Goal: Task Accomplishment & Management: Manage account settings

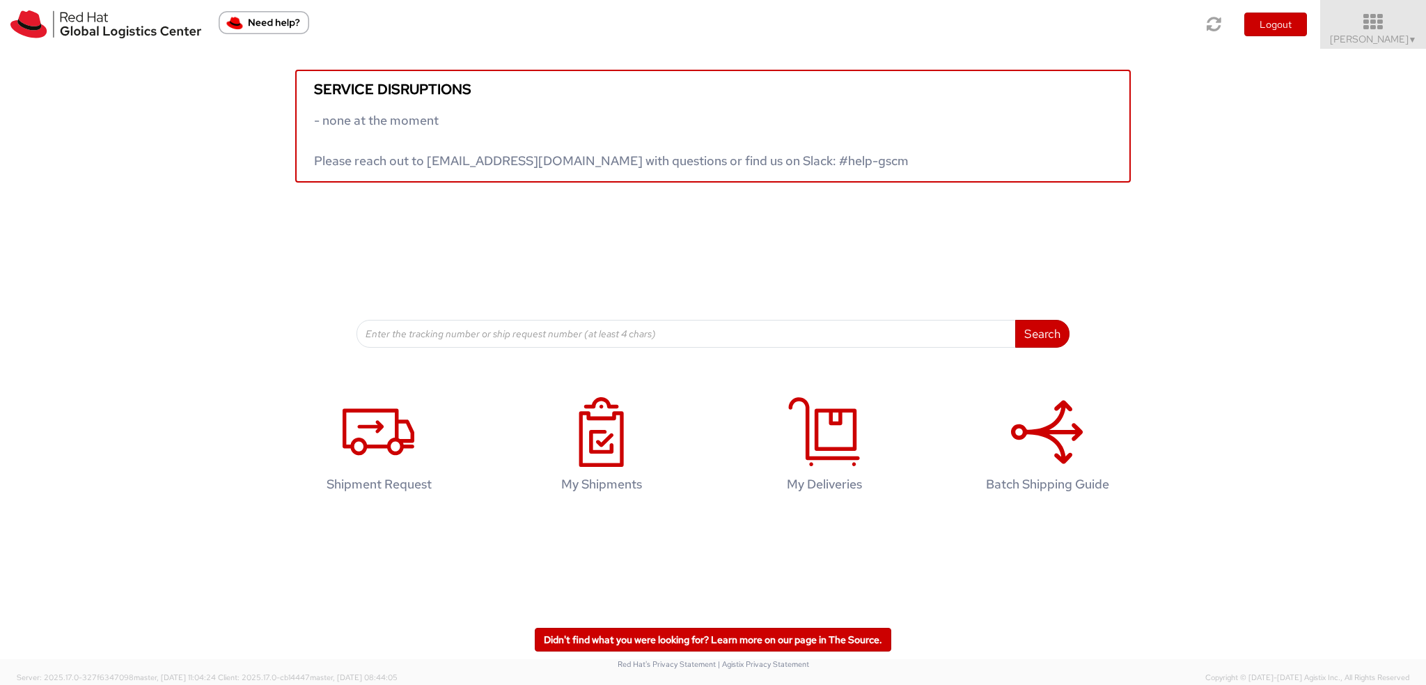
click at [1391, 28] on icon at bounding box center [1374, 23] width 122 height 20
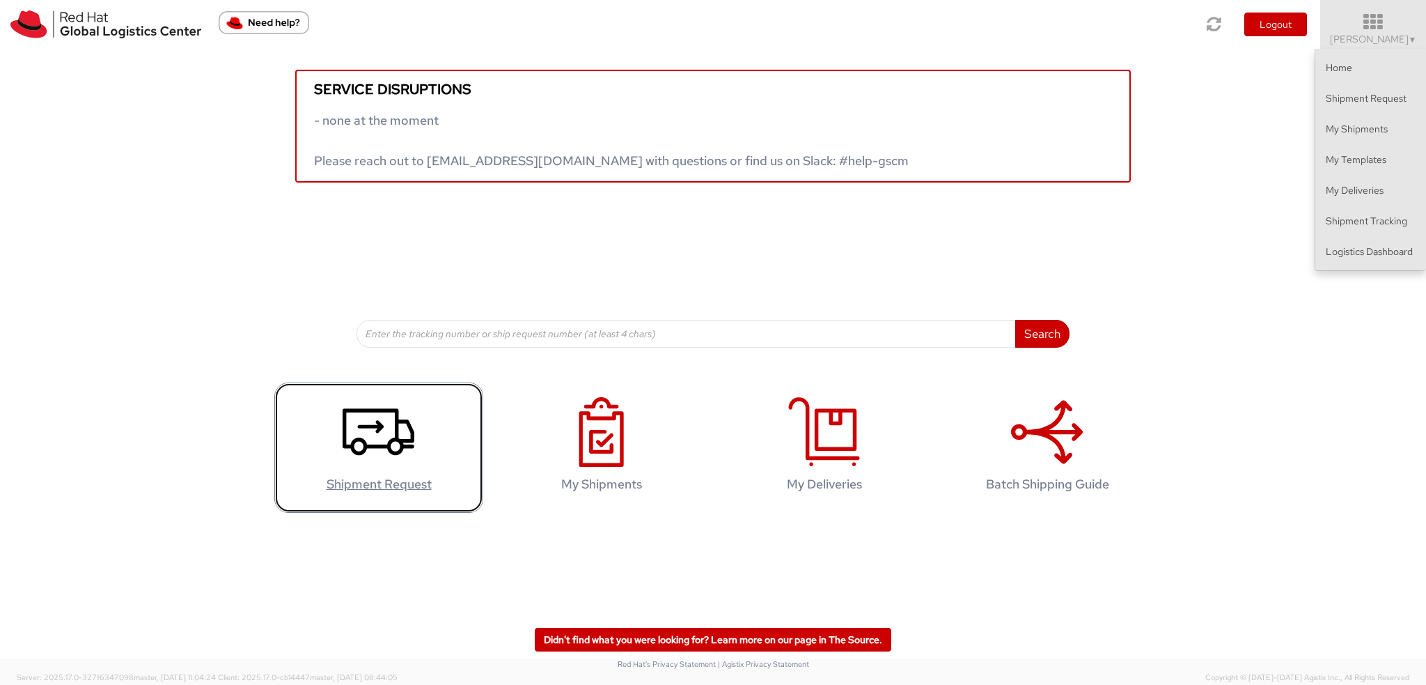
click at [418, 413] on link "Shipment Request" at bounding box center [378, 447] width 209 height 130
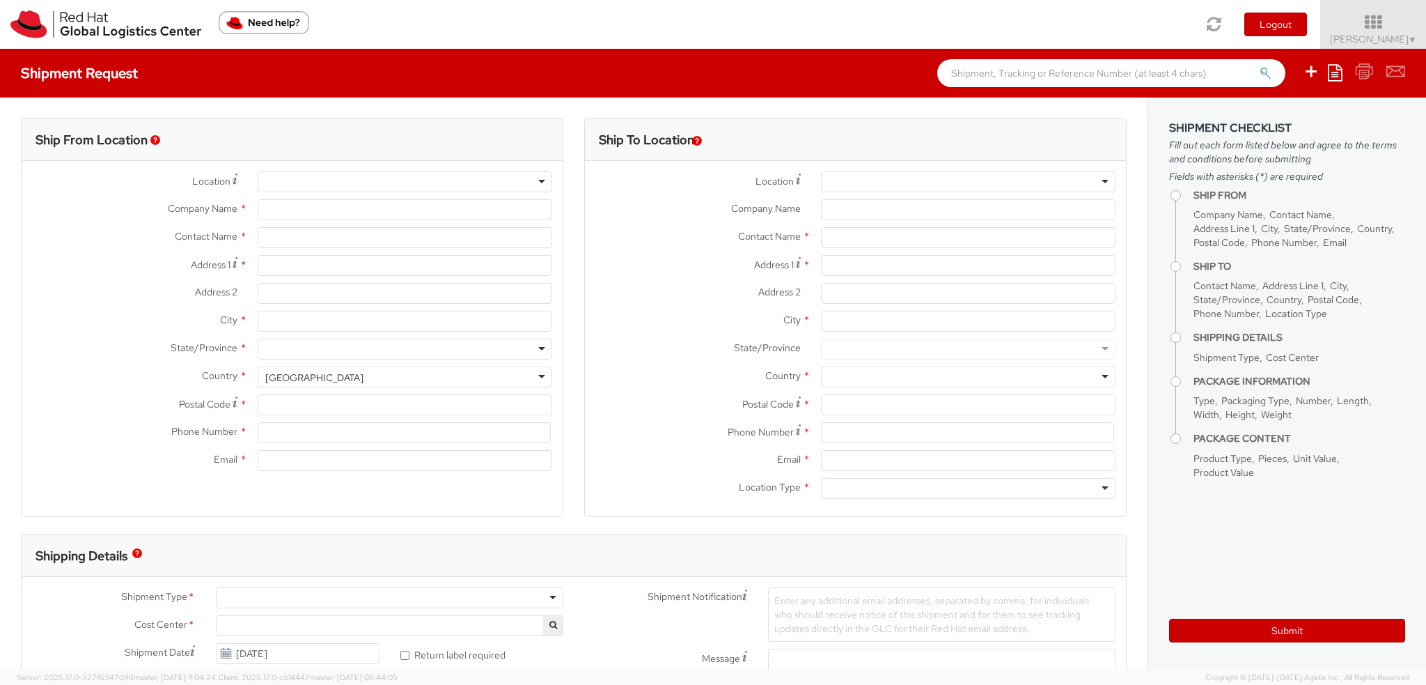
select select "901"
select select
type input "Red Hat Czech s.r.o."
type input "[PERSON_NAME]"
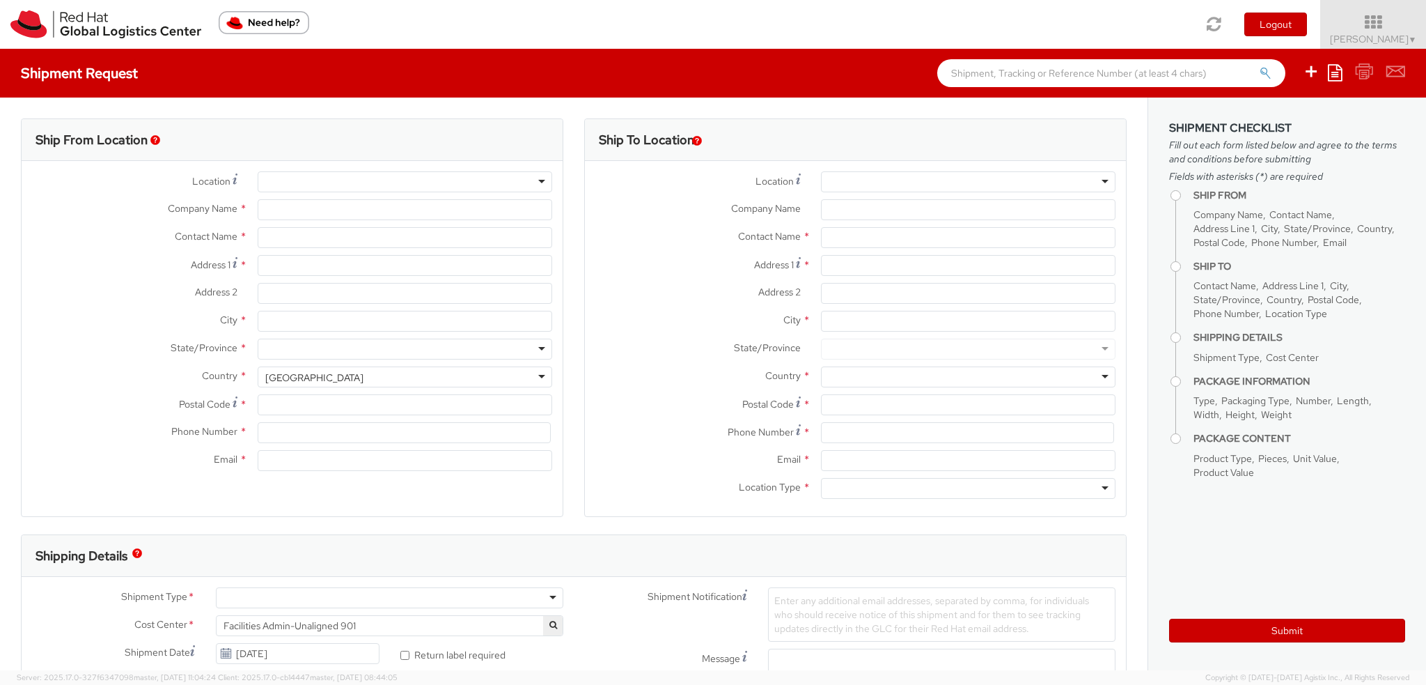
type input "Purkynova 665/115"
type input "BRNO"
type input "621 00"
type input "420 532 294 555"
type input "fmoravec@redhat.com"
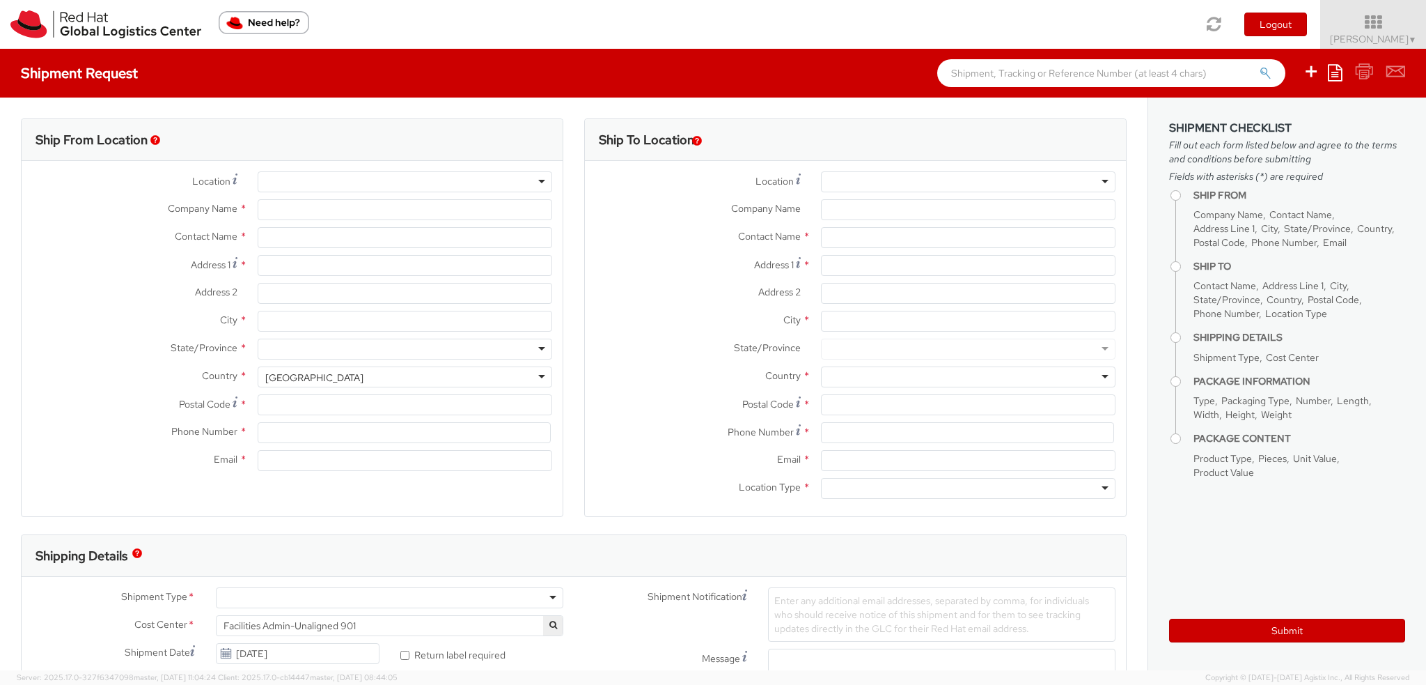
select select "CM"
select select "KGS"
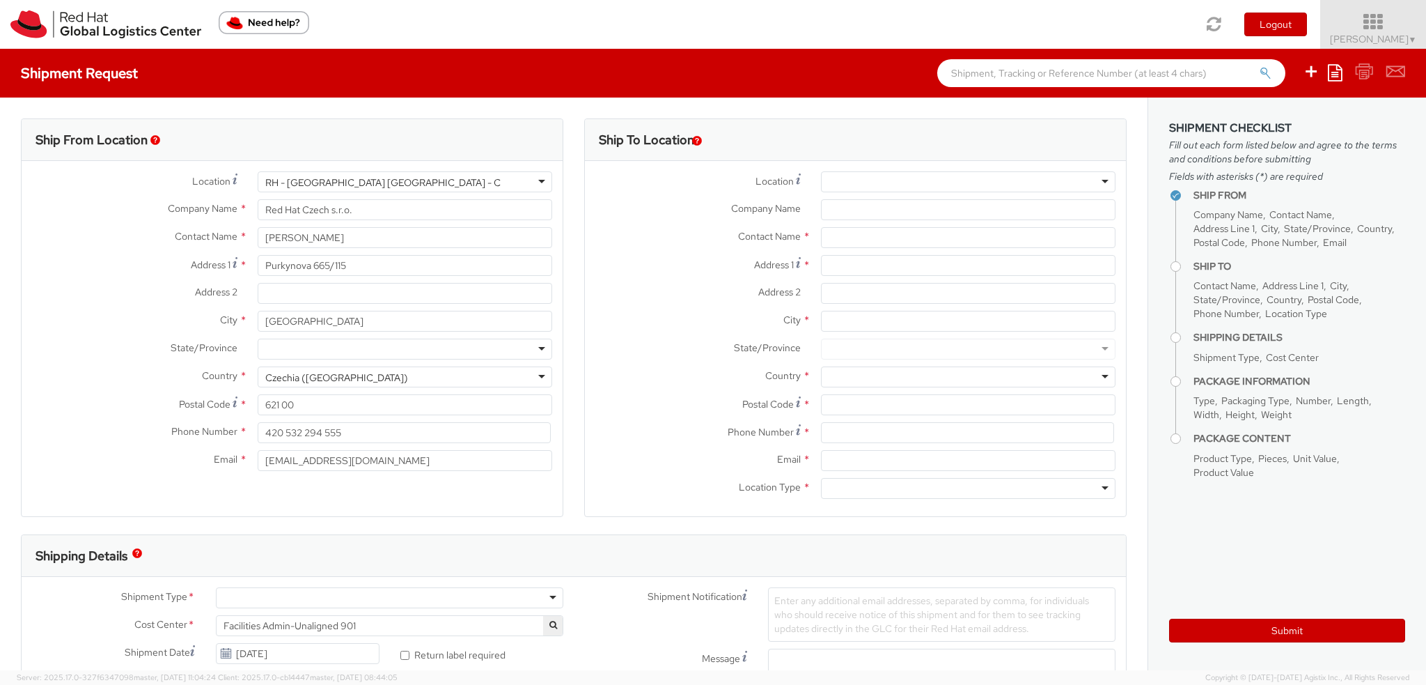
click at [1406, 16] on icon at bounding box center [1374, 23] width 122 height 20
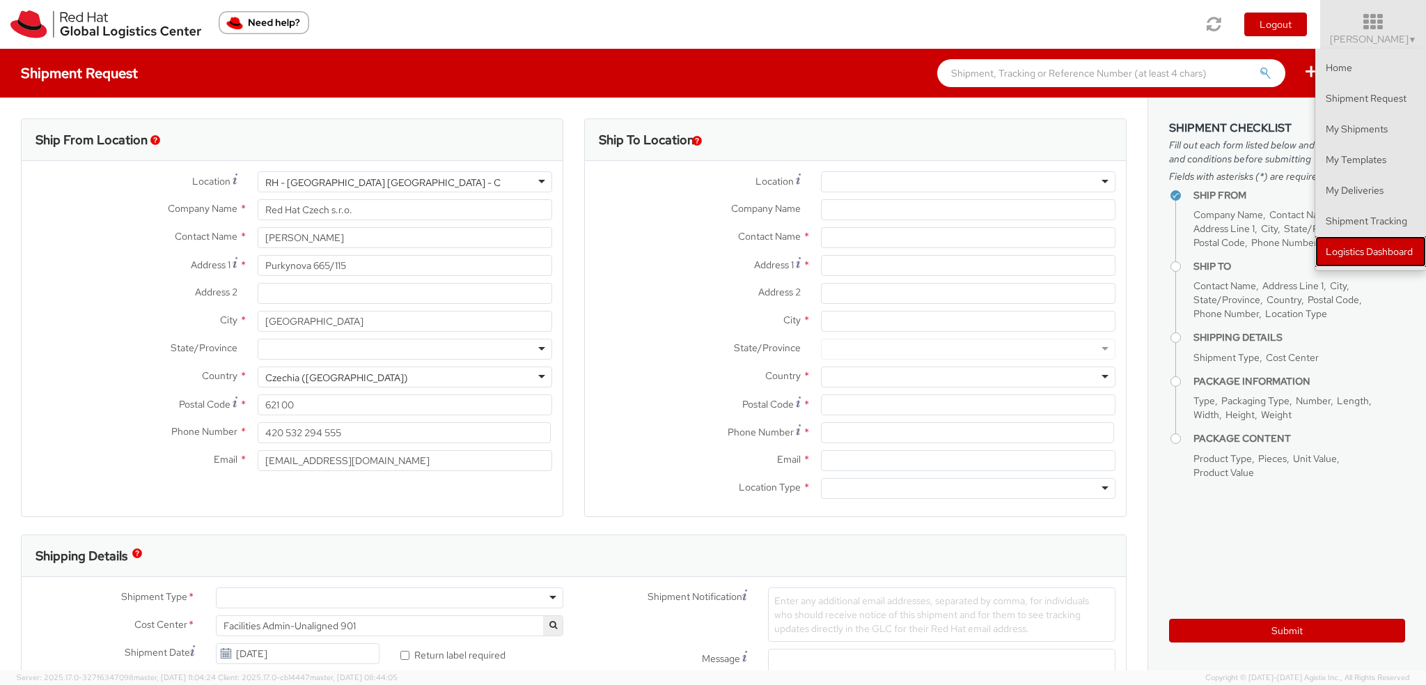
click at [1361, 258] on link "Logistics Dashboard" at bounding box center [1371, 251] width 111 height 31
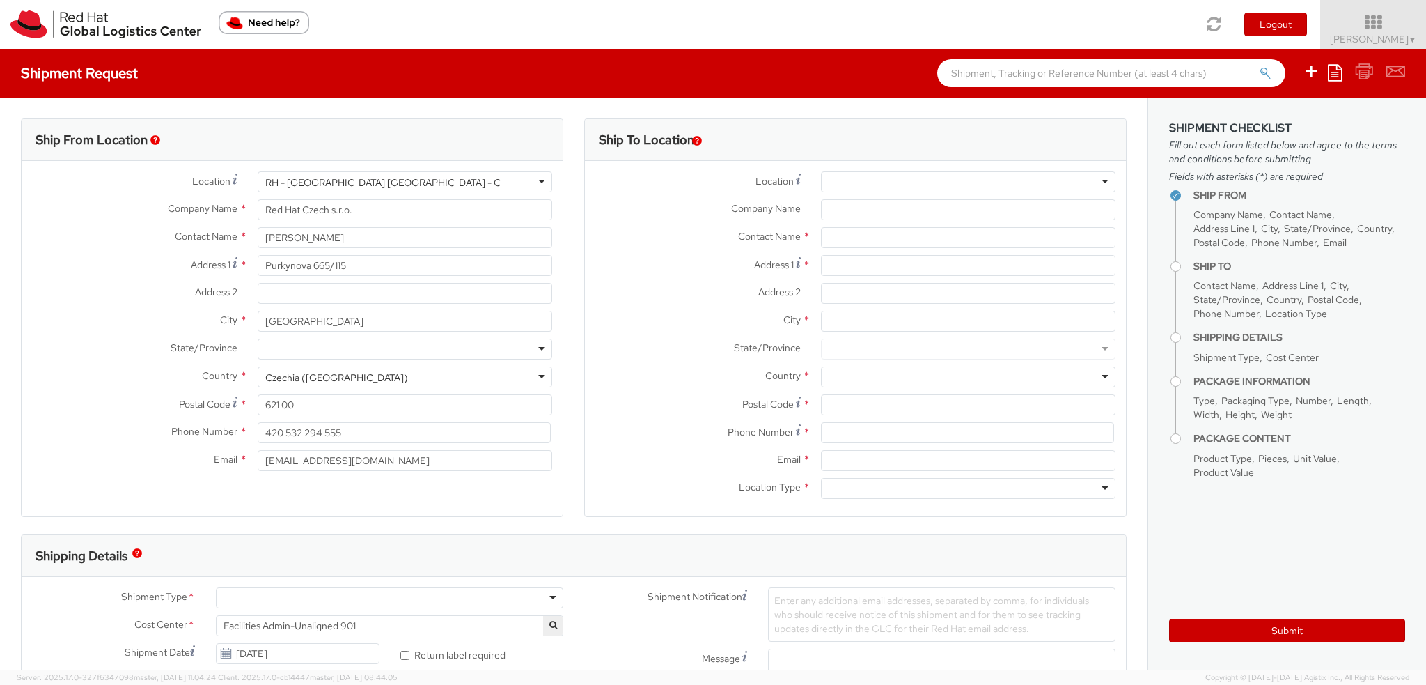
click at [847, 178] on div at bounding box center [968, 181] width 295 height 21
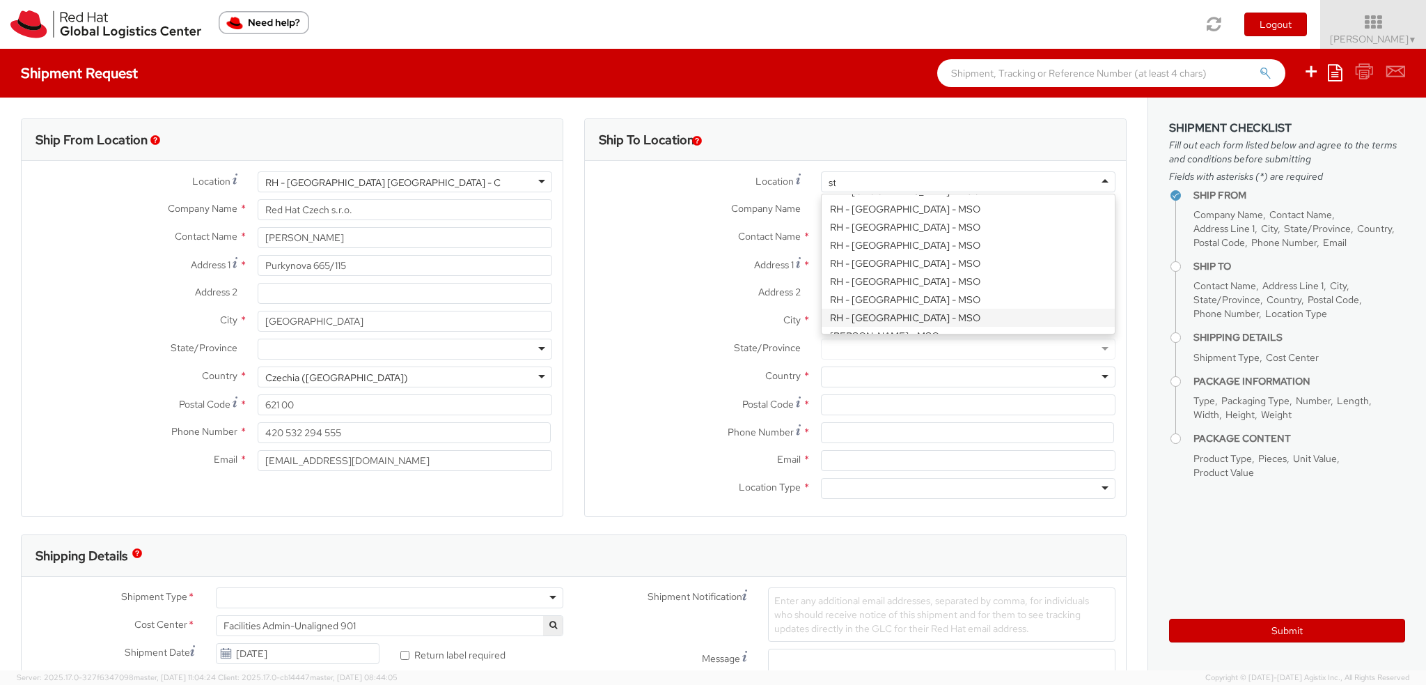
scroll to position [103, 0]
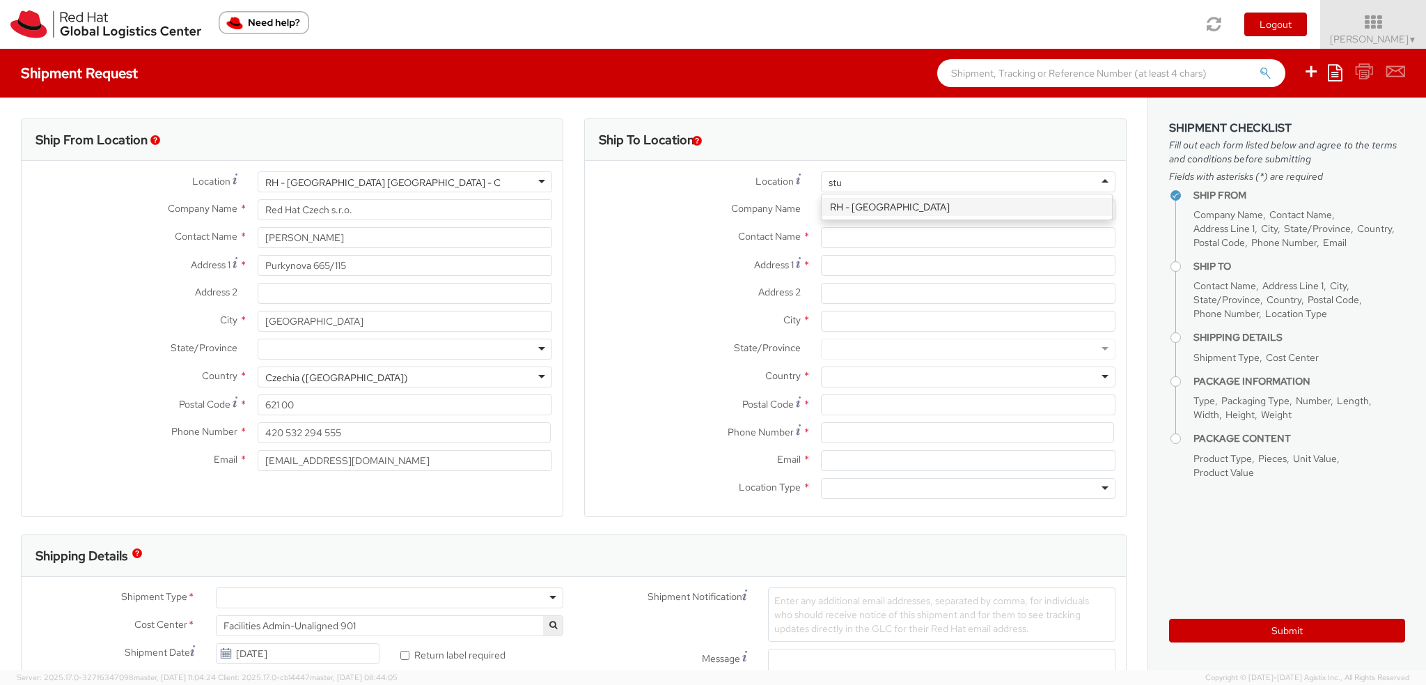
type input "stut"
type input "Red Hat GmbH"
type input "Wankelstrasse 5"
type input "STUTTGART"
type input "70563"
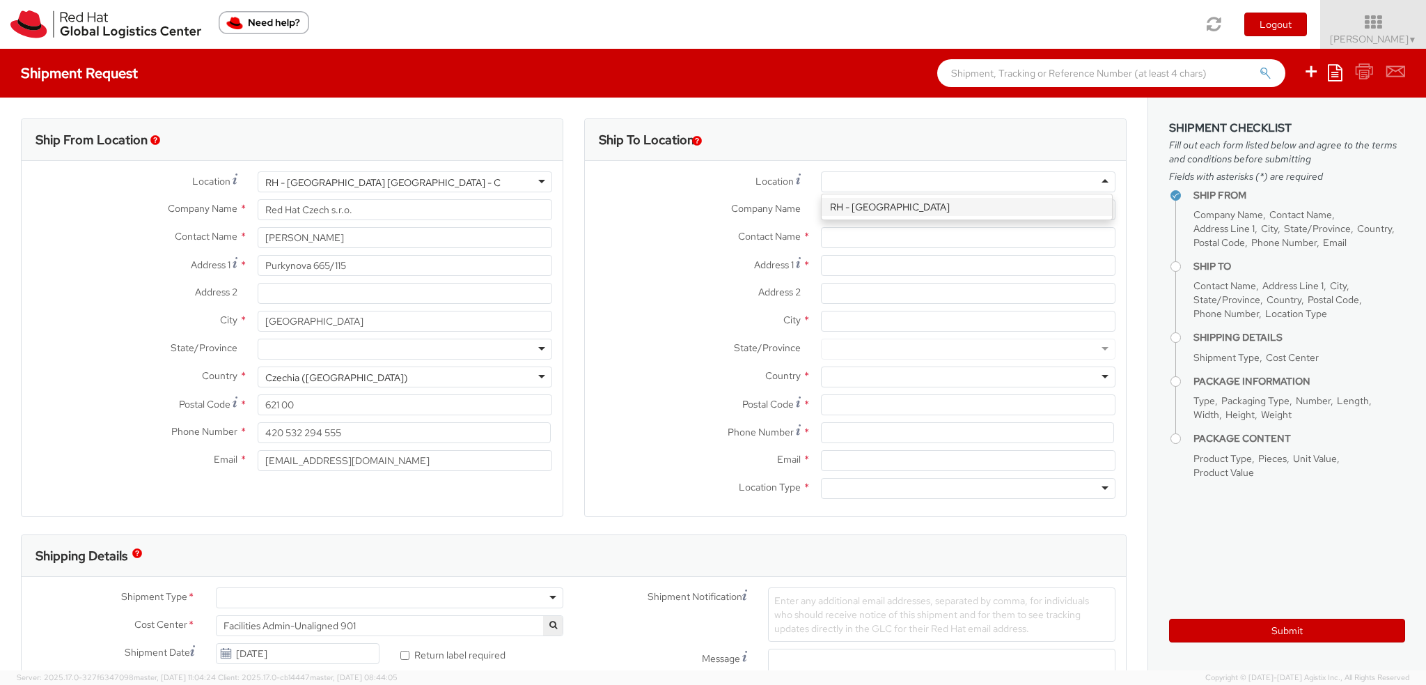
type input "49 711 964 370"
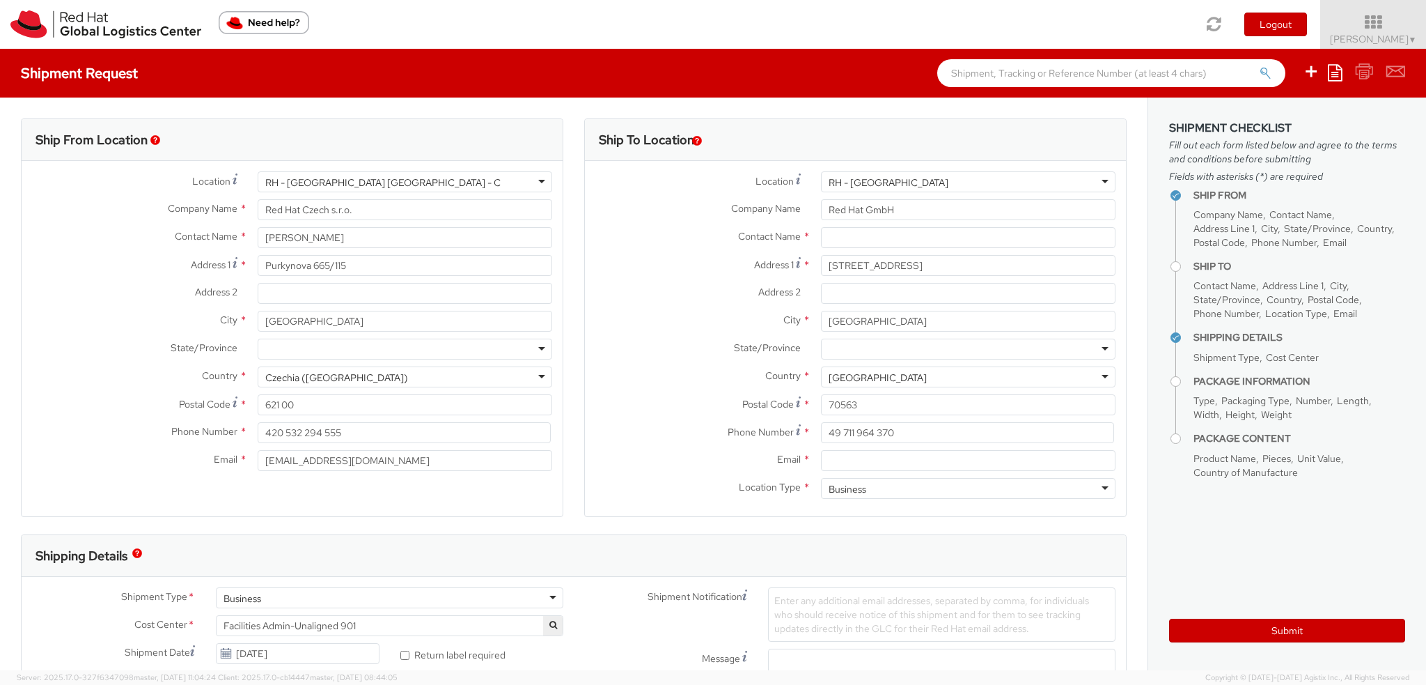
scroll to position [0, 0]
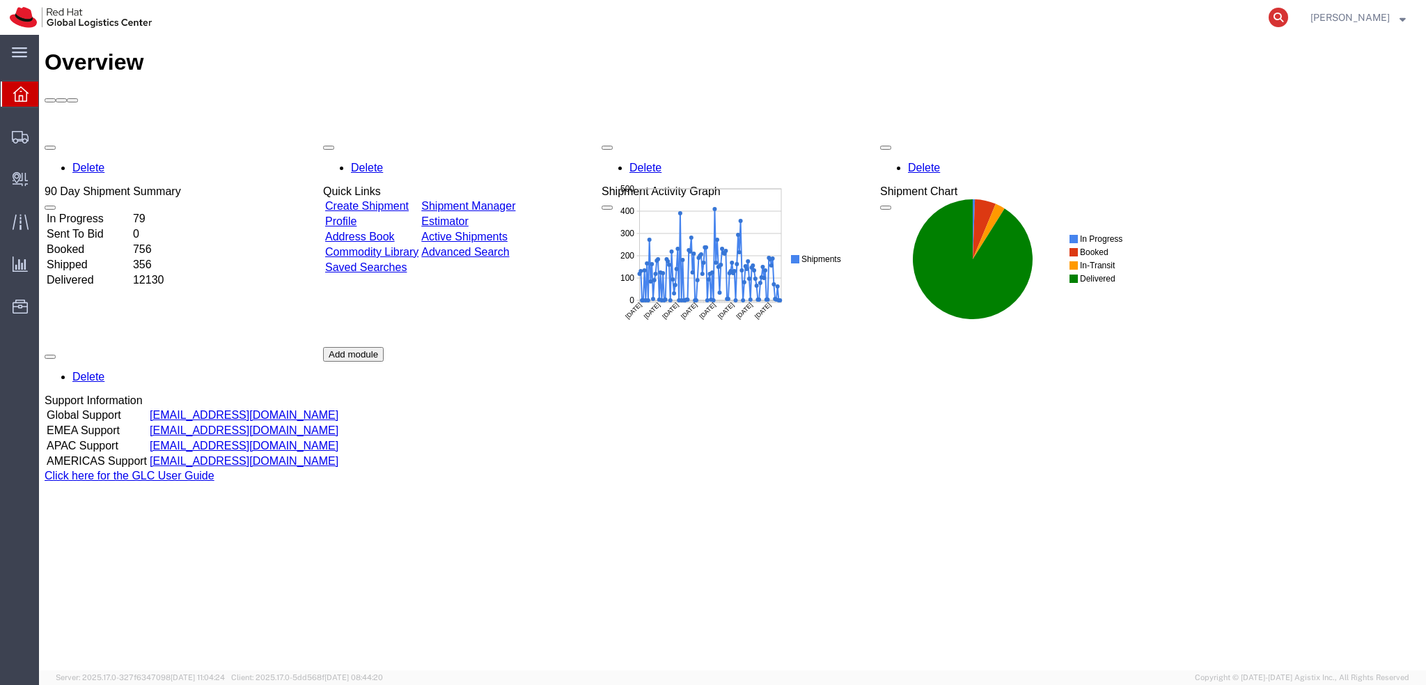
click at [1288, 25] on icon at bounding box center [1279, 18] width 20 height 20
click at [1237, 23] on input "search" at bounding box center [1056, 17] width 423 height 33
paste input "56315703"
type input "56315703"
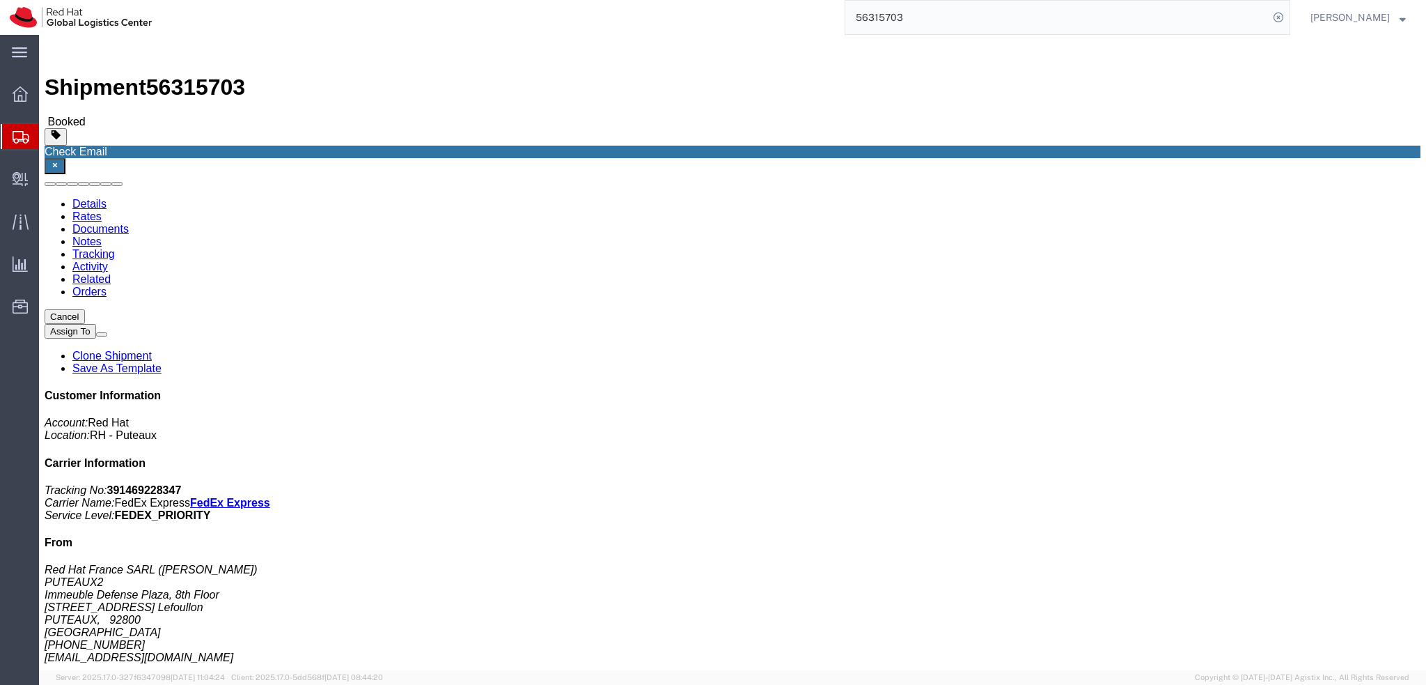
click span "button"
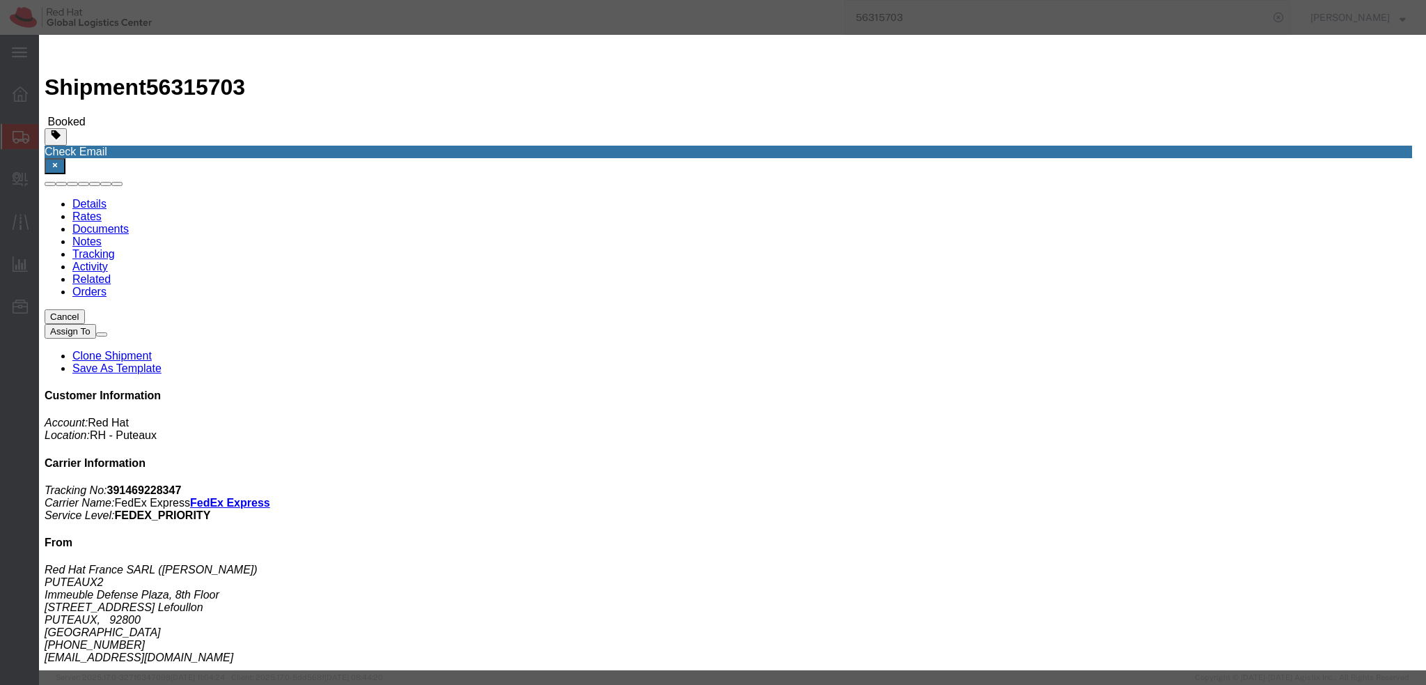
click div "[DATE] 12:00 PM"
type input "9:00 AM"
click button "Apply"
click div "Aug 20 2025 3:00 PM"
type input "12:00 PM"
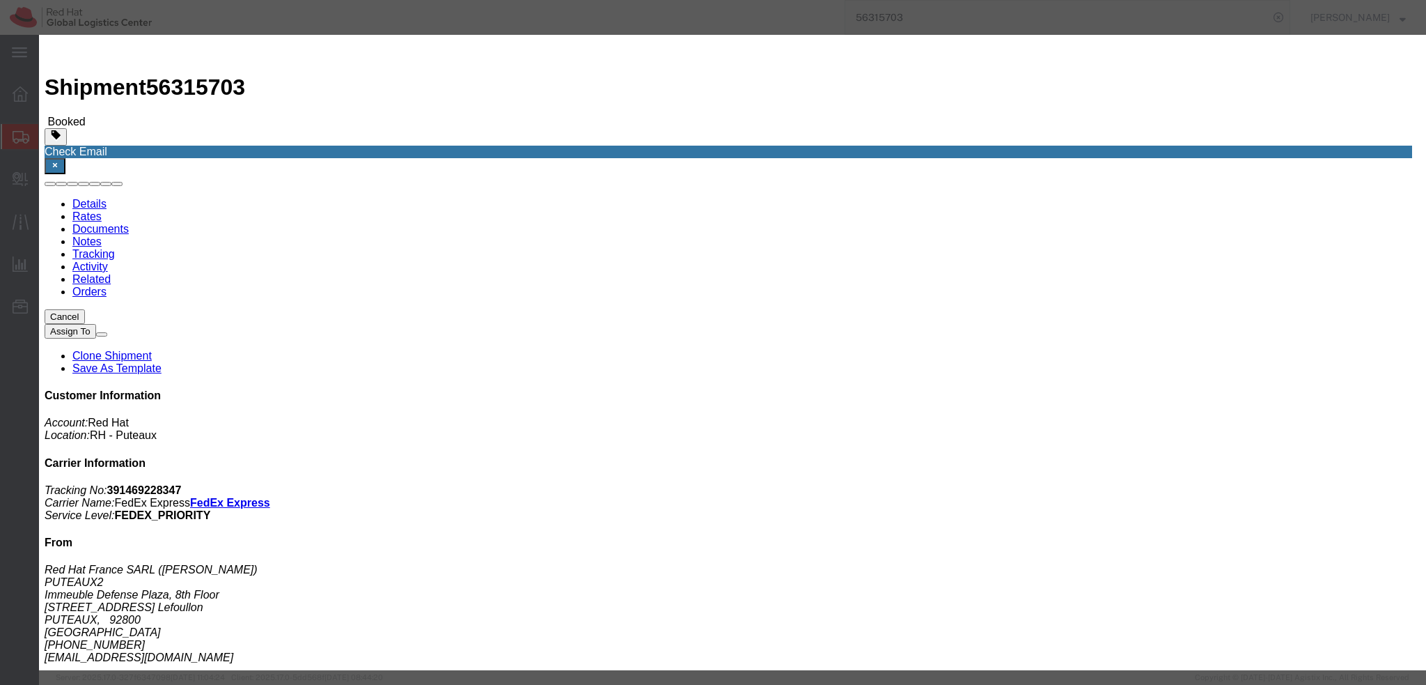
click div "Close Time 12:00 PM Aug 20 2025 3:00 PM - Aug 20 2025 3:00 PM Cancel Apply"
click button "Apply"
click button "Save"
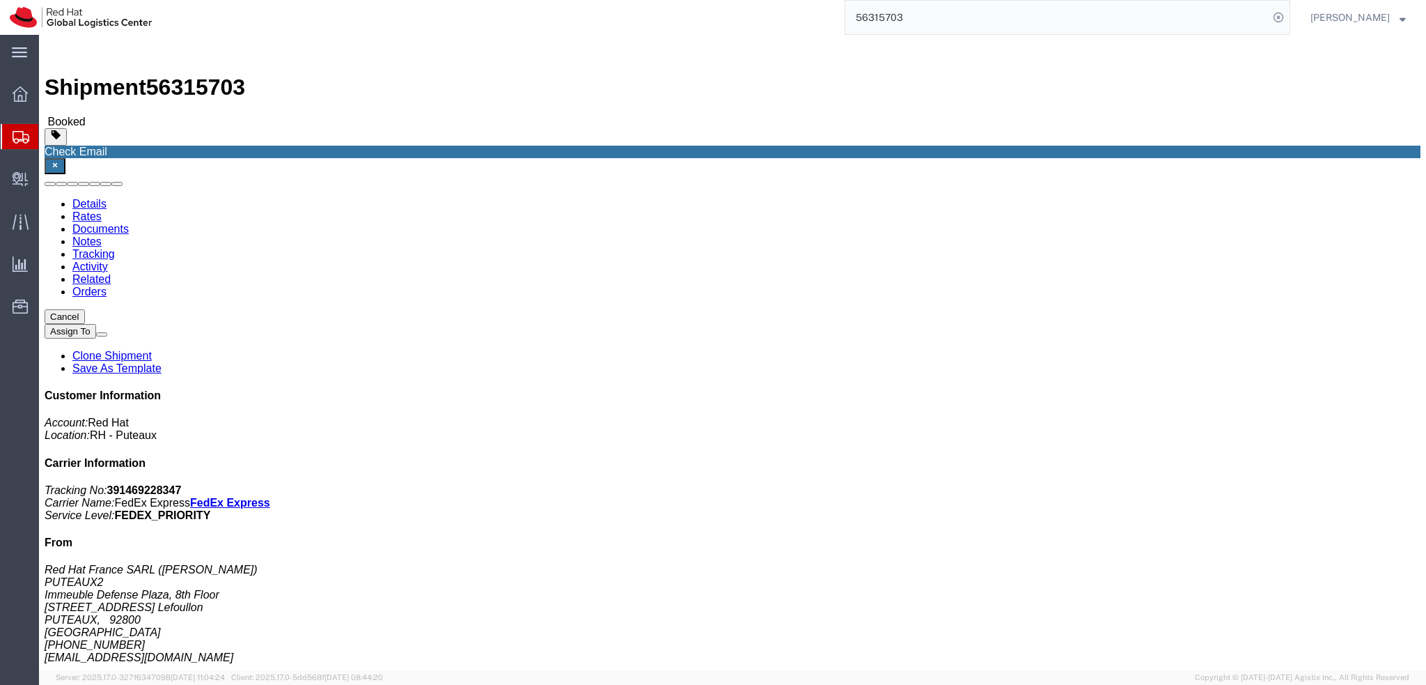
click button "Close"
click img
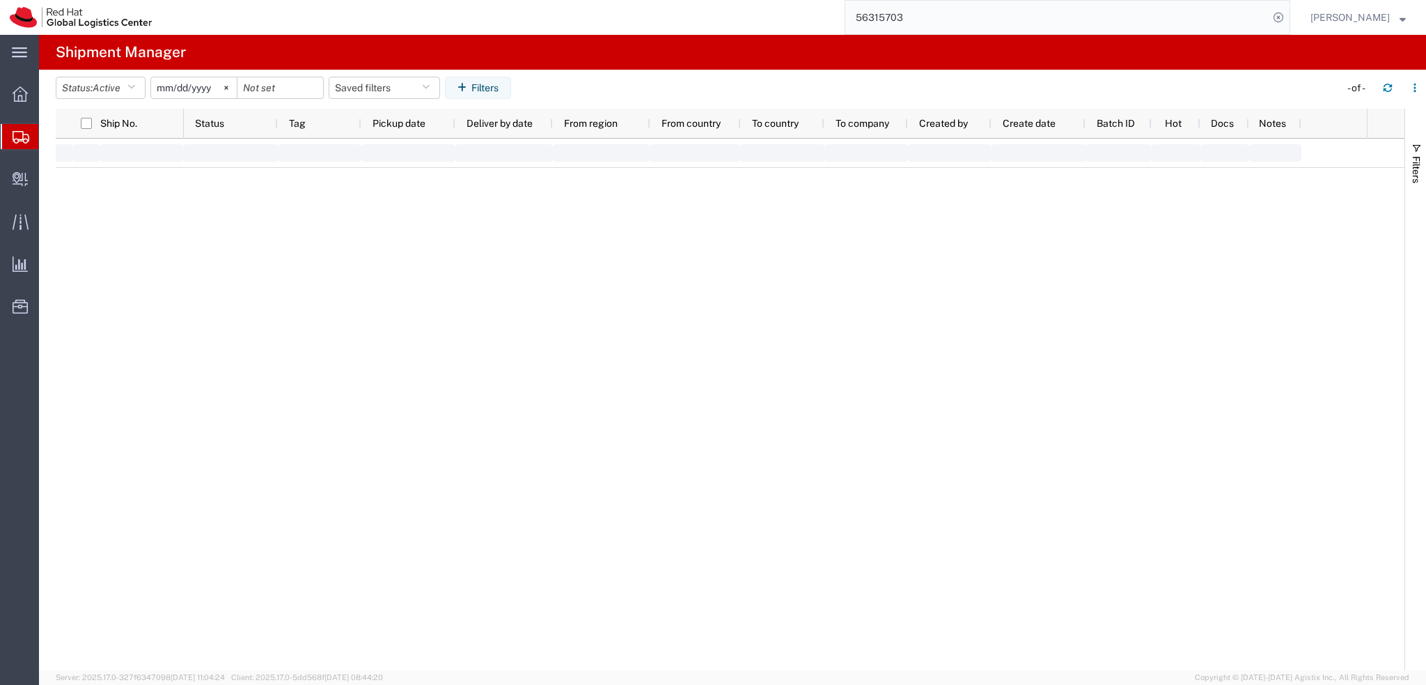
type input "2025-01-05"
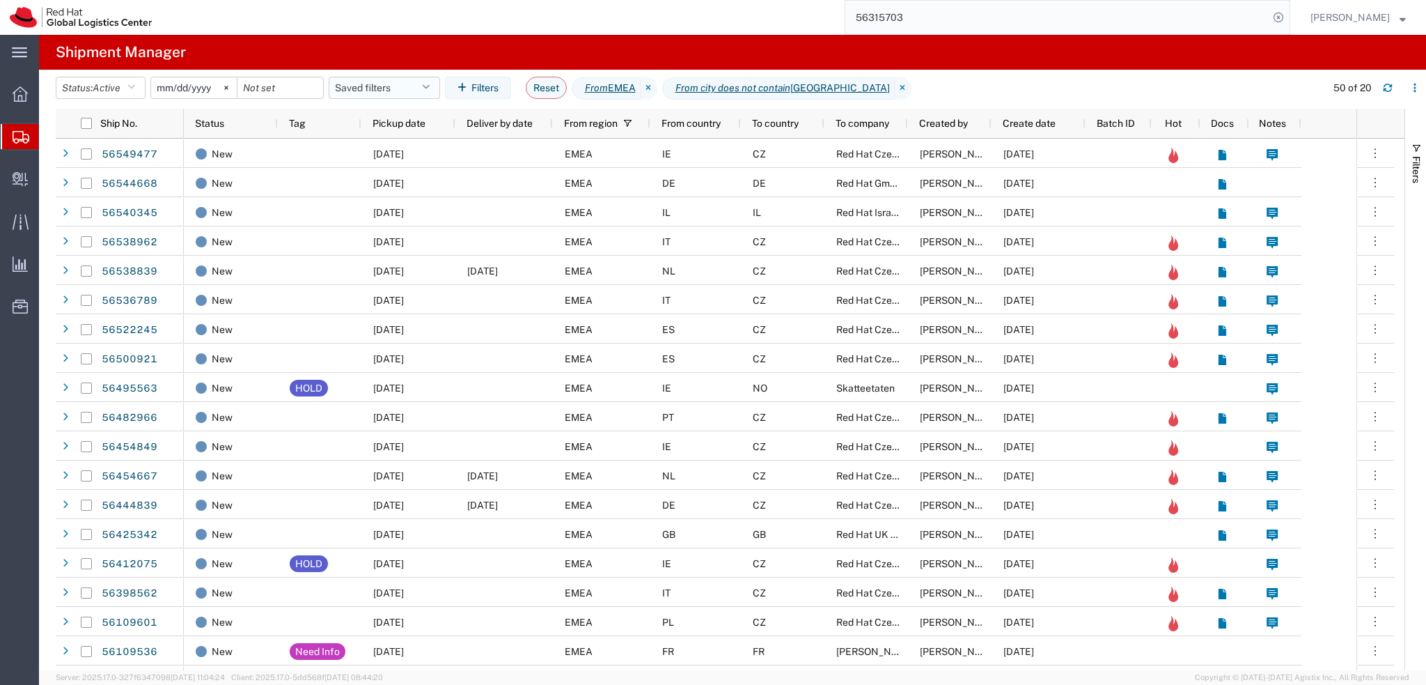
click at [414, 91] on button "Saved filters" at bounding box center [384, 88] width 111 height 22
click at [432, 147] on span "EMEA without Brno" at bounding box center [430, 149] width 165 height 26
click at [412, 127] on span "Pickup date" at bounding box center [399, 123] width 53 height 11
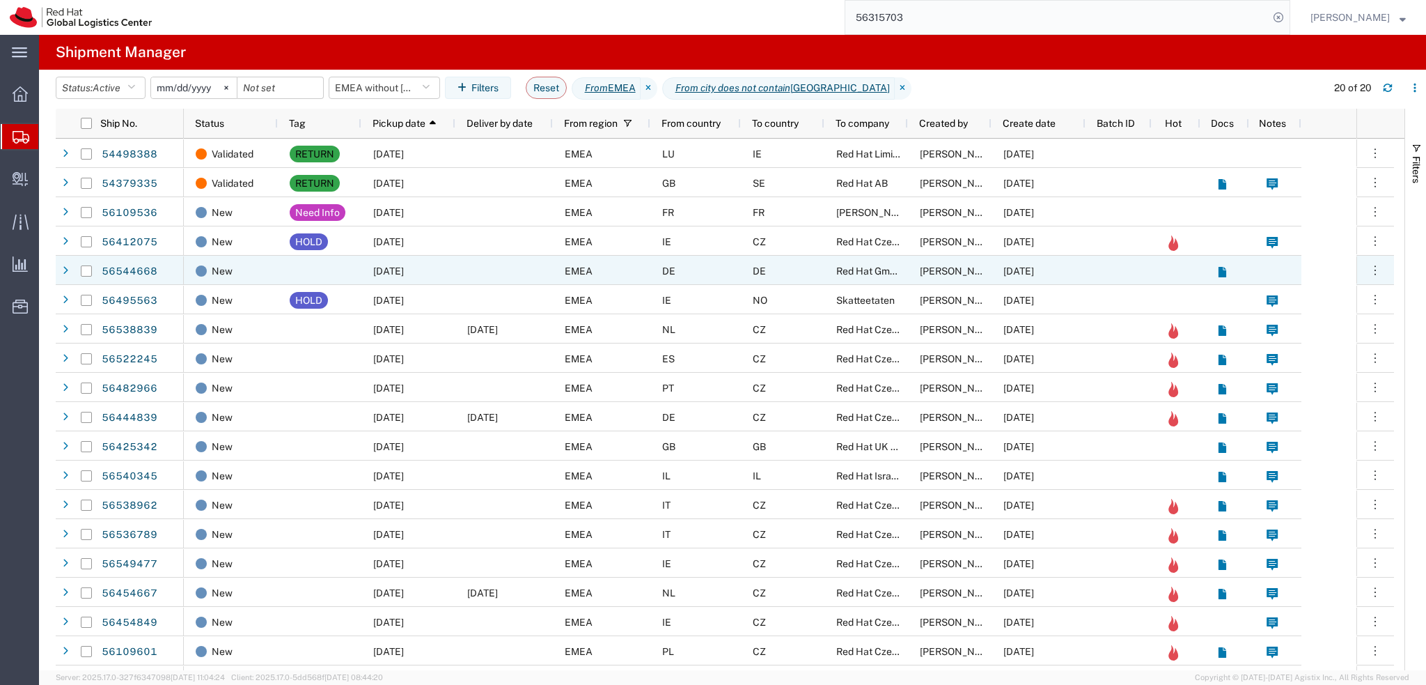
click at [465, 270] on div at bounding box center [504, 270] width 98 height 29
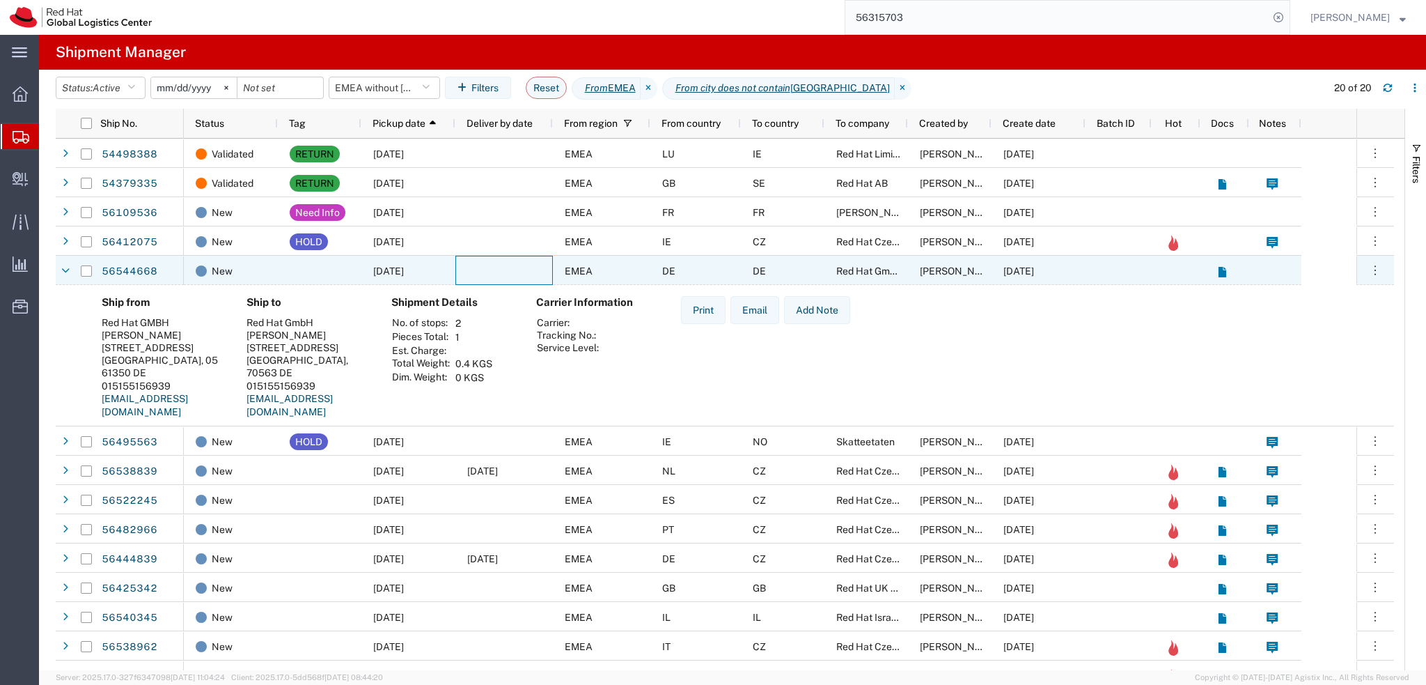
click at [465, 270] on div at bounding box center [504, 270] width 98 height 29
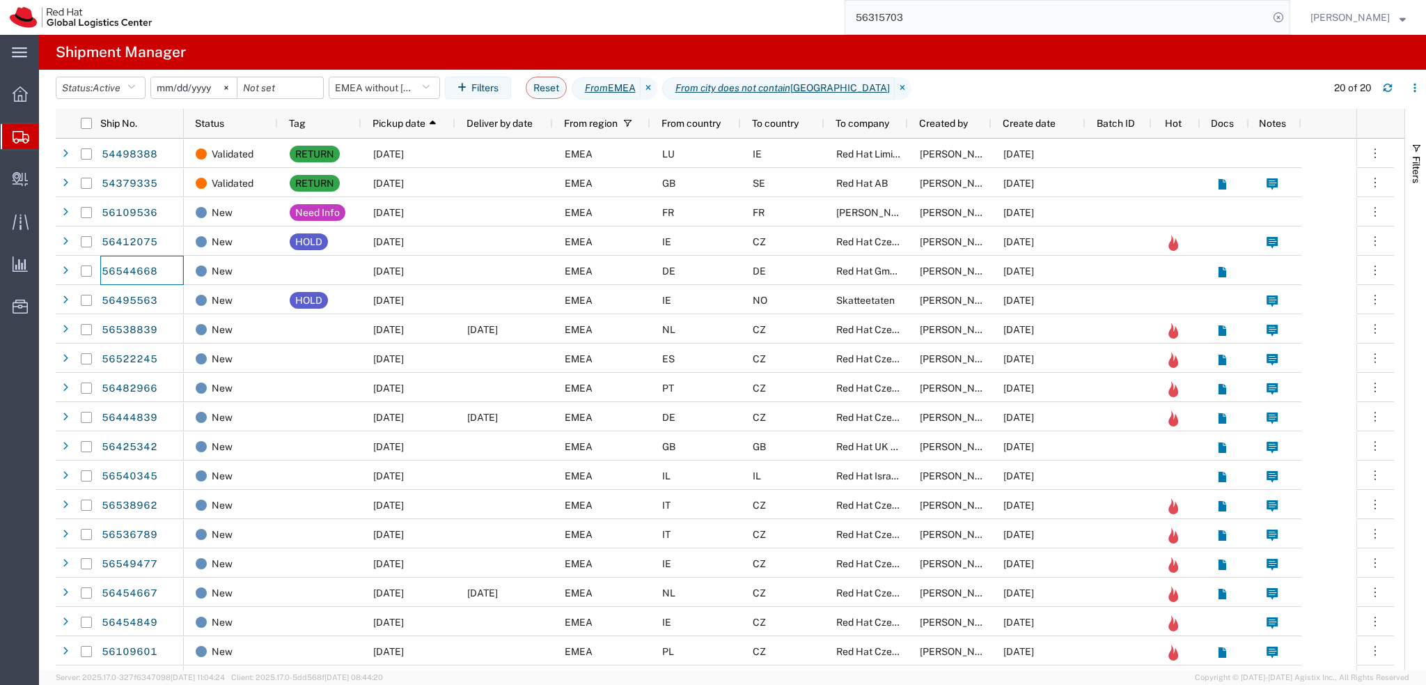
click at [954, 24] on input "56315703" at bounding box center [1056, 17] width 423 height 33
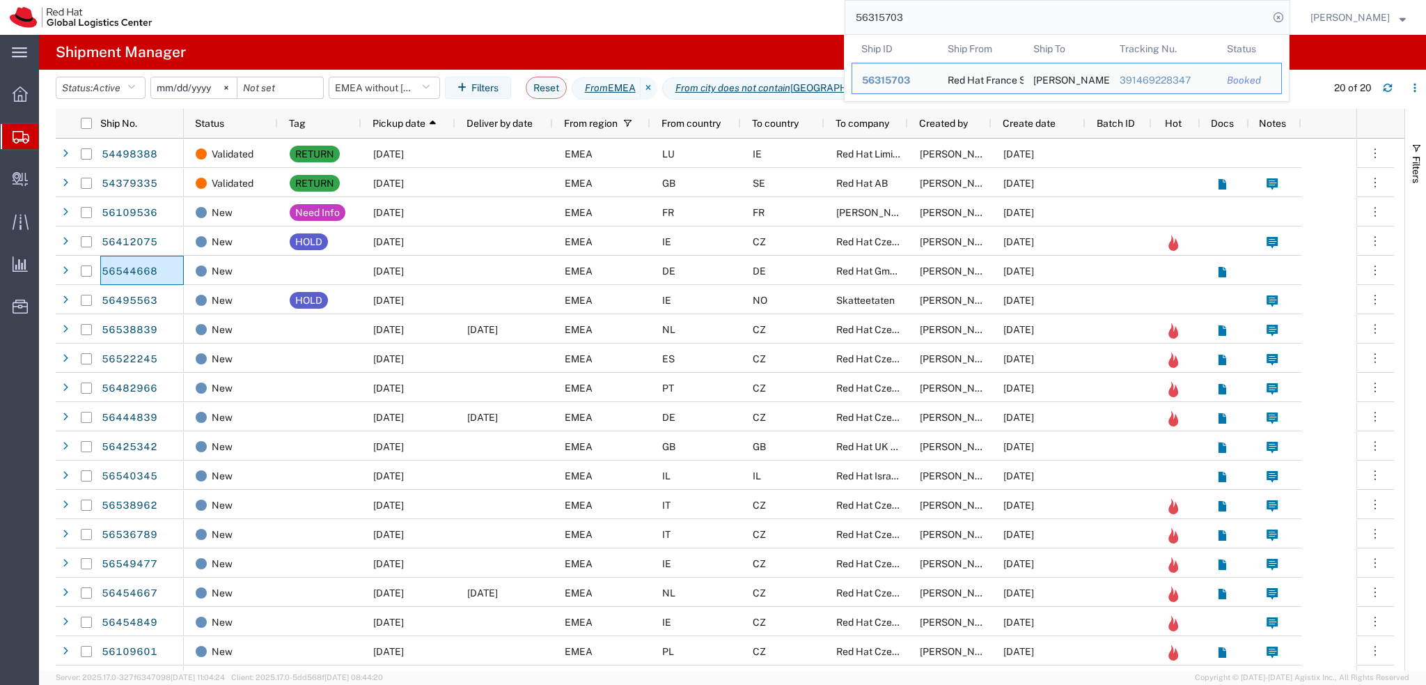
click at [954, 24] on input "56315703" at bounding box center [1056, 17] width 423 height 33
paste input "535484"
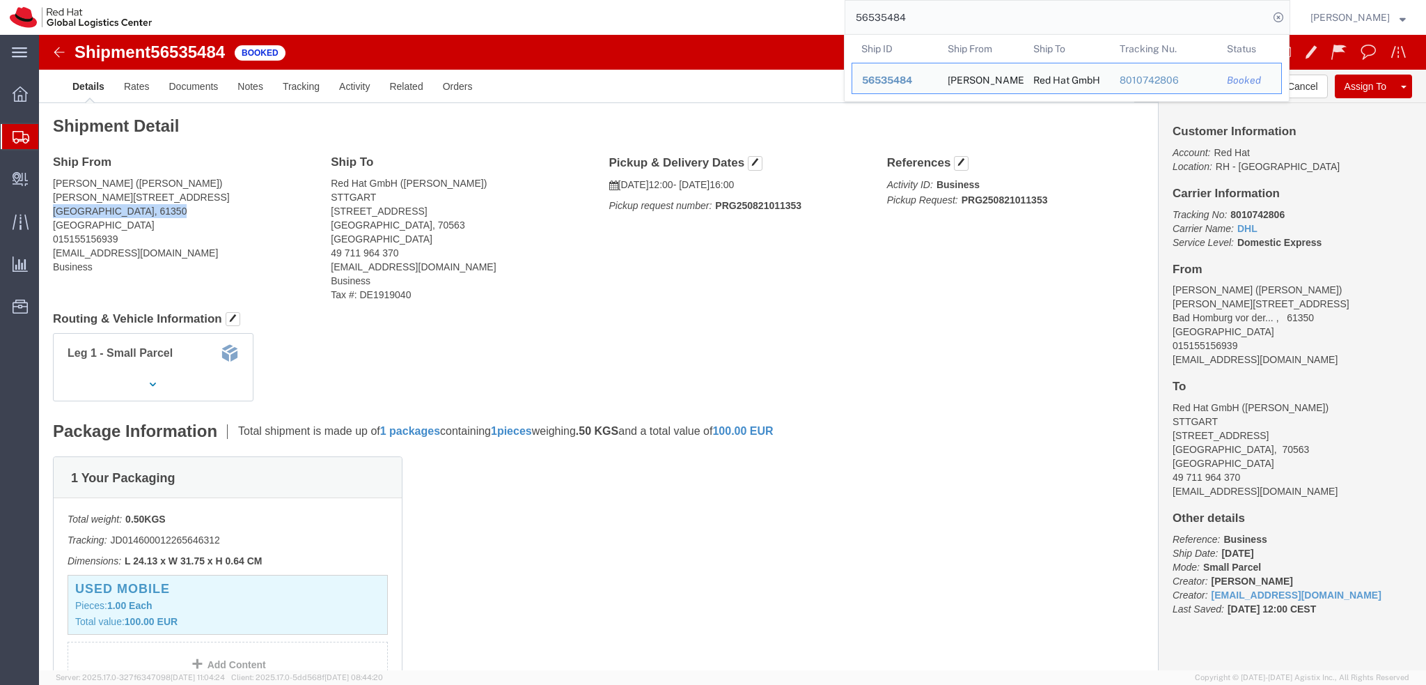
drag, startPoint x: 14, startPoint y: 176, endPoint x: 132, endPoint y: 180, distance: 117.8
click address "Prerna Mohta (Prerna Mohta) Friedberger strasse 23 Bad Homburg vor der Höhe, 61…"
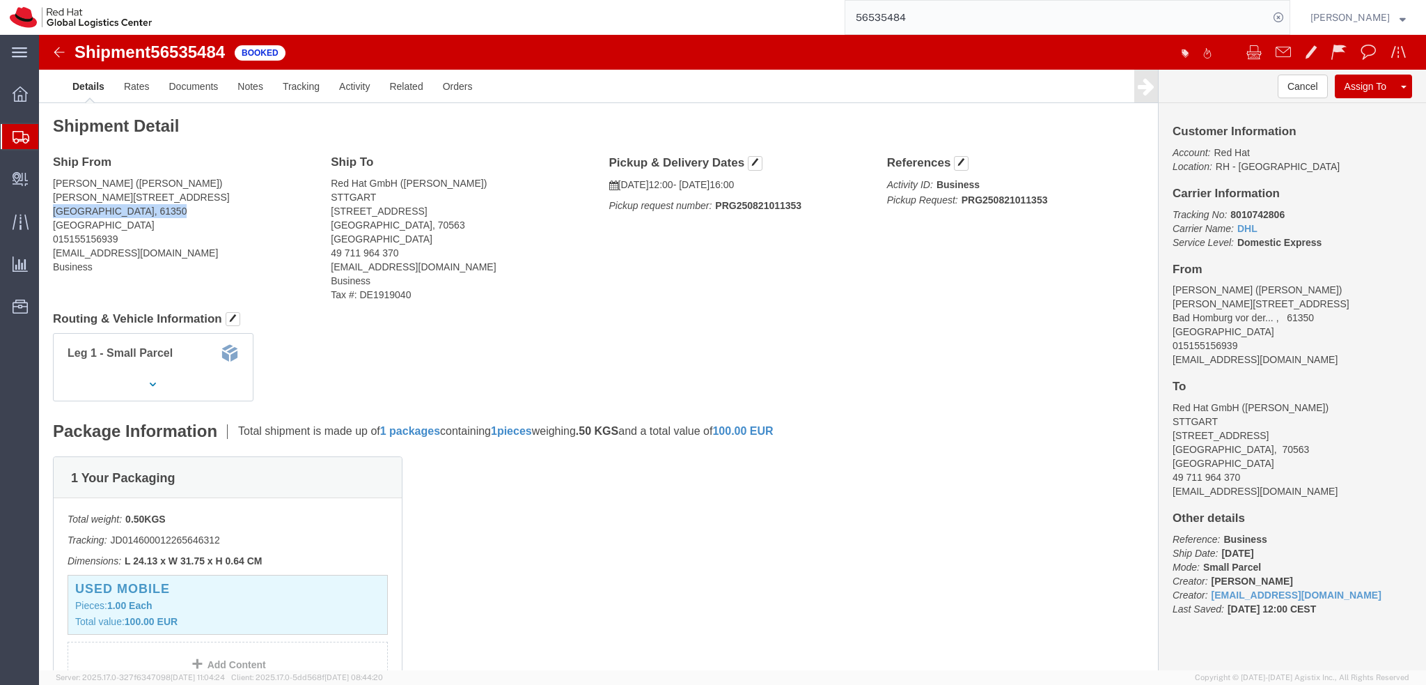
copy address "Bad Homburg vor der Höhe"
drag, startPoint x: 114, startPoint y: 160, endPoint x: 9, endPoint y: 162, distance: 104.5
click div "Ship From Prerna Mohta (Prerna Mohta) Friedberger strasse 23 Bad Homburg vor de…"
copy address "Friedberger strasse 23"
click at [1002, 24] on input "56535484" at bounding box center [1056, 17] width 423 height 33
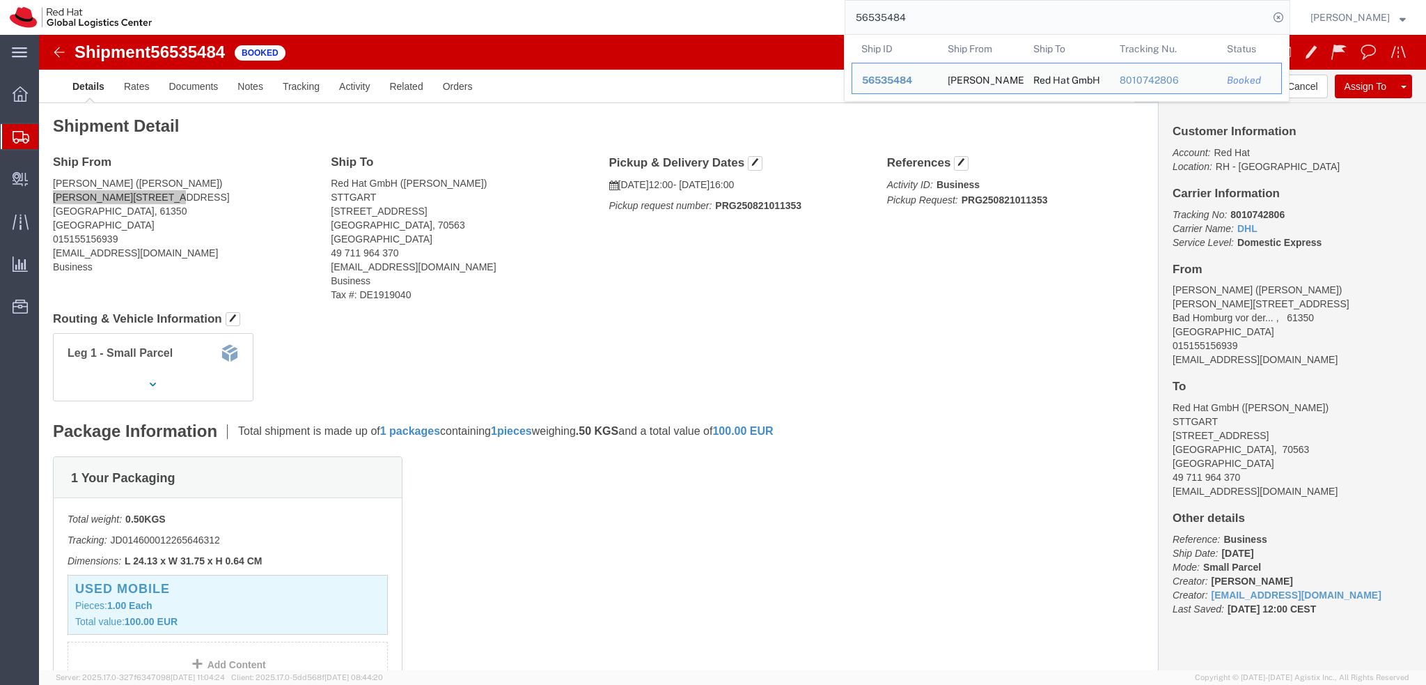
click at [1002, 24] on input "56535484" at bounding box center [1056, 17] width 423 height 33
paste input "425342"
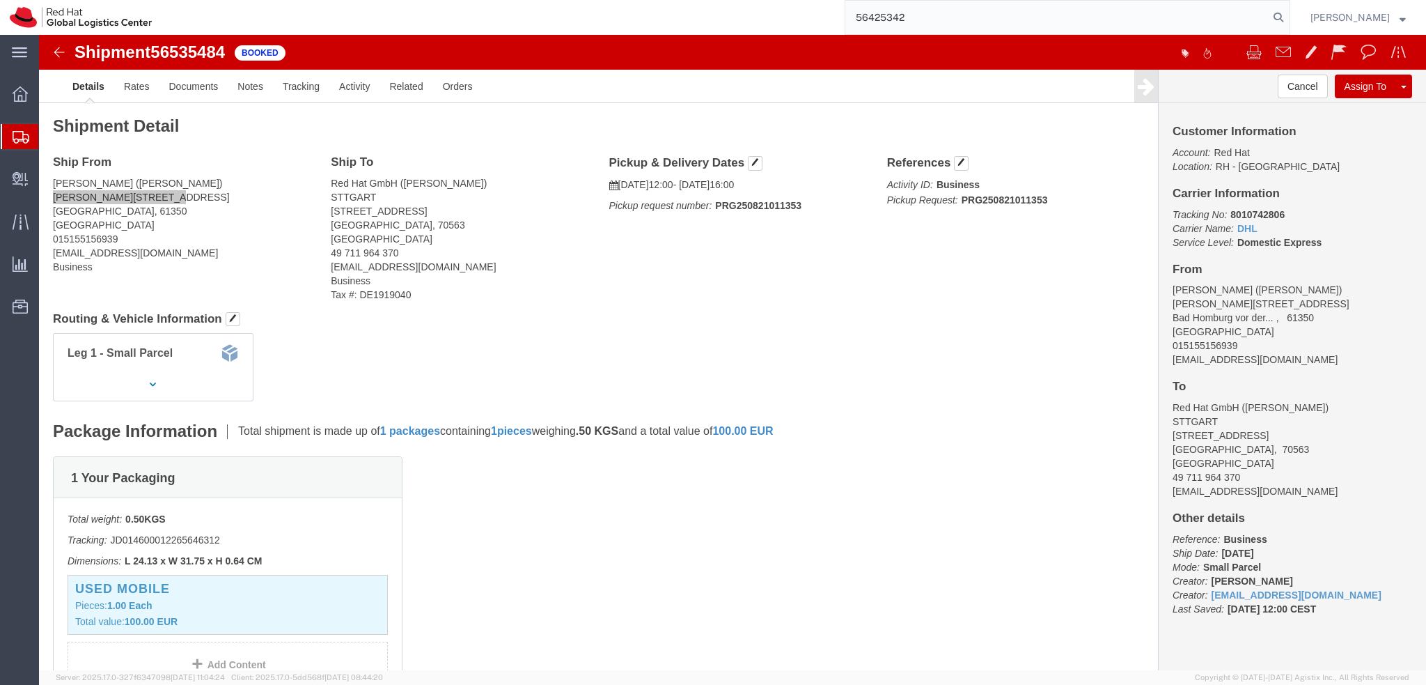
type input "56425342"
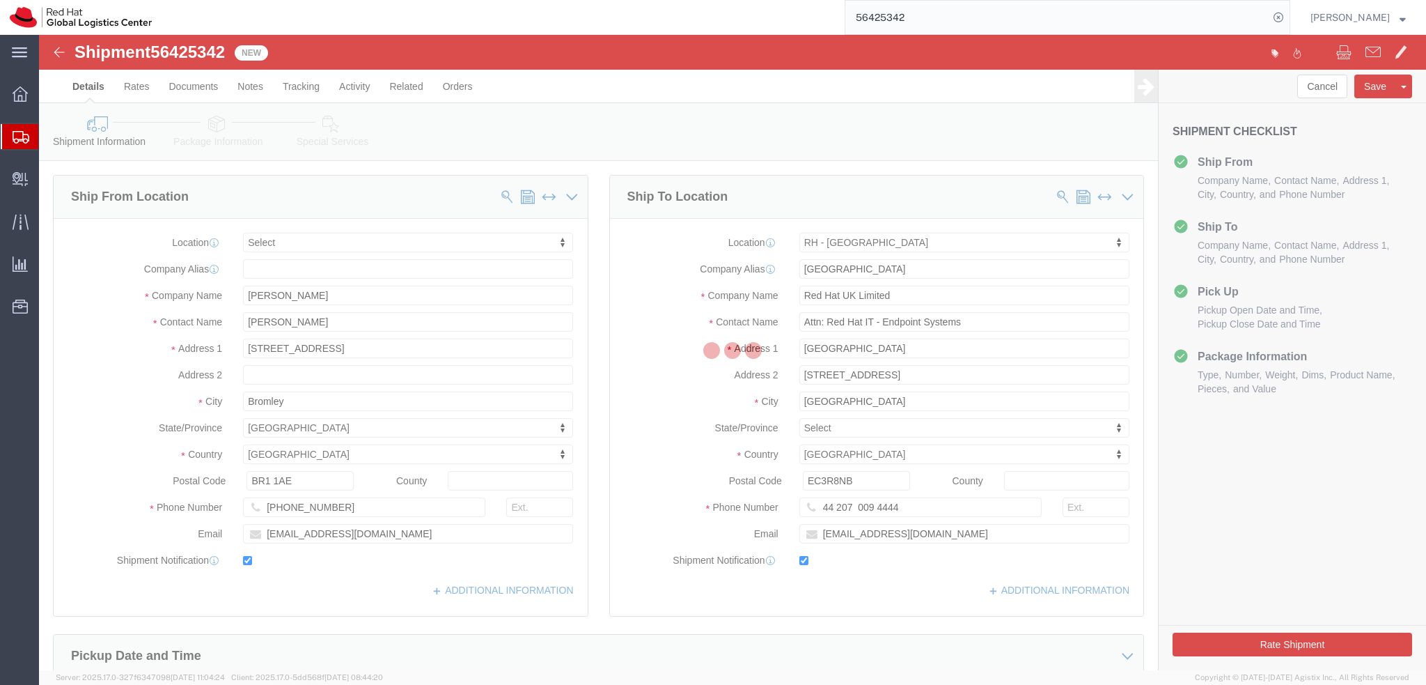
select select
select select "37974"
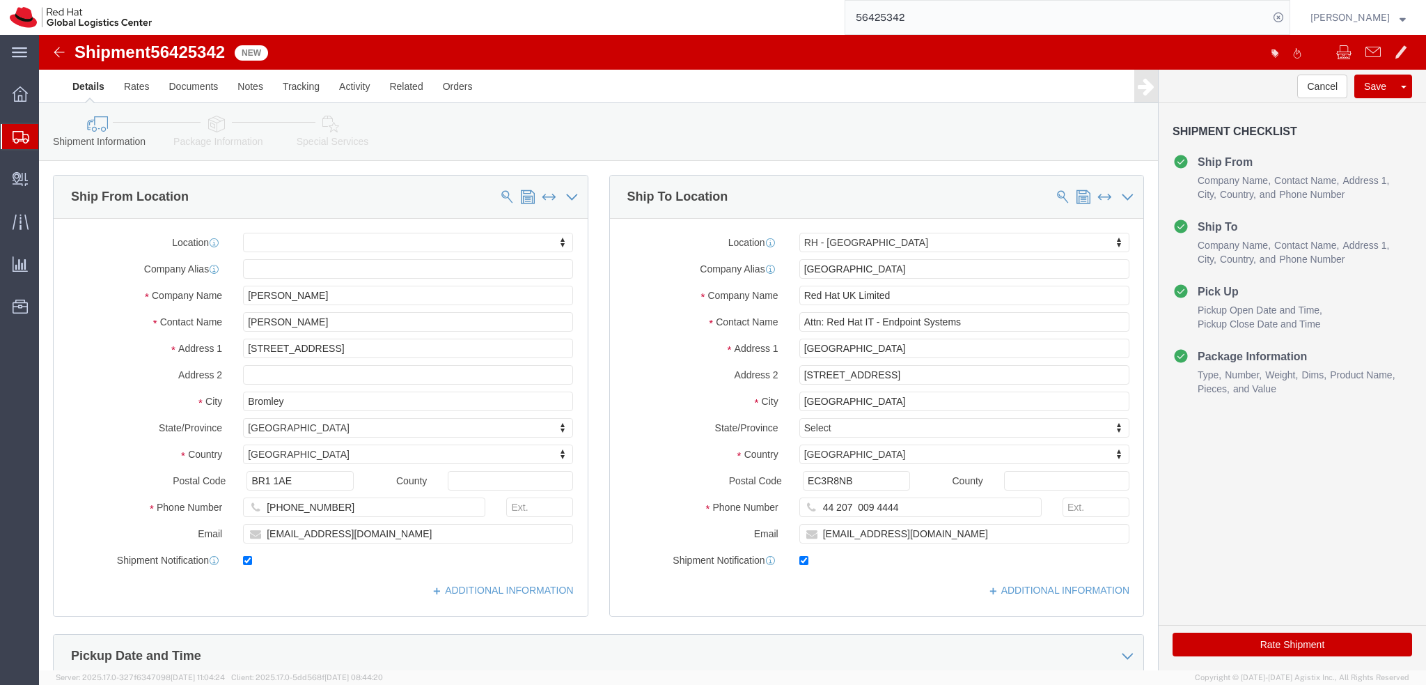
click icon
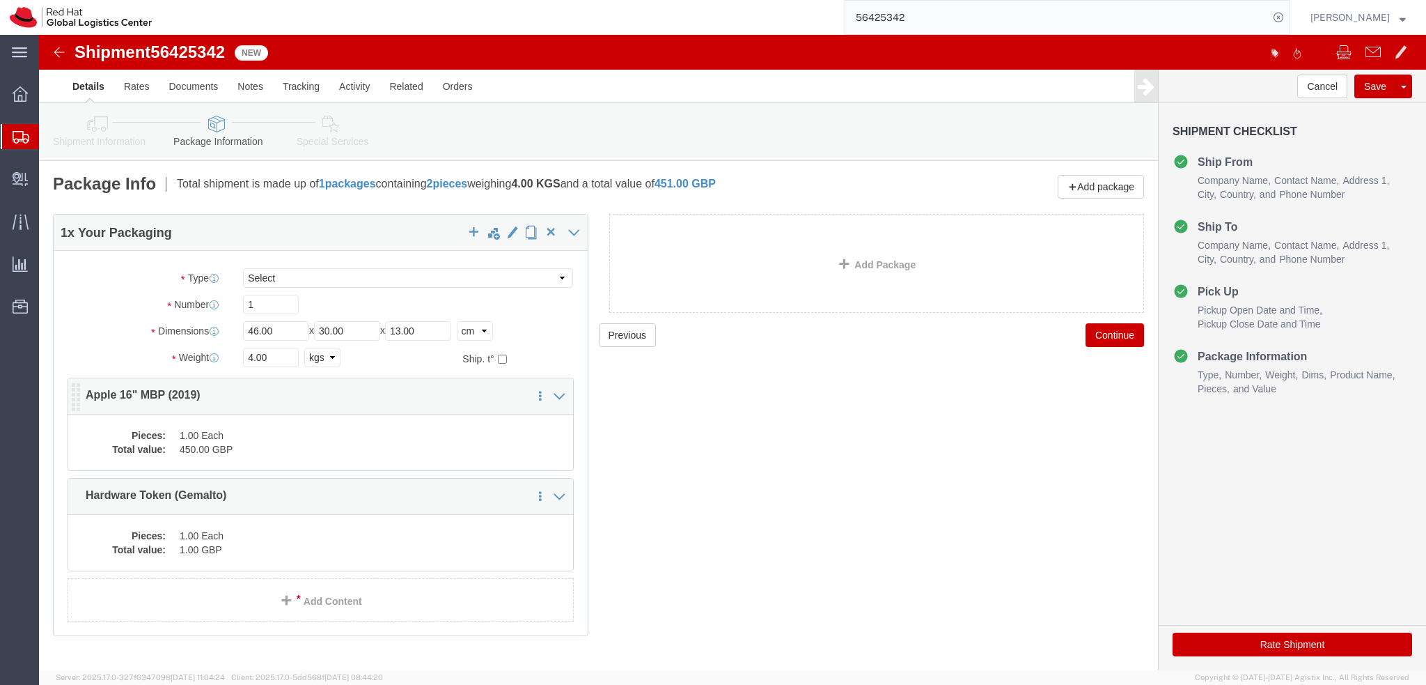
click dd "450.00 GBP"
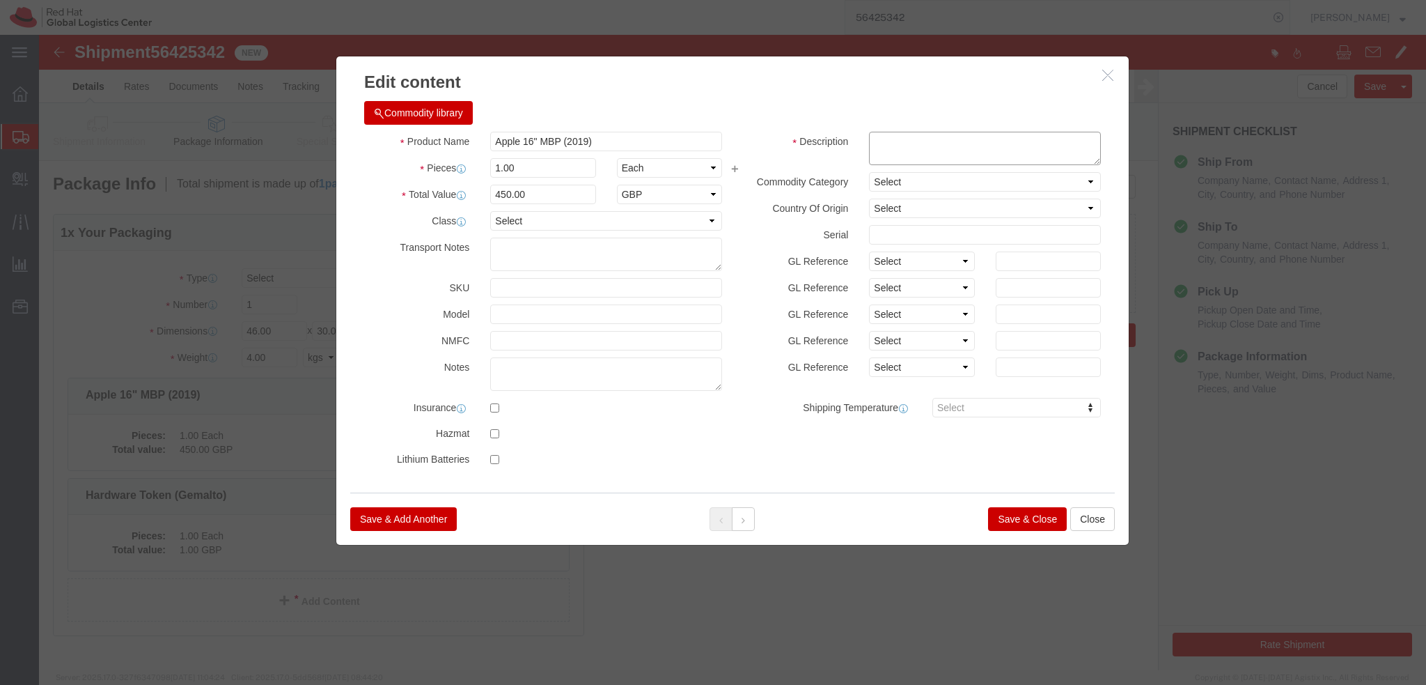
click textarea
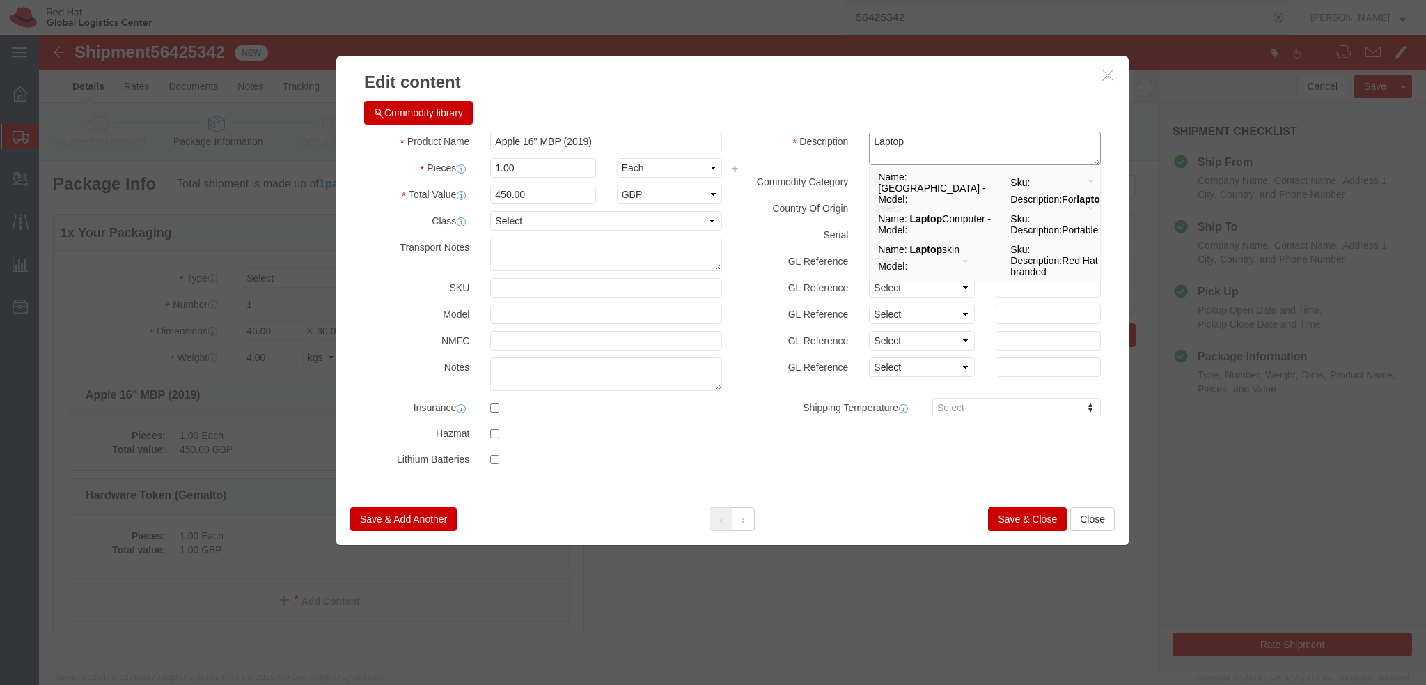
type textarea "Laptop"
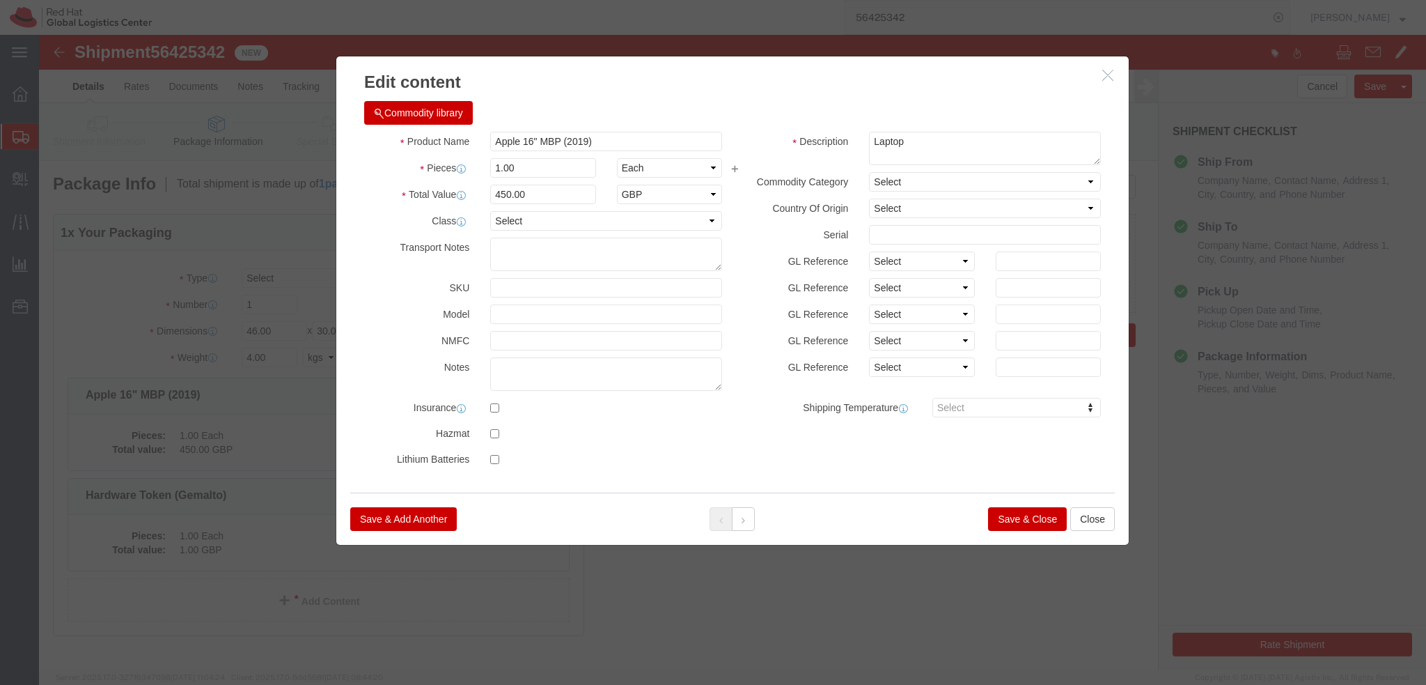
click button "Save & Close"
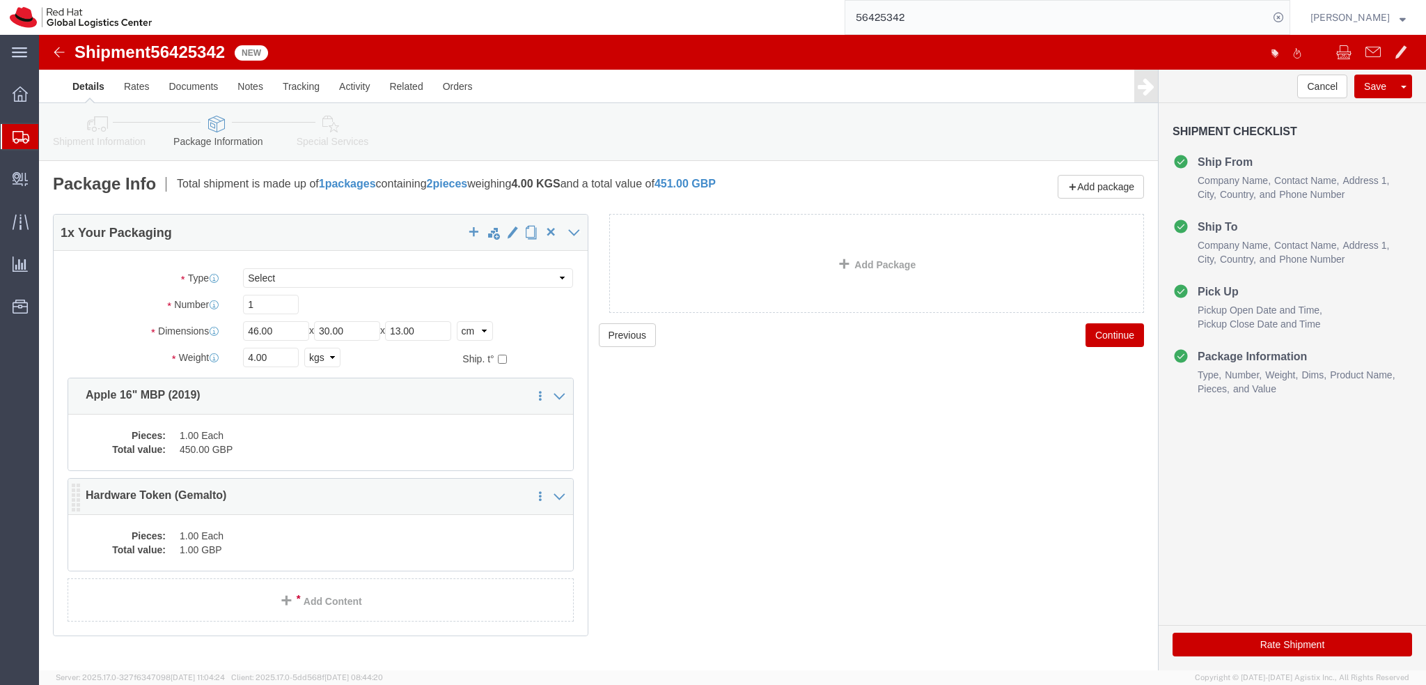
click dd "1.00 GBP"
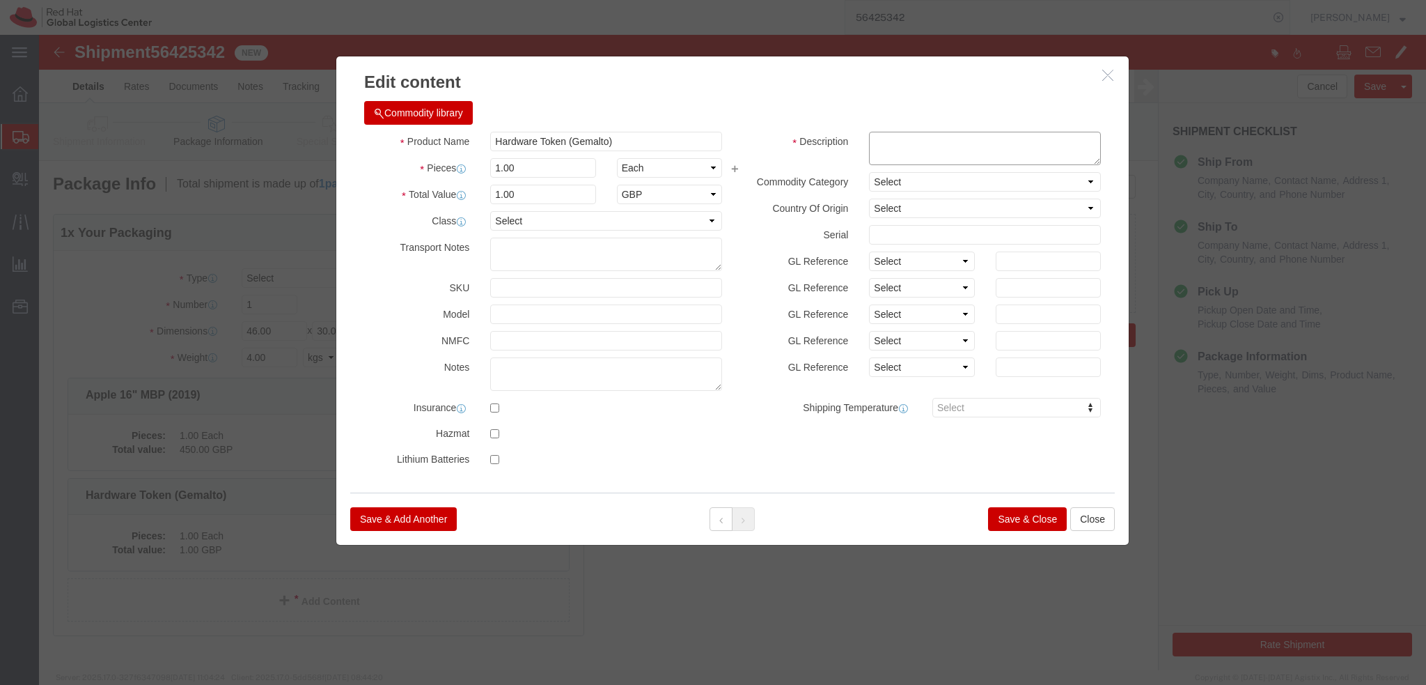
click textarea
type textarea "Token"
click button "Save & Close"
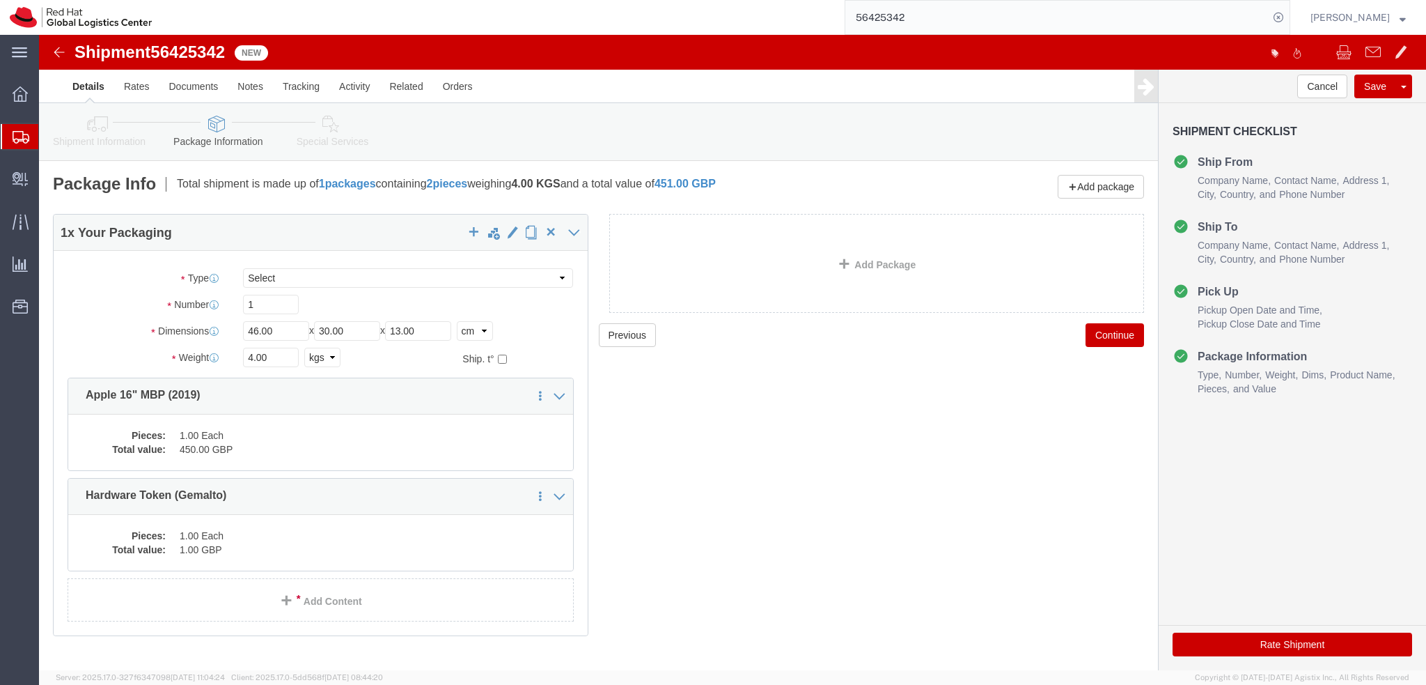
click link "Special Services"
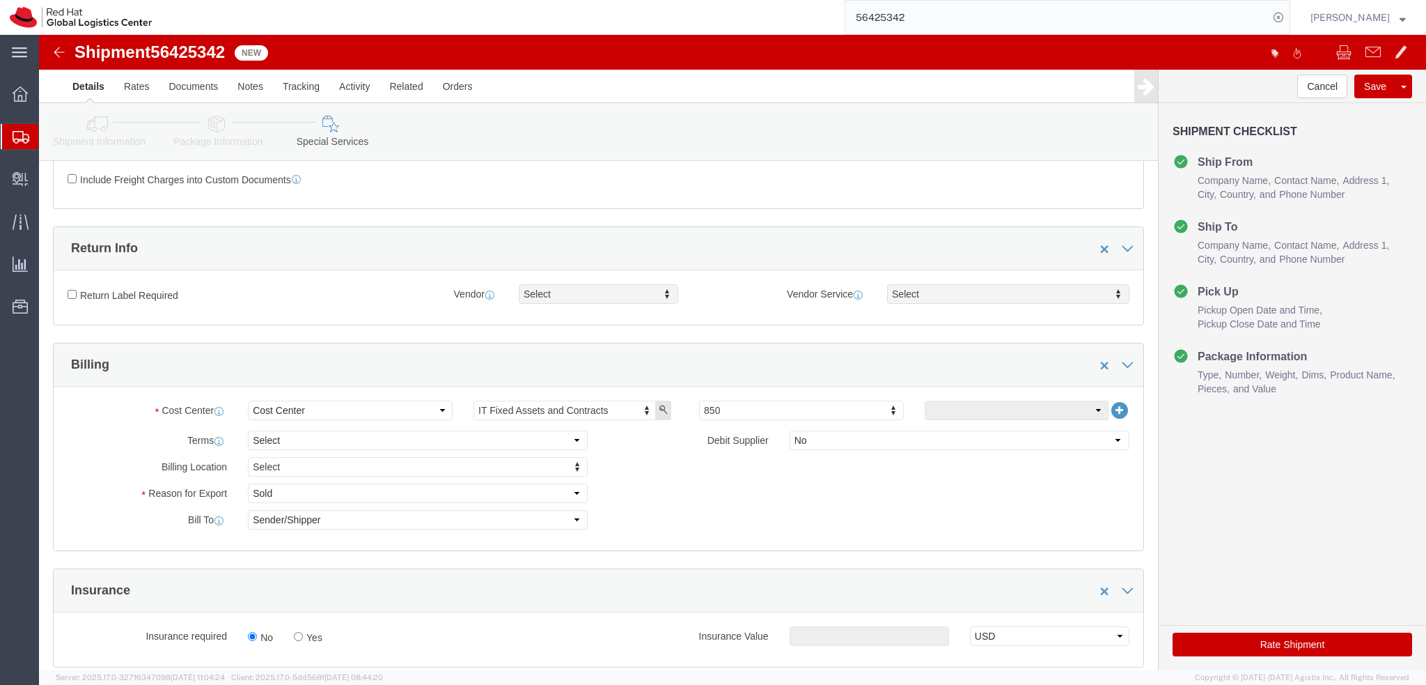
scroll to position [488, 0]
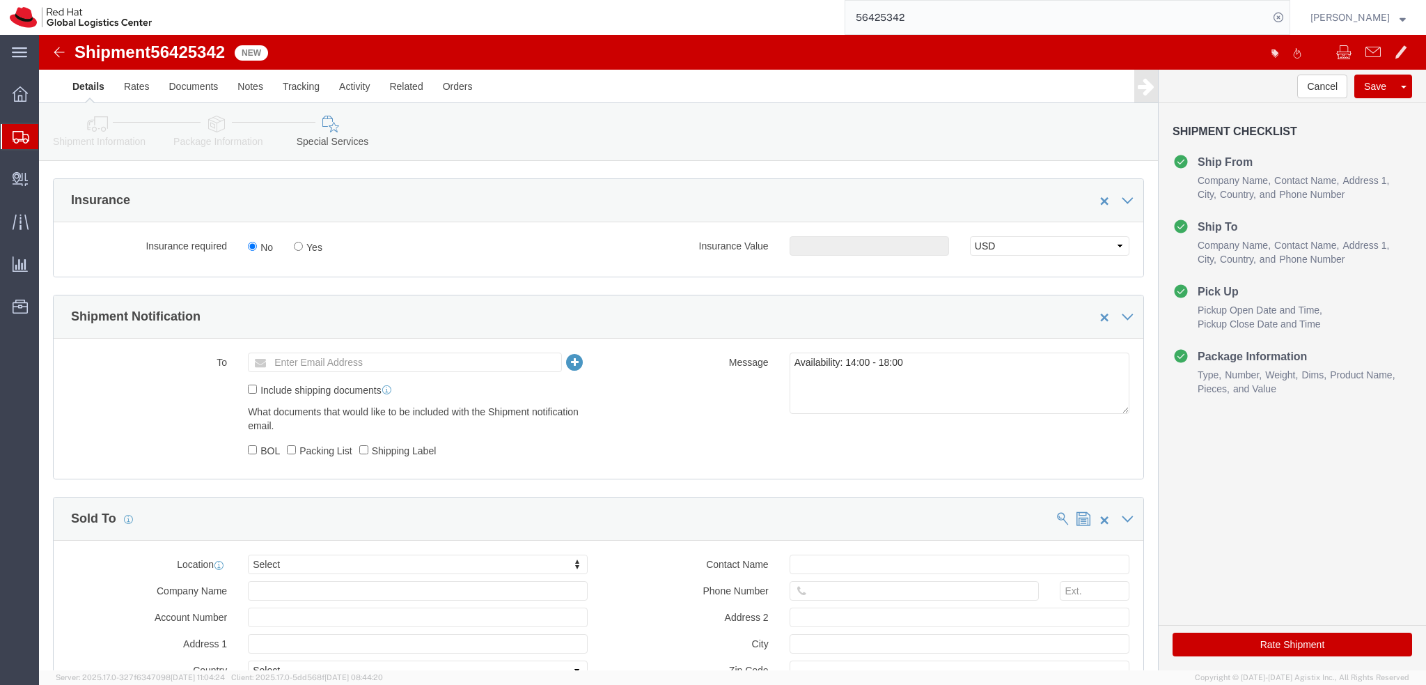
click button "Rate Shipment"
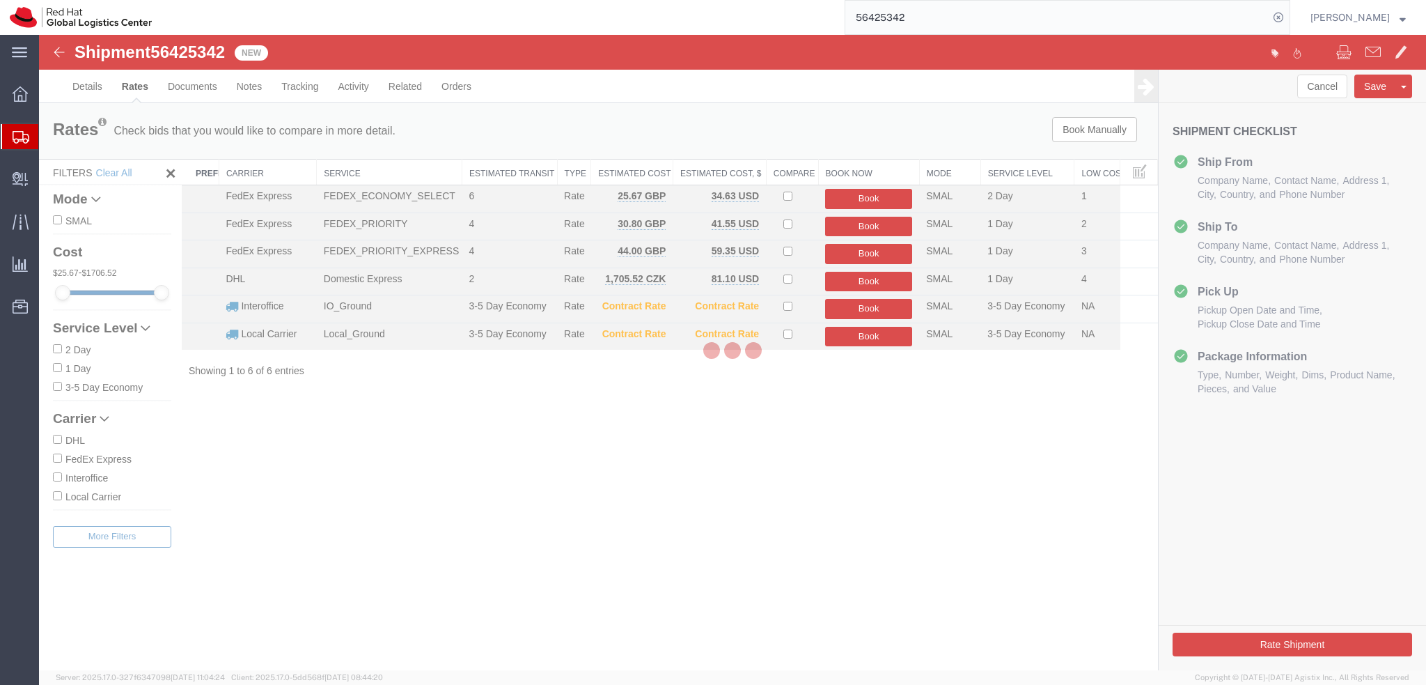
scroll to position [0, 0]
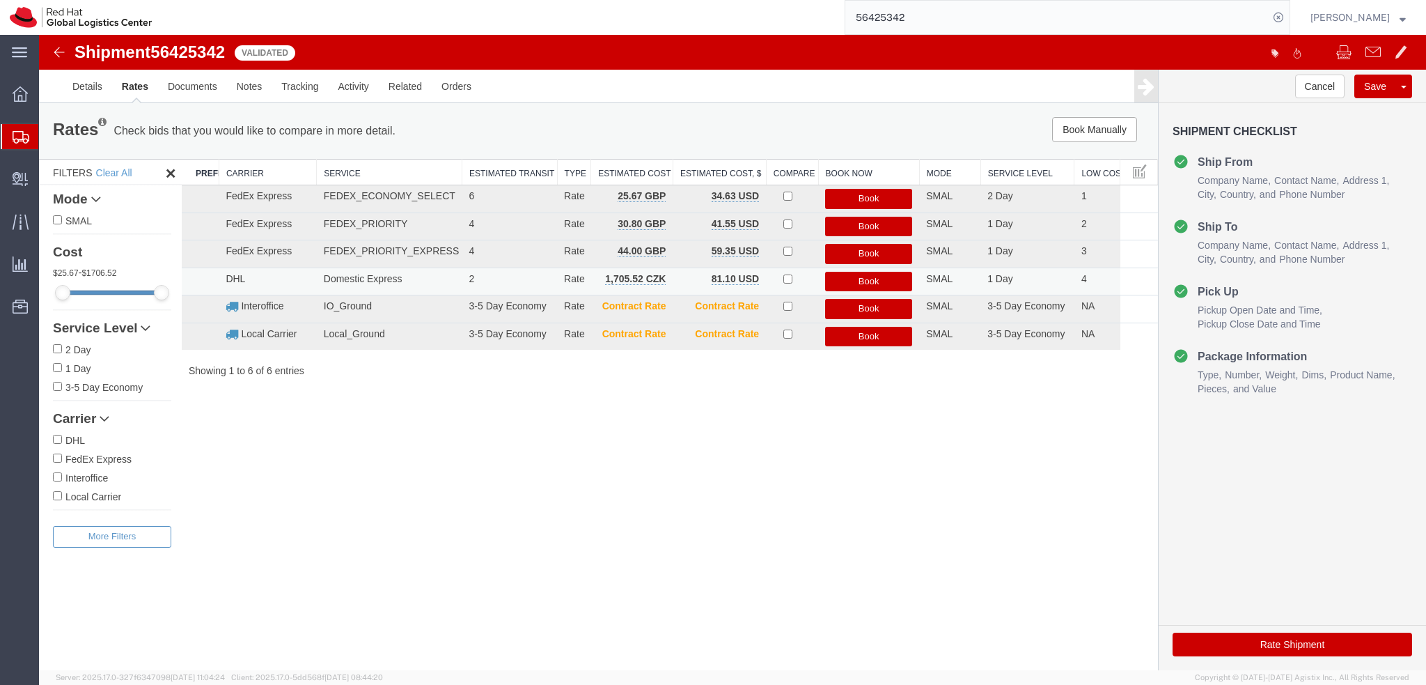
click at [886, 282] on button "Book" at bounding box center [868, 282] width 87 height 20
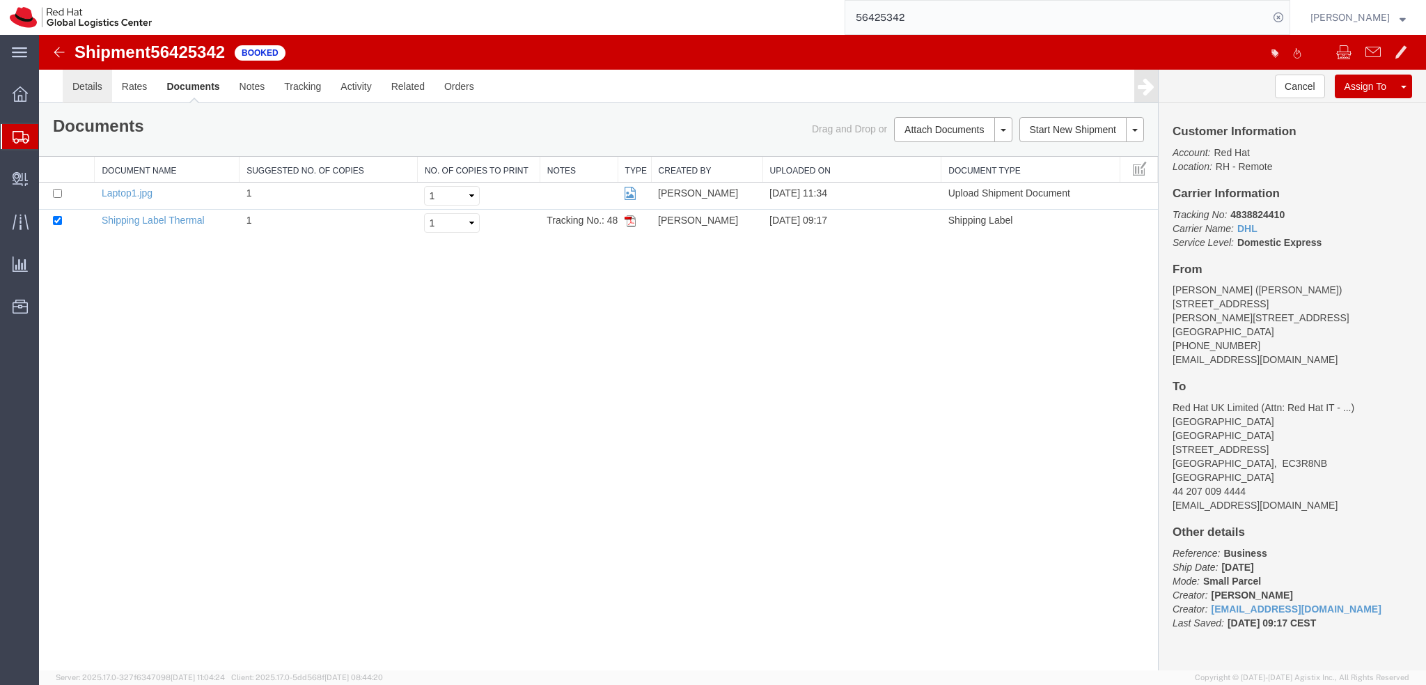
click at [85, 83] on link "Details" at bounding box center [87, 86] width 49 height 33
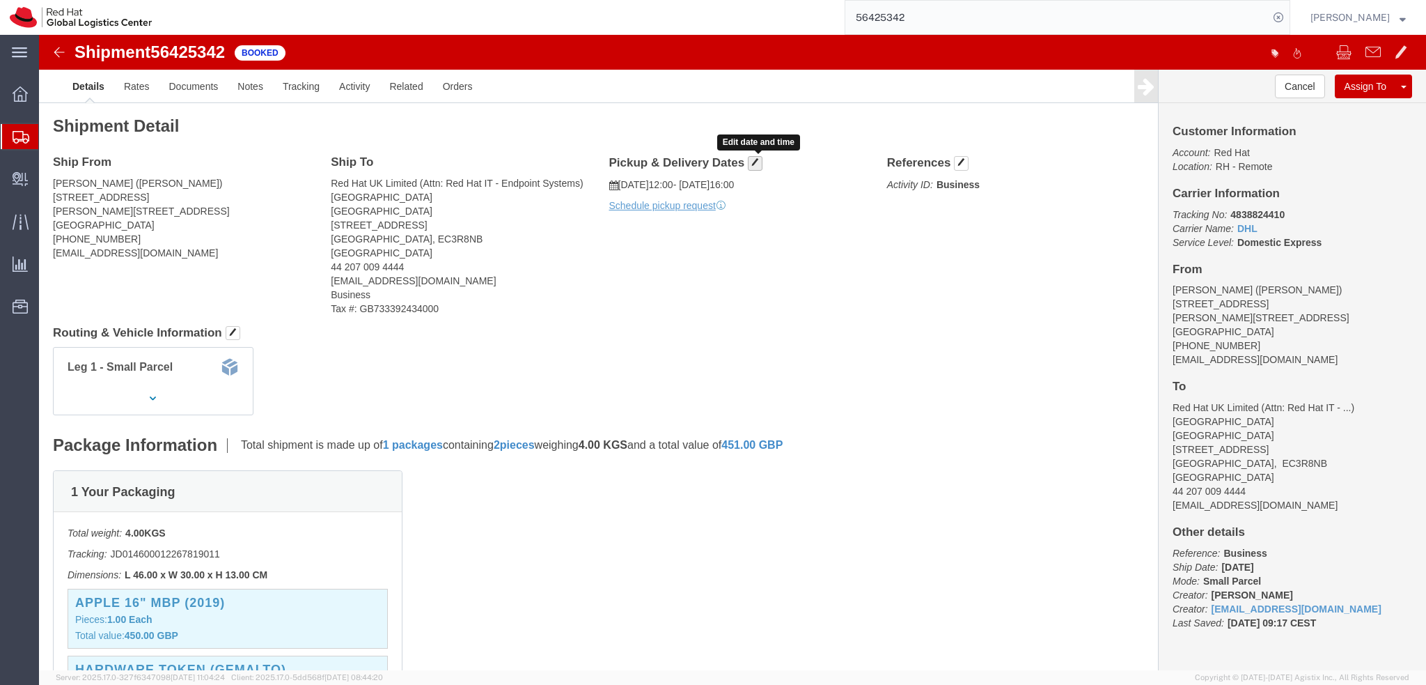
click span "button"
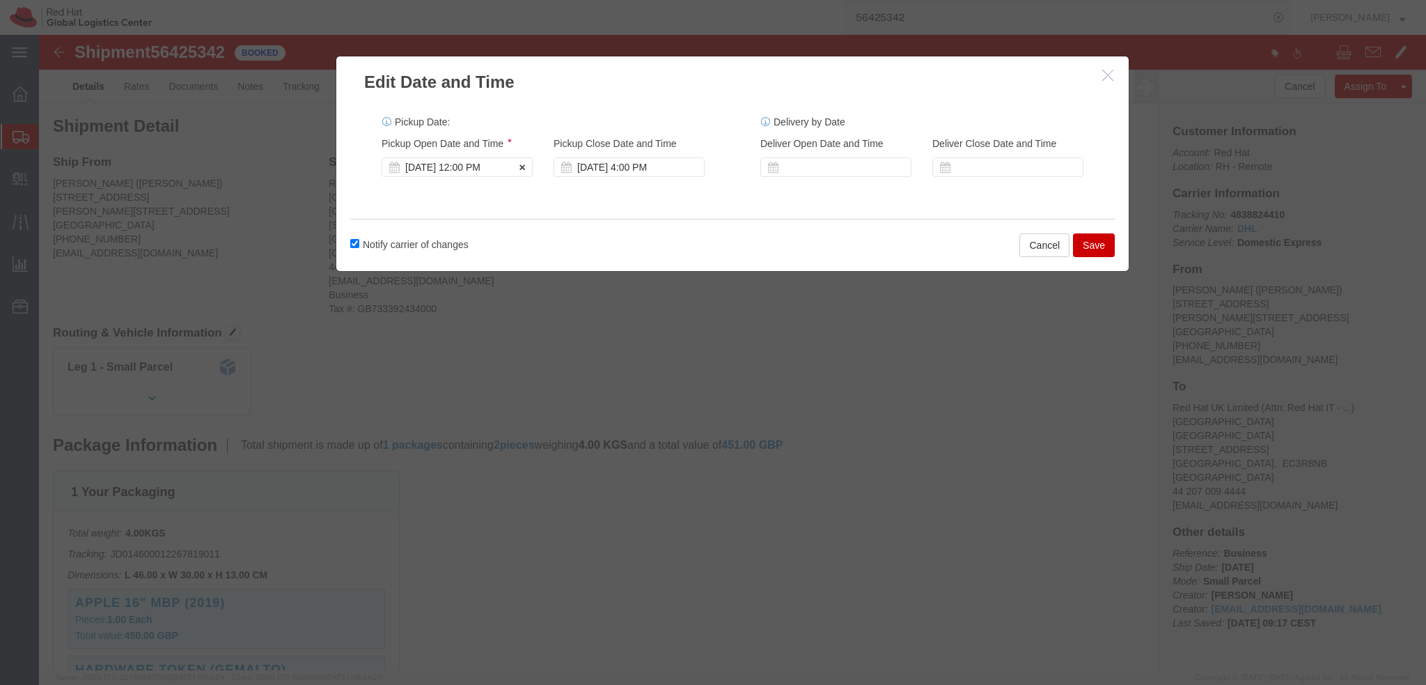
click div "Aug 22 2025 12:00 PM"
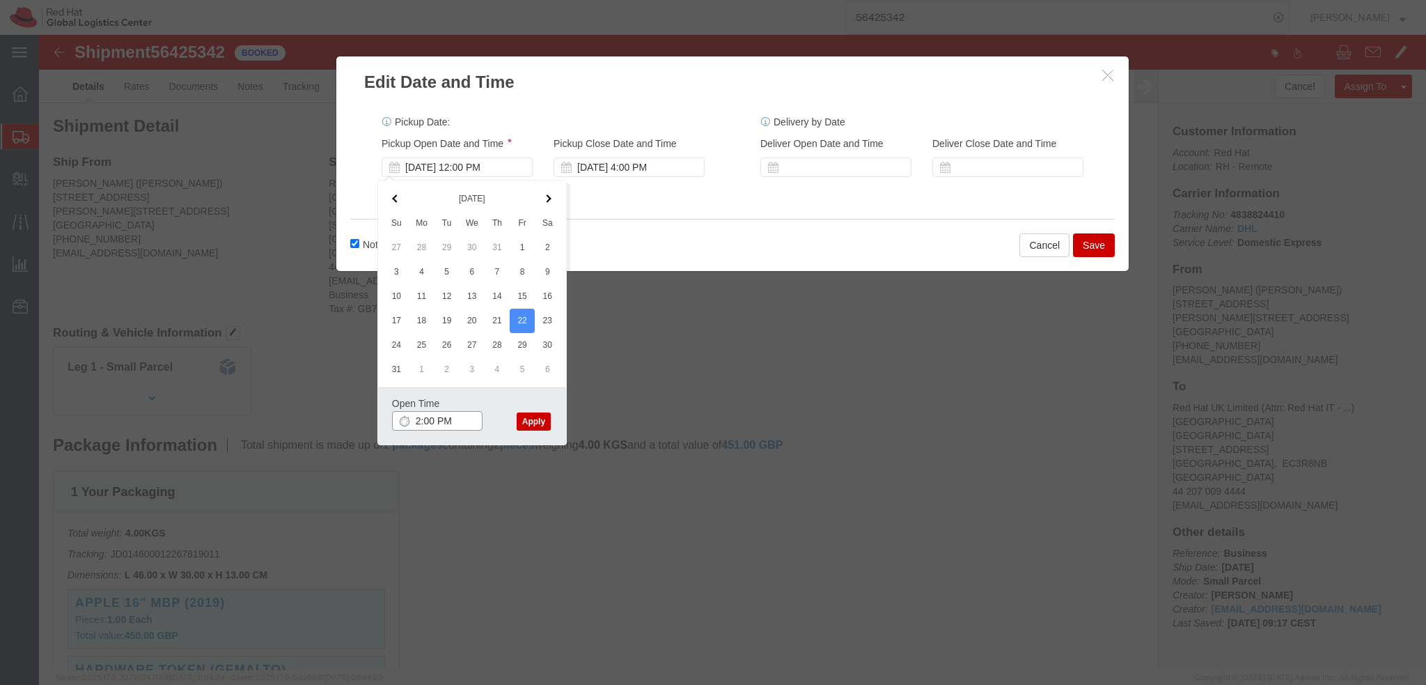
type input "2:00 PM"
click button "Apply"
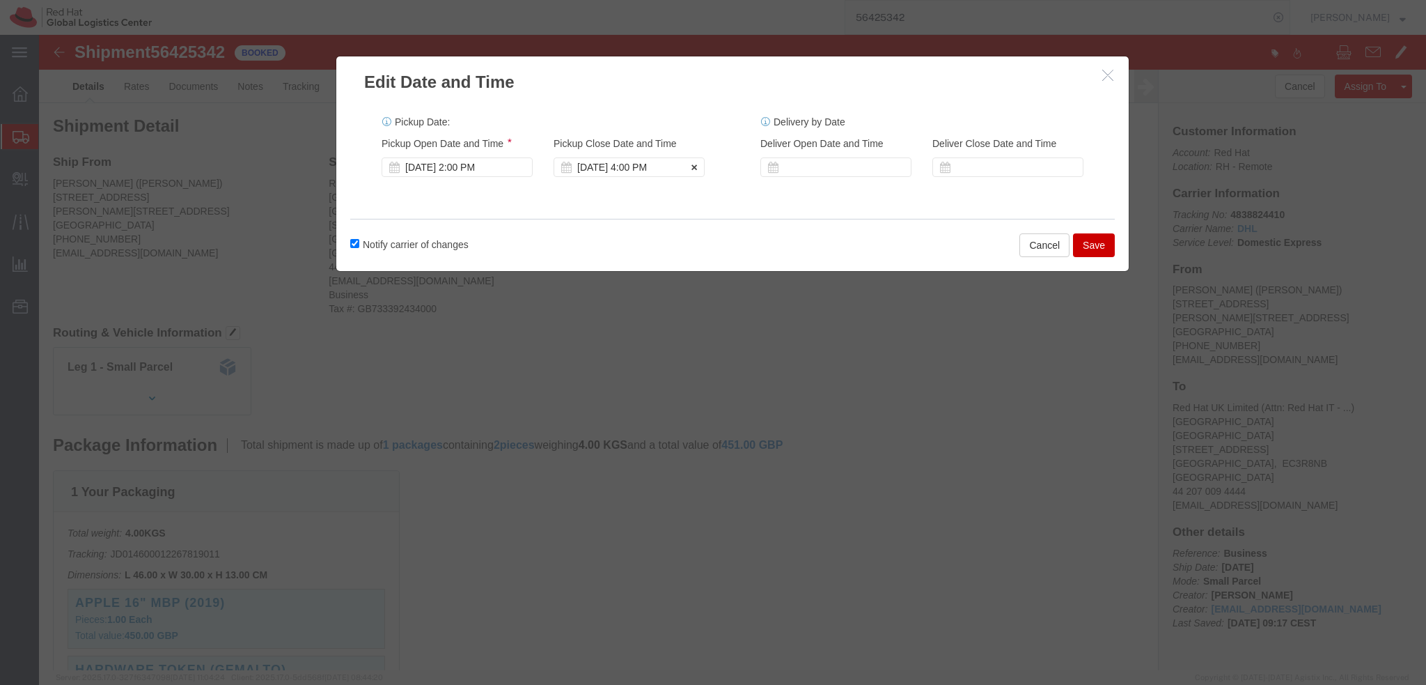
click div "Aug 22 2025 4:00 PM"
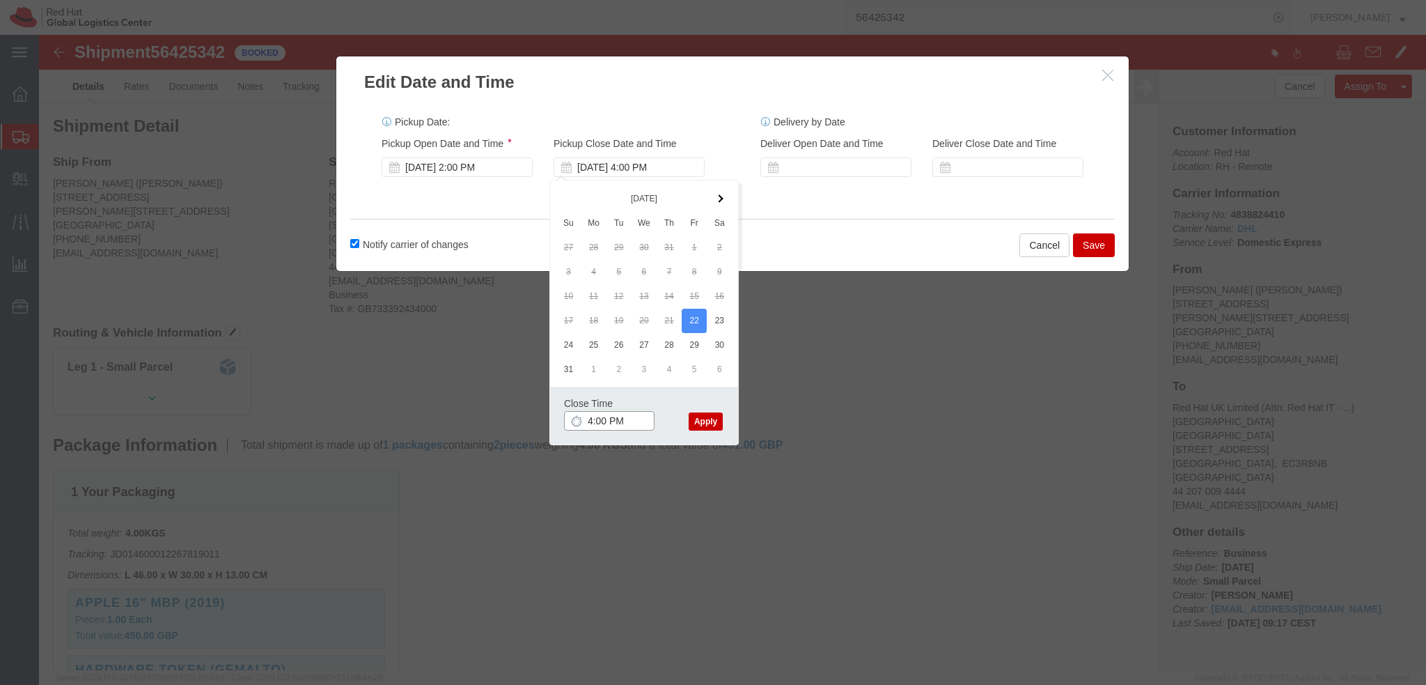
type input "5:00 PM"
click button "Apply"
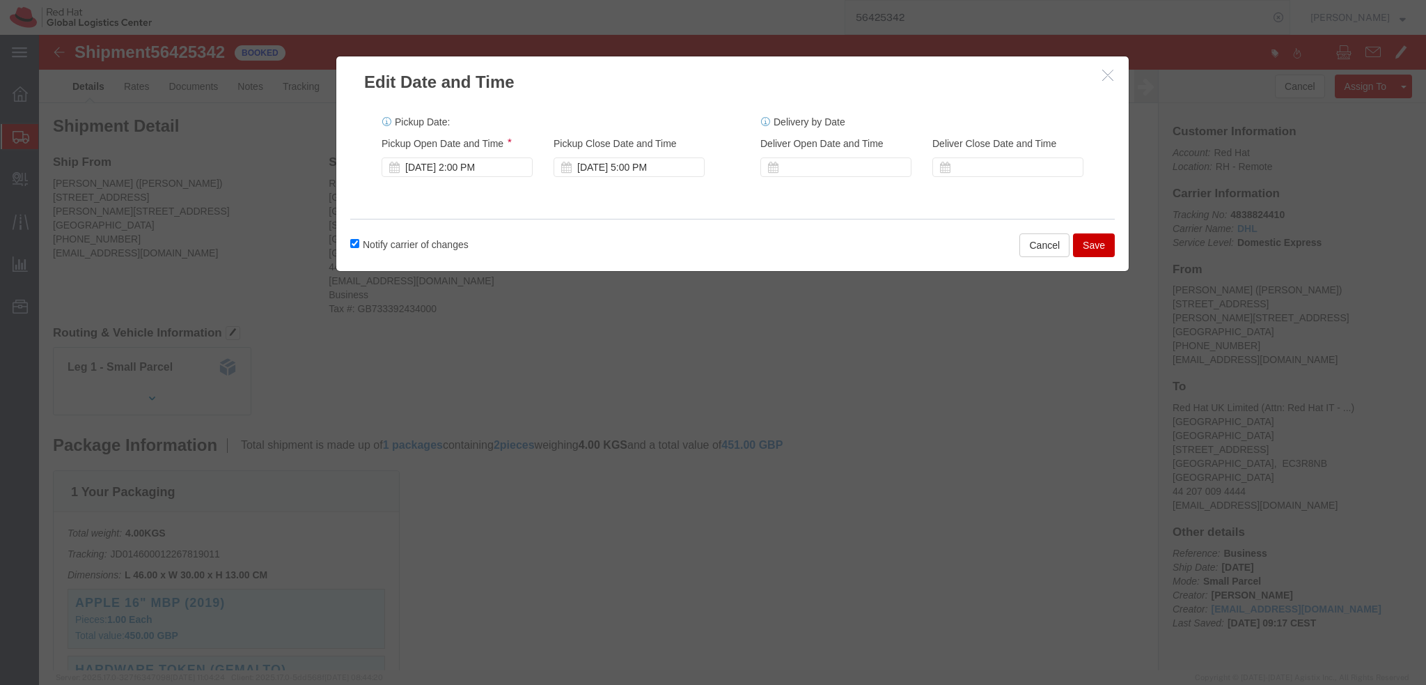
click button "Save"
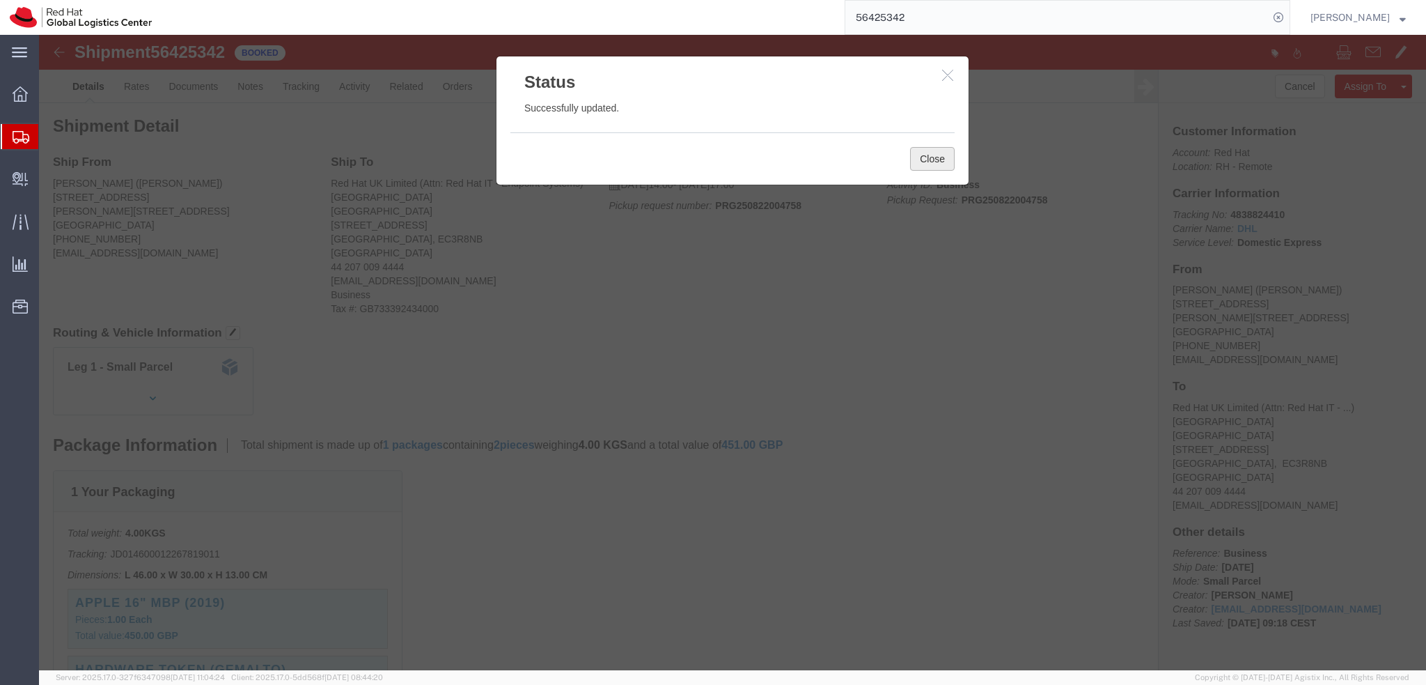
click button "Close"
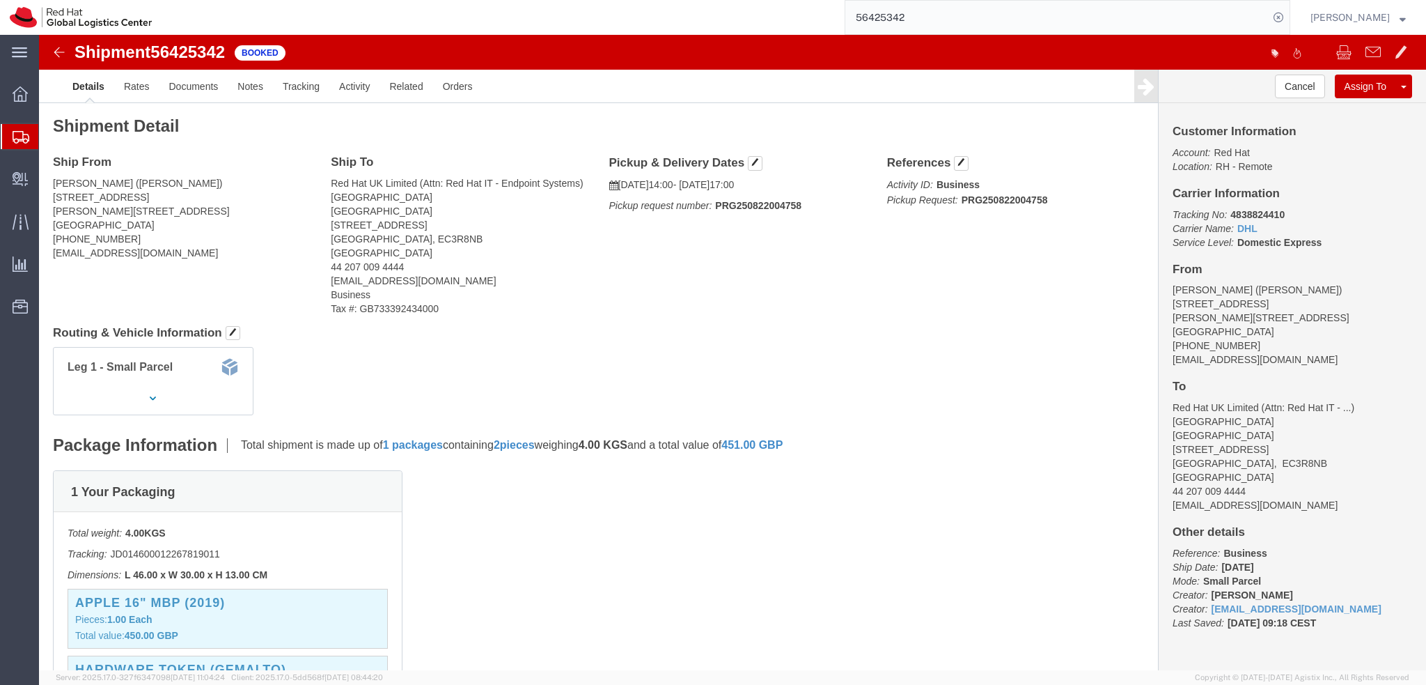
click address "Demetris Vassiliades (Demetris Vassiliades) Flat 5, Hawksworth House, Tetty Way…"
copy div "dvassili@redhat.com"
click link "Documents"
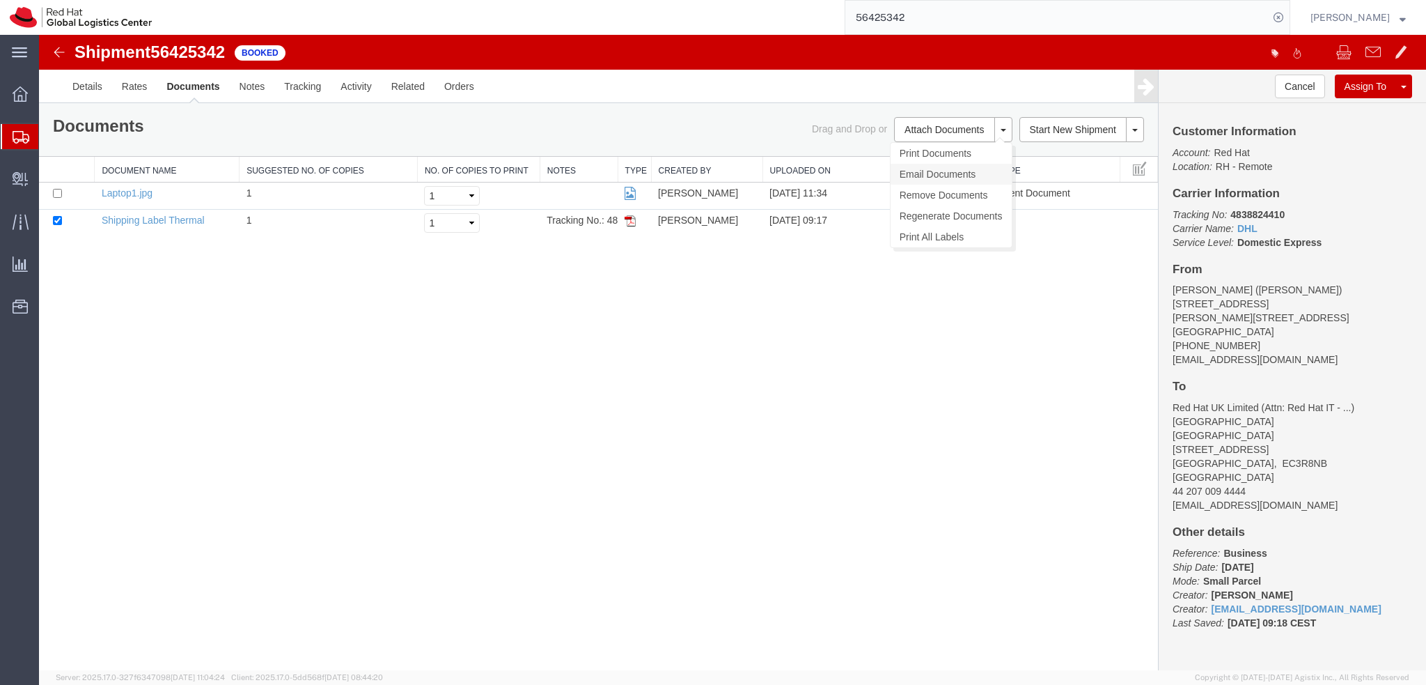
click at [938, 176] on link "Email Documents" at bounding box center [951, 174] width 121 height 21
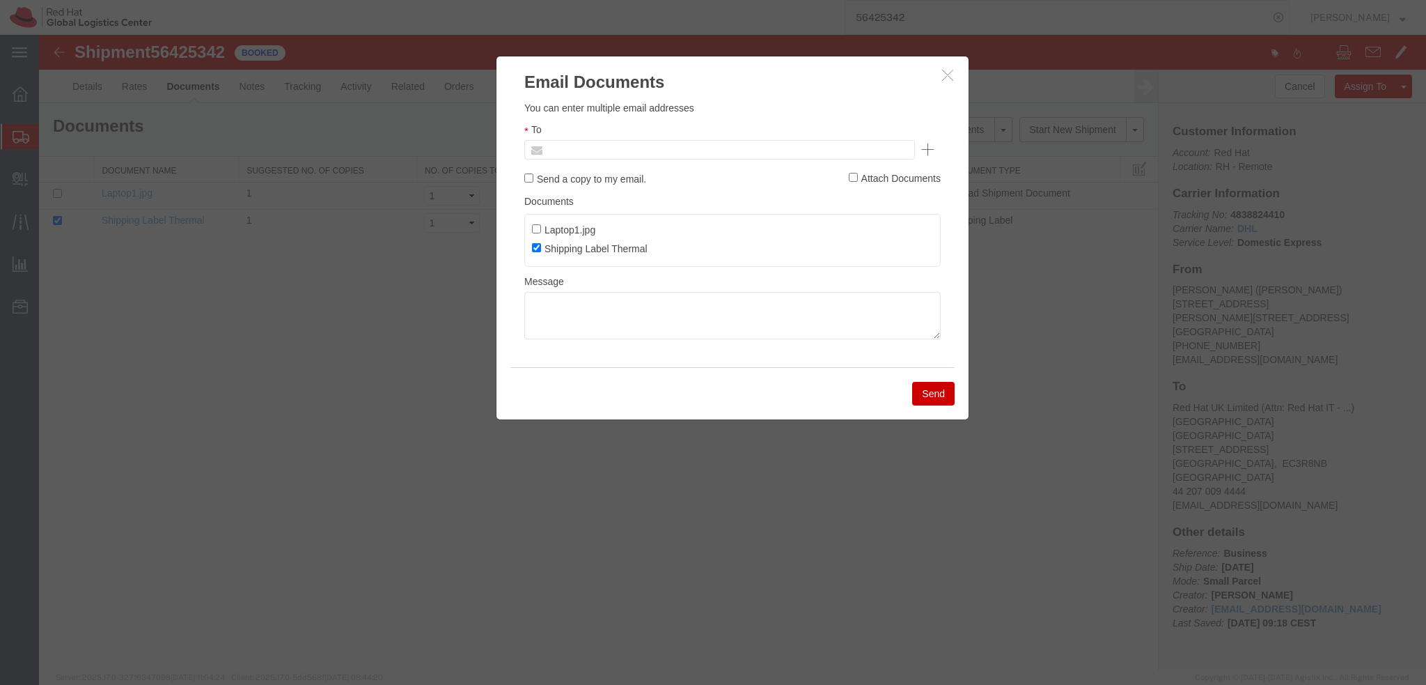
click at [669, 150] on input "text" at bounding box center [625, 150] width 163 height 18
paste input "dvassili@redhat.com"
type input "dvassili@redhat.com"
click at [683, 316] on textarea at bounding box center [732, 315] width 416 height 47
paste textarea "Hi Prerna, please find the label for your shipment to Stuttgart attached to thi…"
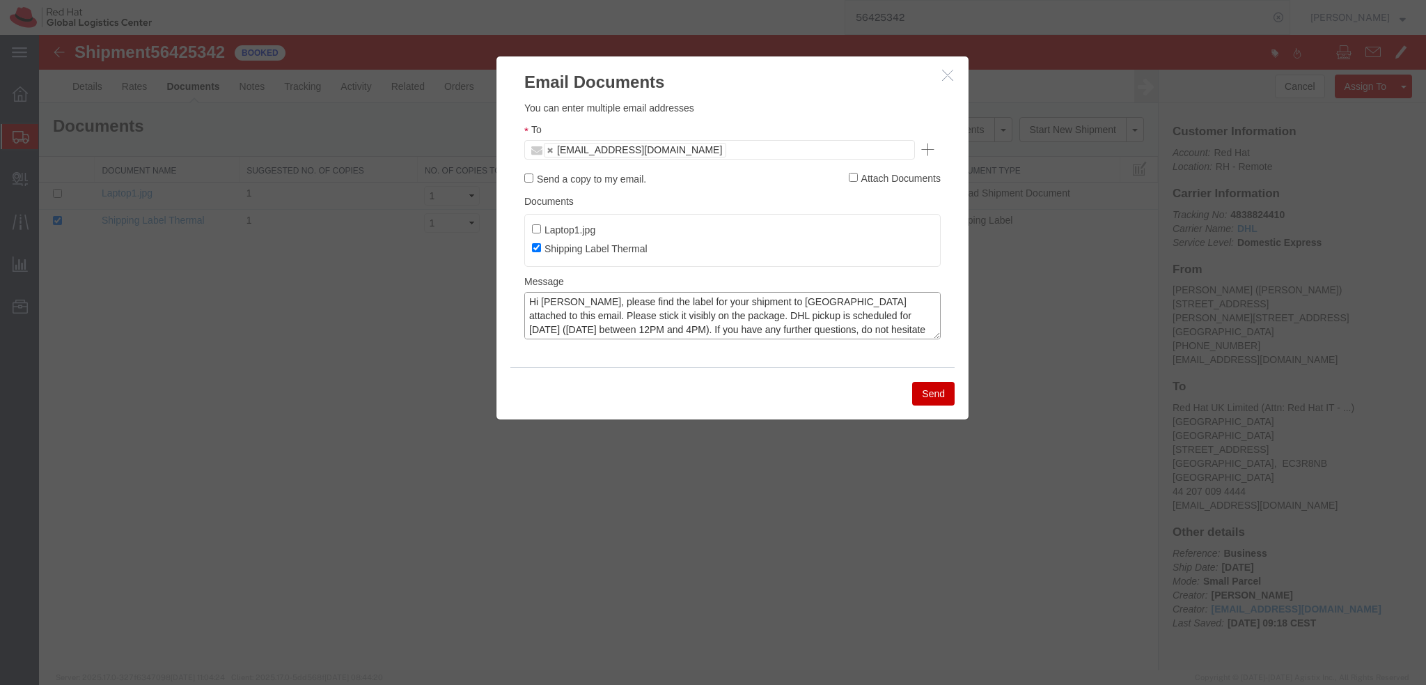
click at [556, 302] on textarea "Hi Prerna, please find the label for your shipment to Stuttgart attached to thi…" at bounding box center [732, 315] width 416 height 47
click at [834, 317] on textarea "Hi Demetris, please find the label for your shipment to Stuttgart attached to t…" at bounding box center [732, 315] width 416 height 47
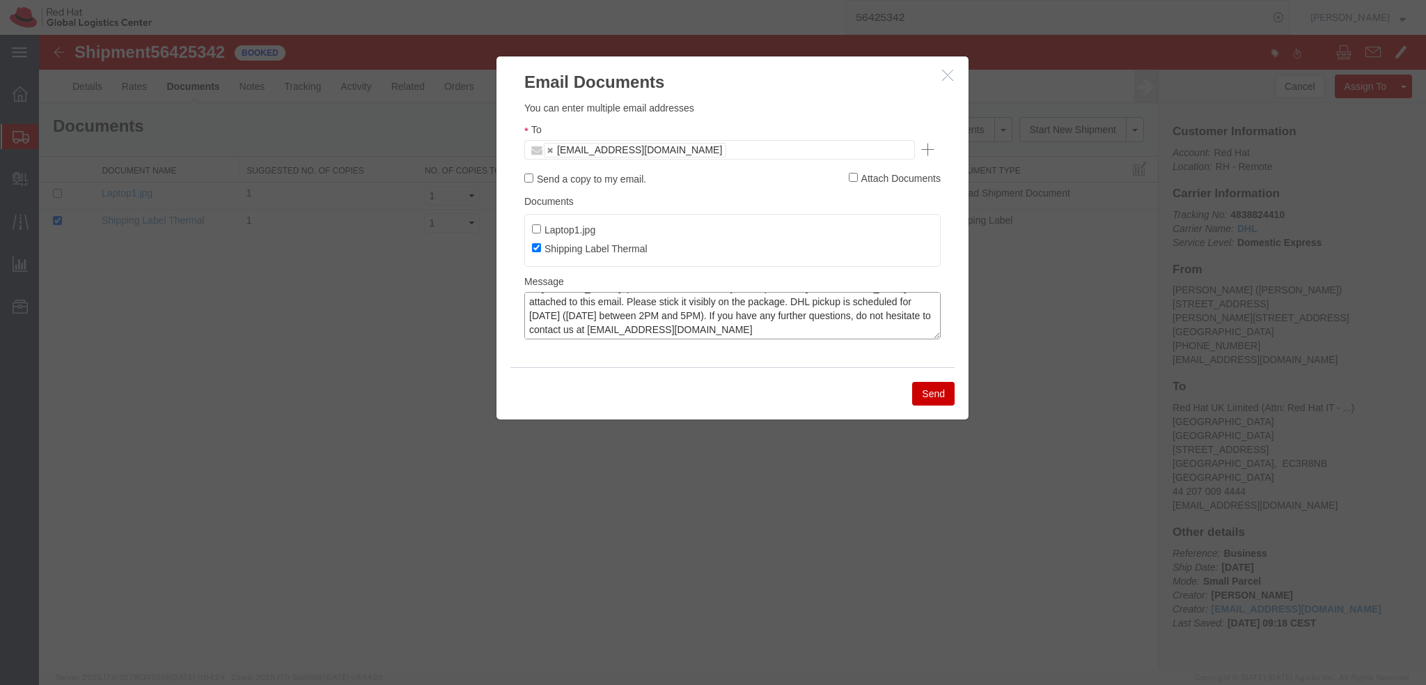
click at [787, 329] on textarea "Hi Demetris, please find the label for your shipment to Stuttgart attached to t…" at bounding box center [732, 315] width 416 height 47
click at [738, 327] on textarea "Hi Demetris, please find the label for your shipment to Stuttgart attached to t…" at bounding box center [732, 315] width 416 height 47
click at [734, 328] on textarea "Hi Demetris, please find the label for your shipment to Stuttgart attached to t…" at bounding box center [732, 315] width 416 height 47
click at [774, 334] on textarea "Hi Demetris, please find the label for your shipment to Stuttgart attached to t…" at bounding box center [732, 315] width 416 height 47
type textarea "Hi Demetris, please find the label for your shipment to Stuttgart attached to t…"
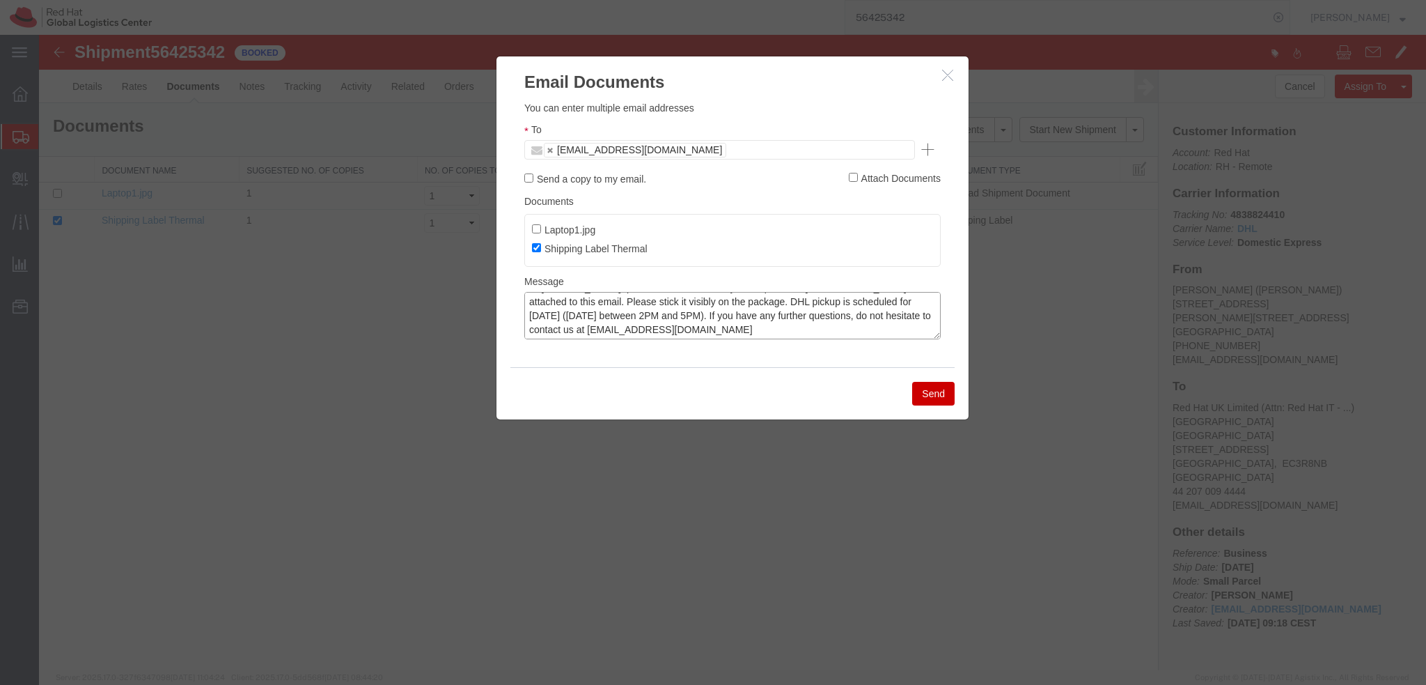
click at [743, 336] on textarea "Hi Demetris, please find the label for your shipment to Stuttgart attached to t…" at bounding box center [732, 315] width 416 height 47
click at [936, 393] on button "Send" at bounding box center [933, 394] width 42 height 24
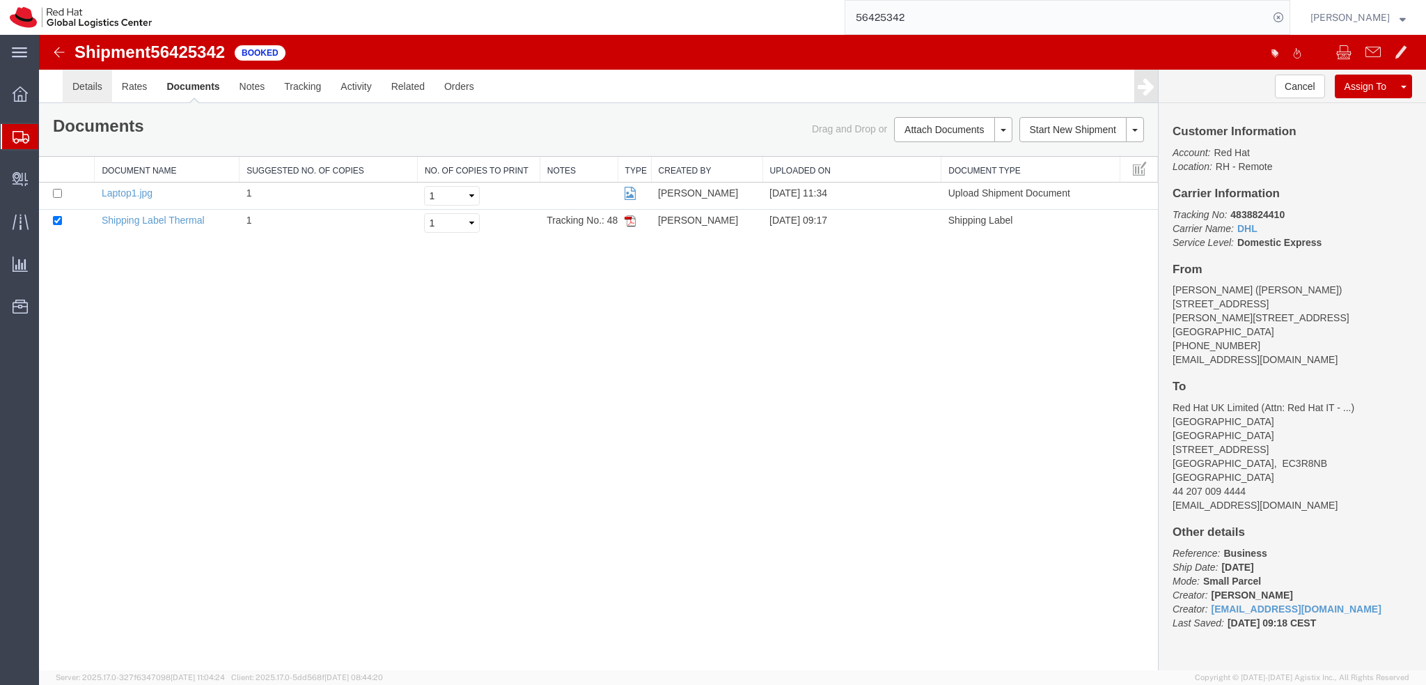
click at [89, 90] on link "Details" at bounding box center [87, 86] width 49 height 33
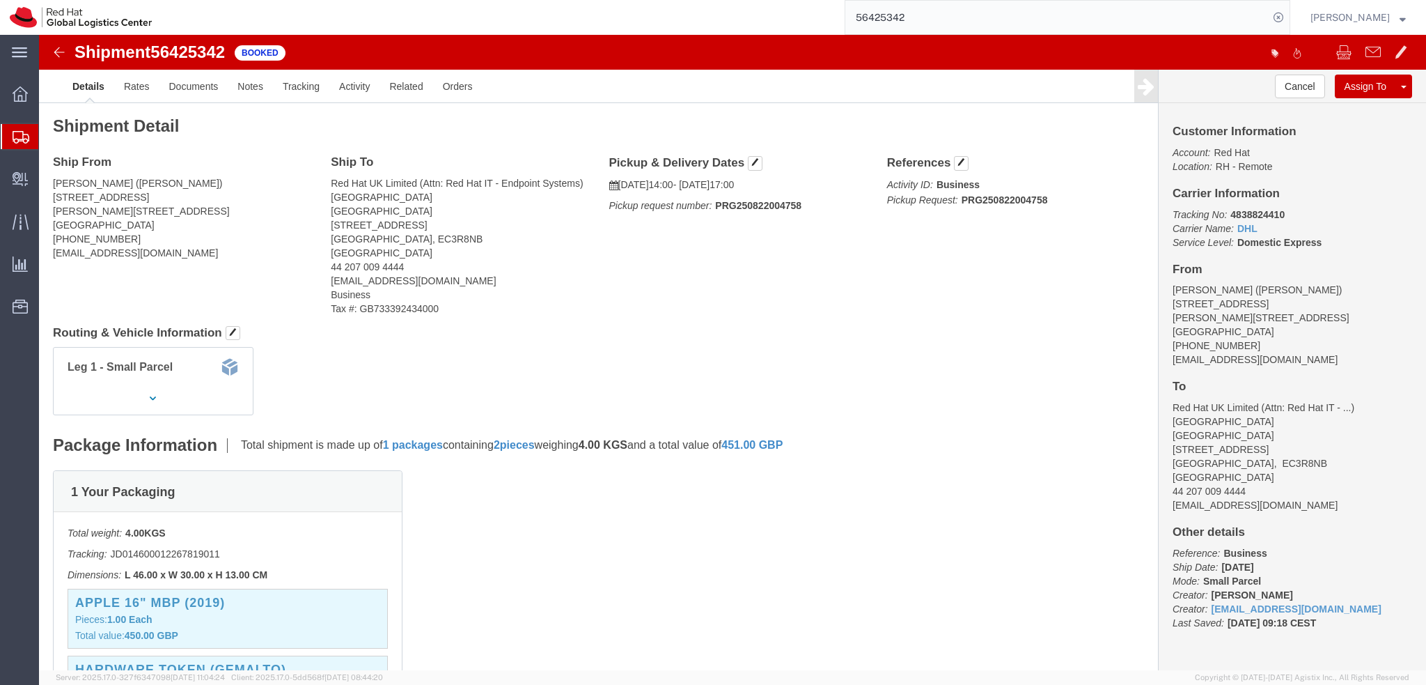
click at [956, 15] on input "56425342" at bounding box center [1056, 17] width 423 height 33
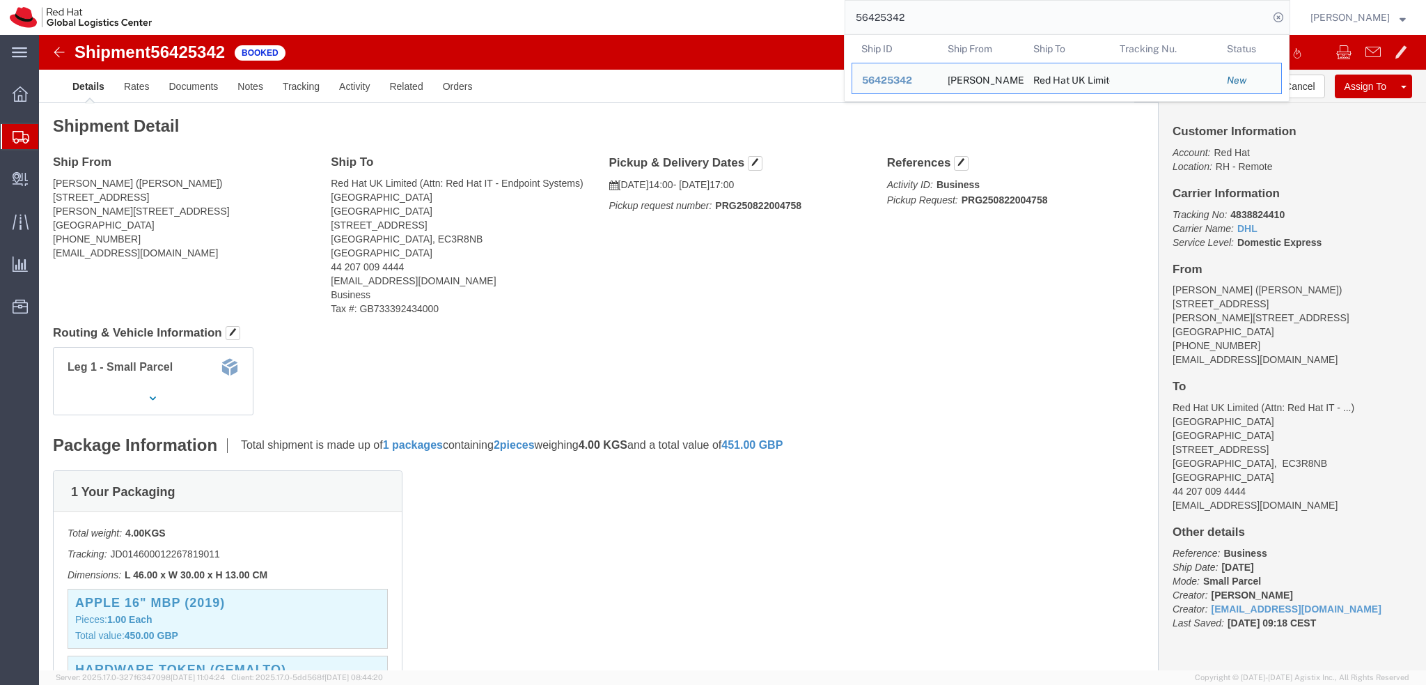
click at [956, 15] on input "56425342" at bounding box center [1056, 17] width 423 height 33
paste input "522245"
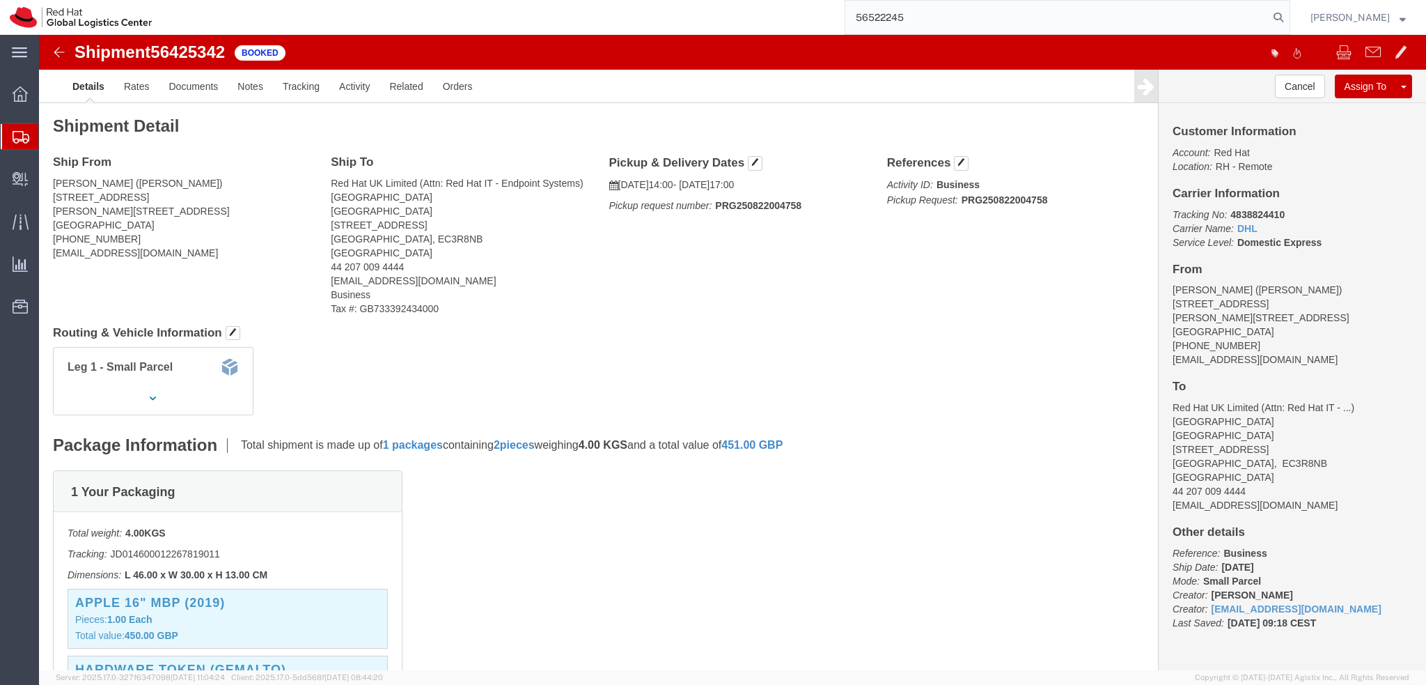
type input "56522245"
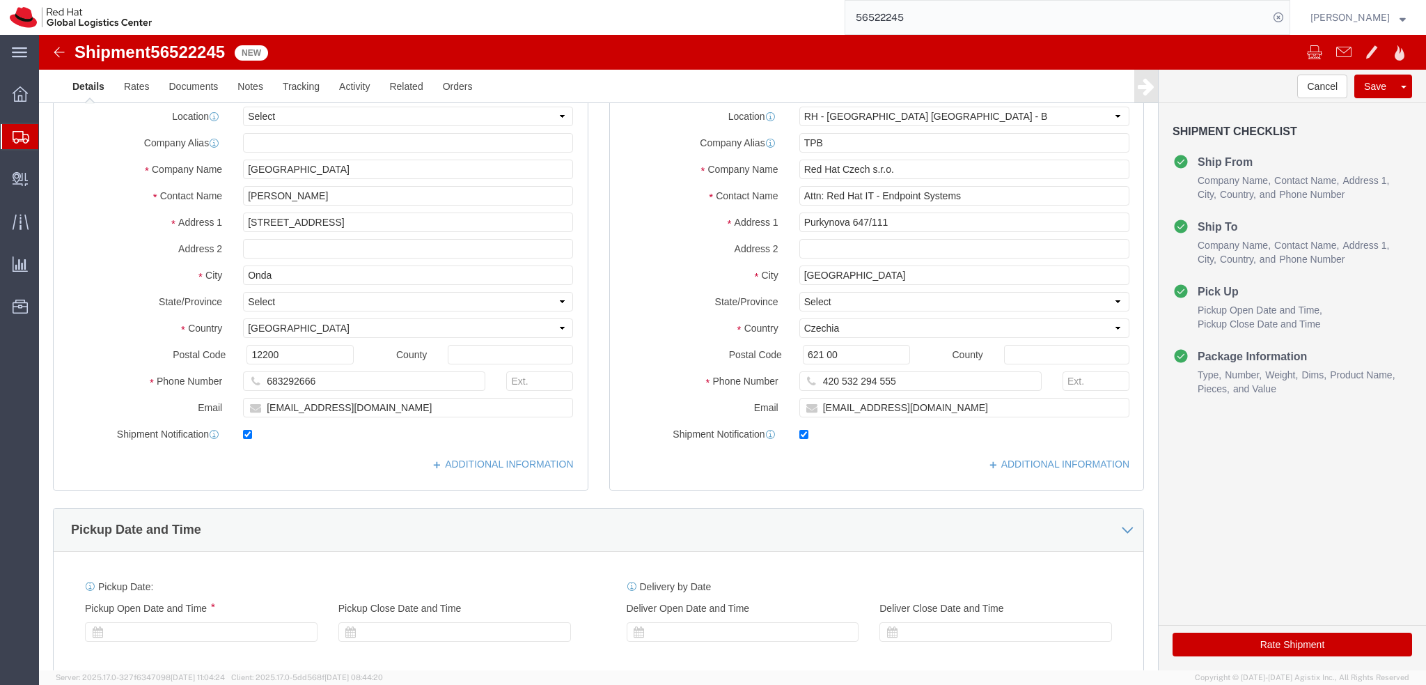
select select "38036"
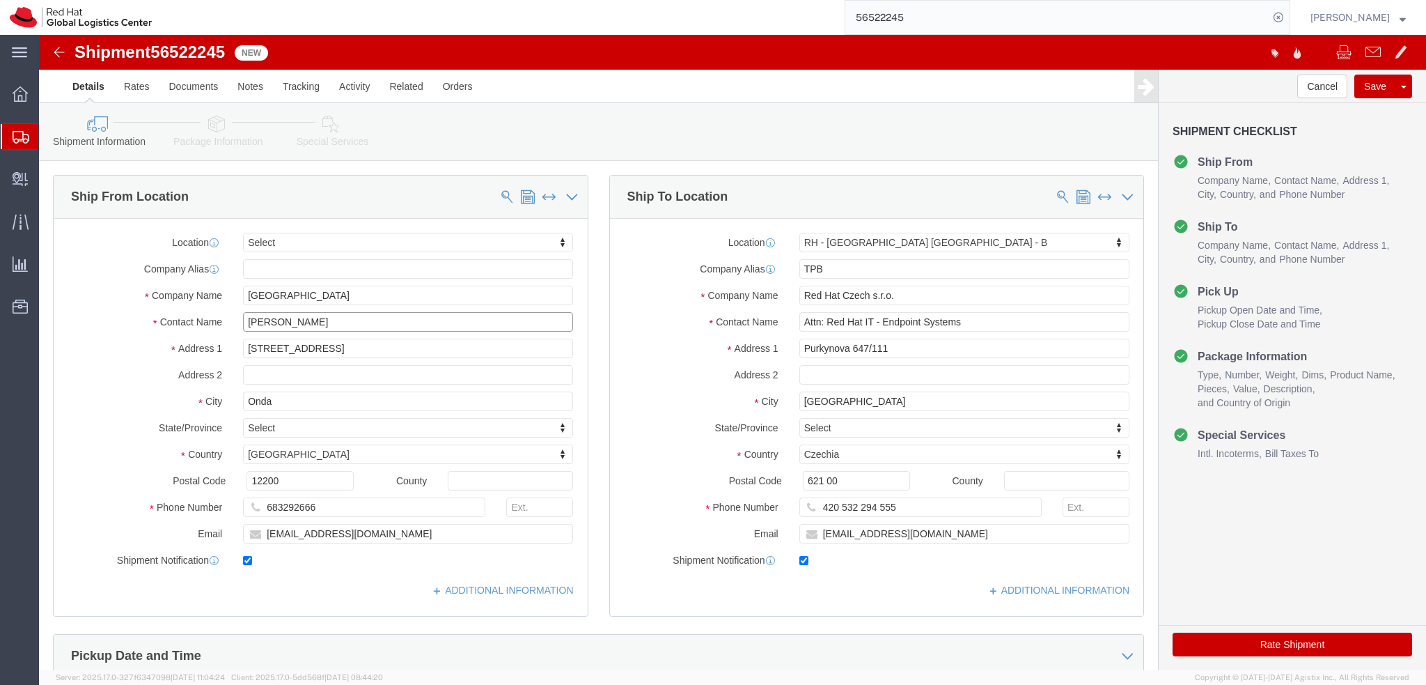
drag, startPoint x: 350, startPoint y: 288, endPoint x: 159, endPoint y: 302, distance: 191.3
click div "Location Select Select My Profile Location RH - Amsterdam - MSO RH - Amsterdam …"
drag, startPoint x: 235, startPoint y: 251, endPoint x: 85, endPoint y: 250, distance: 149.7
click div "Location Select Select My Profile Location RH - Amsterdam - MSO RH - Amsterdam …"
paste input "Ivan Aragones Muniesa"
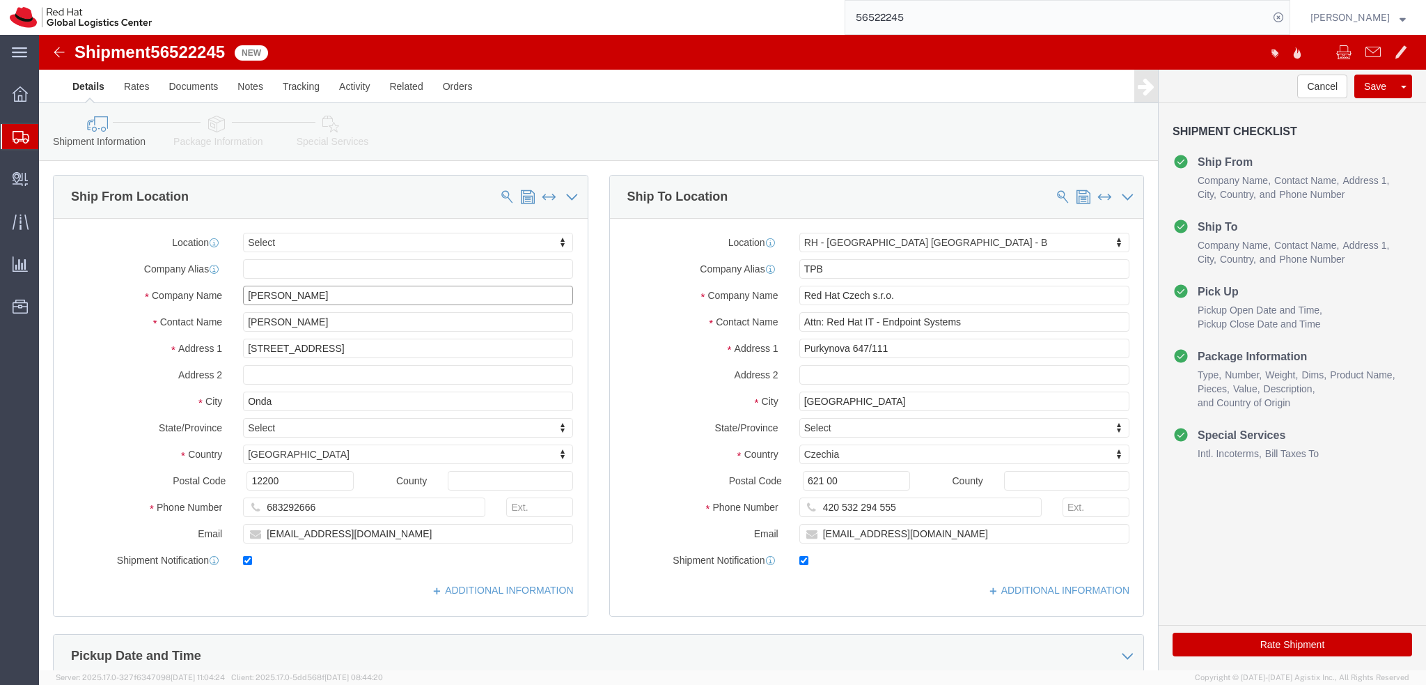
type input "Ivan Aragones Muniesa"
click label "Contact Name"
click div "Ship From Location Location Select Select My Profile Location RH - Amsterdam - …"
click icon
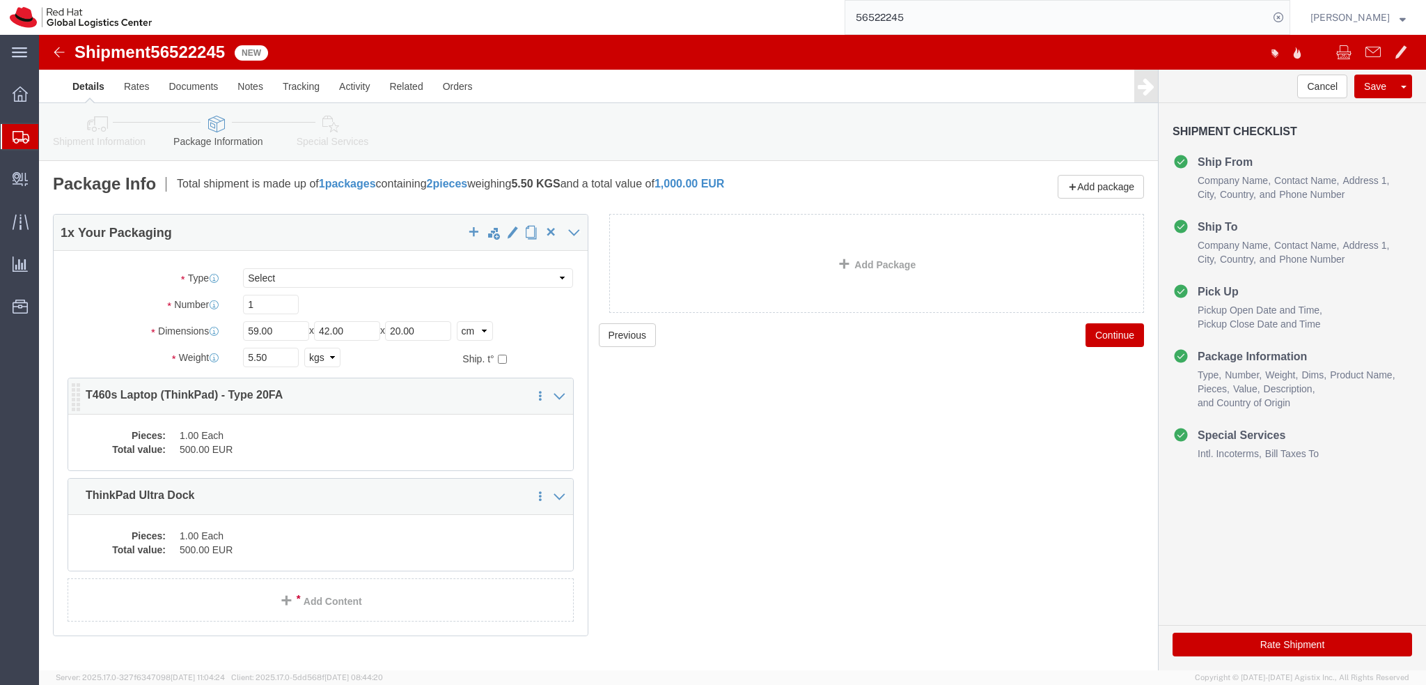
click dd "500.00 EUR"
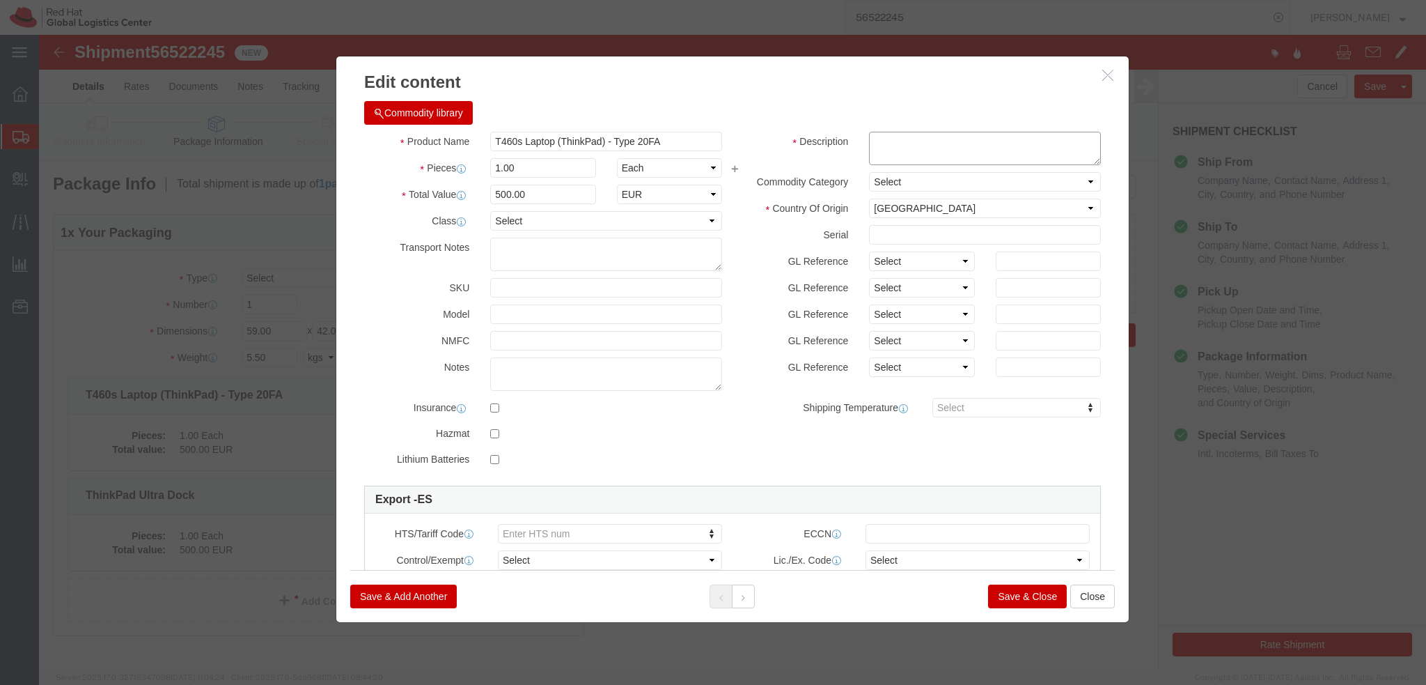
click textarea
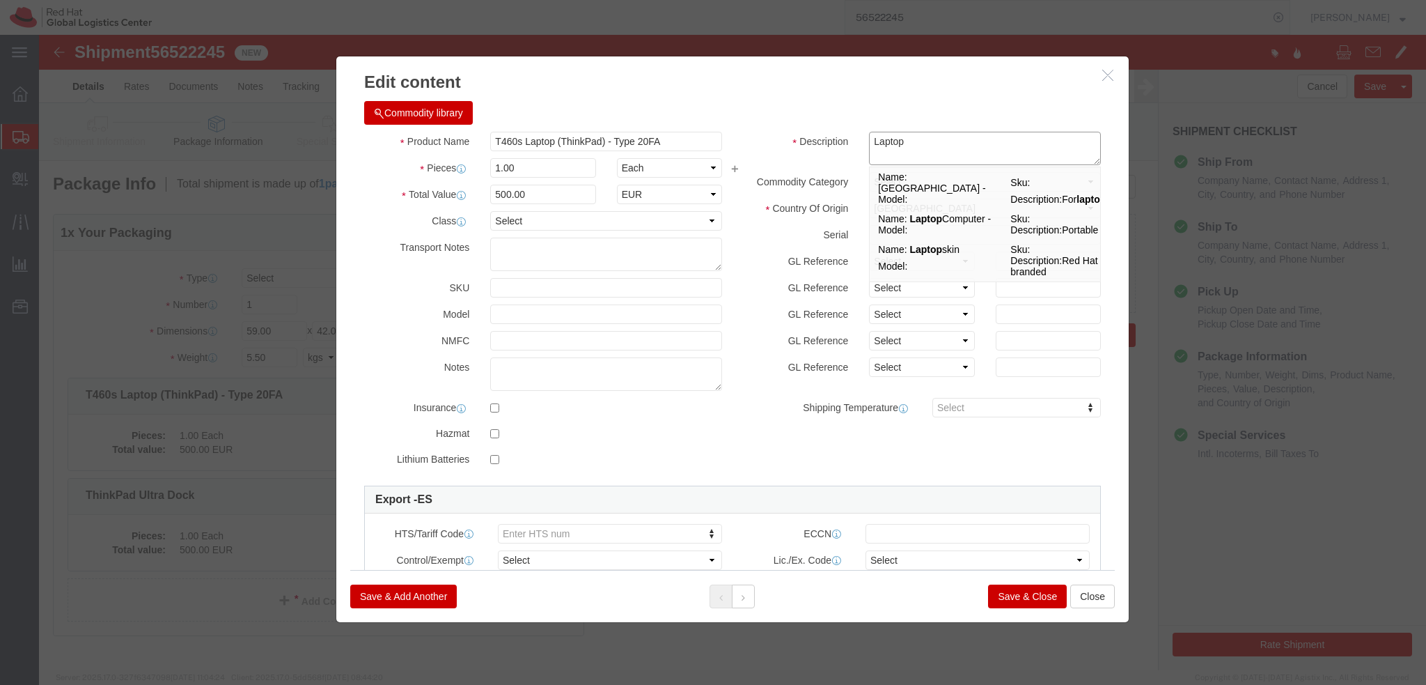
type textarea "Laptop"
click button "Save & Close"
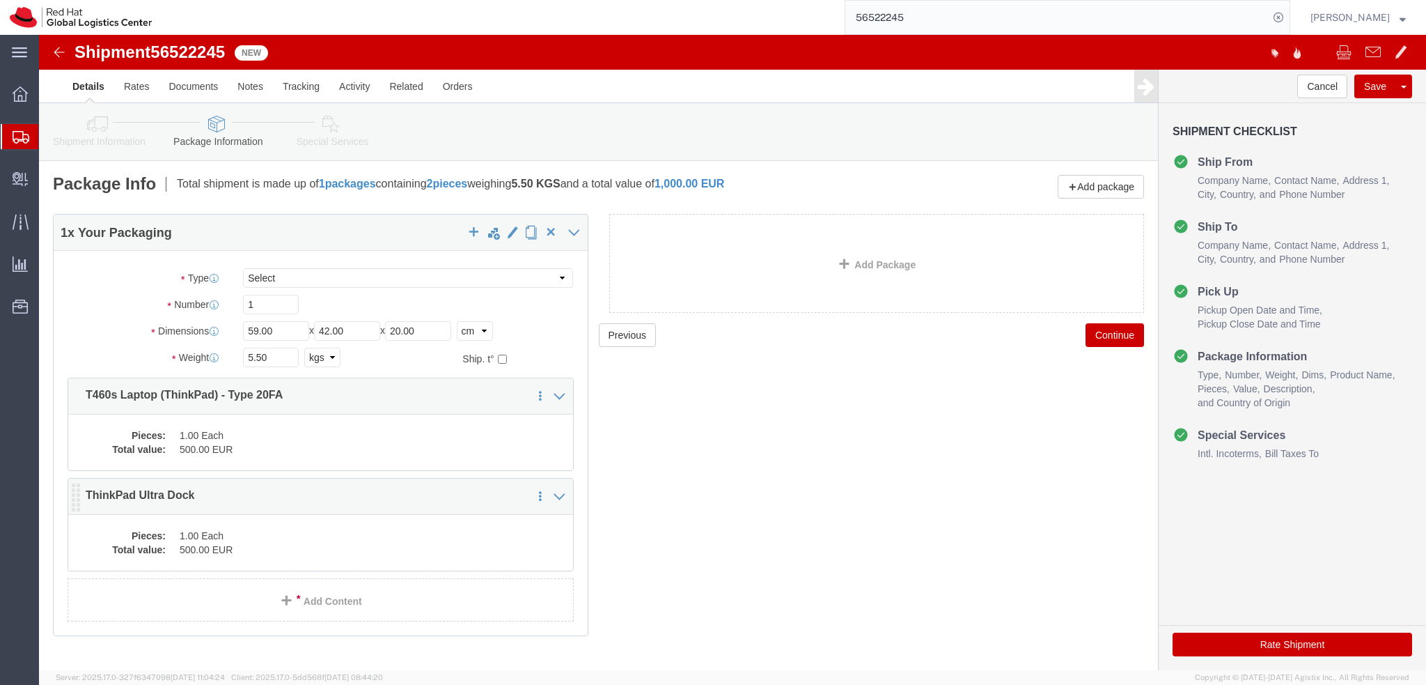
click dd "500.00 EUR"
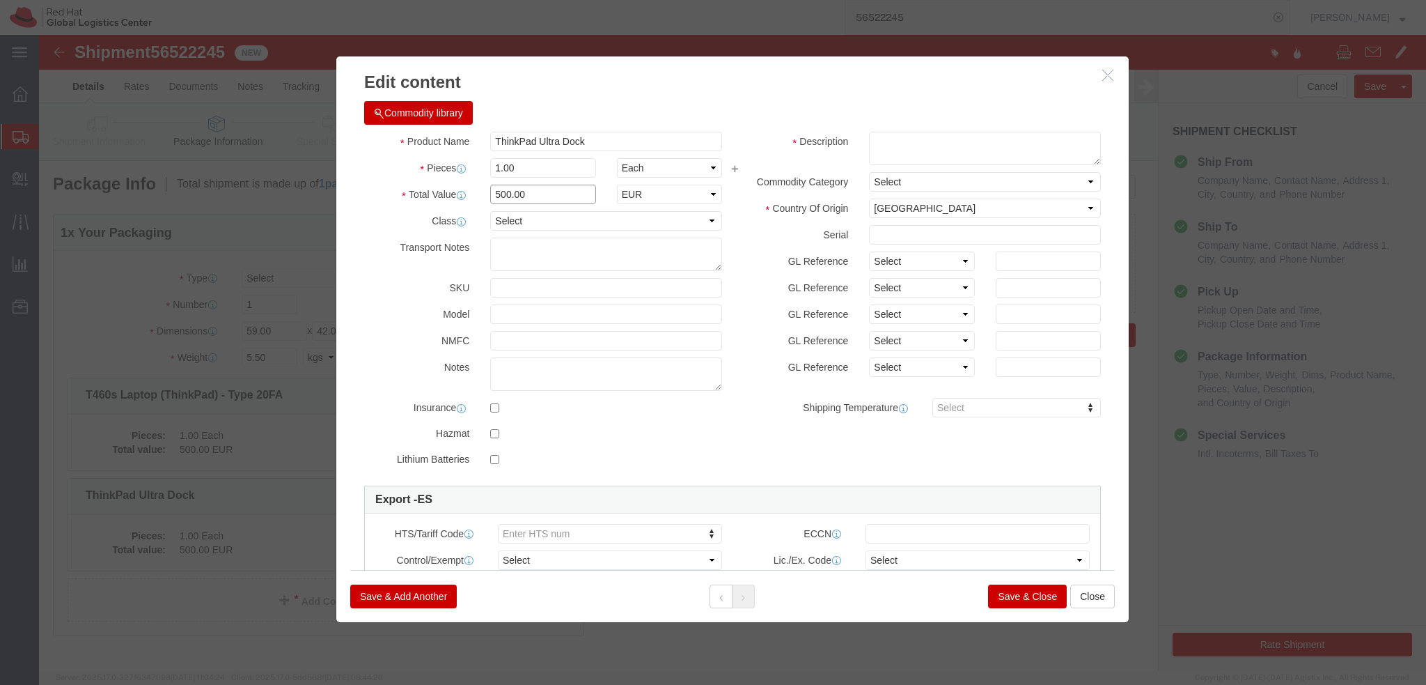
click input "500.00"
type input "100"
click textarea
type textarea "Docking station"
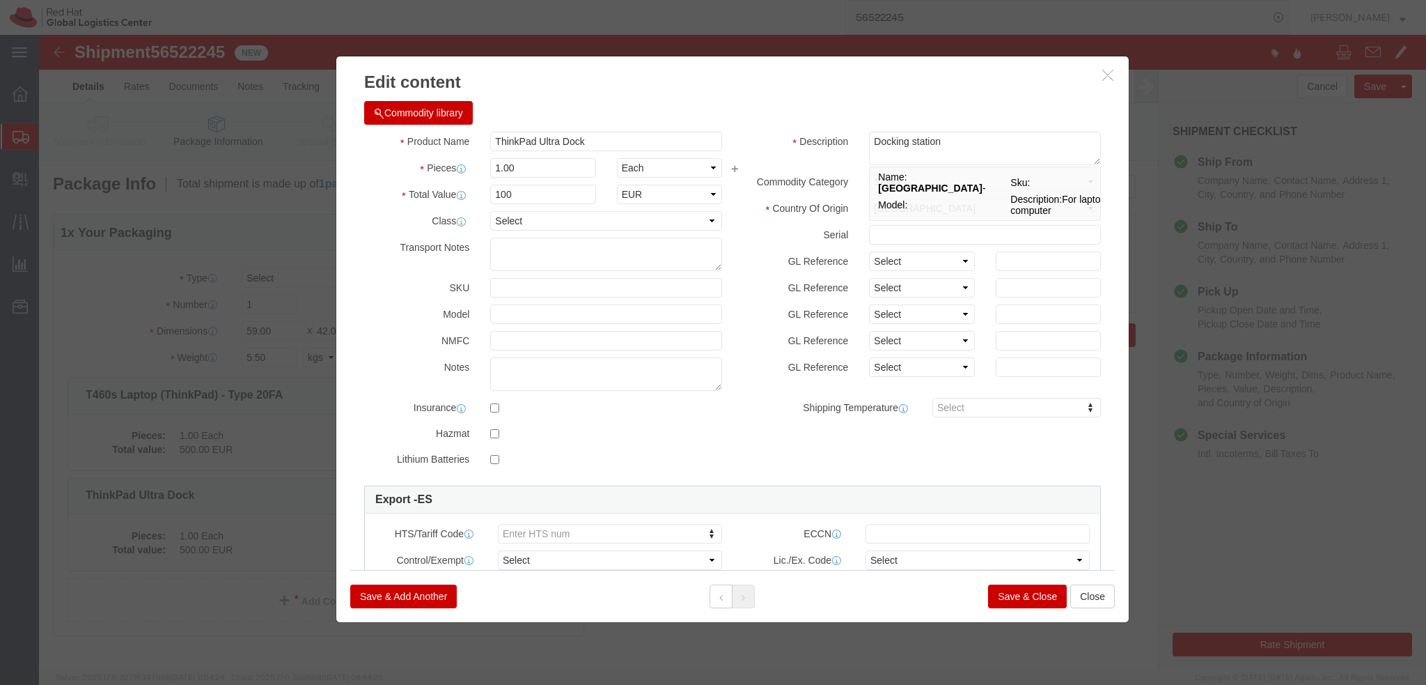
click button "Save & Close"
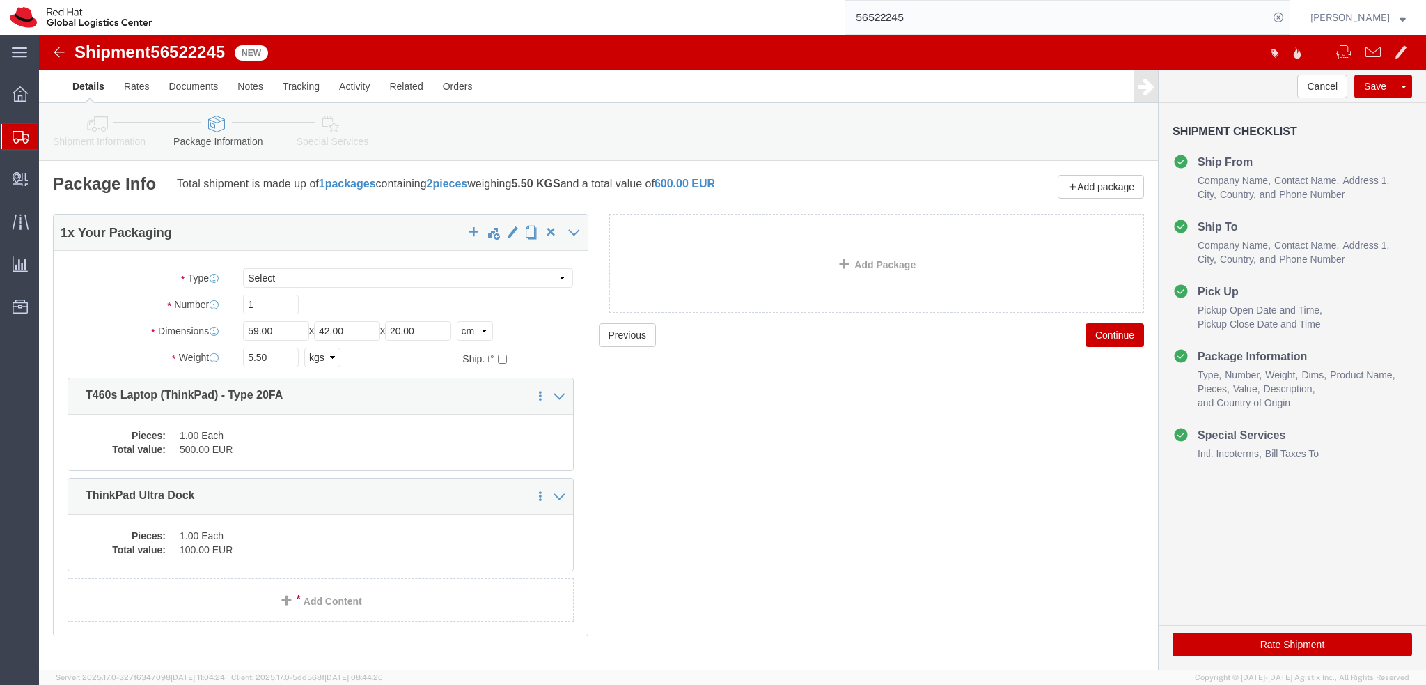
click icon
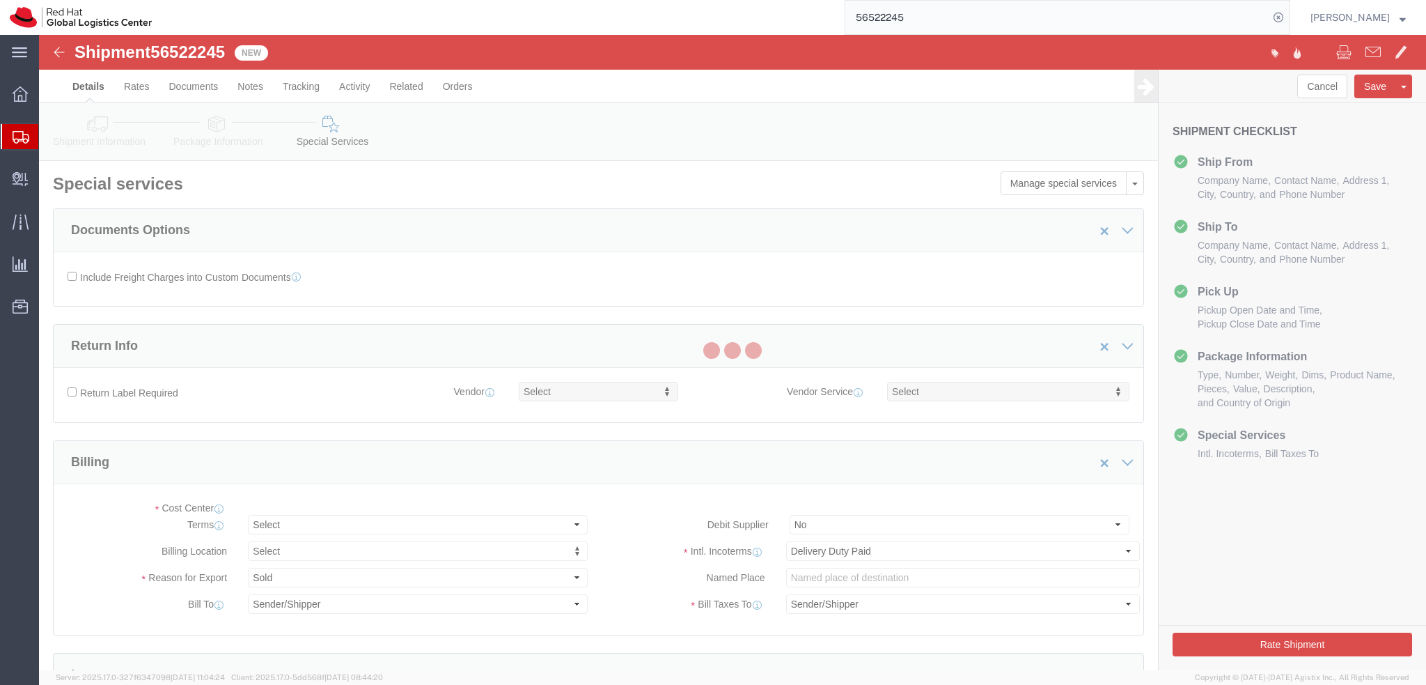
select select "COSTCENTER"
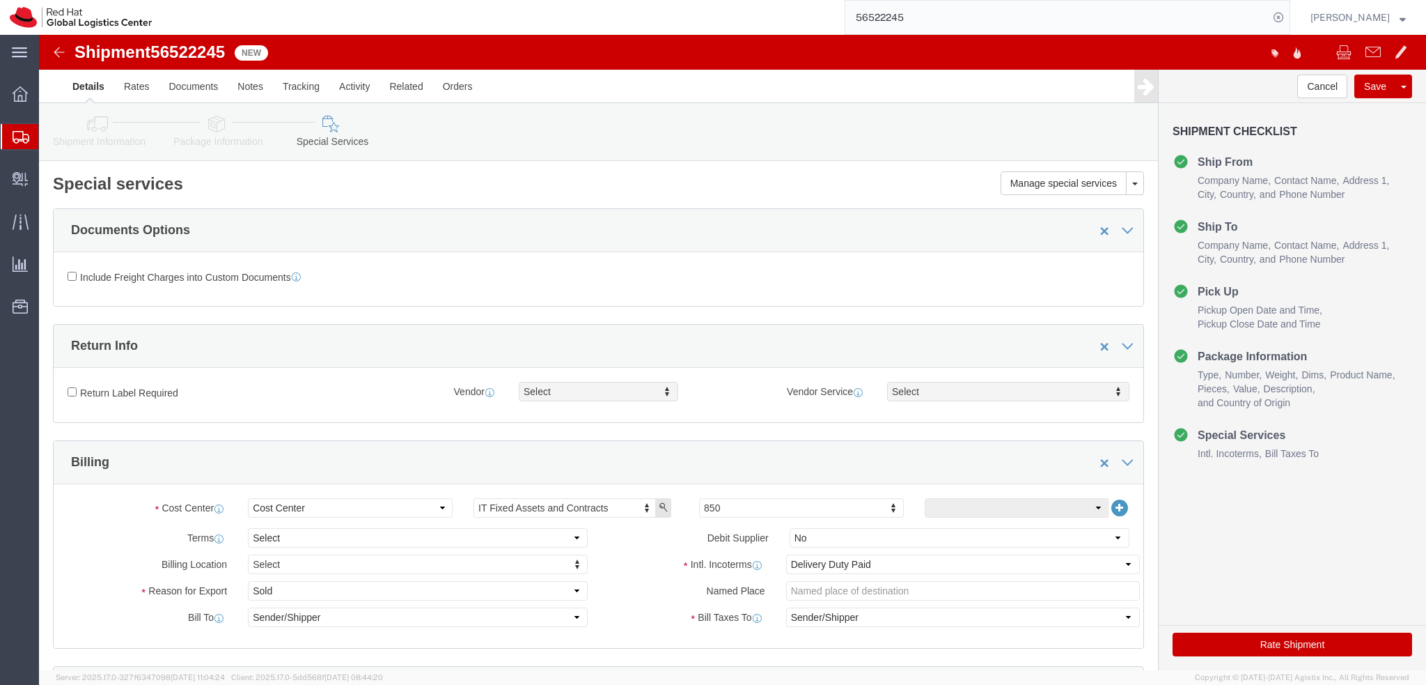
click icon
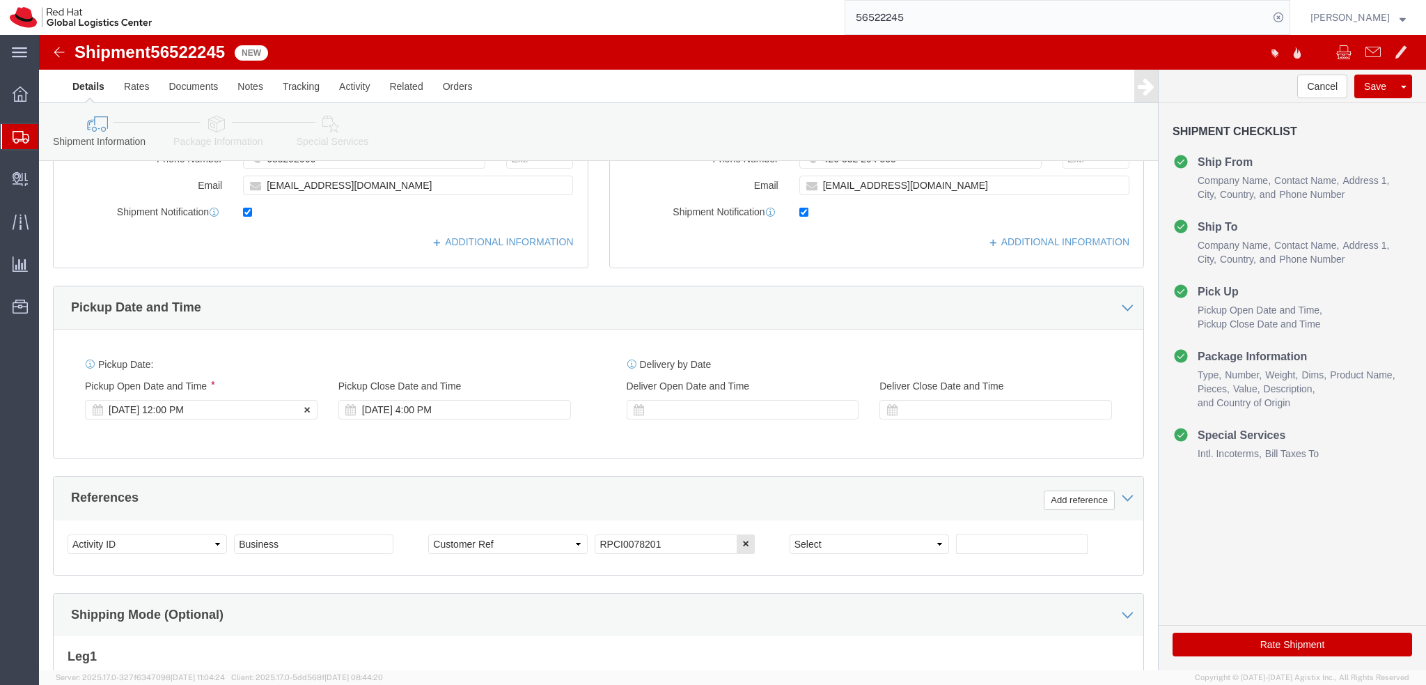
click div "Aug 22 2025 12:00 PM"
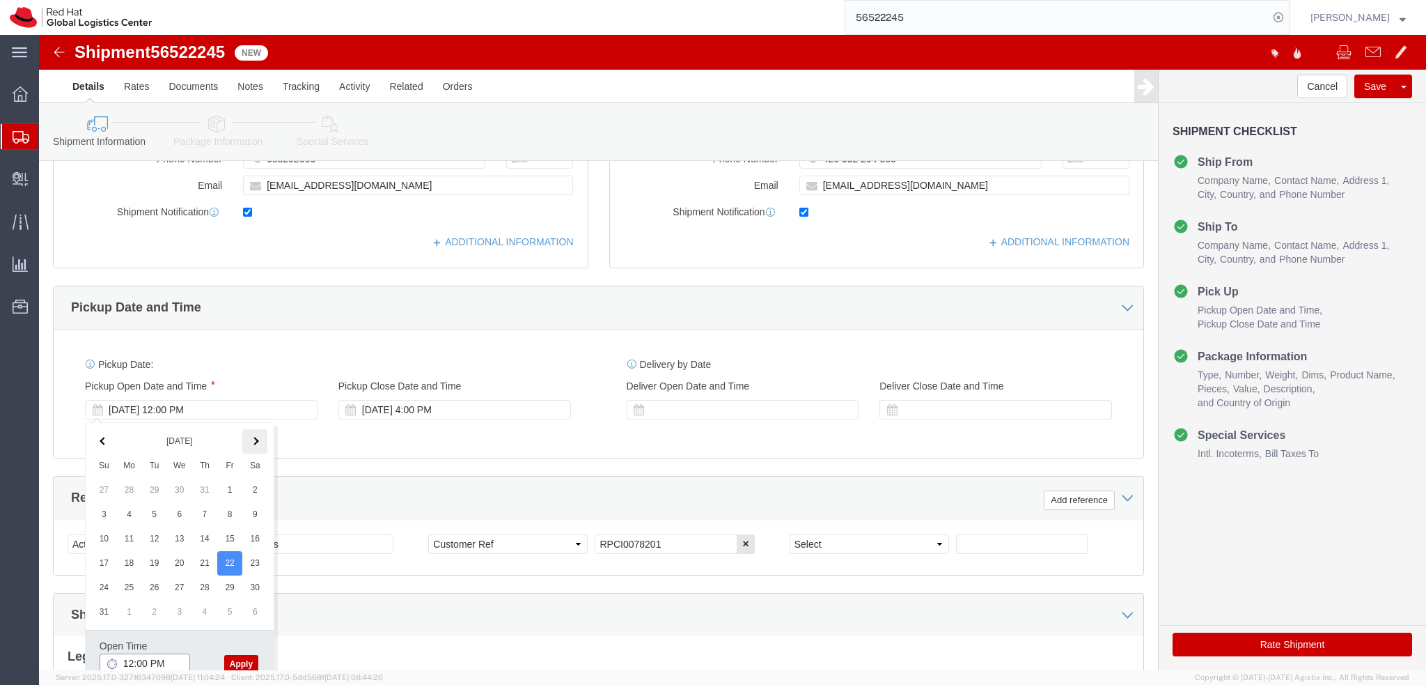
scroll to position [350, 0]
click input "12:00 PM"
type input "9:00 AM"
click button "Apply"
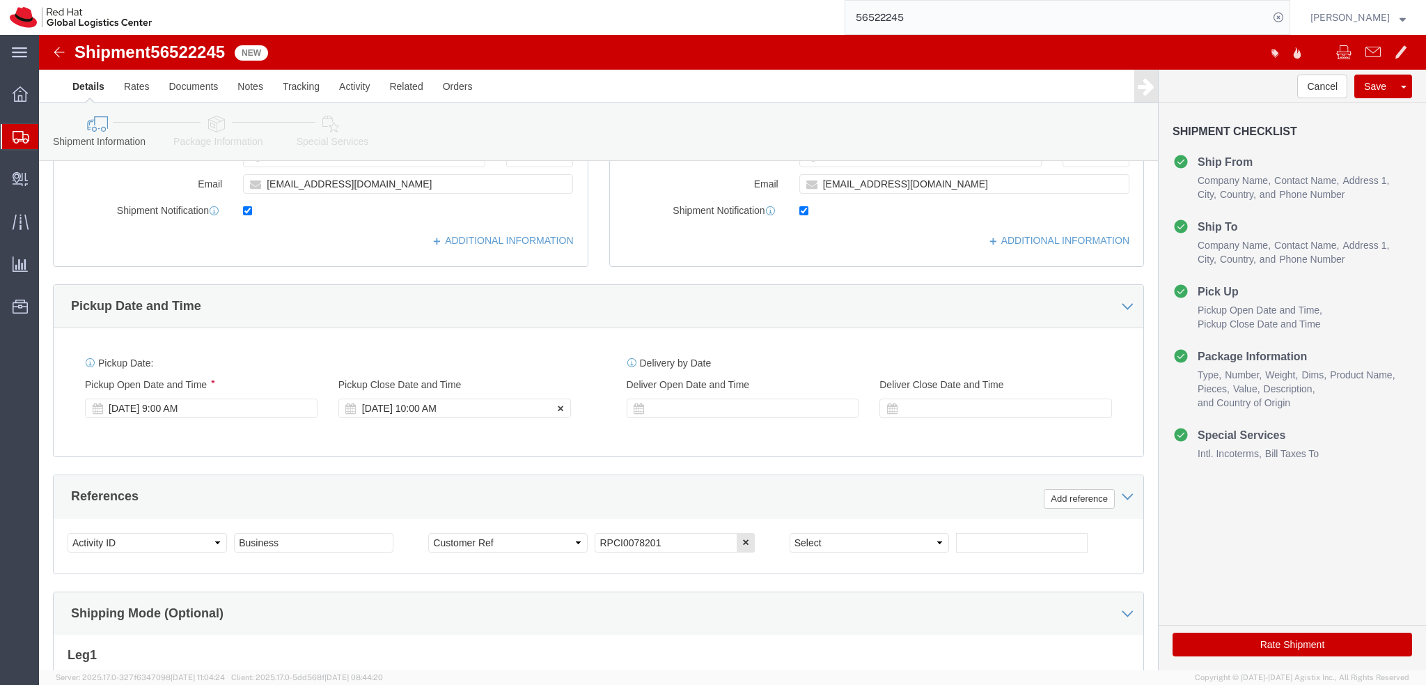
click div "Aug 25 2025 10:00 AM"
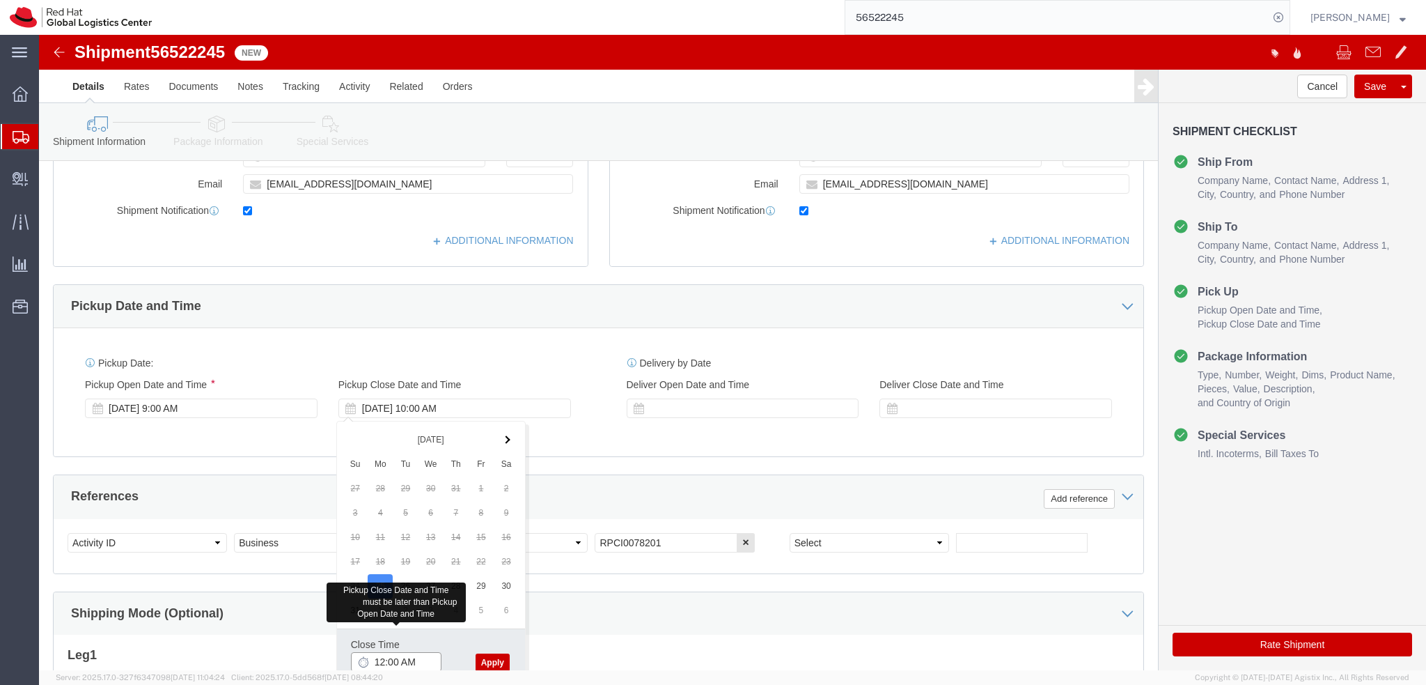
type input "12:00 PM"
click button "Apply"
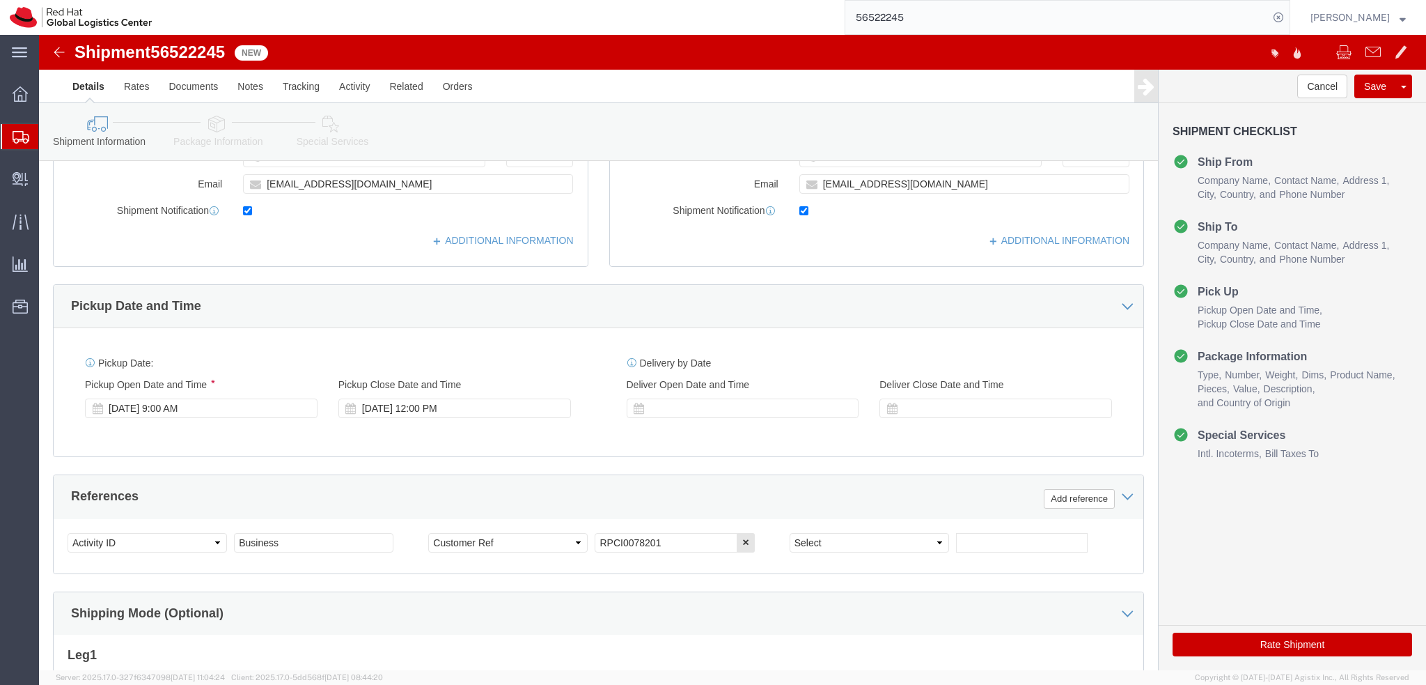
click button "Rate Shipment"
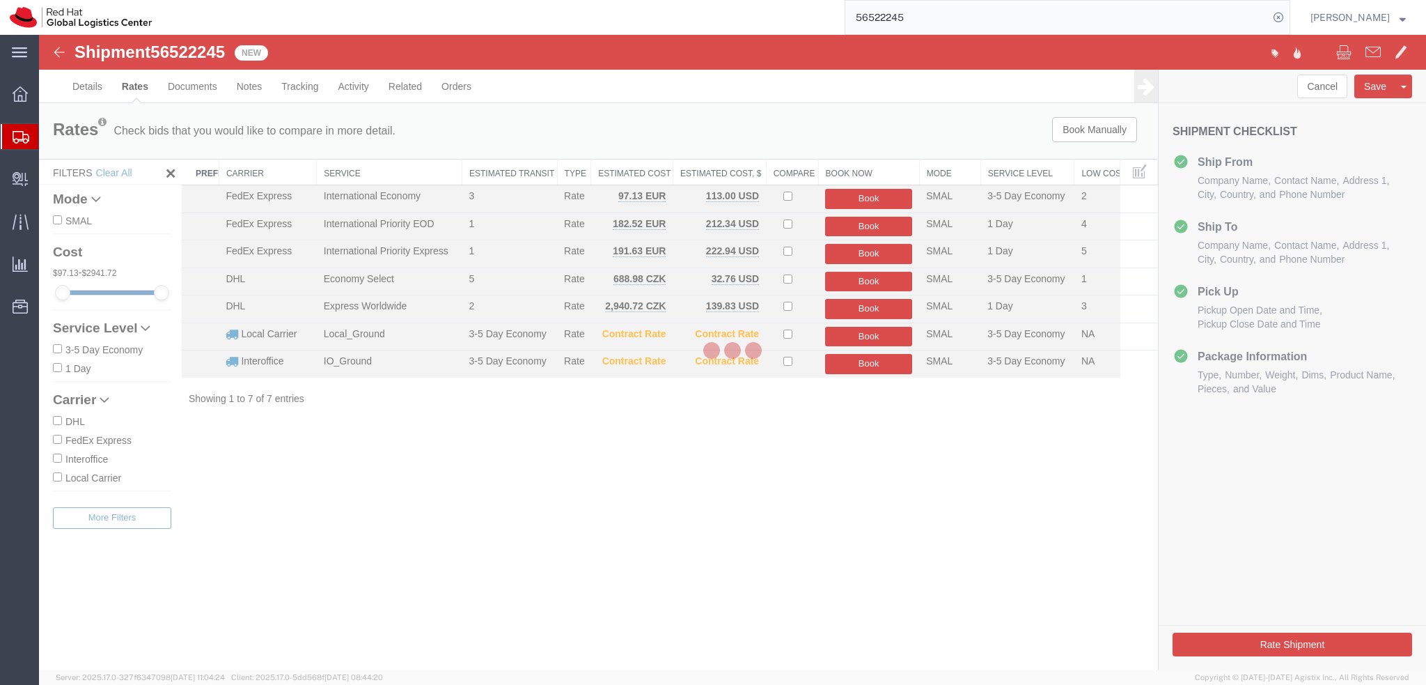
scroll to position [0, 0]
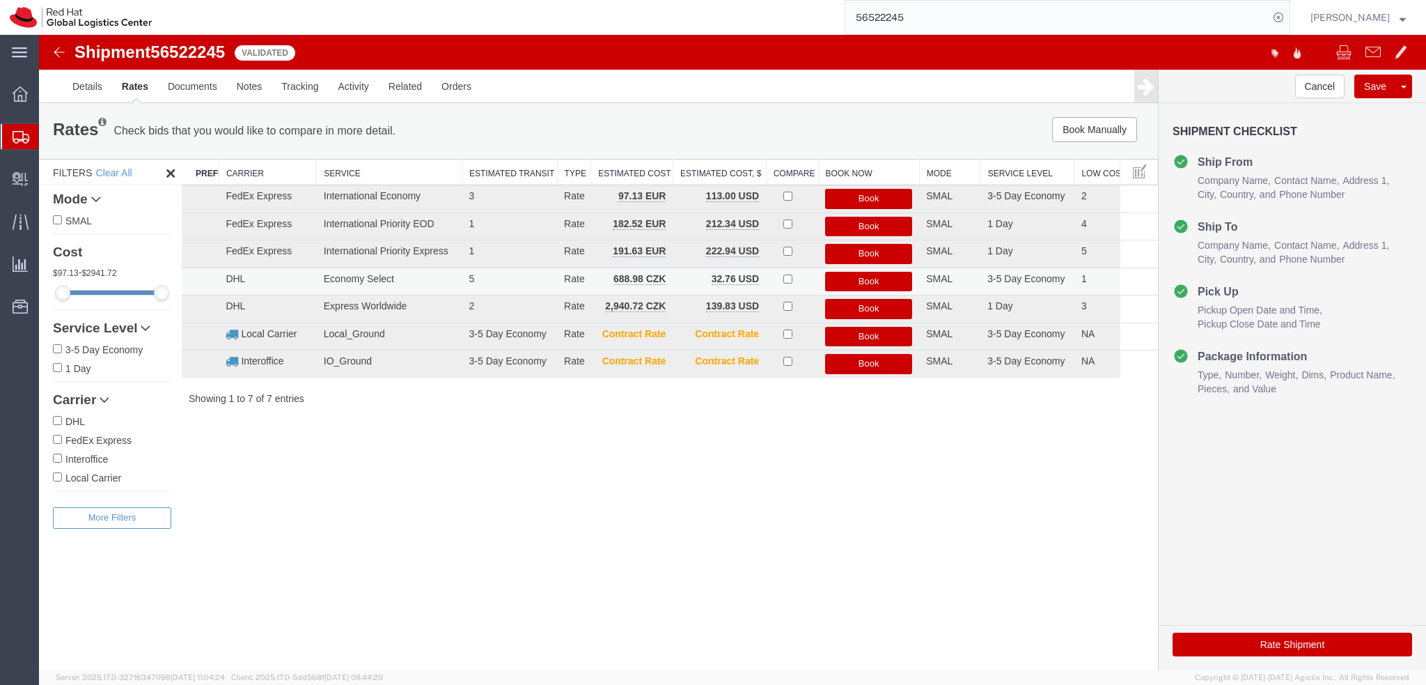
click at [878, 280] on button "Book" at bounding box center [868, 282] width 87 height 20
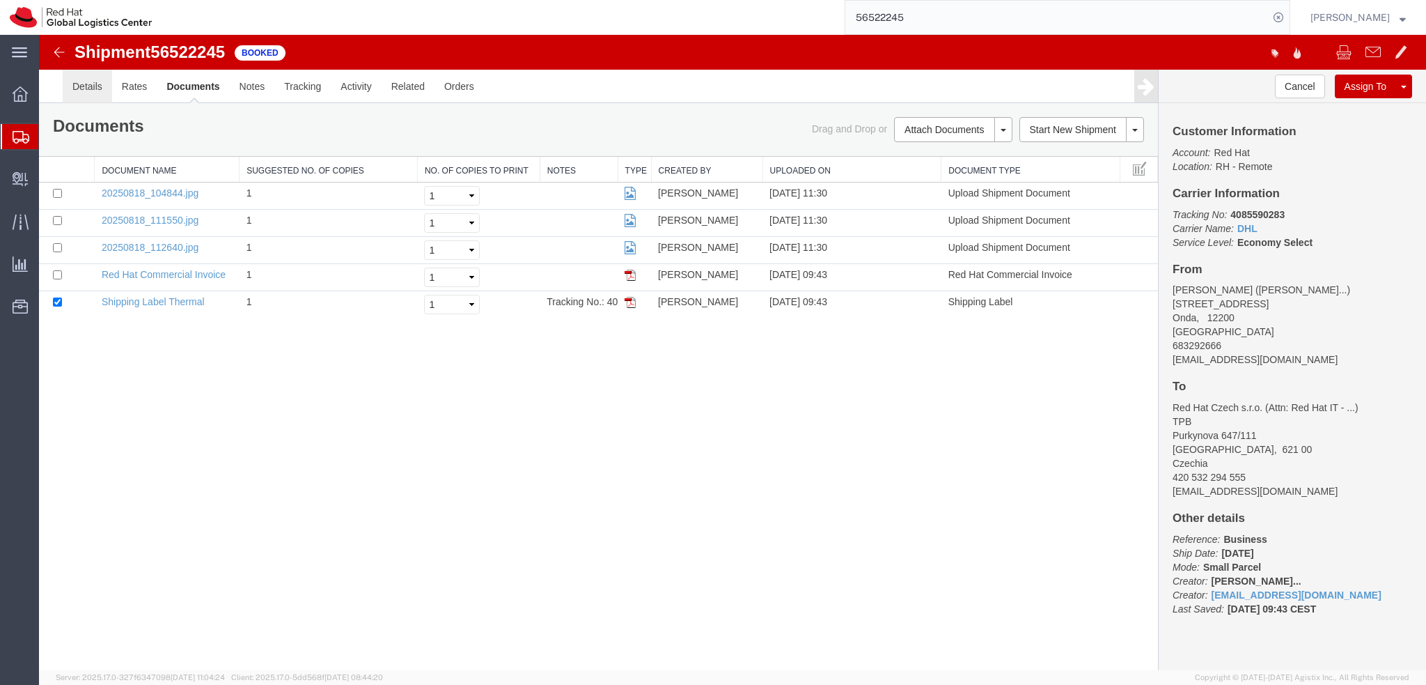
click at [86, 84] on link "Details" at bounding box center [87, 86] width 49 height 33
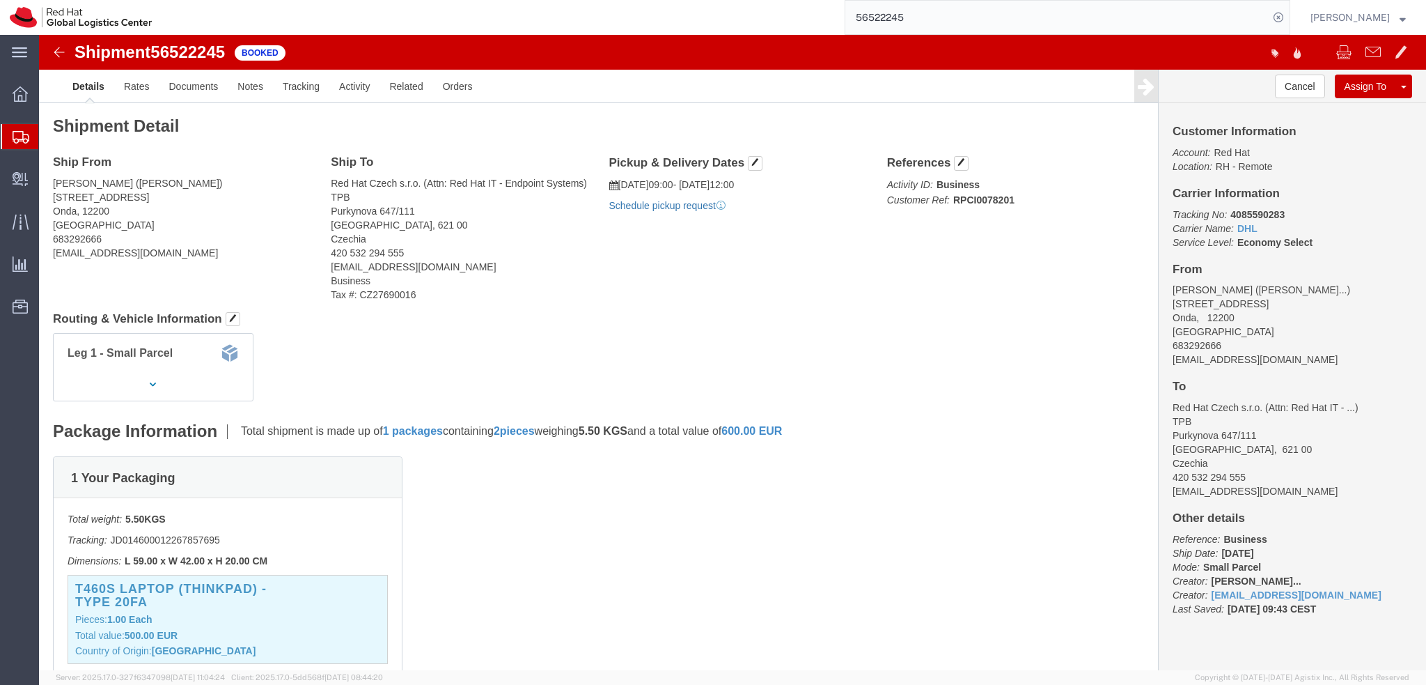
click link "Schedule pickup request"
click address "Ivan Aragones Muniesa ( Ivan Aragones Munie... ) Calle Moncofa, 49 Onda, 12200 …"
copy div "iaragone@redhat.com"
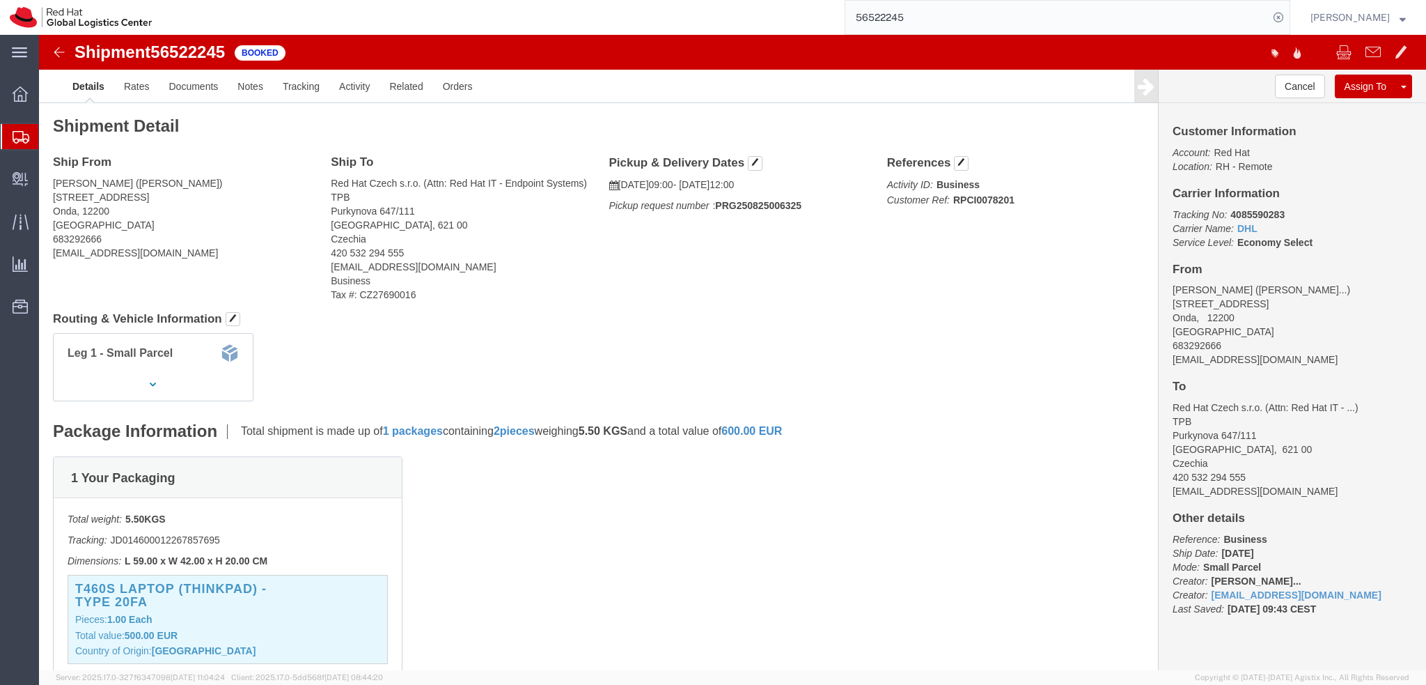
click div "Shipment Detail Ship From Ivan Aragones Muniesa (Ivan Aragones Muniesa) Calle M…"
click link "Documents"
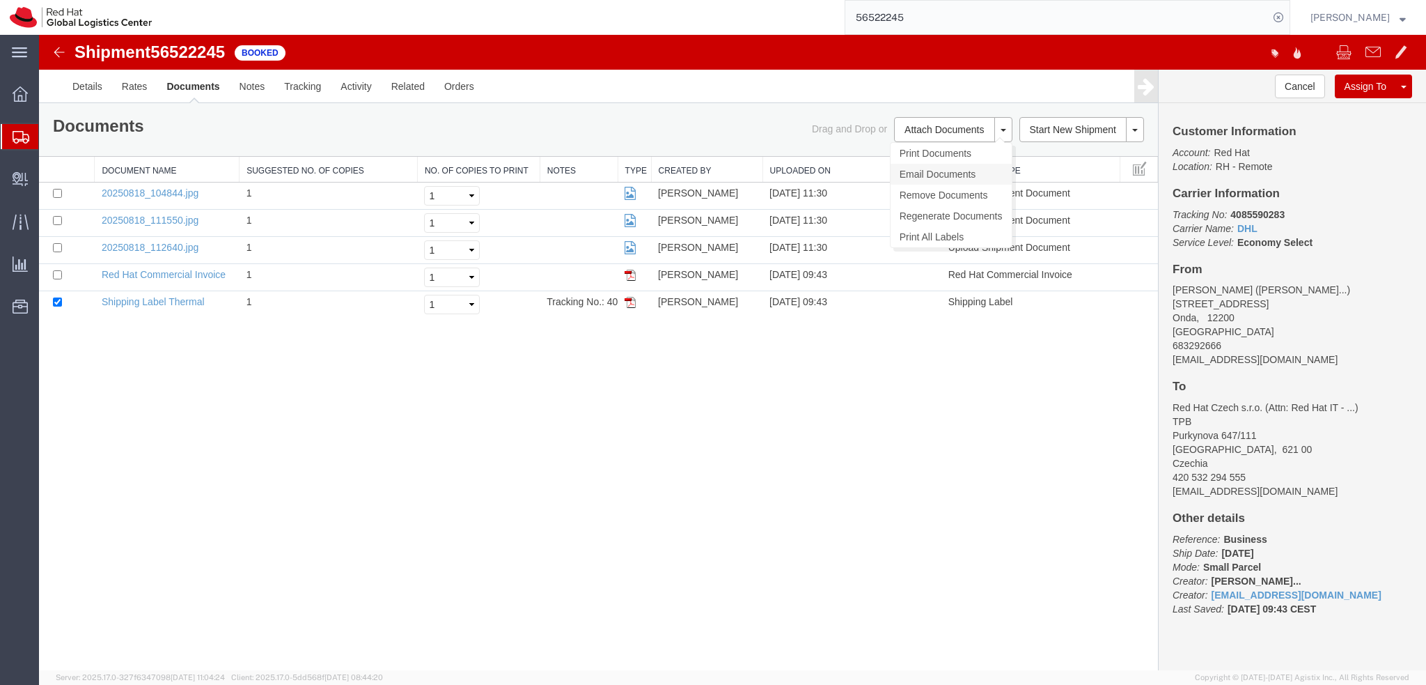
click at [950, 173] on link "Email Documents" at bounding box center [951, 174] width 121 height 21
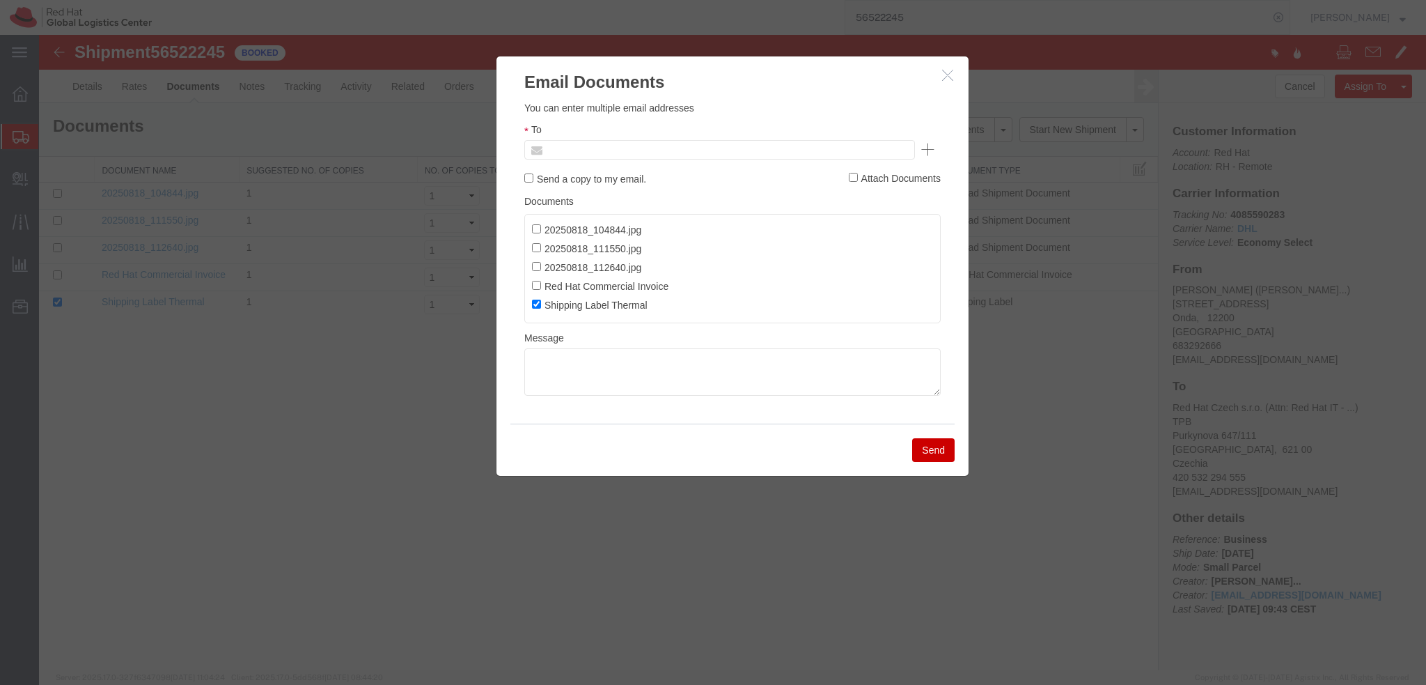
click at [656, 147] on input "text" at bounding box center [625, 150] width 163 height 18
paste input "iaragone@redhat.com"
type input "iaragone@redhat.com"
click at [639, 360] on textarea at bounding box center [732, 371] width 416 height 47
paste textarea "Hi Demetris, No worries, I just sent you the labels for Friday pickup. If anyth…"
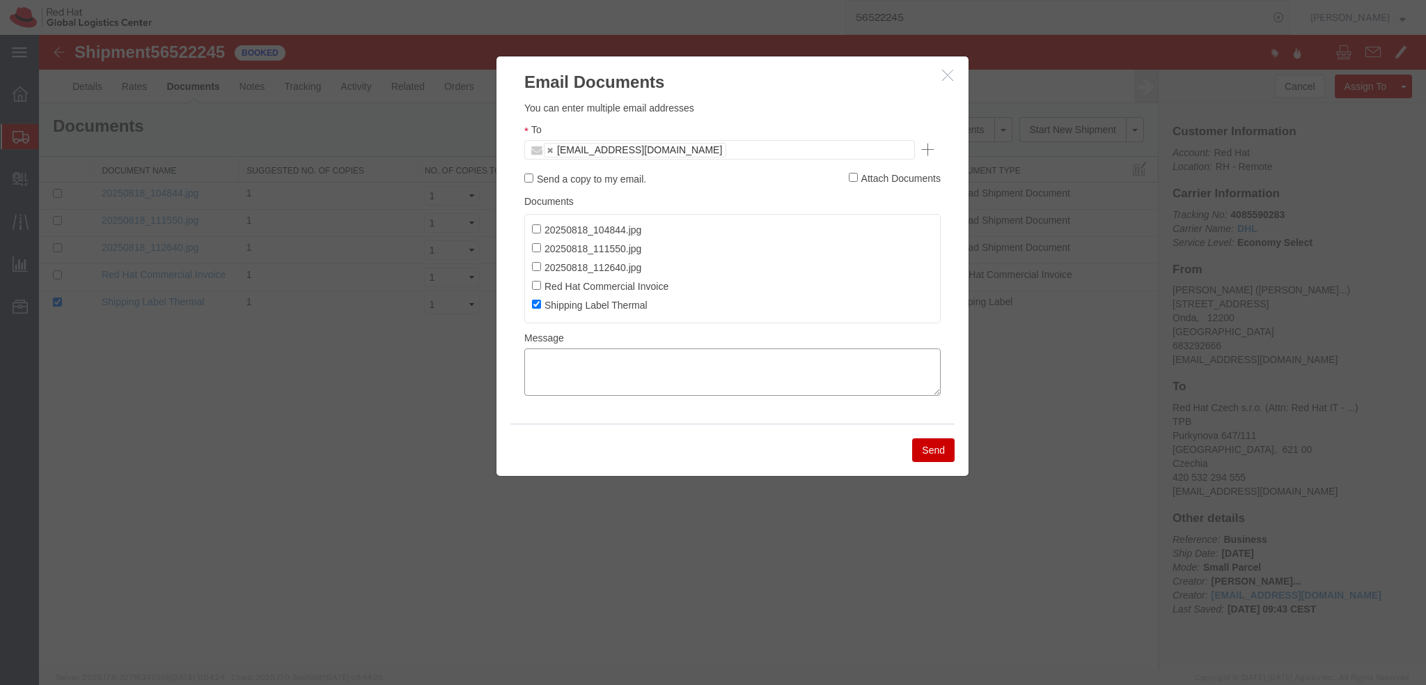
type textarea "Hi Demetris, No worries, I just sent you the labels for Friday pickup. If anyth…"
paste textarea "Hi Prerna, please find the label for your shipment to Stuttgart attached to thi…"
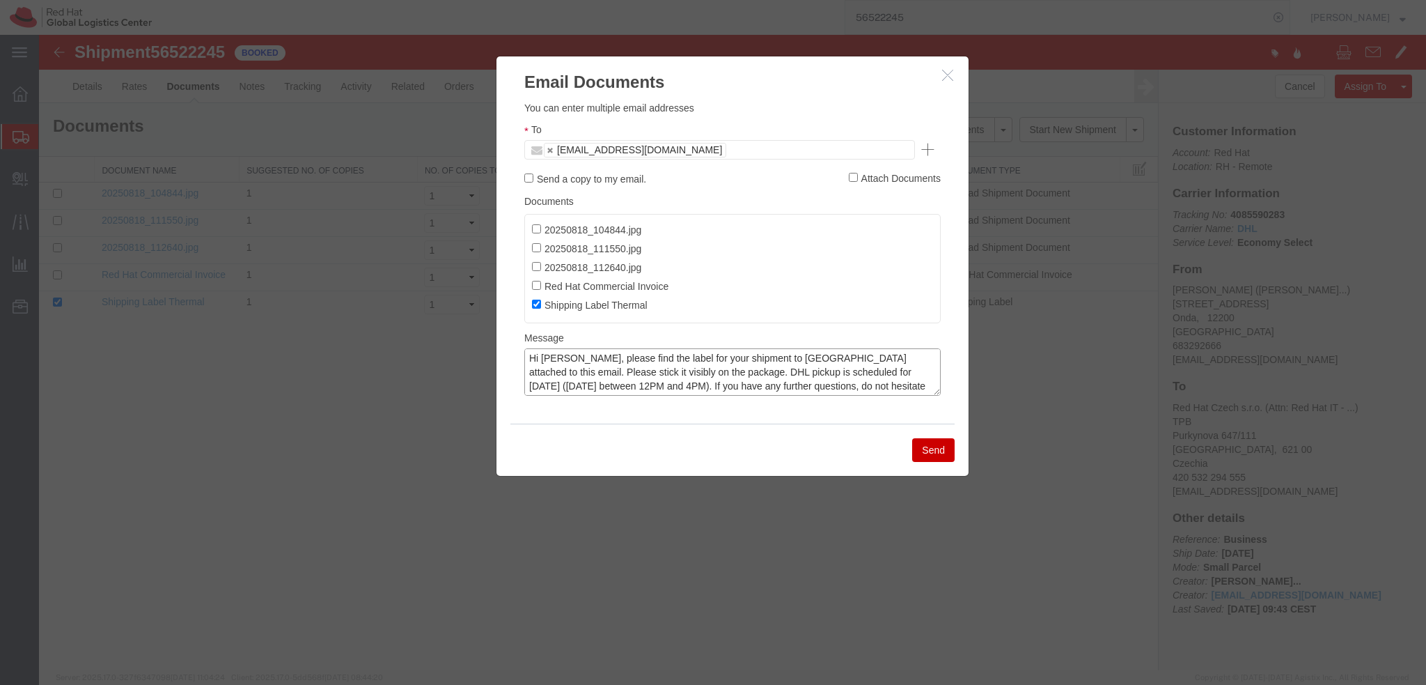
click at [554, 359] on textarea "Hi Prerna, please find the label for your shipment to Stuttgart attached to thi…" at bounding box center [732, 371] width 416 height 47
click at [761, 356] on textarea "Hi Ivan, please find the label for your shipment to Stuttgart attached to this …" at bounding box center [732, 371] width 416 height 47
click at [900, 377] on textarea "Hi Ivan, please find the label for your shipment to Brnoattached to this email.…" at bounding box center [732, 371] width 416 height 47
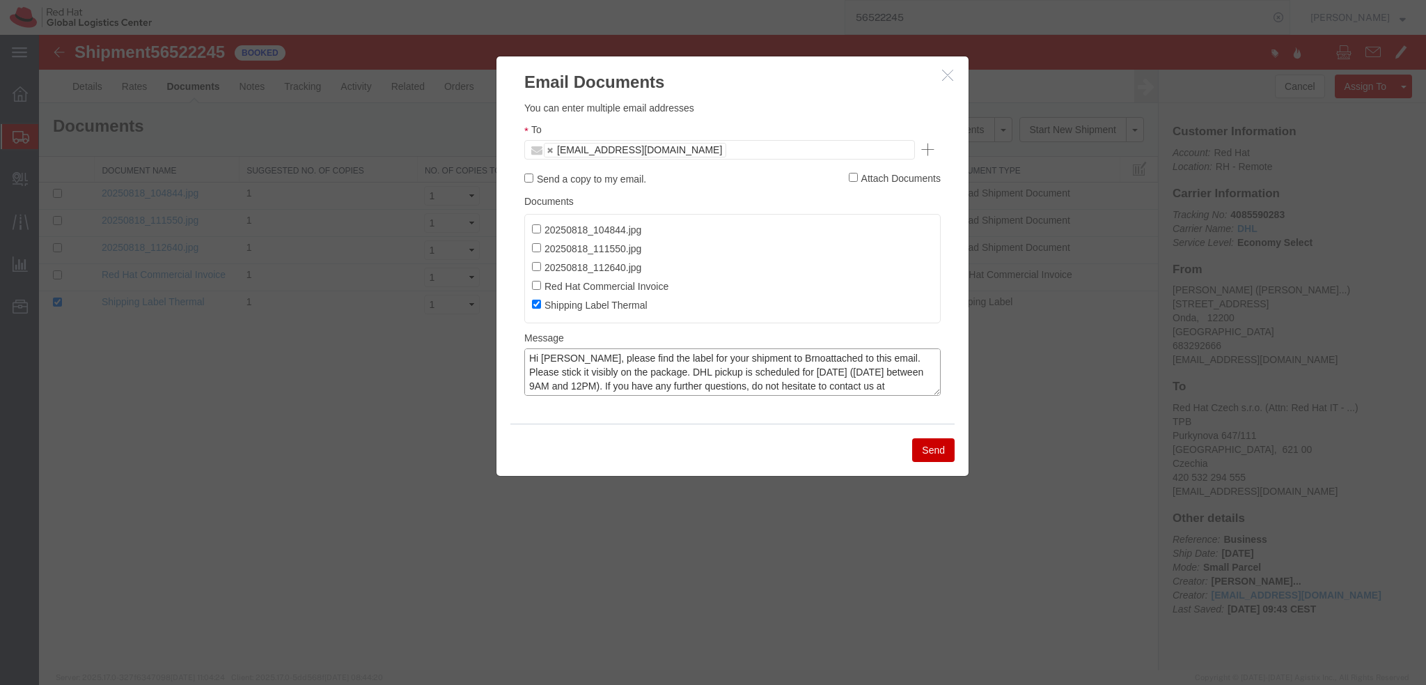
click at [764, 359] on textarea "Hi Ivan, please find the label for your shipment to Brnoattached to this email.…" at bounding box center [732, 371] width 416 height 47
click at [744, 375] on textarea "Hi Ivan, please find the label for your shipment to Brno attached to this email…" at bounding box center [732, 371] width 416 height 47
type textarea "Hi Ivan, please find the label for your shipment to Brno attached to this email…"
click at [936, 453] on button "Send" at bounding box center [933, 450] width 42 height 24
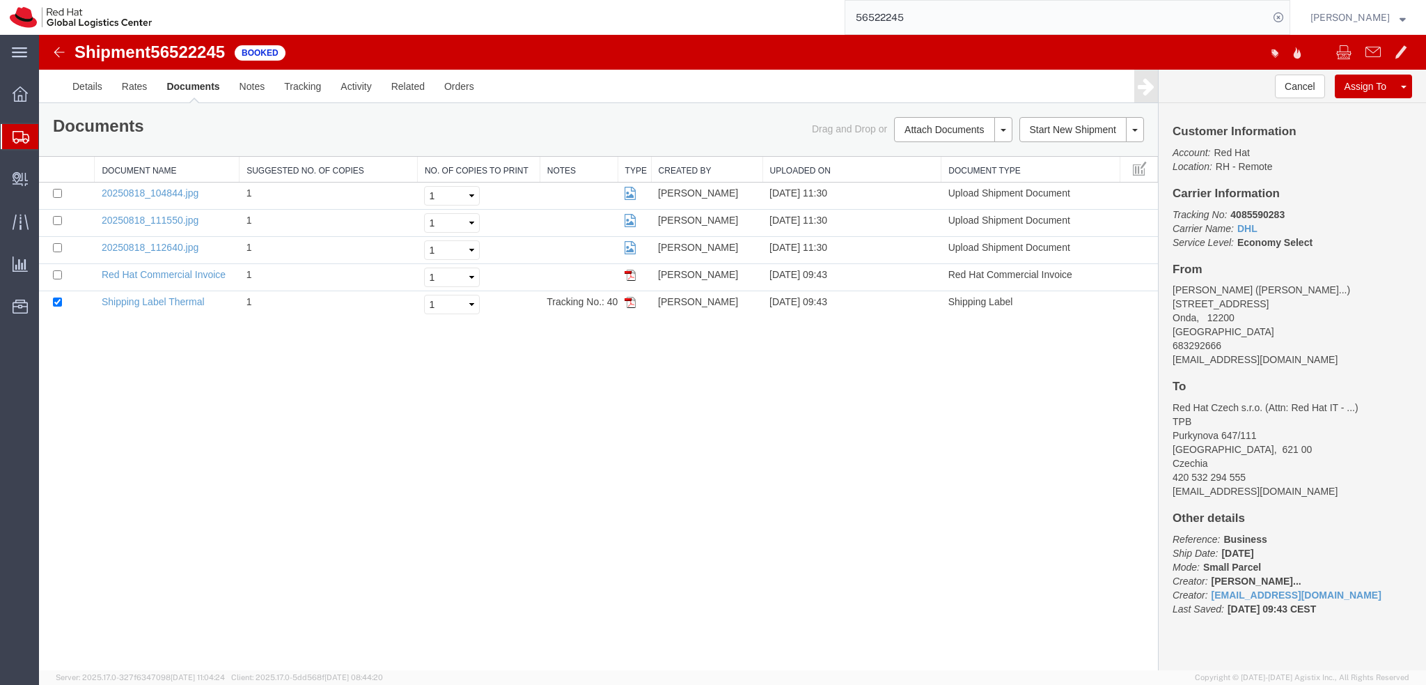
click at [57, 52] on img at bounding box center [59, 52] width 17 height 17
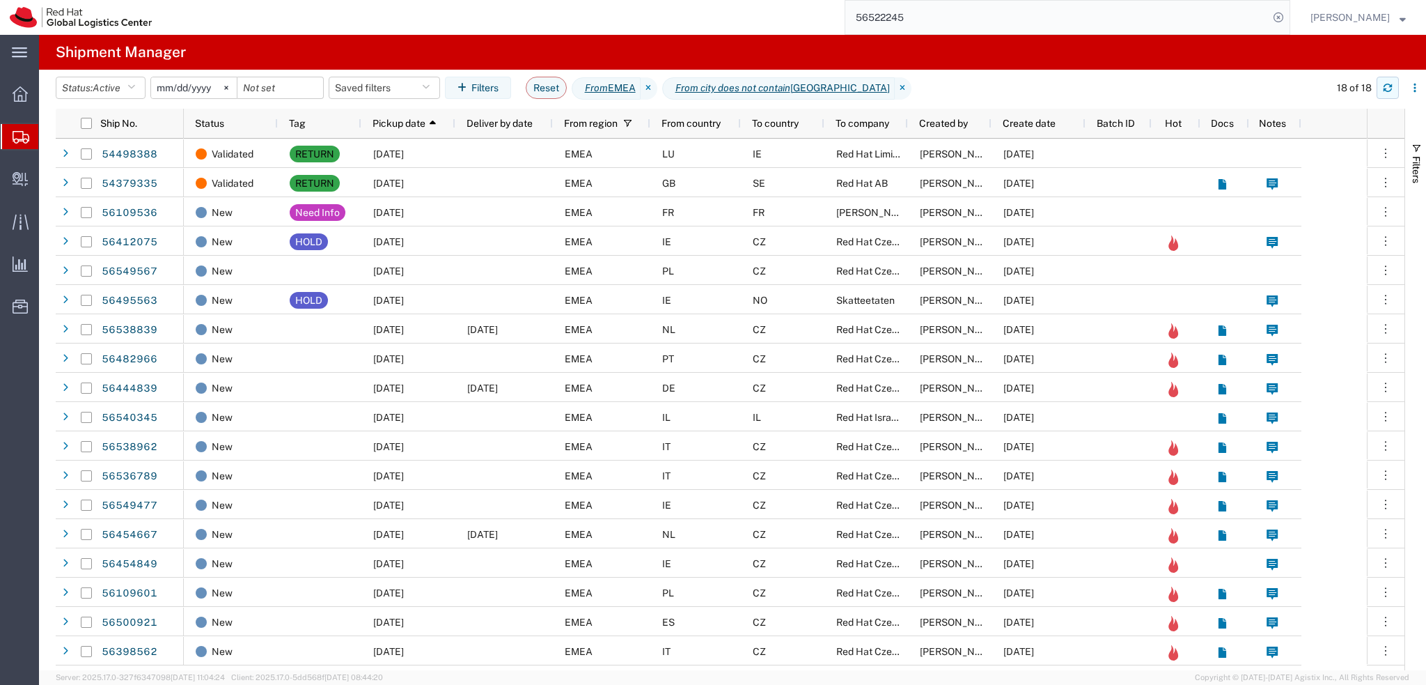
click at [1385, 87] on icon "button" at bounding box center [1388, 85] width 8 height 3
click at [1387, 94] on button "button" at bounding box center [1388, 88] width 22 height 22
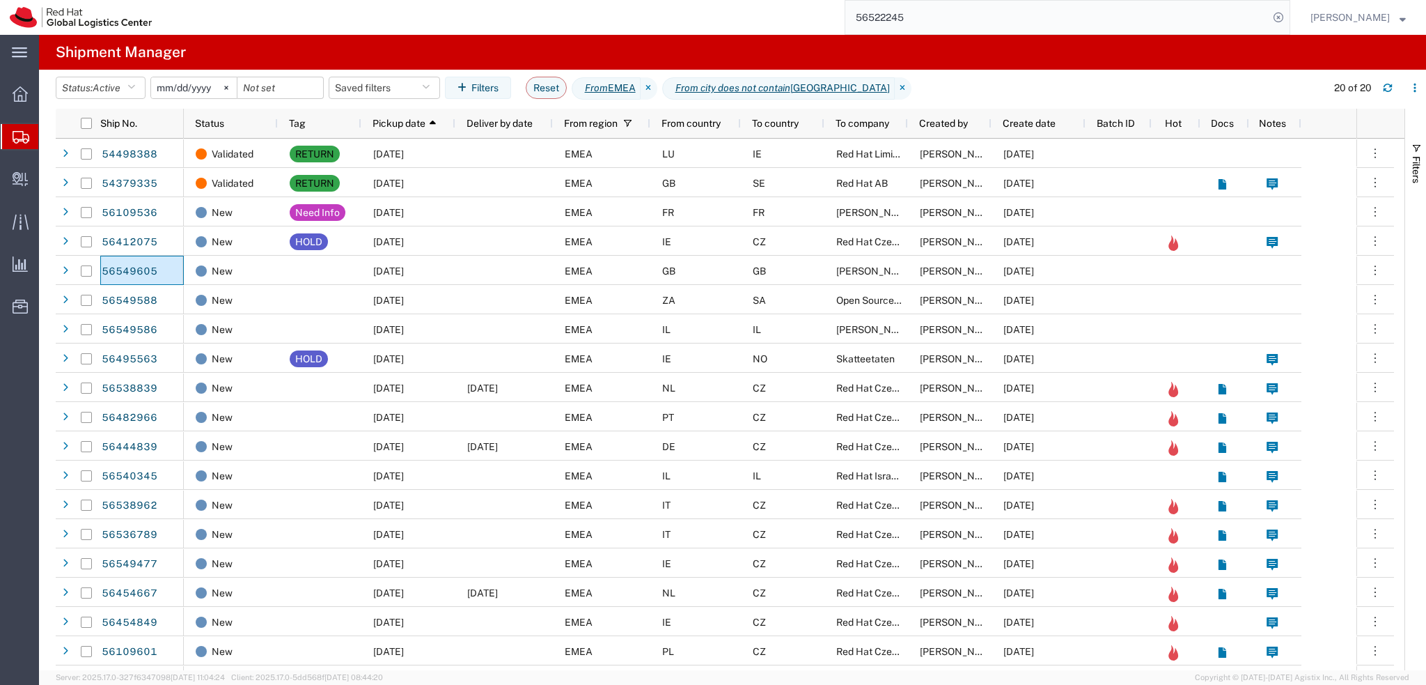
click at [981, 14] on input "56522245" at bounding box center [1056, 17] width 423 height 33
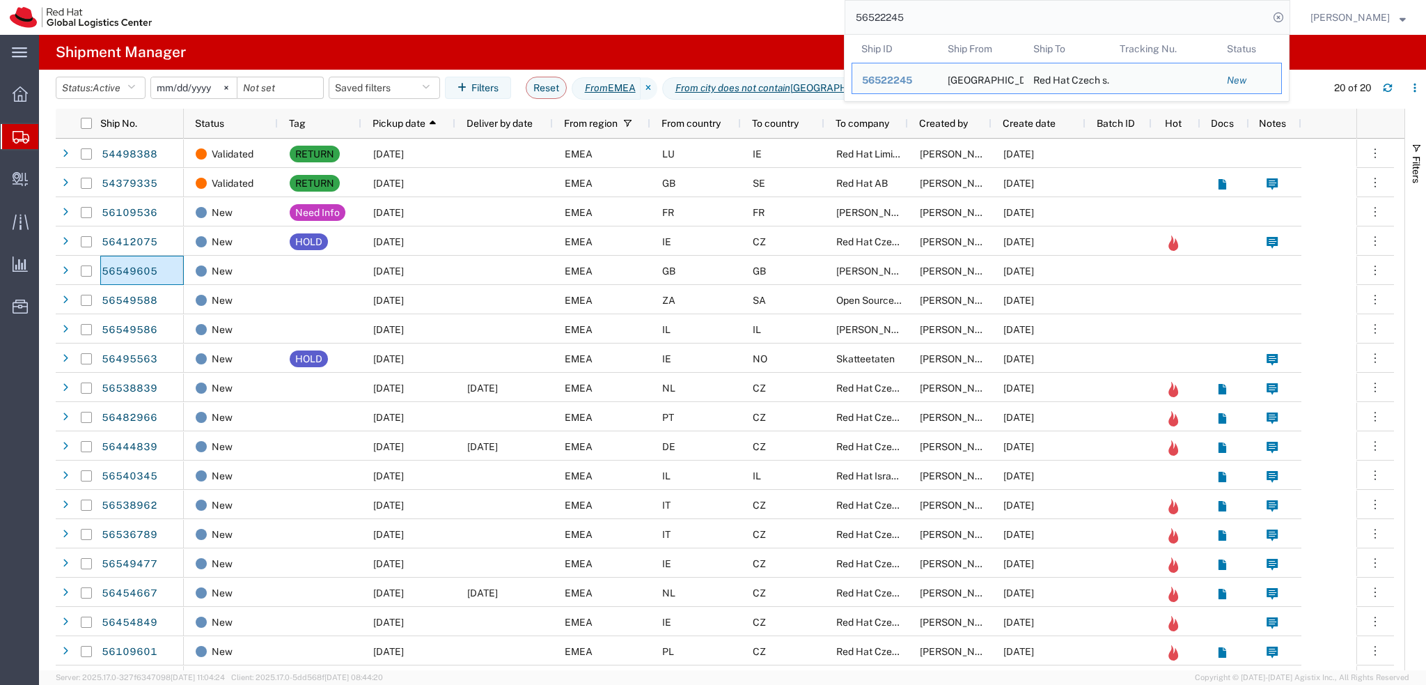
paste input "332719302"
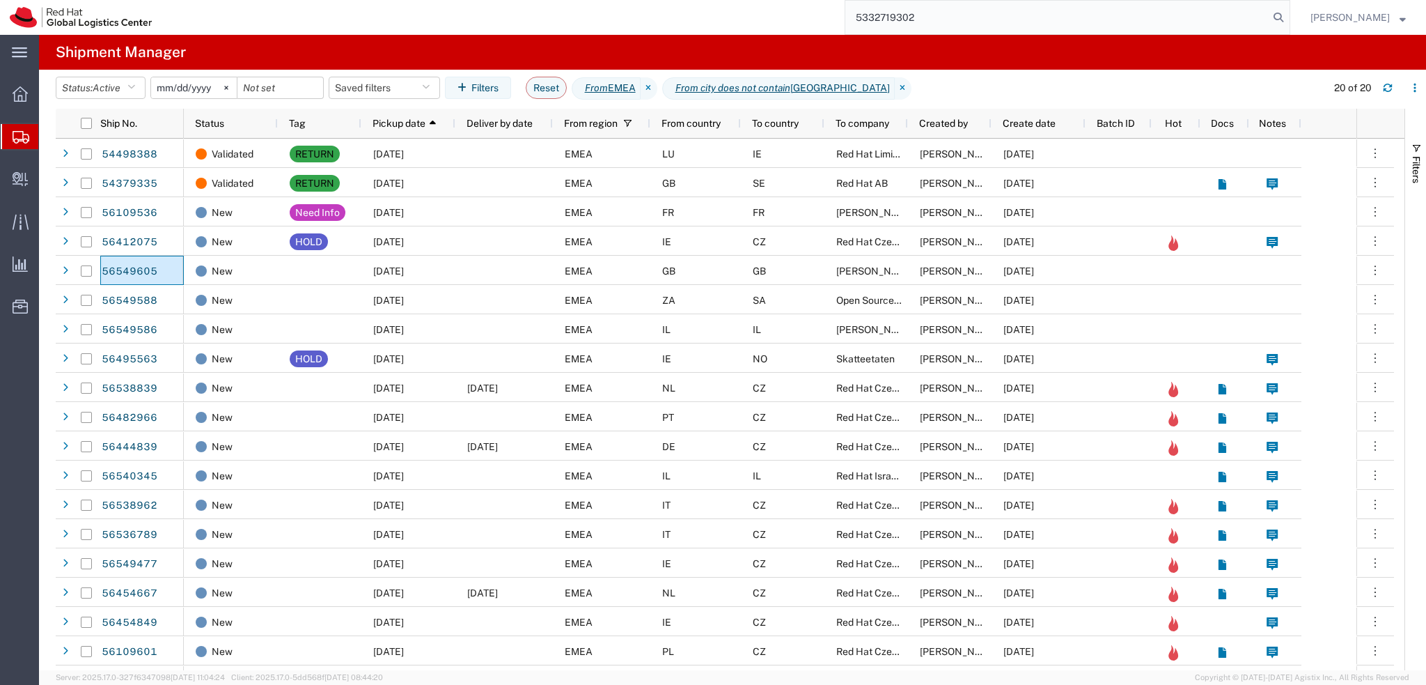
type input "5332719302"
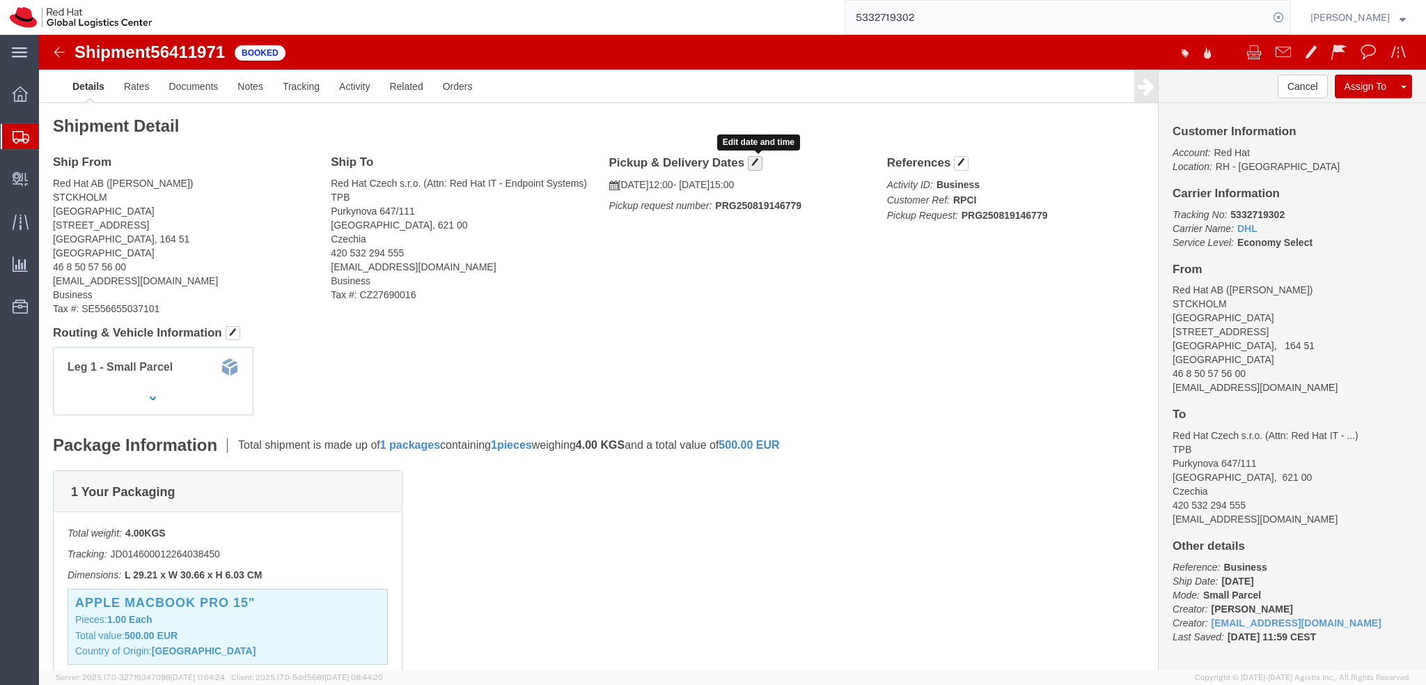
click span "button"
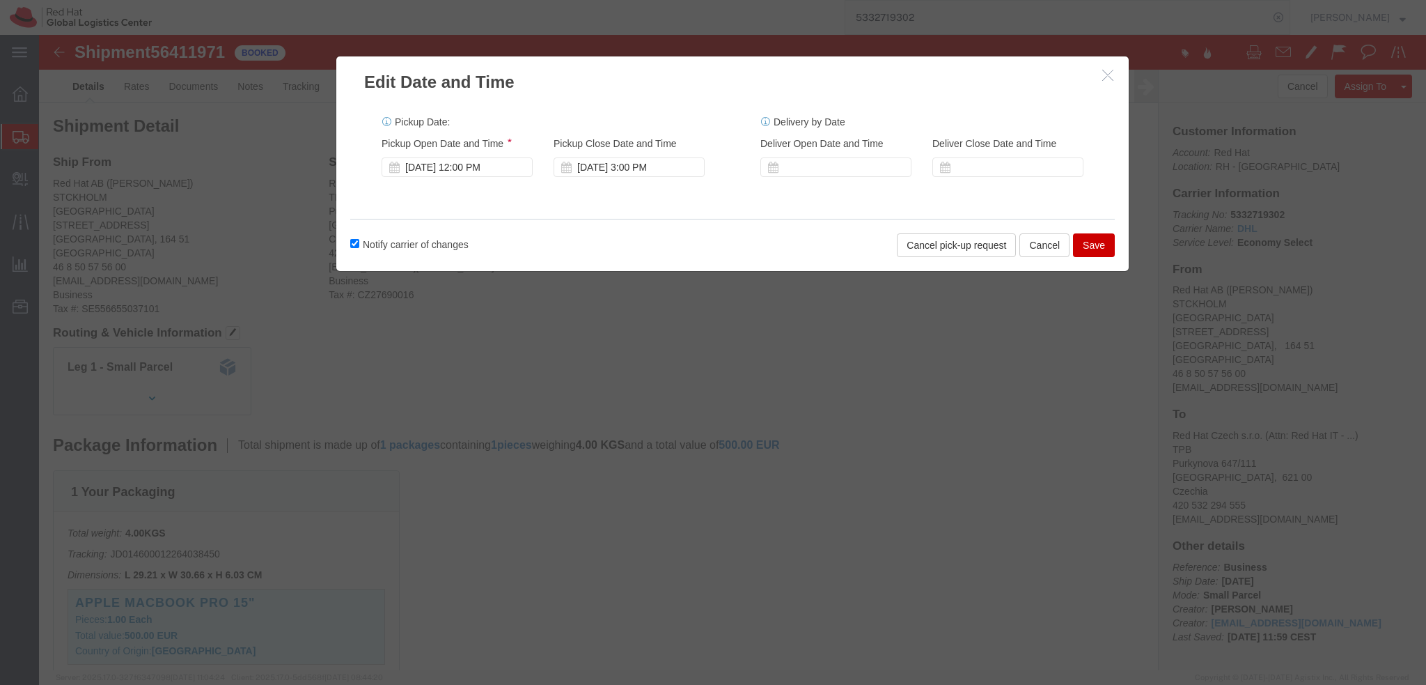
click button "Save"
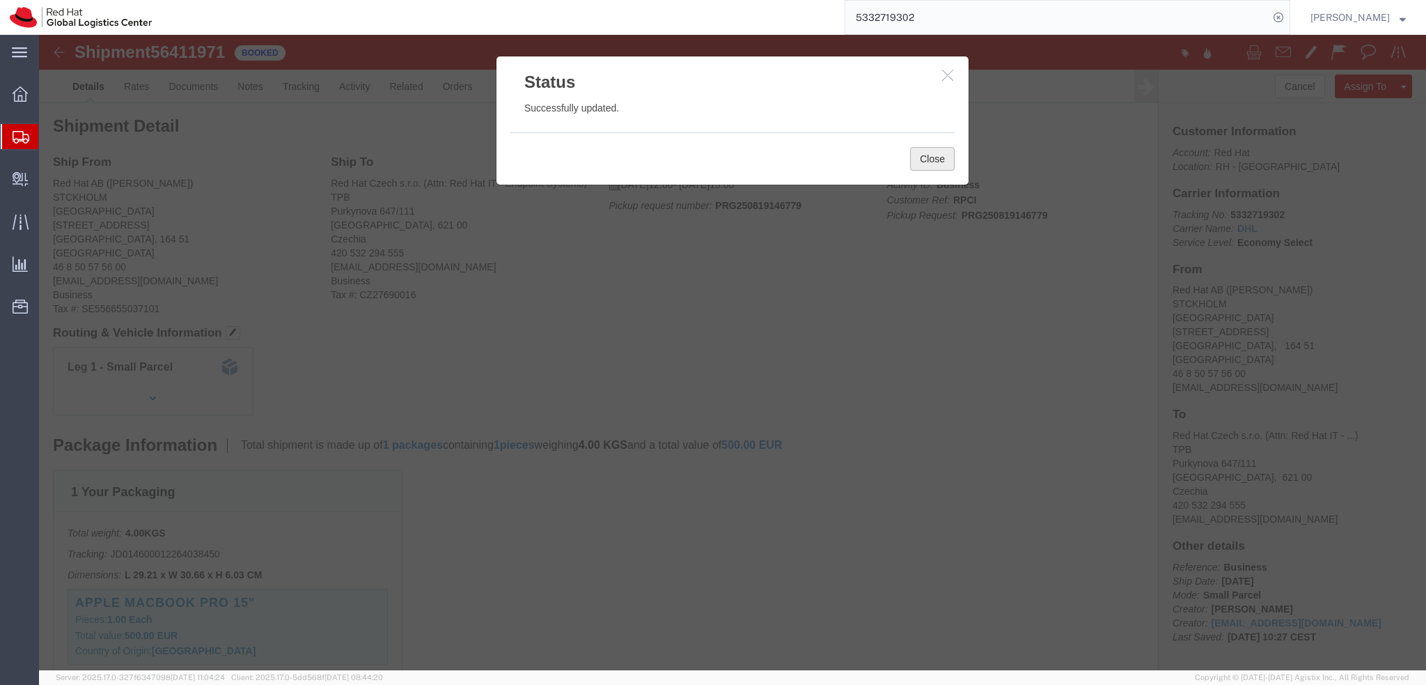
click button "Close"
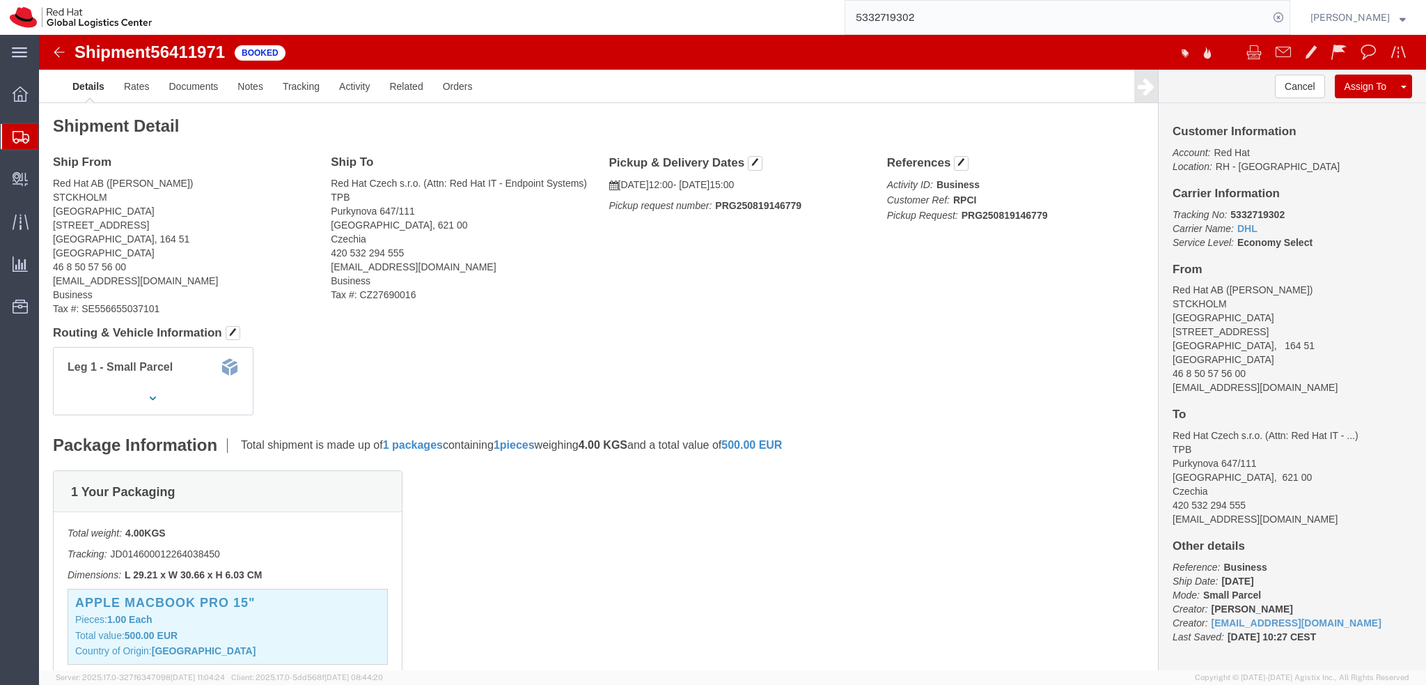
click div "Pickup & Delivery Dates 08/19/2025 12:00 - 08/19/2025 15:00 Pickup request numb…"
click h4 "Pickup & Delivery Dates"
click button "button"
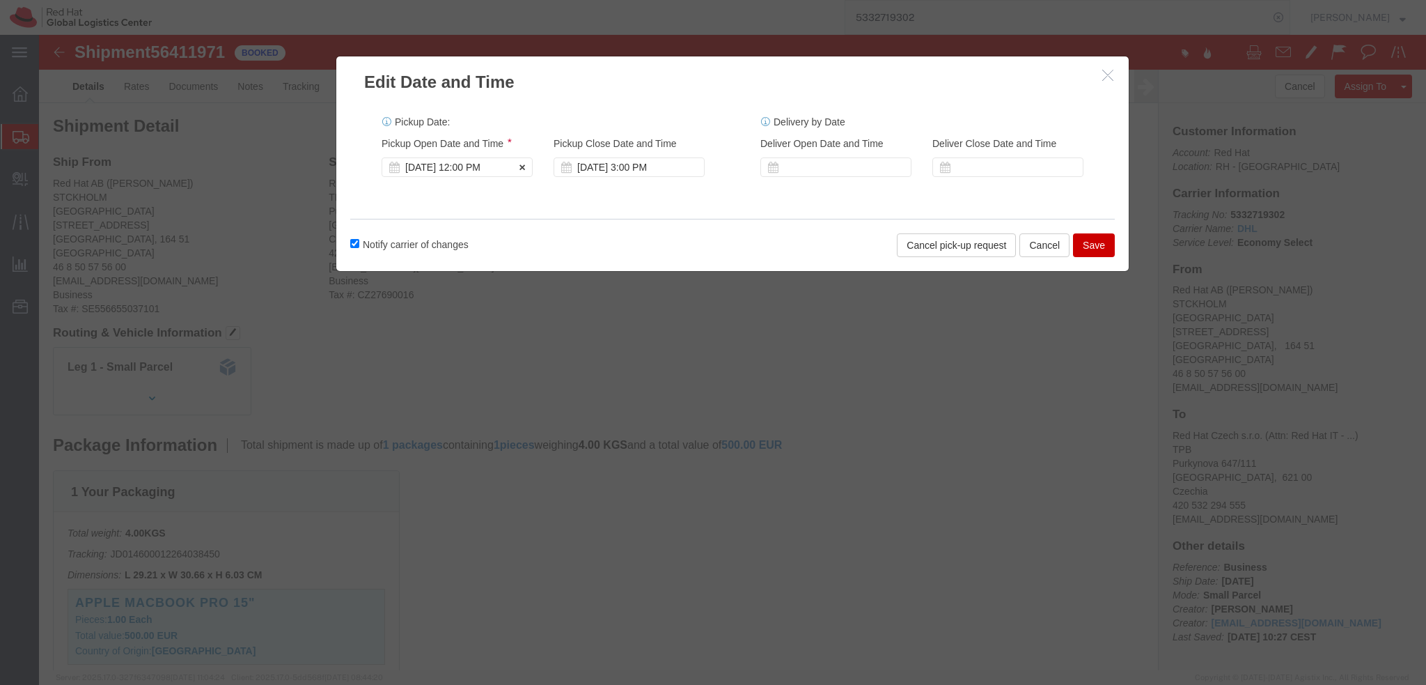
click div "Aug 19 2025 12:00 PM"
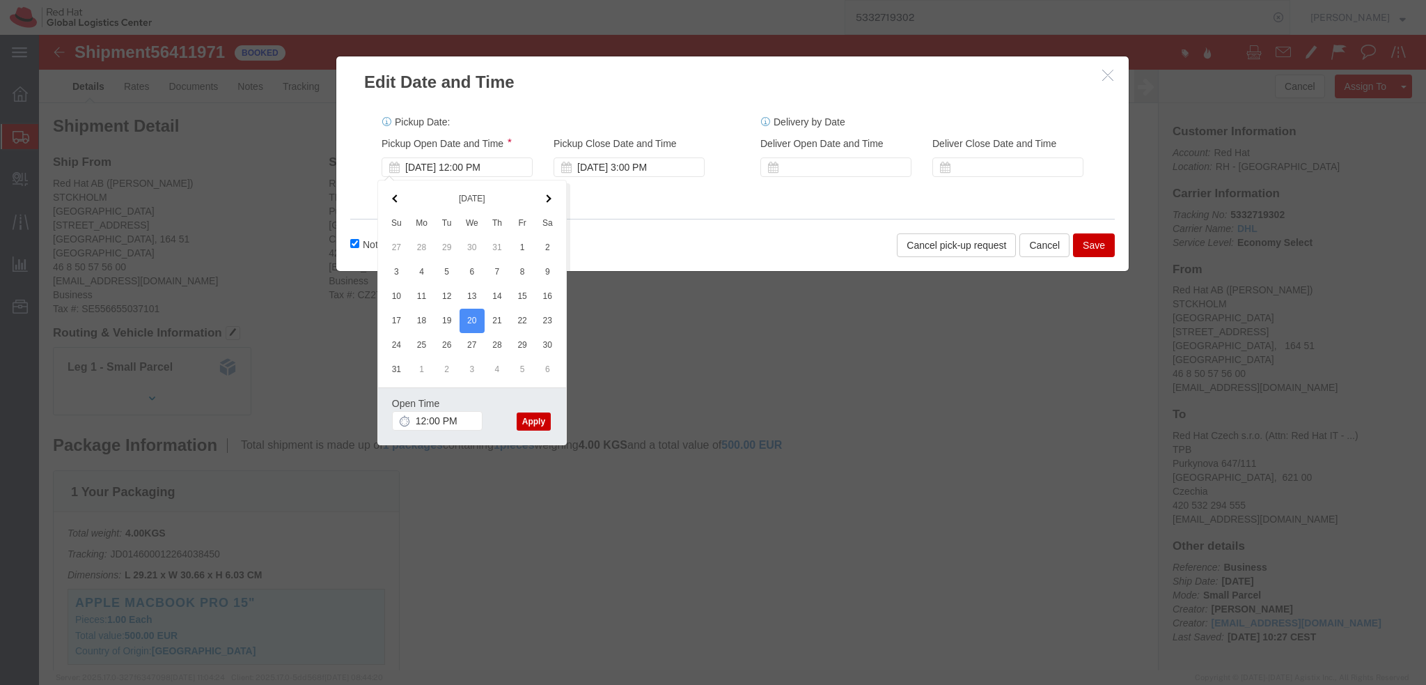
click button "Apply"
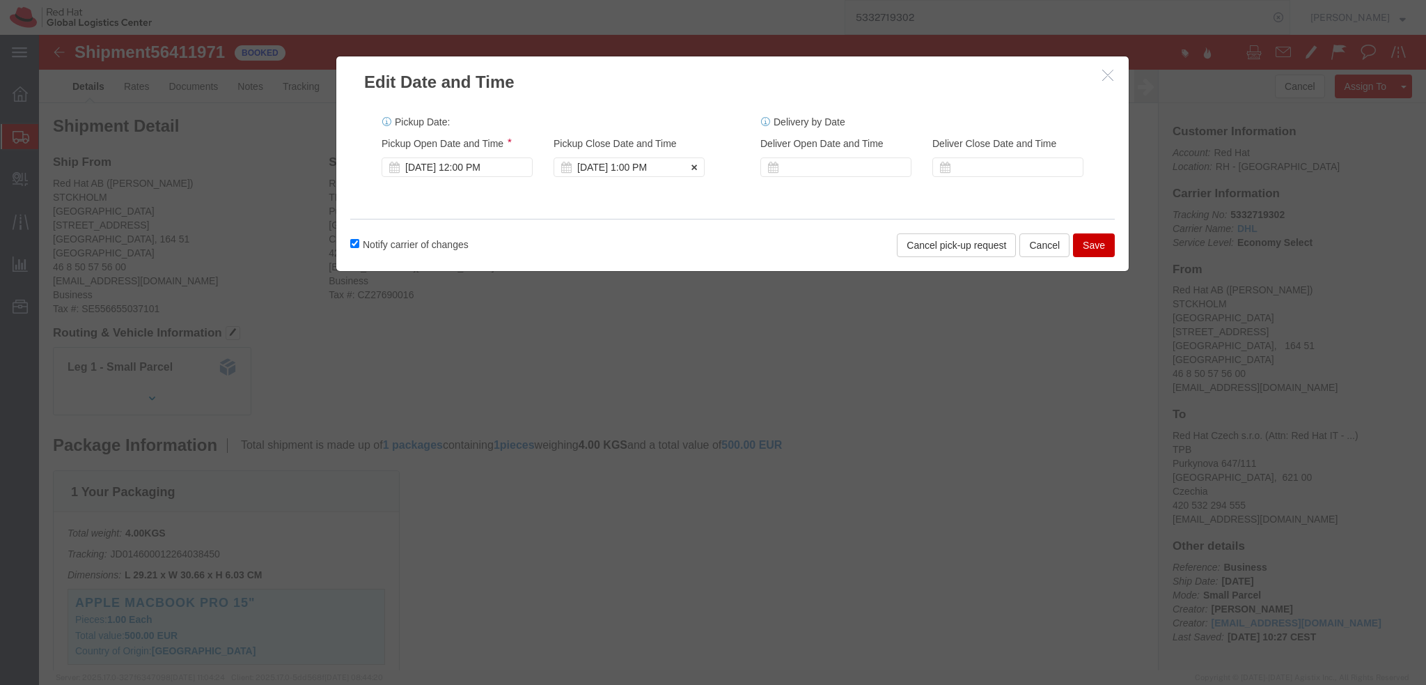
click div "Aug 20 2025 1:00 PM"
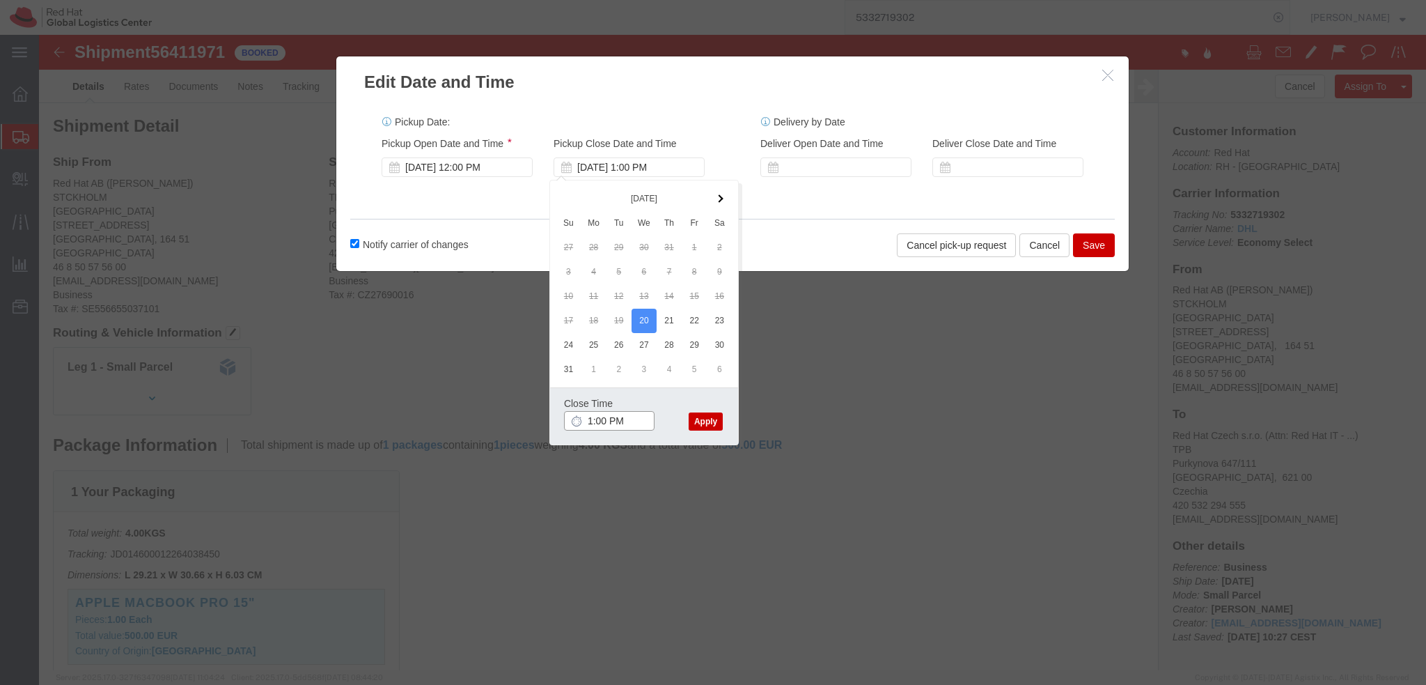
type input "3:00 PM"
click button "Apply"
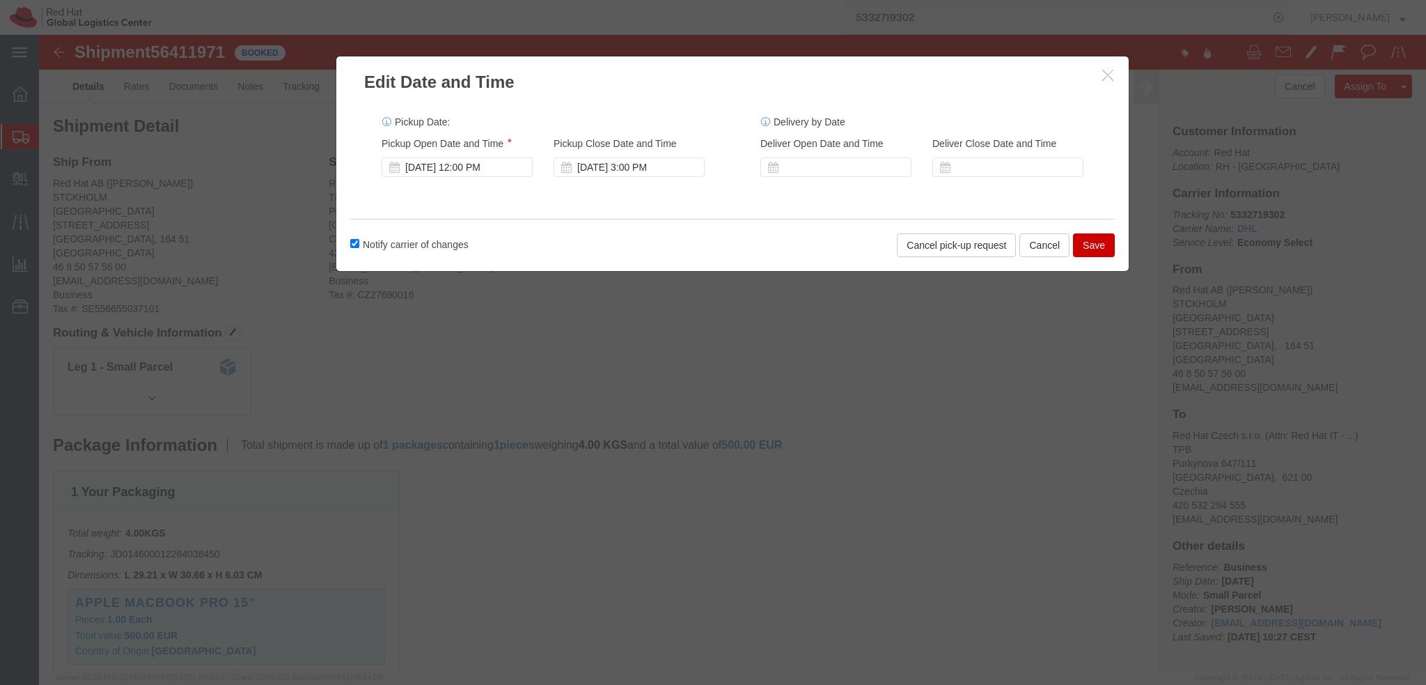
click button "Save"
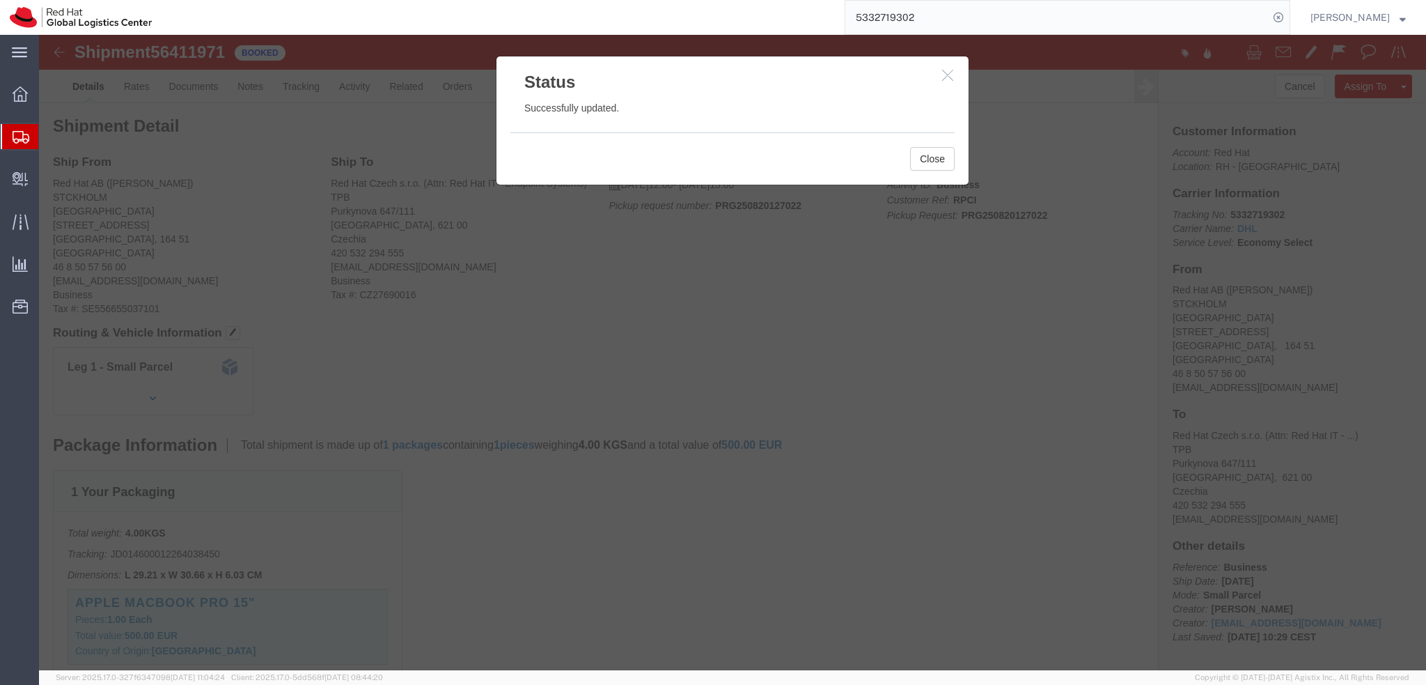
click div "Status Successfully updated. Close"
click button "Close"
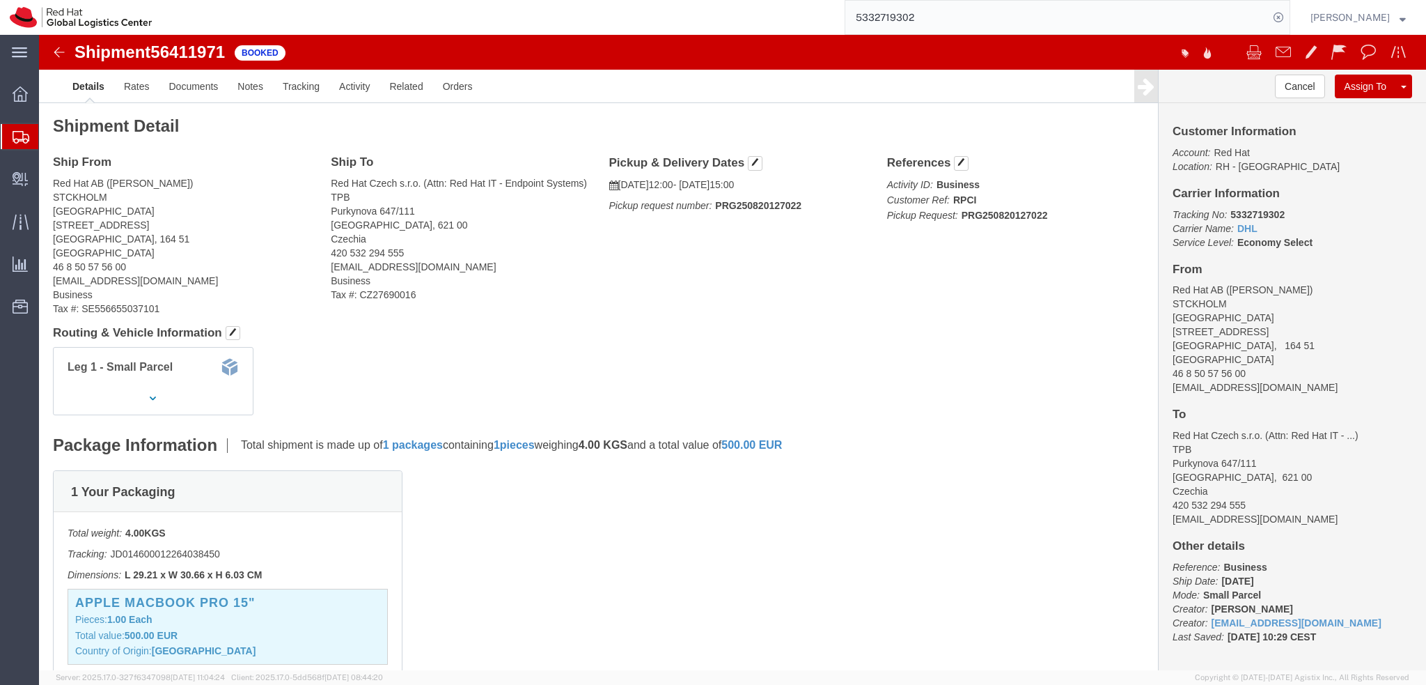
click b "5332719302"
copy b "5332719302"
click div "Ship To Red Hat Czech s.r.o. (Attn: Red Hat IT - Endpoint Systems) TPB Purkynov…"
click b "5332719302"
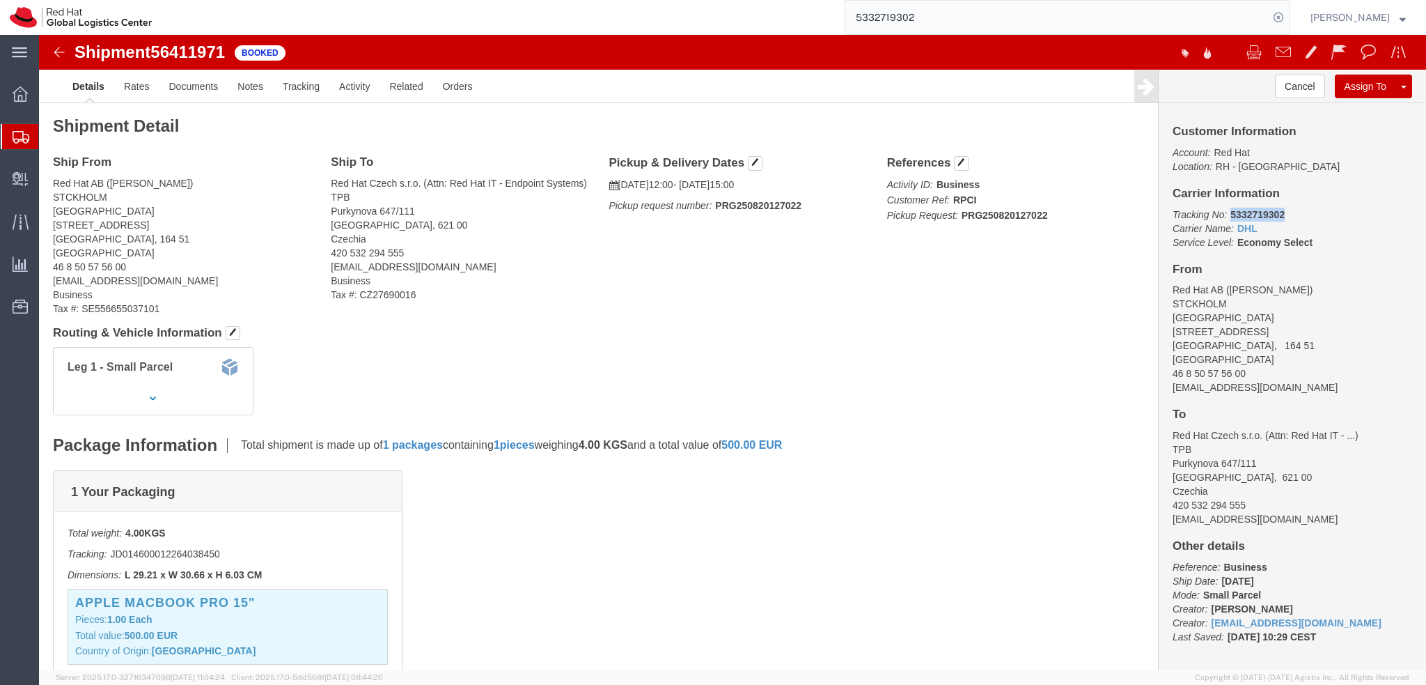
click b "5332719302"
copy b "5332719302"
click img
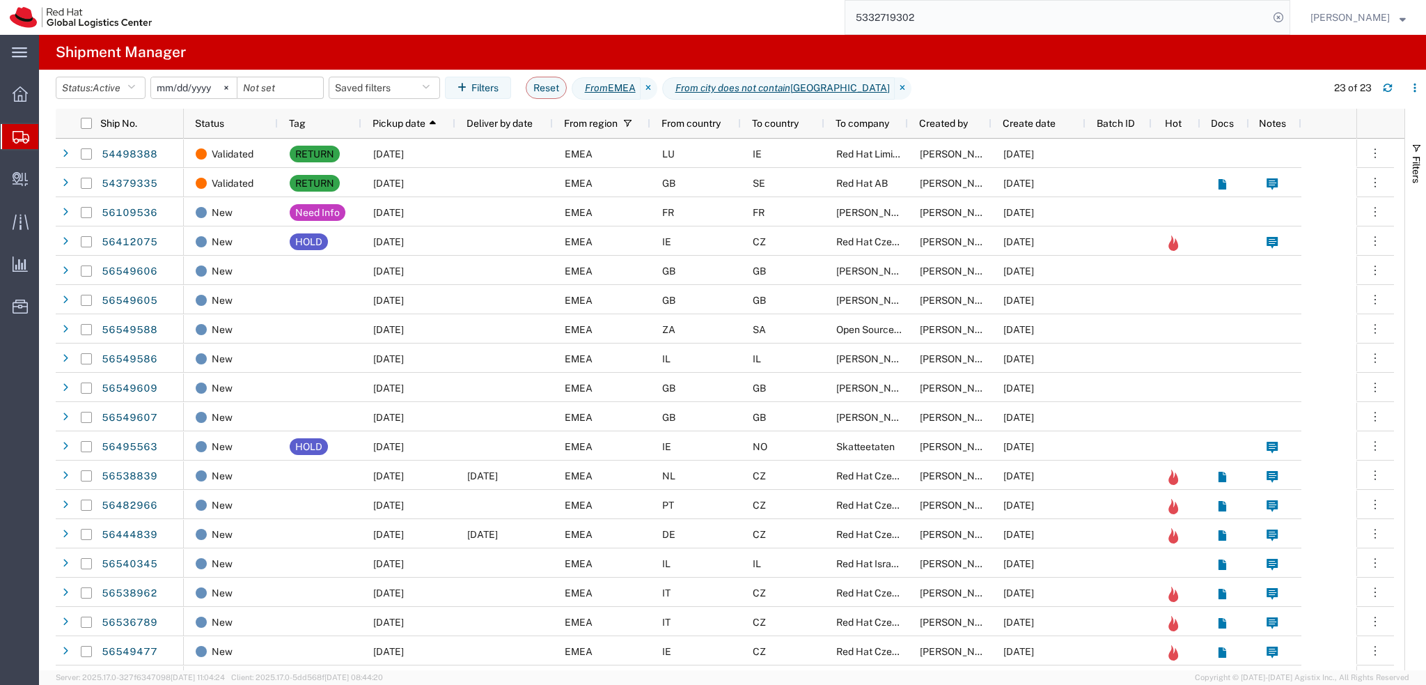
click at [955, 19] on input "5332719302" at bounding box center [1056, 17] width 423 height 33
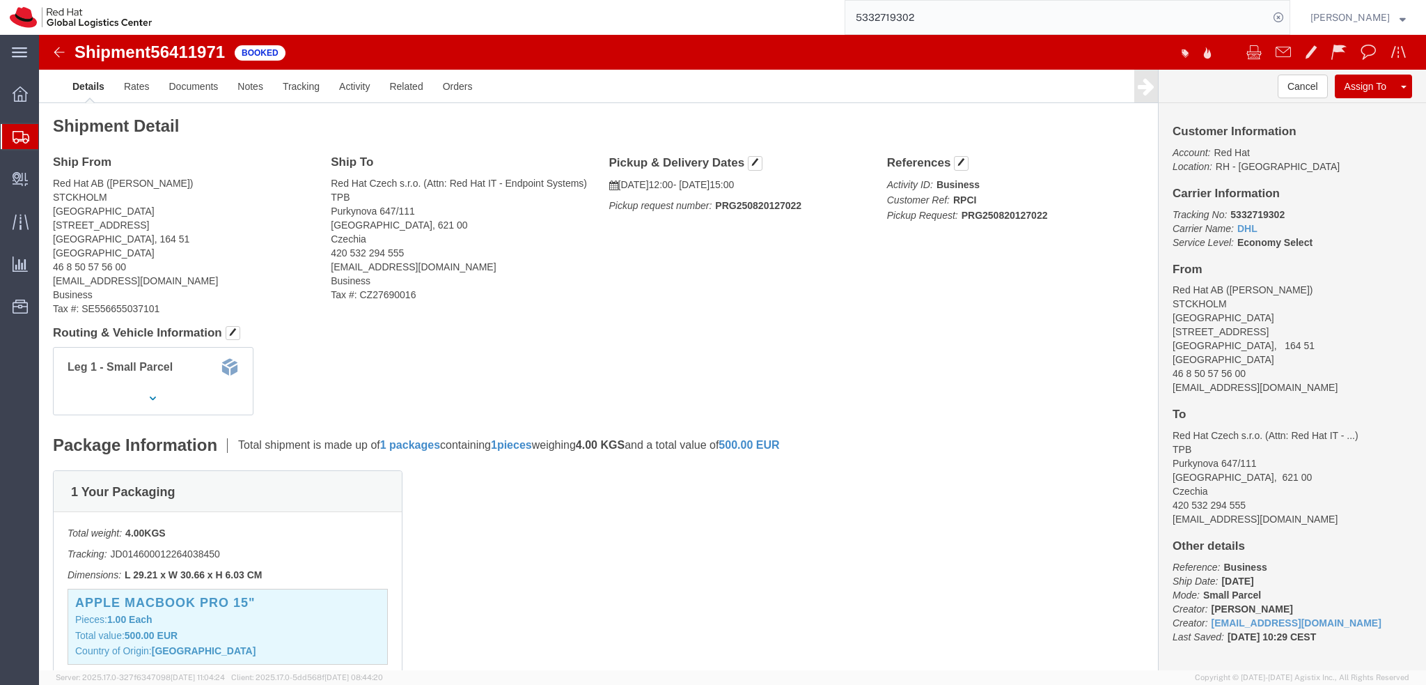
click b "5332719302"
copy b "5332719302"
drag, startPoint x: 1125, startPoint y: 254, endPoint x: 1223, endPoint y: 322, distance: 119.0
click address "Red Hat AB (Mattias Paulsson) STCKHOLM Kista Science Tower Farogatan 33, Kista …"
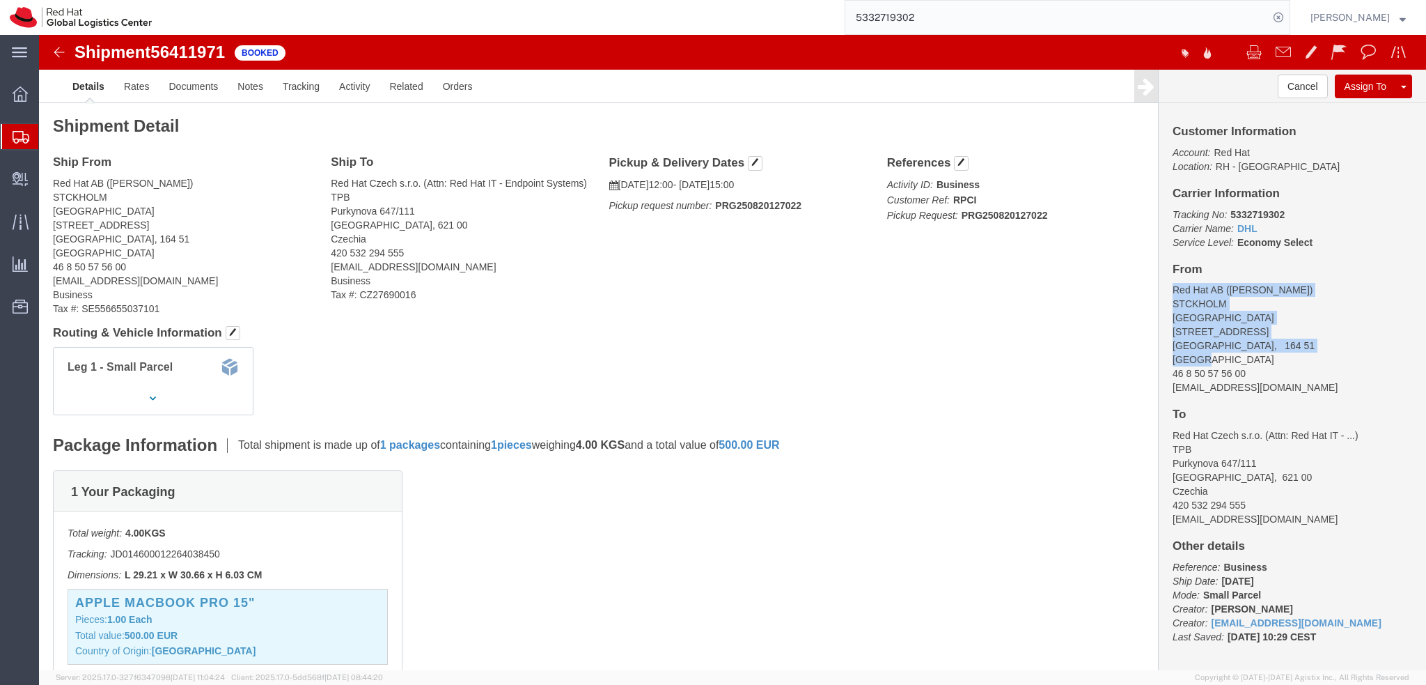
copy address "Red Hat AB (Mattias Paulsson) STCKHOLM Kista Science Tower Farogatan 33, Kista …"
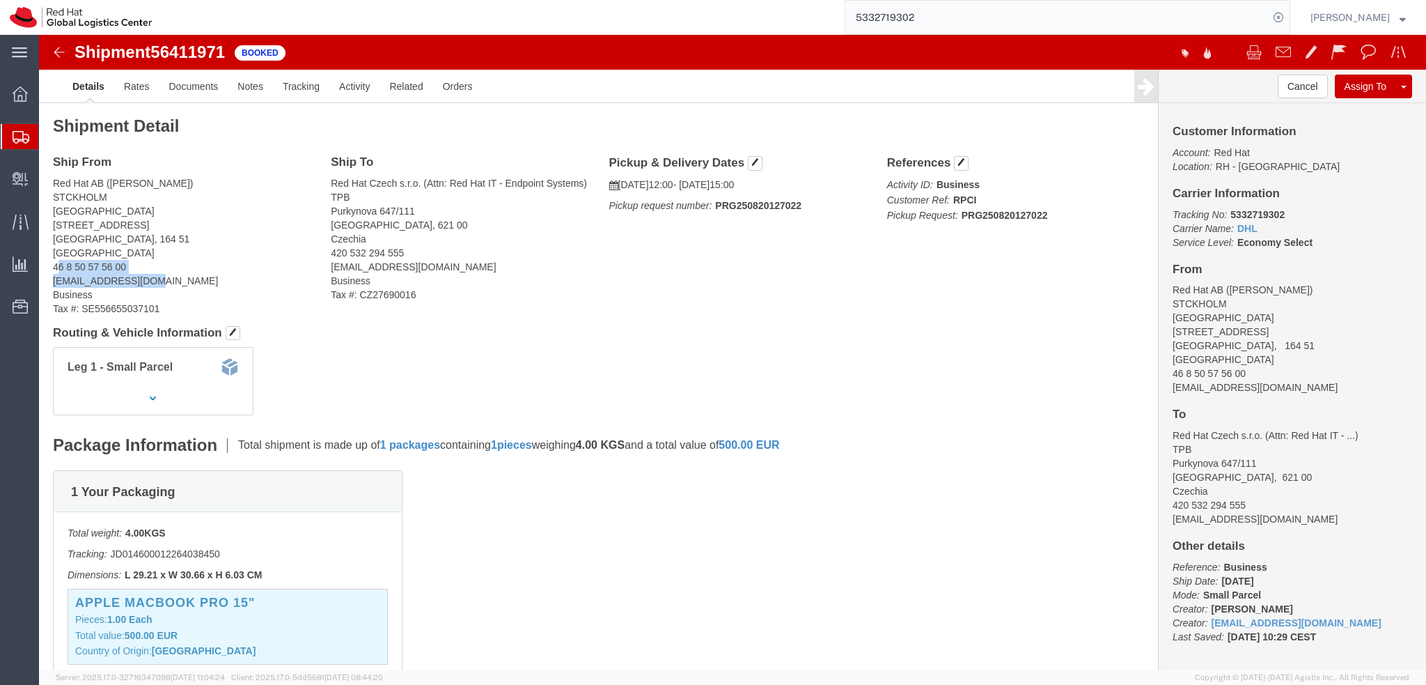
click address "Red Hat AB (Mattias Paulsson) STCKHOLM Kista Science Tower Farogatan 33, Kista …"
drag, startPoint x: 86, startPoint y: 187, endPoint x: 77, endPoint y: 191, distance: 9.7
click address "Red Hat AB (Mattias Paulsson) STCKHOLM Kista Science Tower Farogatan 33, Kista …"
drag, startPoint x: 15, startPoint y: 232, endPoint x: 114, endPoint y: 258, distance: 103.0
click address "Red Hat AB (Mattias Paulsson) STCKHOLM Kista Science Tower Farogatan 33, Kista …"
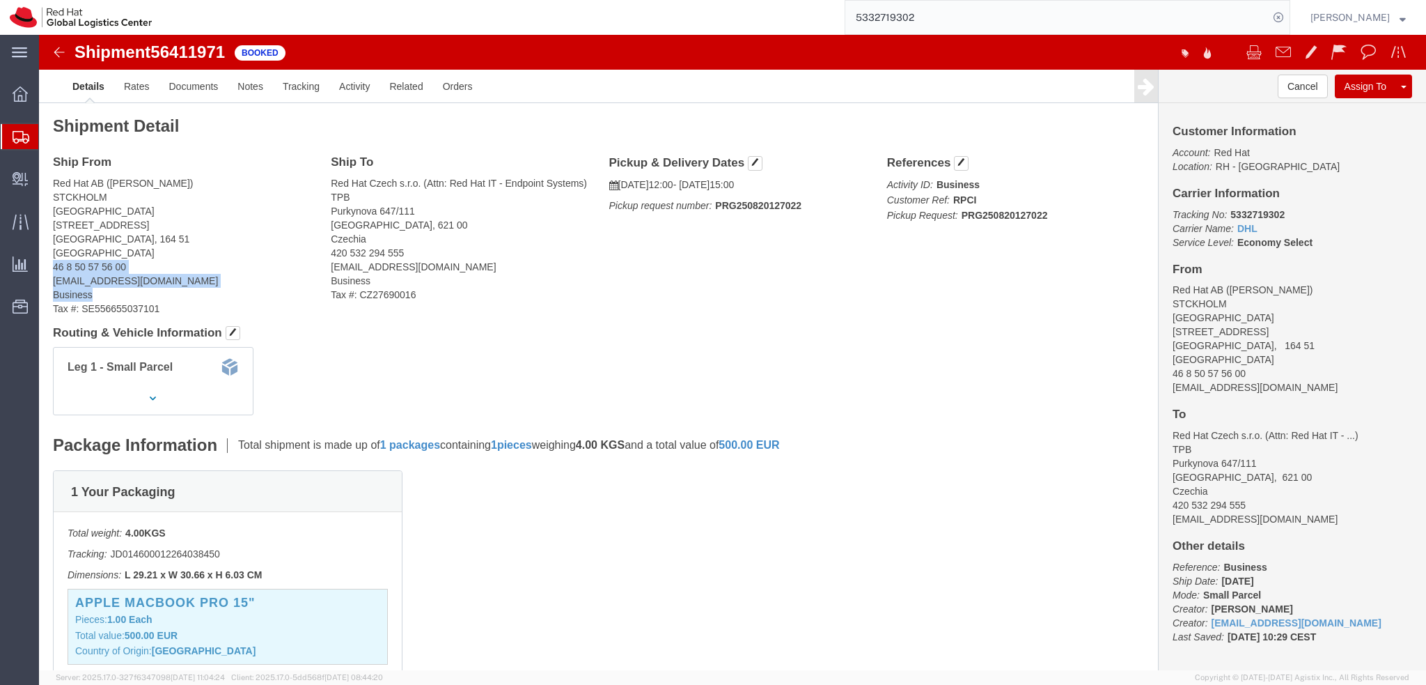
click address "Red Hat AB (Mattias Paulsson) STCKHOLM Kista Science Tower Farogatan 33, Kista …"
drag, startPoint x: 14, startPoint y: 233, endPoint x: 129, endPoint y: 276, distance: 122.8
click address "Red Hat AB (Mattias Paulsson) STCKHOLM Kista Science Tower Farogatan 33, Kista …"
copy address "46 8 50 57 56 00 mpaulsso@redhat.com Business Tax #: SE556655037101"
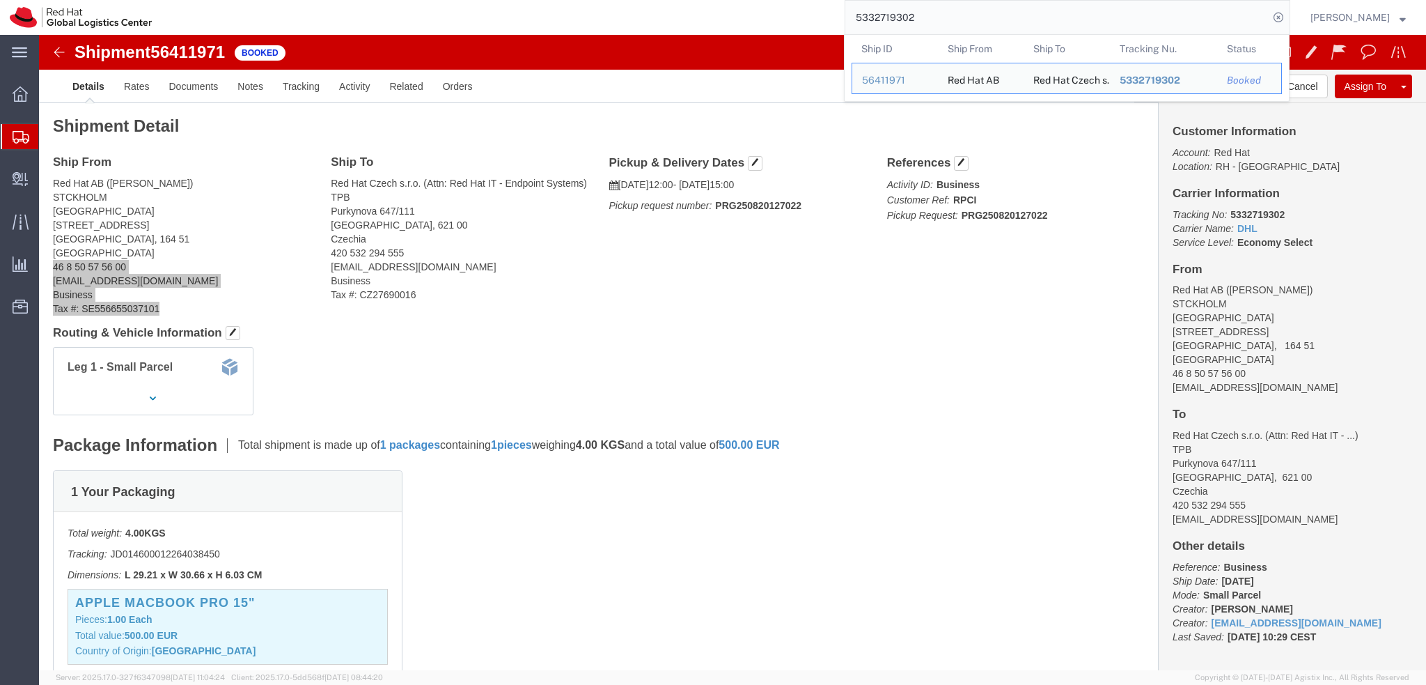
click at [988, 22] on input "5332719302" at bounding box center [1056, 17] width 423 height 33
paste input "6444839"
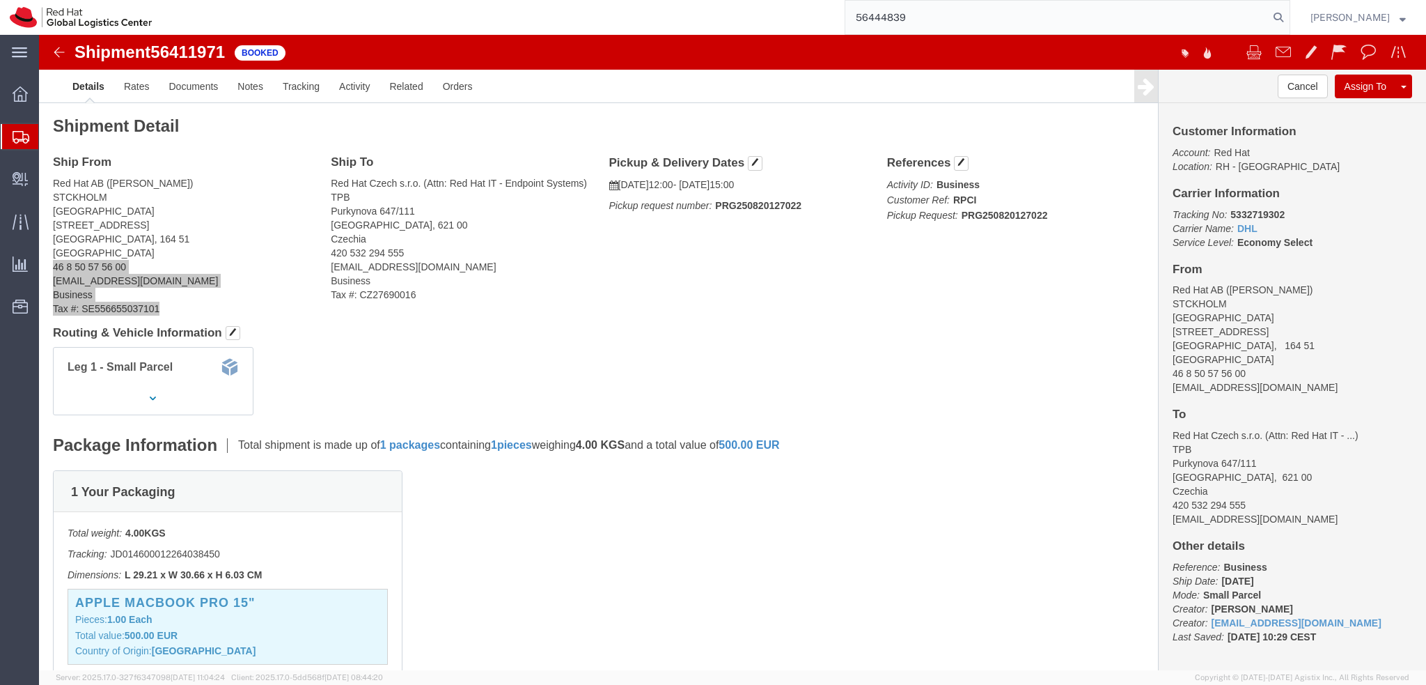
type input "56444839"
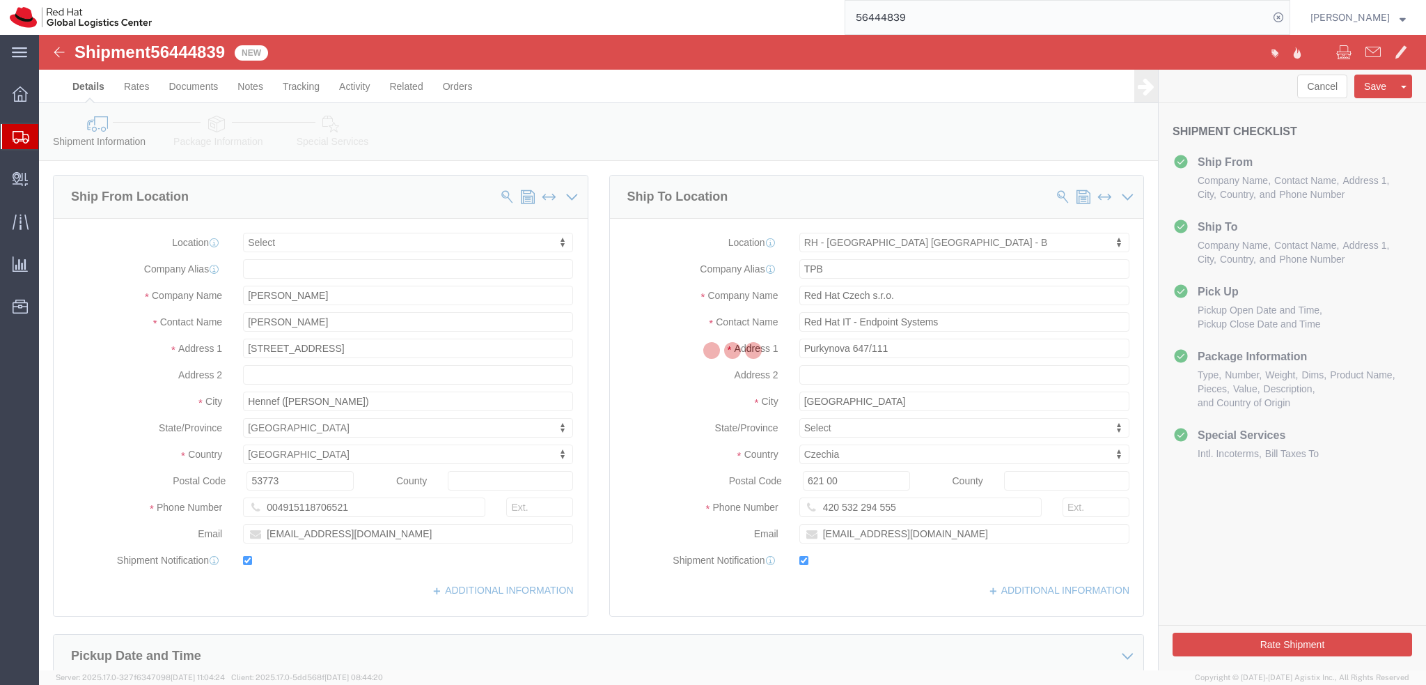
select select
select select "38036"
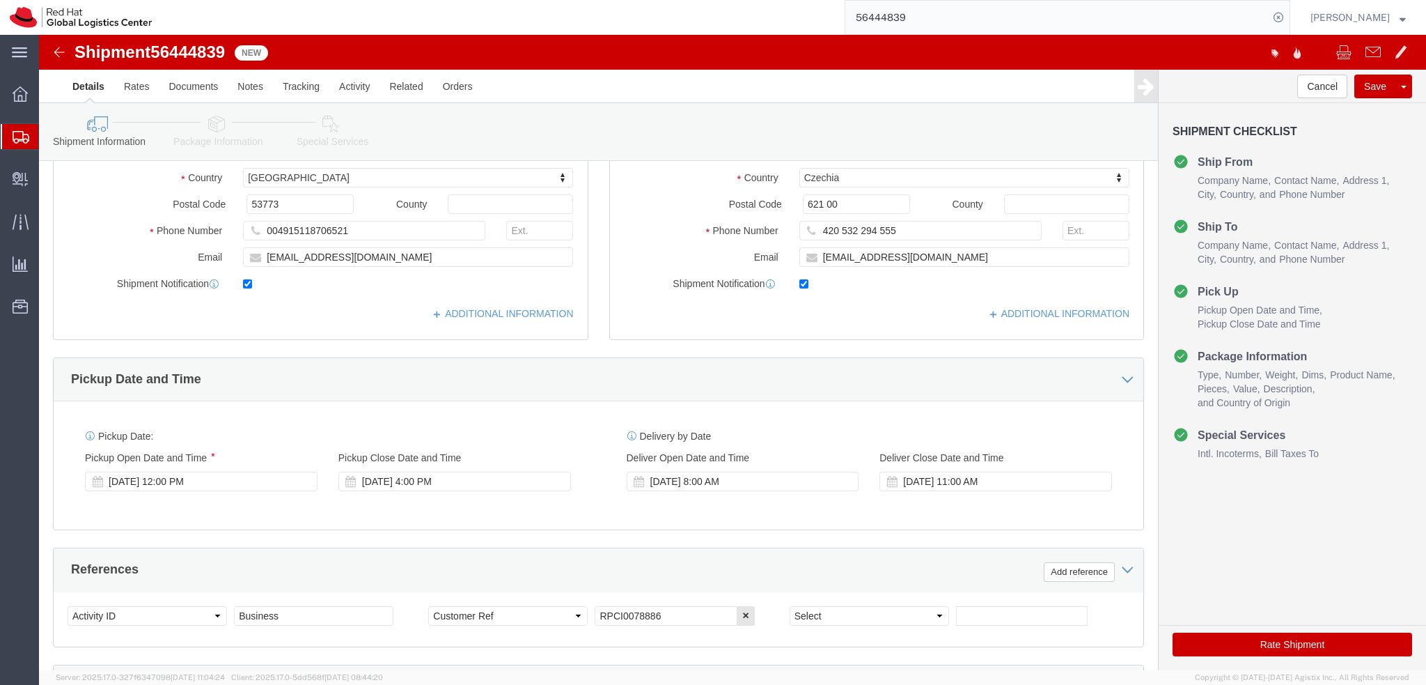
scroll to position [279, 0]
click div "Aug 22 2025 12:00 PM"
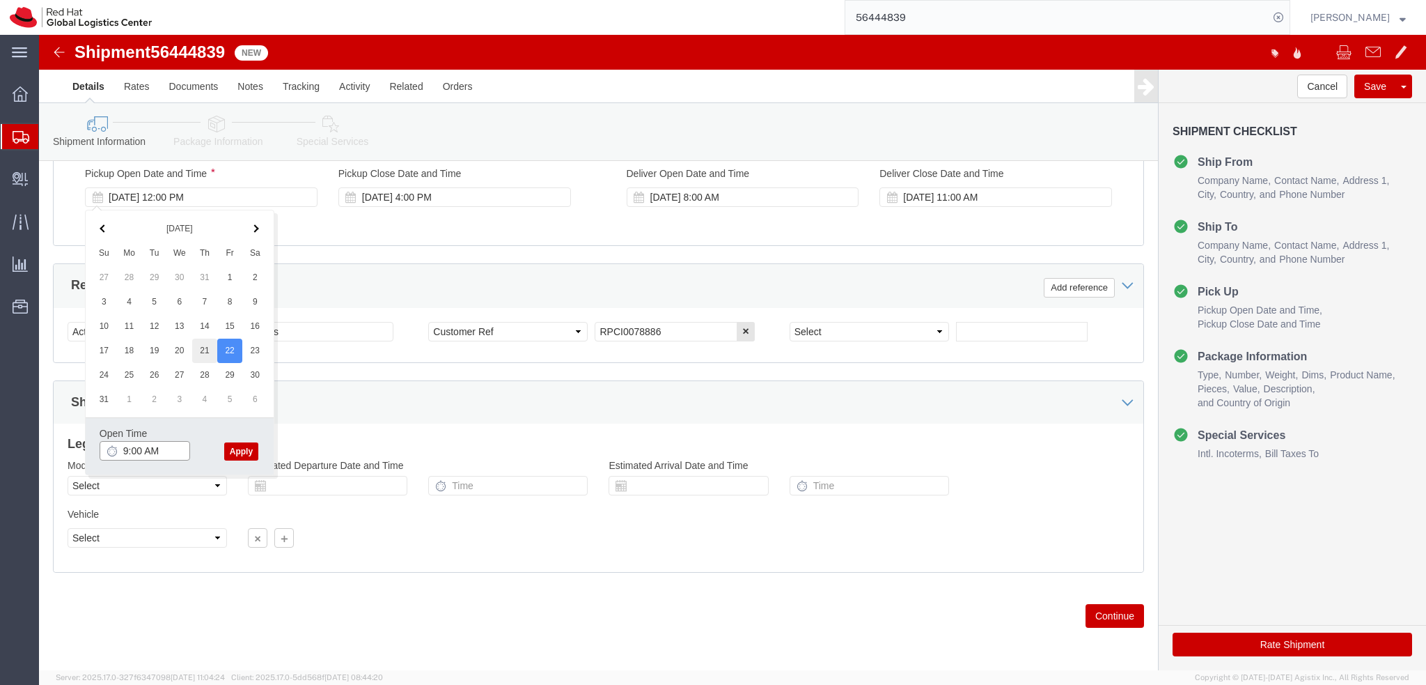
type input "9:00 AM"
click button "Apply"
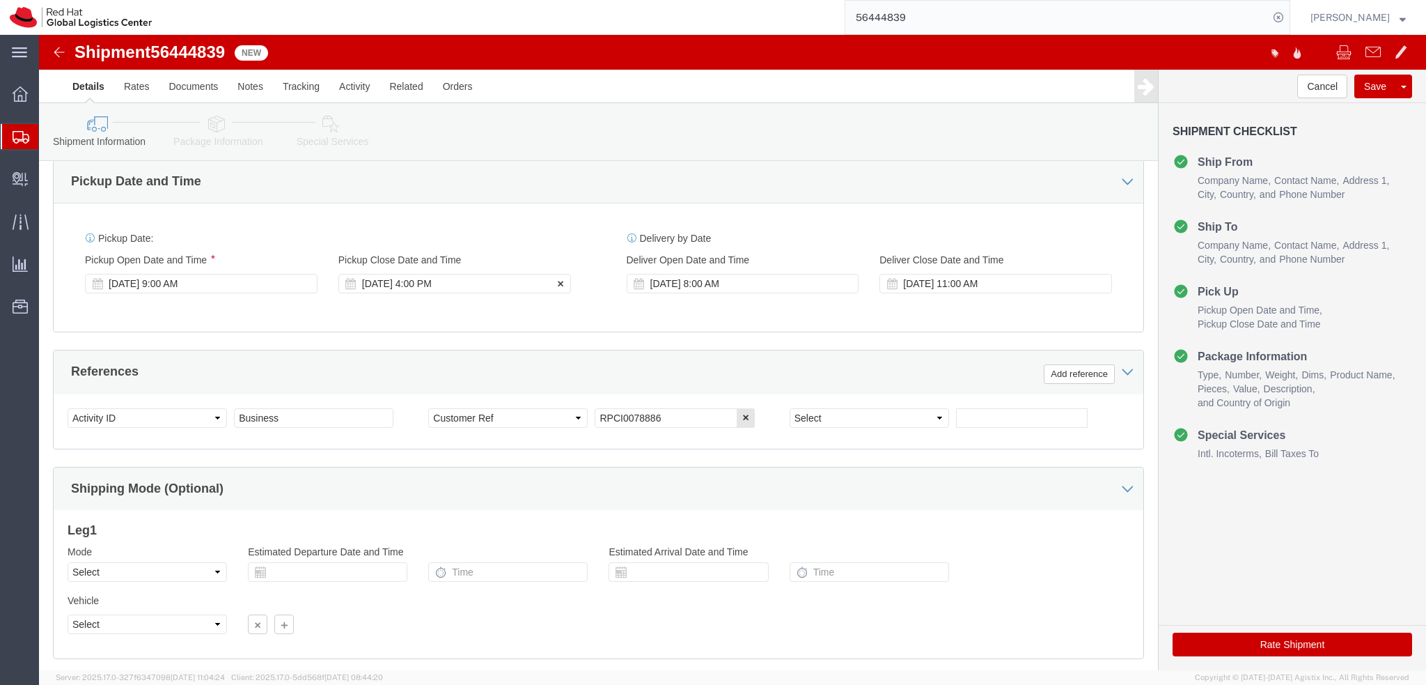
scroll to position [421, 0]
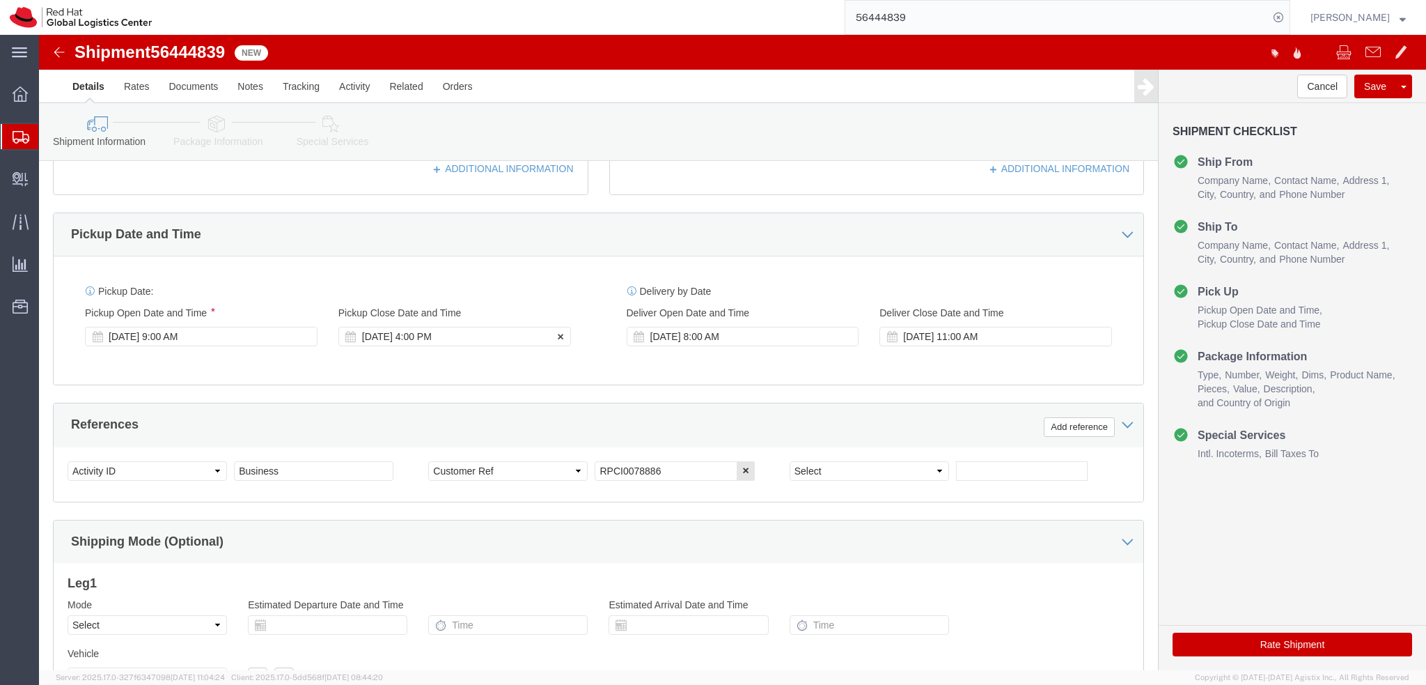
click div "Aug 22 2025 4:00 PM"
type input "12:00 PM"
click button "Apply"
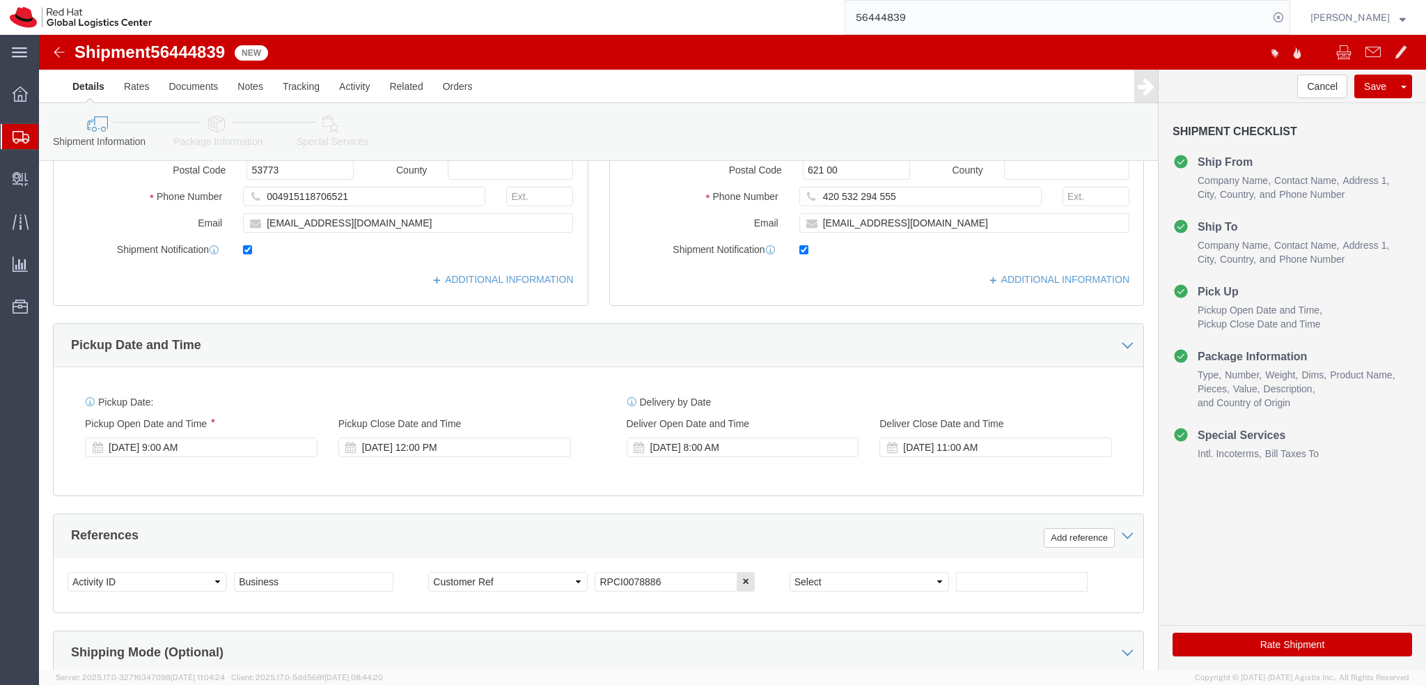
scroll to position [212, 0]
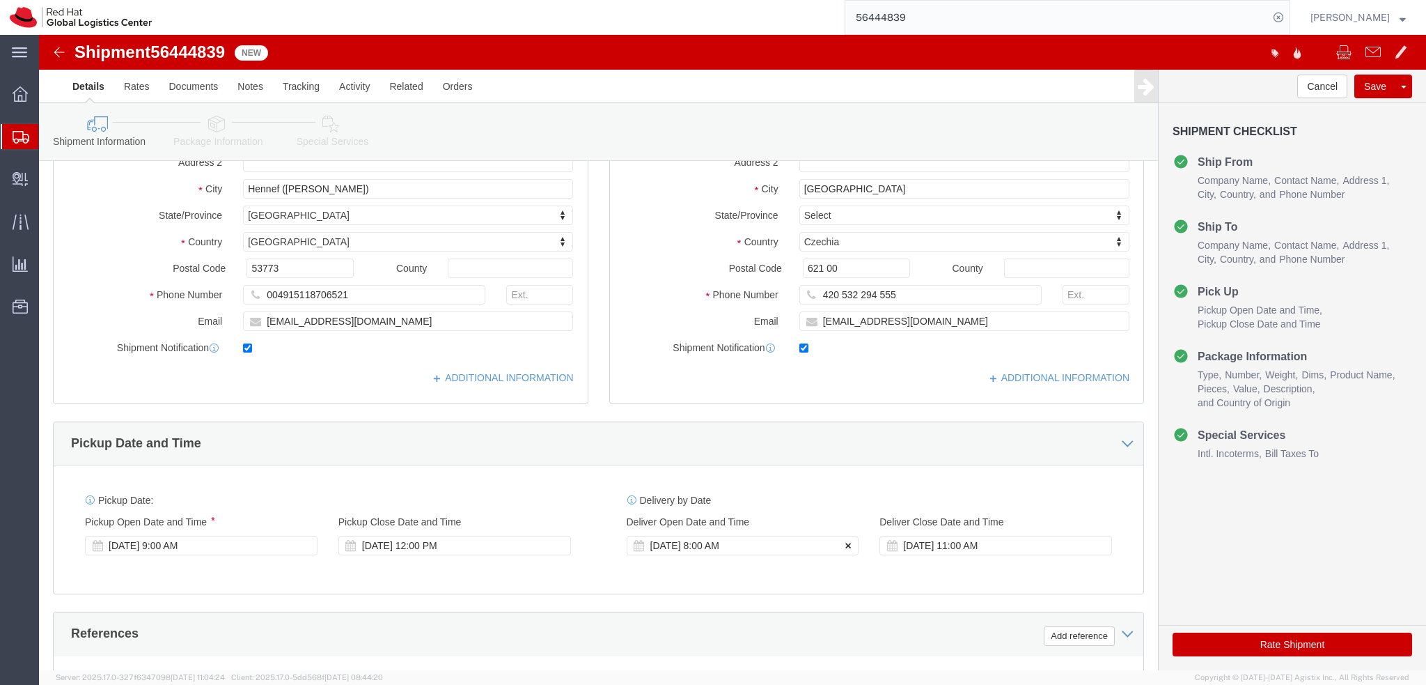
click button
click icon
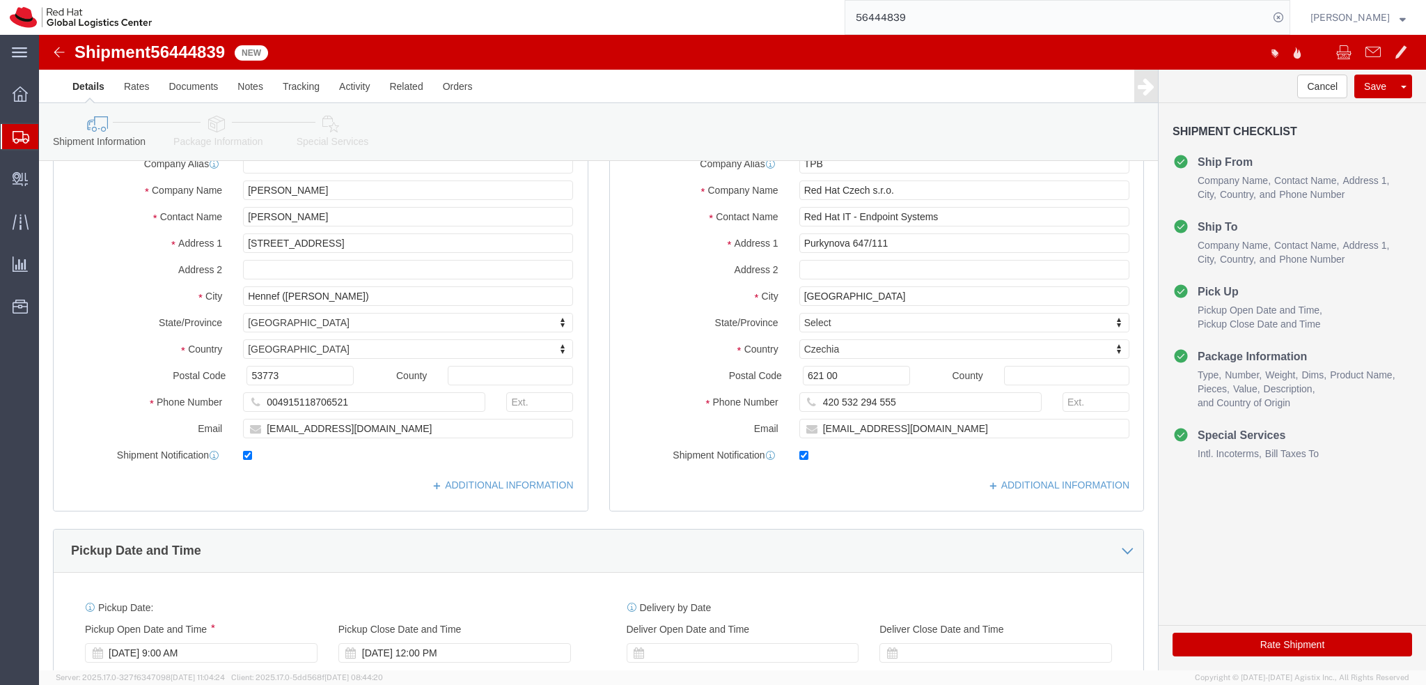
scroll to position [0, 0]
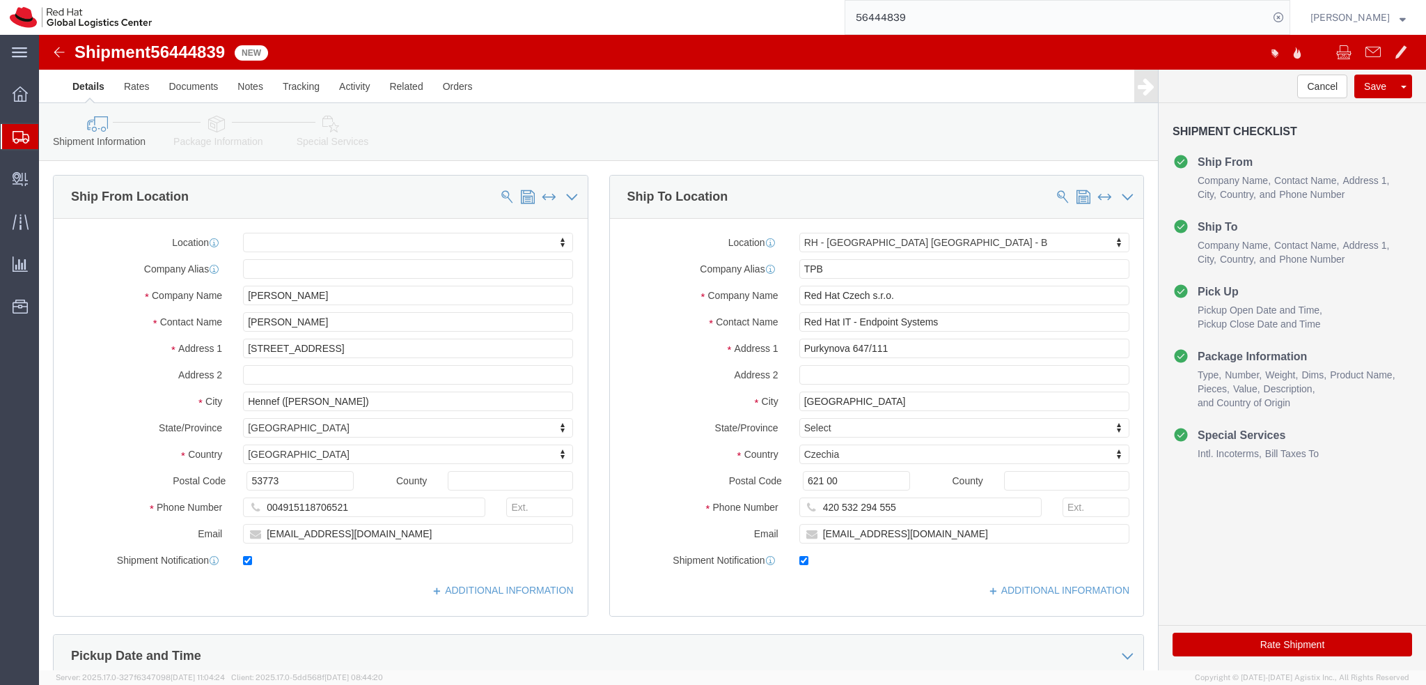
click div "Shipment Information Package Information Special Services"
click icon
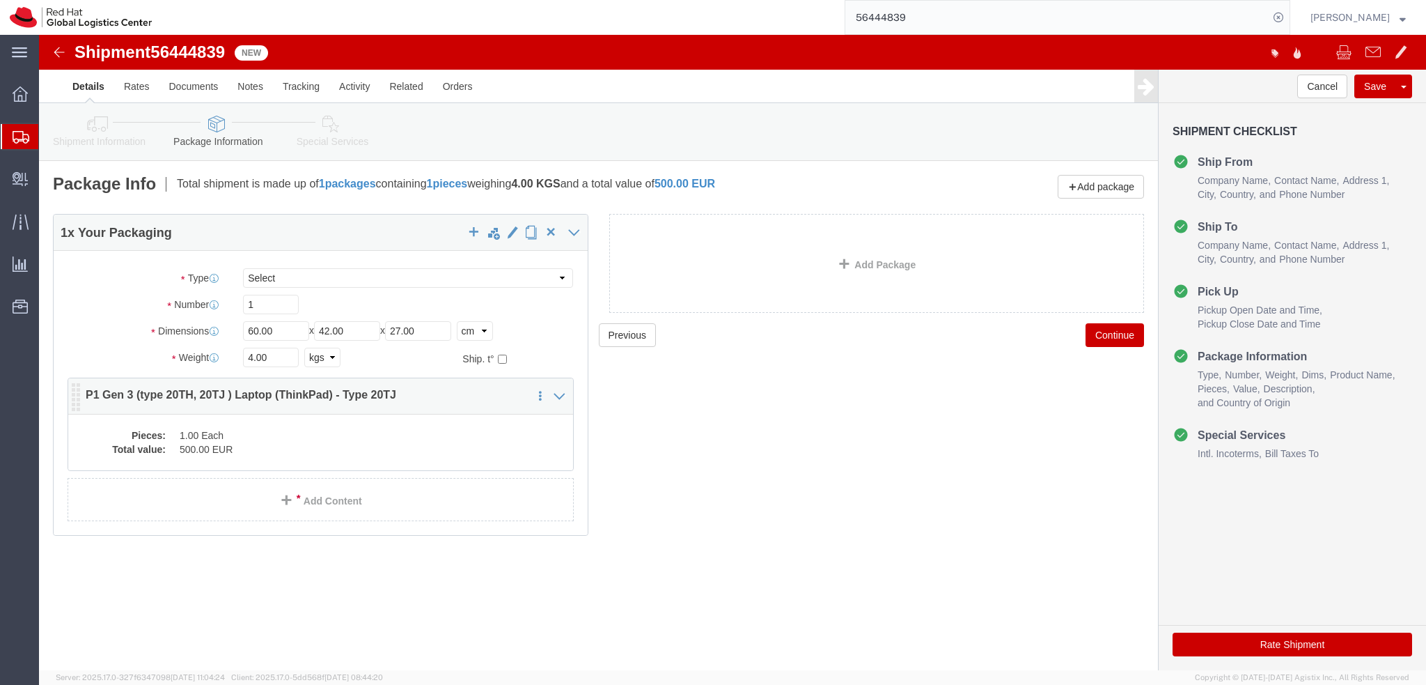
click dd "1.00 Each"
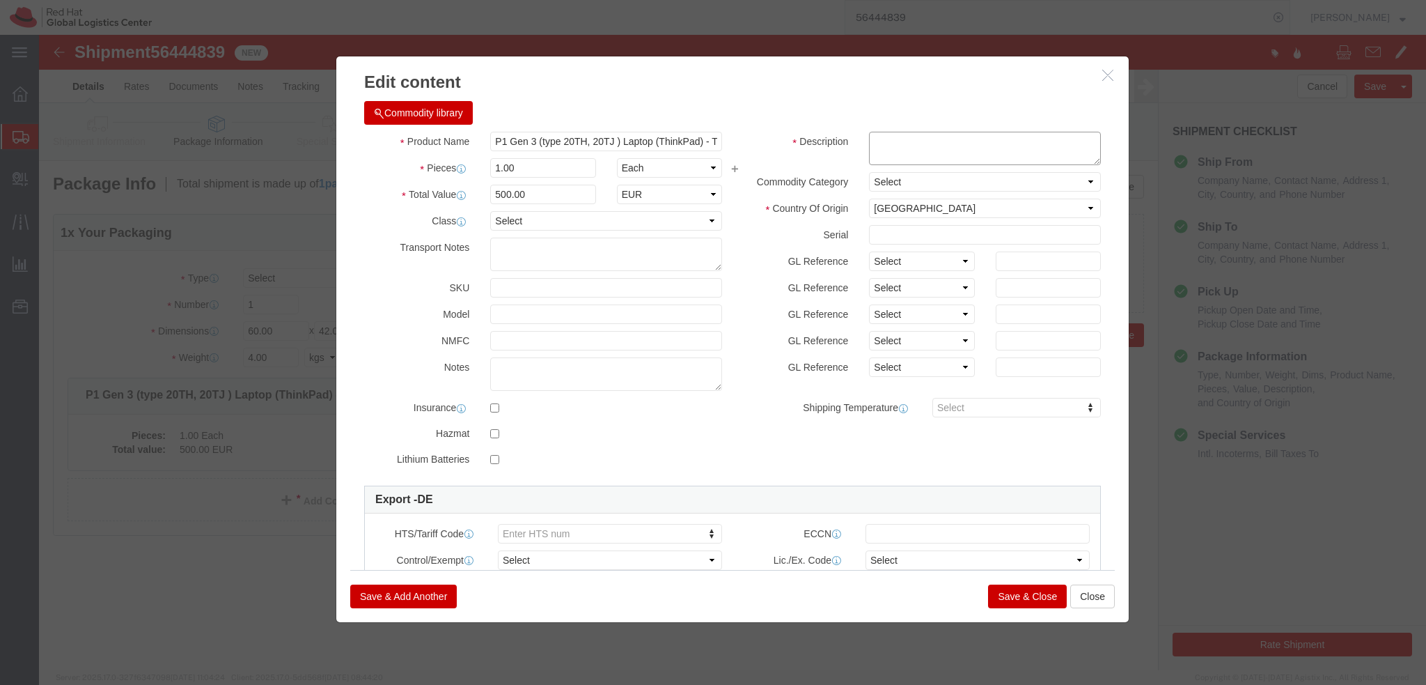
click textarea
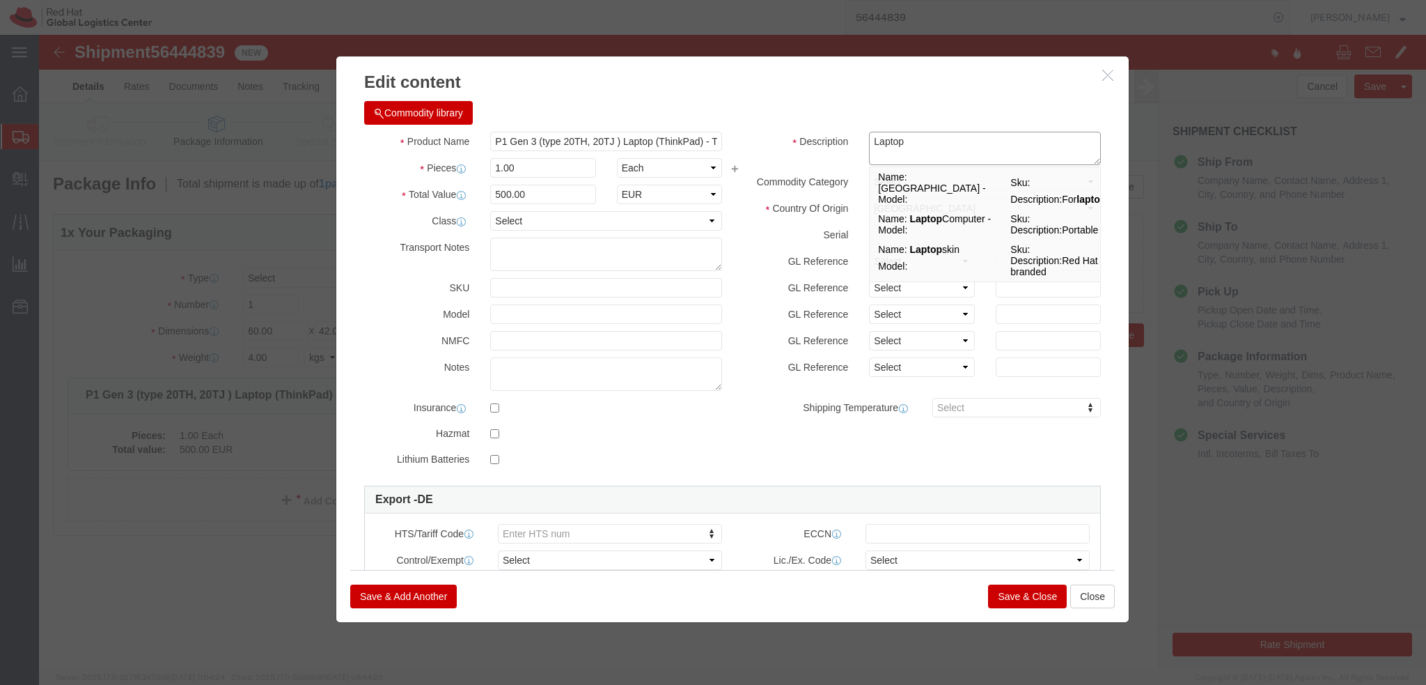
type textarea "Laptop"
click button "Save & Close"
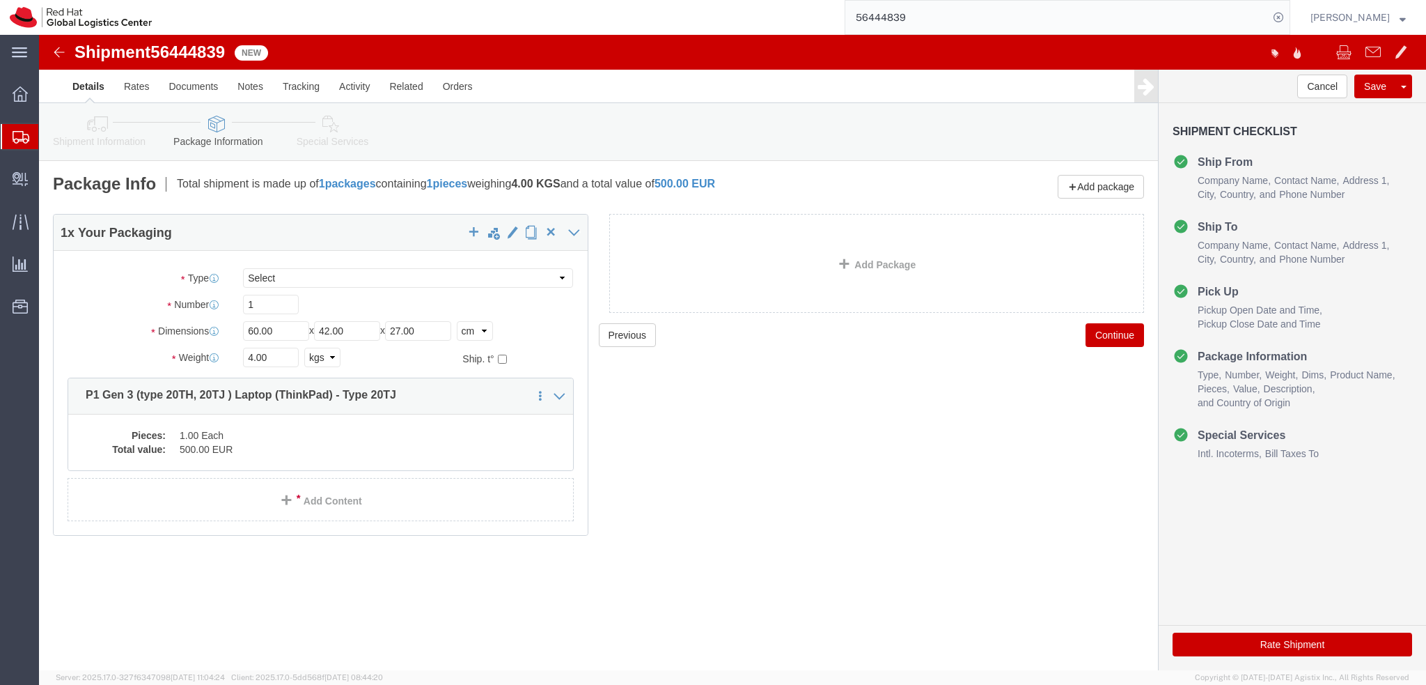
click icon
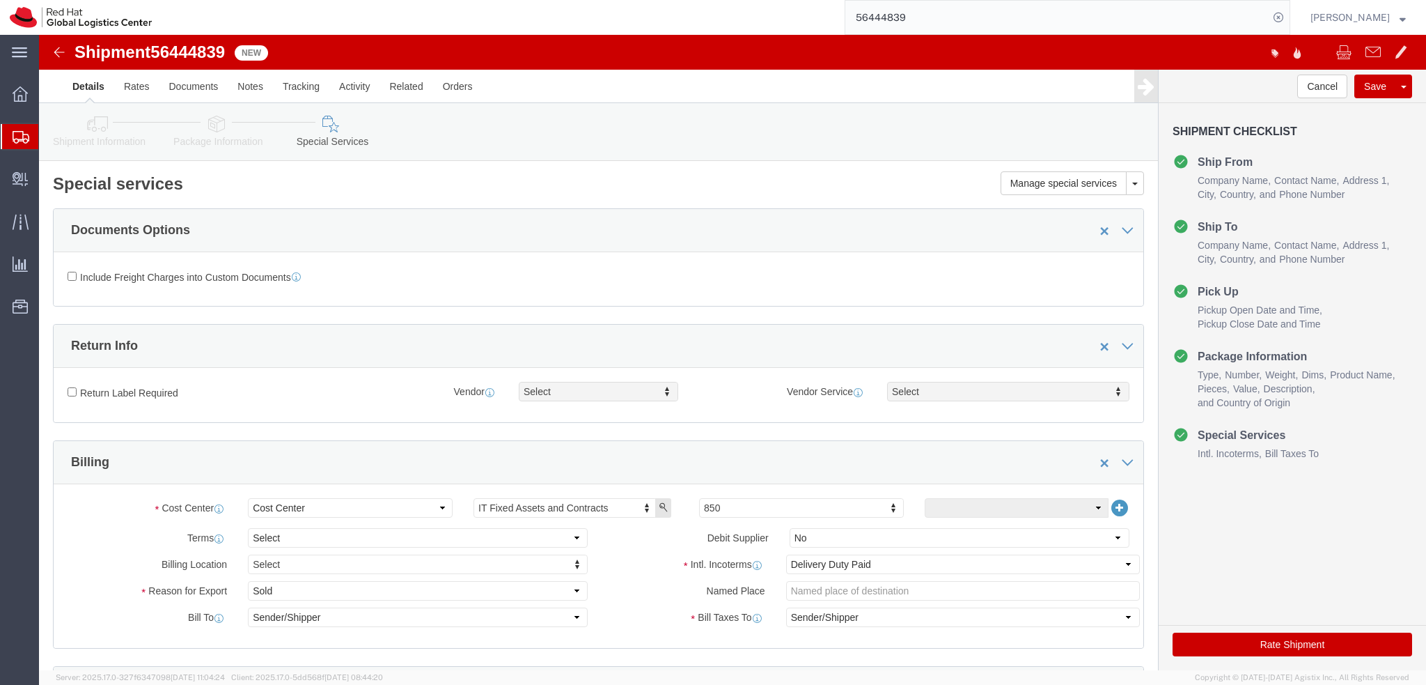
click link "Package Information"
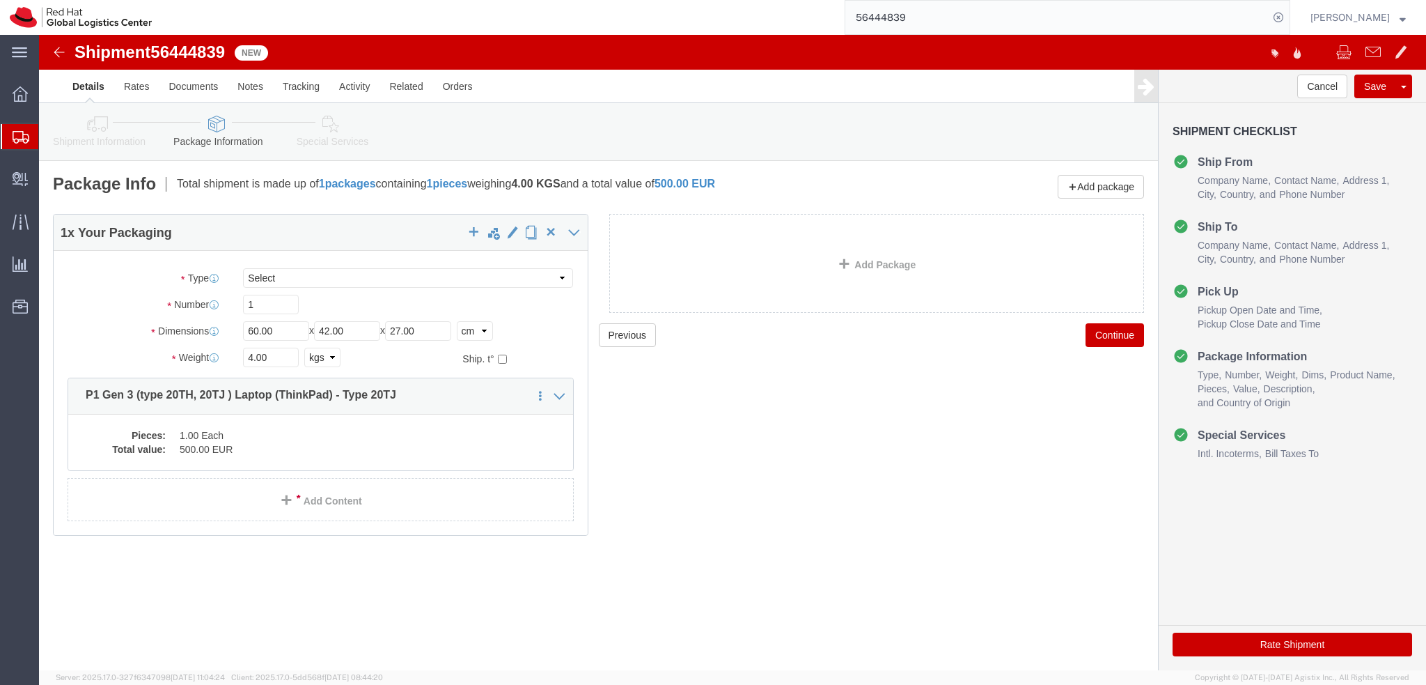
click icon
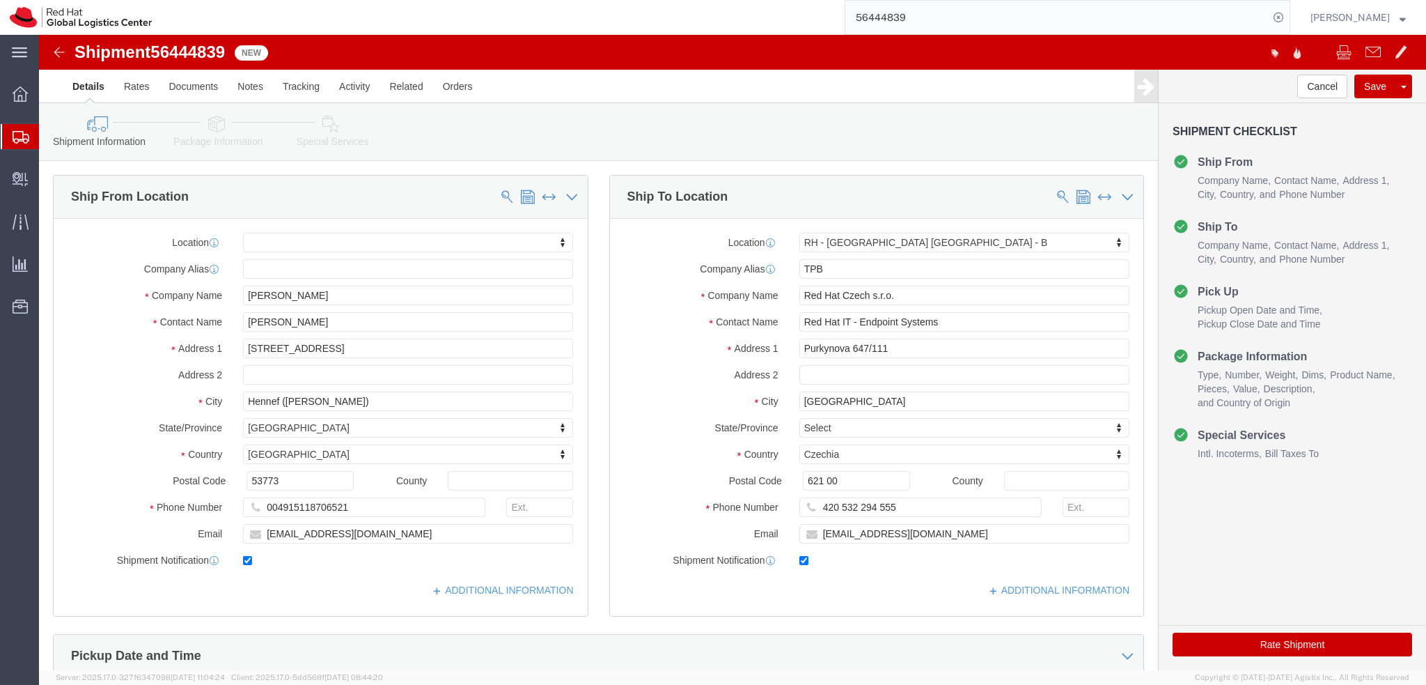
click link "Package Information"
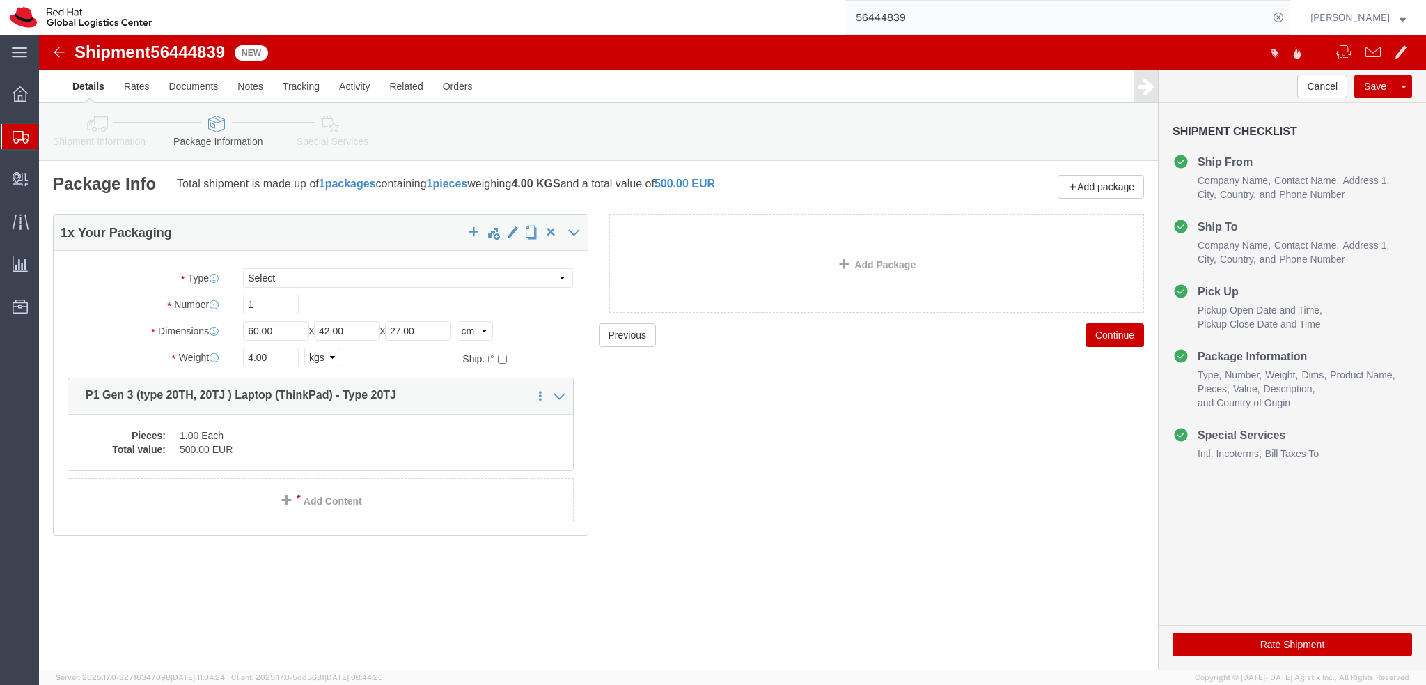
click link "Shipment Information"
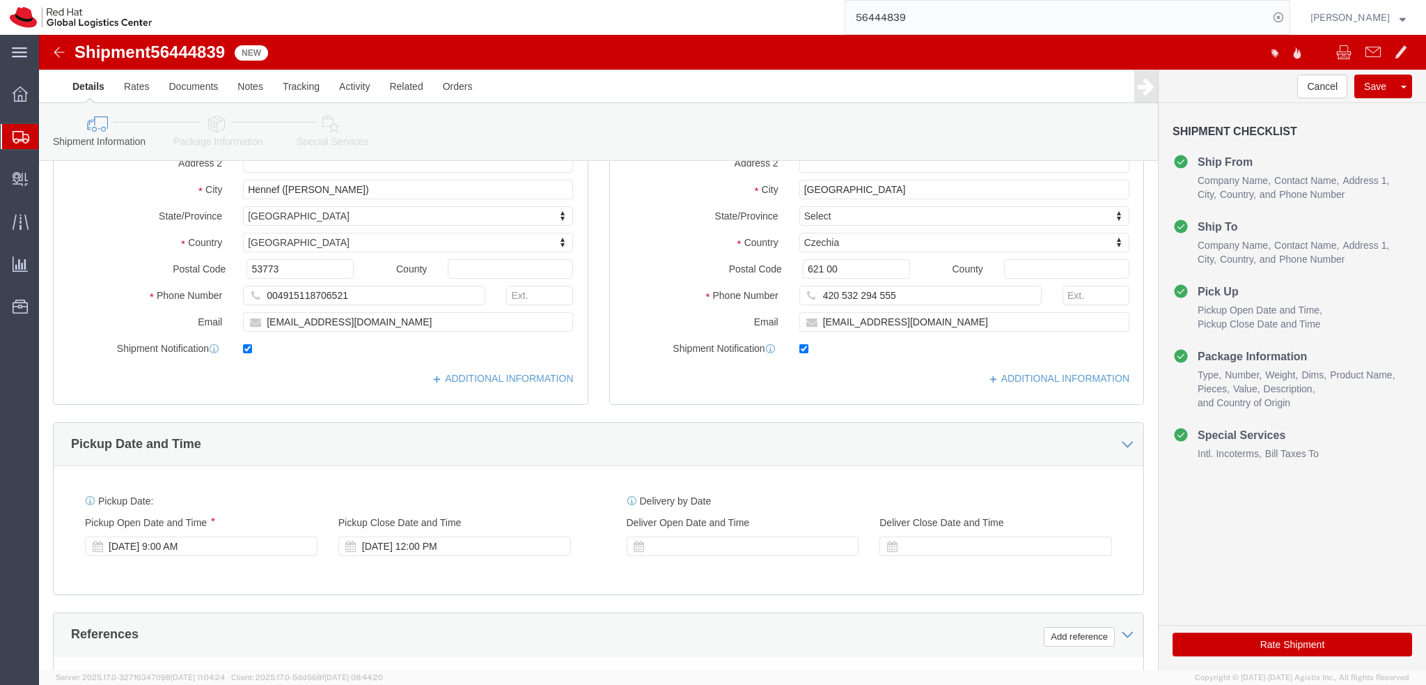
scroll to position [348, 0]
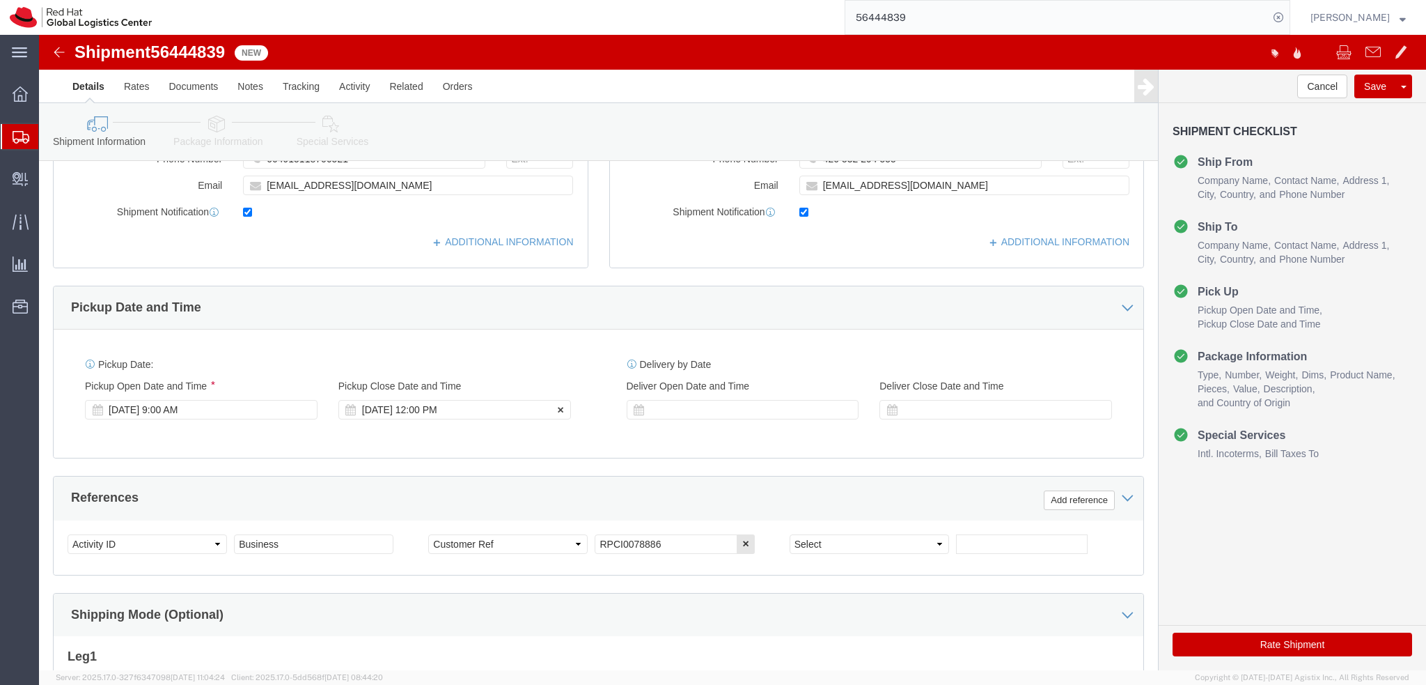
click div "Aug 22 2025 12:00 PM"
click button "Apply"
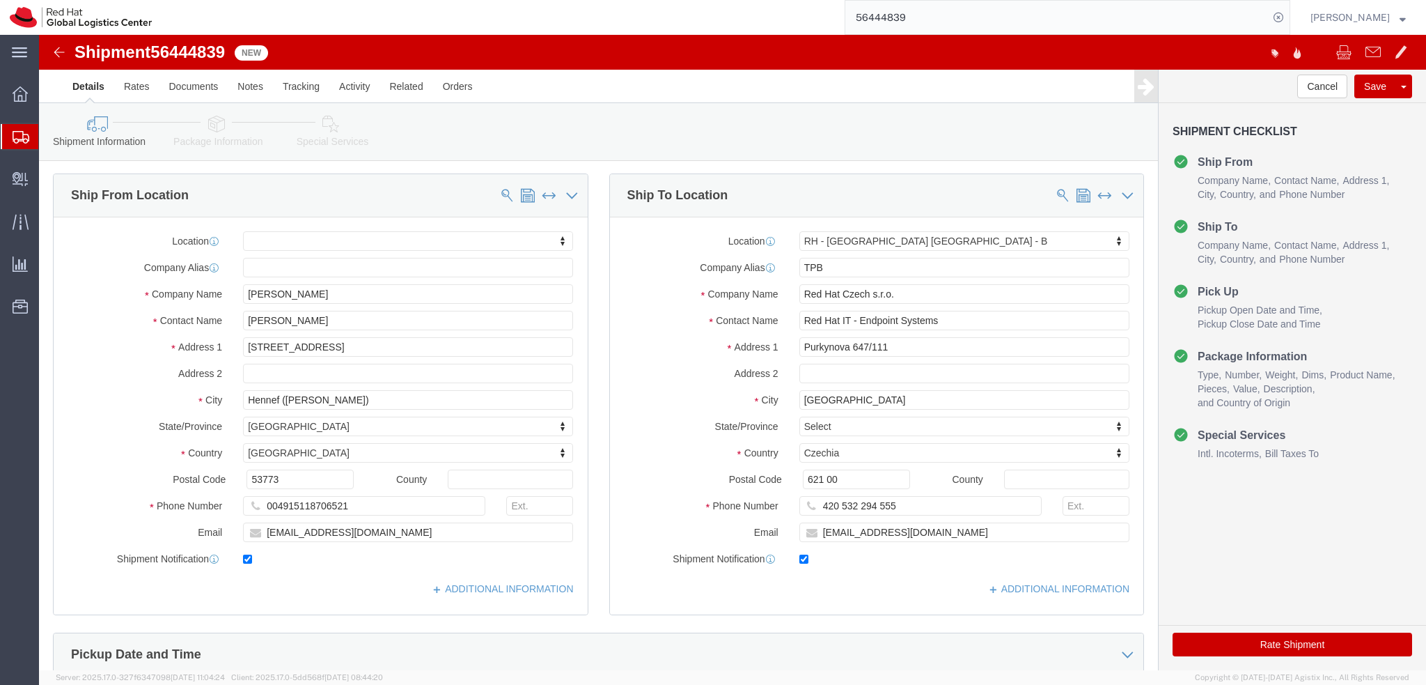
scroll to position [0, 0]
click icon
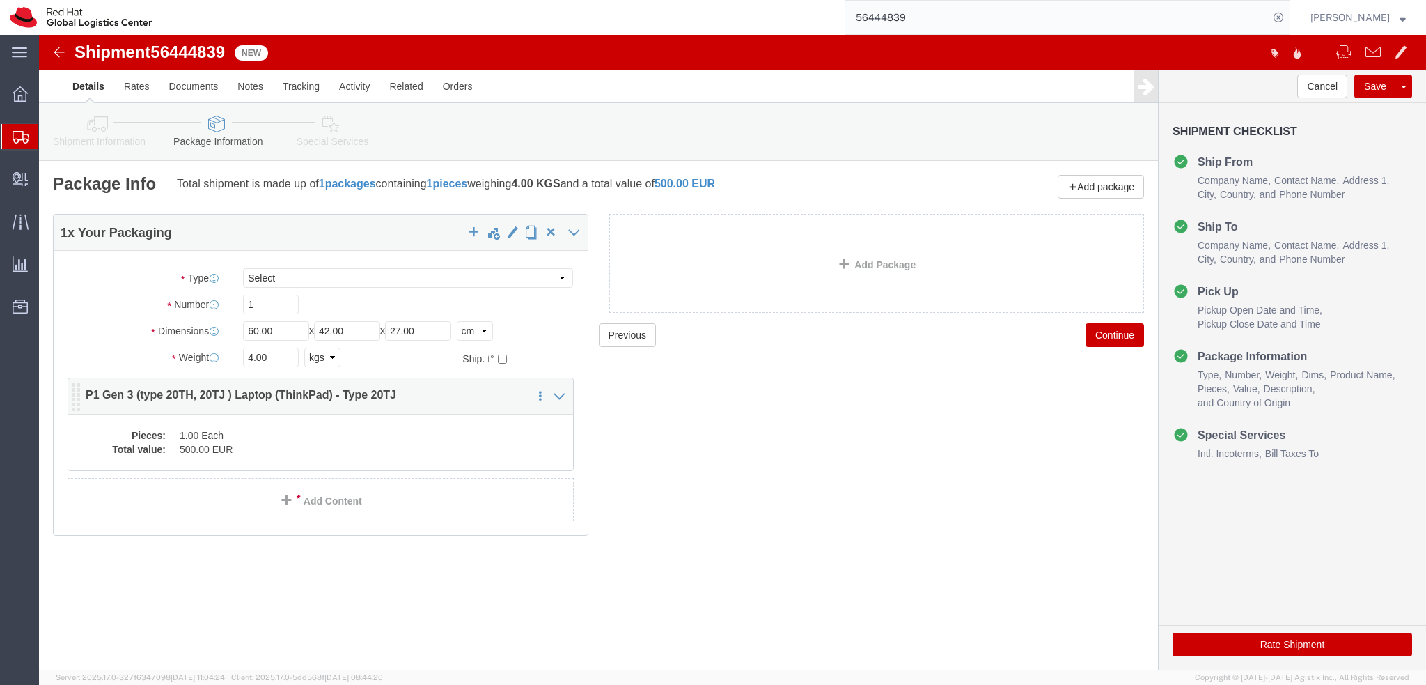
click dd "1.00 Each"
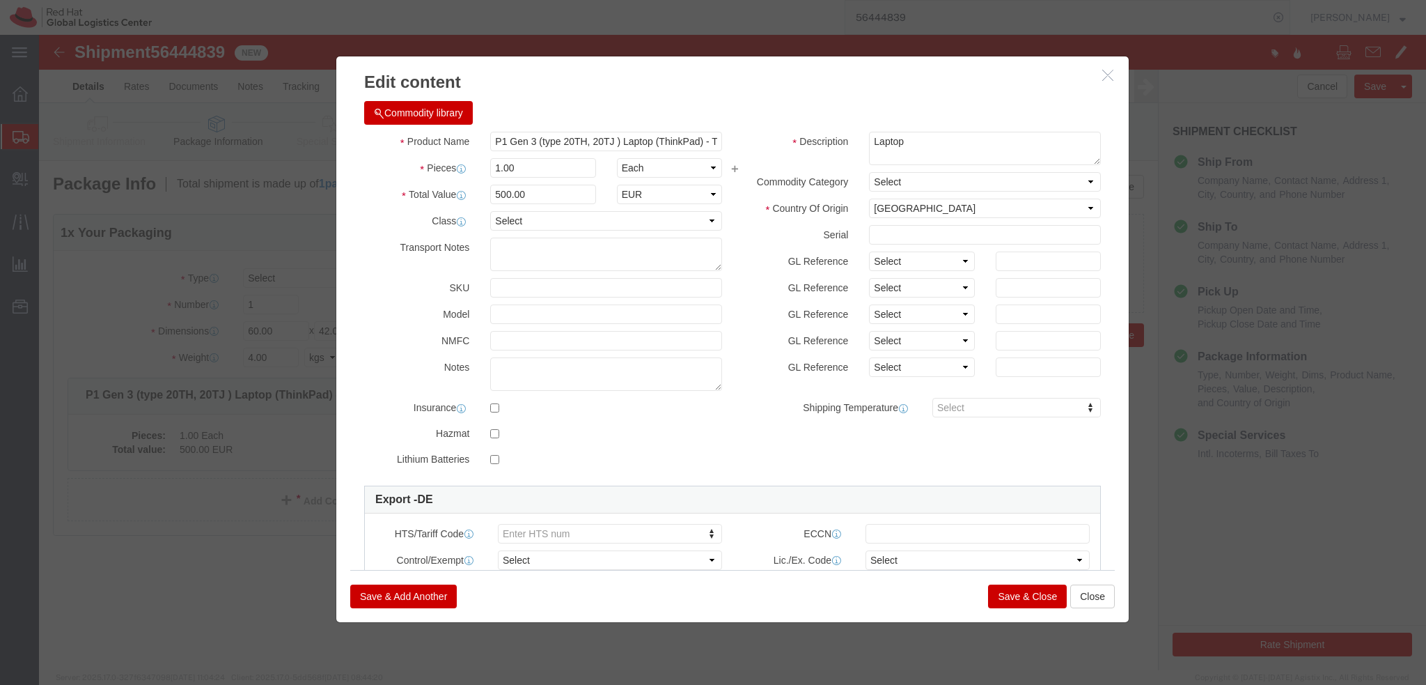
click button "Save & Close"
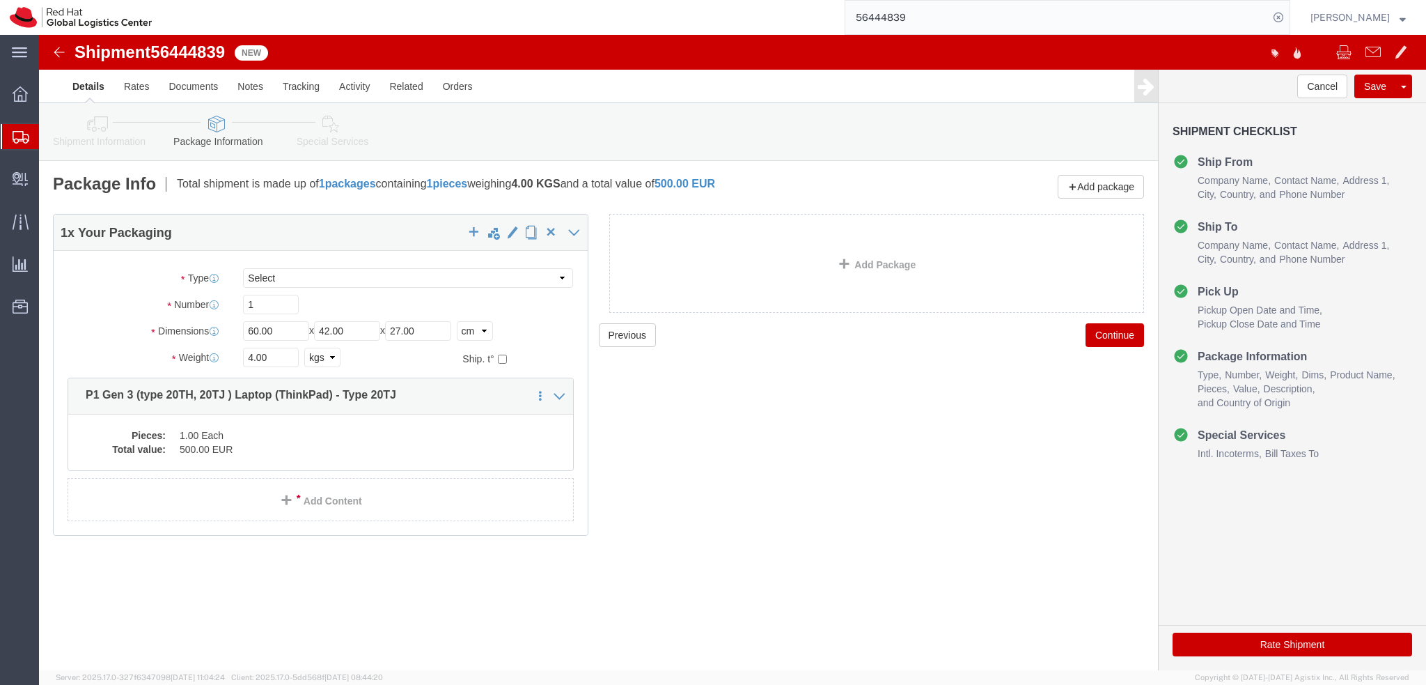
click icon
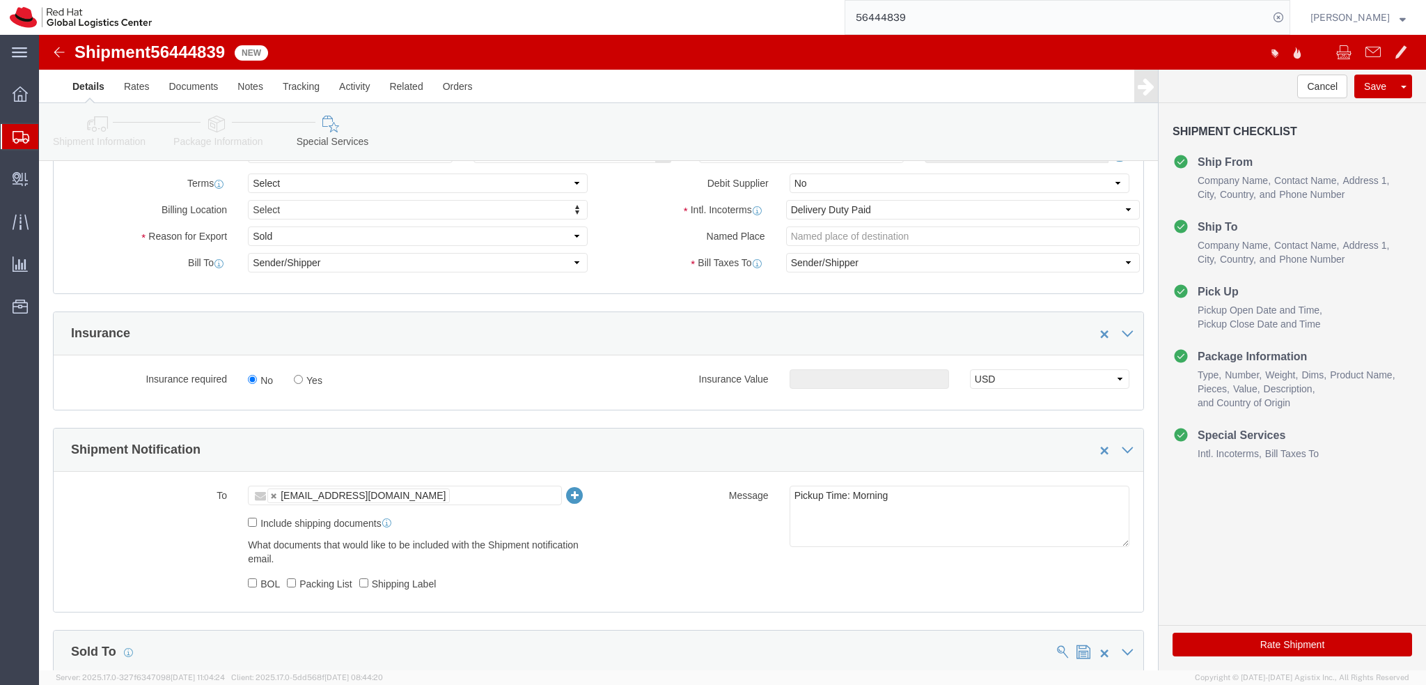
scroll to position [348, 0]
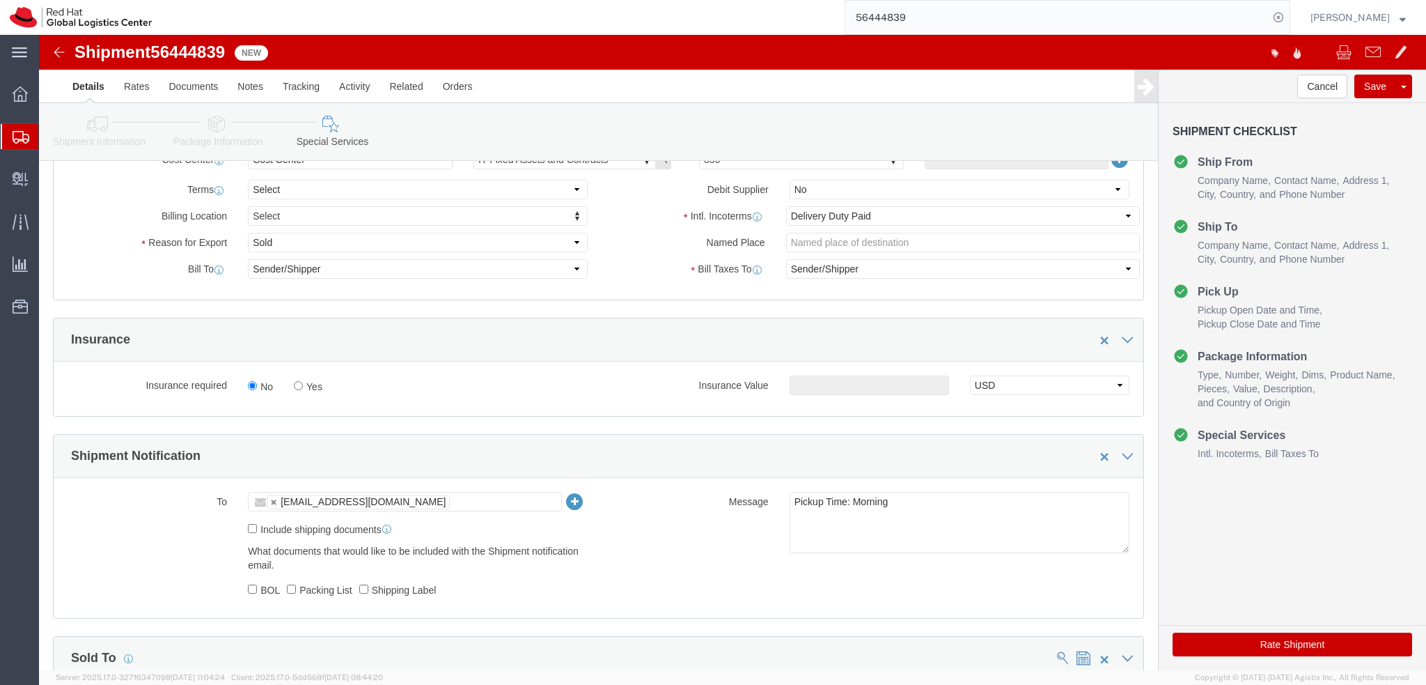
click button "Rate Shipment"
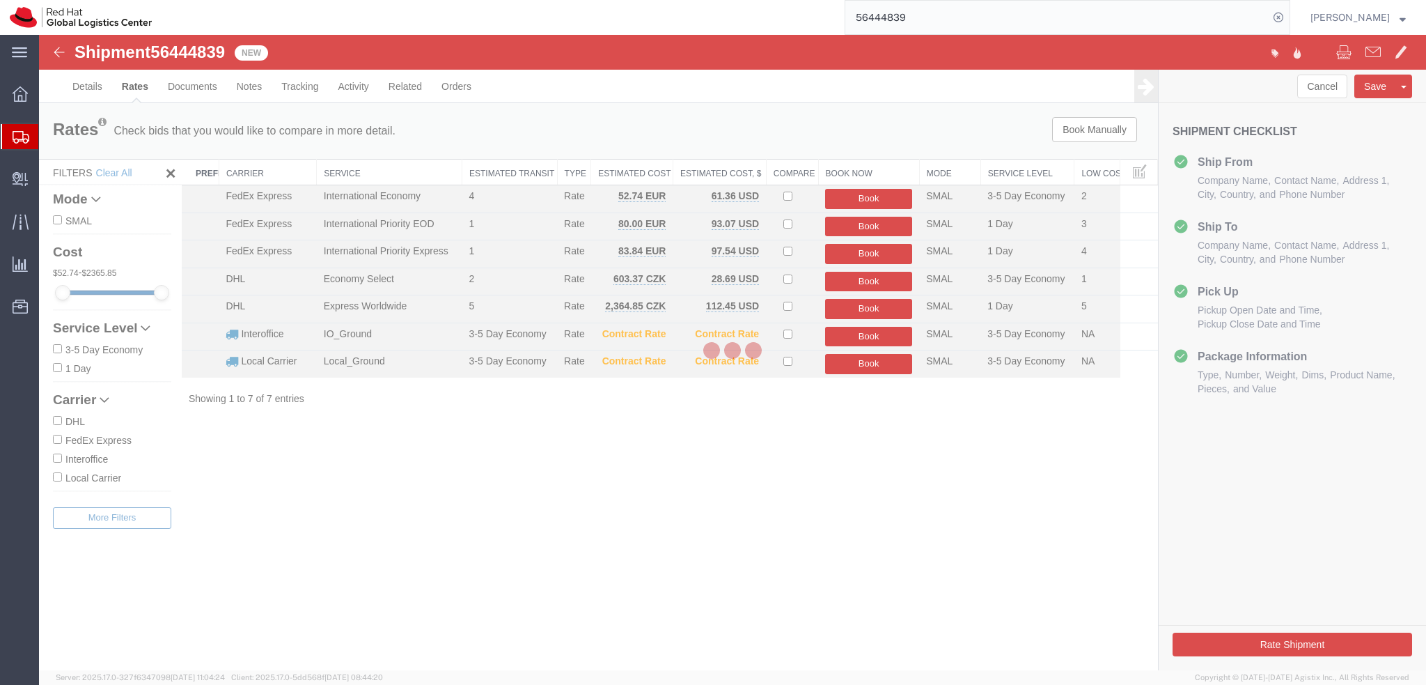
scroll to position [0, 0]
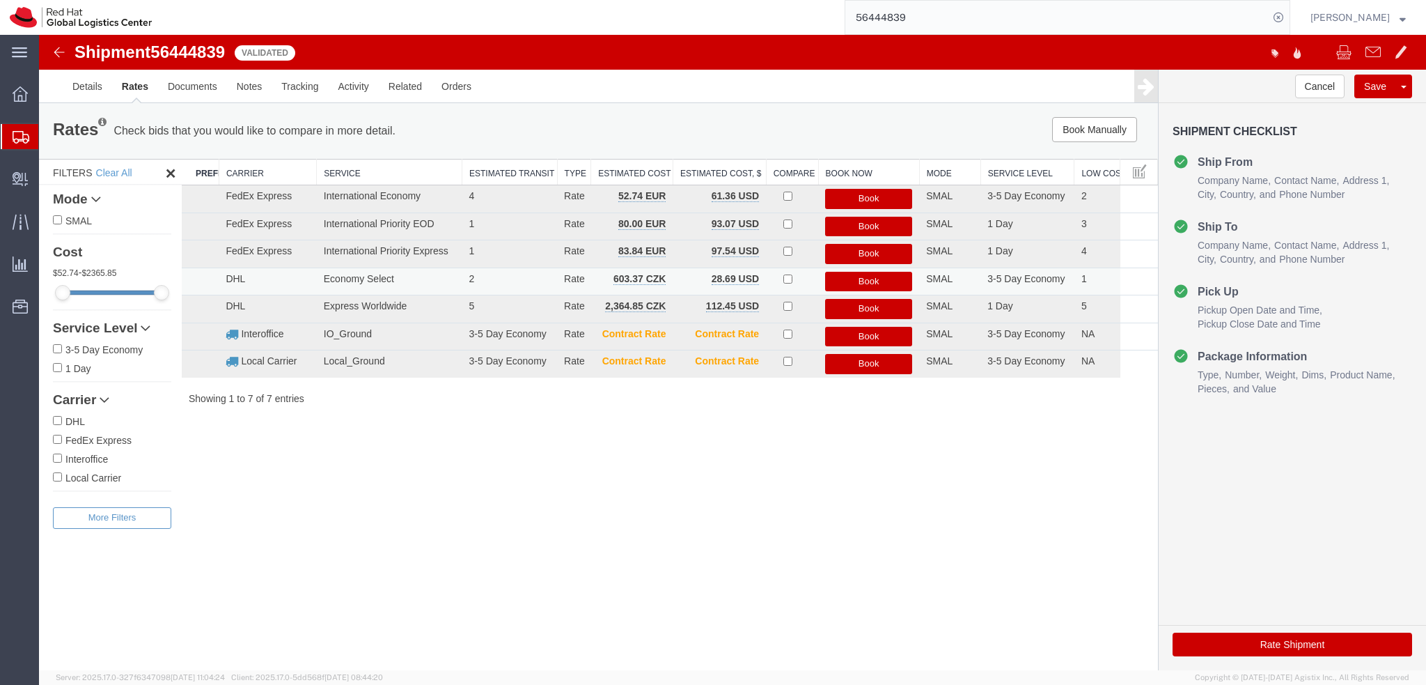
click at [881, 278] on button "Book" at bounding box center [868, 282] width 87 height 20
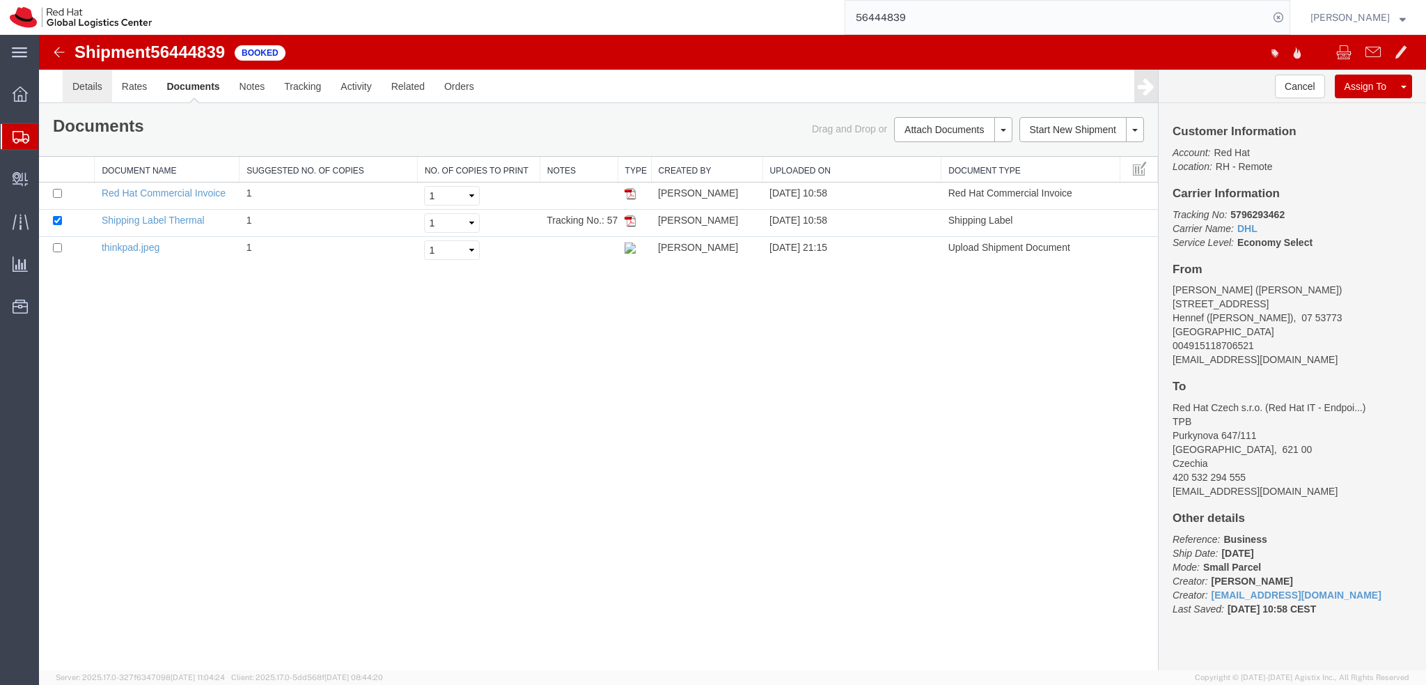
click at [101, 93] on link "Details" at bounding box center [87, 86] width 49 height 33
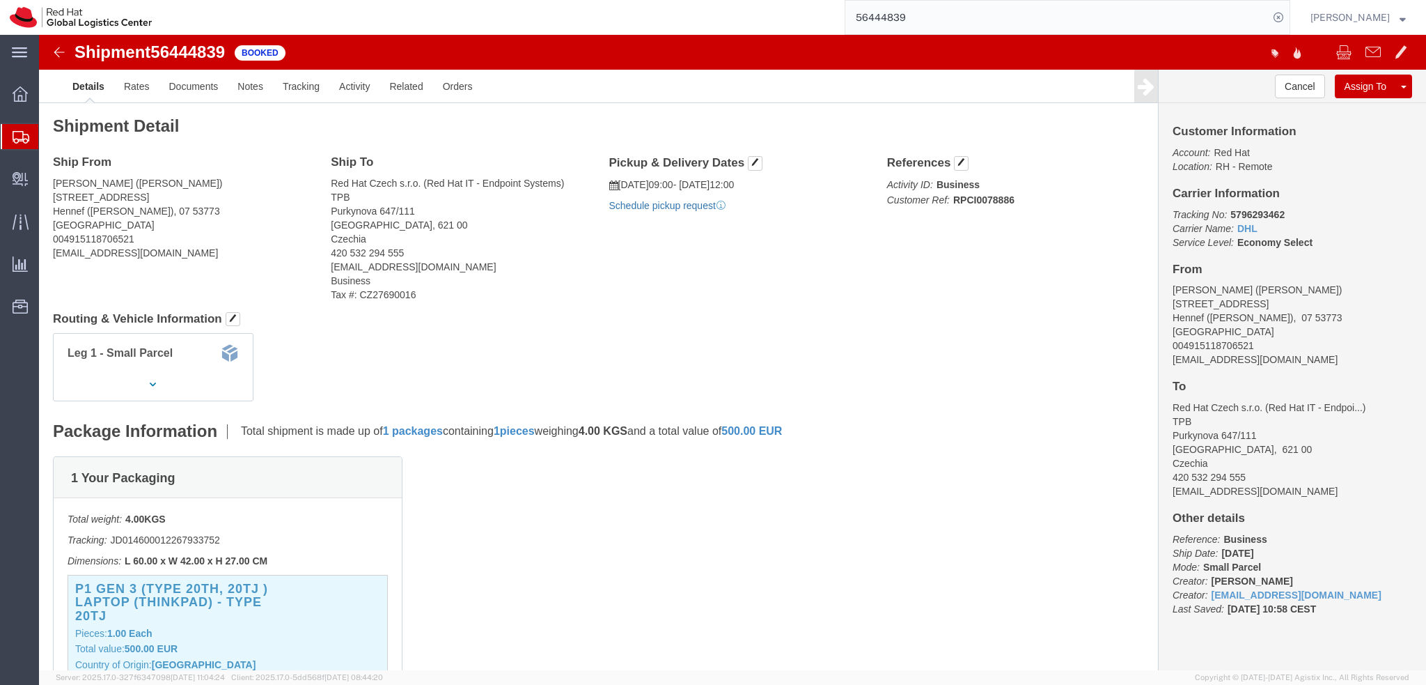
click link "Schedule pickup request"
click address "Jakob Meng (Jakob Meng) Im Bitzengarten 4a Hennef (Sieg), 07 53773 Germany 0049…"
copy div "jmeng@redhat.com"
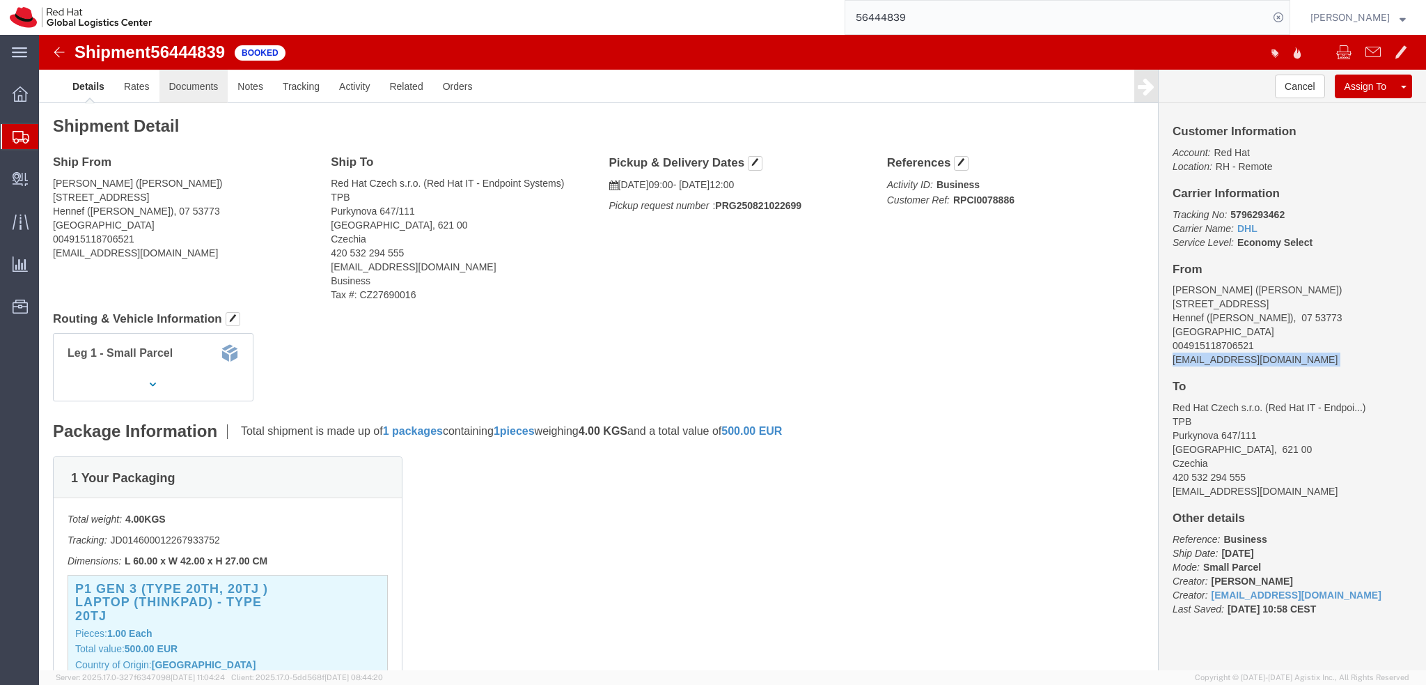
click link "Documents"
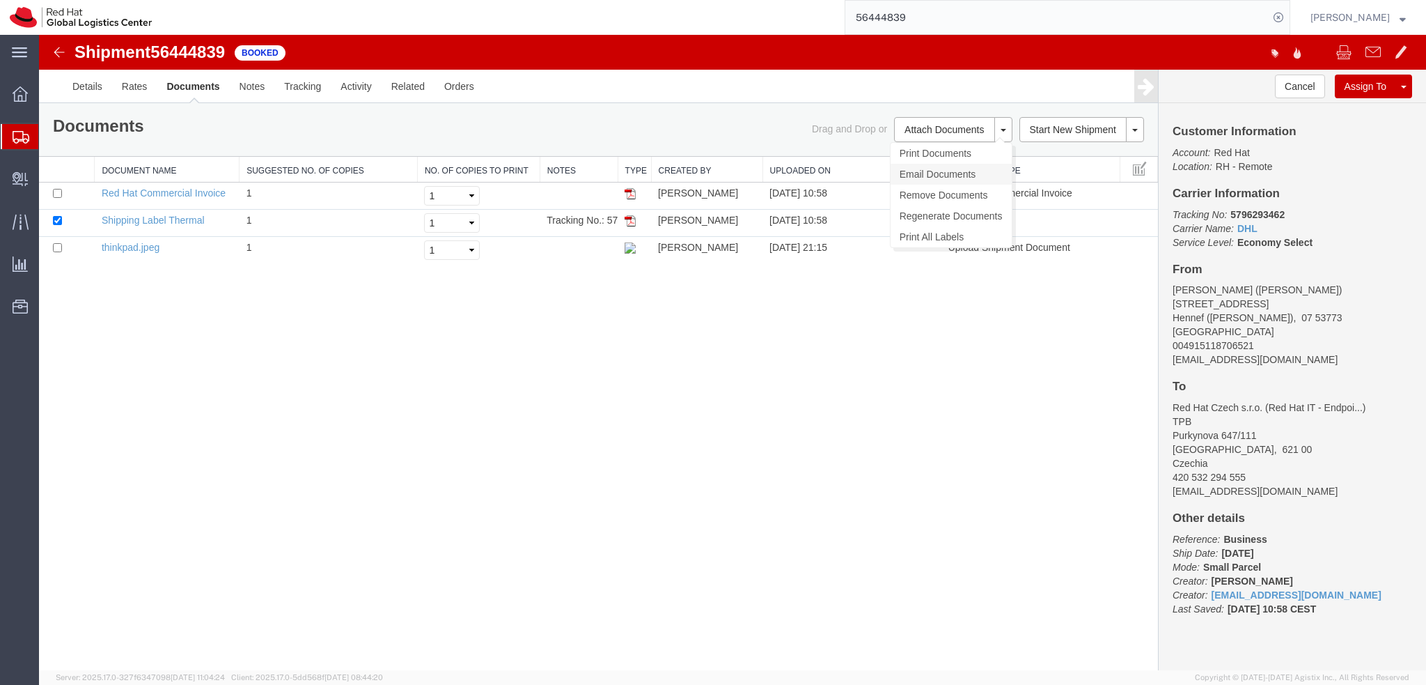
click at [933, 177] on link "Email Documents" at bounding box center [951, 174] width 121 height 21
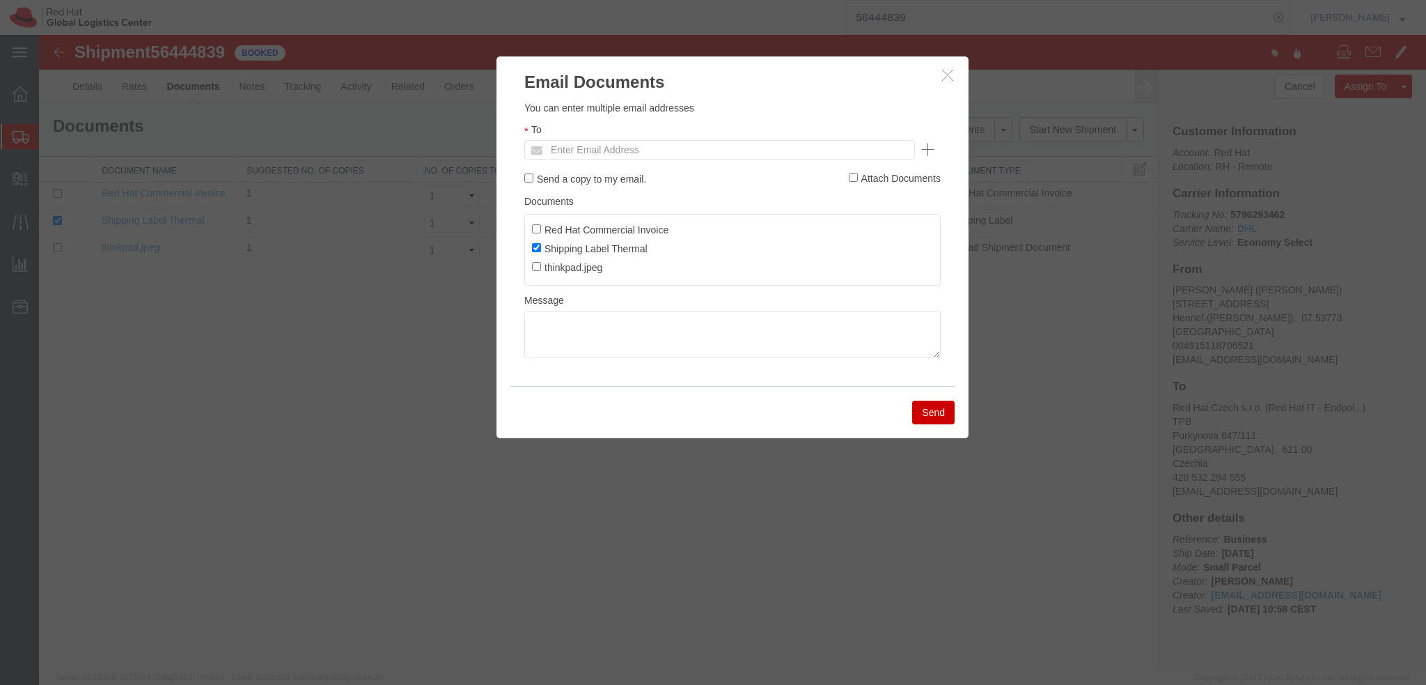
click at [718, 155] on ul "Enter Email Address" at bounding box center [719, 150] width 391 height 20
paste input "jmeng@redhat.com"
type input "jmeng@redhat.com"
click at [596, 330] on textarea at bounding box center [732, 334] width 416 height 47
paste textarea "Hi Prerna, please find the label for your shipment to Stuttgart attached to thi…"
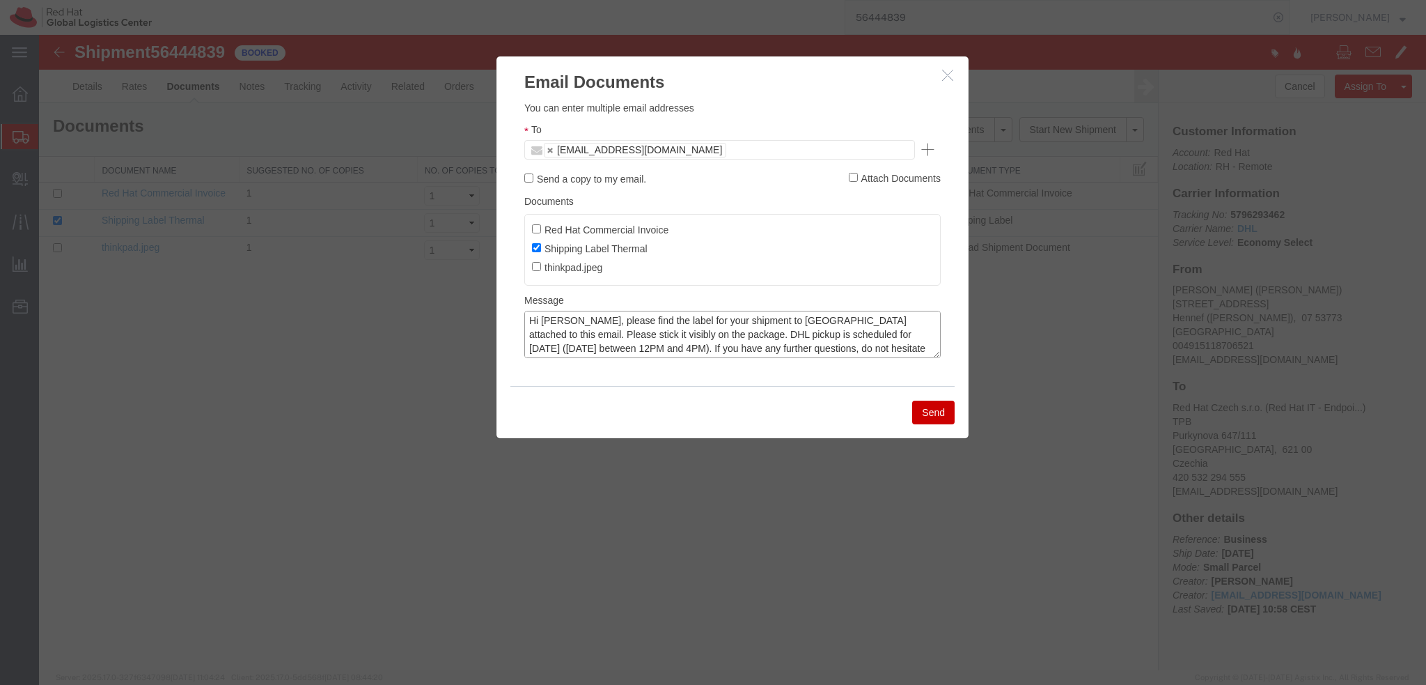
scroll to position [14, 0]
click at [537, 336] on textarea "Hi Prerna, please find the label for your shipment to Stuttgart attached to thi…" at bounding box center [732, 334] width 416 height 47
click at [556, 322] on textarea "Hi Prerna, please find the label for your shipment to Stuttgart attached to thi…" at bounding box center [732, 334] width 416 height 47
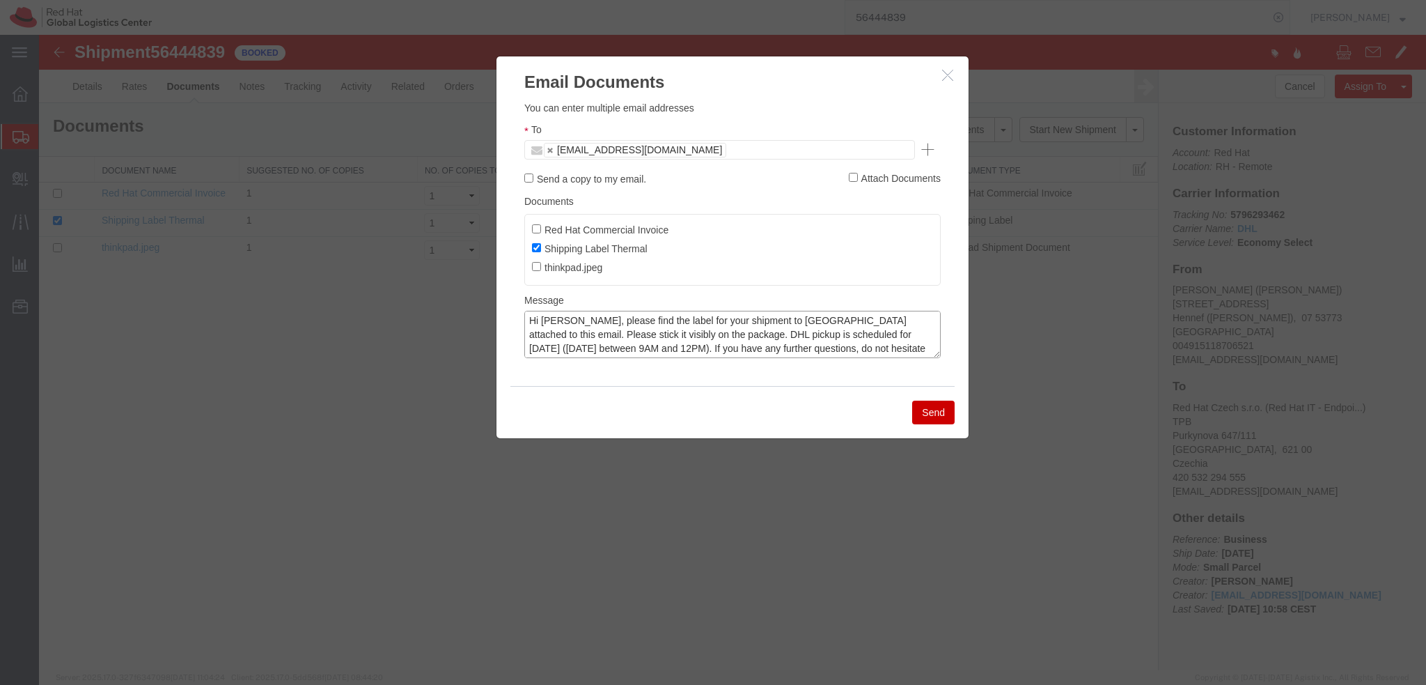
click at [774, 325] on textarea "Hi Jakob, please find the label for your shipment to Stuttgart attached to this…" at bounding box center [732, 334] width 416 height 47
type textarea "Hi Jakob, please find the label for your shipment to Brno attached to this emai…"
click at [948, 414] on button "Send" at bounding box center [933, 412] width 42 height 24
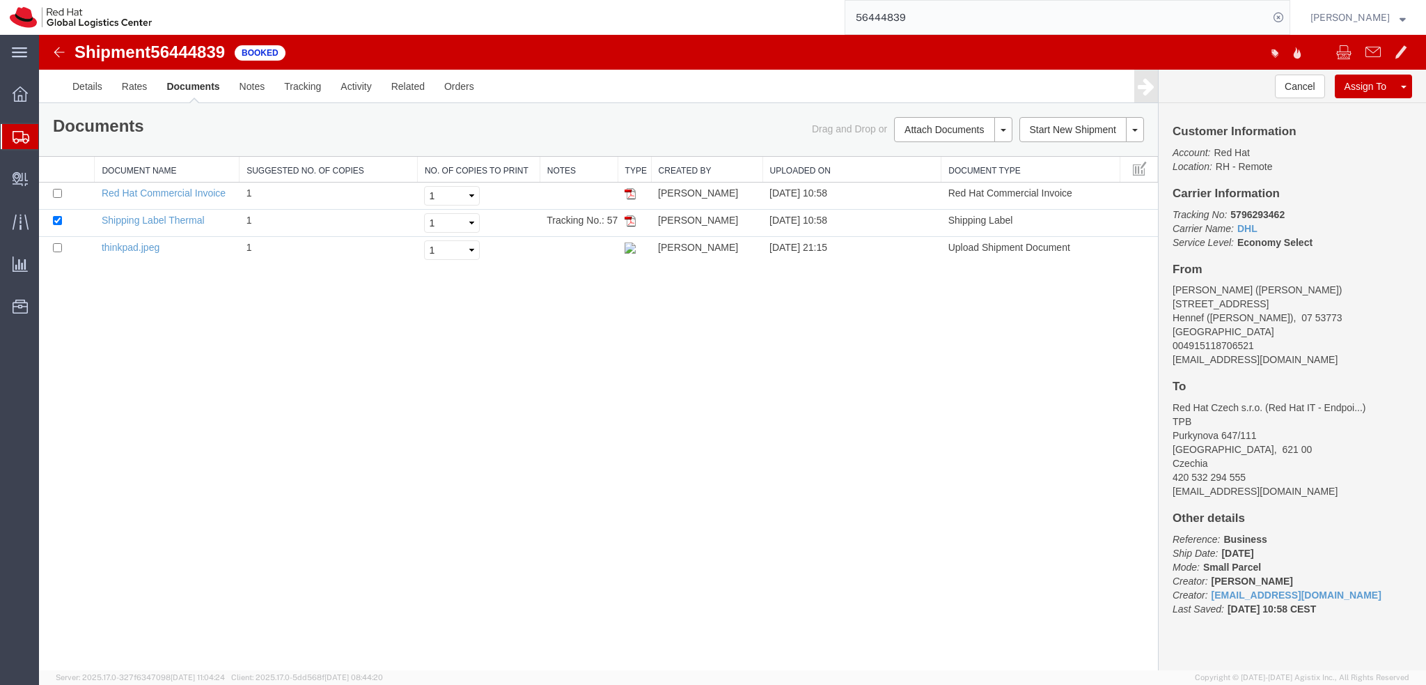
click at [60, 53] on img at bounding box center [59, 52] width 17 height 17
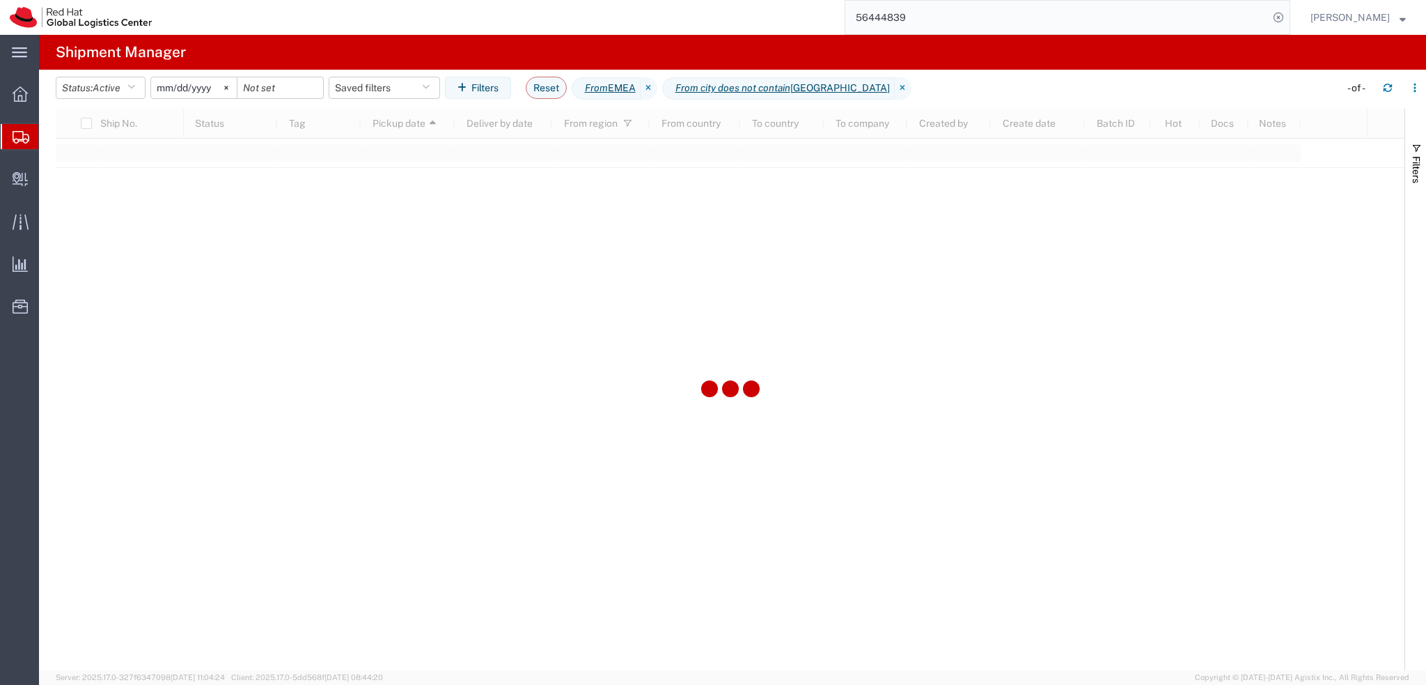
click at [961, 20] on input "56444839" at bounding box center [1056, 17] width 423 height 33
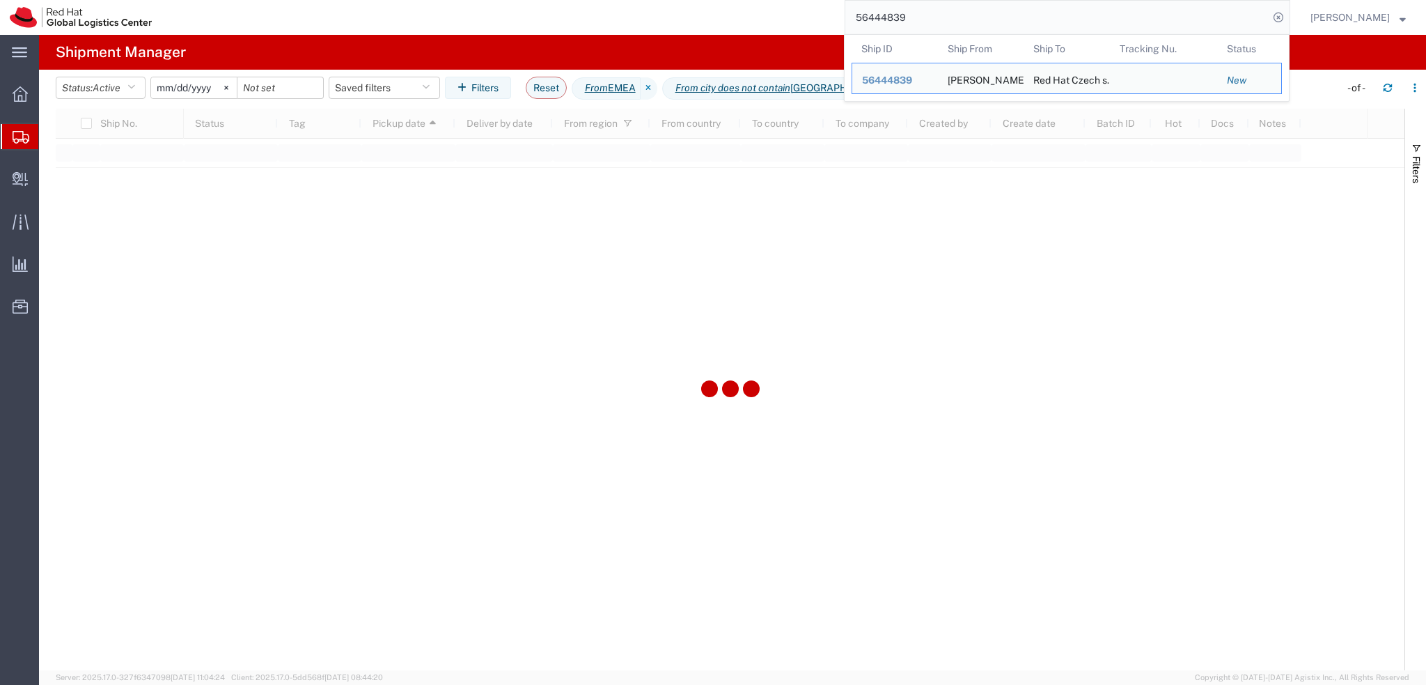
click at [961, 20] on input "56444839" at bounding box center [1056, 17] width 423 height 33
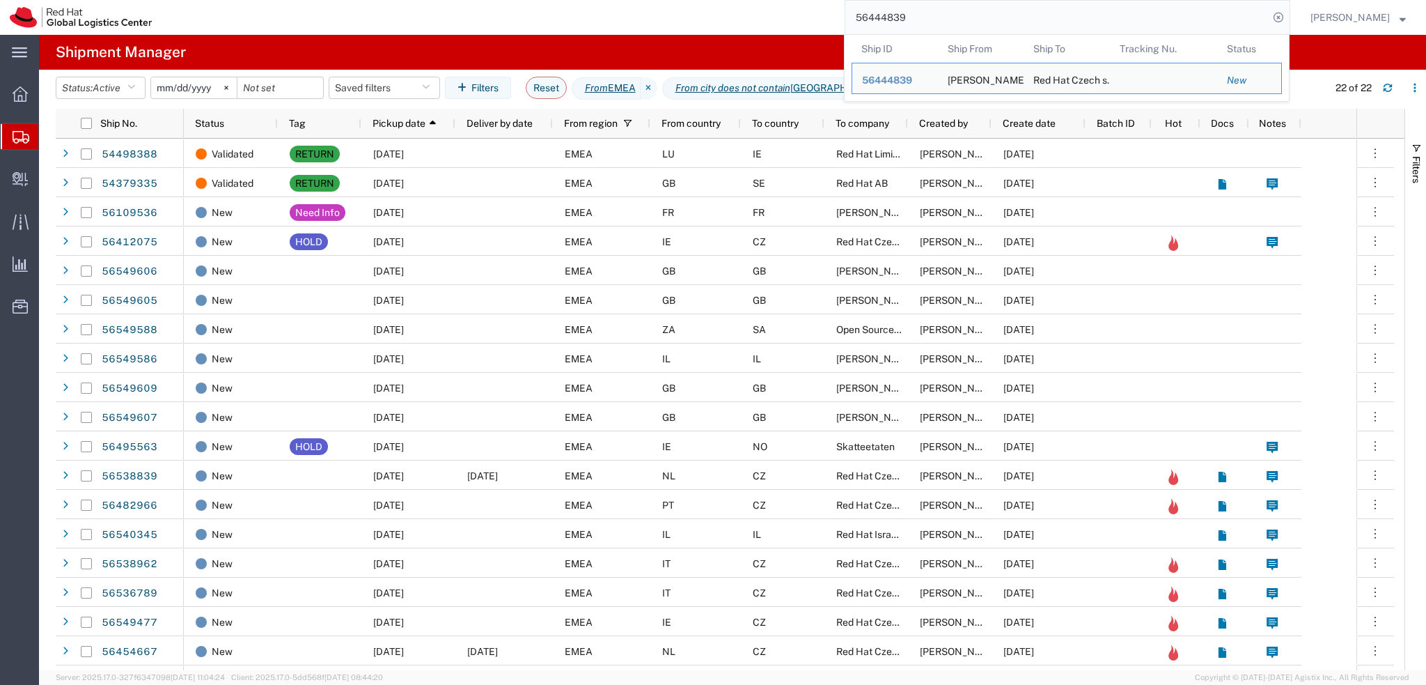
paste input "5820351"
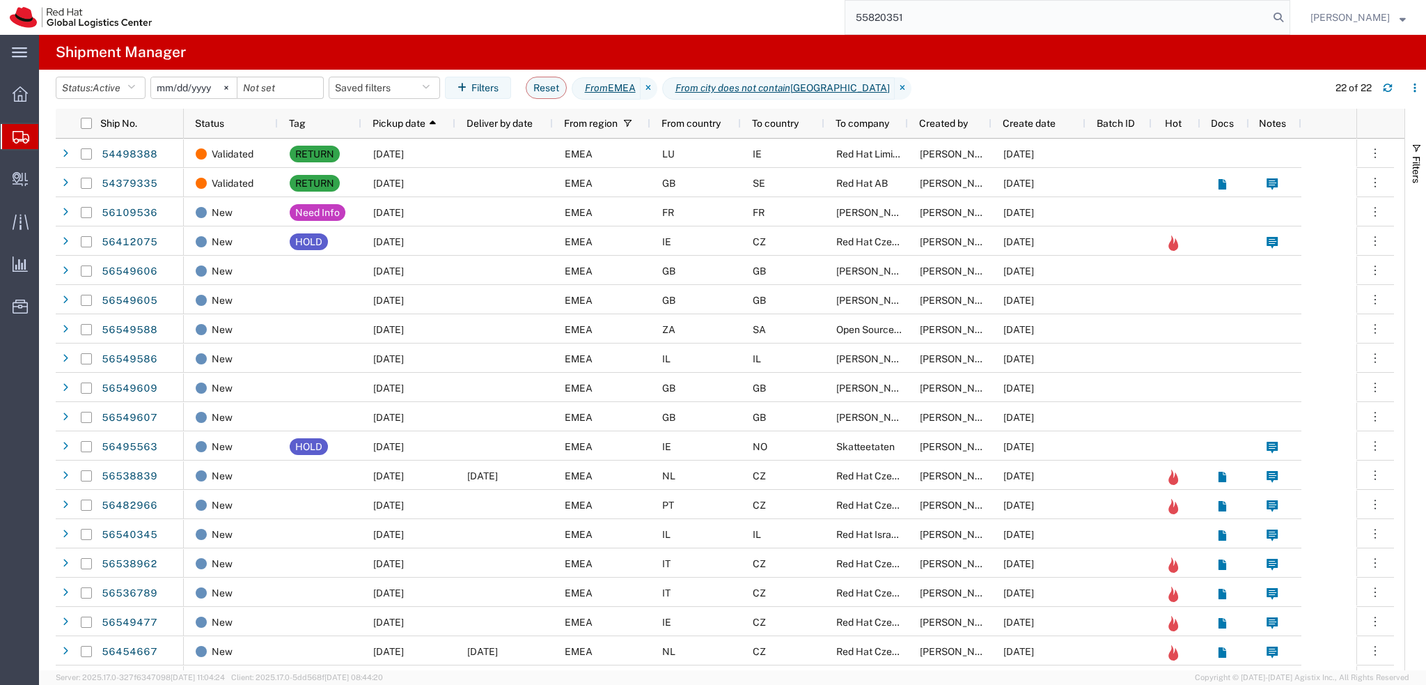
type input "55820351"
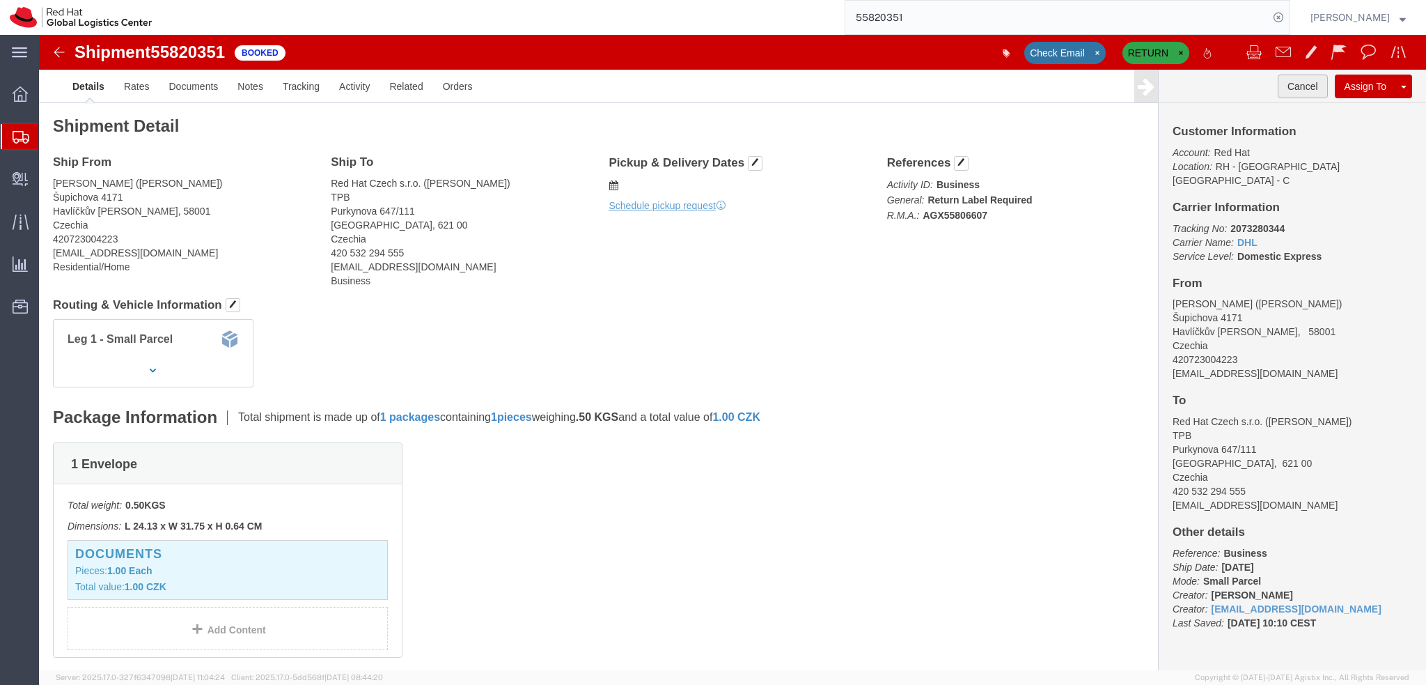
click button "Cancel"
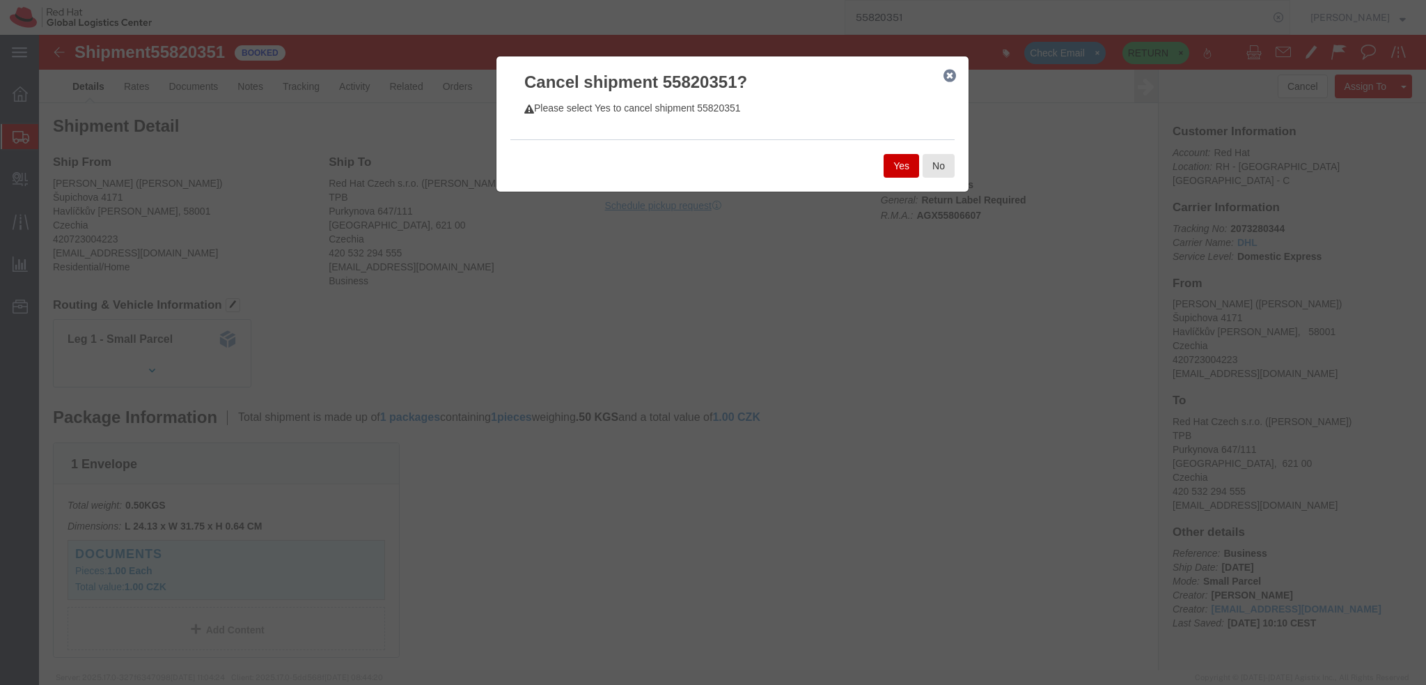
click button "Yes"
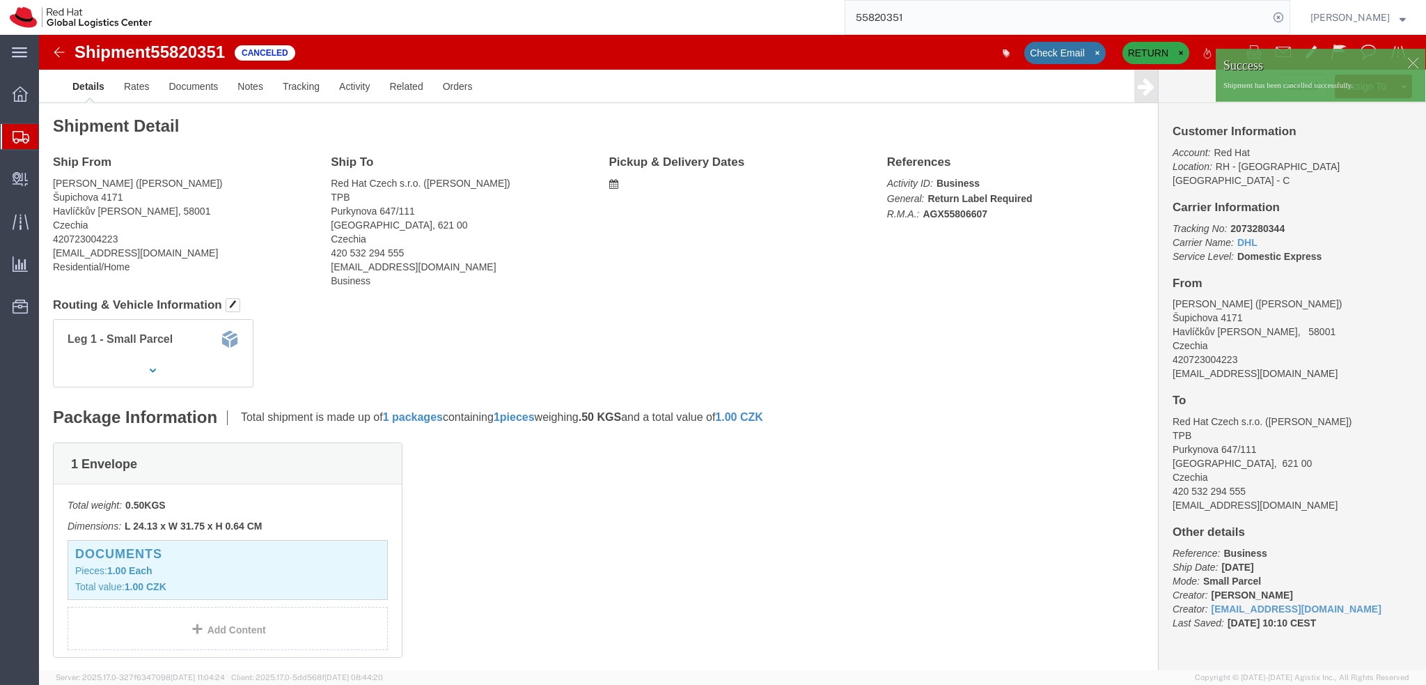
click img
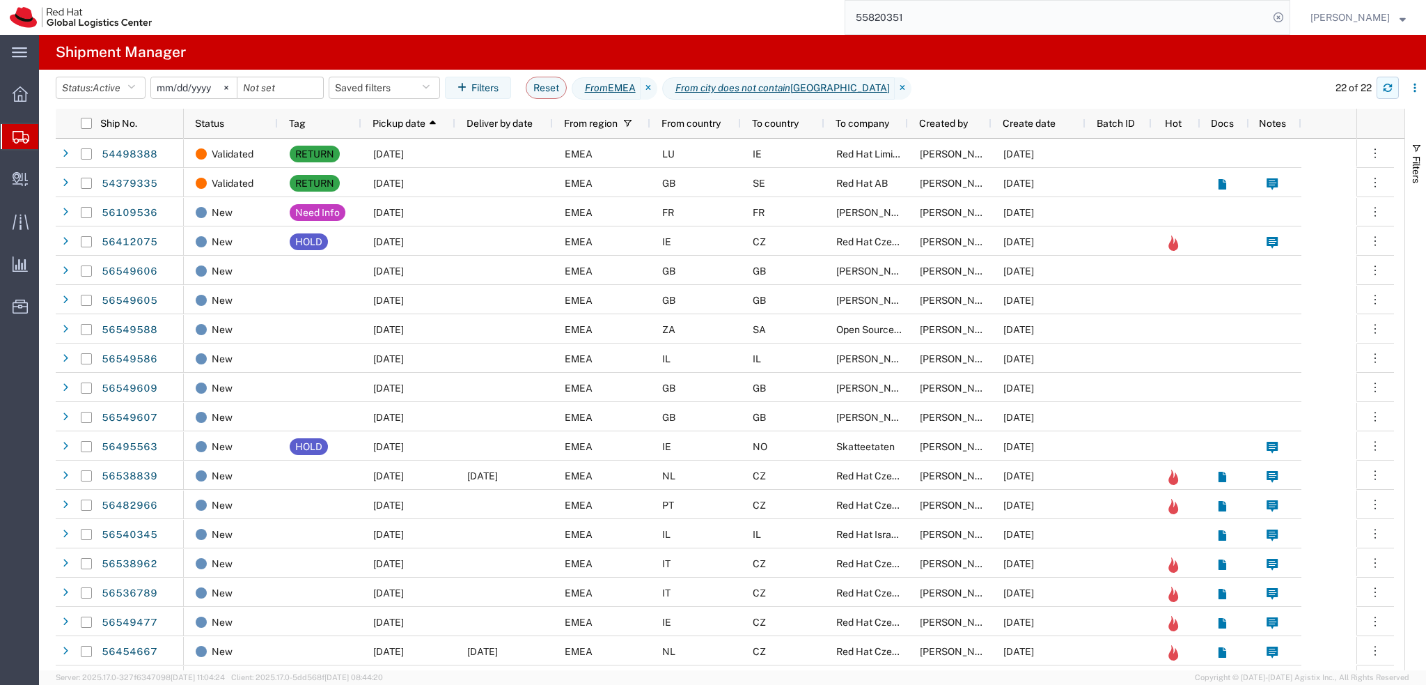
click at [1385, 91] on icon "button" at bounding box center [1388, 89] width 8 height 3
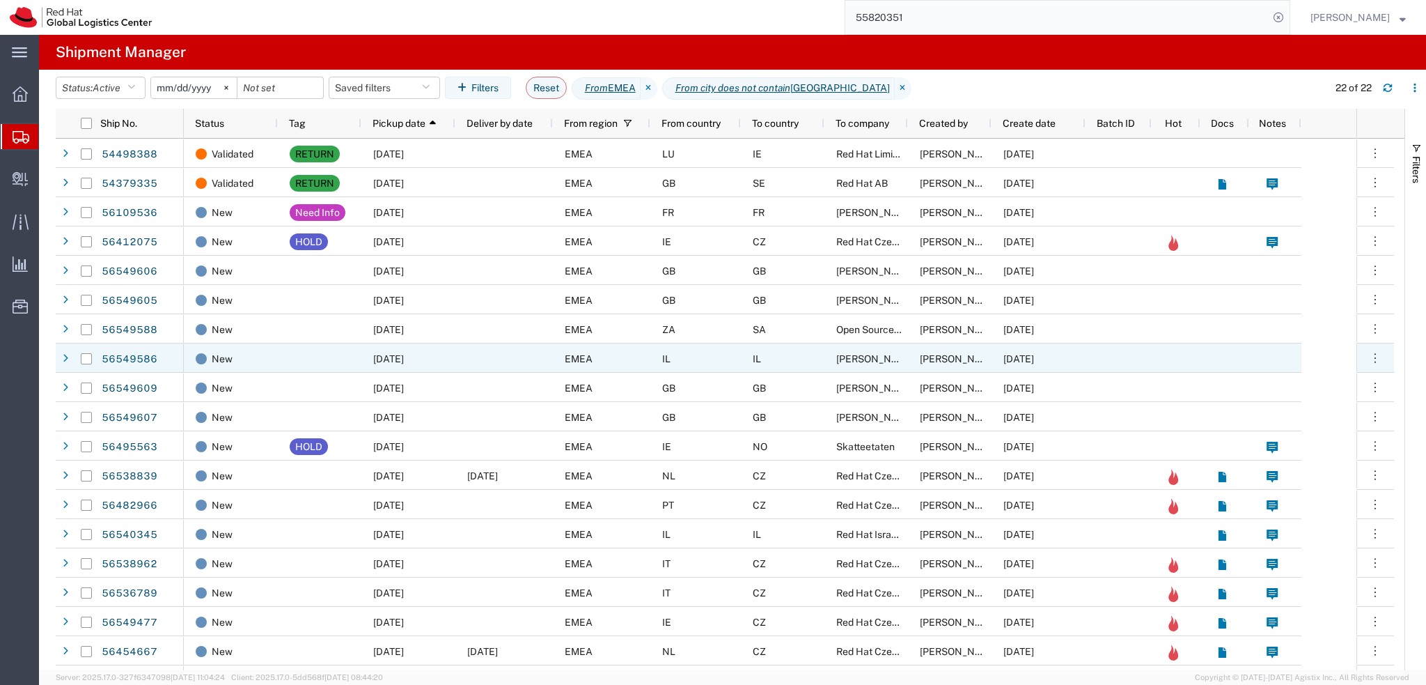
click at [451, 358] on div "[DATE]" at bounding box center [408, 357] width 94 height 29
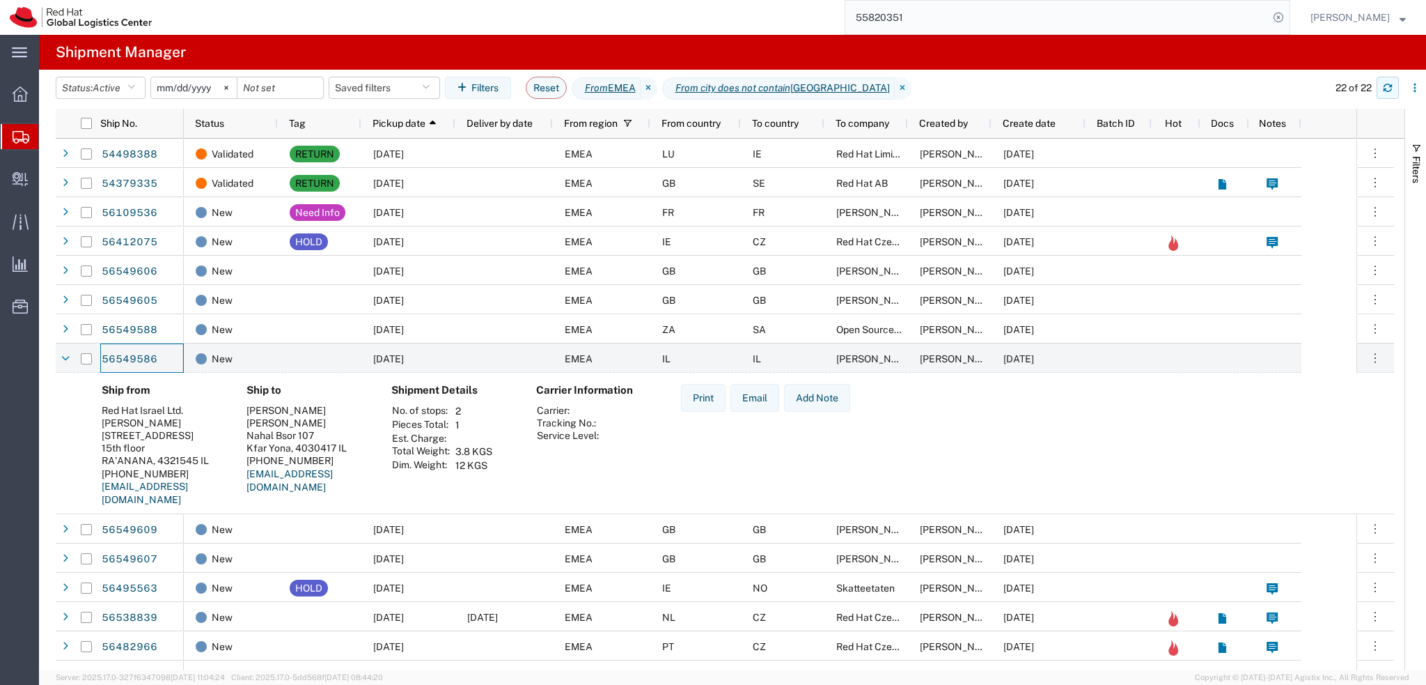
click at [1385, 88] on icon "button" at bounding box center [1388, 88] width 10 height 10
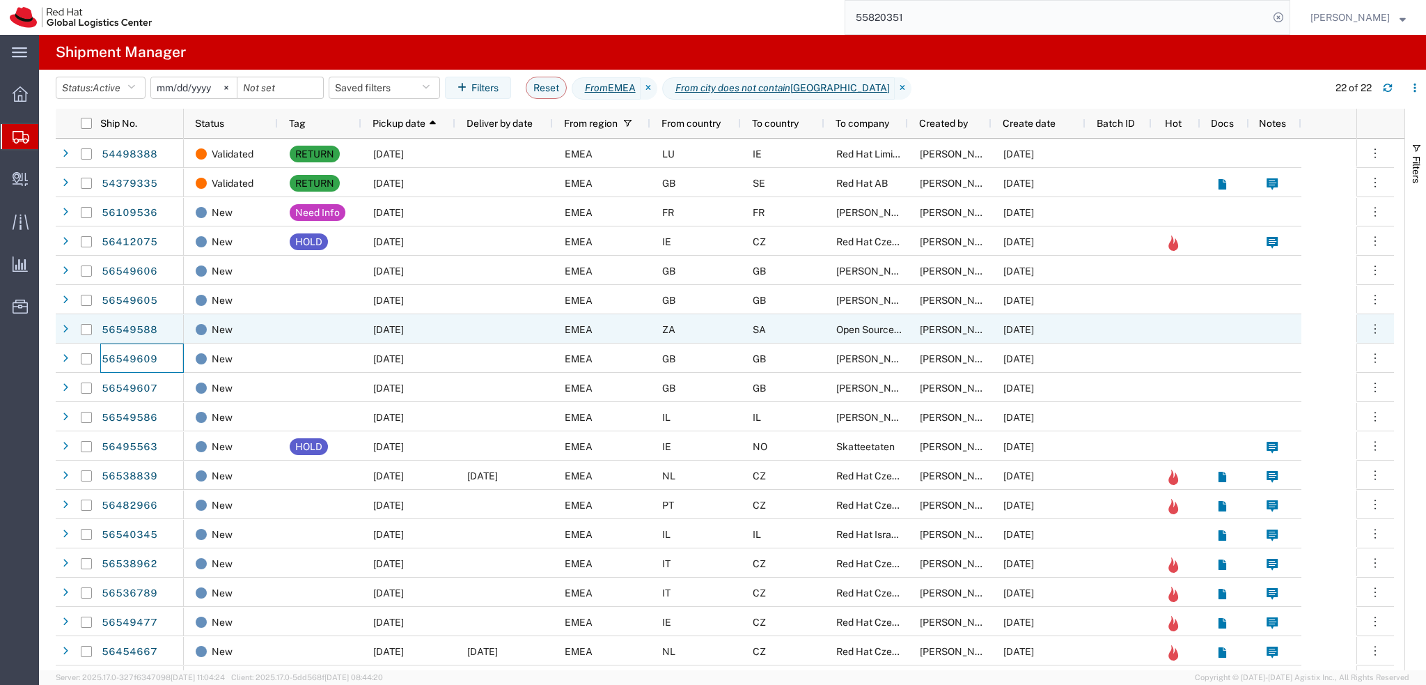
click at [529, 328] on div at bounding box center [504, 328] width 98 height 29
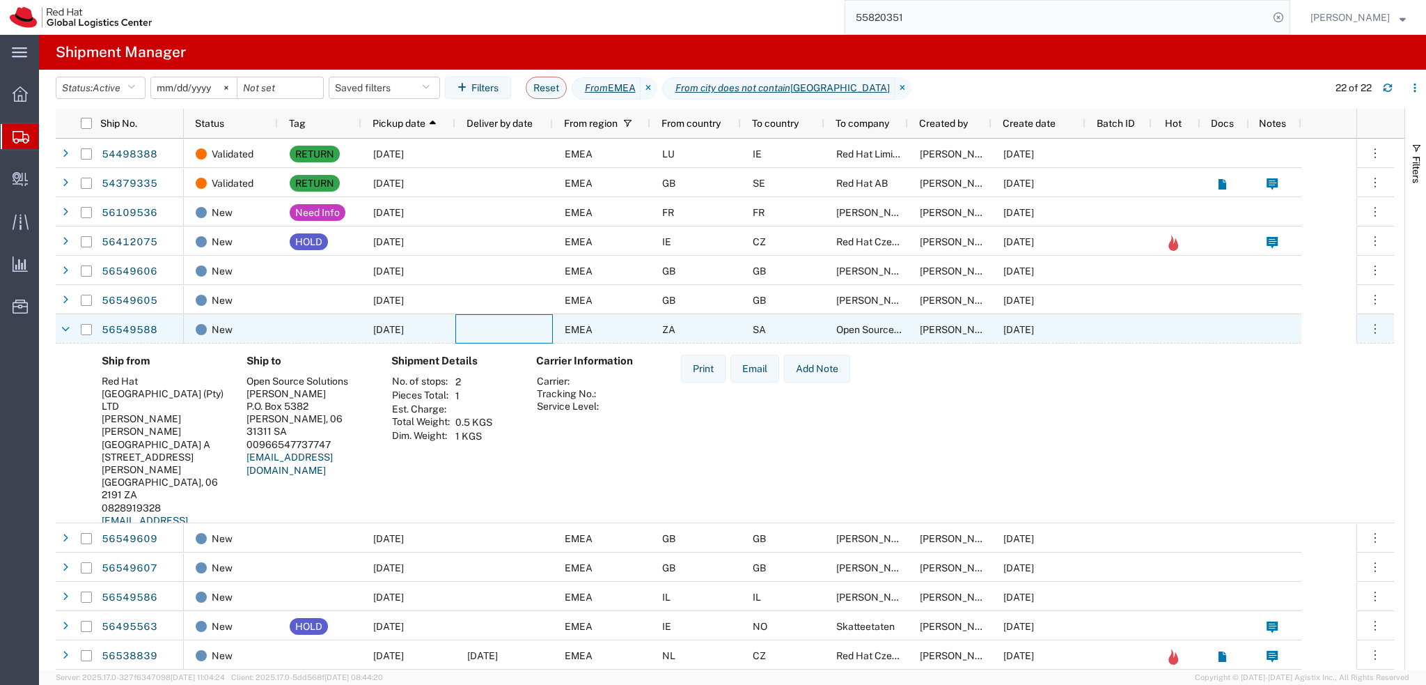
click at [508, 330] on div at bounding box center [504, 328] width 98 height 29
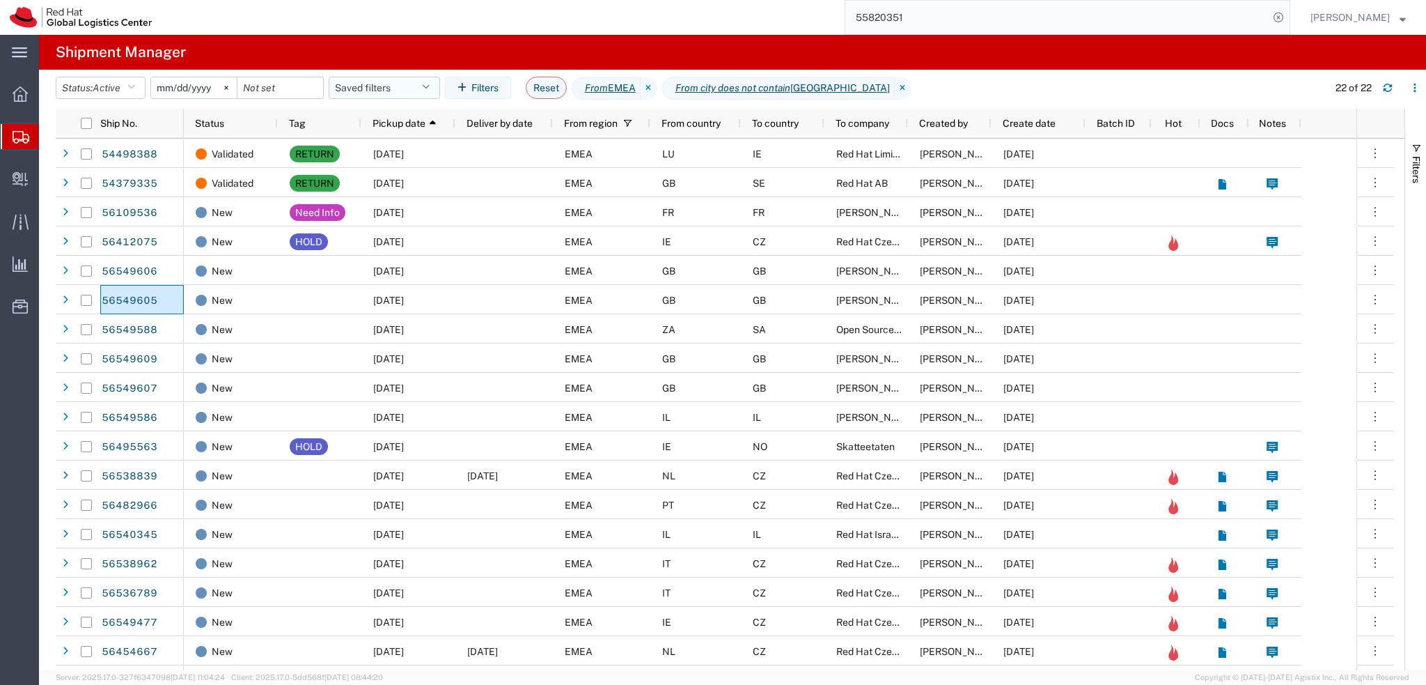
drag, startPoint x: 376, startPoint y: 79, endPoint x: 382, endPoint y: 90, distance: 12.2
click at [376, 79] on button "Saved filters" at bounding box center [384, 88] width 111 height 22
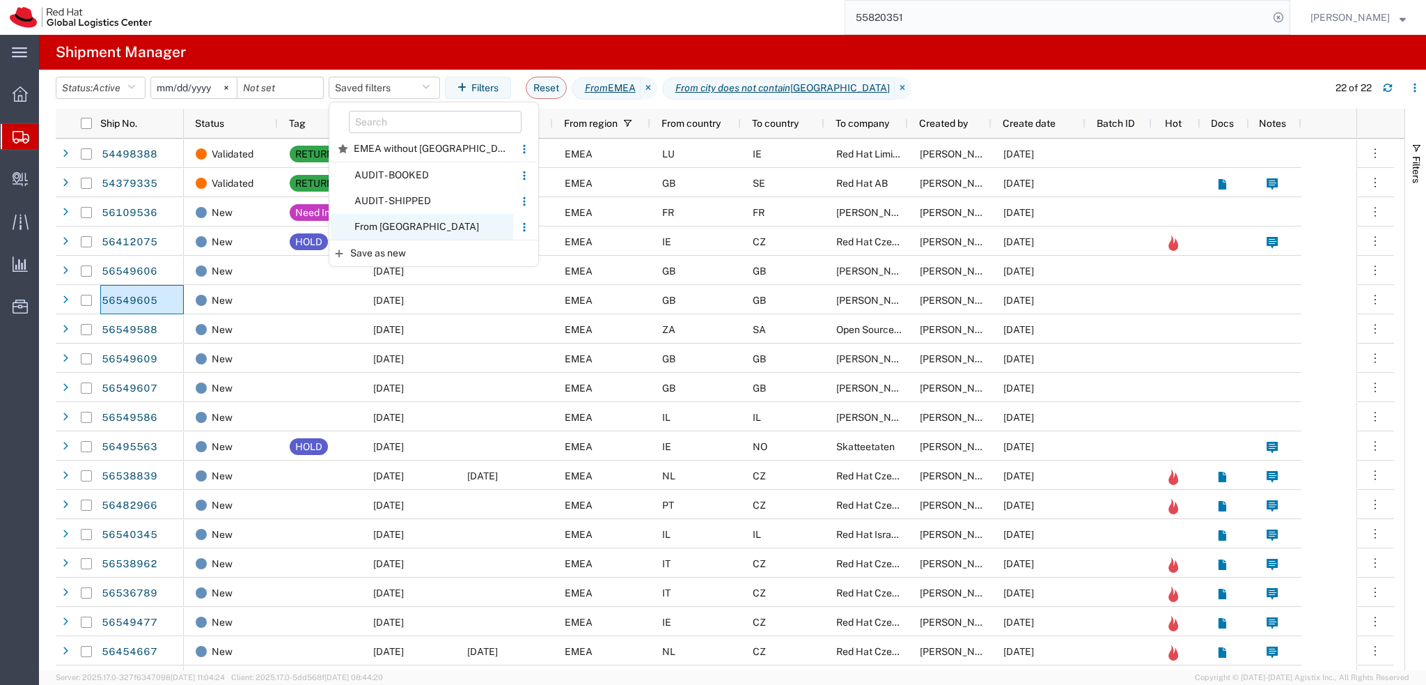
click at [416, 226] on span "From CZ" at bounding box center [422, 227] width 182 height 26
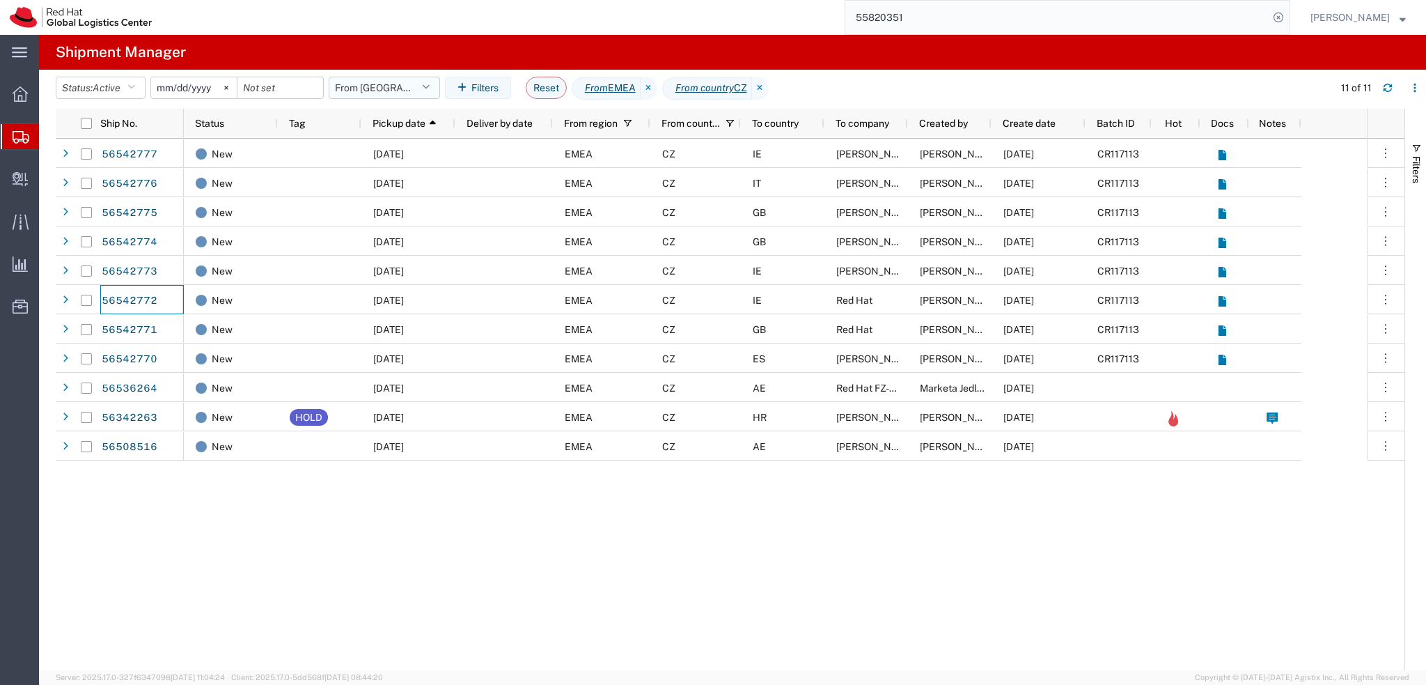
click at [407, 92] on button "From CZ" at bounding box center [384, 88] width 111 height 22
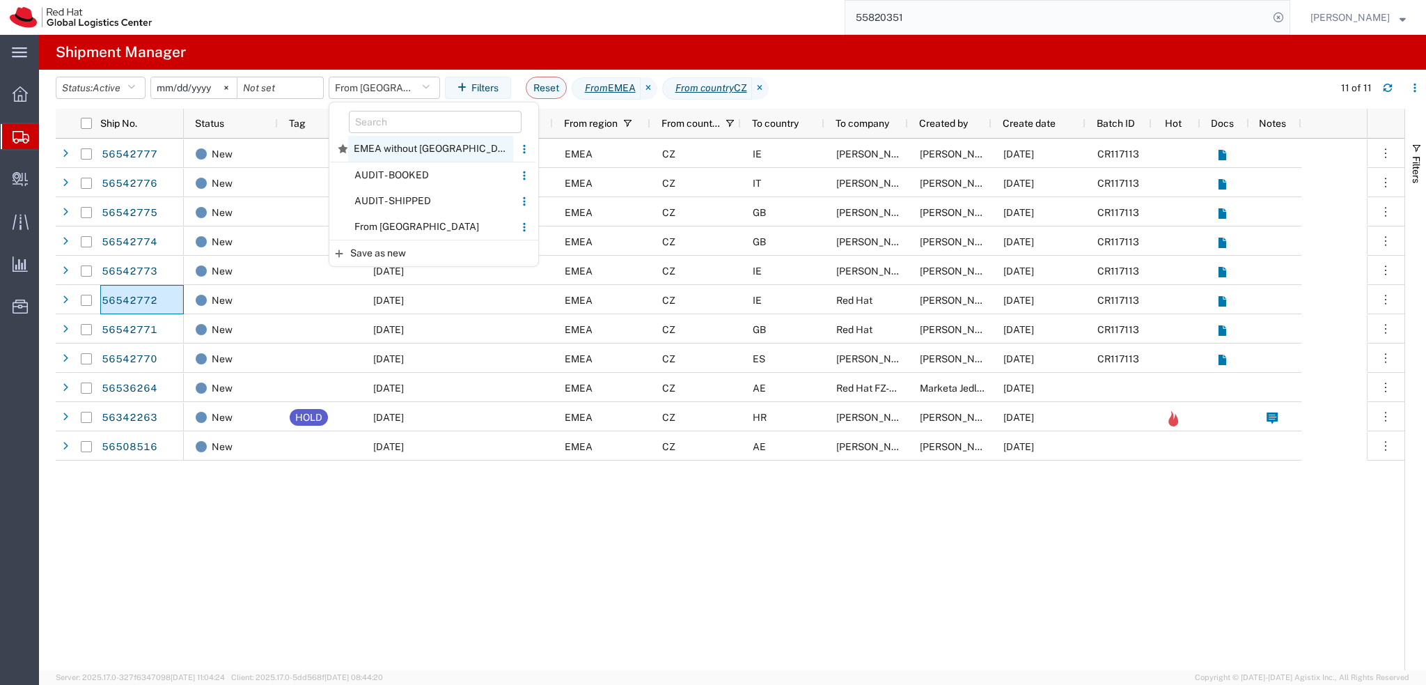
click at [406, 148] on span "EMEA without Brno" at bounding box center [430, 149] width 165 height 26
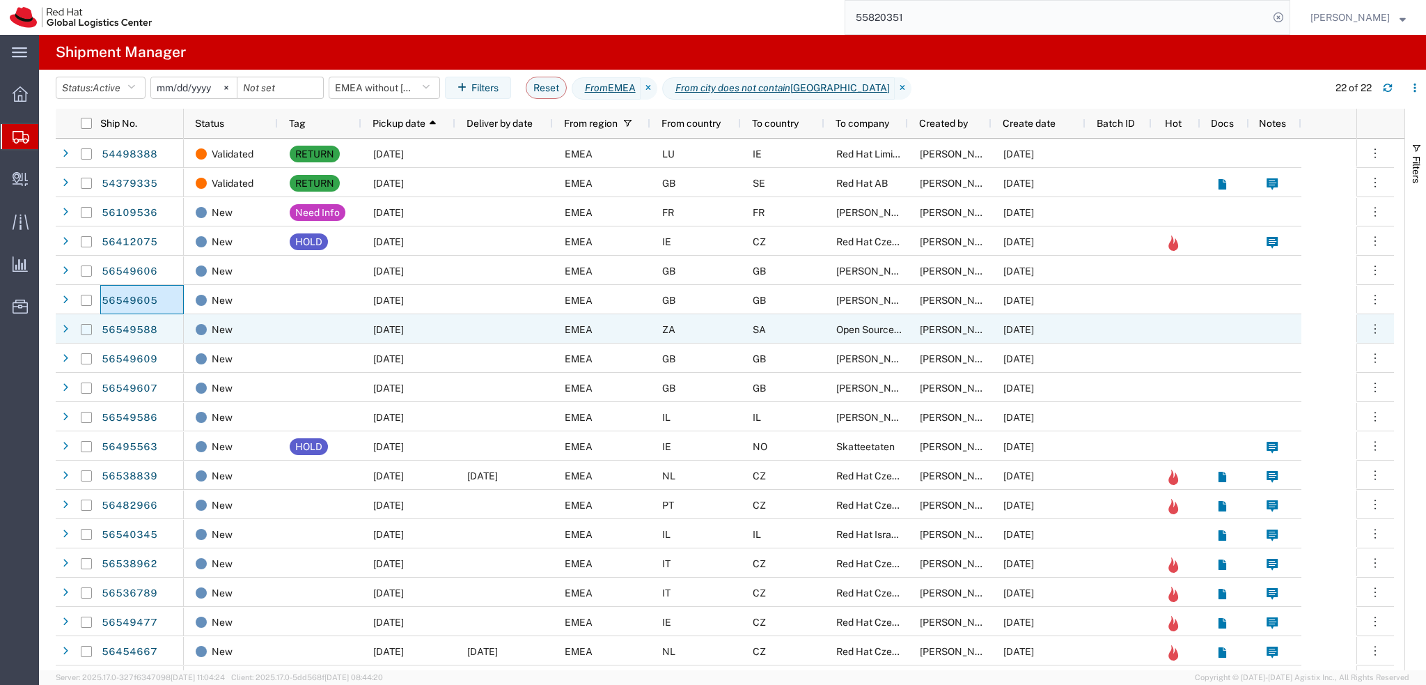
click at [89, 328] on input "Press Space to toggle row selection (unchecked)" at bounding box center [86, 329] width 11 height 11
checkbox input "true"
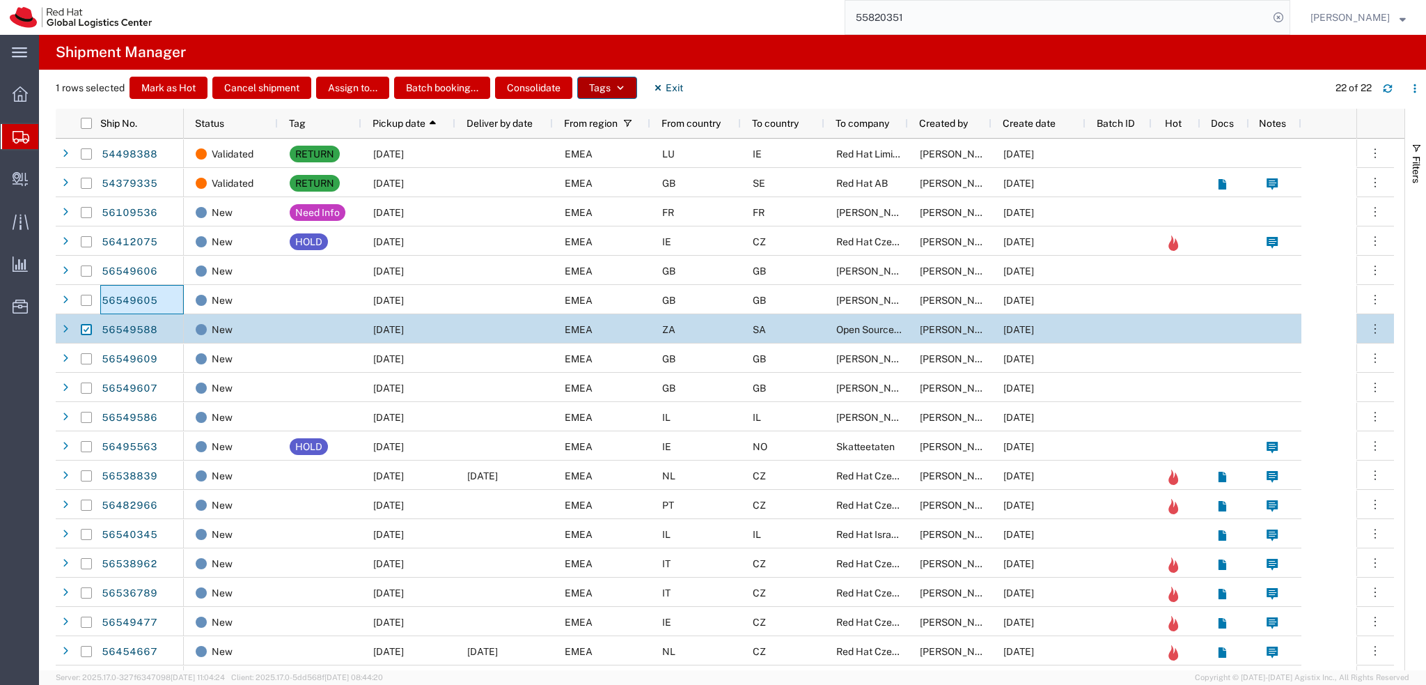
click at [606, 88] on button "Tags" at bounding box center [607, 88] width 60 height 22
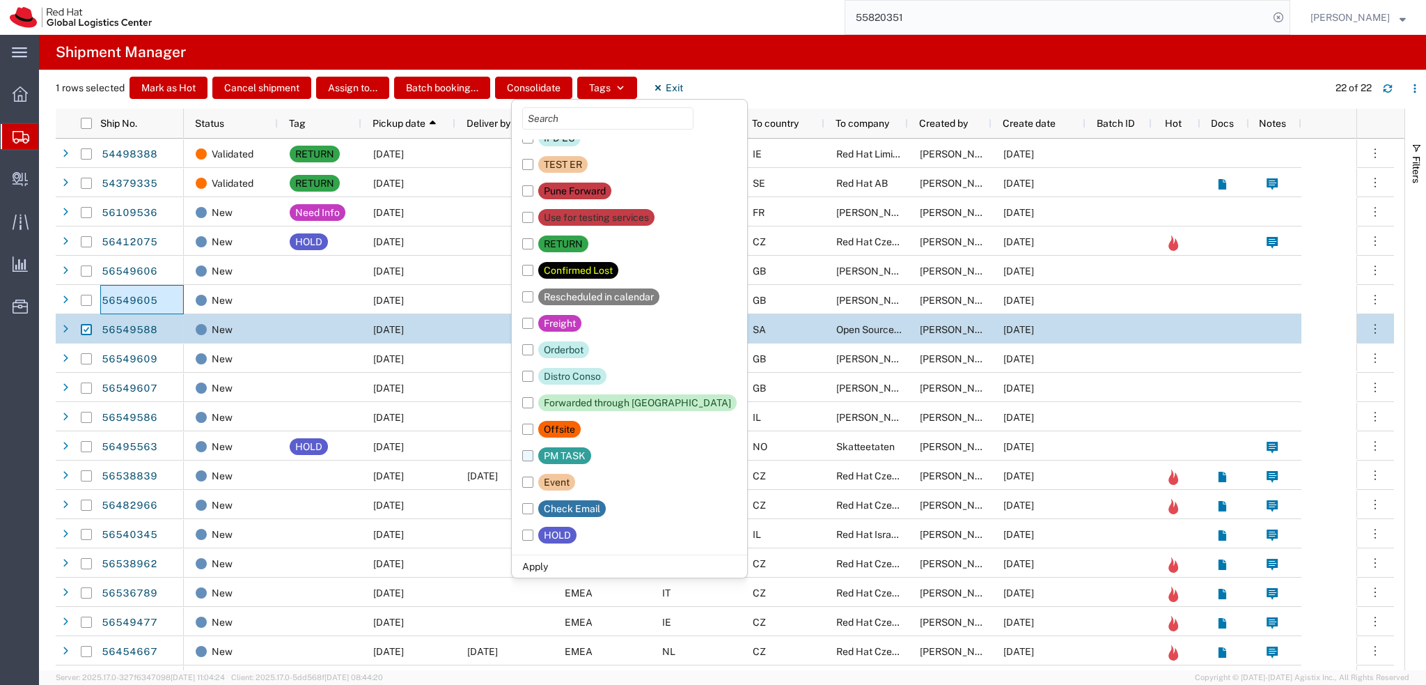
scroll to position [172, 0]
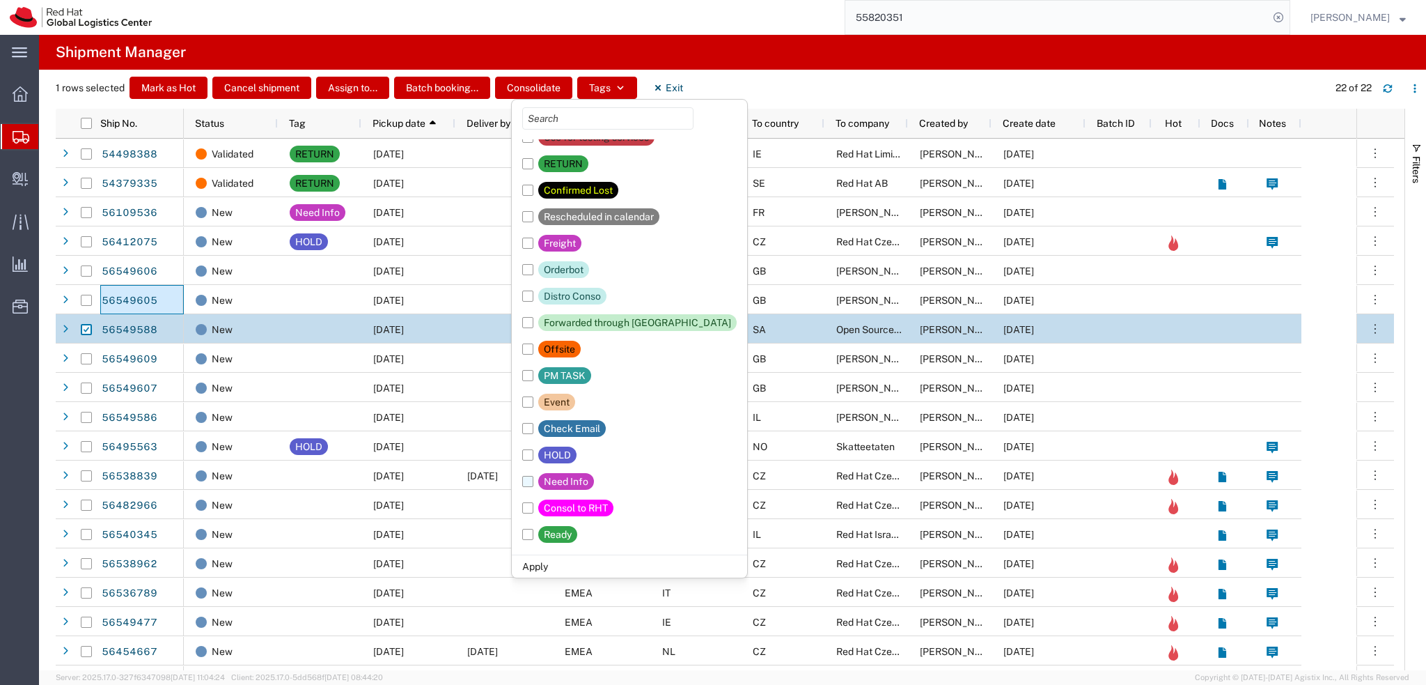
click at [578, 482] on div "Need Info" at bounding box center [566, 481] width 45 height 17
click at [0, 0] on input "Need Info" at bounding box center [0, 0] width 0 height 0
click at [533, 570] on li "Apply" at bounding box center [629, 565] width 235 height 23
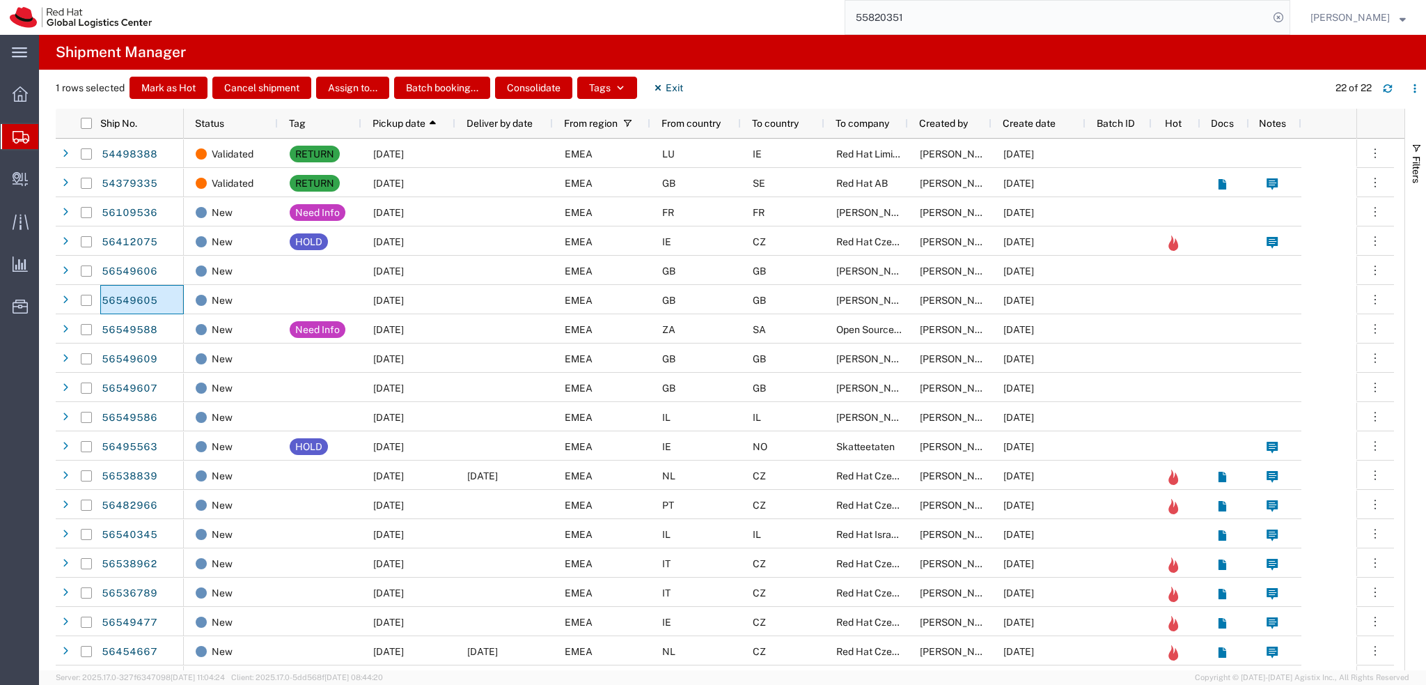
click at [671, 104] on div "1 rows selected Mark as Hot Cancel shipment Assign to... Batch booking... Conso…" at bounding box center [741, 93] width 1371 height 32
click at [671, 101] on div "1 rows selected Mark as Hot Cancel shipment Assign to... Batch booking... Conso…" at bounding box center [741, 93] width 1371 height 32
click at [669, 92] on button "Exit" at bounding box center [668, 88] width 52 height 22
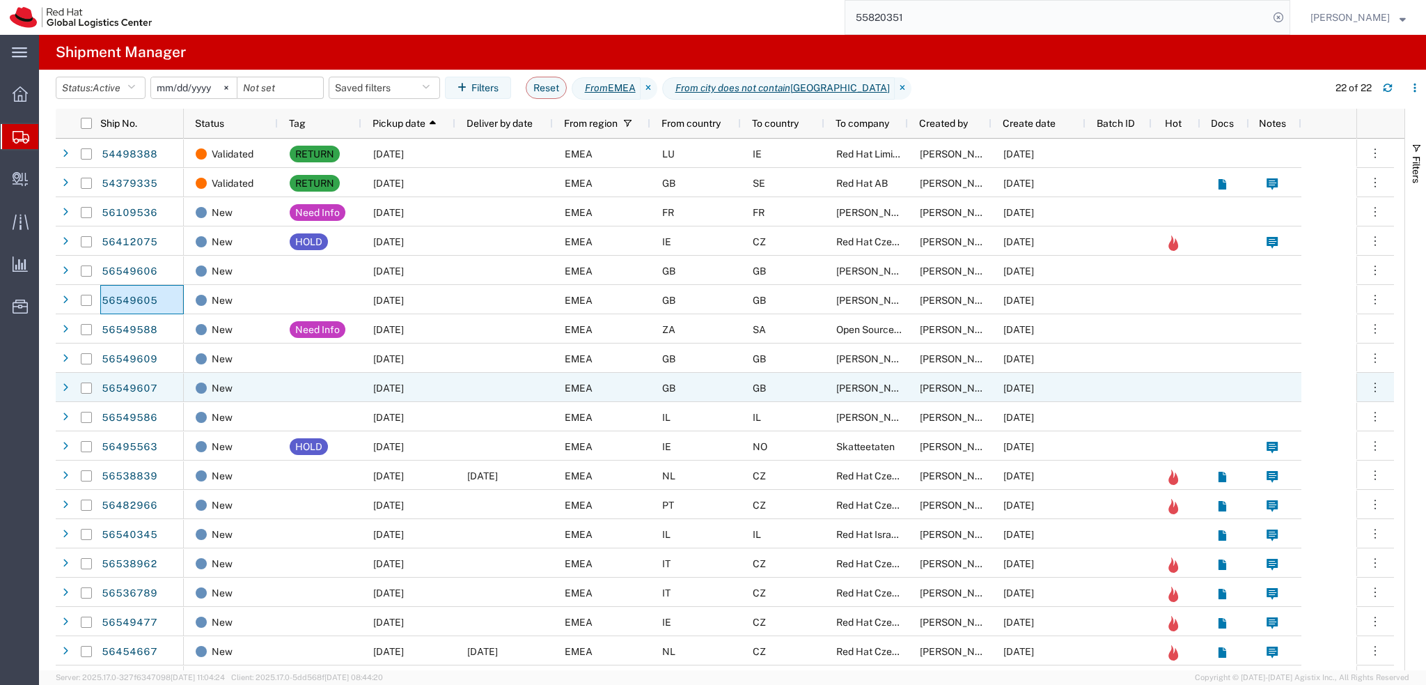
click at [694, 382] on div "GB" at bounding box center [695, 387] width 91 height 29
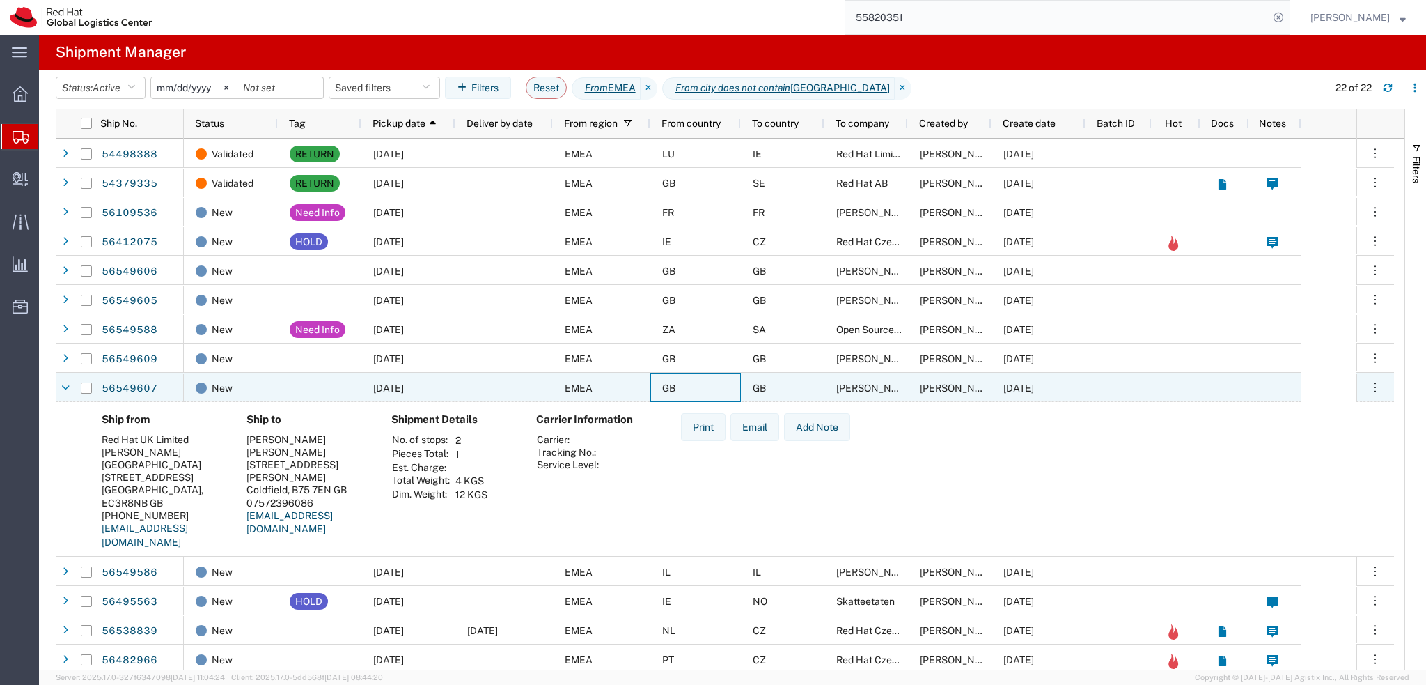
click at [703, 388] on div "GB" at bounding box center [695, 387] width 91 height 29
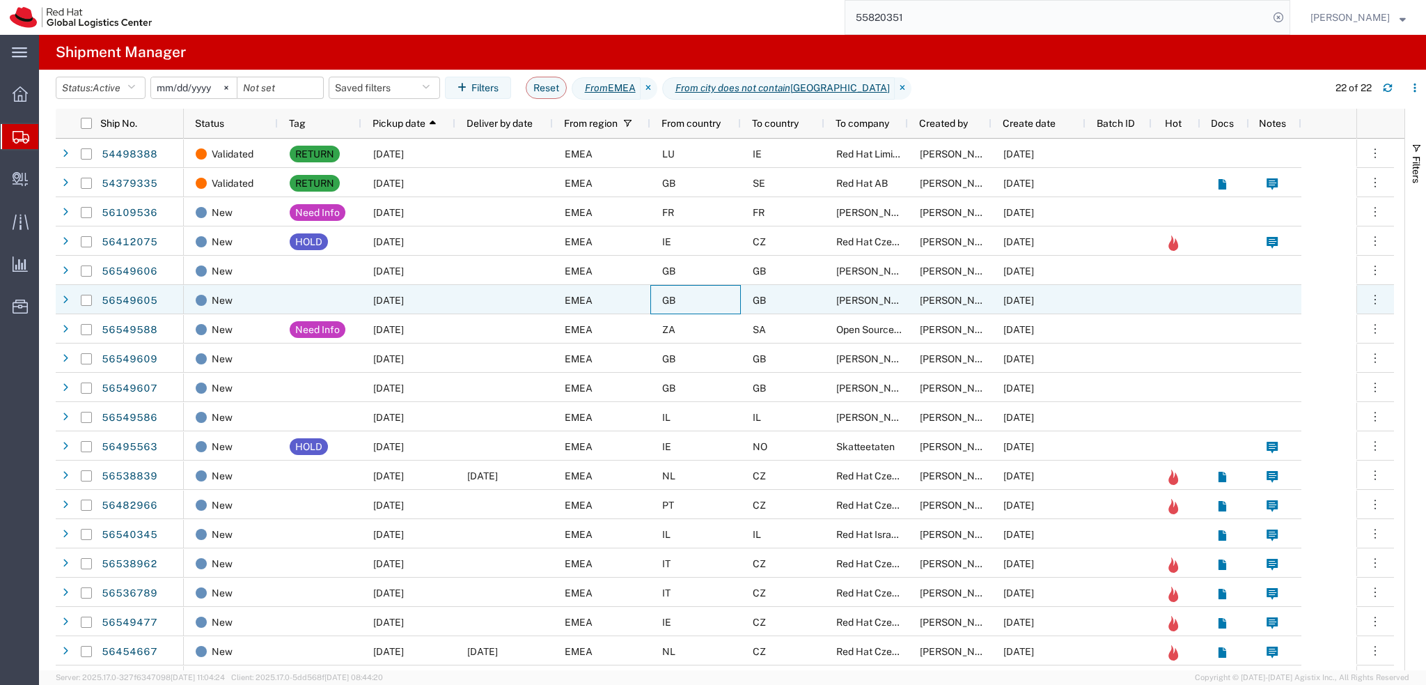
click at [700, 295] on div "GB" at bounding box center [695, 299] width 91 height 29
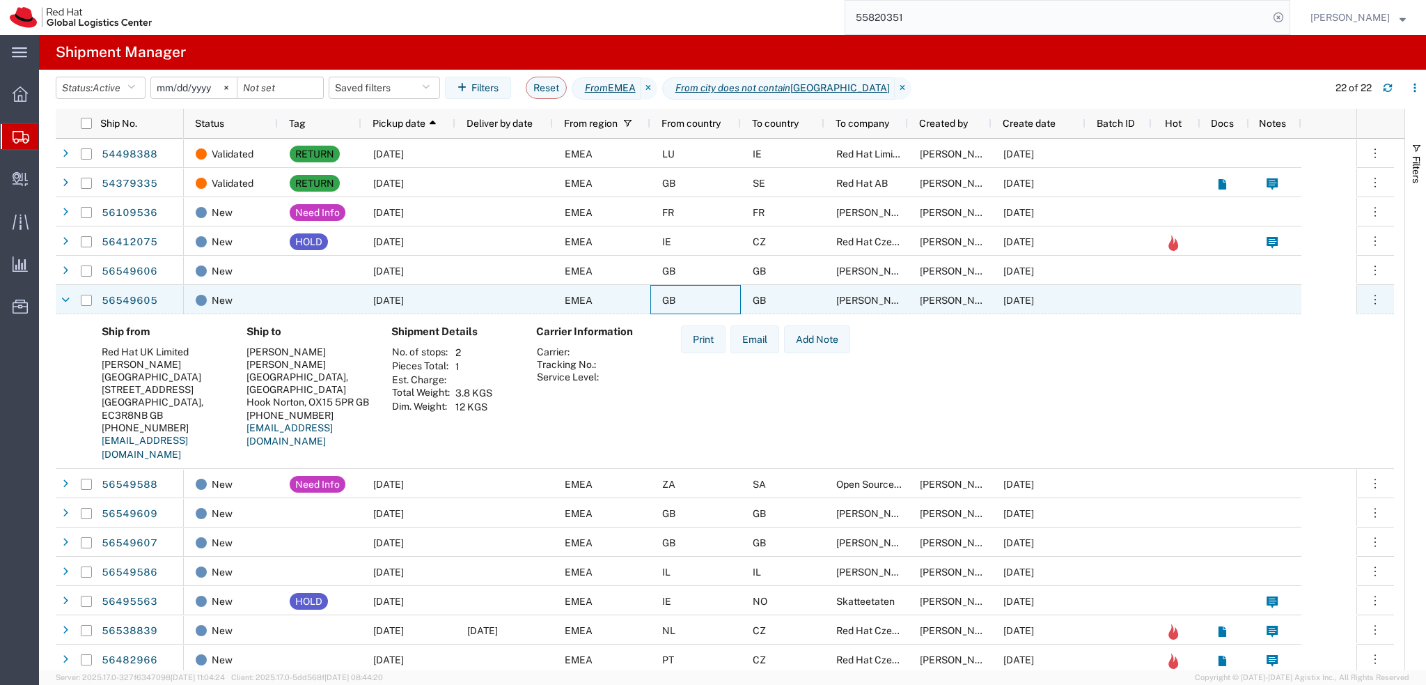
click at [700, 293] on div "GB" at bounding box center [695, 299] width 91 height 29
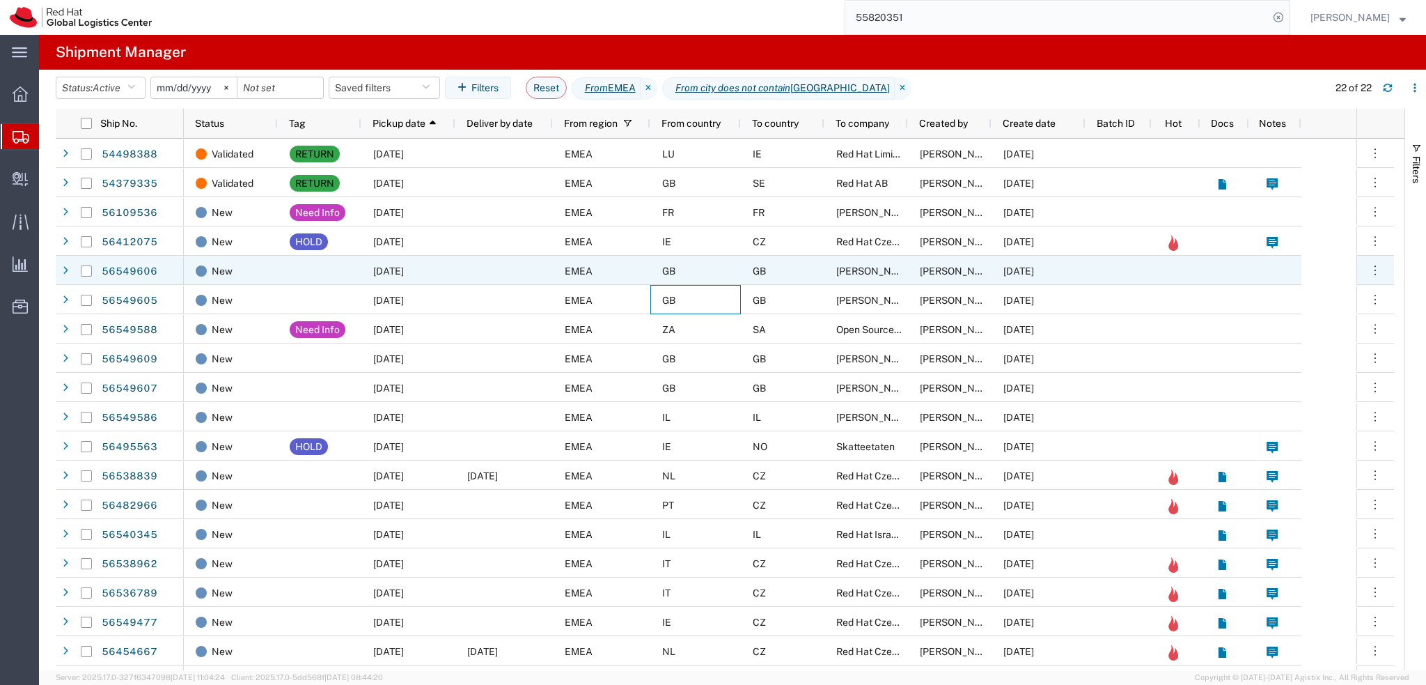
drag, startPoint x: 81, startPoint y: 272, endPoint x: 87, endPoint y: 283, distance: 12.5
click at [81, 272] on input "Press Space to toggle row selection (unchecked)" at bounding box center [86, 270] width 11 height 11
checkbox input "true"
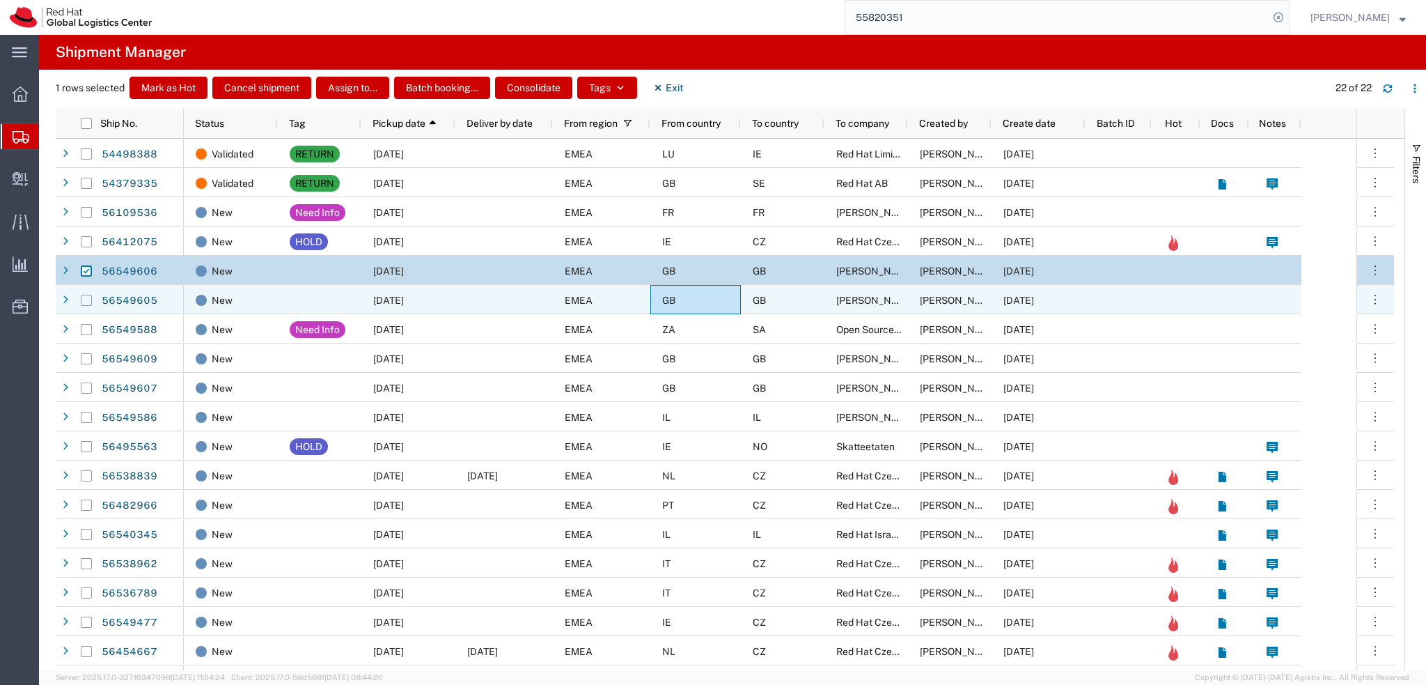
click at [84, 302] on input "Press Space to toggle row selection (unchecked)" at bounding box center [86, 300] width 11 height 11
checkbox input "true"
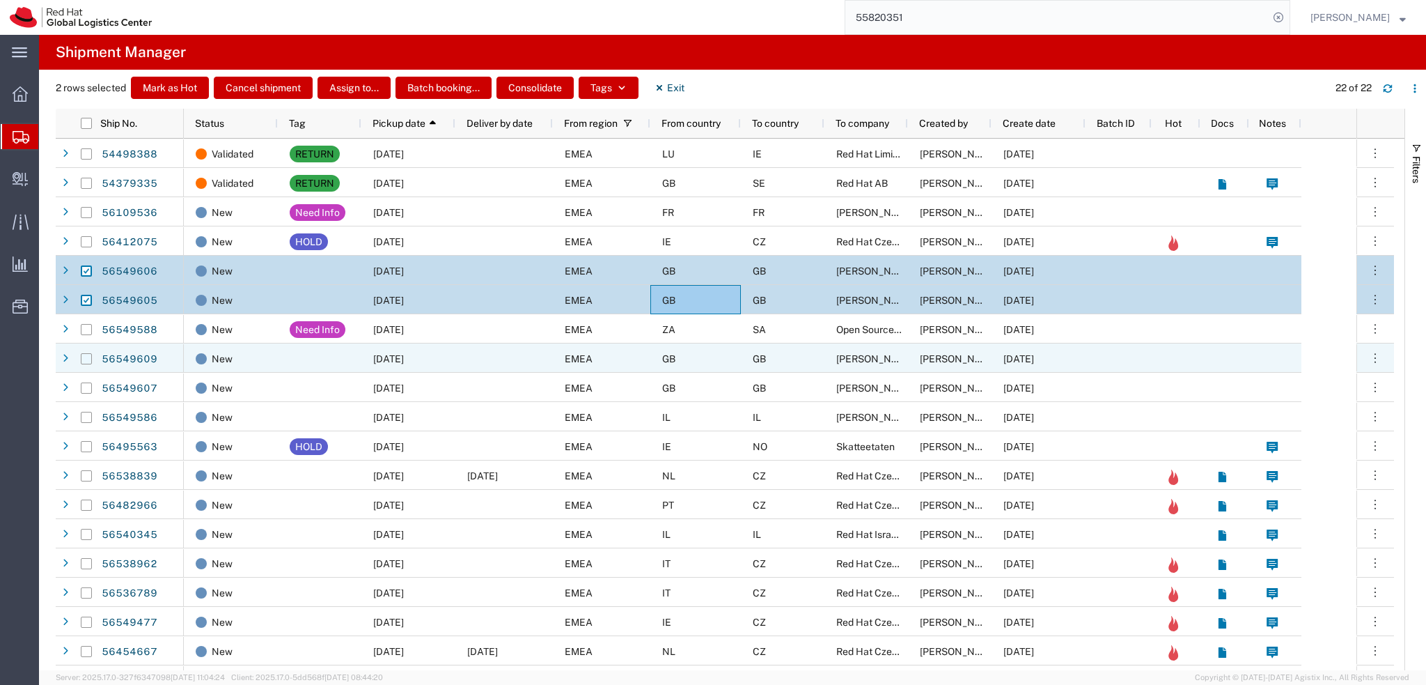
click at [88, 360] on input "Press Space to toggle row selection (unchecked)" at bounding box center [86, 358] width 11 height 11
checkbox input "true"
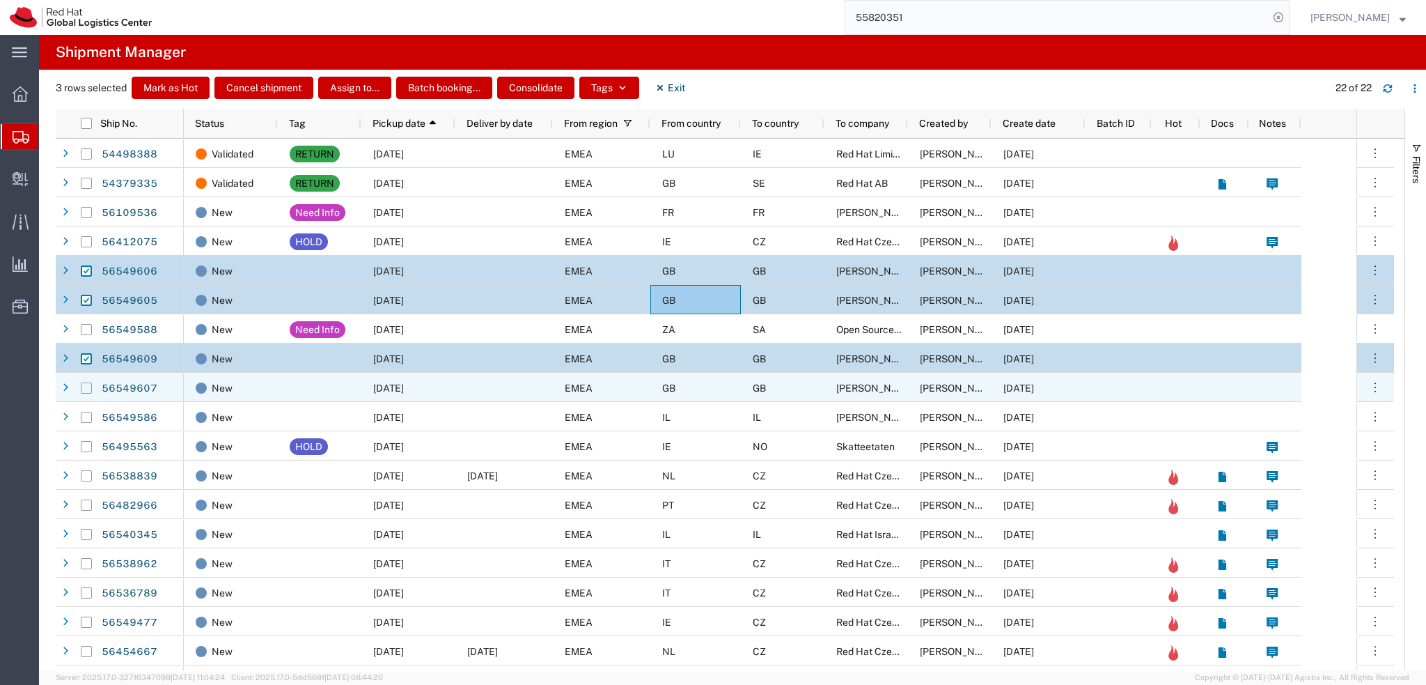
click at [88, 388] on input "Press Space to toggle row selection (unchecked)" at bounding box center [86, 387] width 11 height 11
checkbox input "true"
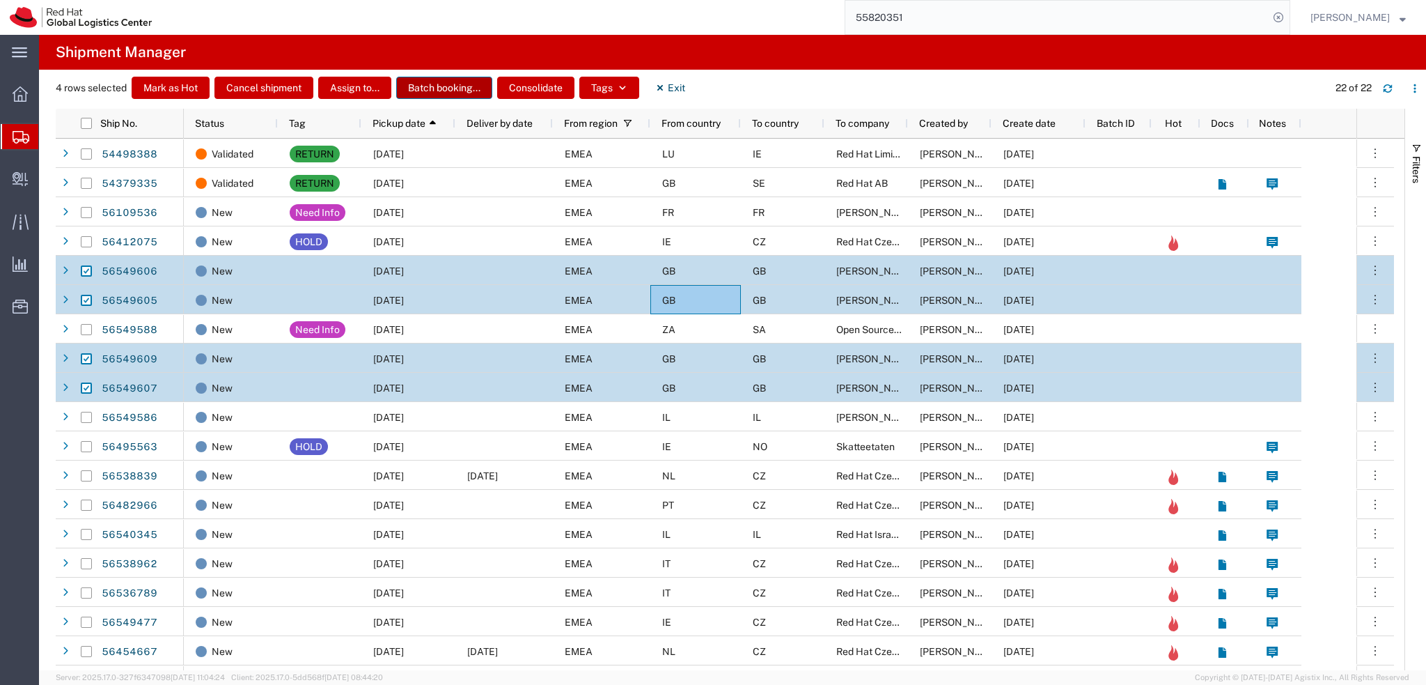
click at [443, 88] on button "Batch booking..." at bounding box center [444, 88] width 96 height 22
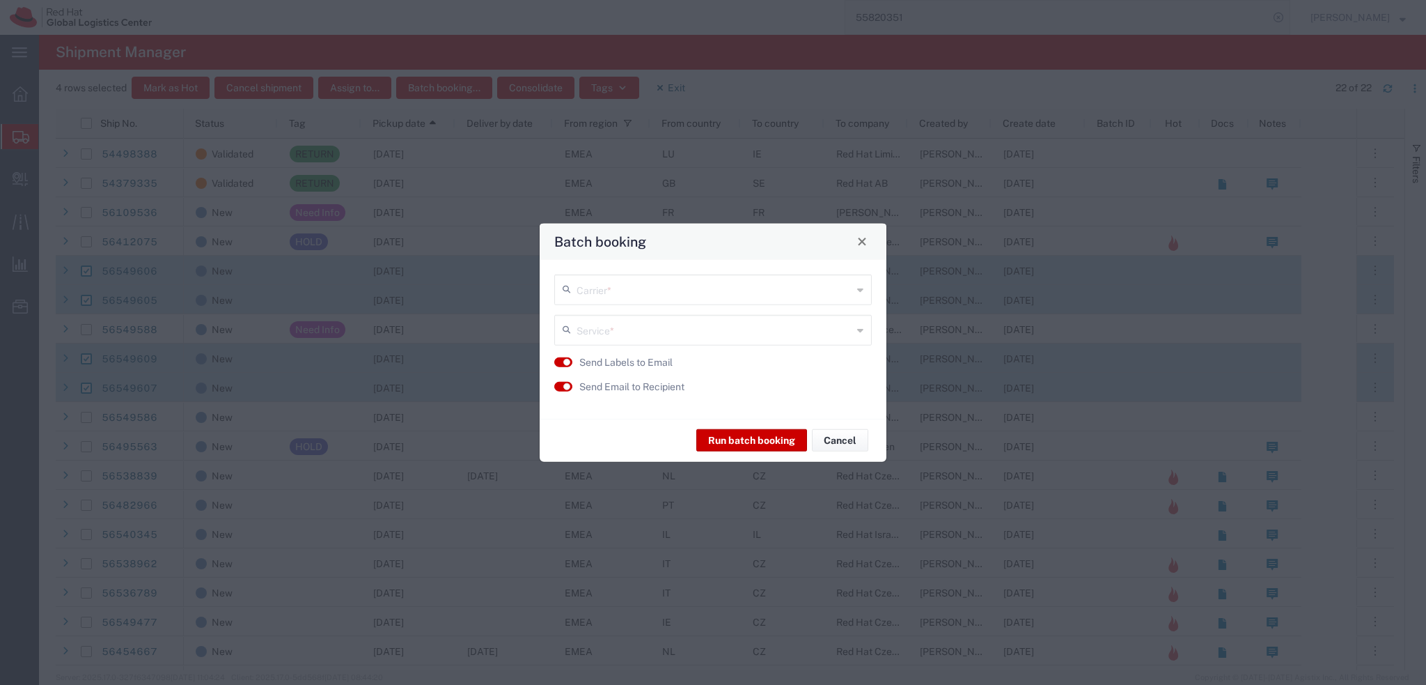
click at [603, 293] on input "text" at bounding box center [715, 288] width 276 height 24
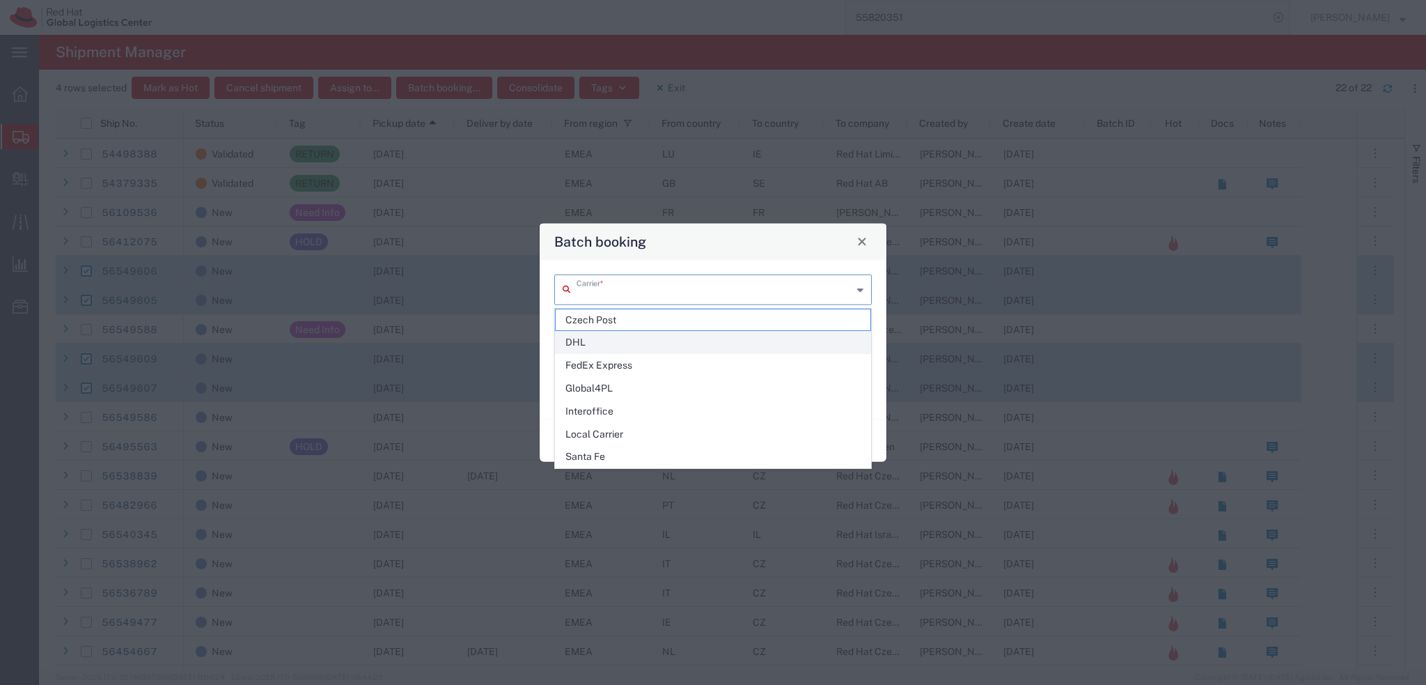
click at [616, 335] on span "DHL" at bounding box center [713, 343] width 315 height 22
type input "DHL"
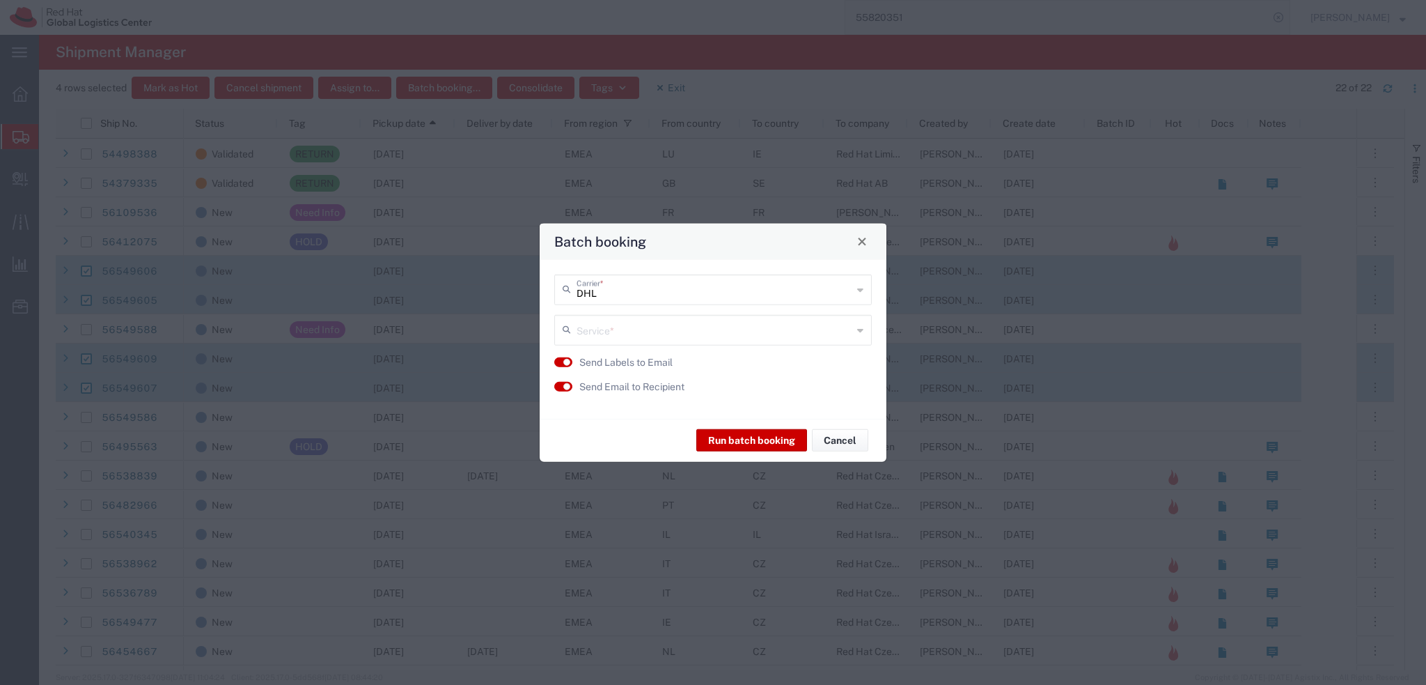
click at [613, 336] on input "text" at bounding box center [715, 328] width 276 height 24
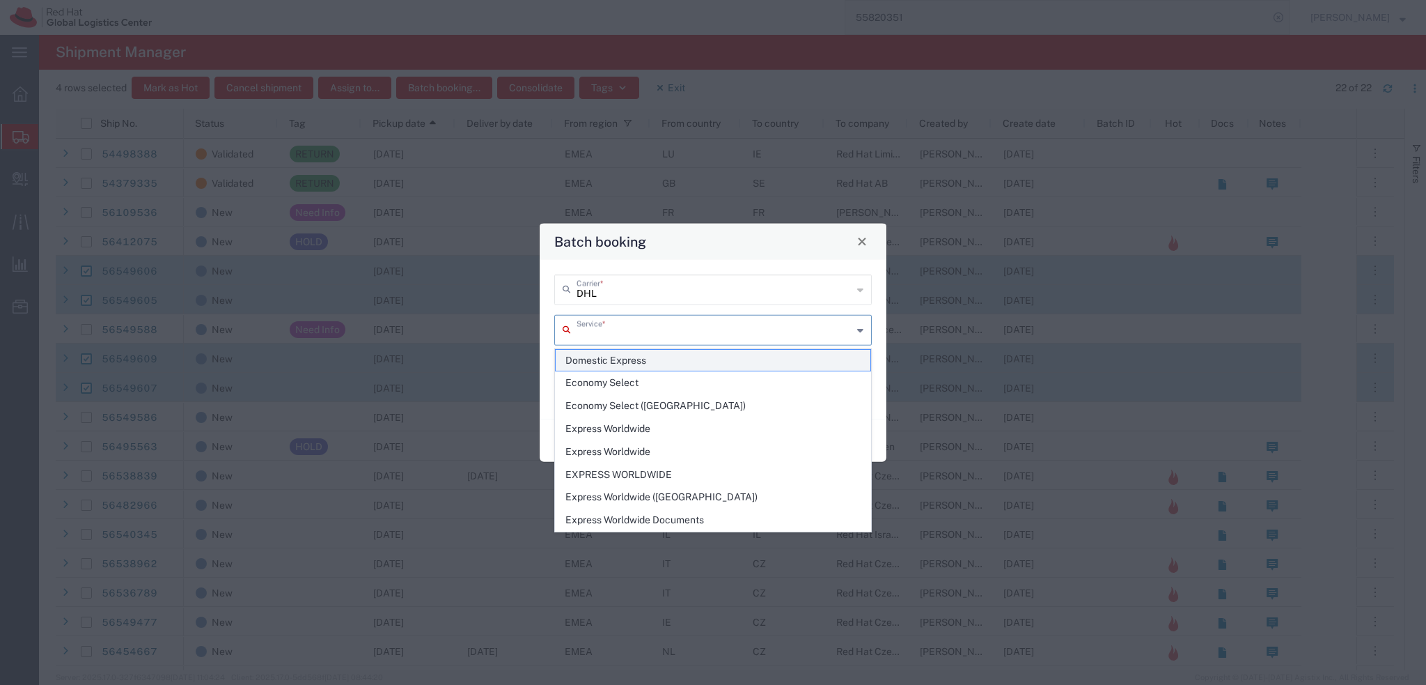
click at [625, 359] on span "Domestic Express" at bounding box center [713, 361] width 315 height 22
type input "Domestic Express"
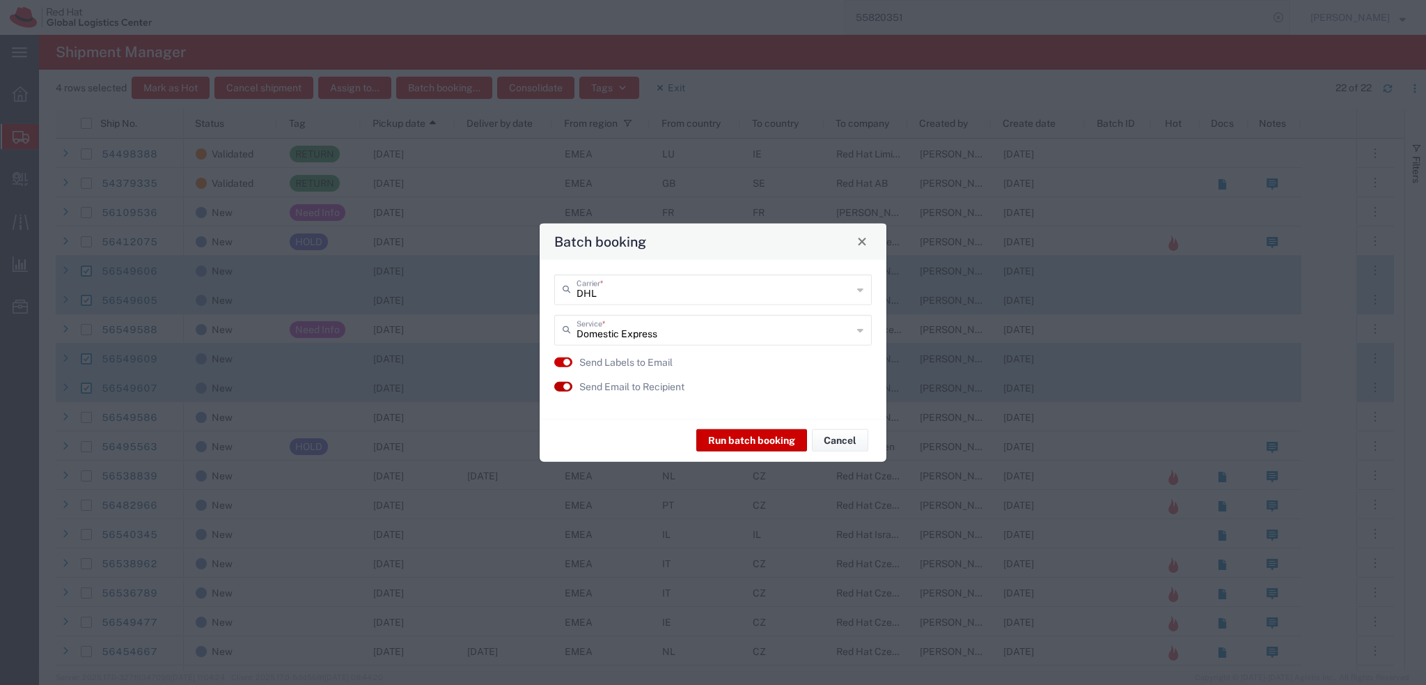
click at [568, 387] on small "button" at bounding box center [566, 386] width 7 height 7
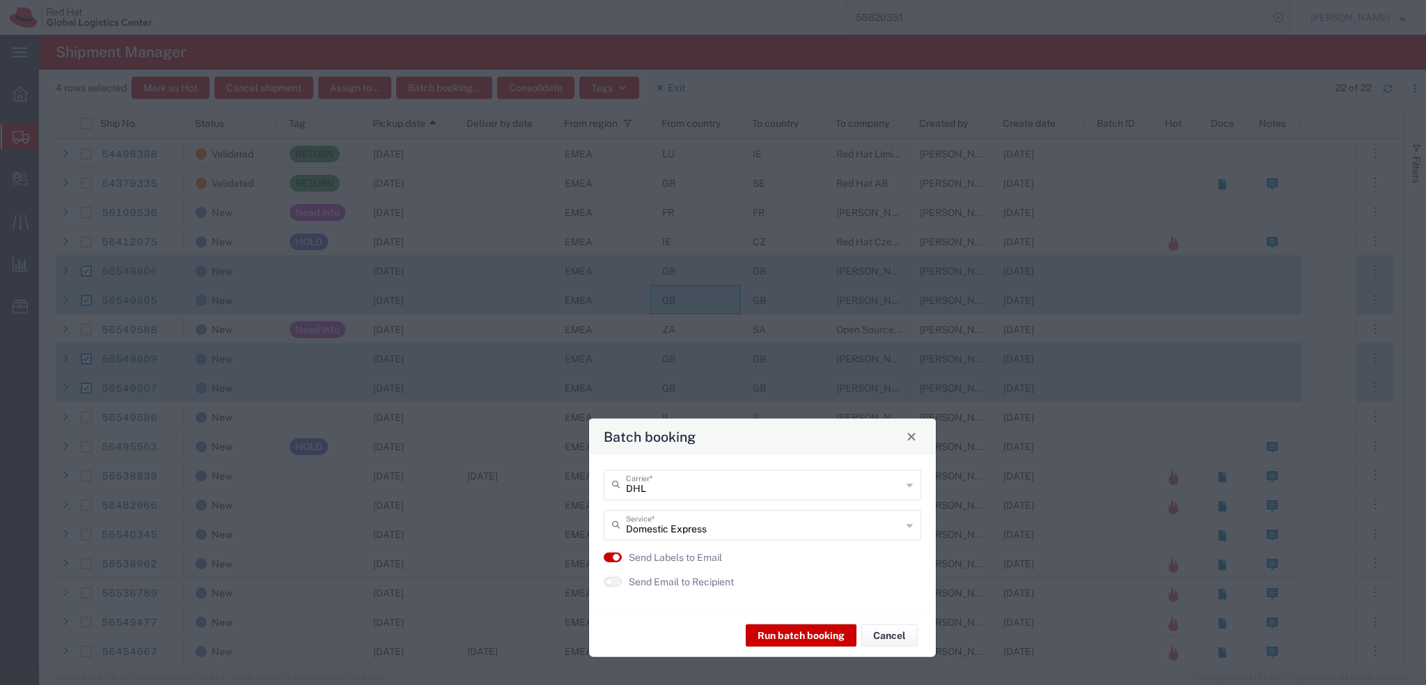
drag, startPoint x: 694, startPoint y: 247, endPoint x: 743, endPoint y: 442, distance: 201.2
click at [743, 442] on div "Batch booking" at bounding box center [762, 436] width 347 height 36
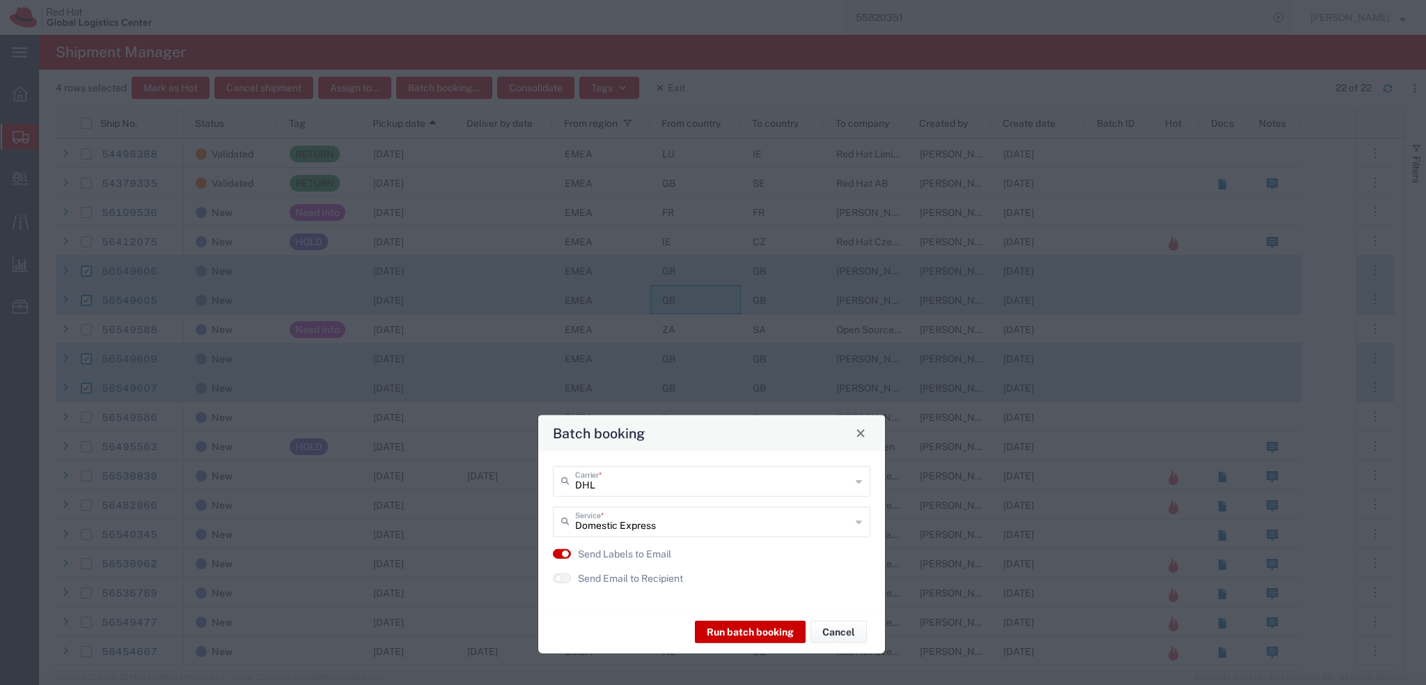
drag, startPoint x: 755, startPoint y: 437, endPoint x: 704, endPoint y: 434, distance: 51.0
click at [704, 434] on div "Batch booking" at bounding box center [711, 432] width 347 height 36
click at [756, 630] on button "Run batch booking" at bounding box center [750, 632] width 111 height 22
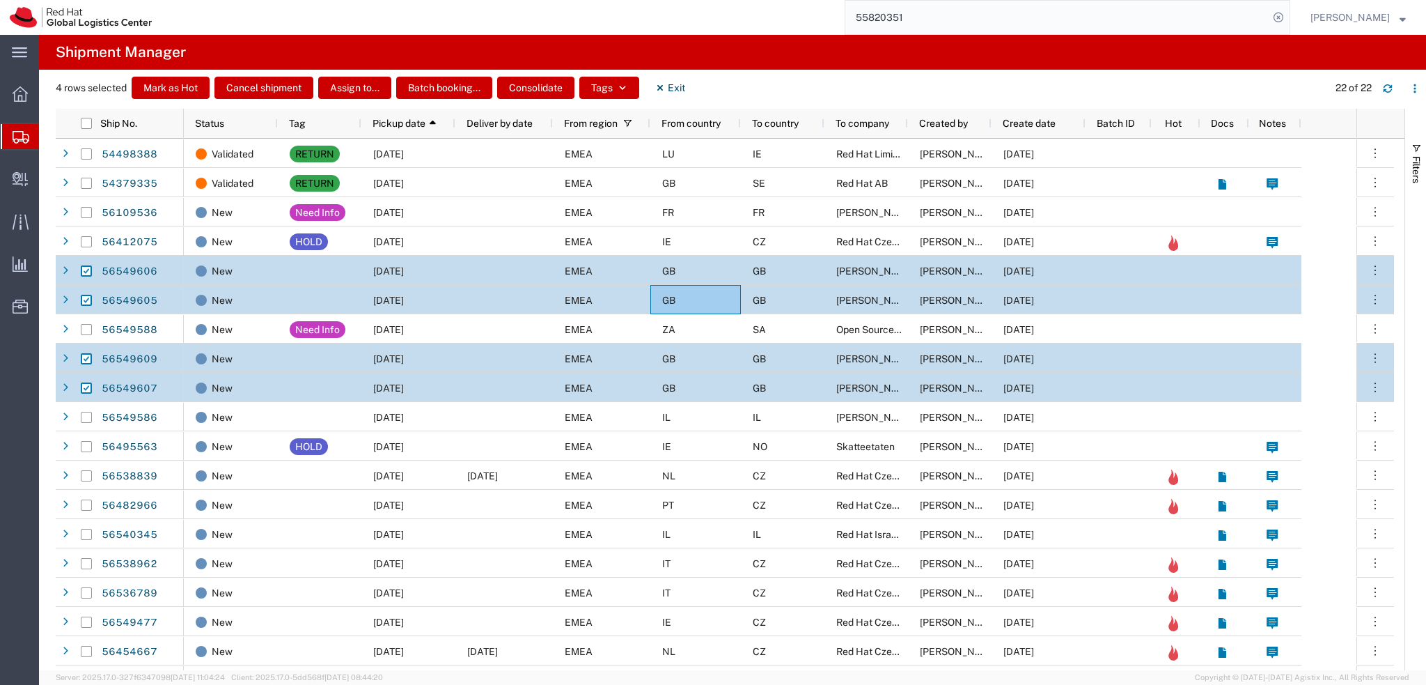
click at [733, 388] on div "GB" at bounding box center [695, 387] width 91 height 29
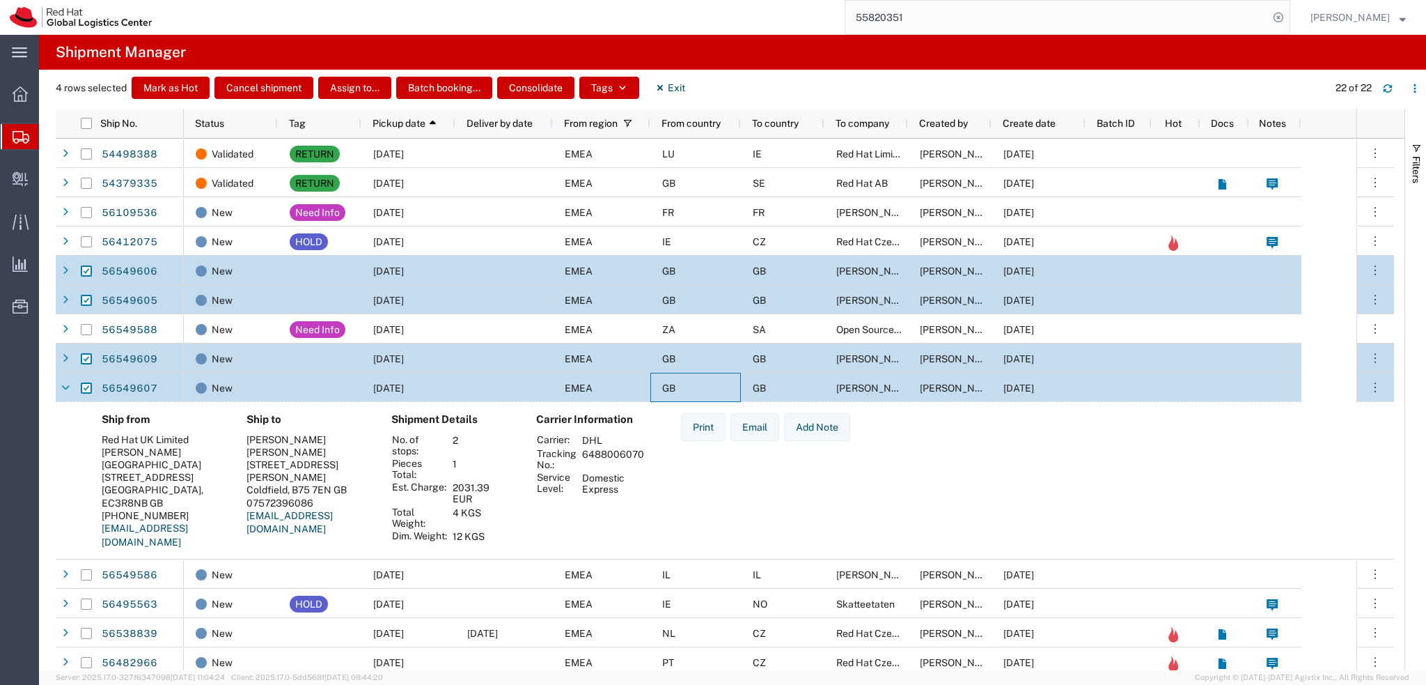
click at [724, 371] on div "GB" at bounding box center [695, 357] width 91 height 29
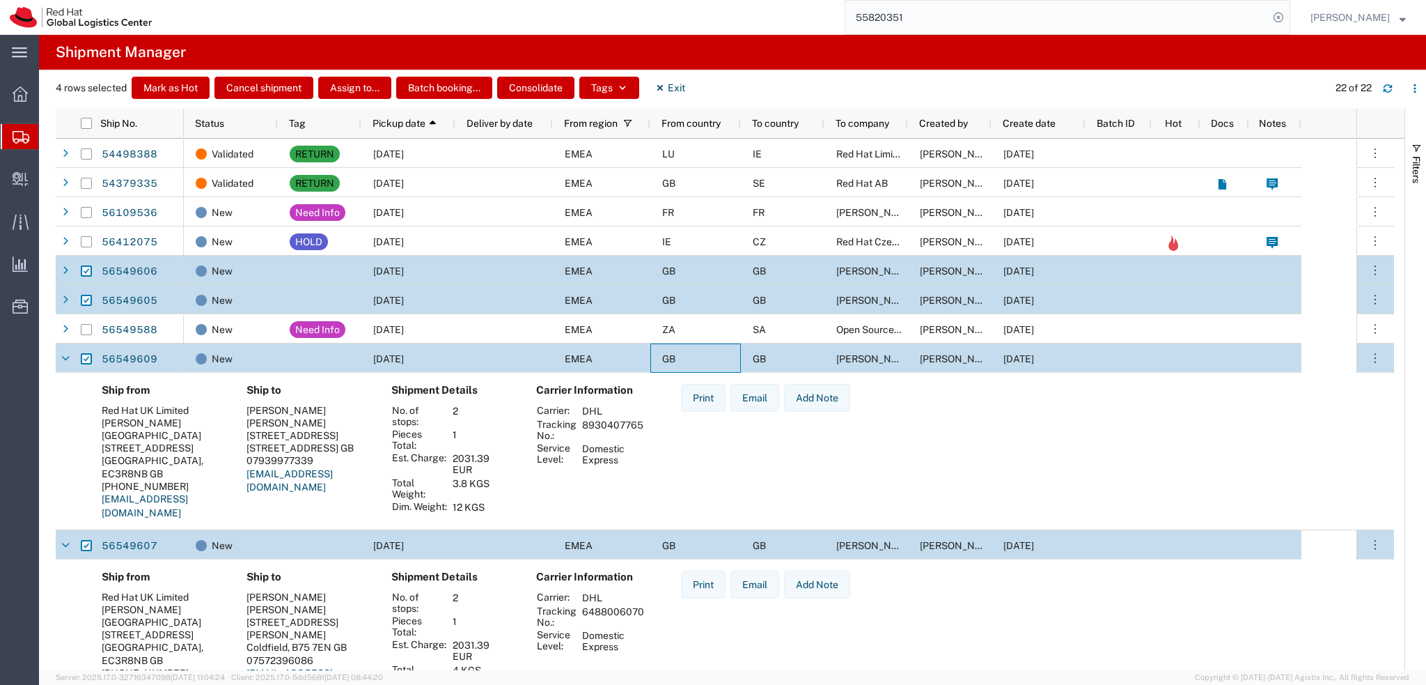
click at [715, 295] on div "GB" at bounding box center [695, 299] width 91 height 29
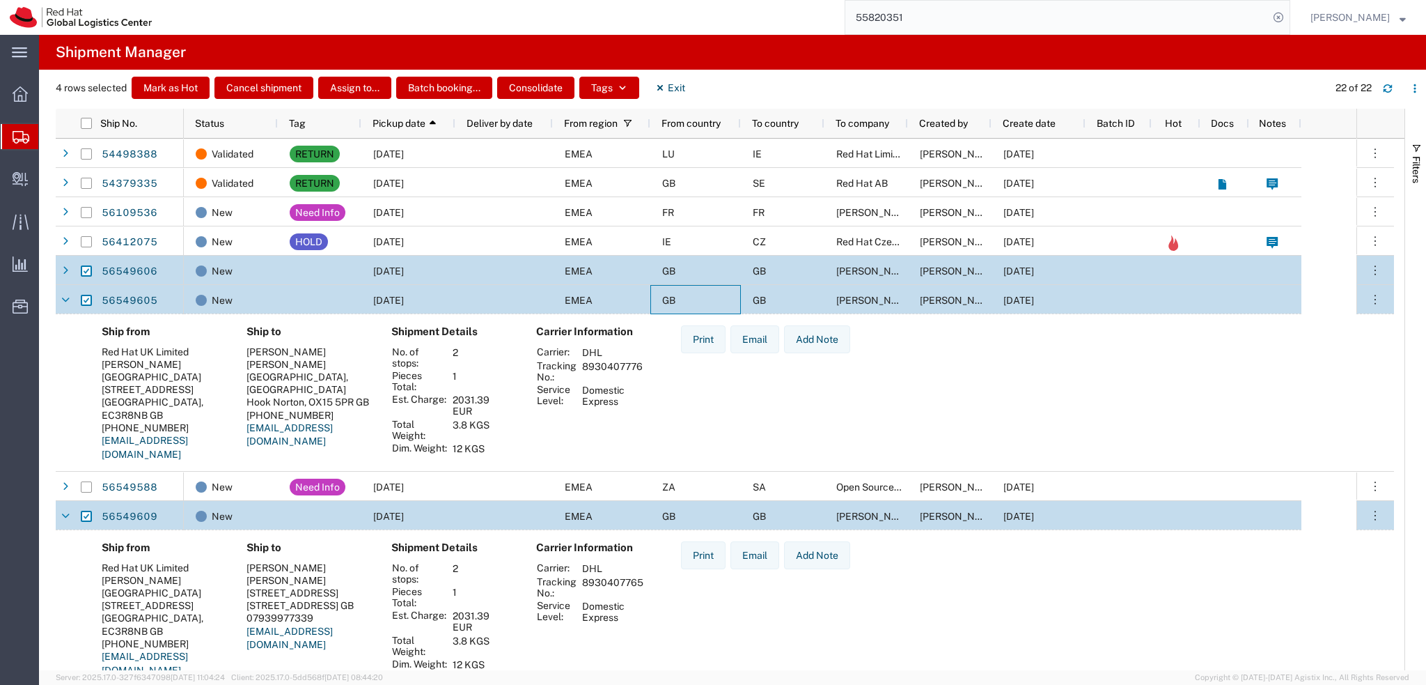
click at [708, 270] on div "GB" at bounding box center [695, 270] width 91 height 29
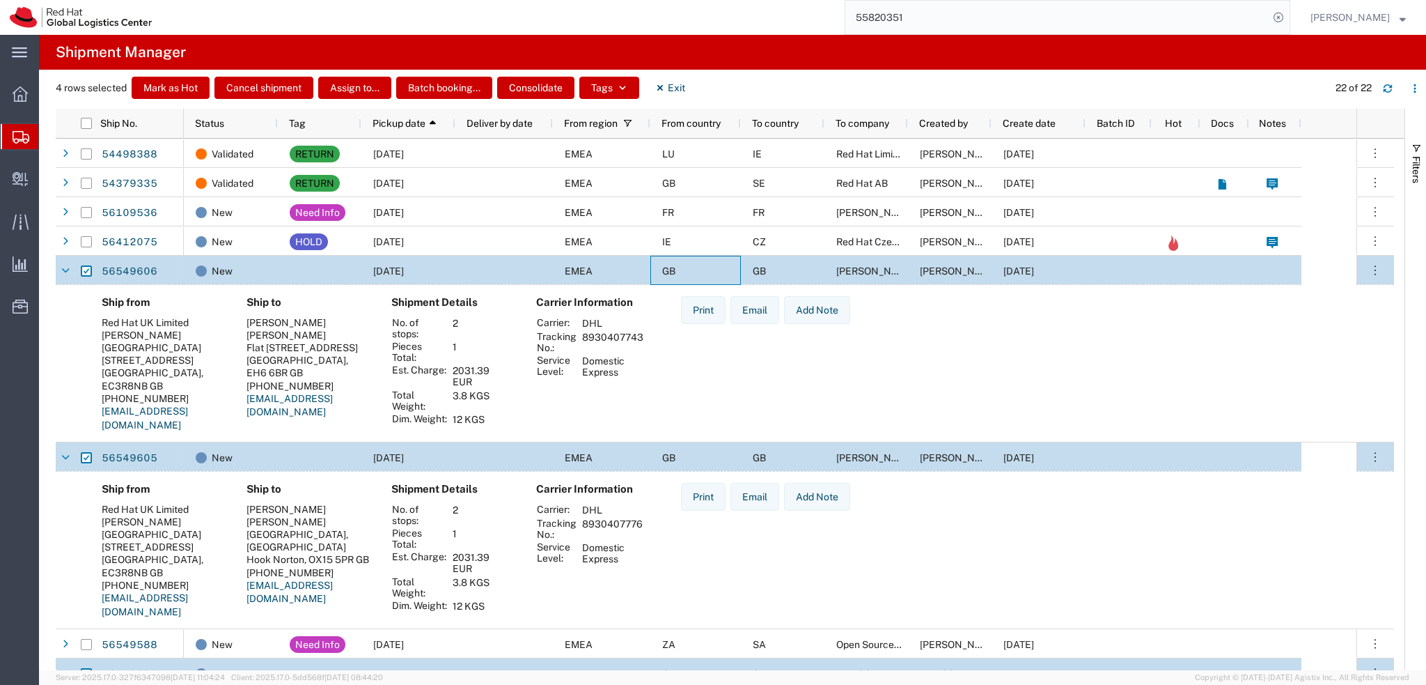
click at [708, 270] on div "GB" at bounding box center [695, 270] width 91 height 29
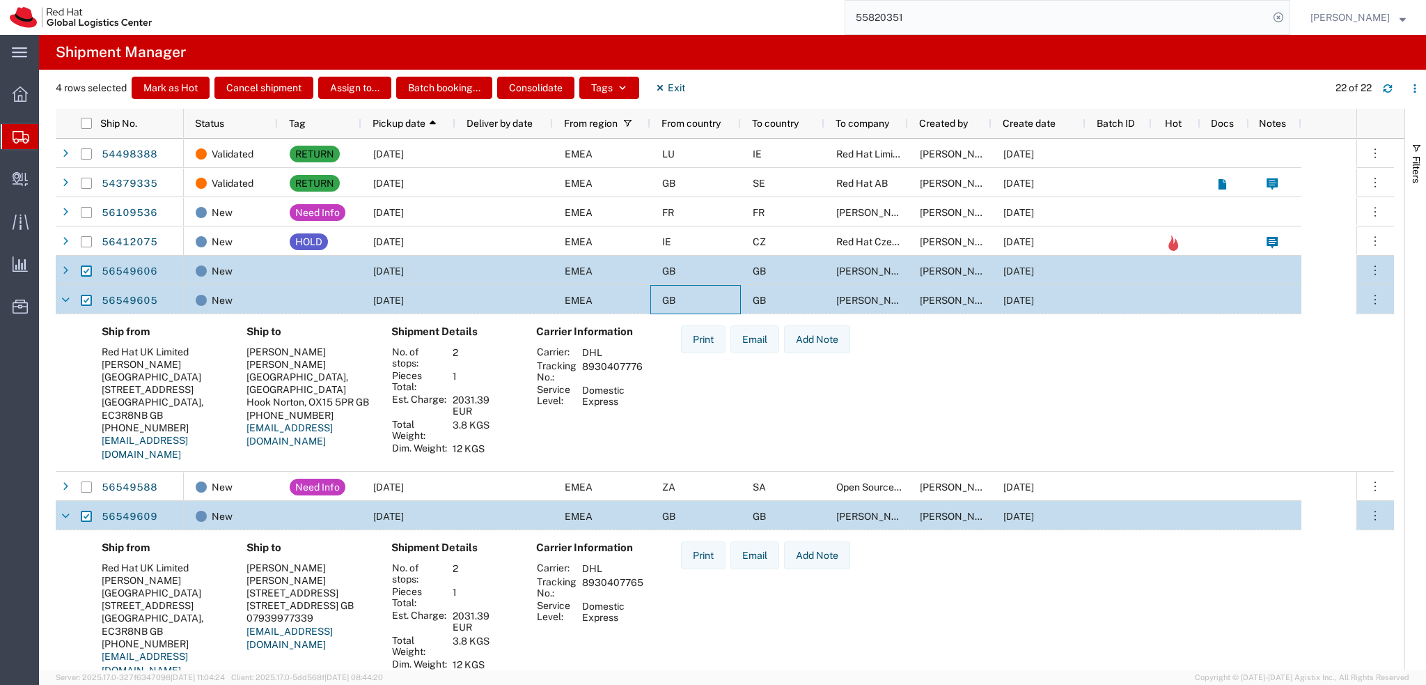
click at [719, 299] on div "GB" at bounding box center [695, 299] width 91 height 29
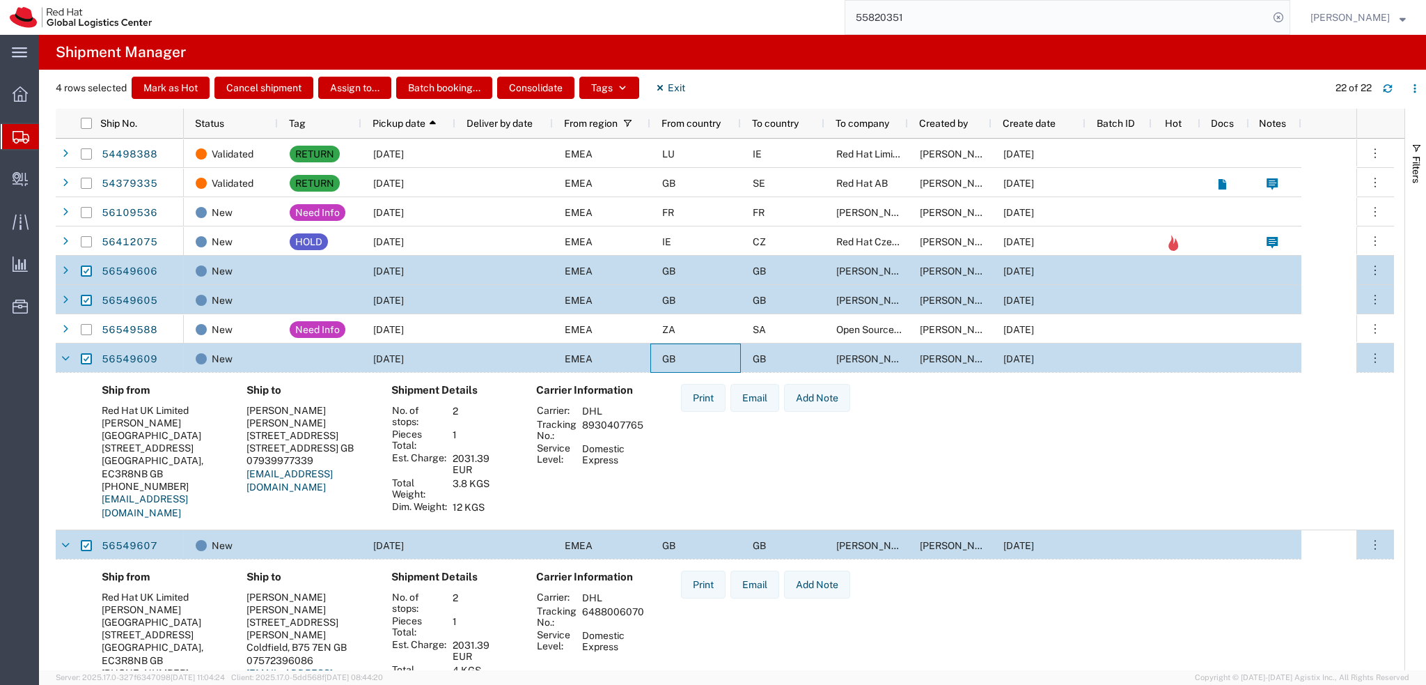
click at [709, 350] on div "GB" at bounding box center [695, 357] width 91 height 29
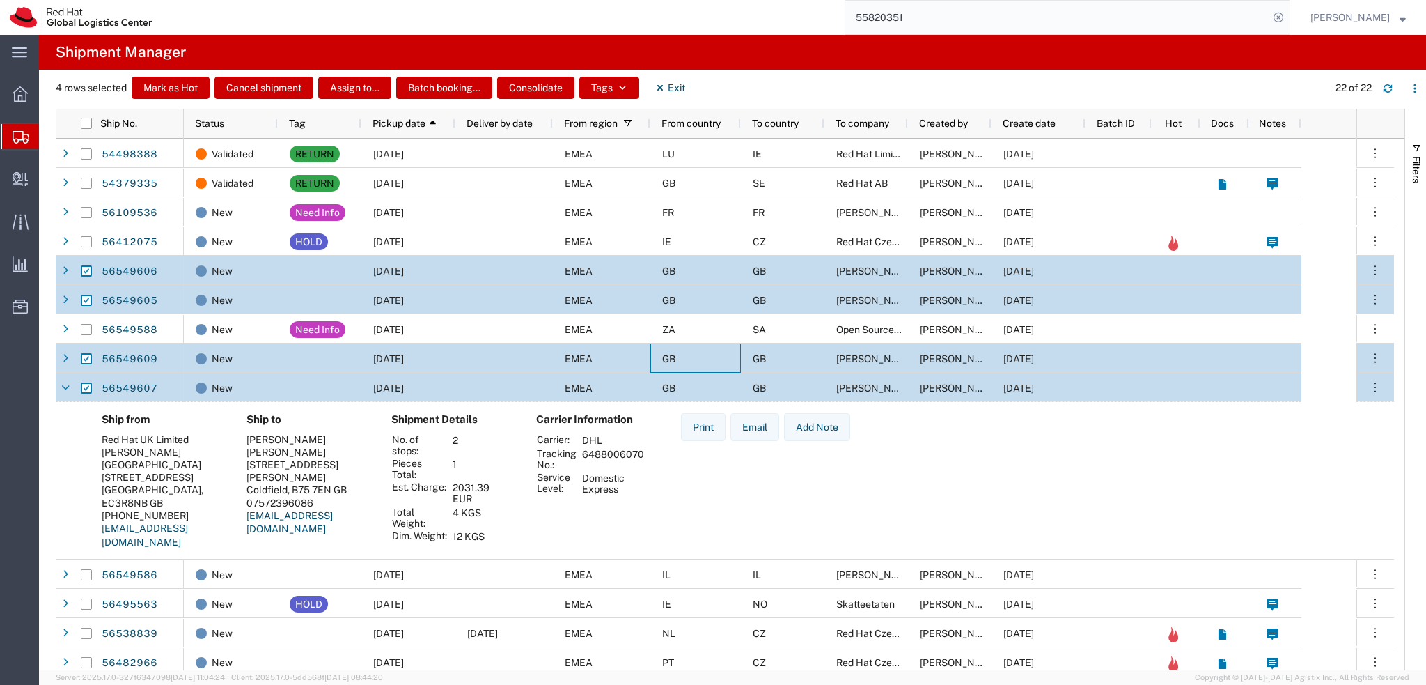
click at [703, 391] on div "GB" at bounding box center [695, 387] width 91 height 29
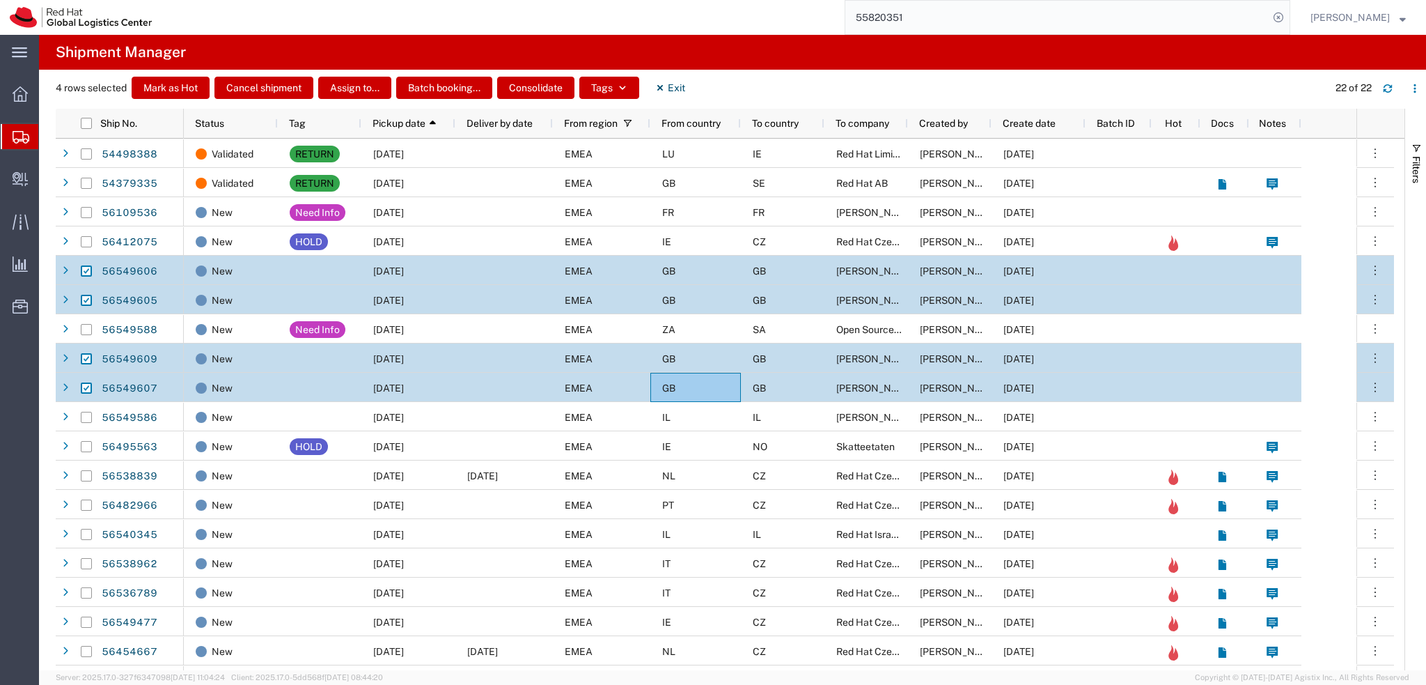
click at [993, 22] on input "55820351" at bounding box center [1056, 17] width 423 height 33
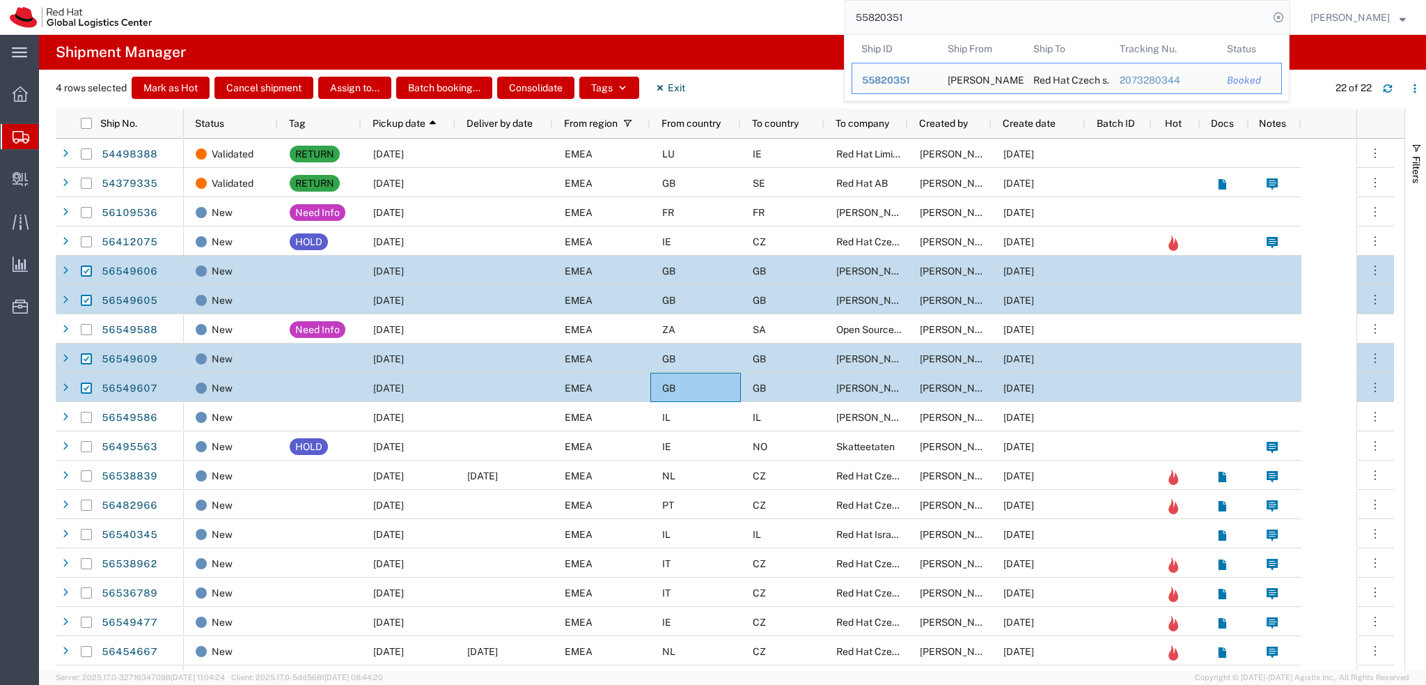
click at [993, 22] on input "55820351" at bounding box center [1056, 17] width 423 height 33
paste input "6549606"
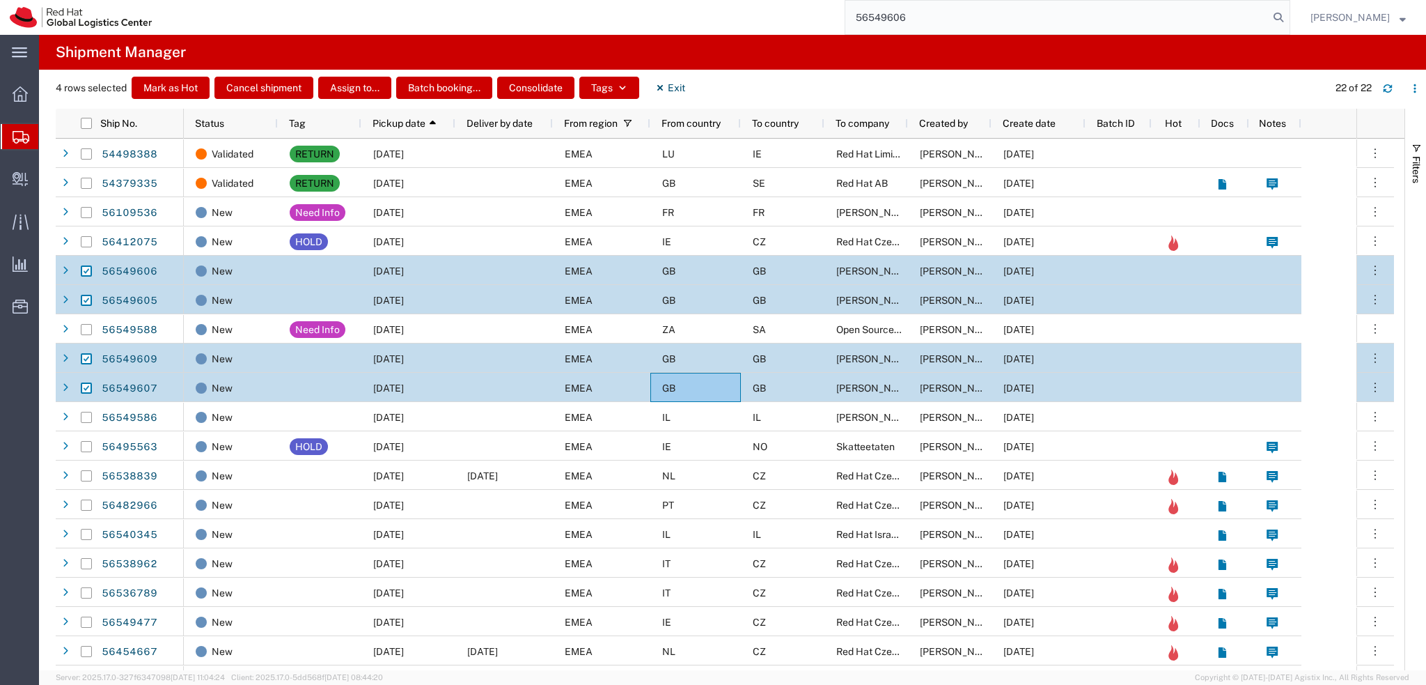
type input "56549606"
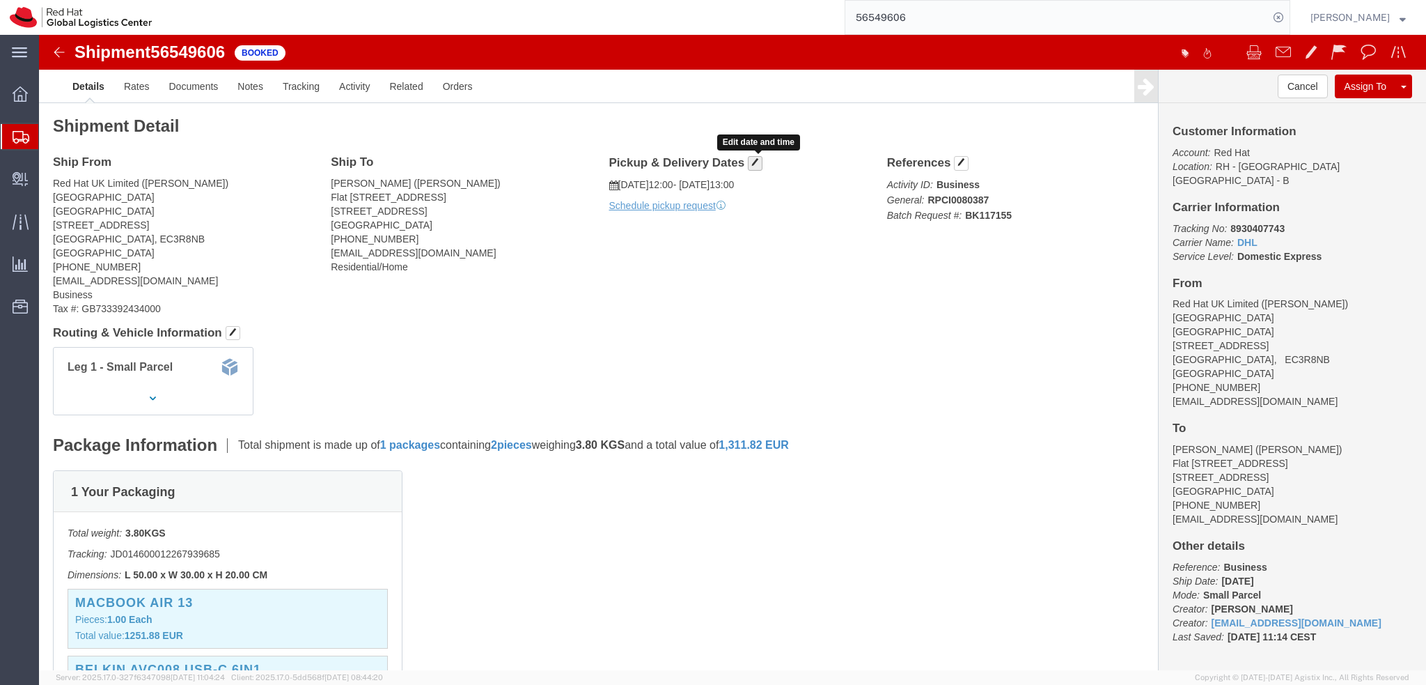
click span "button"
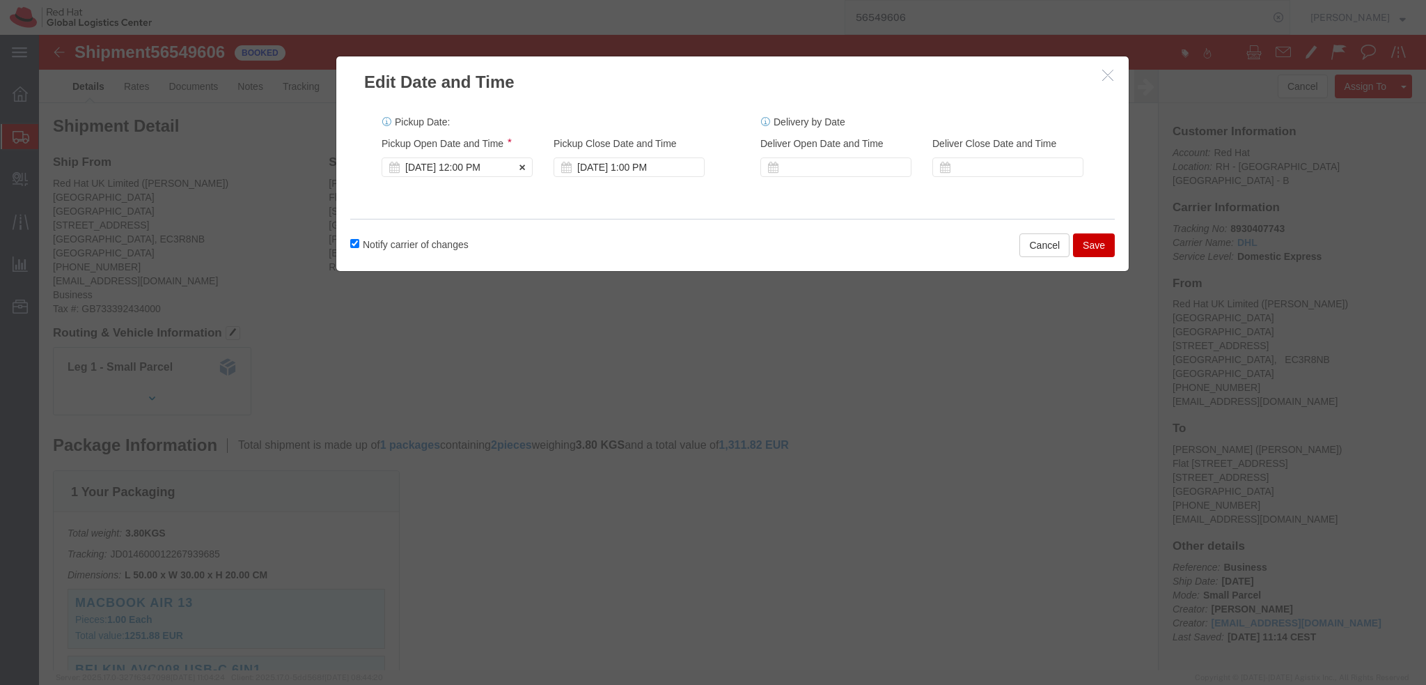
click div "Aug 20 2025 12:00 PM"
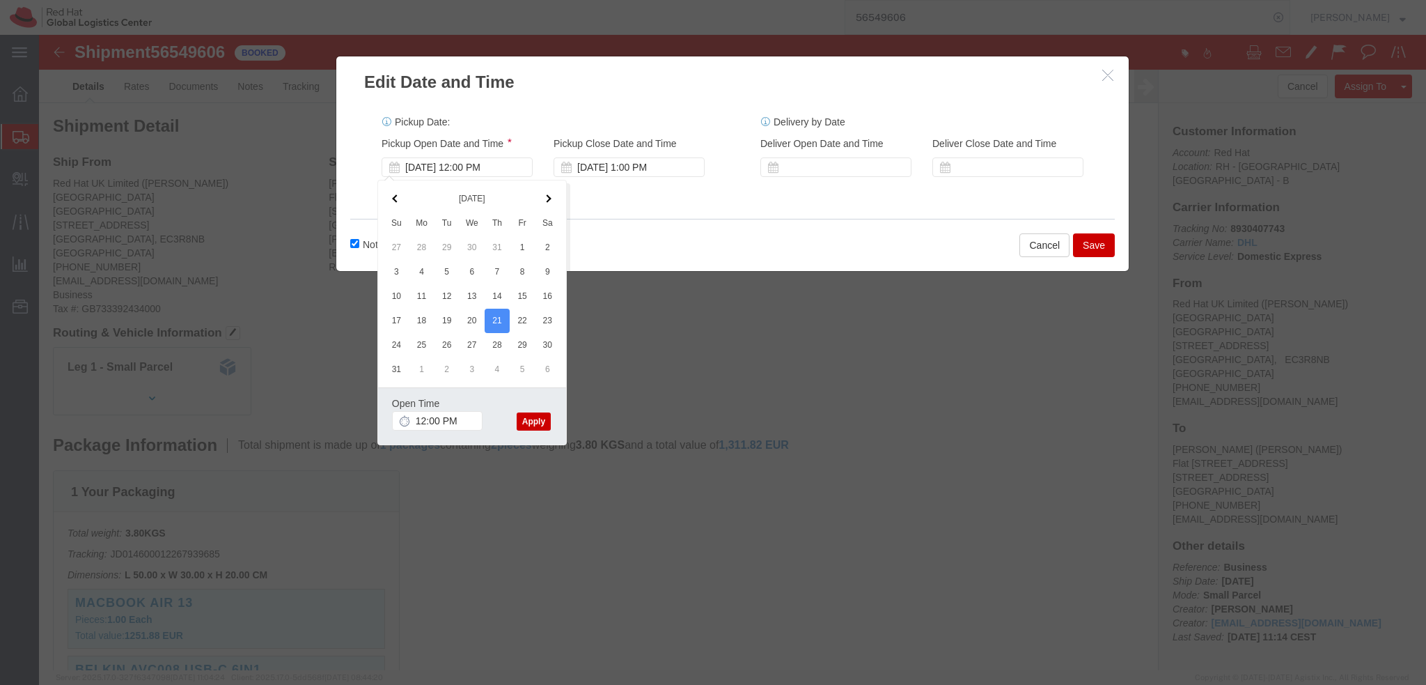
click button "Apply"
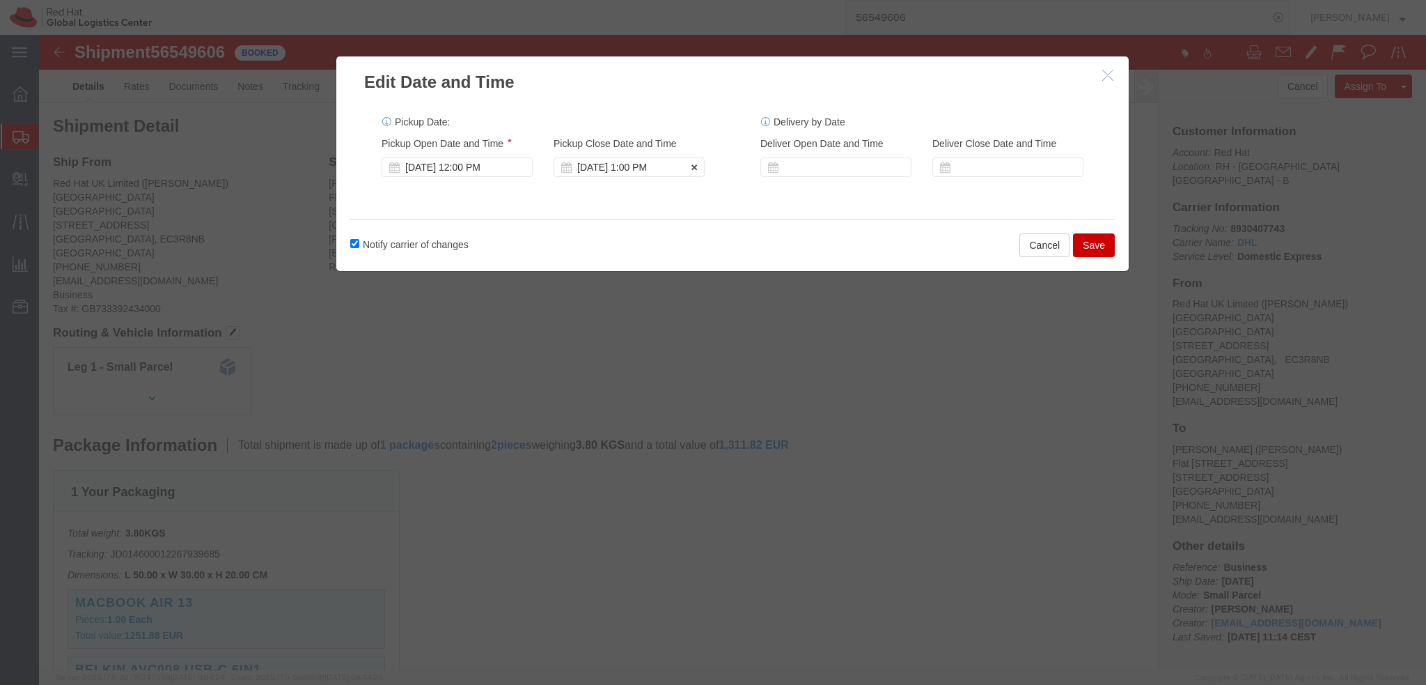
click div "[DATE] 1:00 PM"
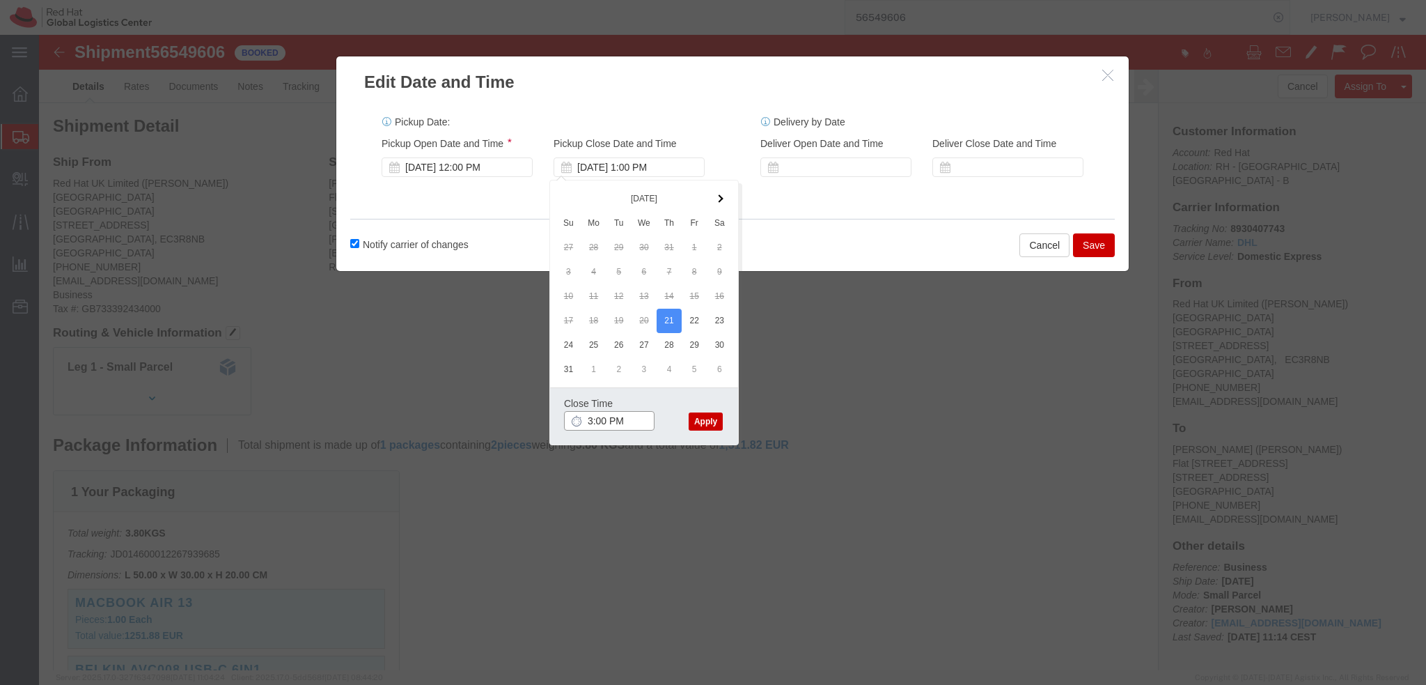
type input "3:00 PM"
click button "Apply"
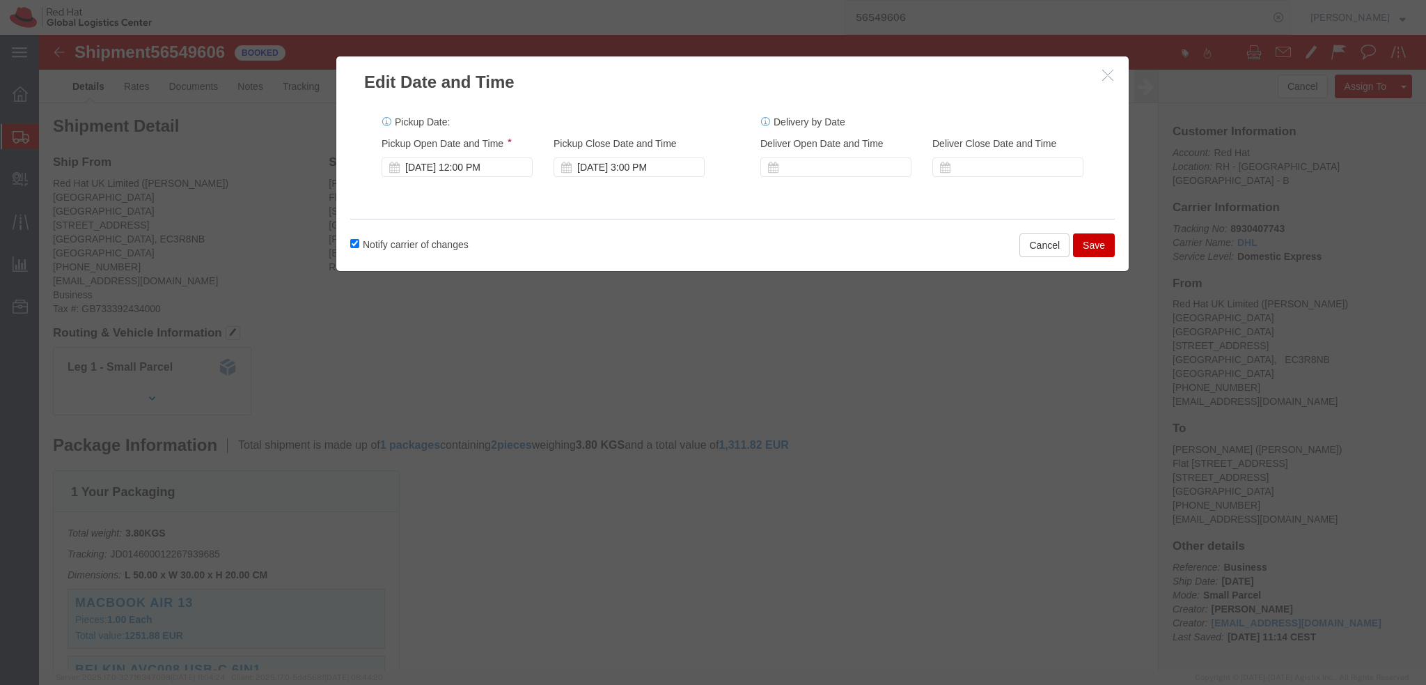
click button "Save"
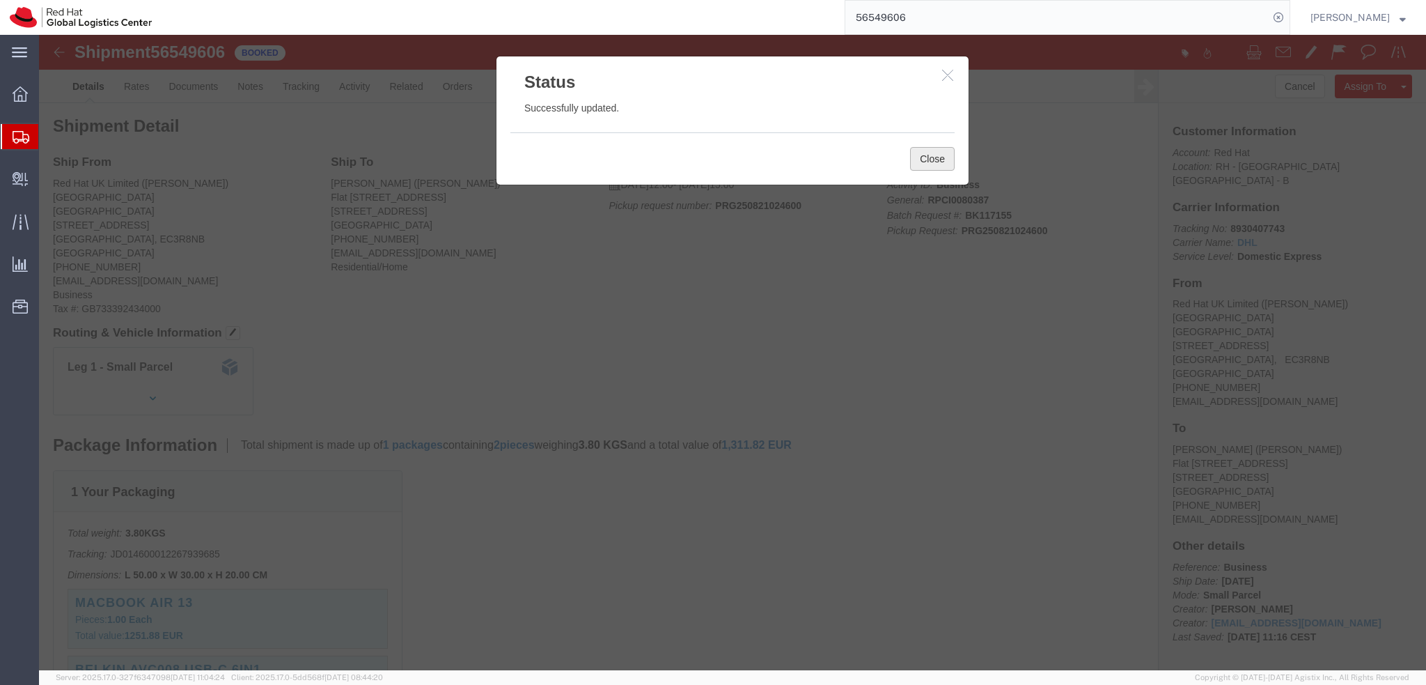
click button "Close"
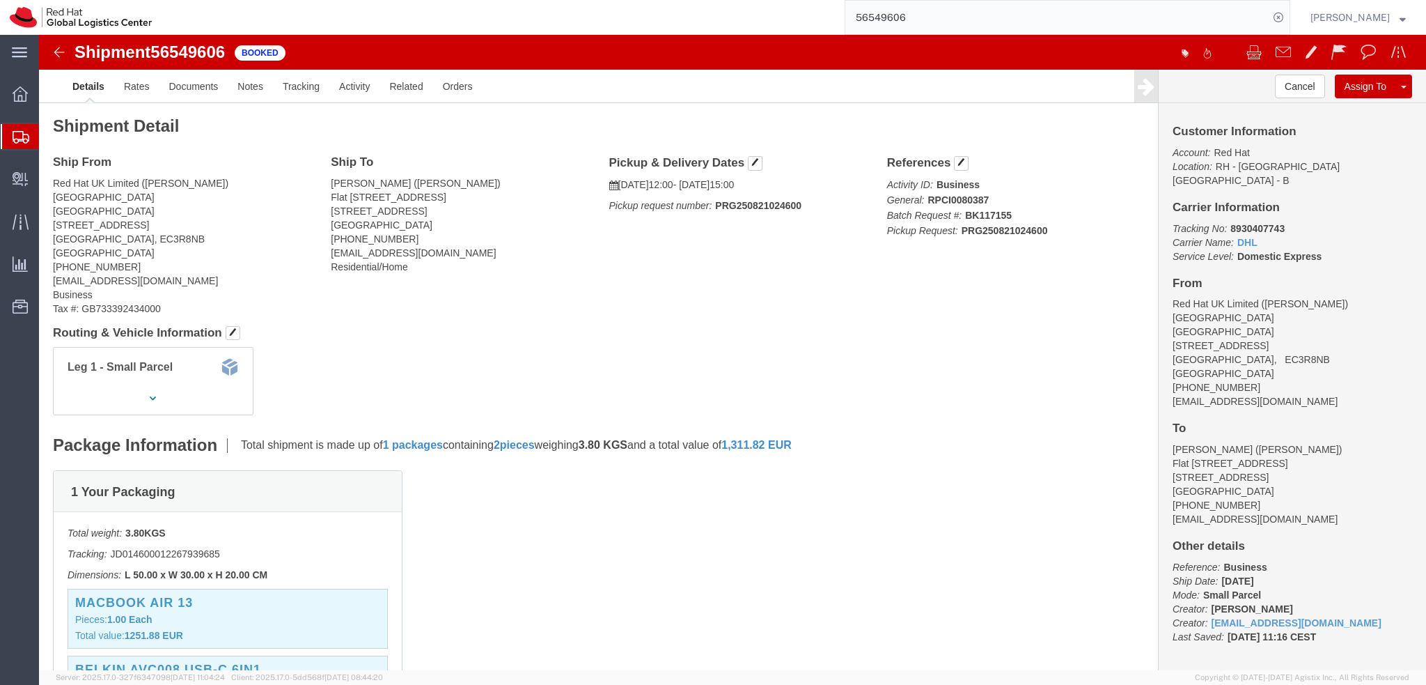
click at [978, 19] on input "56549606" at bounding box center [1056, 17] width 423 height 33
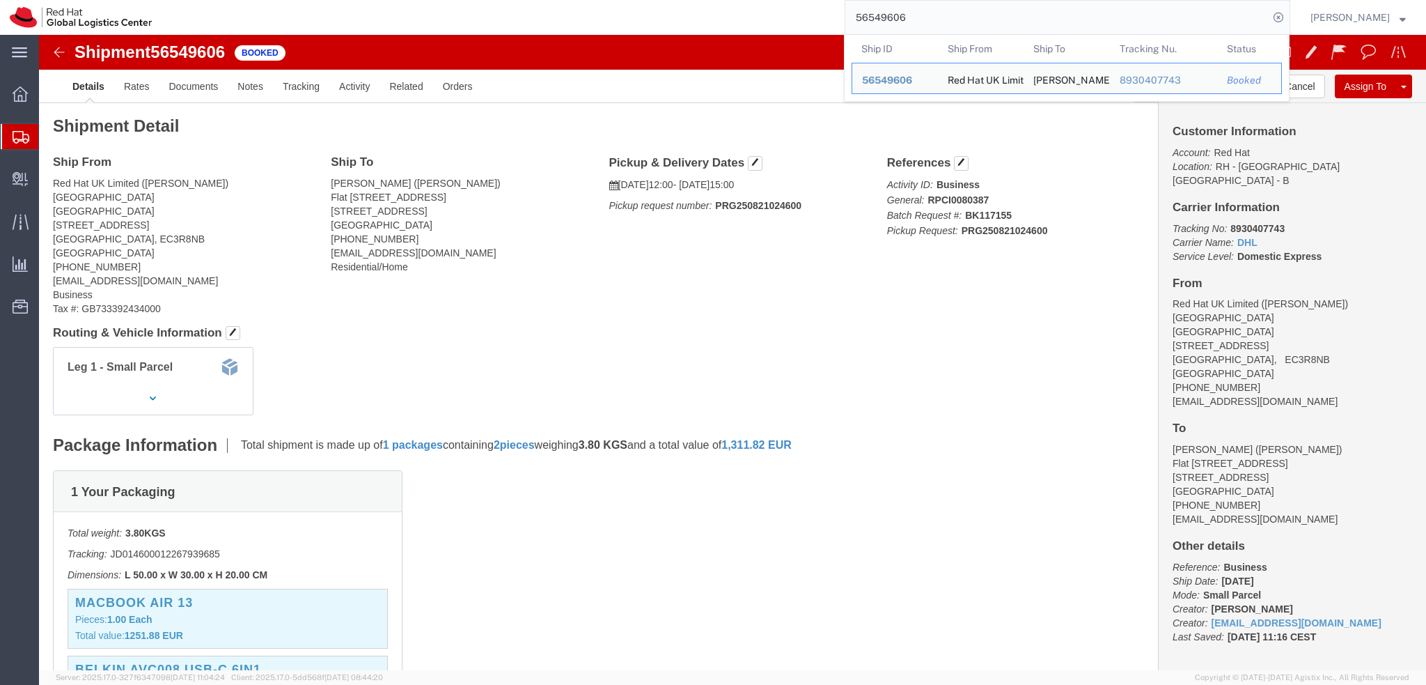
click at [978, 19] on input "56549606" at bounding box center [1056, 17] width 423 height 33
paste input "59"
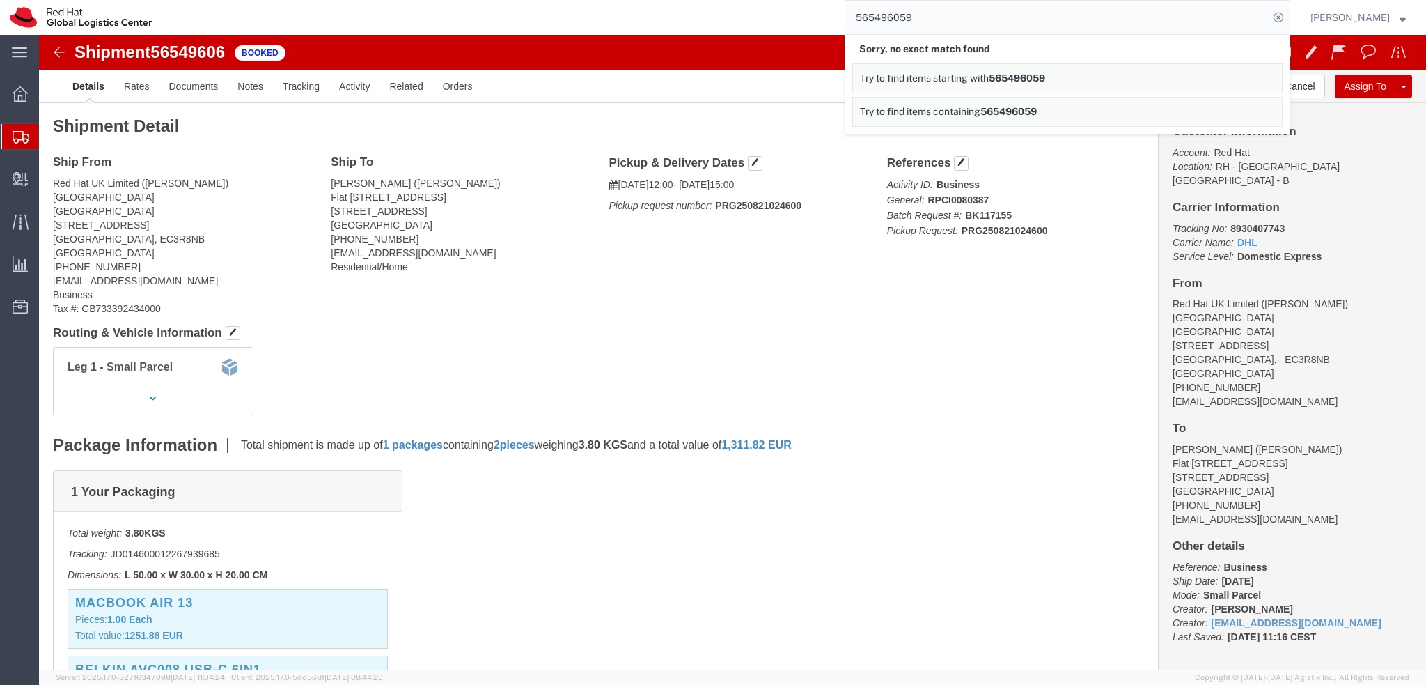
click div "Ship From Red Hat UK Limited (Mark Ward) LONDON Peninsular House 30-36 Monument…"
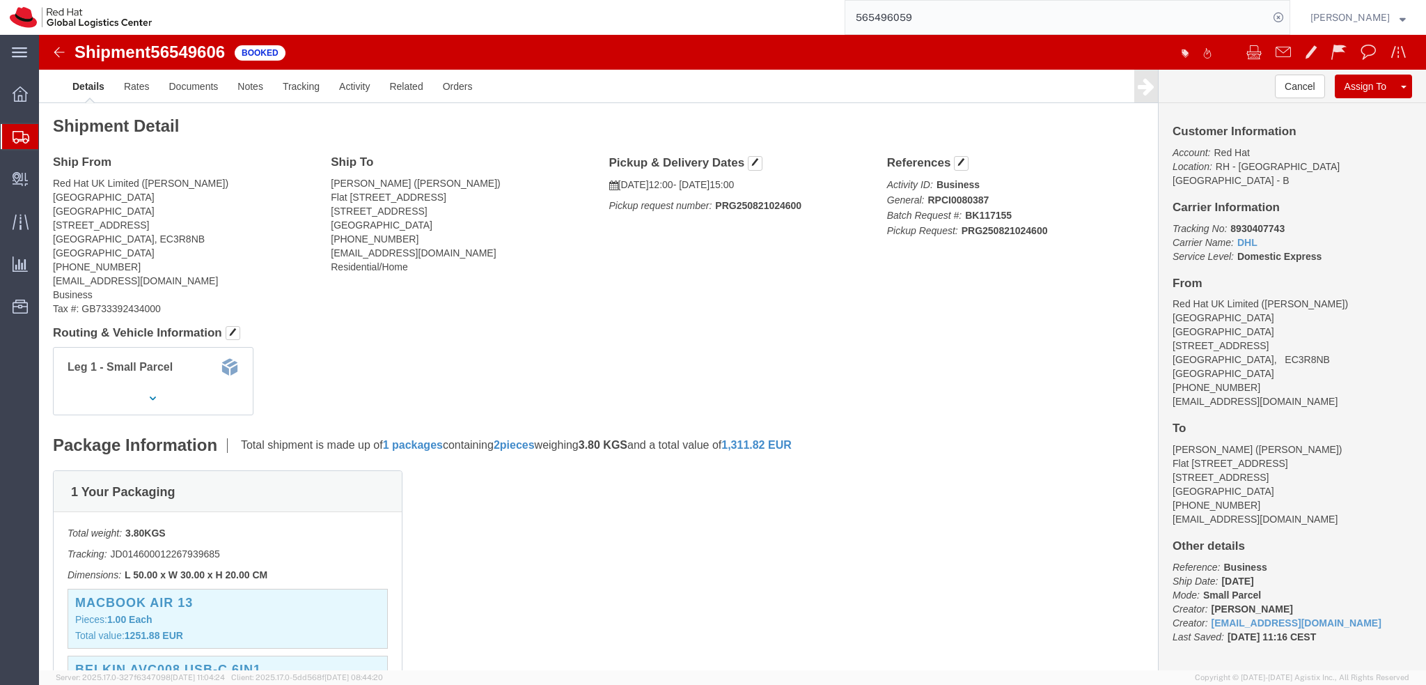
click at [964, 13] on input "565496059" at bounding box center [1056, 17] width 423 height 33
paste input "search"
type input "56549605"
click span "button"
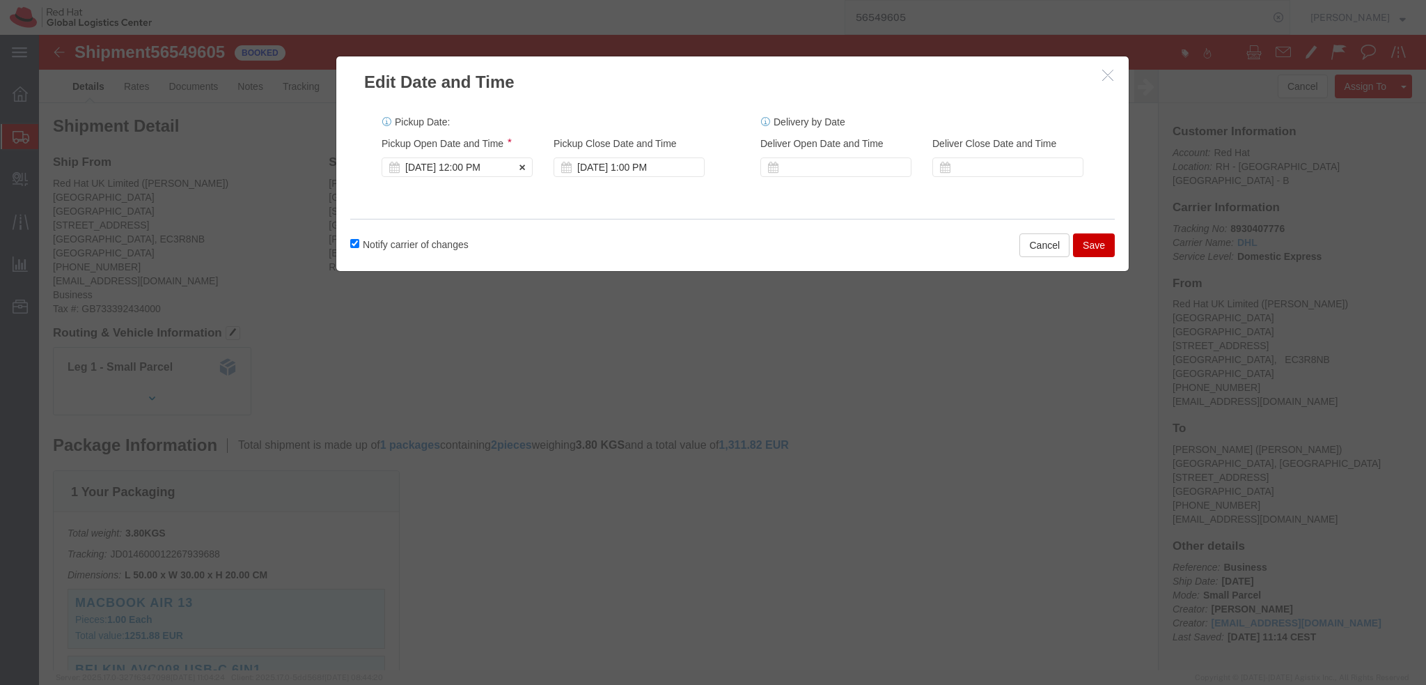
click div "[DATE] 12:00 PM"
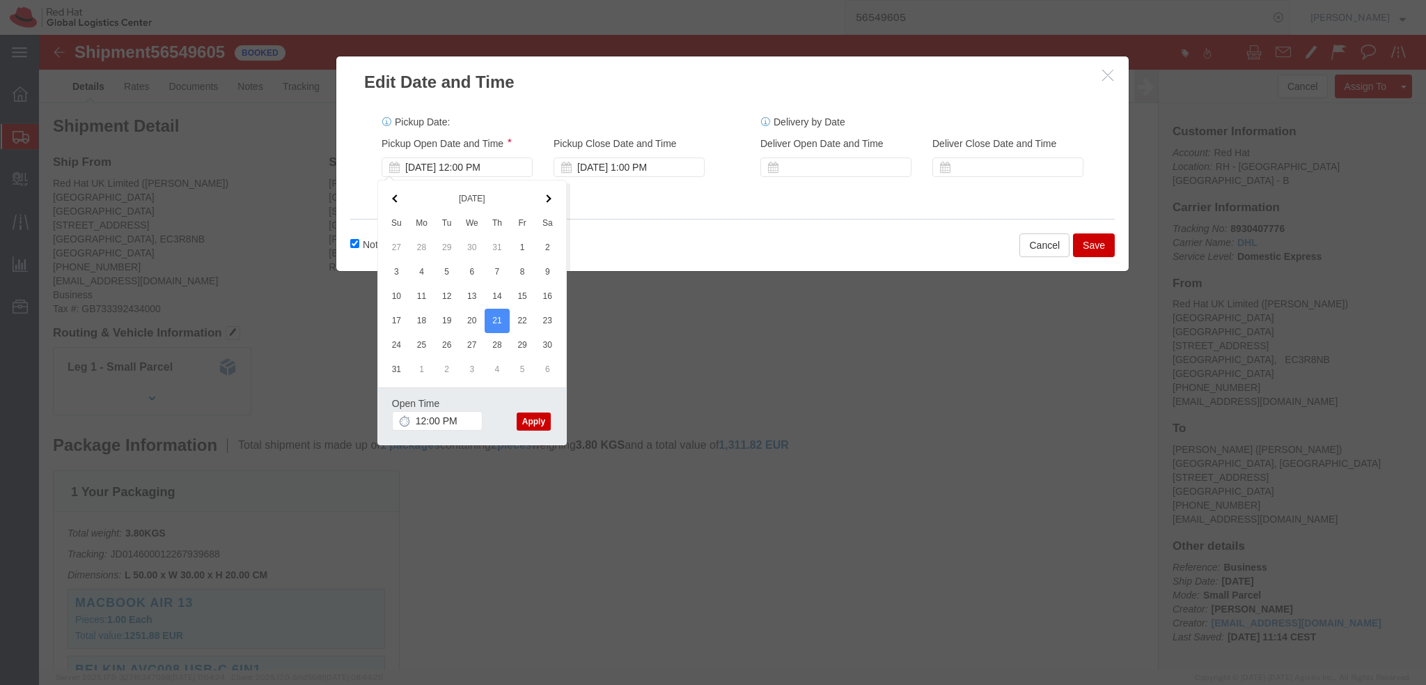
drag, startPoint x: 500, startPoint y: 387, endPoint x: 566, endPoint y: 348, distance: 76.2
click button "Apply"
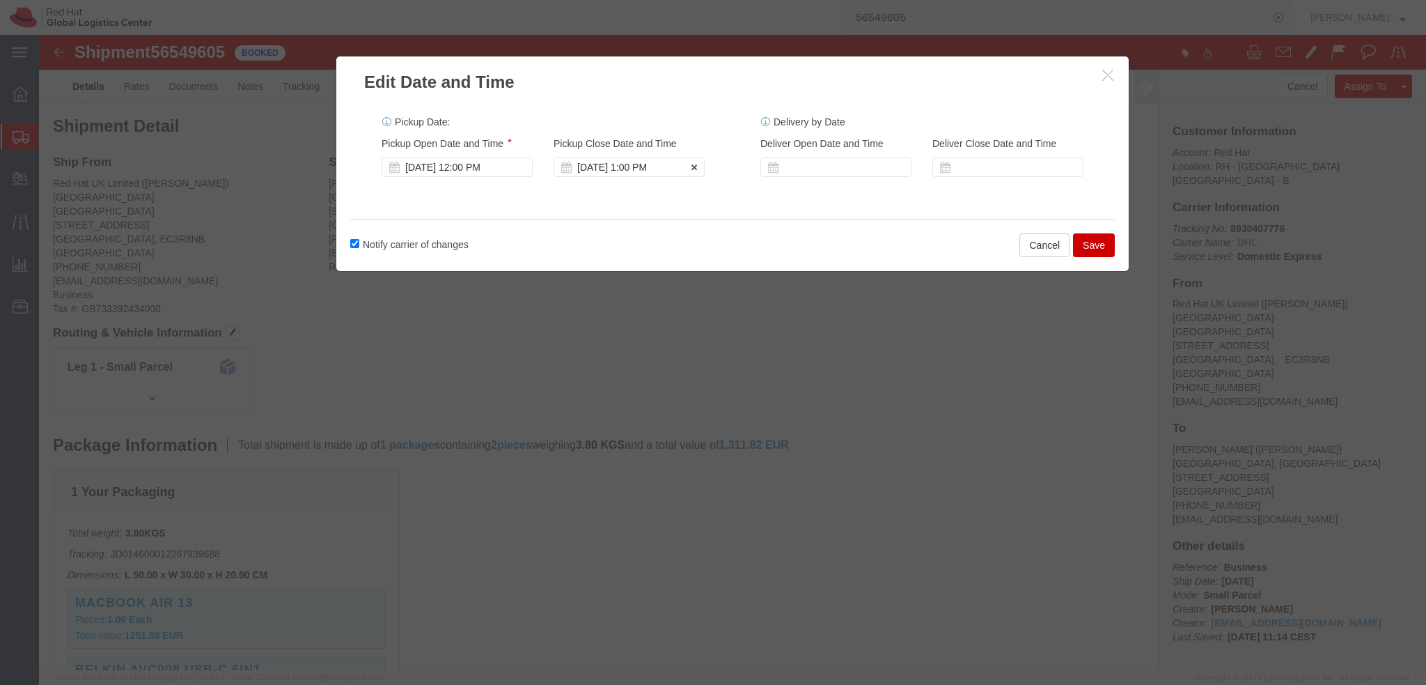
click div "[DATE] 1:00 PM"
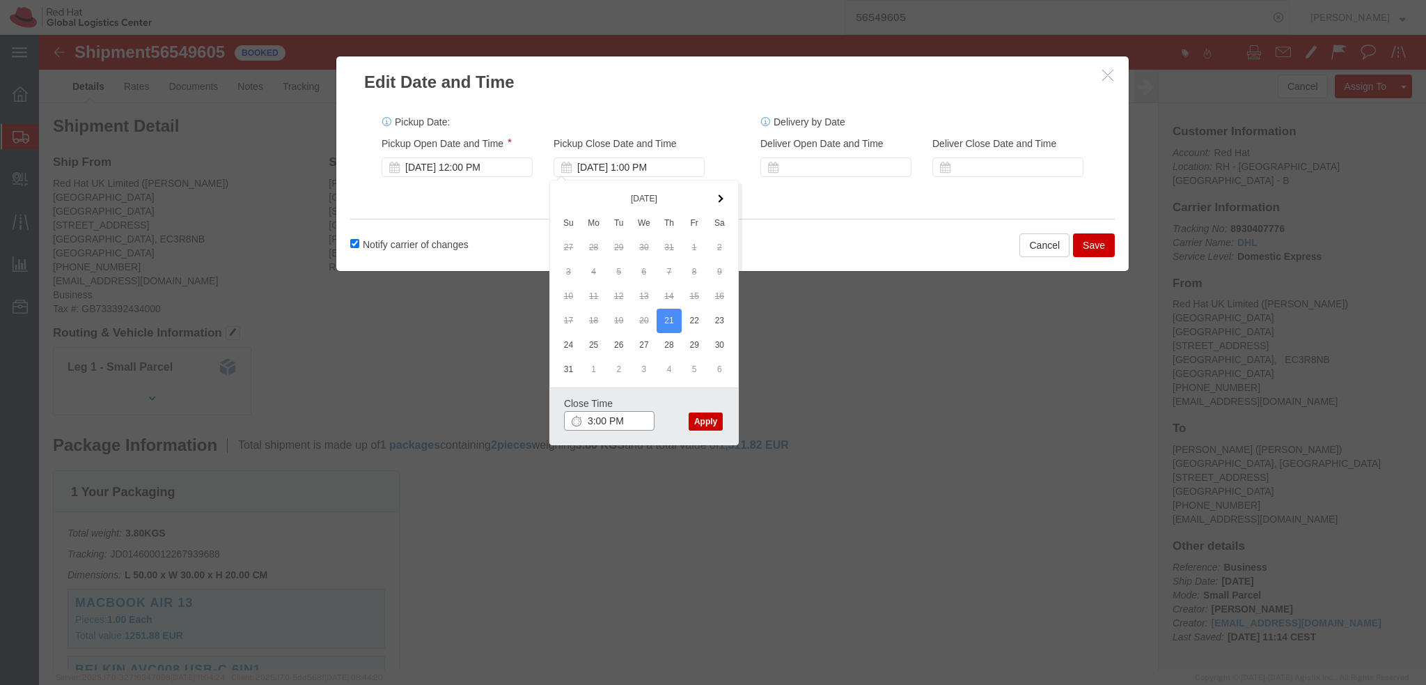
type input "3:00 PM"
click button "Apply"
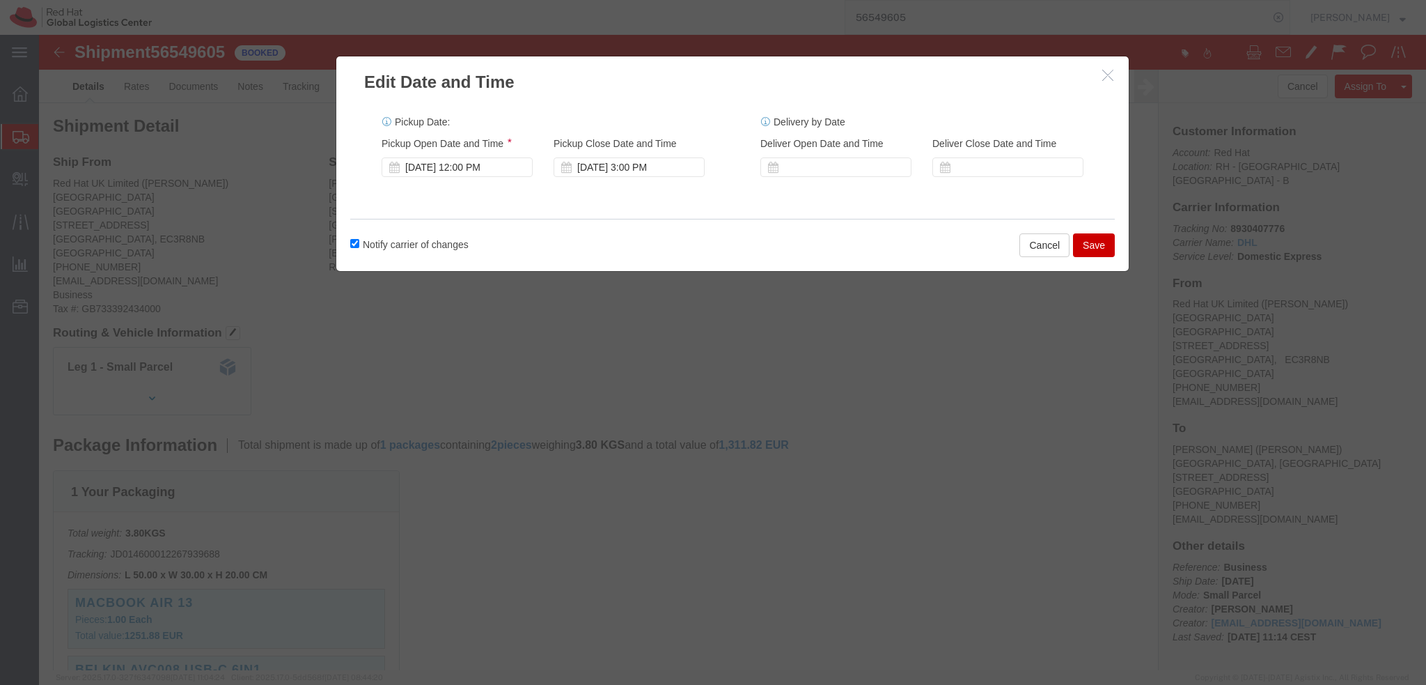
click button "Save"
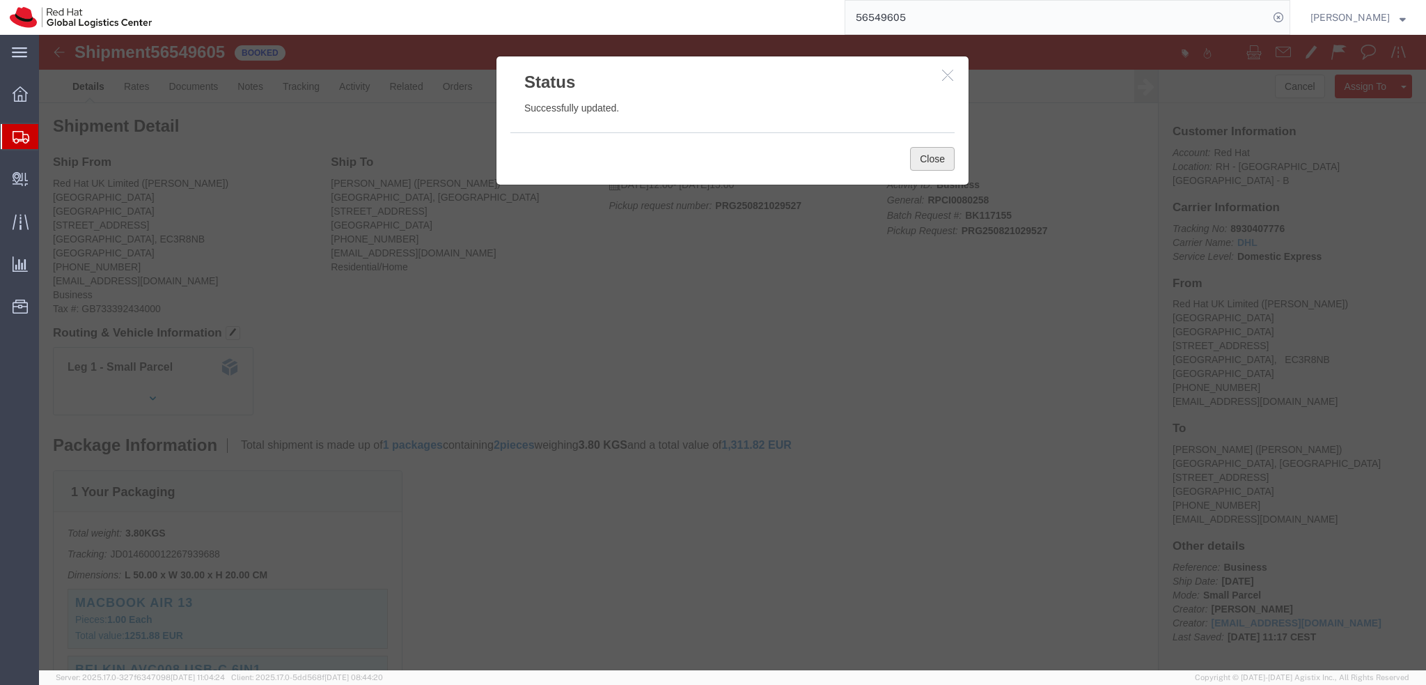
click button "Close"
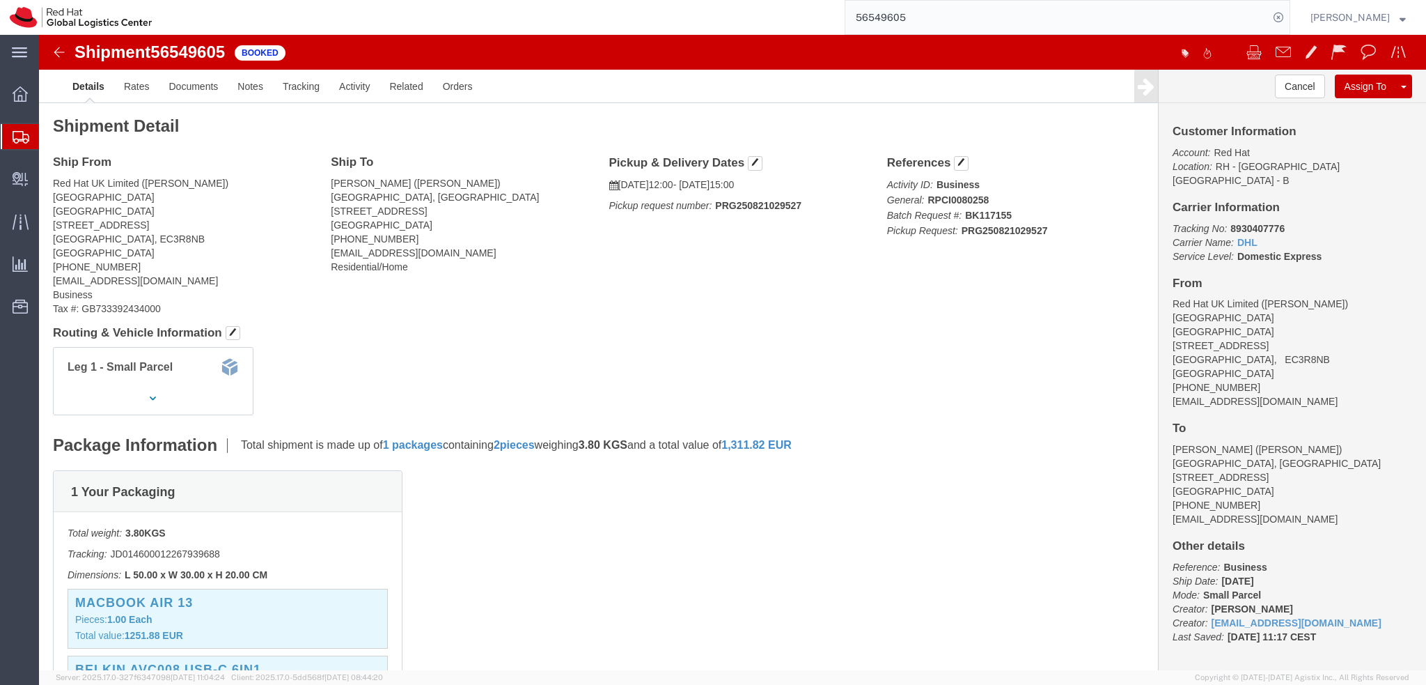
click at [935, 22] on input "56549605" at bounding box center [1056, 17] width 423 height 33
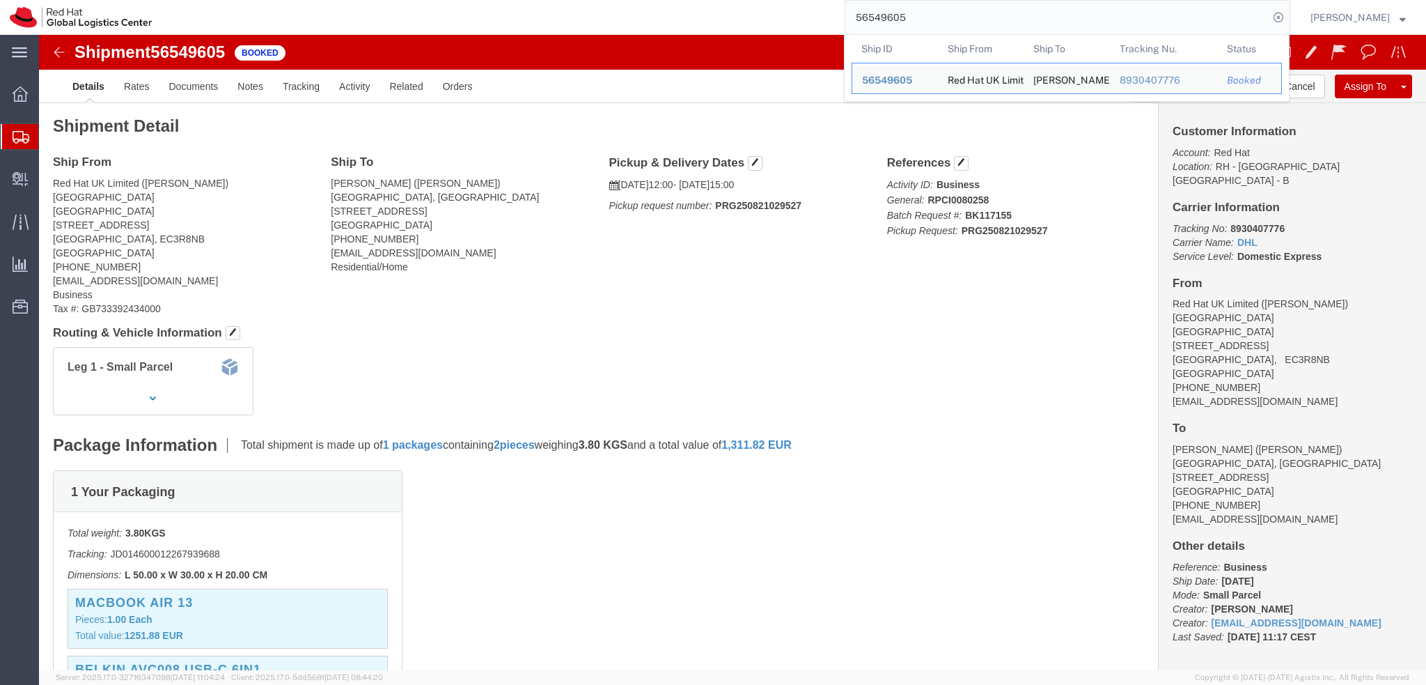
paste input "7"
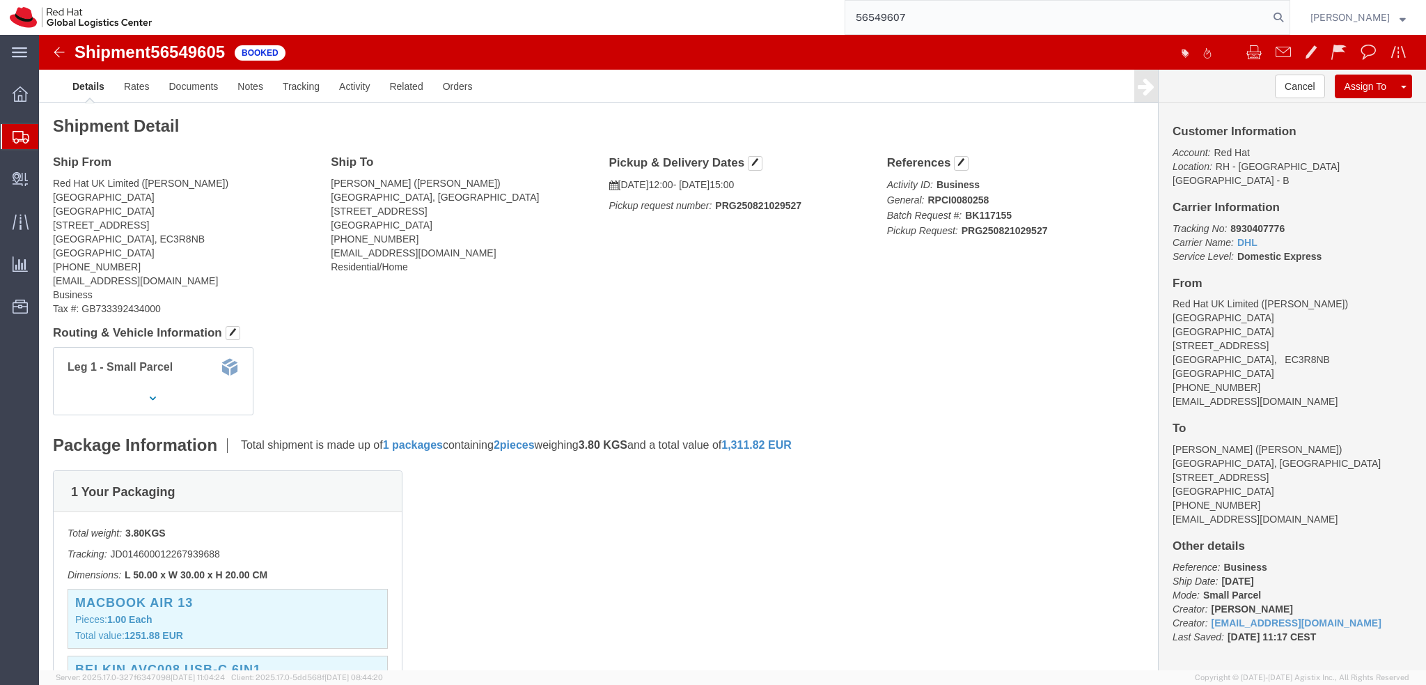
type input "56549607"
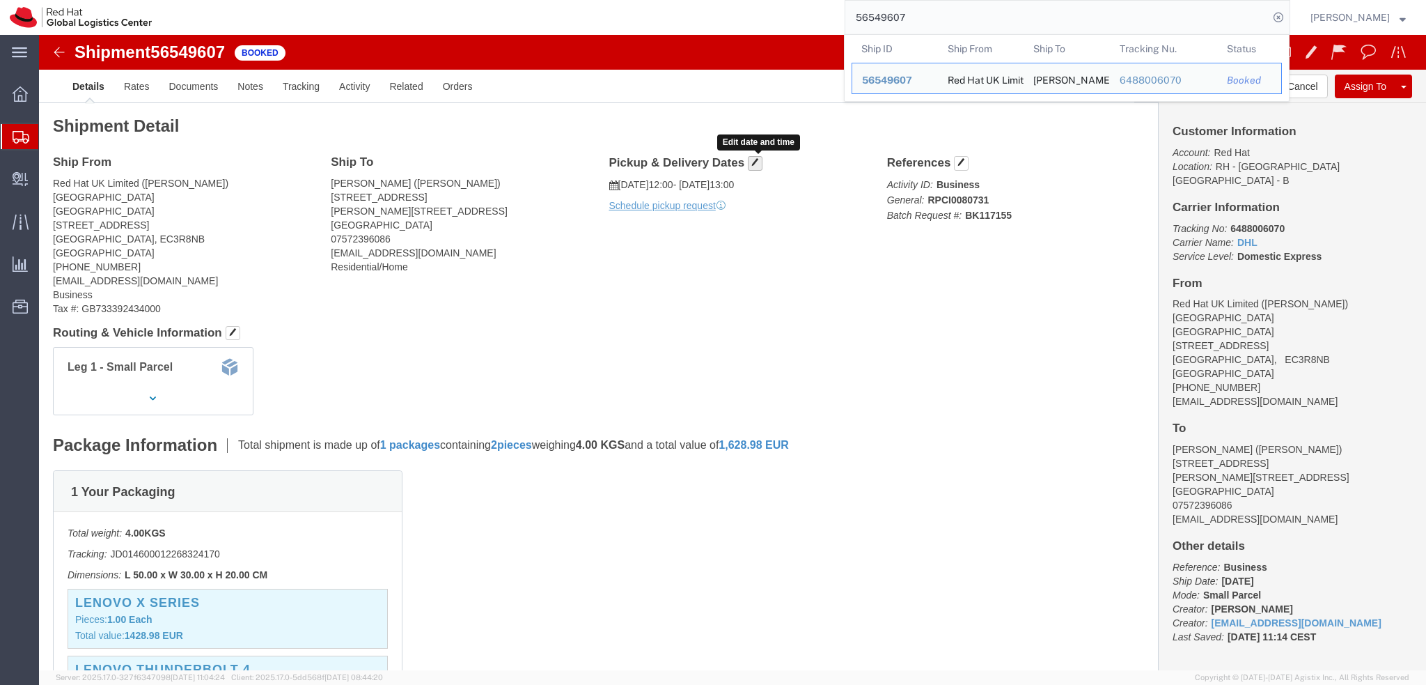
click button "button"
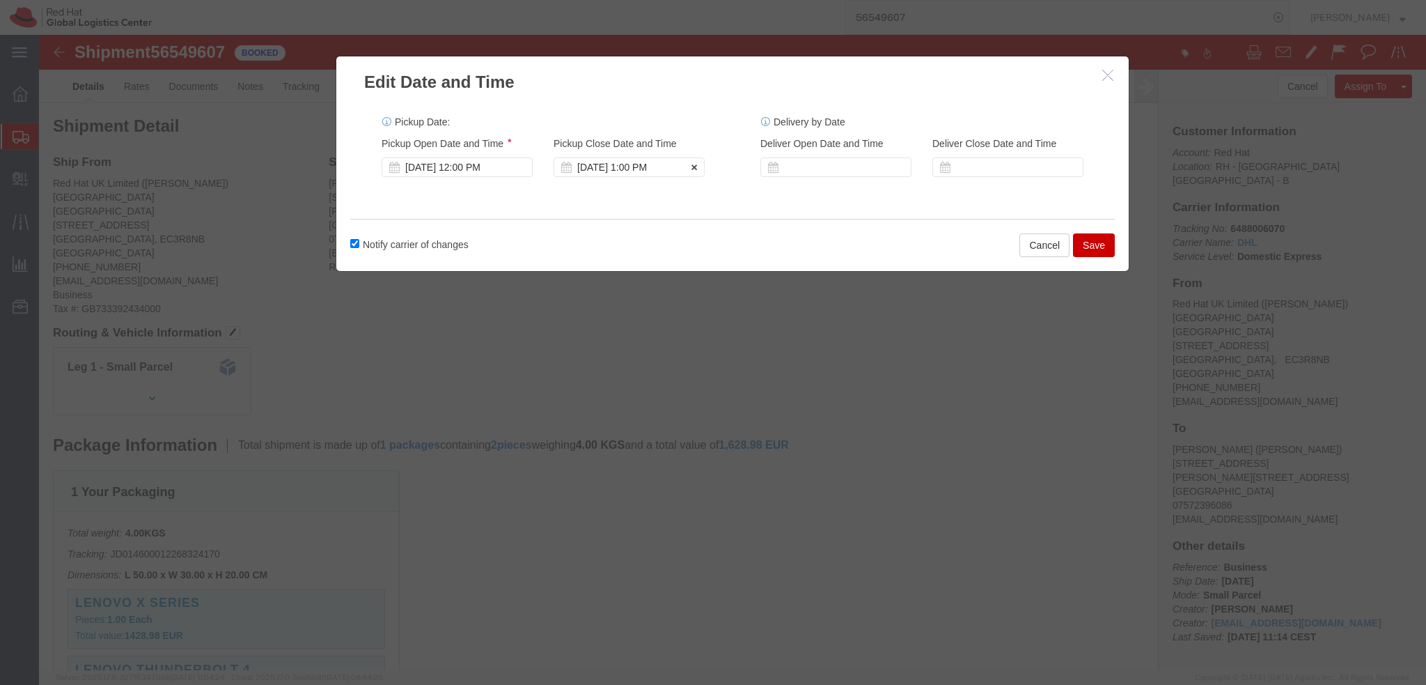
click div "[DATE] 1:00 PM"
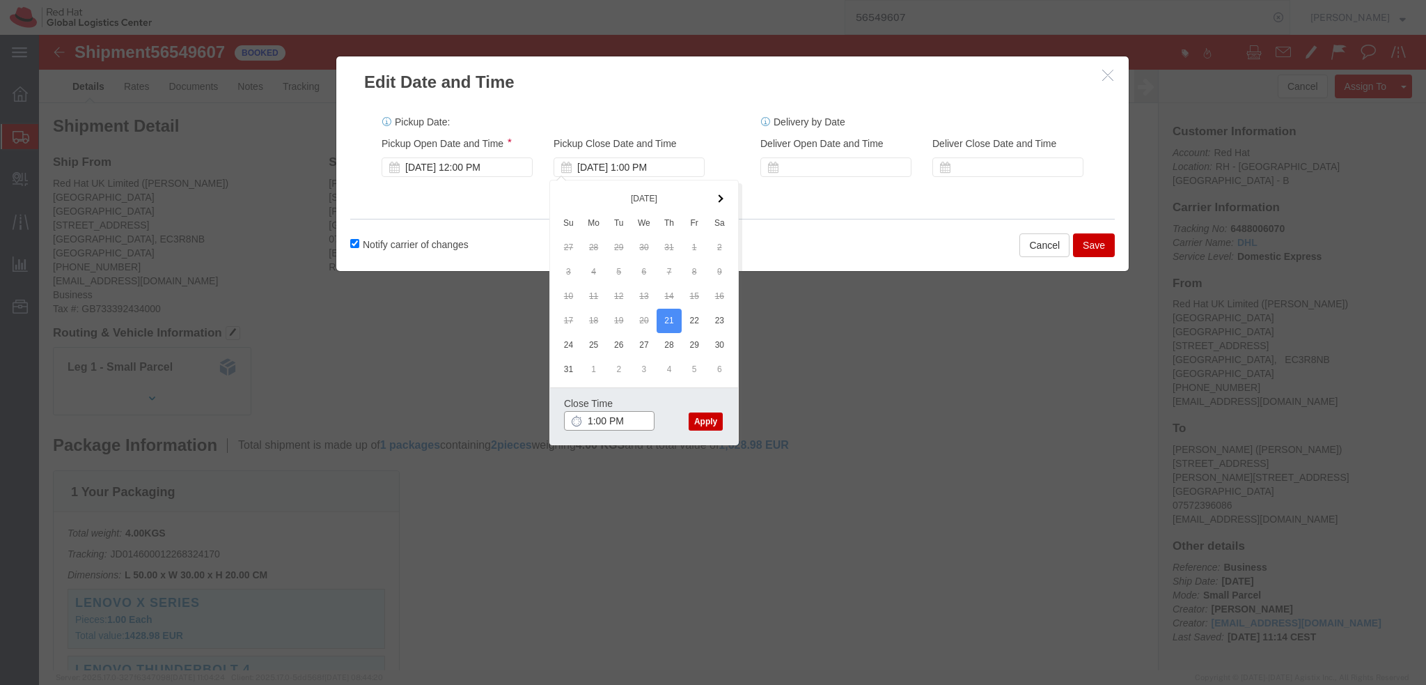
type input "3:00 PM"
click button "Apply"
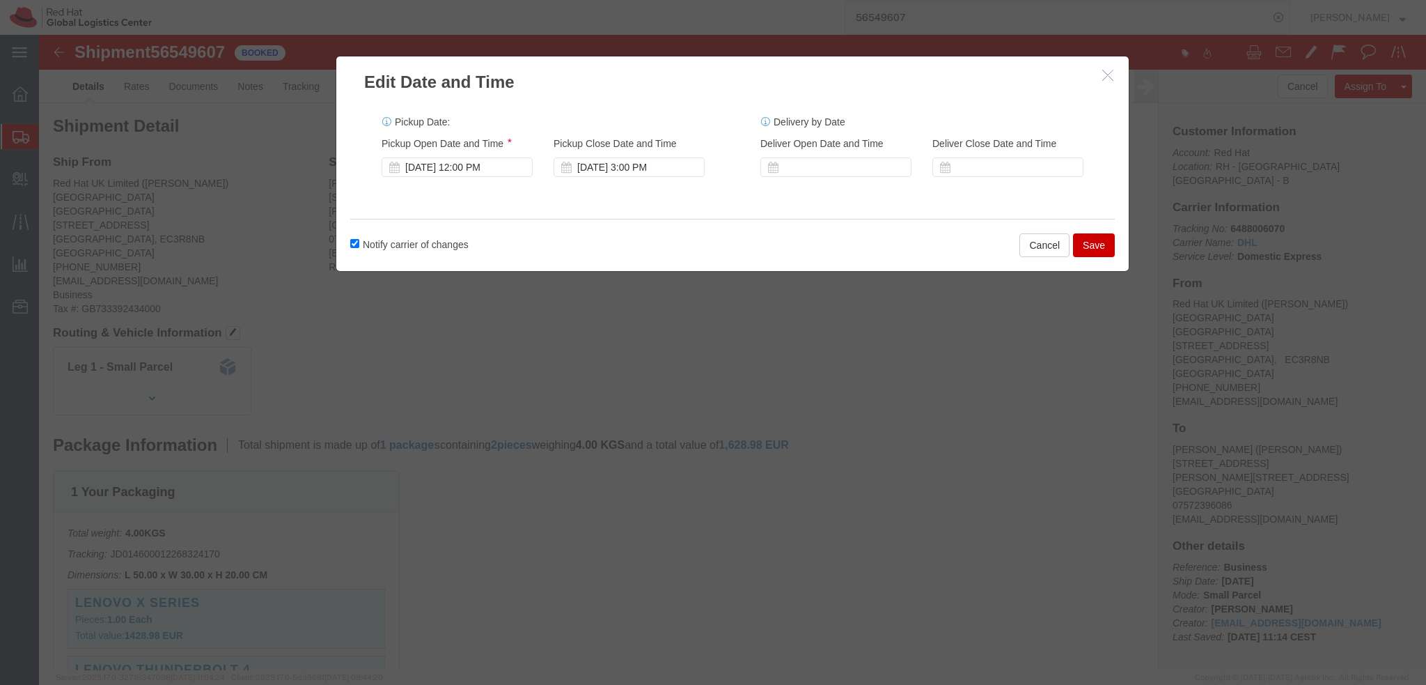
click button "Save"
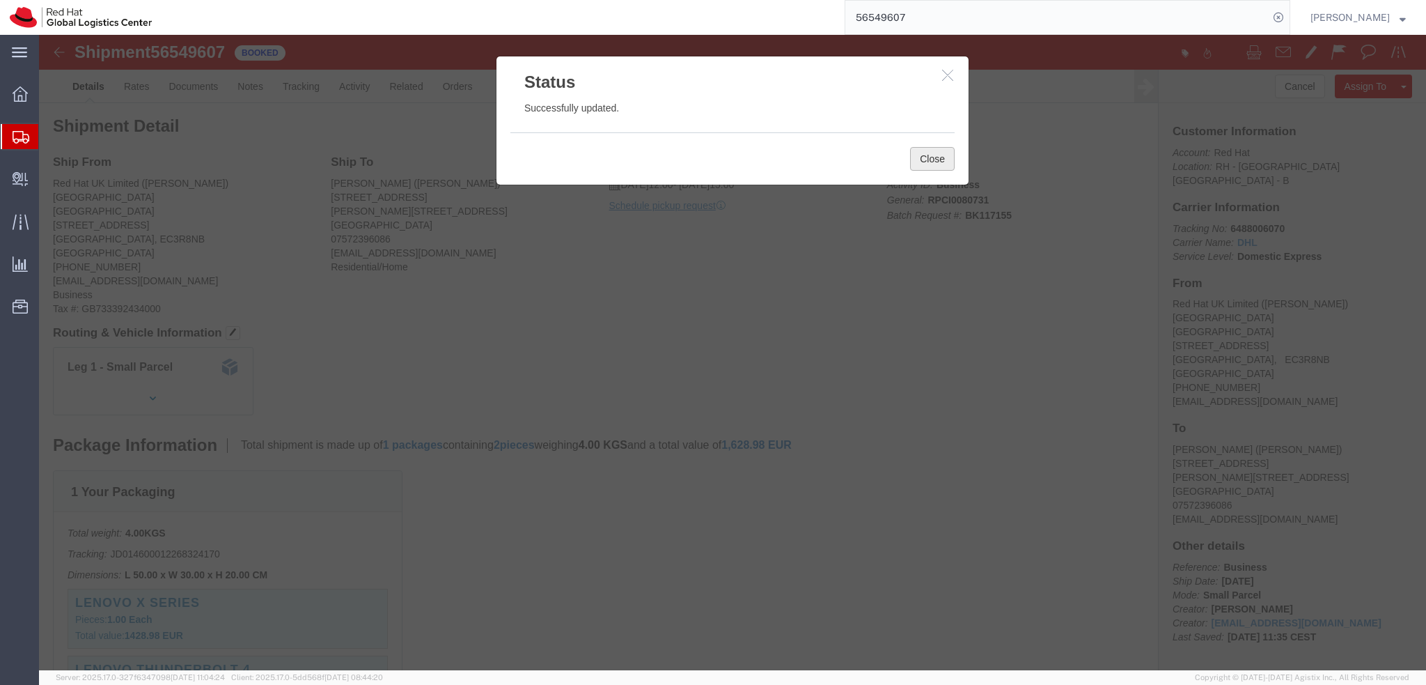
click button "Close"
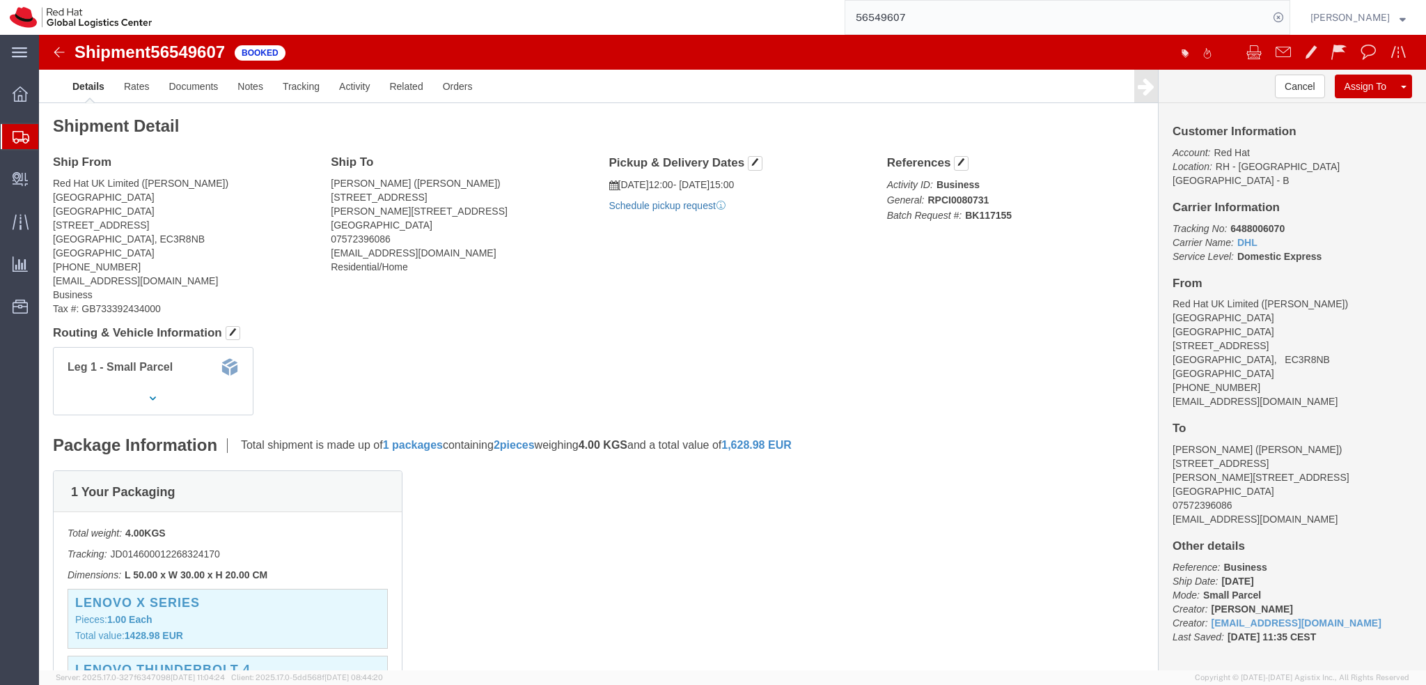
click link "Schedule pickup request"
click at [1018, 13] on input "56549607" at bounding box center [1056, 17] width 423 height 33
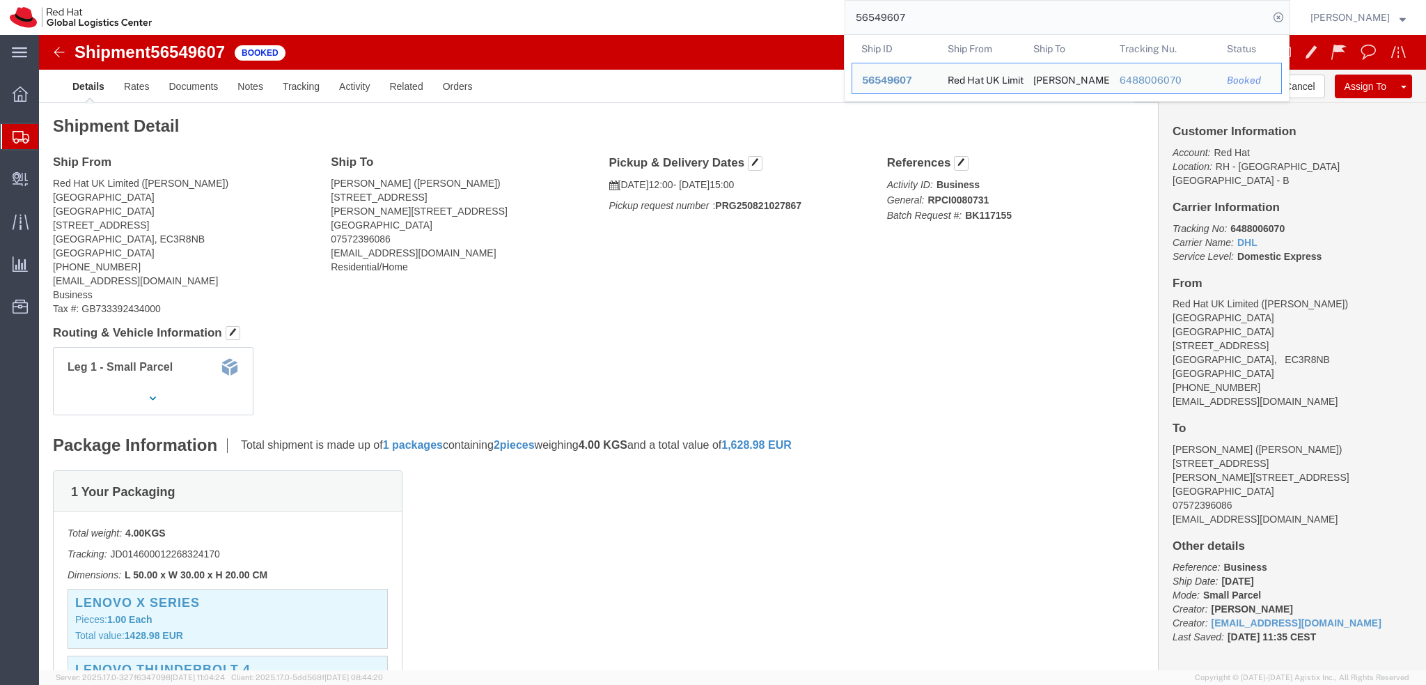
paste input "9"
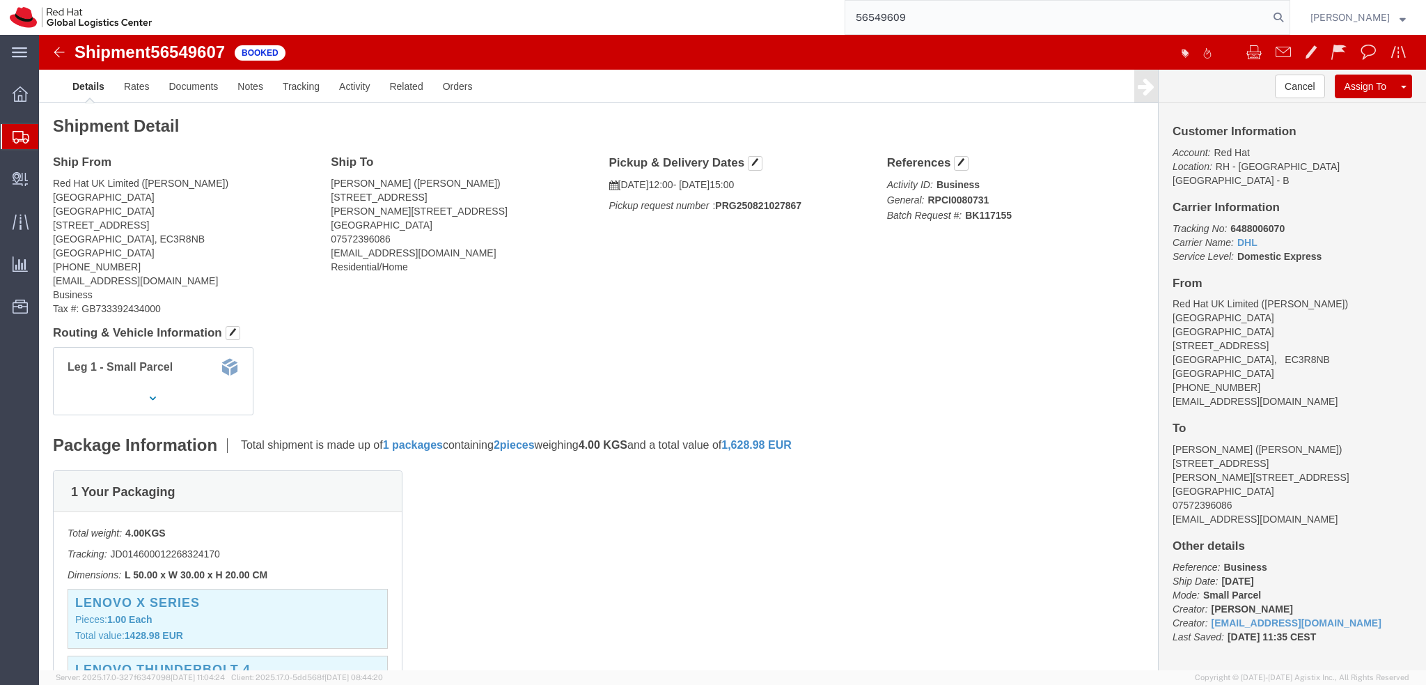
type input "56549609"
click span "button"
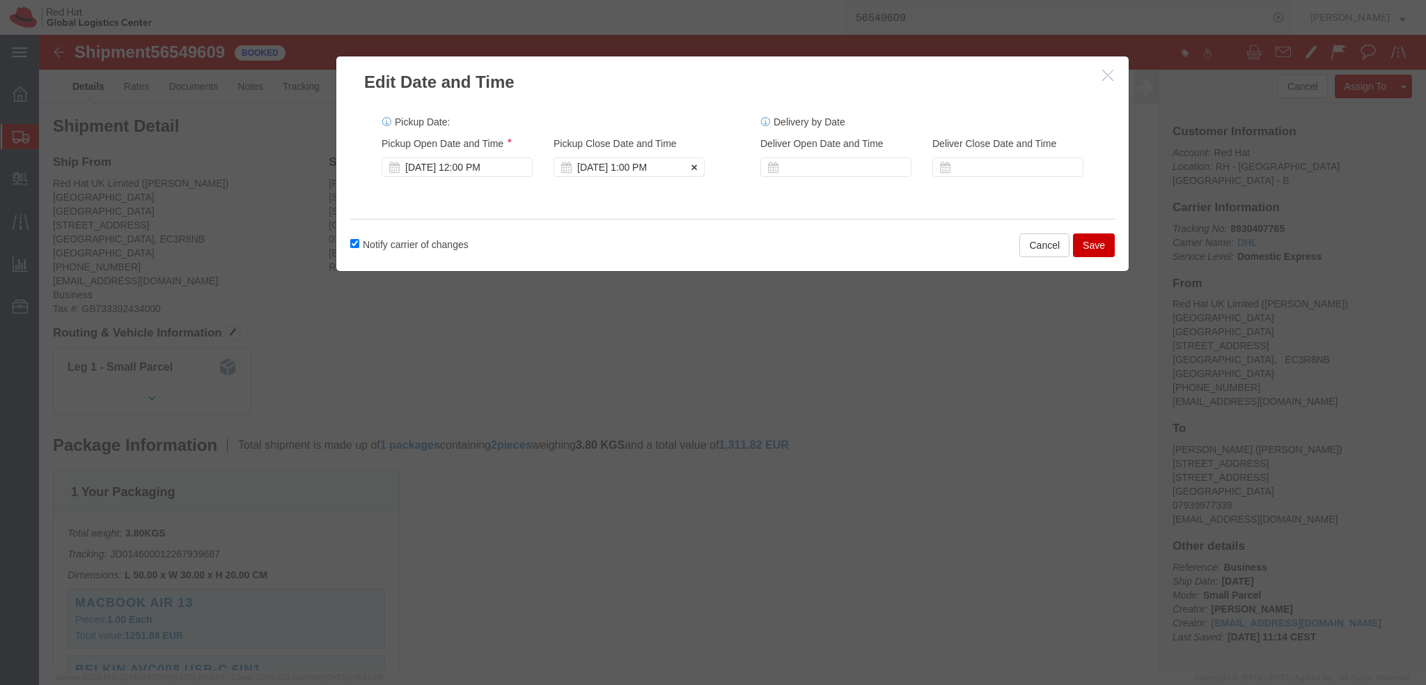
click div "Aug 21 2025 1:00 PM"
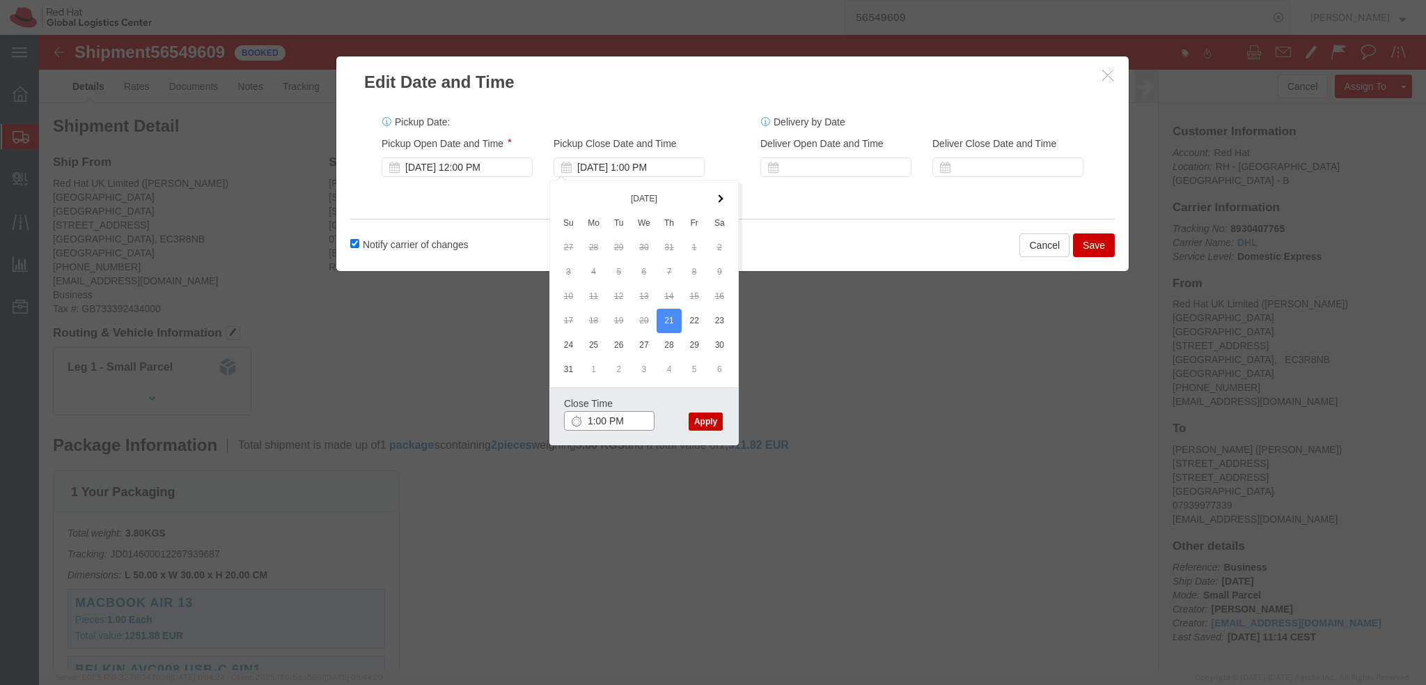
type input "3:00 PM"
click button "Apply"
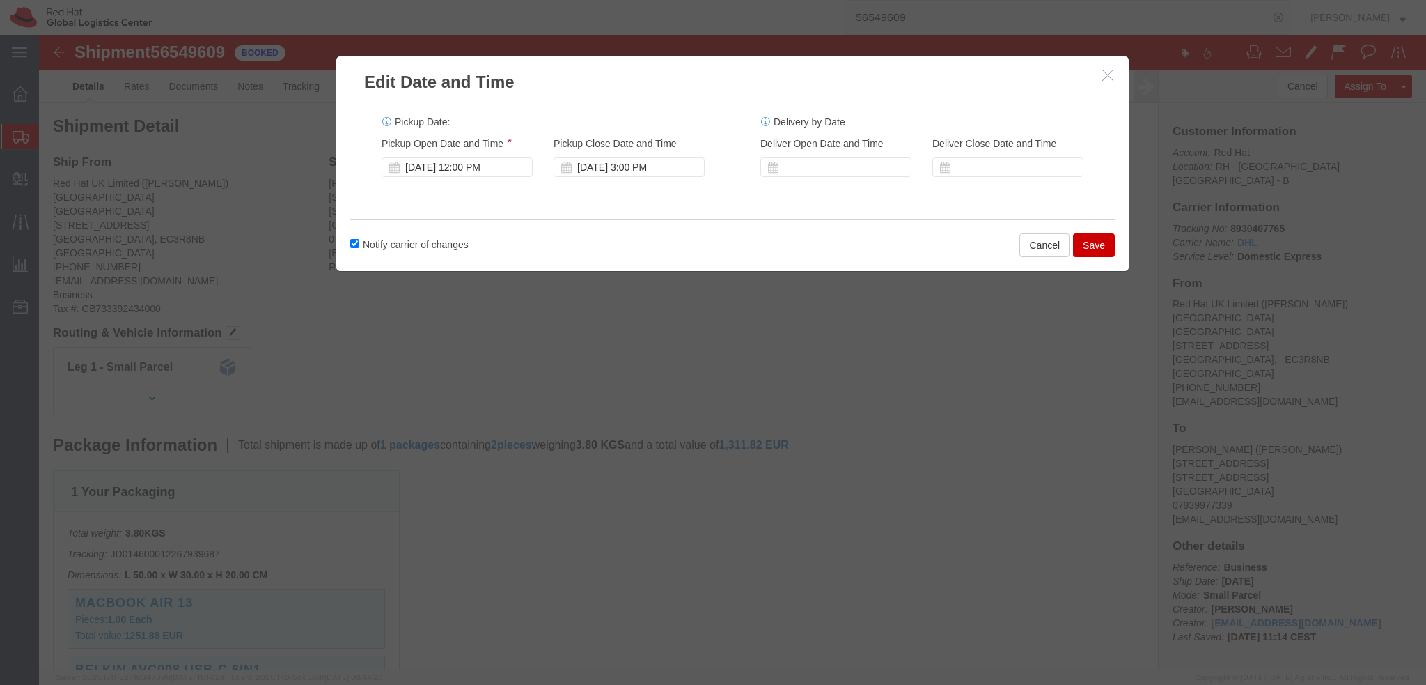
click button "Save"
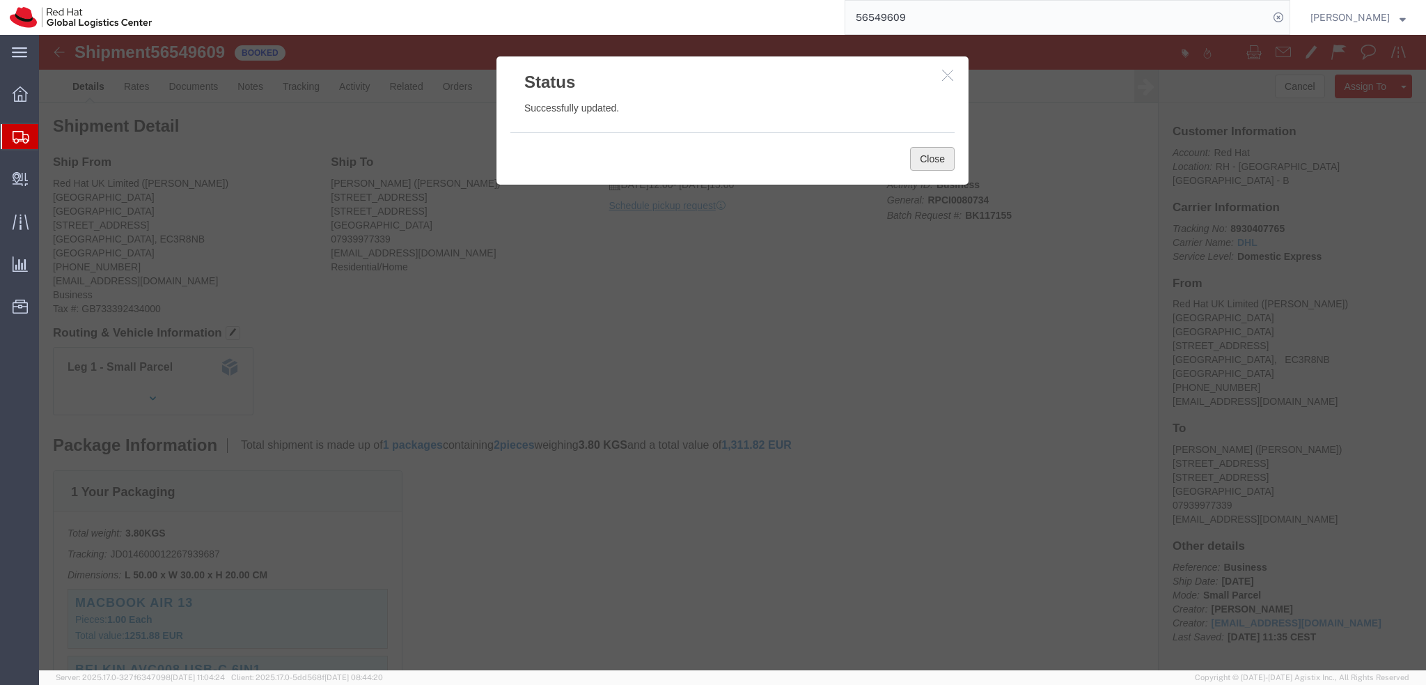
click button "Close"
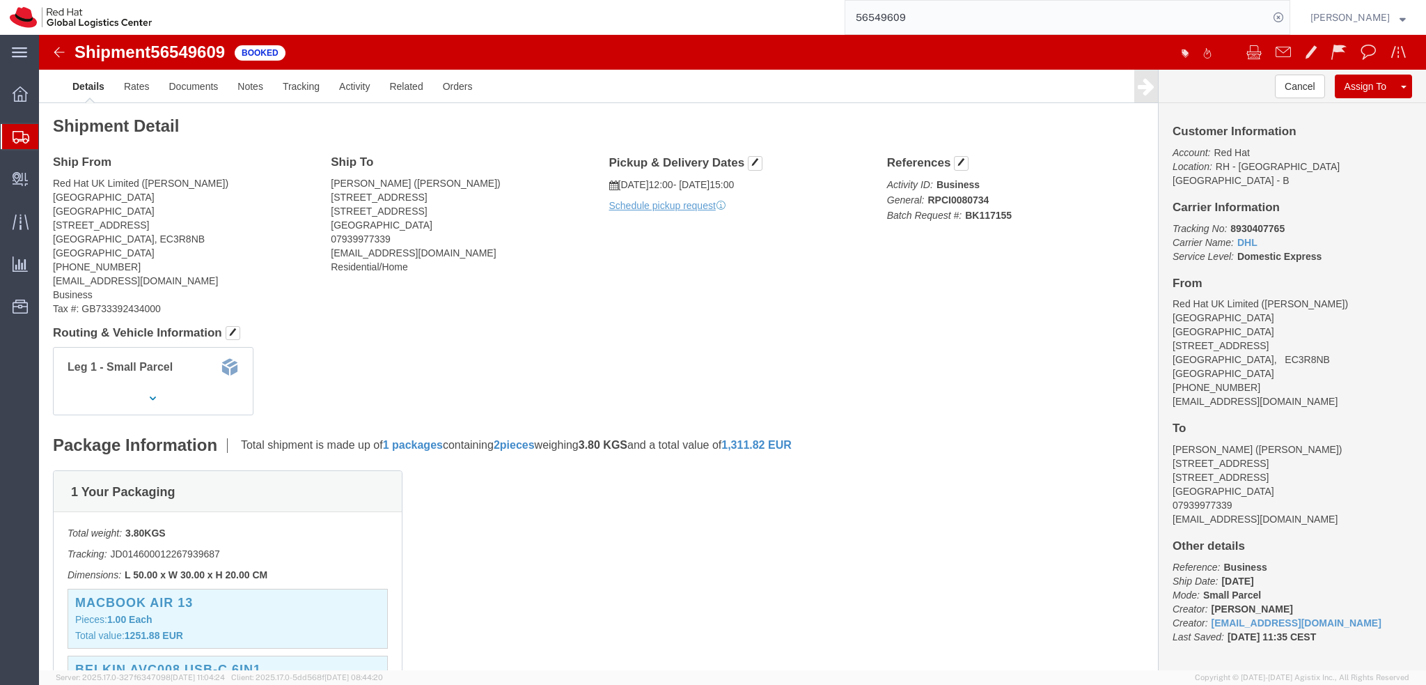
click div "Pickup & Delivery Dates 08/21/2025 12:00 - 08/21/2025 15:00 Schedule pickup req…"
click link "Schedule pickup request"
drag, startPoint x: 465, startPoint y: 185, endPoint x: 462, endPoint y: 174, distance: 10.8
click address "Gary Smith (Gary Smith) 33 Charlton Park Lane London, SE7 8QU United Kingdom 07…"
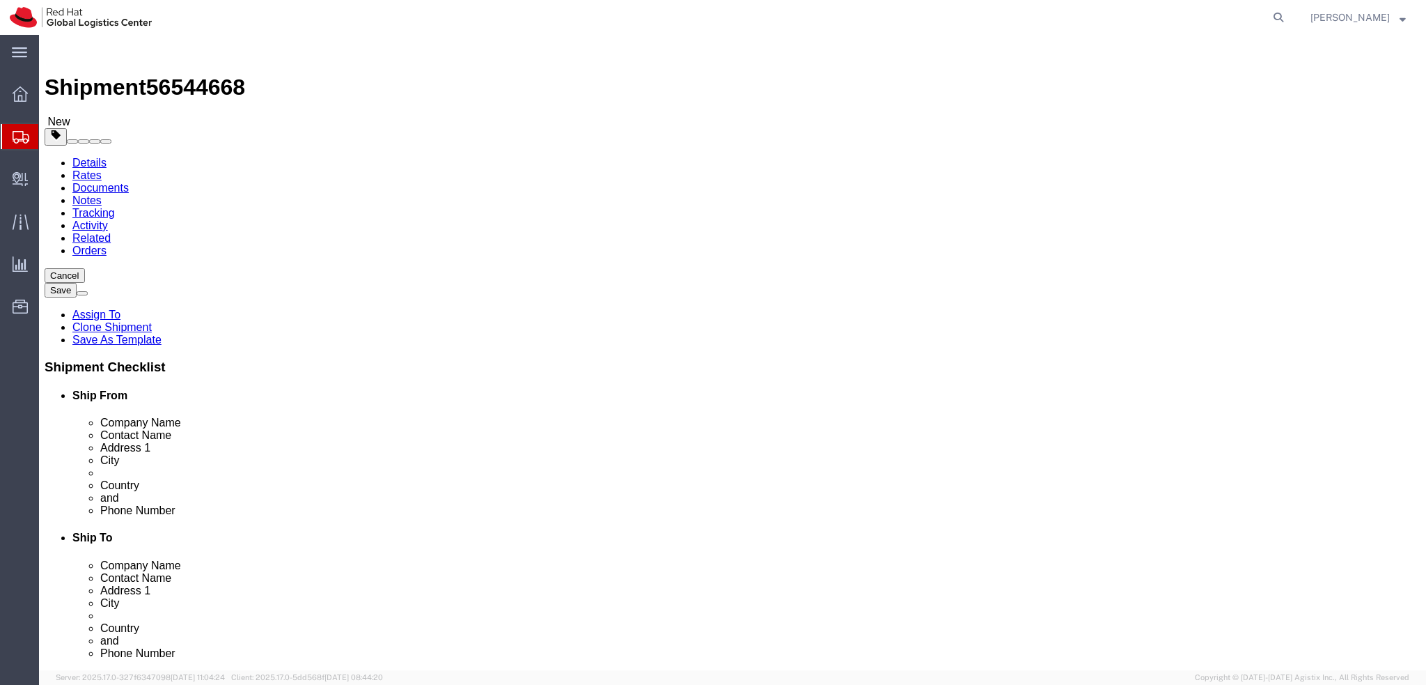
select select
select select "38030"
click icon
click dd "200.00 EUR"
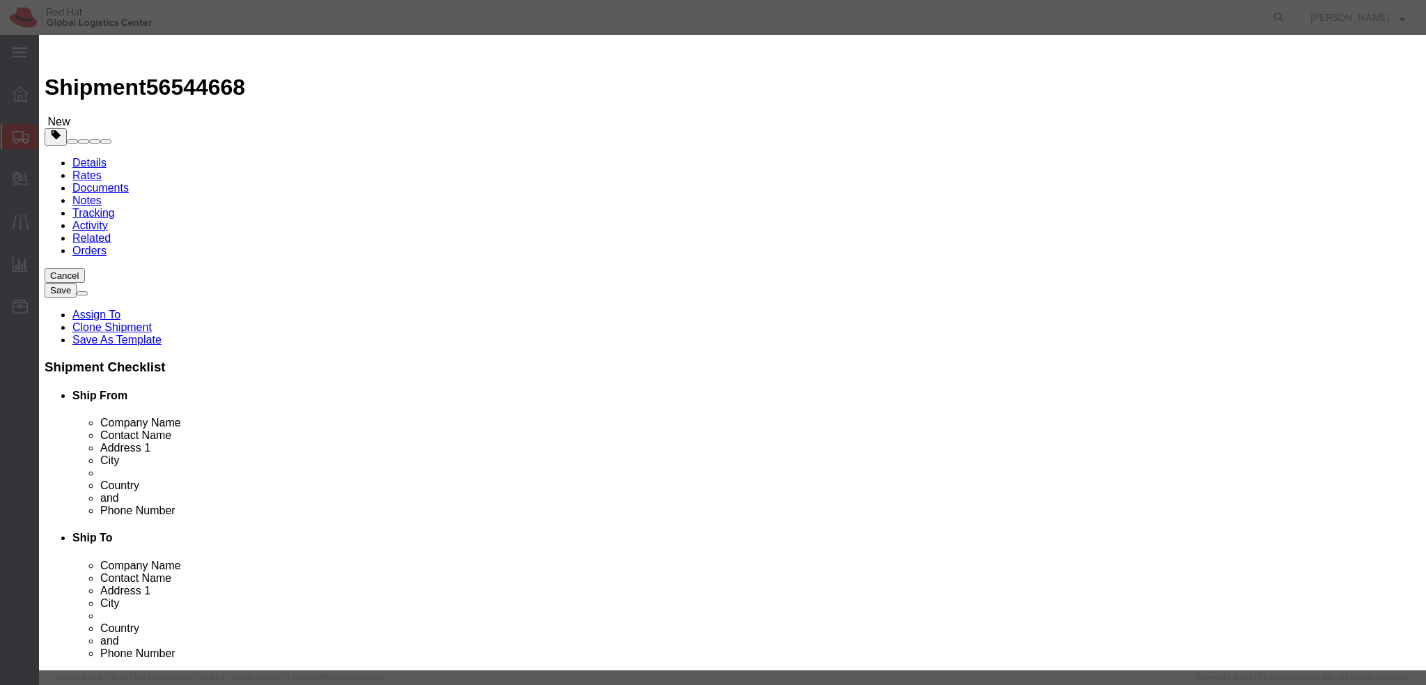
click button "button"
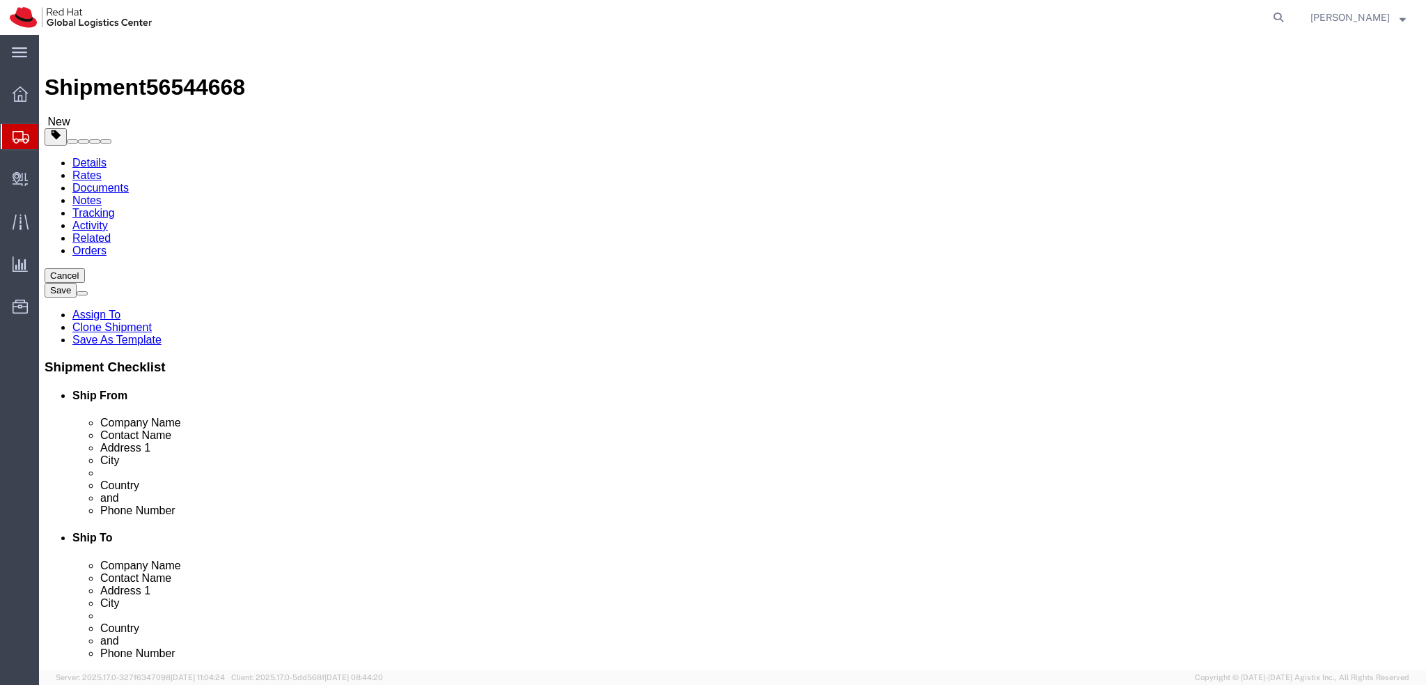
click link "Special Services"
click icon
drag, startPoint x: 304, startPoint y: 367, endPoint x: 153, endPoint y: 366, distance: 150.4
click div "City bad homburg"
paste input "Bad Homburg vor der Höhe"
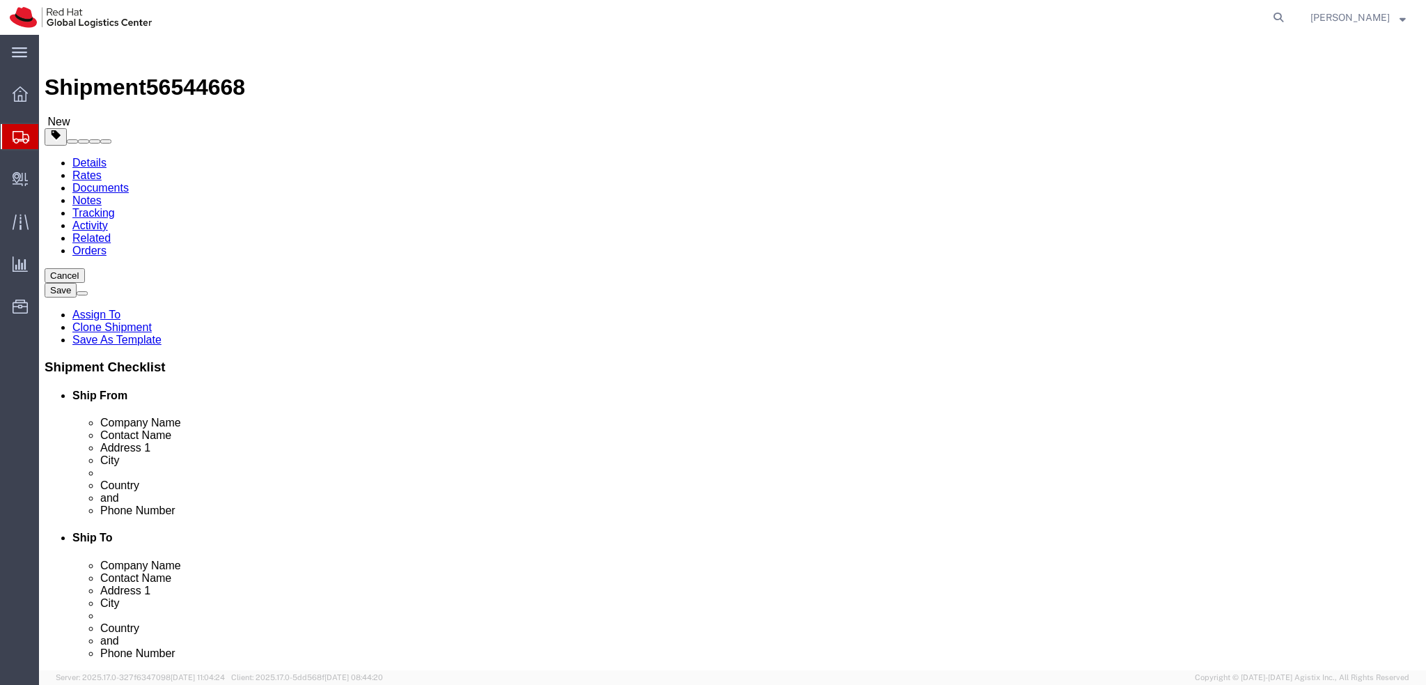
type input "Bad Homburg vor der Höhe"
drag, startPoint x: 326, startPoint y: 310, endPoint x: 152, endPoint y: 323, distance: 174.6
click div "Location My Profile Location [GEOGRAPHIC_DATA] - [GEOGRAPHIC_DATA] - [GEOGRAPHI…"
paste input "F"
type input "Friedberger strasse 23"
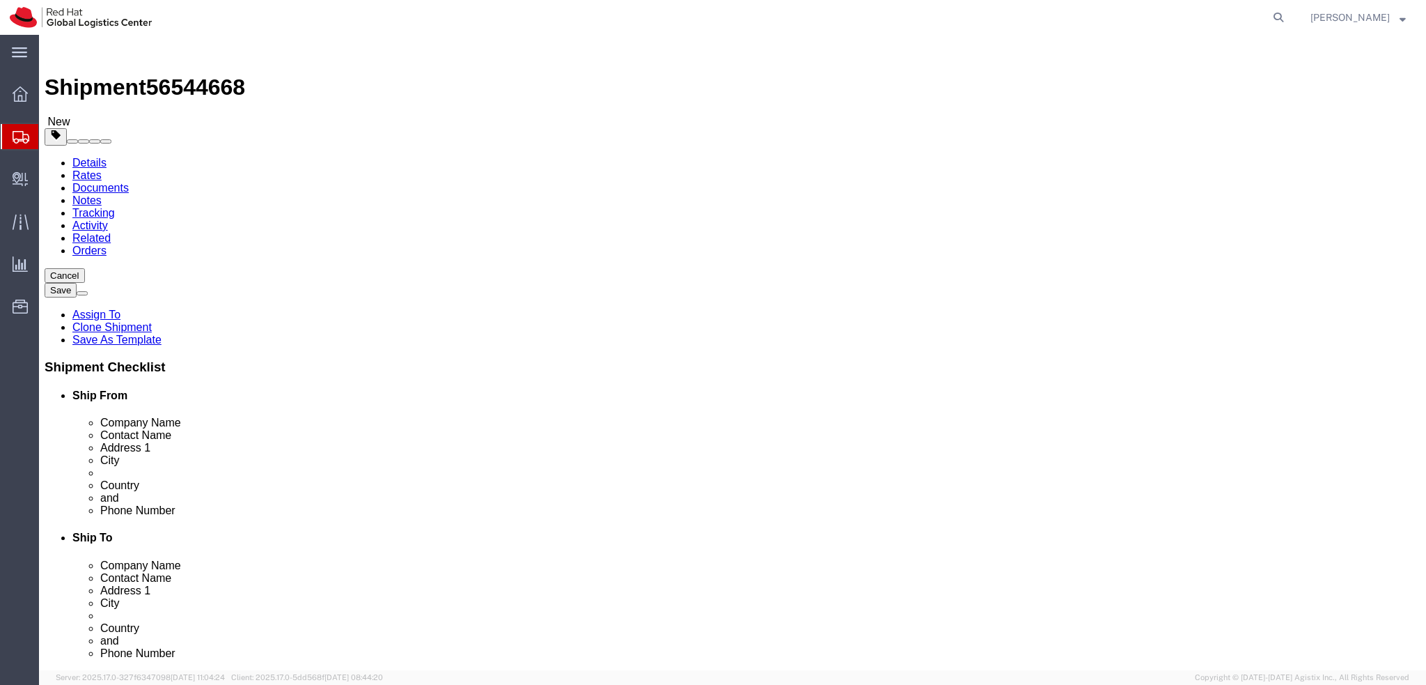
click label "Address 2"
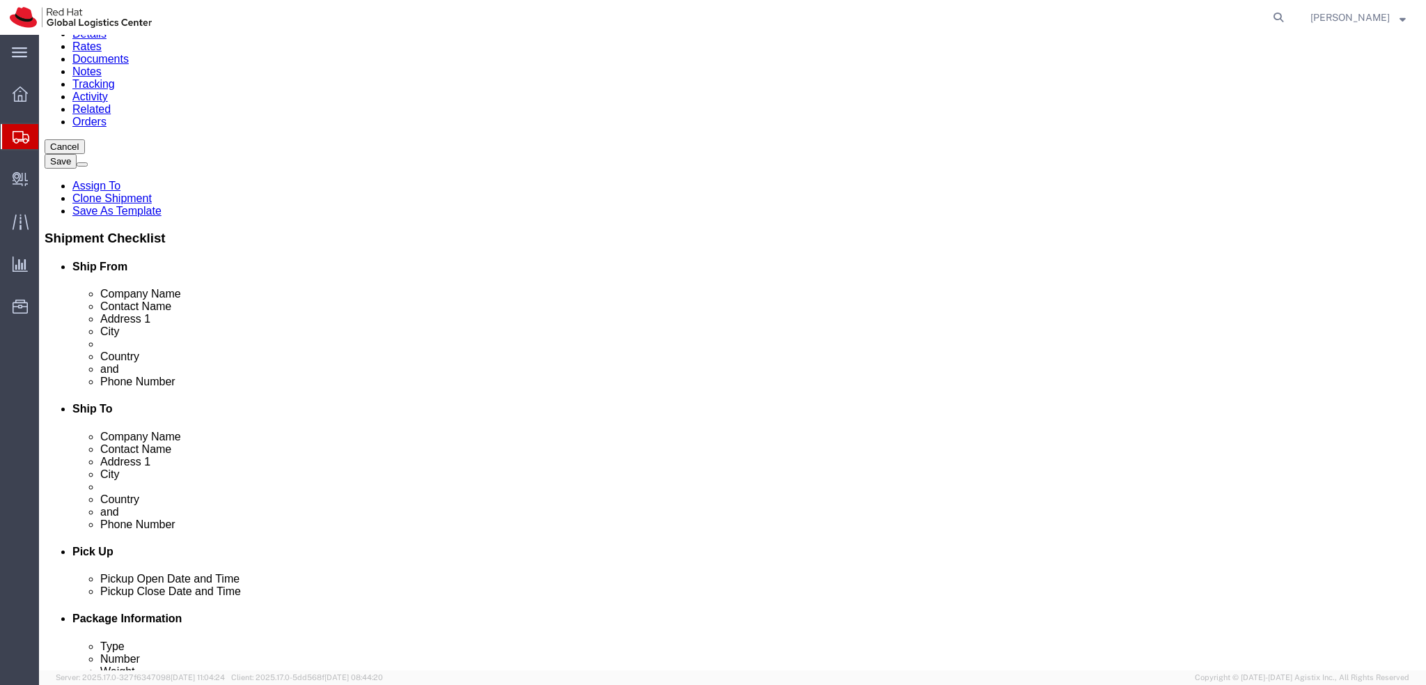
scroll to position [418, 0]
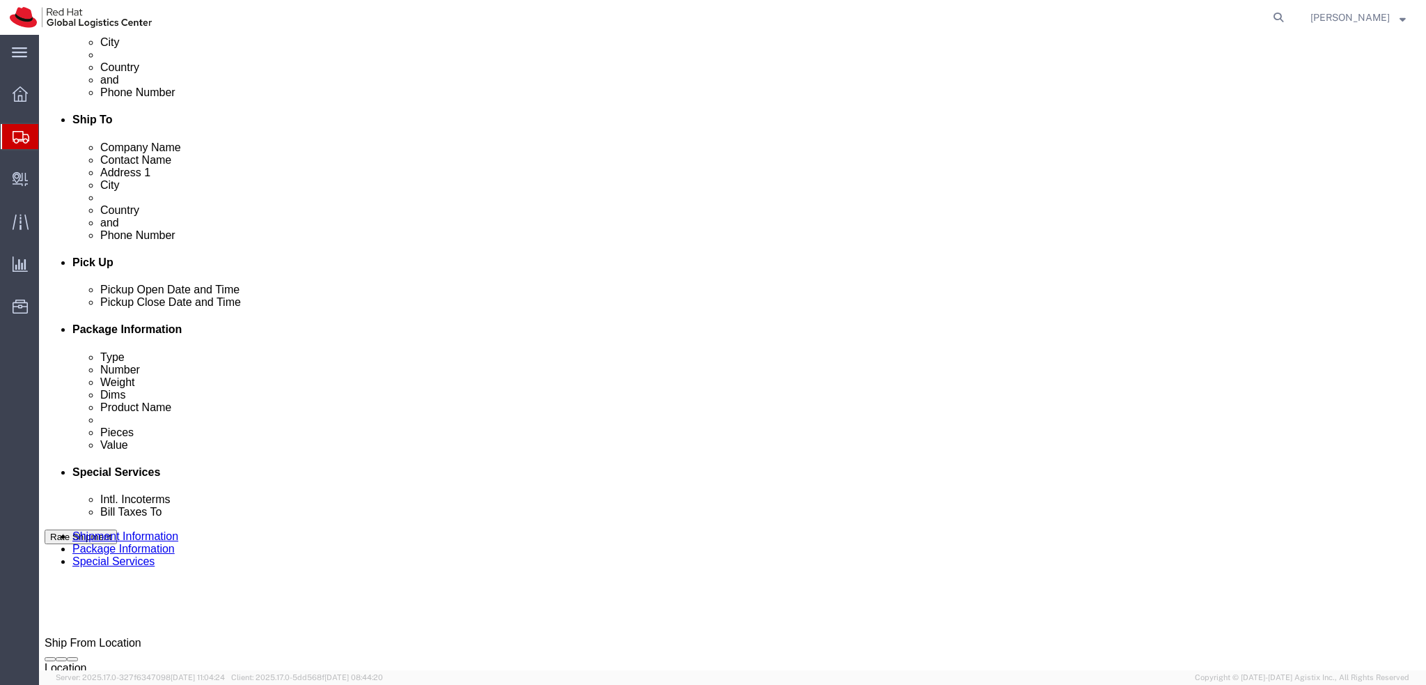
click div "Aug 20 2025 9:48 AM"
click input "9:48 AM"
click div "References Add reference"
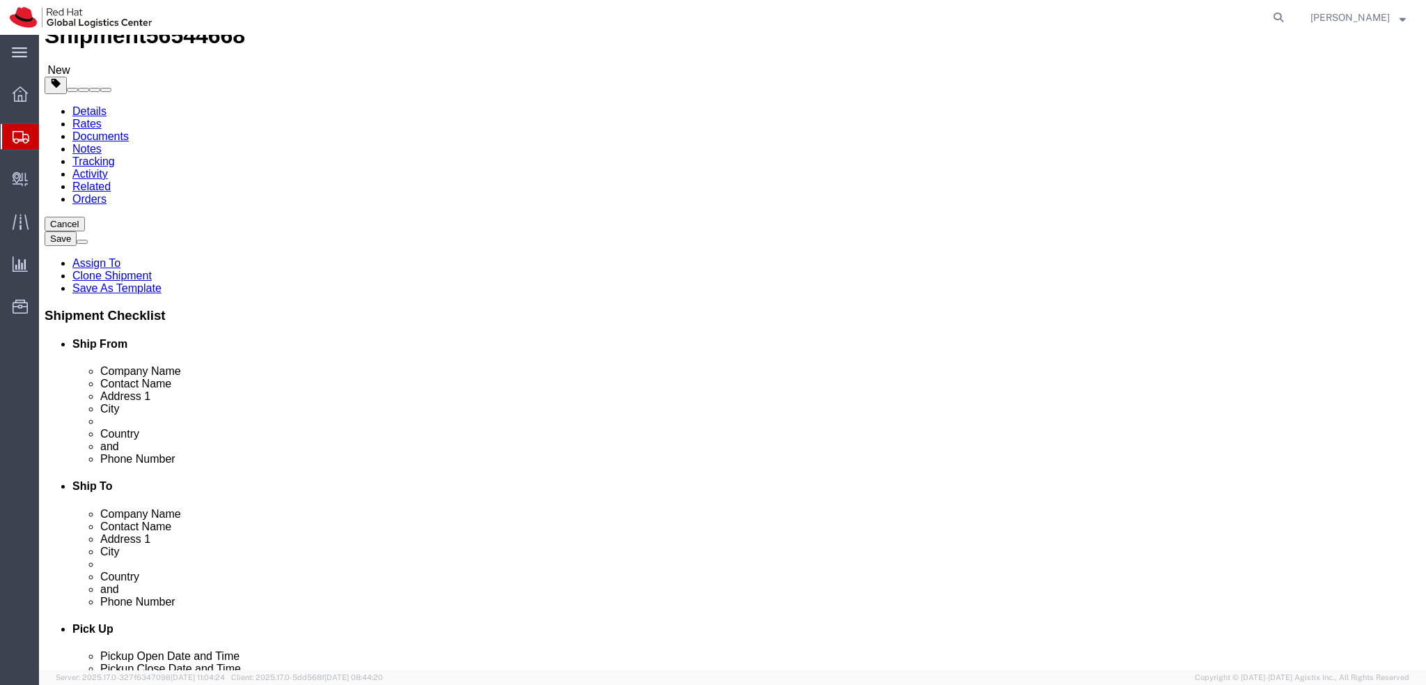
scroll to position [0, 0]
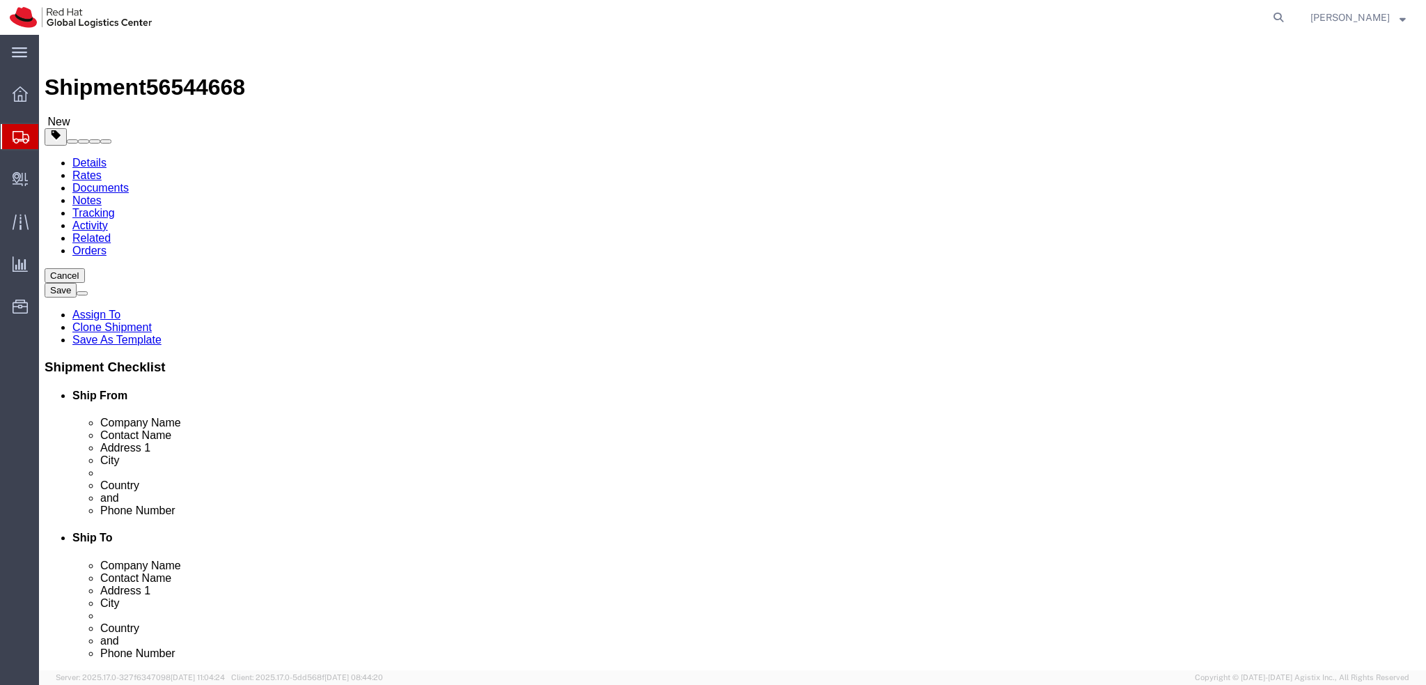
drag, startPoint x: 302, startPoint y: 285, endPoint x: 180, endPoint y: 282, distance: 122.6
click div "Contact Name Prerna Mohta"
drag, startPoint x: 353, startPoint y: 260, endPoint x: 144, endPoint y: 265, distance: 209.0
click div "Company Name Red Hat GMBH"
paste input "Prerna Mohta"
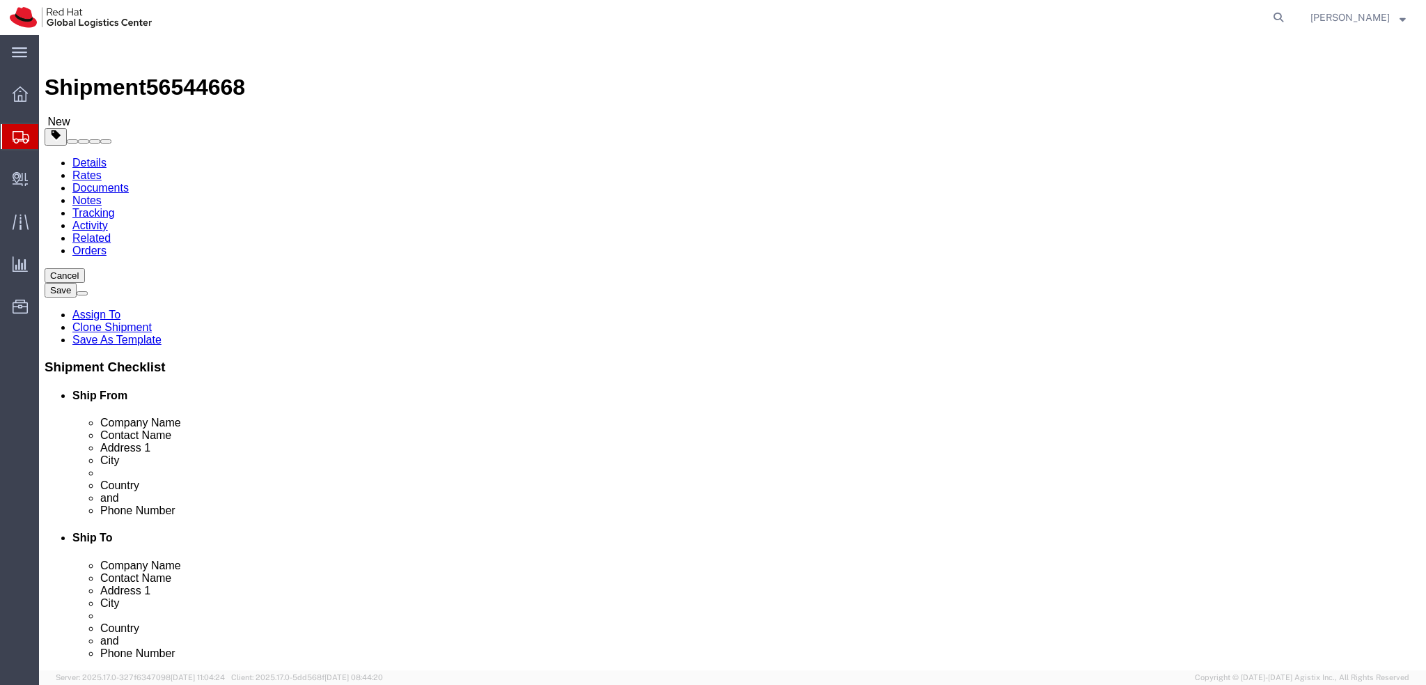
type input "Prerna Mohta"
click div "Location My Profile Location [GEOGRAPHIC_DATA] - [GEOGRAPHIC_DATA] - [GEOGRAPHI…"
click link "Package Information"
click dd "200.00 EUR"
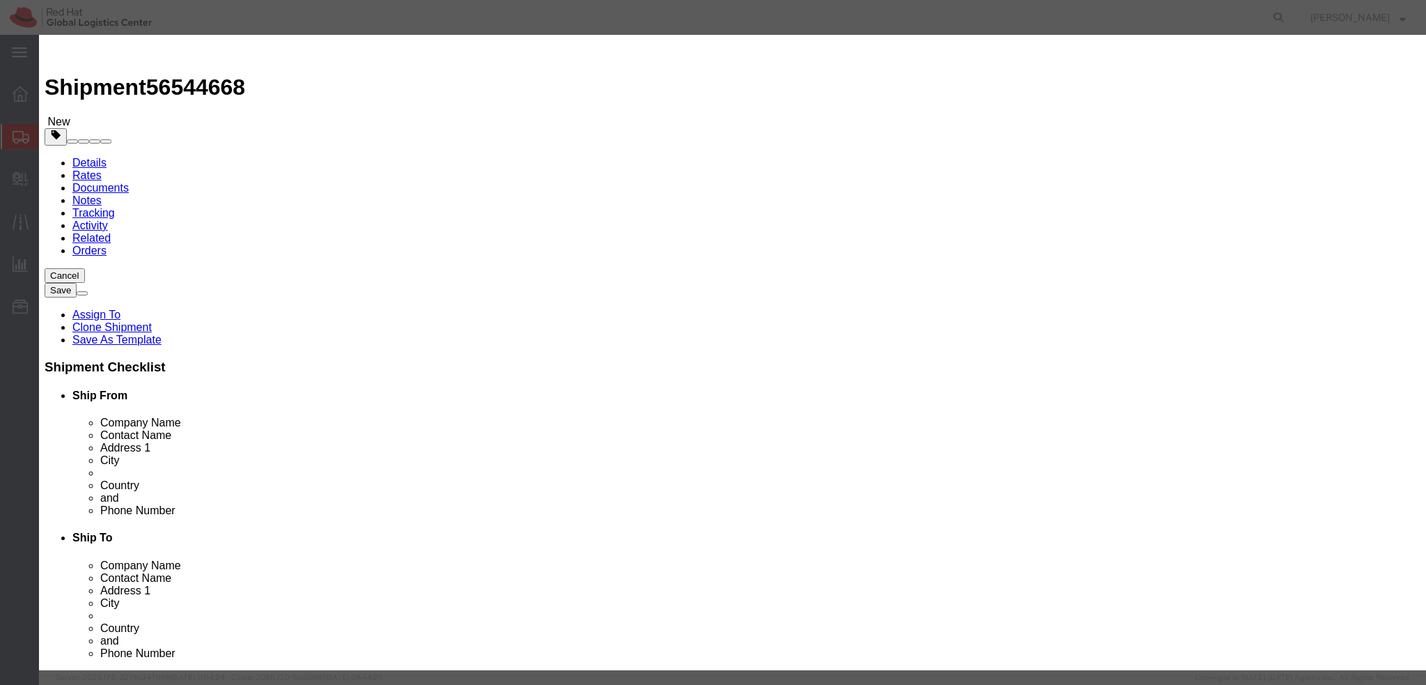
click textarea
type textarea "Mobile phone"
click button "Save & Close"
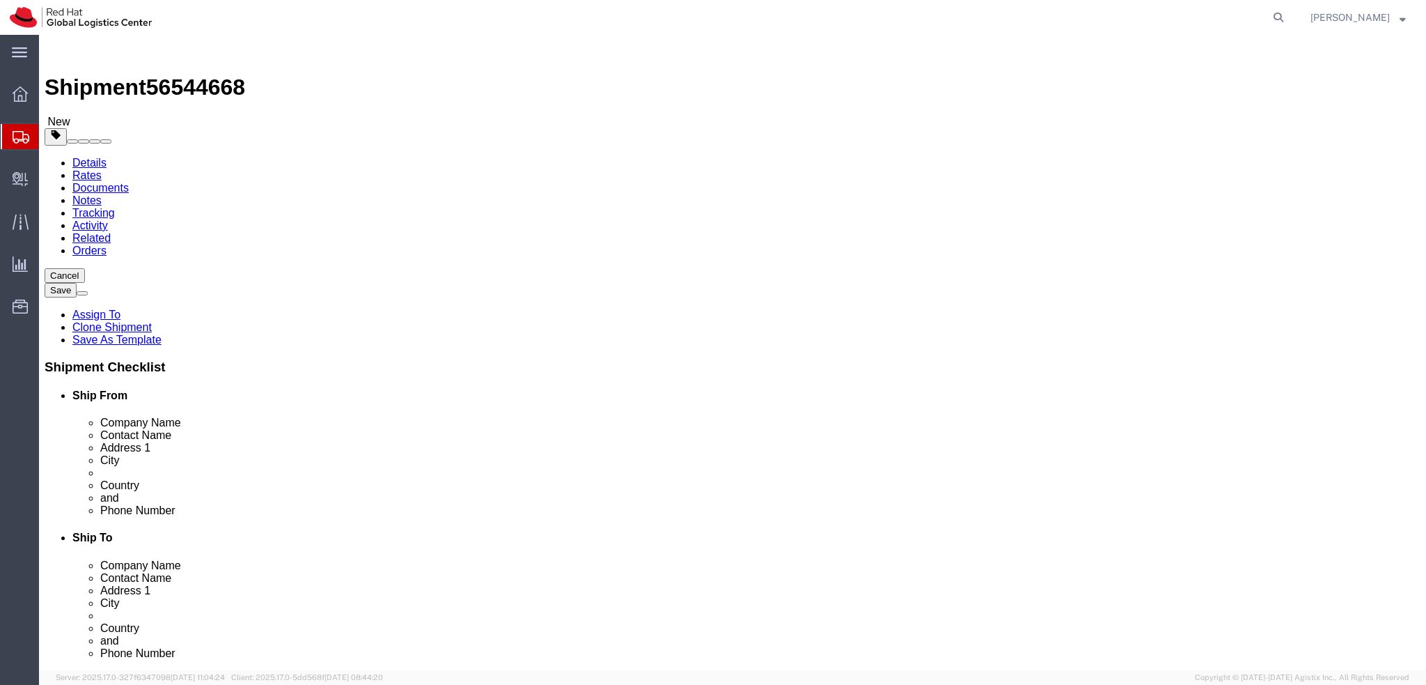
click icon
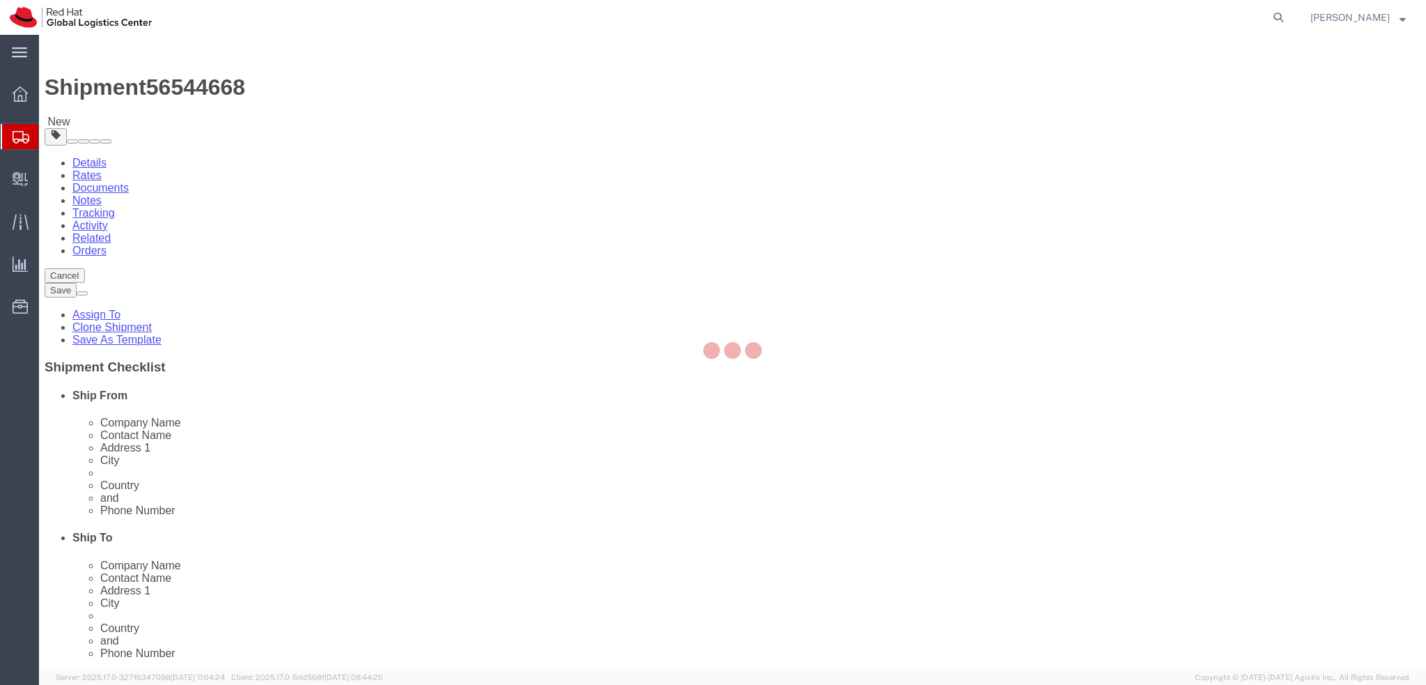
select select "COSTCENTER"
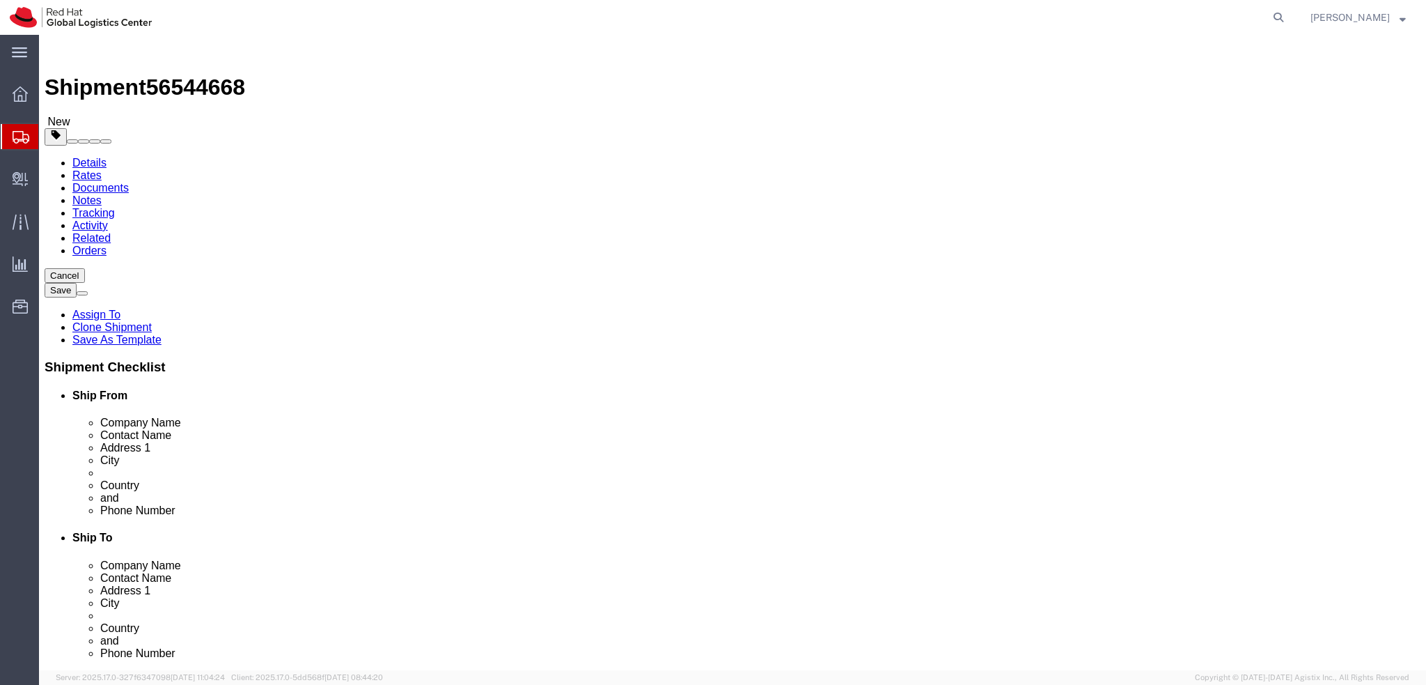
click icon
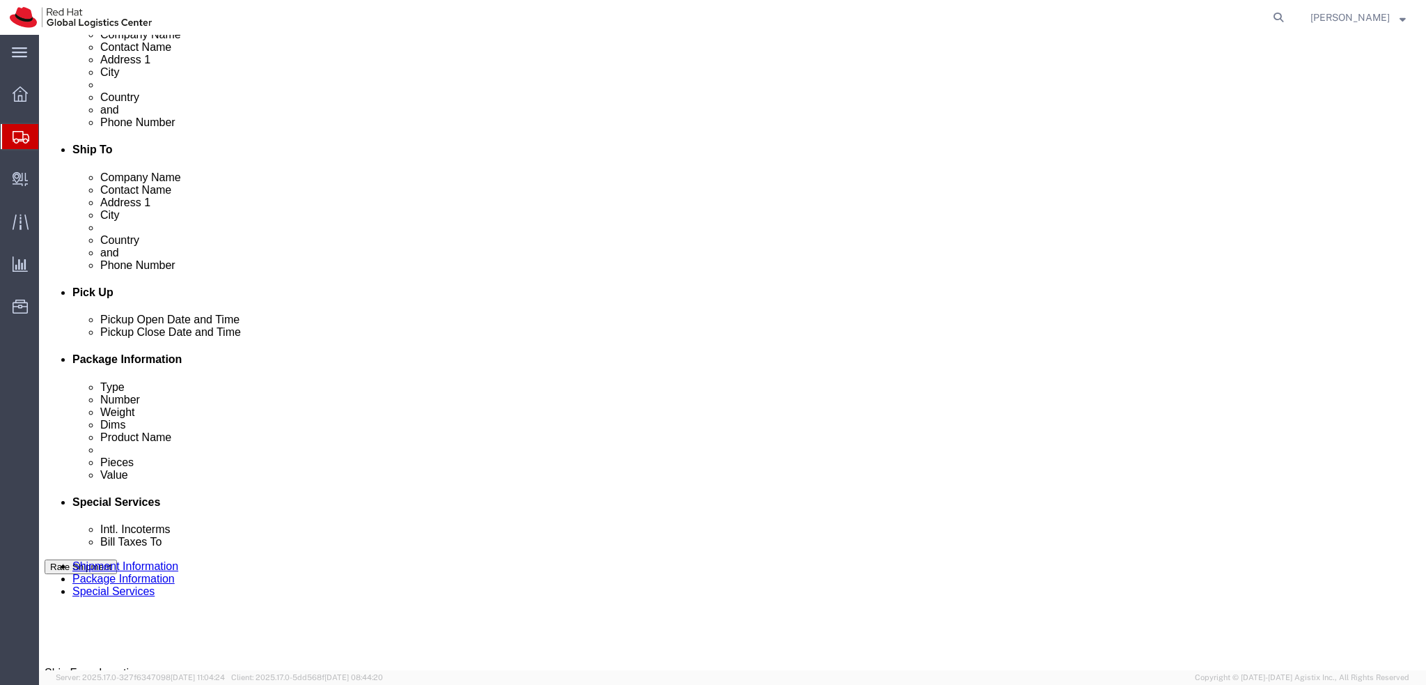
scroll to position [644, 0]
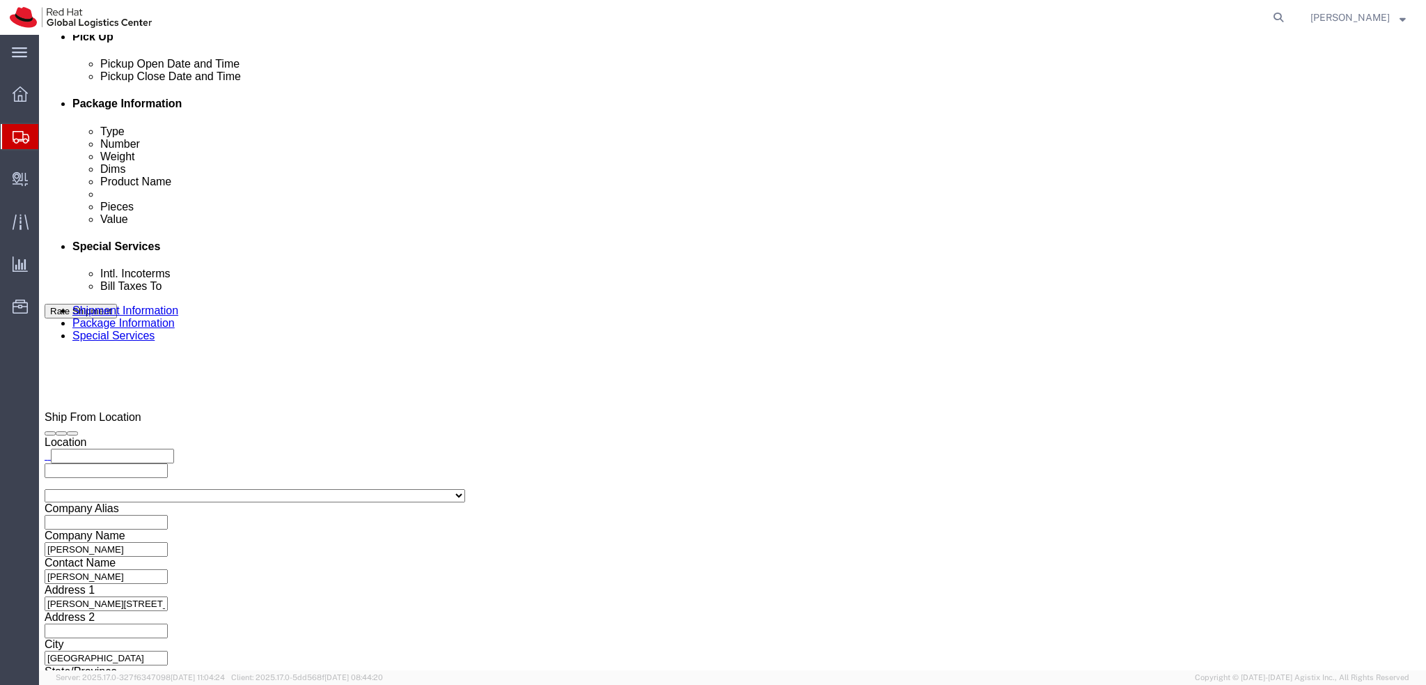
click button "Rate Shipment"
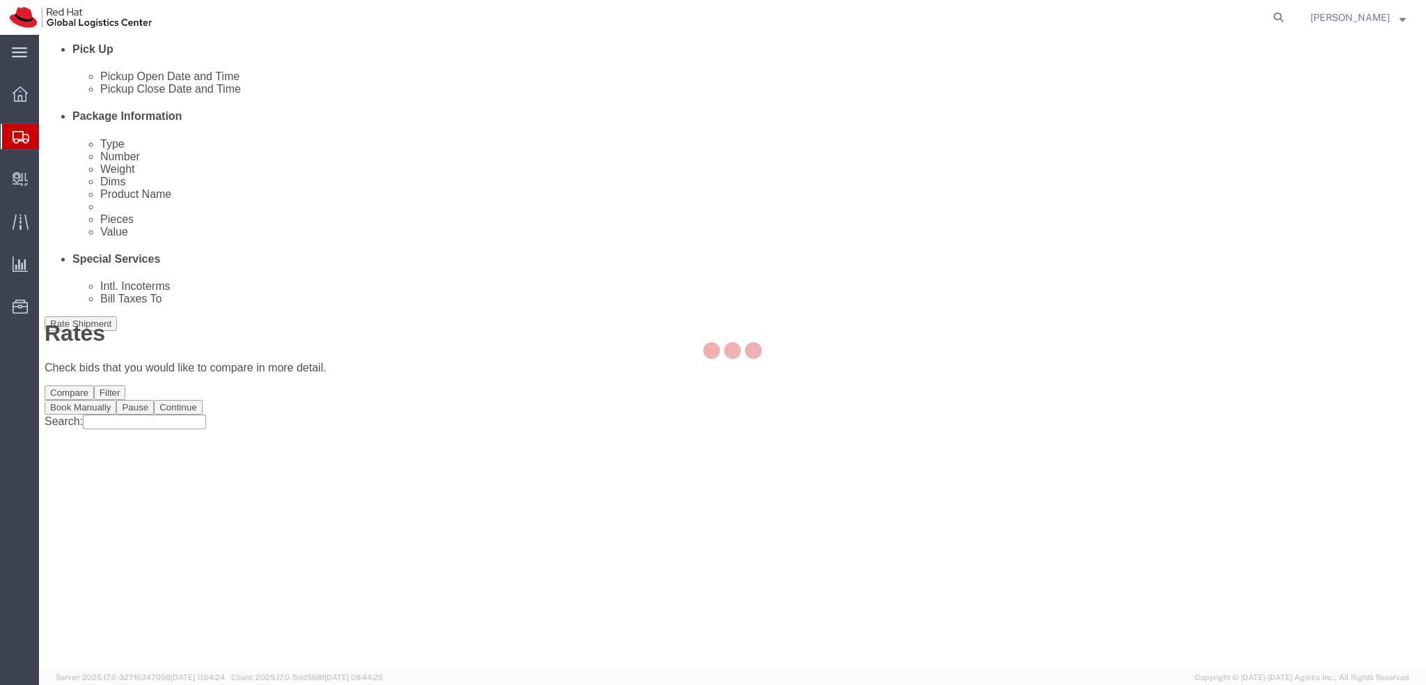
scroll to position [0, 0]
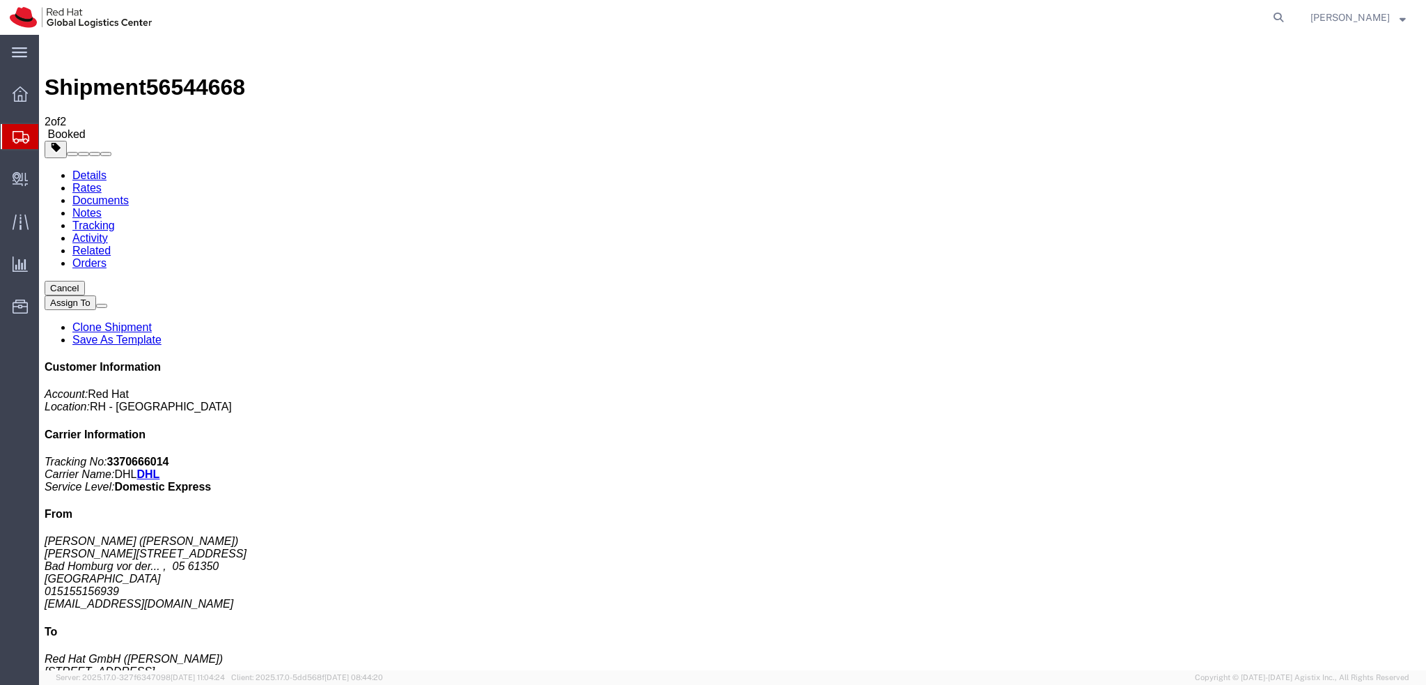
click at [95, 169] on link "Details" at bounding box center [89, 175] width 34 height 12
click button "button"
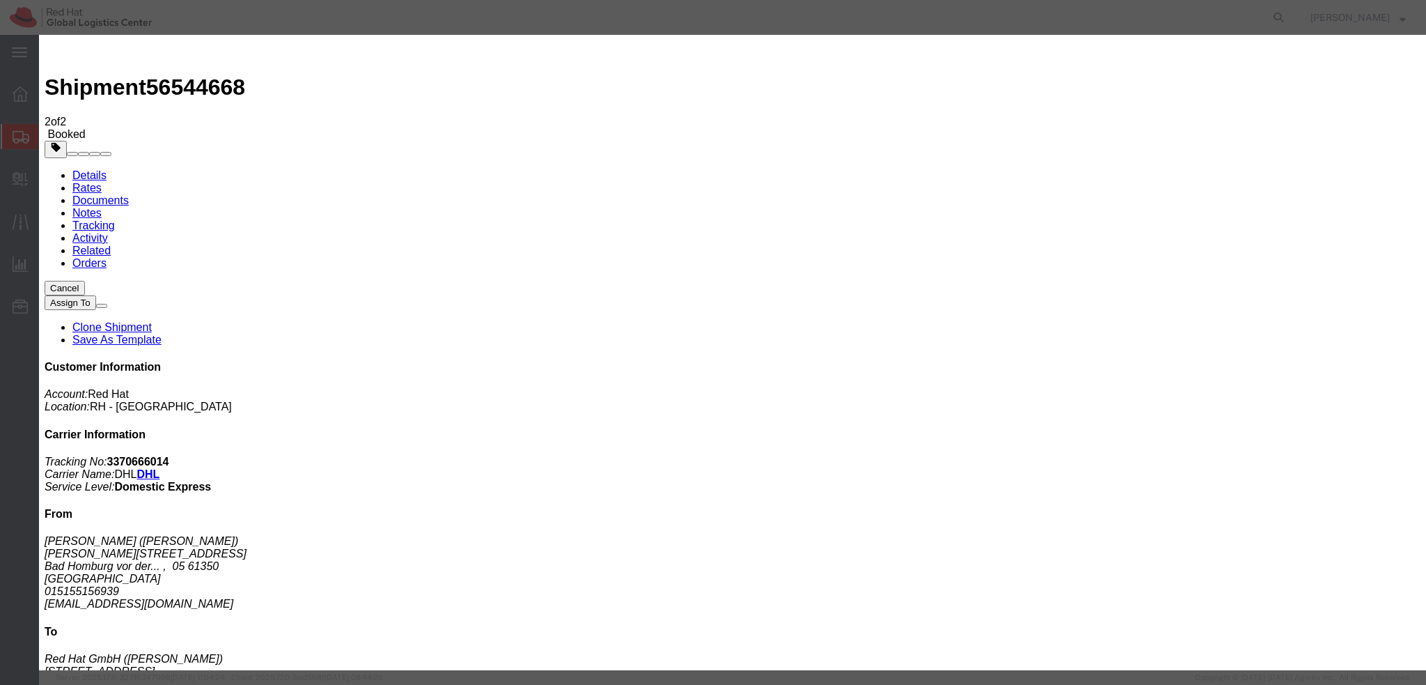
click div "Aug 21 2025 9:48 AM"
type input "12:00 PM"
click button "Apply"
click div "Aug 21 2025 1:00 PM"
type input "4:00 PM"
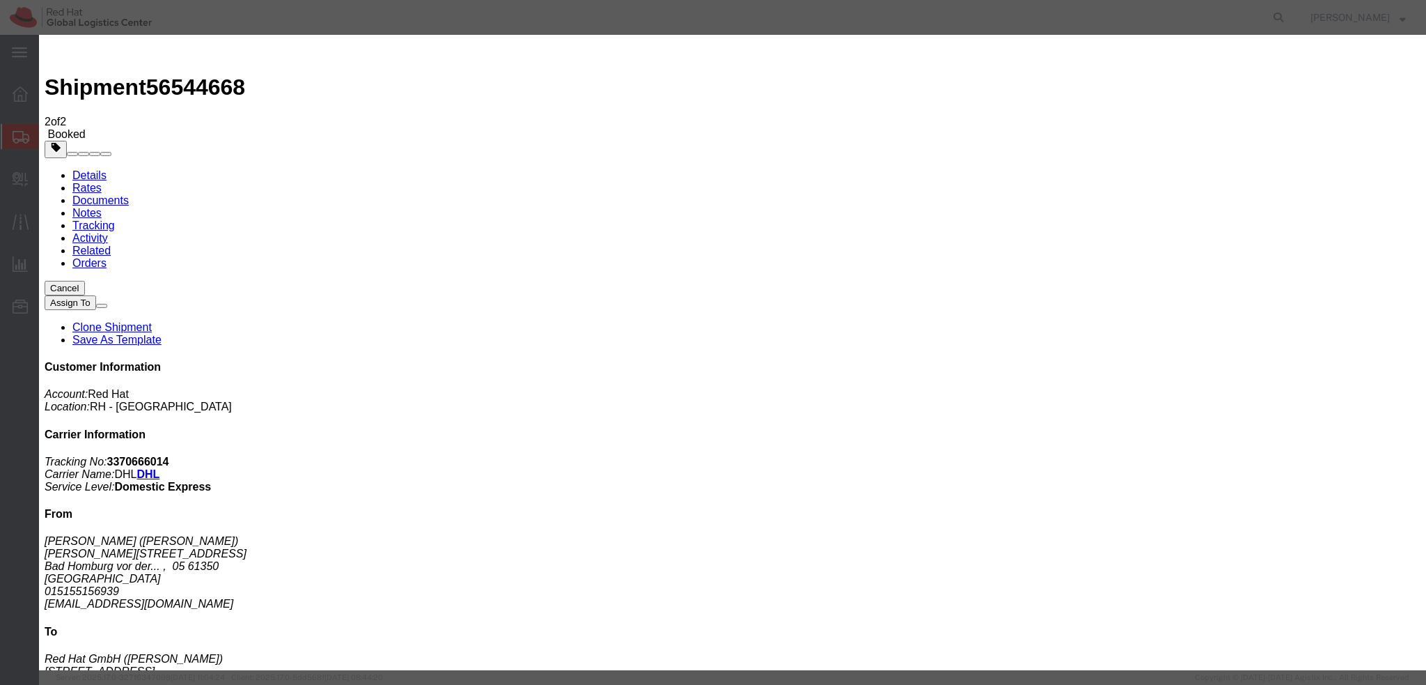
click button "Apply"
click button "Save"
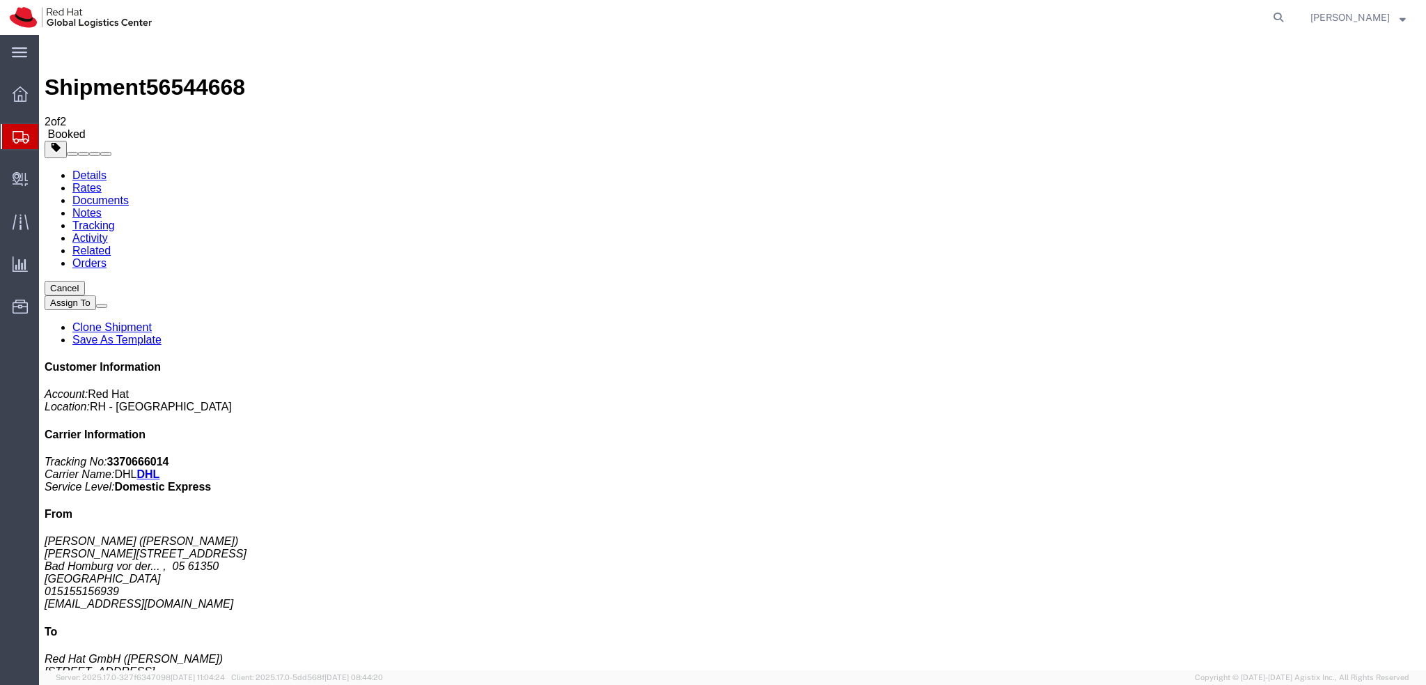
click button "Close"
click address "Prerna Mohta (Prerna Mohta) Friedberger strasse 23 Bad Homburg vor der... , 05 …"
copy div "pmohta@redhat.com"
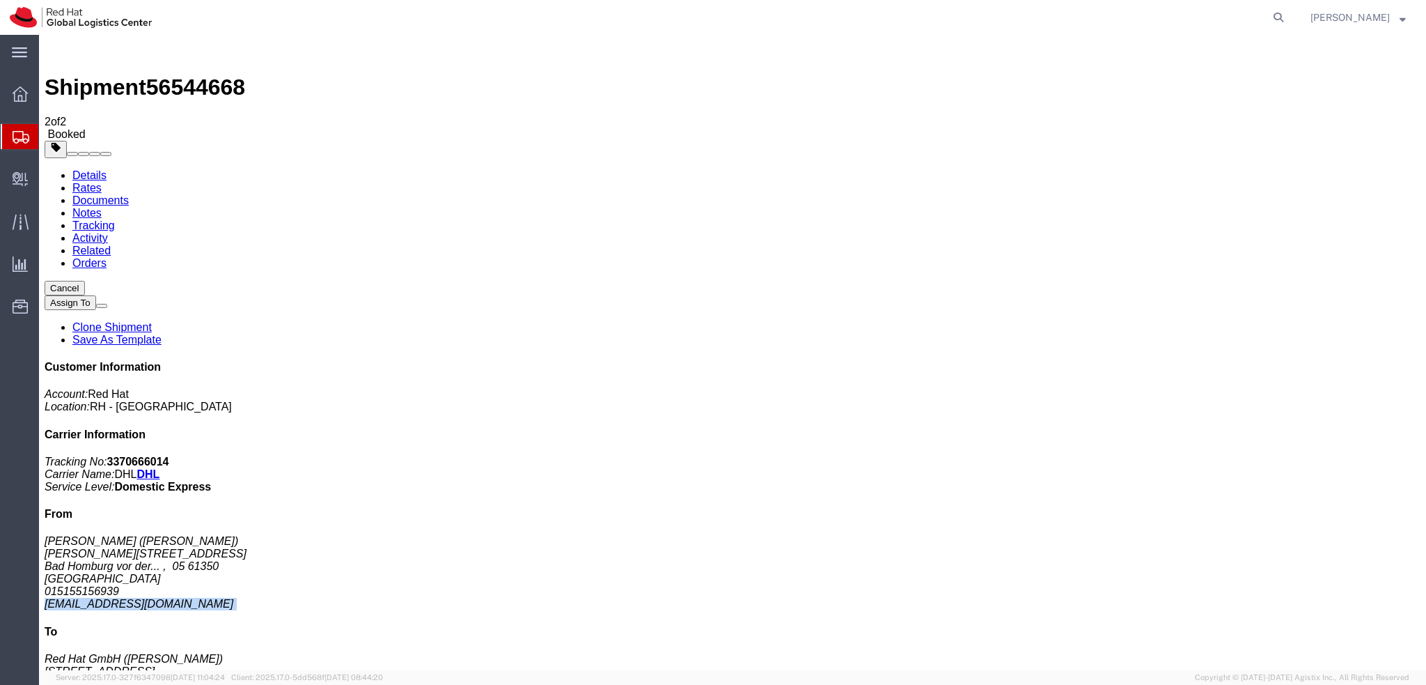
click link "Documents"
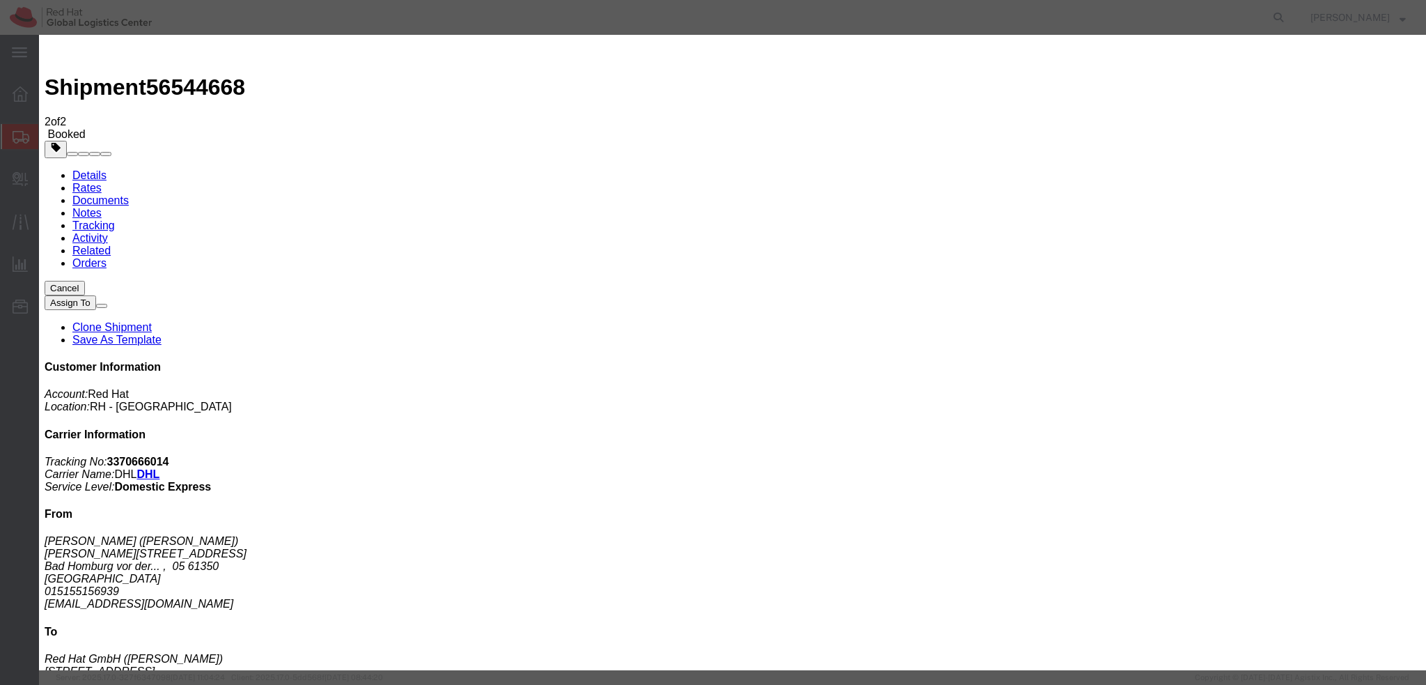
paste input "pmohta@redhat.com"
type input "pmohta@redhat.com"
paste textarea "Hi A, please find the label for your shipment to B attached to this email. Plea…"
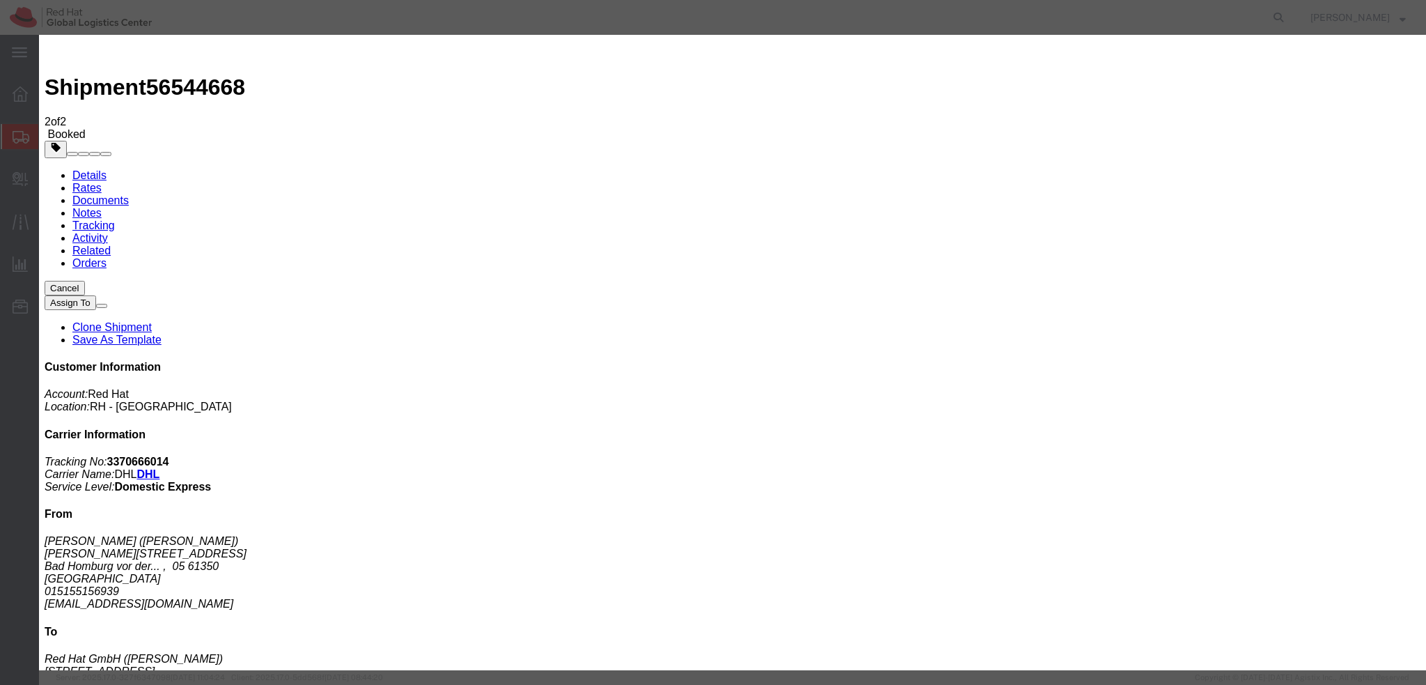
type textarea "Hi Prerna, please find the label for your shipment to Stuttgart attached to thi…"
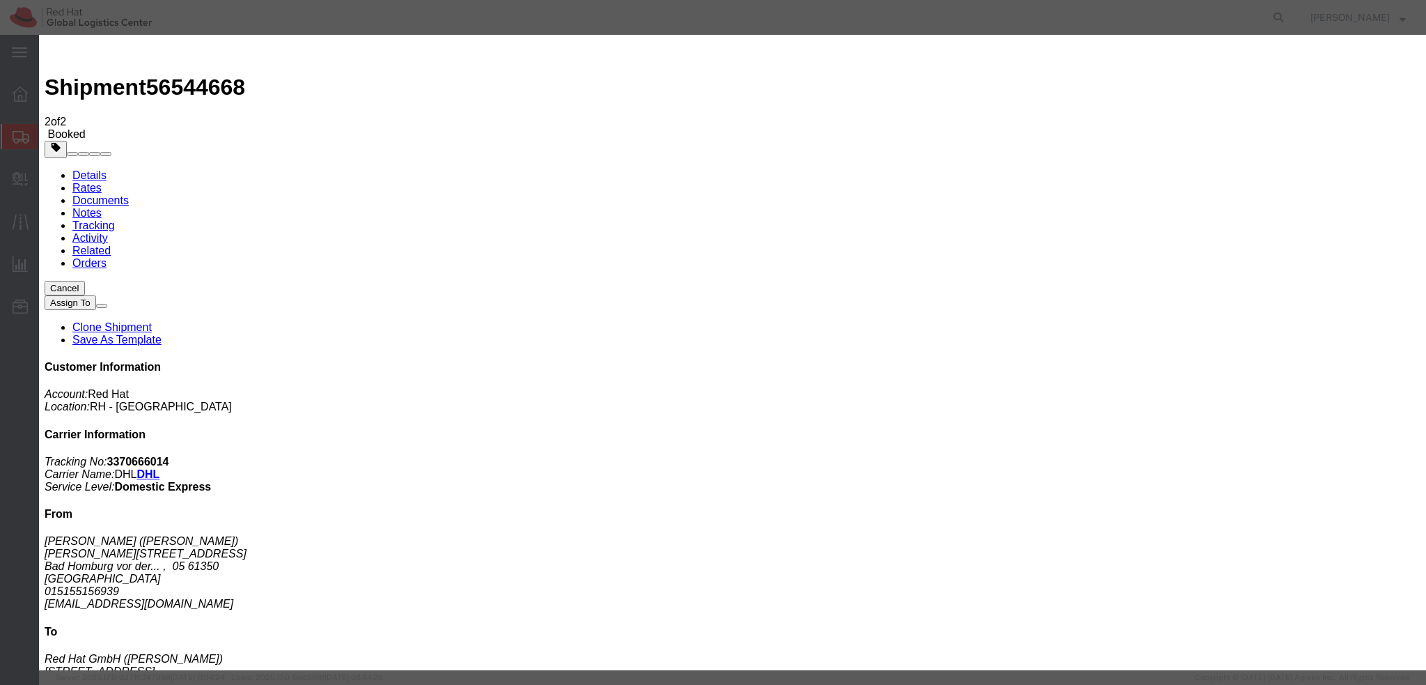
scroll to position [0, 0]
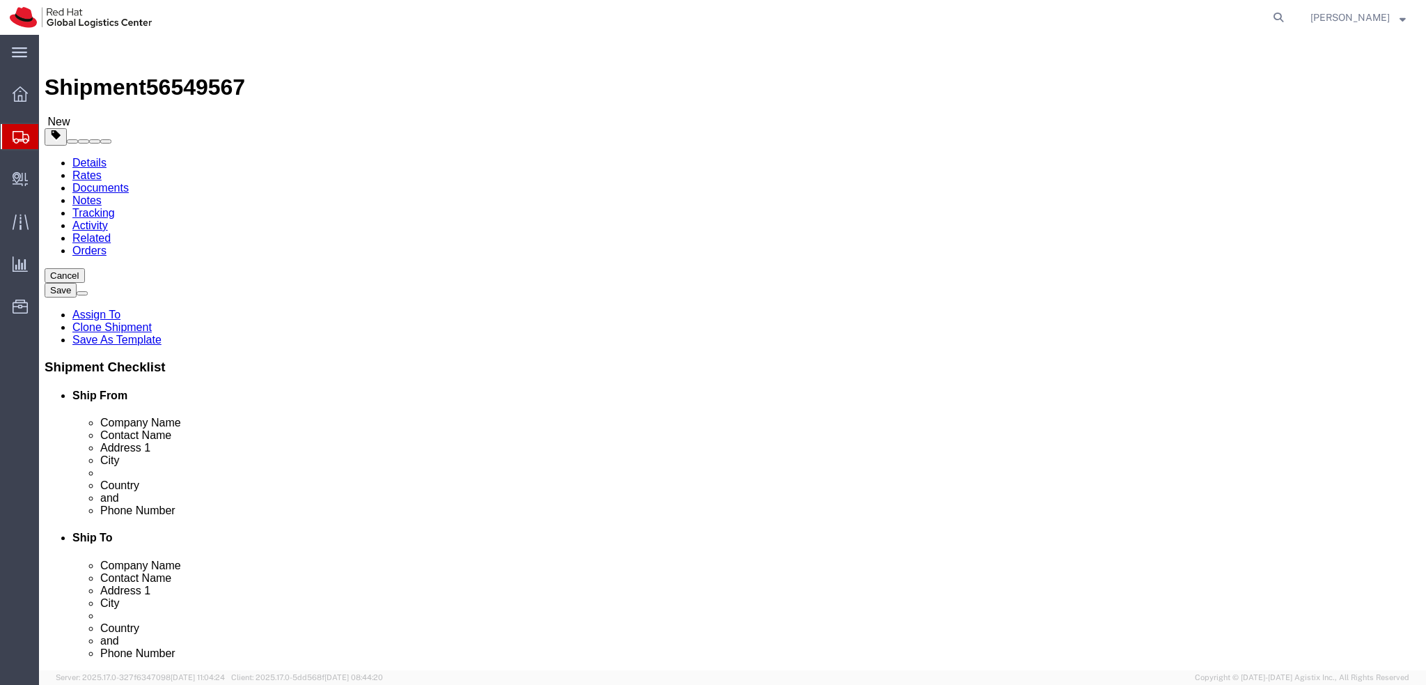
select select
select select "38036"
drag, startPoint x: 295, startPoint y: 290, endPoint x: 187, endPoint y: 298, distance: 108.3
click div "Location My Profile Location [GEOGRAPHIC_DATA] - [GEOGRAPHIC_DATA] - [GEOGRAPHI…"
drag, startPoint x: 295, startPoint y: 263, endPoint x: 178, endPoint y: 268, distance: 116.4
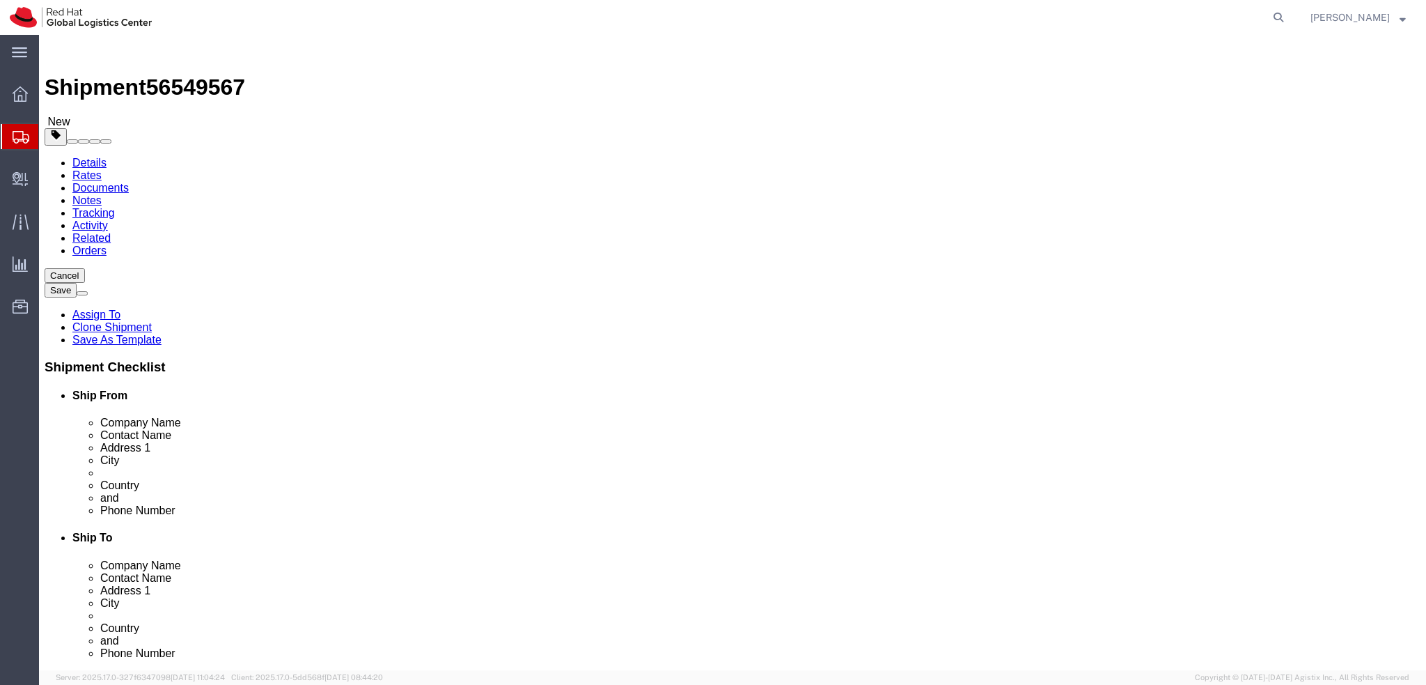
click div "Company Name Red Hat"
paste input "[PERSON_NAME]"
type input "[PERSON_NAME]"
click label "Address 1"
click icon
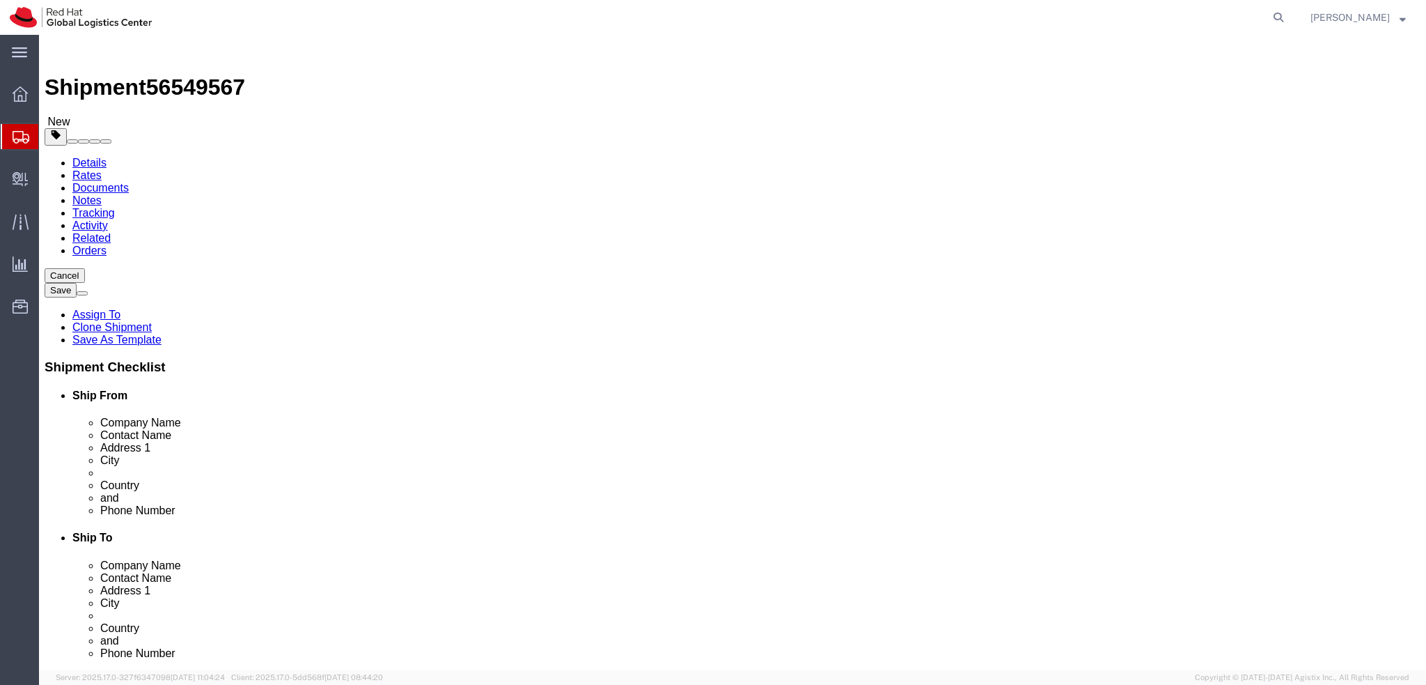
click icon
click dd "1.00 PLN"
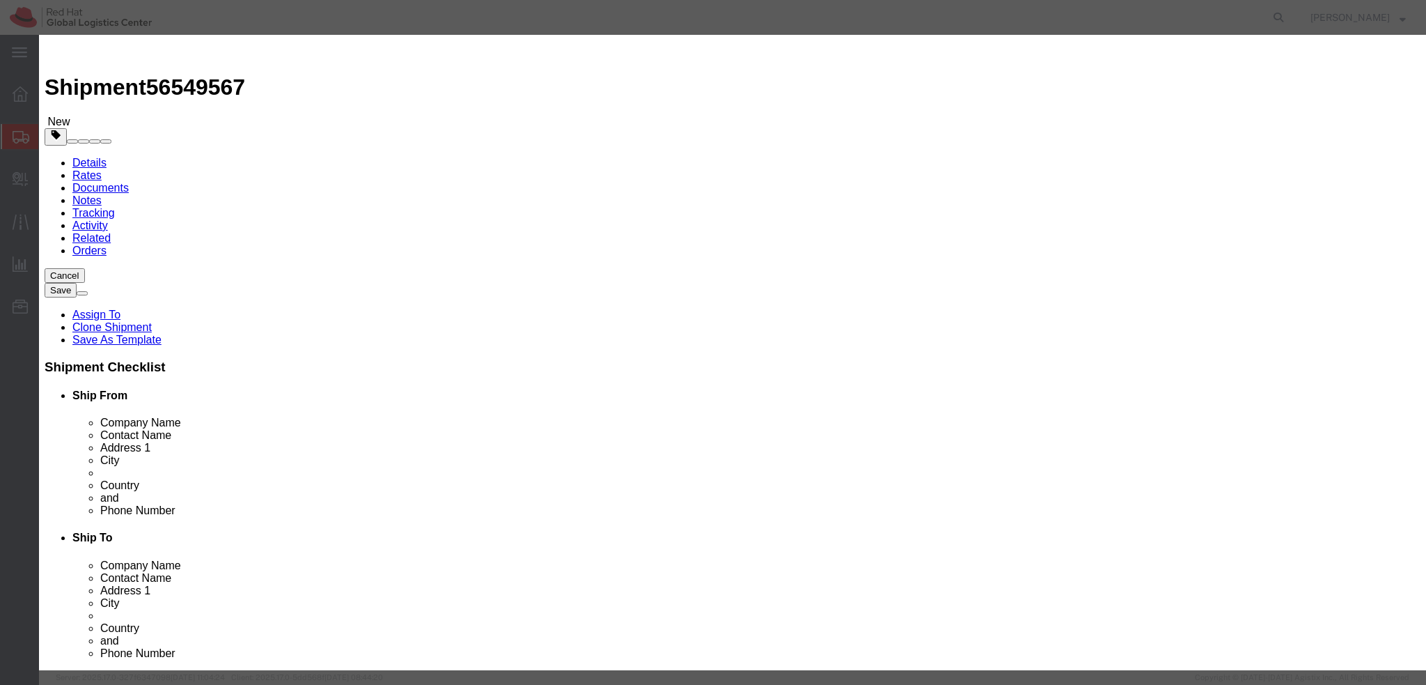
drag, startPoint x: 575, startPoint y: 108, endPoint x: 384, endPoint y: 109, distance: 190.8
click div "Product Name Contract amendment"
click textarea
type textarea "Documents"
click button "Save & Close"
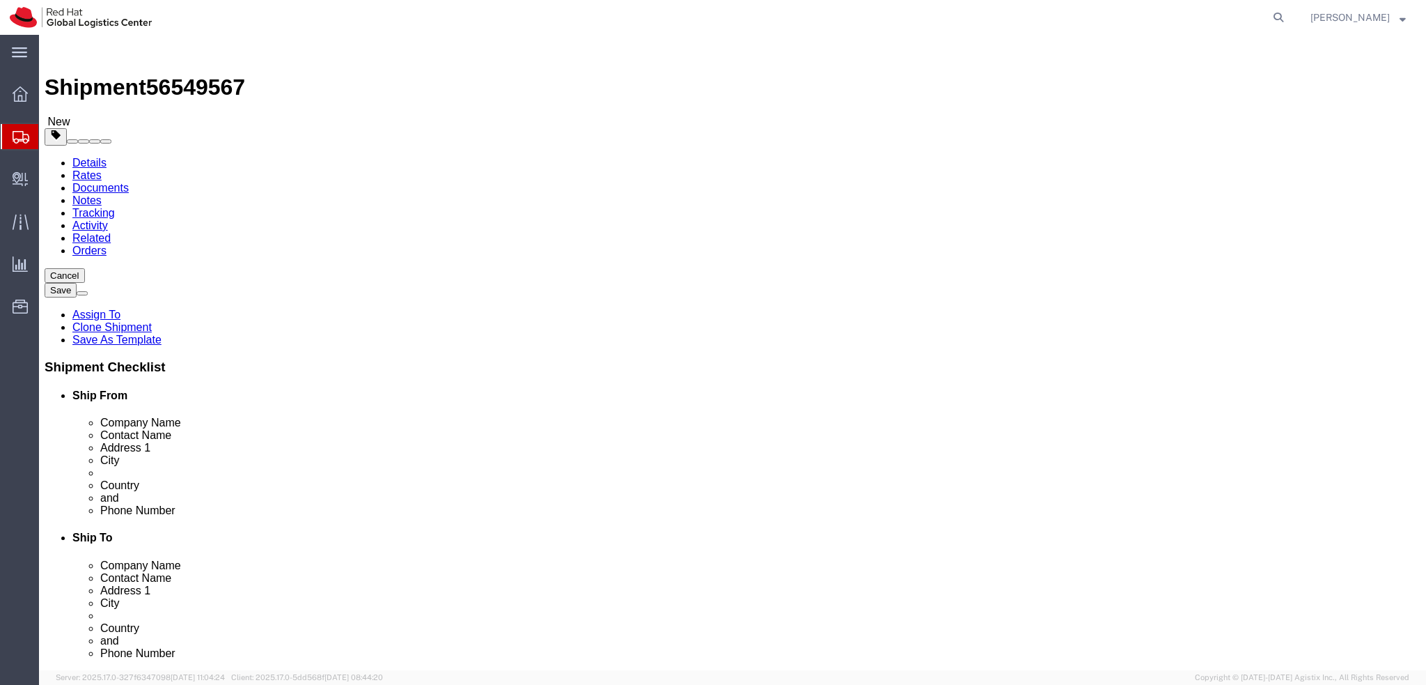
click icon
click dd "1.00 PLN"
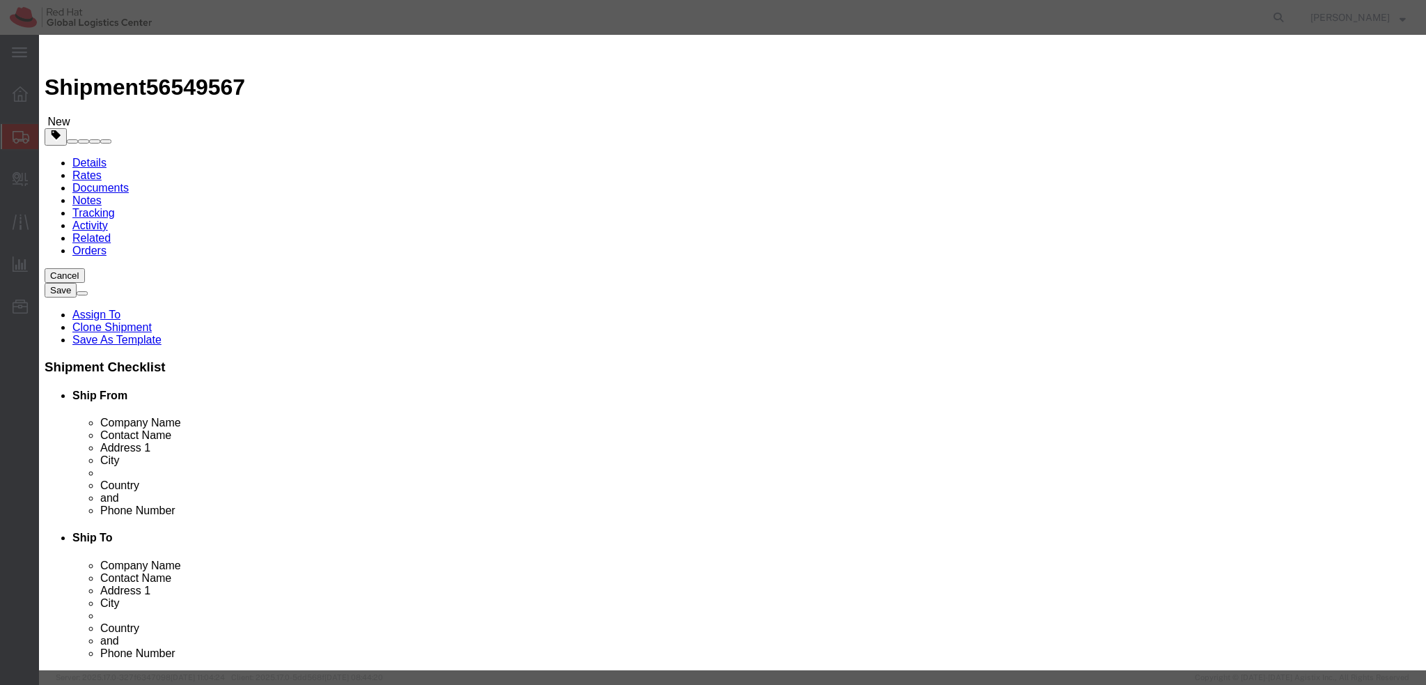
click button "Save & Close"
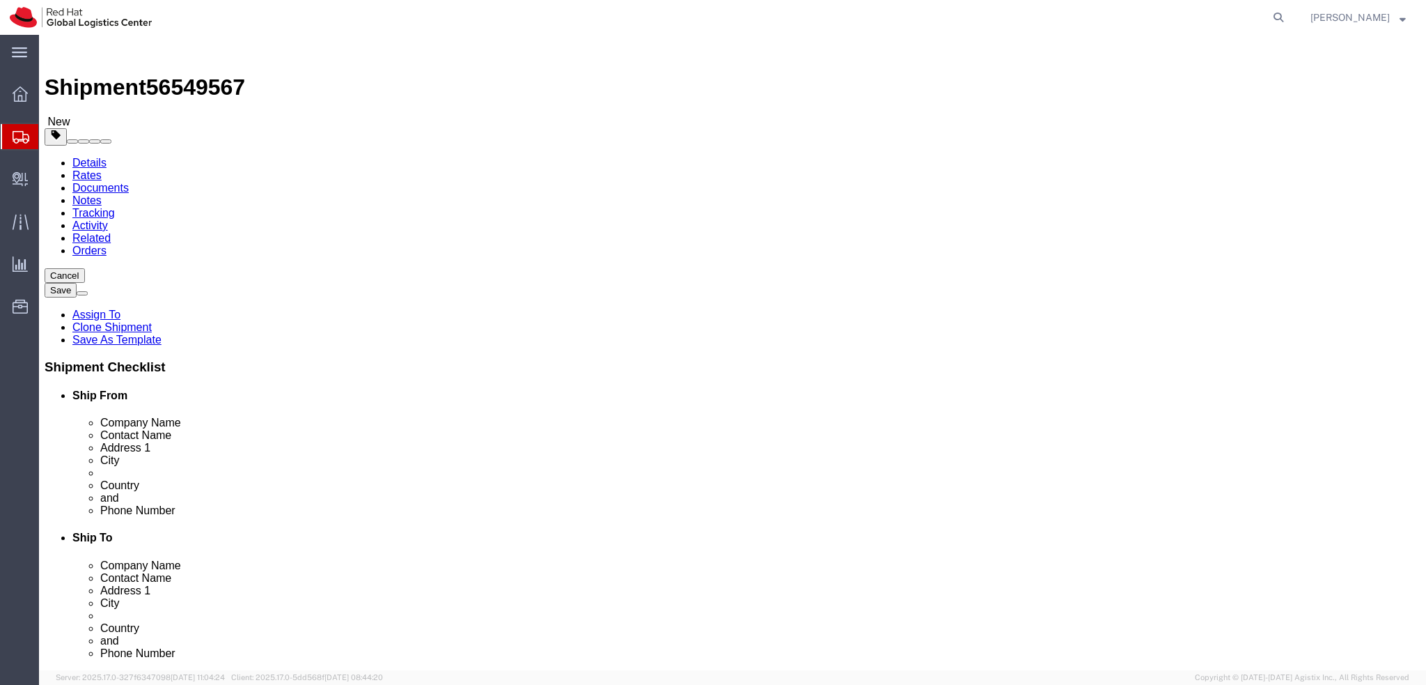
click icon
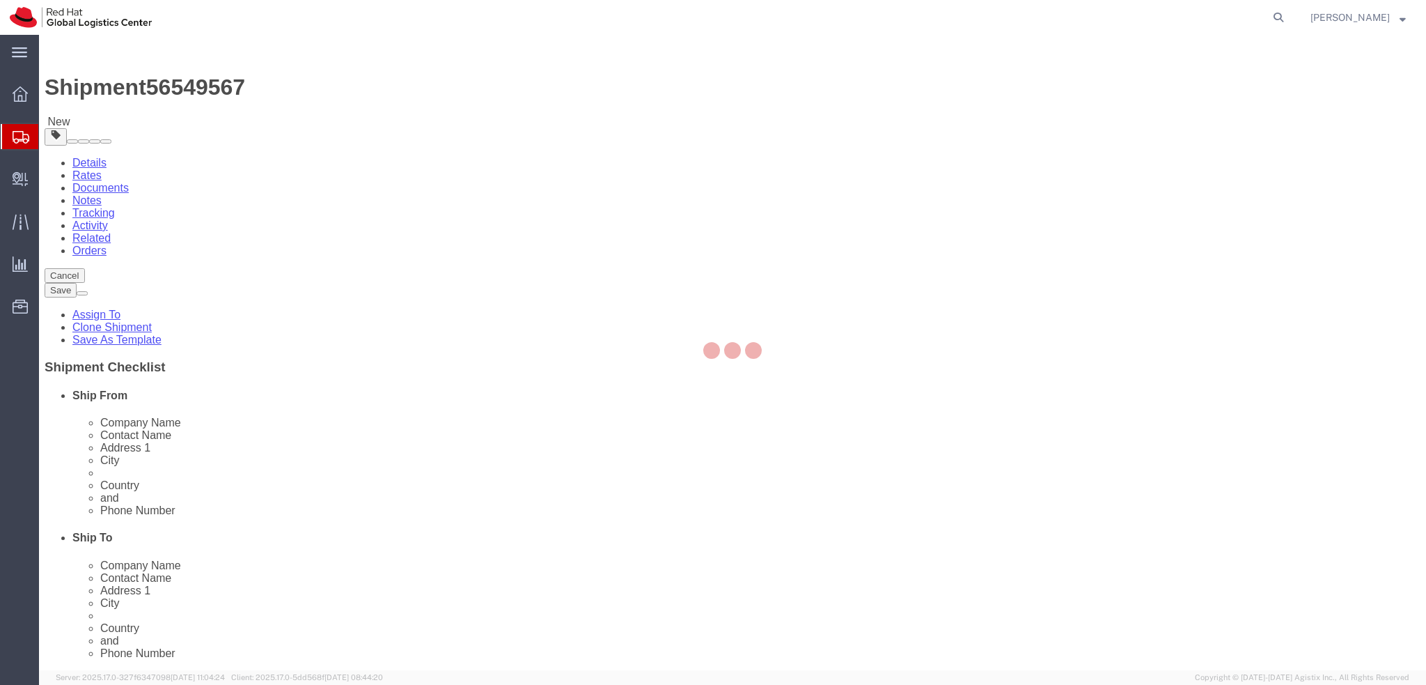
select select "COSTCENTER"
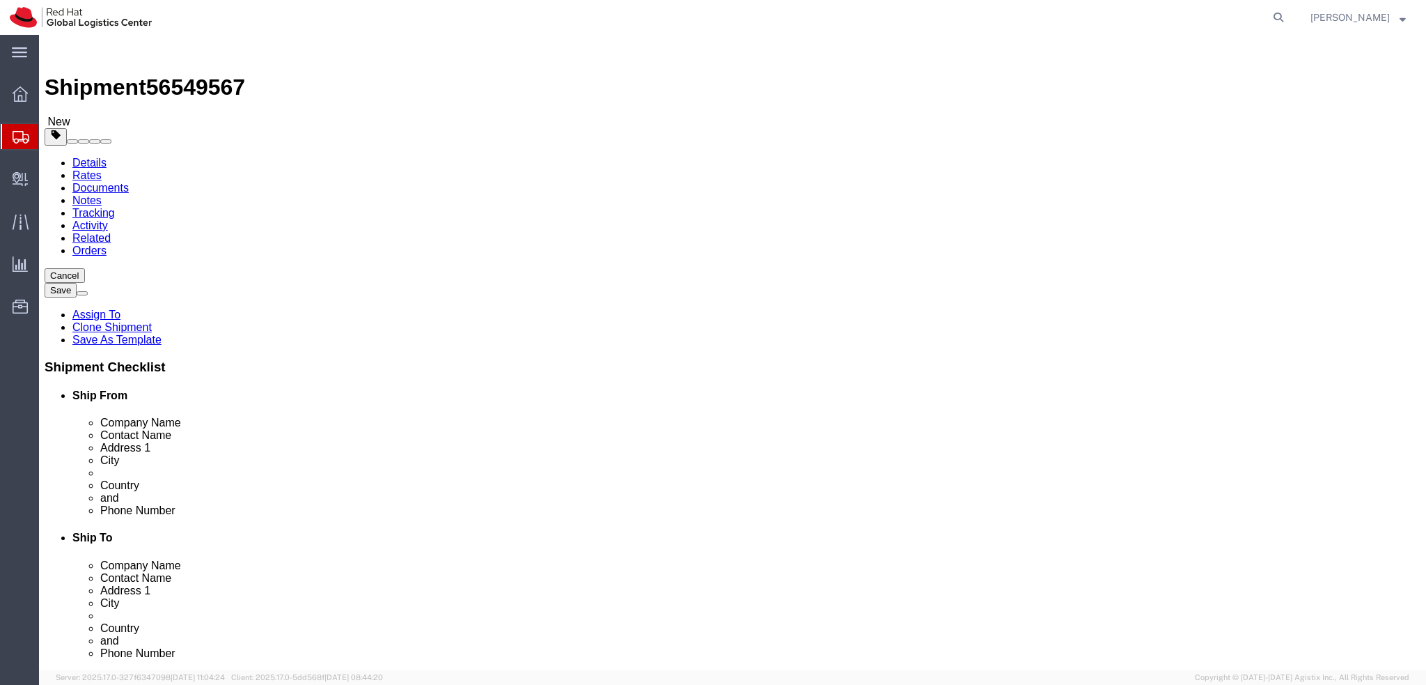
click button "Rate Shipment"
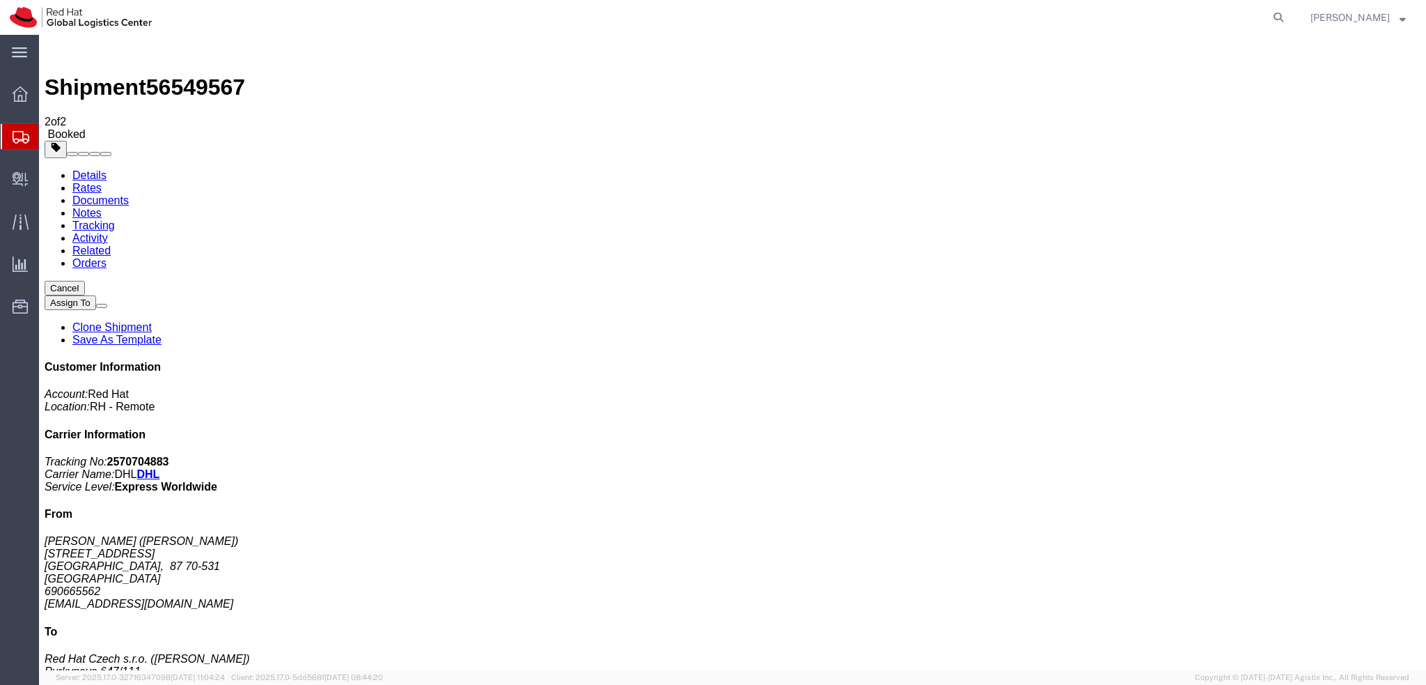
click at [98, 169] on link "Details" at bounding box center [89, 175] width 34 height 12
click link "Schedule pickup request"
click address "Patryk Diak (Patryk Diak) Aleja wyzwolenia 37/34 Szczecin, 87 70-531 Poland 690…"
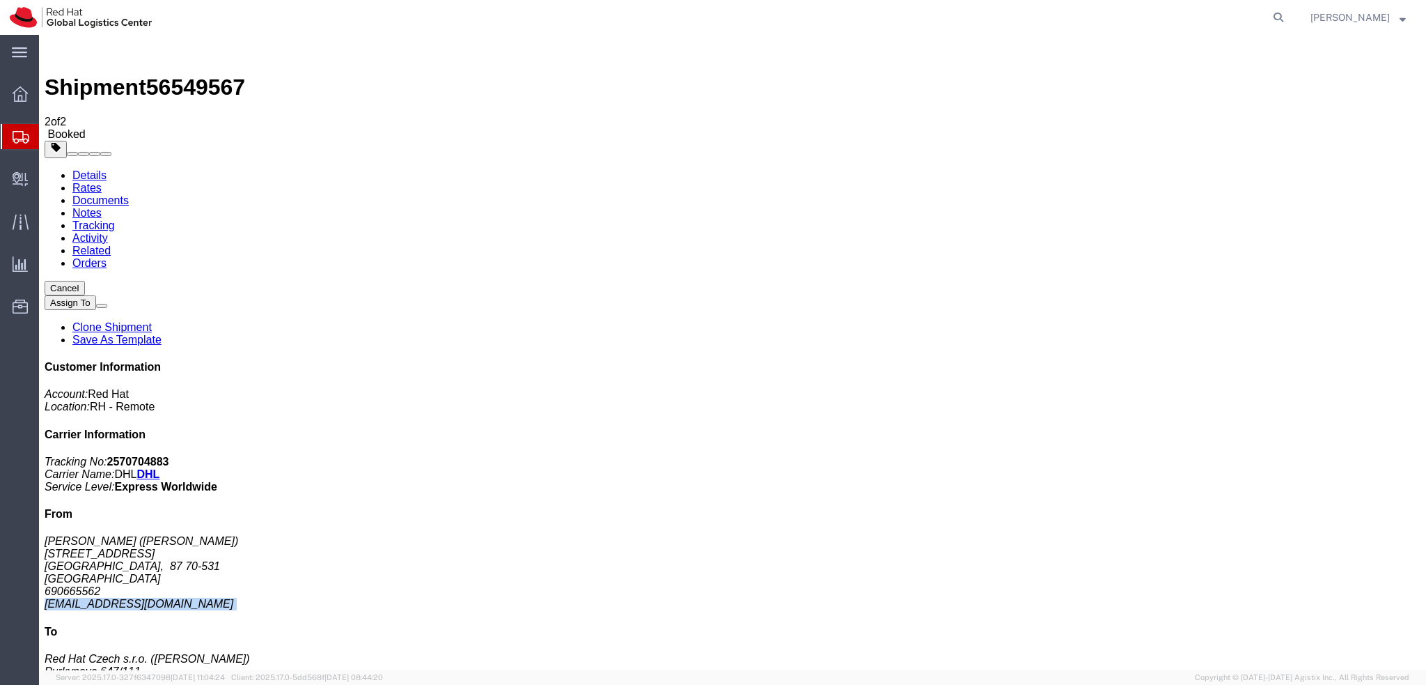
copy div "pdiak@redhat.com"
click link "Documents"
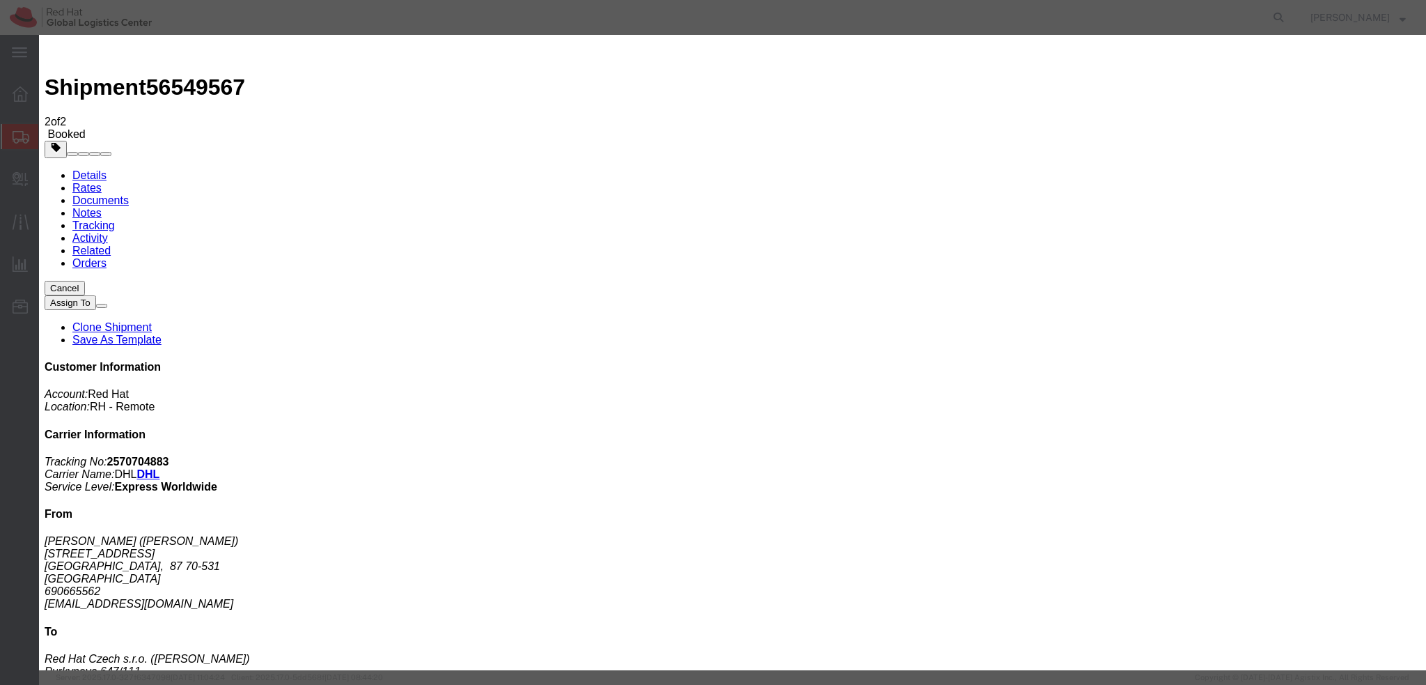
paste input "pdiak@redhat.com"
type input "pdiak@redhat.com"
paste textarea "Hi Prerna, please find the label for your shipment to Stuttgart attached to thi…"
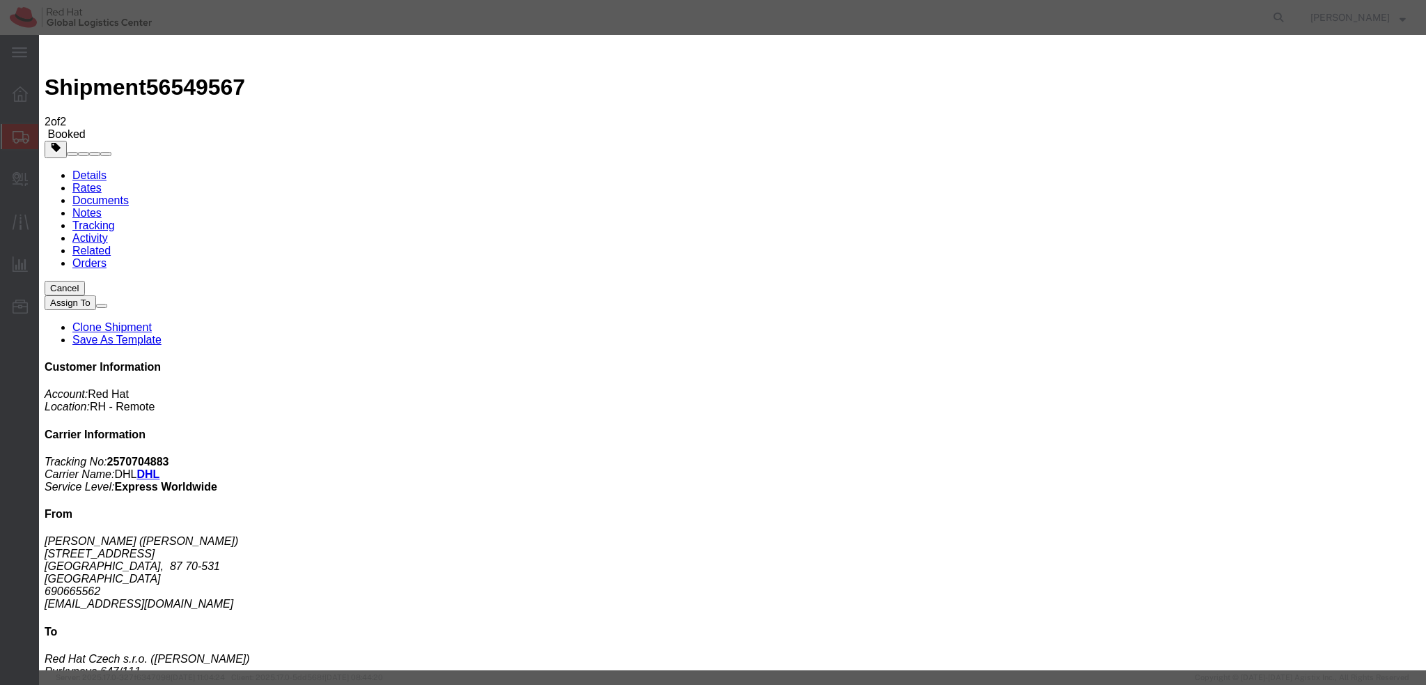
scroll to position [14, 0]
type textarea "Hi Patryk, please find the label for your shipment to Brno attached to this ema…"
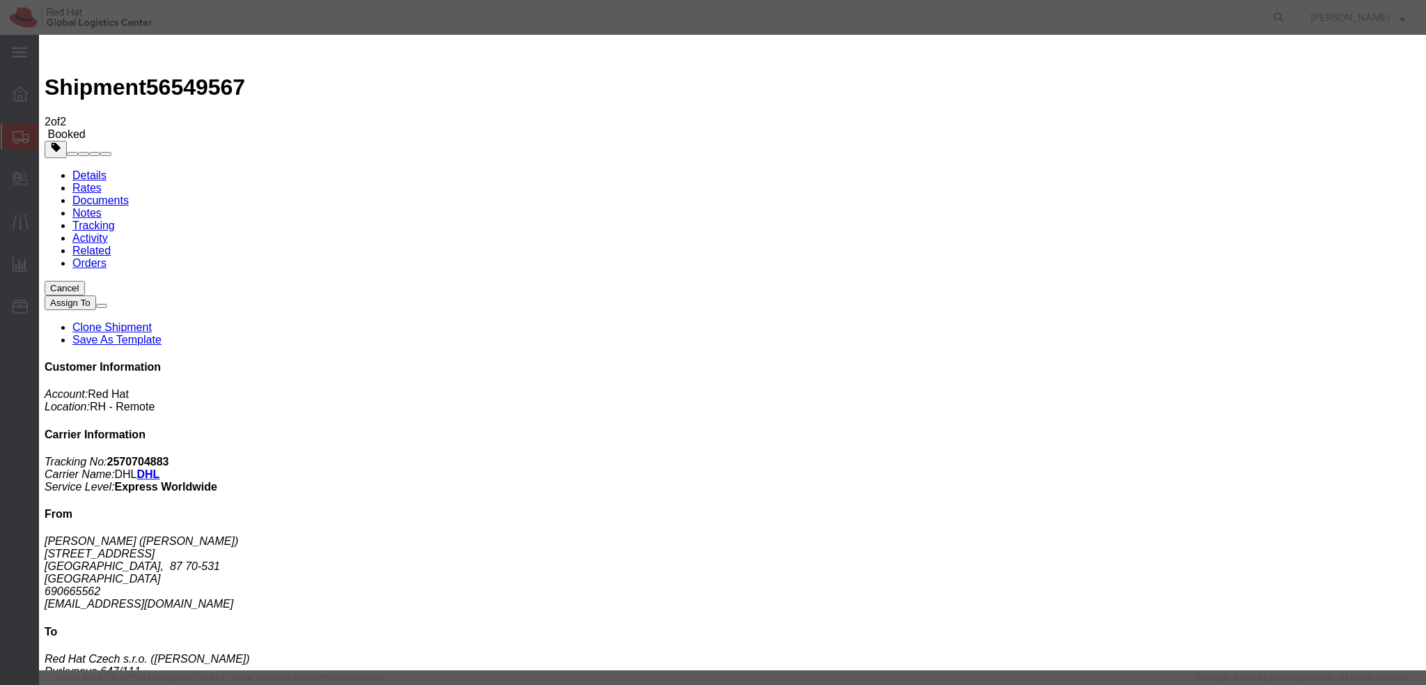
drag, startPoint x: 933, startPoint y: 393, endPoint x: 880, endPoint y: 306, distance: 102.2
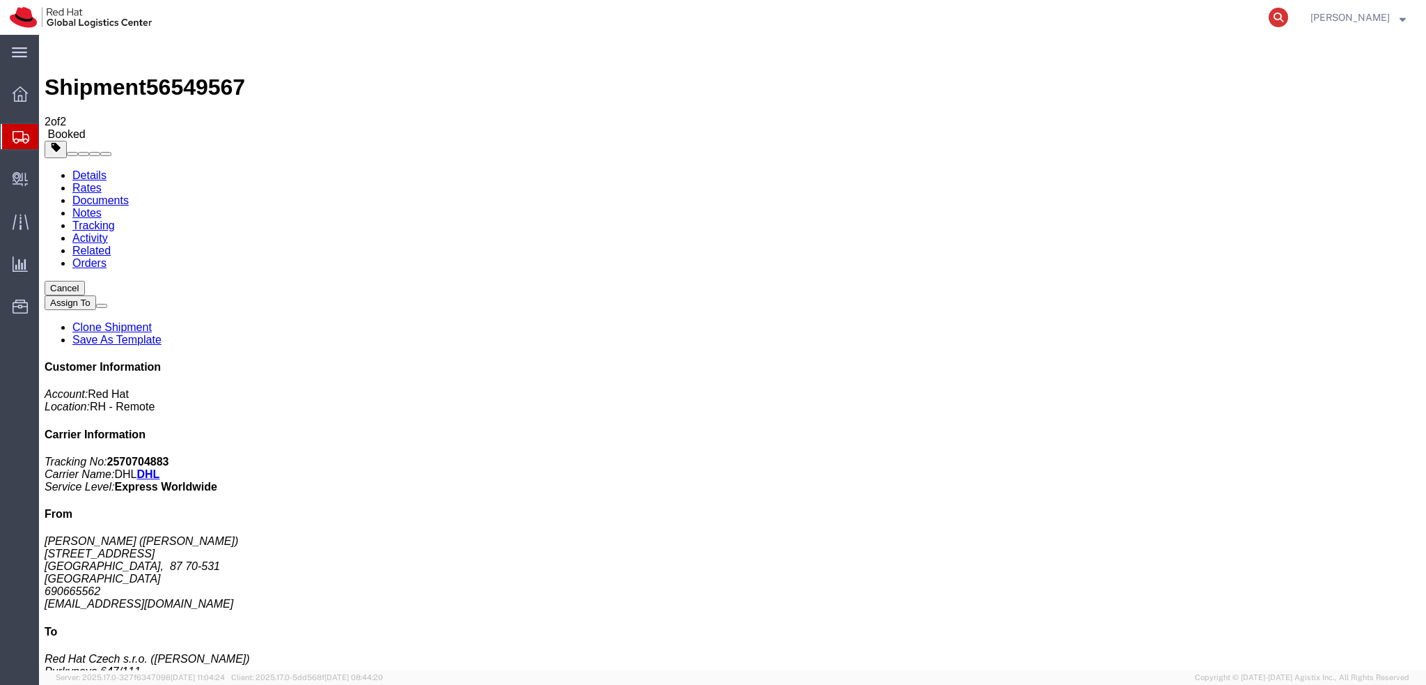
click at [1288, 22] on icon at bounding box center [1279, 18] width 20 height 20
click at [1180, 15] on input "search" at bounding box center [1056, 17] width 423 height 33
paste input "392267527299"
type input "392267527299"
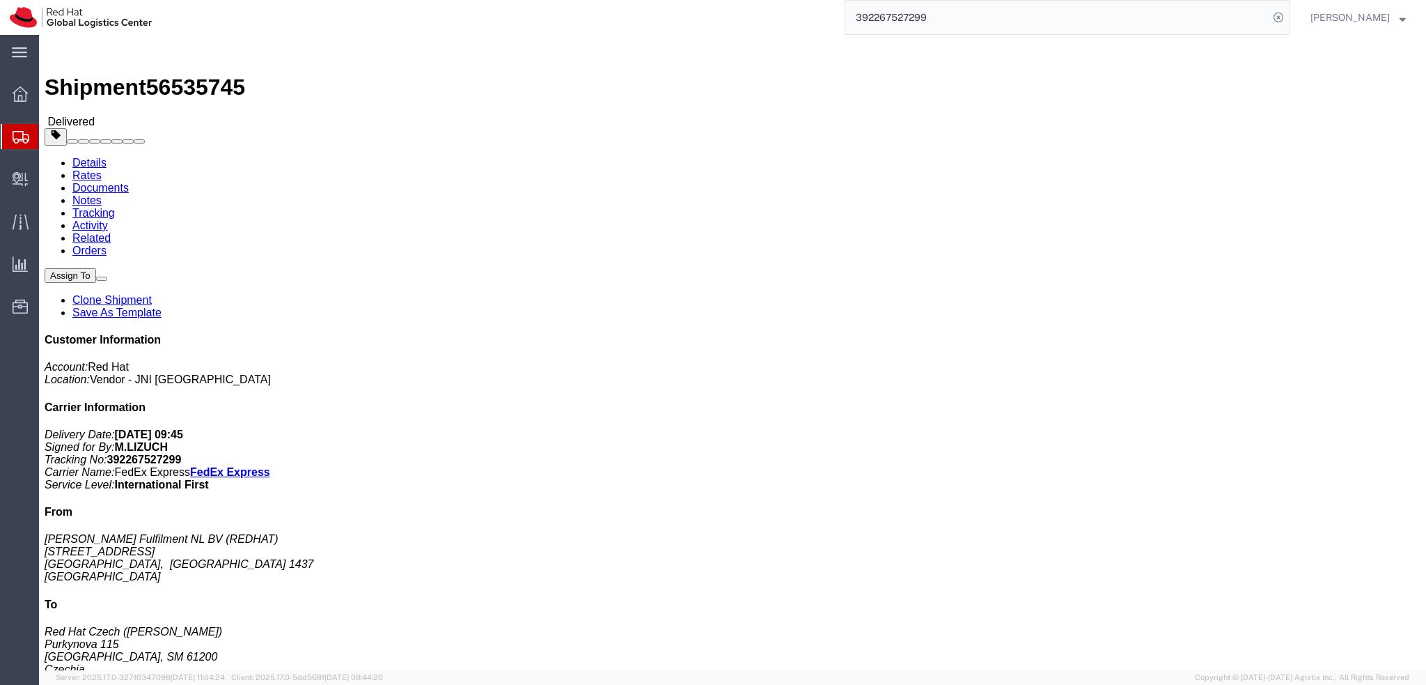
click address "Red Hat Czech (Dorota Volavkova) Purkynova 115 Brno, SM 61200 Czechia 420722078…"
copy address "Dorota"
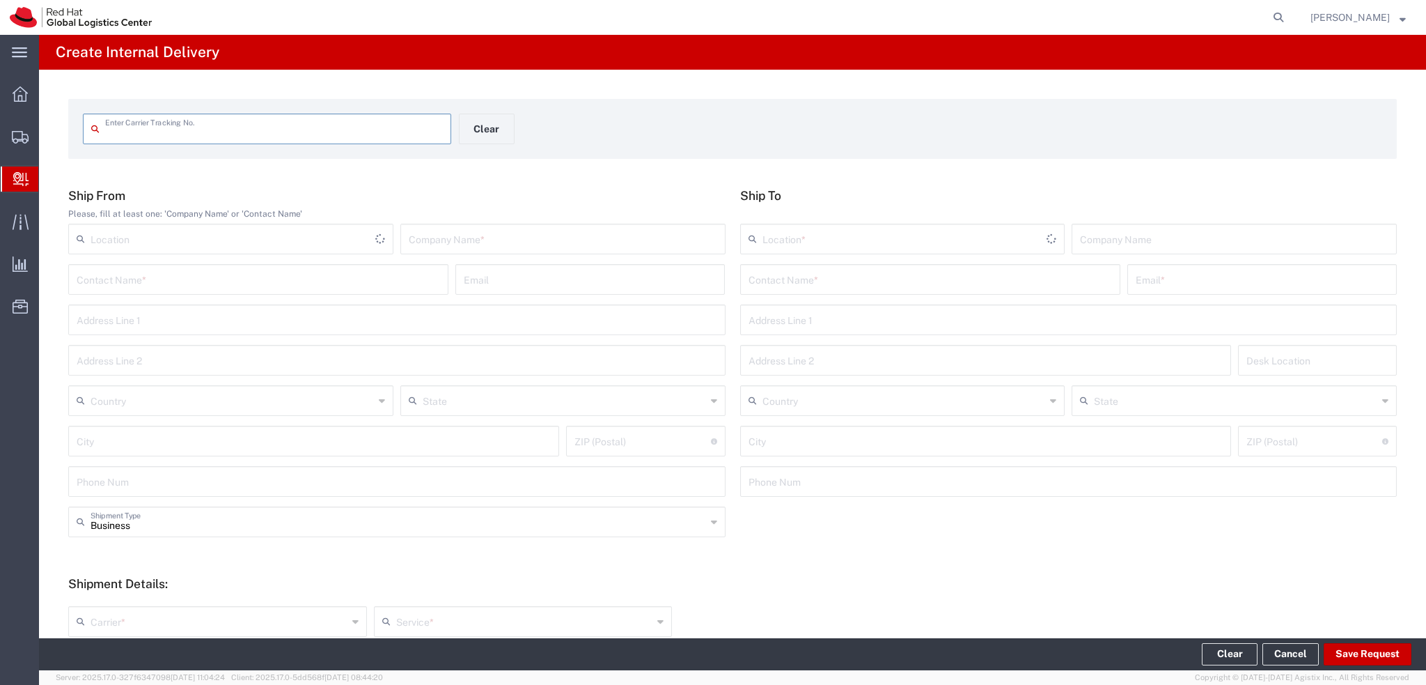
click at [198, 133] on input "text" at bounding box center [274, 128] width 338 height 24
type input "050216698149"
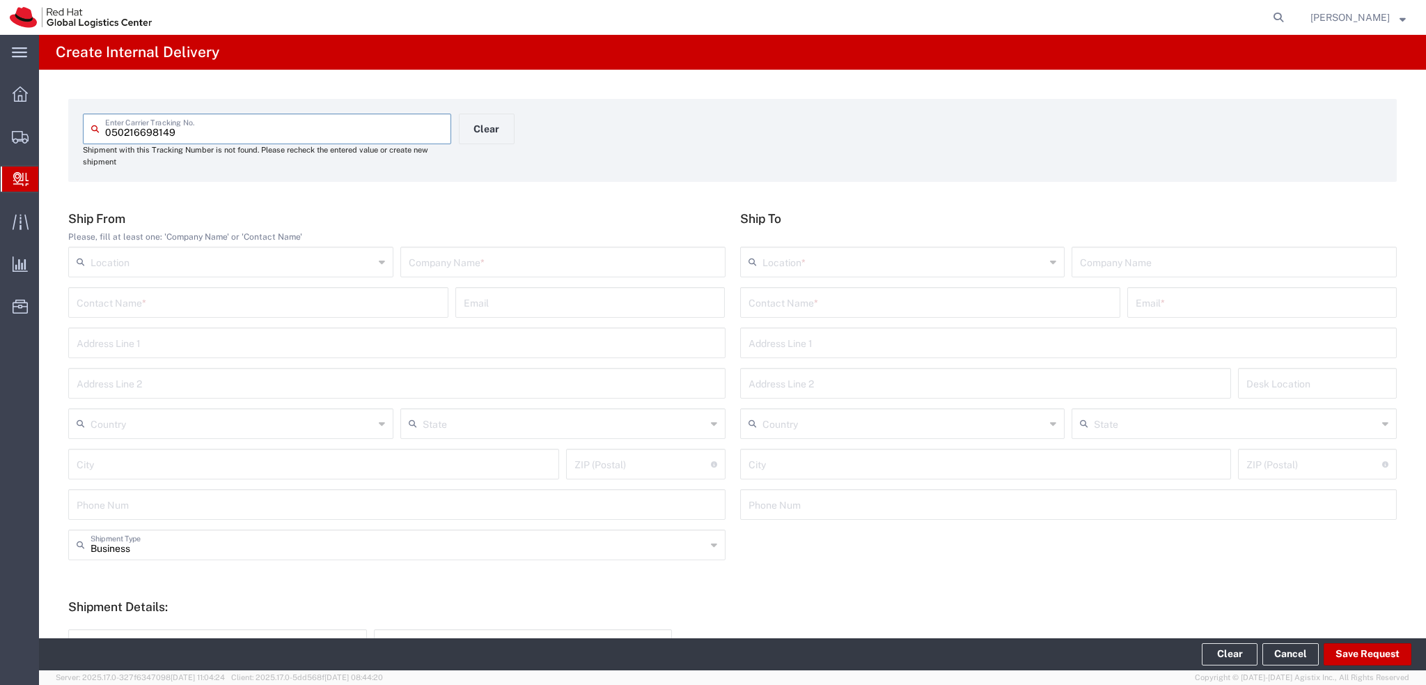
click at [492, 263] on input "text" at bounding box center [563, 261] width 309 height 24
type input "Darkyhry"
click at [834, 306] on input "text" at bounding box center [931, 301] width 364 height 24
type input "k"
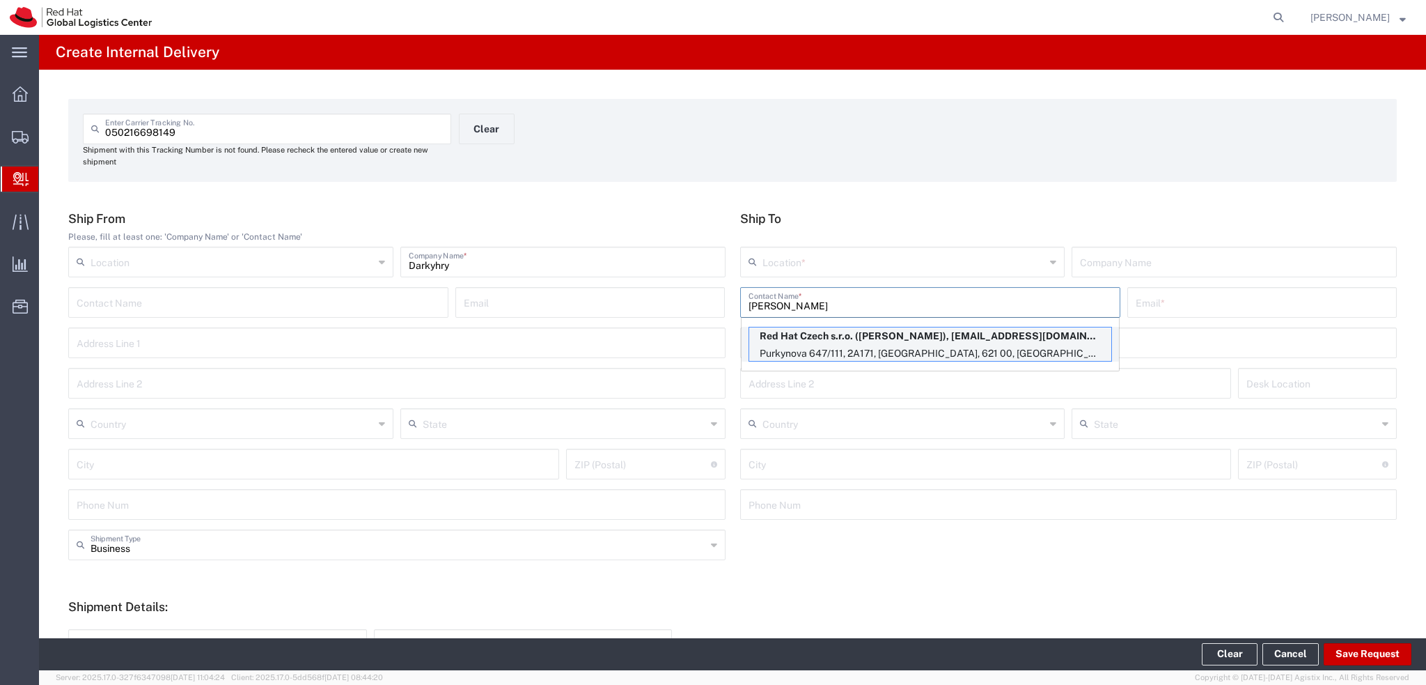
type input "Kamil Dud"
click at [869, 338] on p "Red Hat Czech s.r.o. (Kamil Dudka), kdudka@redhat.com" at bounding box center [930, 335] width 362 height 17
type input "RH - Brno - Tech Park Brno - B"
type input "Red Hat Czech s.r.o."
type input "Kamil Dudka"
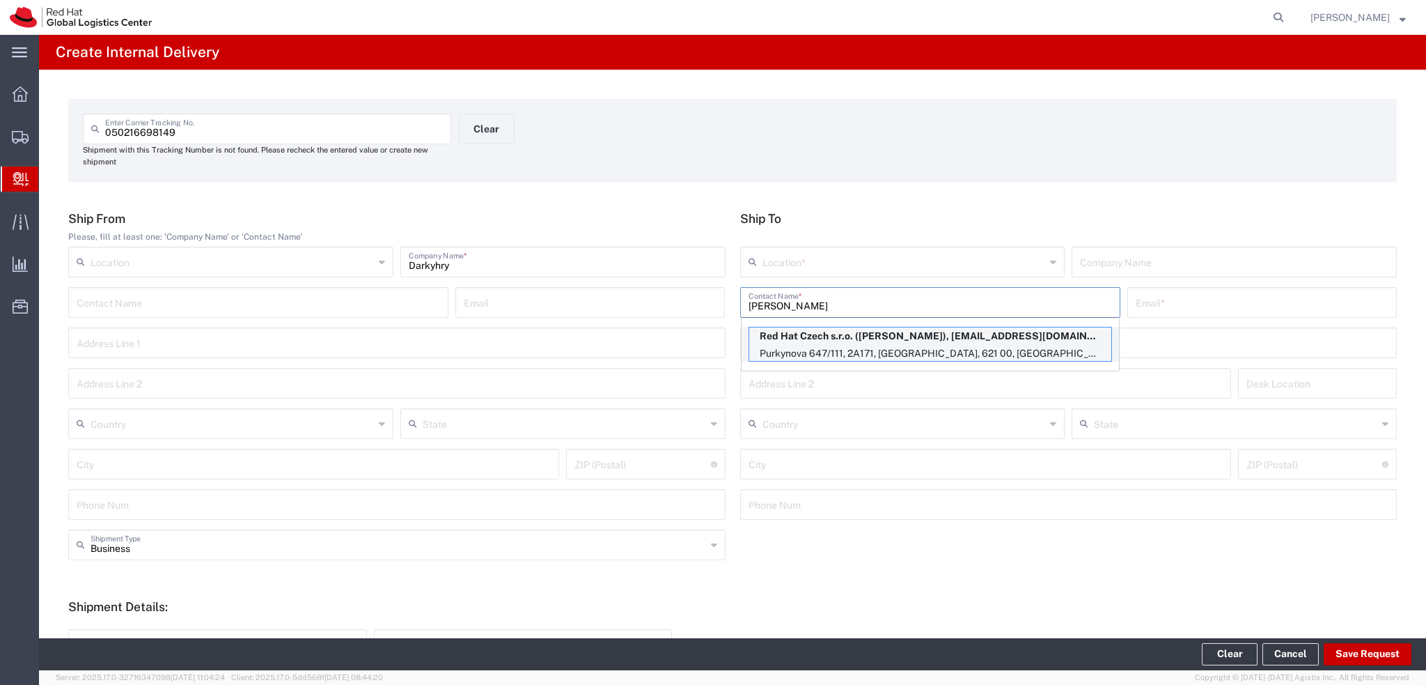
type input "kdudka@redhat.com"
type input "Purkynova 647/111"
type input "2A171"
type input "Czechia"
type input "BRNO"
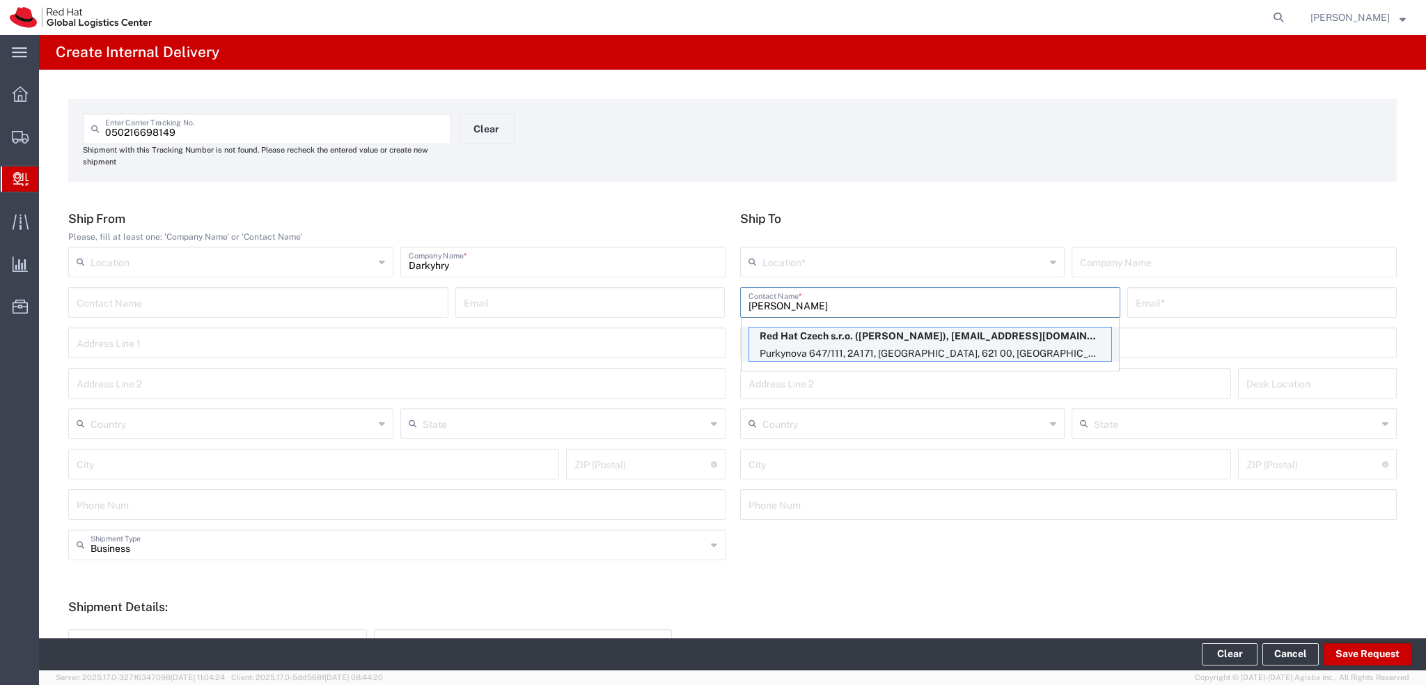
type input "621 00"
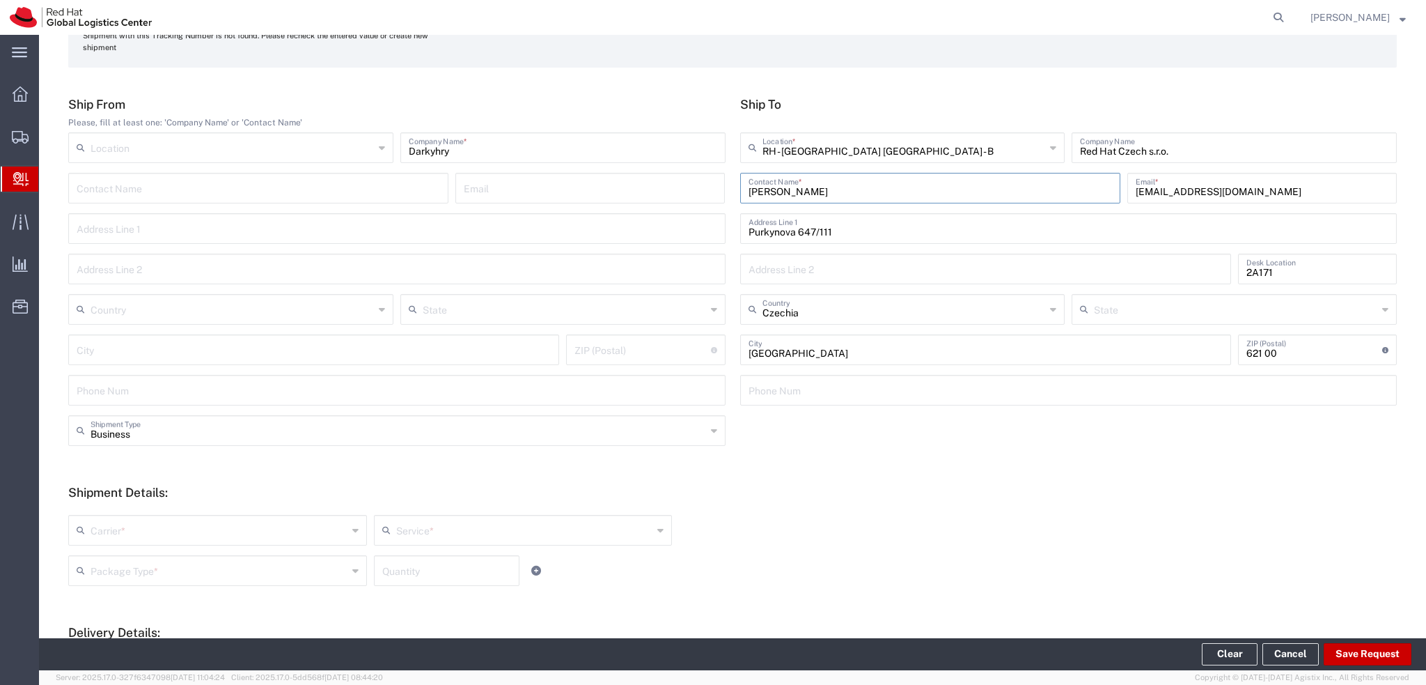
scroll to position [139, 0]
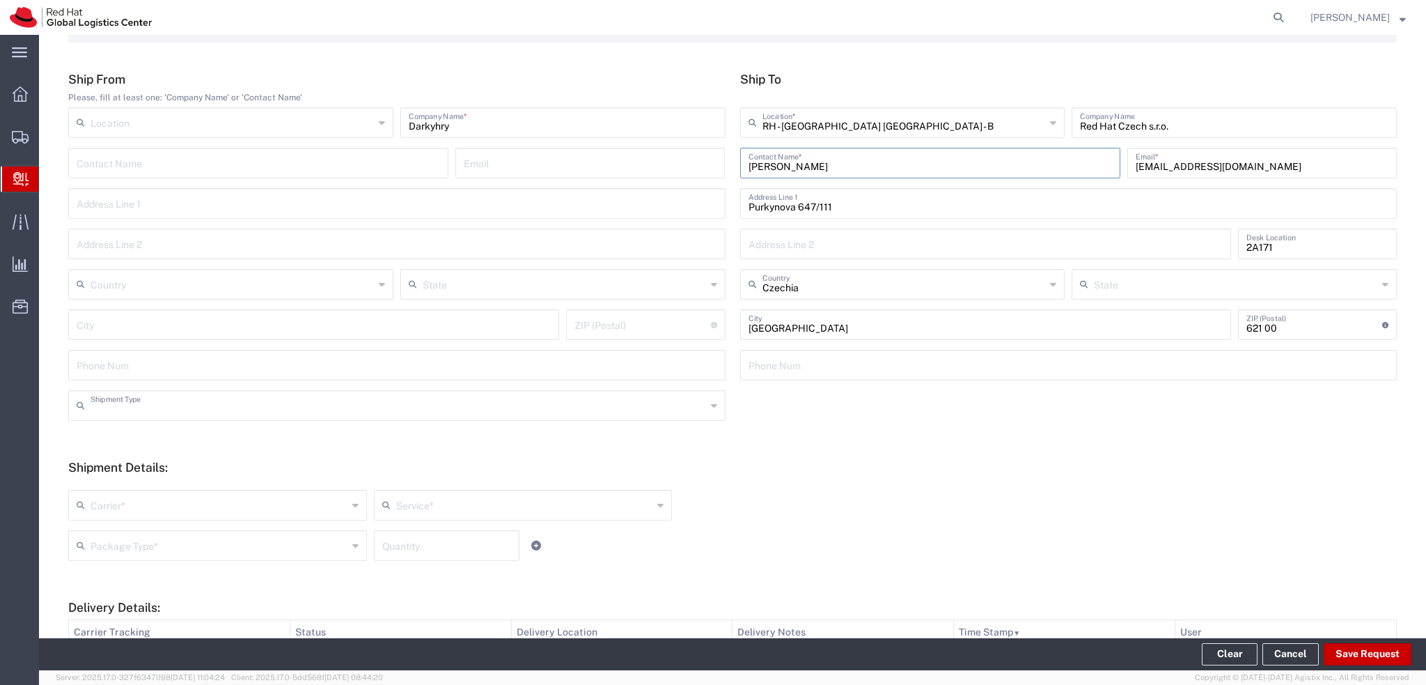
click at [141, 410] on input "text" at bounding box center [399, 404] width 616 height 24
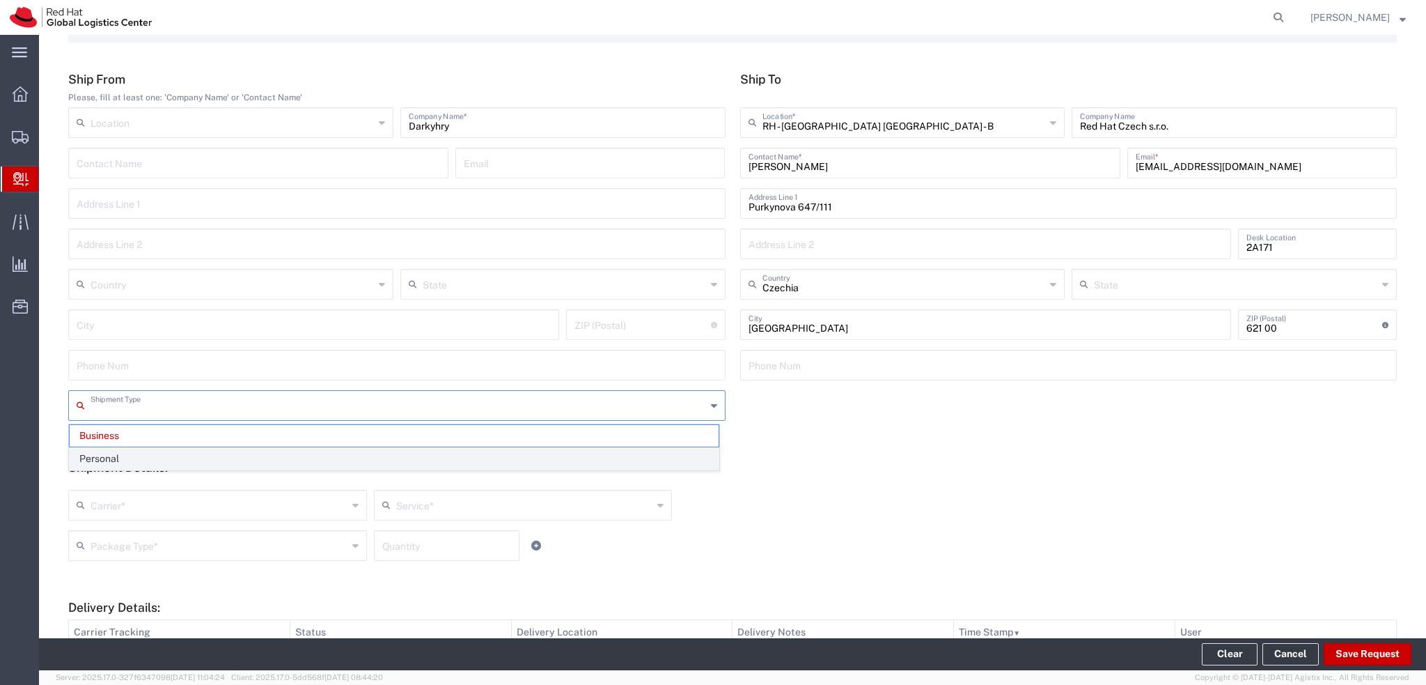
click at [145, 459] on span "Personal" at bounding box center [394, 459] width 649 height 22
type input "Personal"
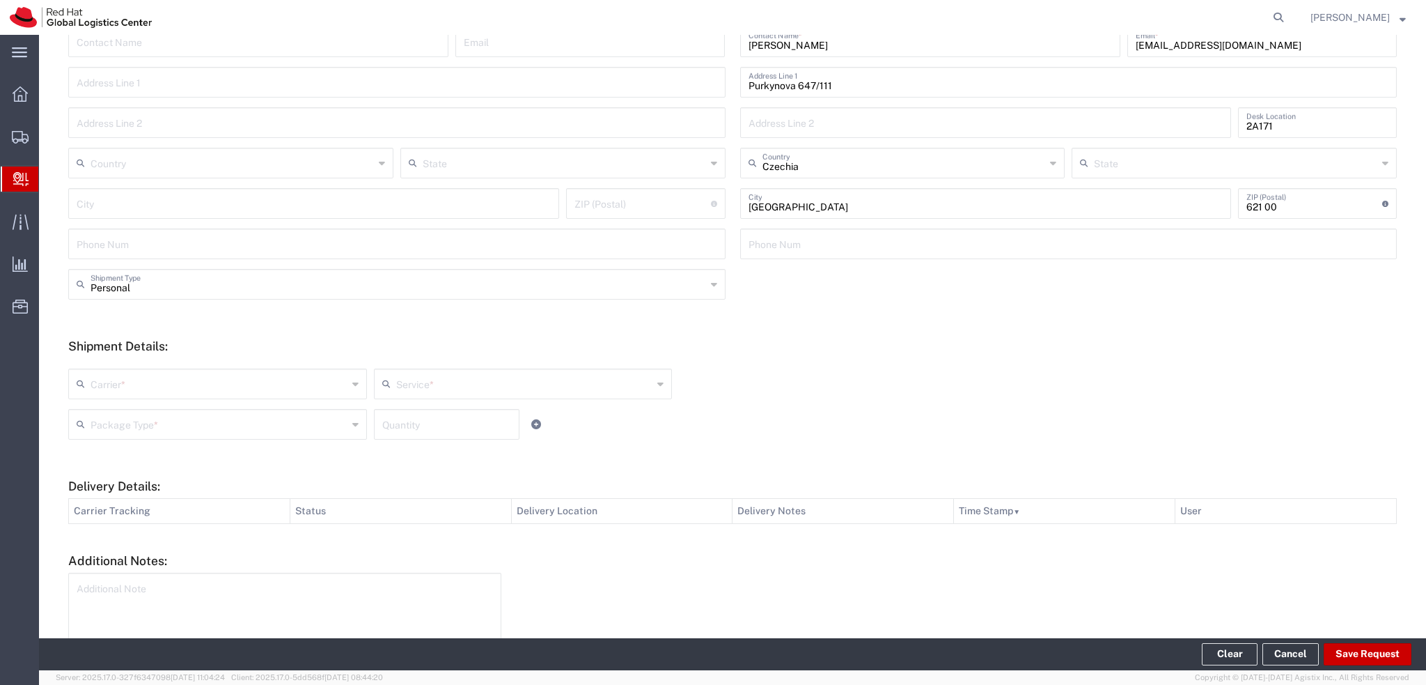
scroll to position [279, 0]
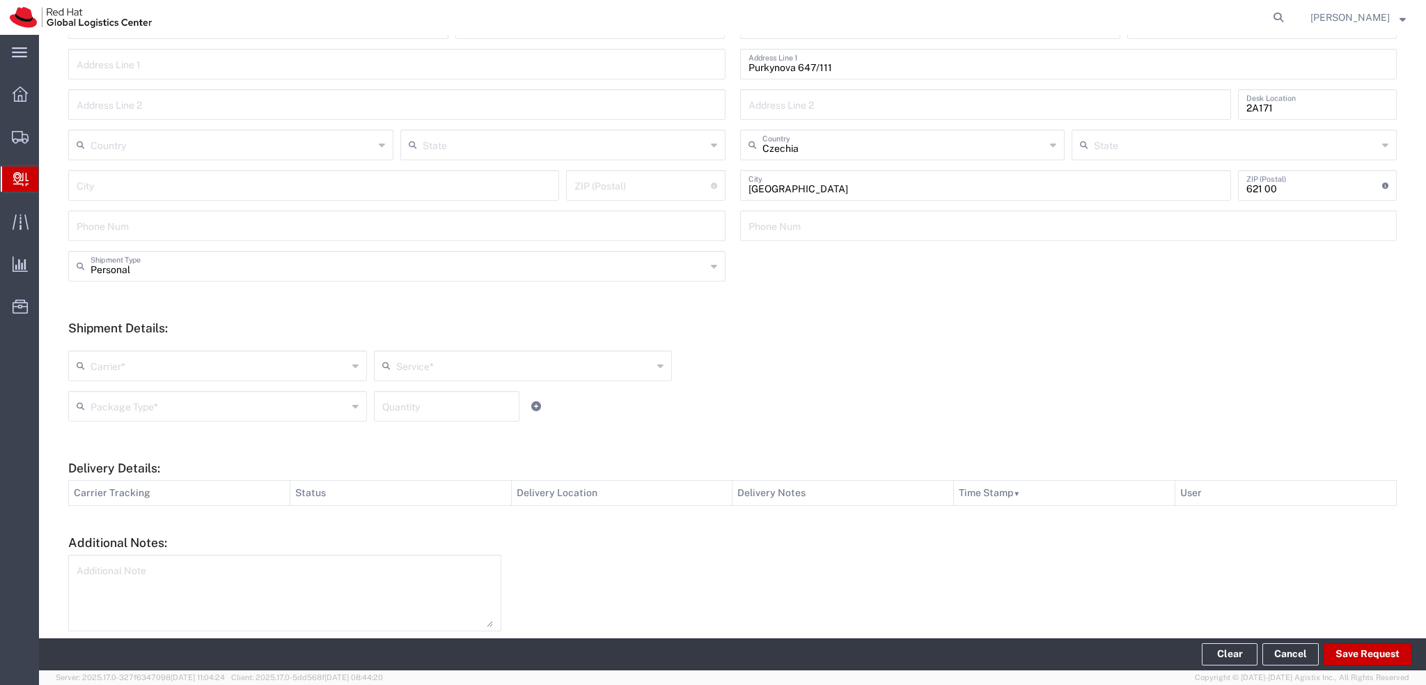
click at [176, 377] on div "Carrier *" at bounding box center [217, 365] width 299 height 31
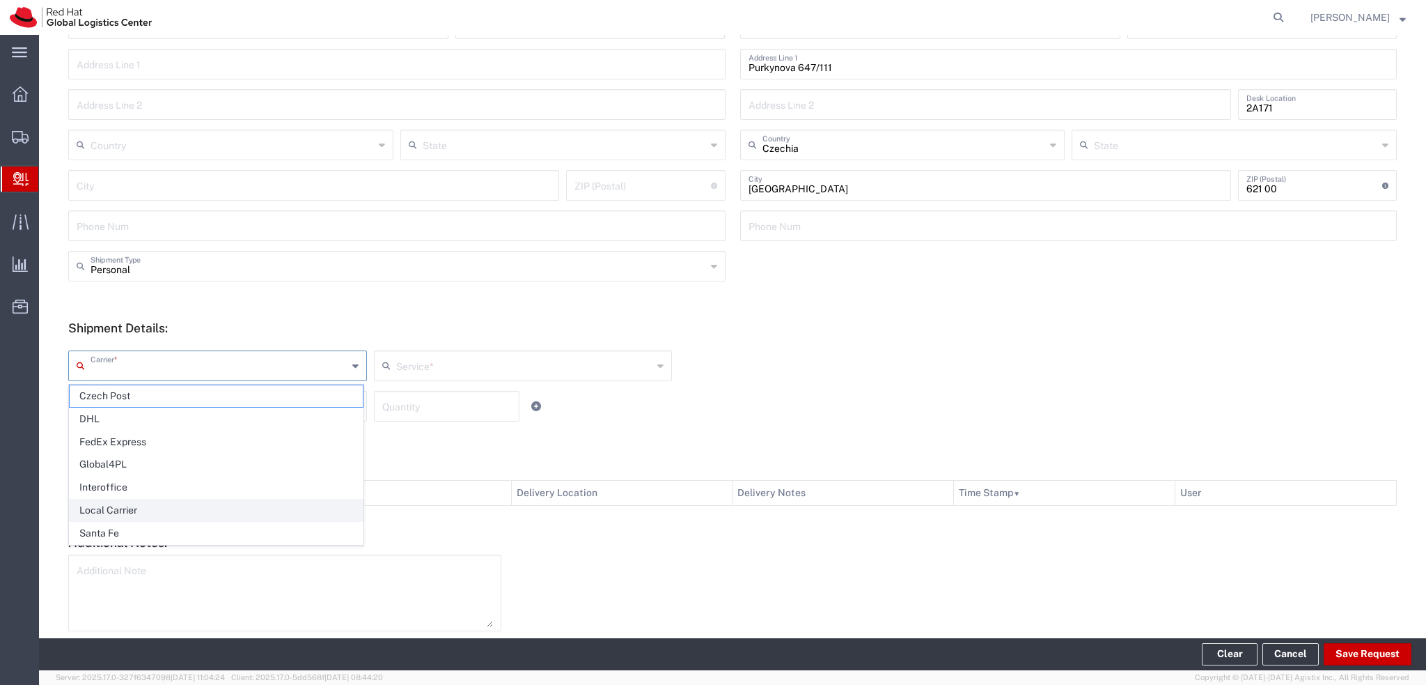
click at [158, 508] on span "Local Carrier" at bounding box center [216, 510] width 293 height 22
type input "Local Carrier"
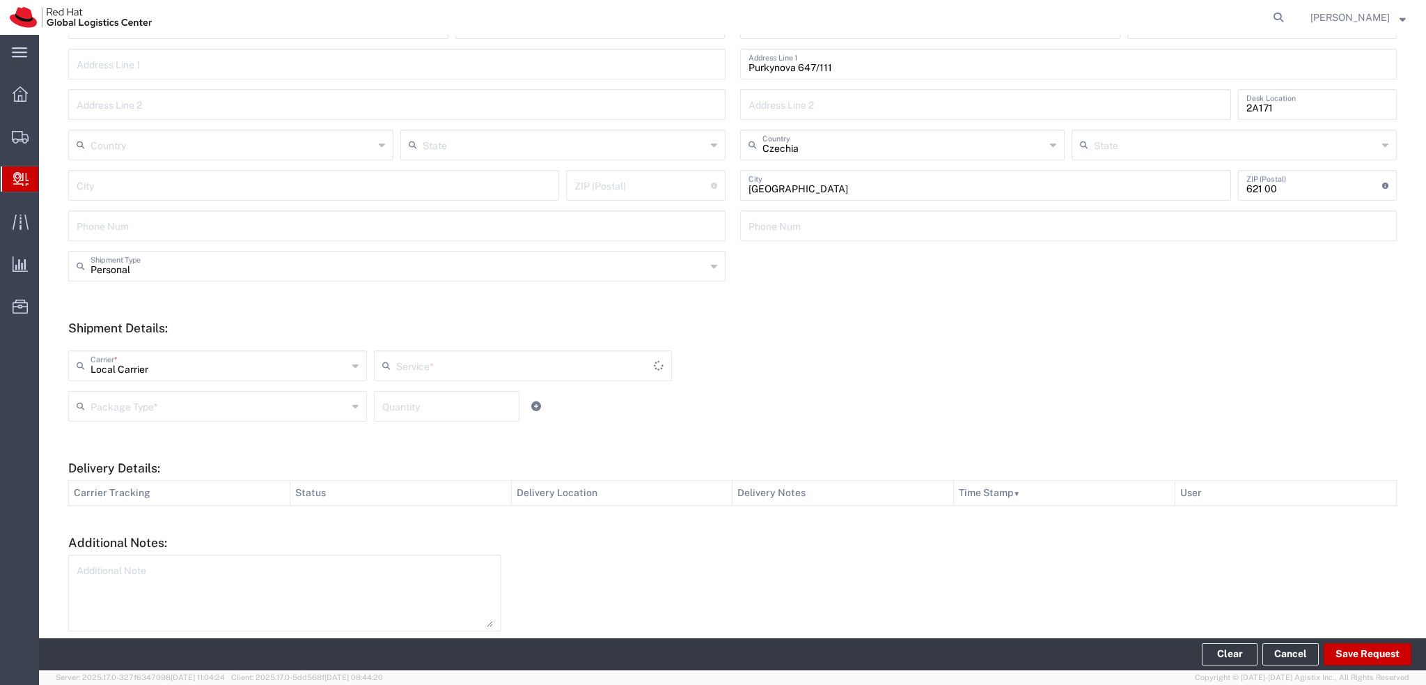
type input "Local_Ground"
click at [224, 410] on input "text" at bounding box center [219, 405] width 257 height 24
click at [137, 523] on span "Your Packaging" at bounding box center [216, 528] width 293 height 22
type input "Your Packaging"
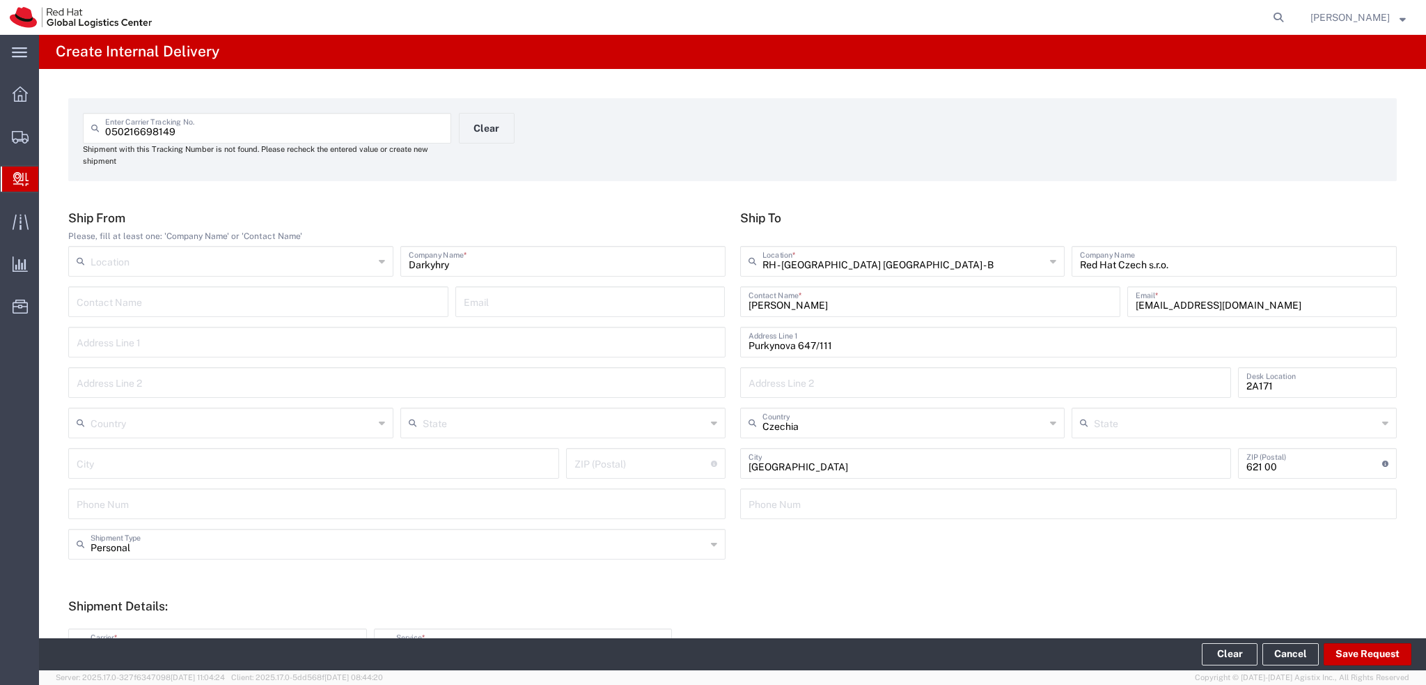
scroll to position [0, 0]
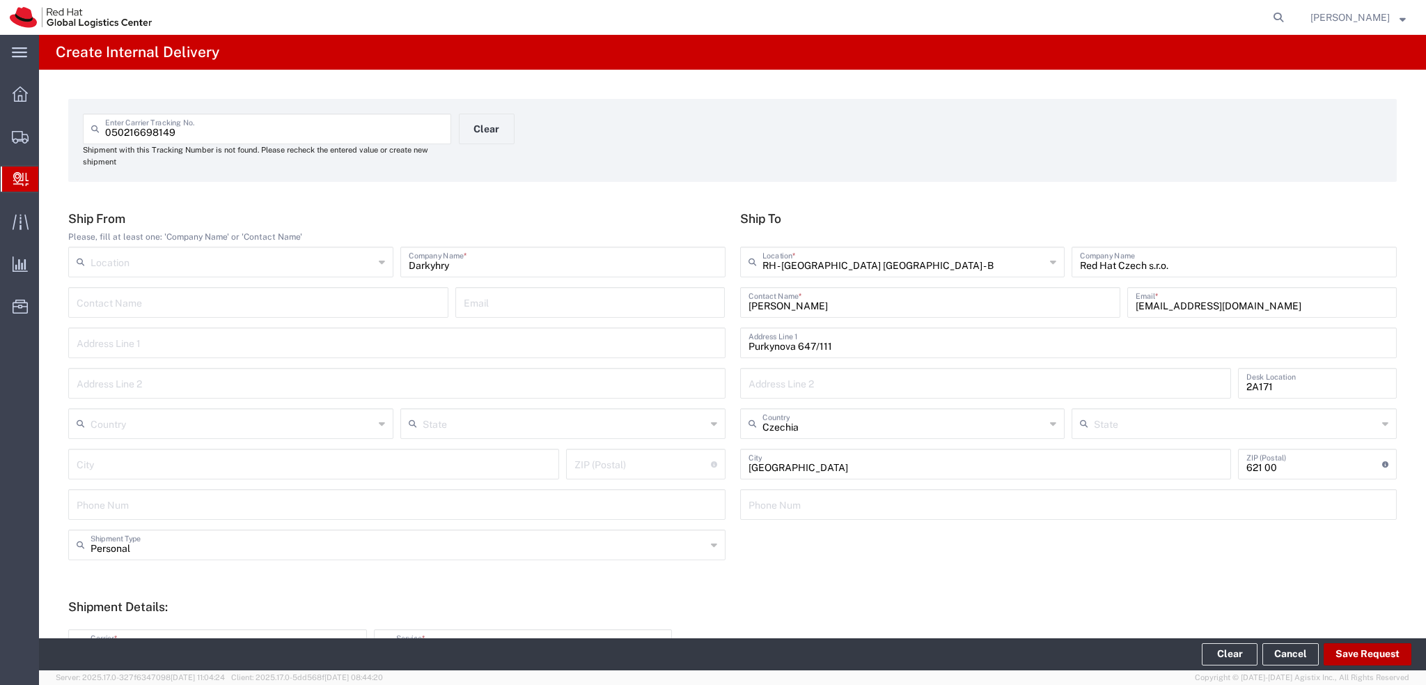
click at [1367, 651] on button "Save Request" at bounding box center [1368, 654] width 88 height 22
type input "Personal"
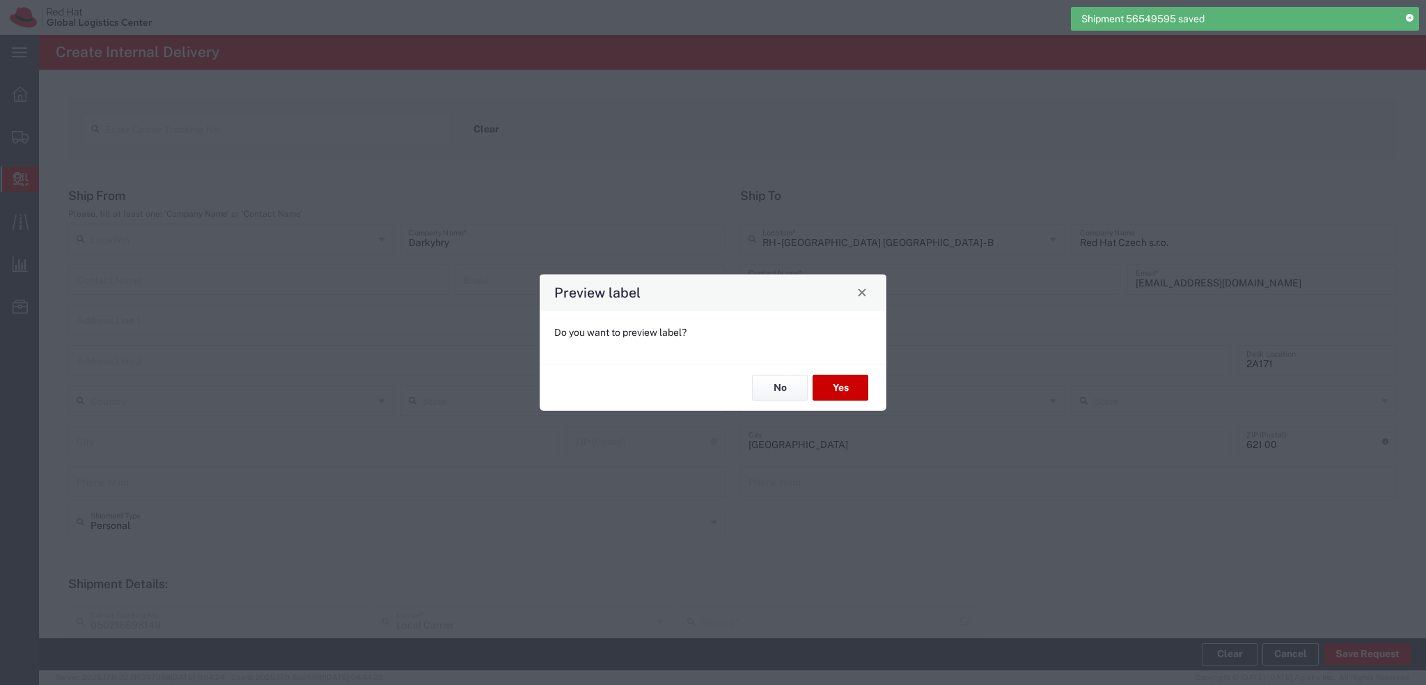
type input "Your Packaging"
type input "Local_Ground"
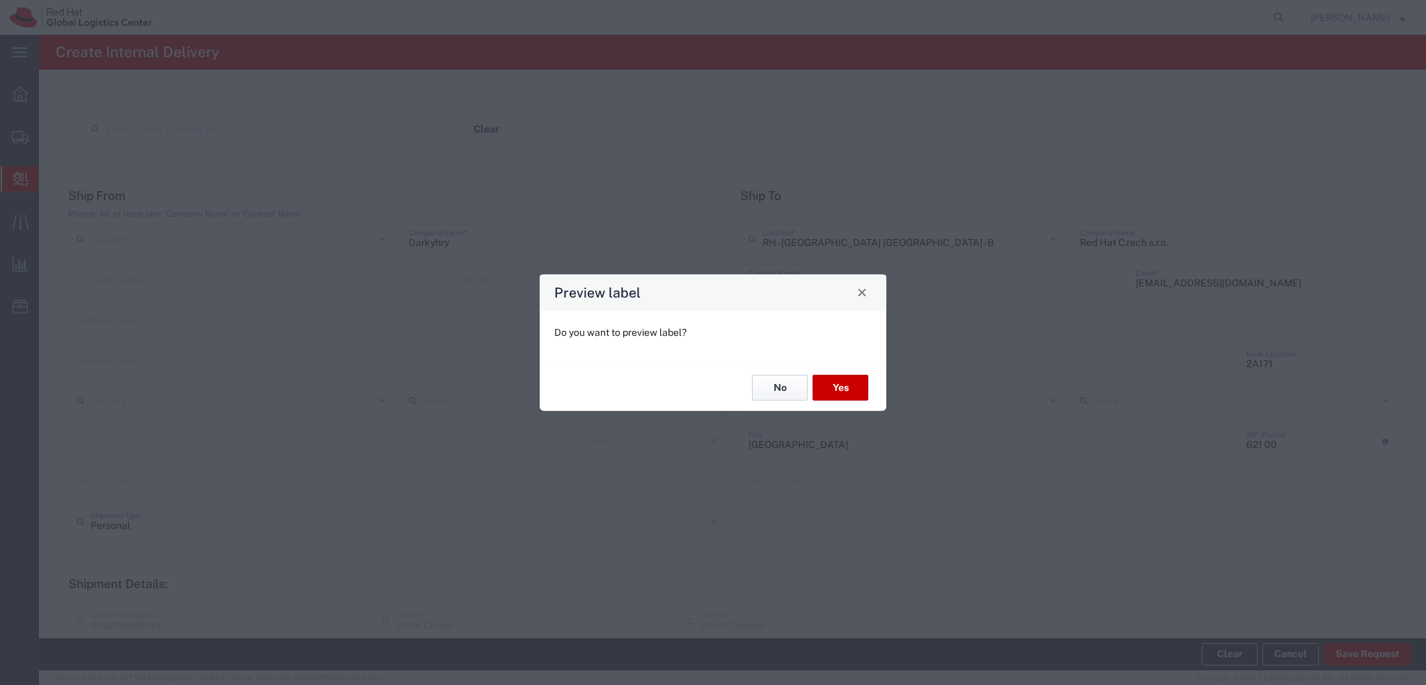
click at [769, 387] on button "No" at bounding box center [780, 388] width 56 height 26
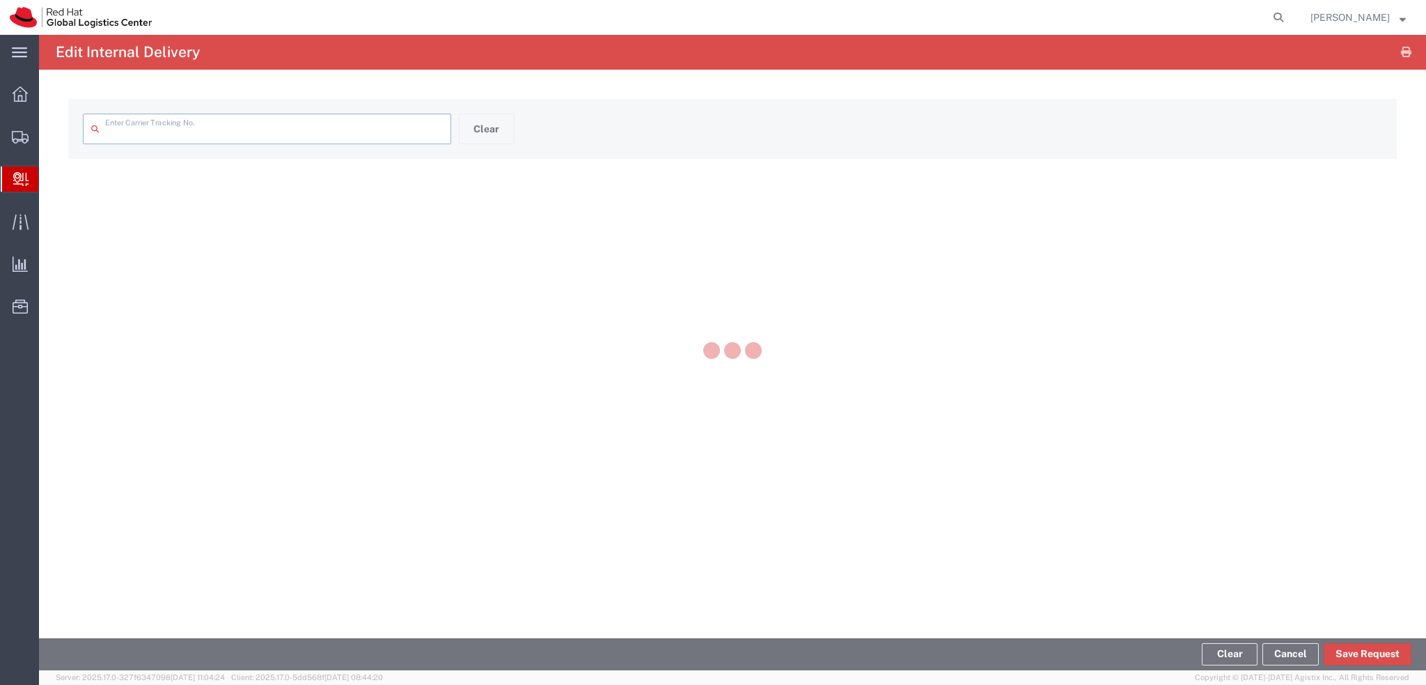
type input "050216698149"
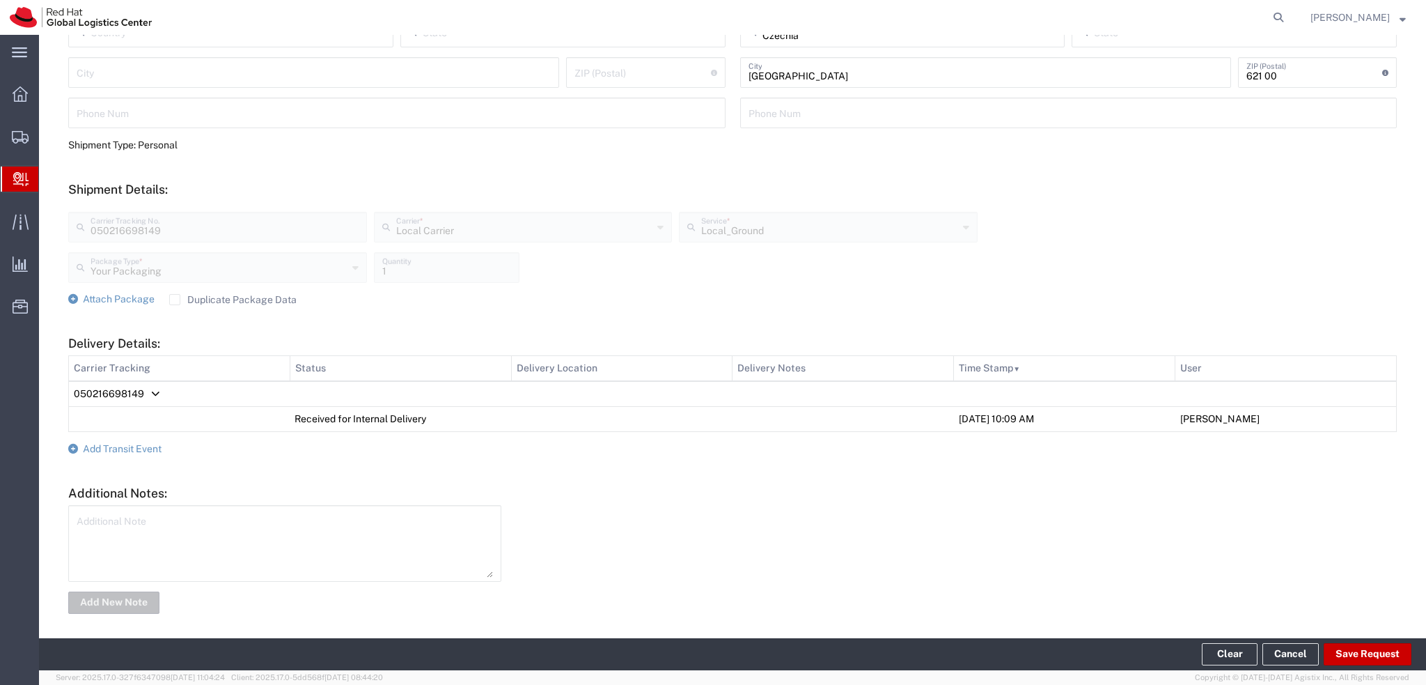
scroll to position [373, 0]
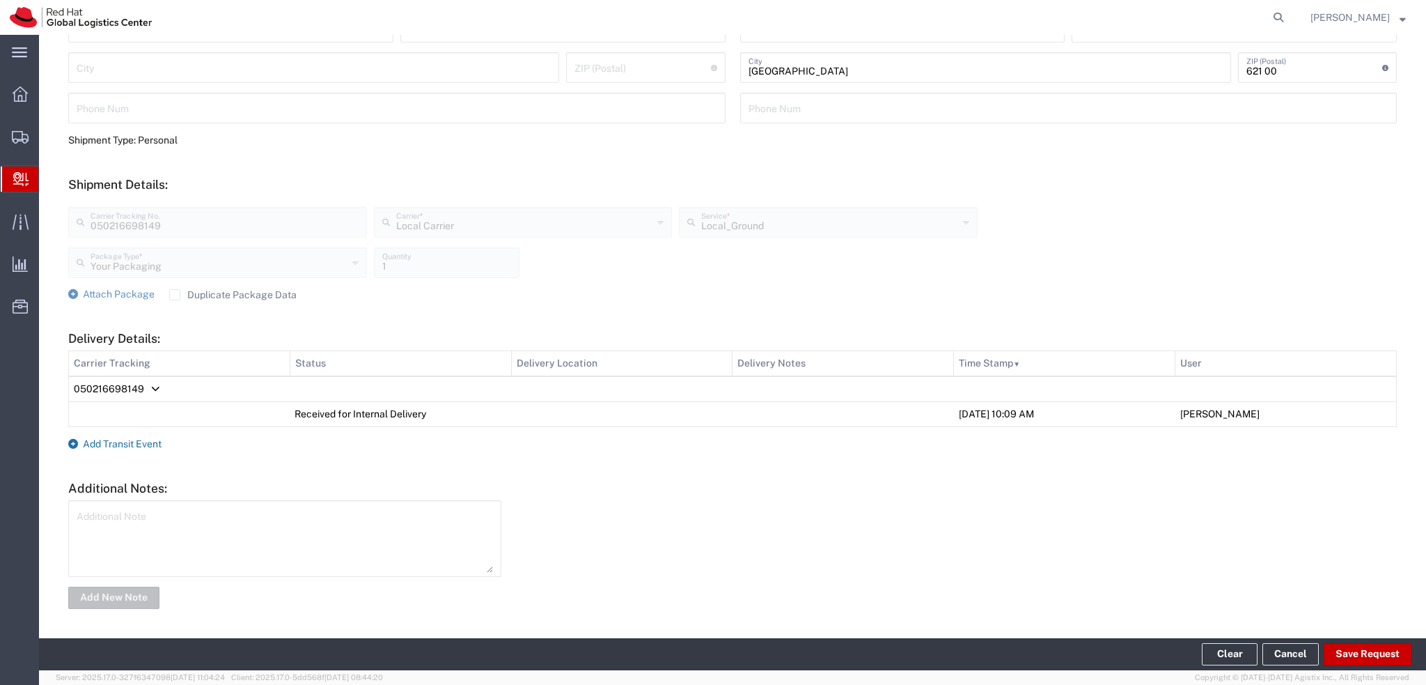
click at [132, 445] on span "Add Transit Event" at bounding box center [122, 443] width 79 height 11
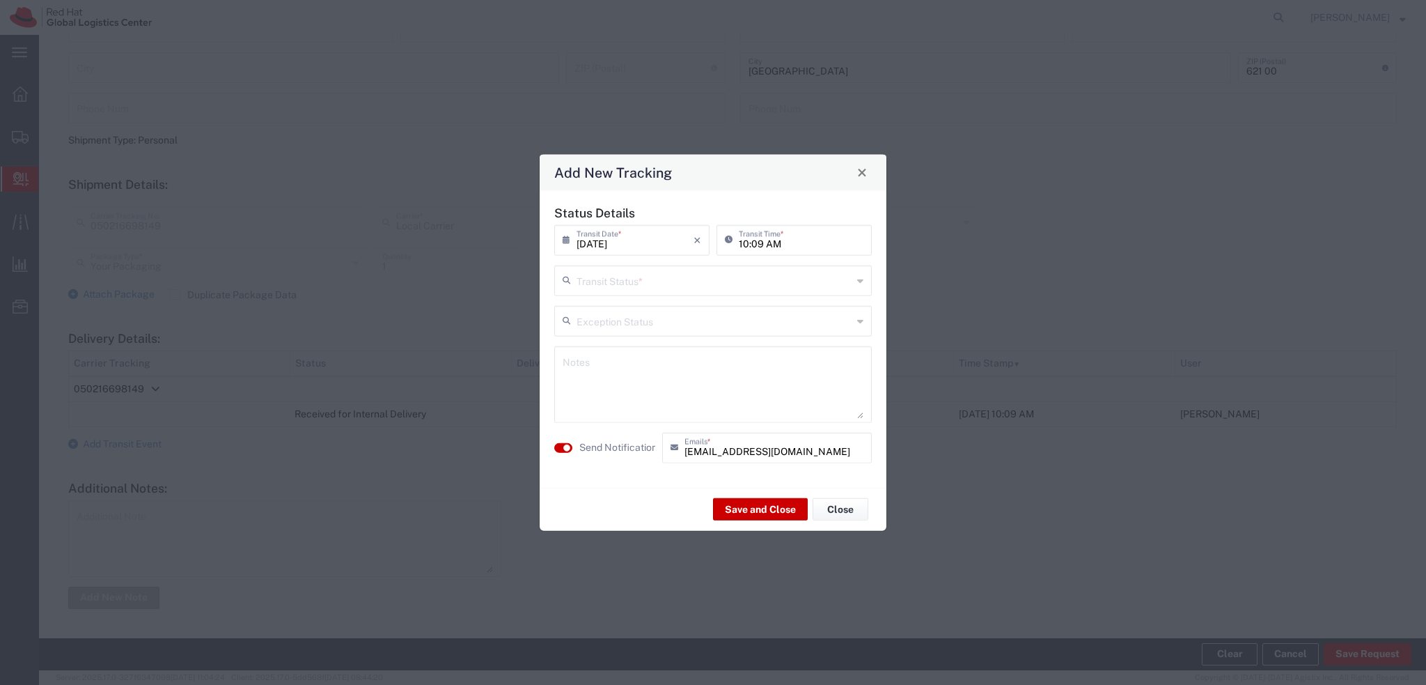
click at [619, 286] on input "text" at bounding box center [715, 279] width 276 height 24
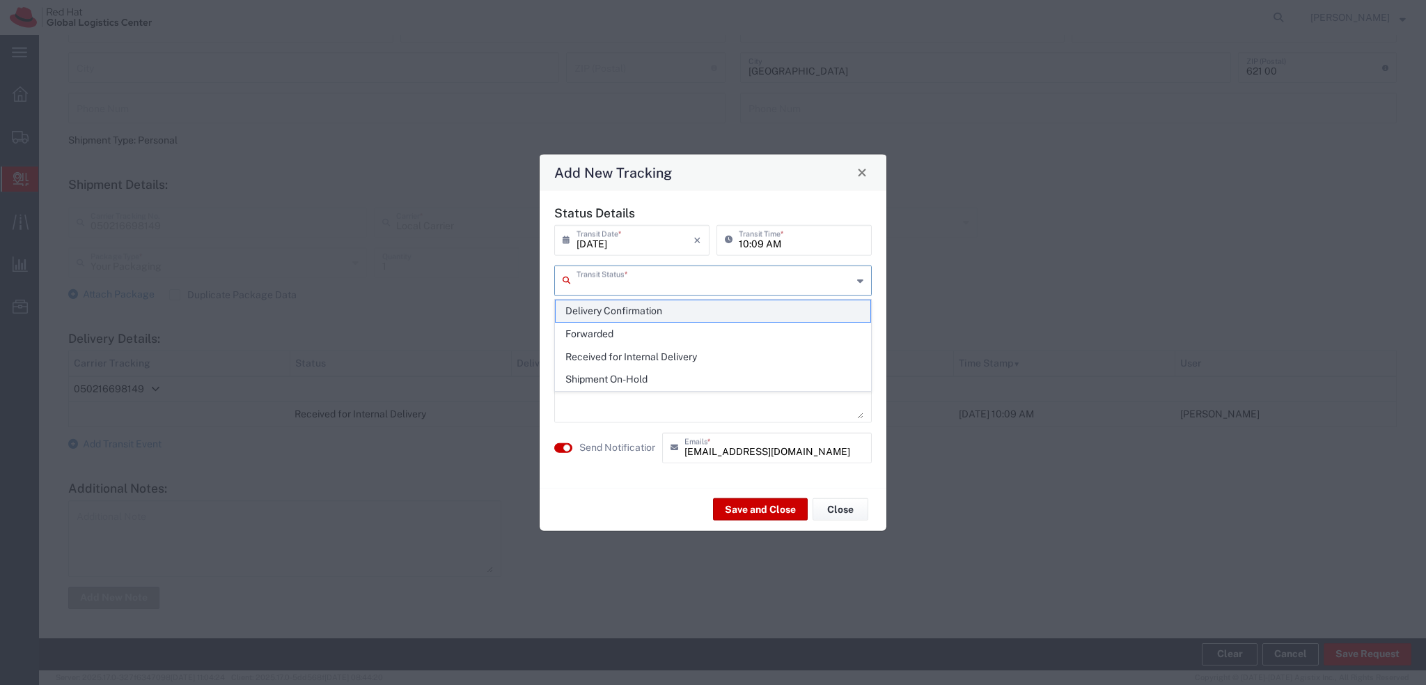
click at [634, 311] on span "Delivery Confirmation" at bounding box center [713, 311] width 315 height 22
type input "Delivery Confirmation"
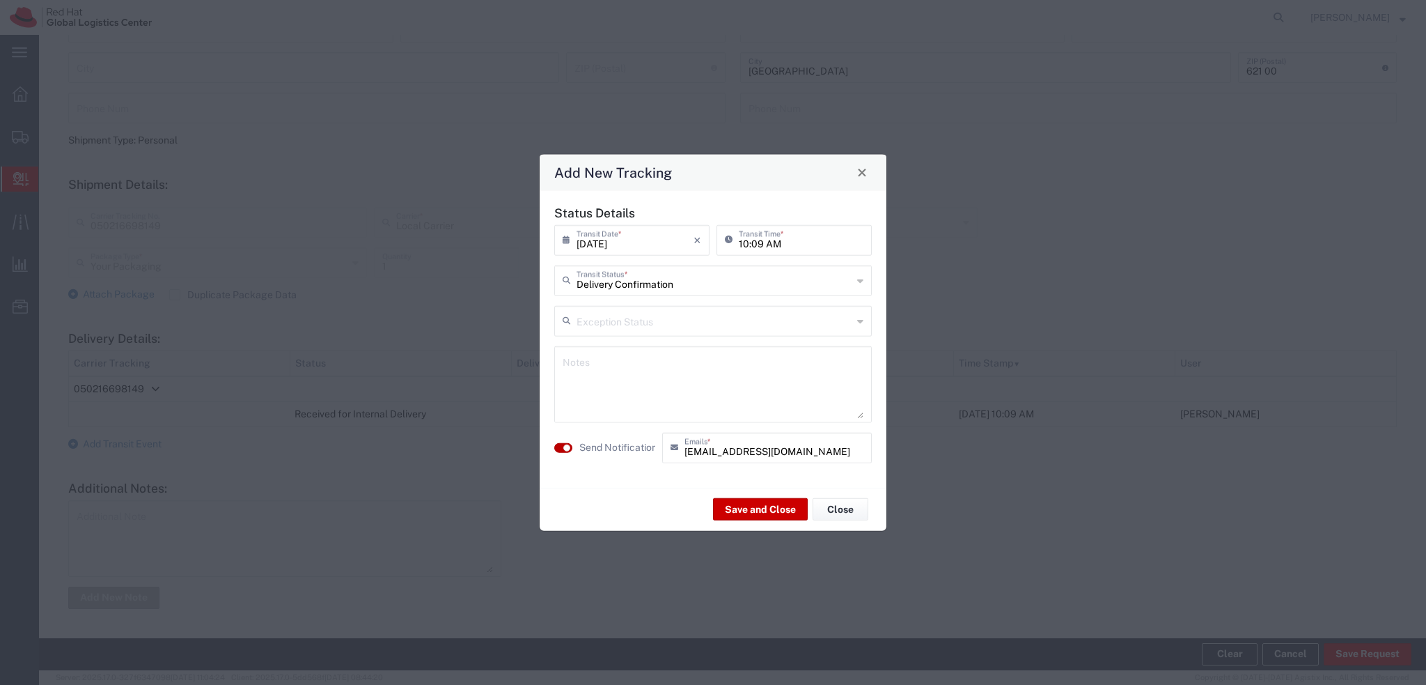
click at [563, 448] on small "button" at bounding box center [566, 447] width 7 height 7
click at [785, 523] on div "Save and Close Close" at bounding box center [713, 509] width 347 height 44
click at [763, 508] on button "Save and Close" at bounding box center [760, 509] width 95 height 22
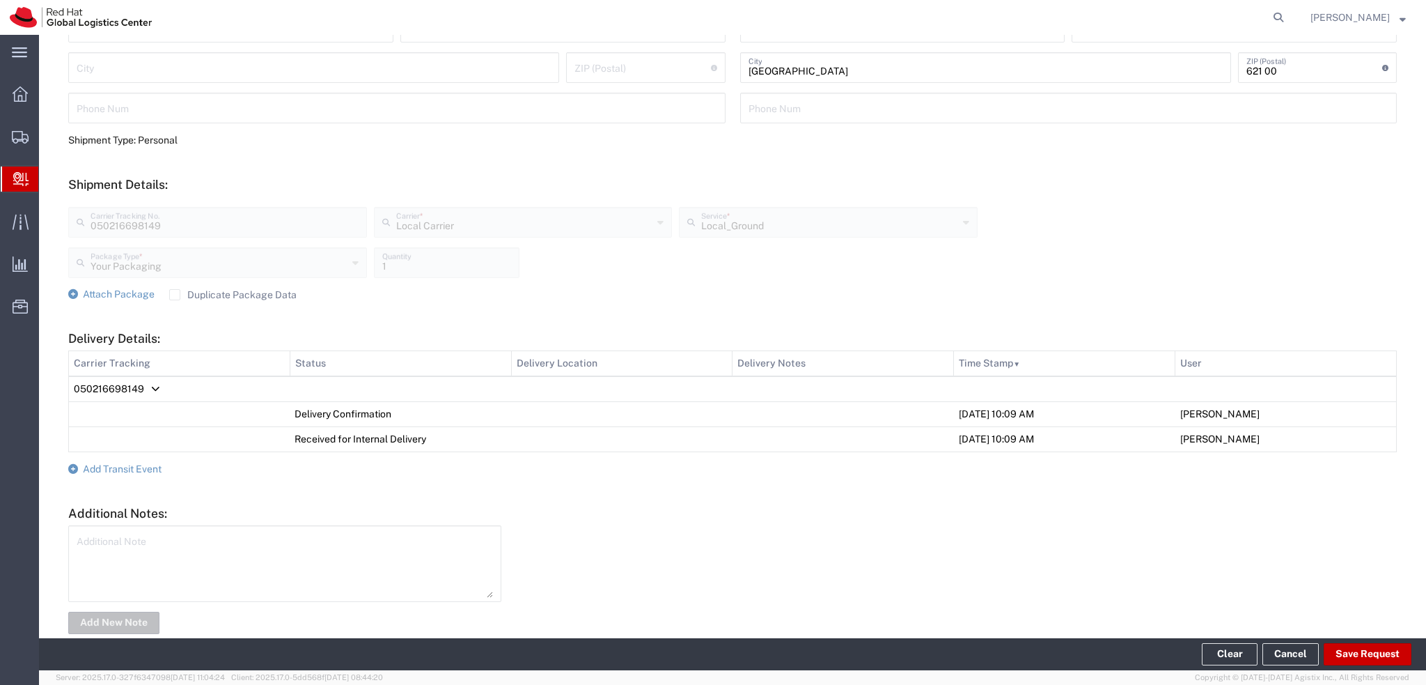
scroll to position [0, 0]
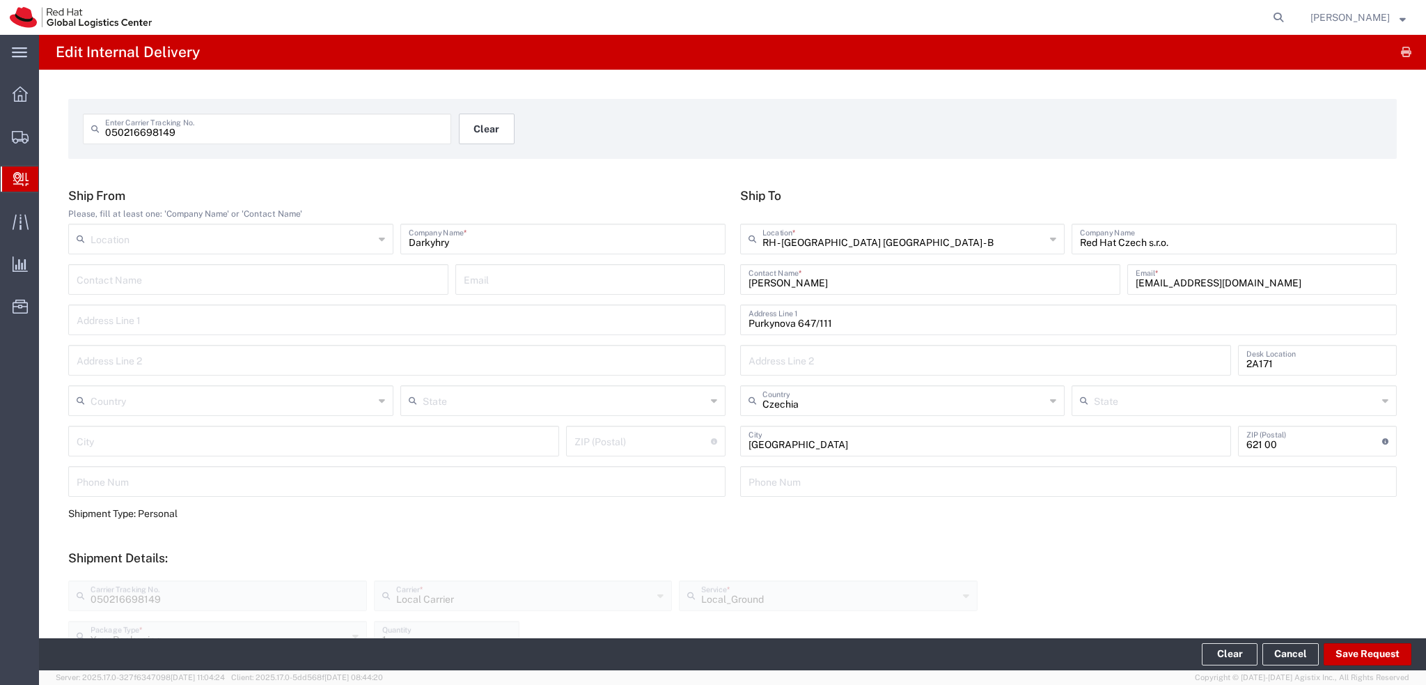
click at [487, 130] on button "Clear" at bounding box center [487, 129] width 56 height 31
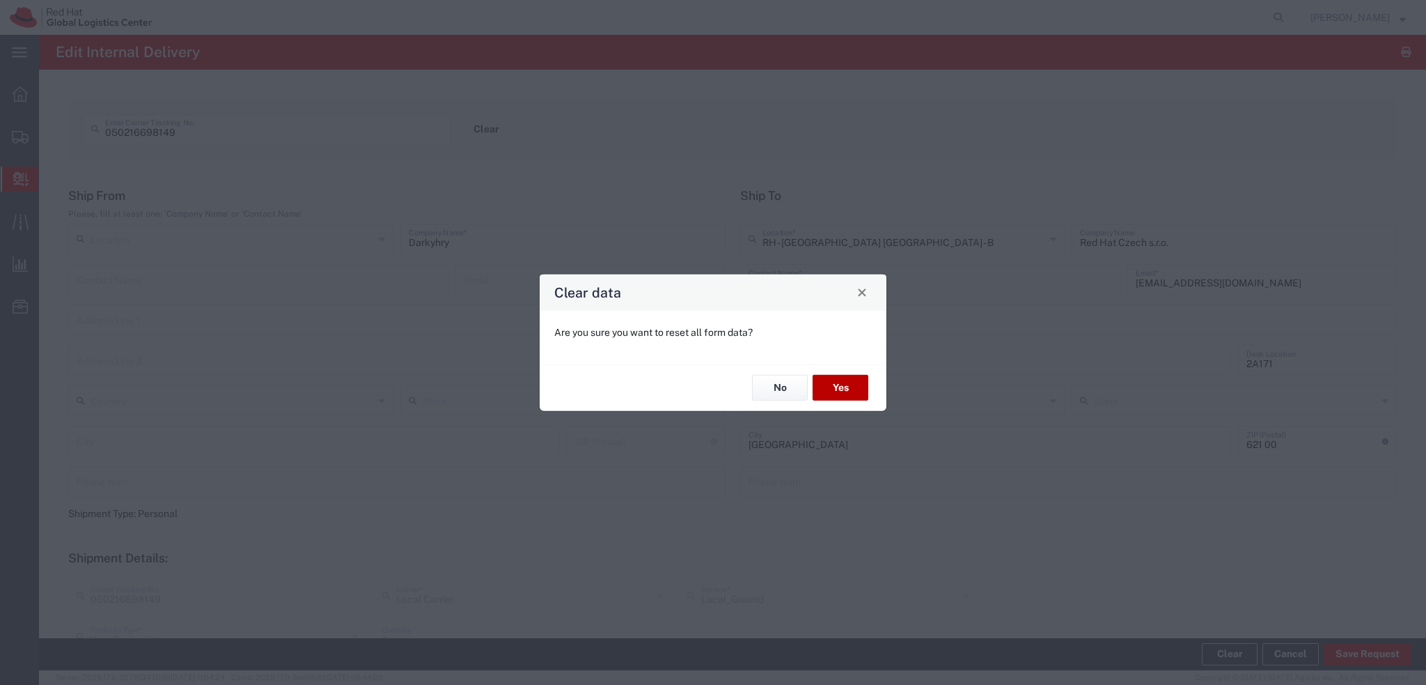
click at [852, 387] on button "Yes" at bounding box center [841, 388] width 56 height 26
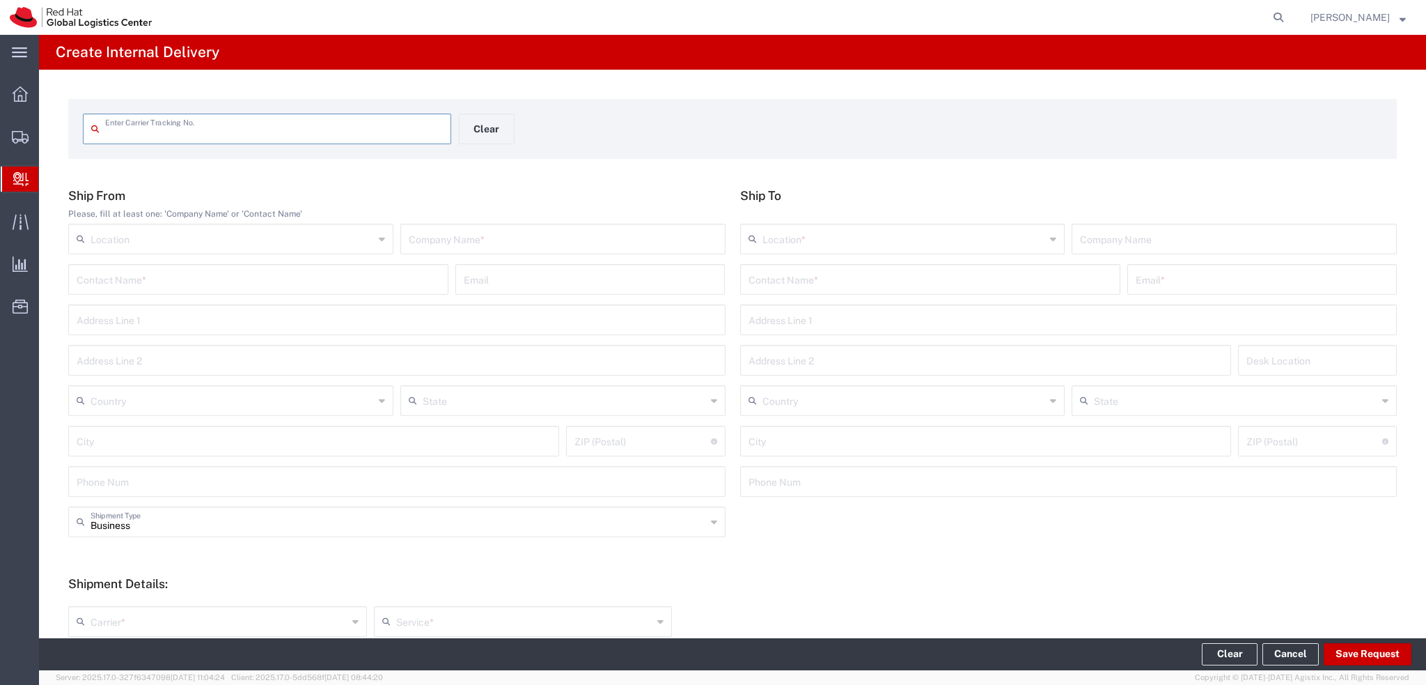
click at [338, 138] on input "text" at bounding box center [274, 128] width 338 height 24
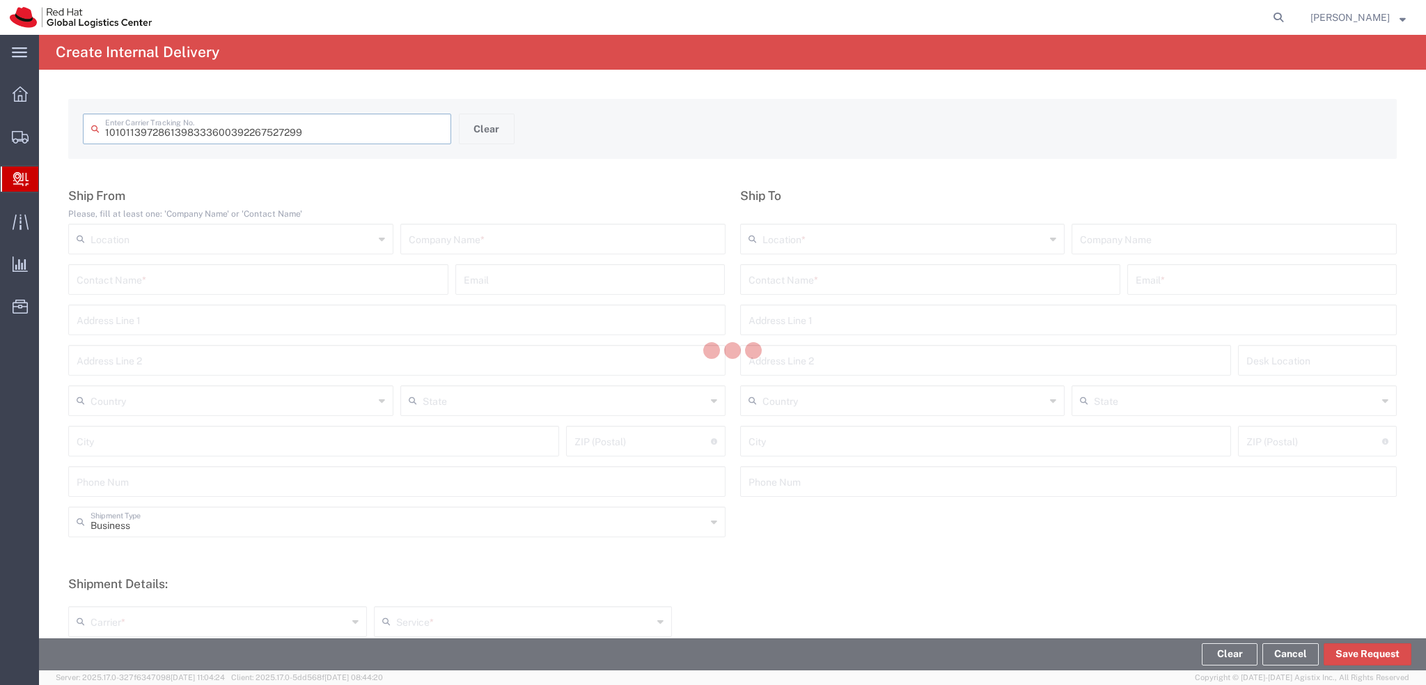
type input "392267527299"
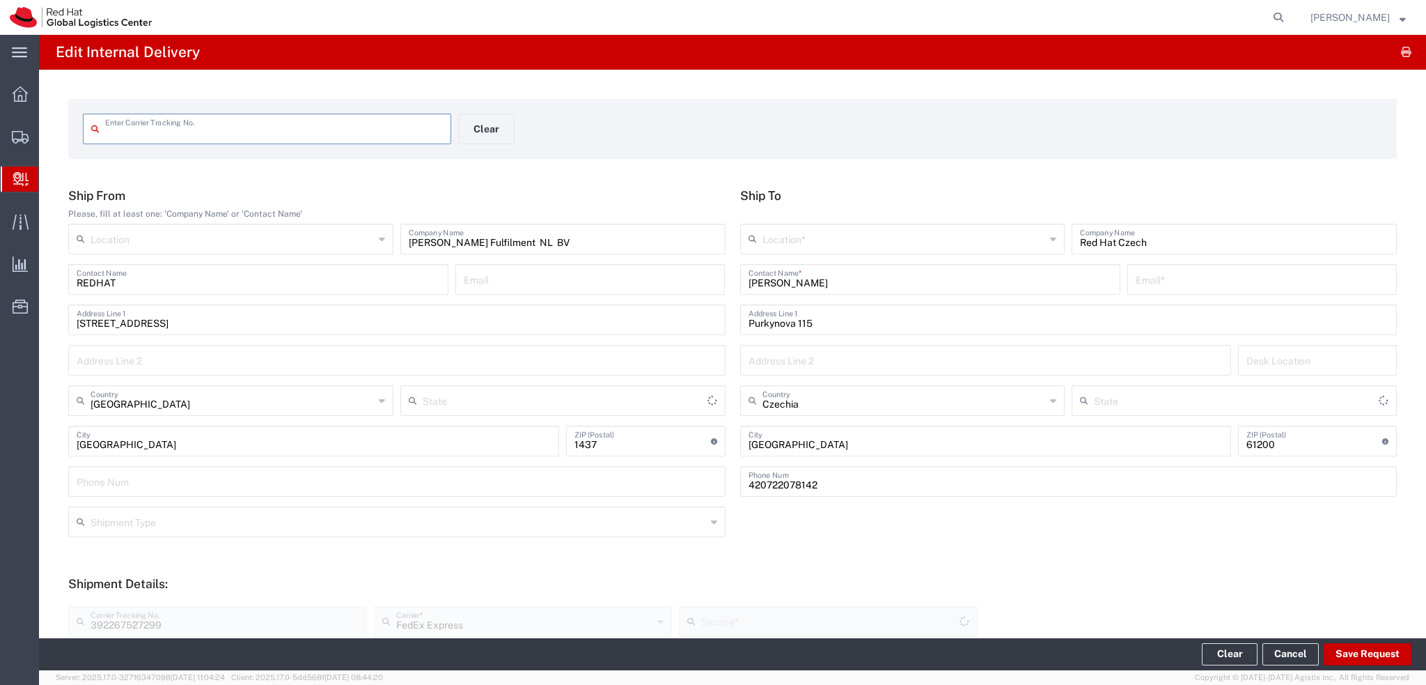
type input "392267527299"
type input "Your Packaging"
click at [1357, 655] on button "Save Request" at bounding box center [1368, 654] width 88 height 22
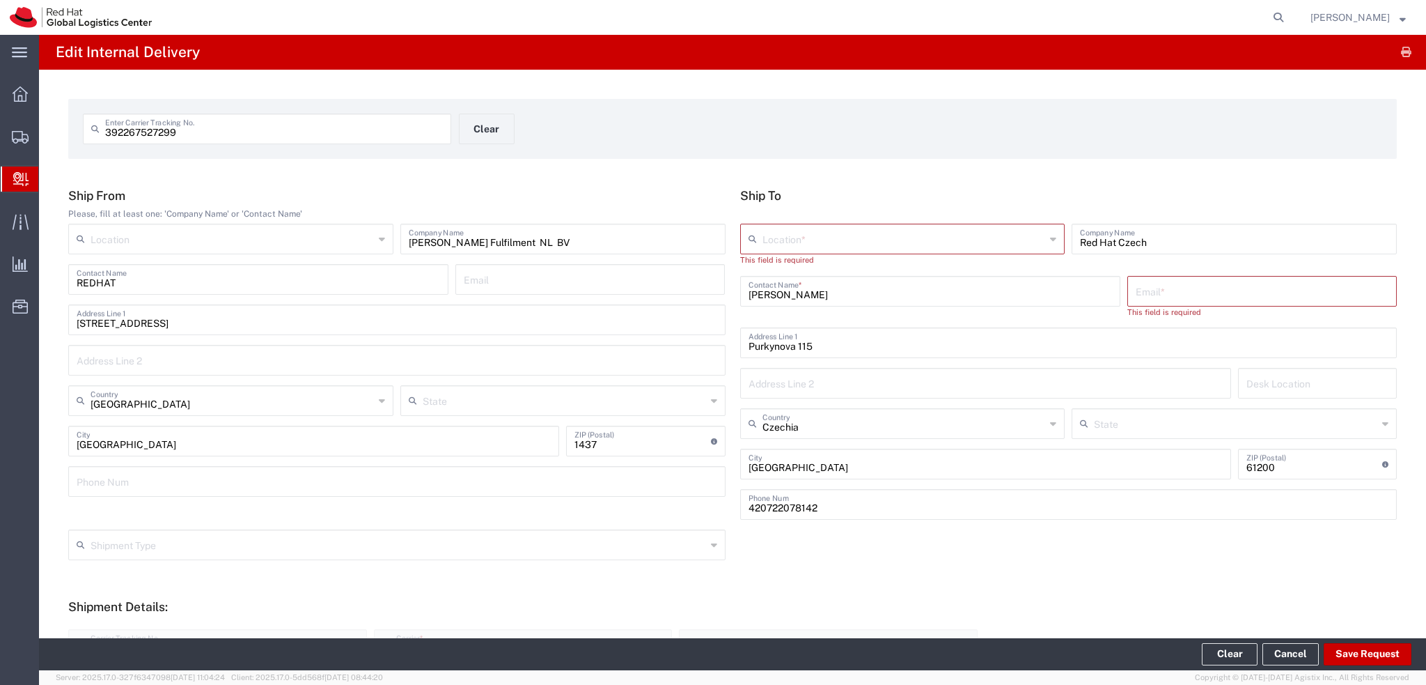
click at [793, 235] on input "text" at bounding box center [904, 238] width 283 height 24
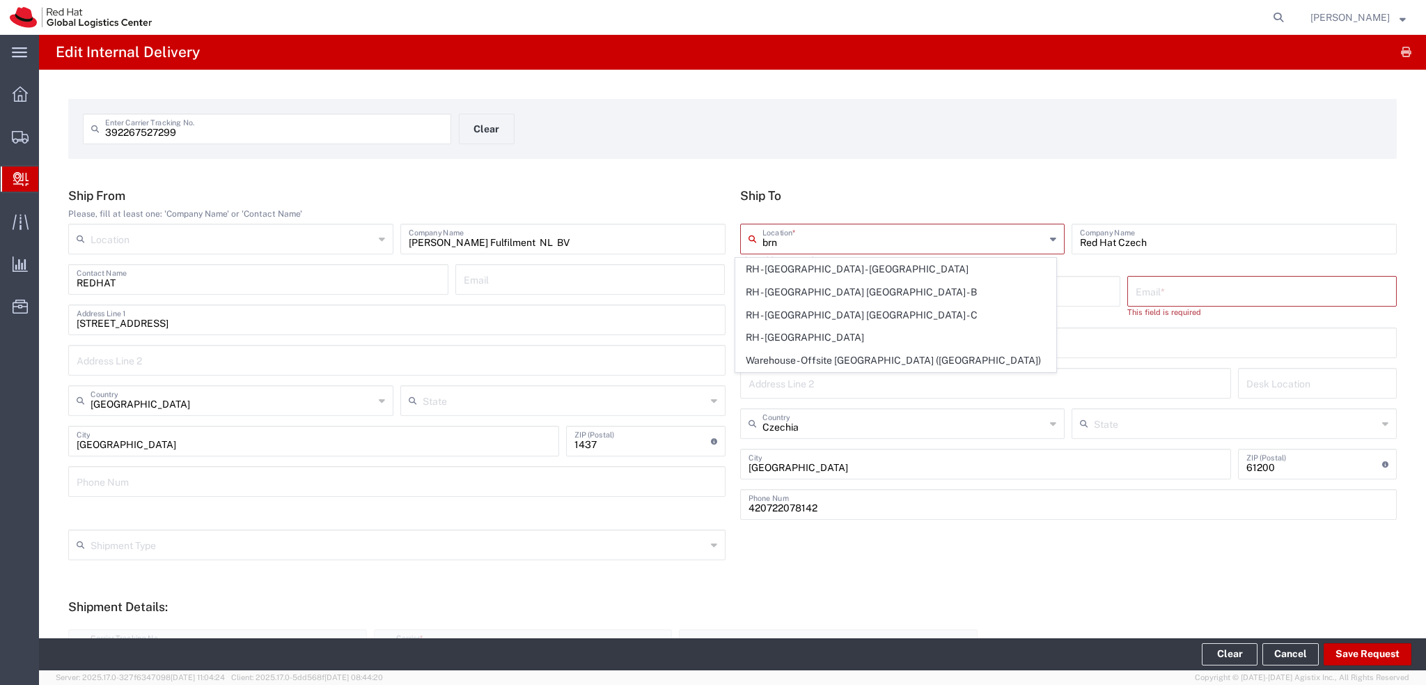
type input "brn"
click at [880, 205] on div "Ship To brn Location * RH - Brno - Masaryk University RH - Brno - Tech Park Brn…" at bounding box center [1069, 358] width 672 height 341
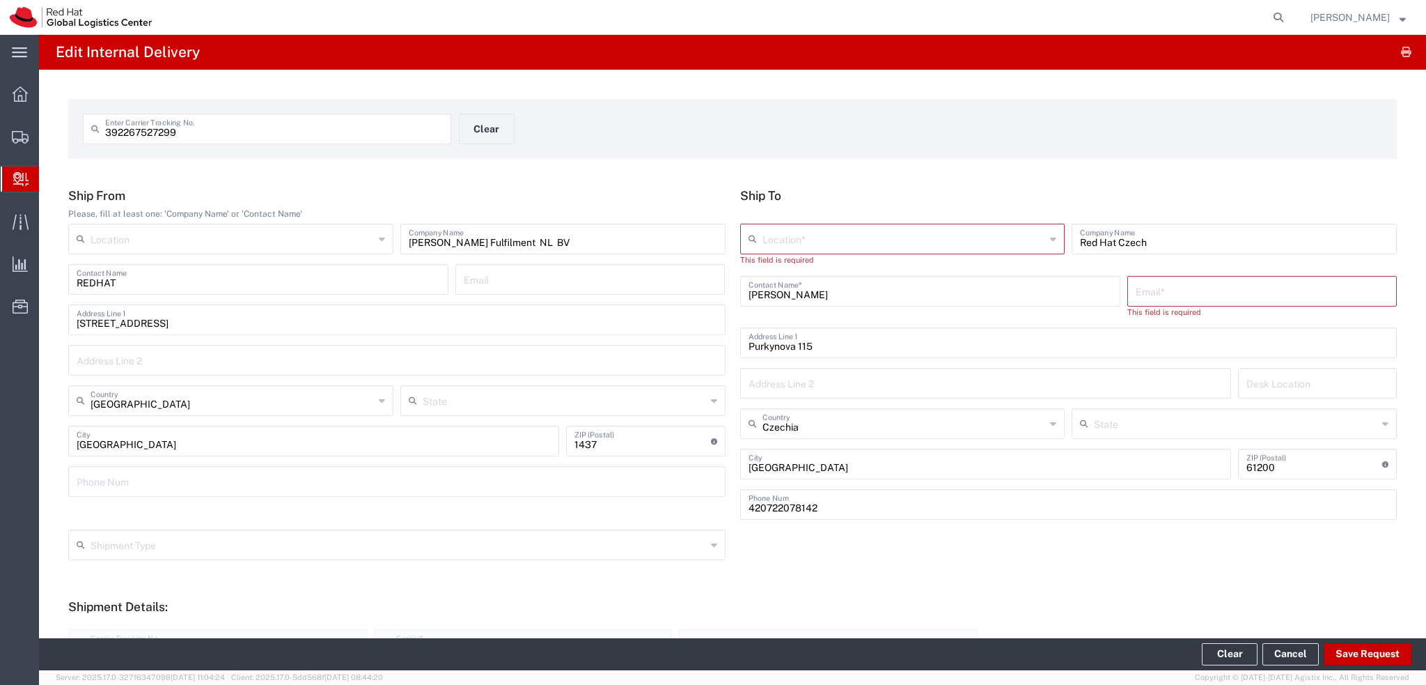
click at [822, 235] on input "text" at bounding box center [904, 238] width 283 height 24
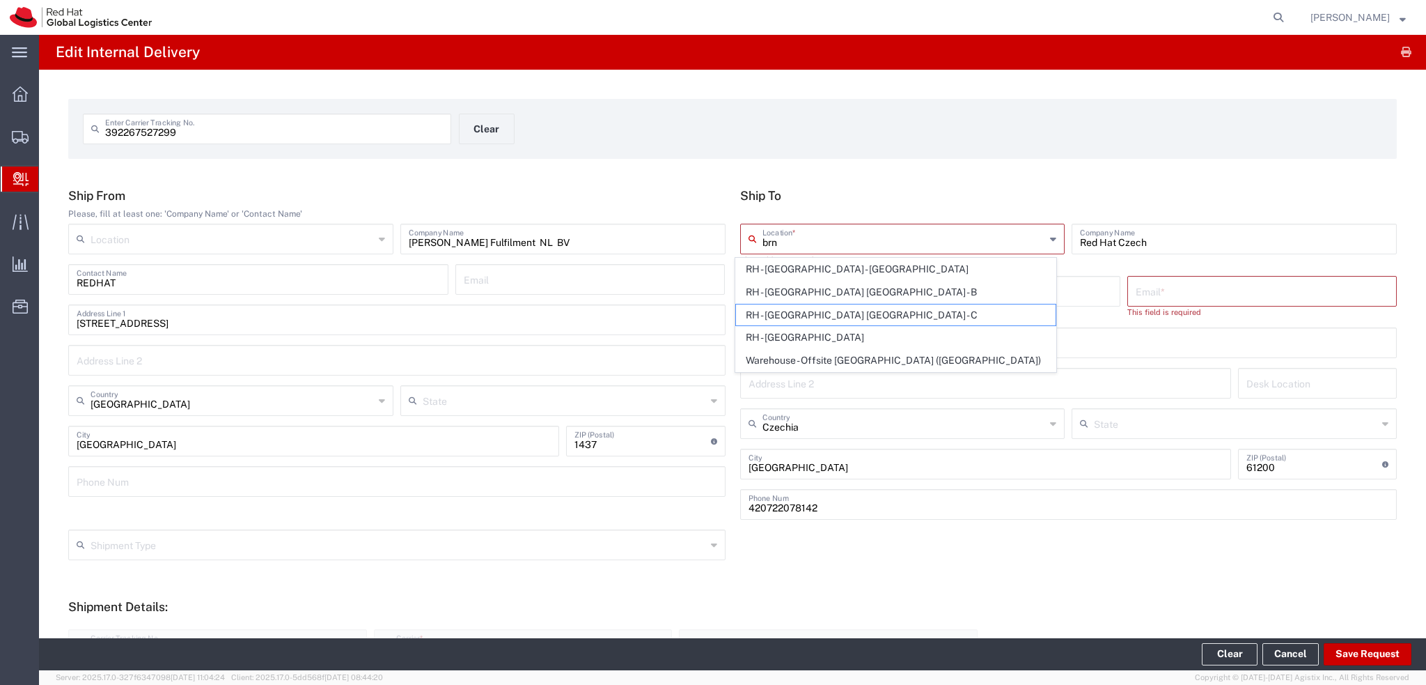
type input "RH - [GEOGRAPHIC_DATA] [GEOGRAPHIC_DATA] - C"
type input "Red Hat Czech s.r.o."
type input "Purkynova 665/115"
type input "[GEOGRAPHIC_DATA]"
type input "621 00"
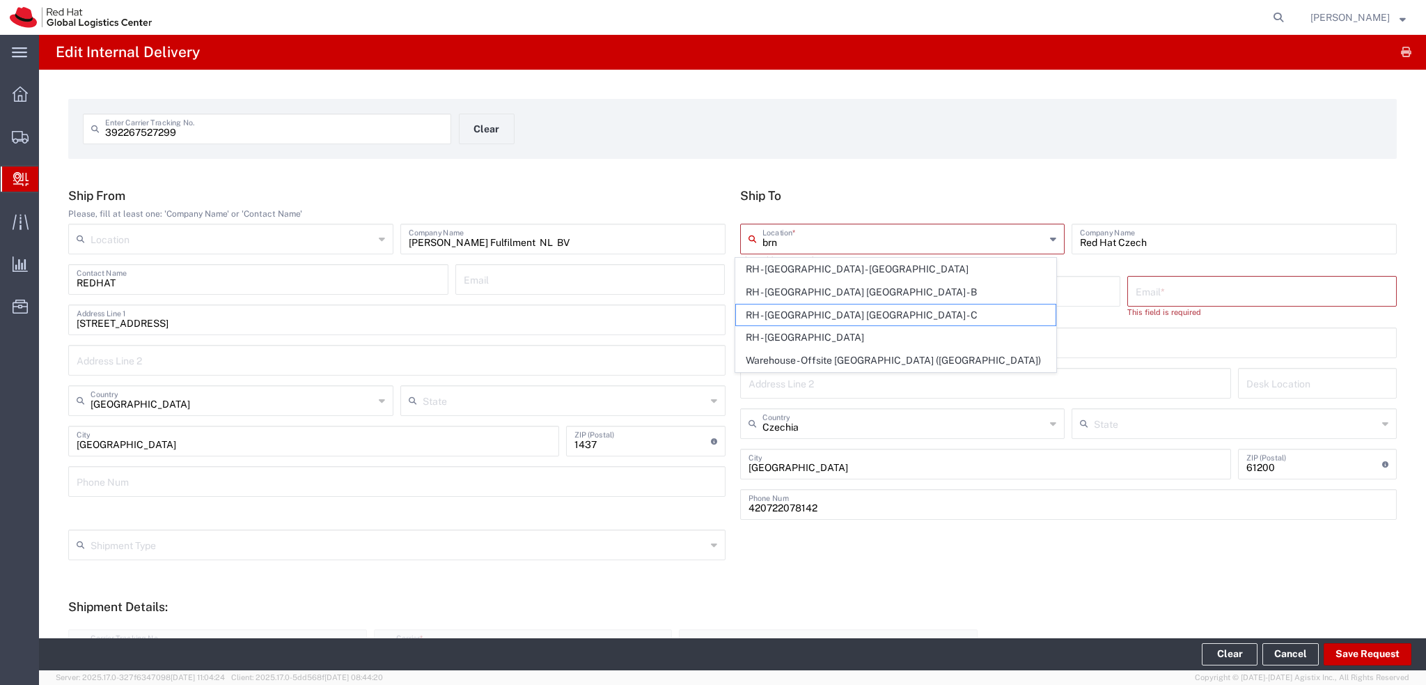
type input "420 532 294 555"
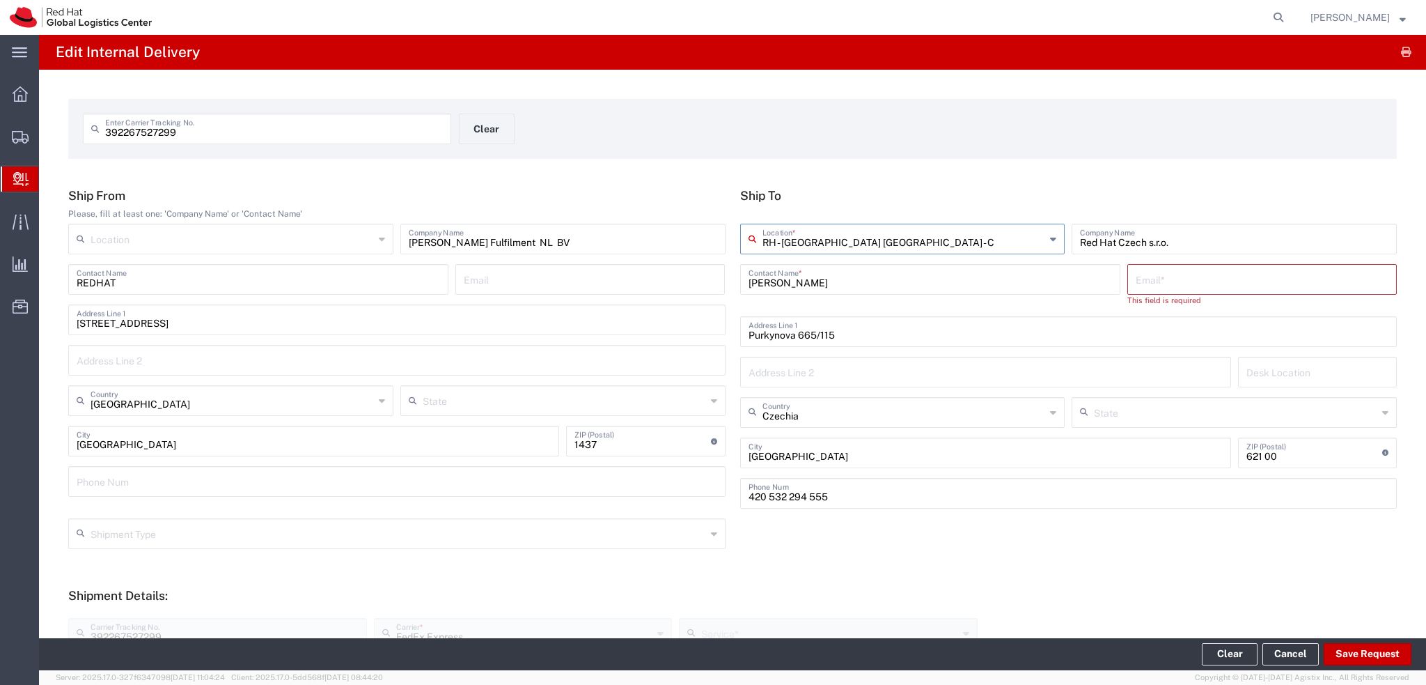
type input "RH - [GEOGRAPHIC_DATA] [GEOGRAPHIC_DATA] - C"
drag, startPoint x: 217, startPoint y: 132, endPoint x: 9, endPoint y: 127, distance: 207.6
click at [9, 127] on div "main_menu Created with Sketch. Collapse Menu Overview Shipments Shipment Manage…" at bounding box center [713, 360] width 1426 height 650
click at [1265, 287] on input "text" at bounding box center [1262, 278] width 253 height 24
paste input "dvolavko@redhat.com"
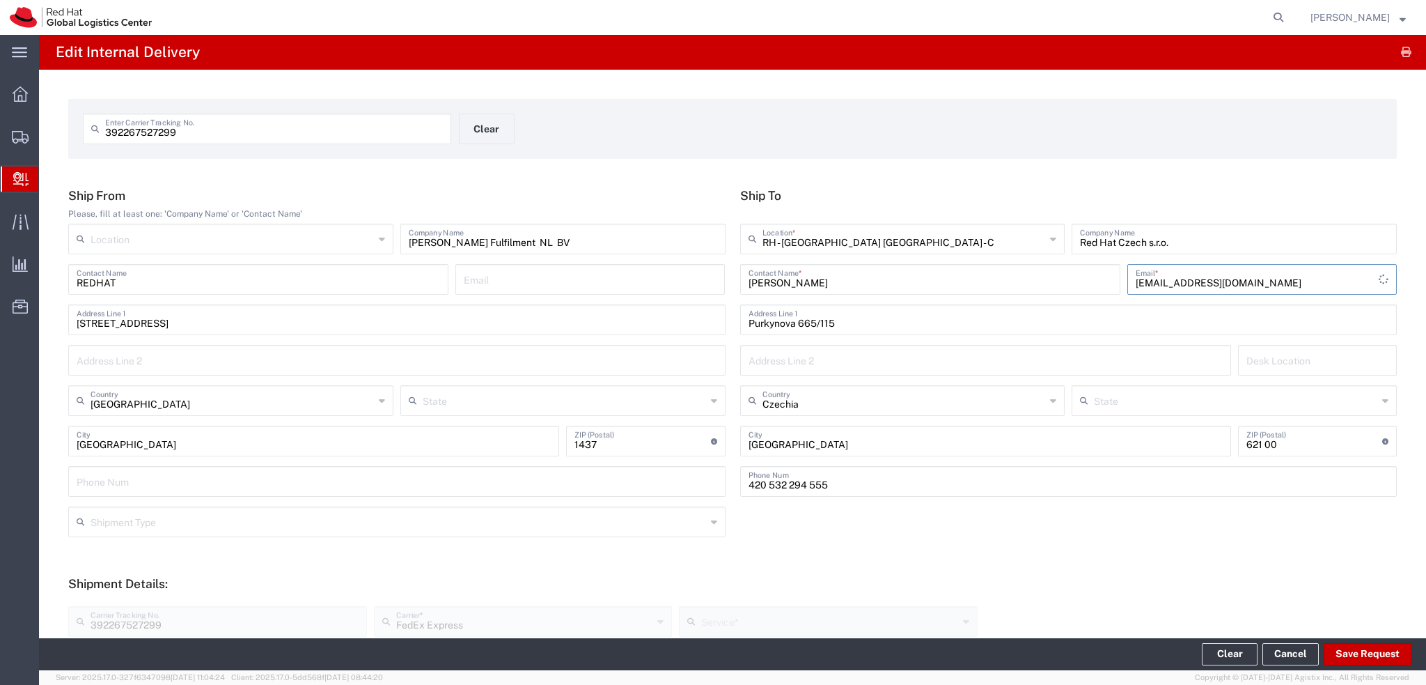
type input "dvolavko@redhat.com"
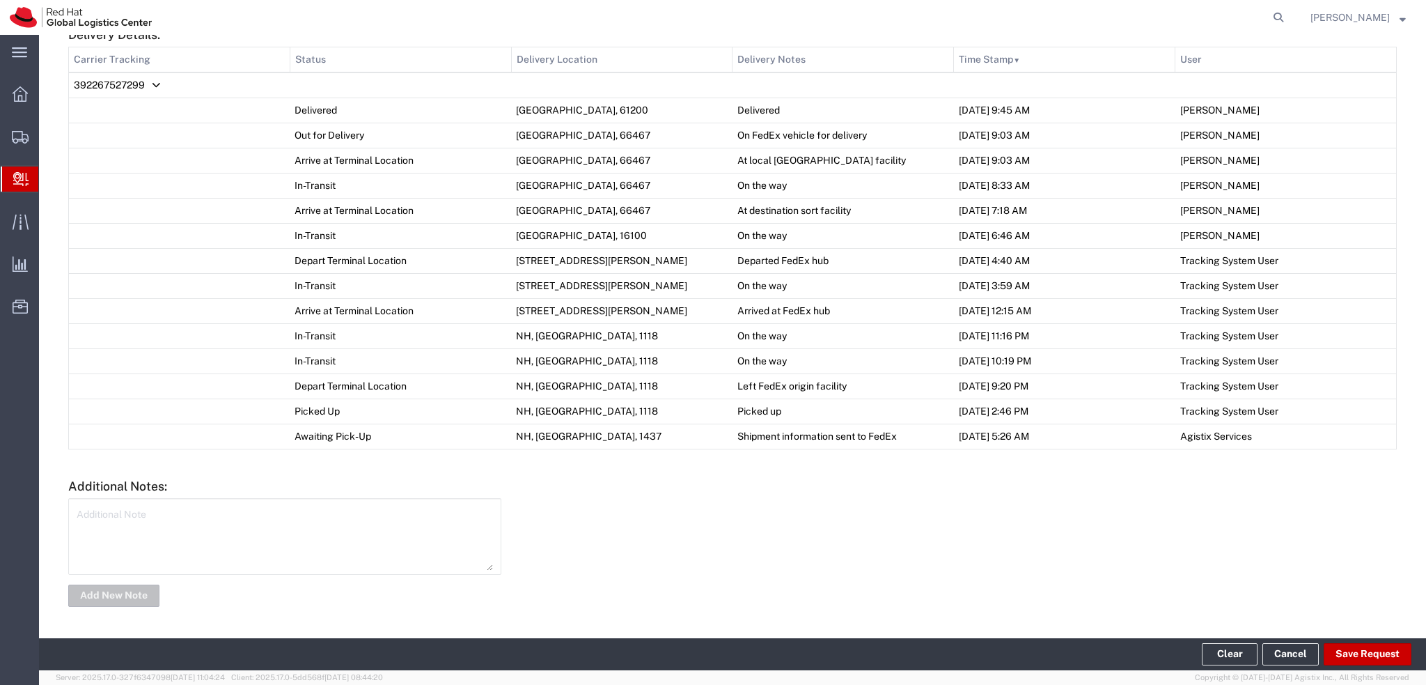
scroll to position [742, 0]
click at [1373, 653] on button "Save Request" at bounding box center [1368, 654] width 88 height 22
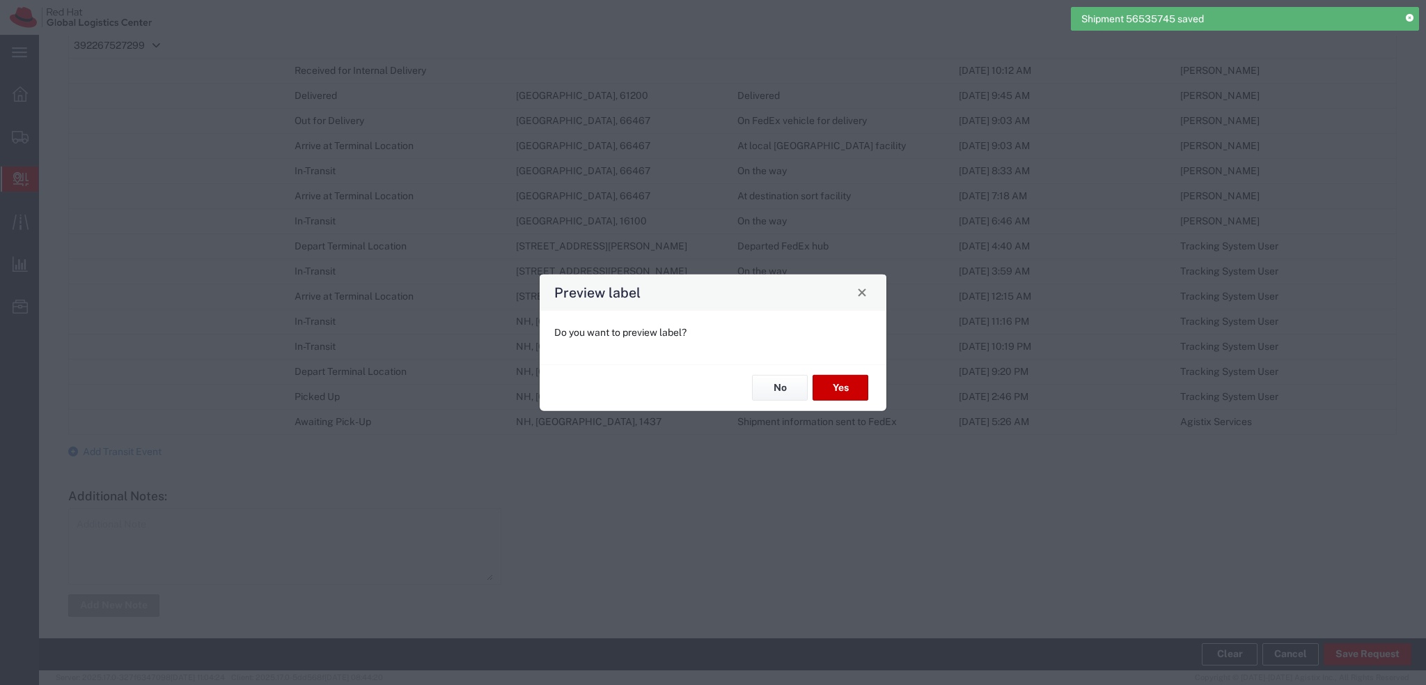
type input "Your Packaging"
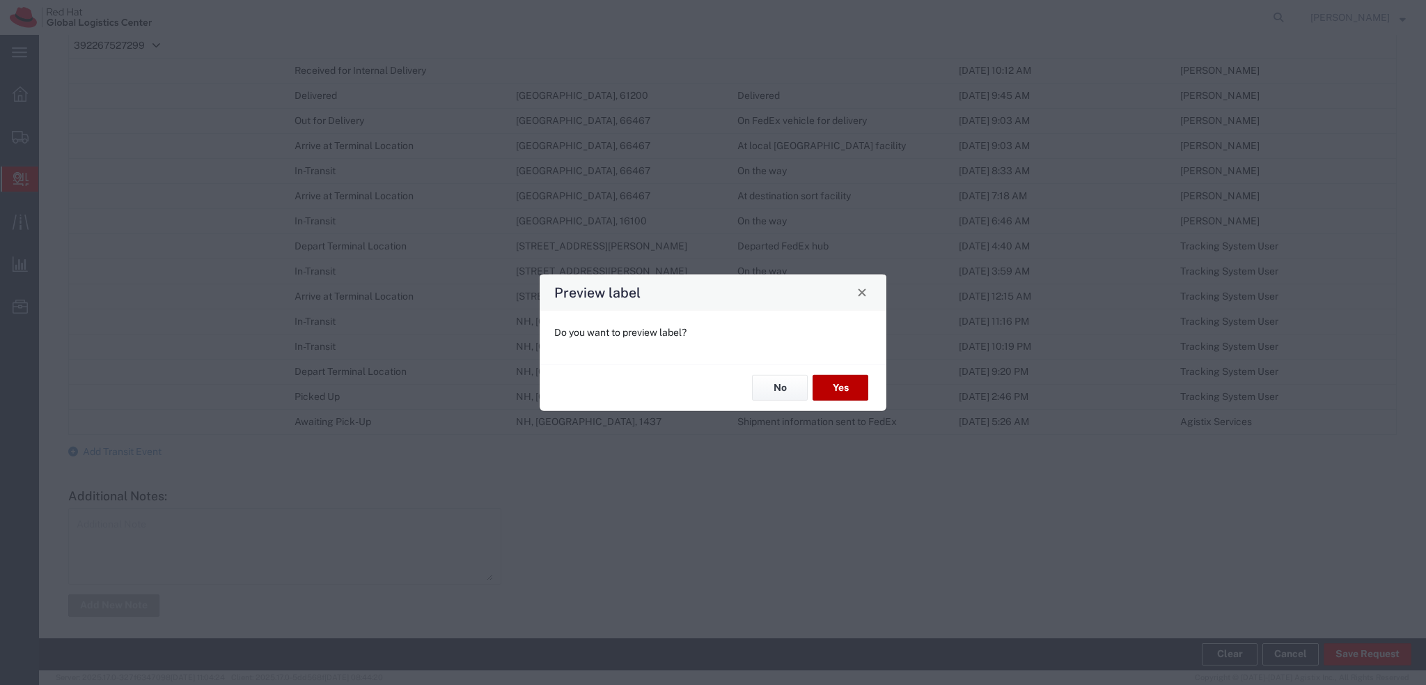
click at [836, 391] on button "Yes" at bounding box center [841, 388] width 56 height 26
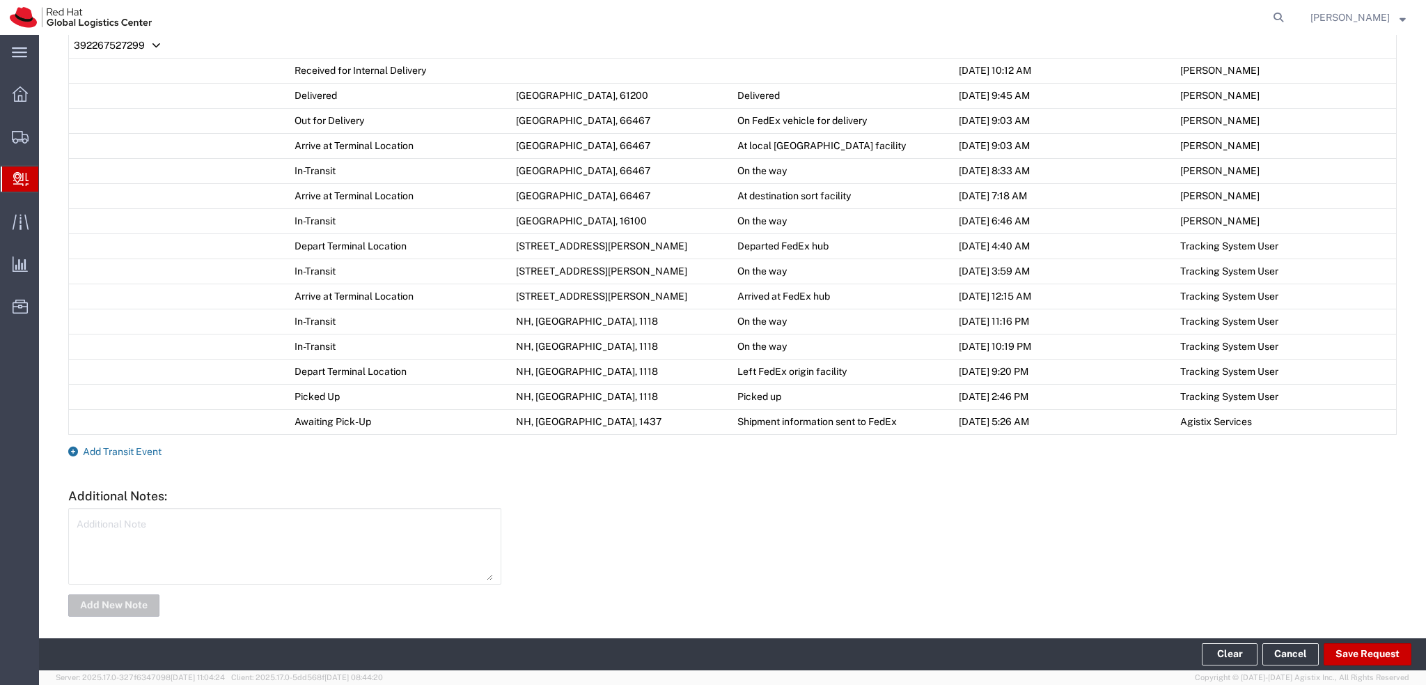
click at [140, 457] on span "Add Transit Event" at bounding box center [122, 451] width 79 height 11
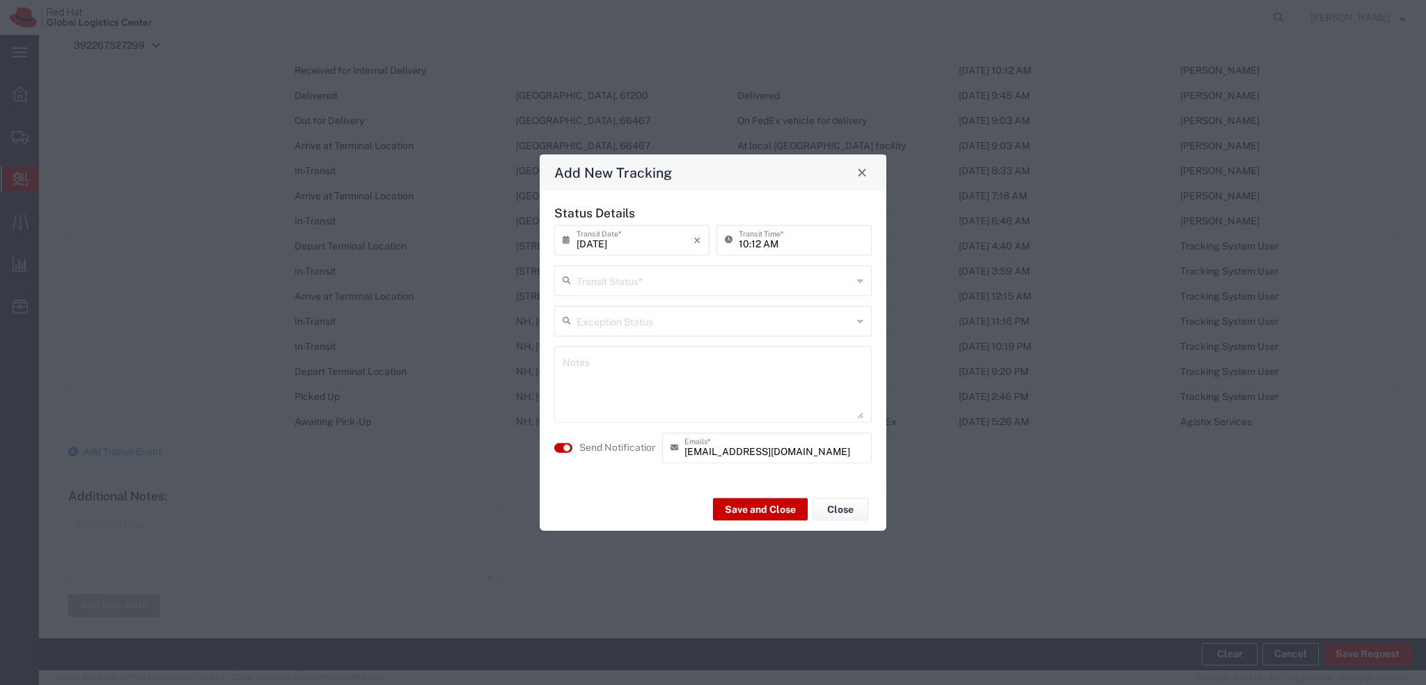
click at [599, 287] on input "text" at bounding box center [715, 279] width 276 height 24
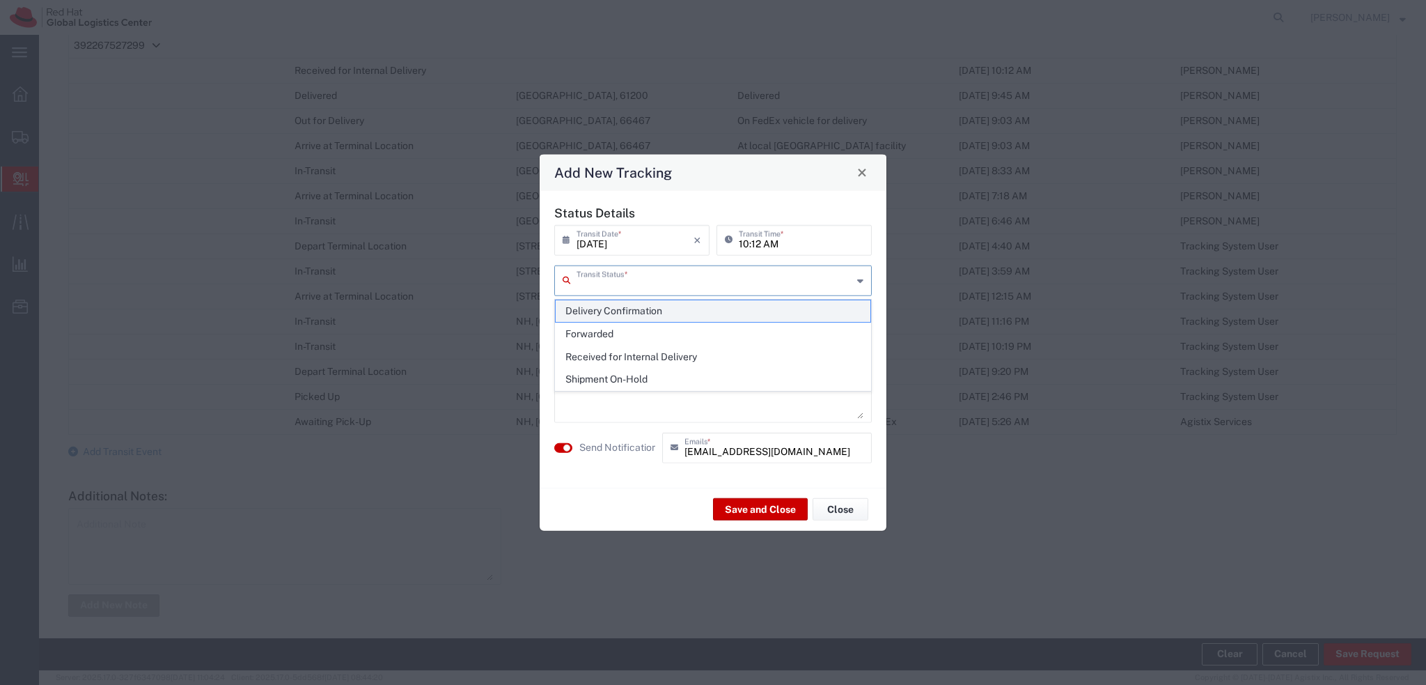
click at [642, 310] on span "Delivery Confirmation" at bounding box center [713, 311] width 315 height 22
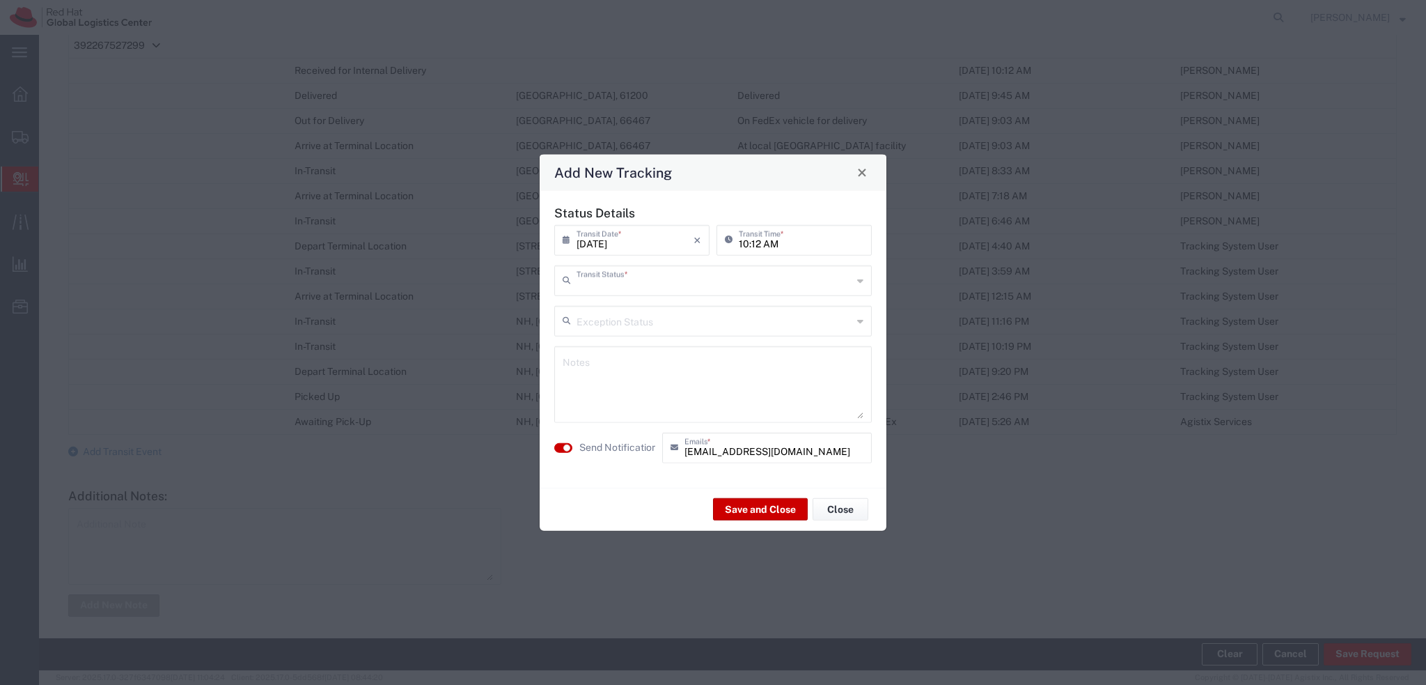
type input "Delivery Confirmation"
click at [566, 444] on small "button" at bounding box center [566, 447] width 7 height 7
click at [756, 506] on button "Save and Close" at bounding box center [760, 509] width 95 height 22
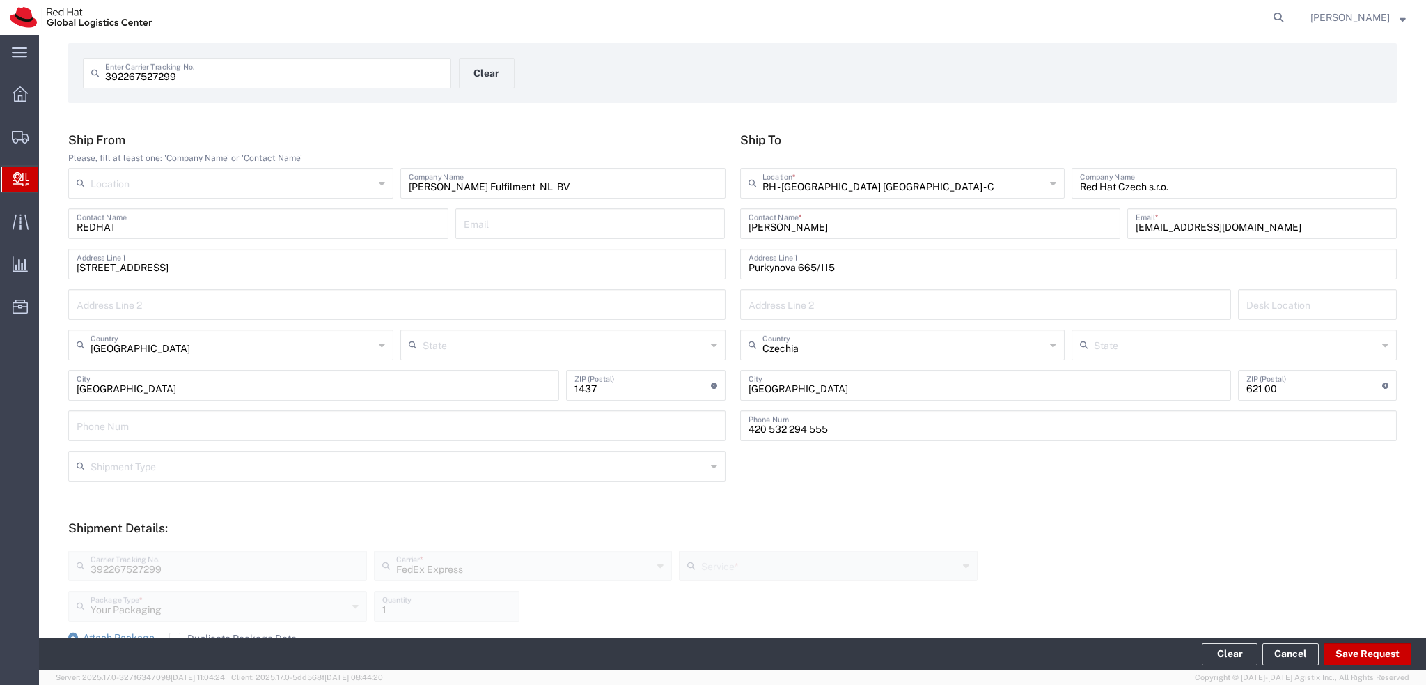
scroll to position [0, 0]
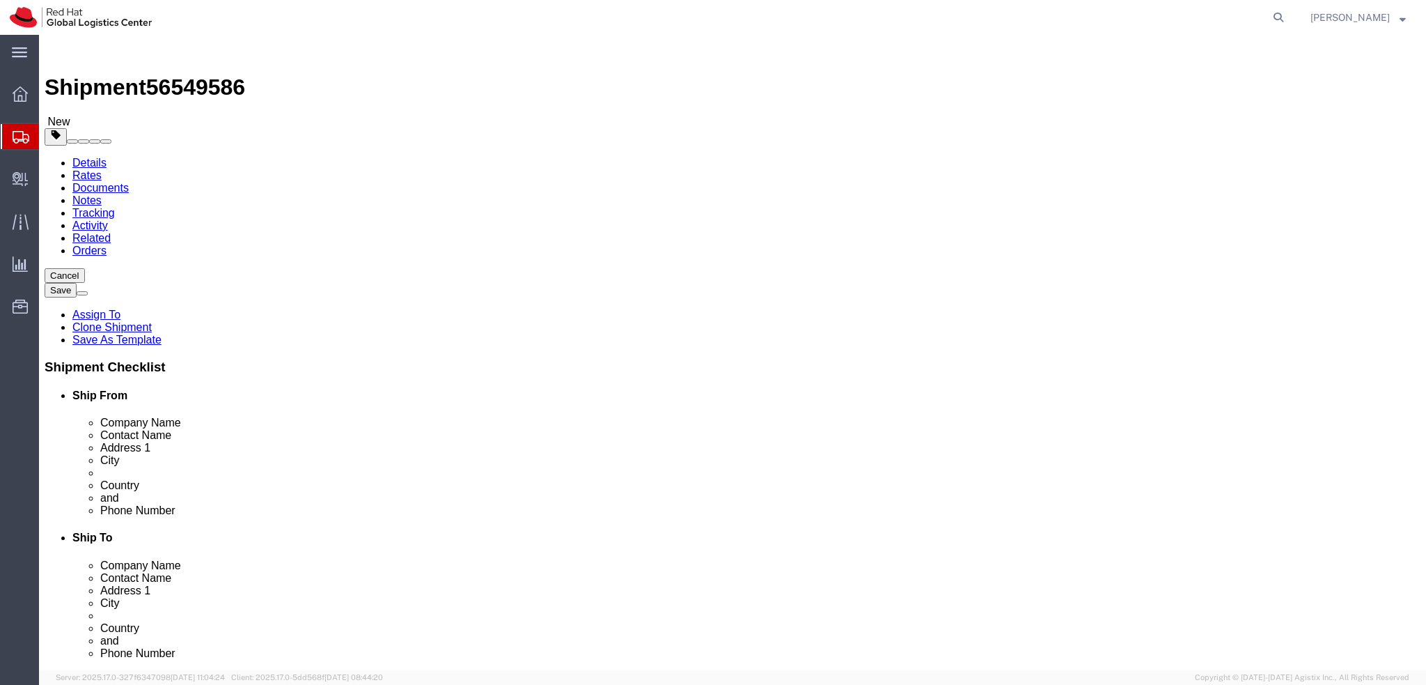
select select "61972"
select select
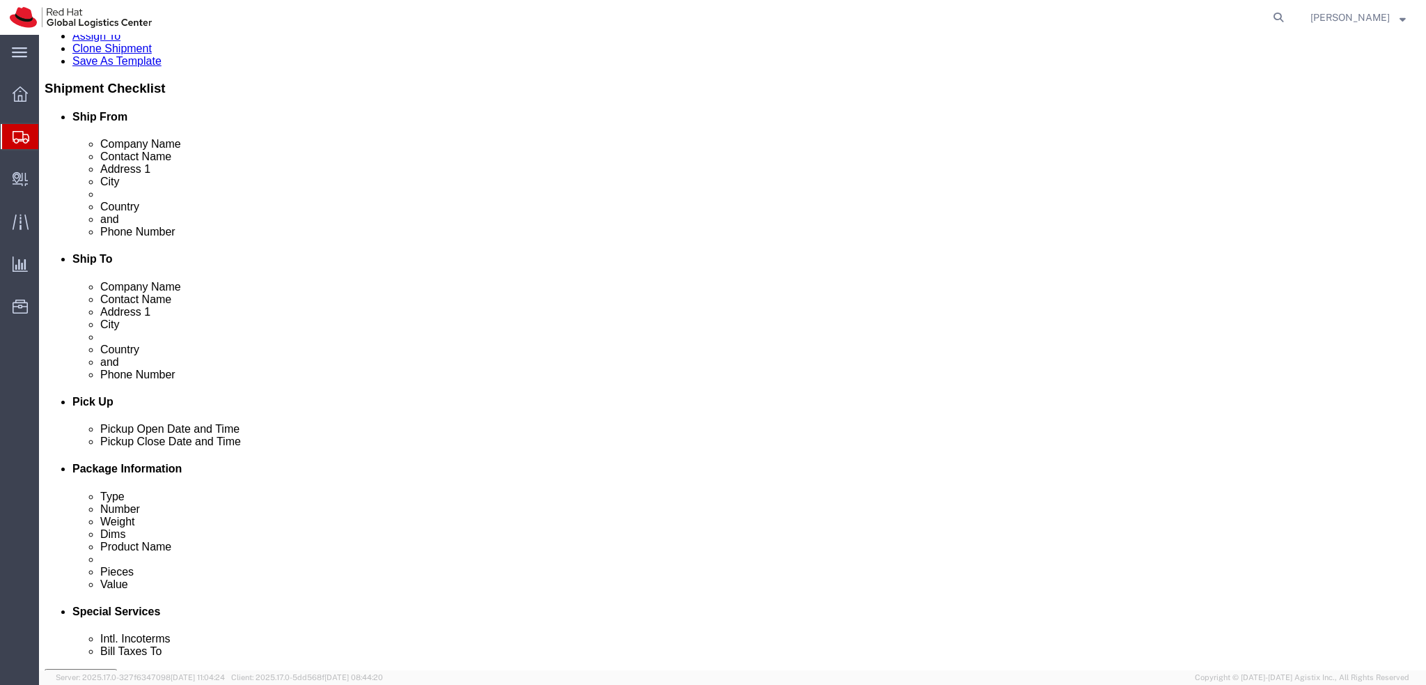
click div "[DATE] 12:00 PM"
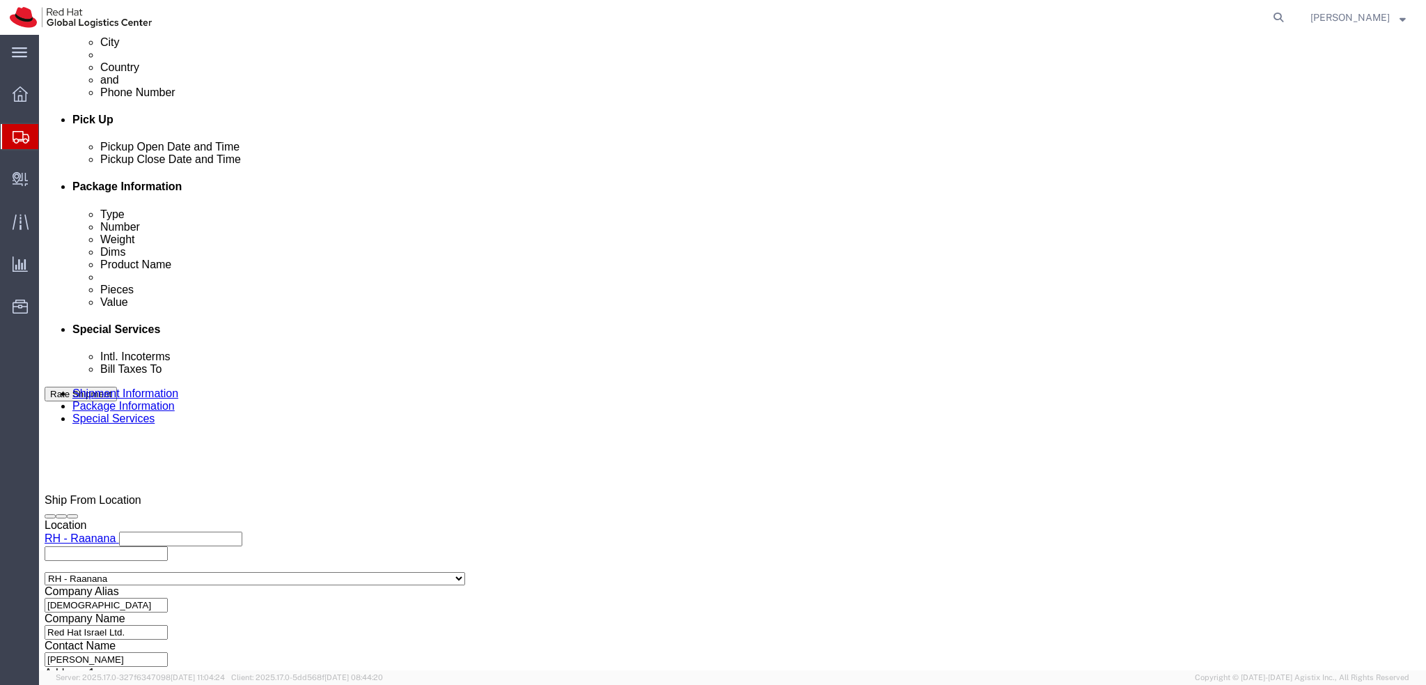
click div "Open Time 12:00 PM [DATE] 12:00 PM - [DATE] 12:00 PM Cancel Apply"
click button "Apply"
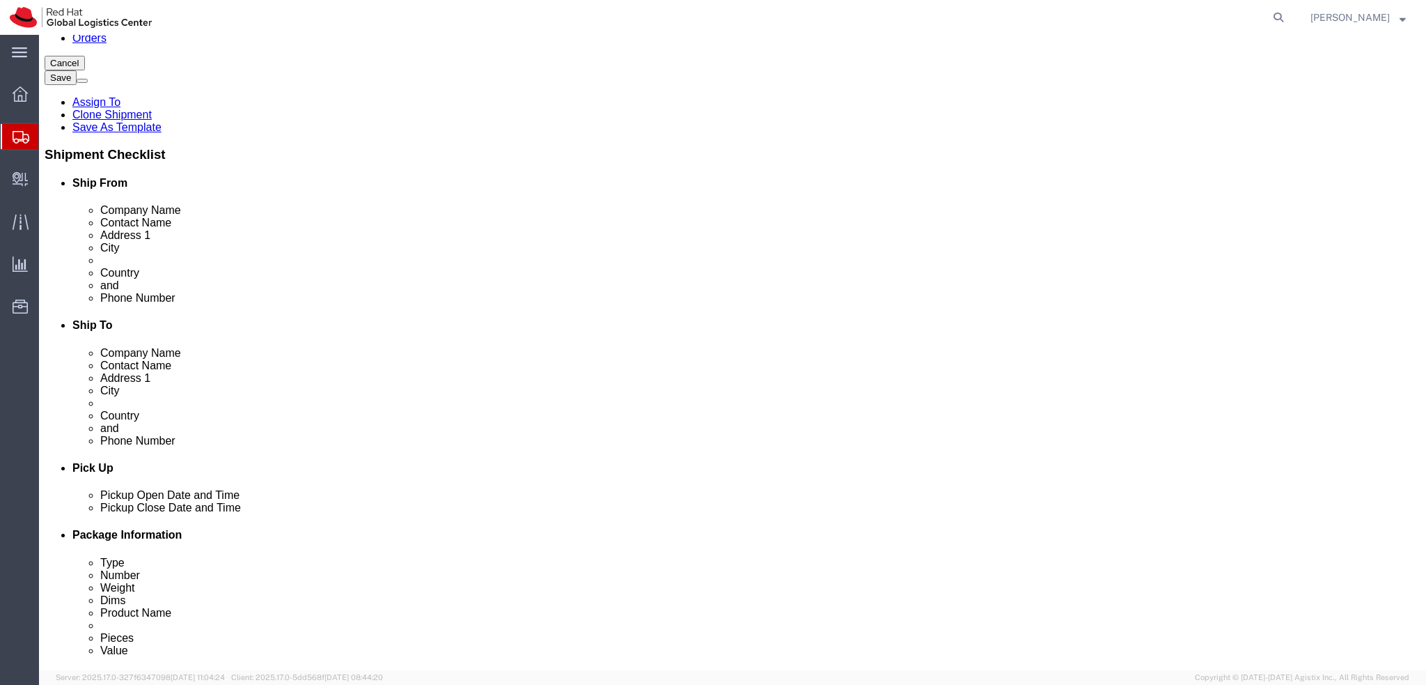
click button "Save"
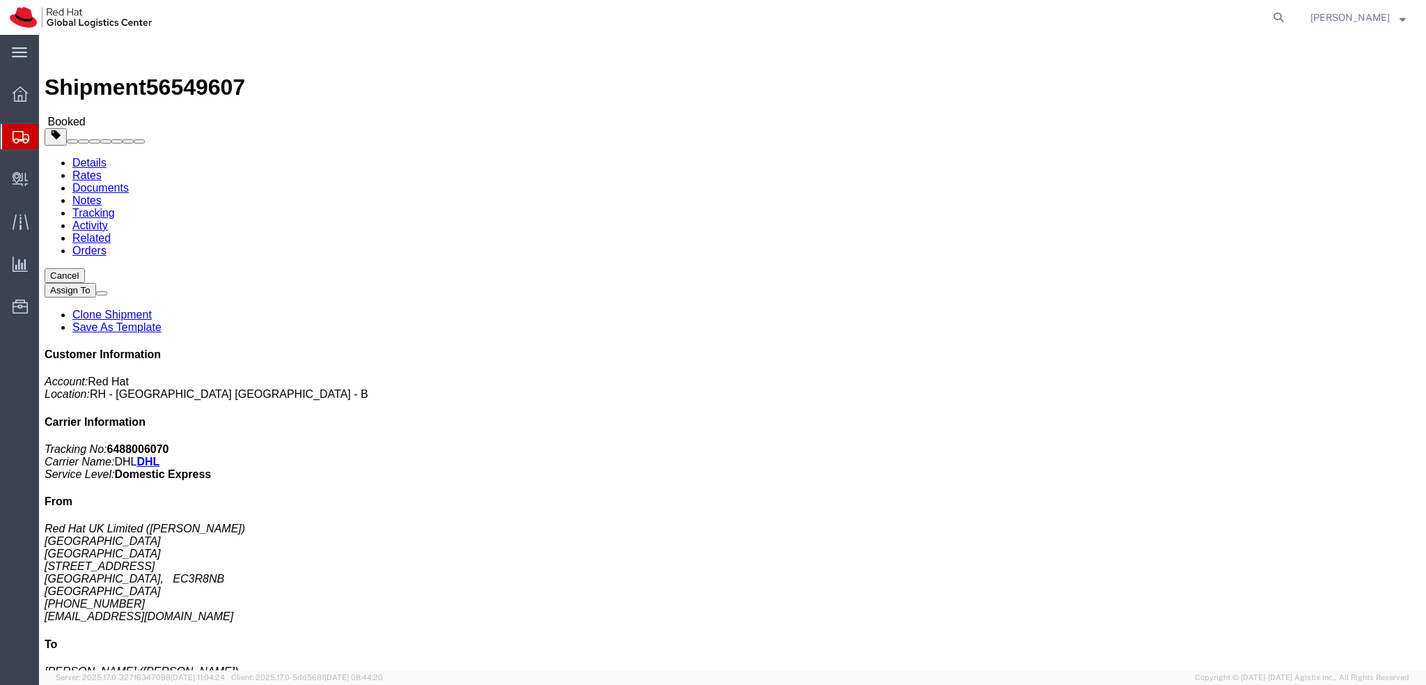
click img
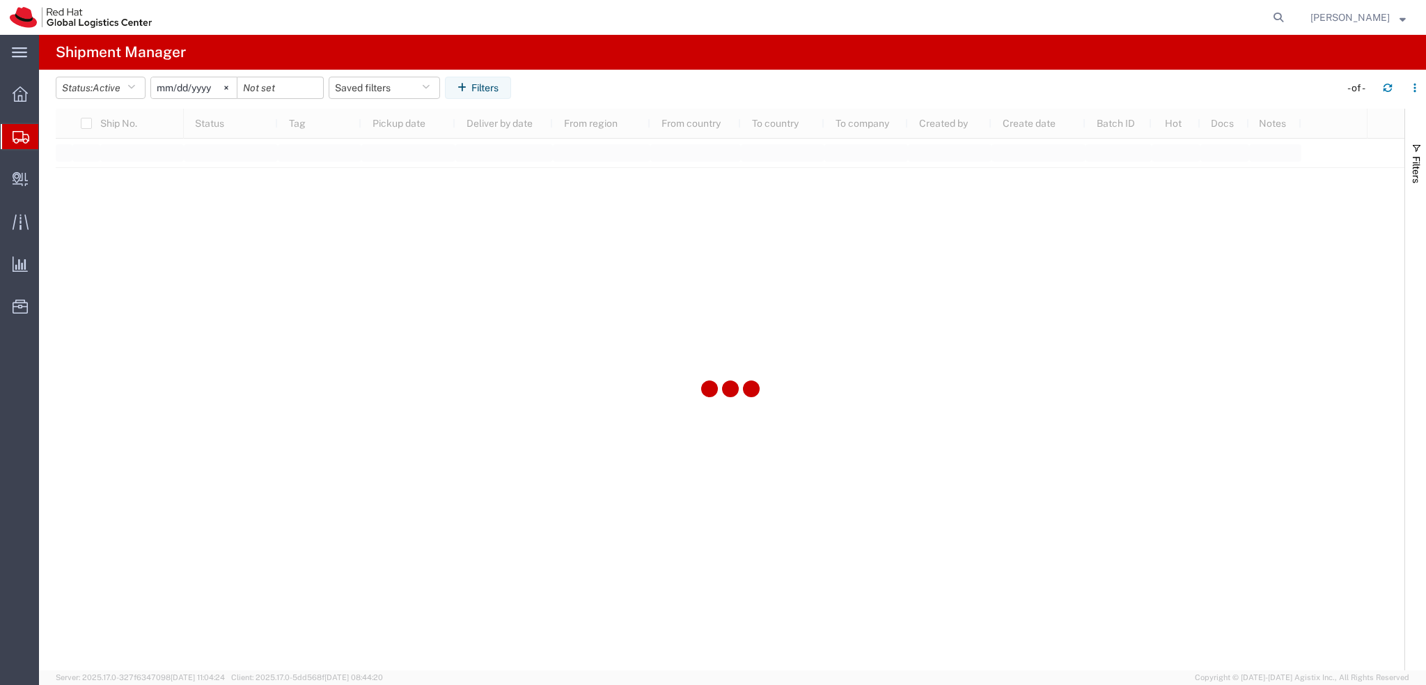
type input "[DATE]"
click at [386, 94] on button "Saved filters" at bounding box center [384, 88] width 111 height 22
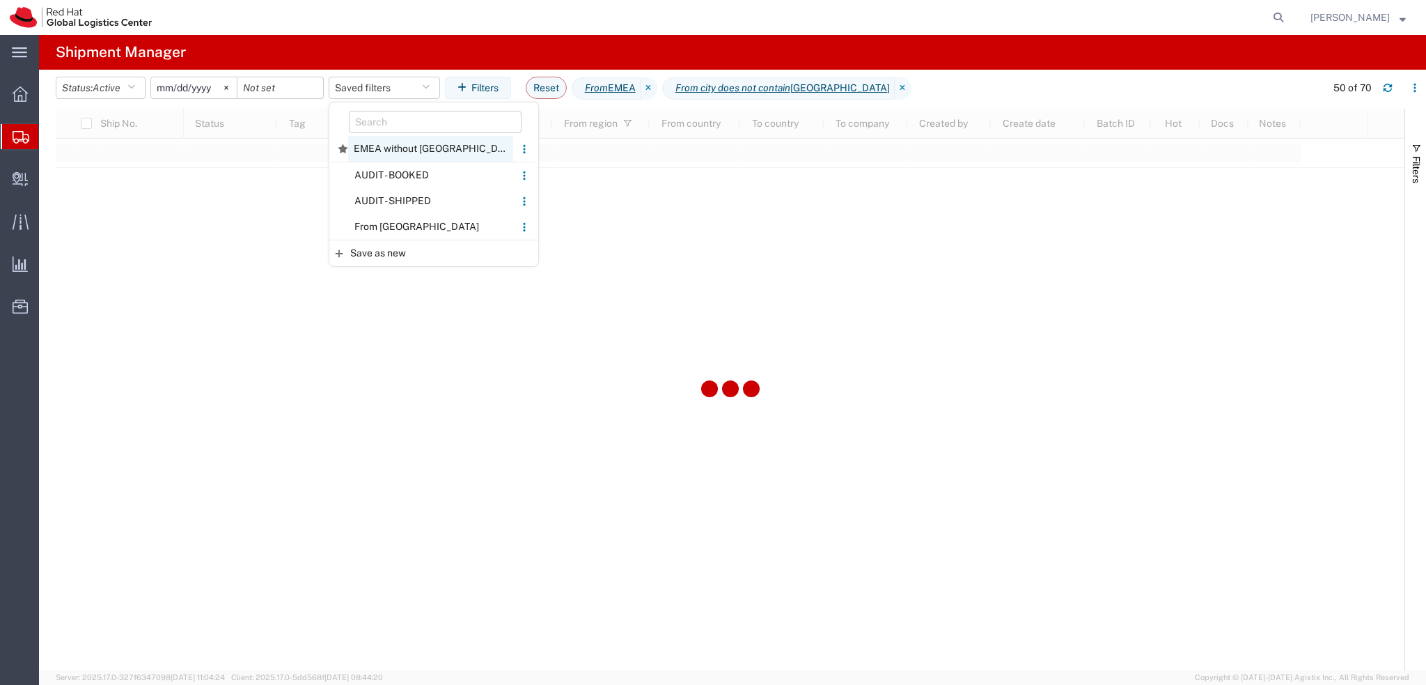
click at [421, 146] on span "EMEA without [GEOGRAPHIC_DATA]" at bounding box center [430, 149] width 165 height 26
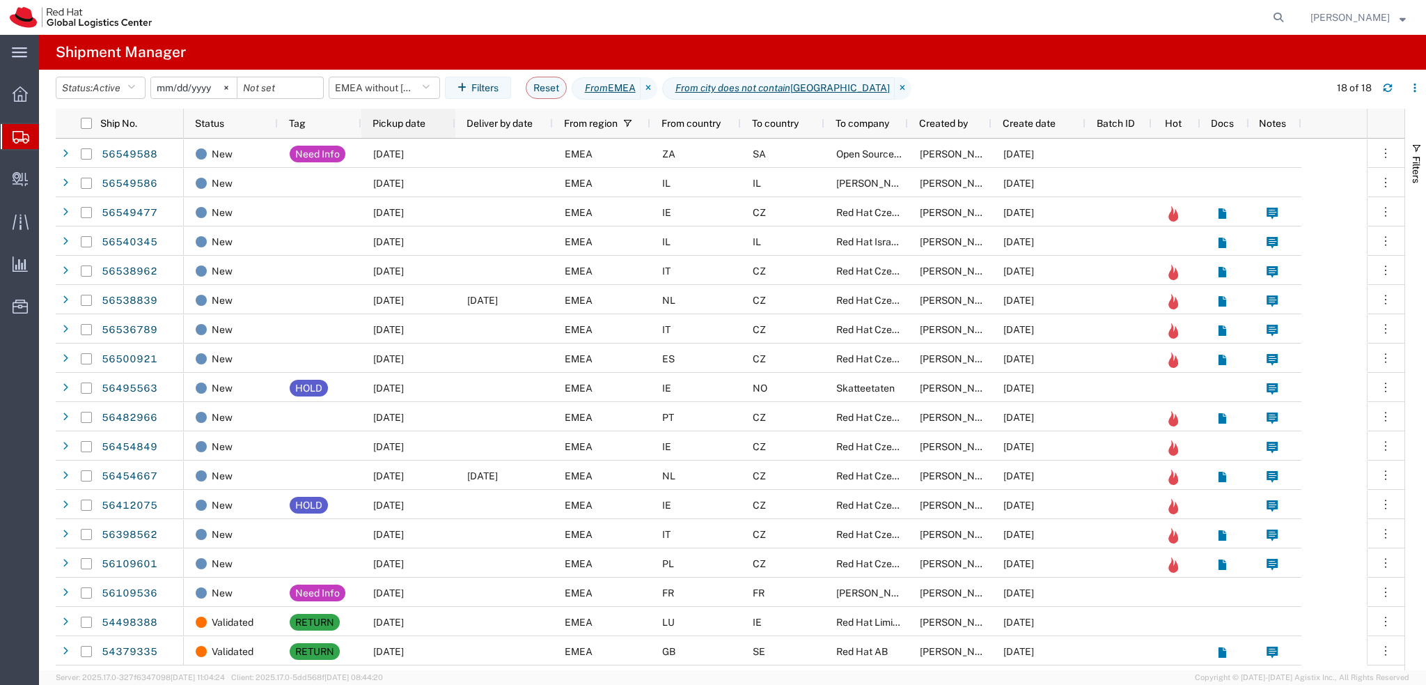
click at [429, 127] on div "Pickup date" at bounding box center [411, 123] width 77 height 22
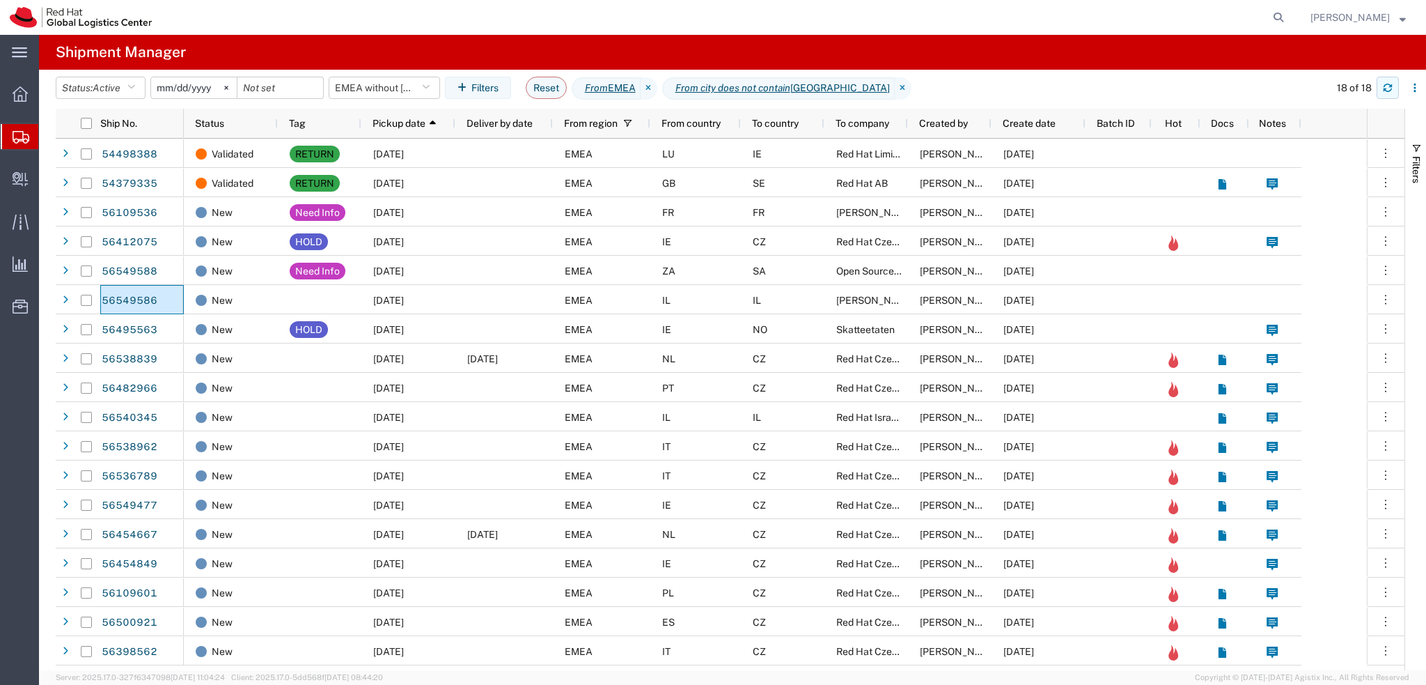
click at [1389, 89] on icon "button" at bounding box center [1388, 88] width 10 height 10
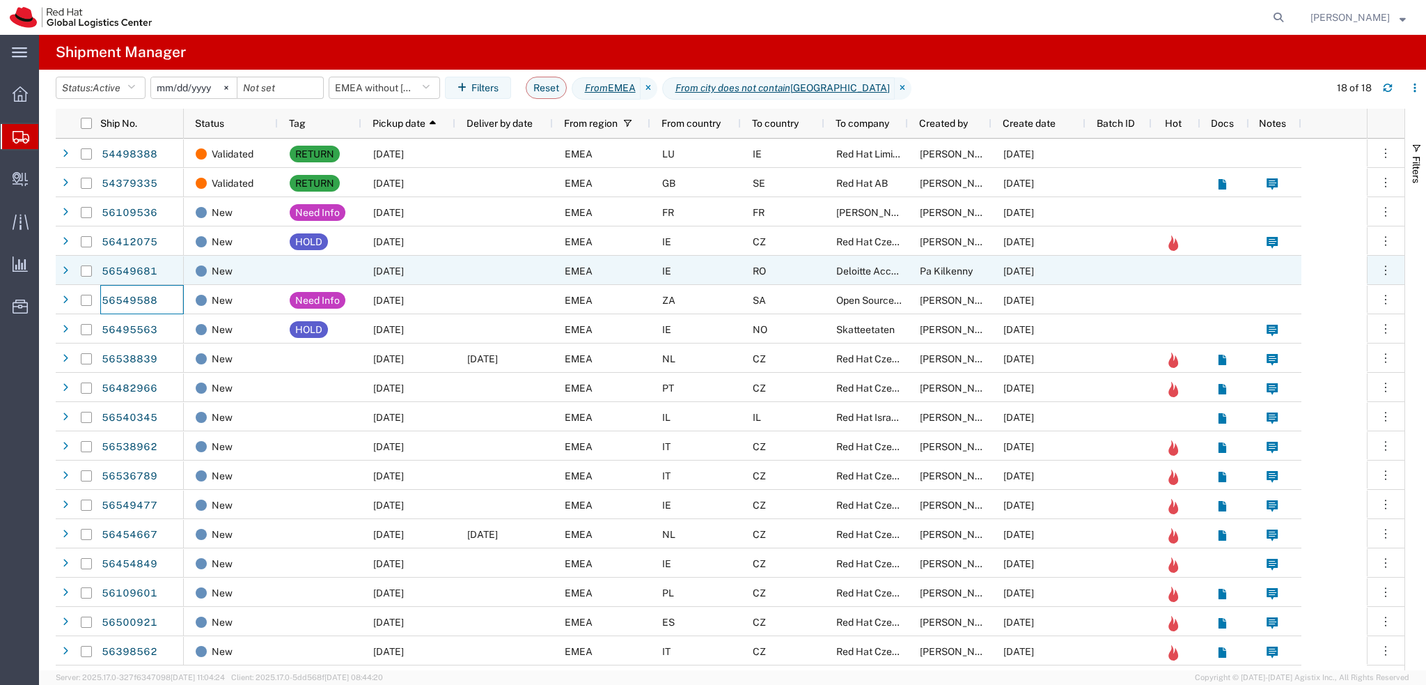
click at [520, 267] on div at bounding box center [504, 270] width 98 height 29
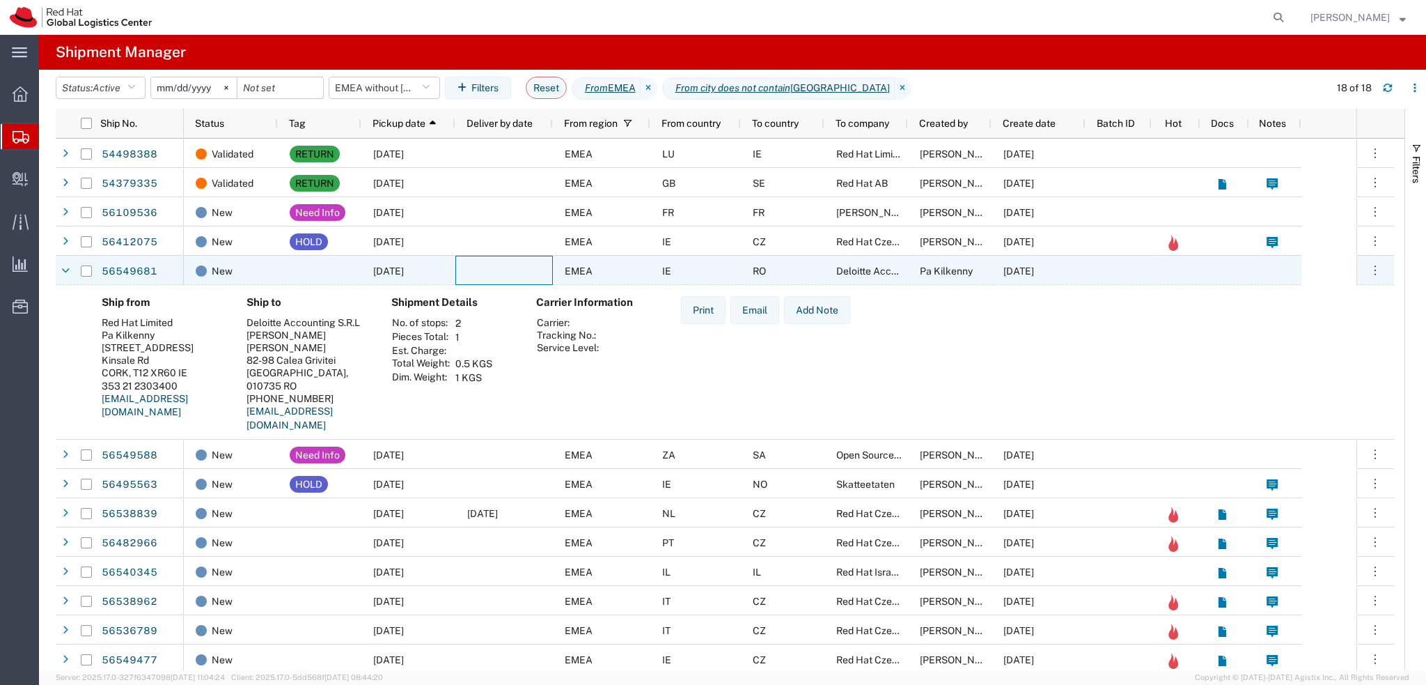
click at [520, 267] on div at bounding box center [504, 270] width 98 height 29
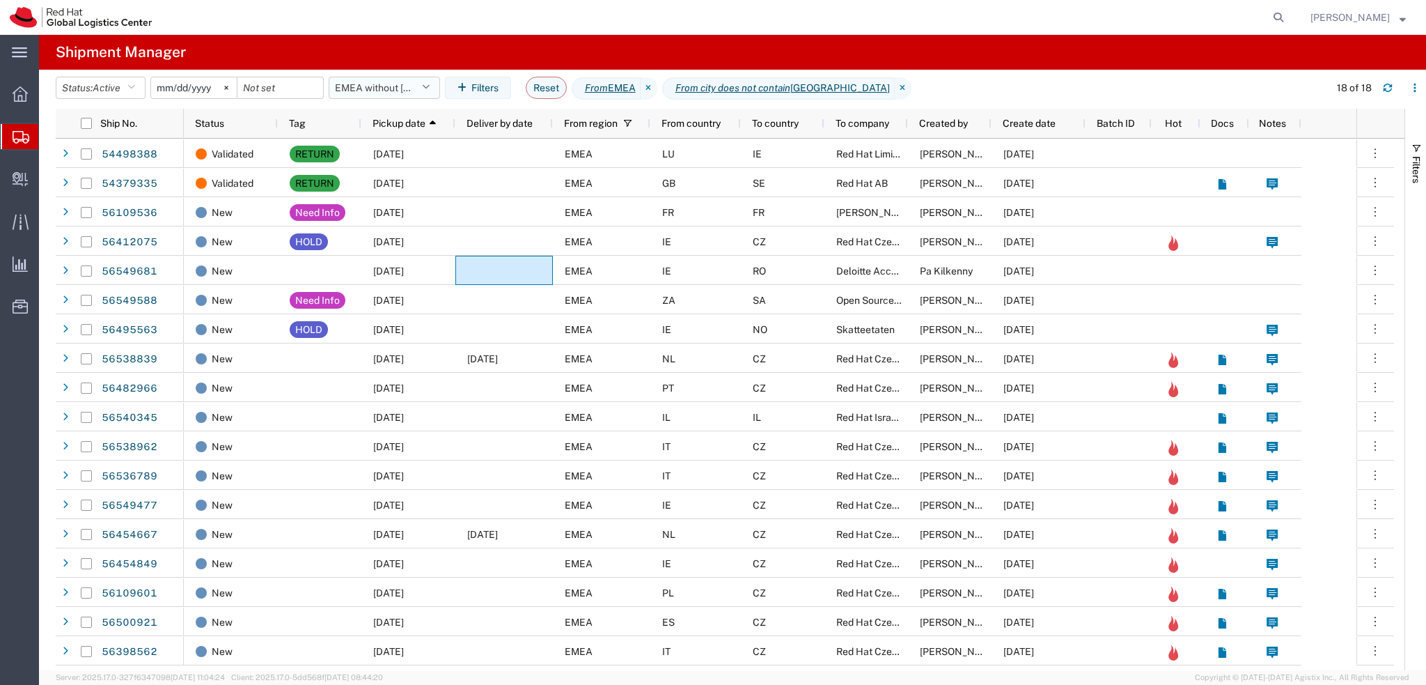
click at [382, 88] on button "EMEA without [GEOGRAPHIC_DATA]" at bounding box center [384, 88] width 111 height 22
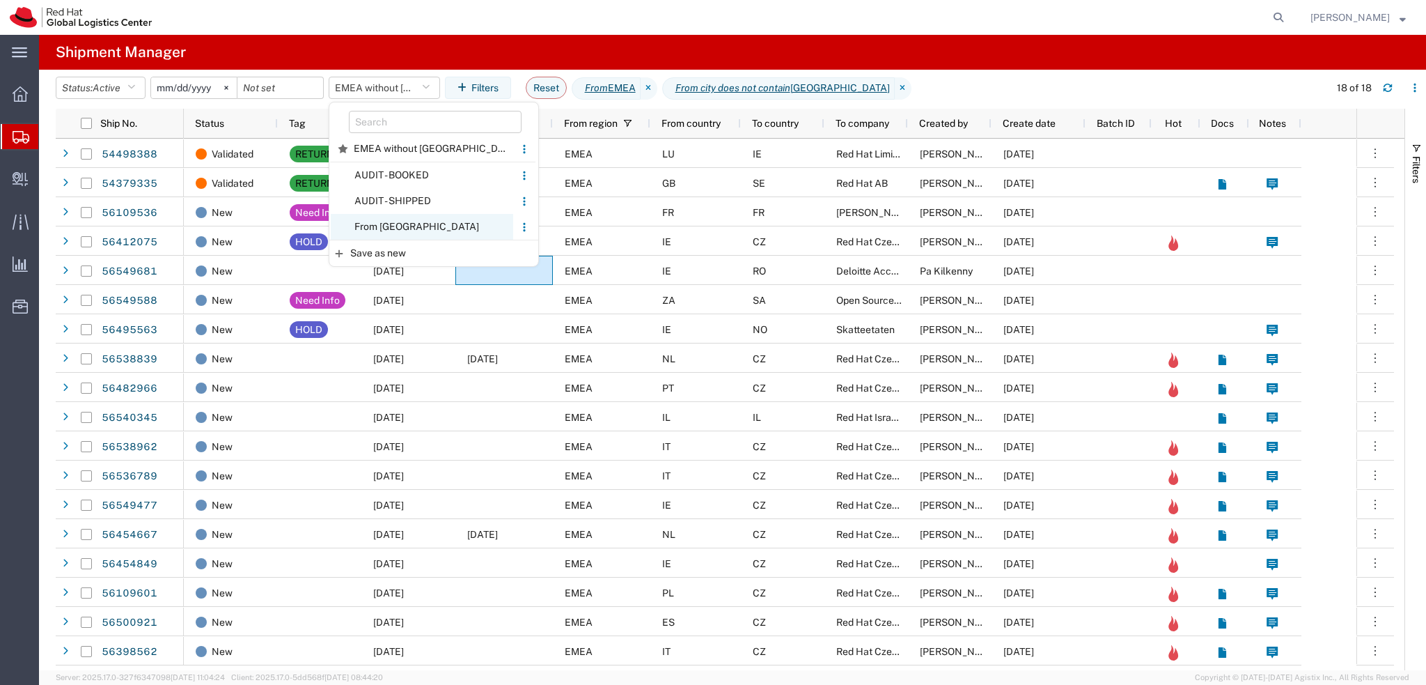
click at [455, 216] on span "From CZ" at bounding box center [422, 227] width 182 height 26
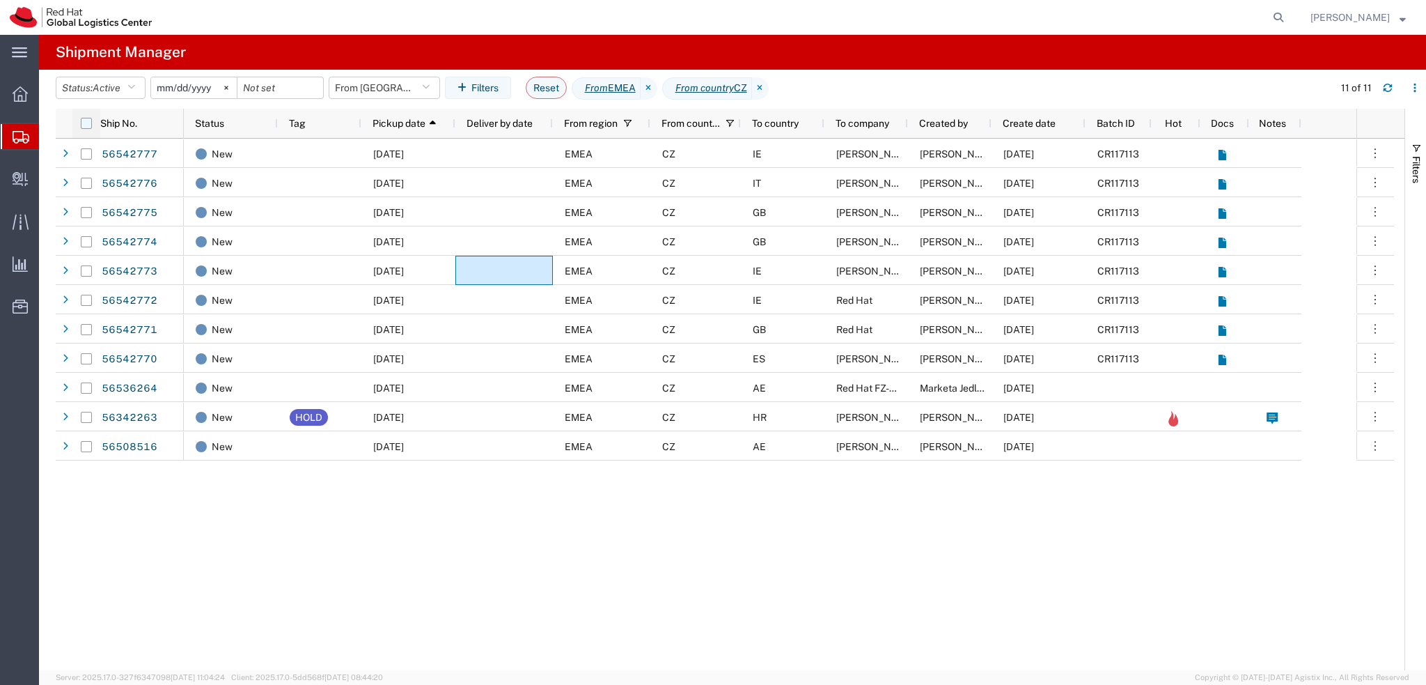
click at [91, 122] on input "checkbox" at bounding box center [86, 123] width 11 height 11
checkbox input "true"
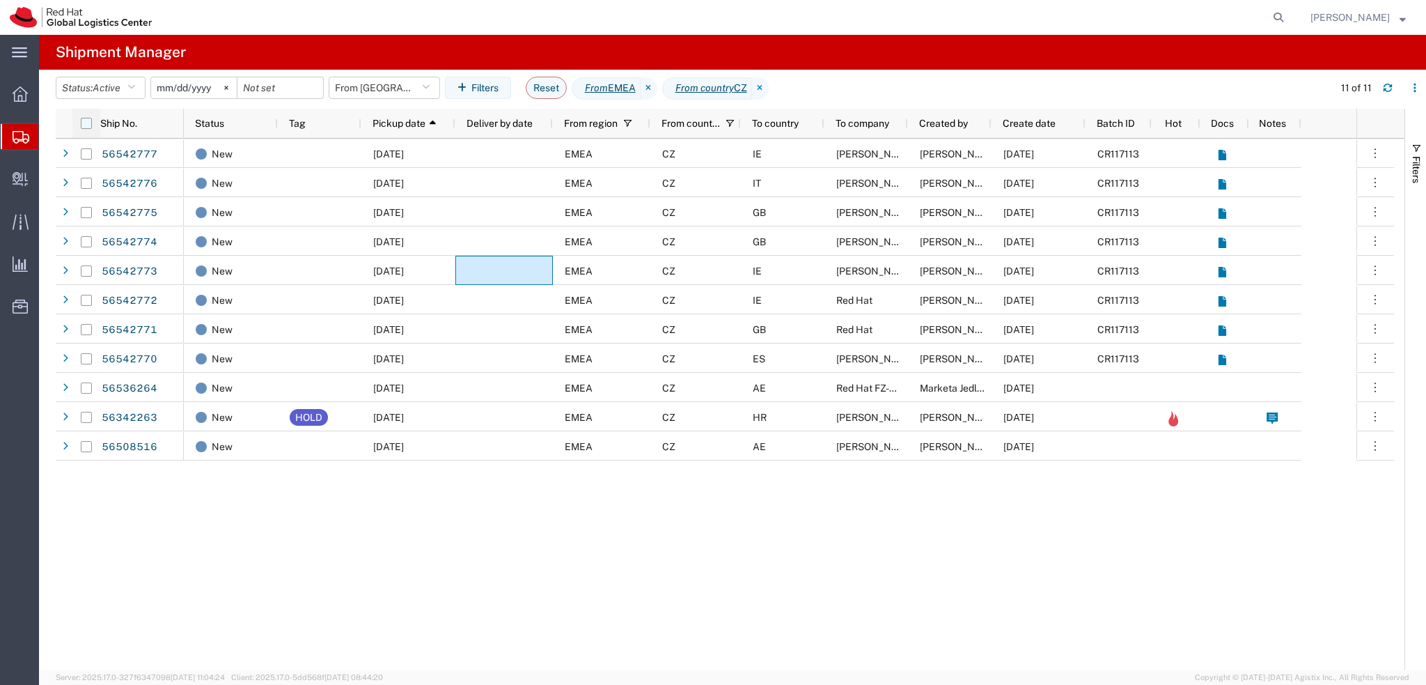
checkbox input "true"
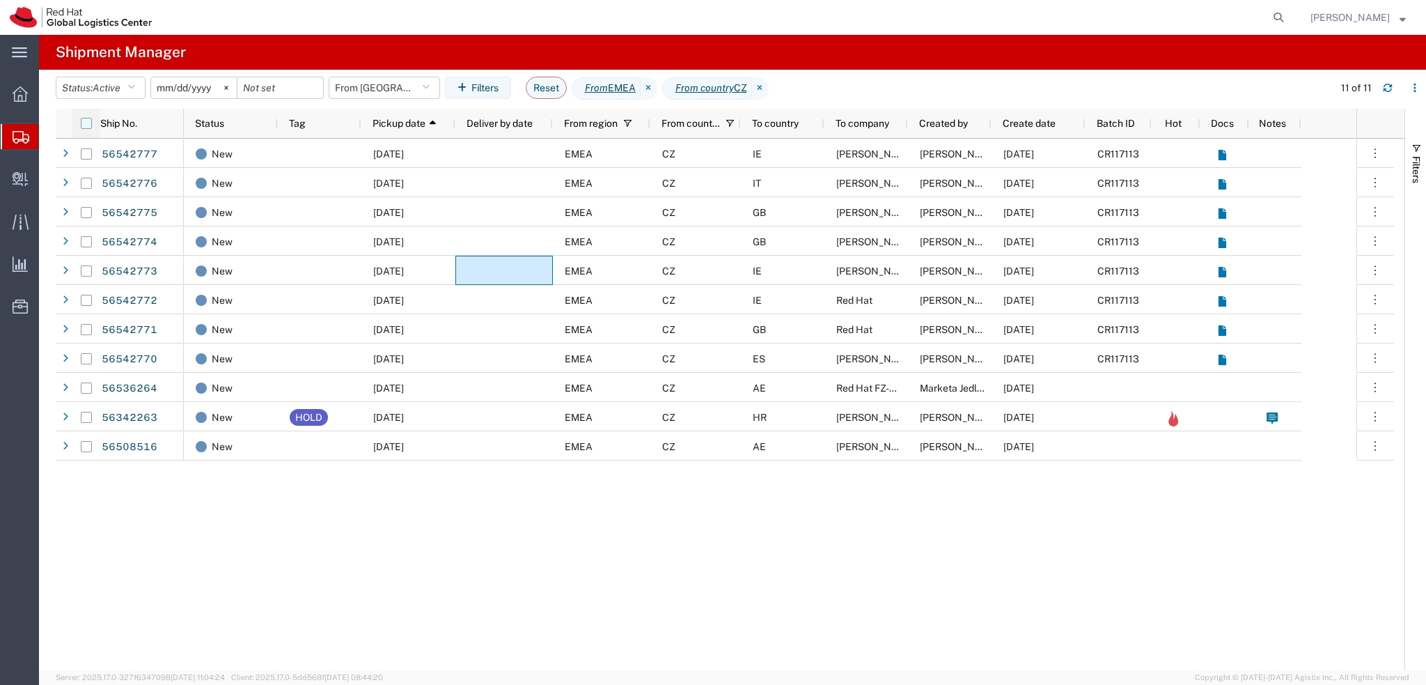
checkbox input "true"
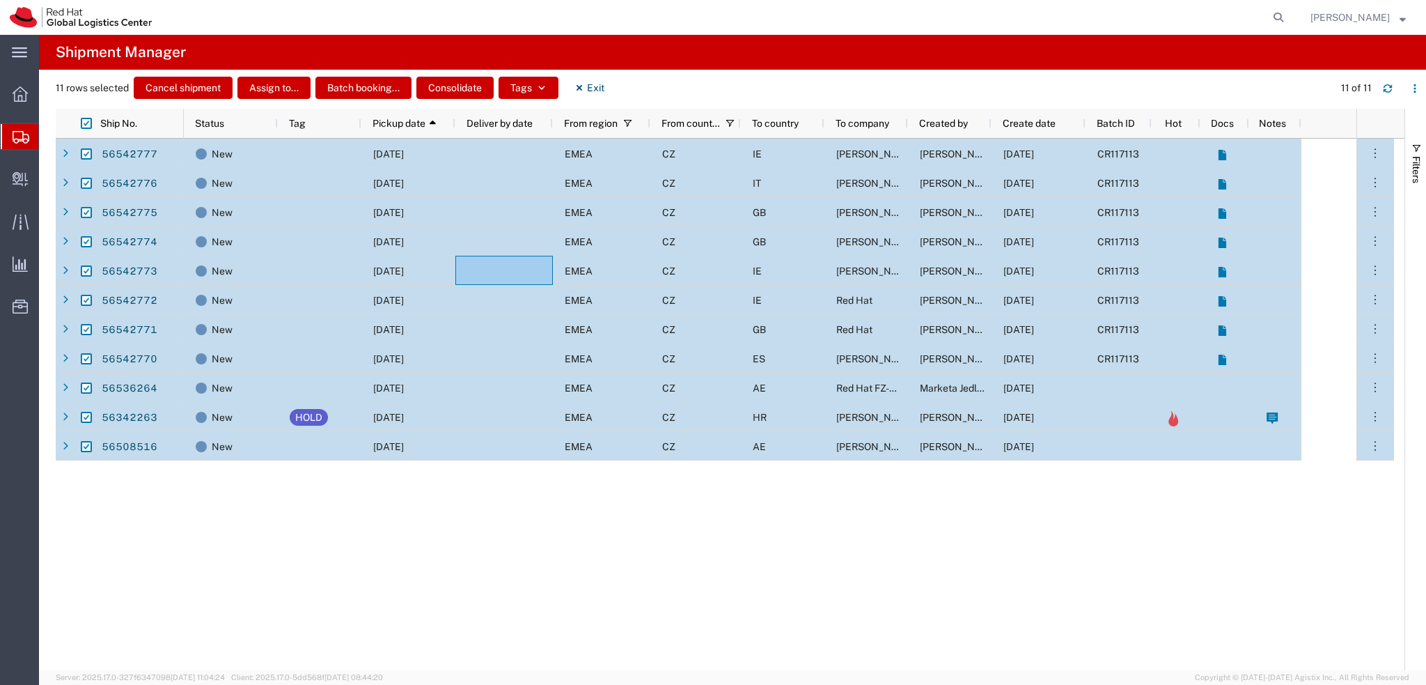
click at [86, 446] on input "Press Space to toggle row selection (checked)" at bounding box center [86, 446] width 11 height 11
checkbox input "false"
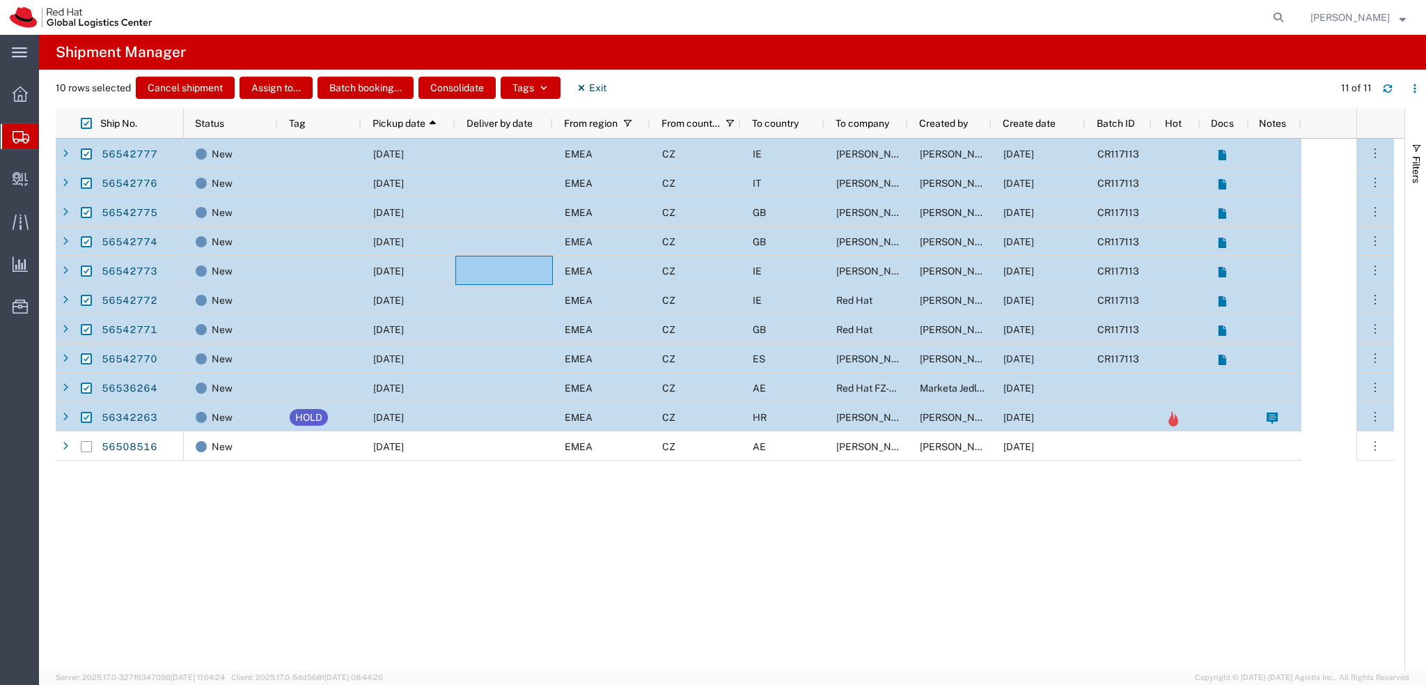
click at [84, 416] on input "Press Space to toggle row selection (checked)" at bounding box center [86, 417] width 11 height 11
checkbox input "false"
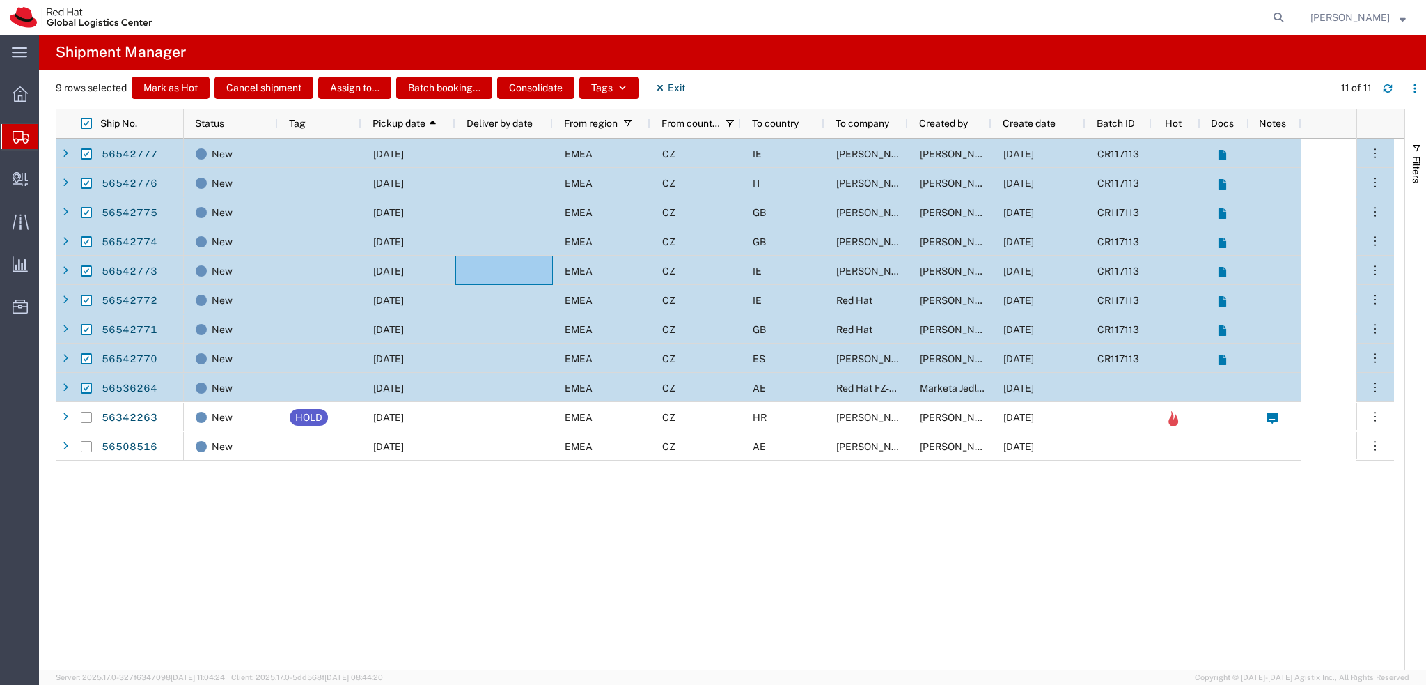
click at [86, 389] on input "Press Space to toggle row selection (checked)" at bounding box center [86, 387] width 11 height 11
checkbox input "false"
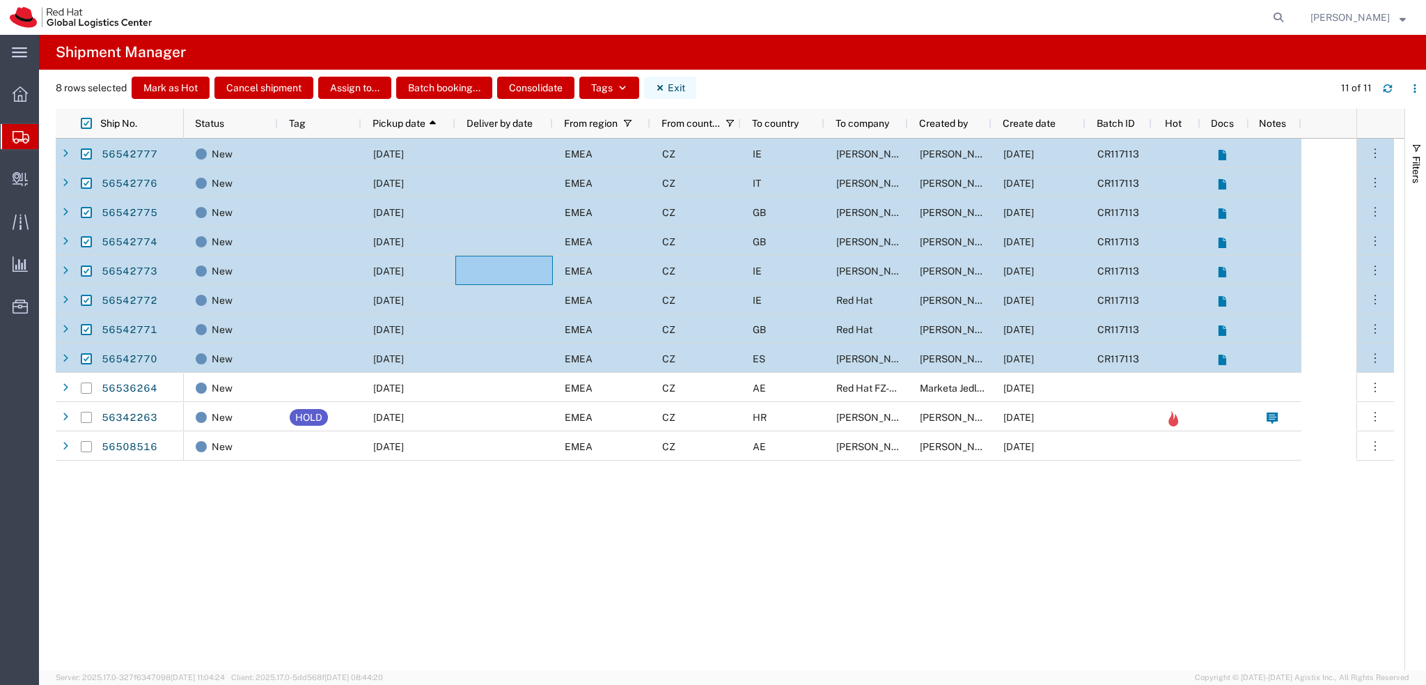
click at [675, 88] on button "Exit" at bounding box center [670, 88] width 52 height 22
checkbox input "false"
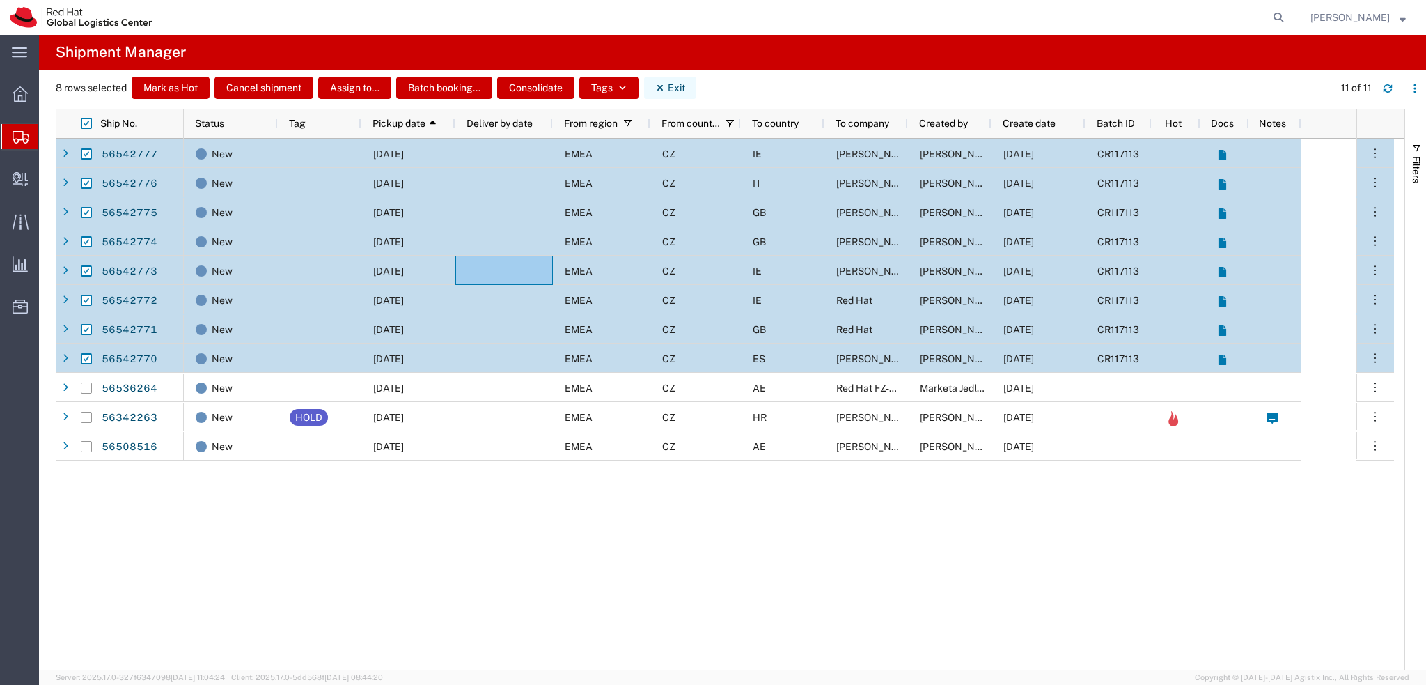
checkbox input "false"
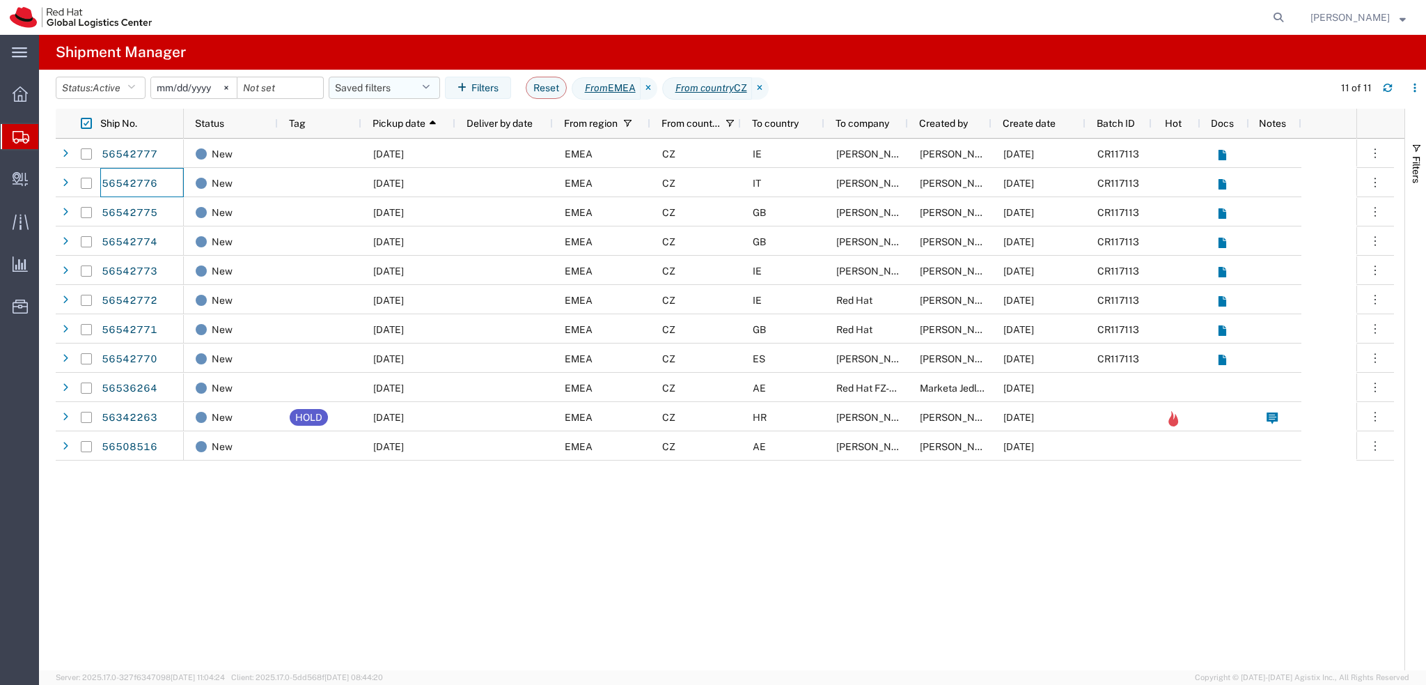
click at [410, 94] on button "Saved filters" at bounding box center [384, 88] width 111 height 22
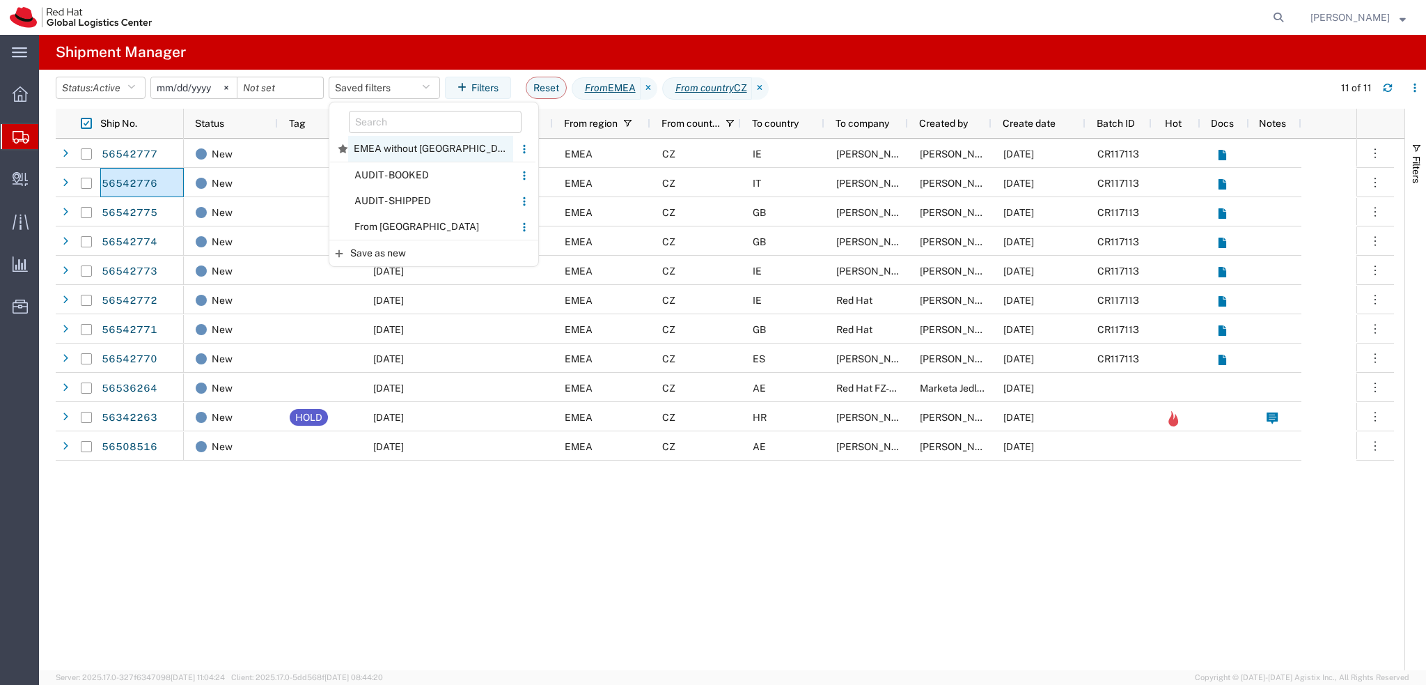
click at [405, 153] on span "EMEA without Brno" at bounding box center [430, 149] width 165 height 26
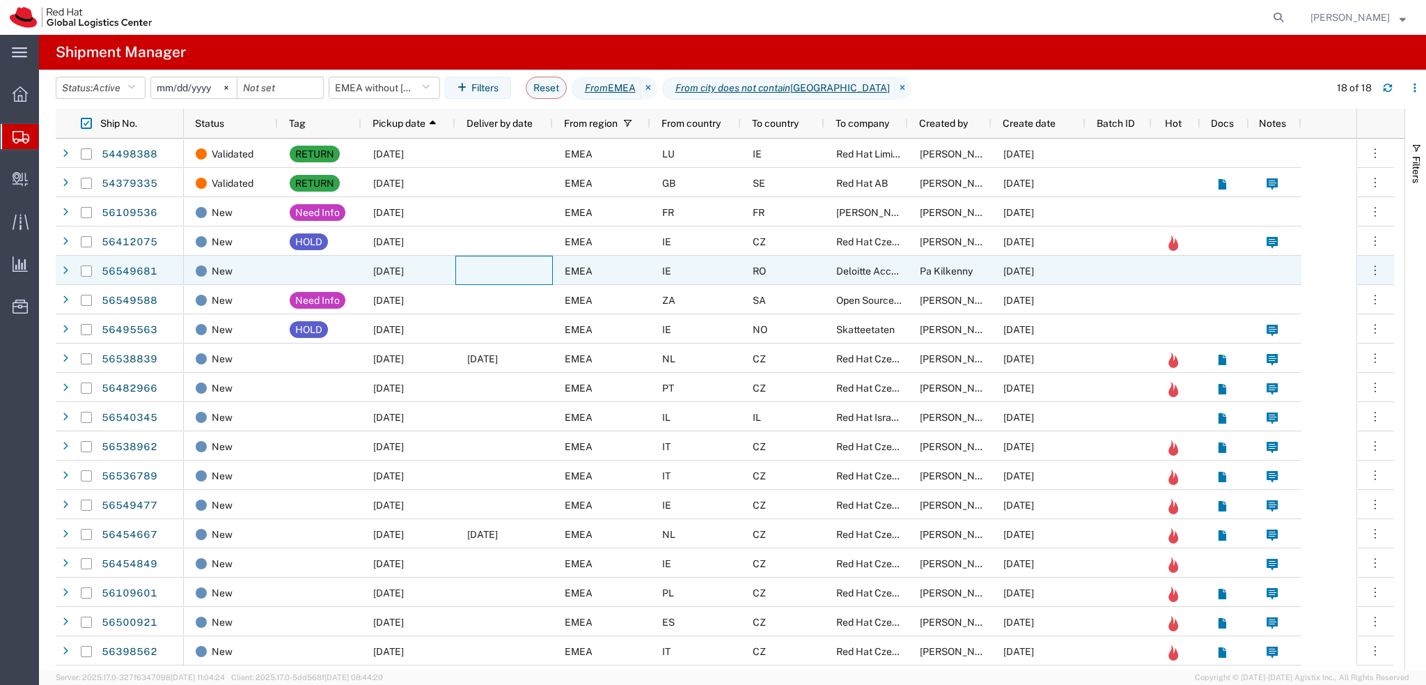
click at [524, 275] on div at bounding box center [504, 270] width 98 height 29
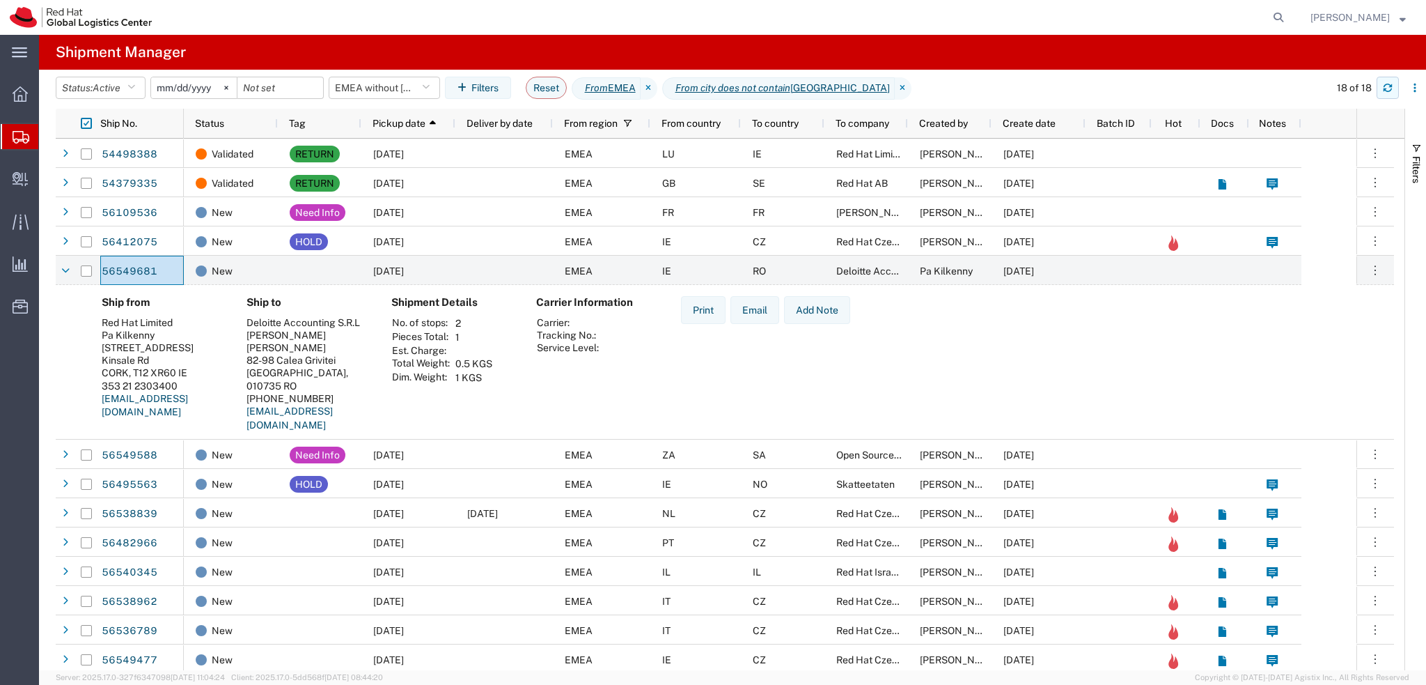
click at [1380, 91] on button "button" at bounding box center [1388, 88] width 22 height 22
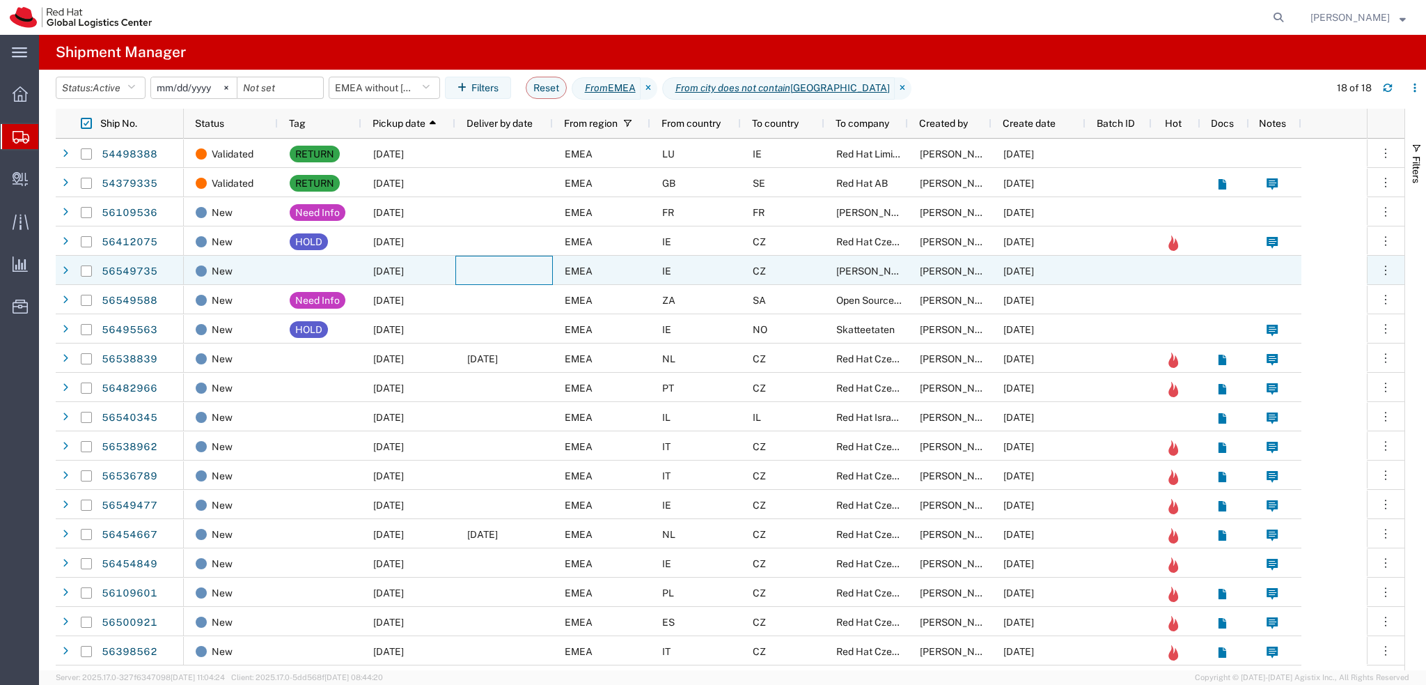
click at [482, 268] on div at bounding box center [504, 270] width 98 height 29
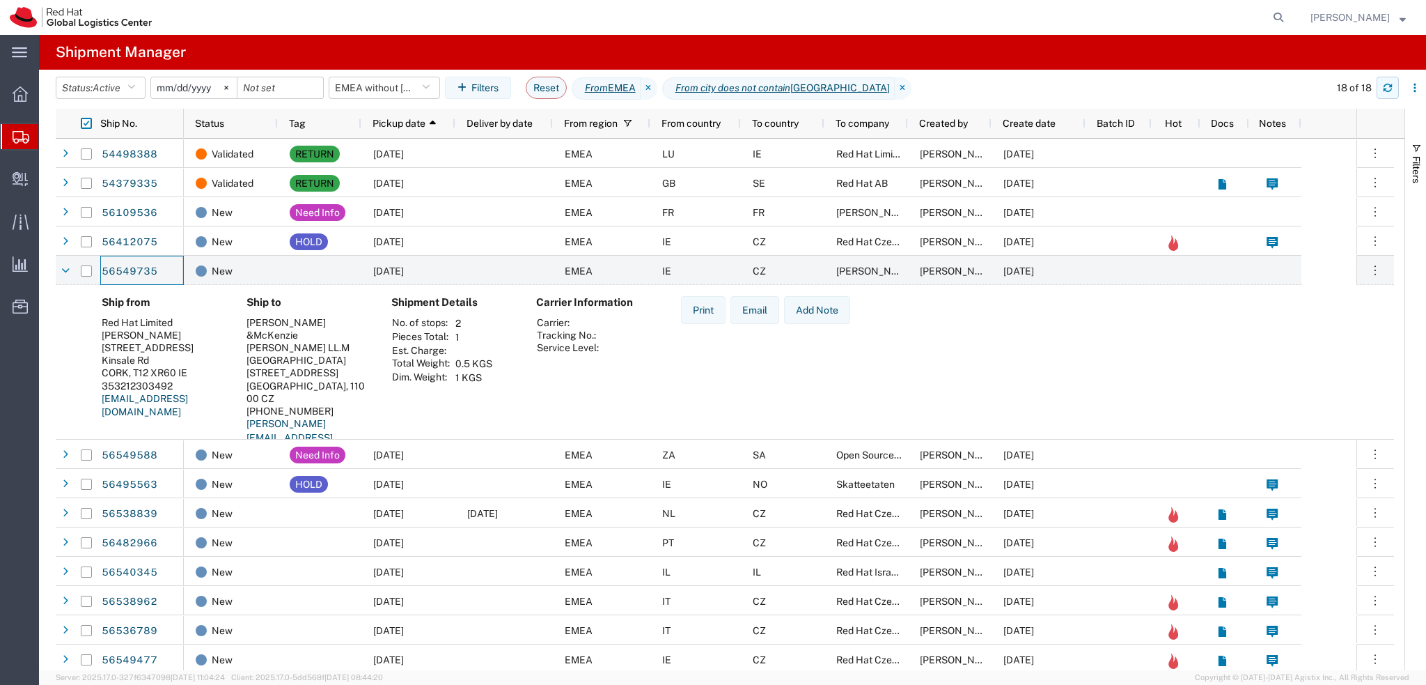
click at [1383, 89] on icon "button" at bounding box center [1388, 88] width 10 height 10
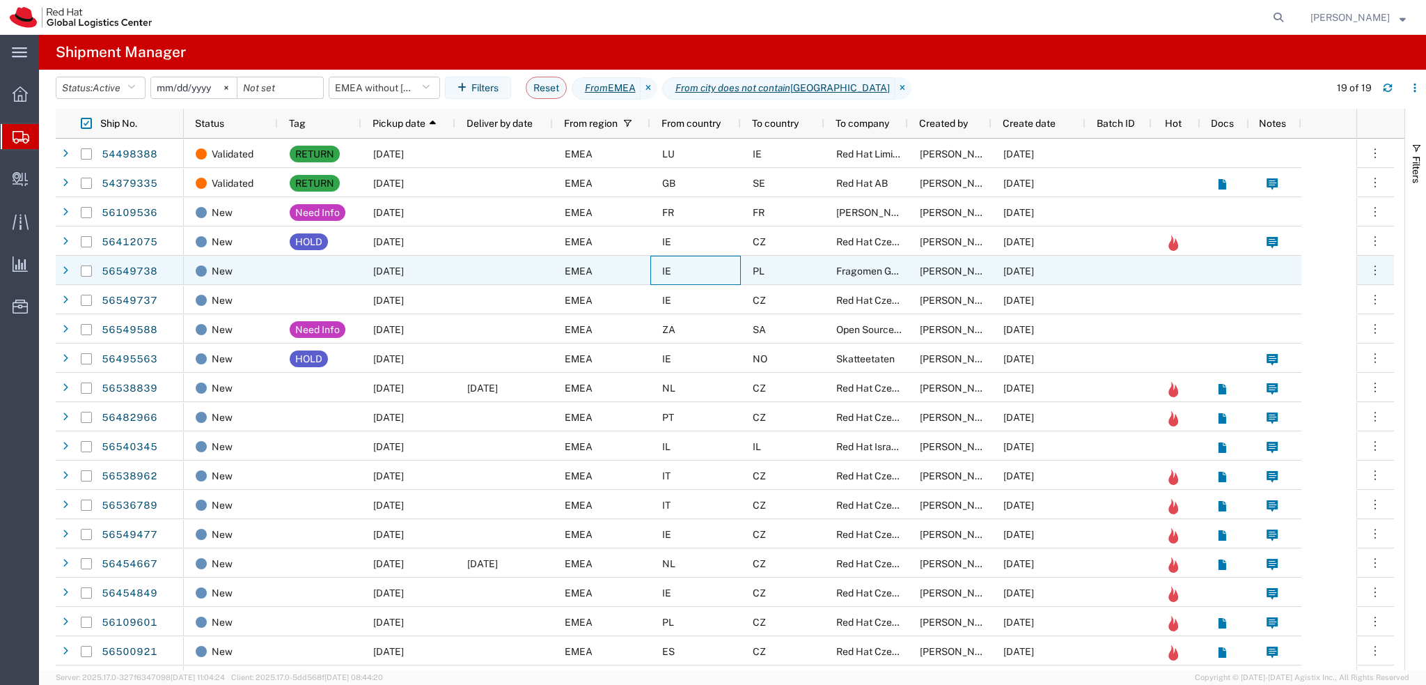
click at [660, 274] on div "IE" at bounding box center [695, 270] width 91 height 29
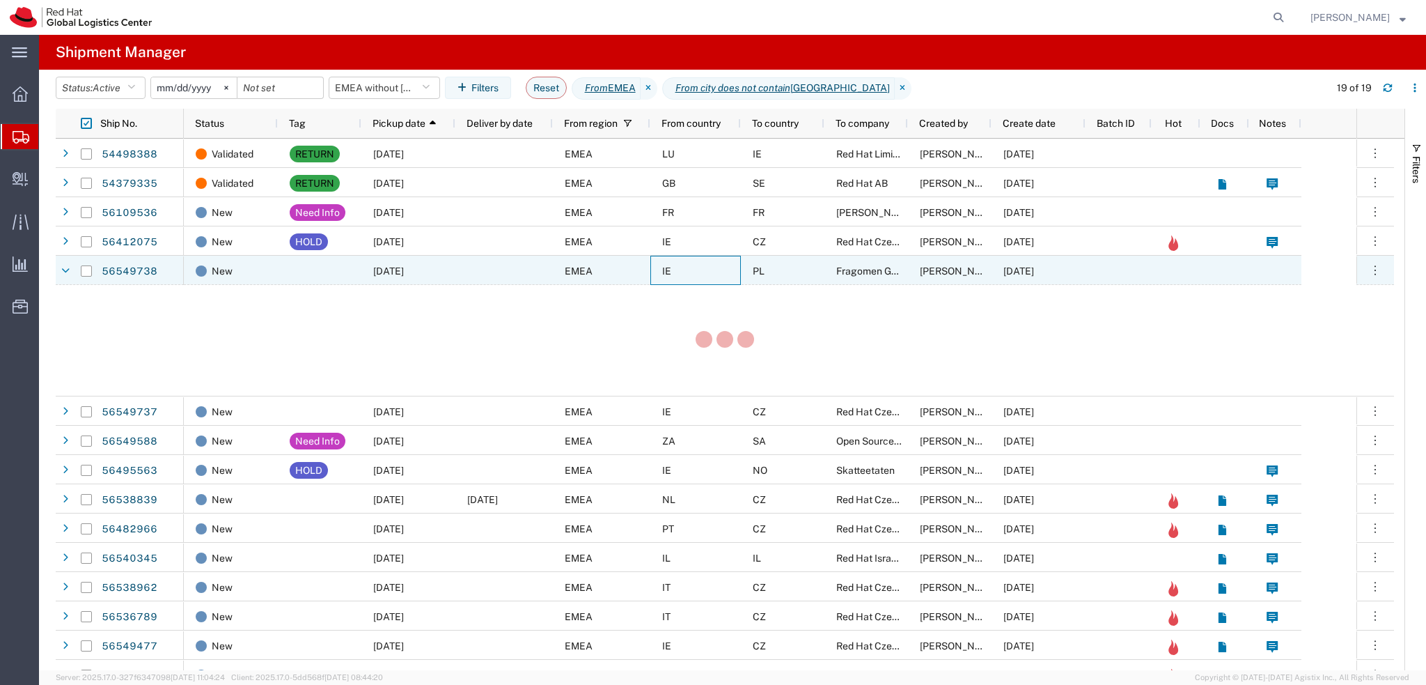
click at [649, 268] on div "EMEA" at bounding box center [602, 270] width 98 height 29
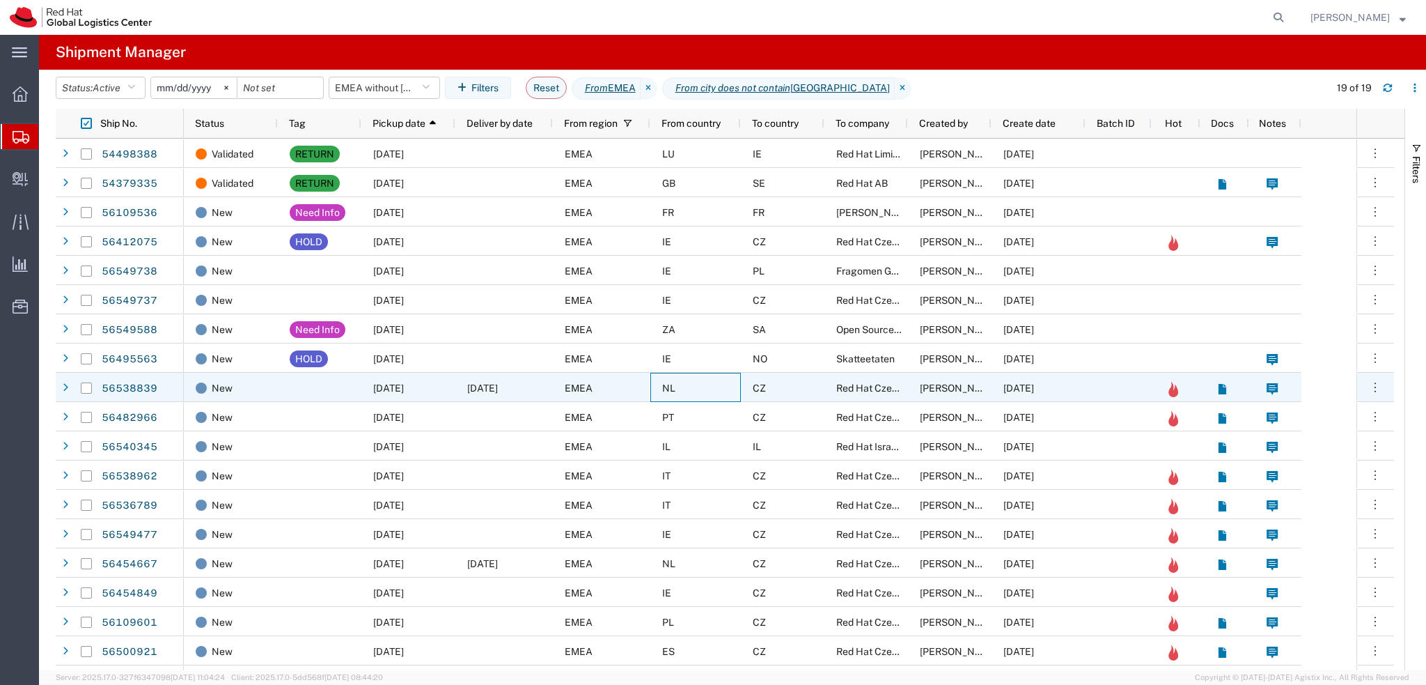
click at [719, 398] on div "NL" at bounding box center [695, 387] width 91 height 29
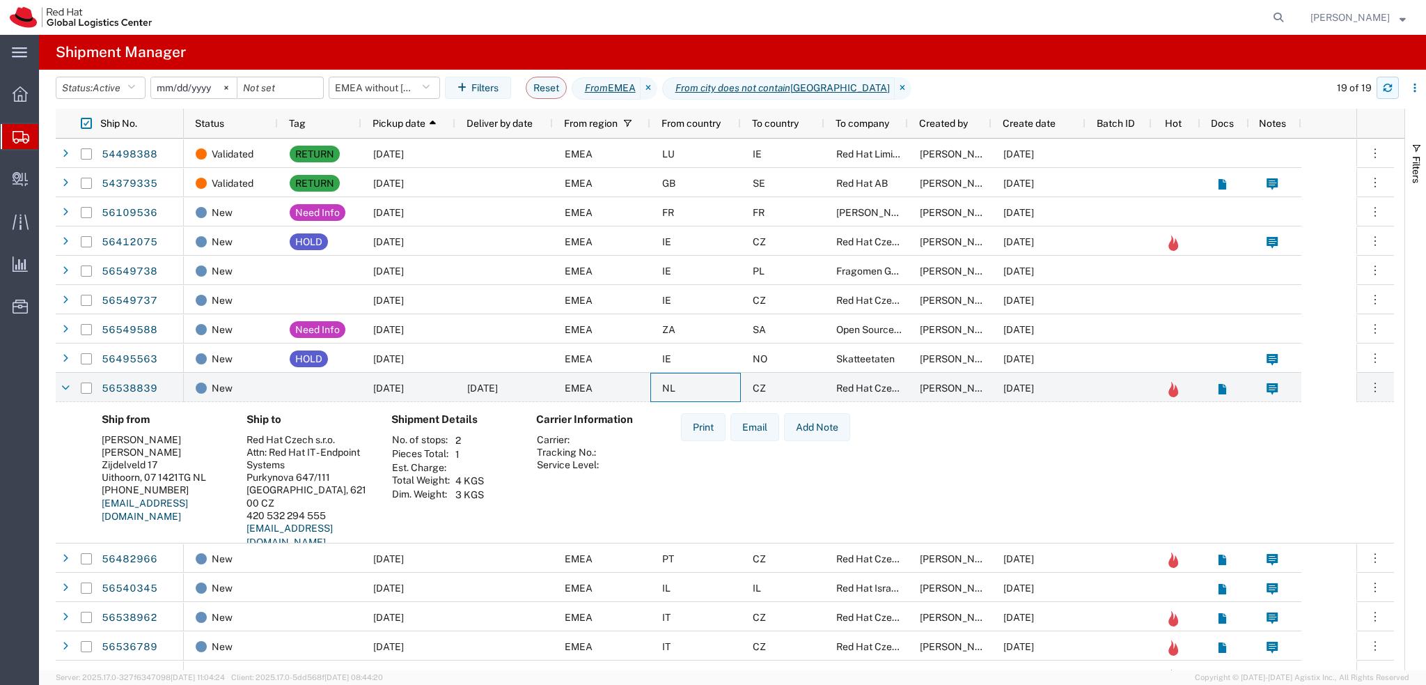
click at [1390, 93] on button "button" at bounding box center [1388, 88] width 22 height 22
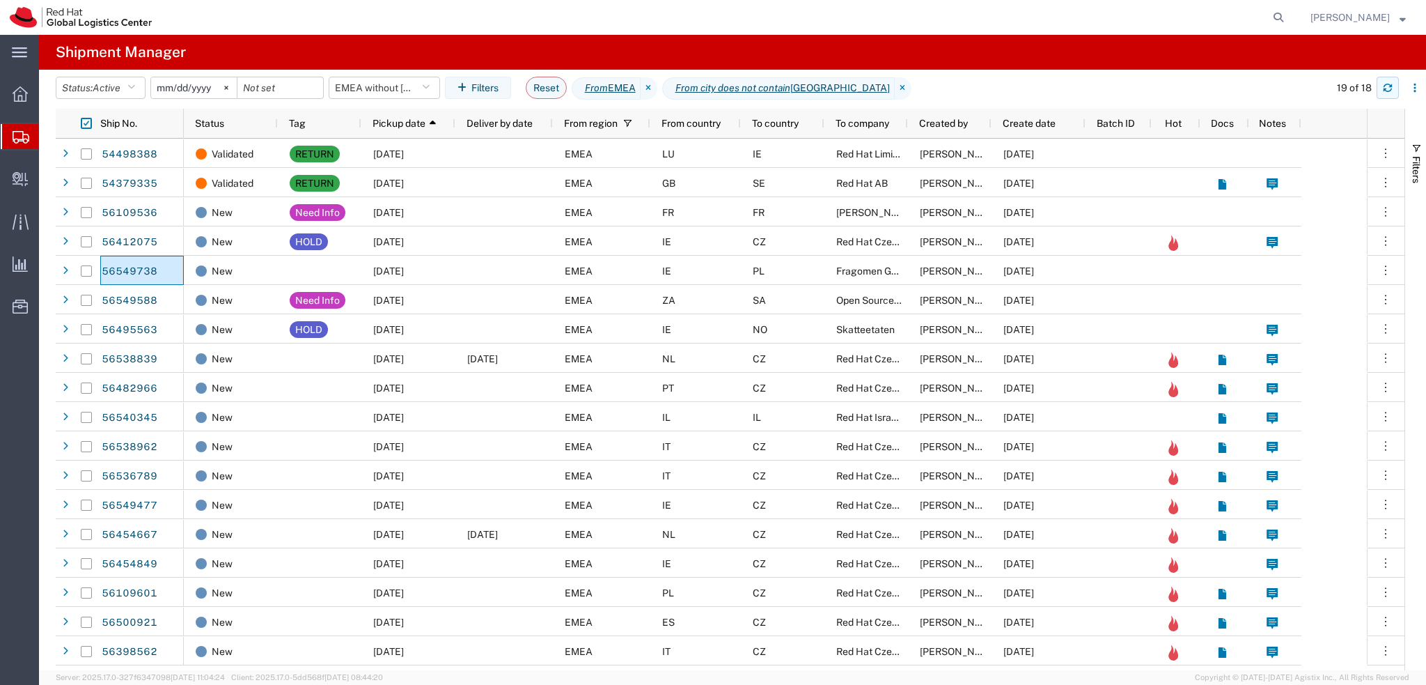
click at [1391, 92] on icon "button" at bounding box center [1388, 88] width 10 height 10
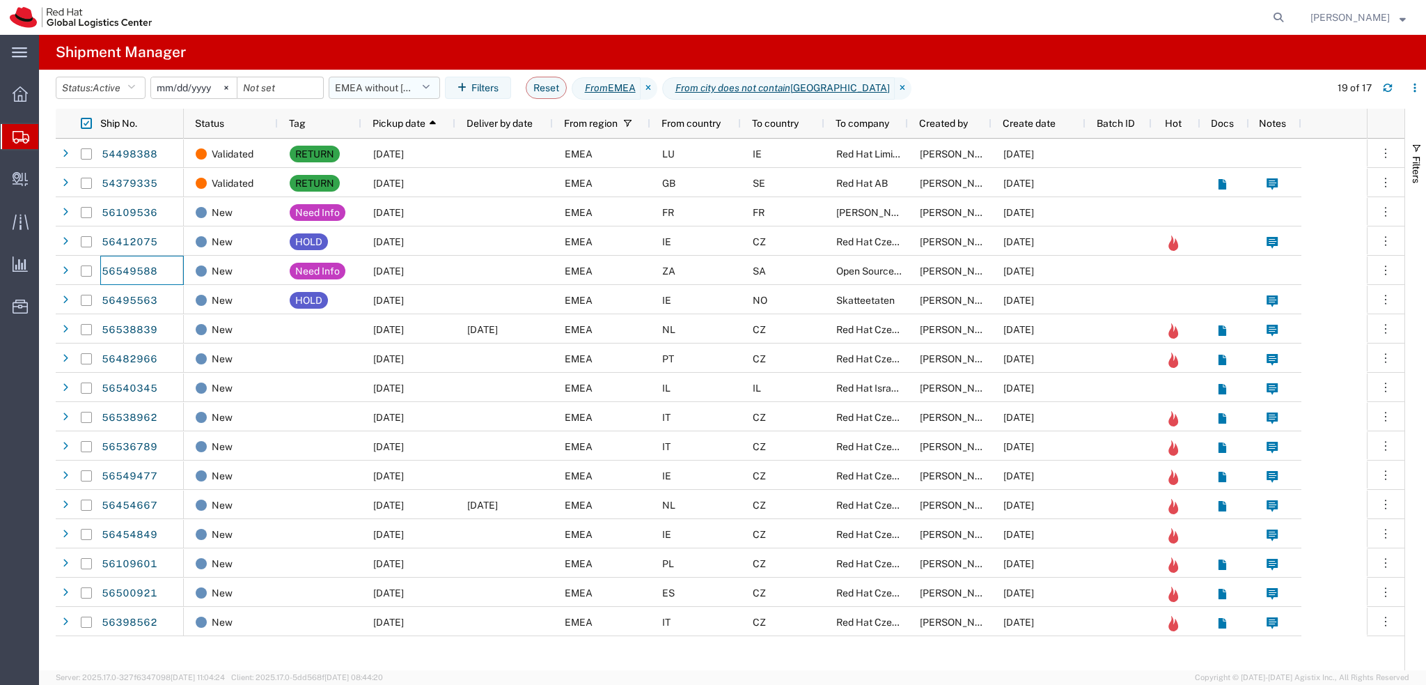
click at [358, 86] on button "EMEA without Brno" at bounding box center [384, 88] width 111 height 22
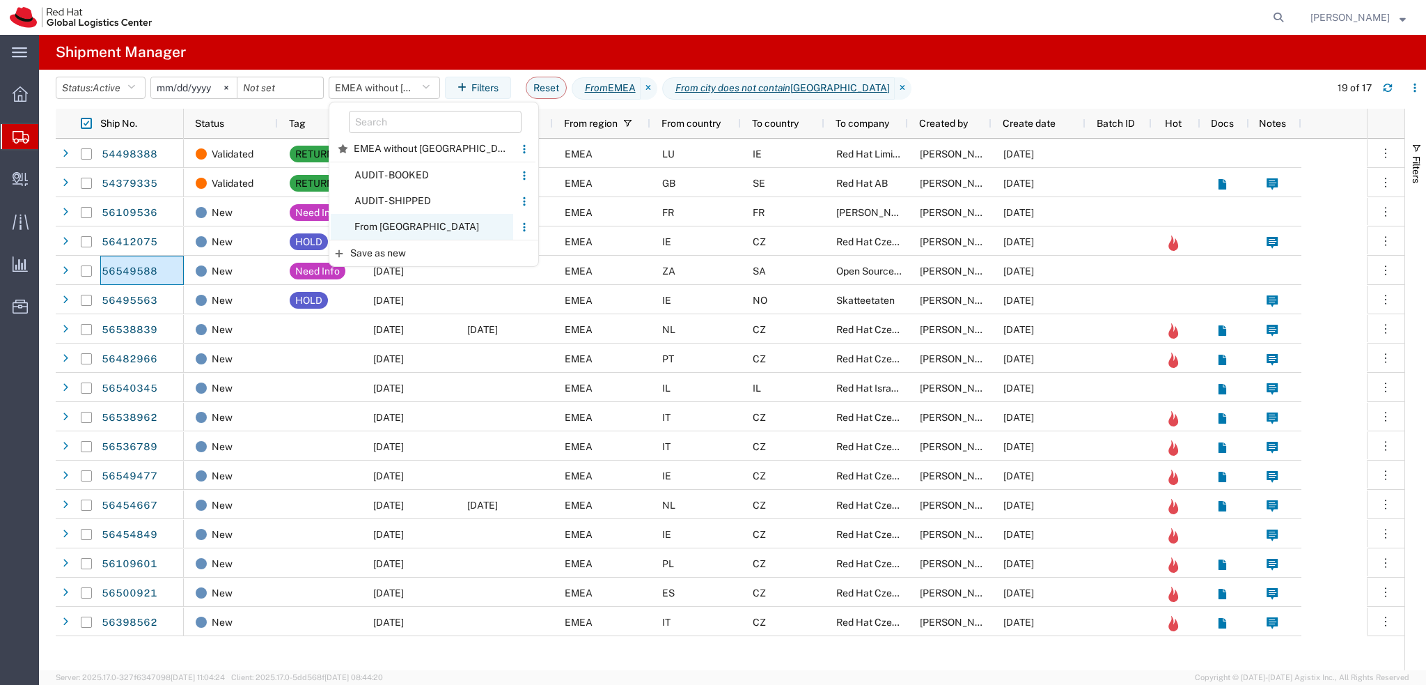
click at [427, 221] on span "From CZ" at bounding box center [422, 227] width 182 height 26
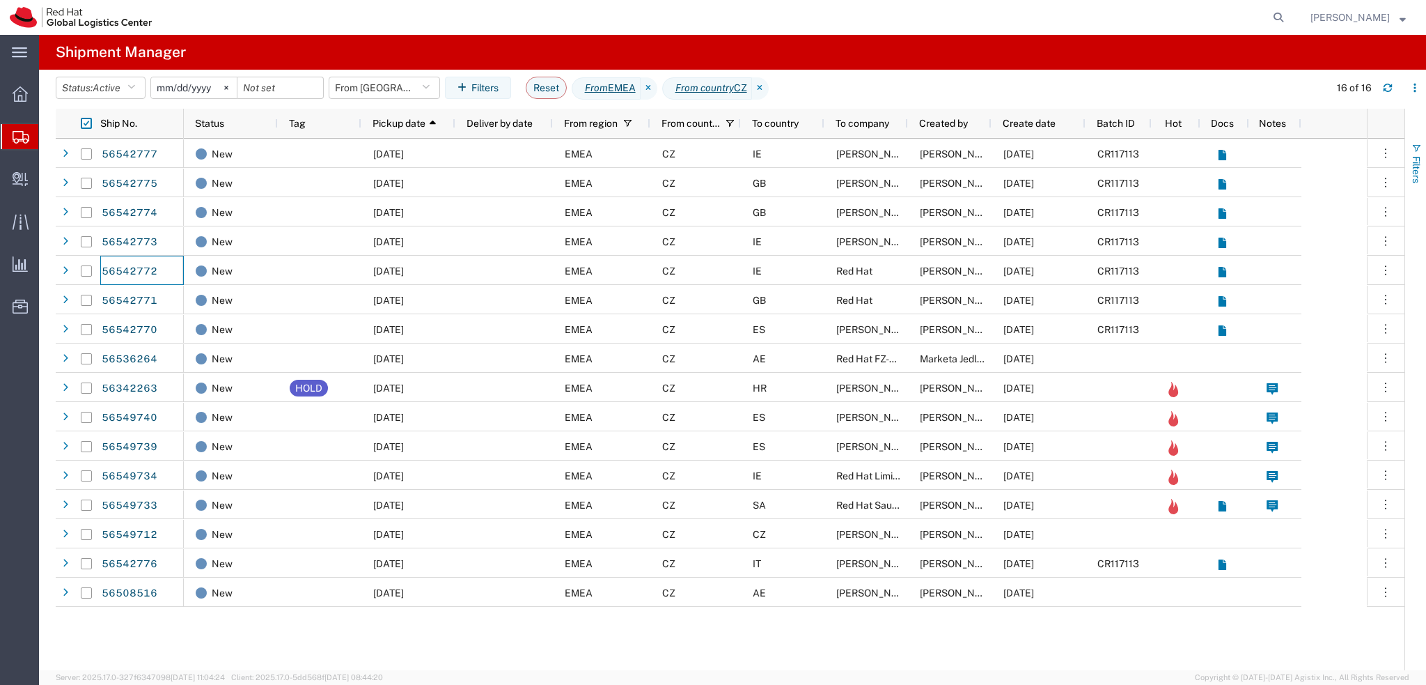
click at [1421, 165] on span "Filters" at bounding box center [1416, 169] width 11 height 27
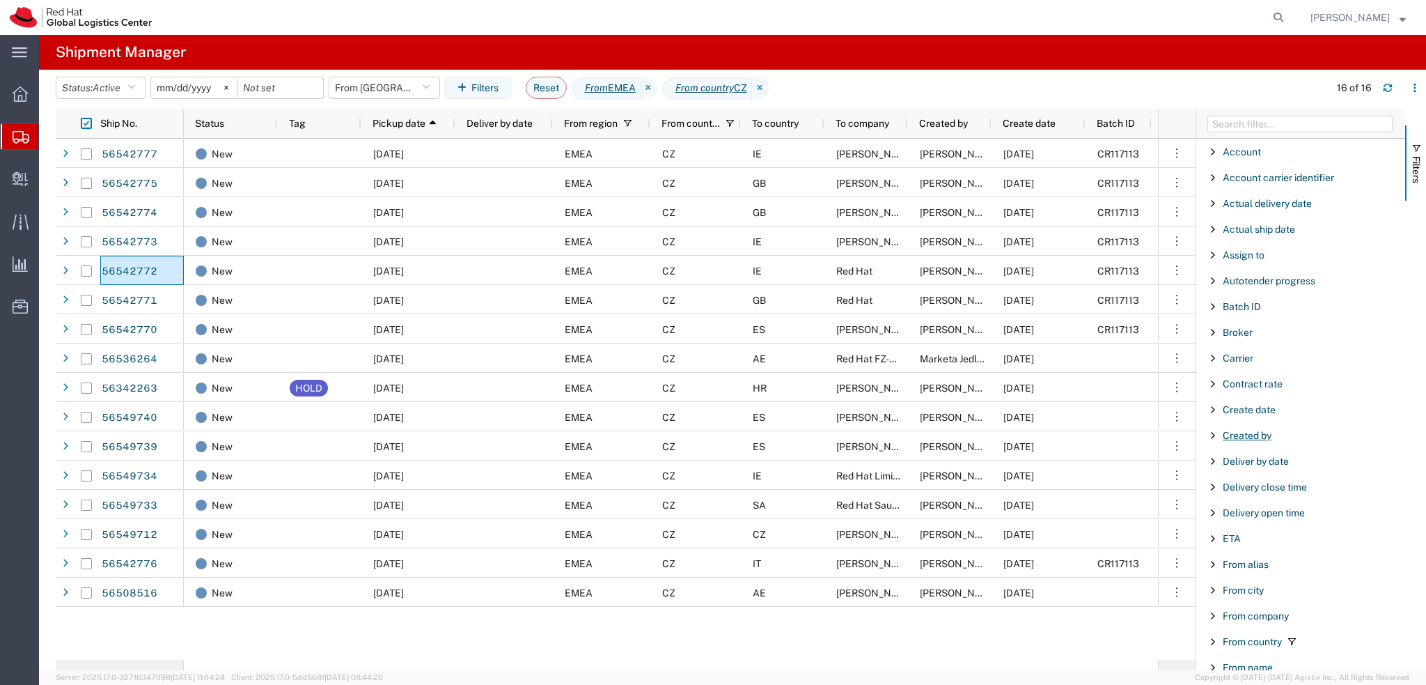
click at [1238, 431] on span "Created by" at bounding box center [1247, 435] width 49 height 11
click at [1254, 492] on input "Filter Value" at bounding box center [1306, 493] width 182 height 17
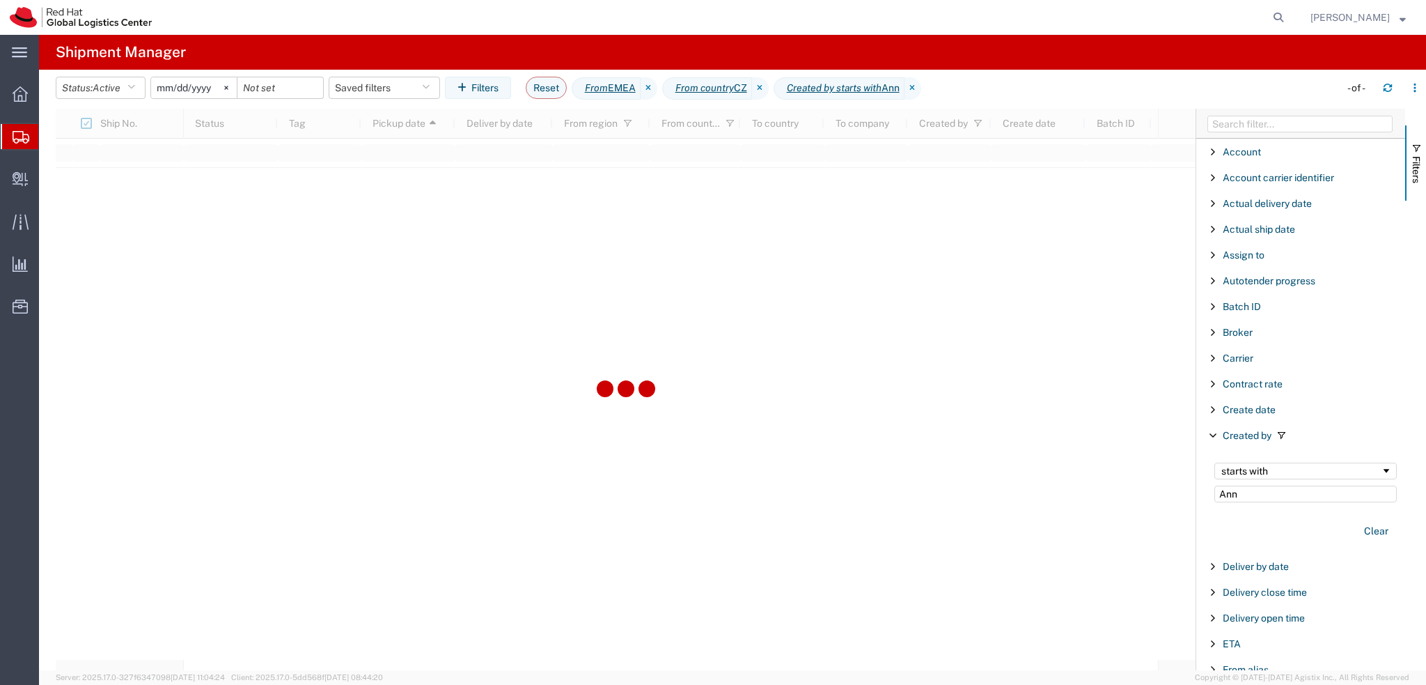
type input "Ann"
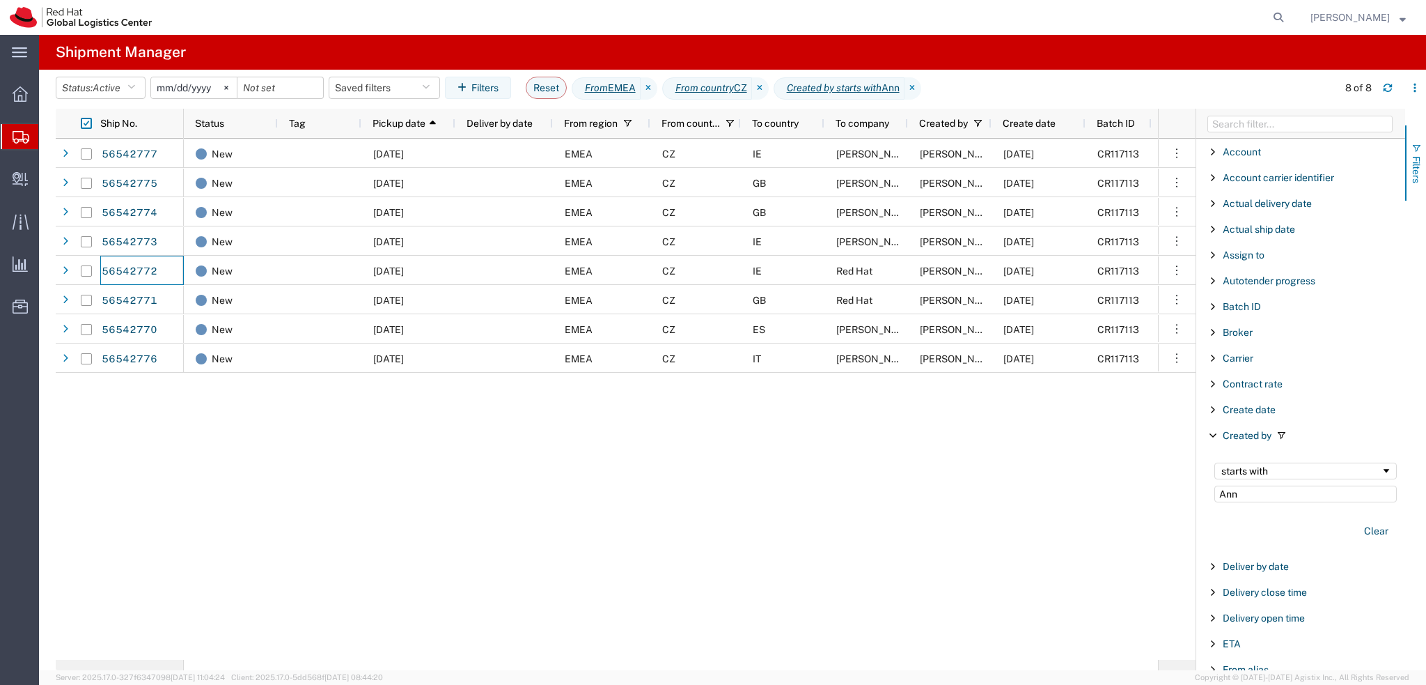
click at [1420, 167] on span "Filters" at bounding box center [1416, 169] width 11 height 27
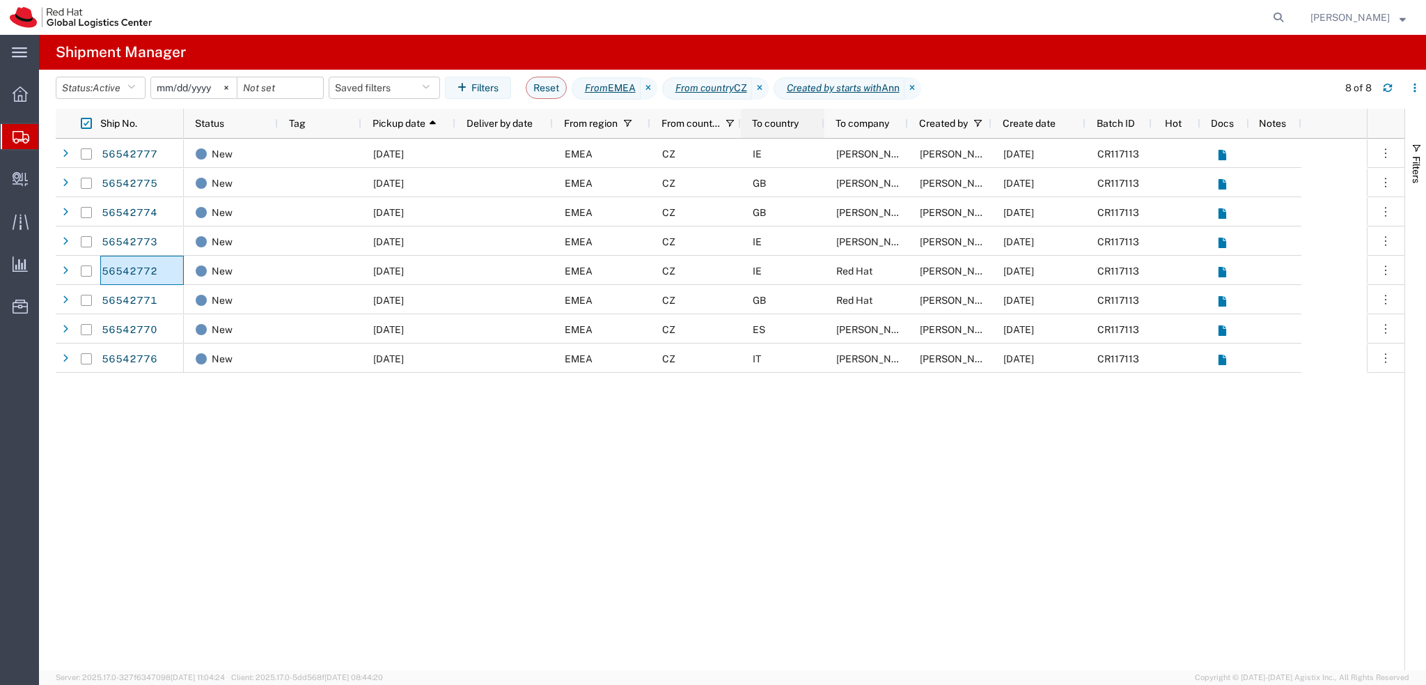
click at [790, 130] on div "To country" at bounding box center [785, 123] width 67 height 22
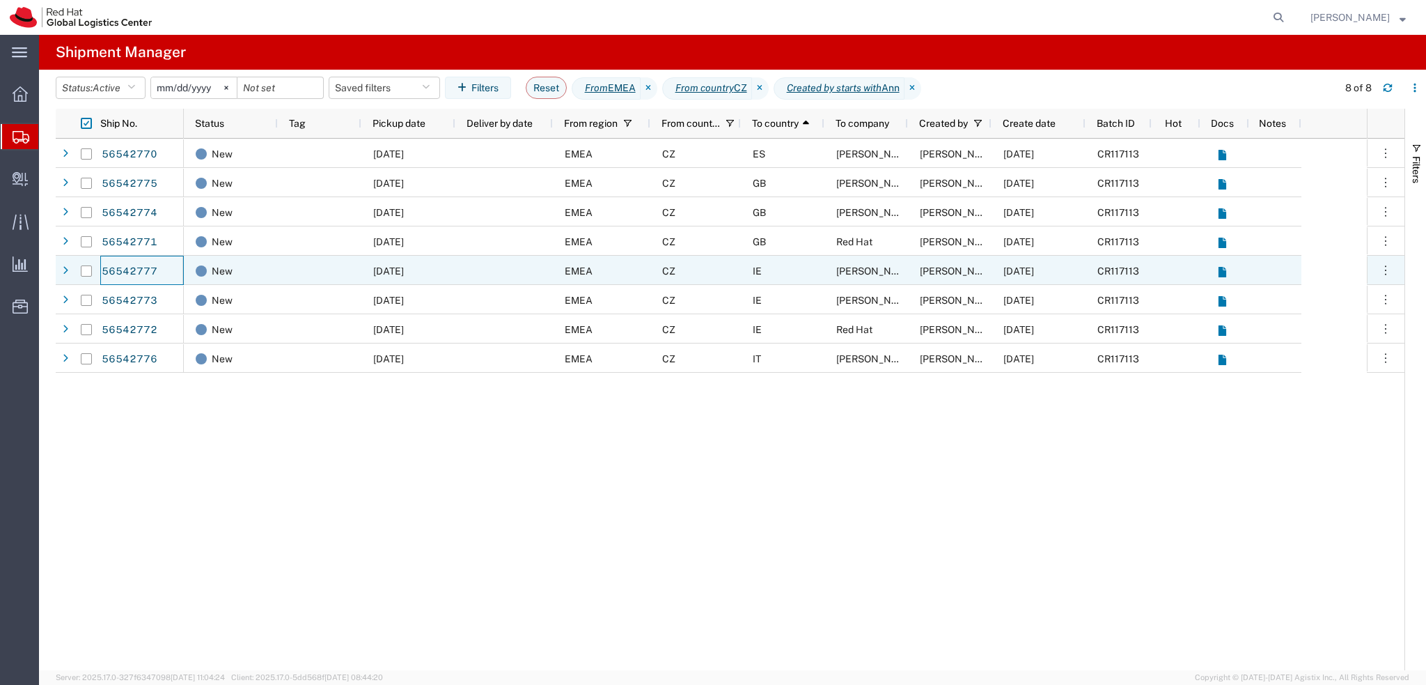
click at [782, 272] on div "IE" at bounding box center [783, 270] width 84 height 29
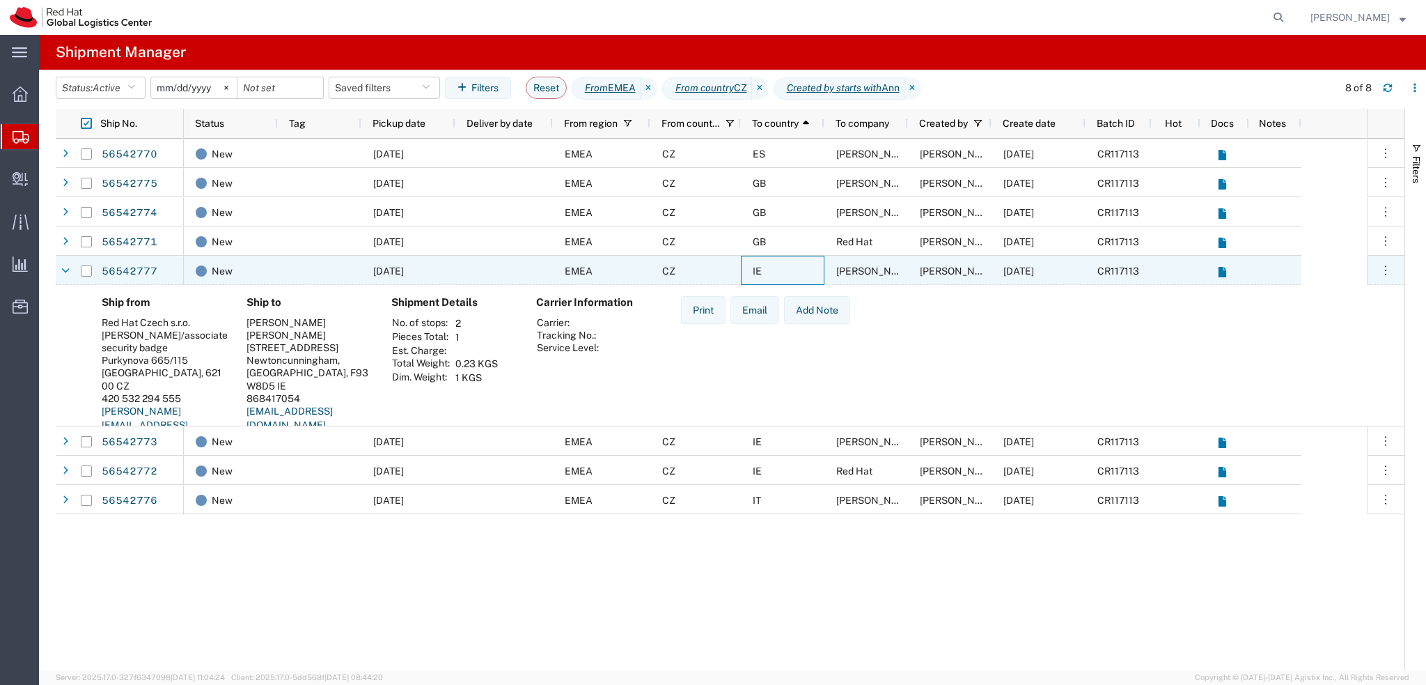
click at [782, 272] on div "IE" at bounding box center [783, 270] width 84 height 29
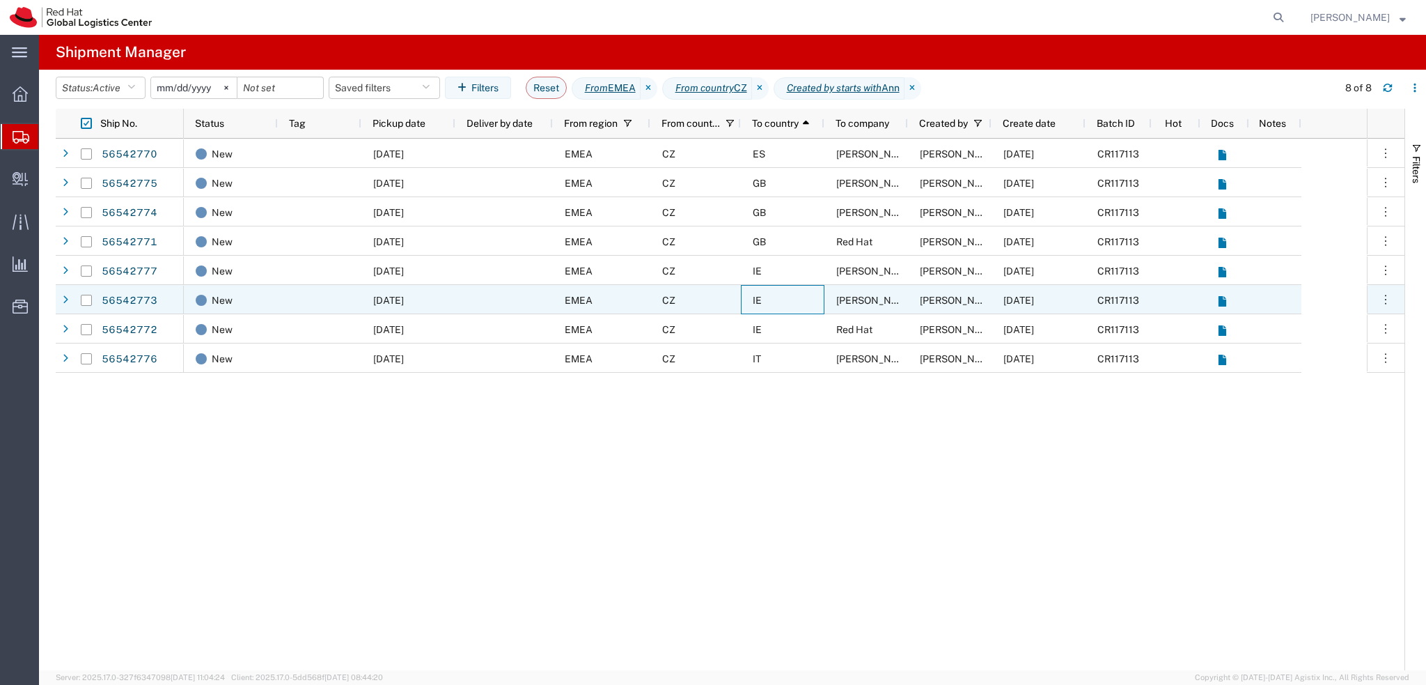
click at [785, 300] on div "IE" at bounding box center [783, 299] width 84 height 29
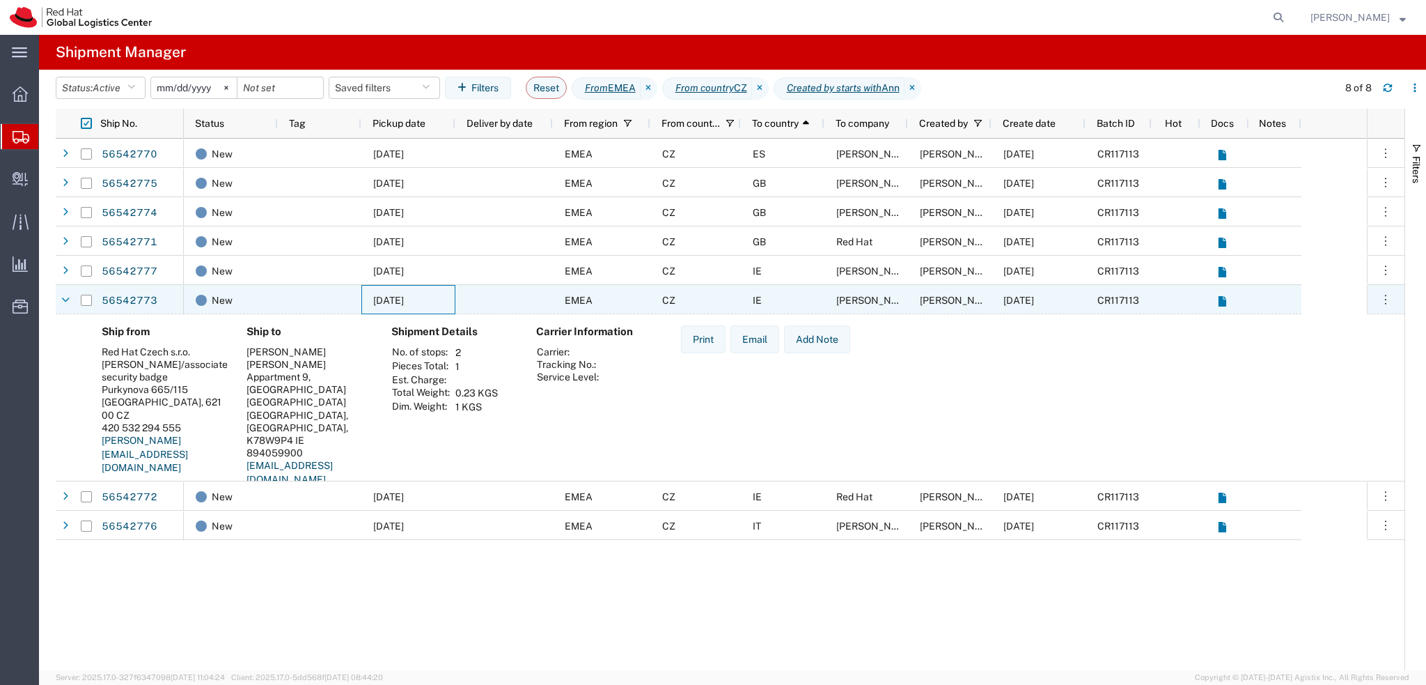
click at [404, 303] on span "08/19/2025" at bounding box center [388, 300] width 31 height 11
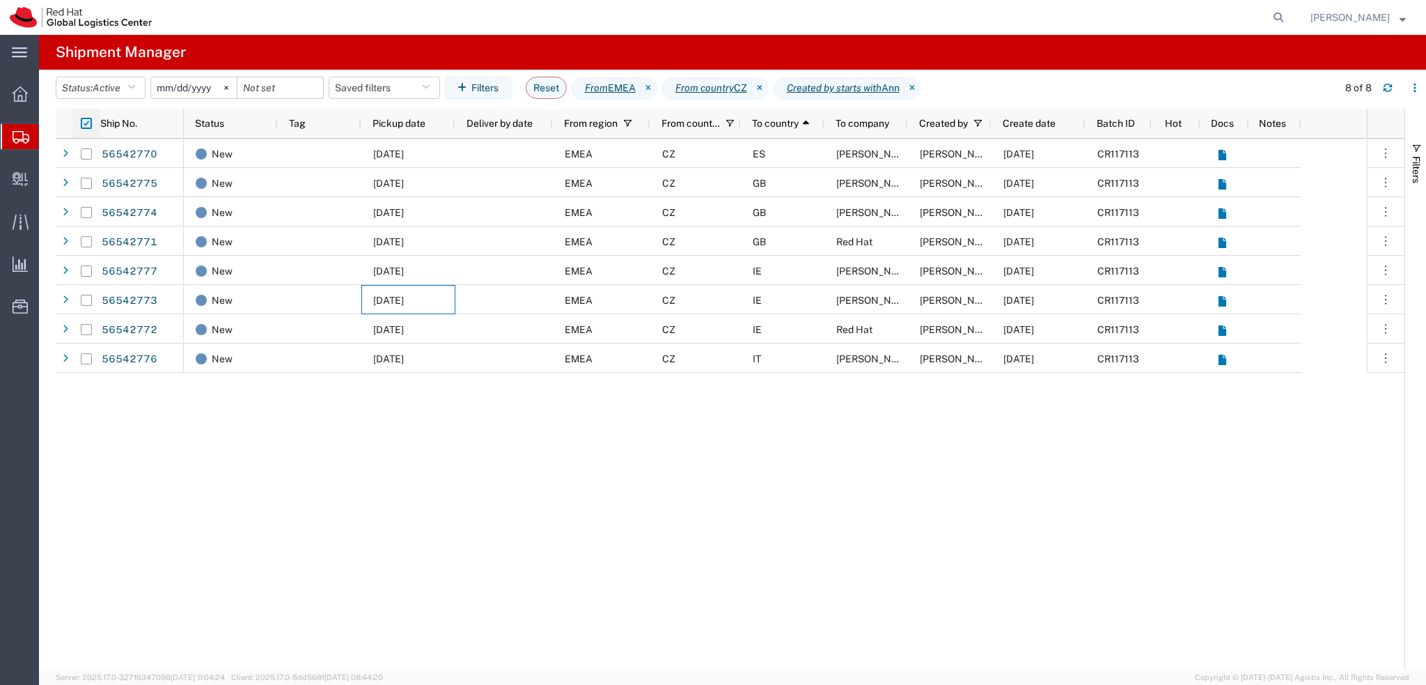
click at [84, 124] on input "checkbox" at bounding box center [86, 123] width 11 height 11
checkbox input "false"
checkbox input "true"
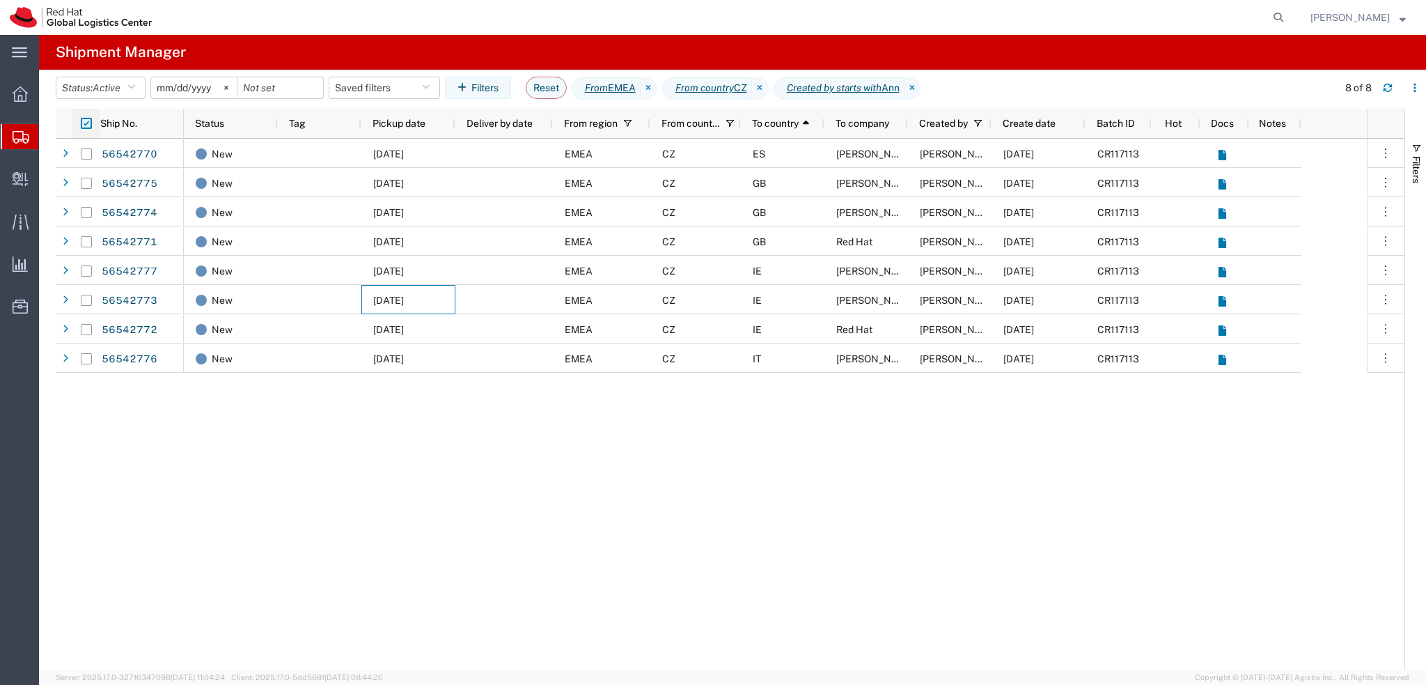
checkbox input "true"
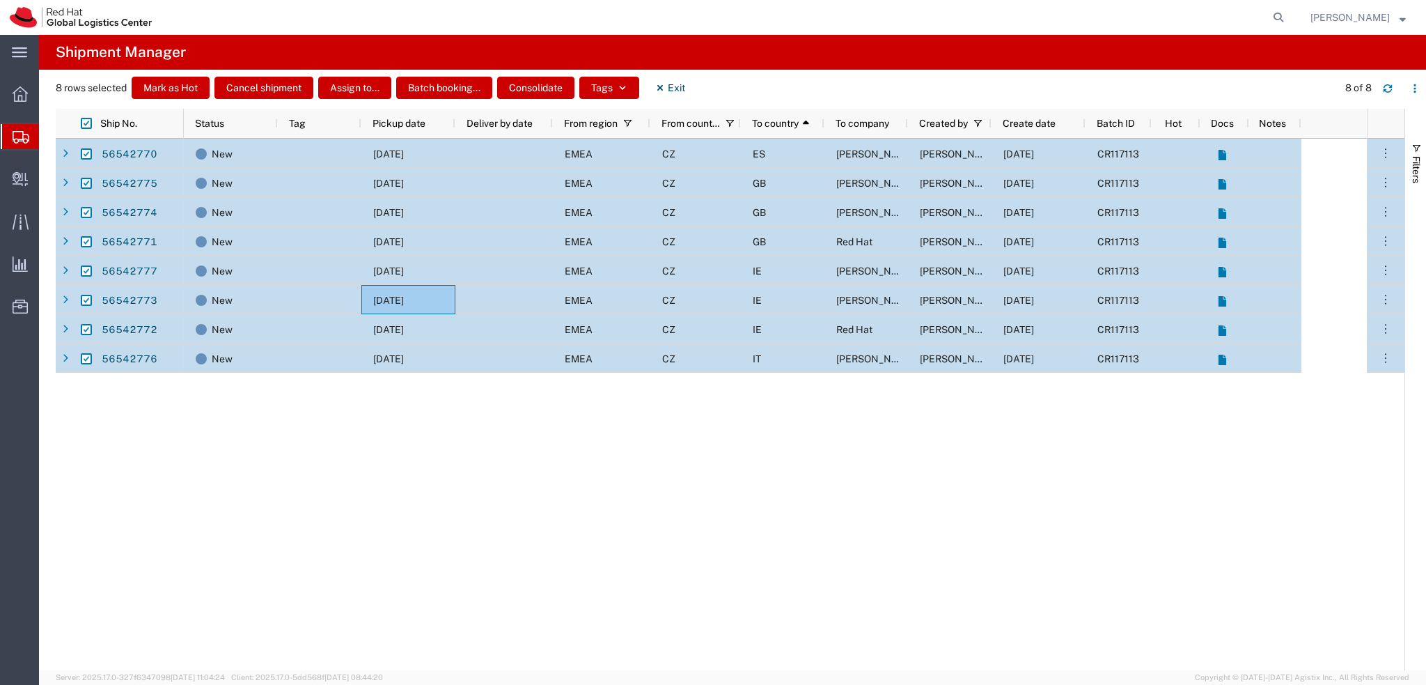
click at [82, 182] on input "Press Space to toggle row selection (checked)" at bounding box center [86, 183] width 11 height 11
checkbox input "false"
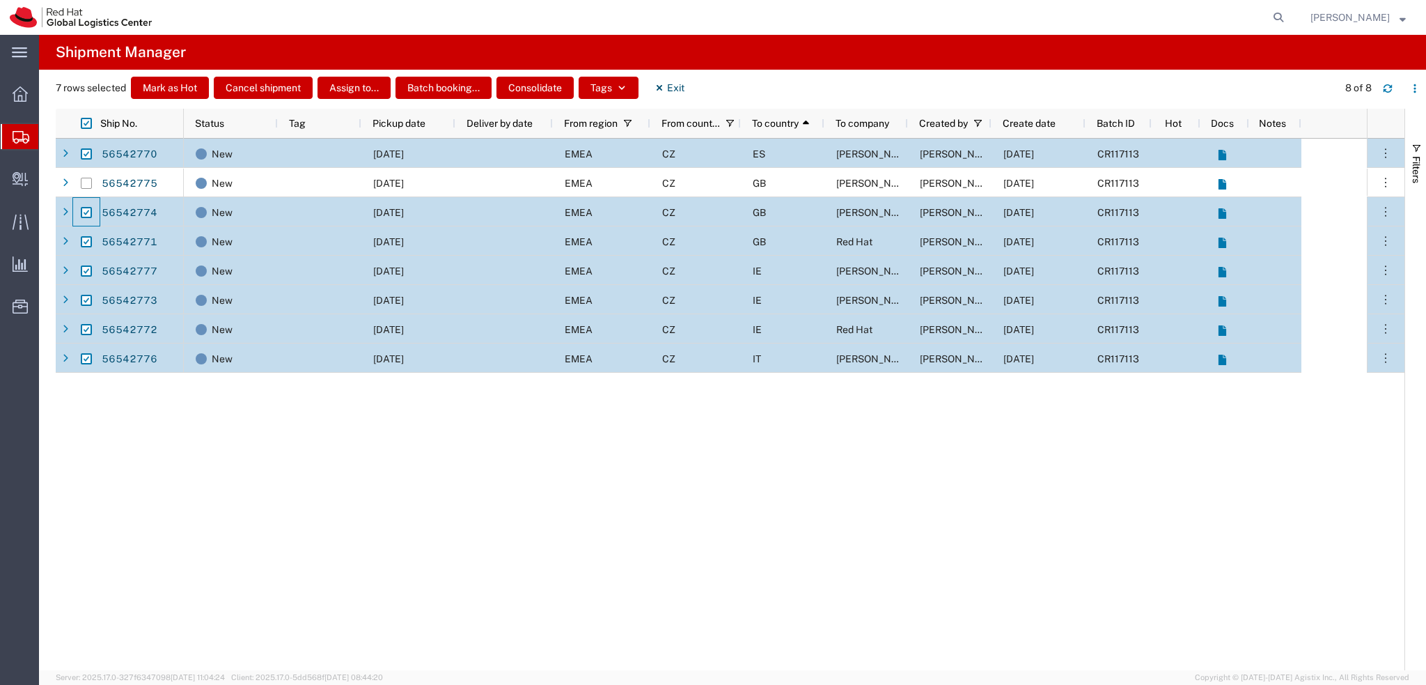
click at [77, 213] on div at bounding box center [86, 212] width 26 height 29
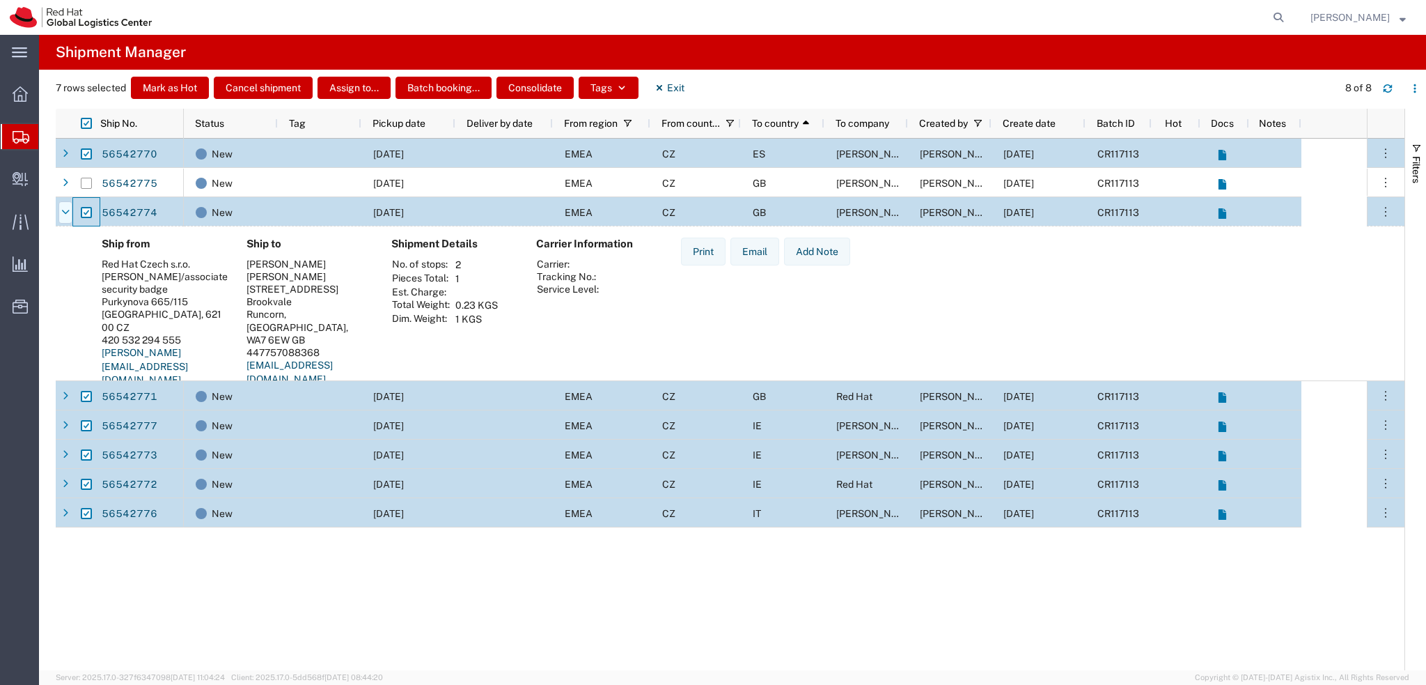
click at [67, 212] on icon at bounding box center [65, 213] width 8 height 10
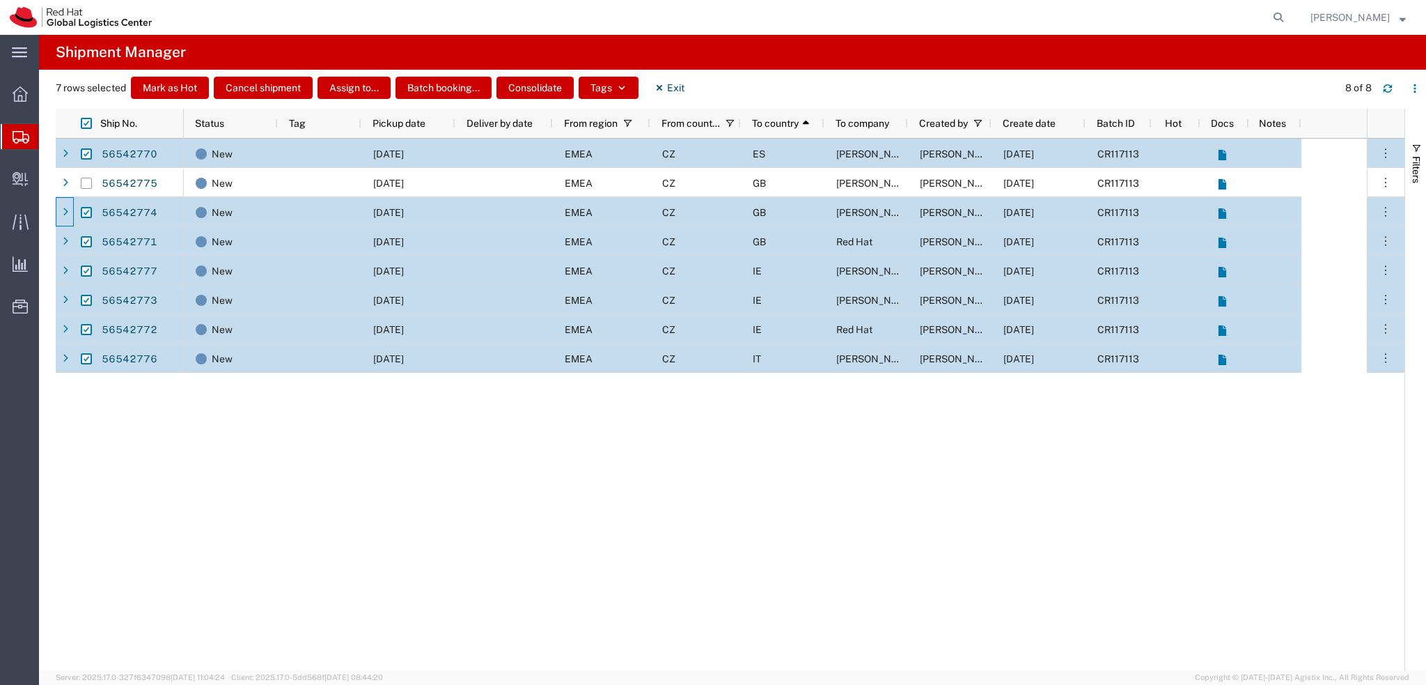
click at [91, 210] on input "Press Space to toggle row selection (checked)" at bounding box center [86, 212] width 11 height 11
checkbox input "false"
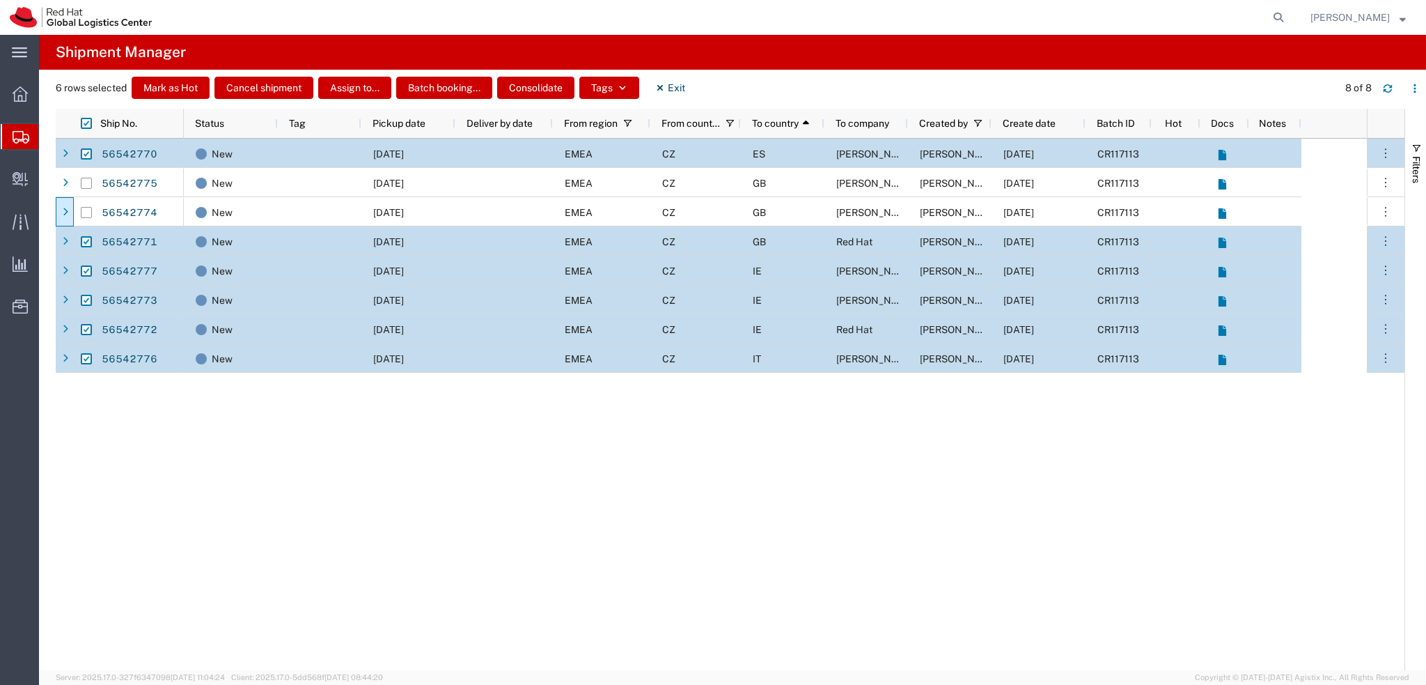
click at [86, 244] on input "Press Space to toggle row selection (checked)" at bounding box center [86, 241] width 11 height 11
checkbox input "false"
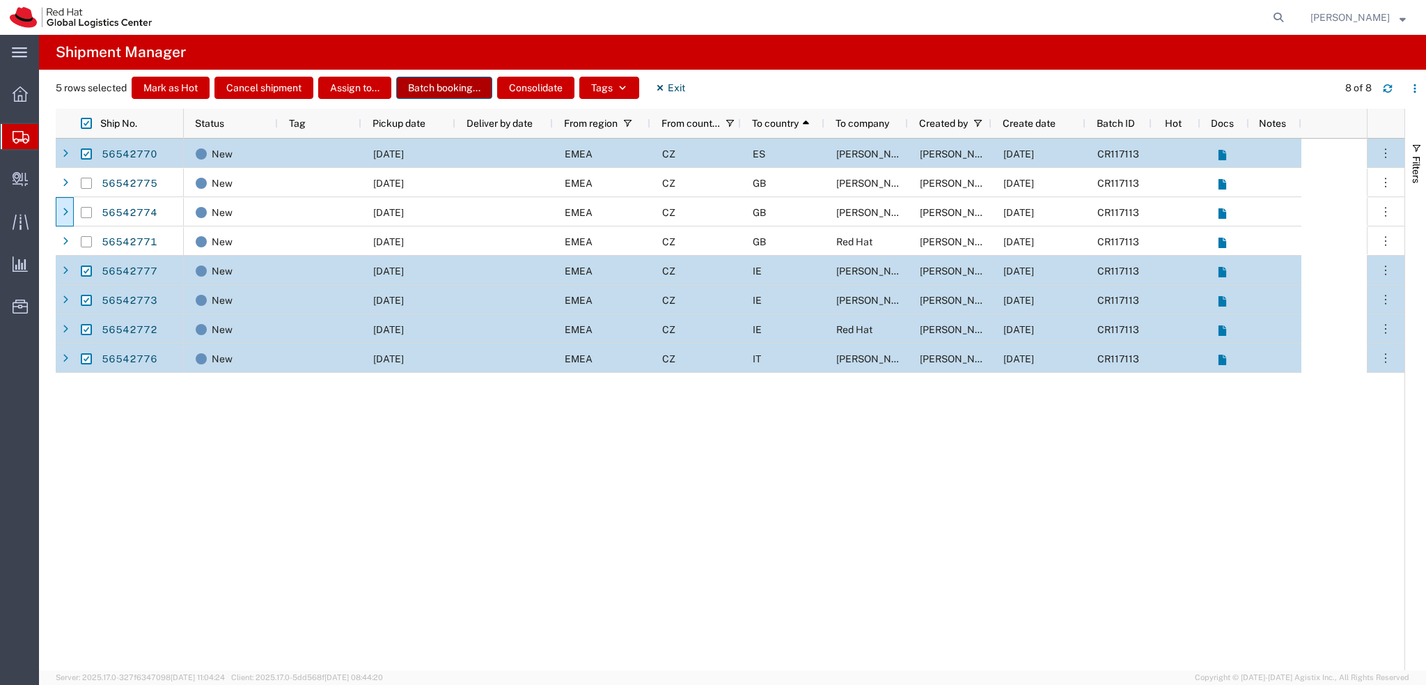
click at [437, 88] on button "Batch booking..." at bounding box center [444, 88] width 96 height 22
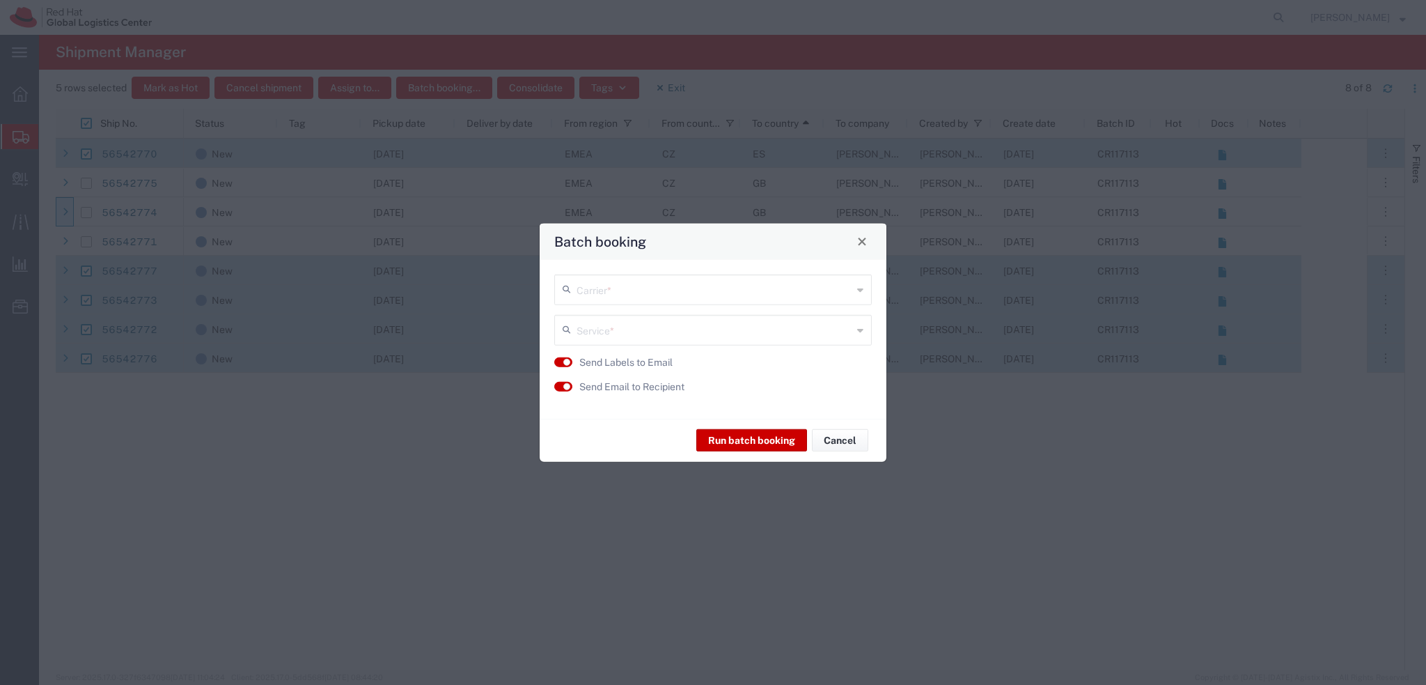
click at [622, 293] on input "text" at bounding box center [715, 288] width 276 height 24
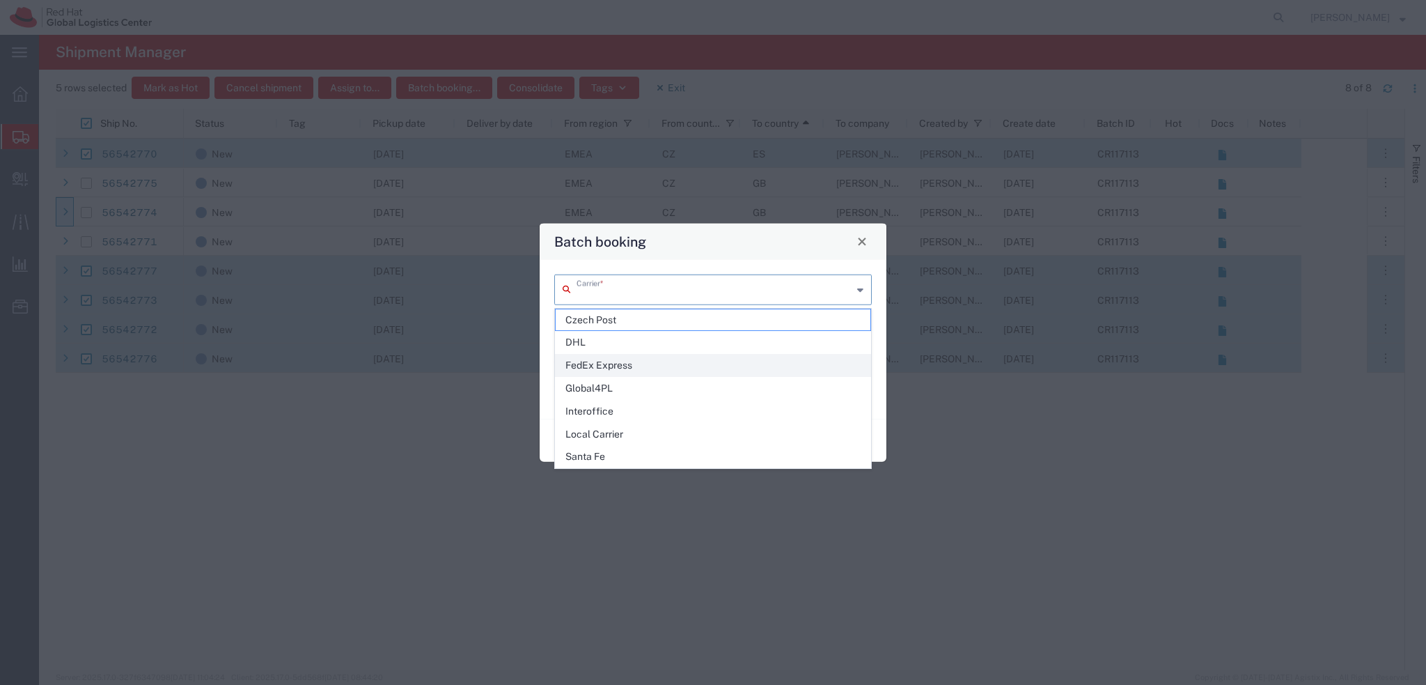
click at [627, 357] on span "FedEx Express" at bounding box center [713, 365] width 315 height 22
type input "FedEx Express"
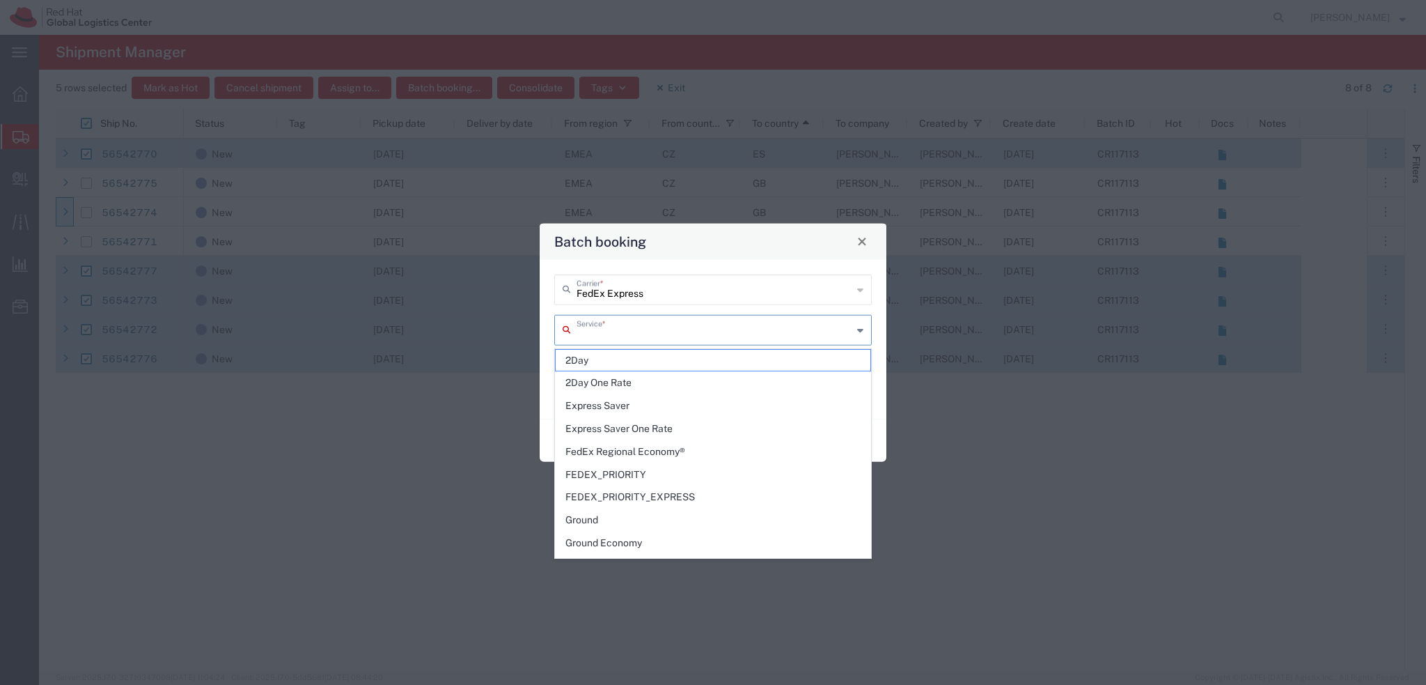
click at [641, 331] on input "text" at bounding box center [715, 328] width 276 height 24
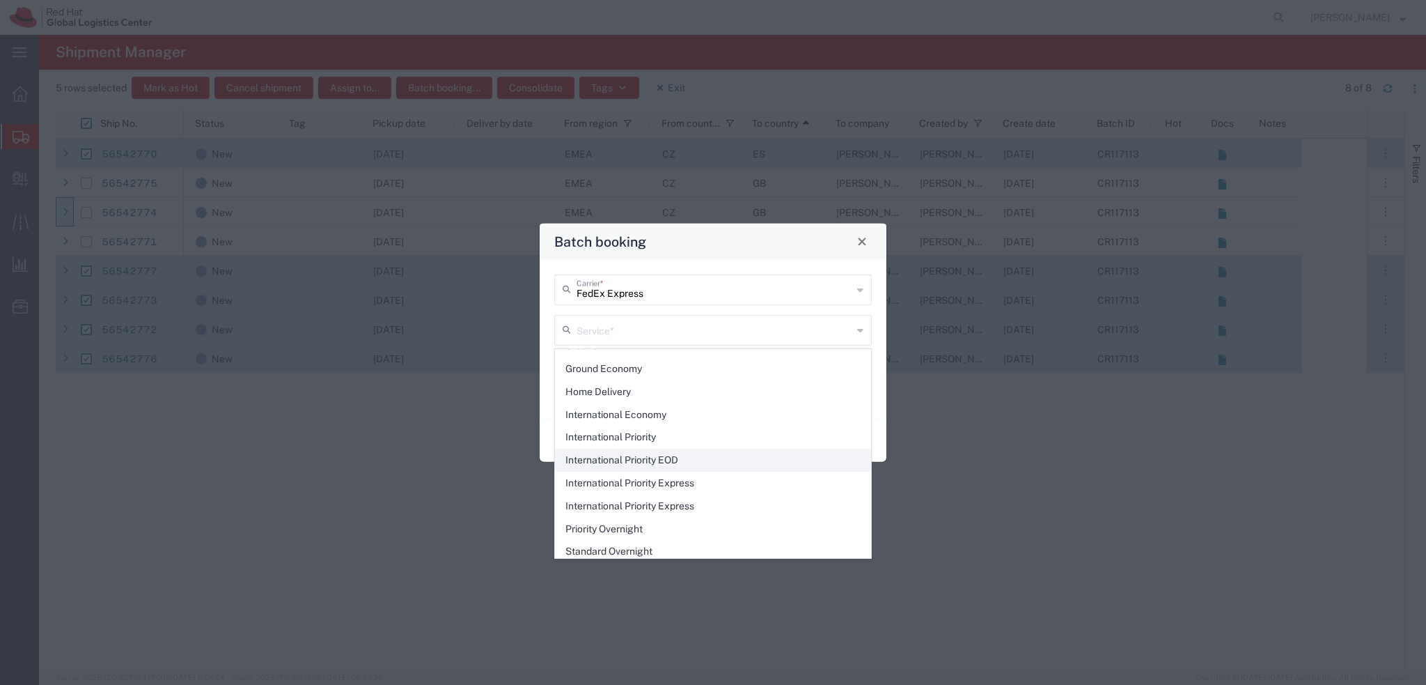
click at [715, 458] on span "International Priority EOD" at bounding box center [713, 460] width 315 height 22
type input "International Priority EOD"
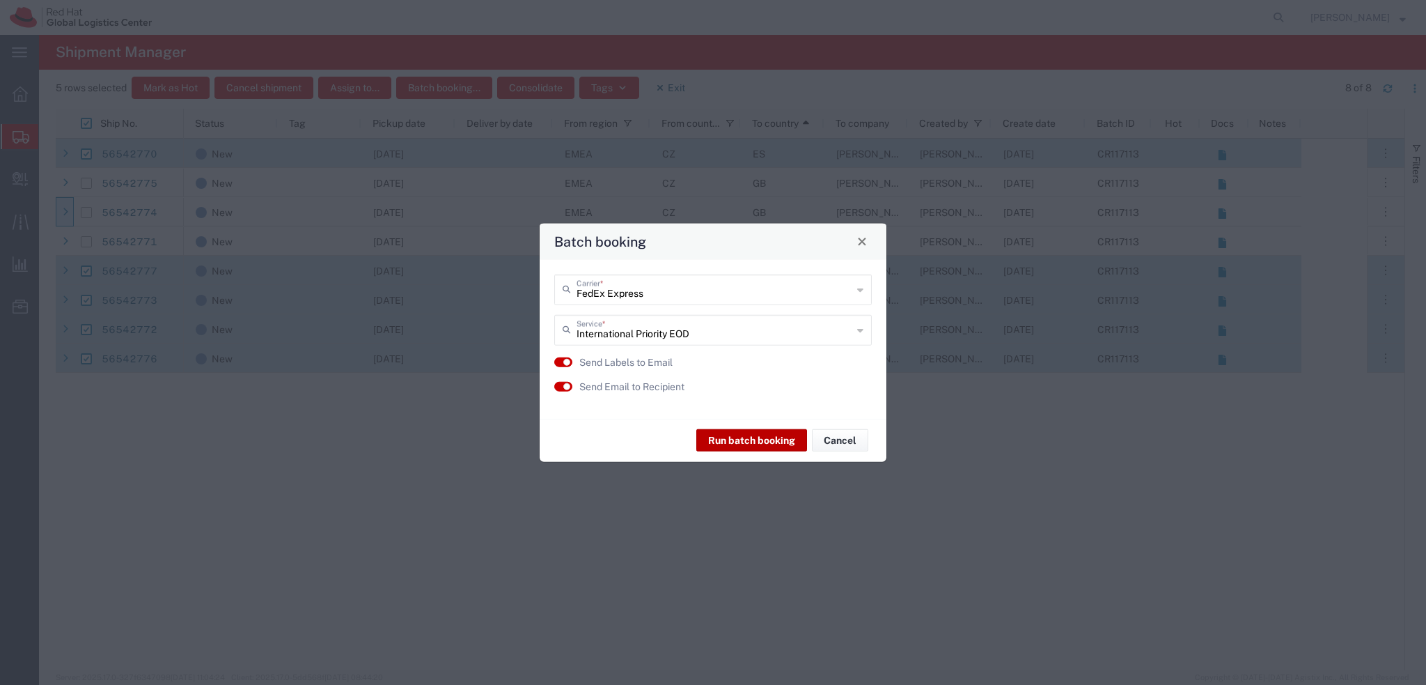
click at [728, 440] on button "Run batch booking" at bounding box center [751, 440] width 111 height 22
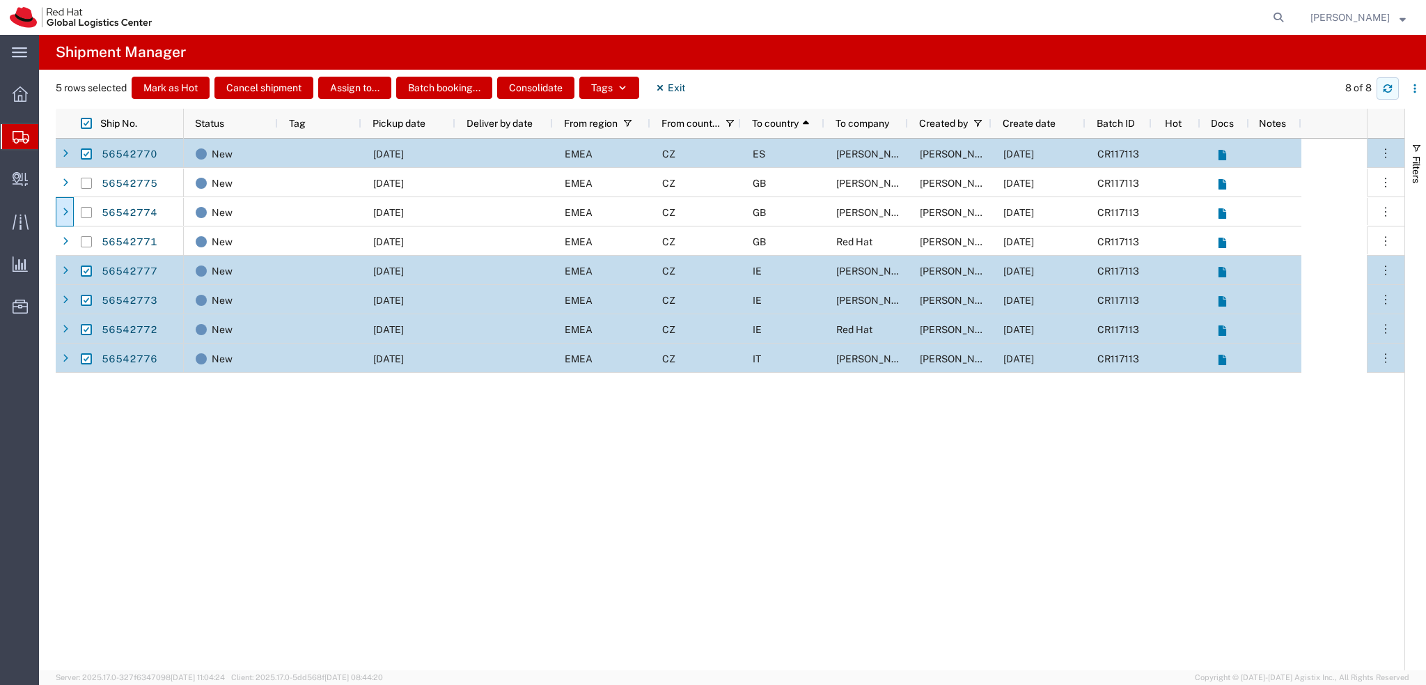
click at [1394, 91] on button "button" at bounding box center [1388, 88] width 22 height 22
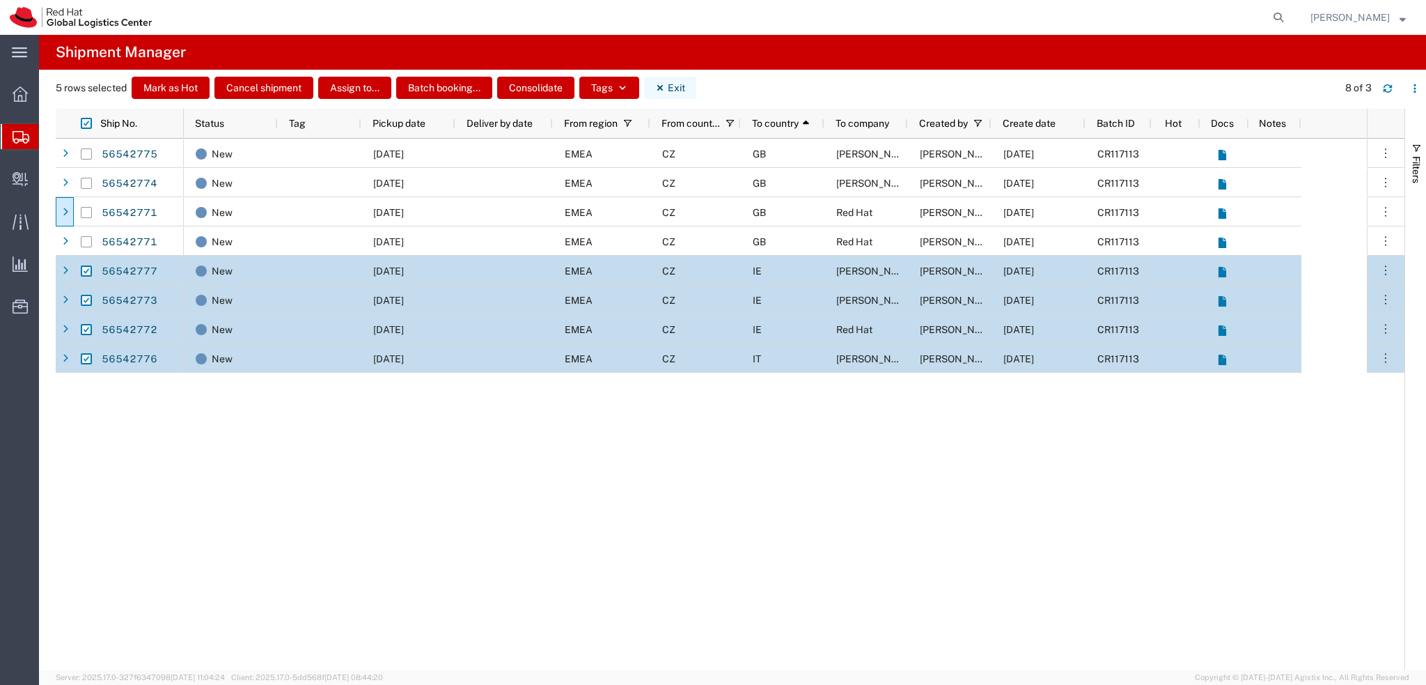
click at [673, 88] on button "Exit" at bounding box center [670, 88] width 52 height 22
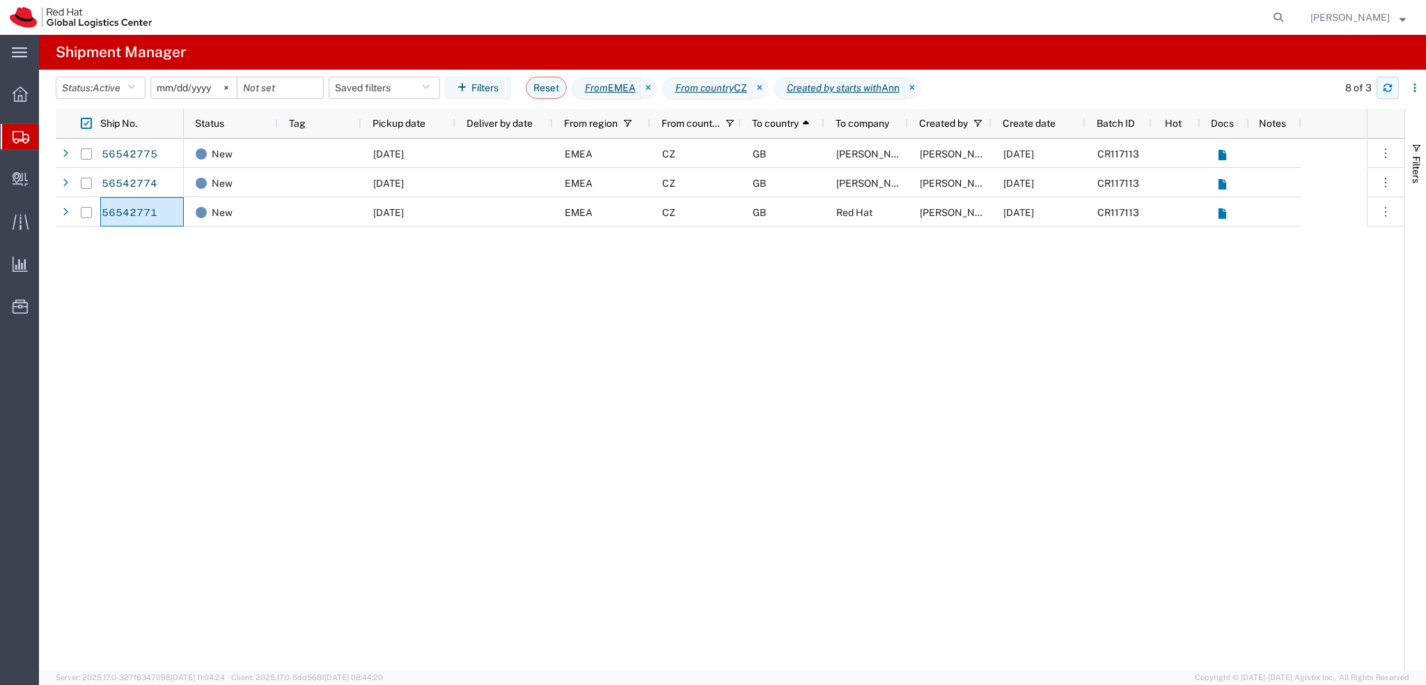
click at [1396, 87] on button "button" at bounding box center [1388, 88] width 22 height 22
click at [1389, 88] on icon "button" at bounding box center [1388, 88] width 10 height 10
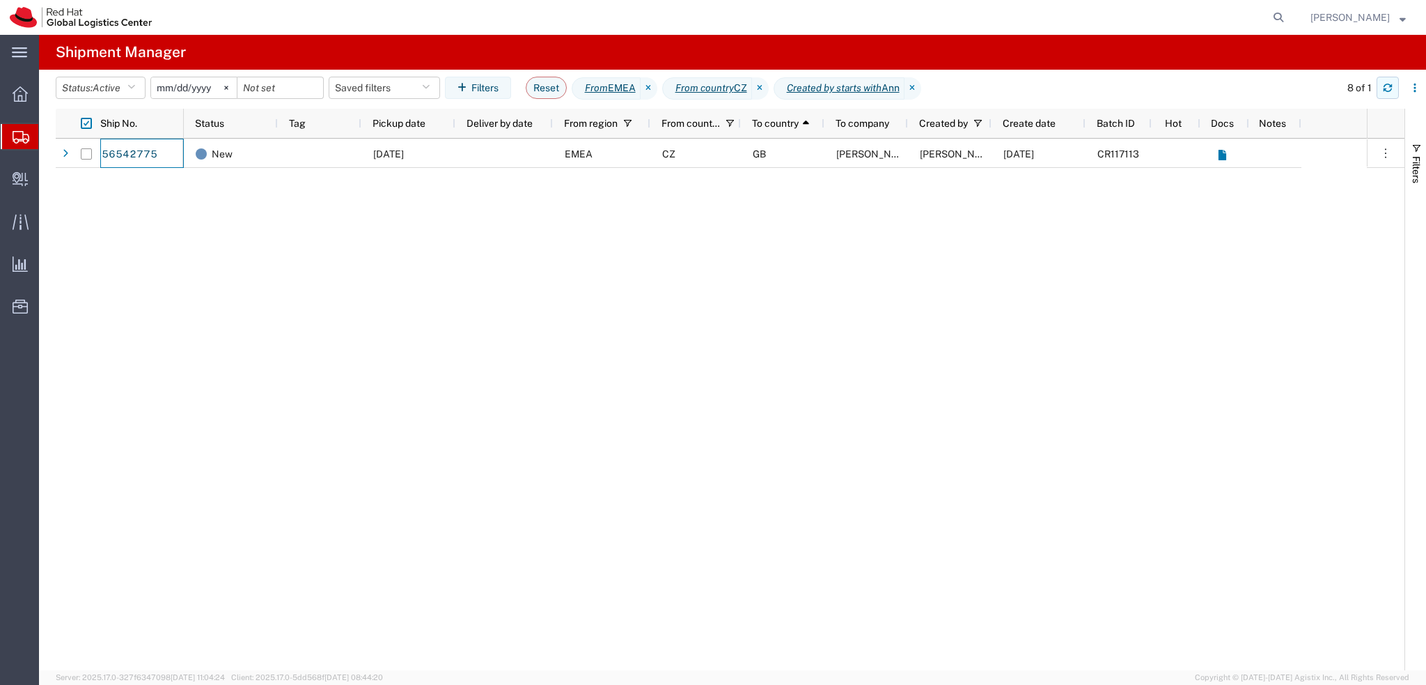
click at [1393, 79] on button "button" at bounding box center [1388, 88] width 22 height 22
click at [387, 88] on button "Saved filters" at bounding box center [384, 88] width 111 height 22
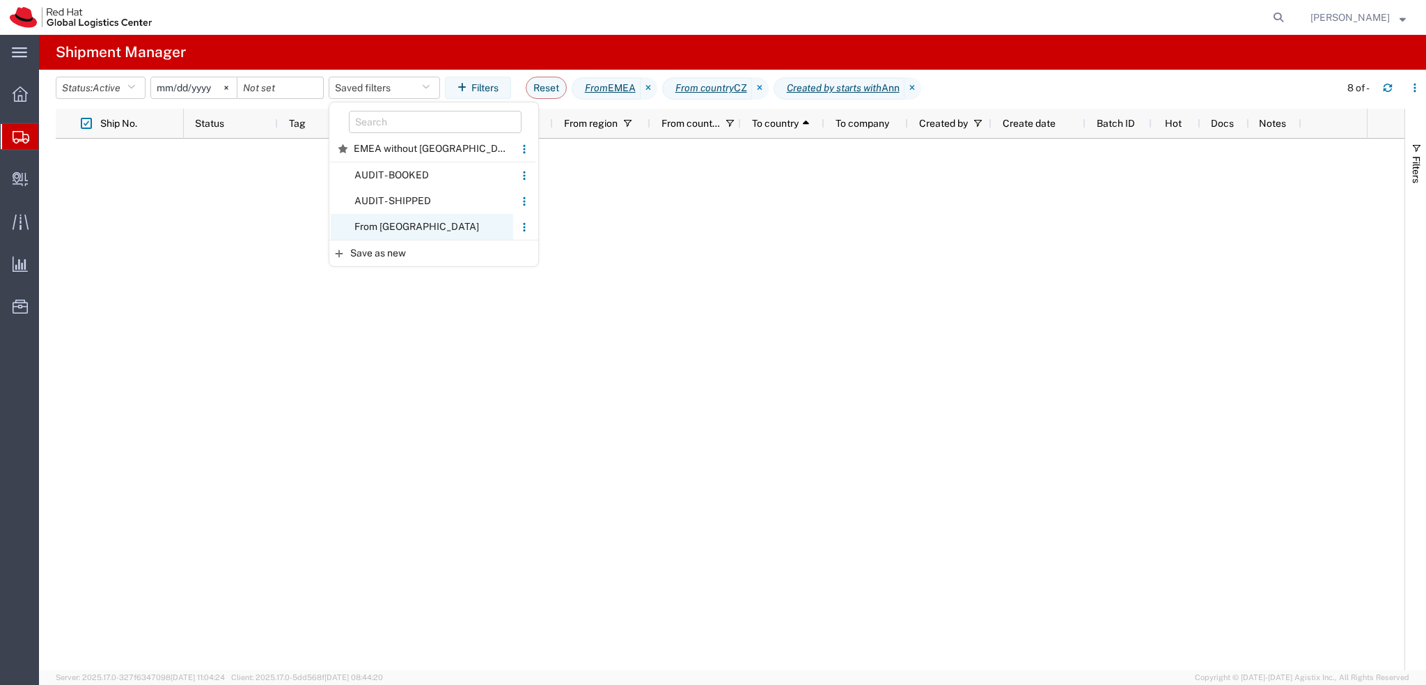
click at [415, 227] on span "From CZ" at bounding box center [422, 227] width 182 height 26
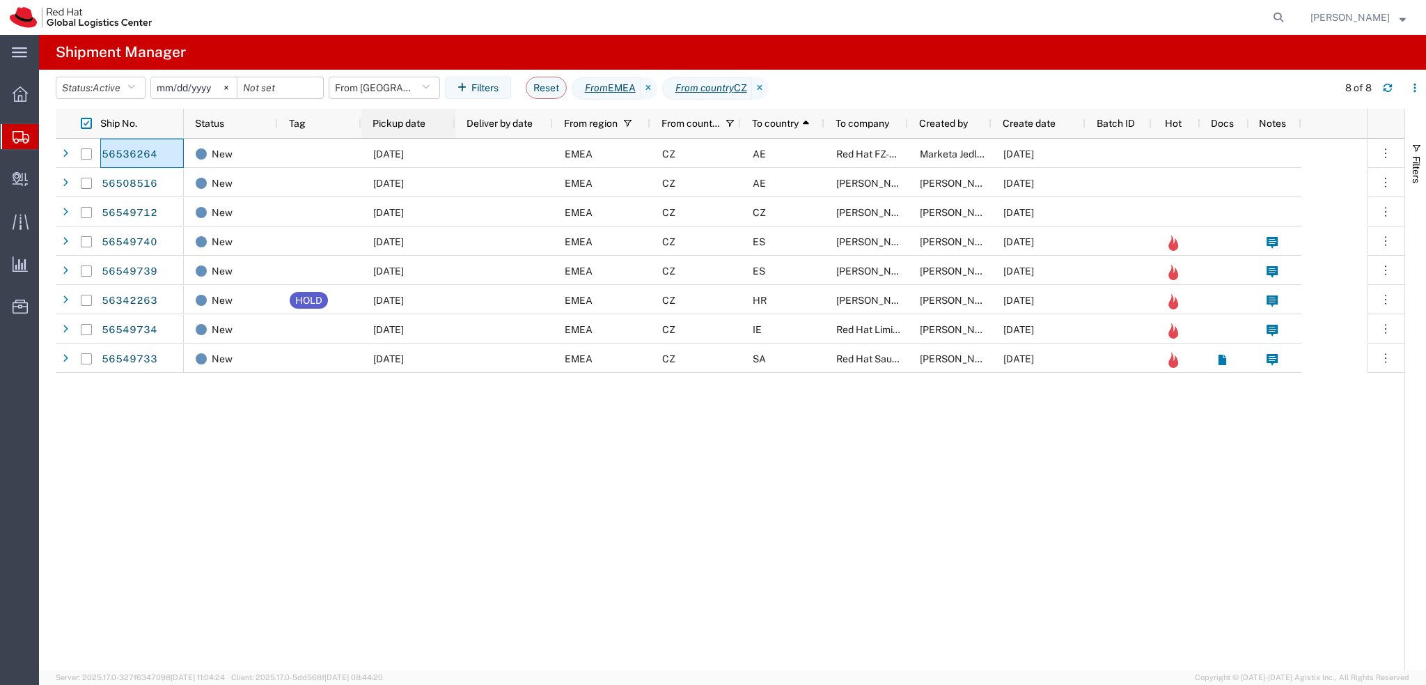
click at [423, 133] on div "Pickup date" at bounding box center [411, 123] width 77 height 22
click at [1288, 20] on icon at bounding box center [1279, 18] width 20 height 20
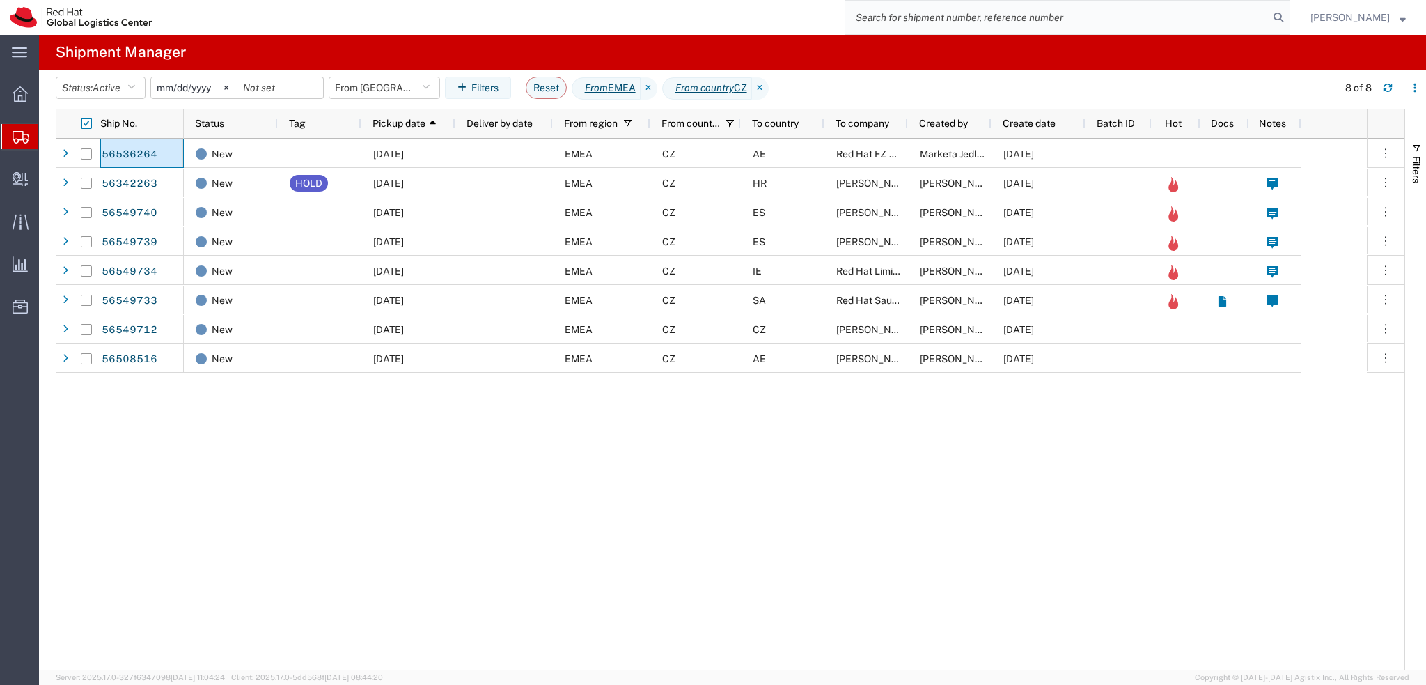
click at [1149, 24] on input "search" at bounding box center [1056, 17] width 423 height 33
type input "9879520884"
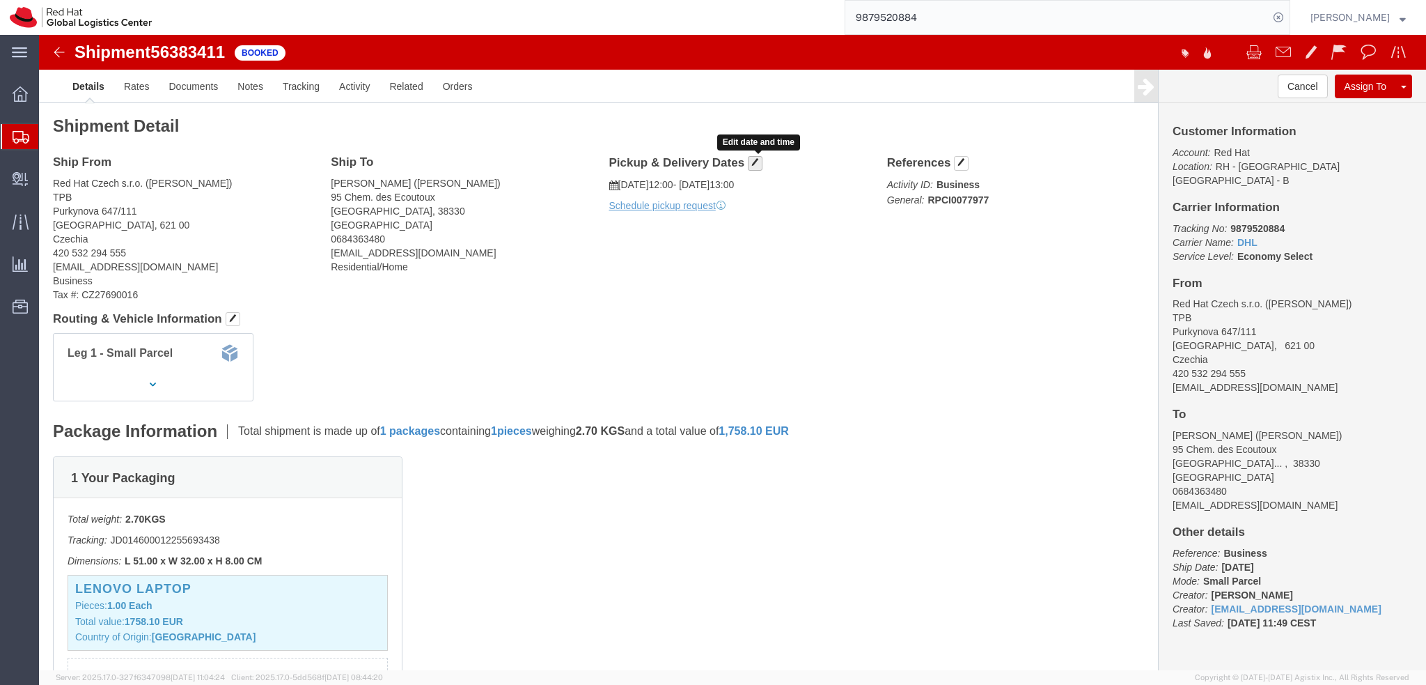
click span "button"
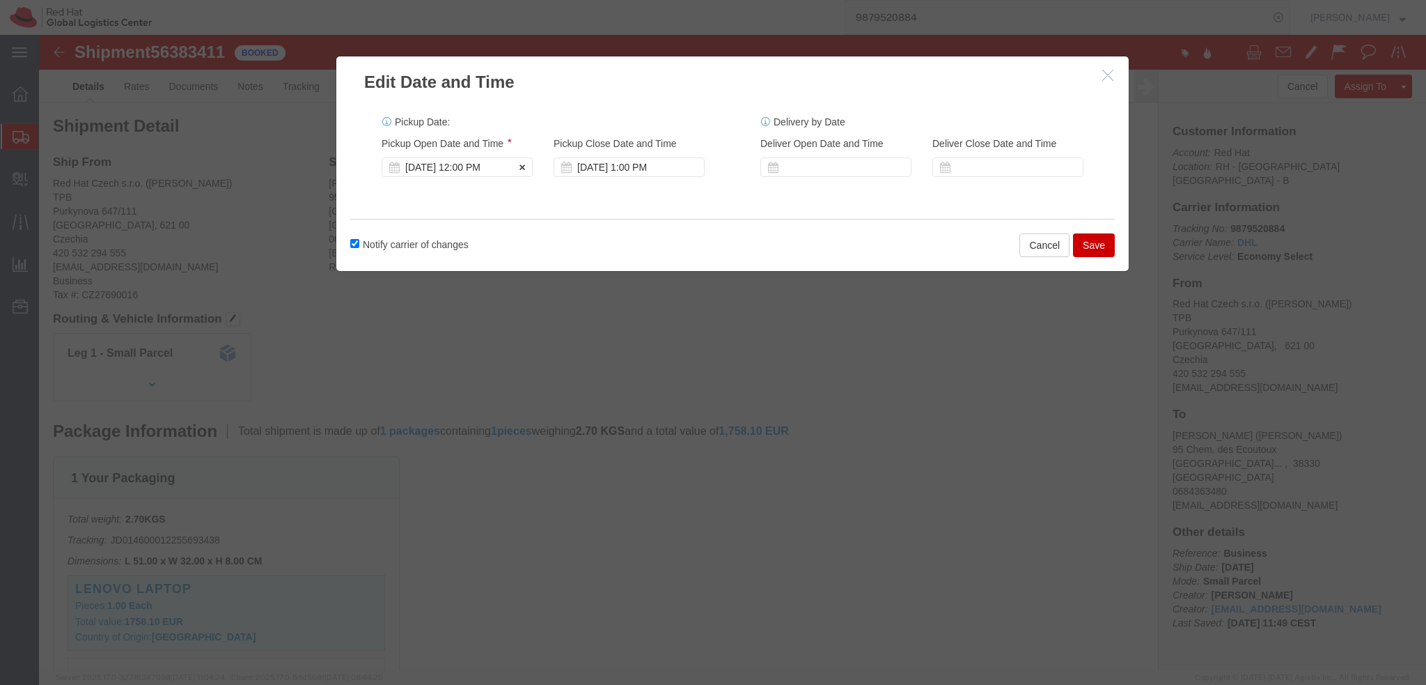
click div "Aug 20 2025 12:00 PM"
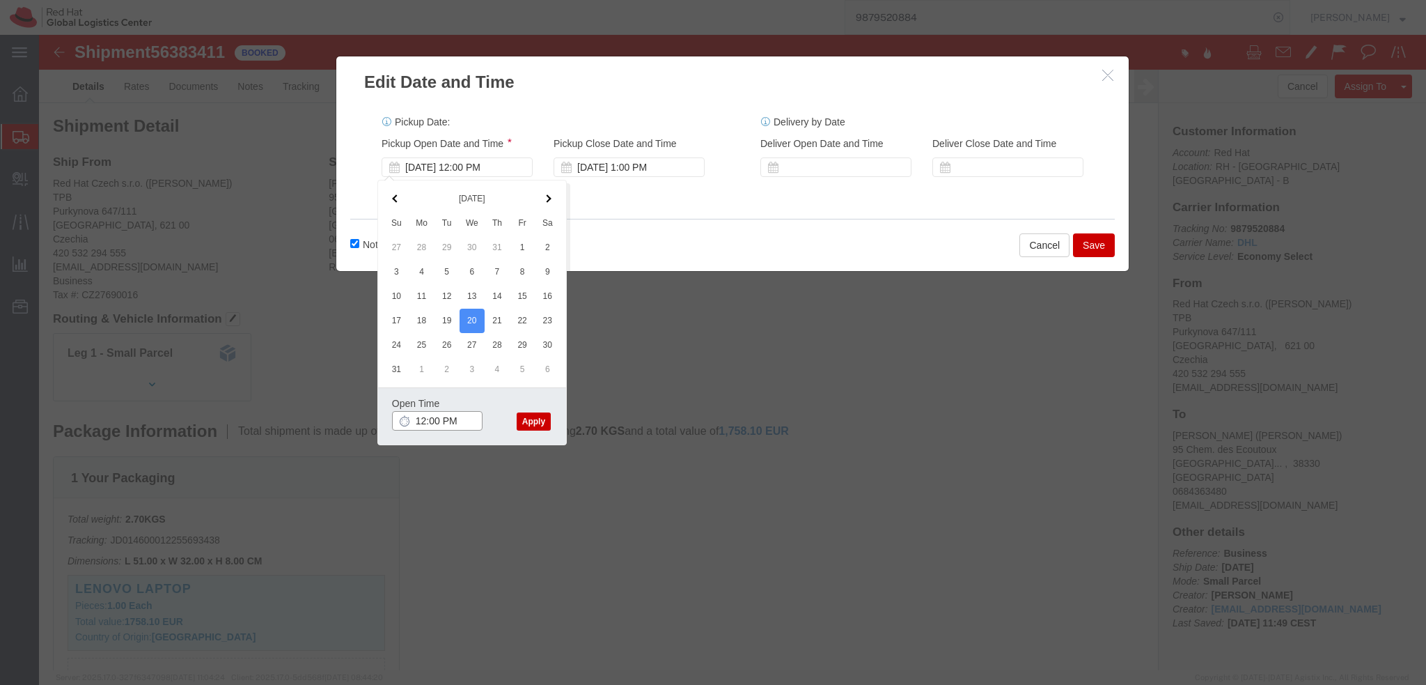
type input "1:00 PM"
click button "Apply"
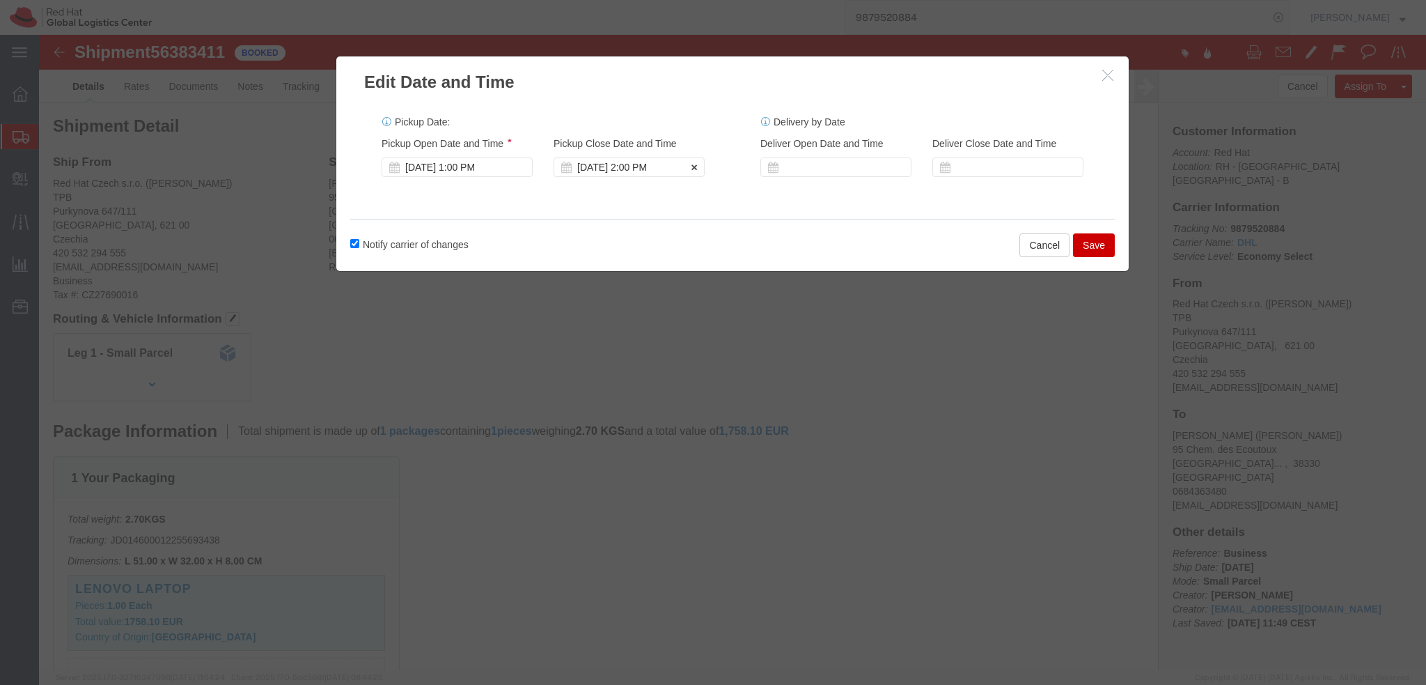
click div "Aug 20 2025 2:00 PM"
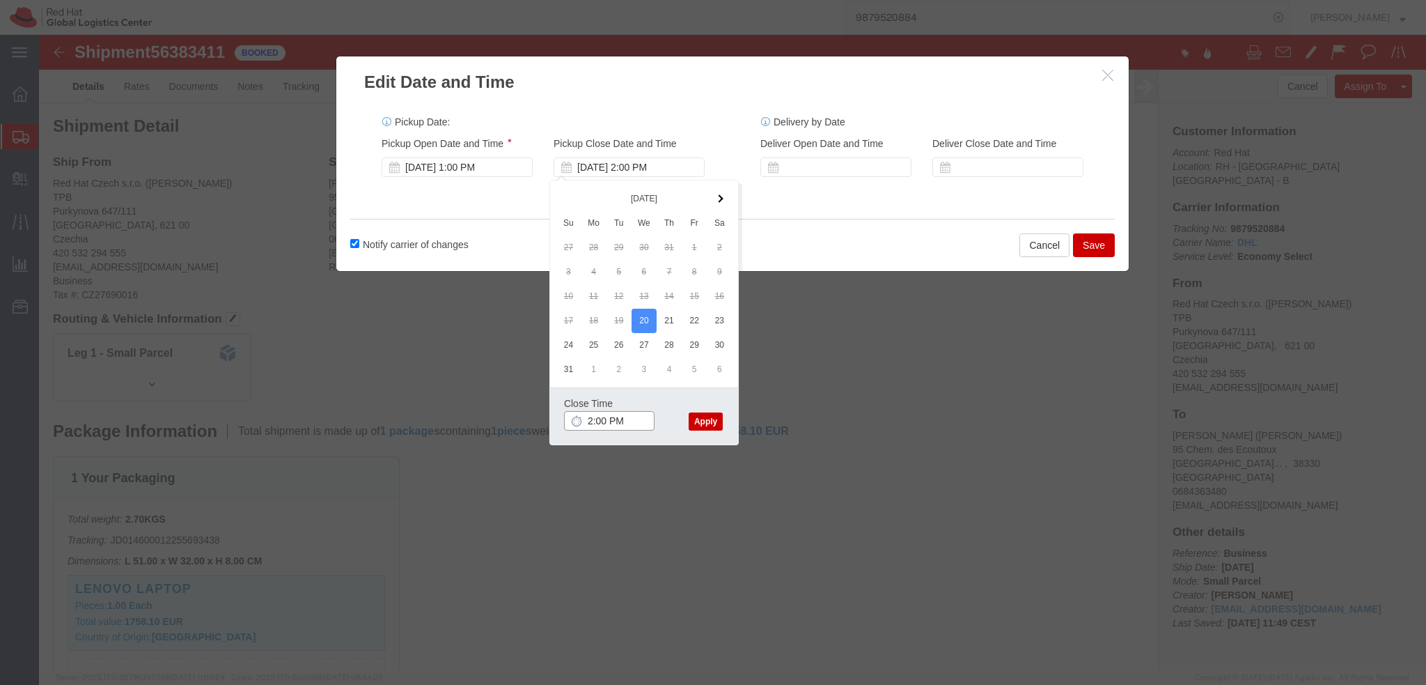
type input "4:00 PM"
click button "Apply"
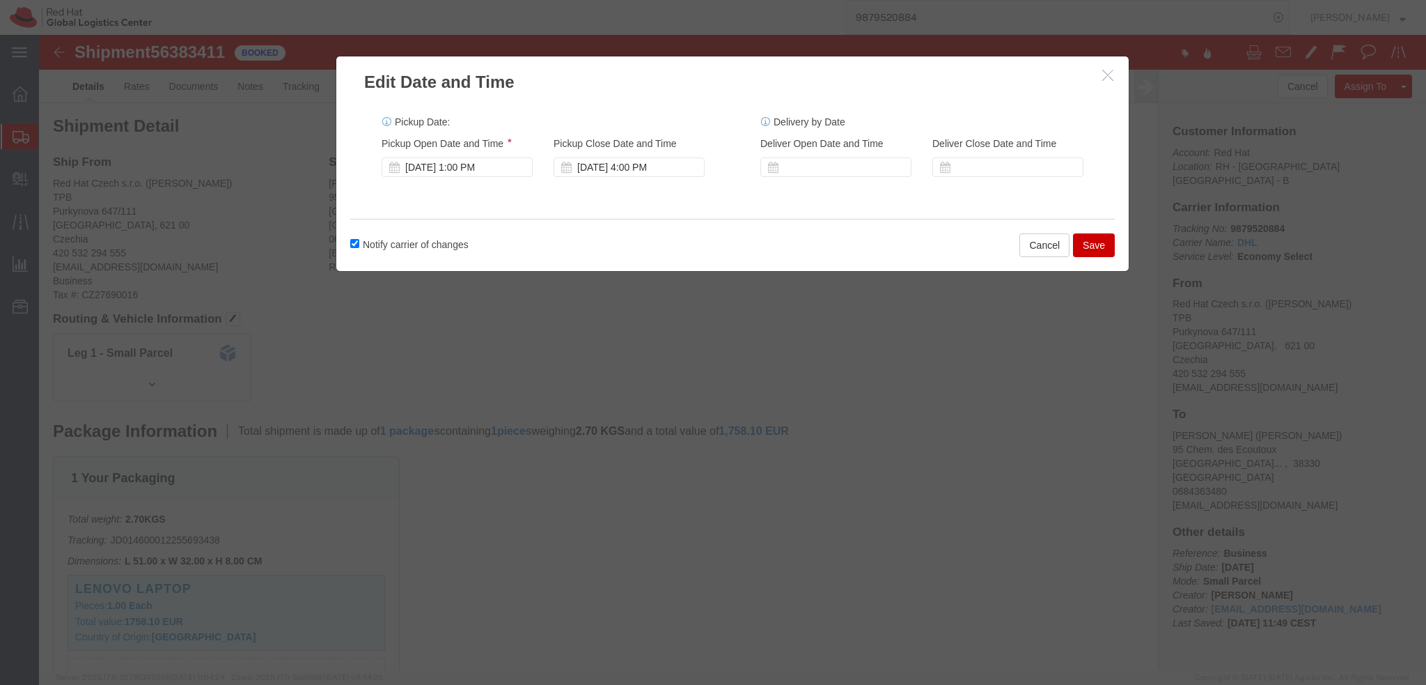
click button "Save"
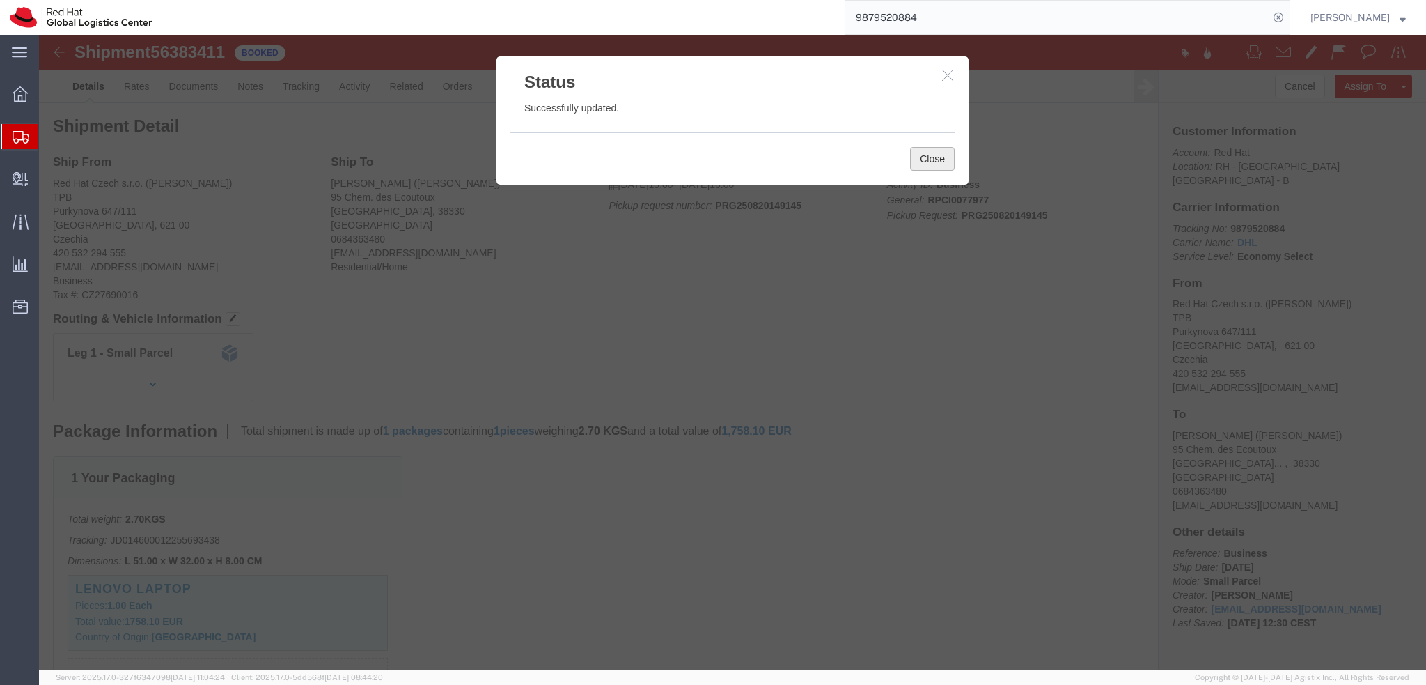
click button "Close"
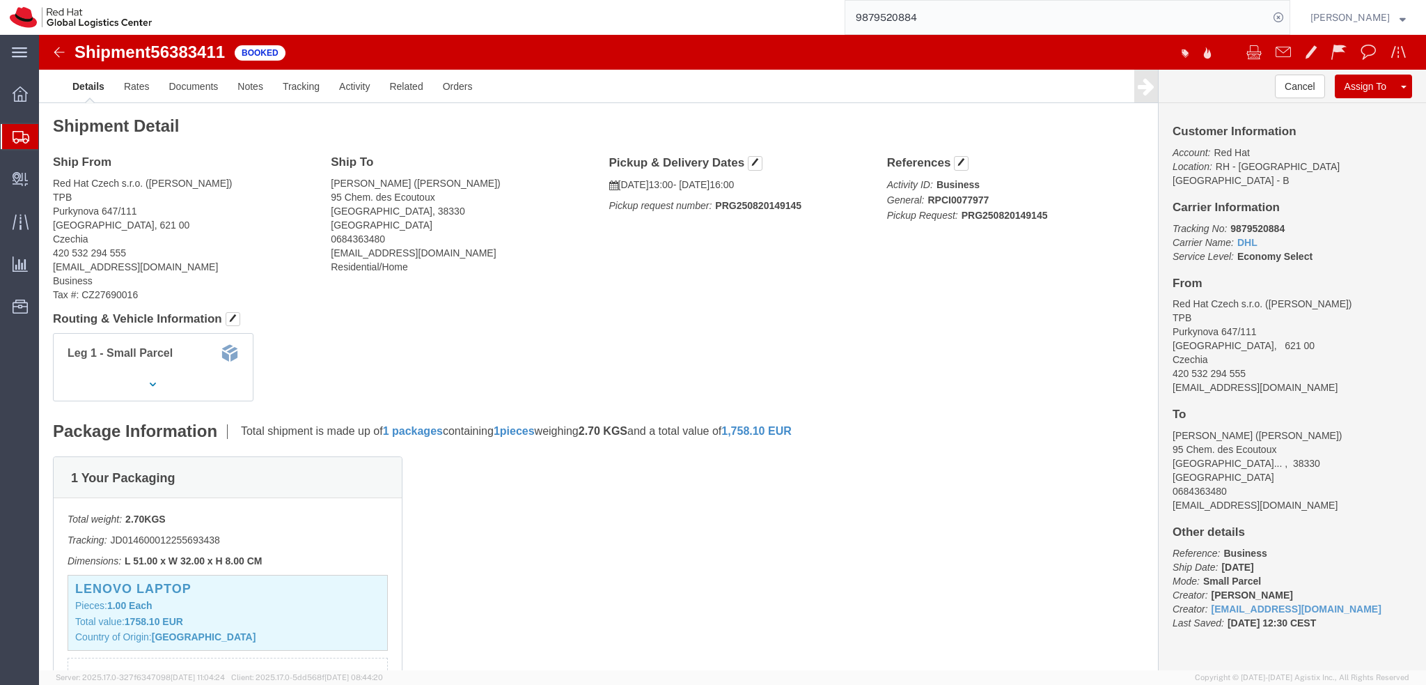
click address "Thierry Bordaz (Thierry Bordaz) 95 Chem. des Ecoutoux Saint-Nazaire-les-Eymes, …"
click img
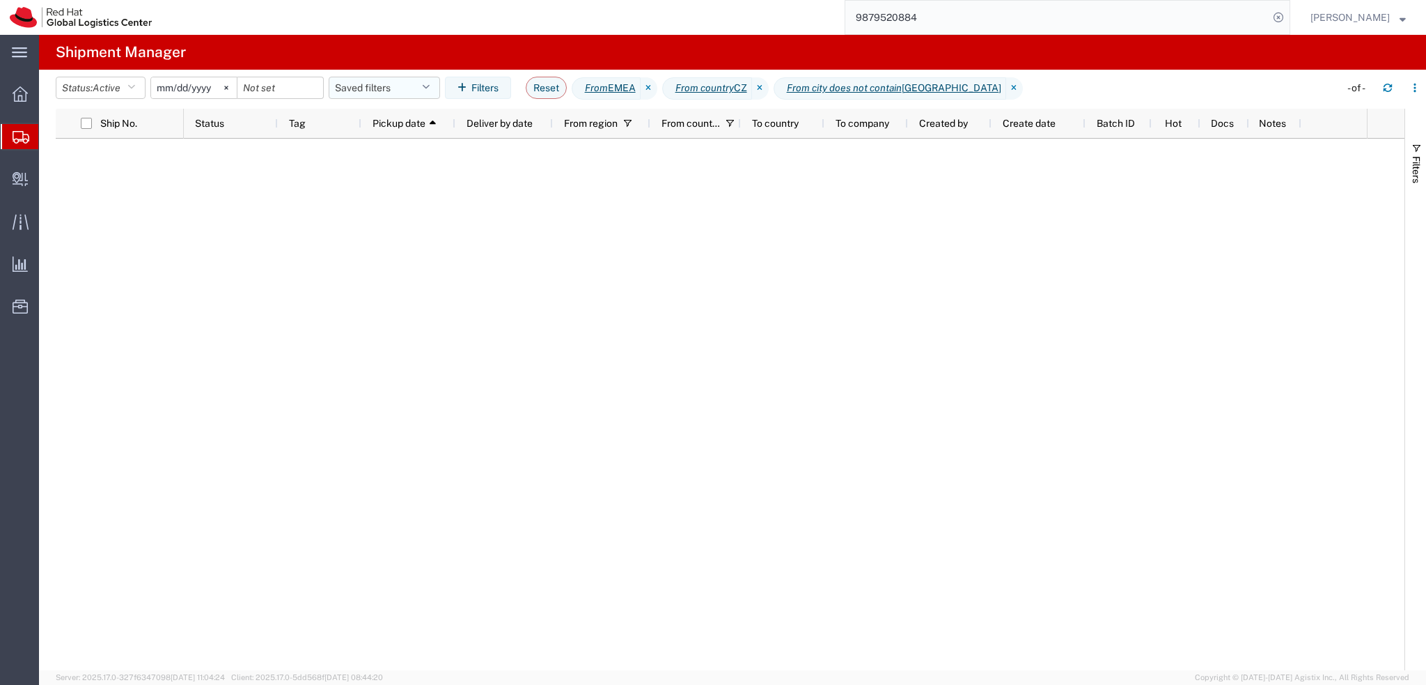
click at [398, 91] on button "Saved filters" at bounding box center [384, 88] width 111 height 22
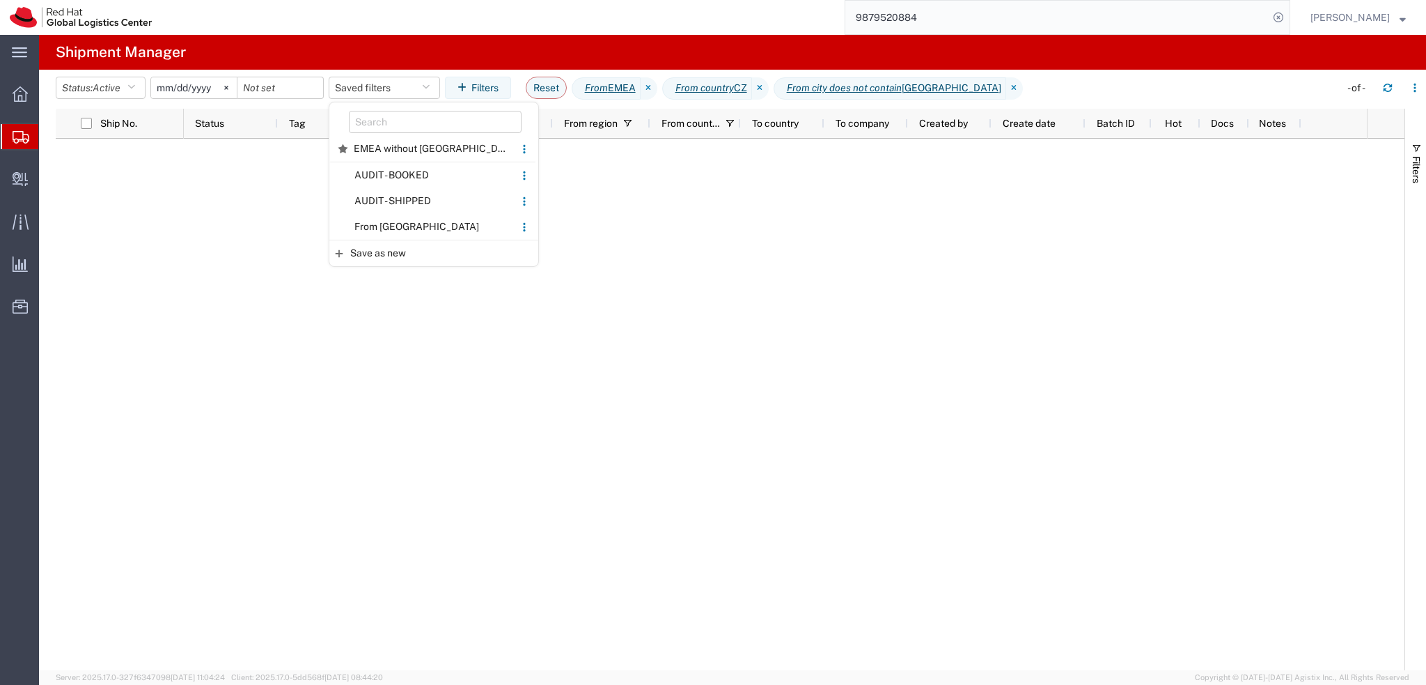
click at [417, 217] on span "From CZ" at bounding box center [422, 227] width 182 height 26
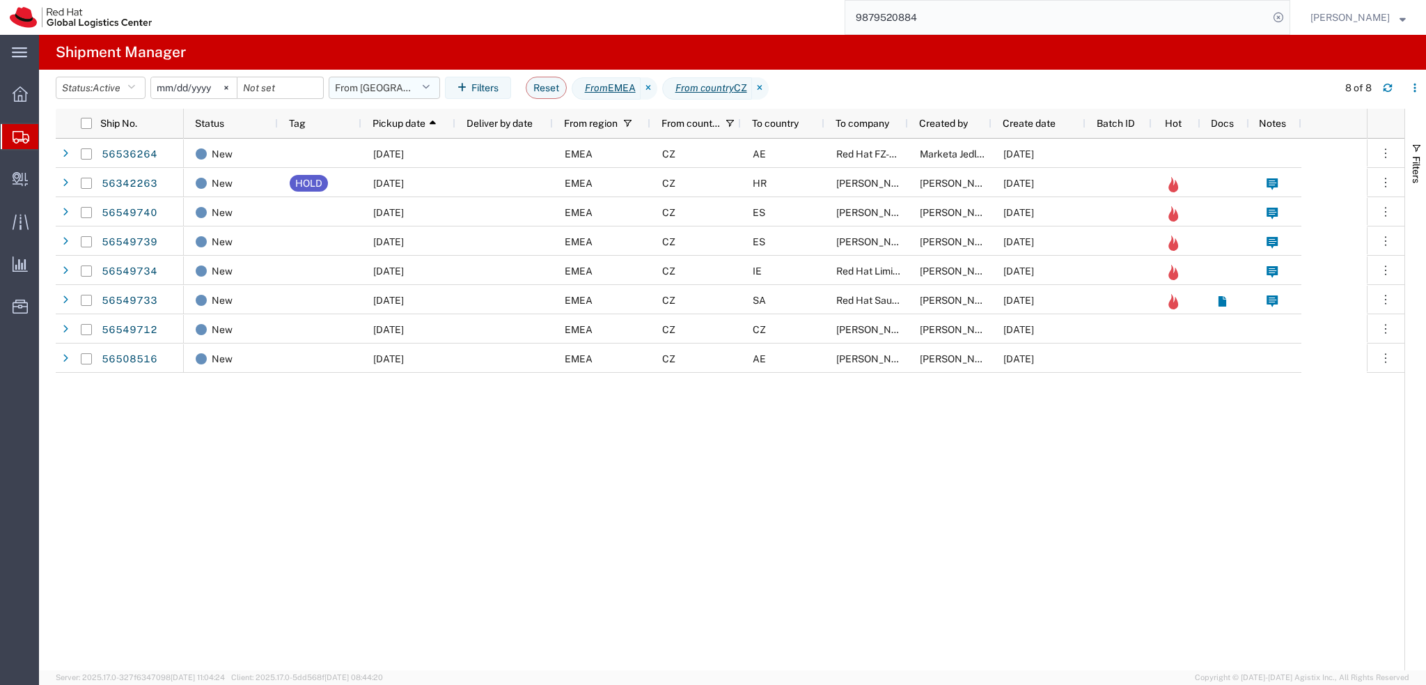
click at [401, 88] on button "From CZ" at bounding box center [384, 88] width 111 height 22
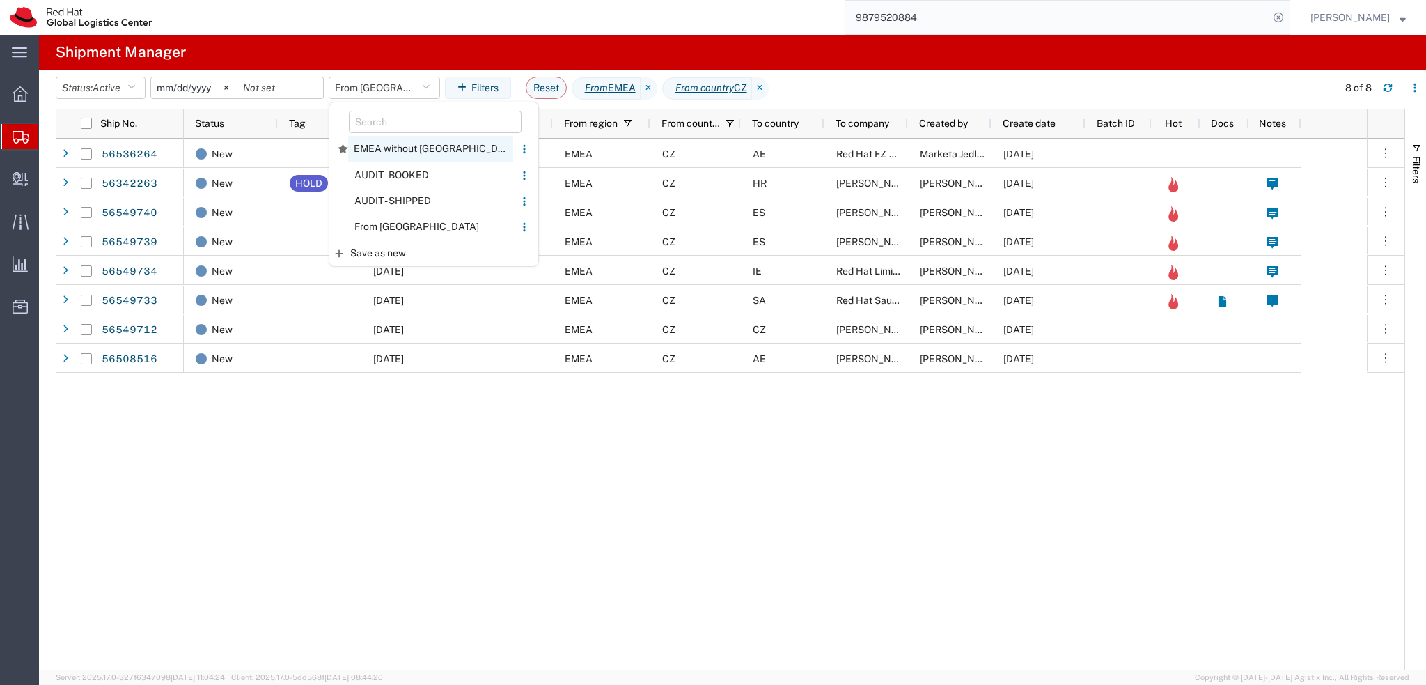
click at [421, 147] on span "EMEA without Brno" at bounding box center [430, 149] width 165 height 26
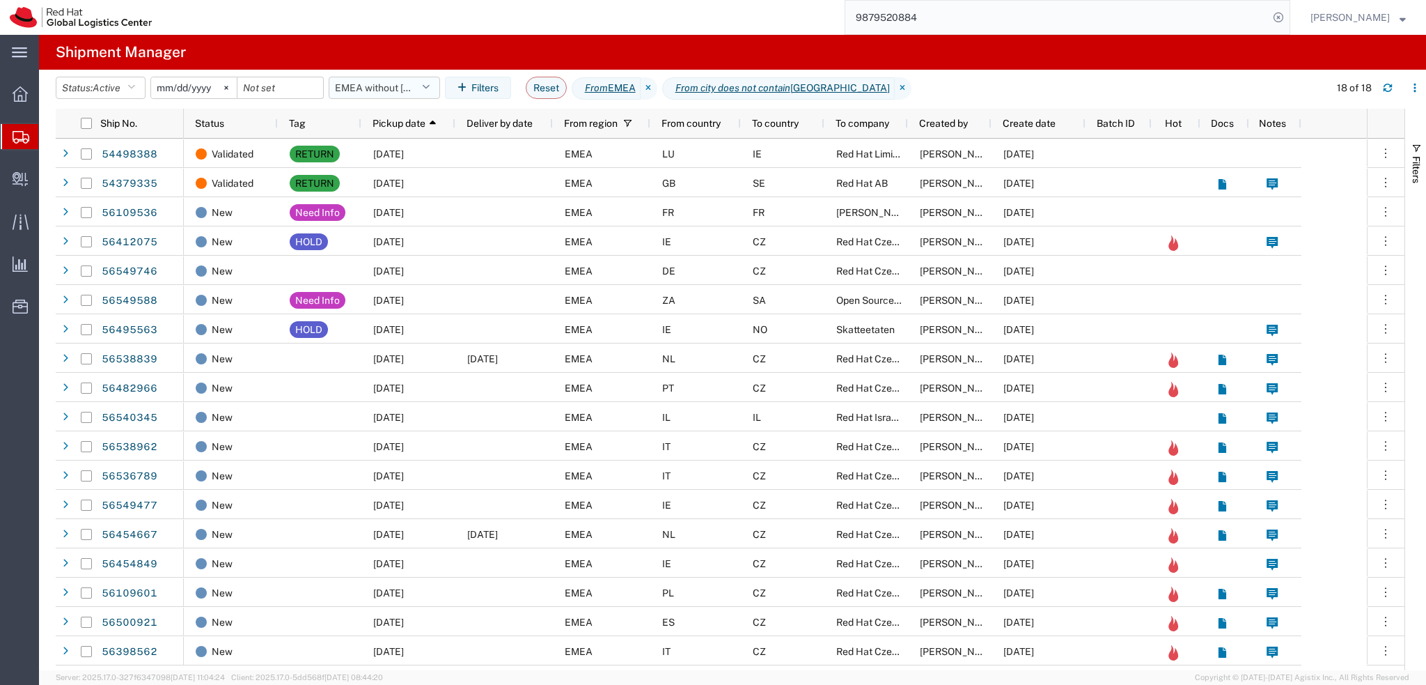
click at [391, 92] on button "EMEA without Brno" at bounding box center [384, 88] width 111 height 22
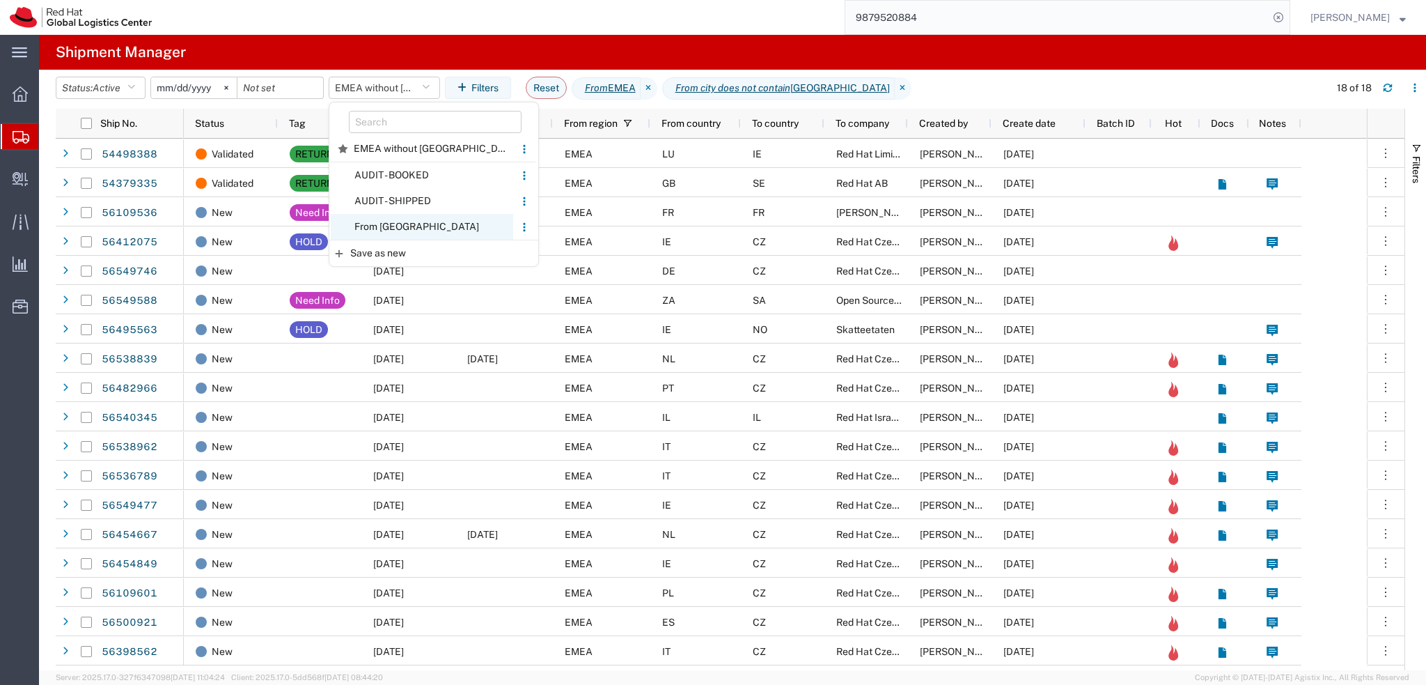
click at [421, 224] on span "From CZ" at bounding box center [422, 227] width 182 height 26
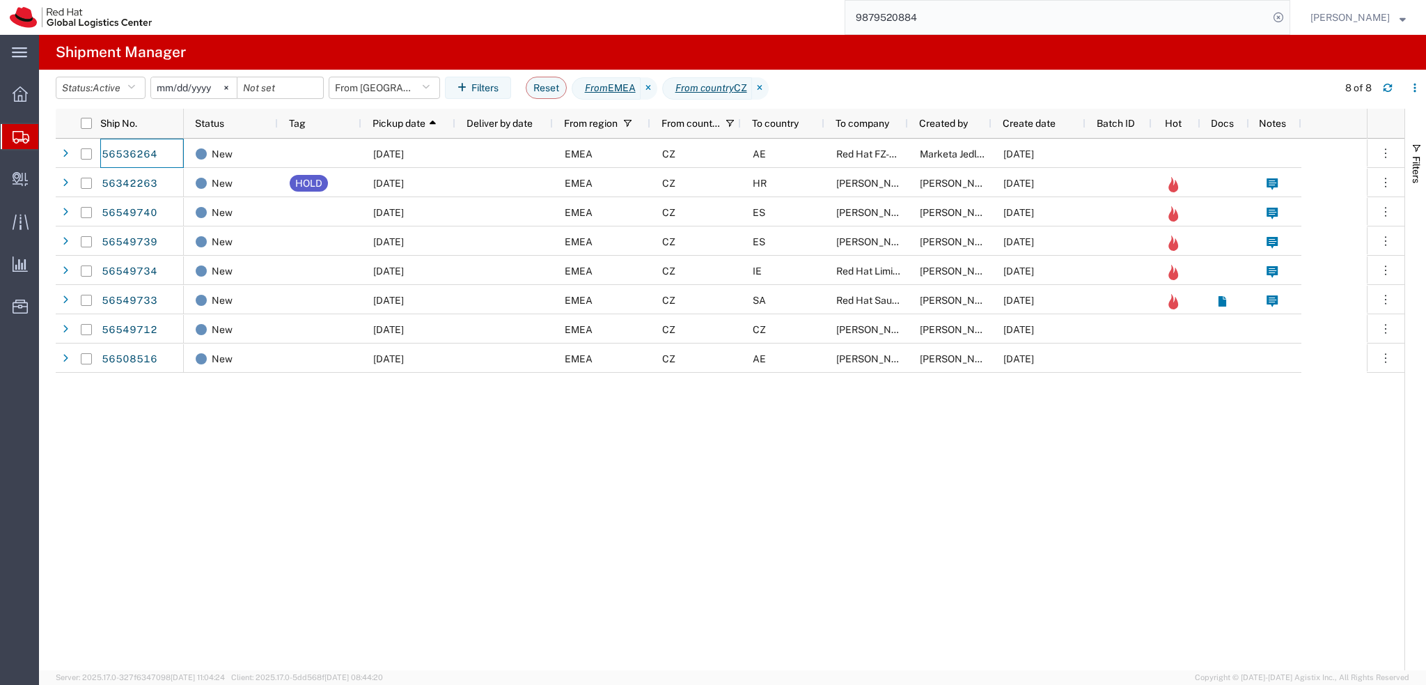
click at [1027, 20] on input "9879520884" at bounding box center [1056, 17] width 423 height 33
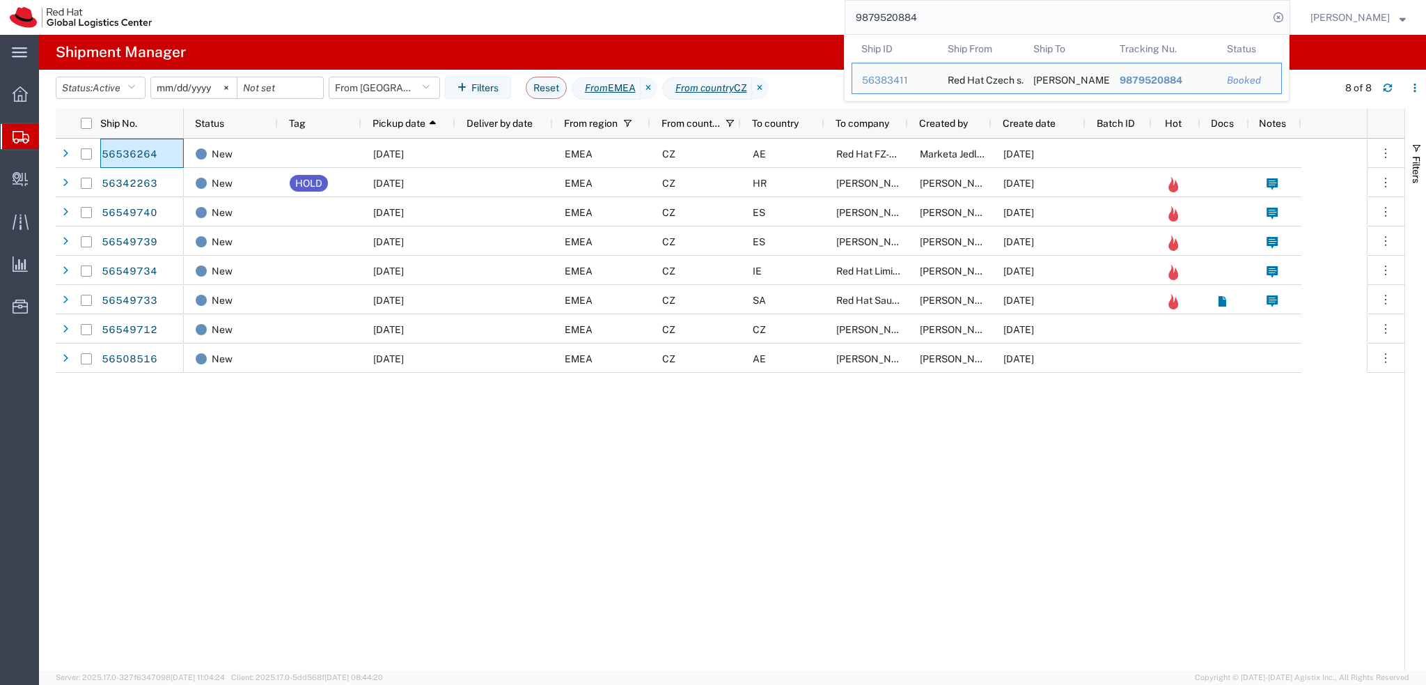
click at [1026, 20] on input "9879520884" at bounding box center [1056, 17] width 423 height 33
paste input "5332719302"
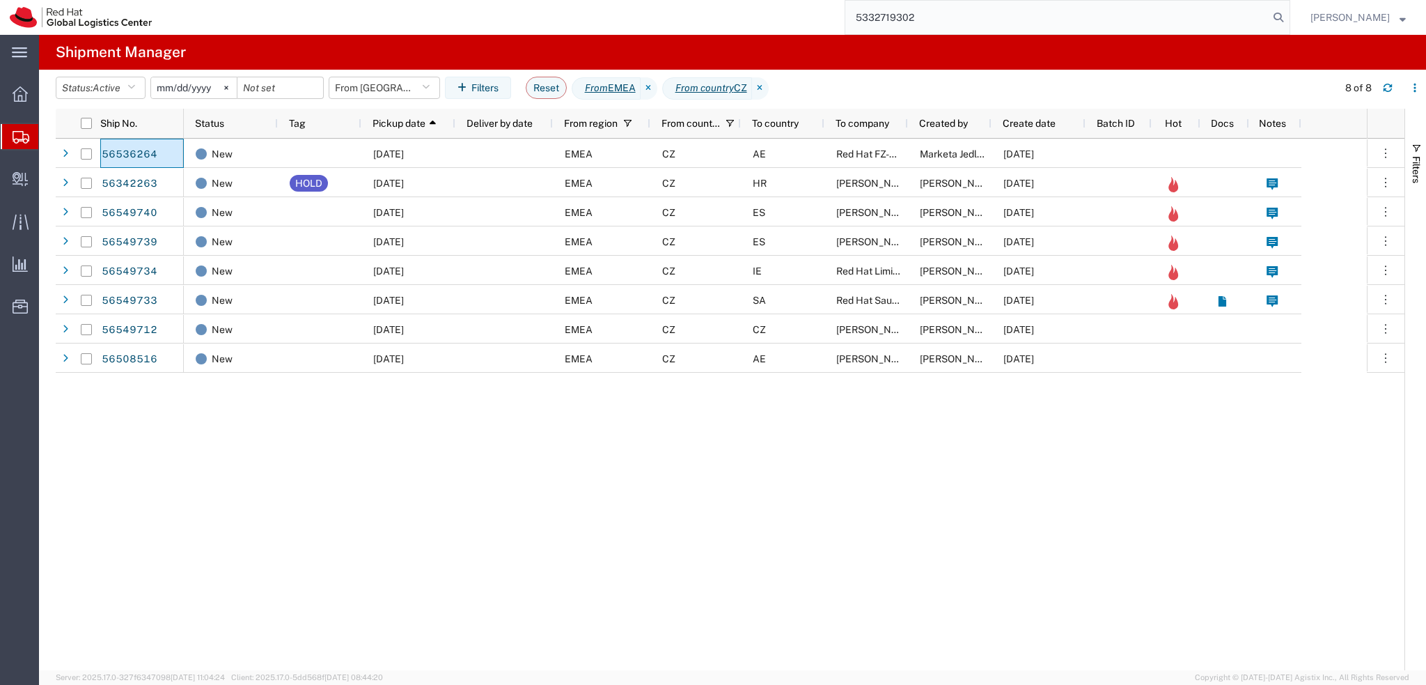
type input "5332719302"
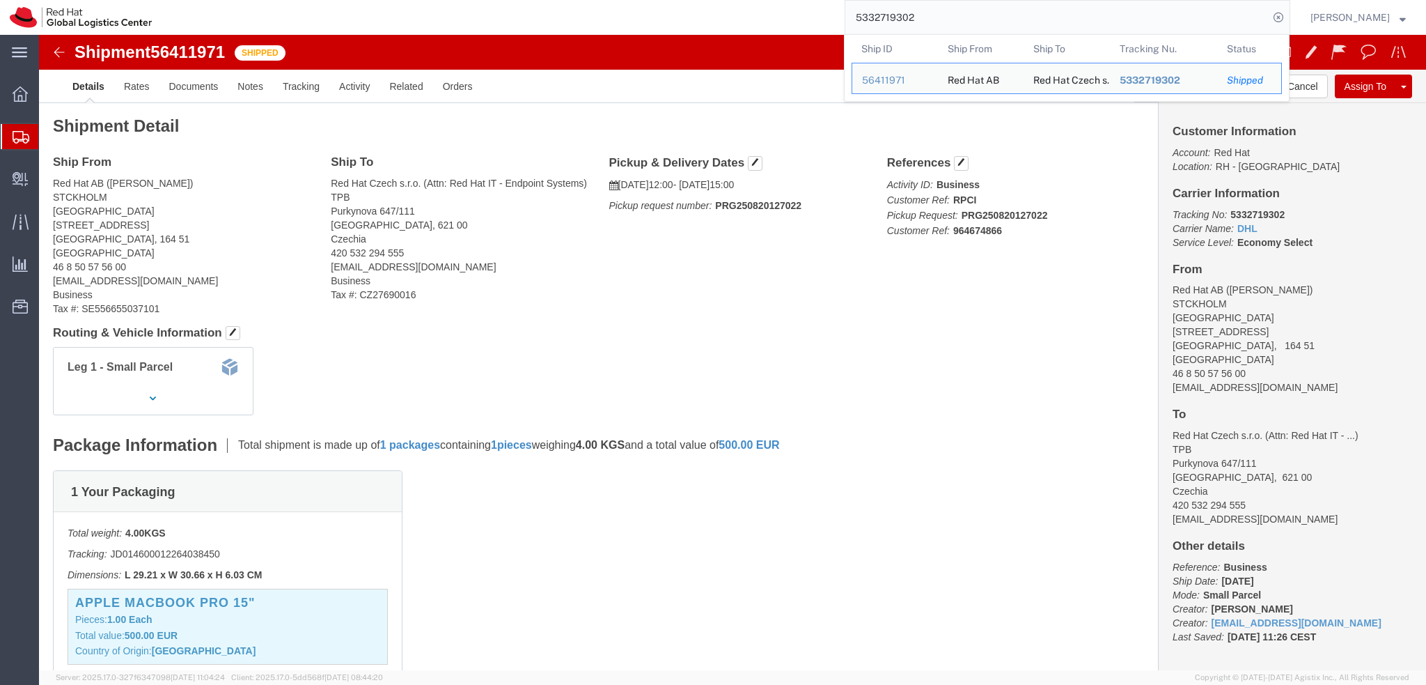
click img
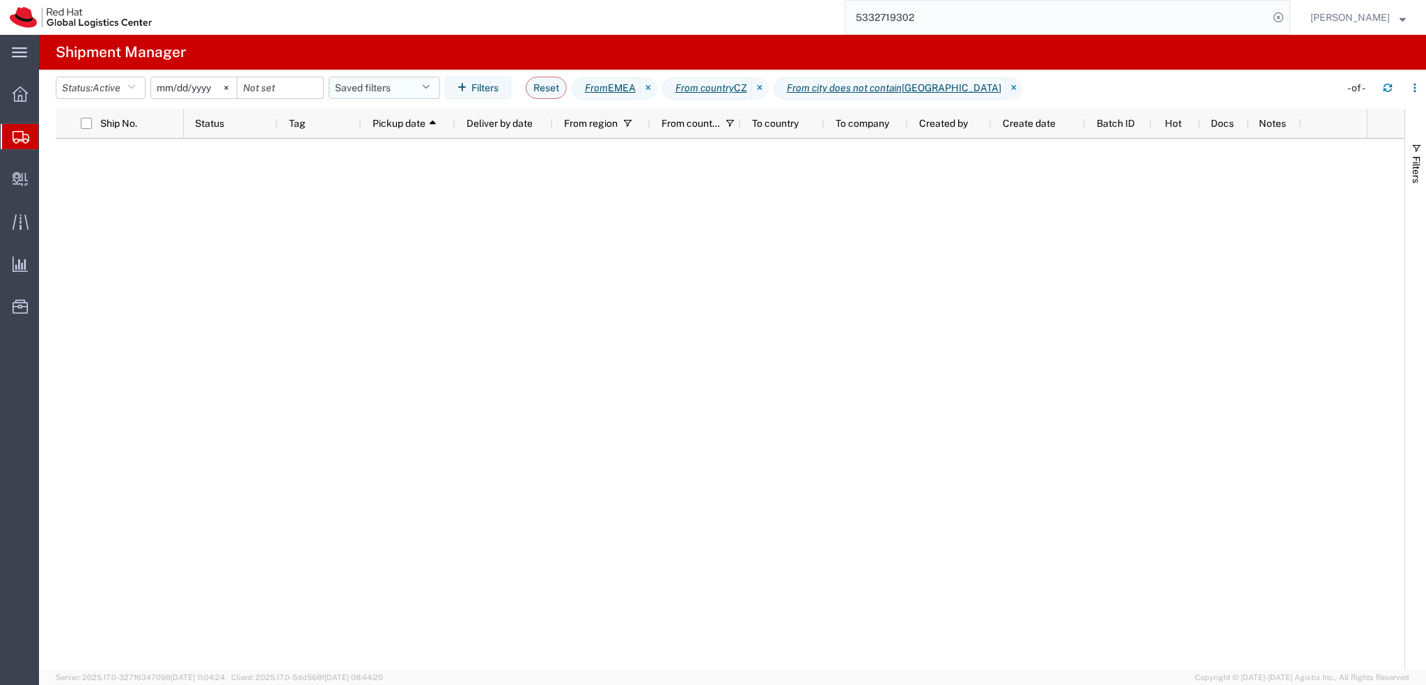
click at [387, 90] on button "Saved filters" at bounding box center [384, 88] width 111 height 22
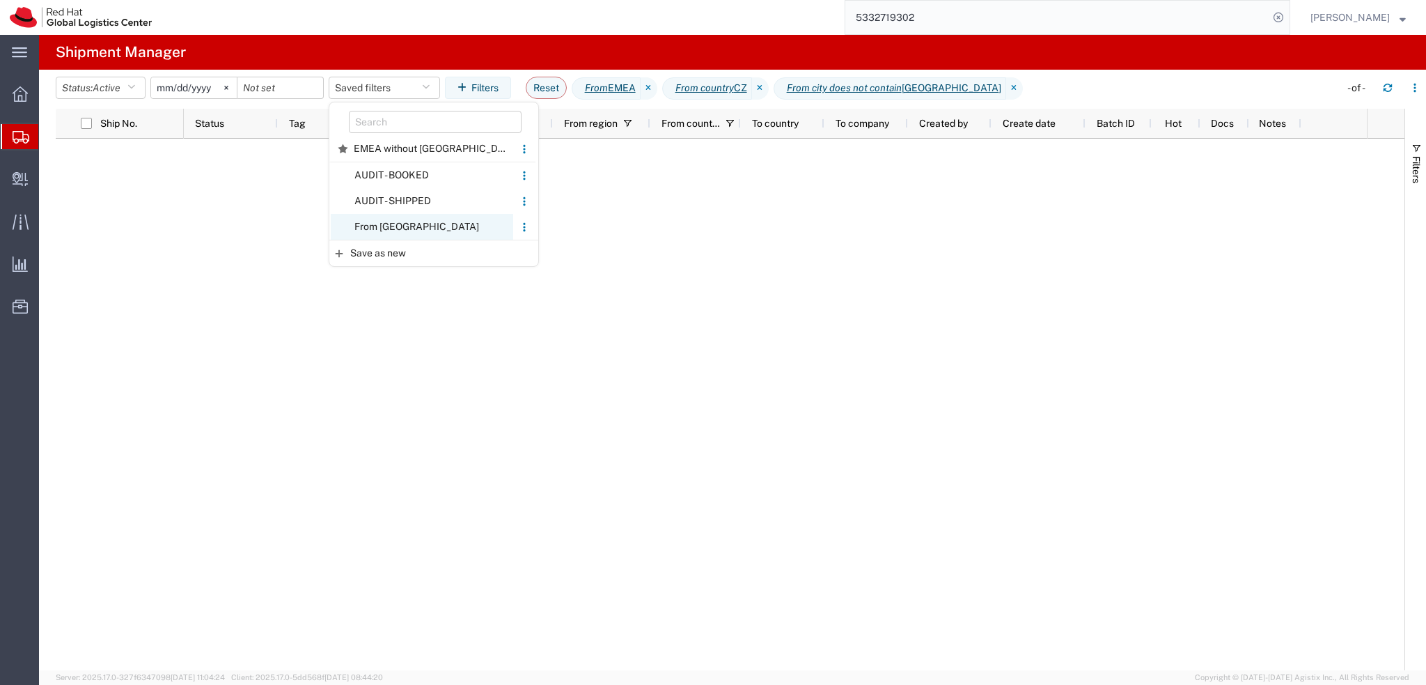
click at [382, 228] on span "From CZ" at bounding box center [422, 227] width 182 height 26
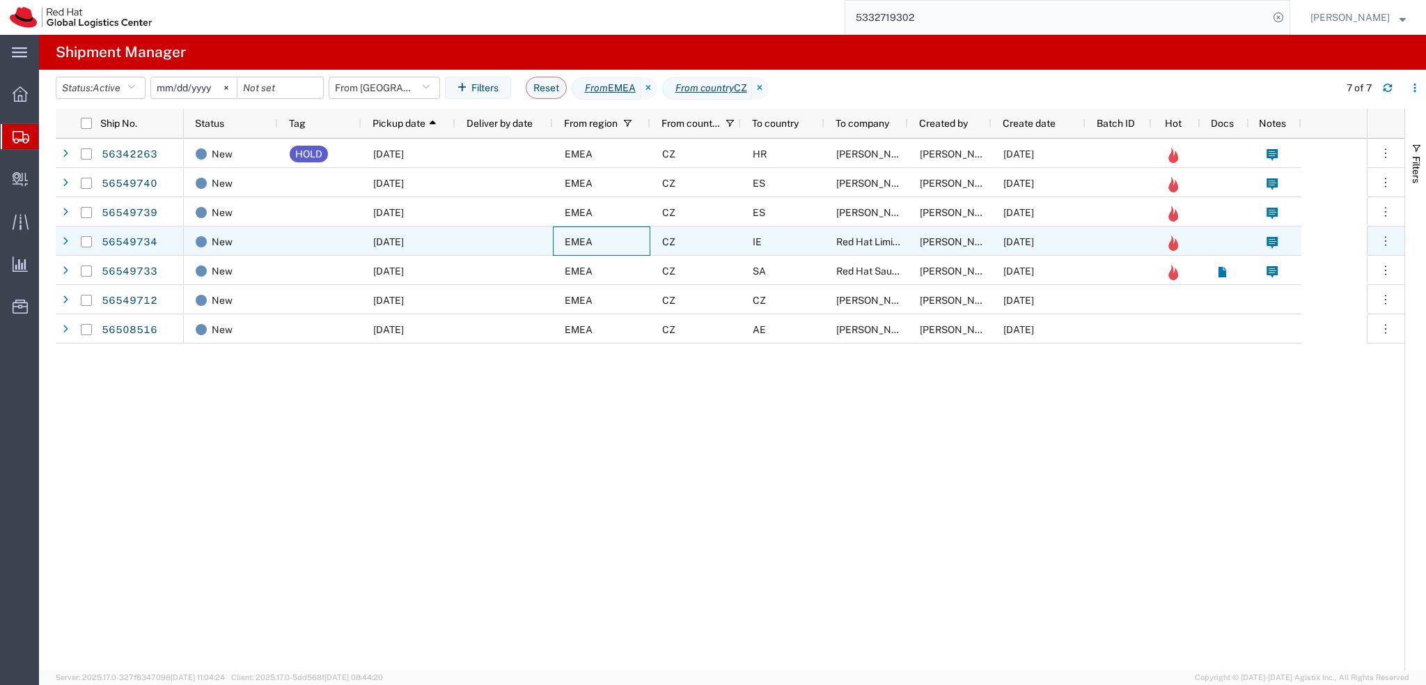
click at [640, 233] on div "EMEA" at bounding box center [602, 240] width 98 height 29
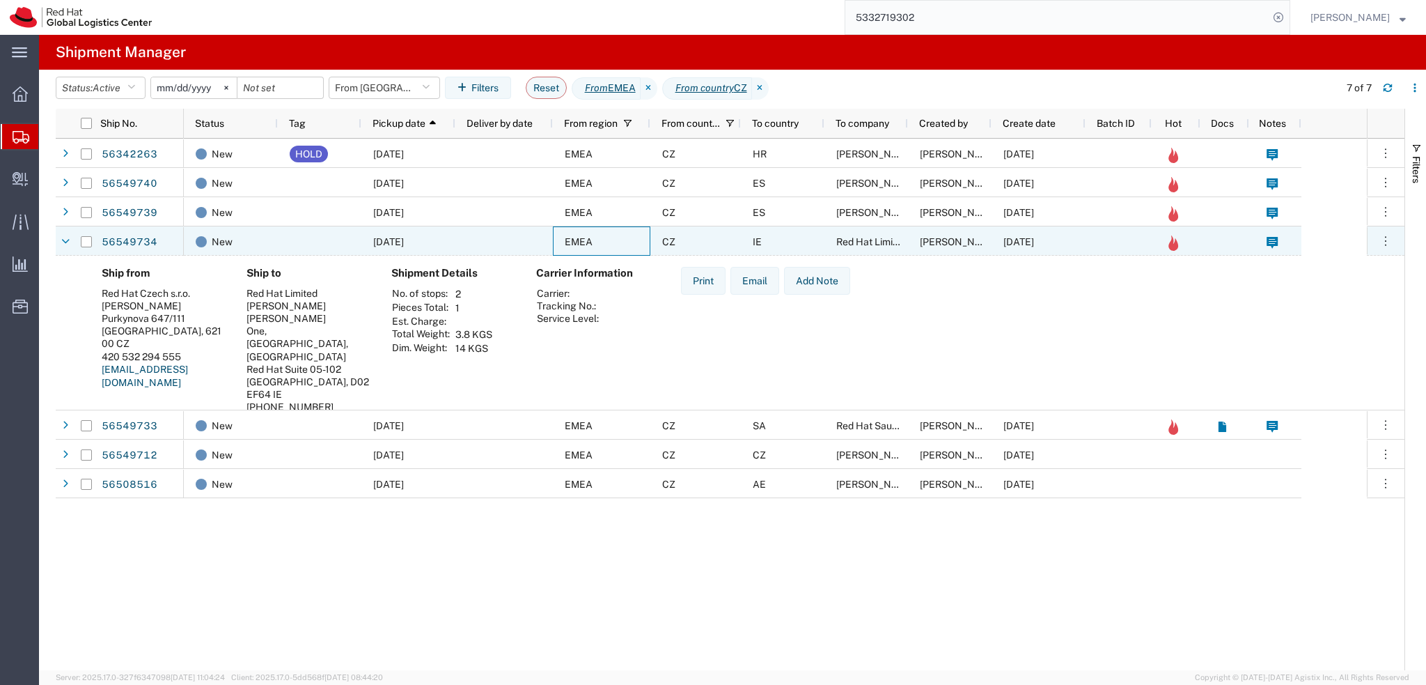
click at [640, 234] on div "EMEA" at bounding box center [602, 240] width 98 height 29
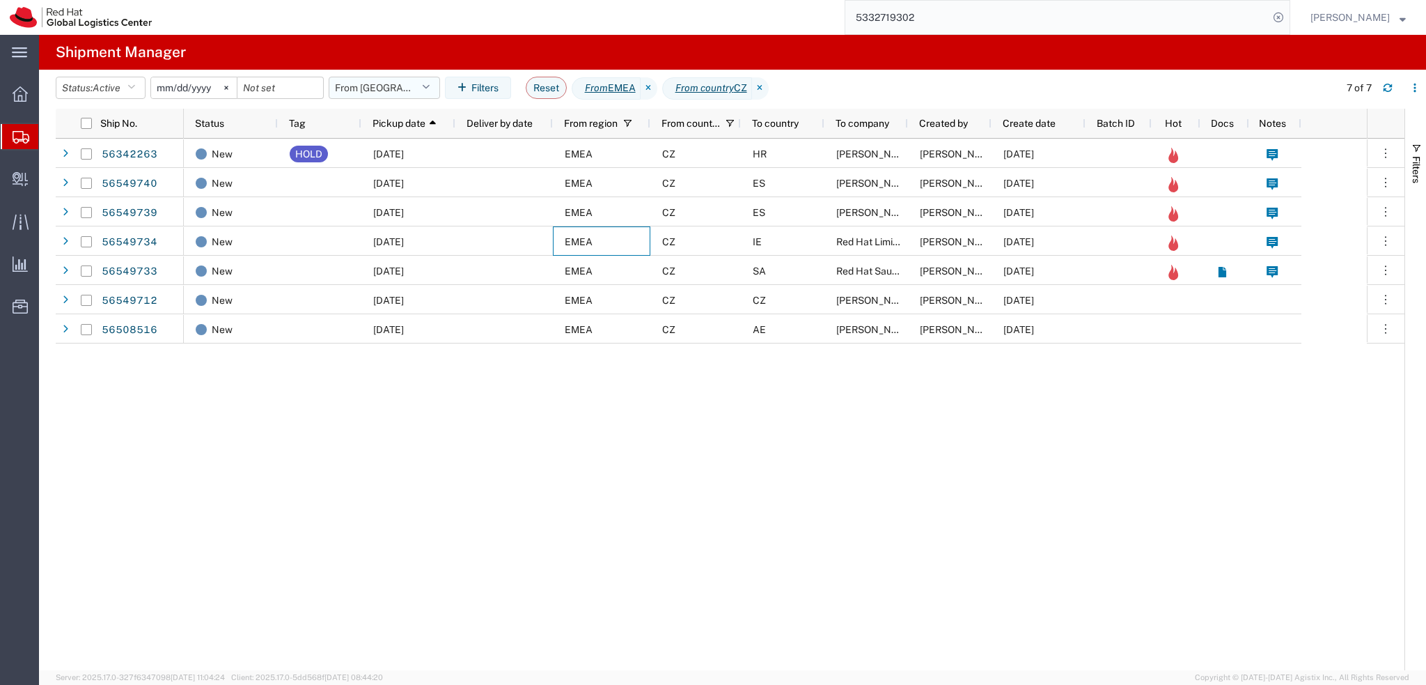
click at [384, 86] on button "From [GEOGRAPHIC_DATA]" at bounding box center [384, 88] width 111 height 22
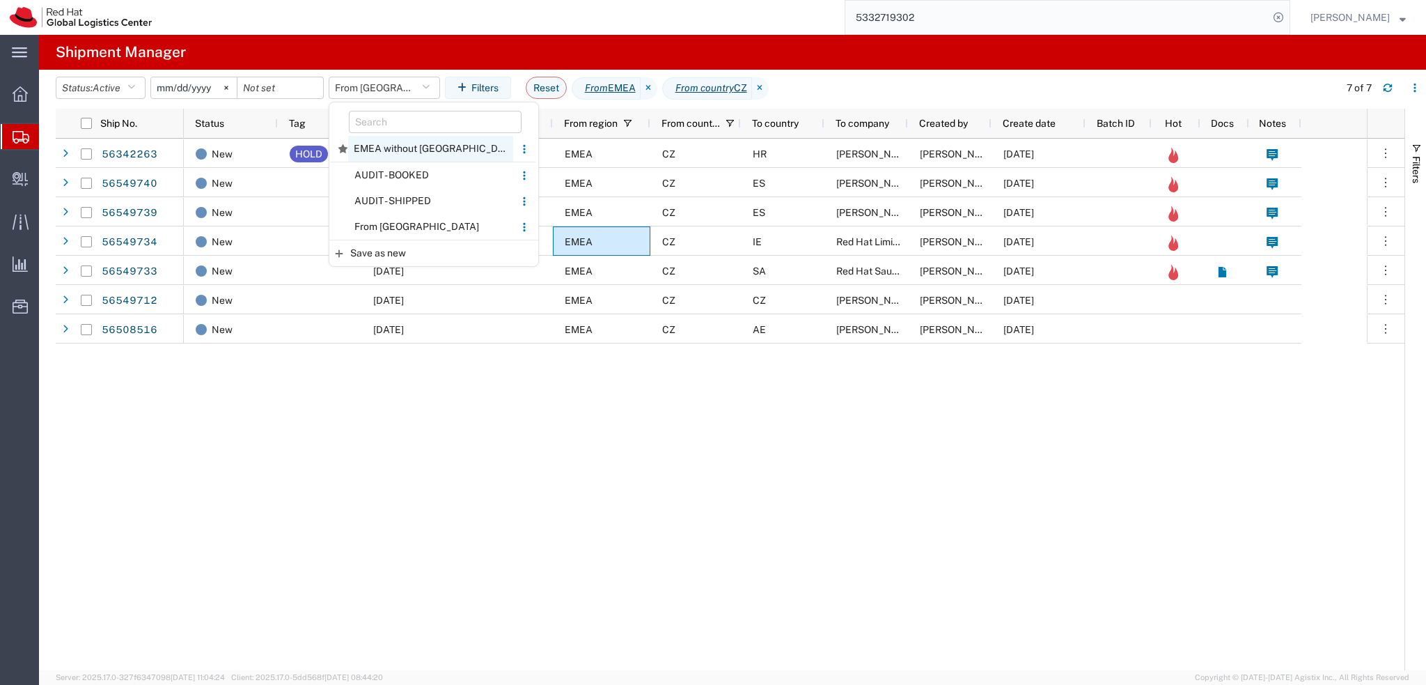
click at [405, 150] on span "EMEA without [GEOGRAPHIC_DATA]" at bounding box center [430, 149] width 165 height 26
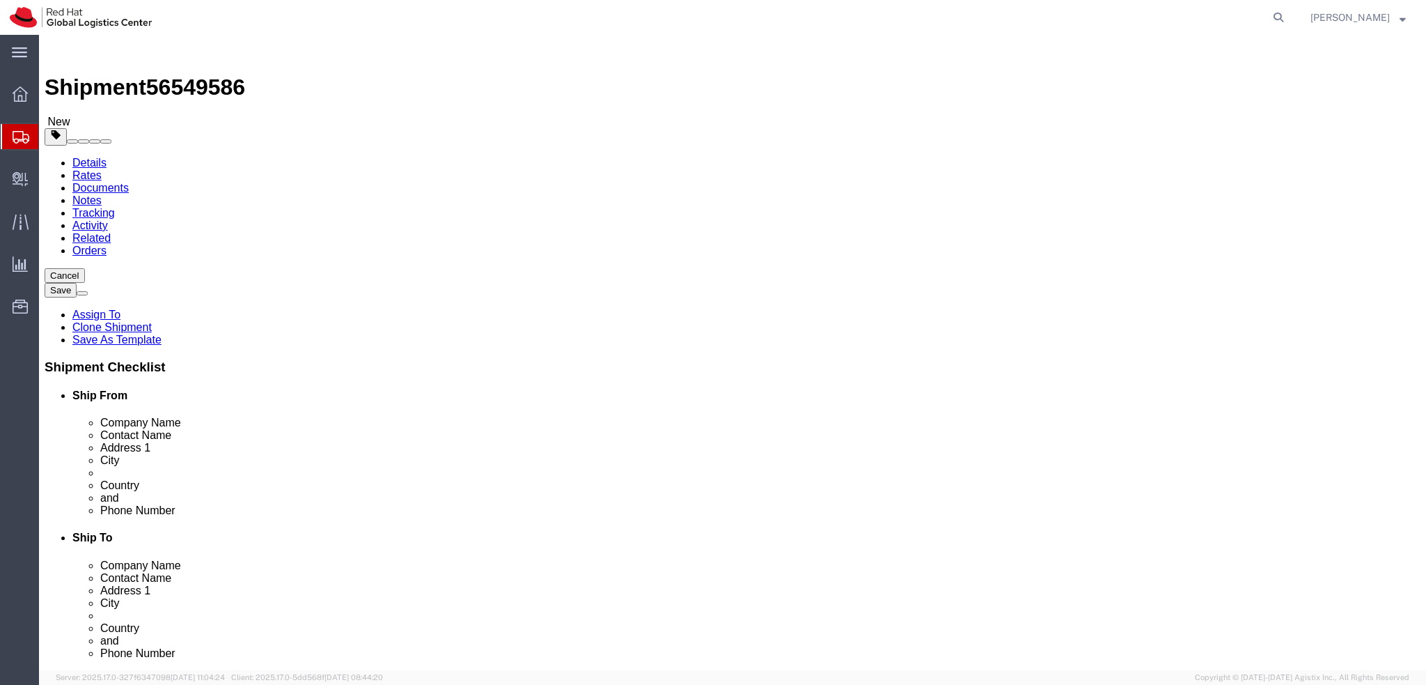
select select "61972"
select select
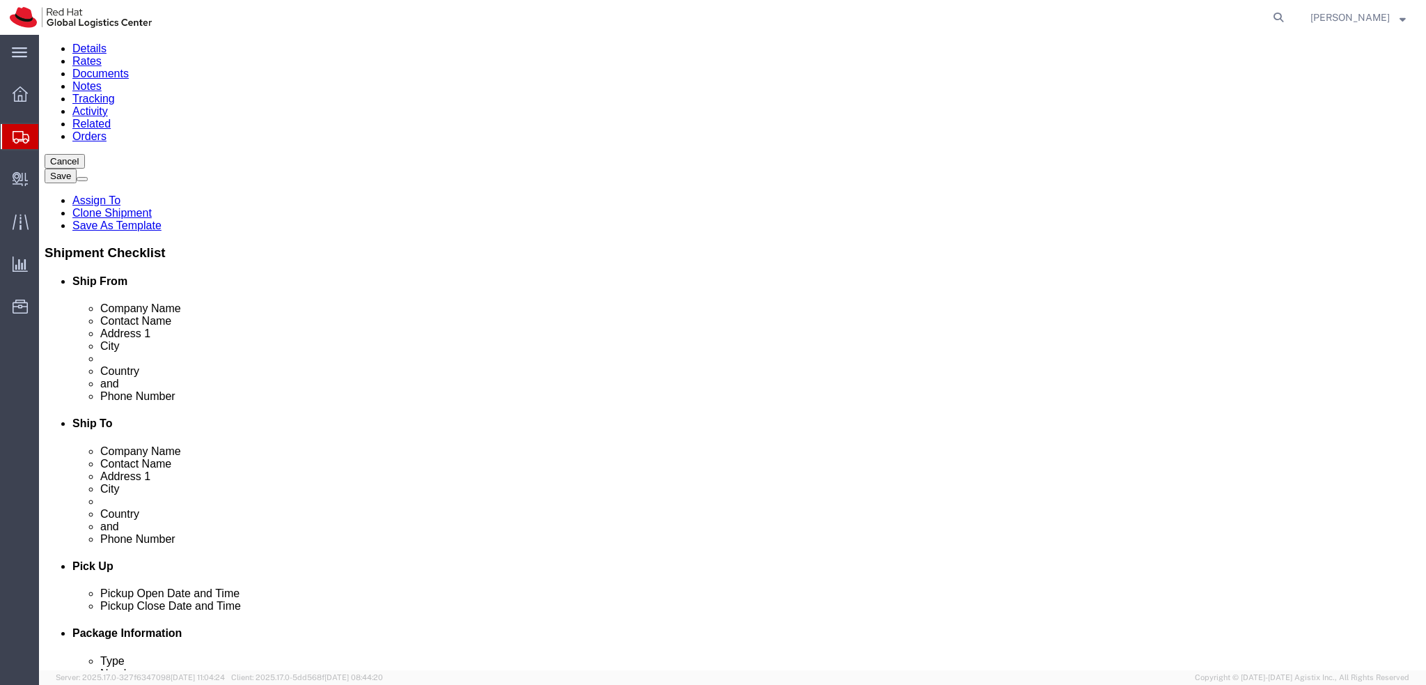
scroll to position [279, 0]
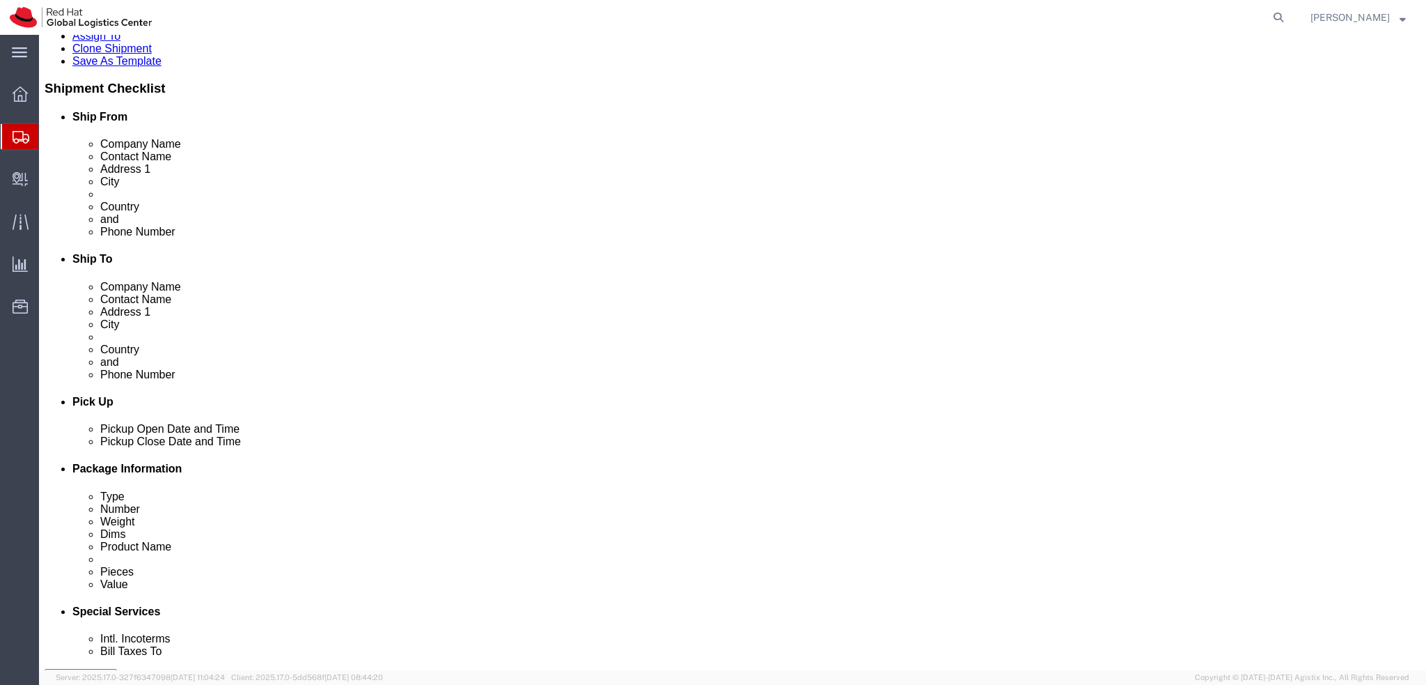
drag, startPoint x: 396, startPoint y: 446, endPoint x: 589, endPoint y: 524, distance: 208.7
click div "[DATE] 1:00 PM"
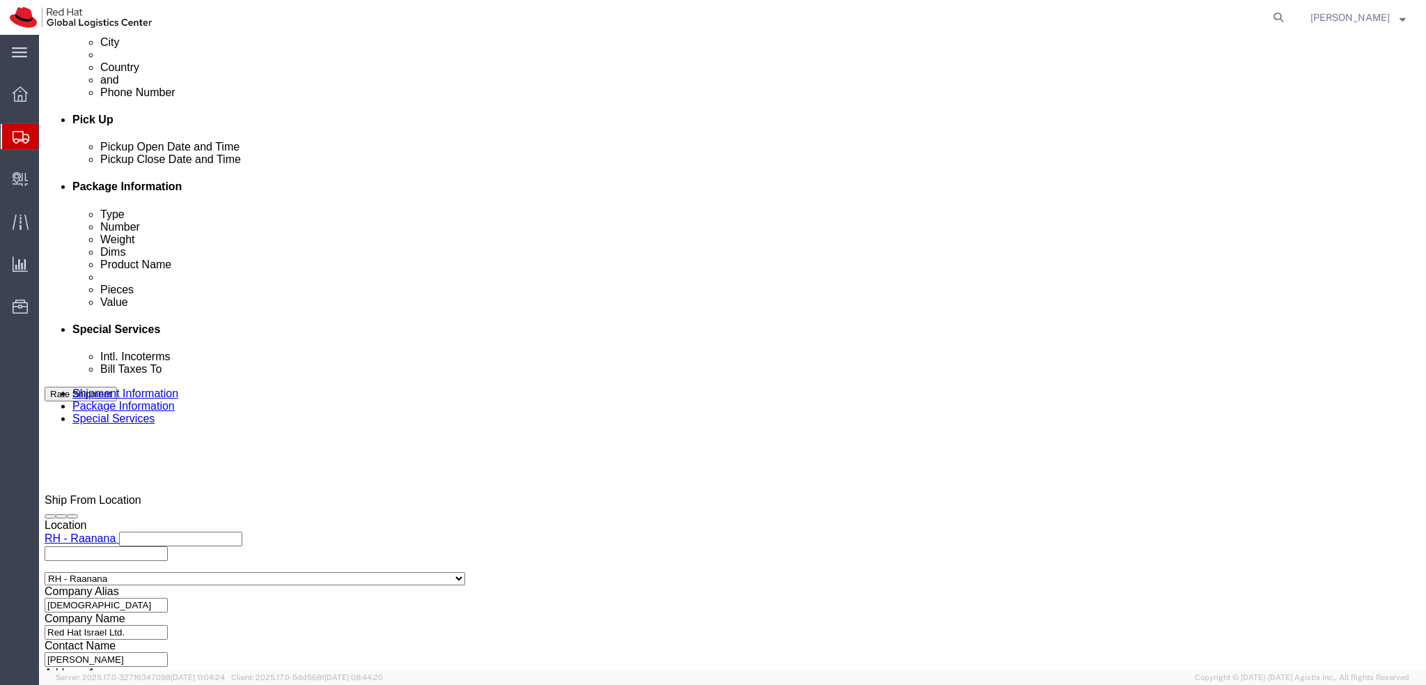
type input "3:00 PM"
click button "Apply"
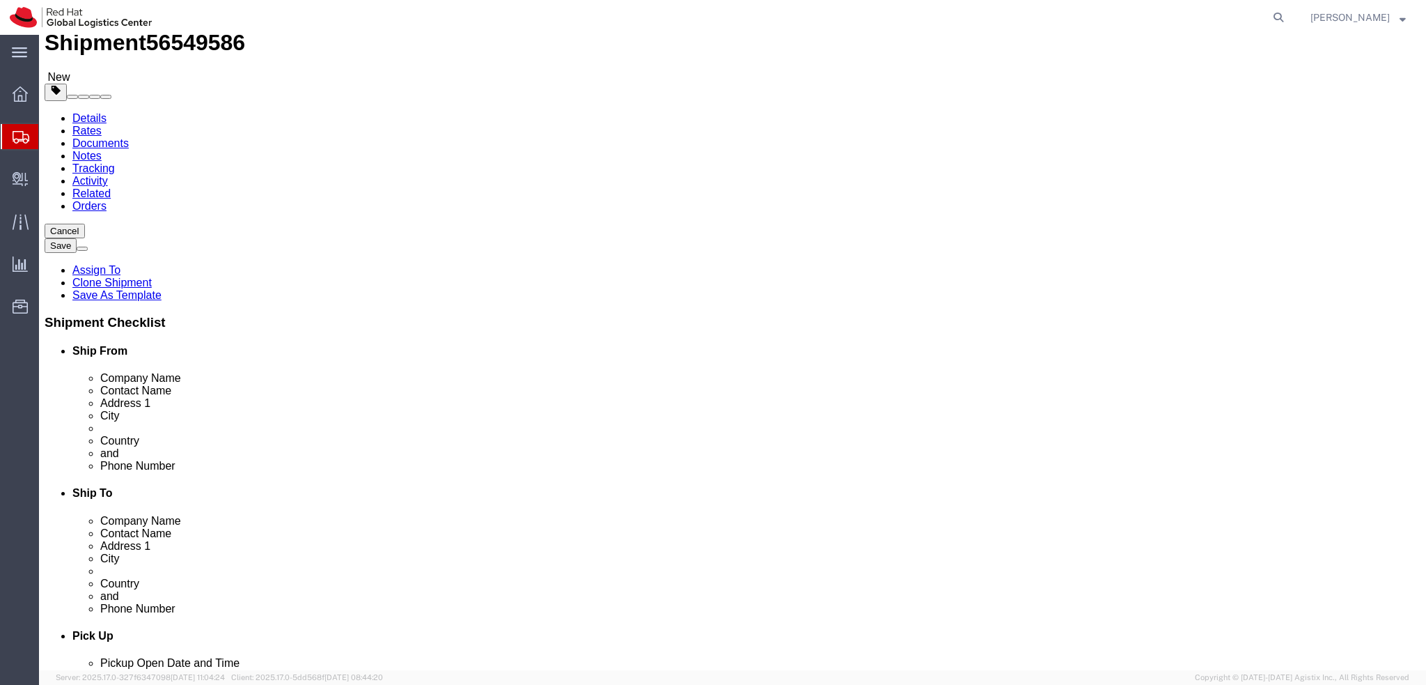
scroll to position [0, 0]
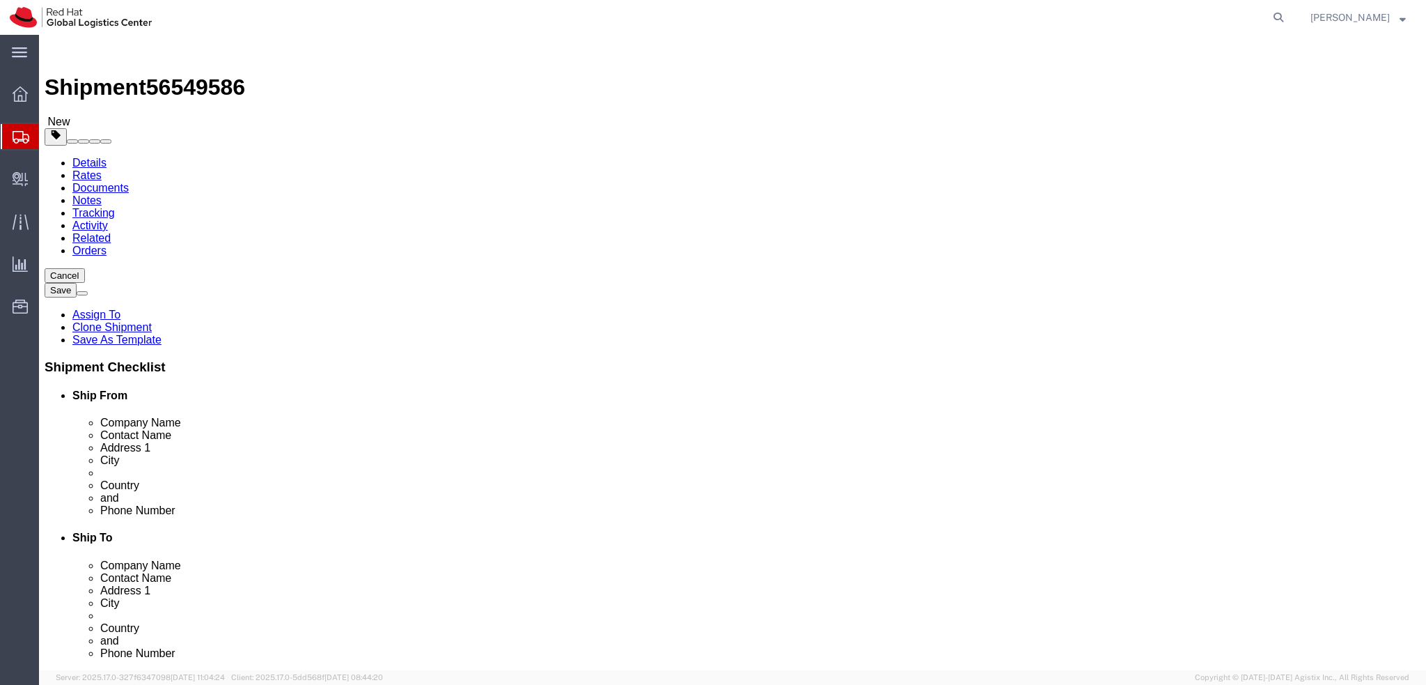
click icon
click dd "2480.40 EUR"
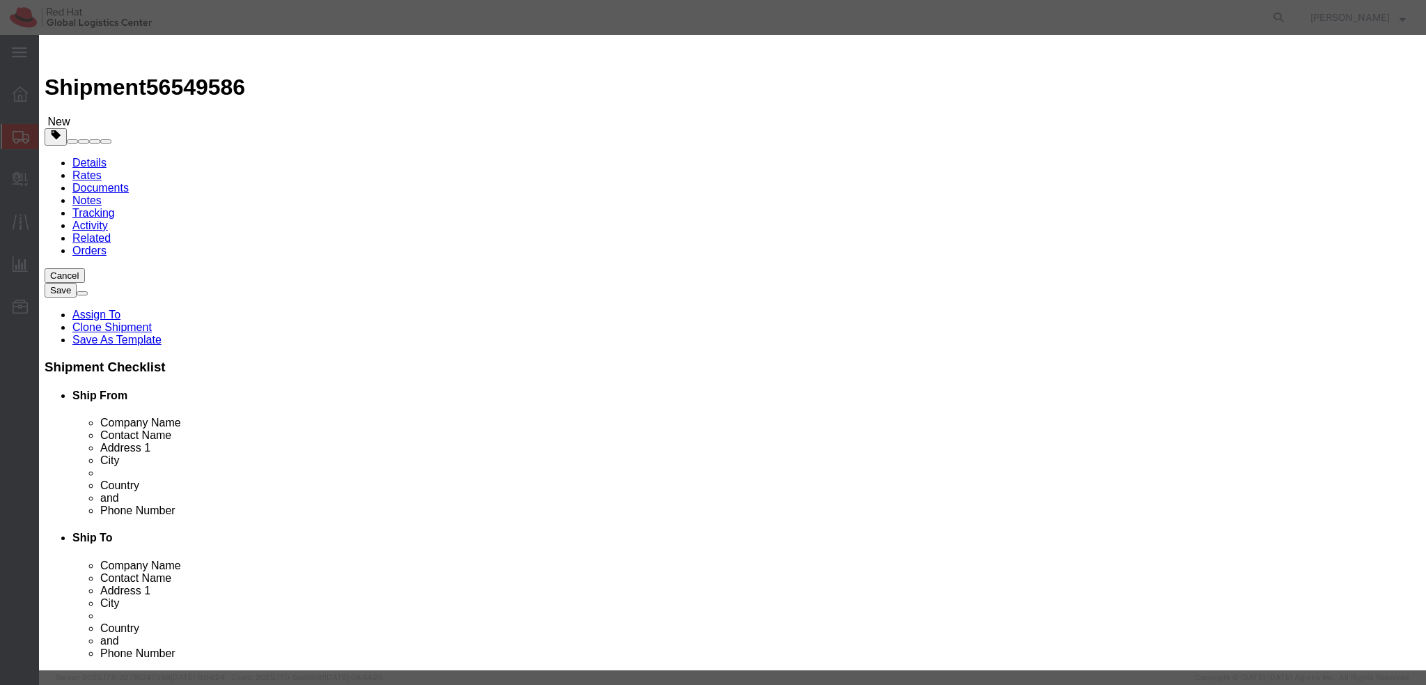
click textarea
type textarea "Laptop"
click div
click button
click textarea
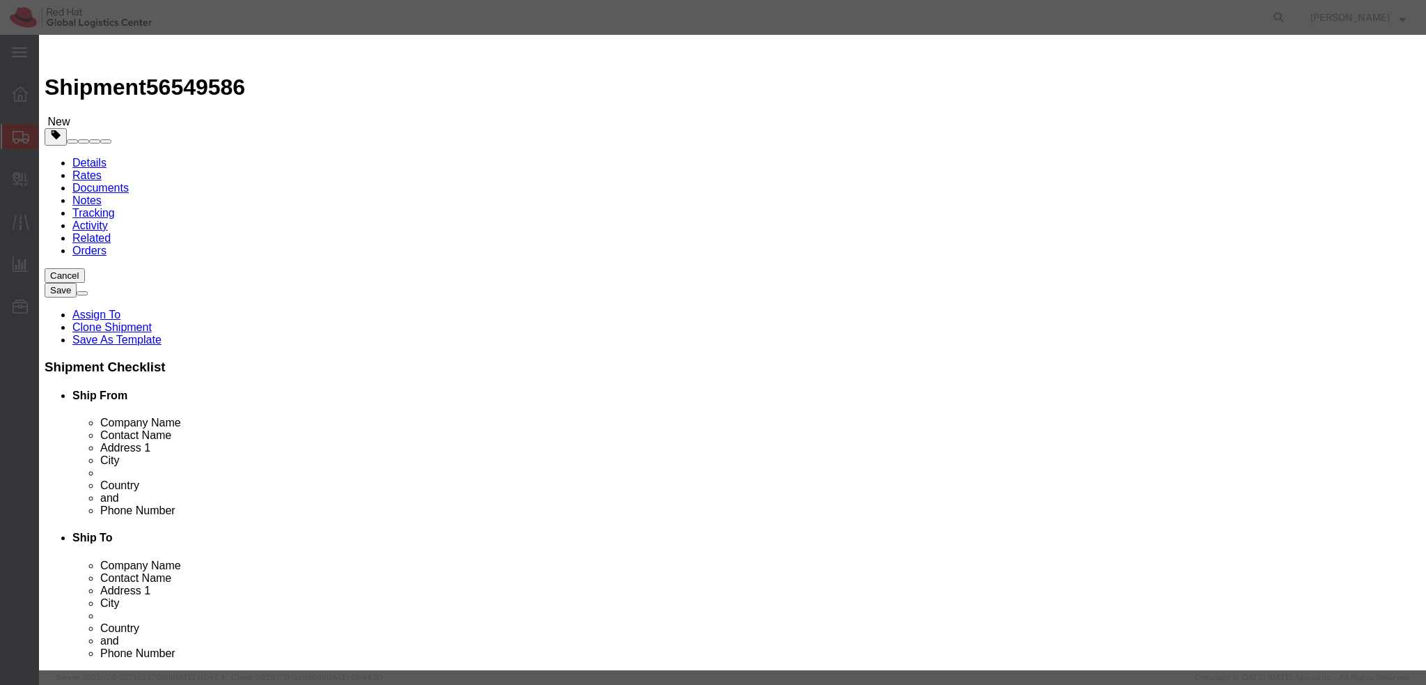
type textarea "Docking station"
click button "Save & Close"
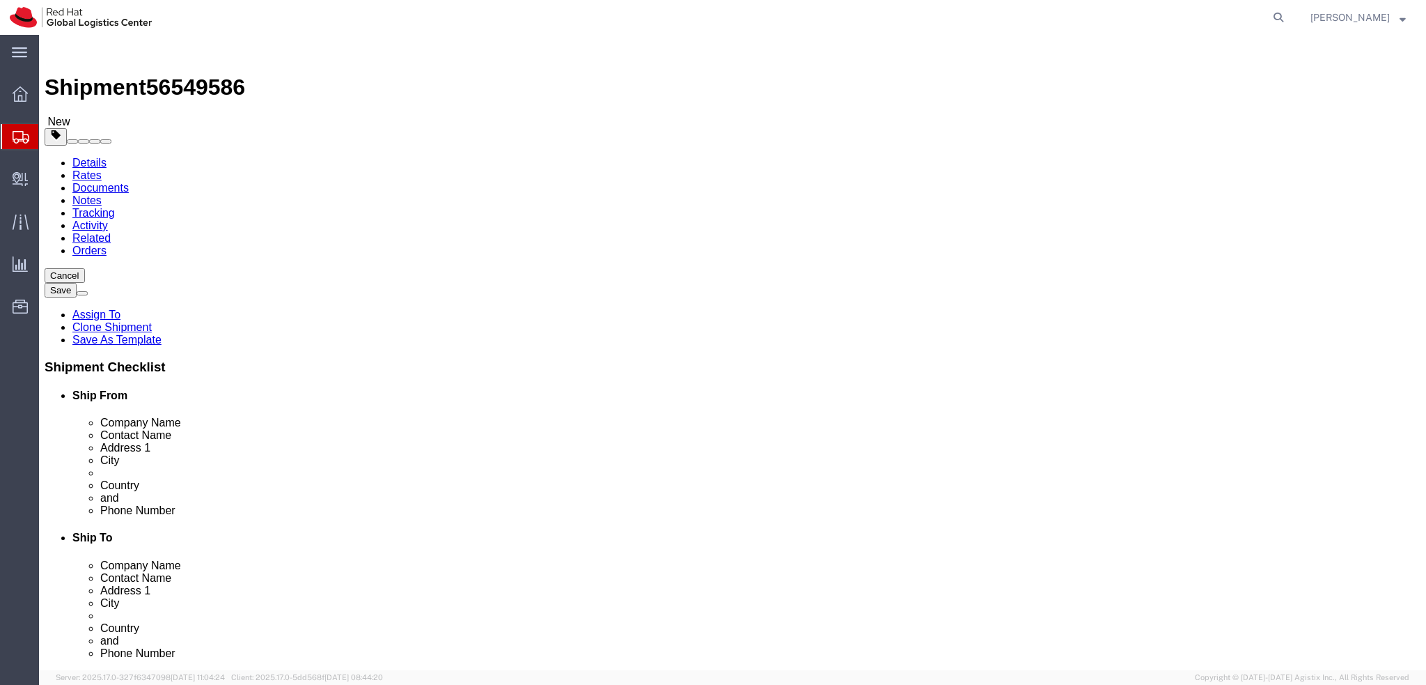
click icon
click button "Rate Shipment"
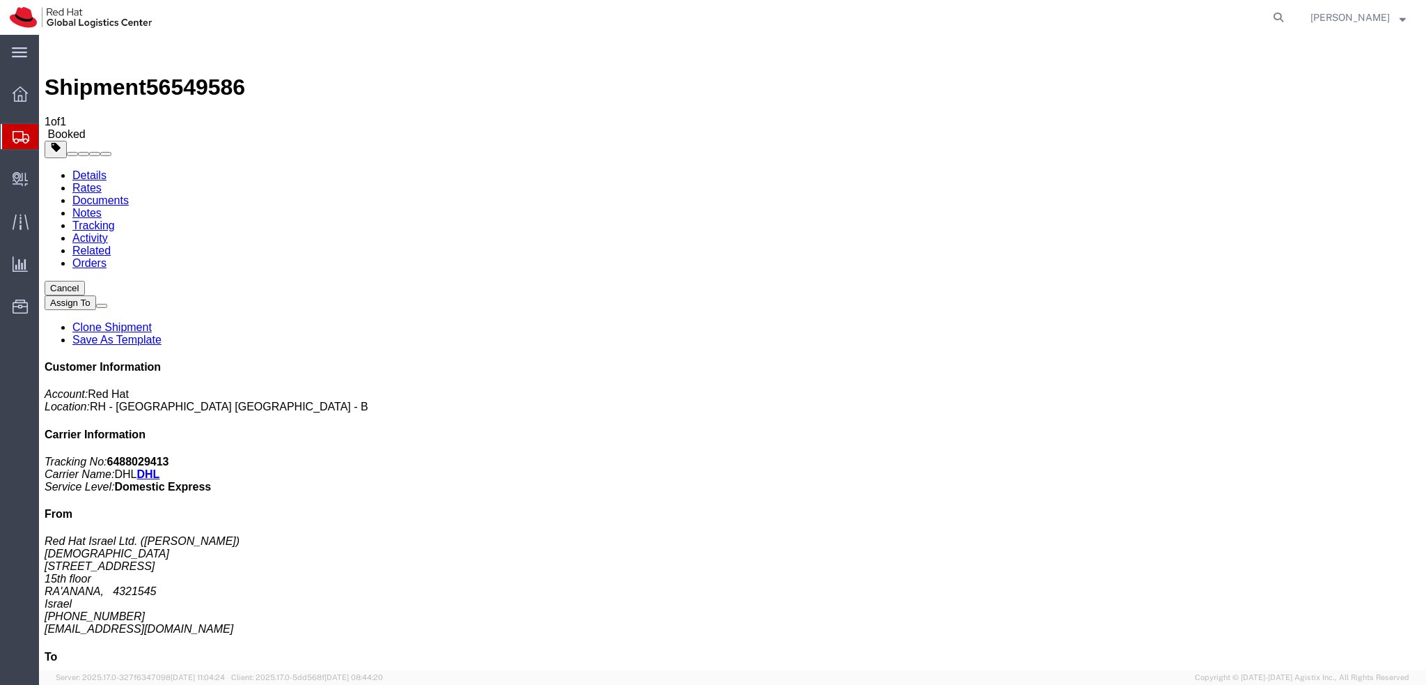
click at [90, 169] on link "Details" at bounding box center [89, 175] width 34 height 12
click link "Schedule pickup request"
click link "Documents"
click at [1223, 535] on address "Red Hat Israel Ltd. (Danny Kornblit) RAANAII 8 Ha'Pnina Street 15th floor RA'AN…" at bounding box center [733, 585] width 1376 height 100
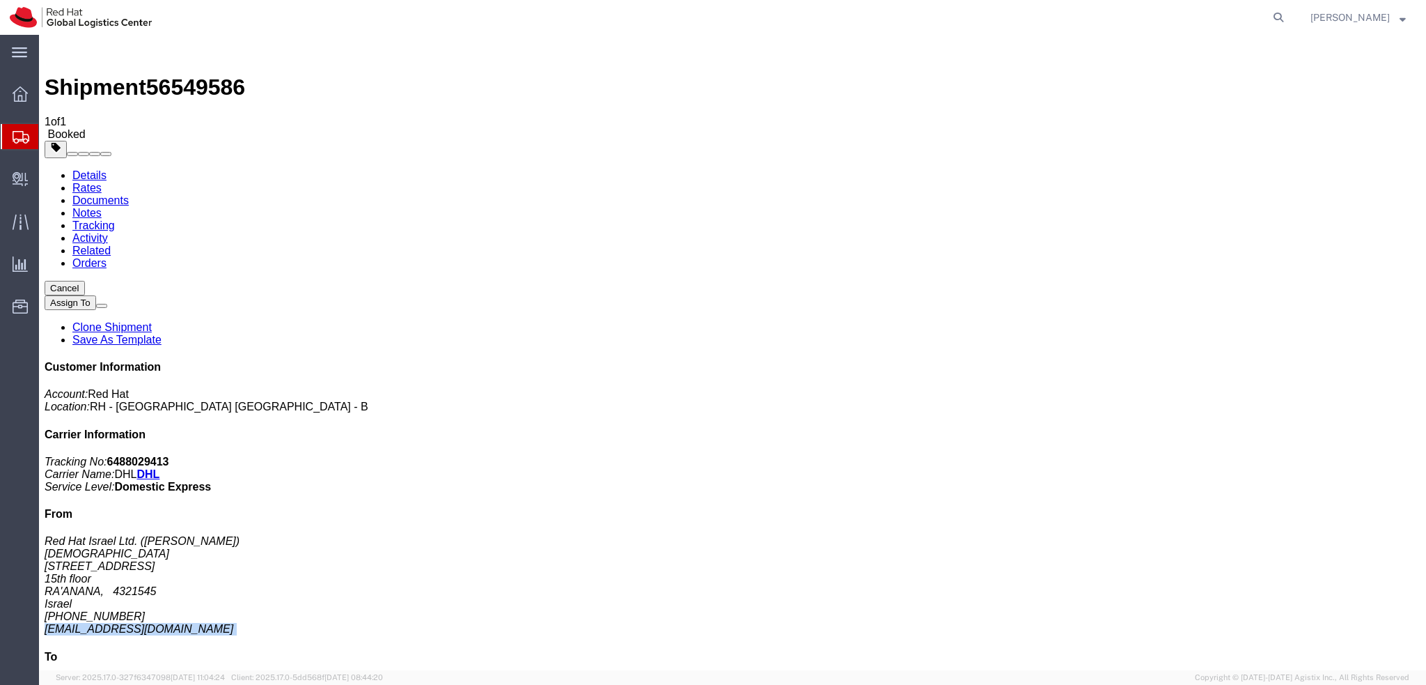
click at [1223, 535] on address "Red Hat Israel Ltd. (Danny Kornblit) RAANAII 8 Ha'Pnina Street 15th floor RA'AN…" at bounding box center [733, 585] width 1376 height 100
copy div "dgalovic@redhat.com"
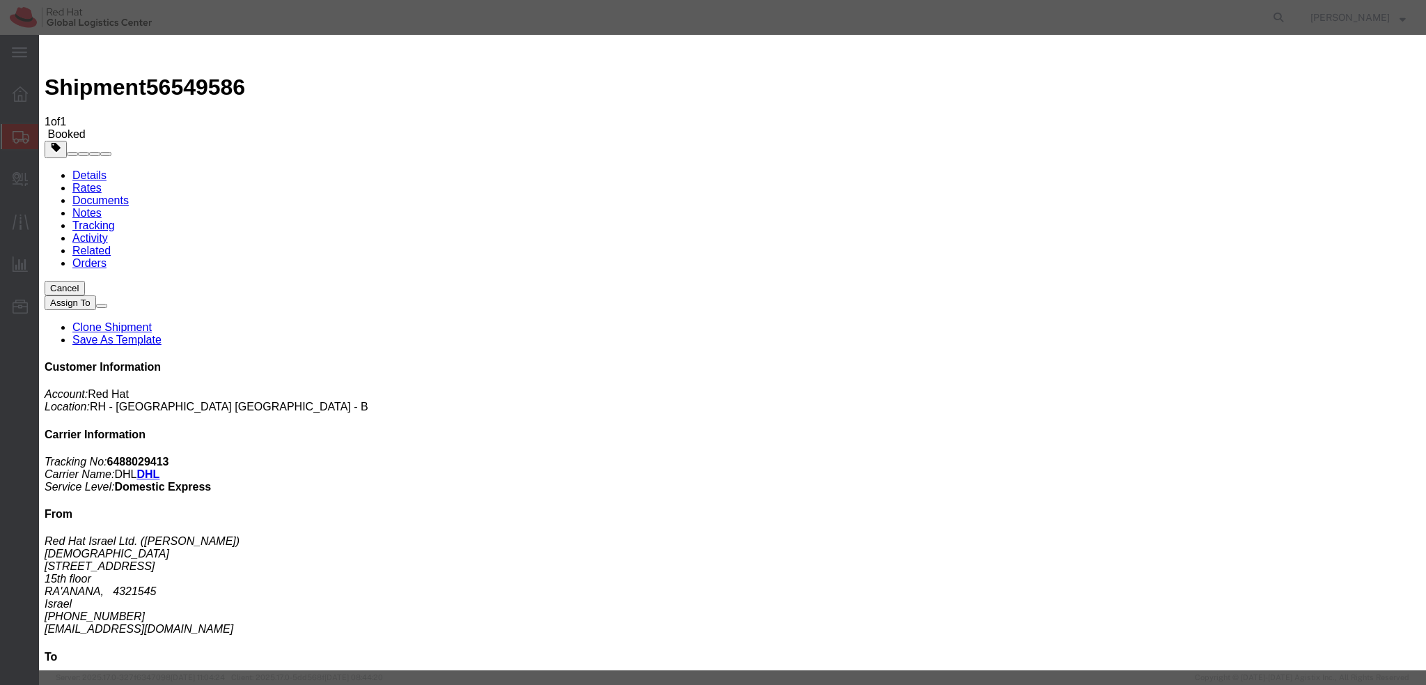
type input "Enter Email Address"
drag, startPoint x: 596, startPoint y: 148, endPoint x: 577, endPoint y: 150, distance: 19.5
paste input "dgalovic@redhat.com"
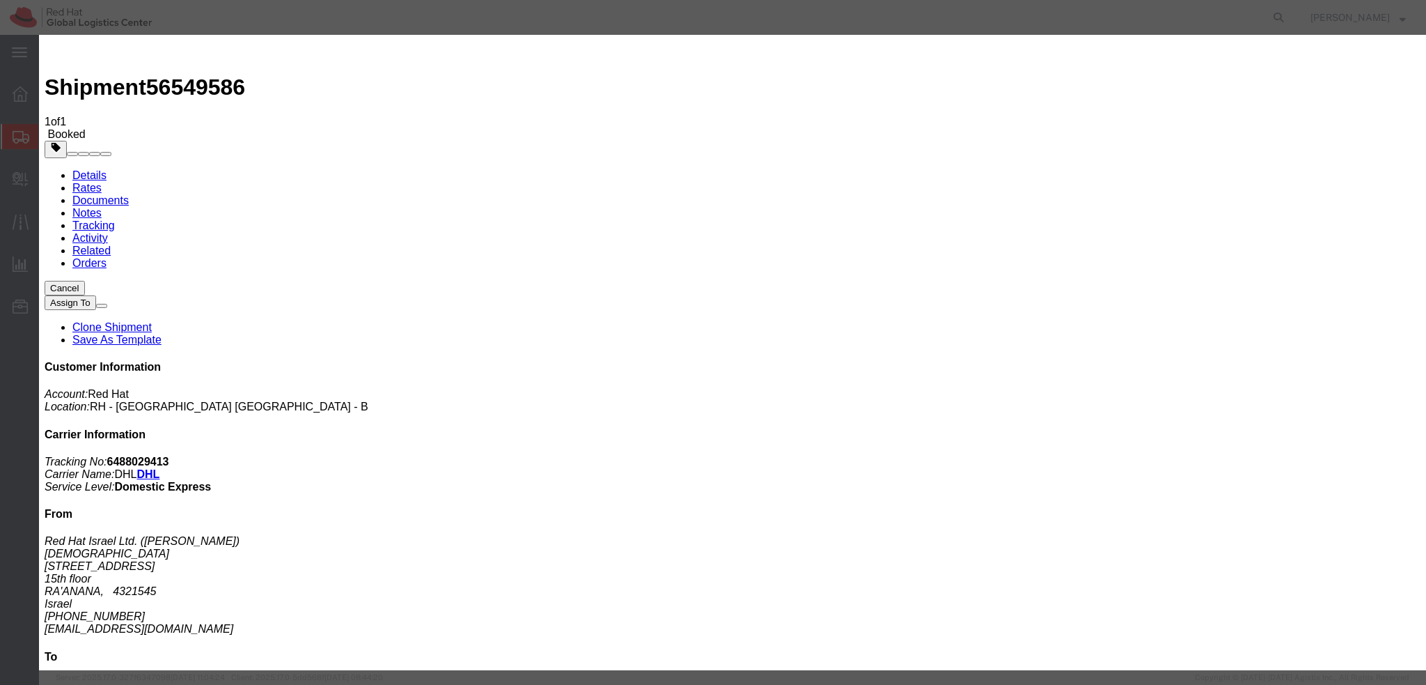
type input "dgalovic@redhat.com"
paste textarea "Hi A, please find the label for your shipment to B attached to this email. Plea…"
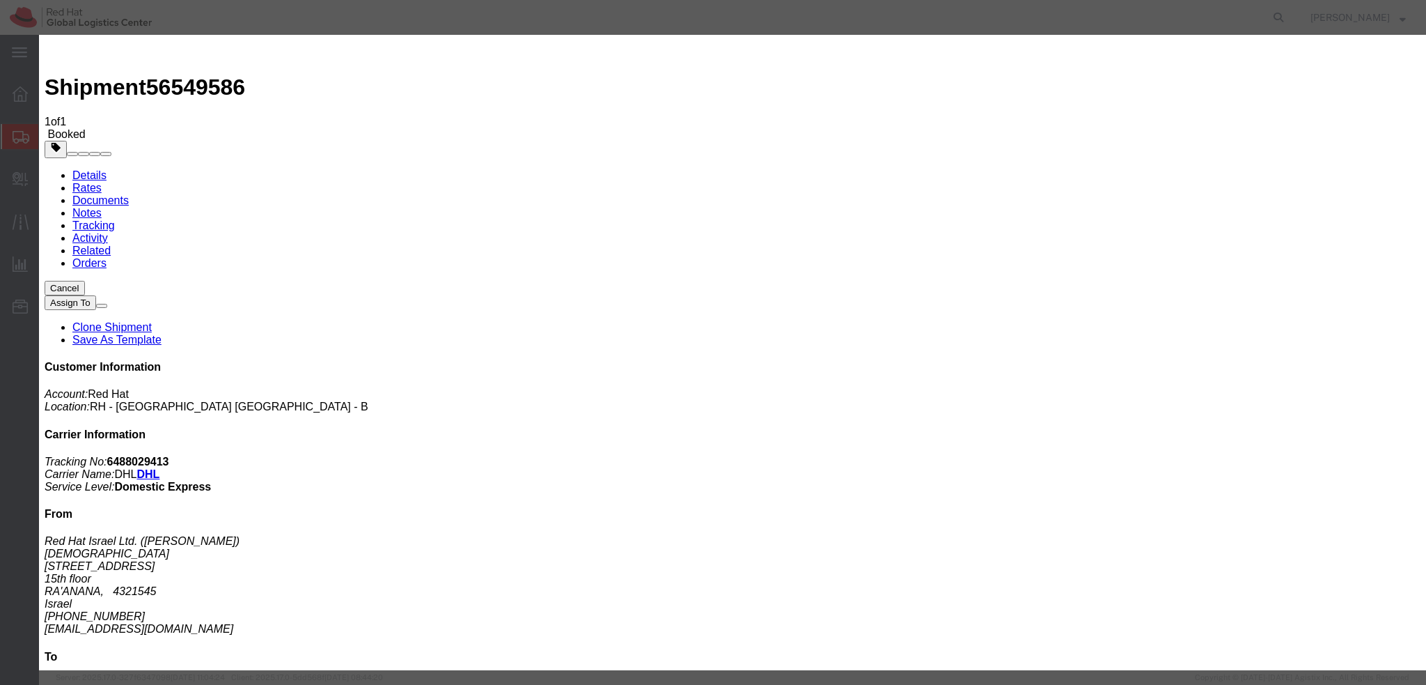
type textarea "Hi, please find the label attached to this email. Please stick it visibly on th…"
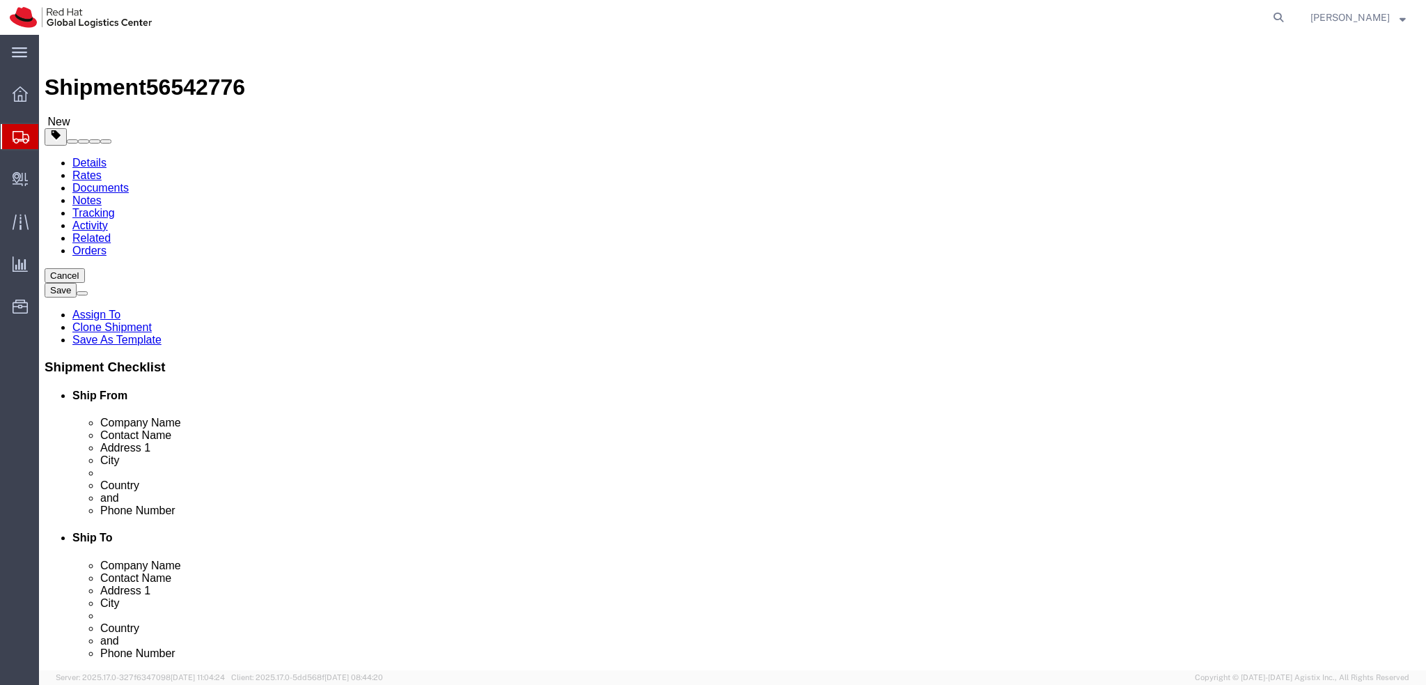
select select "38037"
select select
click icon
select select "37944"
select select
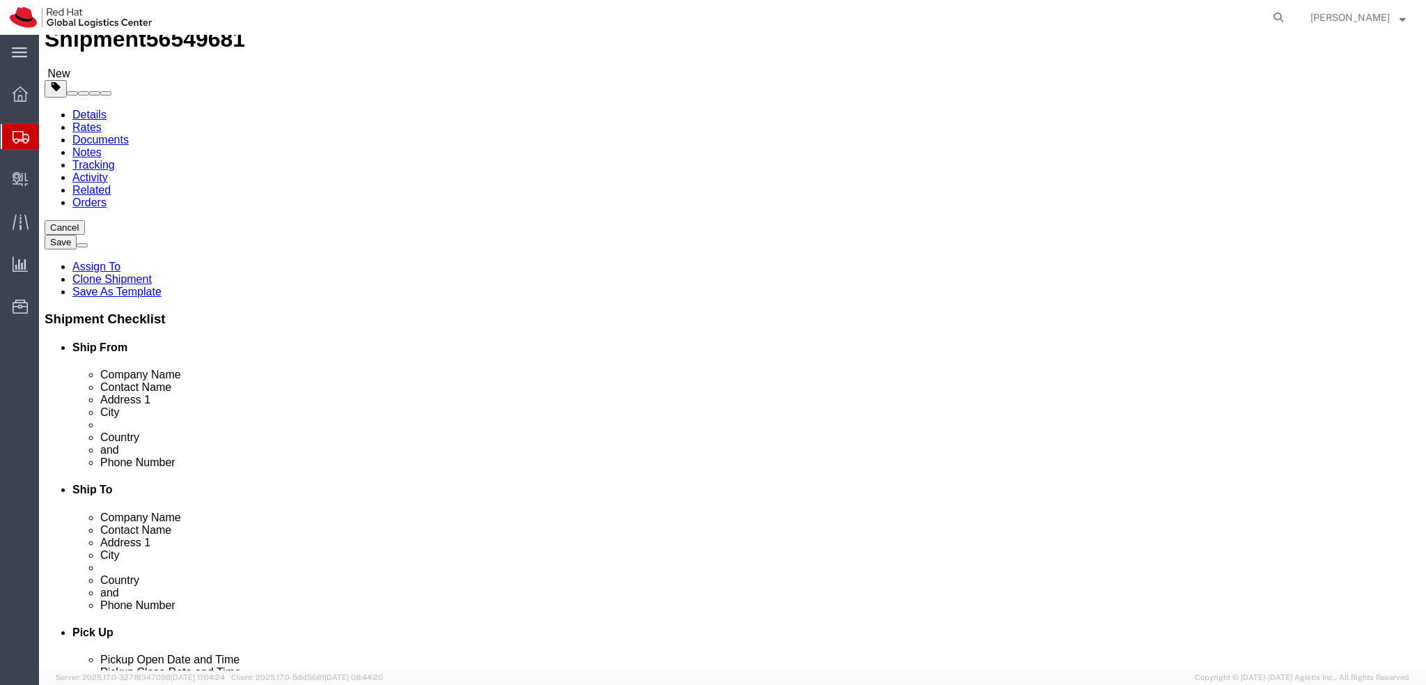
scroll to position [70, 0]
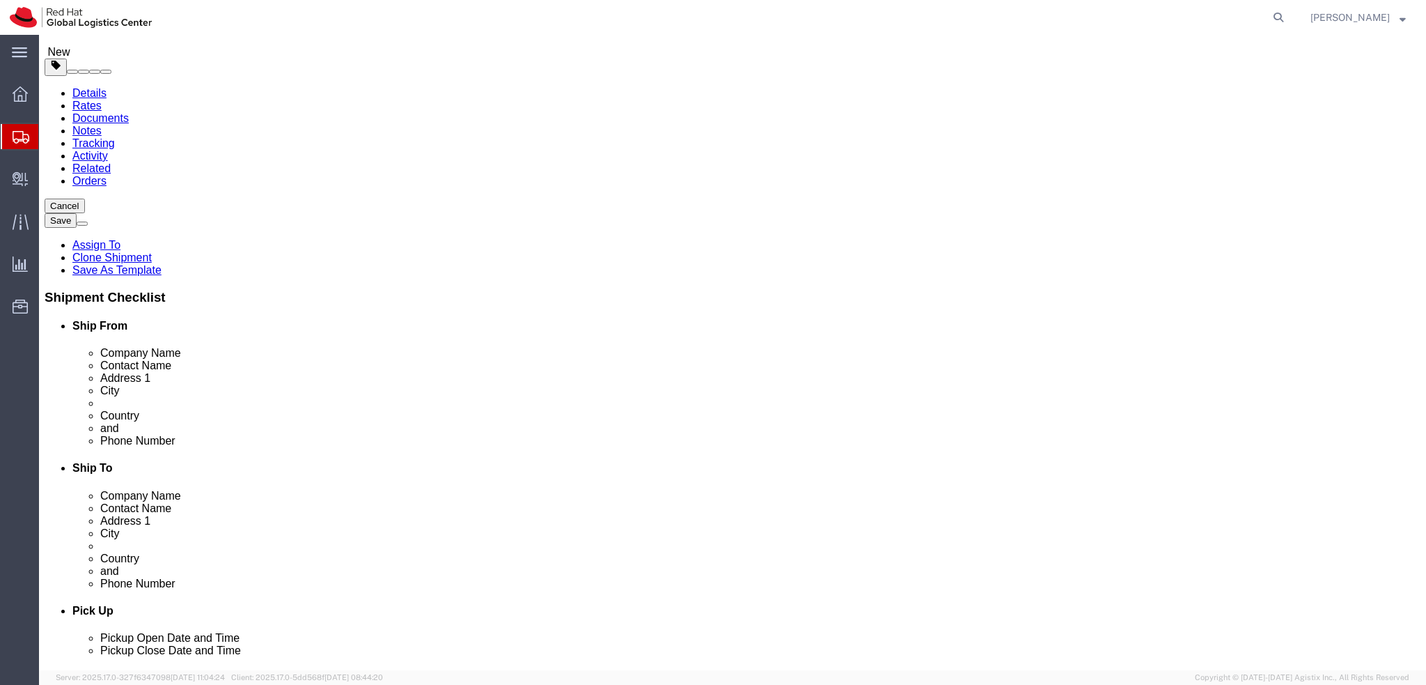
click input "[EMAIL_ADDRESS][DOMAIN_NAME]"
type input "[EMAIL_ADDRESS][DOMAIN_NAME]"
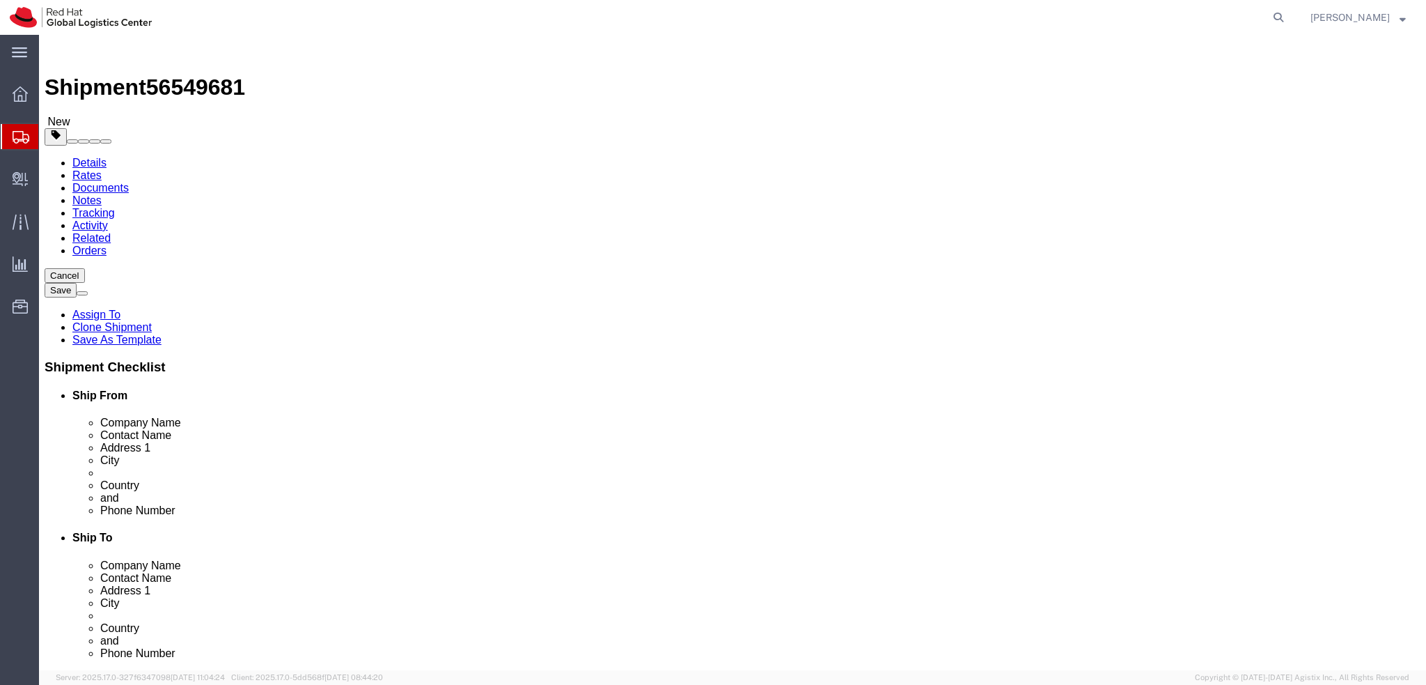
scroll to position [0, 0]
click icon
click dd "1.00 Each"
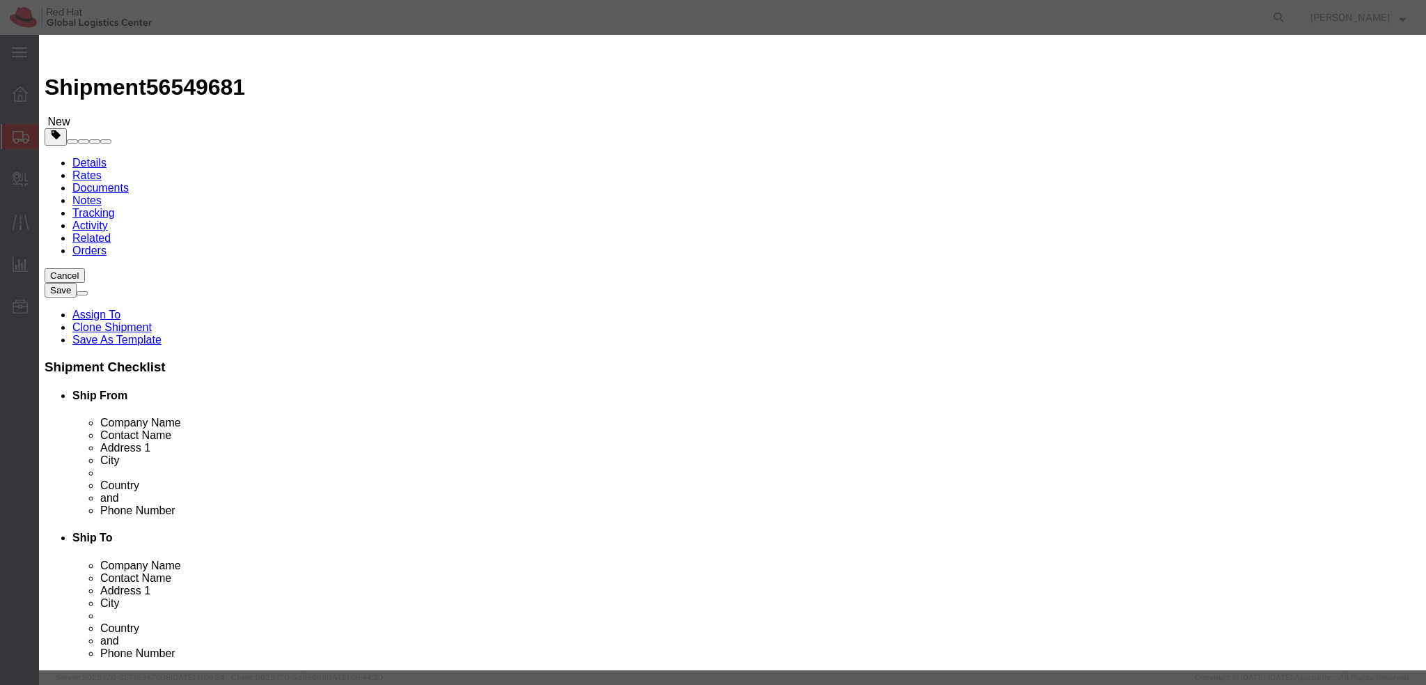
click textarea
type textarea "Documents"
click button "Save & Close"
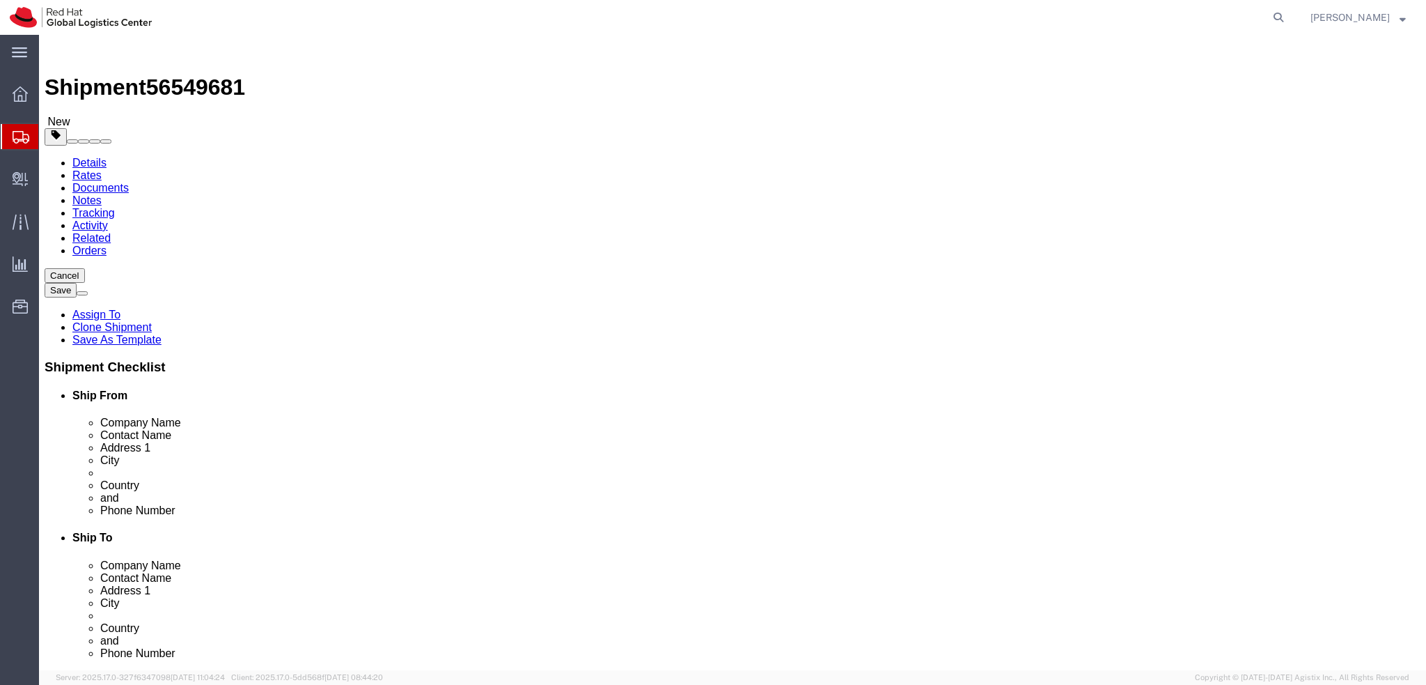
click icon
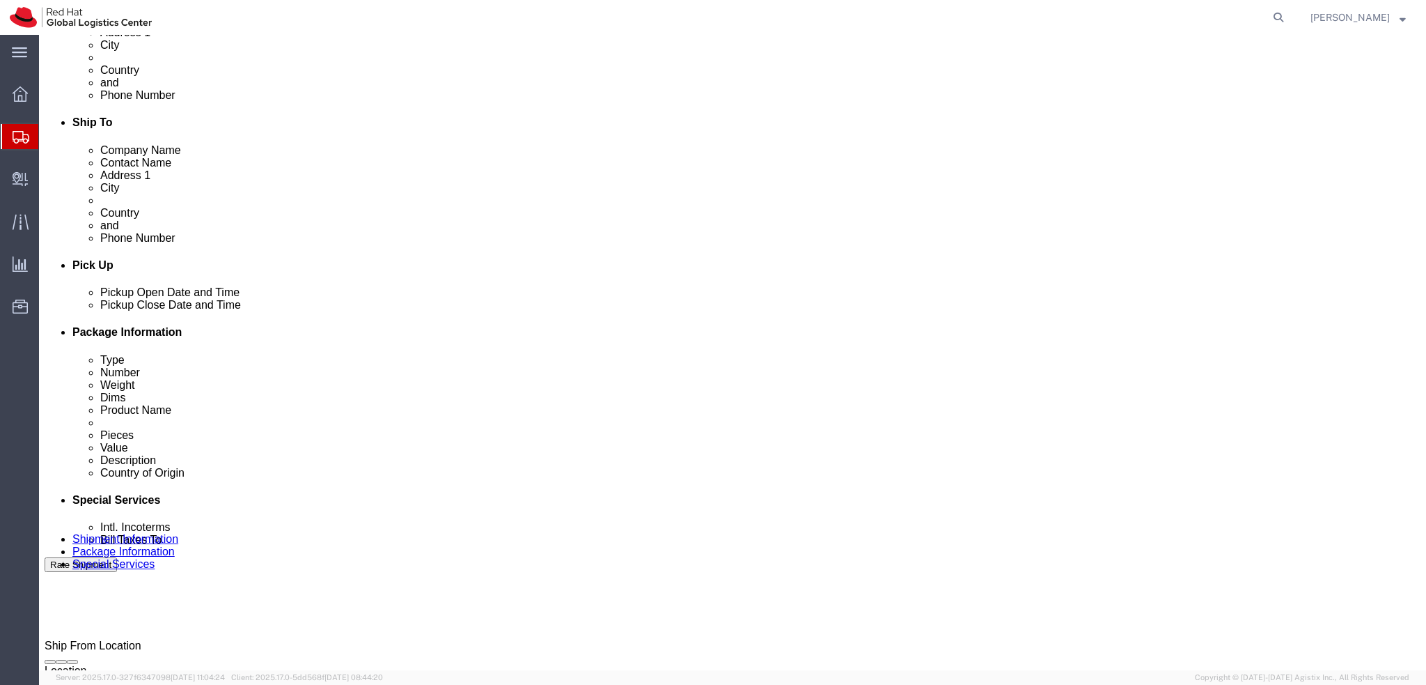
scroll to position [418, 0]
click button "Rate Shipment"
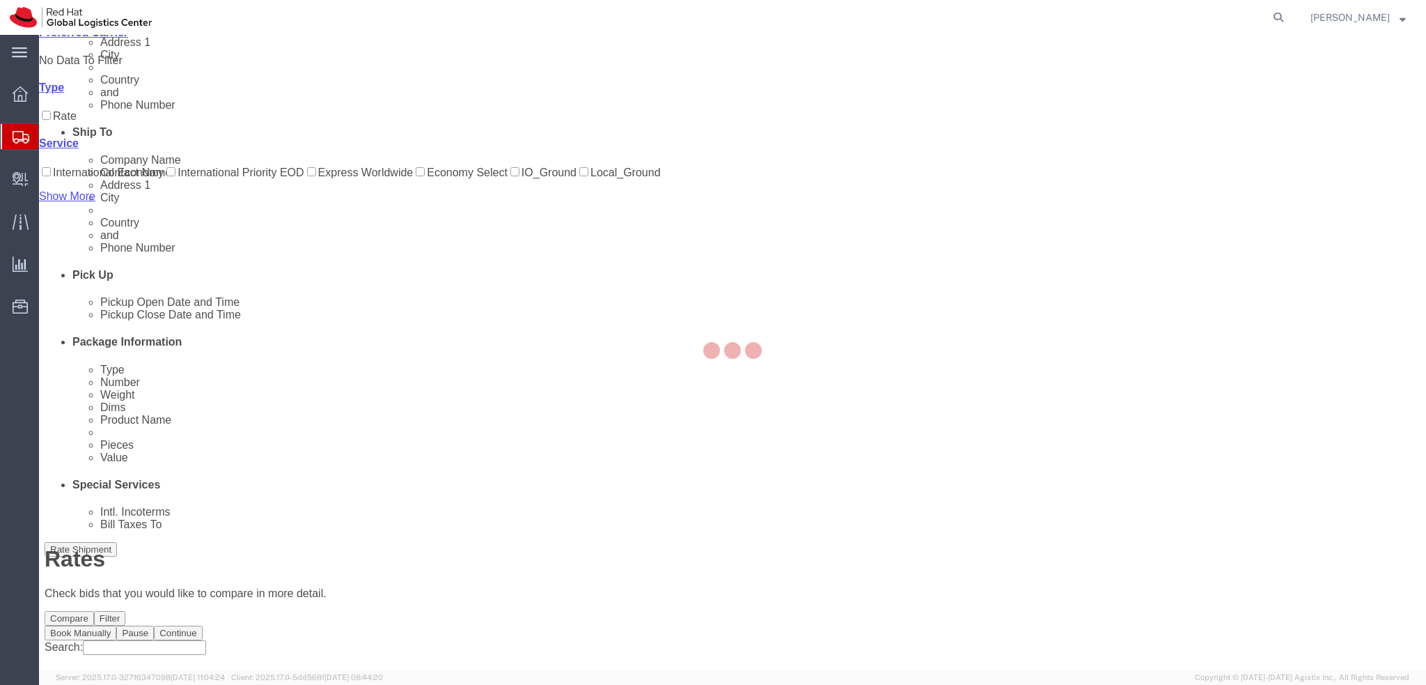
scroll to position [0, 0]
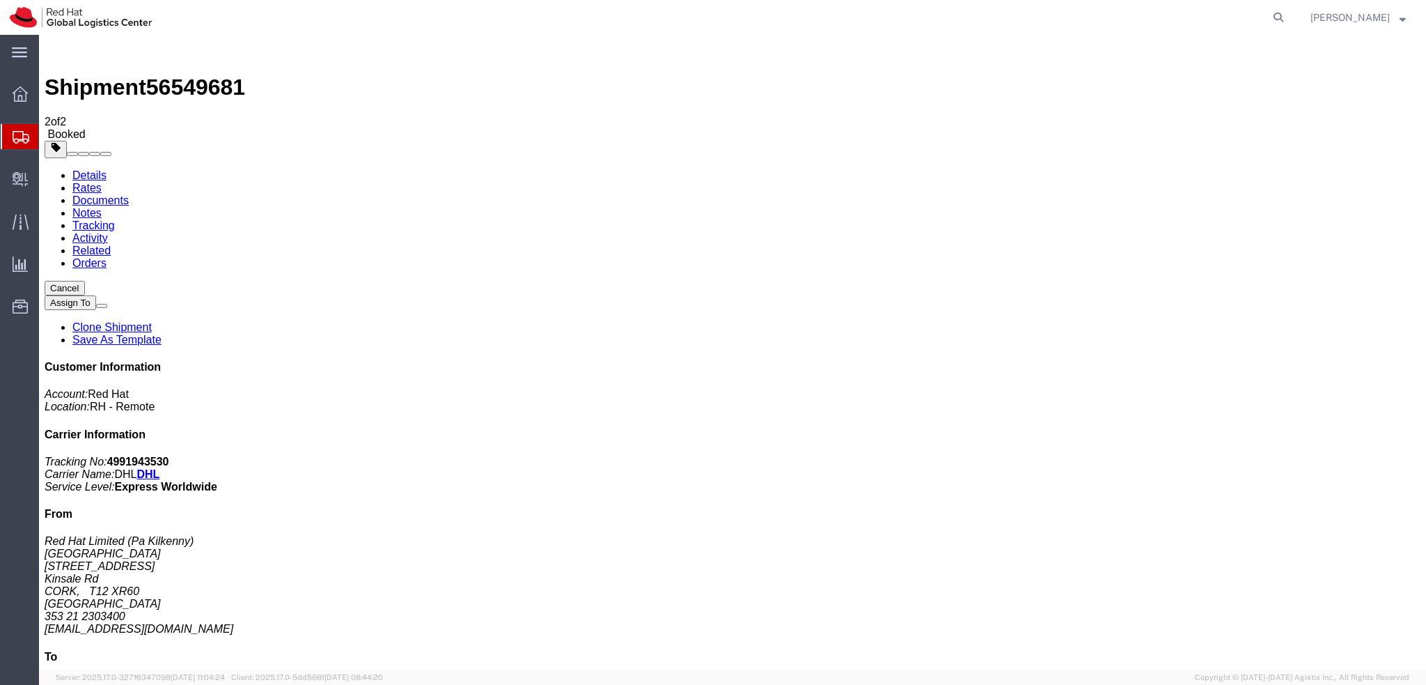
click at [81, 169] on link "Details" at bounding box center [89, 175] width 34 height 12
click span "button"
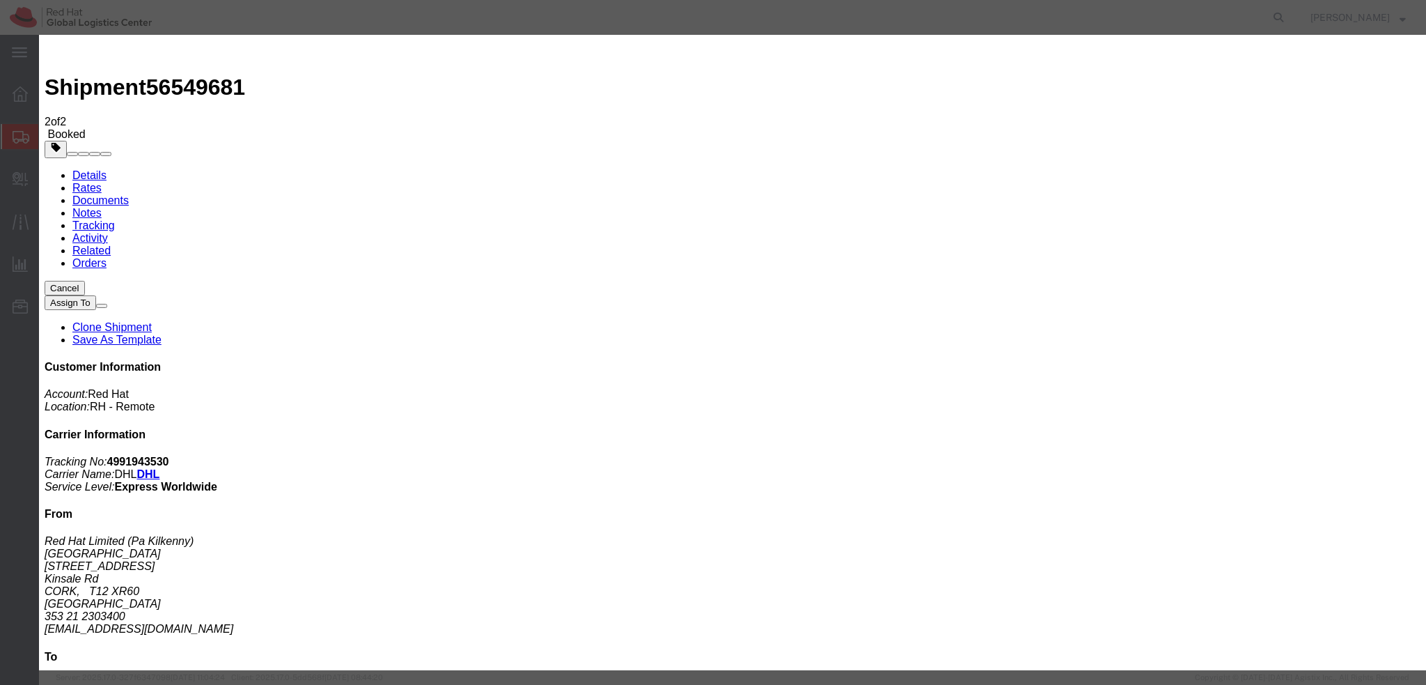
click div "[DATE] 4:00 PM"
type input "3:00 PM"
click button "Apply"
click button "Save"
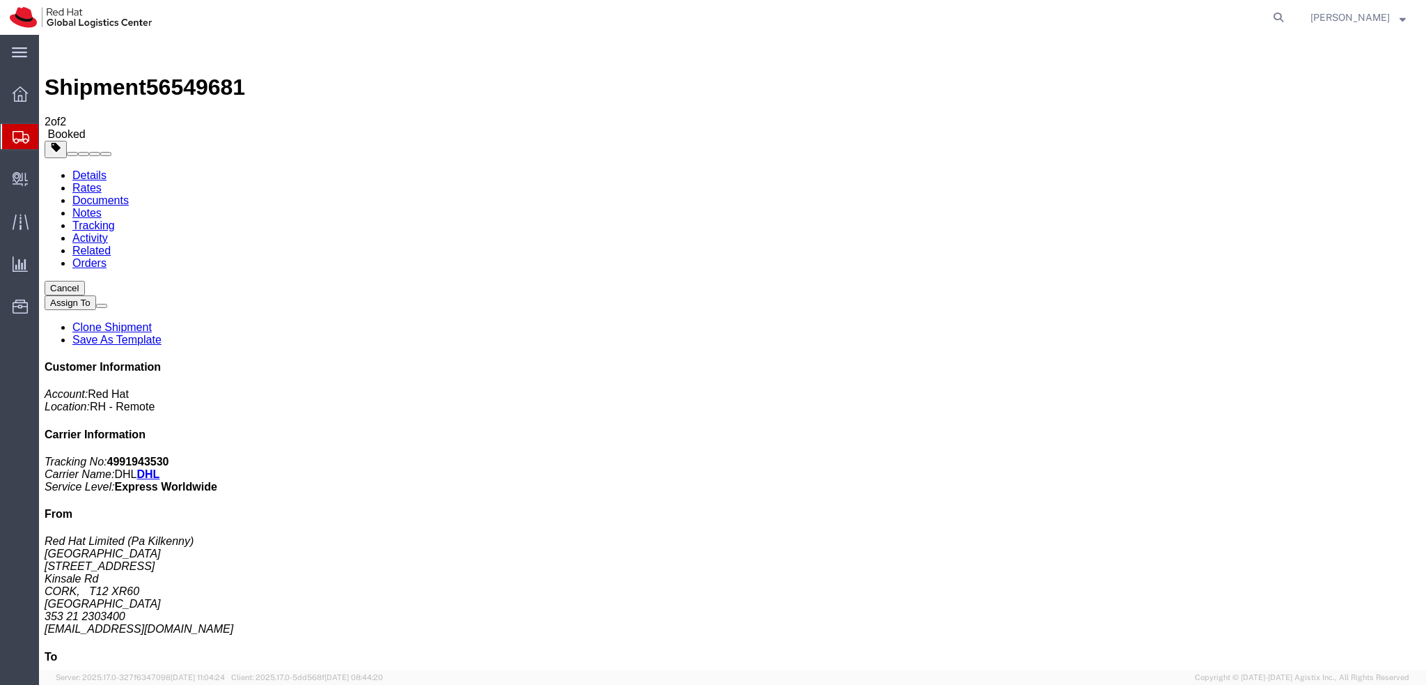
click button "Close"
click link "Schedule pickup request"
click address "Red Hat Limited (Pa Kilkenny) CORK 6700 Cork Airport Business Park Kinsale Rd C…"
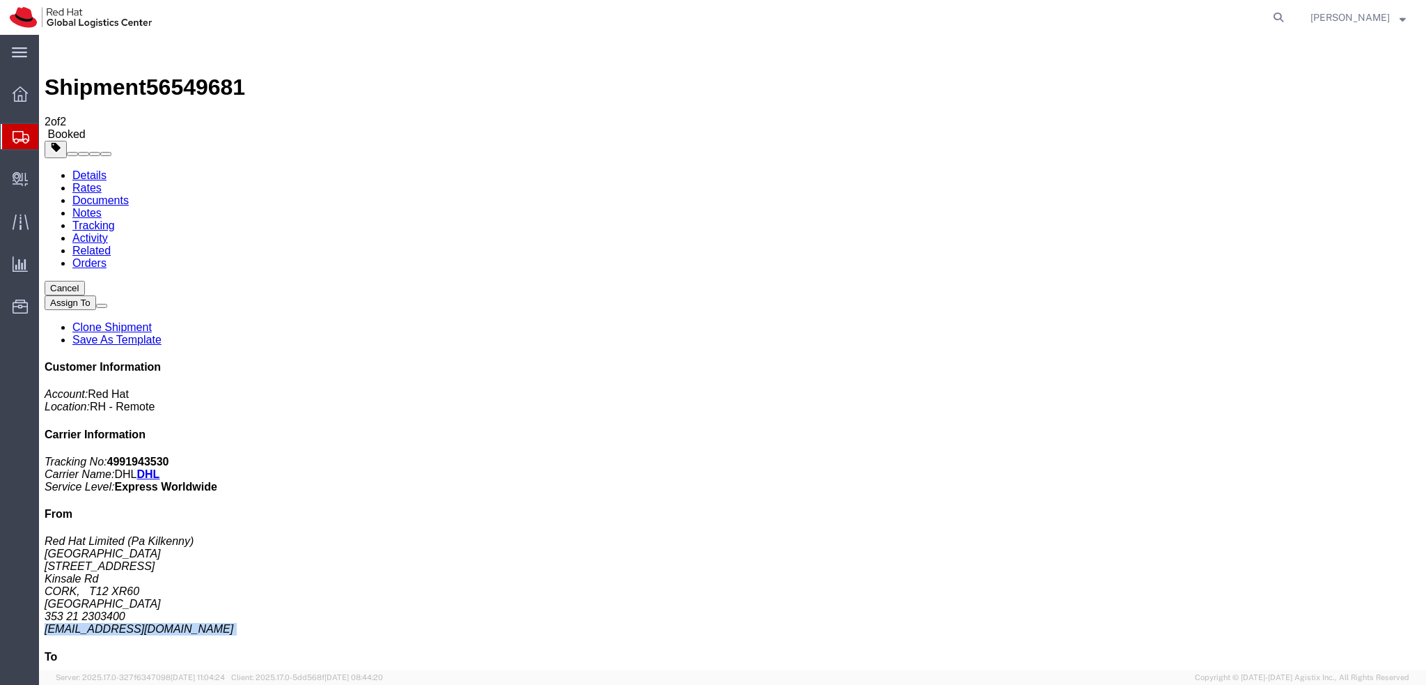
copy div "pkilkenn@redhat.com"
click link "Documents"
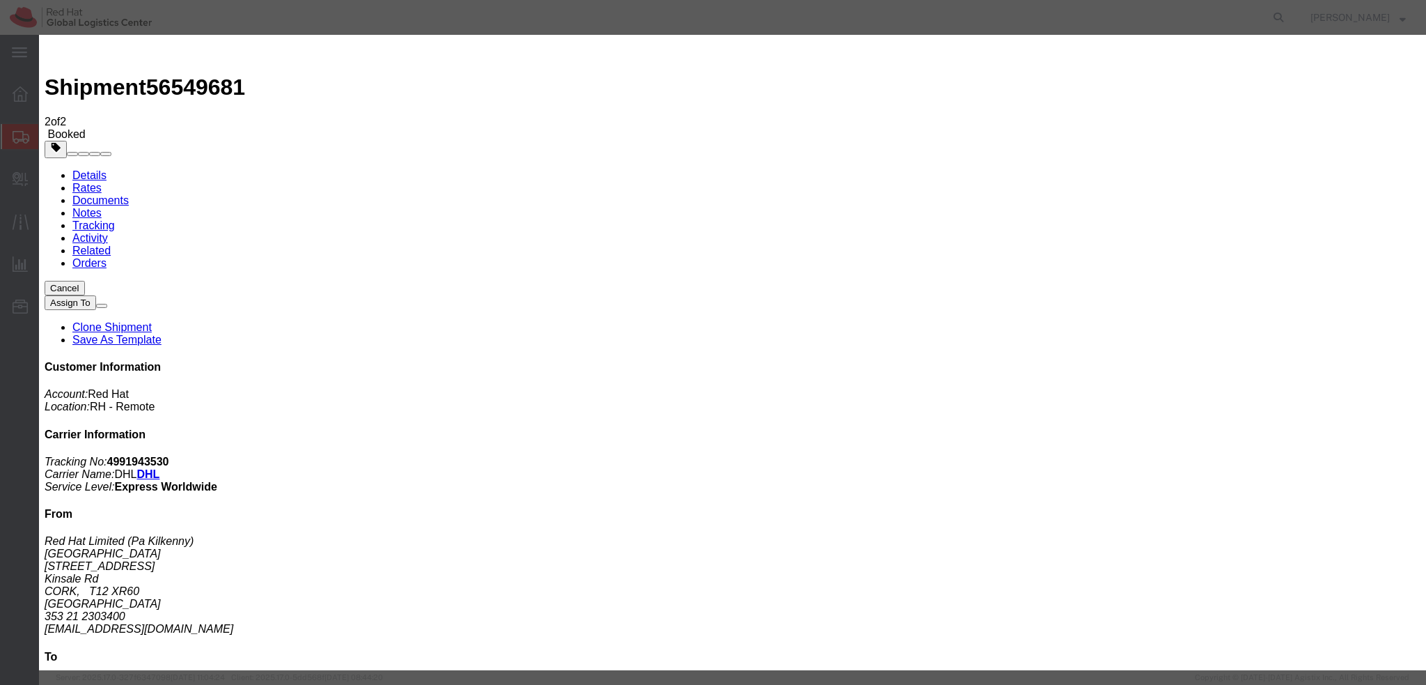
paste input "pkilkenn@redhat.com"
type input "pkilkenn@redhat.com"
paste input "[EMAIL_ADDRESS][DOMAIN_NAME]"
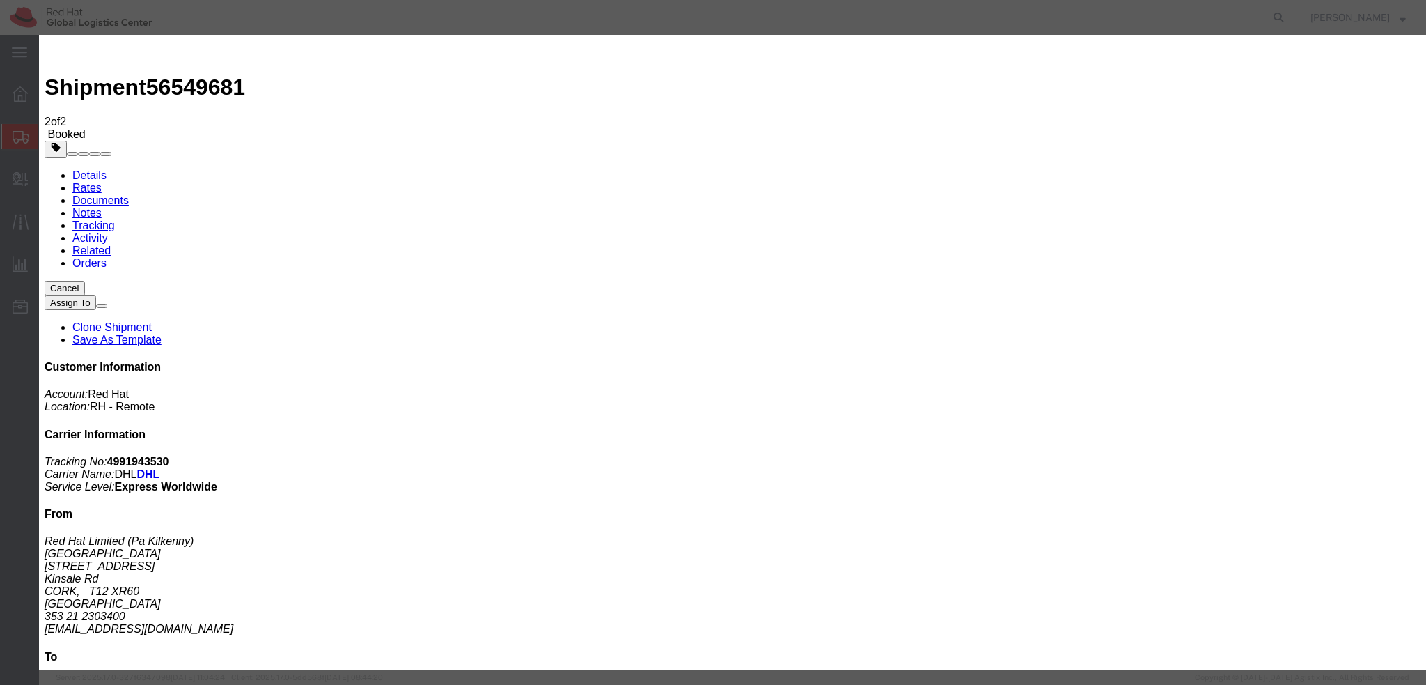
type input "[EMAIL_ADDRESS][DOMAIN_NAME]"
paste textarea "Hi A, please find the label for your shipment to B attached to this email. Plea…"
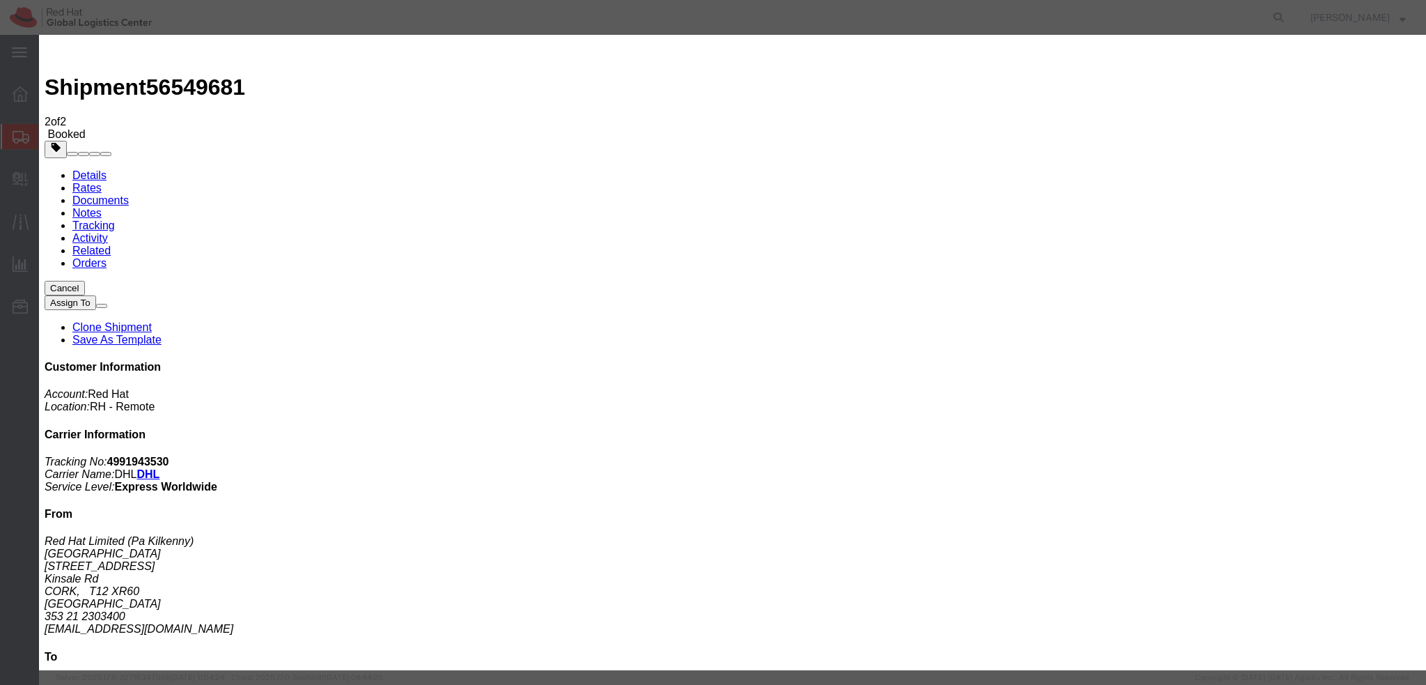
drag, startPoint x: 816, startPoint y: 315, endPoint x: 833, endPoint y: 320, distance: 17.2
paste textarea "Please bring your package to the reception for the courier collection."
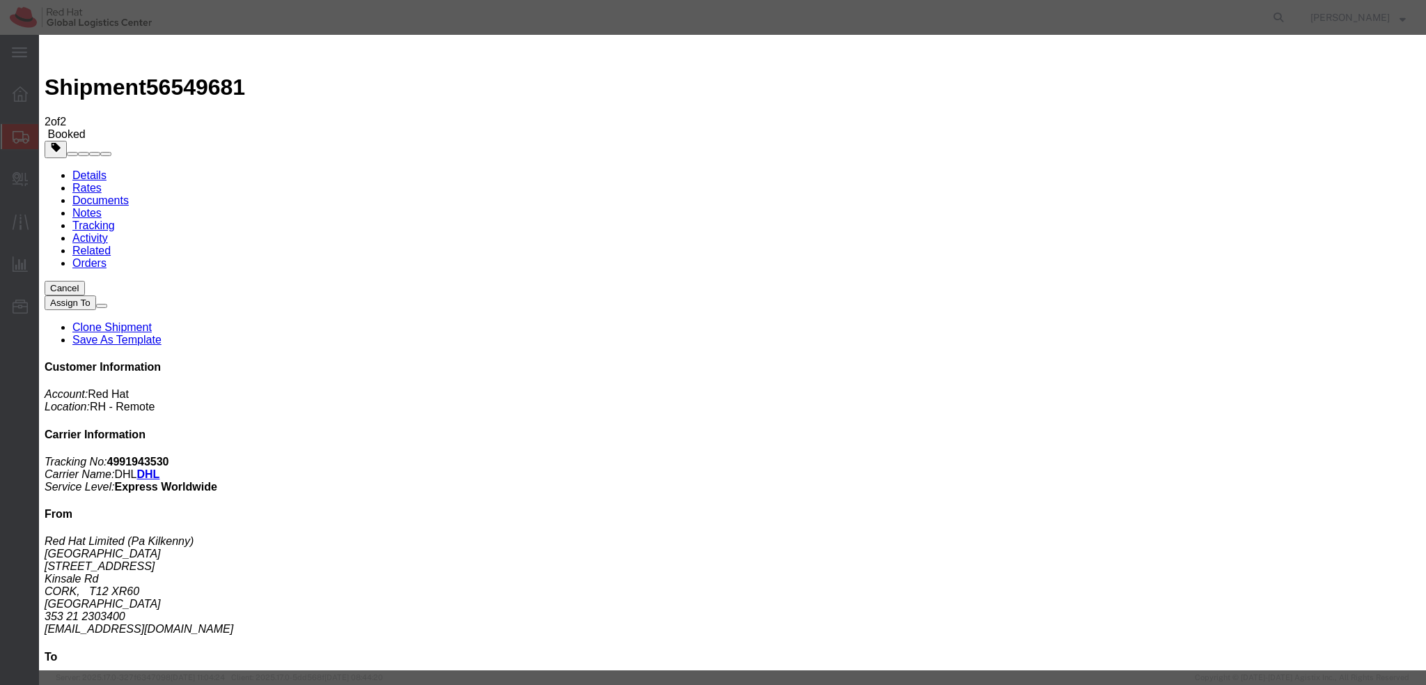
type textarea "Hi Pa, please find the label for your shipment to Bucharest attached to this em…"
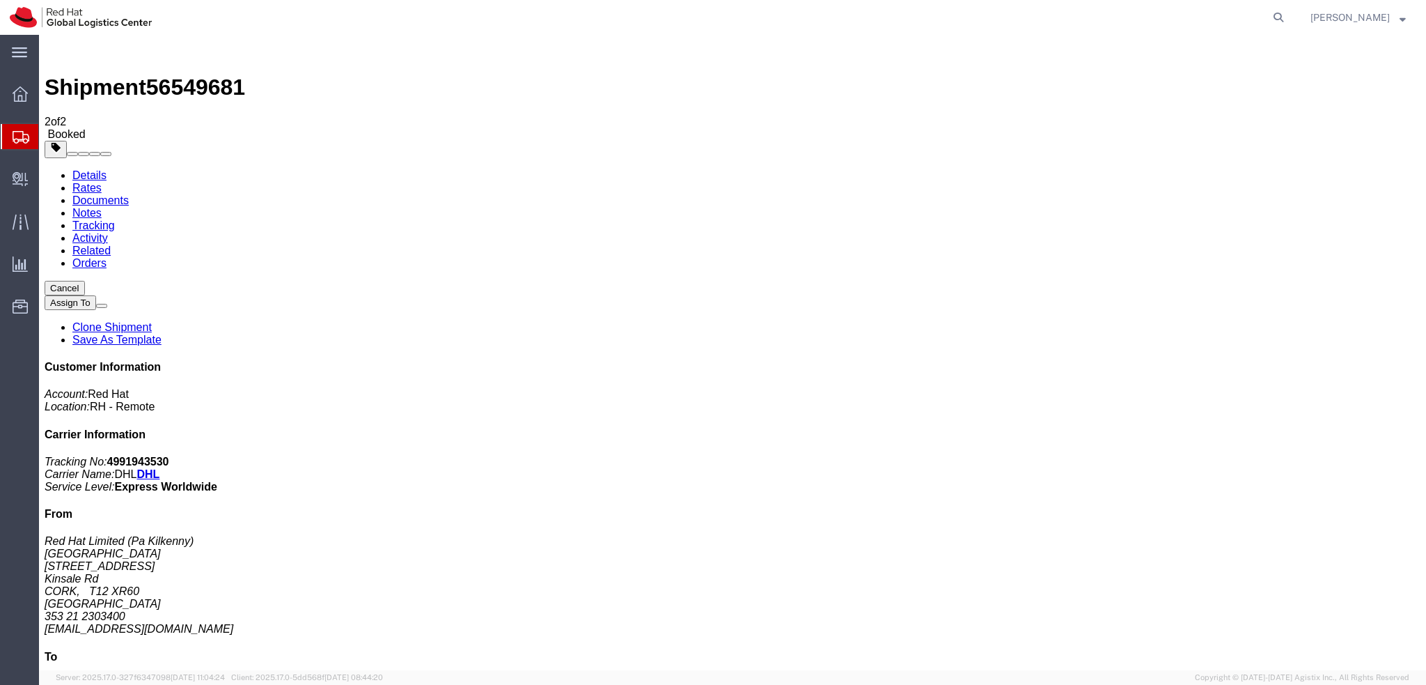
drag, startPoint x: 508, startPoint y: 350, endPoint x: 508, endPoint y: 66, distance: 284.1
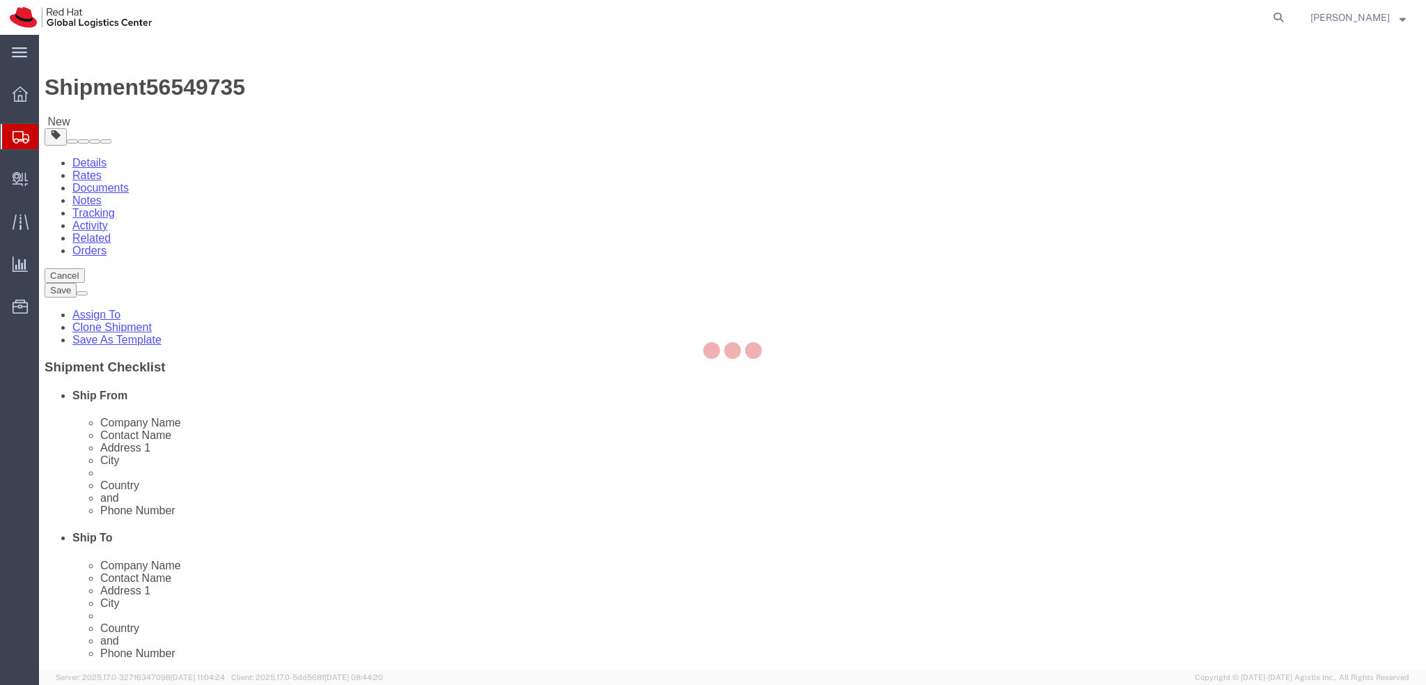
select select "37944"
select select
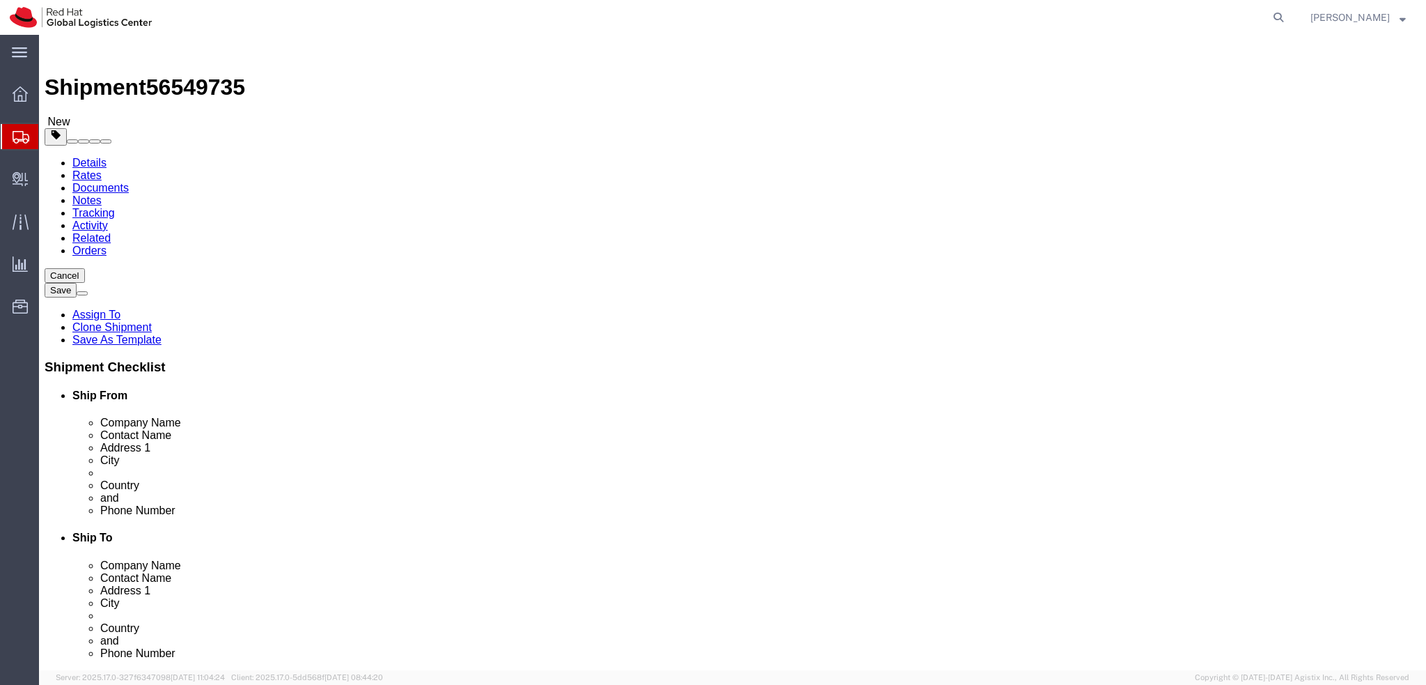
drag, startPoint x: 952, startPoint y: 340, endPoint x: 696, endPoint y: 341, distance: 256.3
click div "Address [STREET_ADDRESS]"
click input "[GEOGRAPHIC_DATA]"
drag, startPoint x: 787, startPoint y: 313, endPoint x: 677, endPoint y: 318, distance: 110.2
click div "Address [STREET_ADDRESS]"
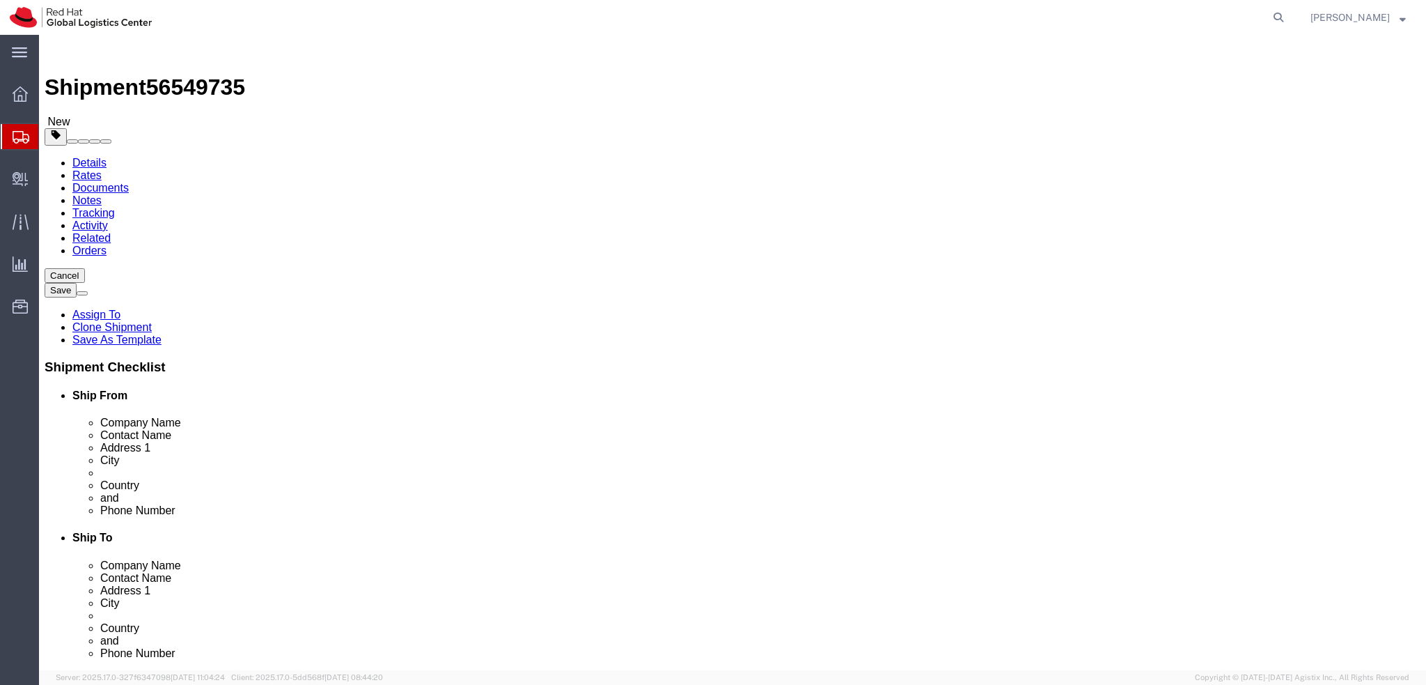
click input "[STREET_ADDRESS]"
paste input "[GEOGRAPHIC_DATA]"
drag, startPoint x: 921, startPoint y: 341, endPoint x: 717, endPoint y: 349, distance: 204.9
click div "Address [STREET_ADDRESS]"
type input "[GEOGRAPHIC_DATA]"
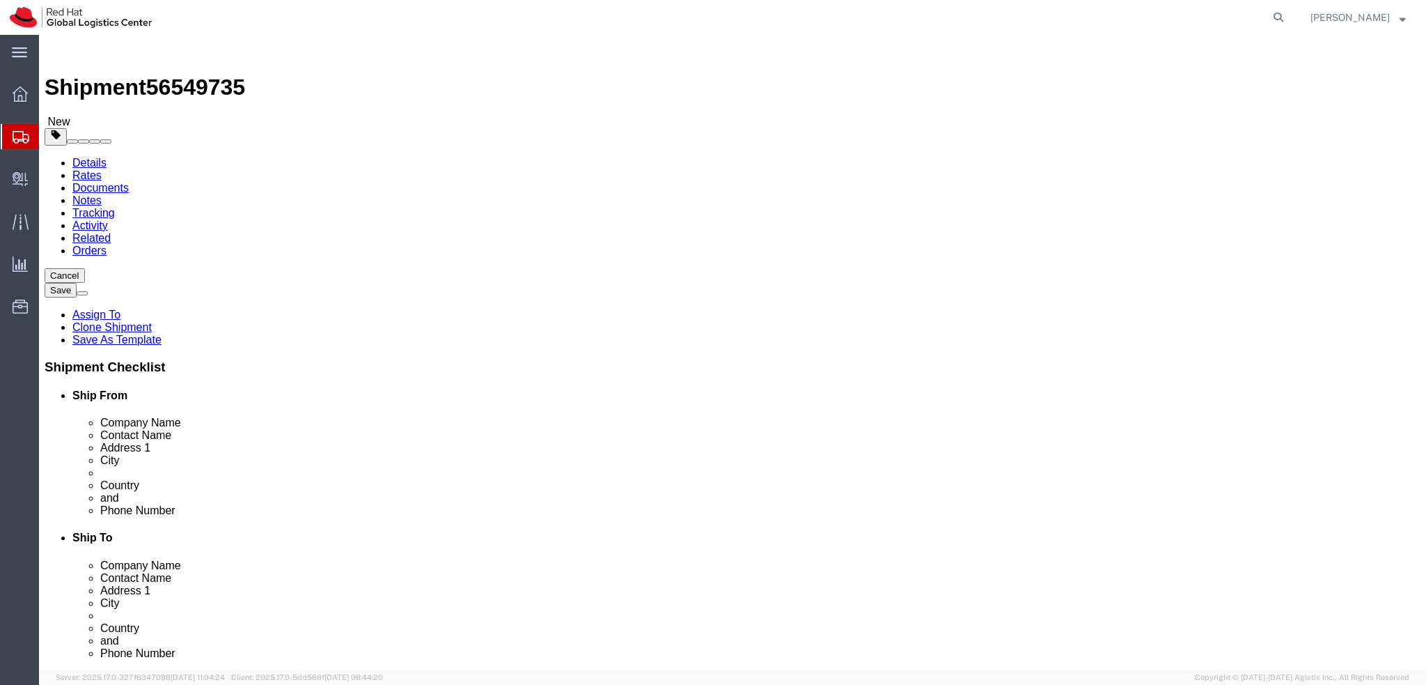
click input "text"
paste input "[STREET_ADDRESS]"
type input "[STREET_ADDRESS]"
click div "Location My Profile Location [GEOGRAPHIC_DATA] - [GEOGRAPHIC_DATA] - [GEOGRAPHI…"
click icon
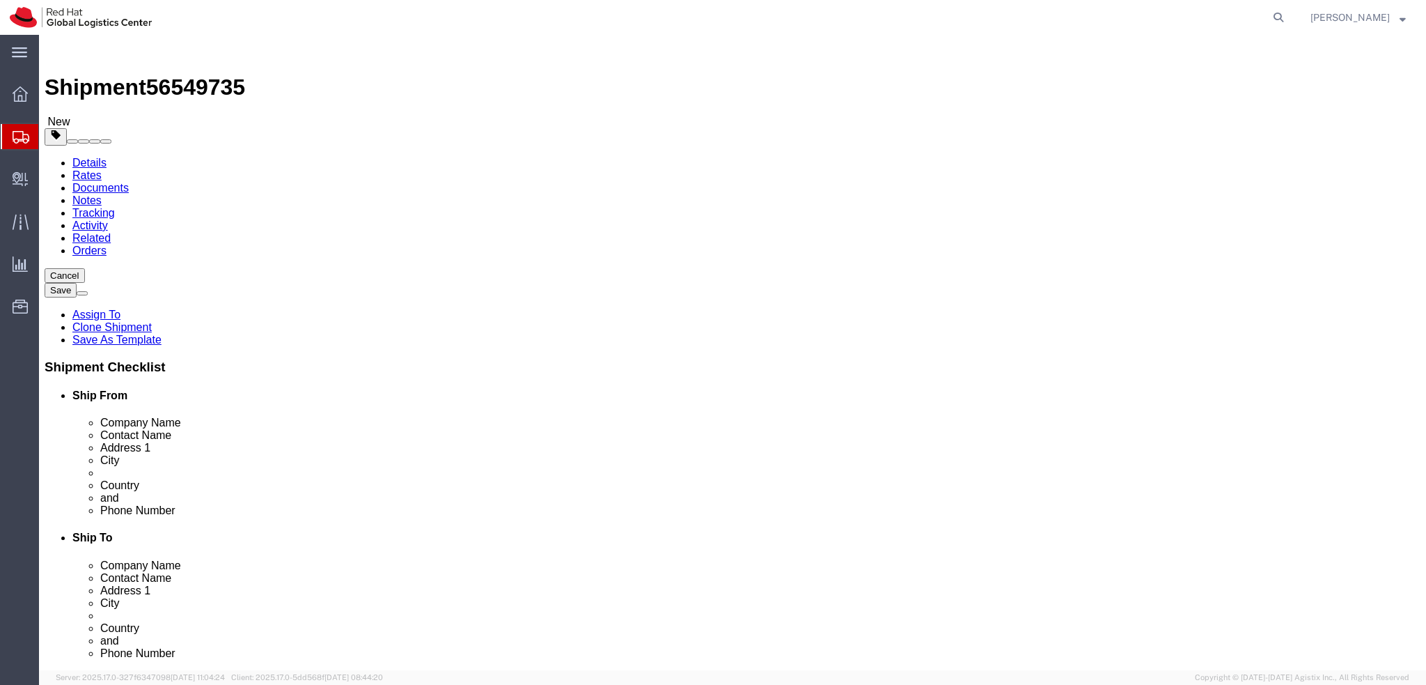
click dd "1.00 Each"
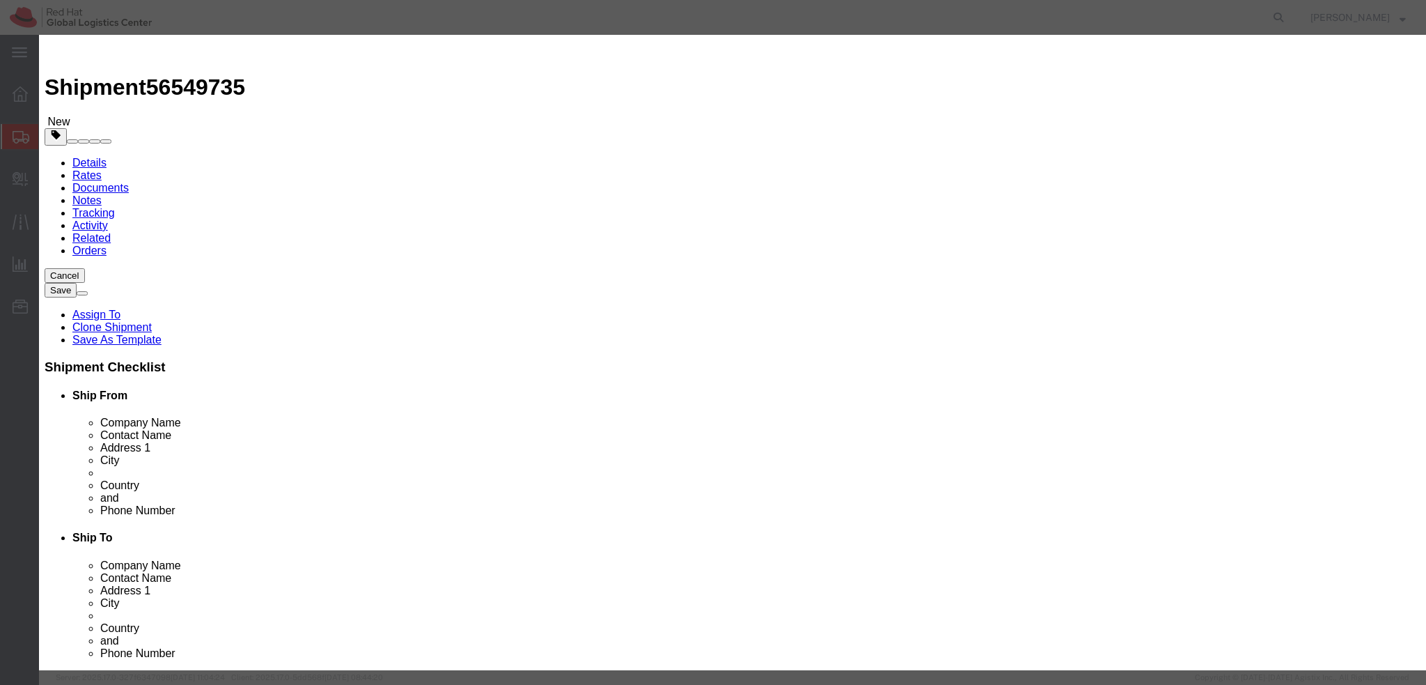
drag, startPoint x: 540, startPoint y: 192, endPoint x: 483, endPoint y: 159, distance: 65.8
click input "0.01"
drag, startPoint x: 392, startPoint y: 178, endPoint x: 379, endPoint y: 180, distance: 13.4
click div "Product Name Envelope Pieces 1.00 Select Bag Barrels 100Board Feet Bottle Box B…"
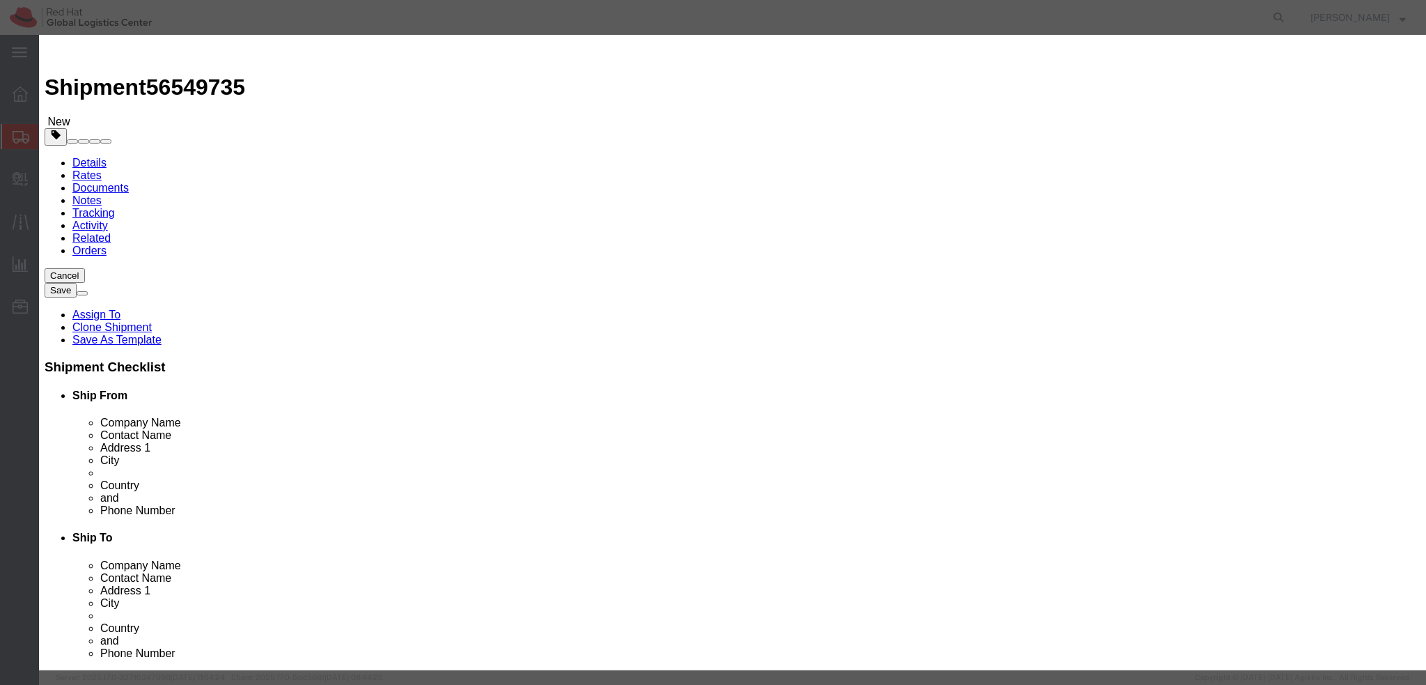
type input "1"
click textarea
type textarea "Documents"
drag, startPoint x: 974, startPoint y: 535, endPoint x: 975, endPoint y: 551, distance: 16.1
click div "Edit content Commodity library Product Name Envelope Pieces 1.00 Select Bag Bar…"
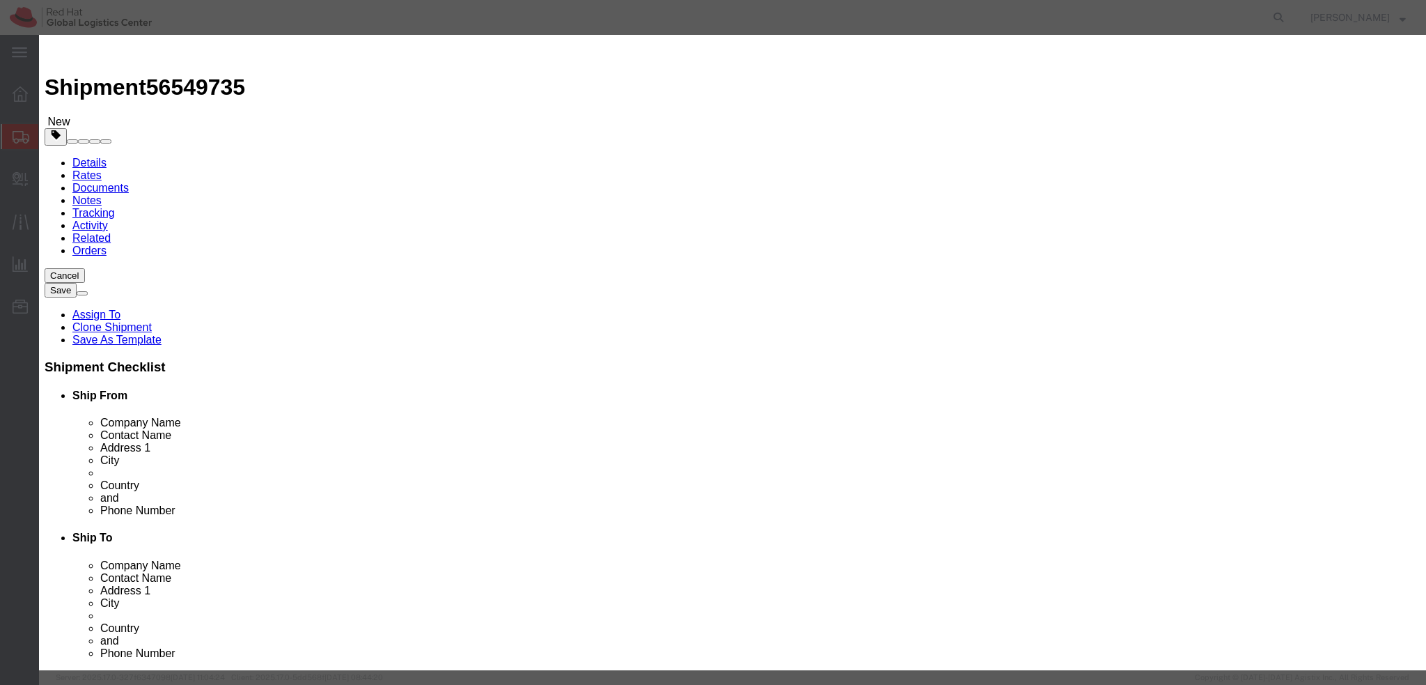
click div "Save & Add Another Save & Close Close"
click button "Save & Close"
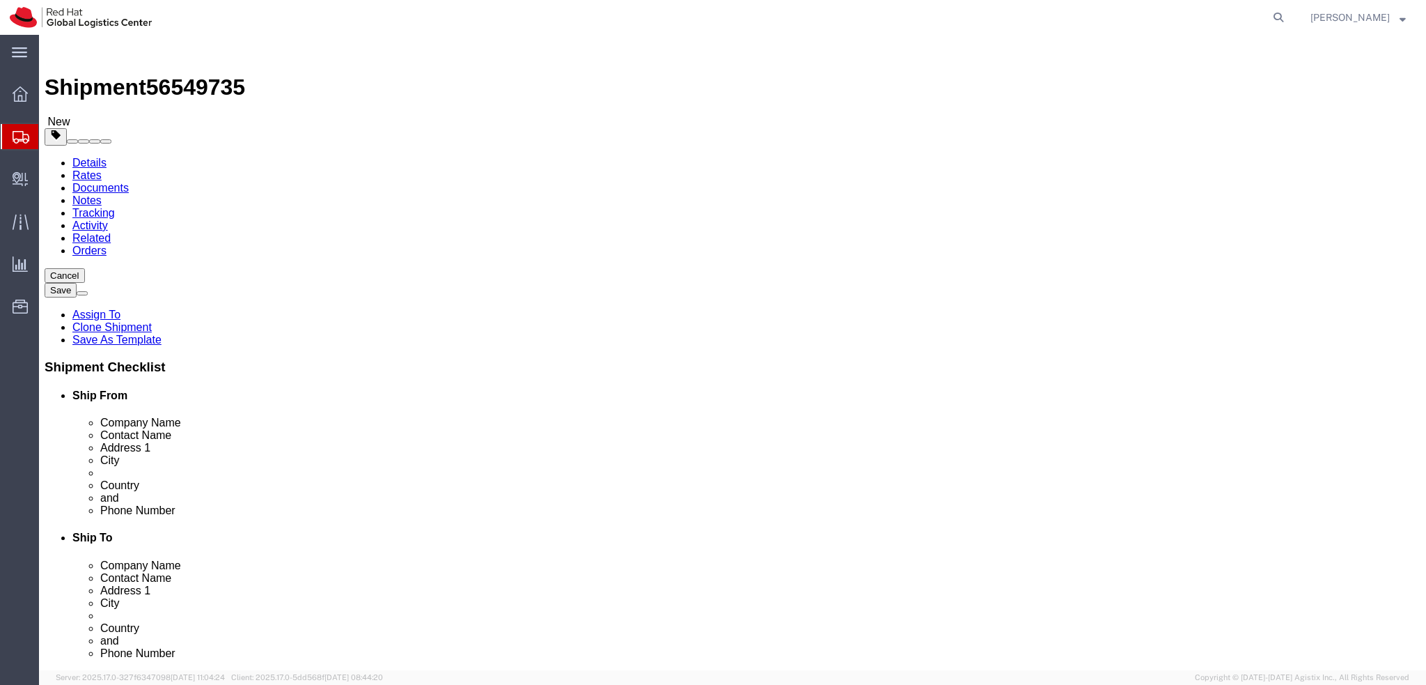
click icon
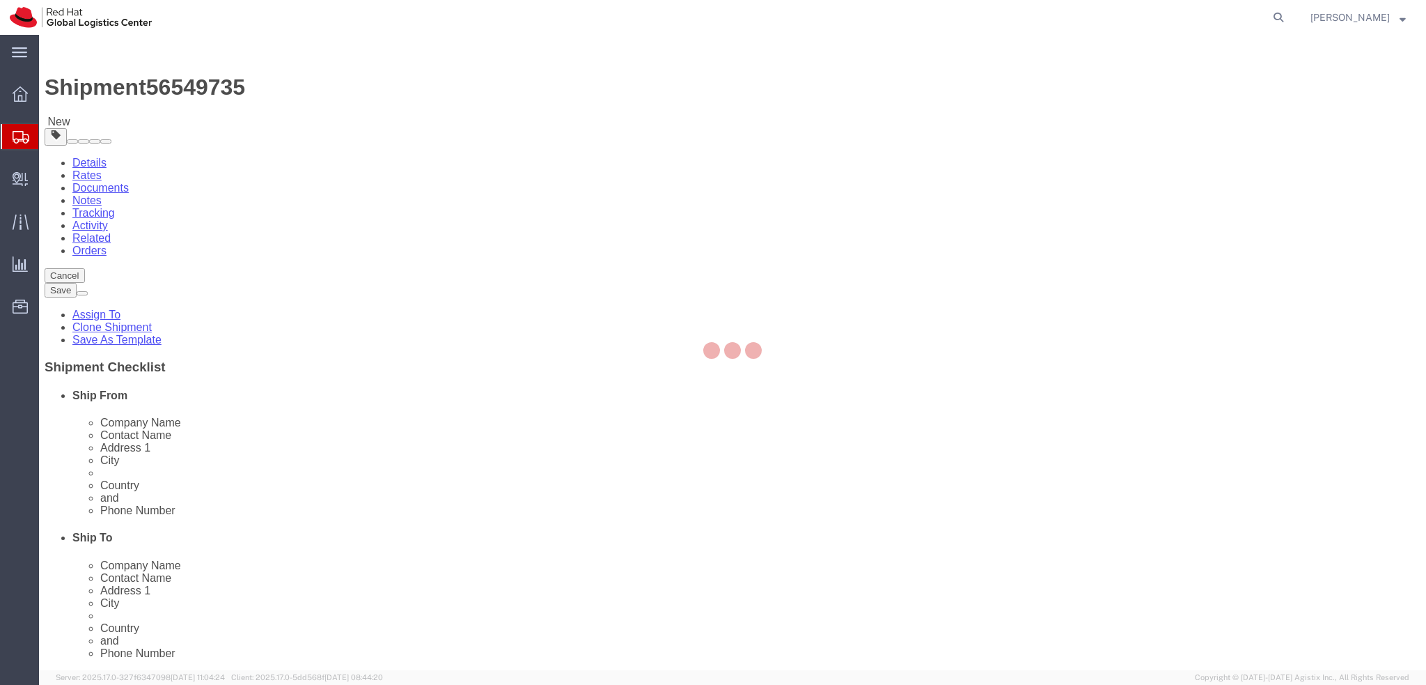
select select "COSTCENTER"
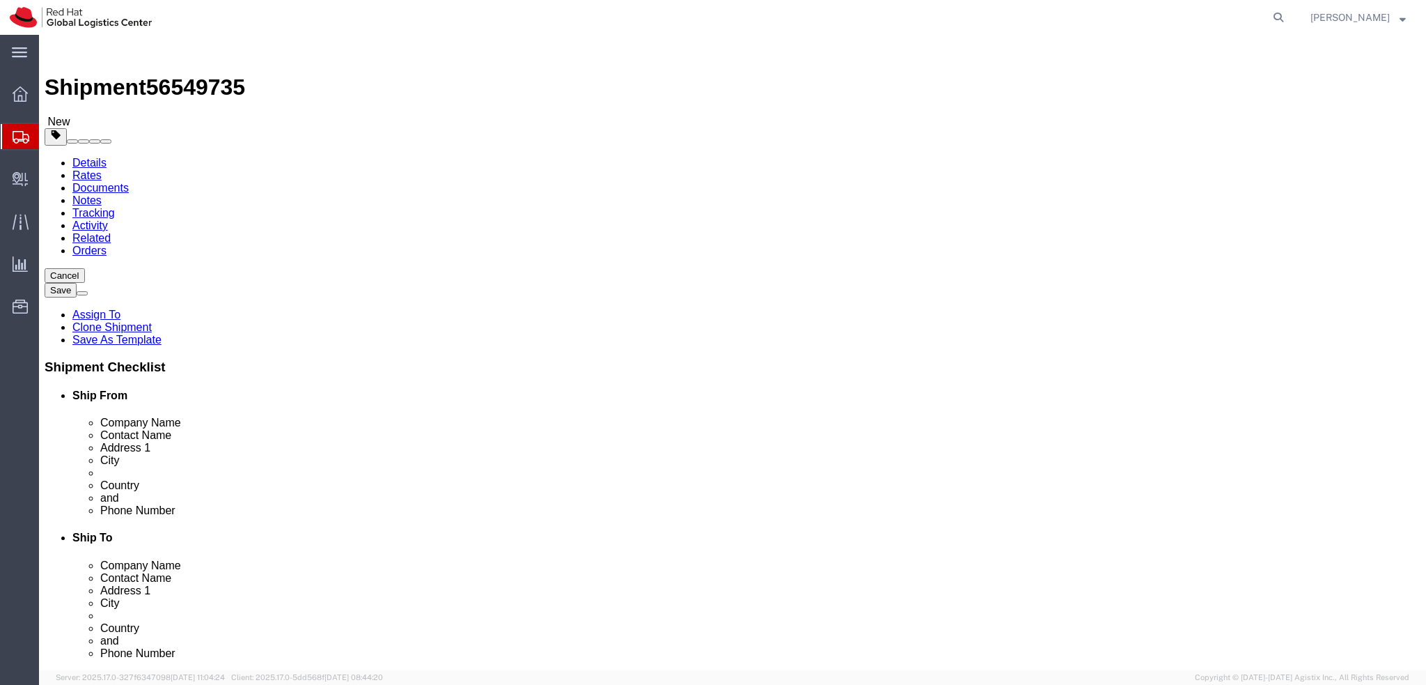
click link "Shipment Information"
click icon
click button "Rate Shipment"
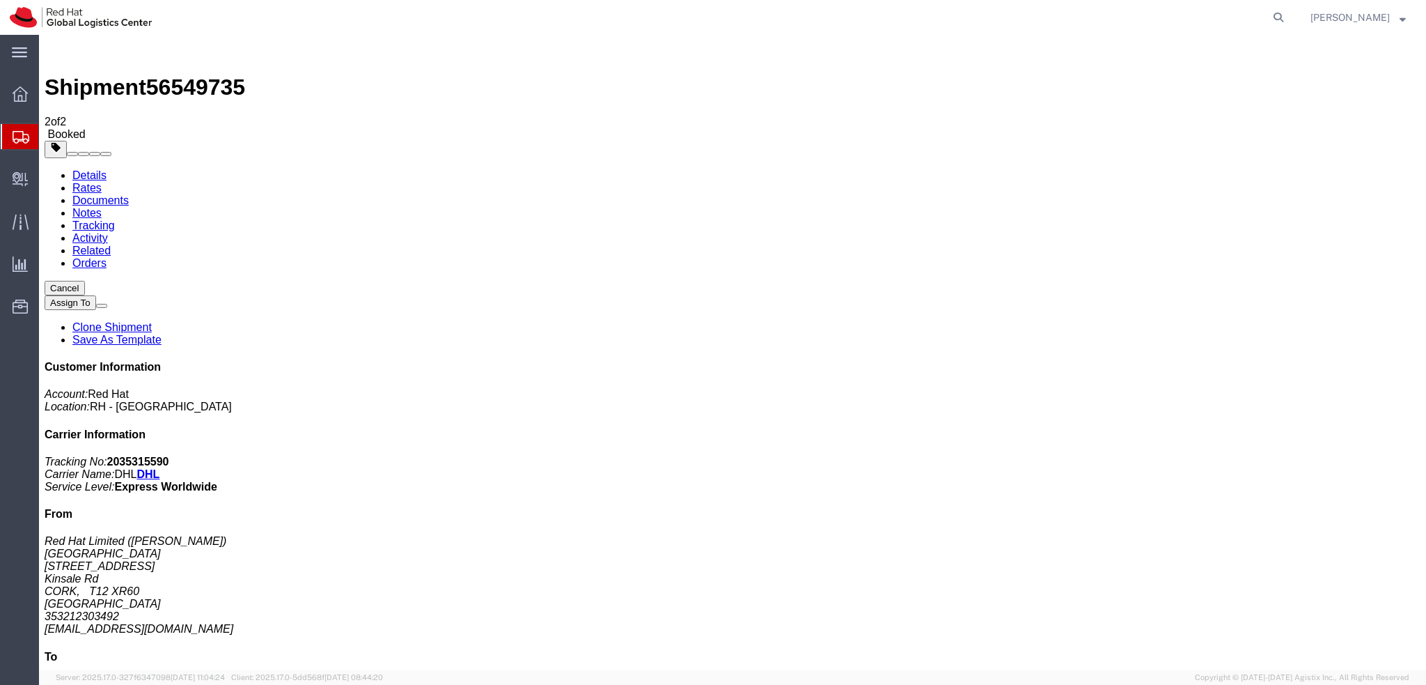
click at [72, 169] on link "Details" at bounding box center [89, 175] width 34 height 12
click h4 "Pickup & Delivery Dates"
click span "button"
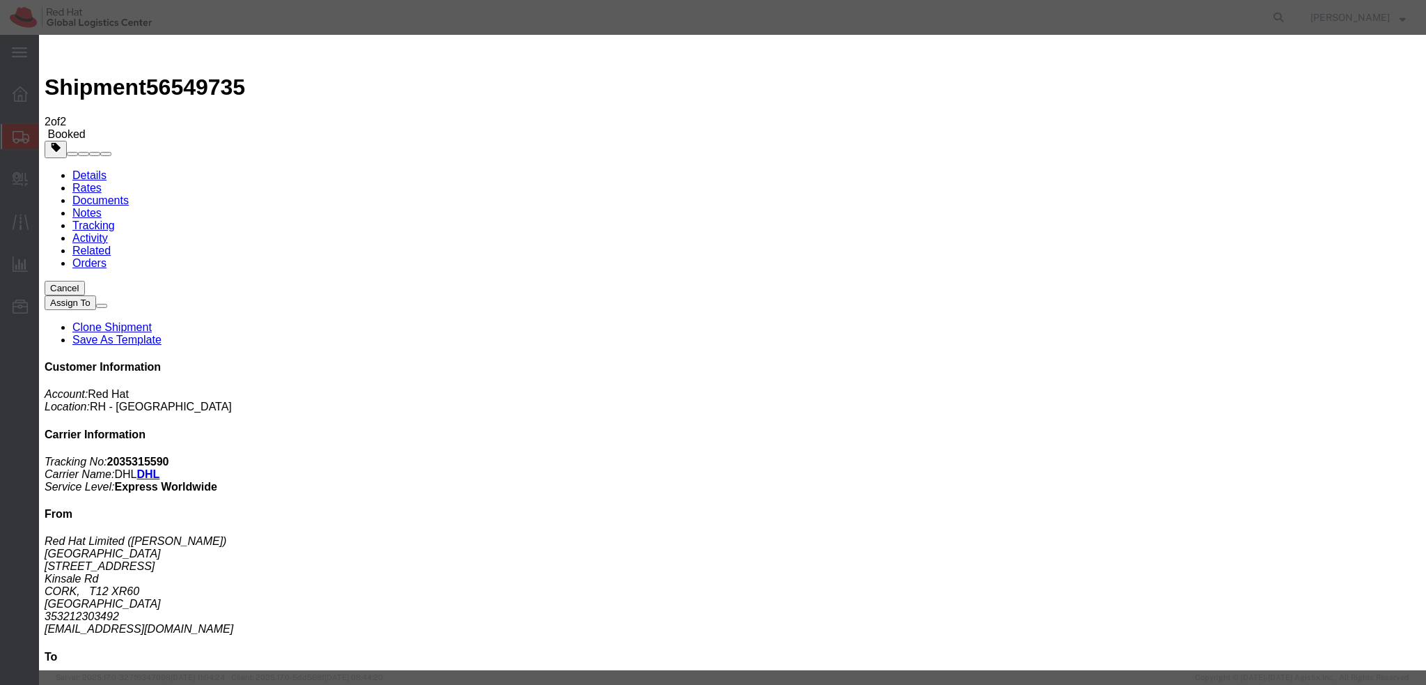
click div "[DATE] 4:00 PM"
type input "3:00 PM"
click button "Apply"
click div "Pickup Date: Pickup Start Date Pickup Start Time Pickup Open Date and Time Aug …"
click button "Save"
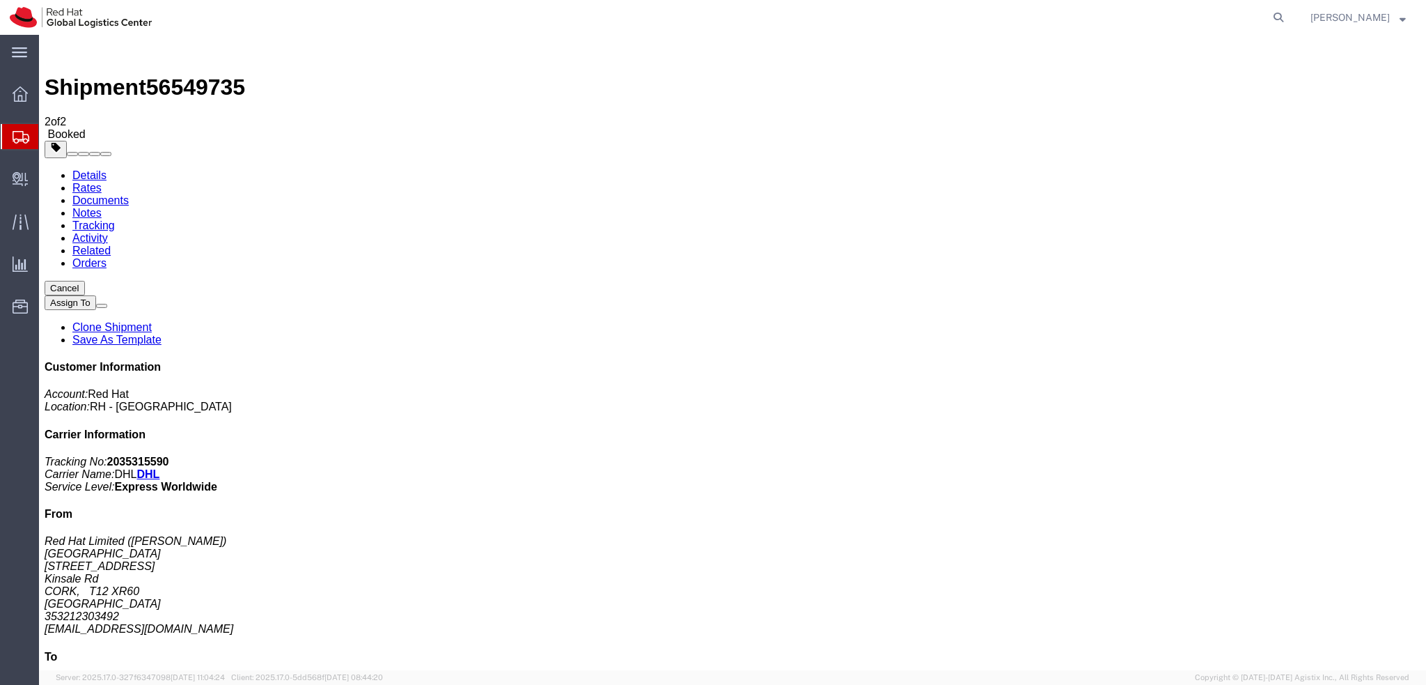
click button "Close"
click link "Schedule pickup request"
click address "Red Hat Limited (Sinead McCarthy) CORK 6700 Cork Airport Business Park Kinsale …"
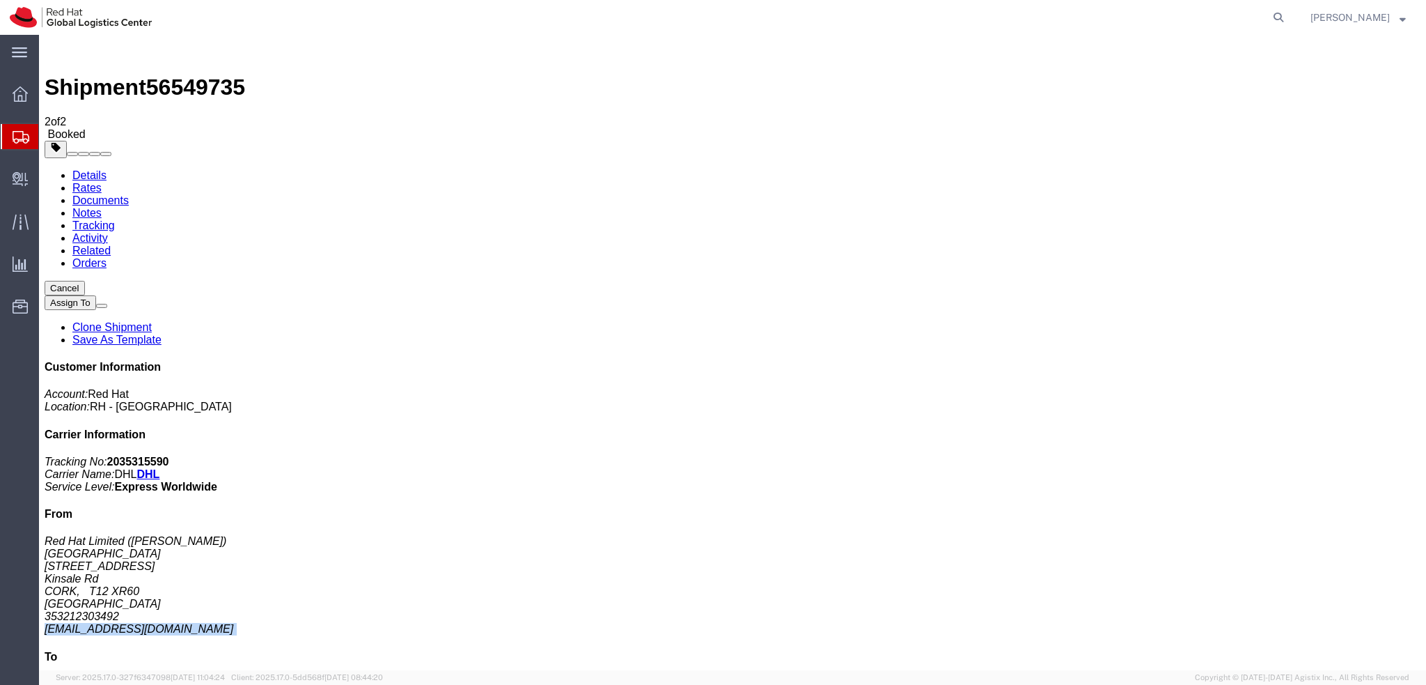
copy div "smccarth@redhat.com"
click link "Documents"
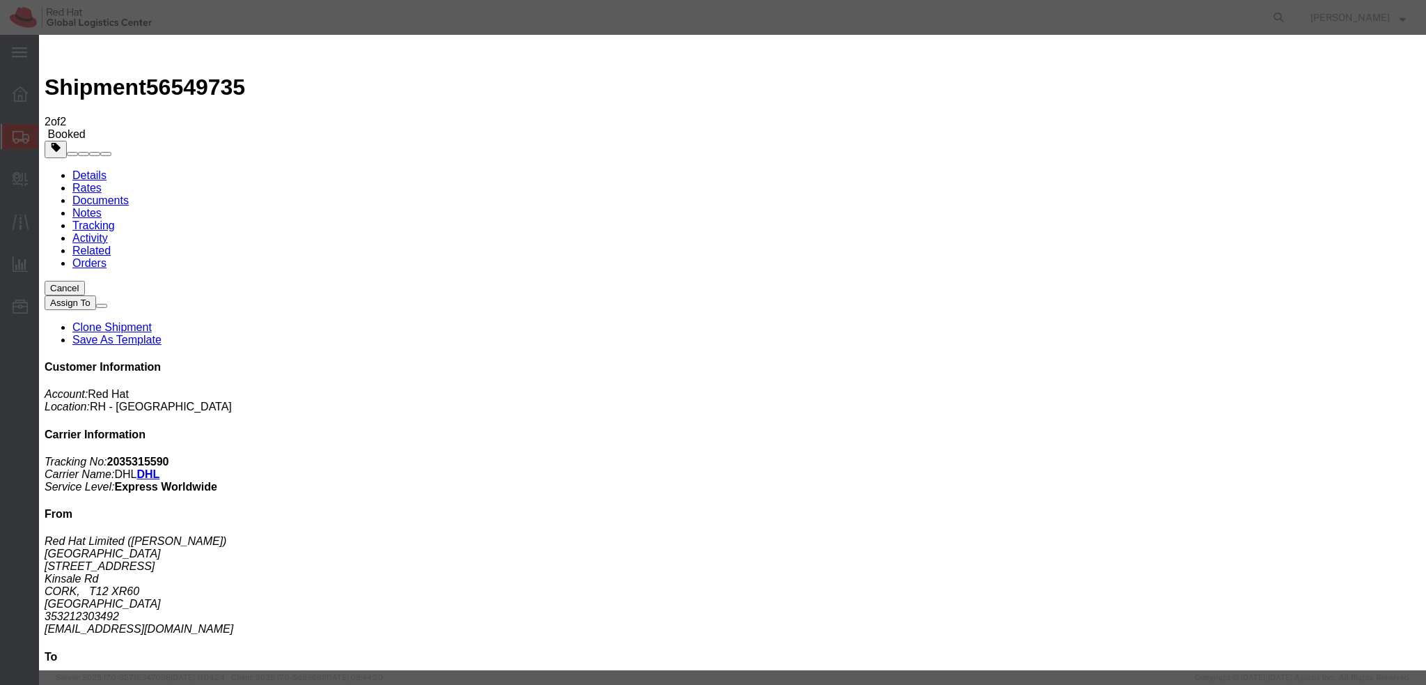
paste input "smccarth@redhat.com"
type input "smccarth@redhat.com"
paste input "[EMAIL_ADDRESS][DOMAIN_NAME]"
type input "[EMAIL_ADDRESS][DOMAIN_NAME]"
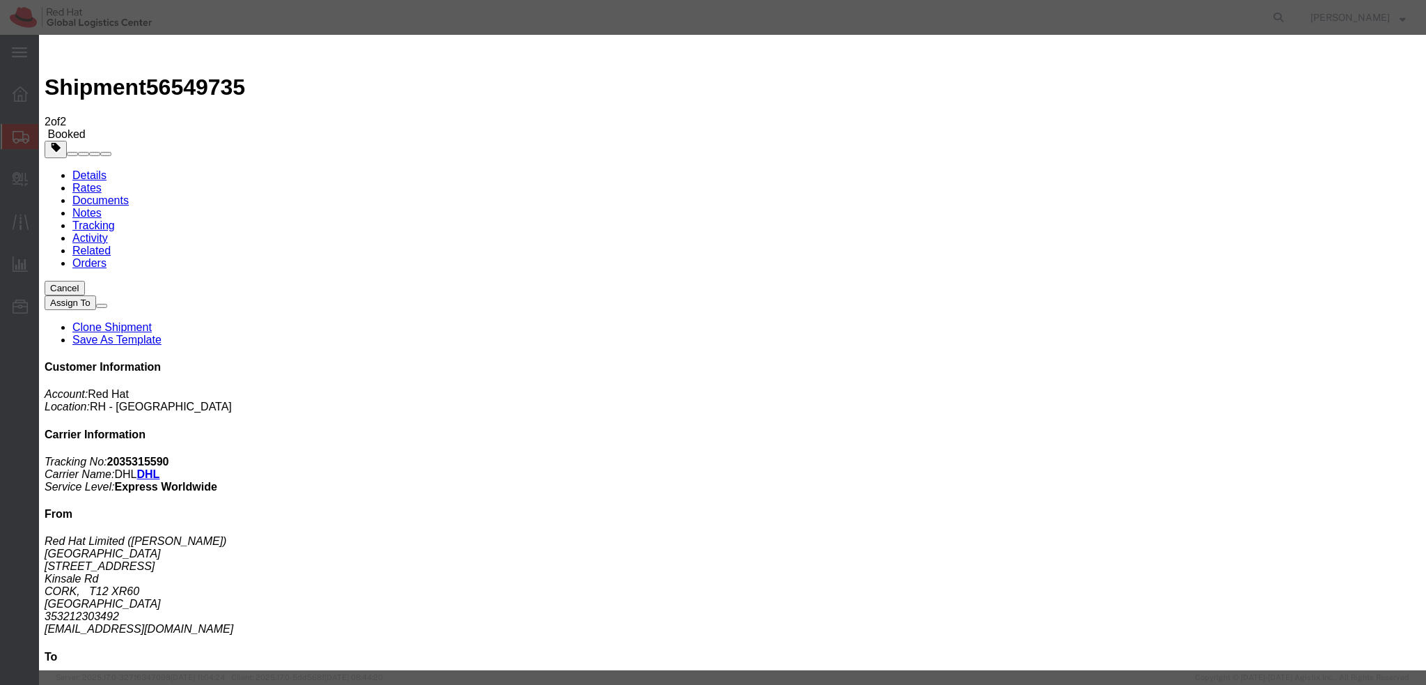
paste textarea "Hi A, please find the label for your shipment to B attached to this email. Plea…"
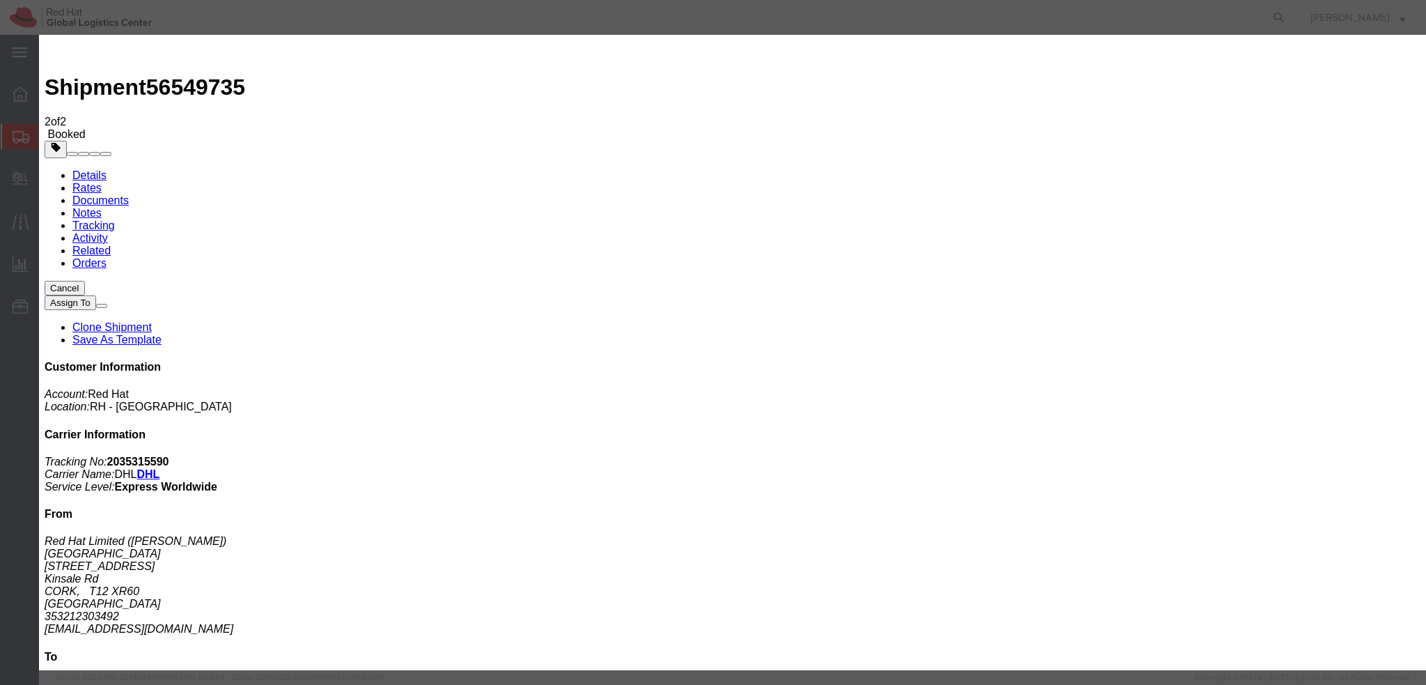
drag, startPoint x: 605, startPoint y: 318, endPoint x: 650, endPoint y: 329, distance: 47.5
paste textarea "Please bring your package to the reception for the courier collection."
type textarea "Hi Sinead, please find the label for your shipment to Prague attached to this e…"
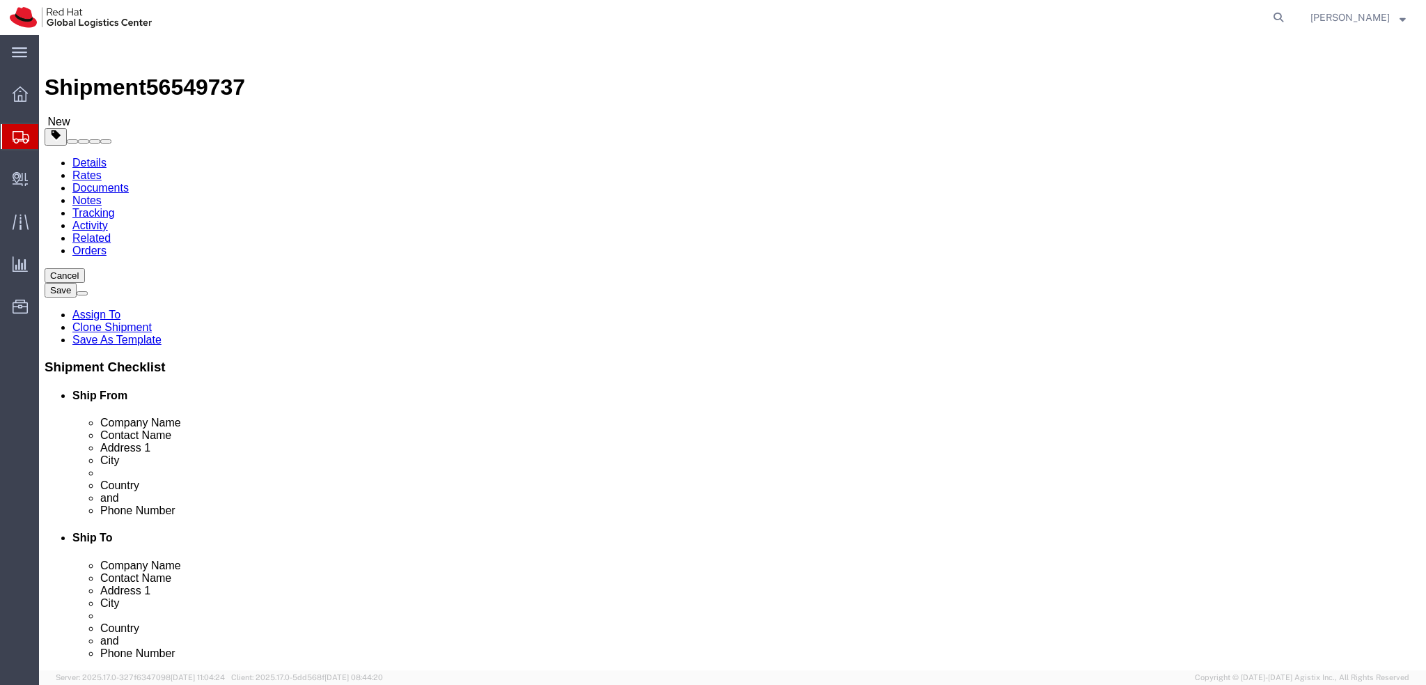
select select "37944"
select select "38036"
click icon
click div "Package Type Select Case(s) Crate(s) Envelope Large Box Medium Box PAK Skid(s) …"
click dd "1.00 EUR"
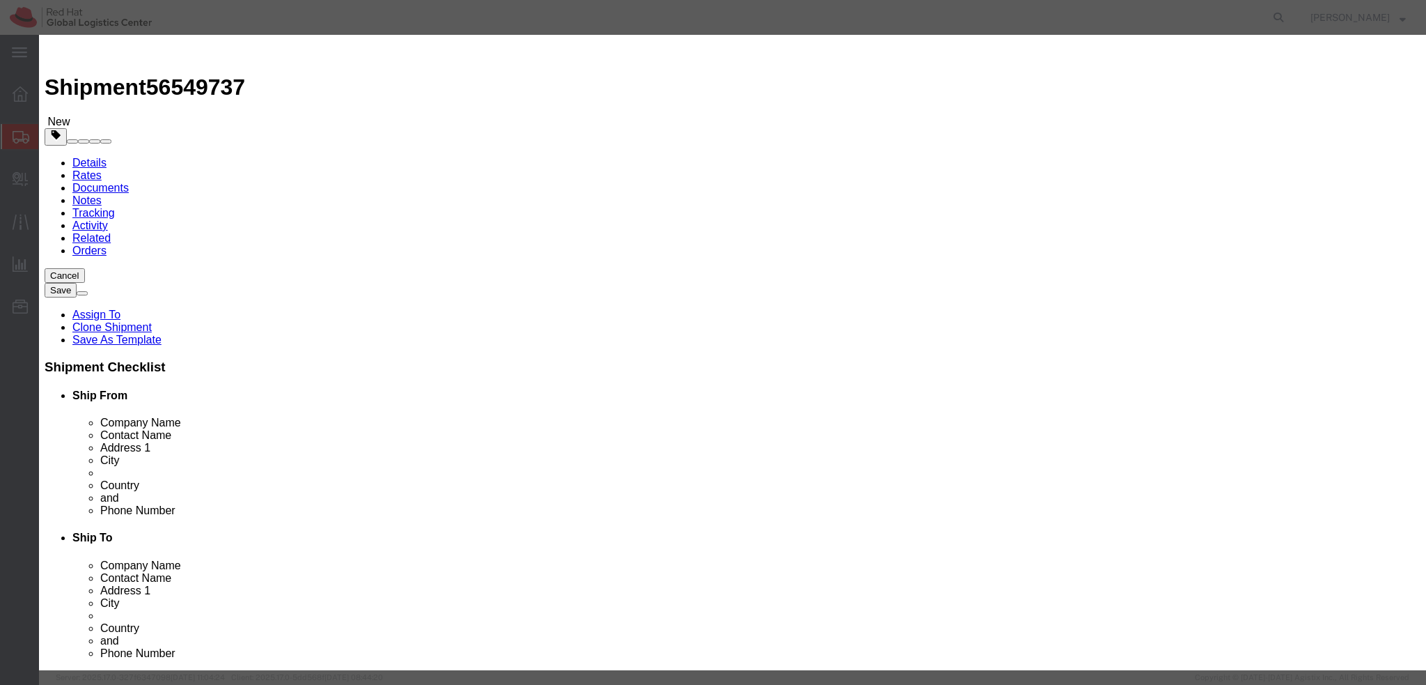
click textarea
click textarea "Documents"
type textarea "Documents"
click button "Save & Close"
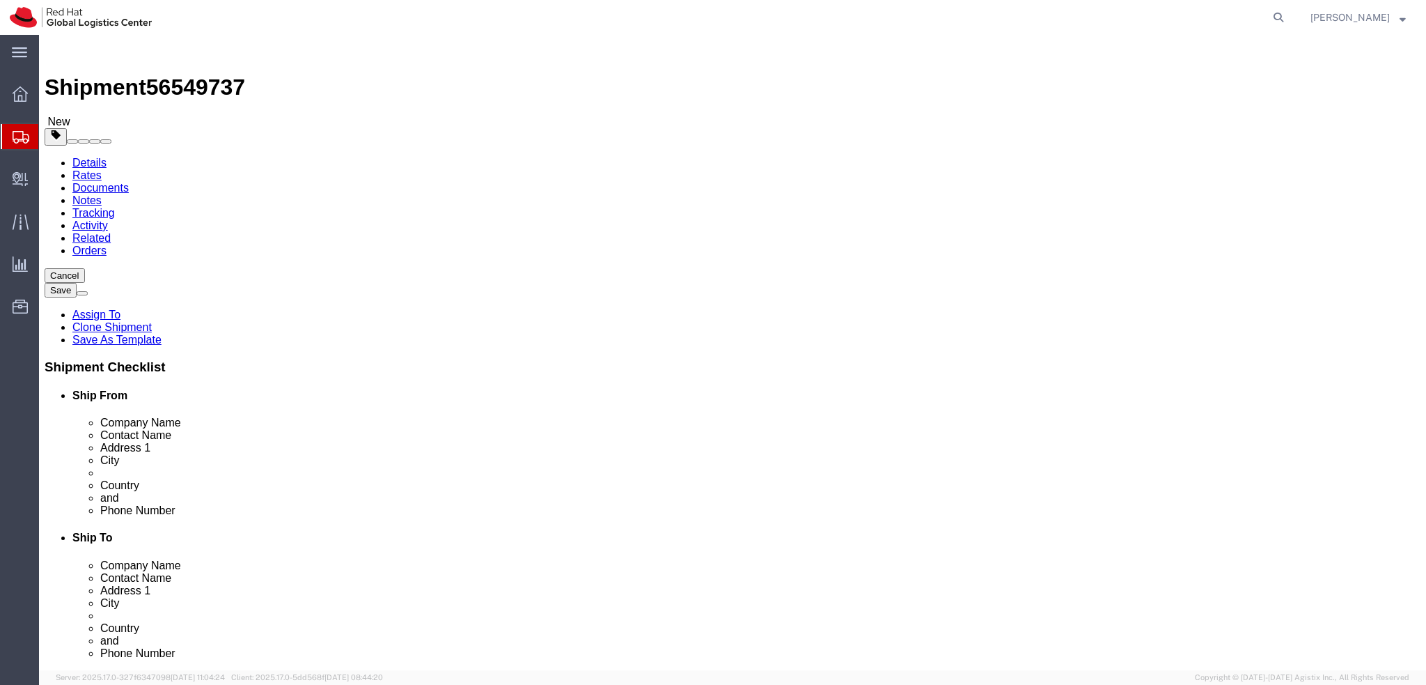
click icon
drag, startPoint x: 842, startPoint y: 476, endPoint x: 702, endPoint y: 479, distance: 140.0
click div "Phone Number 0000000"
click label "Postal Code"
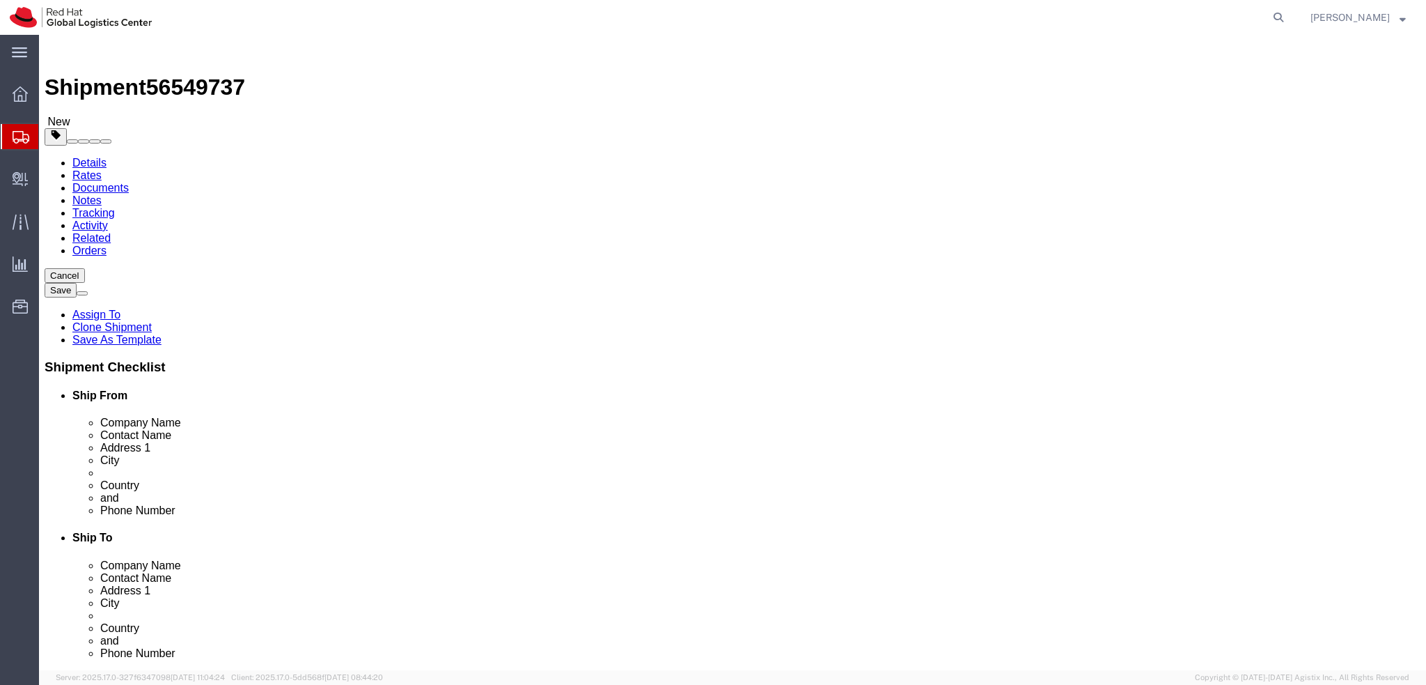
click input "621 00"
click div "Location RH - Brno - Tech Park Brno - B My Profile Location RH - Amsterdam - MS…"
click icon
click div "Pieces: 1.00 Each Total value: 1.00 EUR"
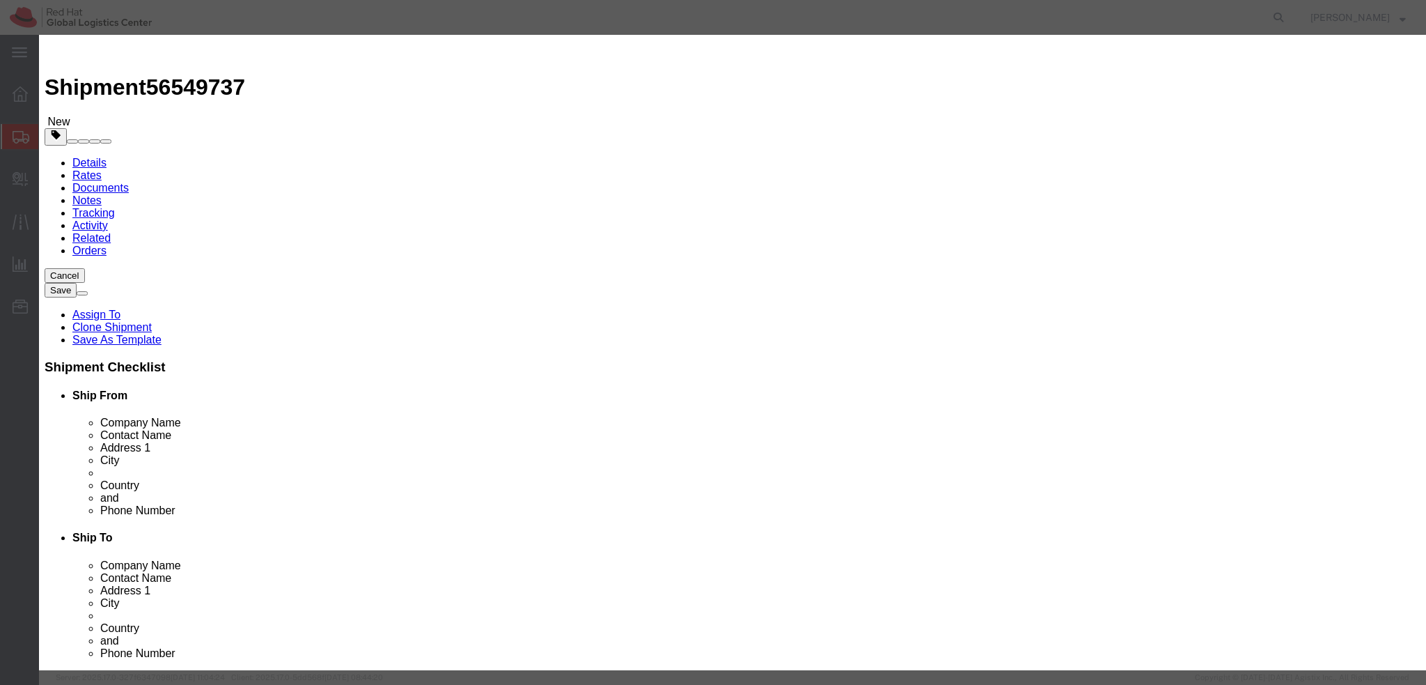
click button "Save & Close"
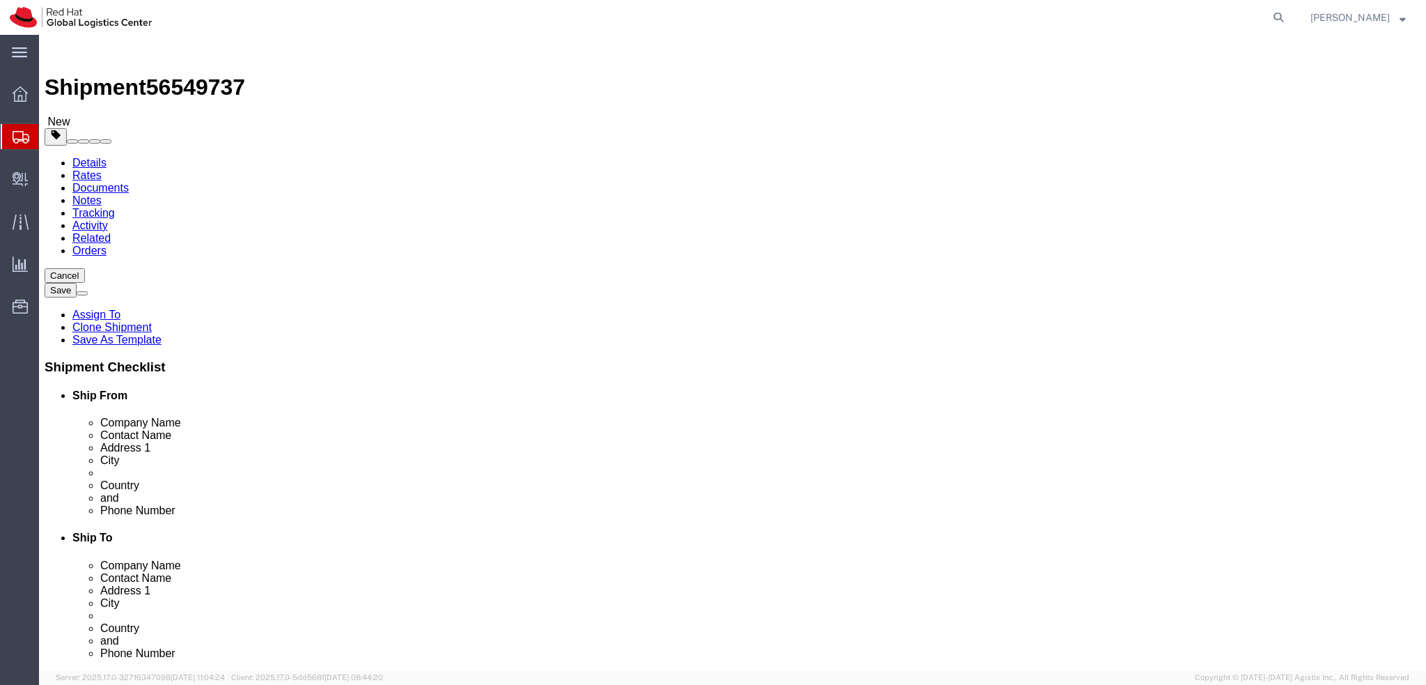
click icon
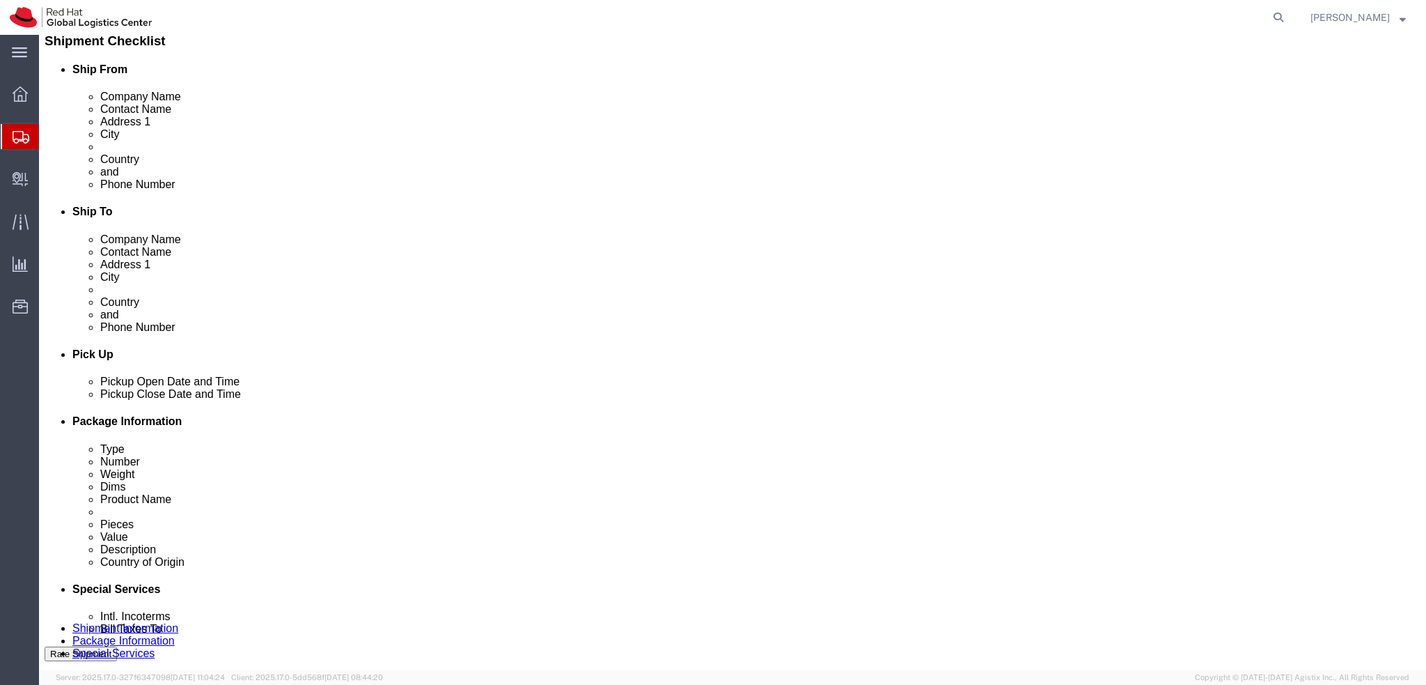
scroll to position [348, 0]
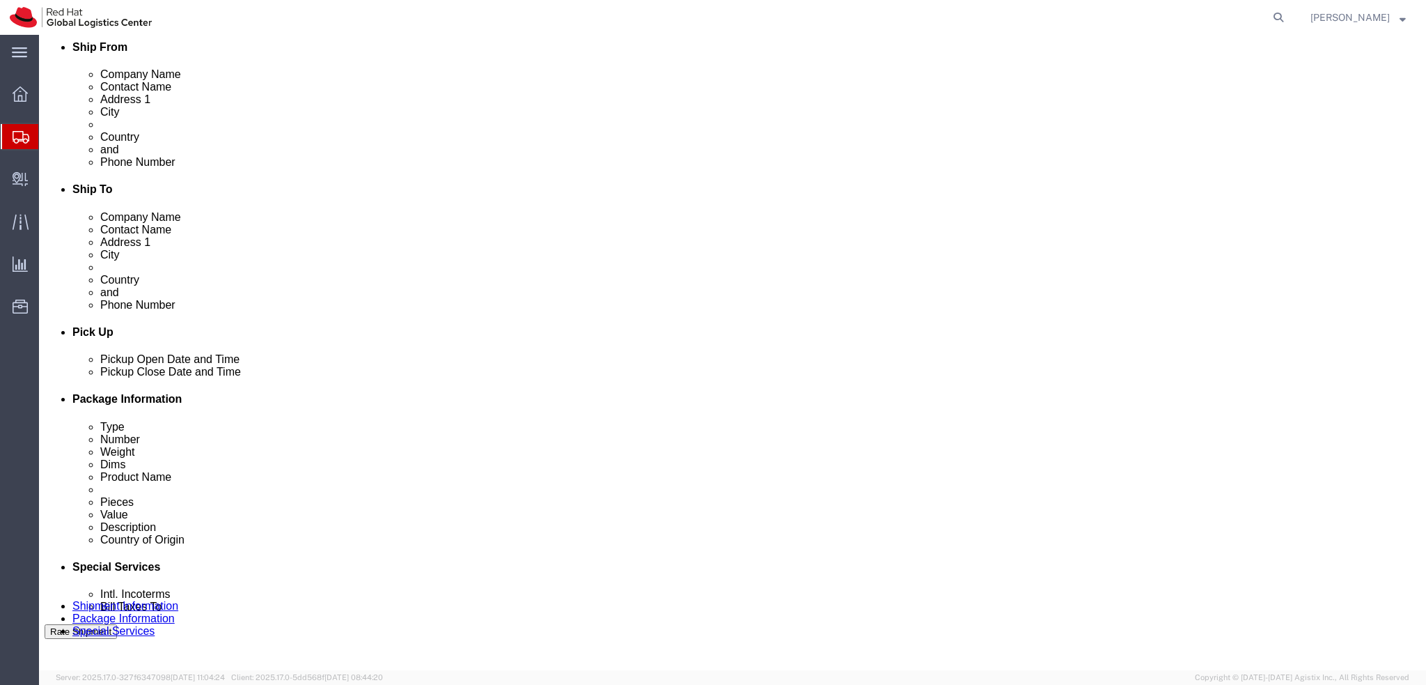
click button "Rate Shipment"
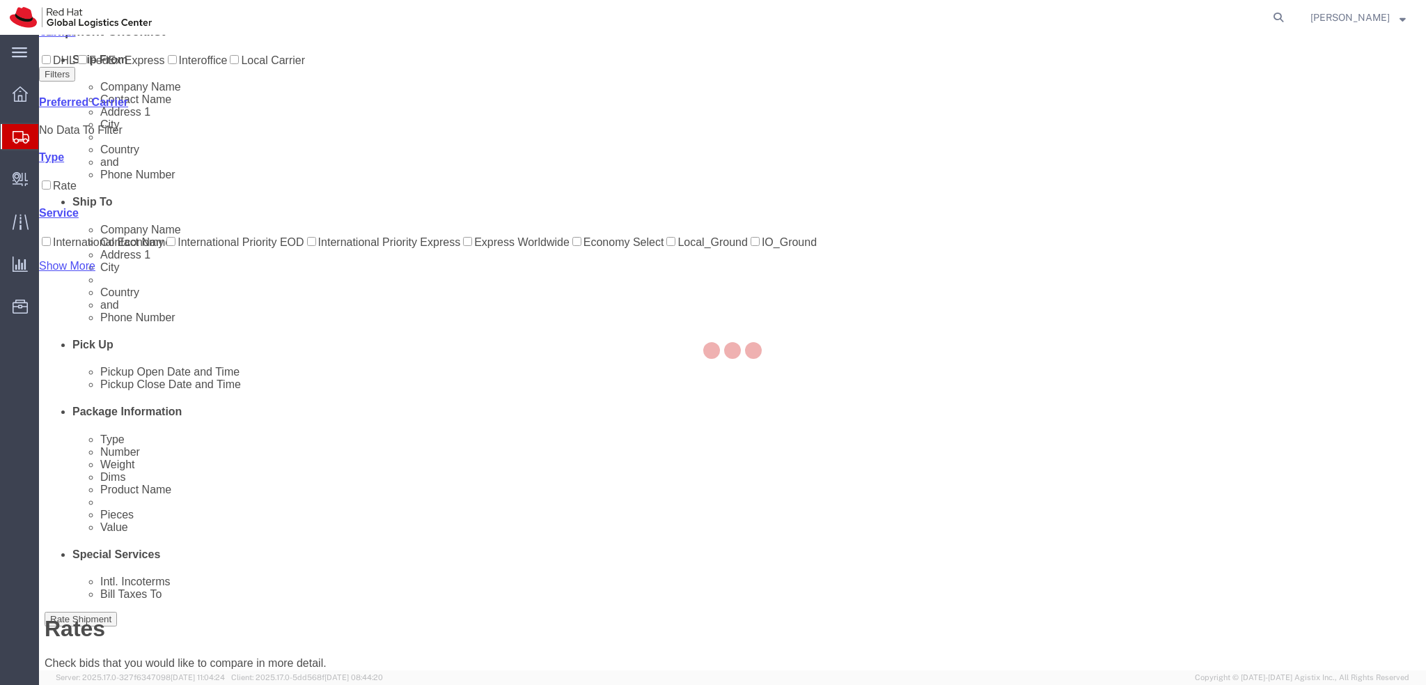
scroll to position [0, 0]
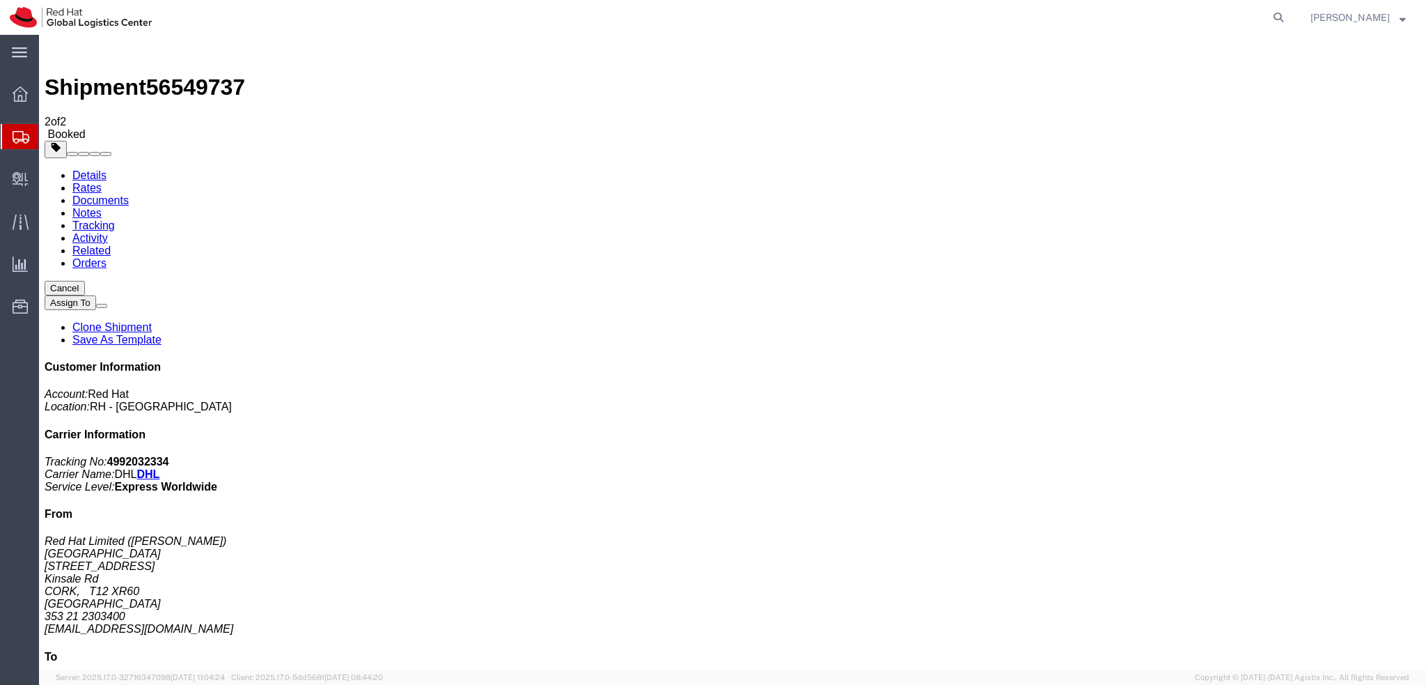
click at [53, 169] on div "Details Rates Documents Notes Tracking Activity Related Orders Cancel Assign To…" at bounding box center [733, 525] width 1376 height 712
click at [91, 169] on link "Details" at bounding box center [89, 175] width 34 height 12
click span "button"
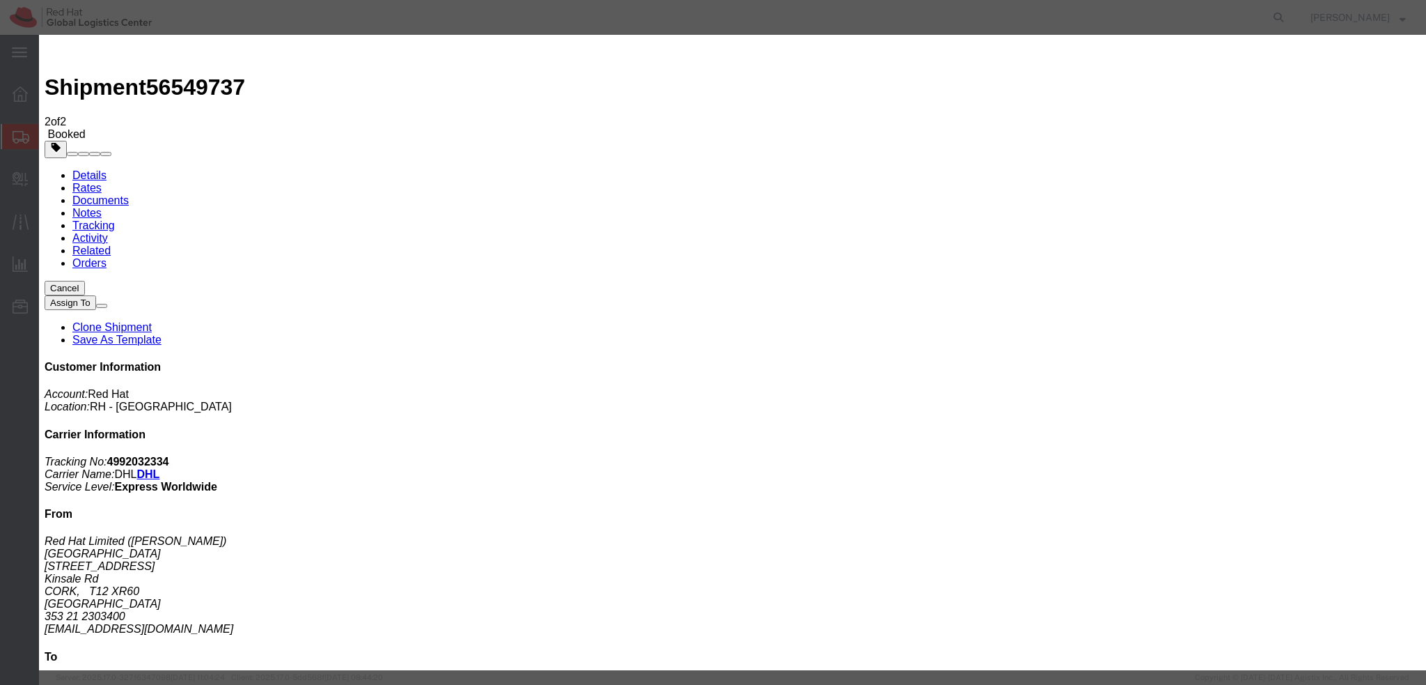
click div "Aug 20 2025 1:02 PM"
type input "12:00 PM"
click button "Apply"
click div "Aug 20 2025 4:00 PM"
type input "3:00 PM"
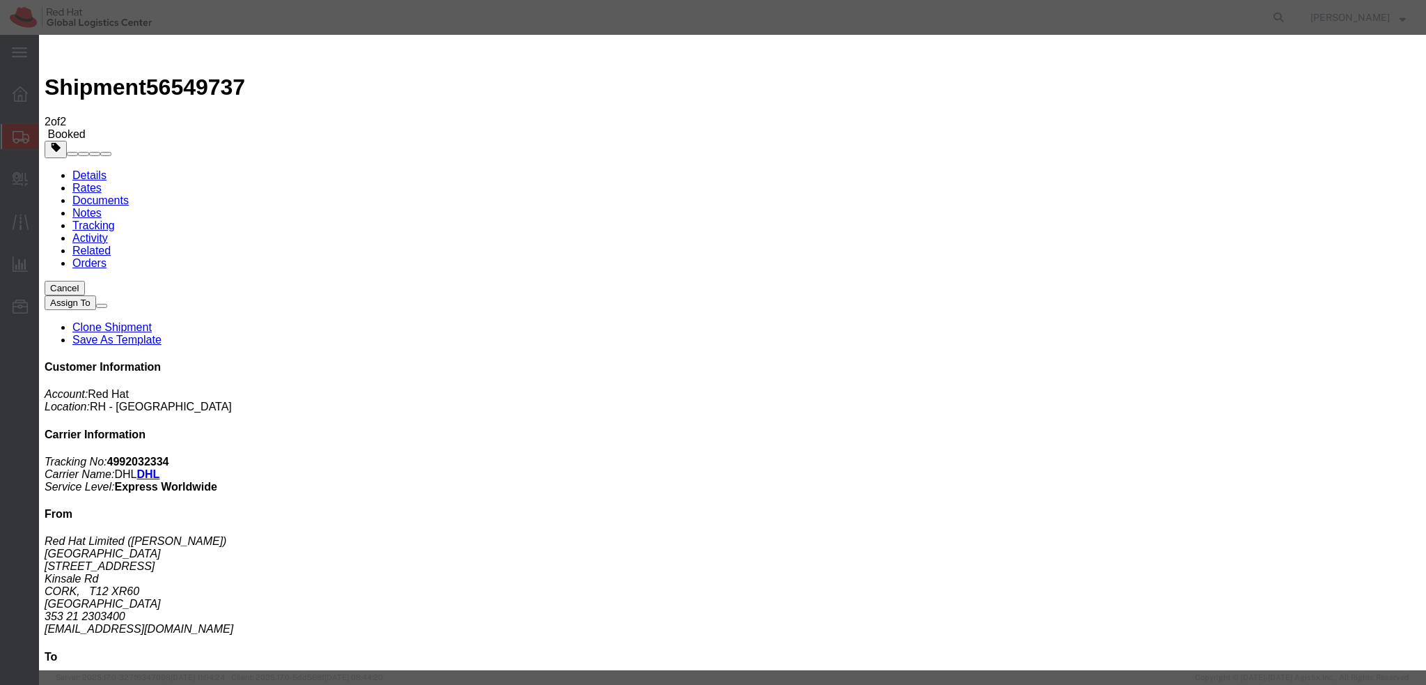
click button "Apply"
click button "Save"
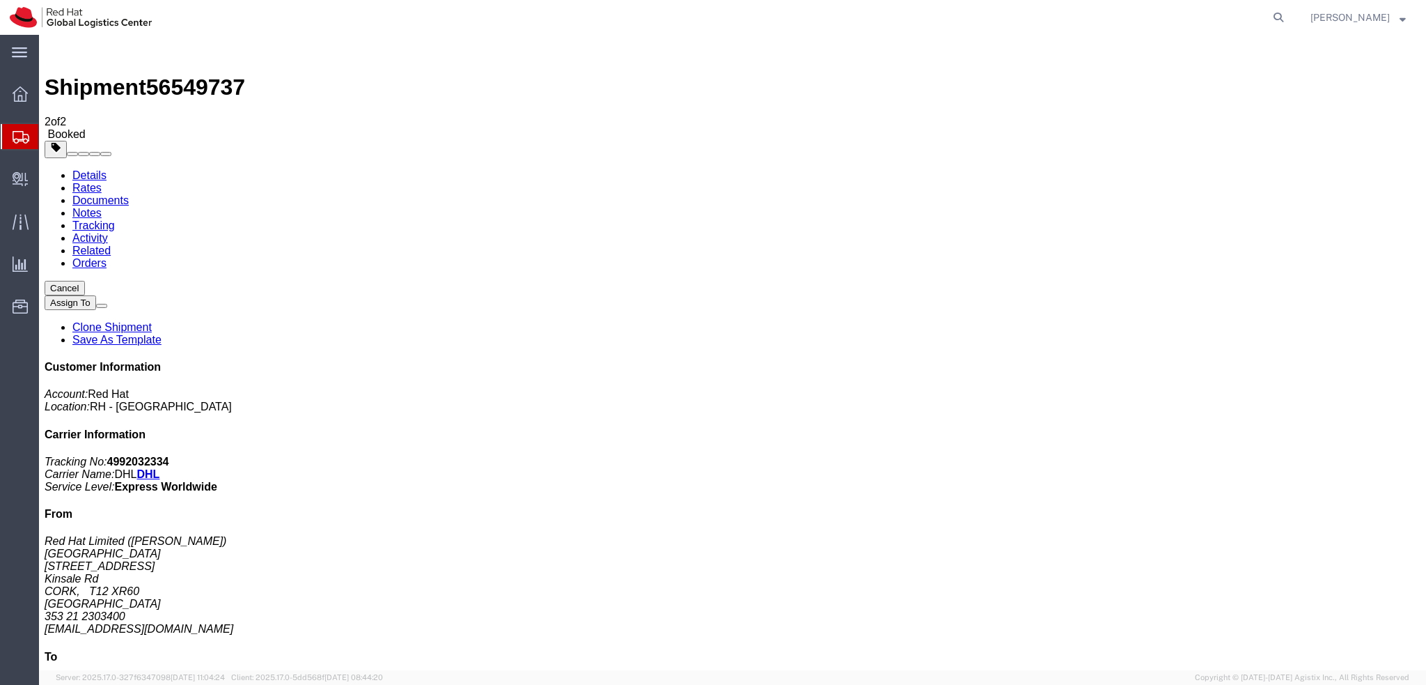
click button "Close"
click address "Red Hat Limited (Charyl Horgan) CORK 6700 Cork Airport Business Park Kinsale Rd…"
copy div "chorgan@redhat.com"
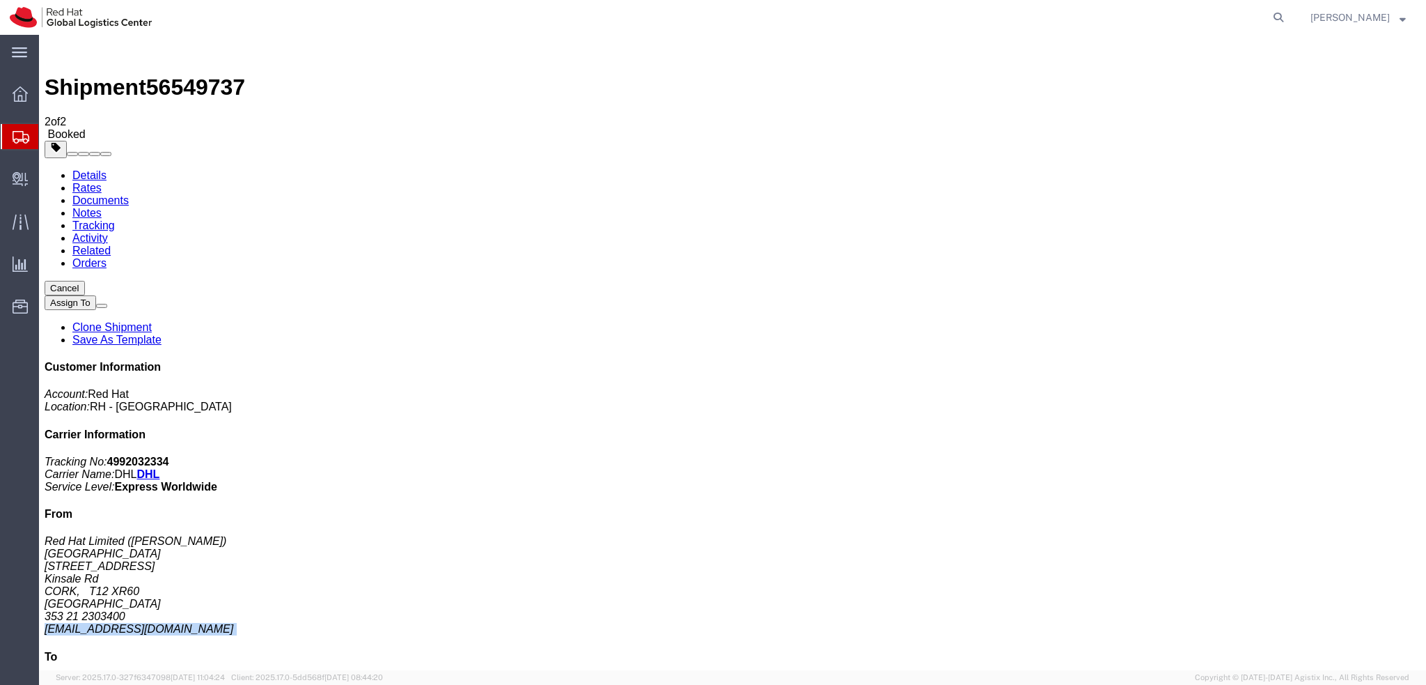
click link "Documents"
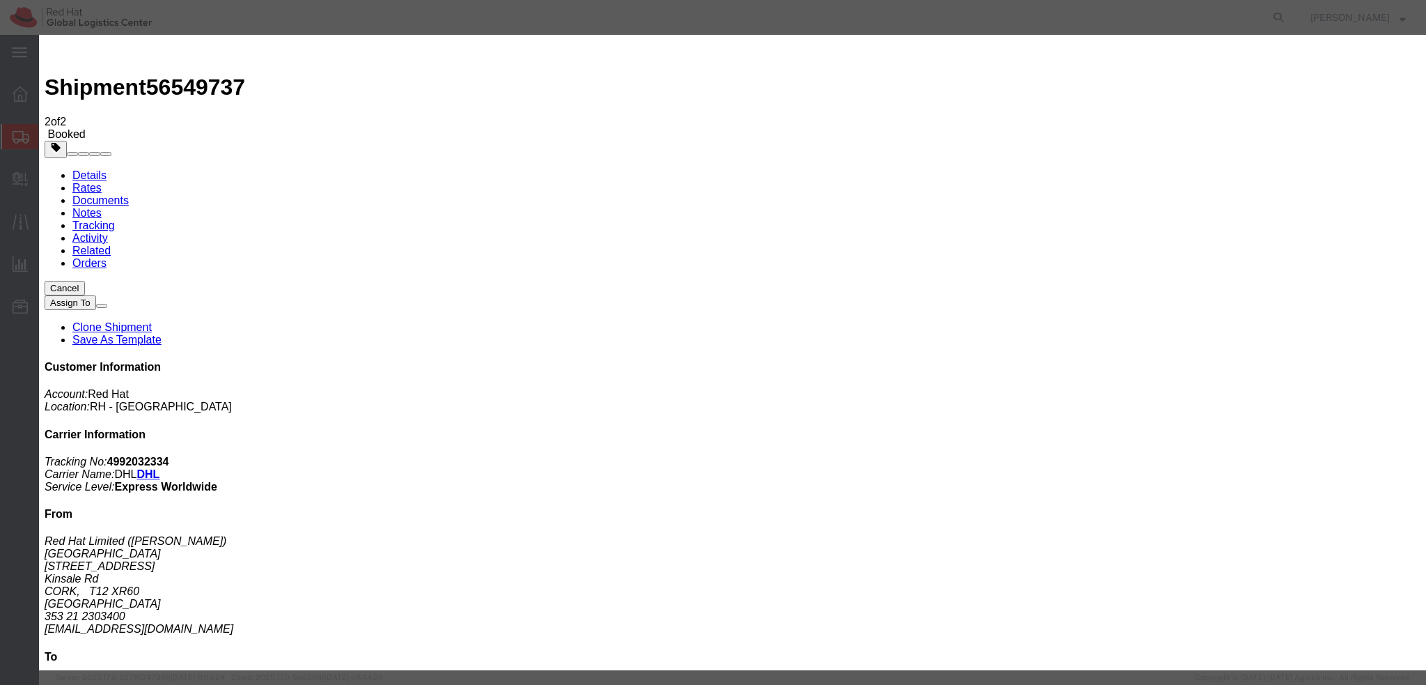
paste input "chorgan@redhat.com"
type input "chorgan@redhat.com"
paste input "mconnoll@redhat.com"
type input "mconnoll@redhat.com"
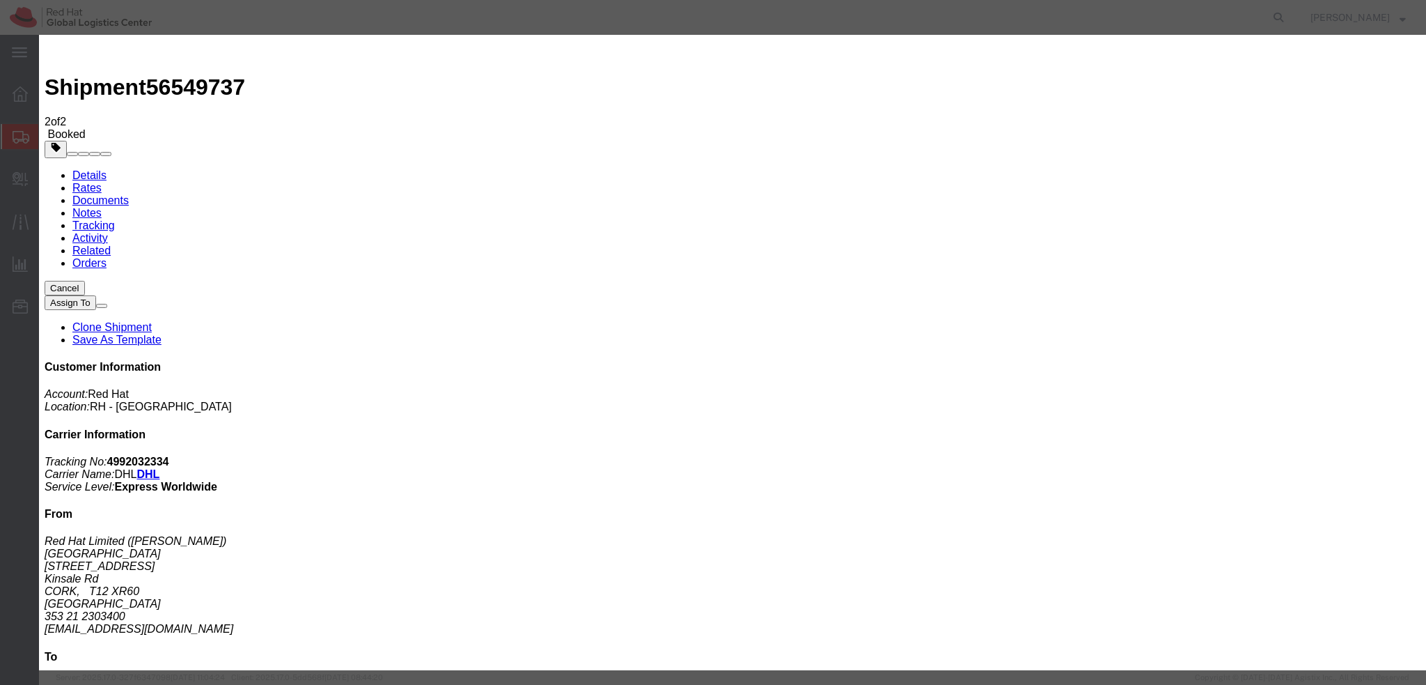
paste textarea "Hi A, please find the label for your shipment to B attached to this email. Plea…"
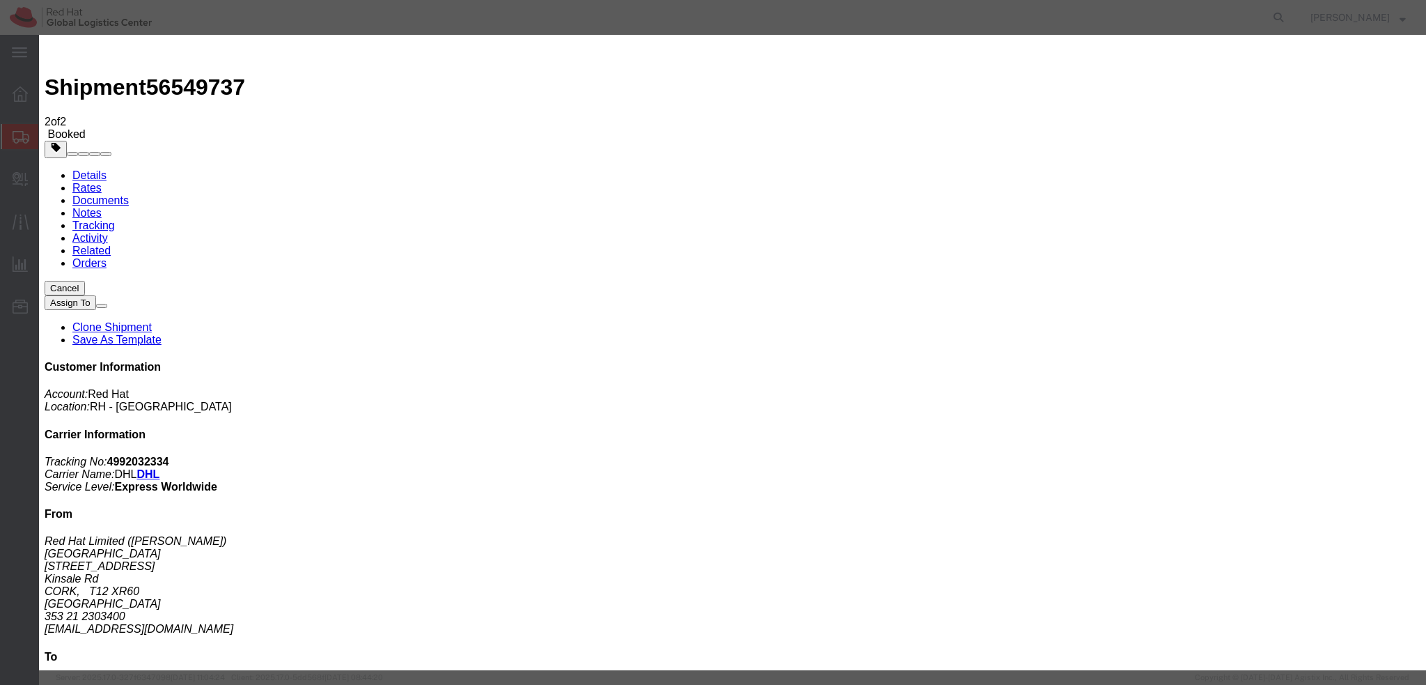
type textarea "Hi Charyl, please find the label for your shipment to Brno attached to this ema…"
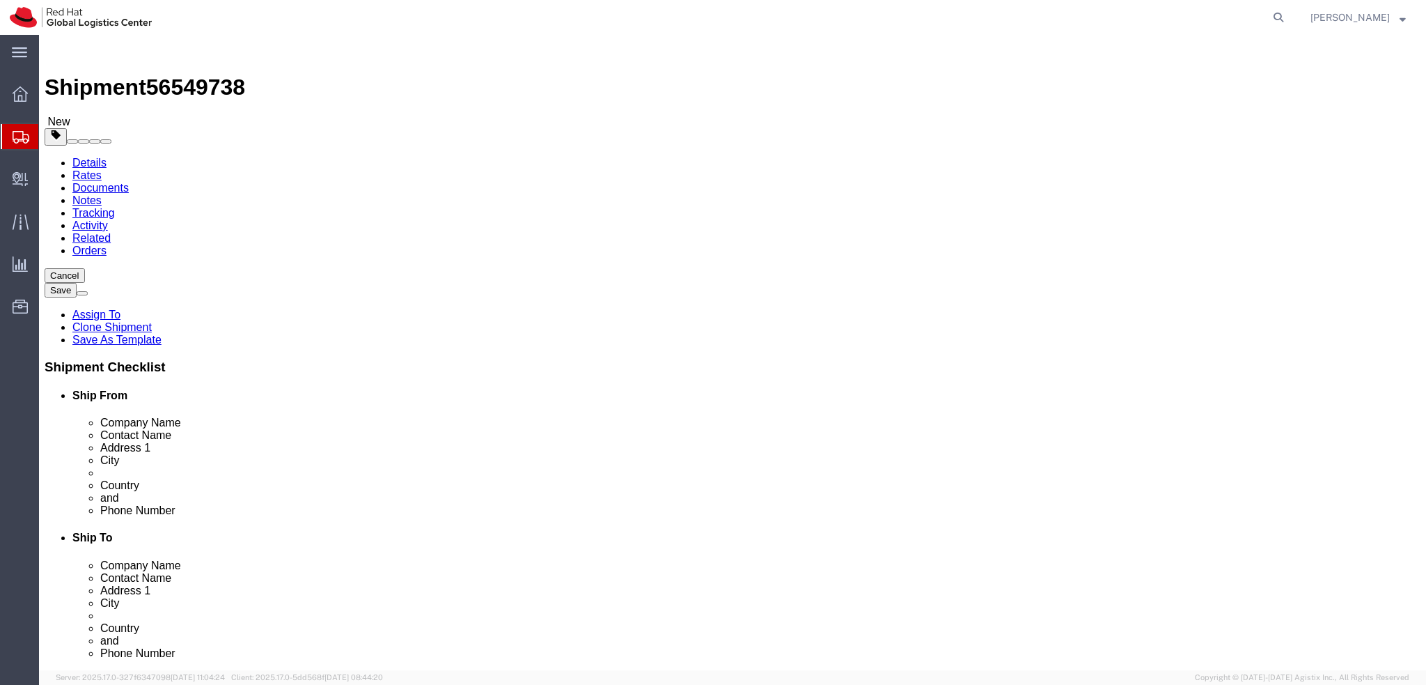
select select "37944"
select select
click icon
click dd "1.00 Each"
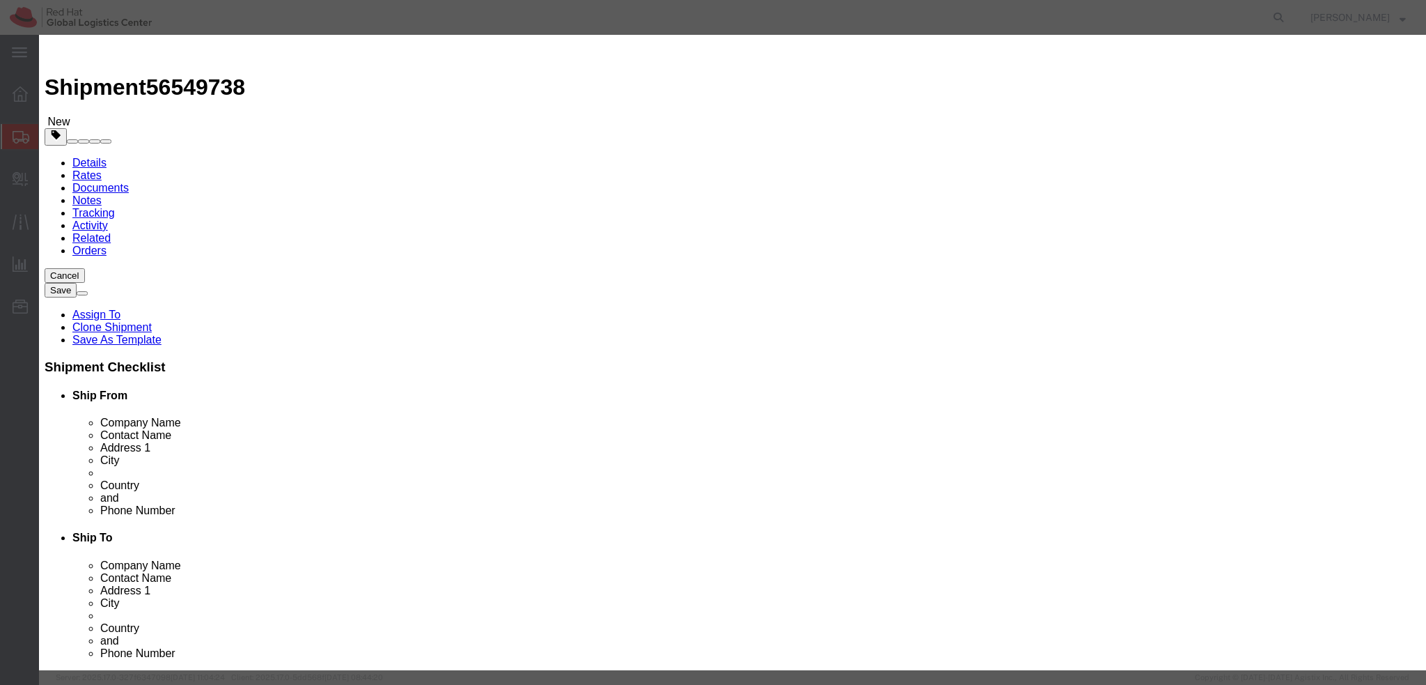
click textarea
type textarea "Documents"
click button "Save & Close"
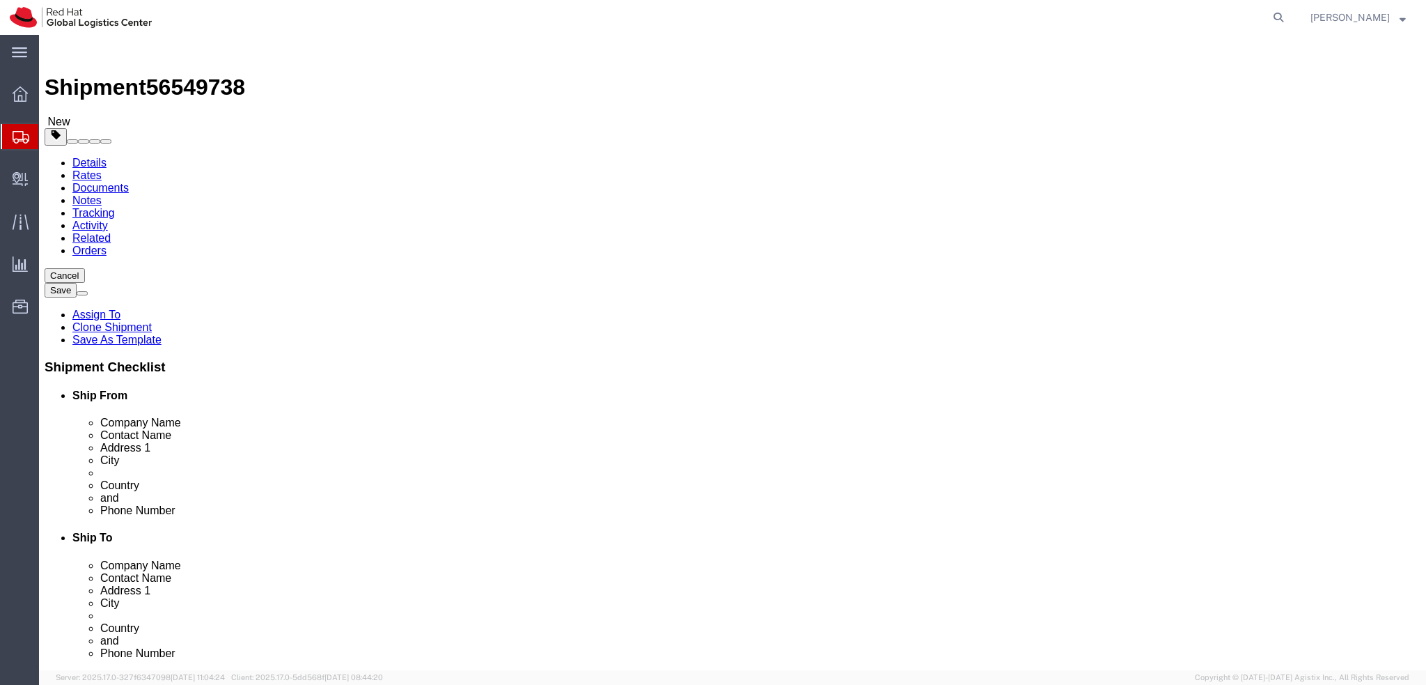
click icon
click button "Rate Shipment"
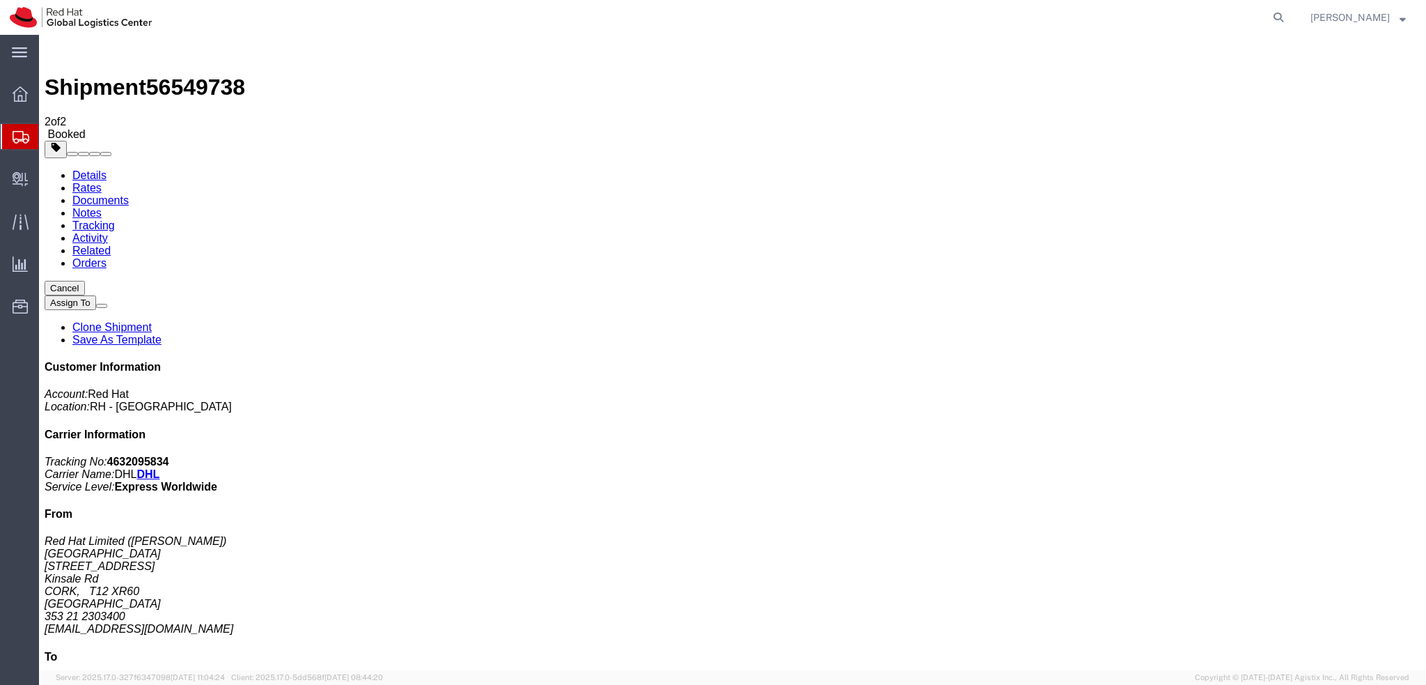
click at [93, 169] on link "Details" at bounding box center [89, 175] width 34 height 12
click div "Pickup & Delivery Dates [DATE] 13:19 - [DATE] 16:00 Schedule pickup request Edi…"
click button "button"
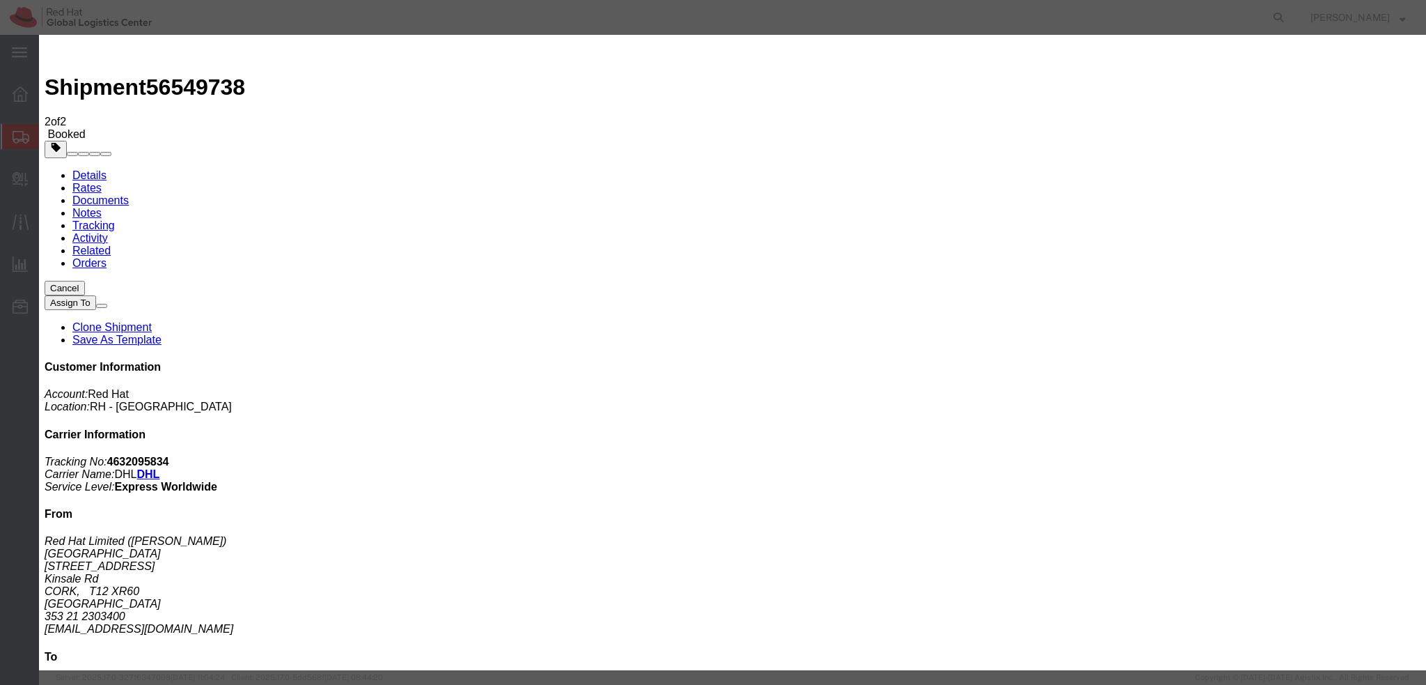
click div "[DATE] 1:19 PM"
type input "12:00 PM"
click button "Apply"
click div "[DATE] 4:00 PM"
type input "3:00 PM"
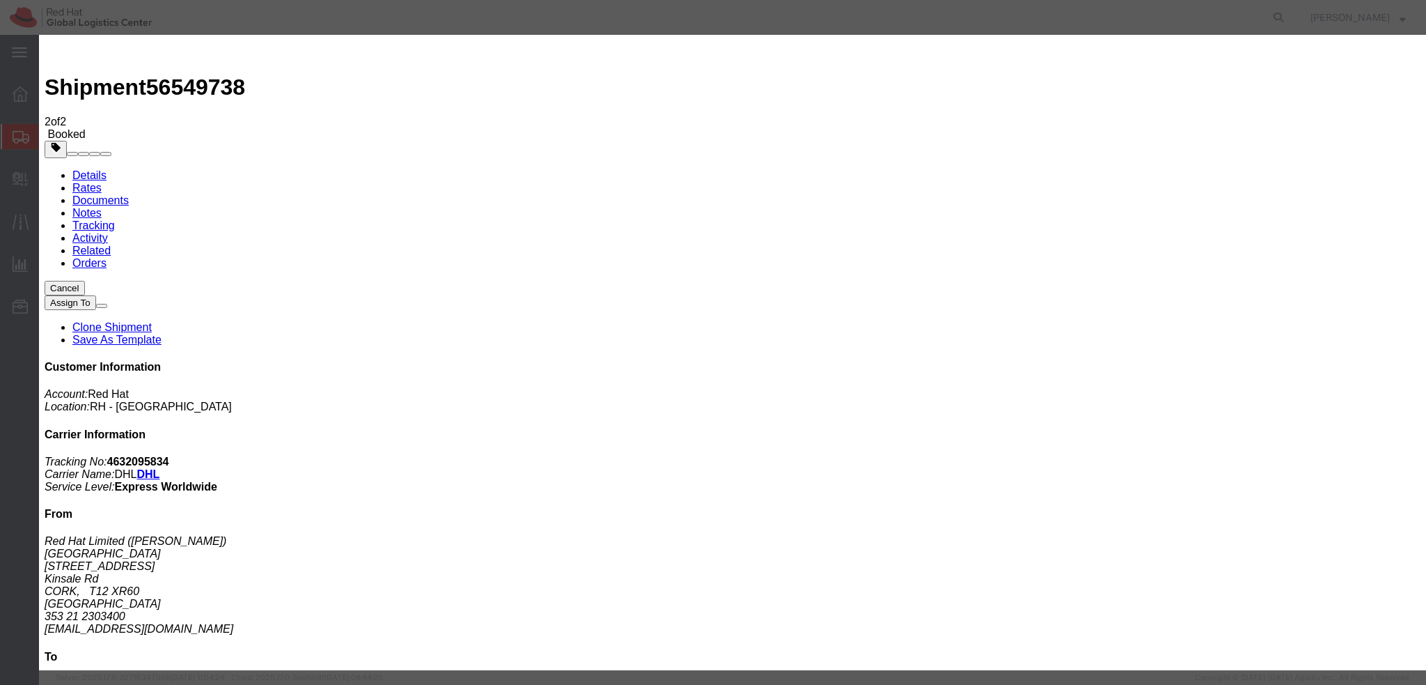
click button "Apply"
click button "Save"
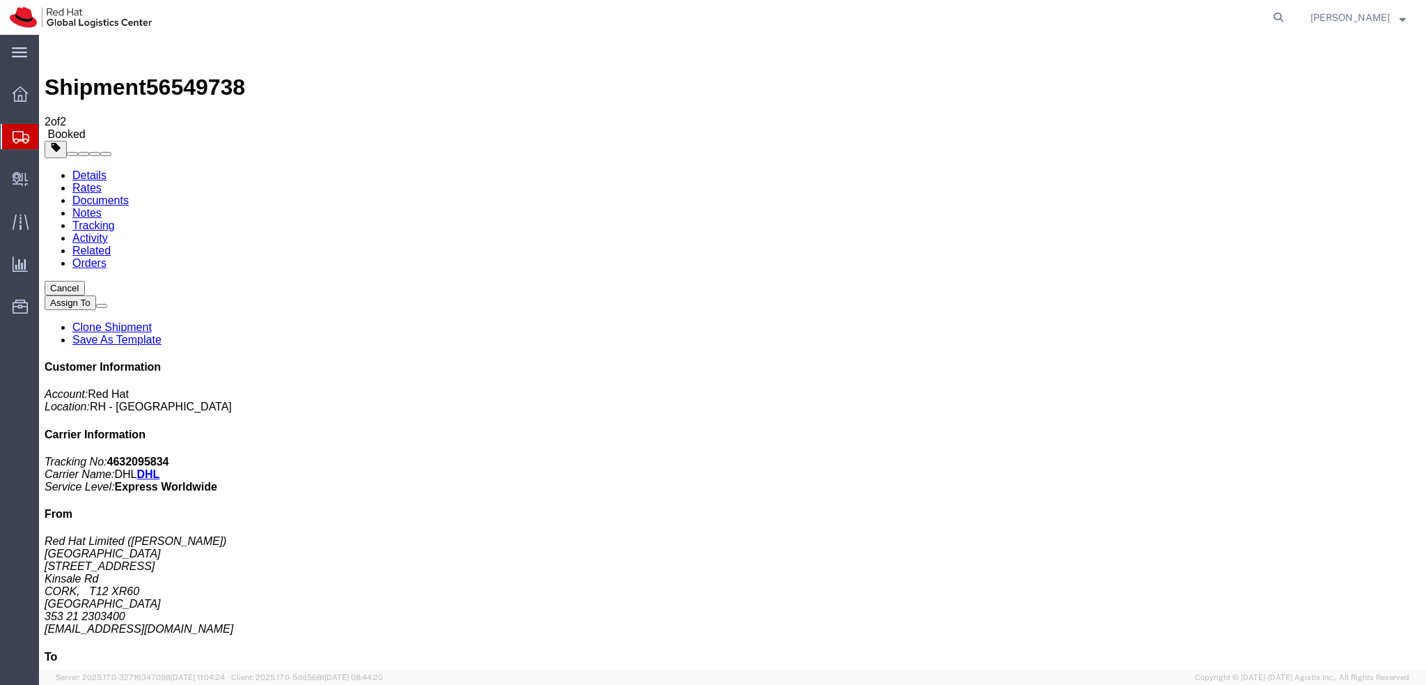
click button "Close"
click link "Documents"
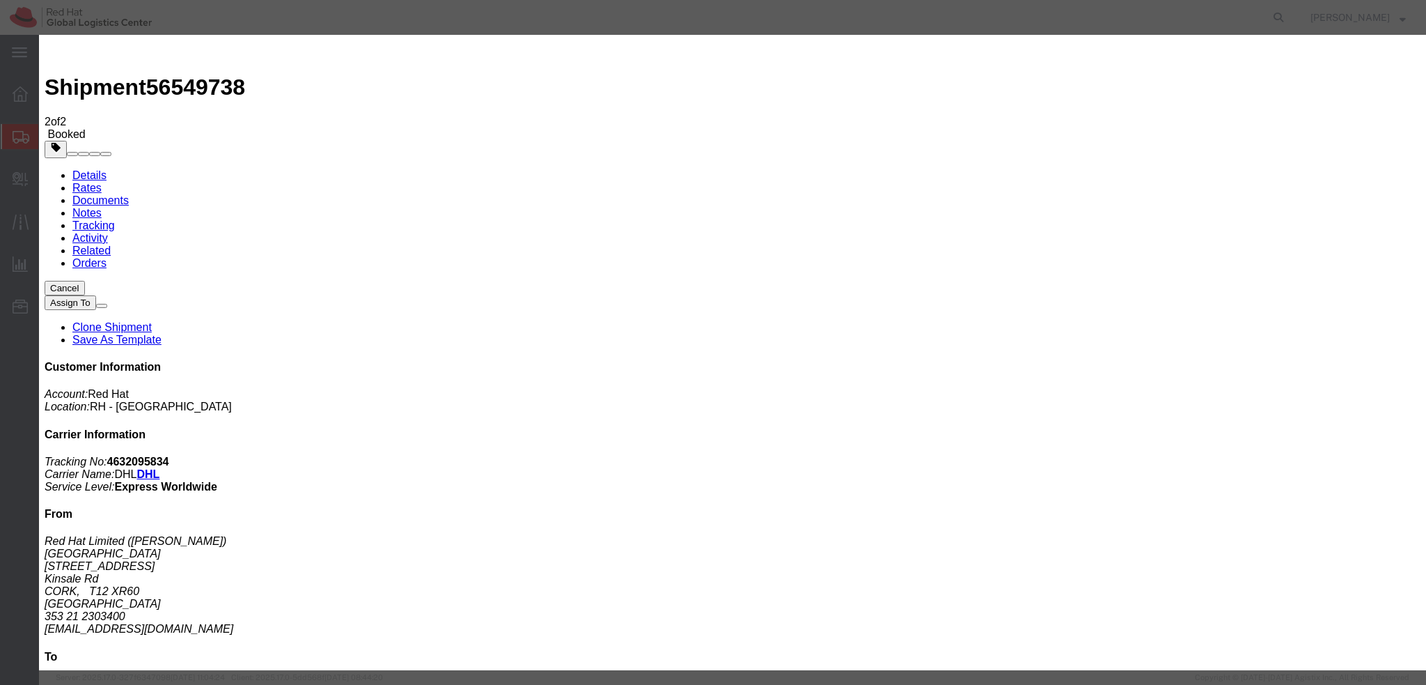
paste input "[EMAIL_ADDRESS][DOMAIN_NAME]"
type input "[EMAIL_ADDRESS][DOMAIN_NAME]"
paste input "[EMAIL_ADDRESS][DOMAIN_NAME]"
type input "[EMAIL_ADDRESS][DOMAIN_NAME]"
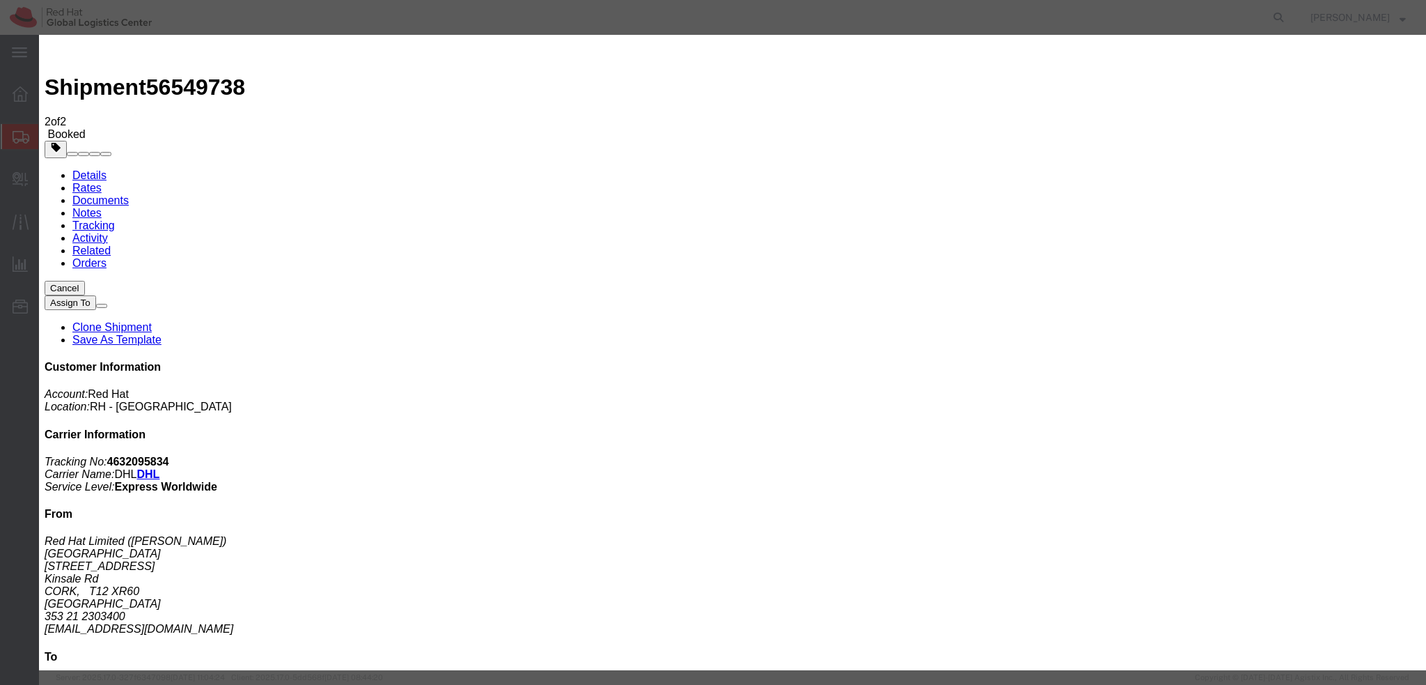
paste textarea "Hi [PERSON_NAME], please find the label for your shipment to [GEOGRAPHIC_DATA] …"
type textarea "Hi [PERSON_NAME], please find the label for your shipment to [GEOGRAPHIC_DATA] …"
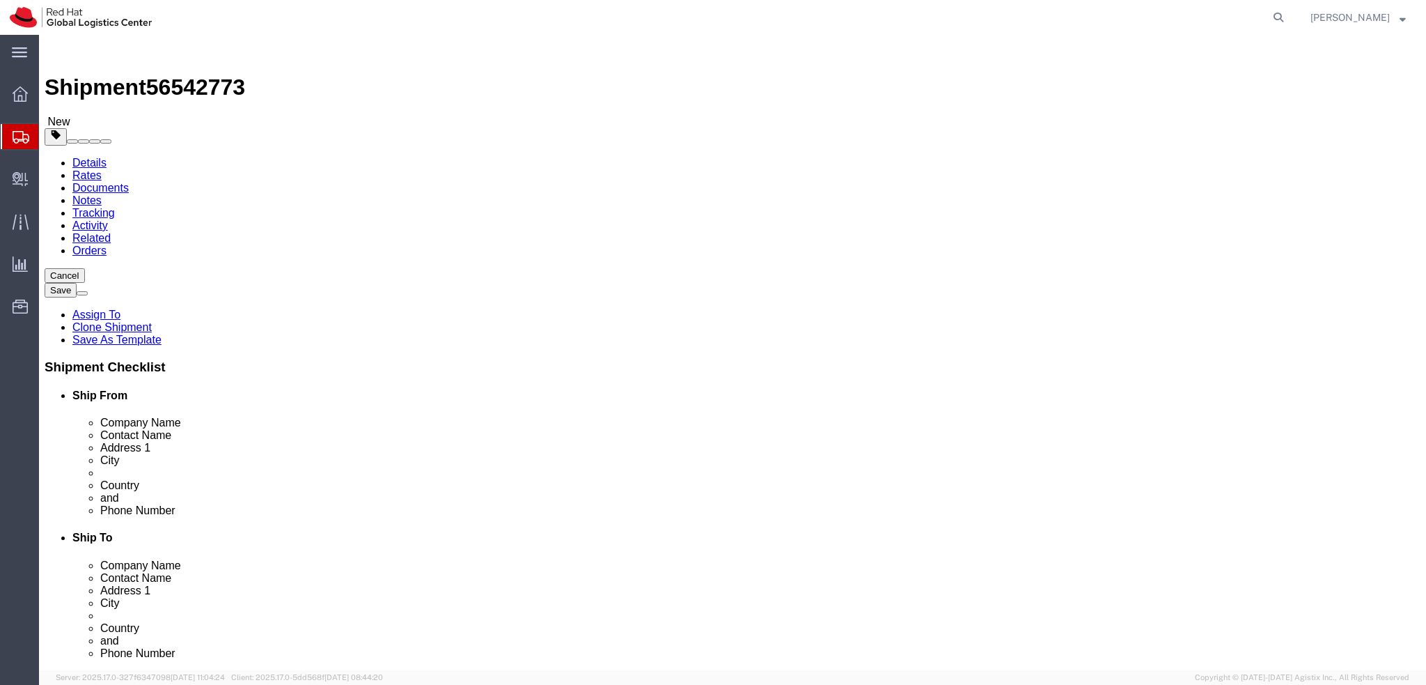
select select "38037"
select select
click icon
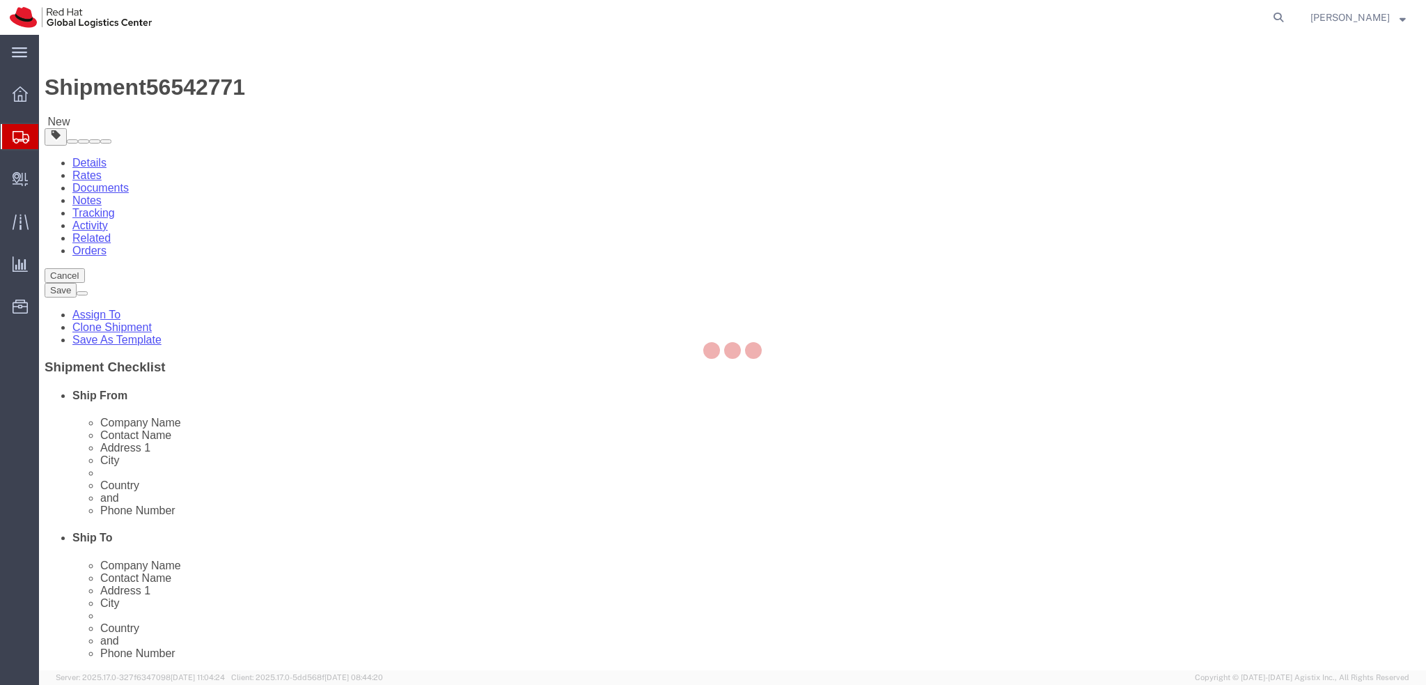
select select "38037"
select select
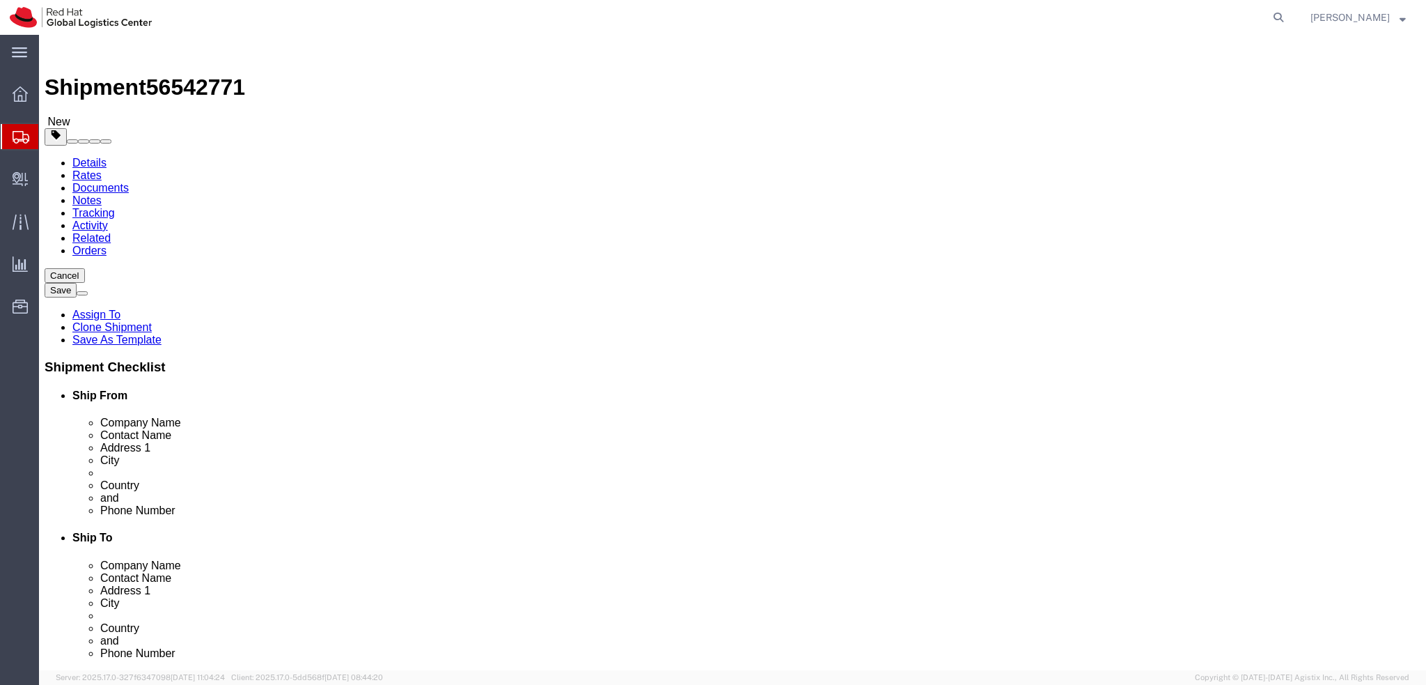
scroll to position [70, 0]
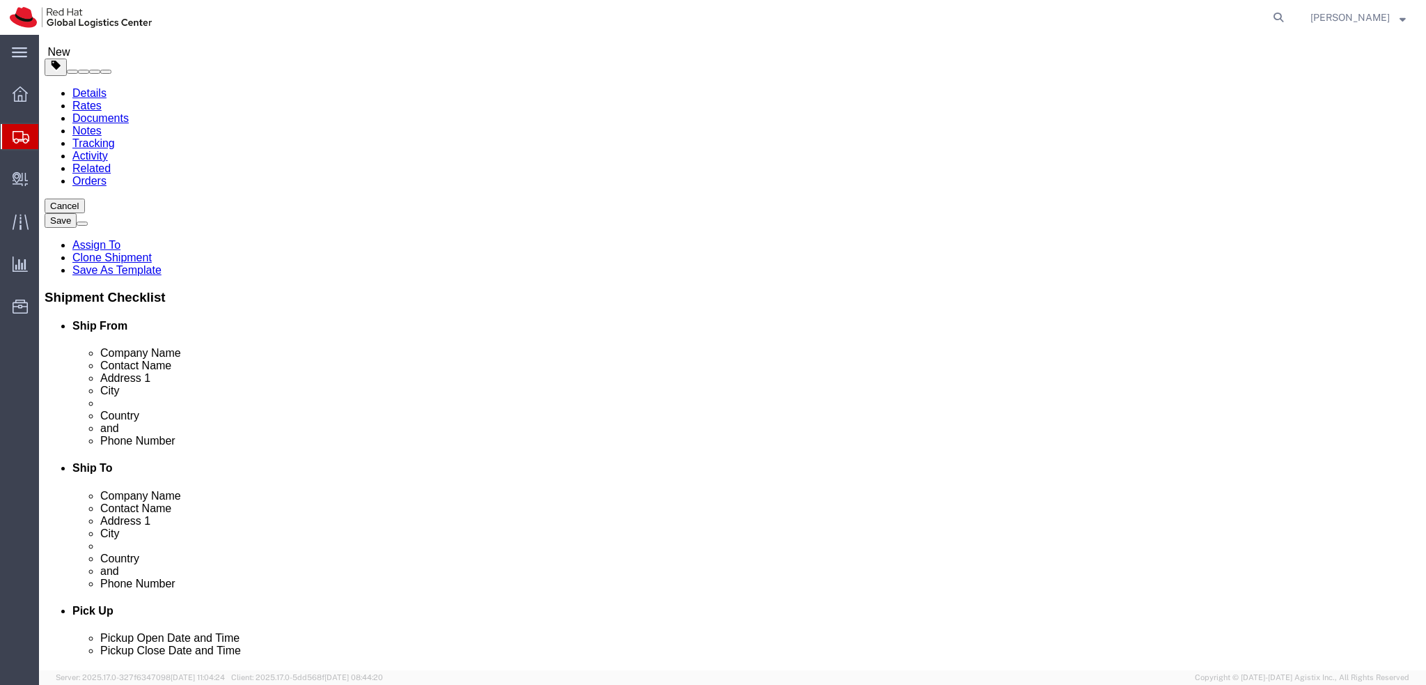
click input "[EMAIL_ADDRESS][DOMAIN_NAME]"
drag, startPoint x: 1019, startPoint y: 432, endPoint x: 872, endPoint y: 455, distance: 148.6
click div "Location My Profile Location [GEOGRAPHIC_DATA] - [GEOGRAPHIC_DATA] - [GEOGRAPHI…"
click input "[EMAIL_ADDRESS][DOMAIN_NAME], [EMAIL_ADDRESS][DOMAIN_NAME]"
drag, startPoint x: 1008, startPoint y: 433, endPoint x: 866, endPoint y: 435, distance: 142.8
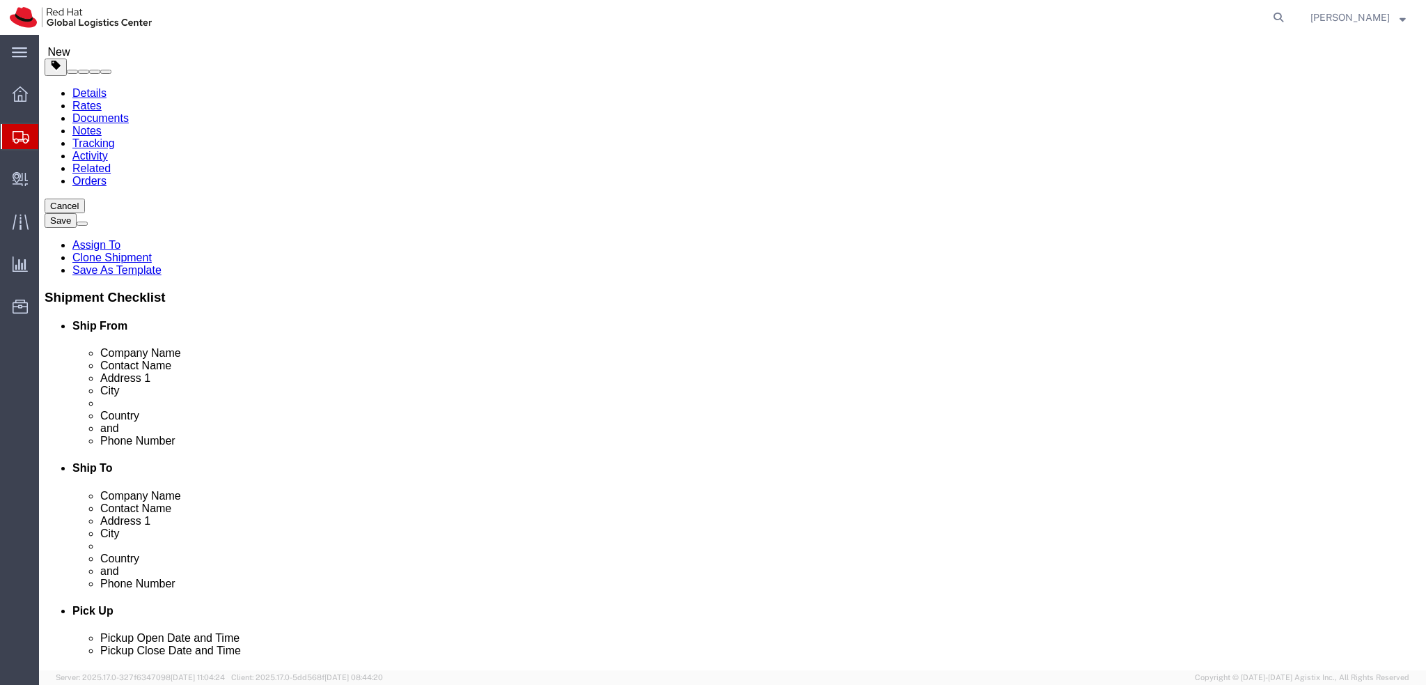
click input "[EMAIL_ADDRESS][DOMAIN_NAME], [EMAIL_ADDRESS][DOMAIN_NAME]"
type input "[EMAIL_ADDRESS][DOMAIN_NAME], [EMAIL_ADDRESS][DOMAIN_NAME]"
click div "Location My Profile Location [GEOGRAPHIC_DATA] - [GEOGRAPHIC_DATA] - [GEOGRAPHI…"
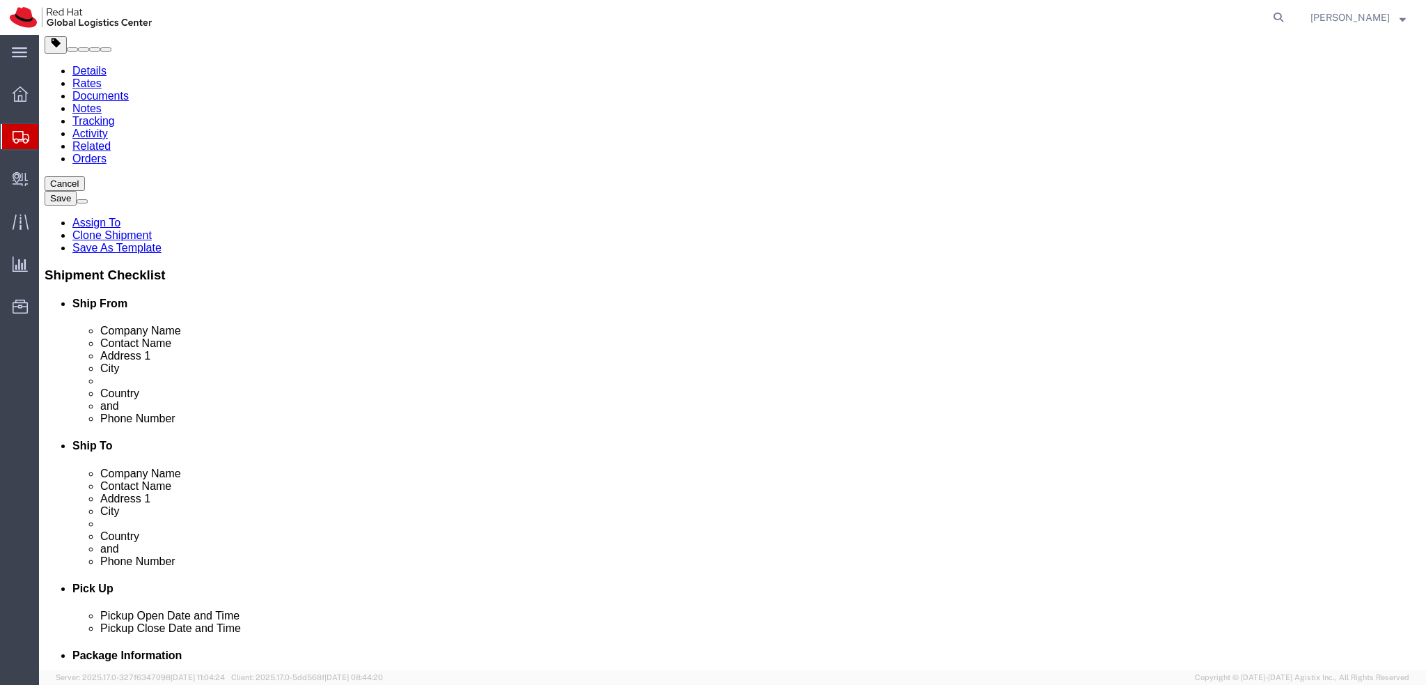
scroll to position [0, 0]
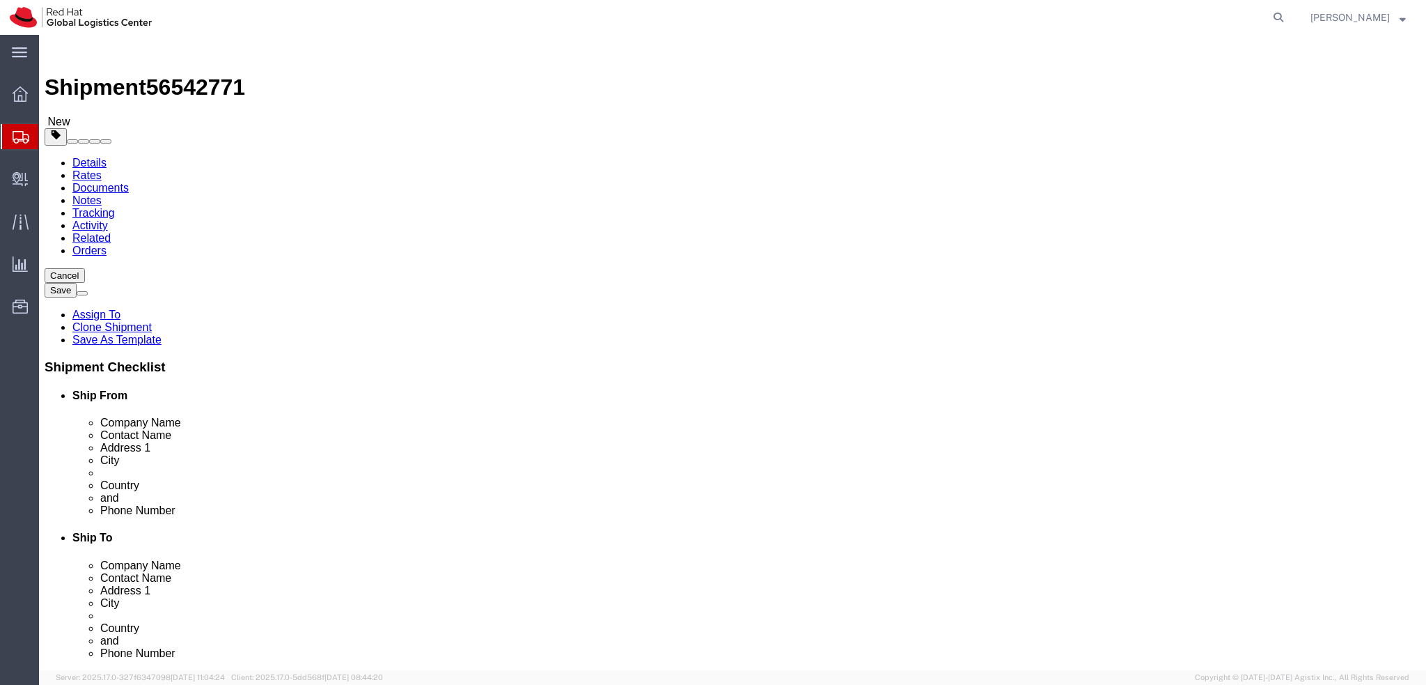
click icon
click dd "1.00 Each"
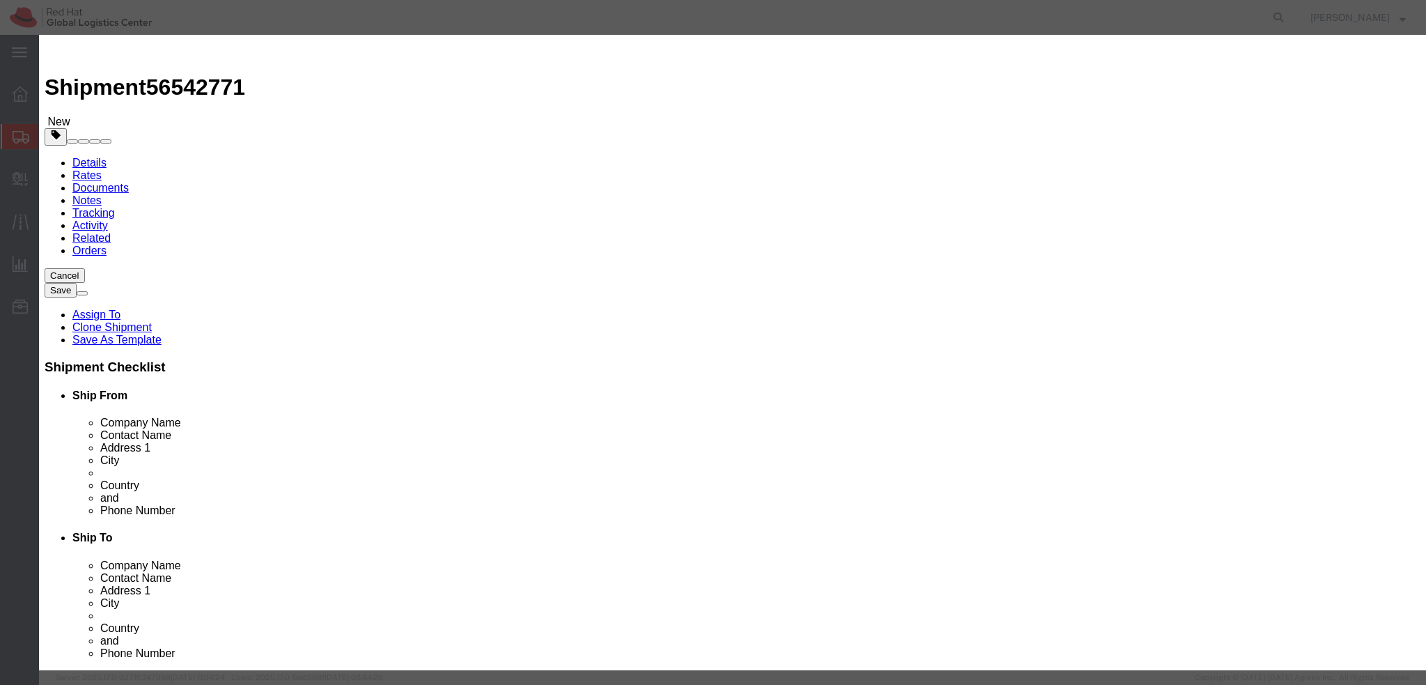
click button "Close"
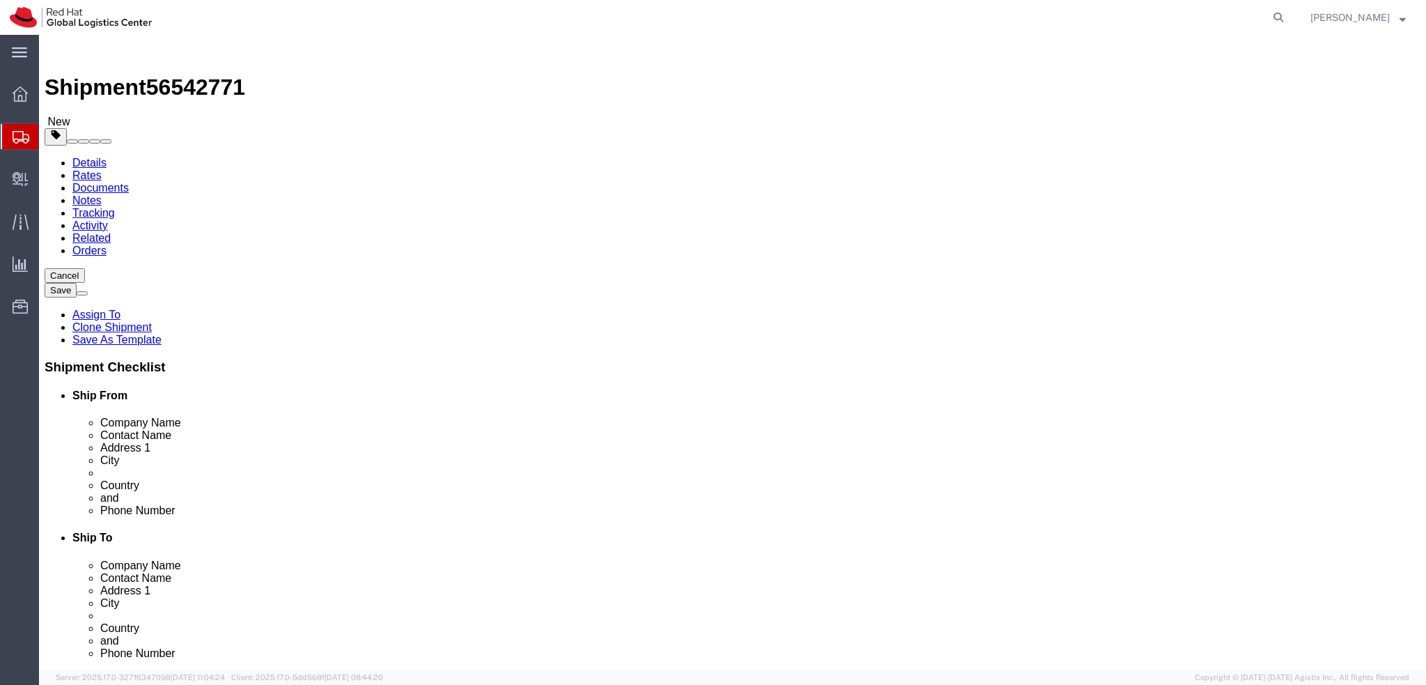
click icon
click div "Shipment Information Package Information Special Services"
click icon
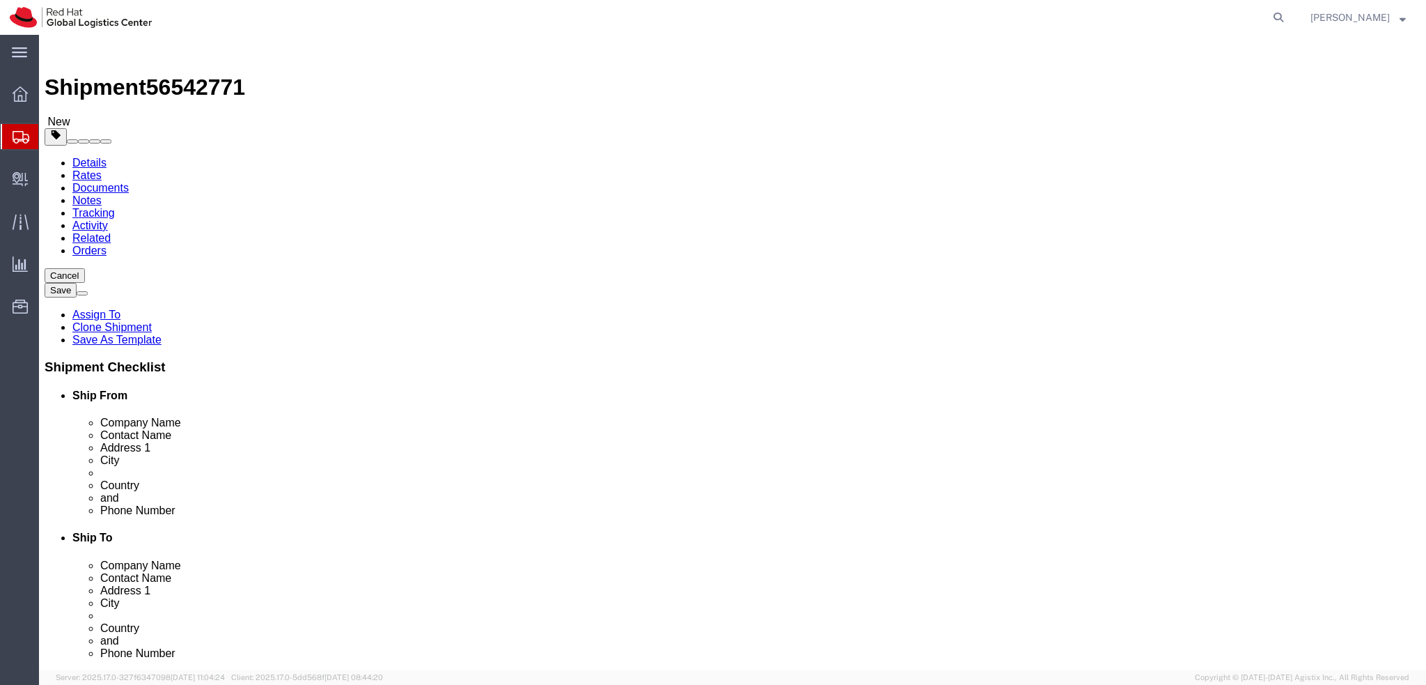
click icon
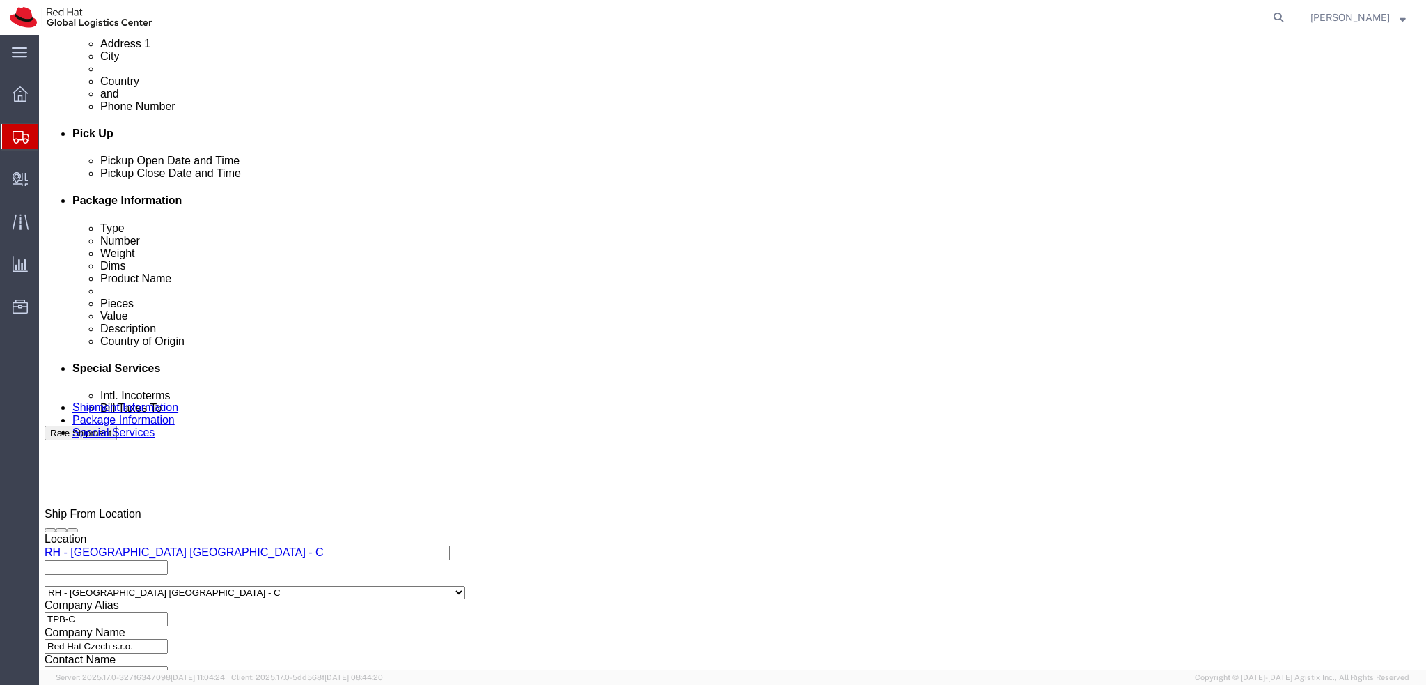
scroll to position [644, 0]
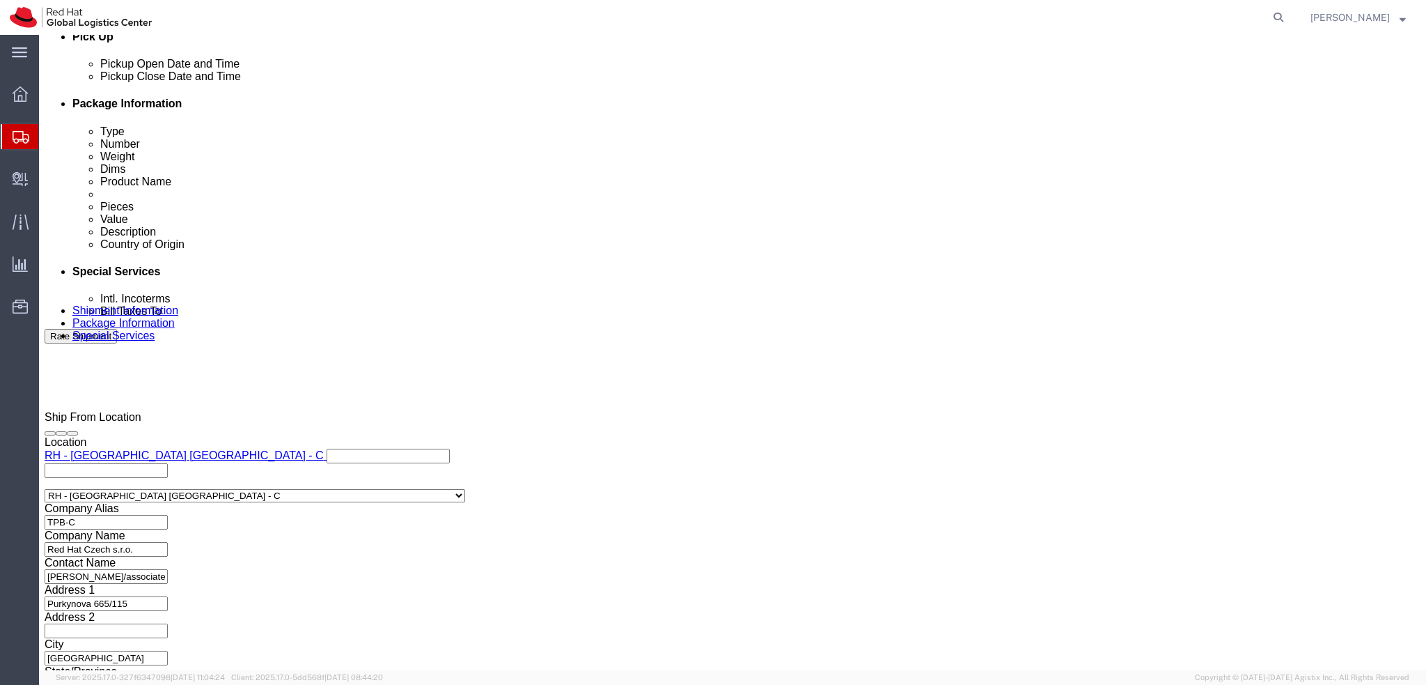
click div "Location Select Select My Profile Location [GEOGRAPHIC_DATA] - [GEOGRAPHIC_DATA…"
type input "lond"
click input "text"
type input "[EMAIL_ADDRESS][DOMAIN_NAME]"
click div "Contact Name [EMAIL_ADDRESS][DOMAIN_NAME] Phone Number Address 2 City Zip Code …"
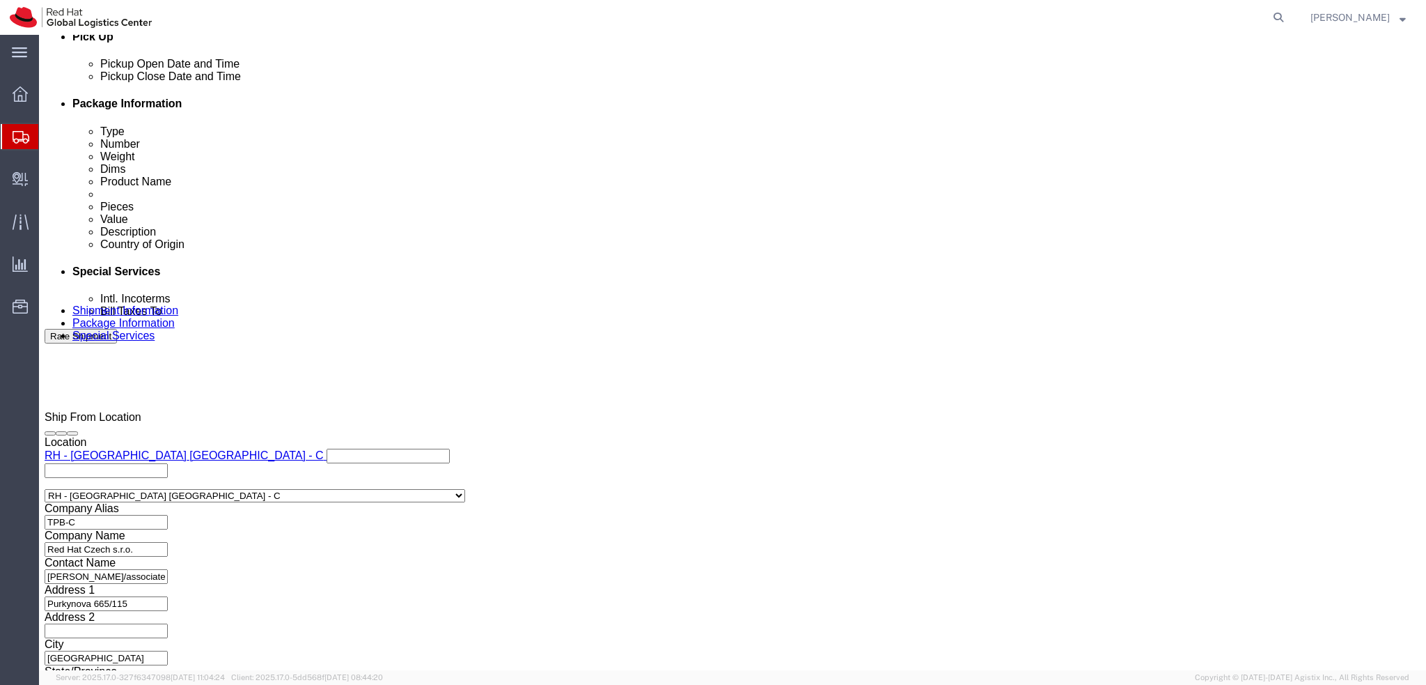
click input "text"
paste input "GB733392434"
type input "GB733392434"
click label "Zip Code"
click div "Contact Name [EMAIL_ADDRESS][DOMAIN_NAME] Phone Number Address 2 City Zip Code …"
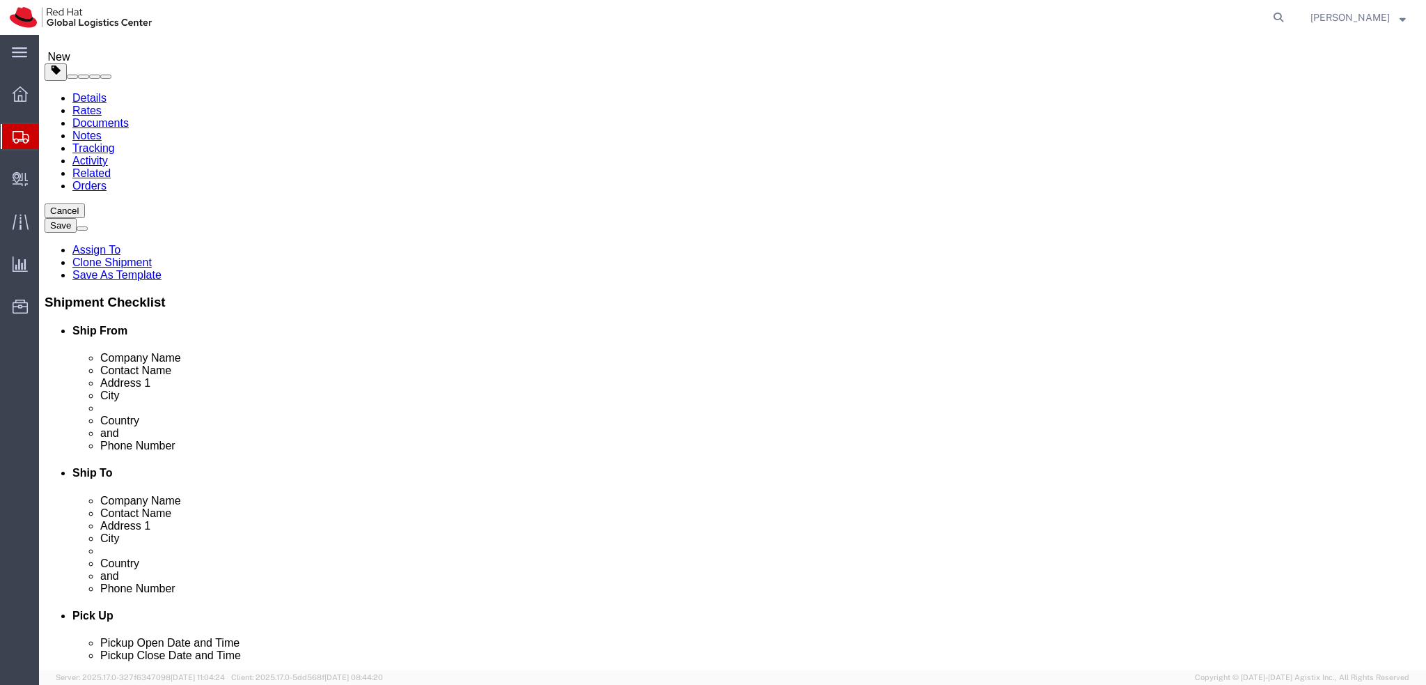
scroll to position [0, 0]
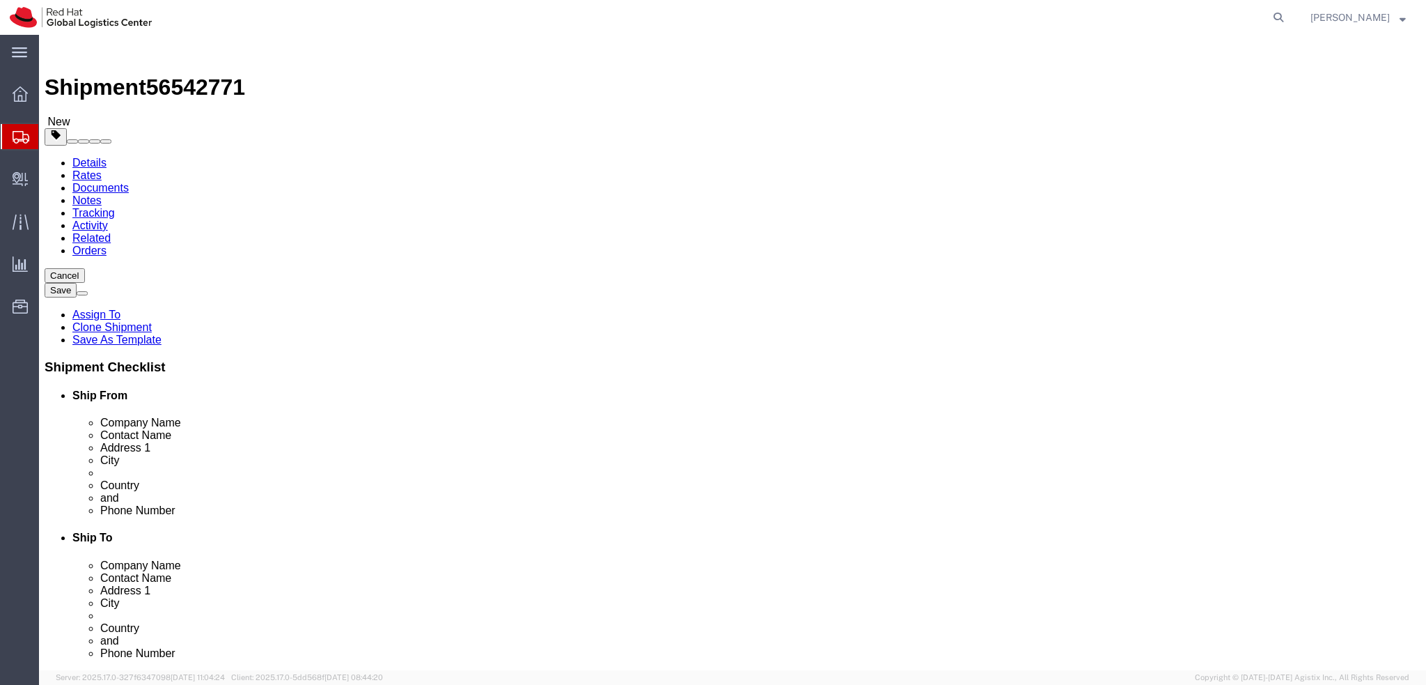
click button "Rate Shipment"
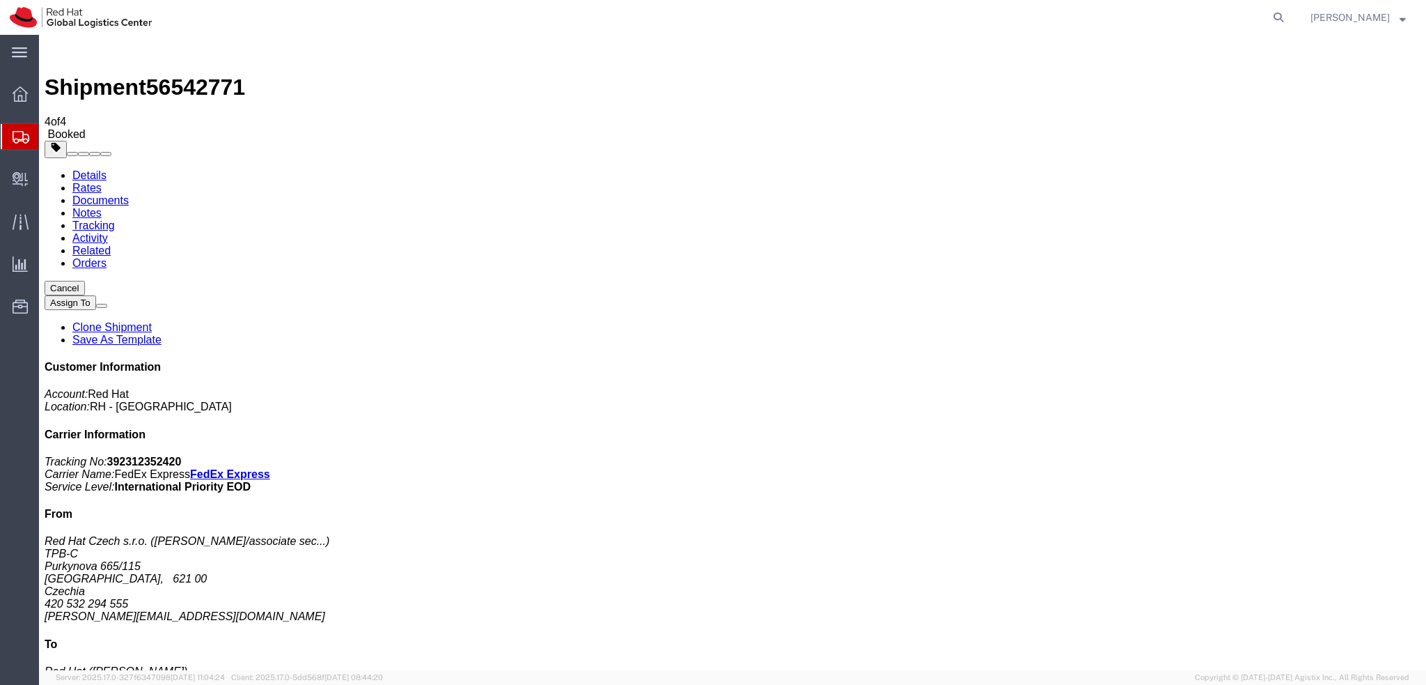
drag, startPoint x: 153, startPoint y: 218, endPoint x: 431, endPoint y: 300, distance: 289.8
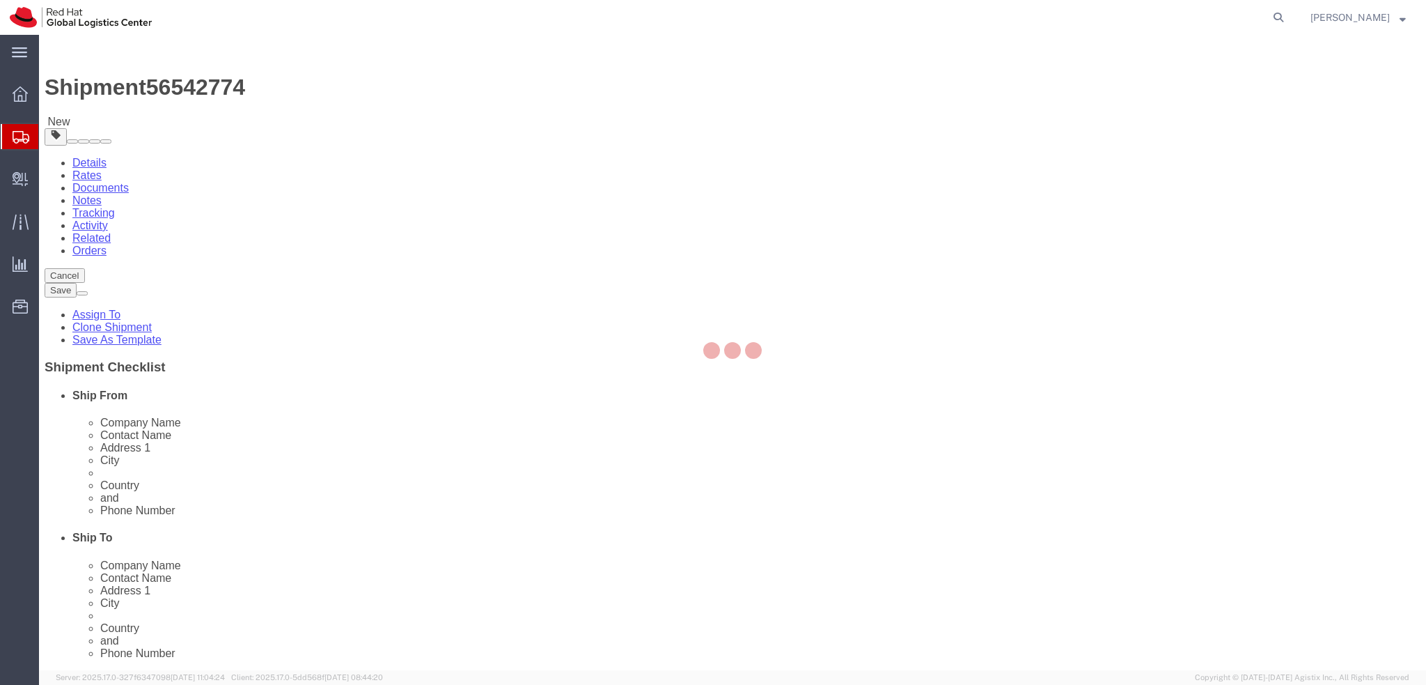
select select "38037"
select select
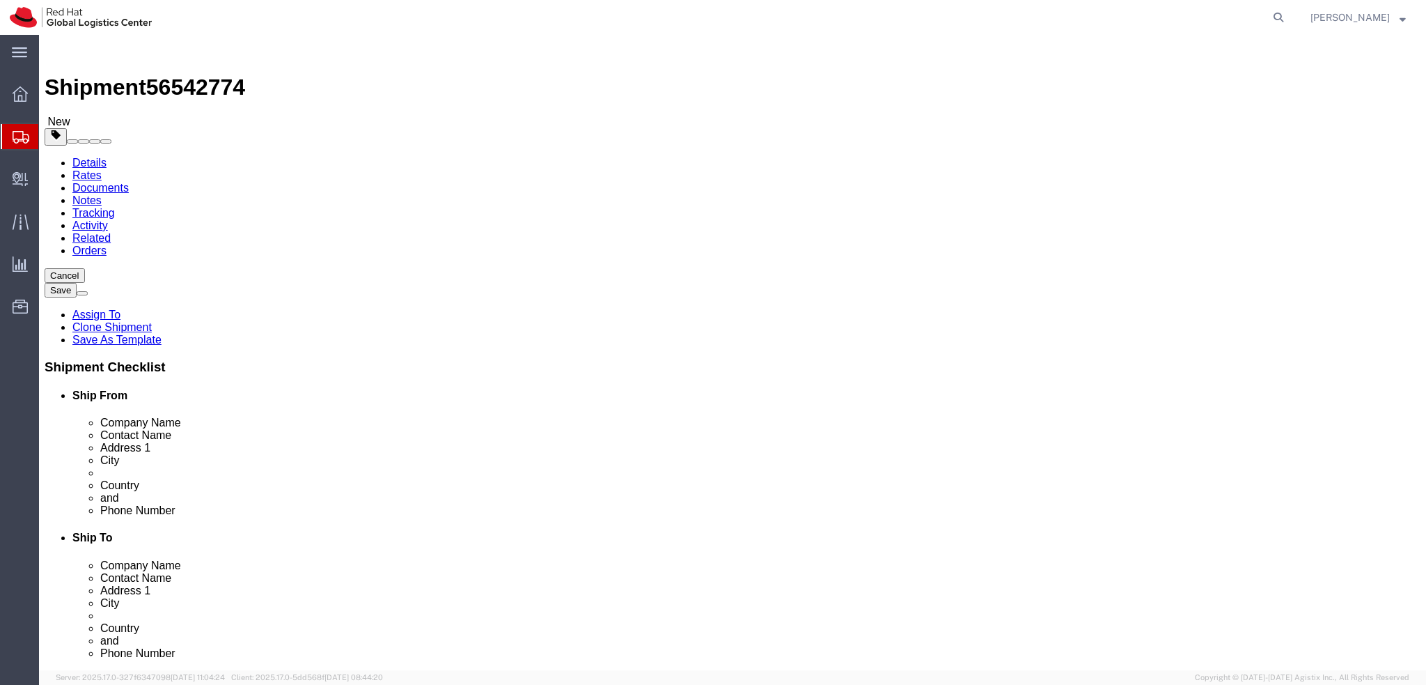
click input "[EMAIL_ADDRESS][DOMAIN_NAME]"
paste input ", [EMAIL_ADDRESS][DOMAIN_NAME]"
type input "[EMAIL_ADDRESS][DOMAIN_NAME], [EMAIL_ADDRESS][DOMAIN_NAME]"
click icon
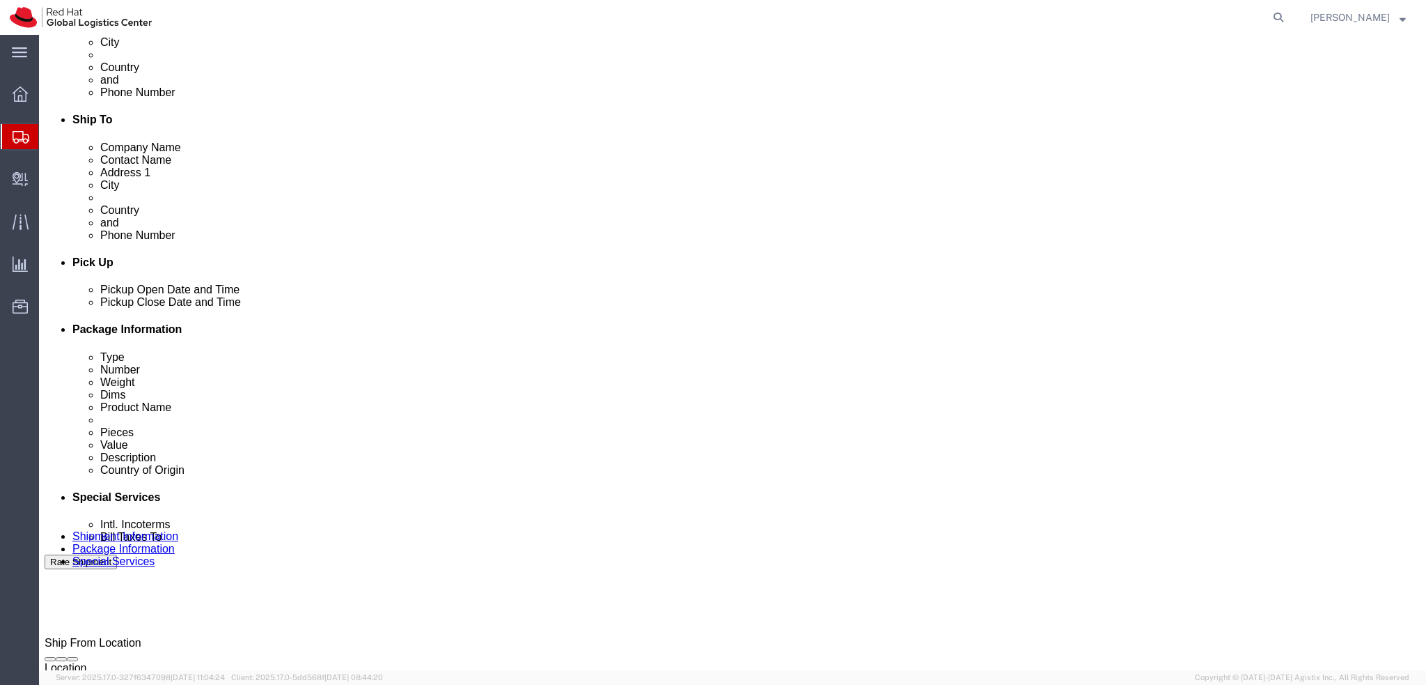
scroll to position [644, 0]
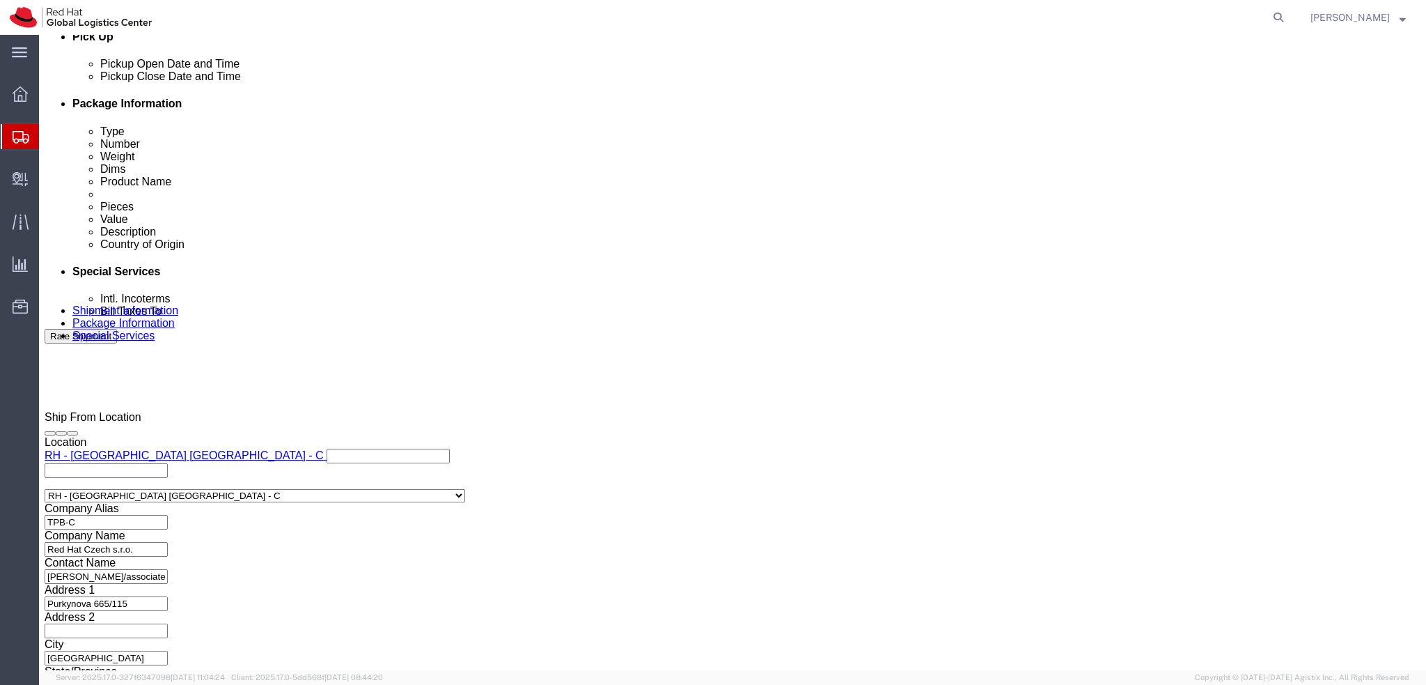
type input "londo"
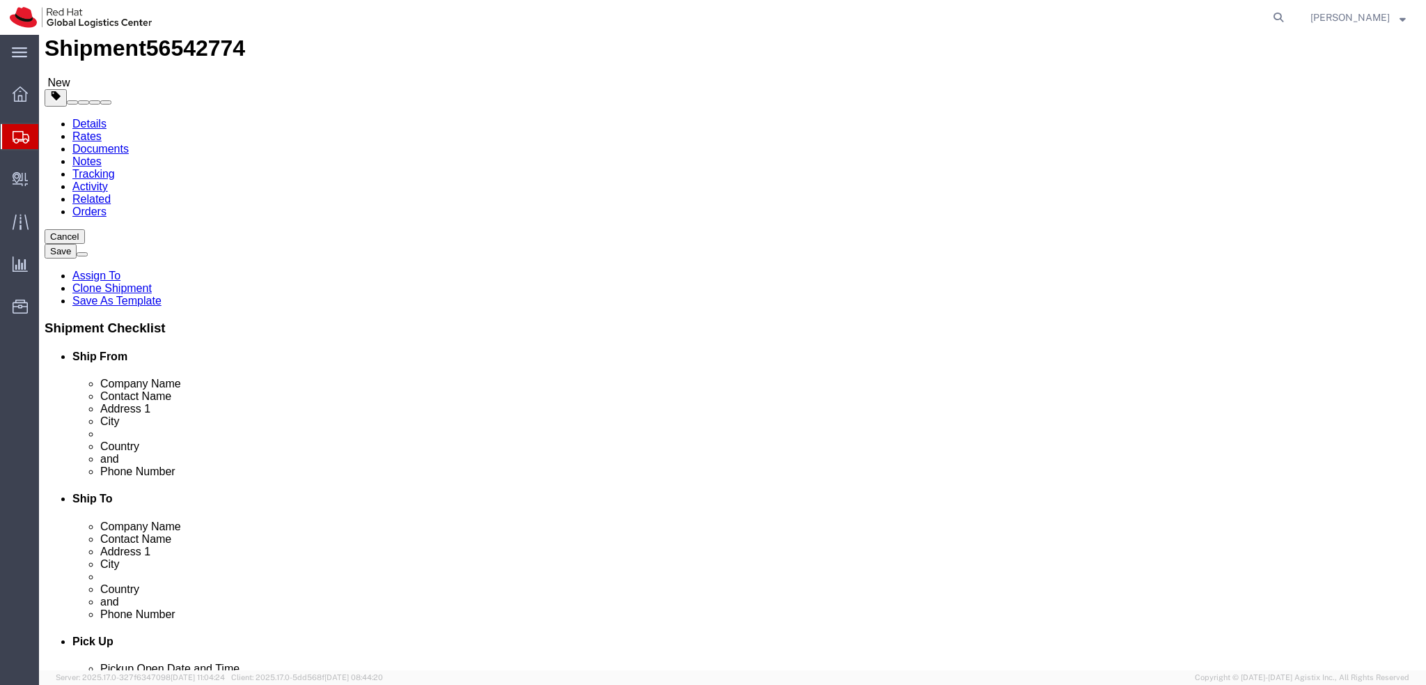
scroll to position [0, 0]
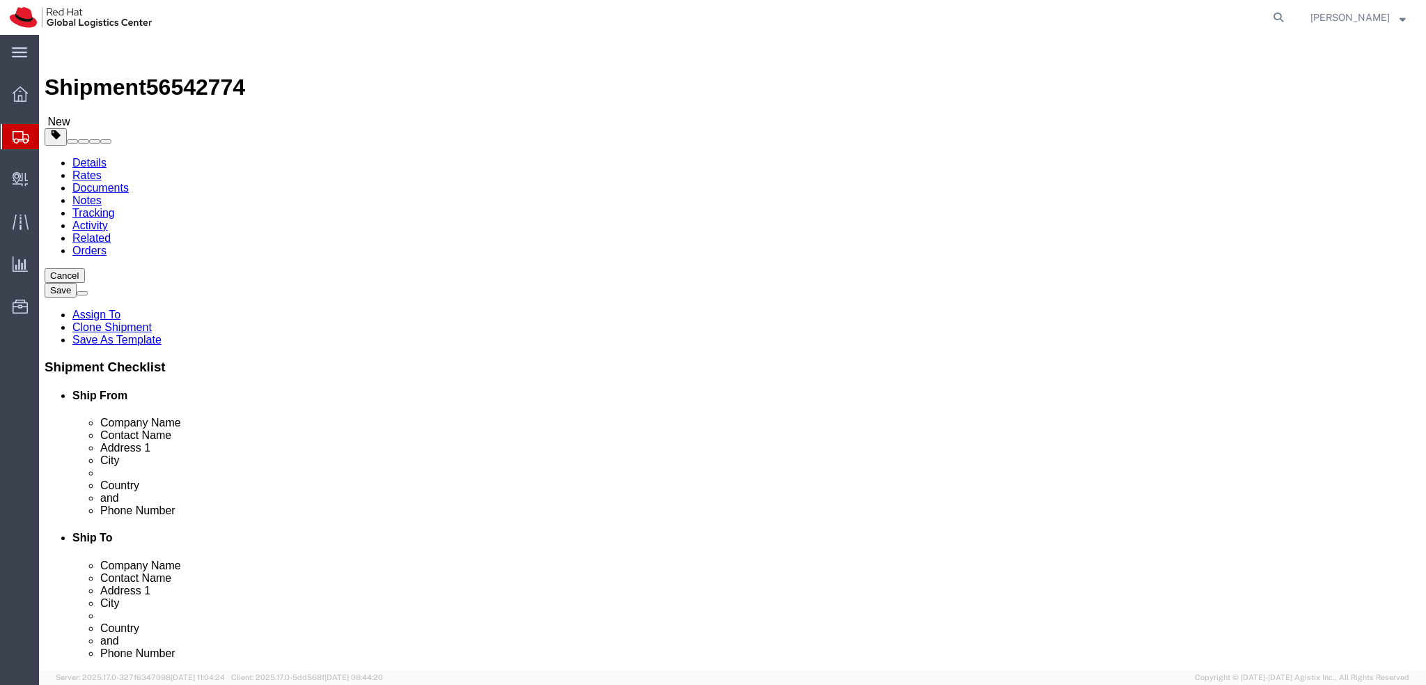
click link "Shipment Information"
click link "Special Services"
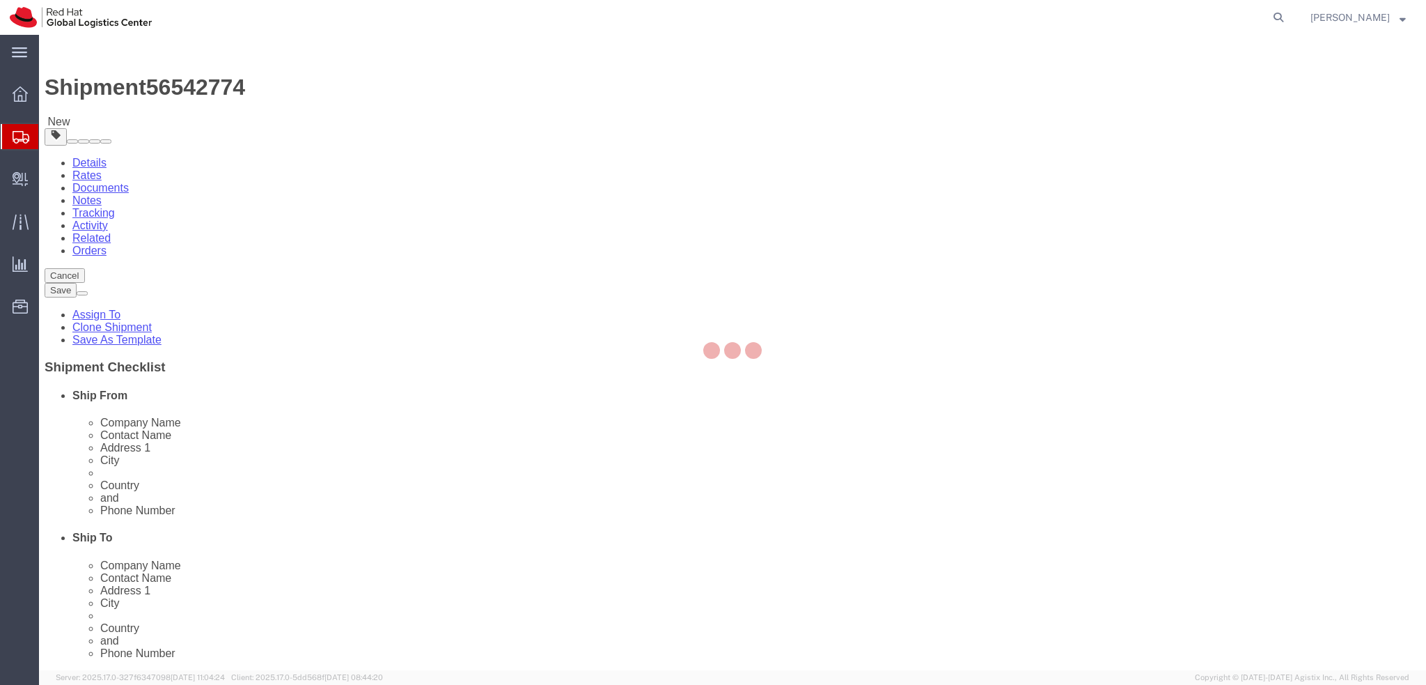
select select "COSTCENTER"
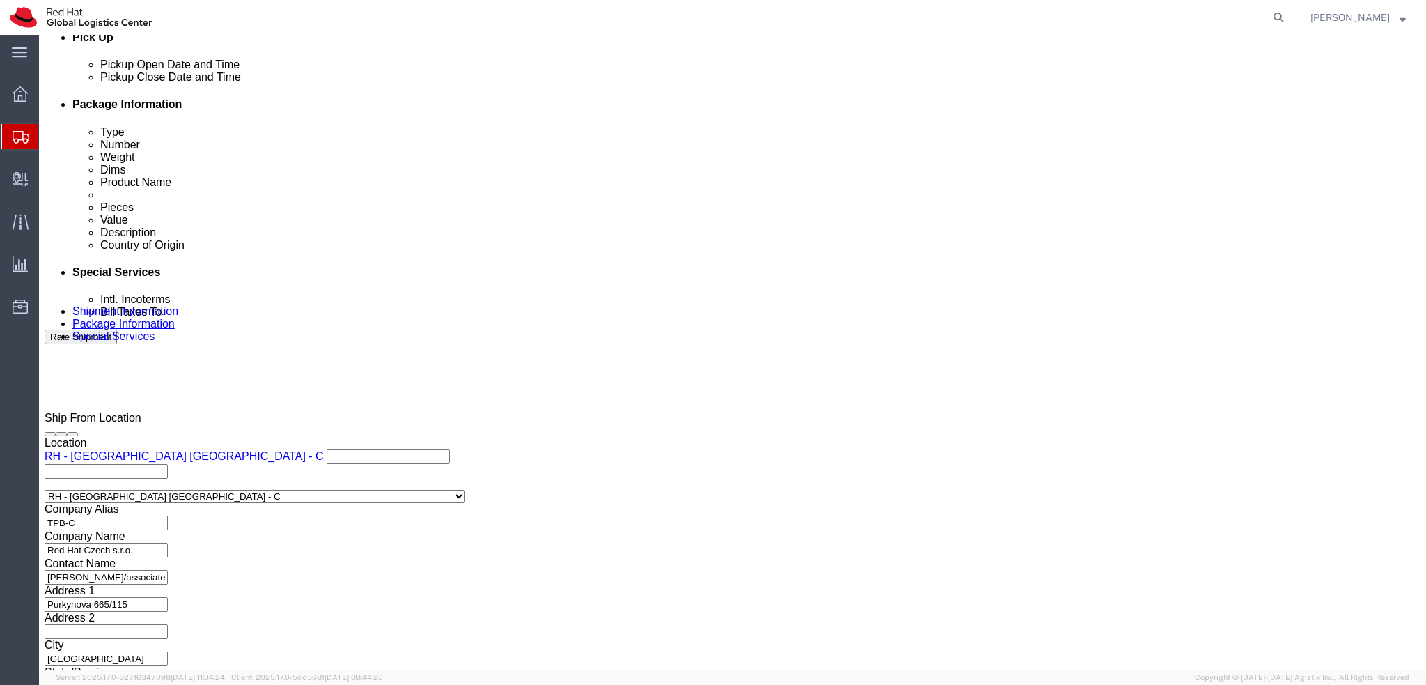
scroll to position [644, 0]
click input "text"
type input "[EMAIL_ADDRESS][DOMAIN_NAME]"
click input "text"
paste input "GB733392434"
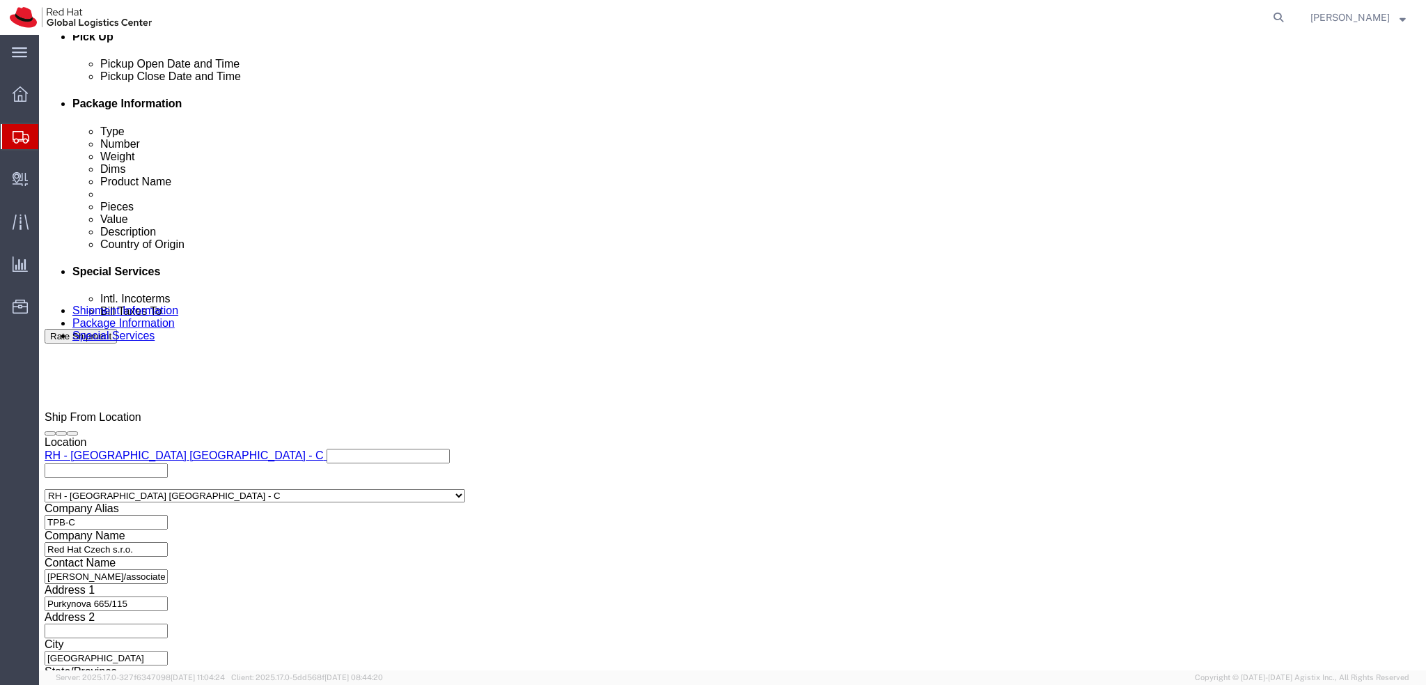
type input "GB733392434"
click label "Address 2"
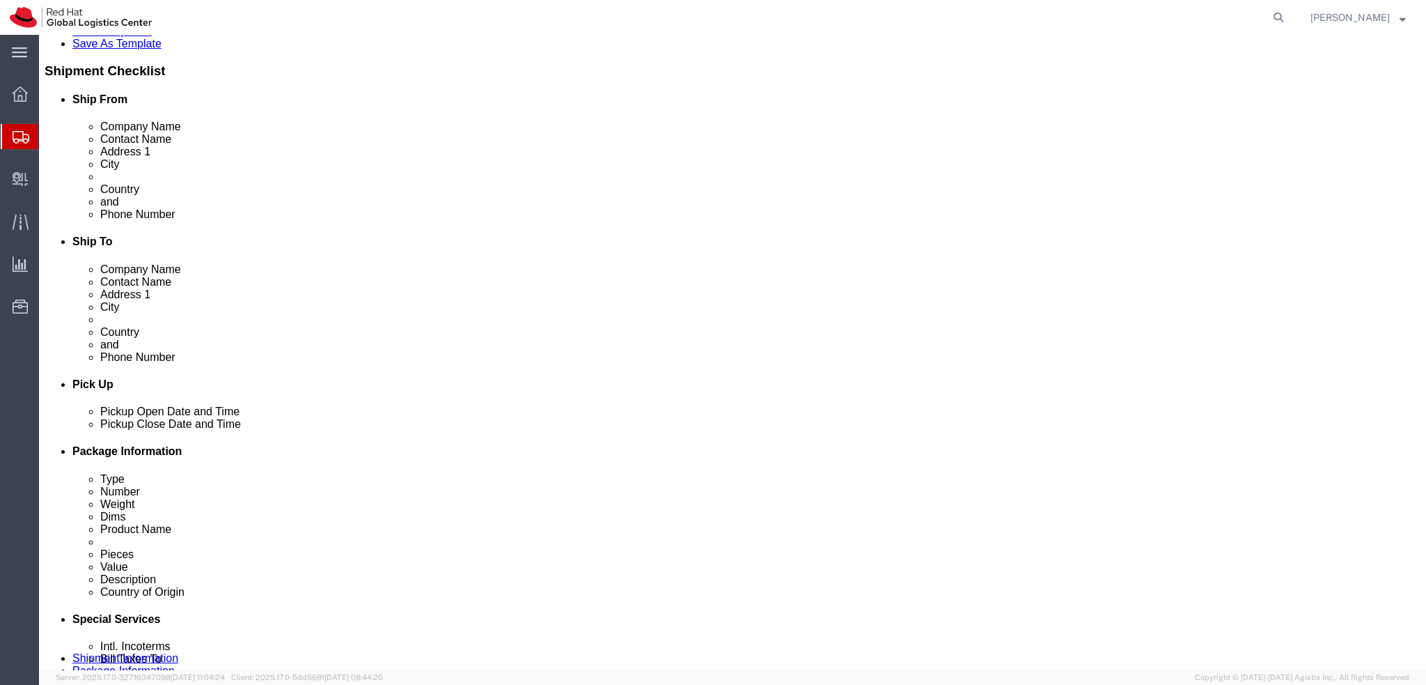
scroll to position [0, 0]
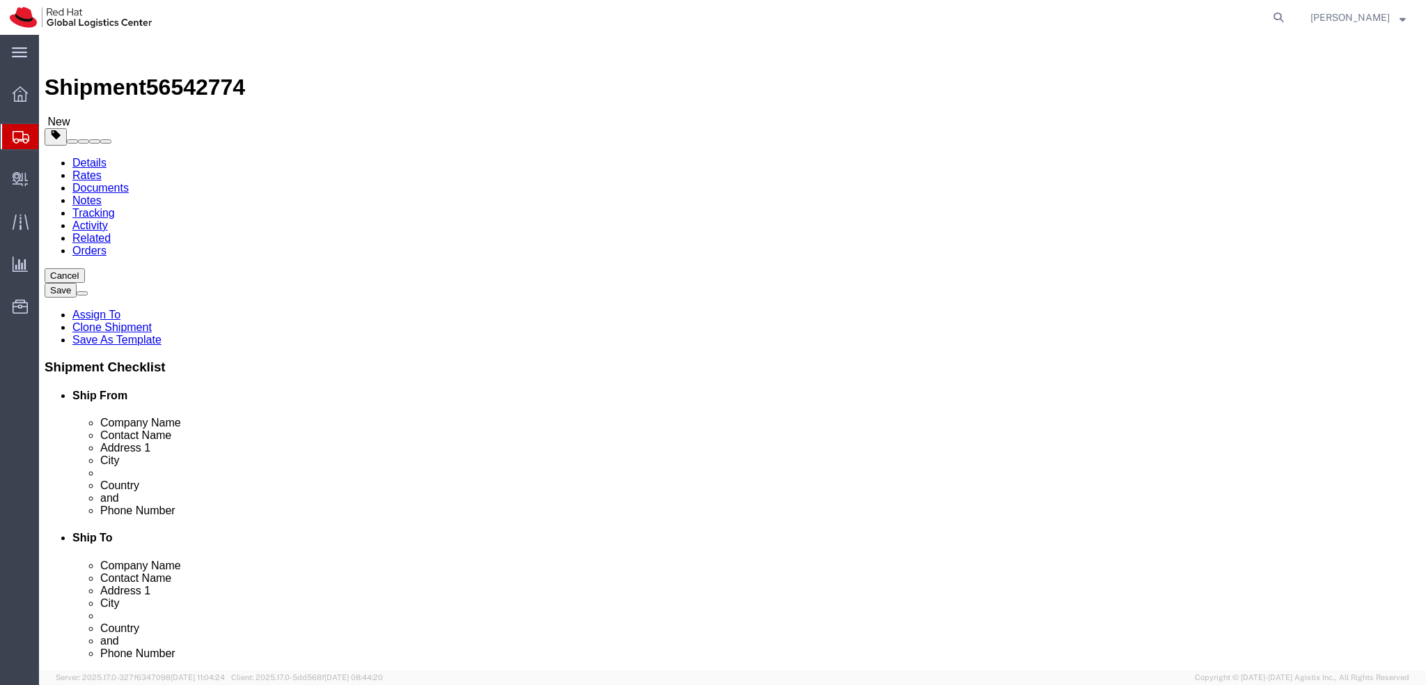
click button "Rate Shipment"
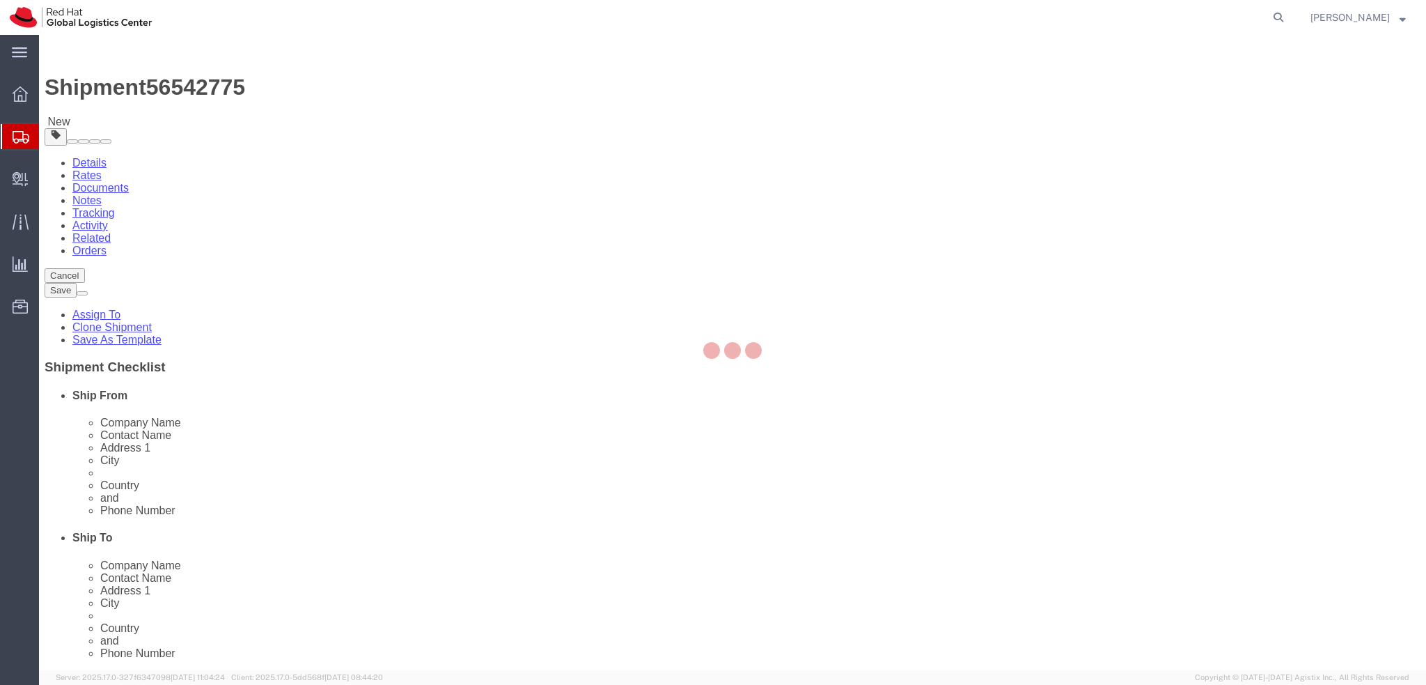
select select "38037"
select select
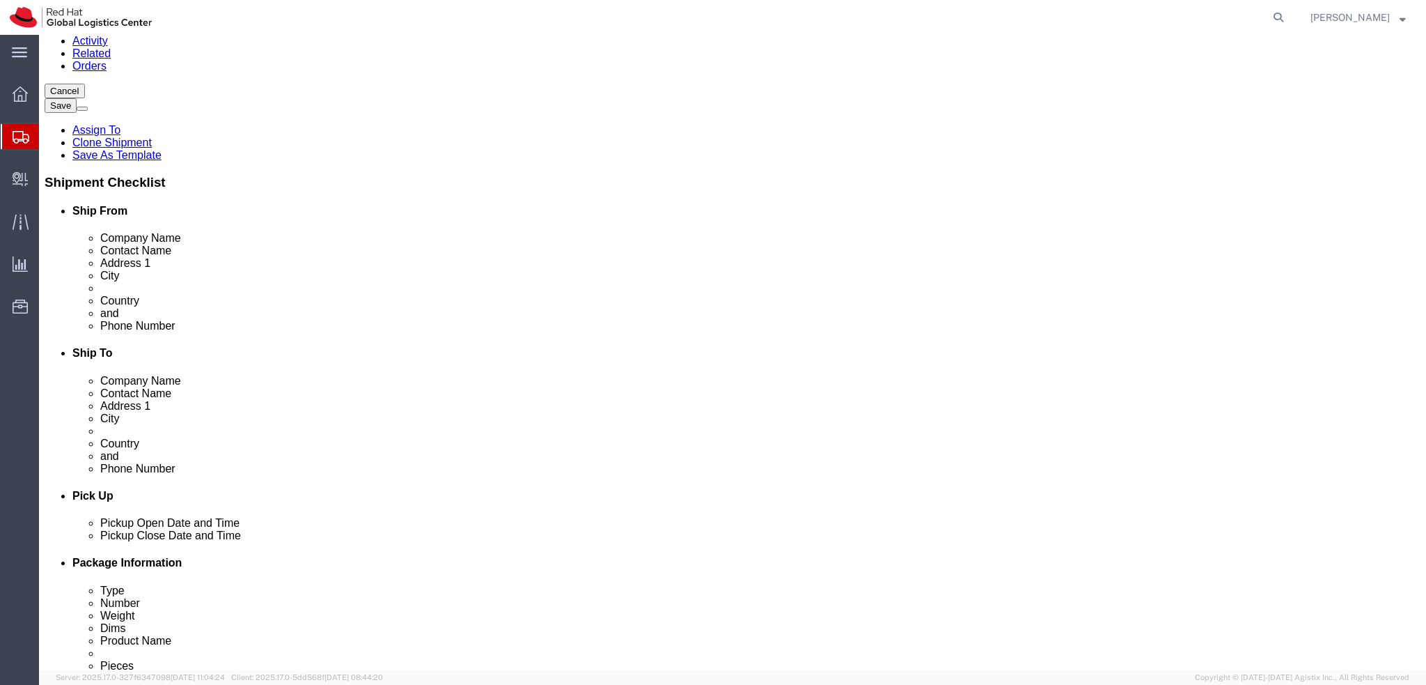
scroll to position [70, 0]
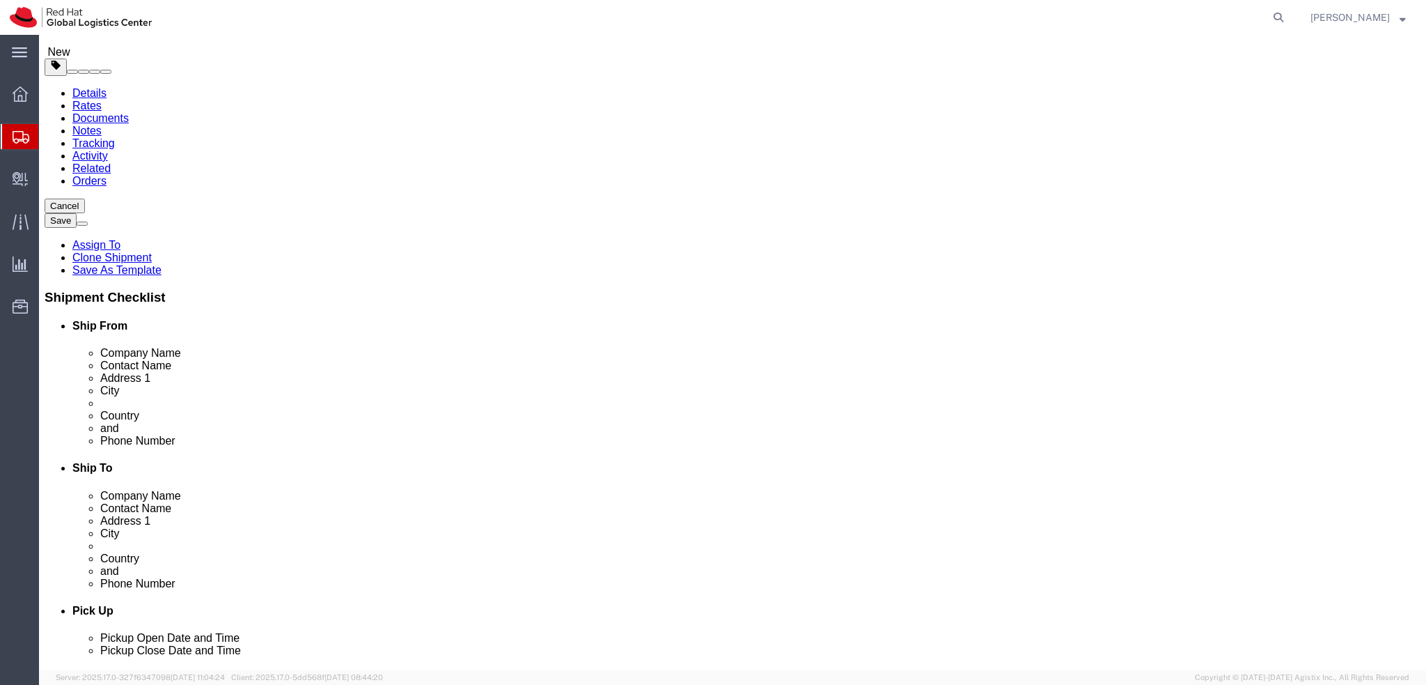
click input "[EMAIL_ADDRESS][DOMAIN_NAME]"
paste input ", [EMAIL_ADDRESS][DOMAIN_NAME]"
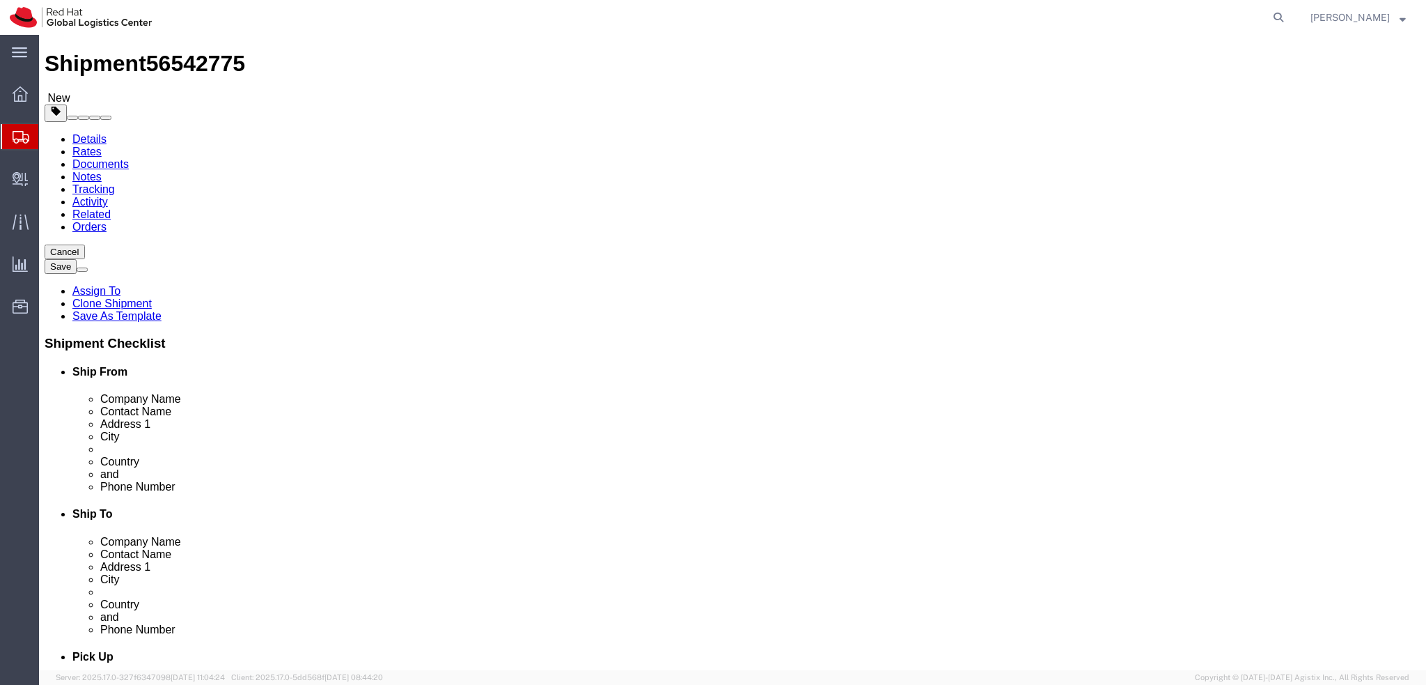
scroll to position [0, 0]
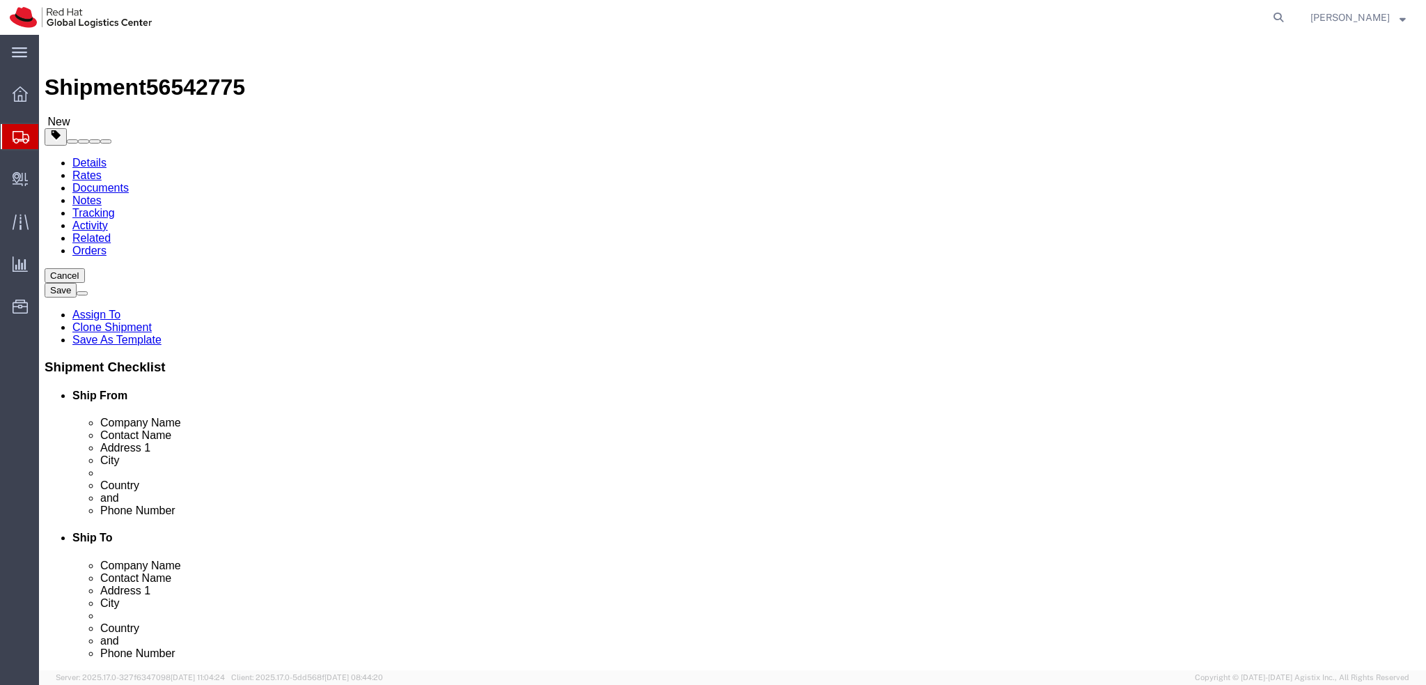
type input "[EMAIL_ADDRESS][DOMAIN_NAME], [EMAIL_ADDRESS][DOMAIN_NAME]"
click icon
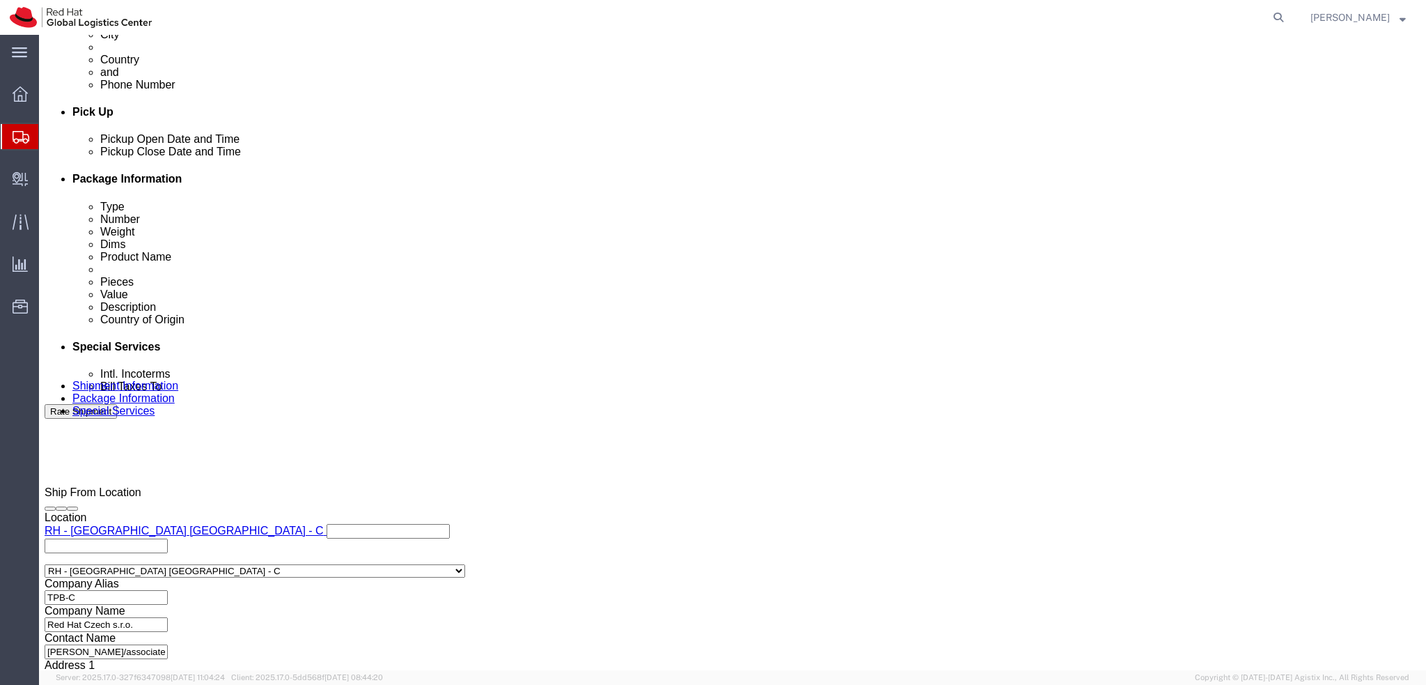
scroll to position [644, 0]
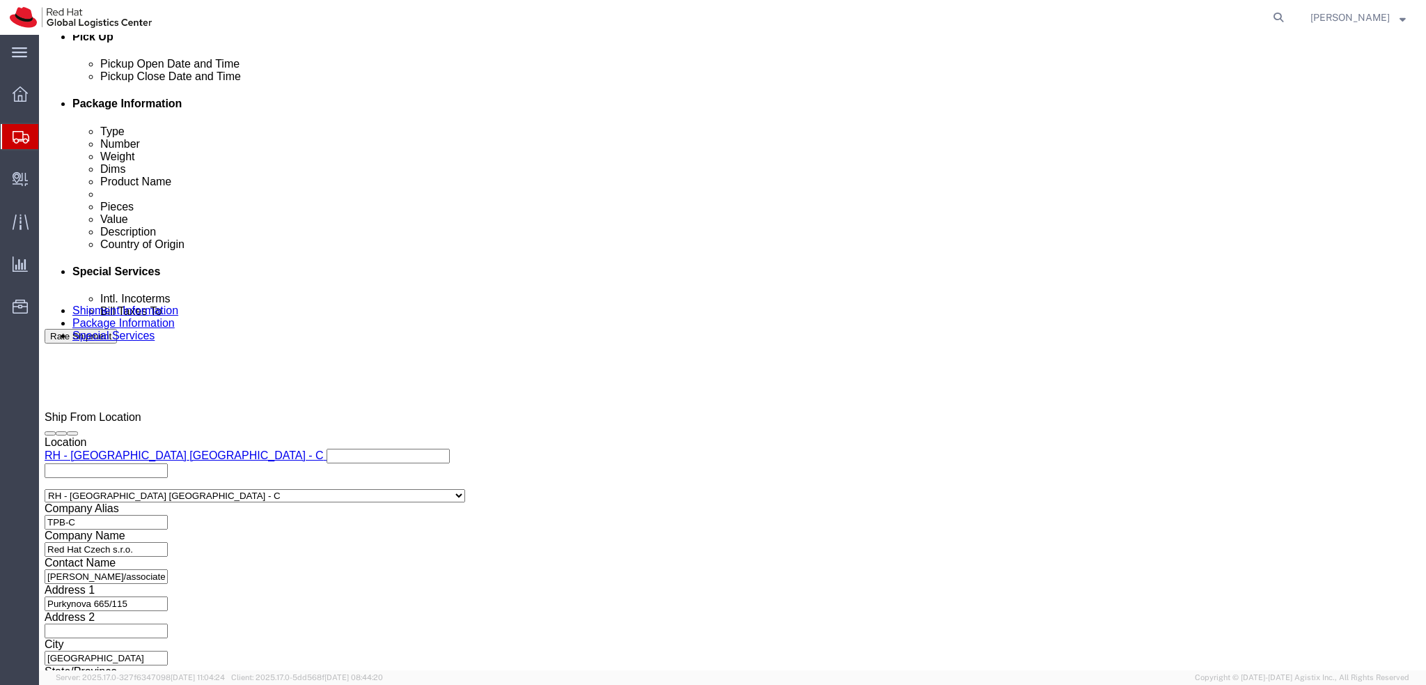
click icon
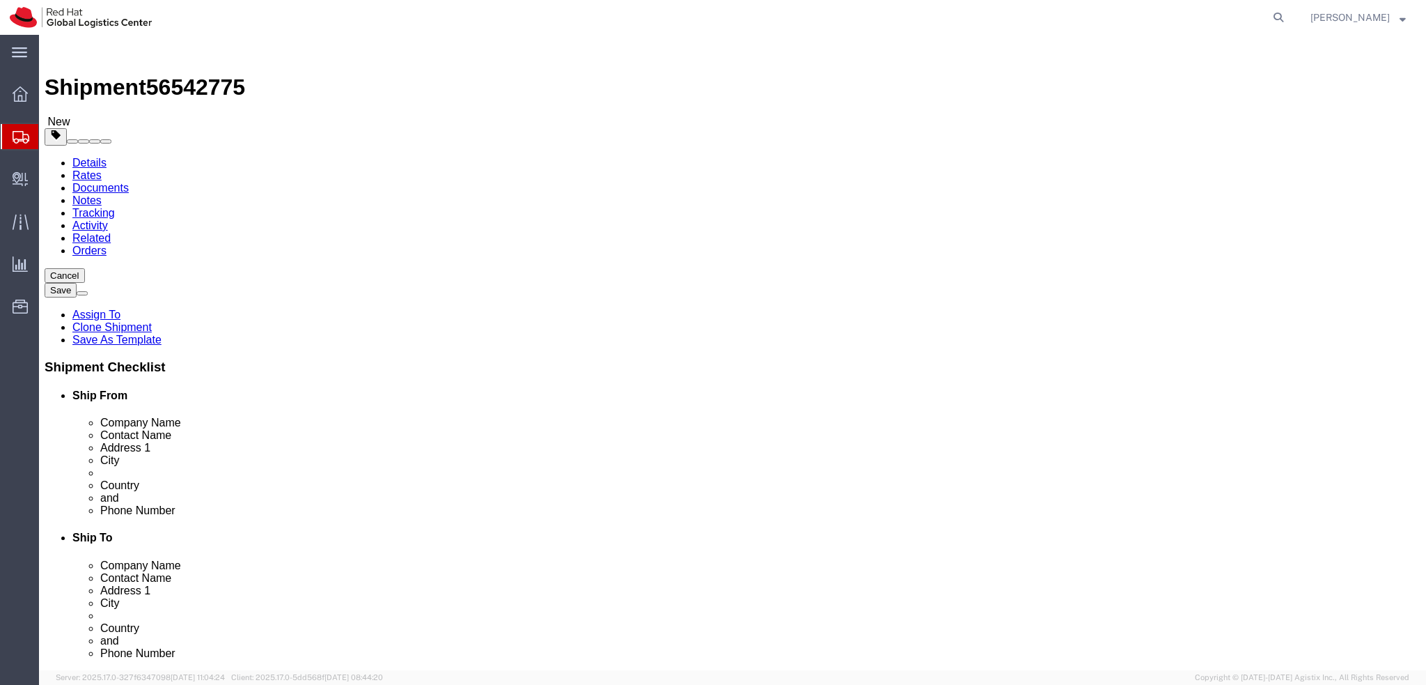
click icon
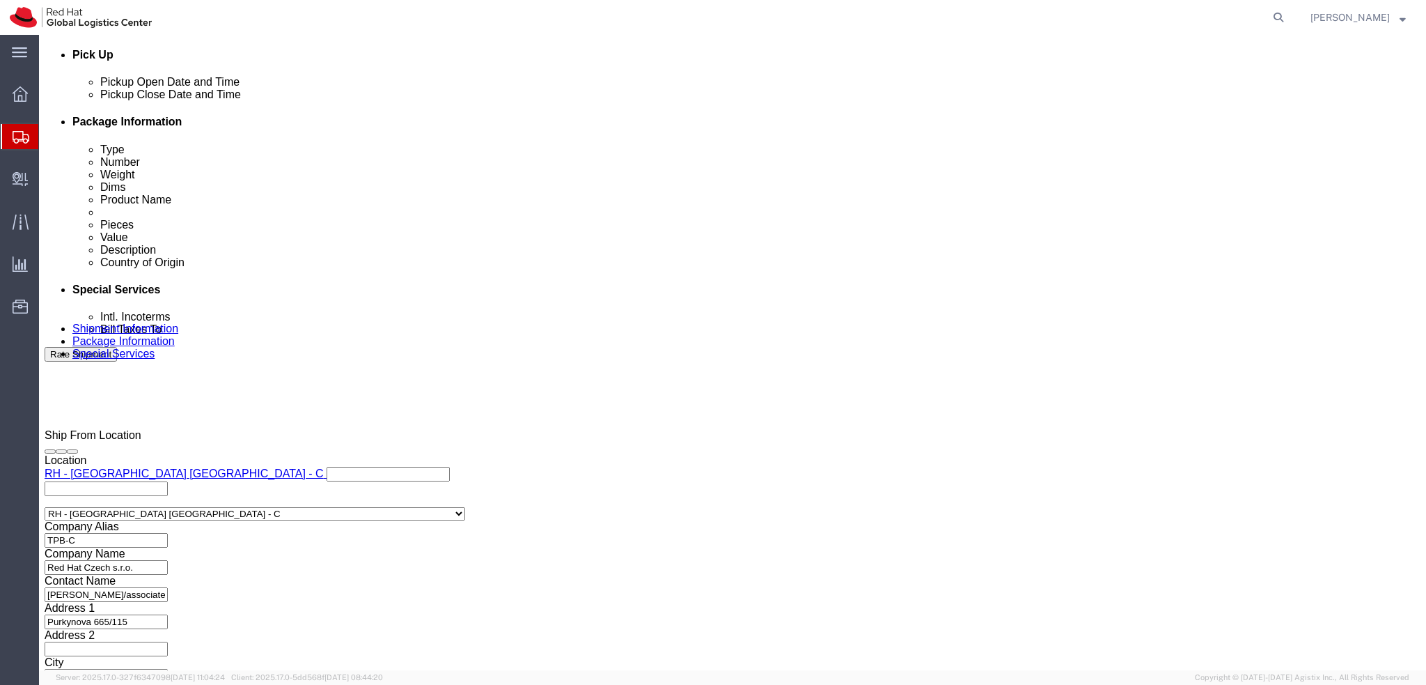
scroll to position [644, 0]
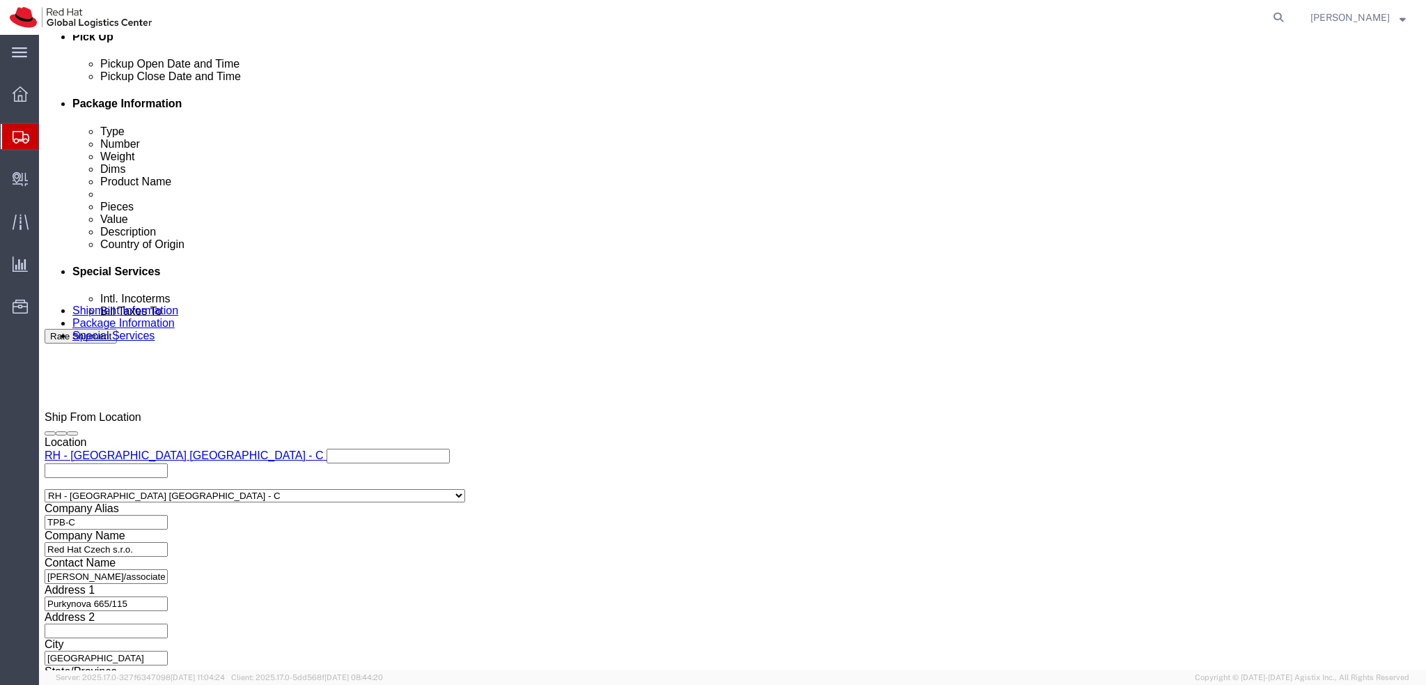
type input "lond"
click input "text"
type input "[EMAIL_ADDRESS][DOMAIN_NAME]"
click input "text"
paste input "GB733392434"
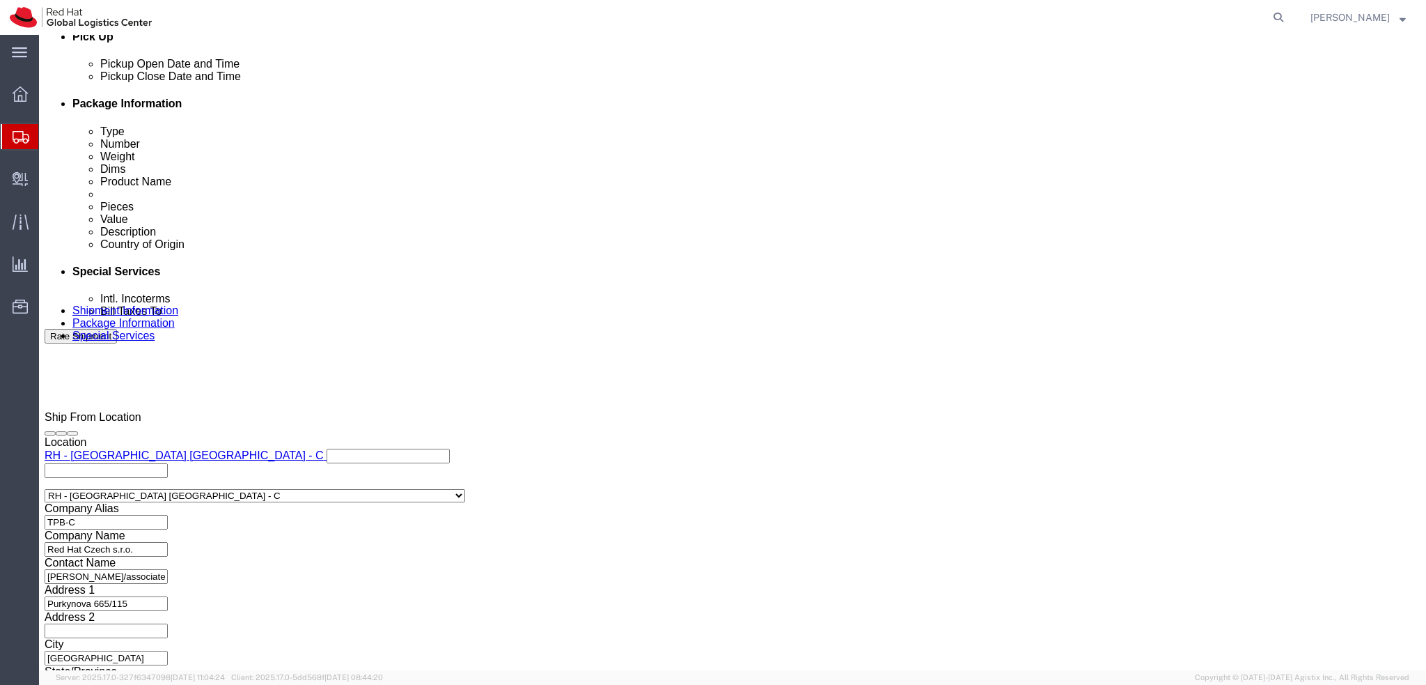
type input "GB733392434"
click div "Contact Name [EMAIL_ADDRESS][DOMAIN_NAME] Phone Number Address 2 City Zip Code …"
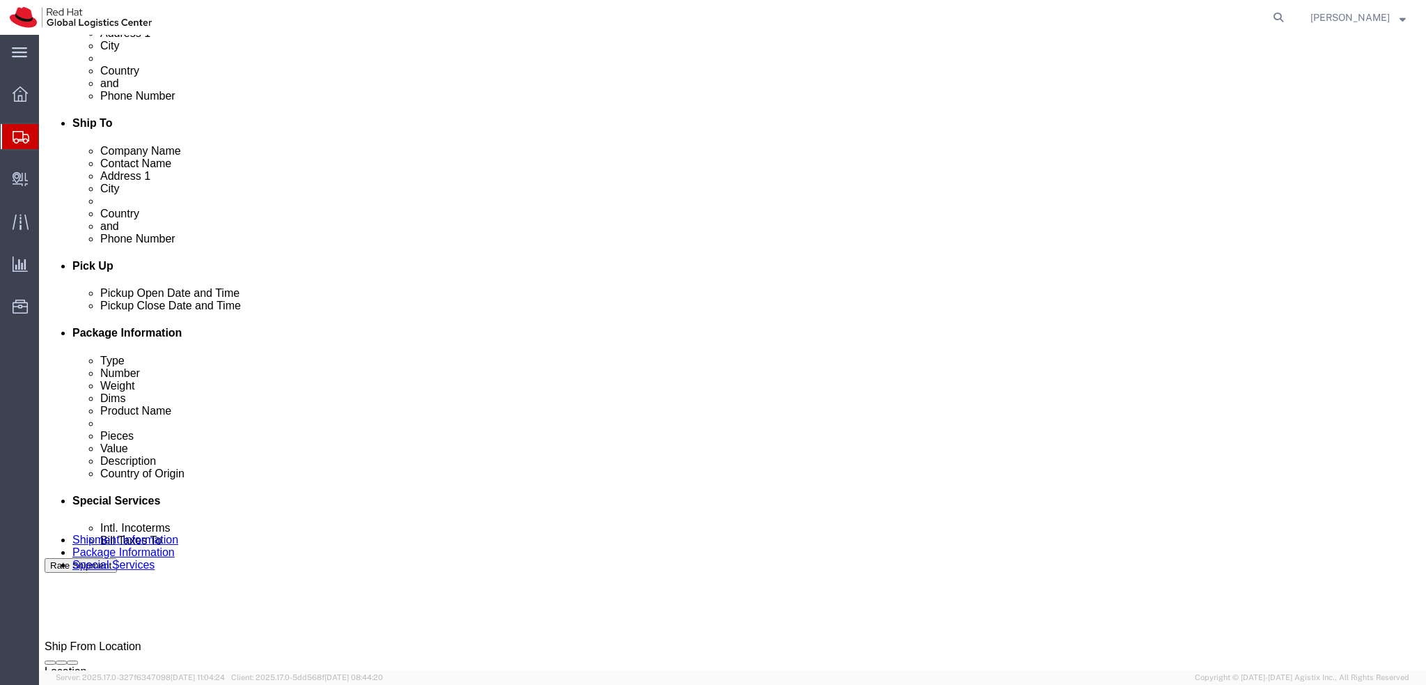
scroll to position [418, 0]
click button "Rate Shipment"
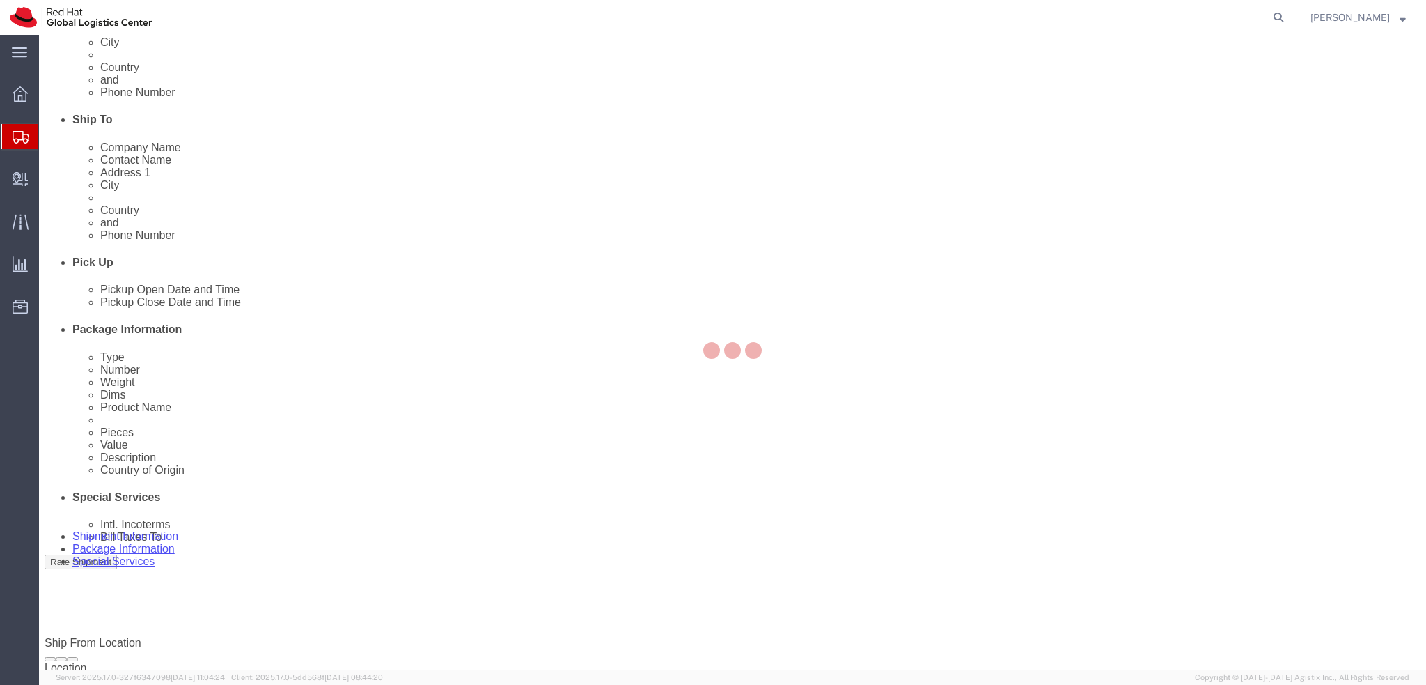
scroll to position [0, 0]
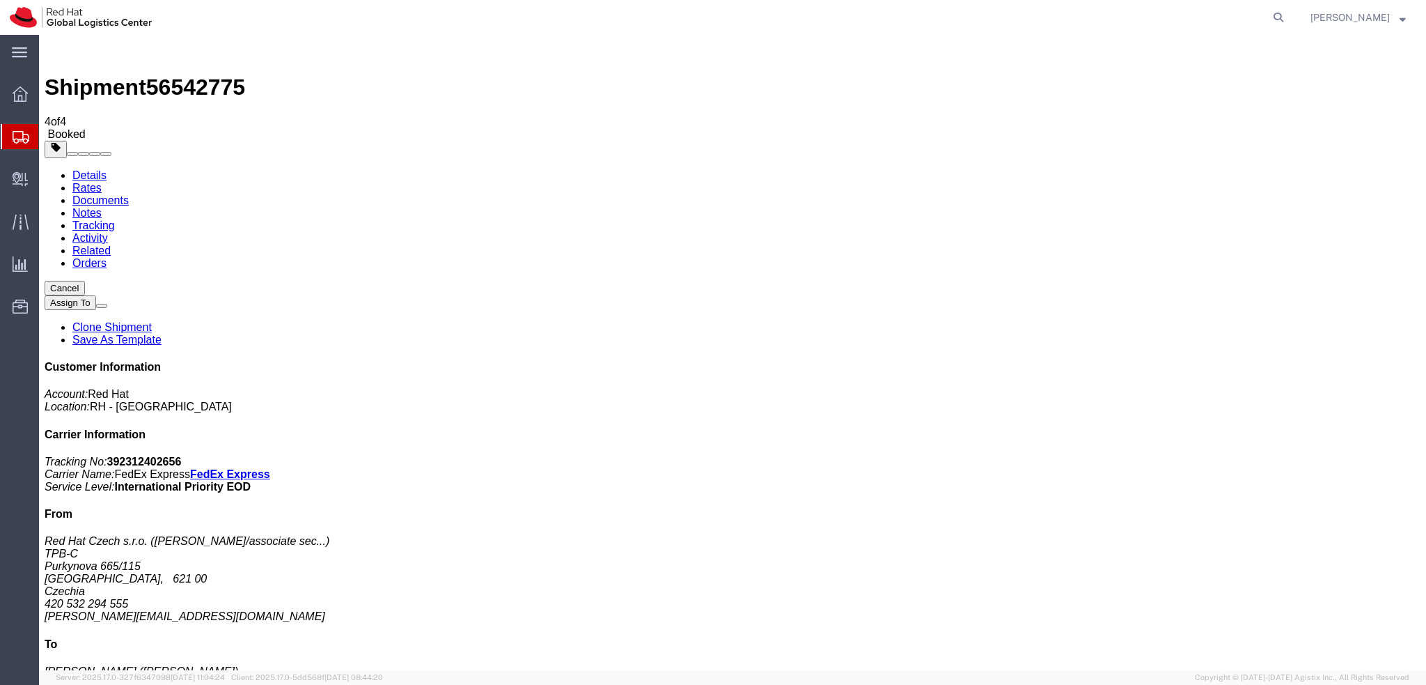
drag, startPoint x: 178, startPoint y: 220, endPoint x: 329, endPoint y: 262, distance: 156.8
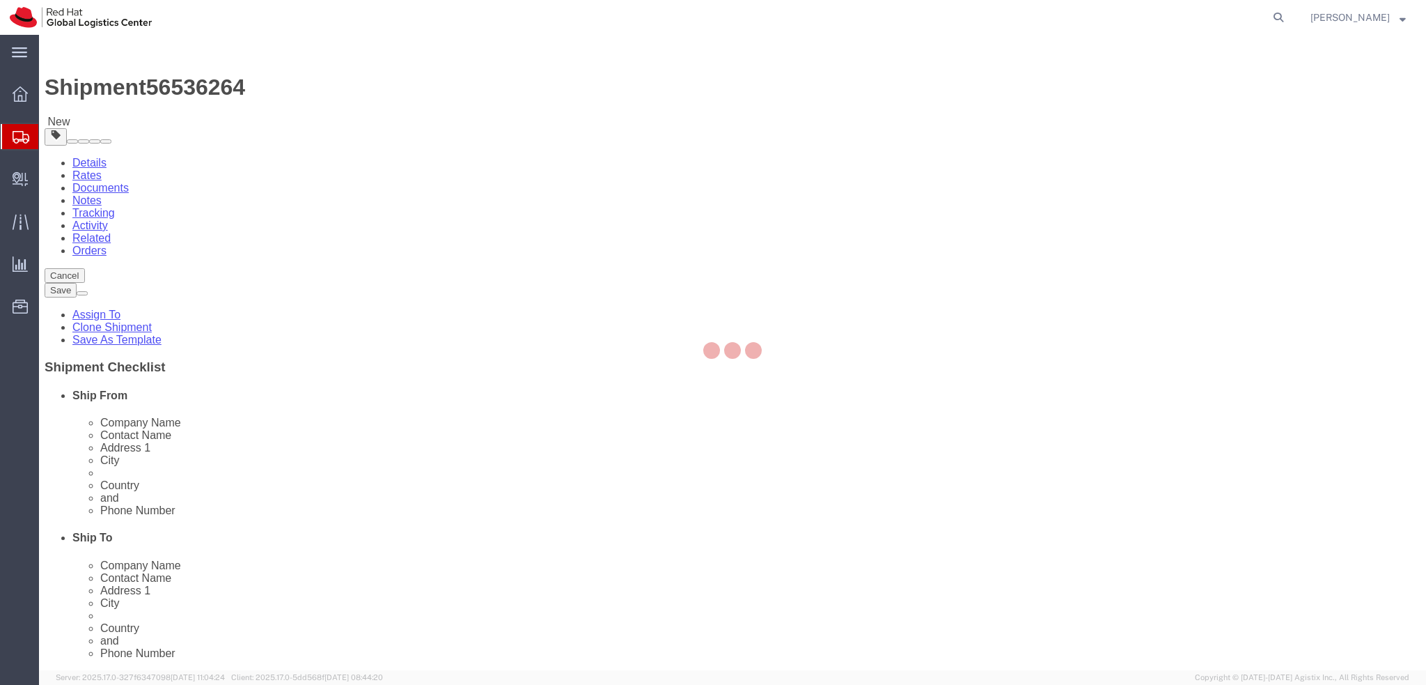
select select "38036"
select select "37952"
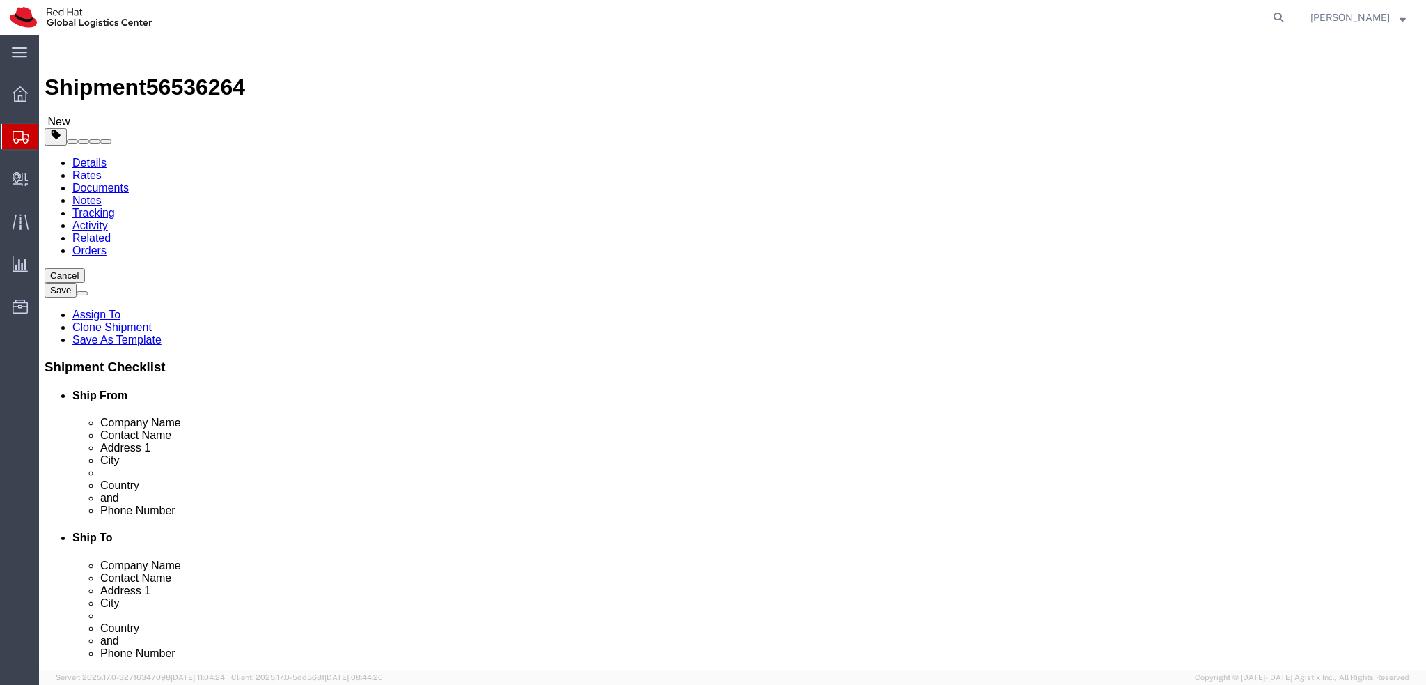
click input "[EMAIL_ADDRESS][DOMAIN_NAME]"
type input "[EMAIL_ADDRESS][DOMAIN_NAME], [EMAIL_ADDRESS][DOMAIN_NAME]"
click label "State/Province"
click icon
click dd "1.00 Each"
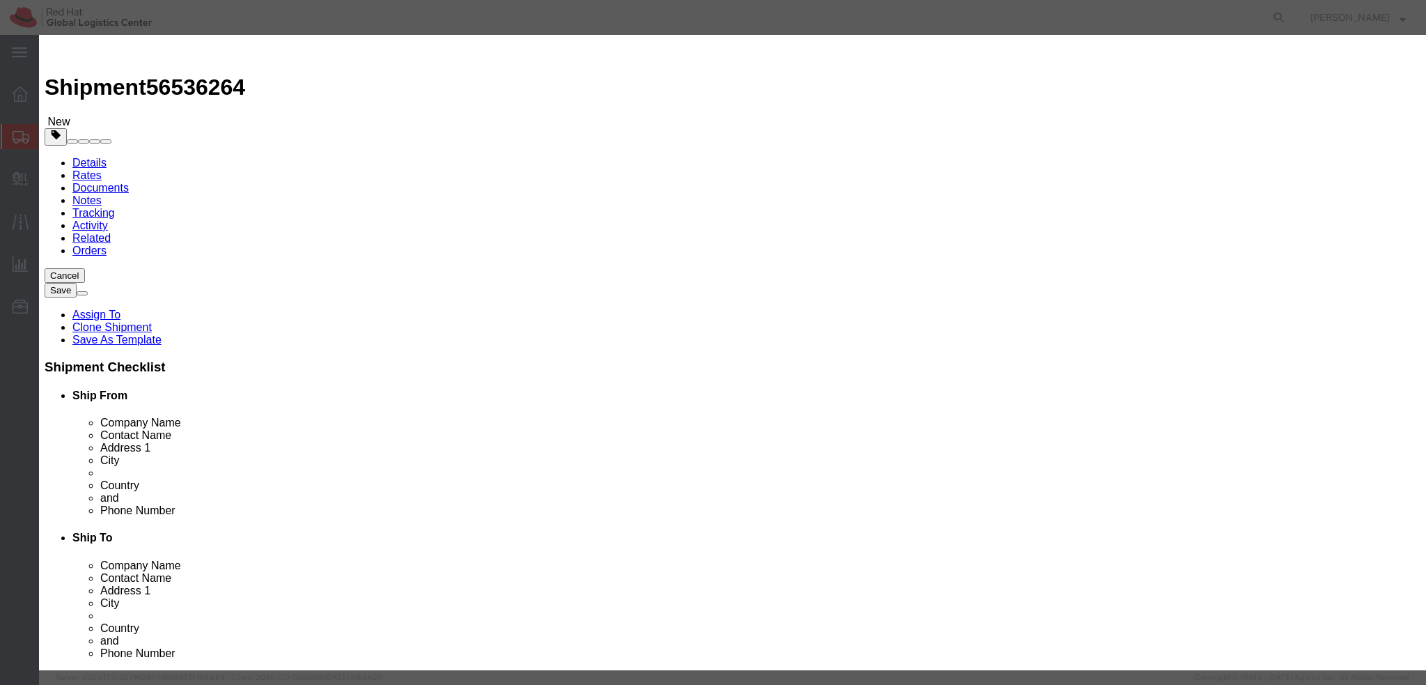
click textarea
type textarea "Documents"
click button "Save & Close"
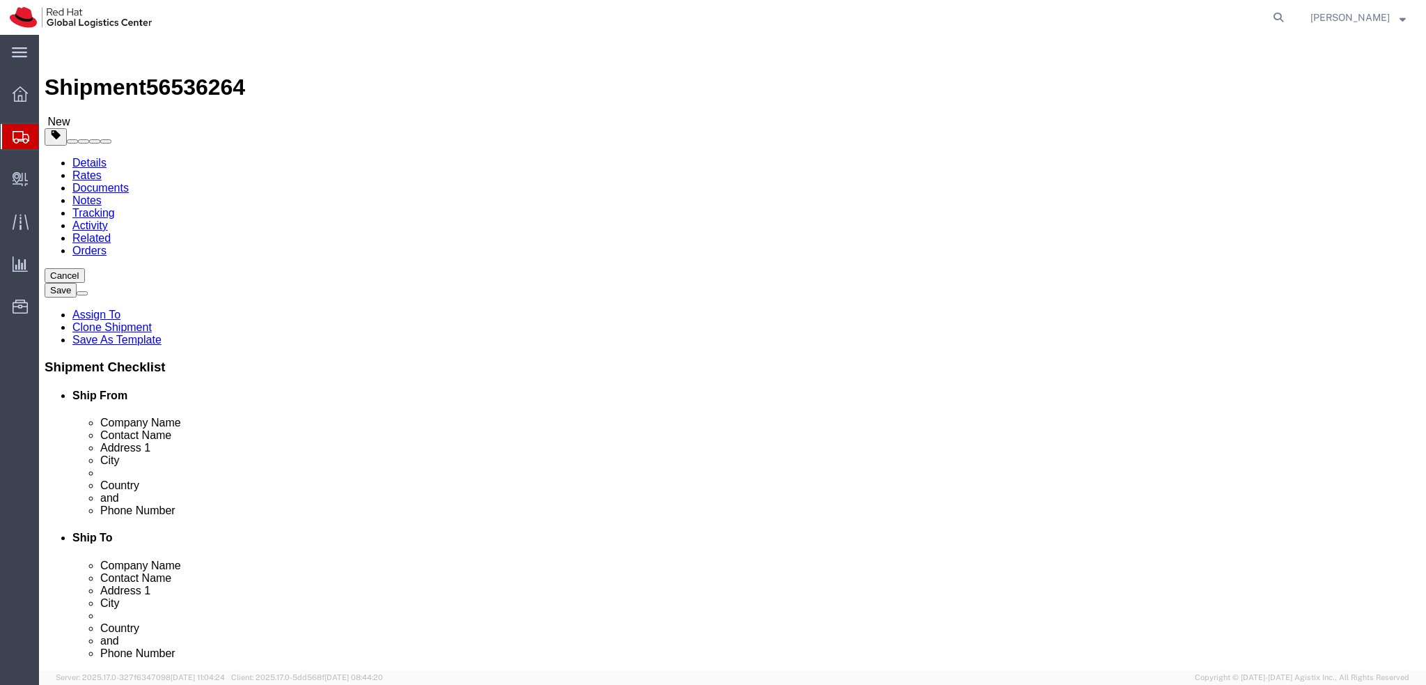
click icon
click button "Rate Shipment"
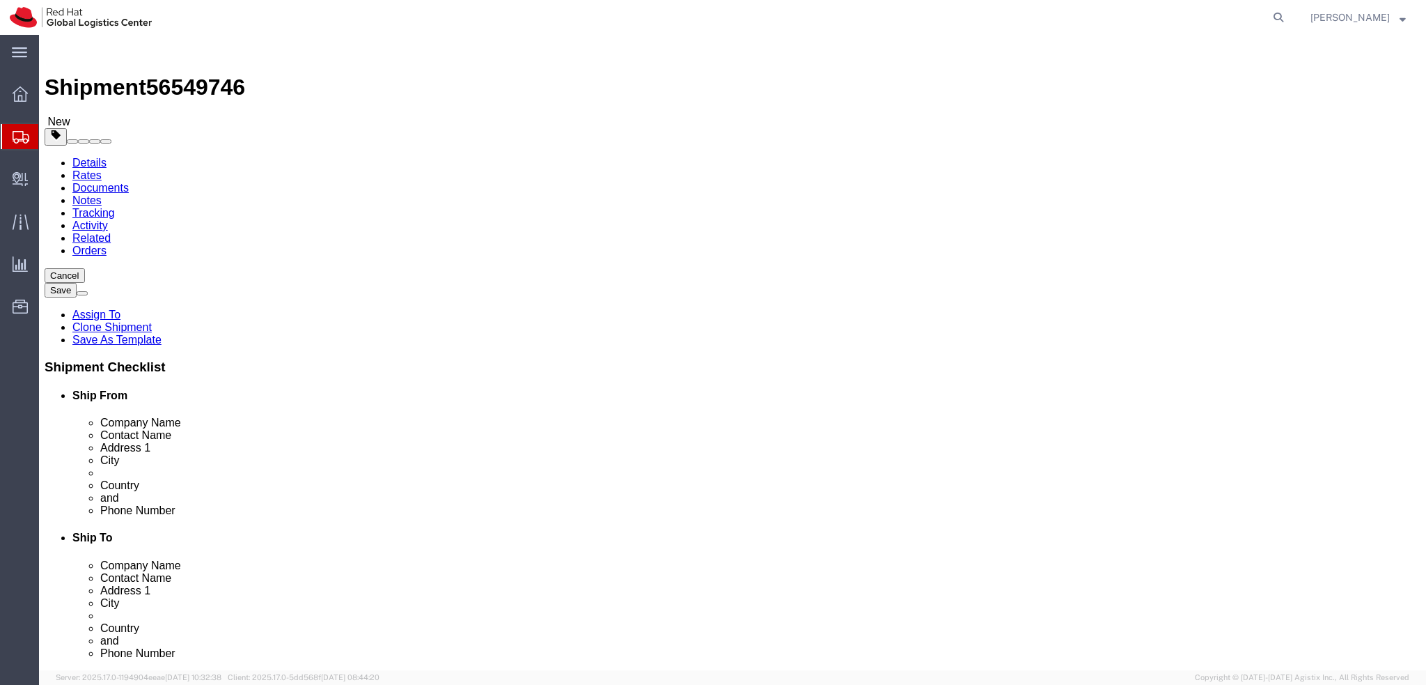
select select "37988"
select select "38036"
click link "Package Information"
click icon
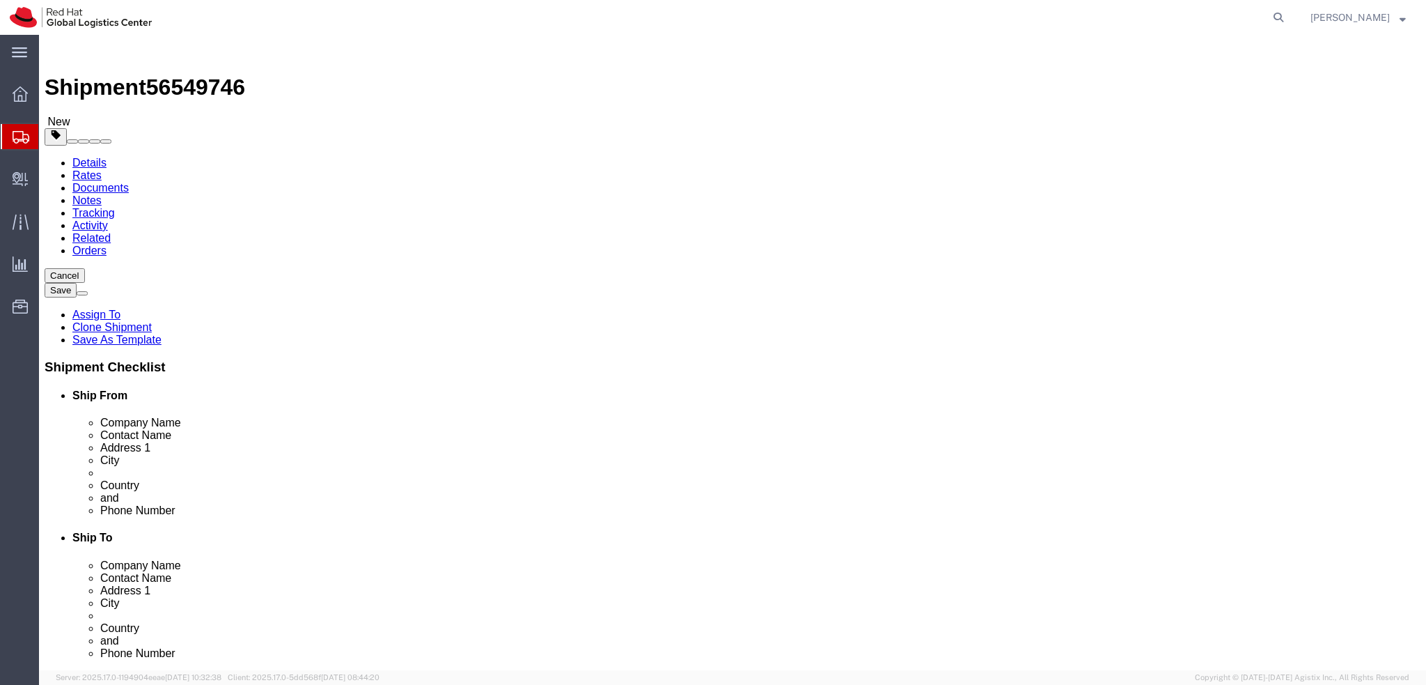
click dd "1.00 Each"
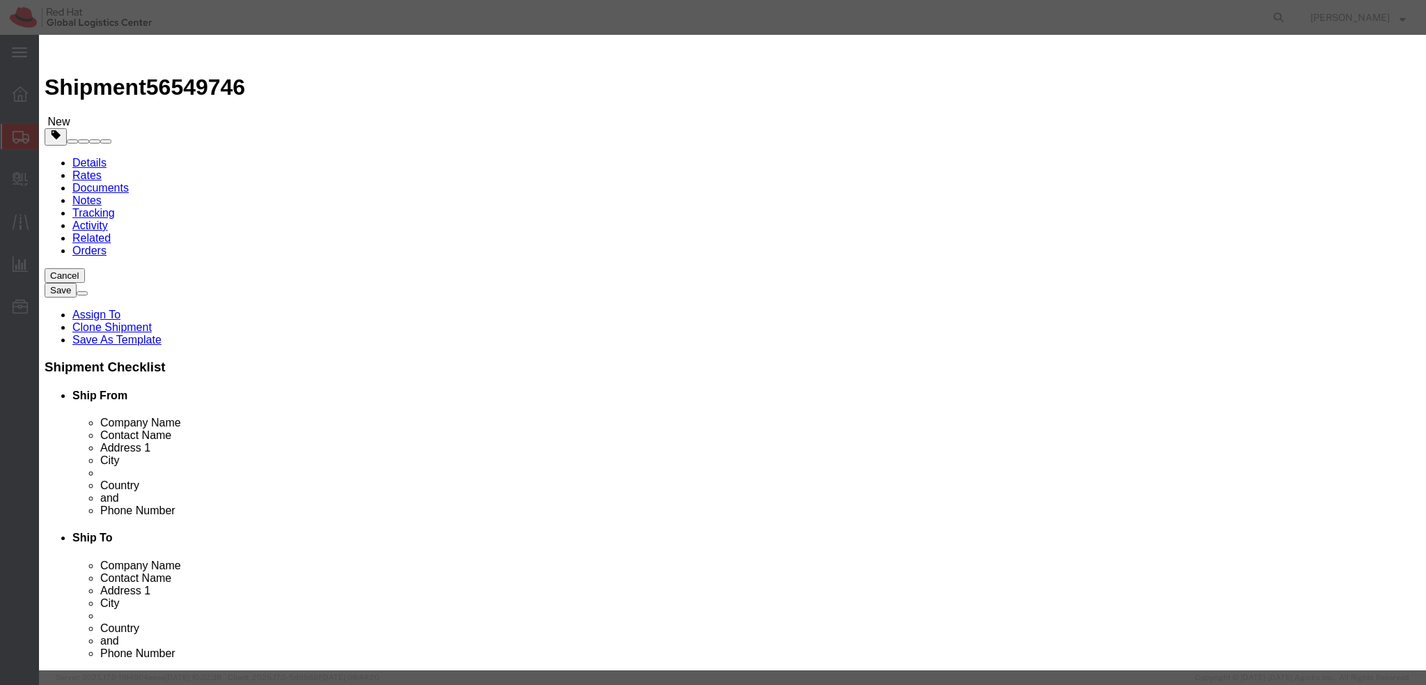
drag, startPoint x: 535, startPoint y: 107, endPoint x: 282, endPoint y: 112, distance: 252.9
click div "Edit content Commodity library Product Name Documents Pieces 1.00 Select Bag Ba…"
drag, startPoint x: 1011, startPoint y: 107, endPoint x: 804, endPoint y: 108, distance: 207.5
click div "Description Signed contract, ID copy, filled forms"
paste textarea "Document"
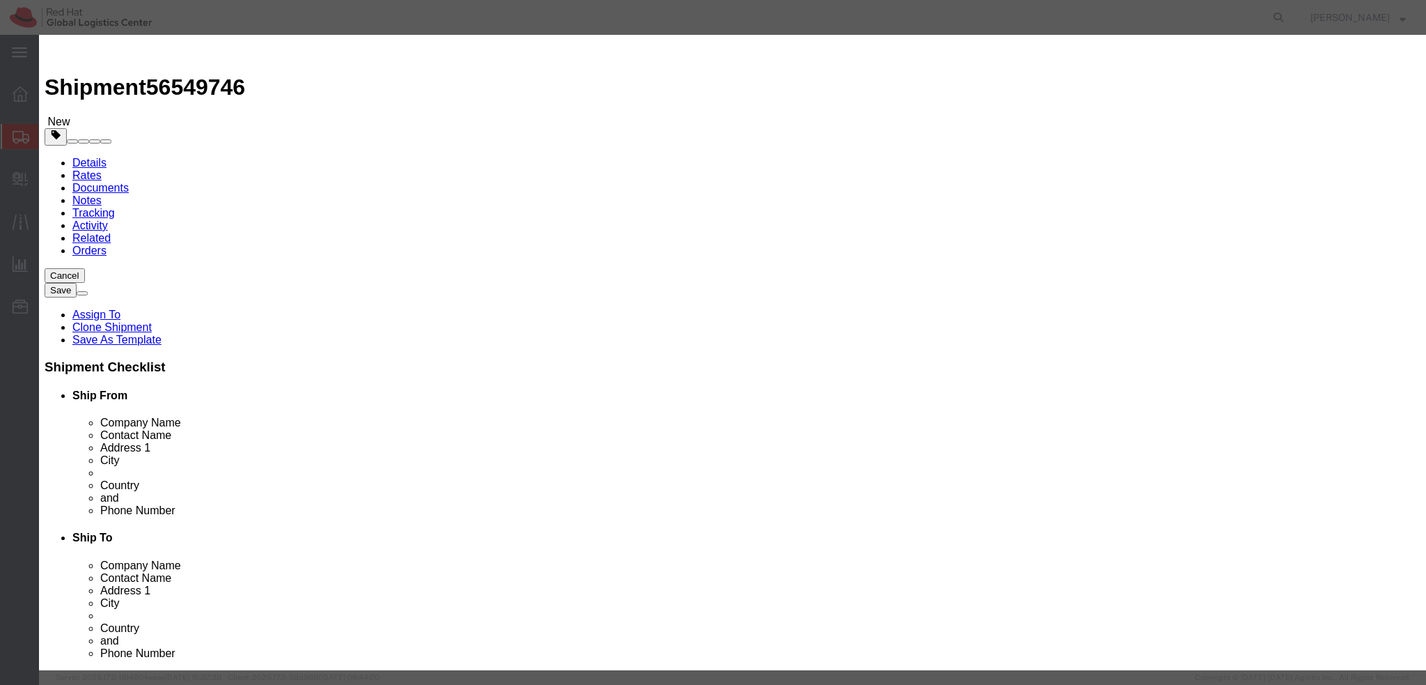
type textarea "Documents"
click button "Save & Close"
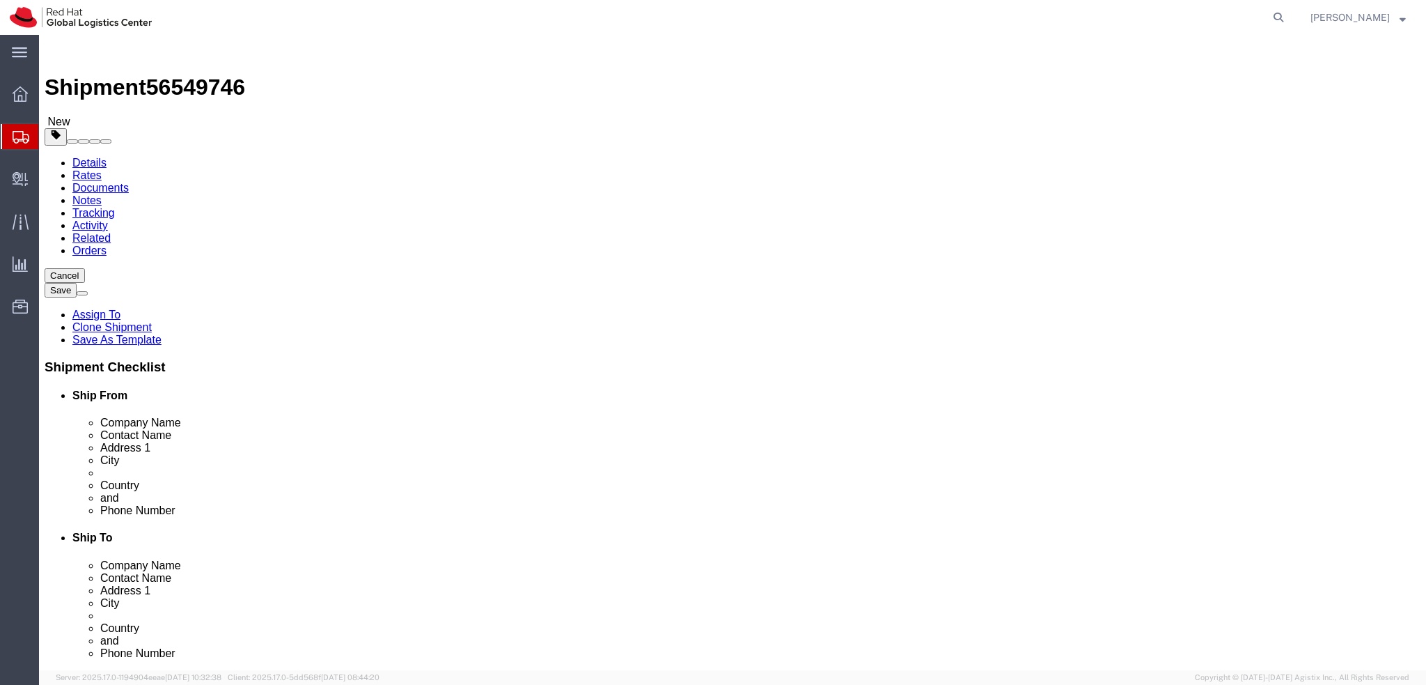
click dd "1.00 EUR"
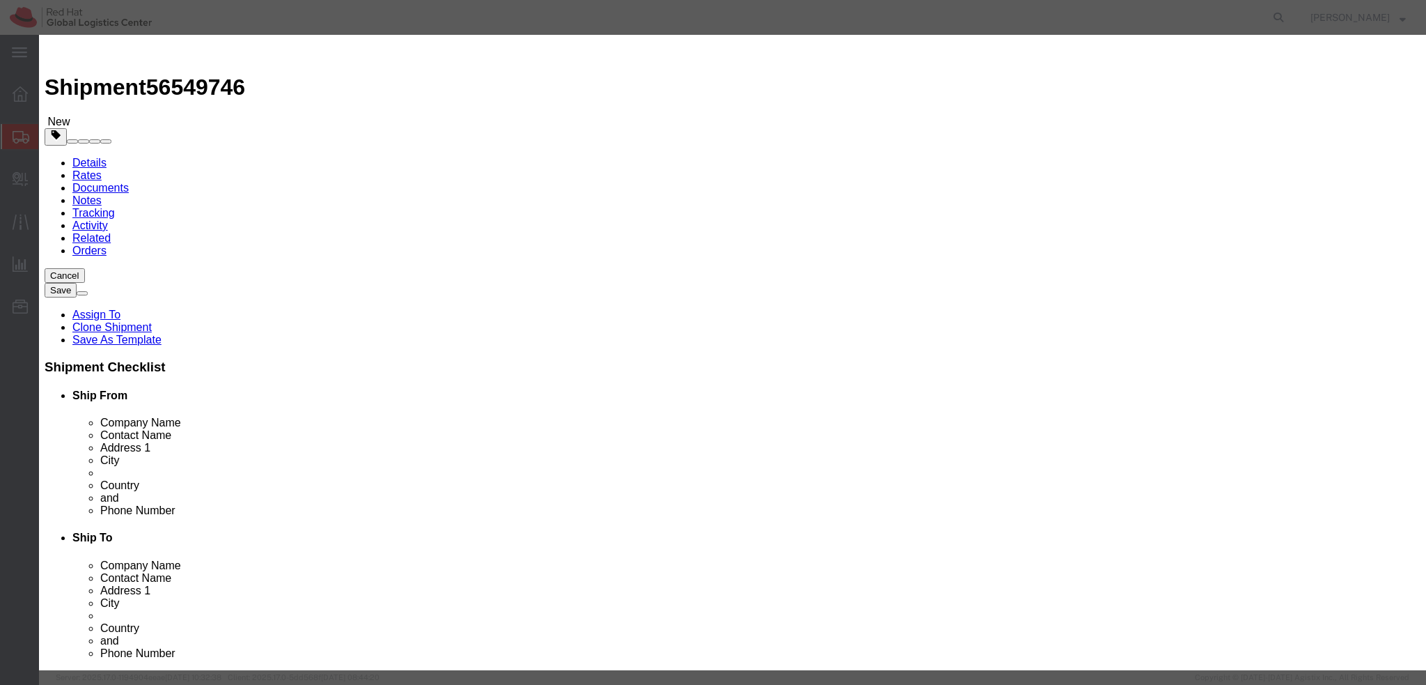
click button "Save & Close"
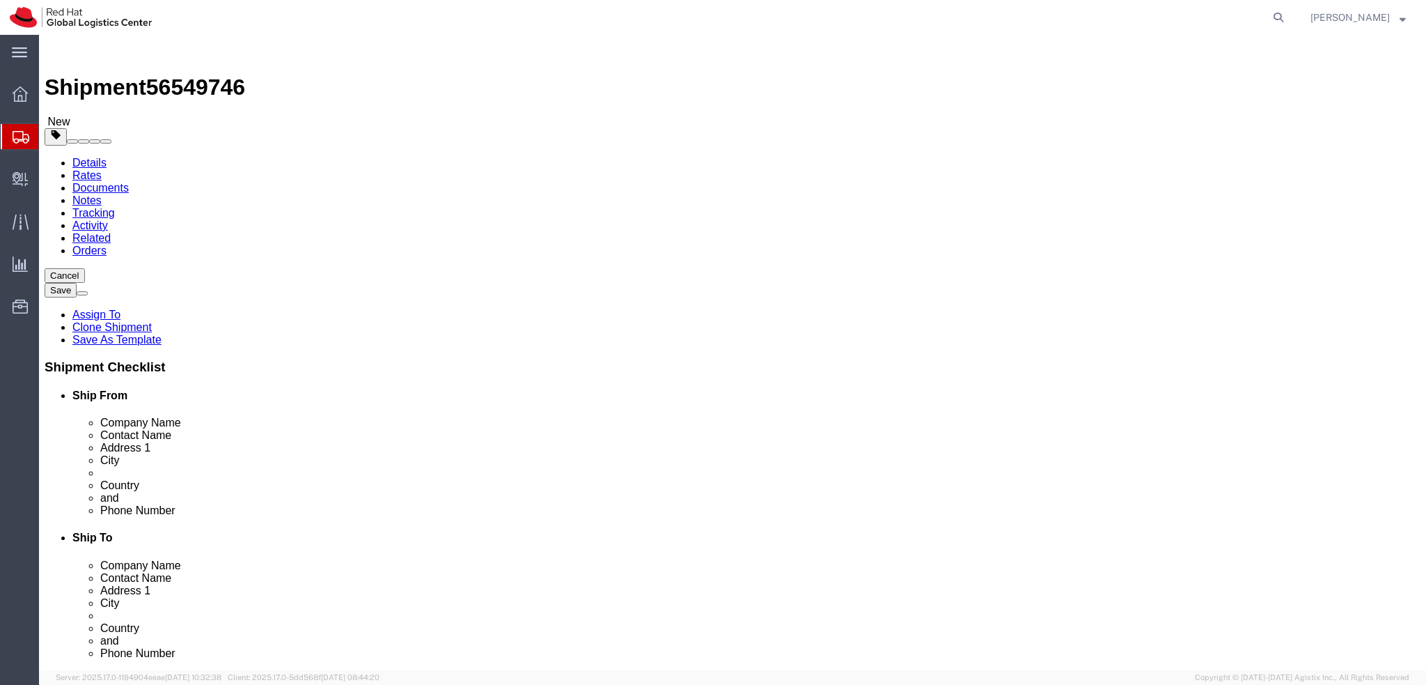
click icon
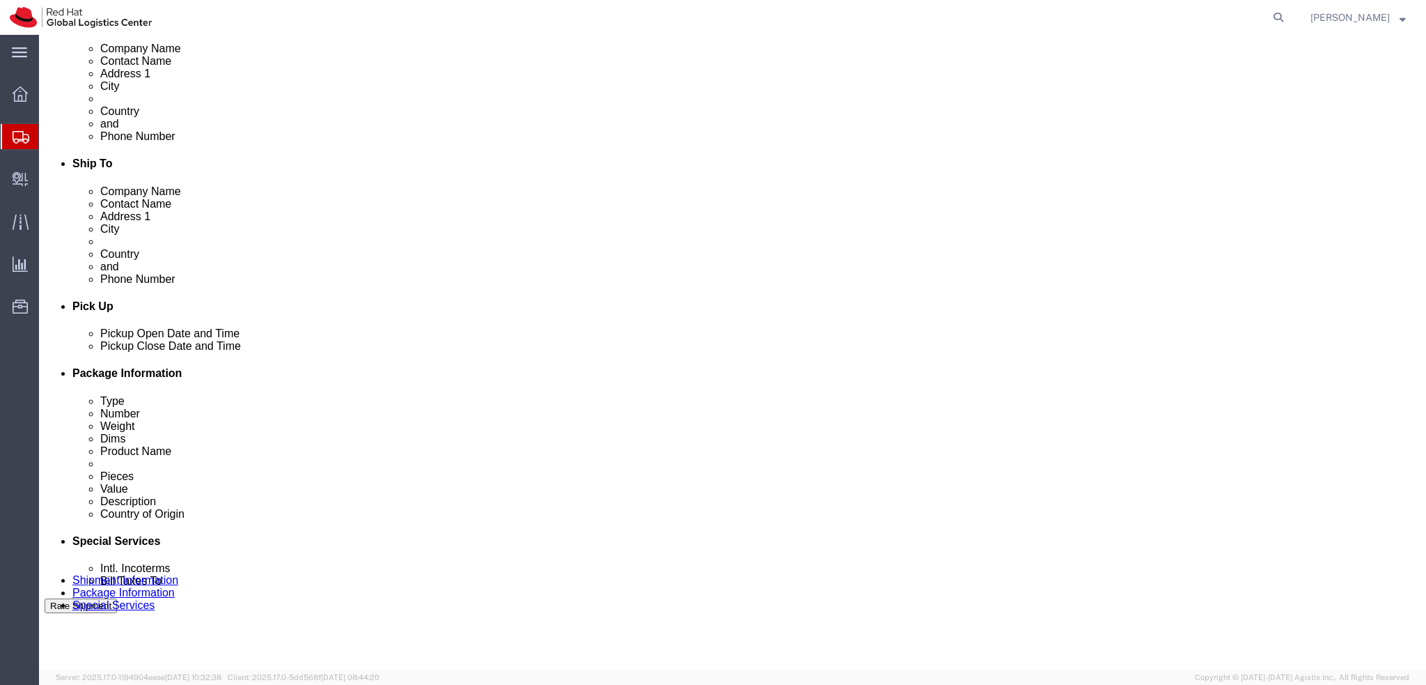
scroll to position [488, 0]
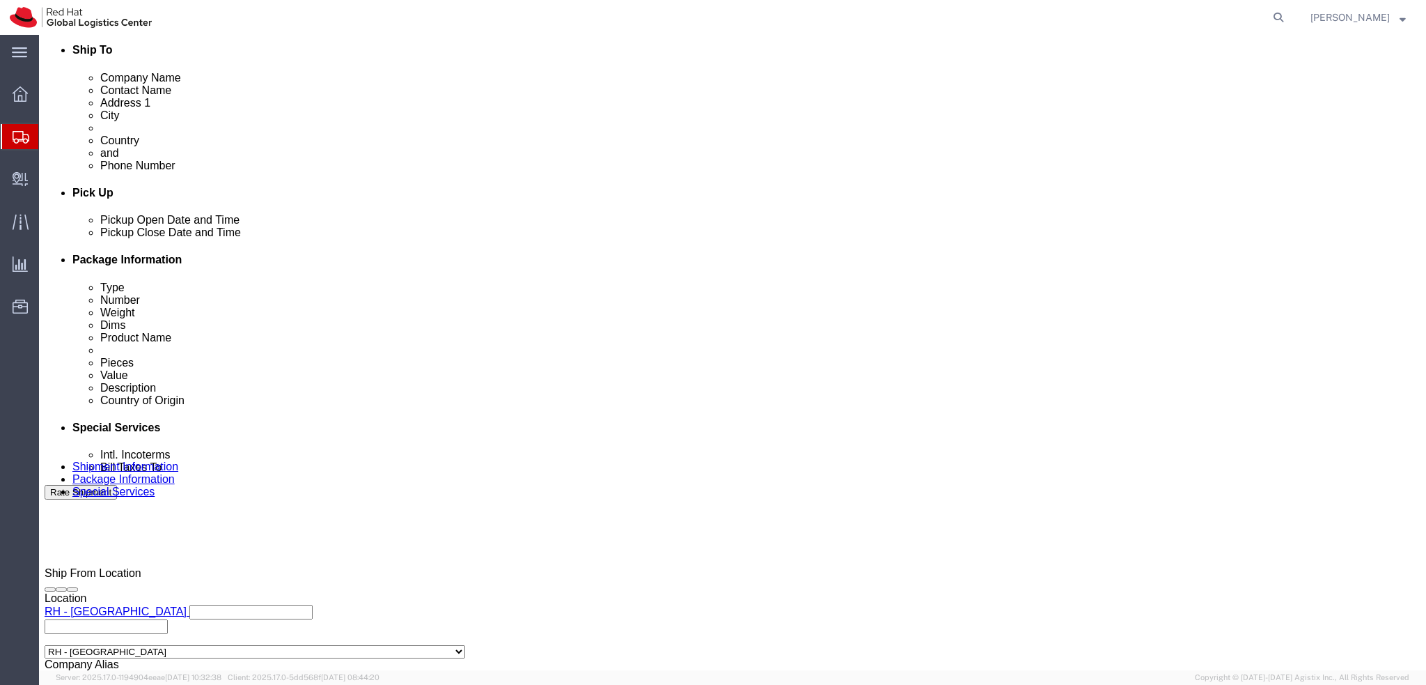
click button "Rate Shipment"
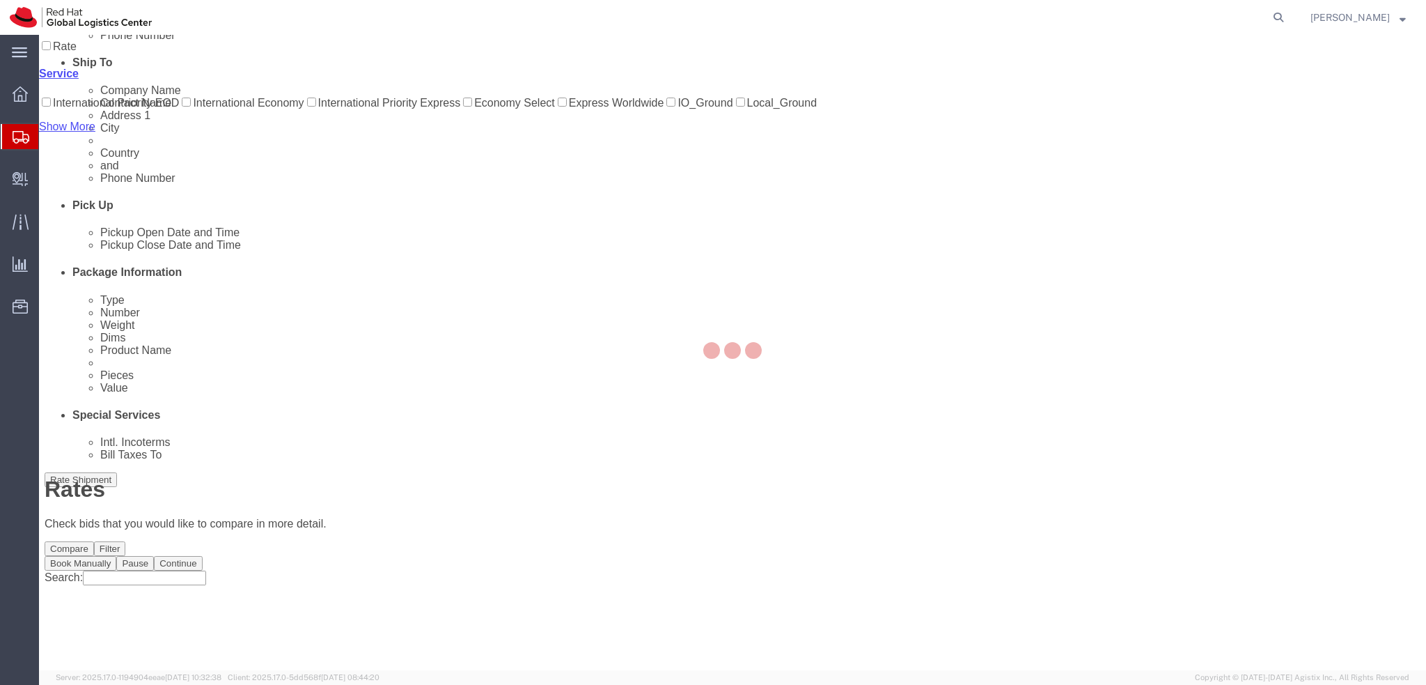
scroll to position [0, 0]
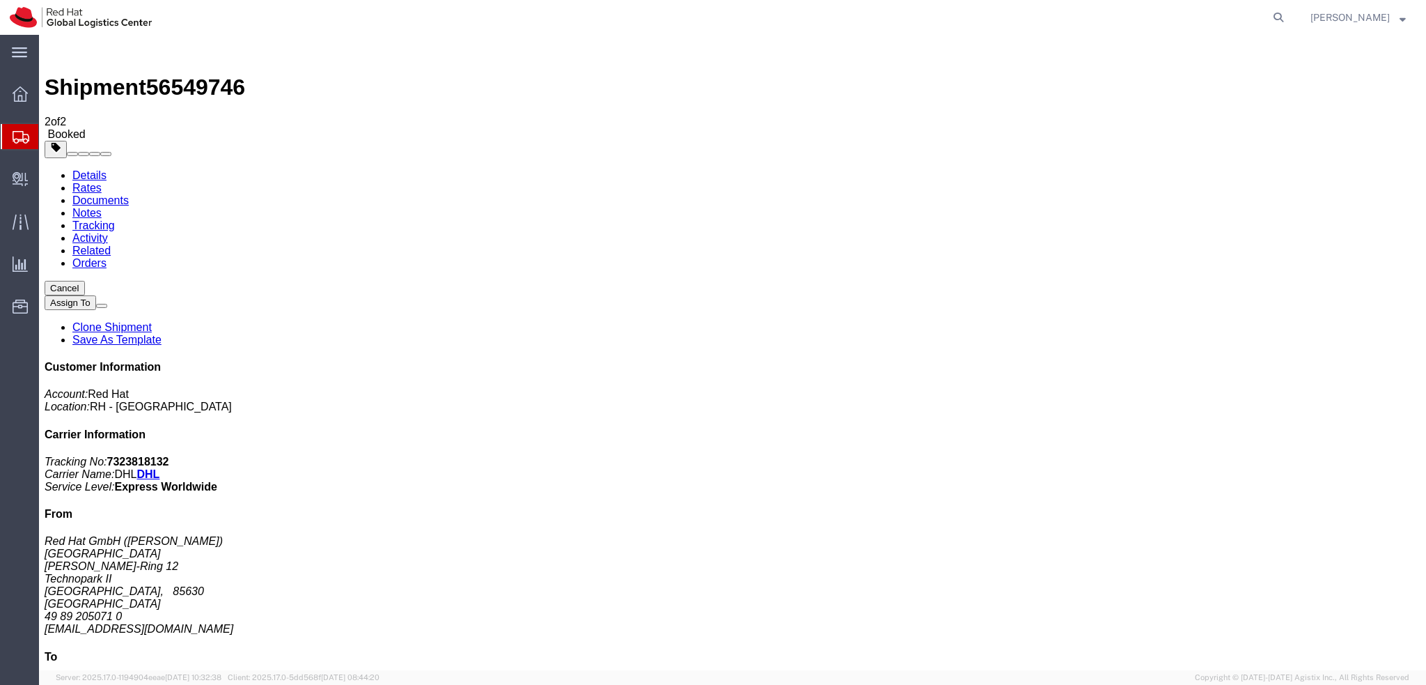
click at [83, 169] on link "Details" at bounding box center [89, 175] width 34 height 12
click span "button"
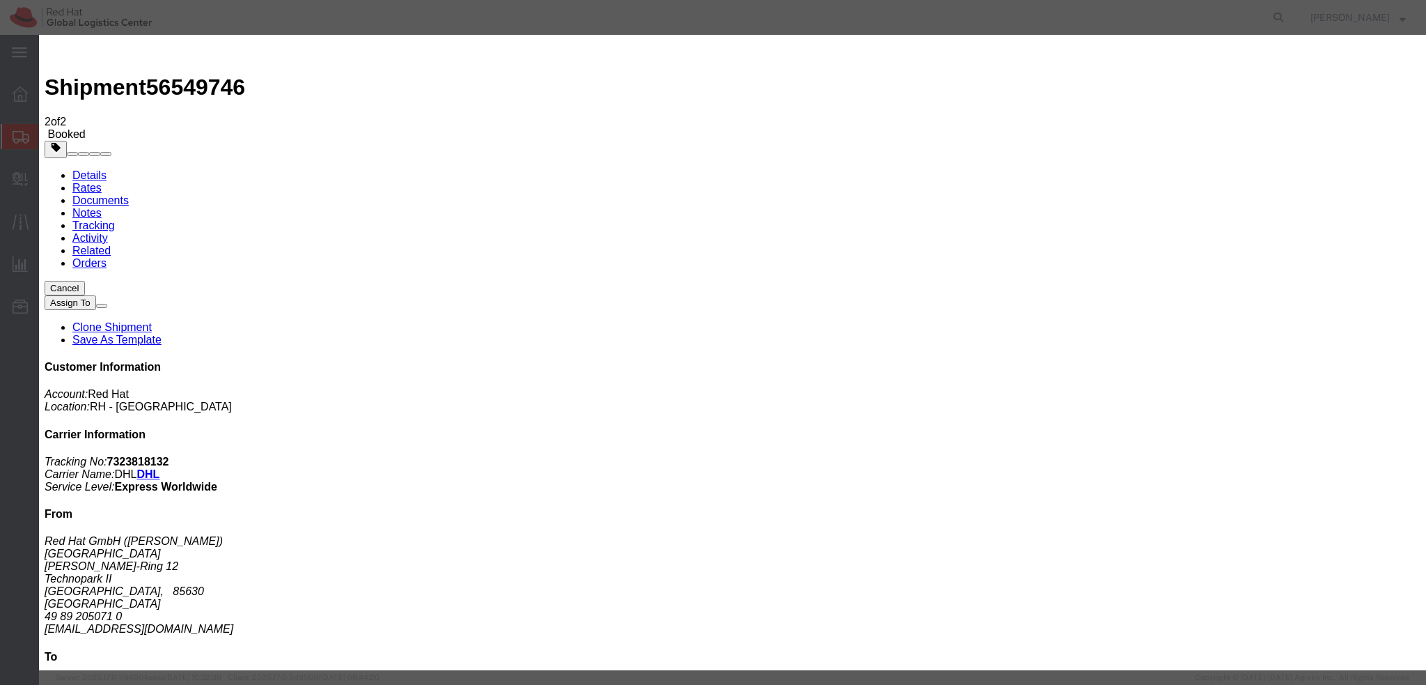
click div "[DATE] 2:24 PM"
click input "2:24 PM"
type input "12:00 PM"
click button "Apply"
click div "[DATE] 1:00 PM"
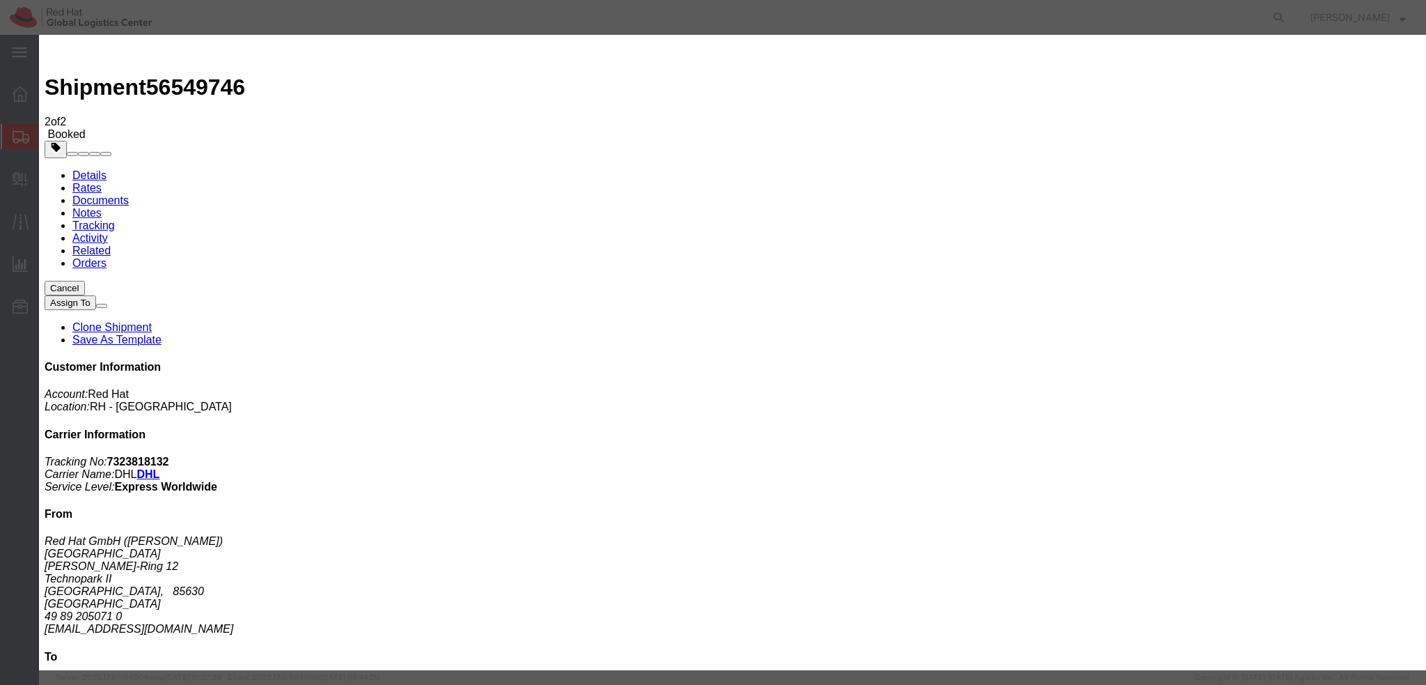
type input "3:00 PM"
click button "Apply"
click button "Save"
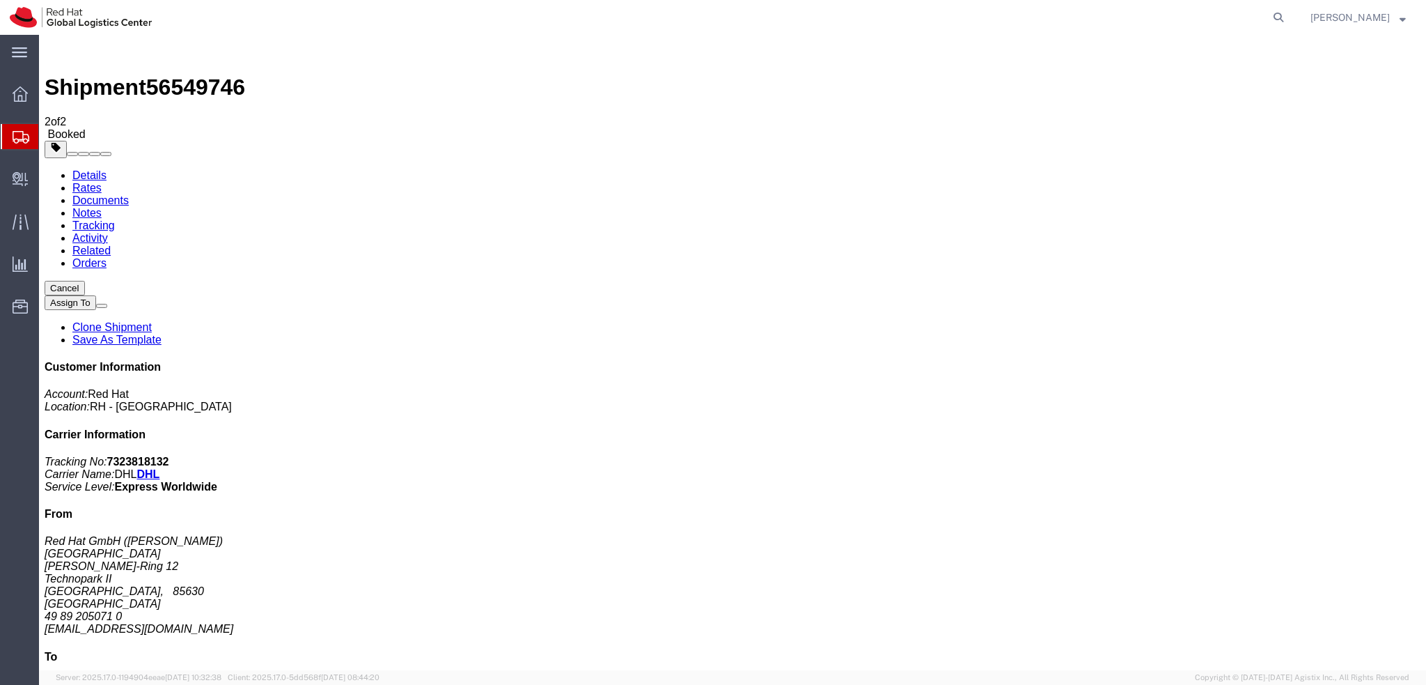
click button "Close"
click address "Red Hat GmbH ([PERSON_NAME]) MUNICH [PERSON_NAME][STREET_ADDRESS] 49 89 205071 …"
copy div "[EMAIL_ADDRESS][DOMAIN_NAME]"
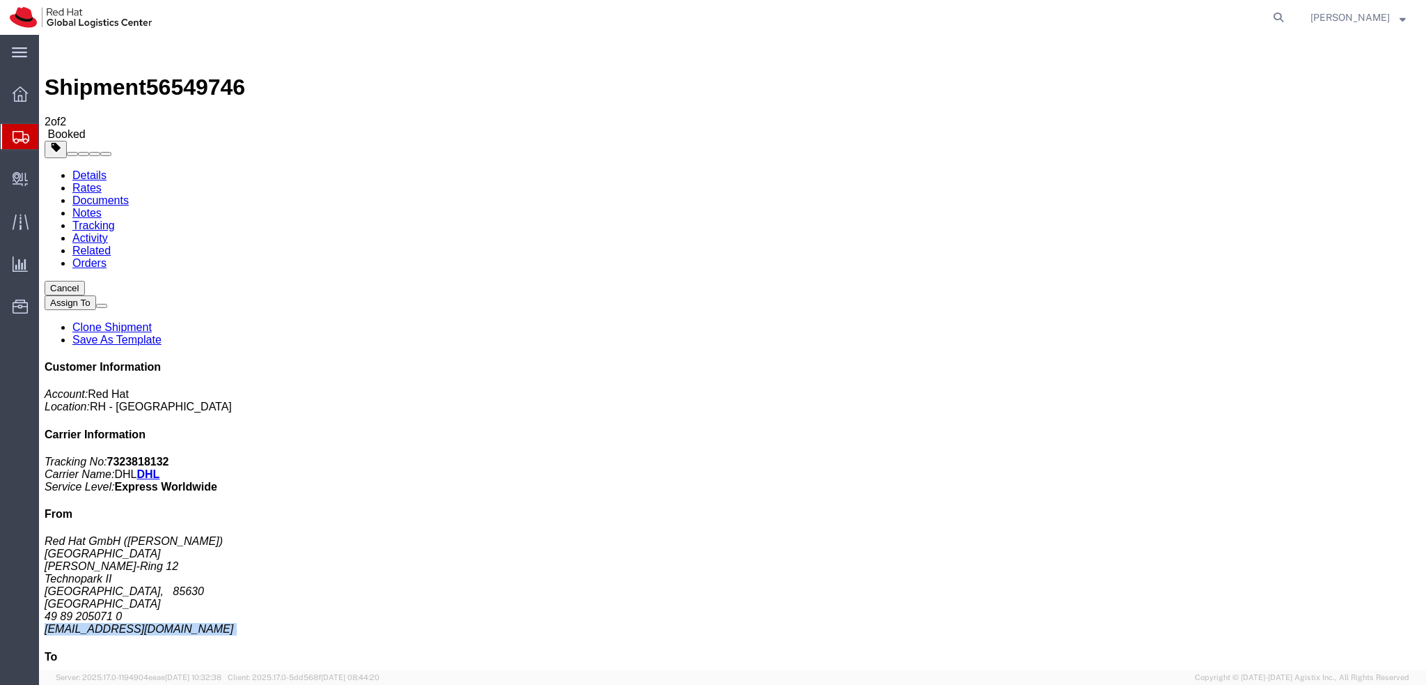
click link "Documents"
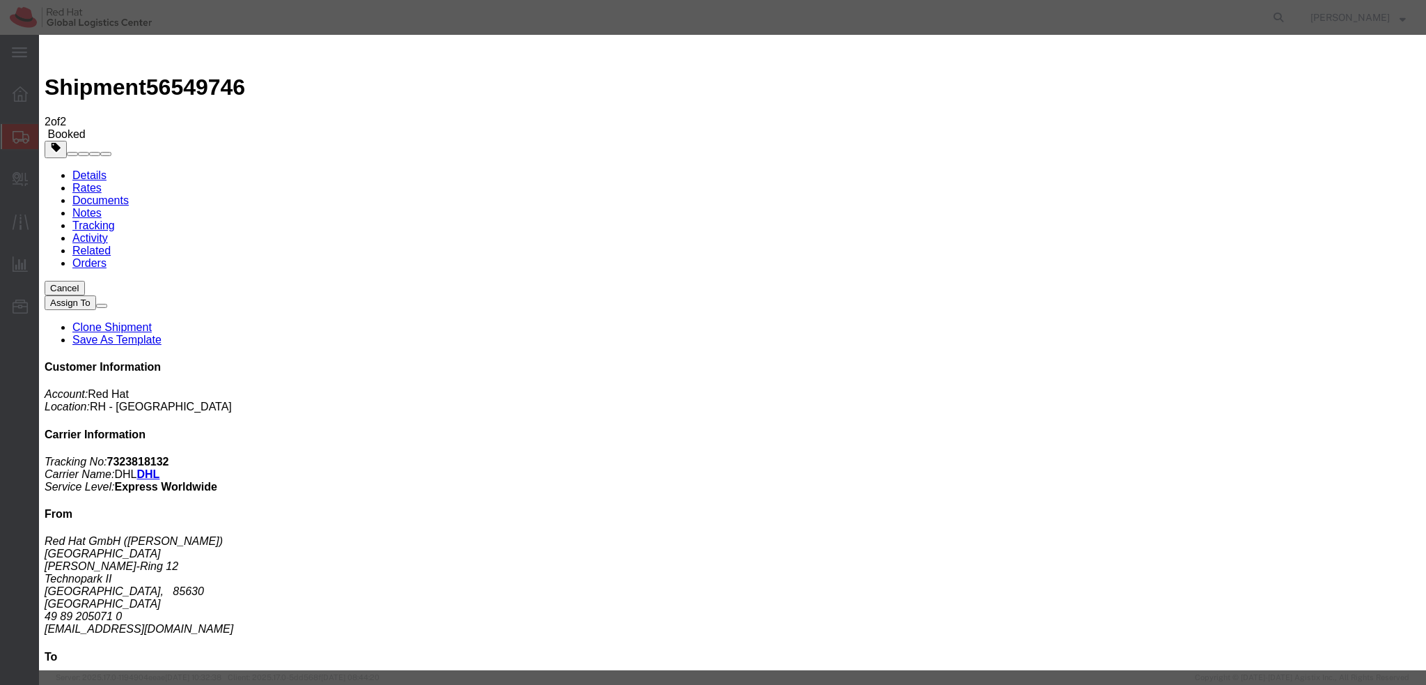
paste input "[EMAIL_ADDRESS][DOMAIN_NAME]"
type input "[EMAIL_ADDRESS][DOMAIN_NAME]"
paste textarea "Hi A, please find the label for your shipment to B attached to this email. Plea…"
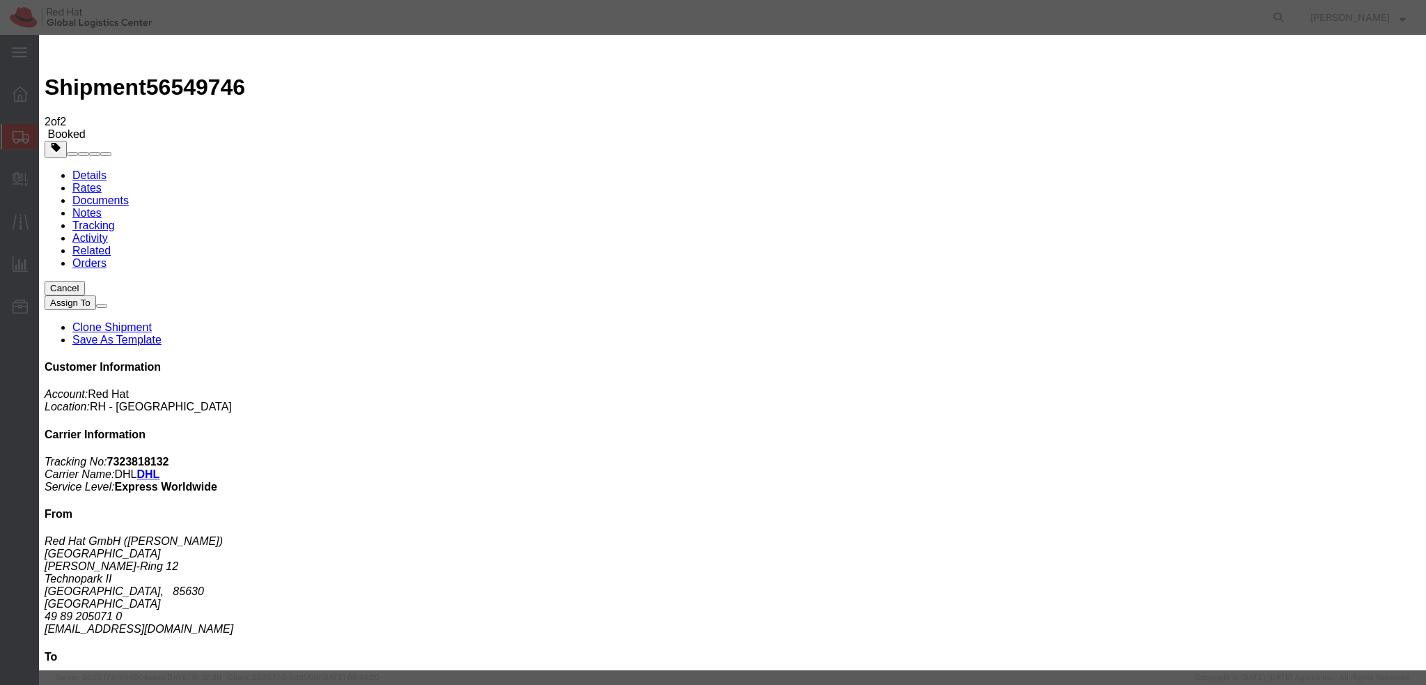
type textarea "Hi [PERSON_NAME], please find the label for your shipment to [GEOGRAPHIC_DATA] …"
paste input "[EMAIL_ADDRESS][DOMAIN_NAME]"
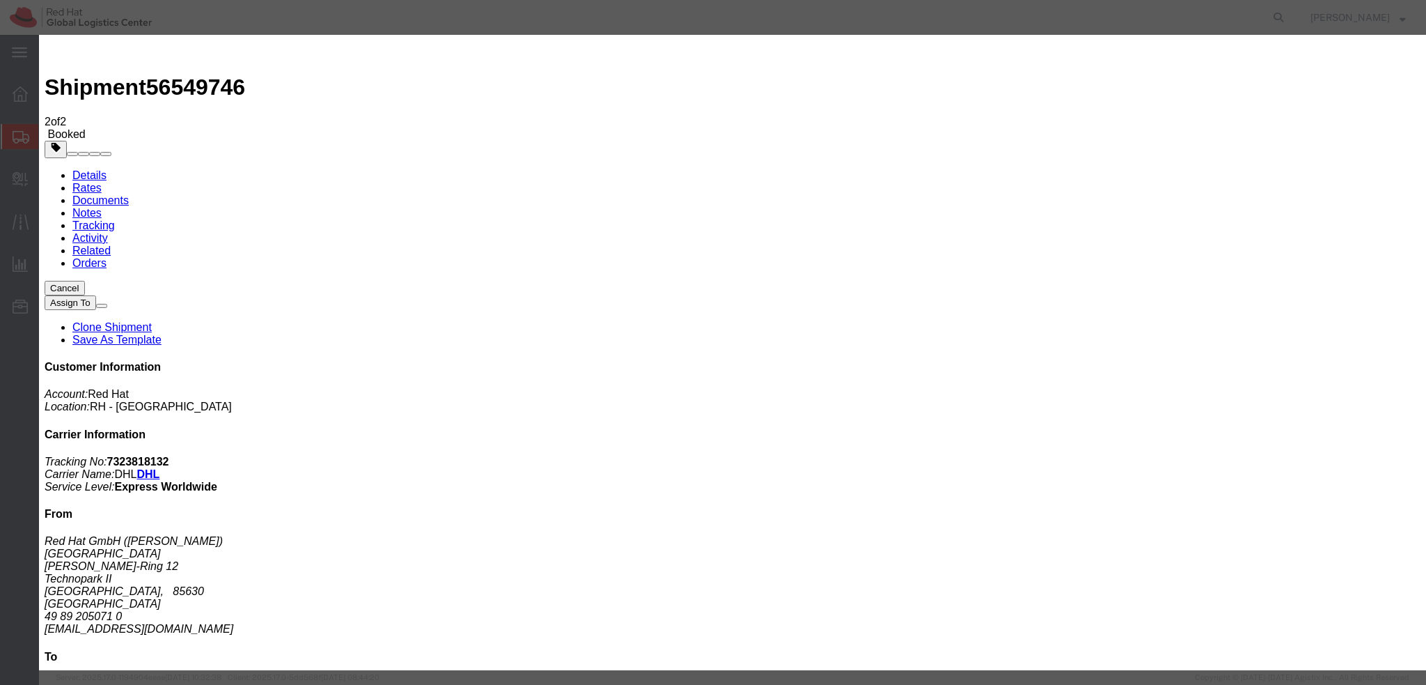
type input "[EMAIL_ADDRESS][DOMAIN_NAME]"
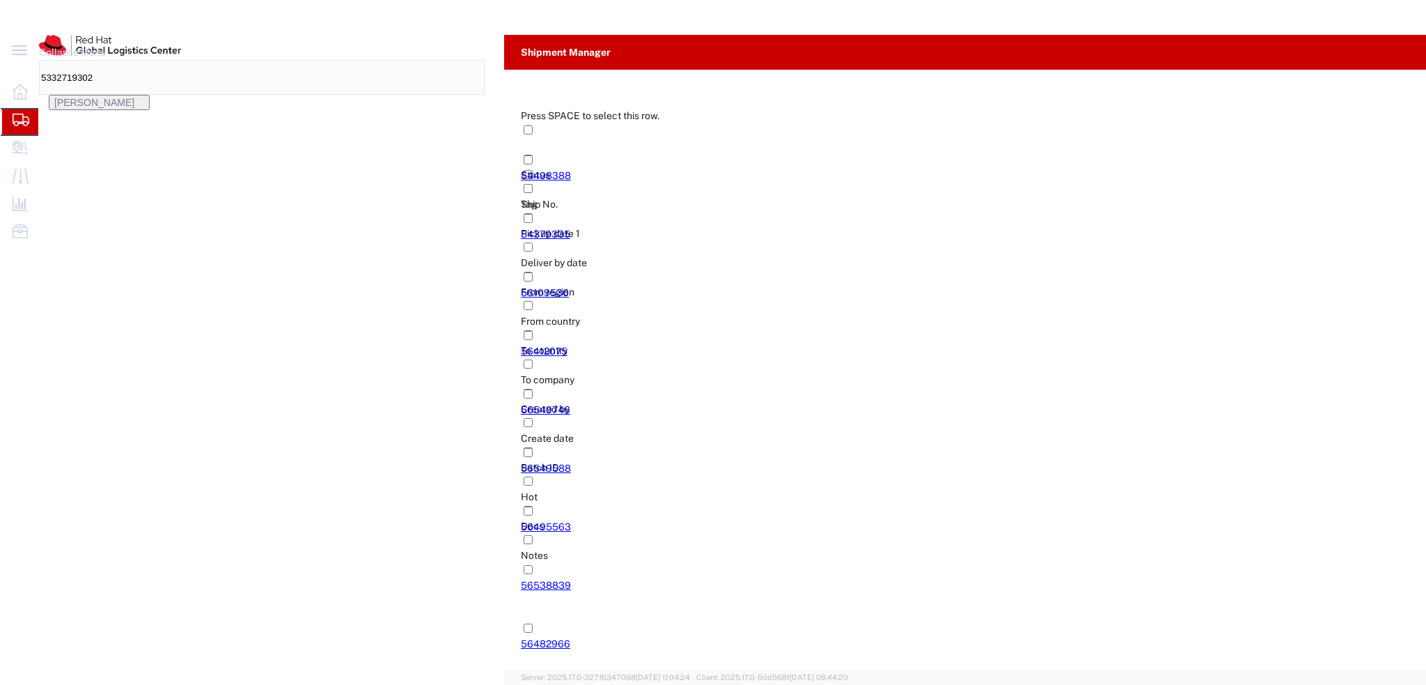
click at [1380, 86] on button "button" at bounding box center [1388, 88] width 22 height 22
click at [986, 22] on input "5332719302" at bounding box center [1056, 17] width 423 height 33
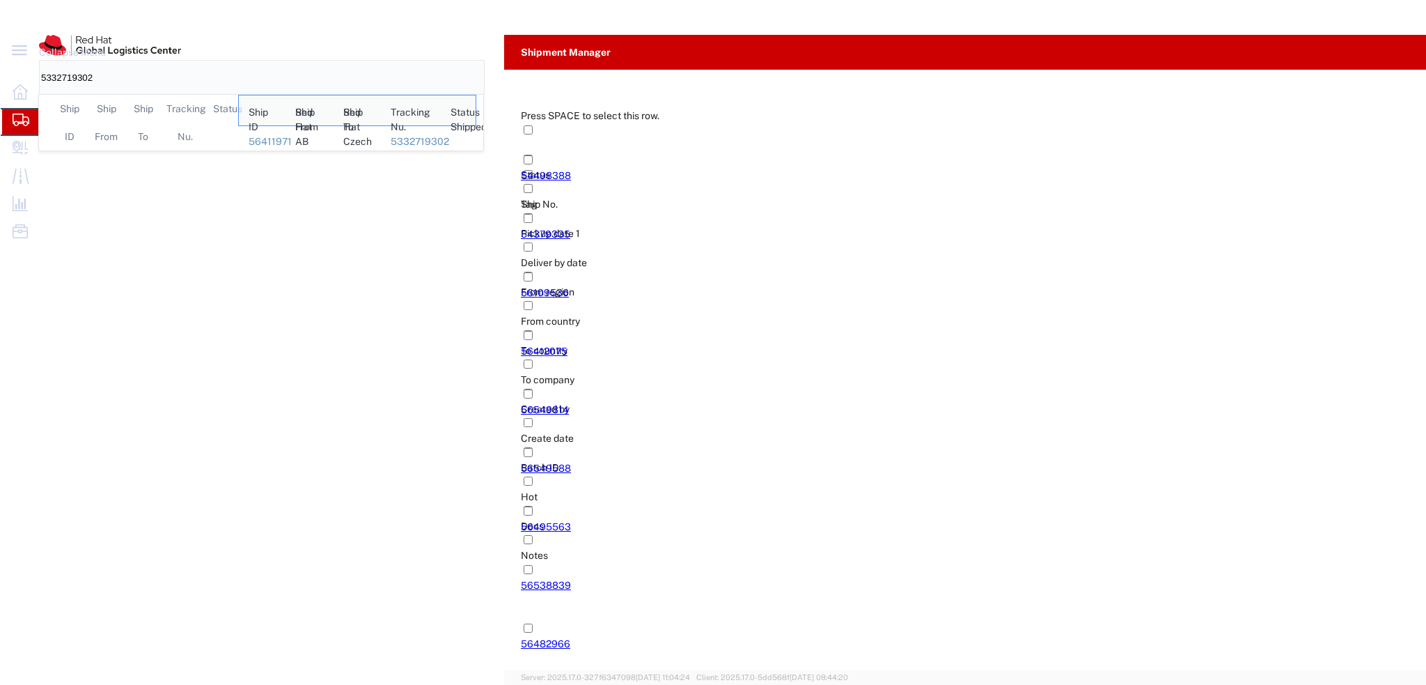
click at [986, 22] on input "5332719302" at bounding box center [1056, 17] width 423 height 33
paste input "6549605"
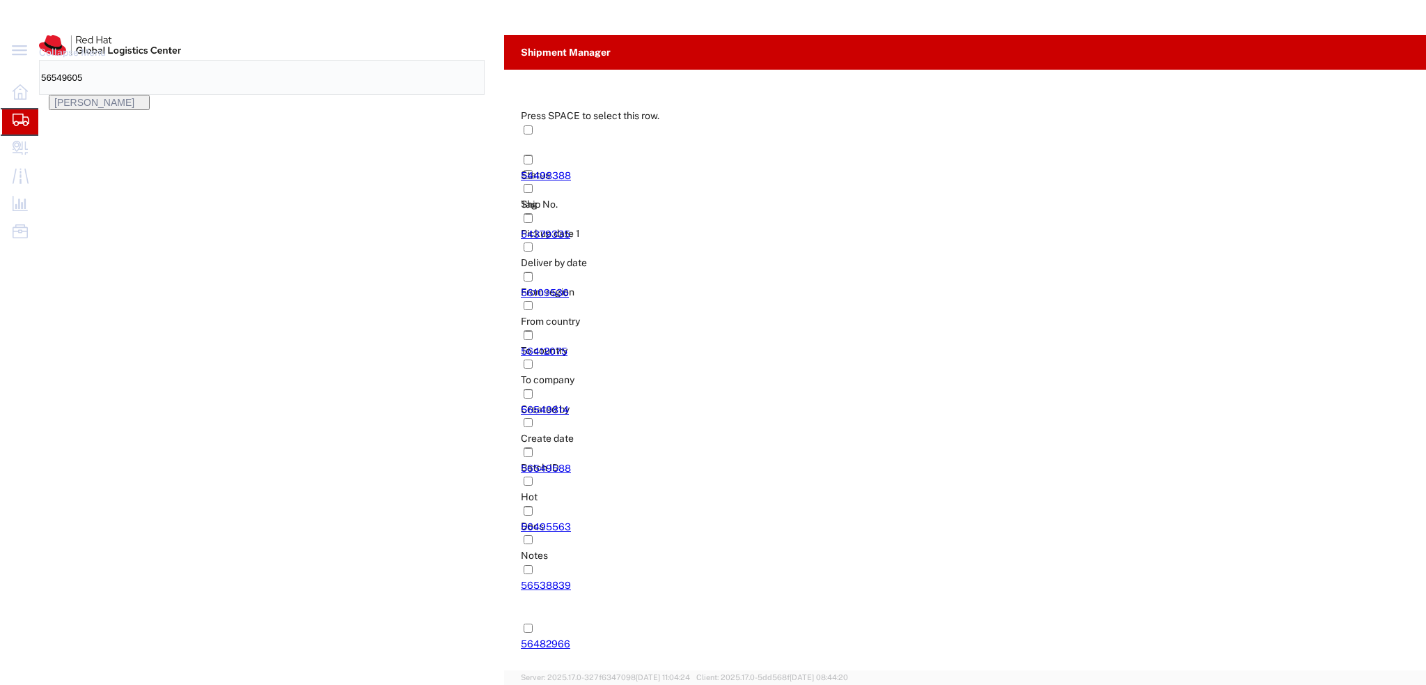
type input "56549605"
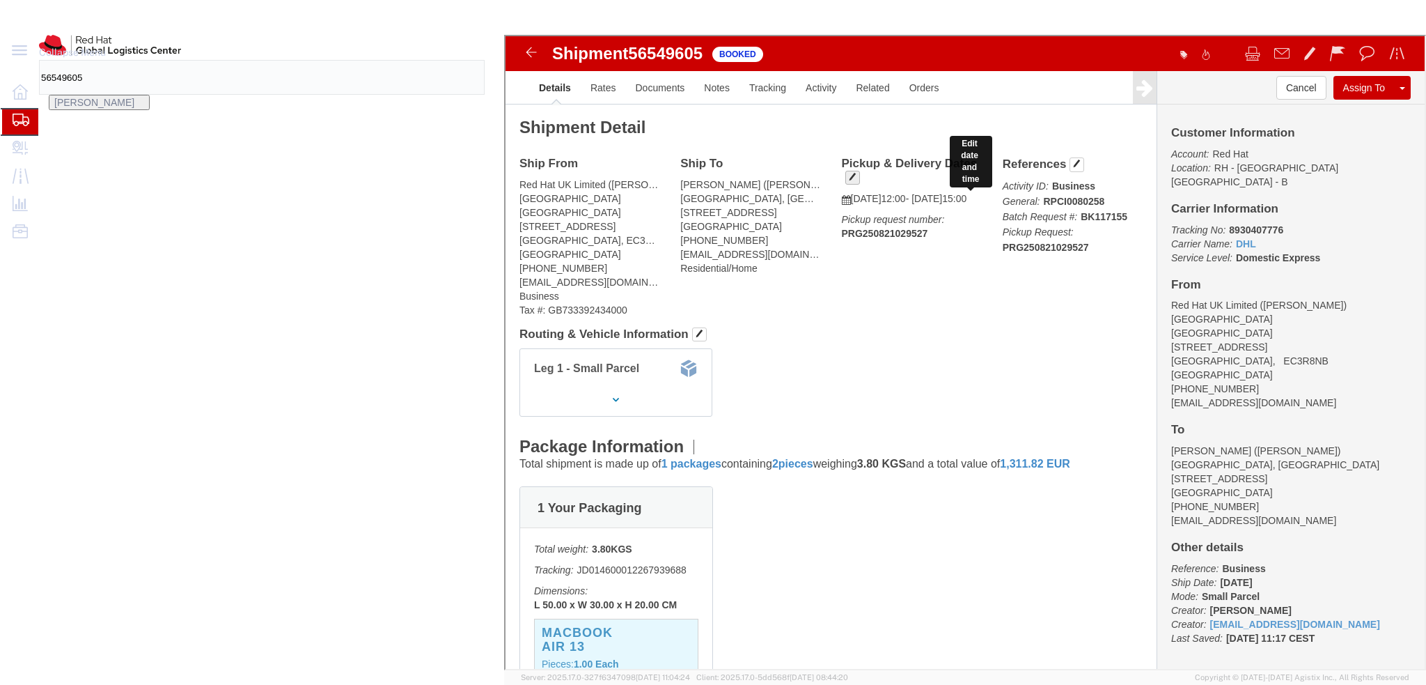
click span "button"
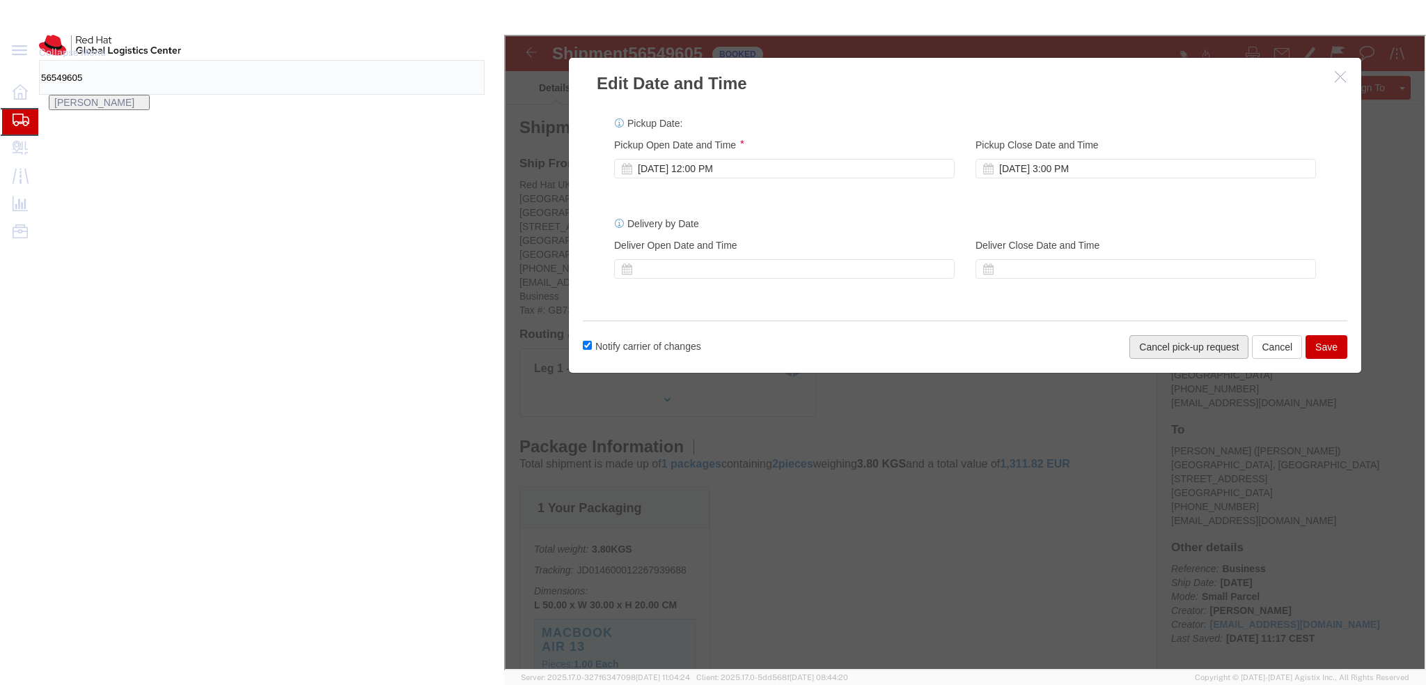
click button "Cancel pick-up request"
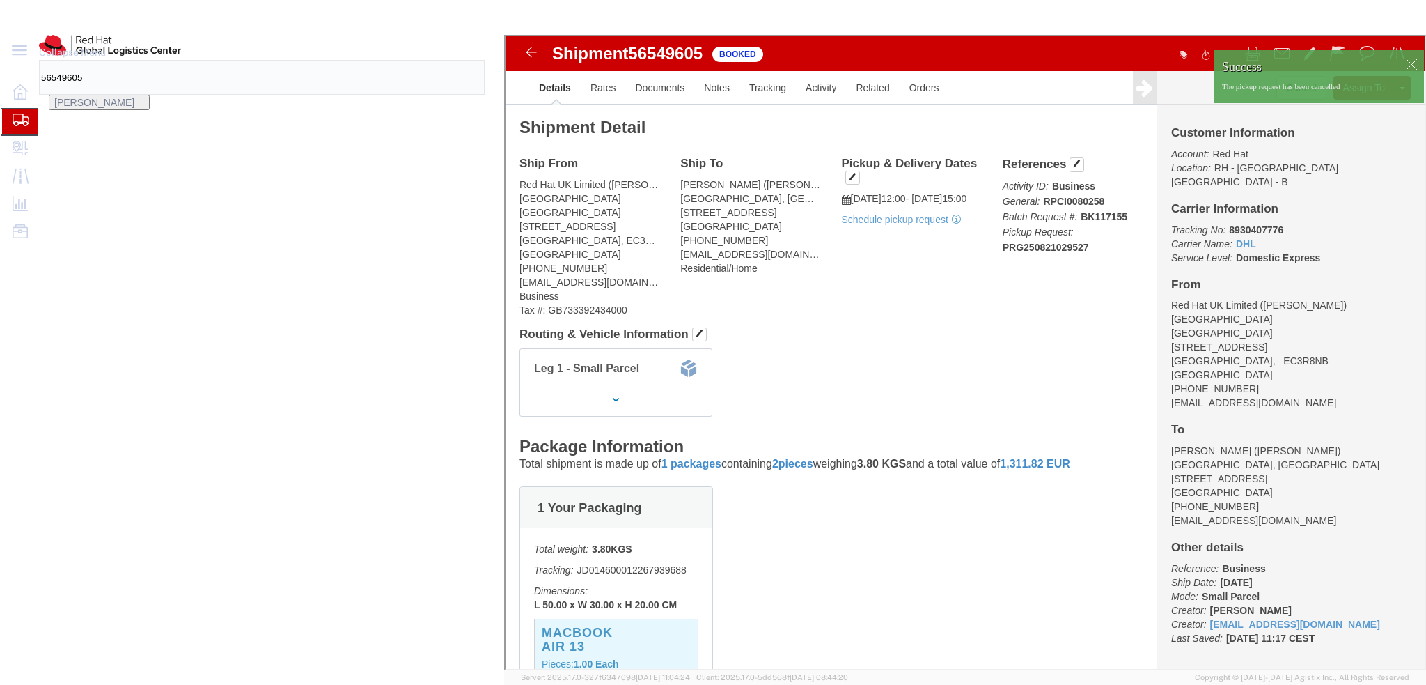
click div
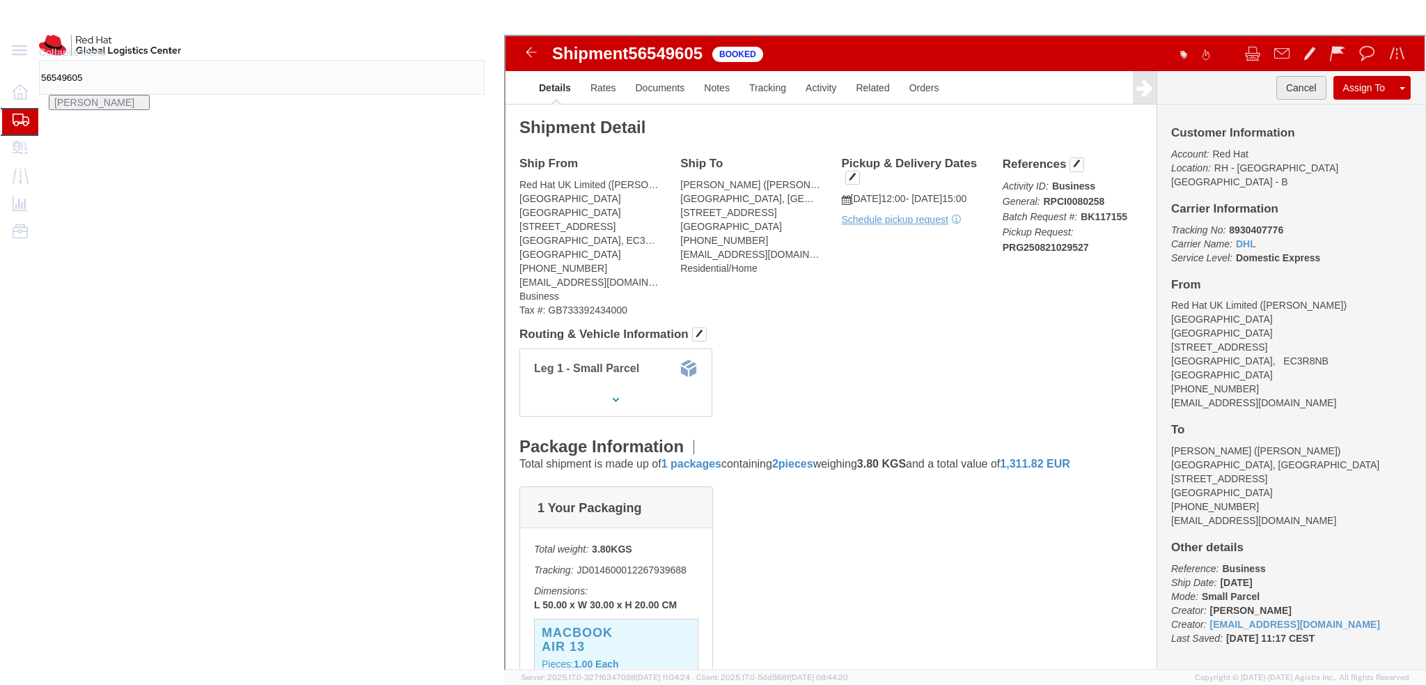
click button "Cancel"
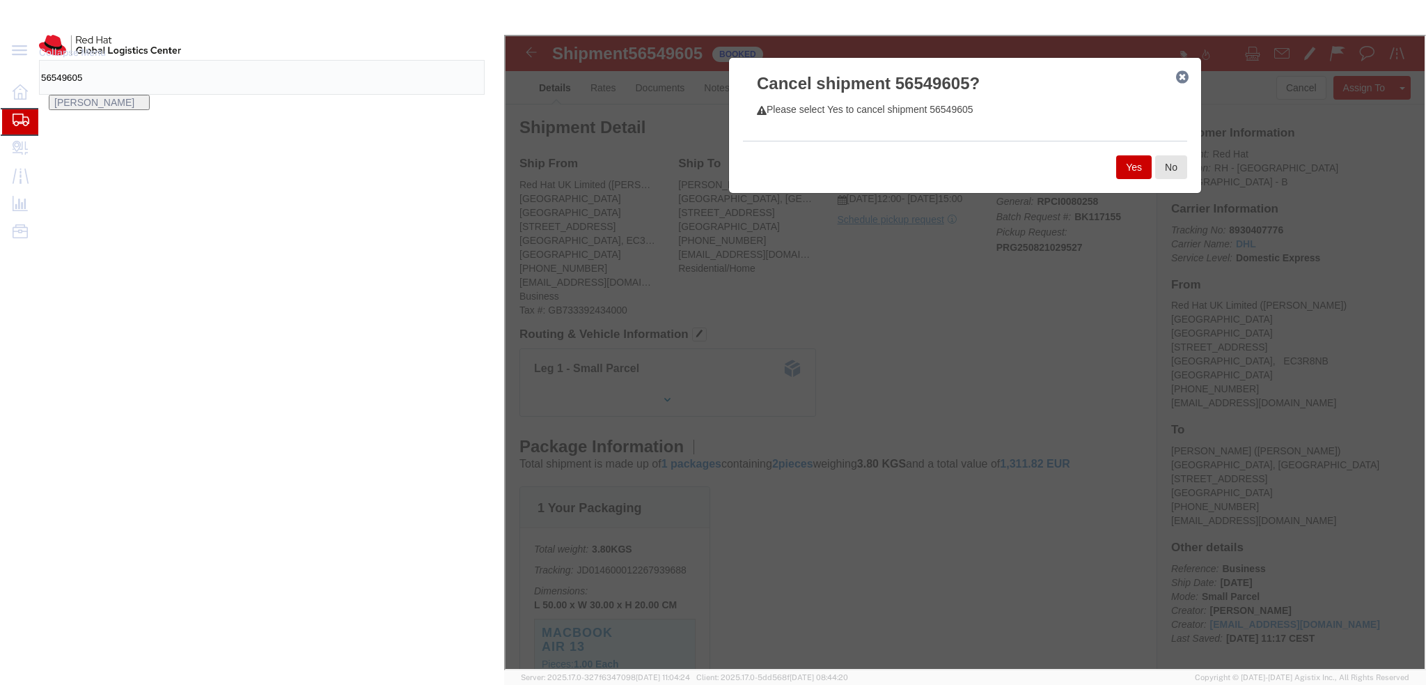
click button "Yes"
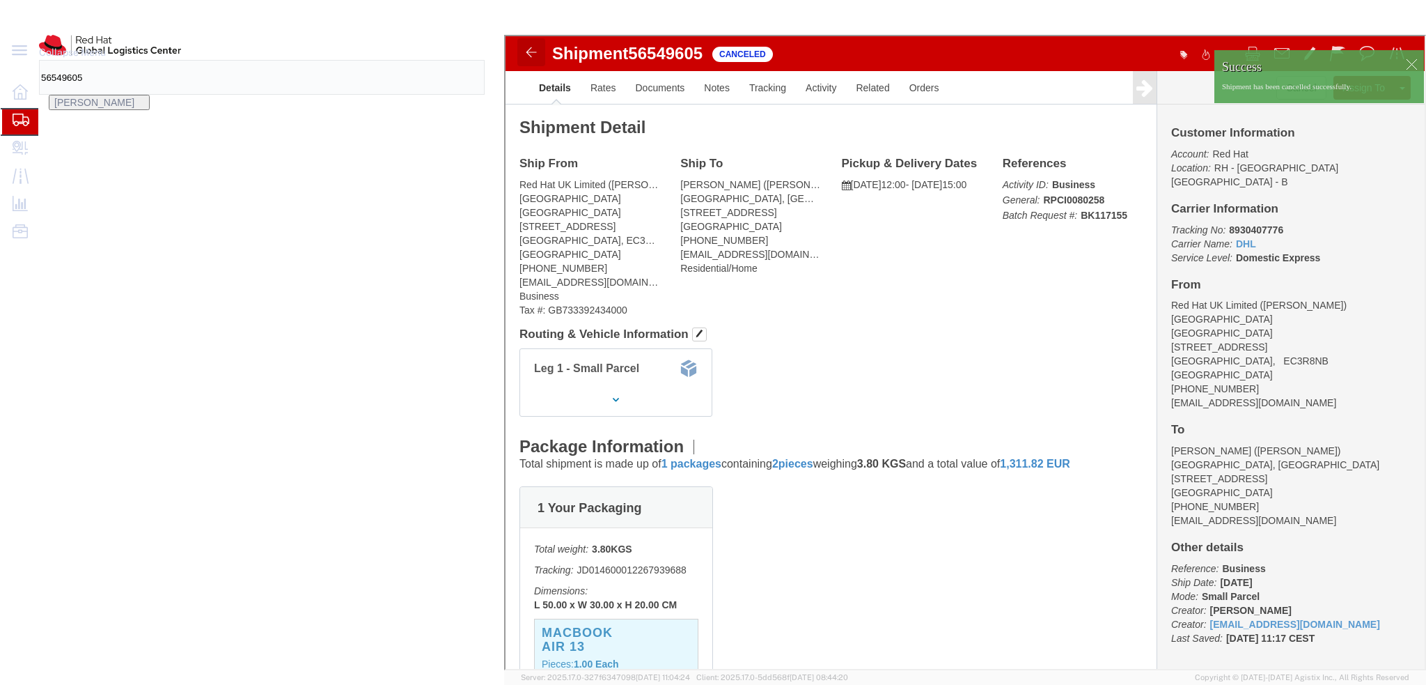
click img
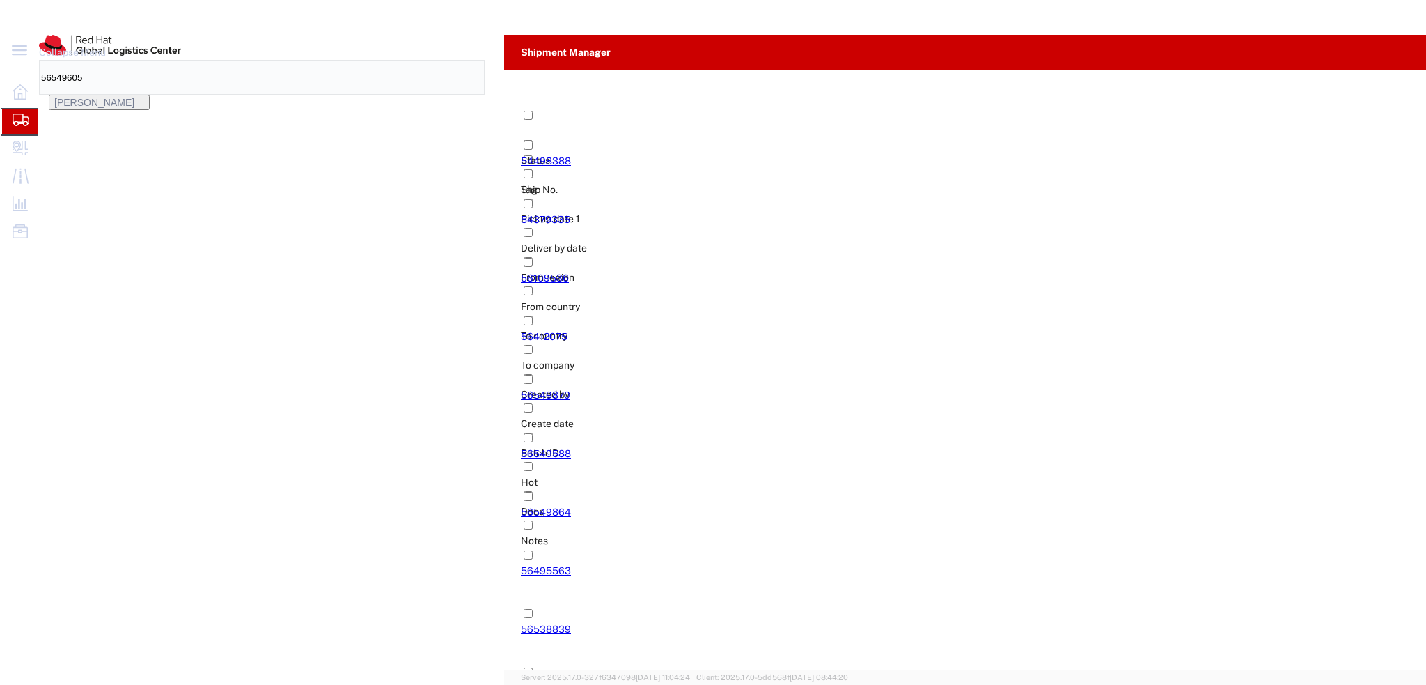
click at [1394, 94] on button "button" at bounding box center [1388, 88] width 22 height 22
click at [719, 277] on div "IE" at bounding box center [695, 270] width 91 height 29
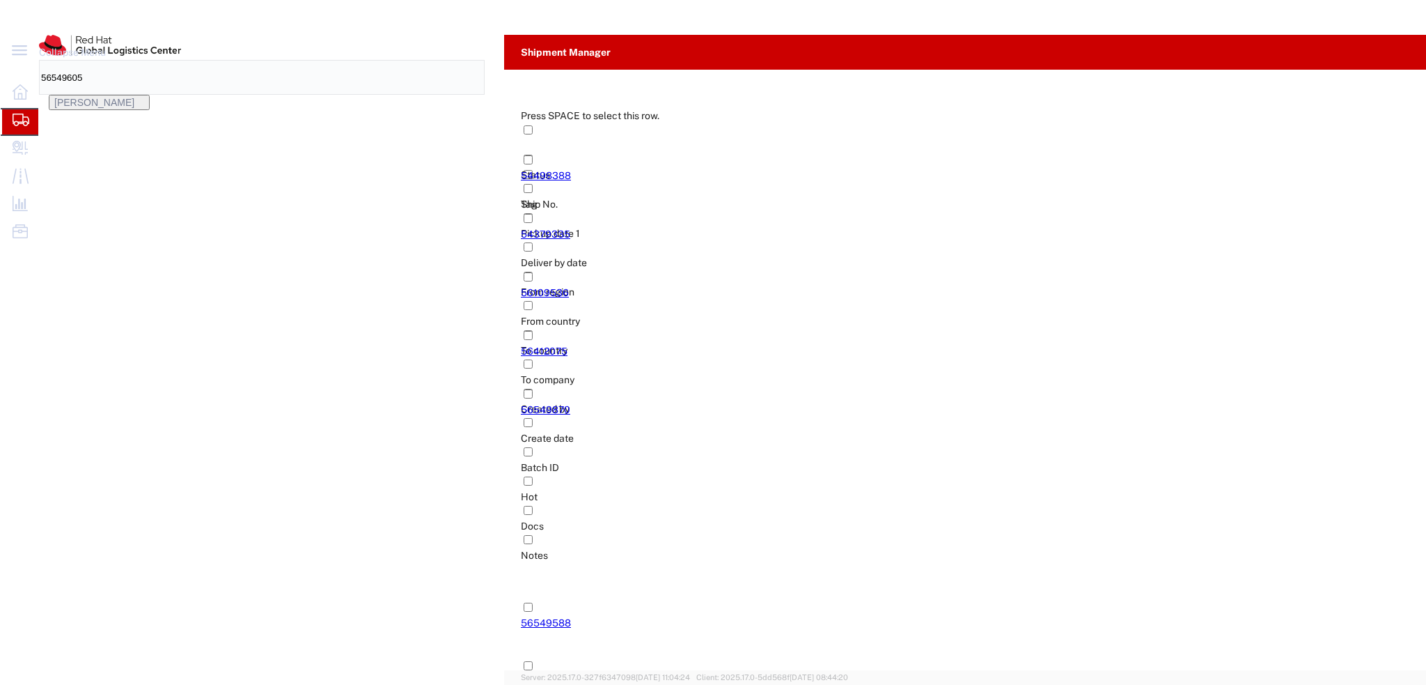
drag, startPoint x: 136, startPoint y: 267, endPoint x: 163, endPoint y: 235, distance: 42.0
click at [1424, 171] on button "Filters" at bounding box center [1415, 162] width 21 height 75
click at [1248, 434] on span "Created by" at bounding box center [1247, 435] width 49 height 11
click at [1281, 494] on input "Filter Value" at bounding box center [1306, 493] width 182 height 17
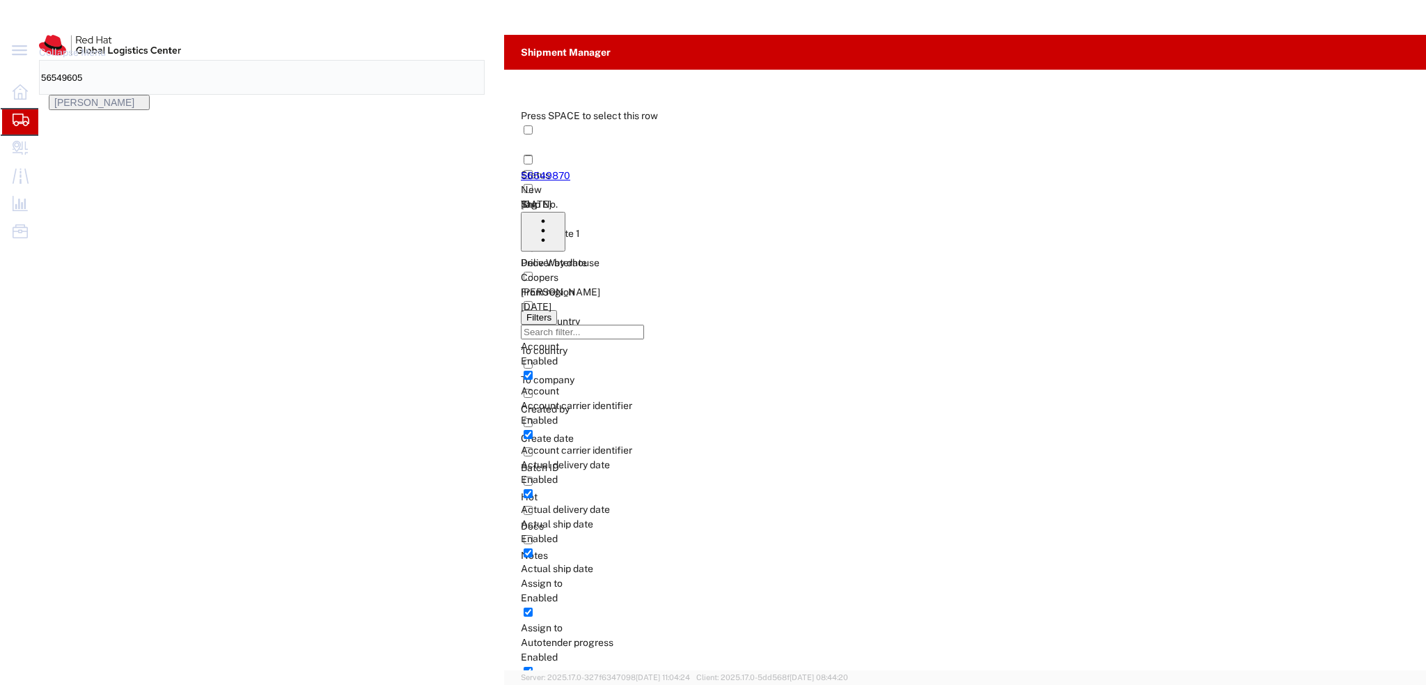
click at [1419, 182] on span "Filters" at bounding box center [1416, 169] width 11 height 27
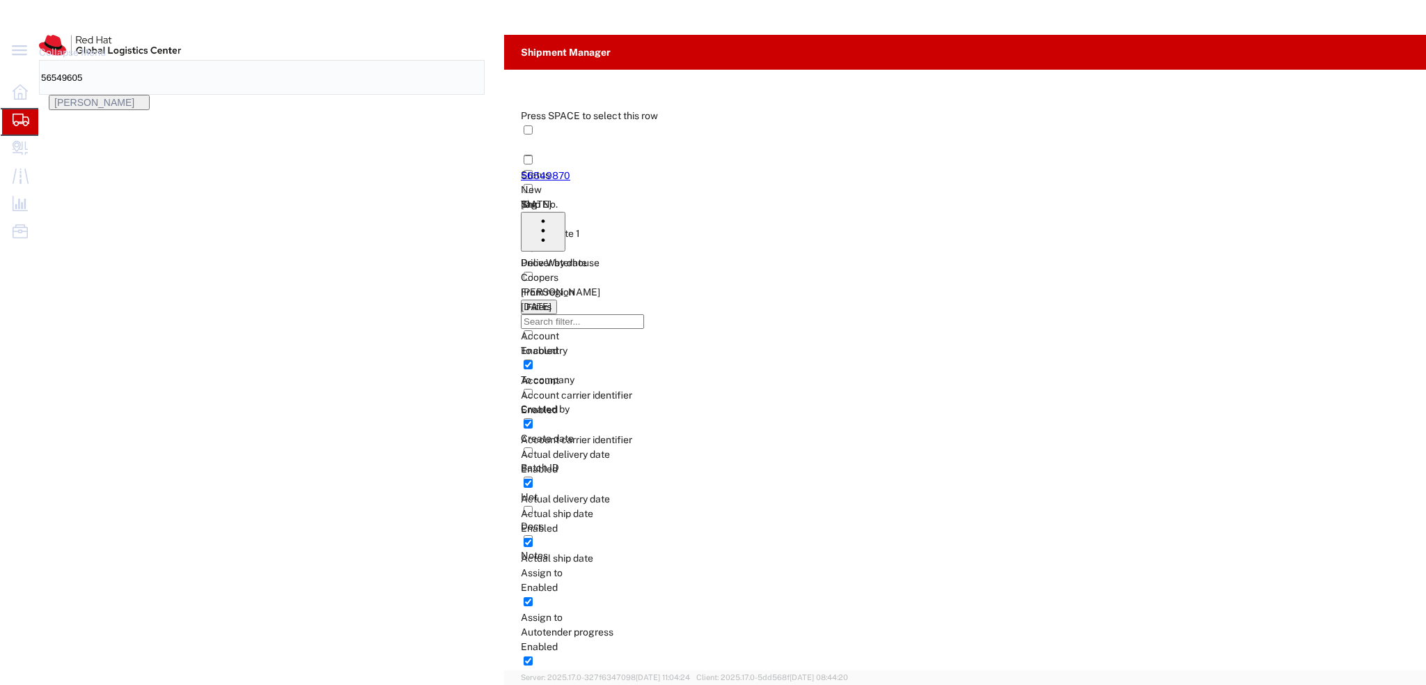
click at [117, 88] on span "Active" at bounding box center [107, 87] width 28 height 11
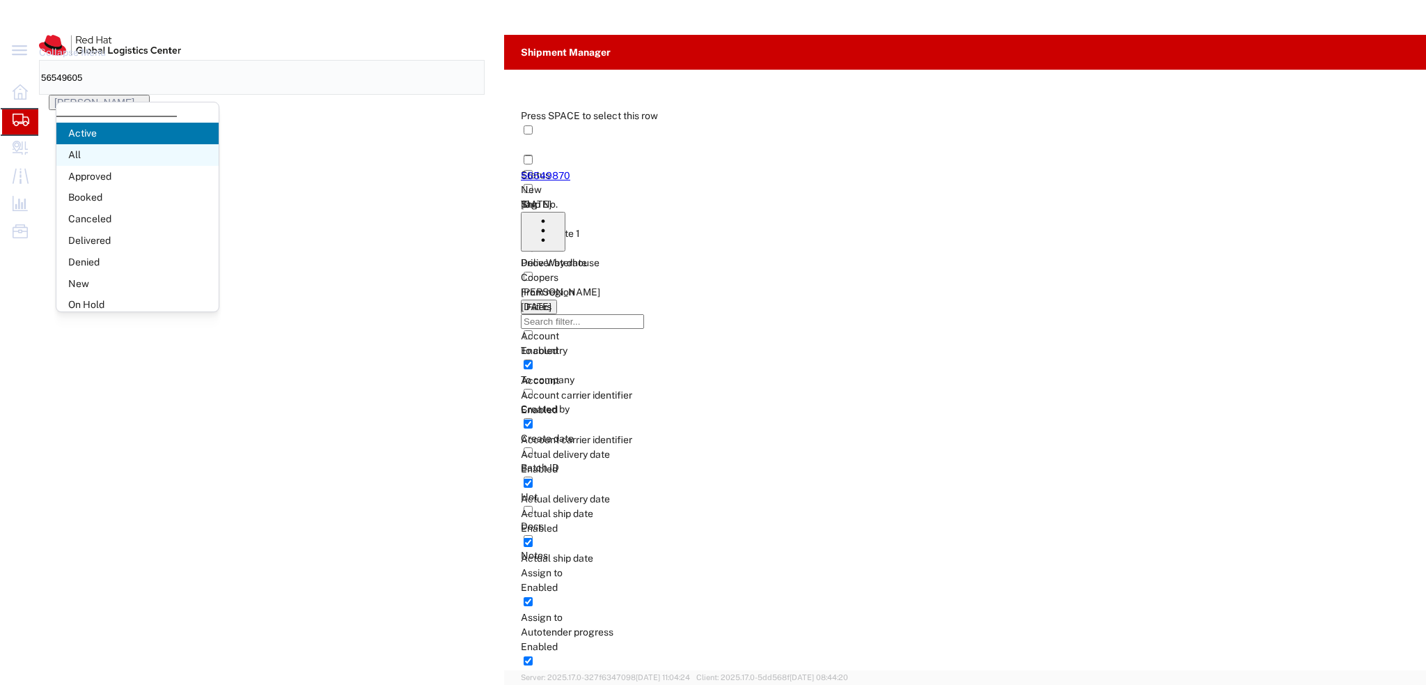
click at [102, 159] on span "All" at bounding box center [137, 161] width 162 height 22
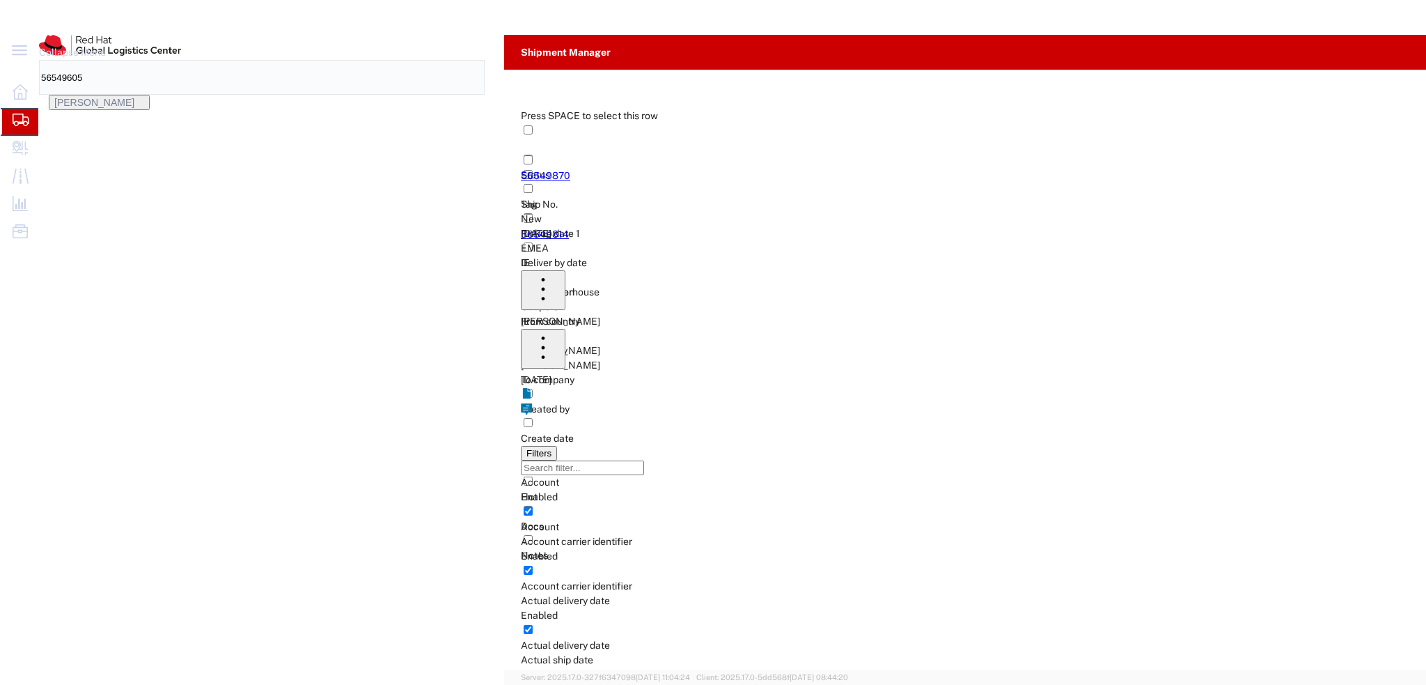
click at [455, 175] on div at bounding box center [504, 182] width 98 height 29
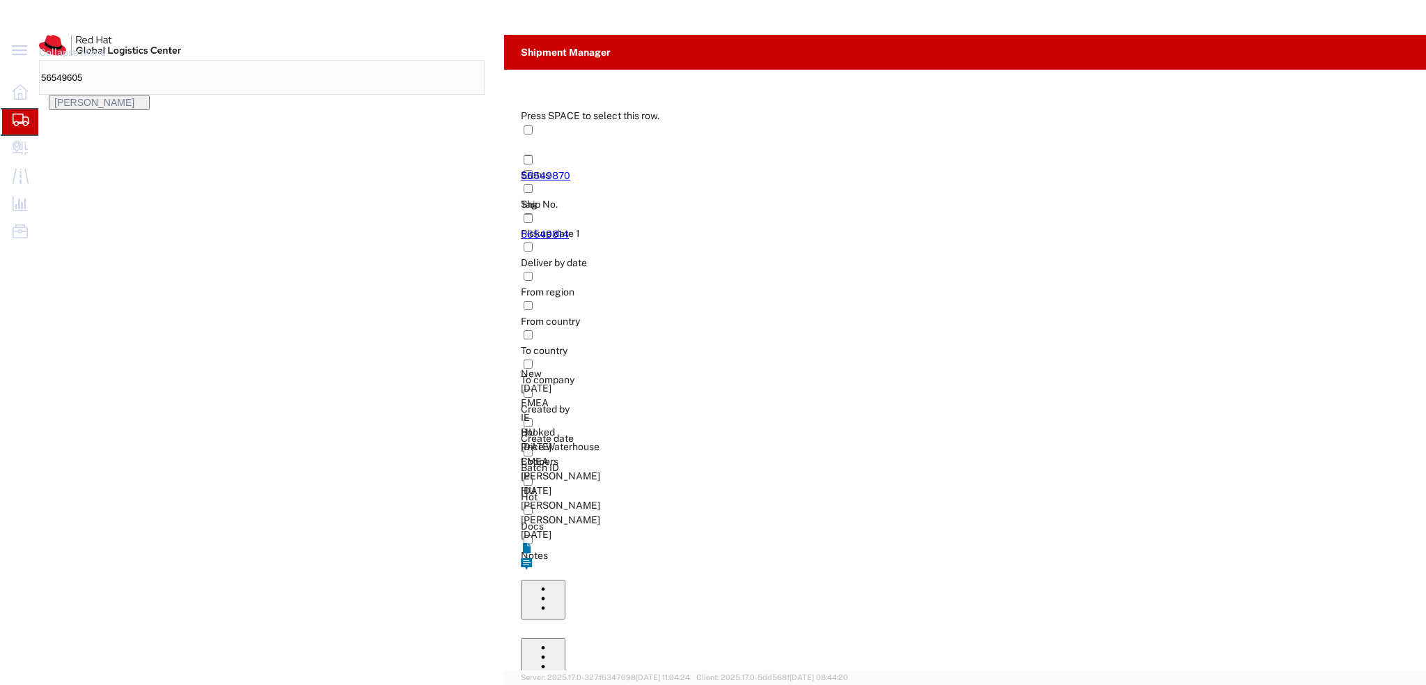
click at [507, 188] on div at bounding box center [504, 182] width 98 height 29
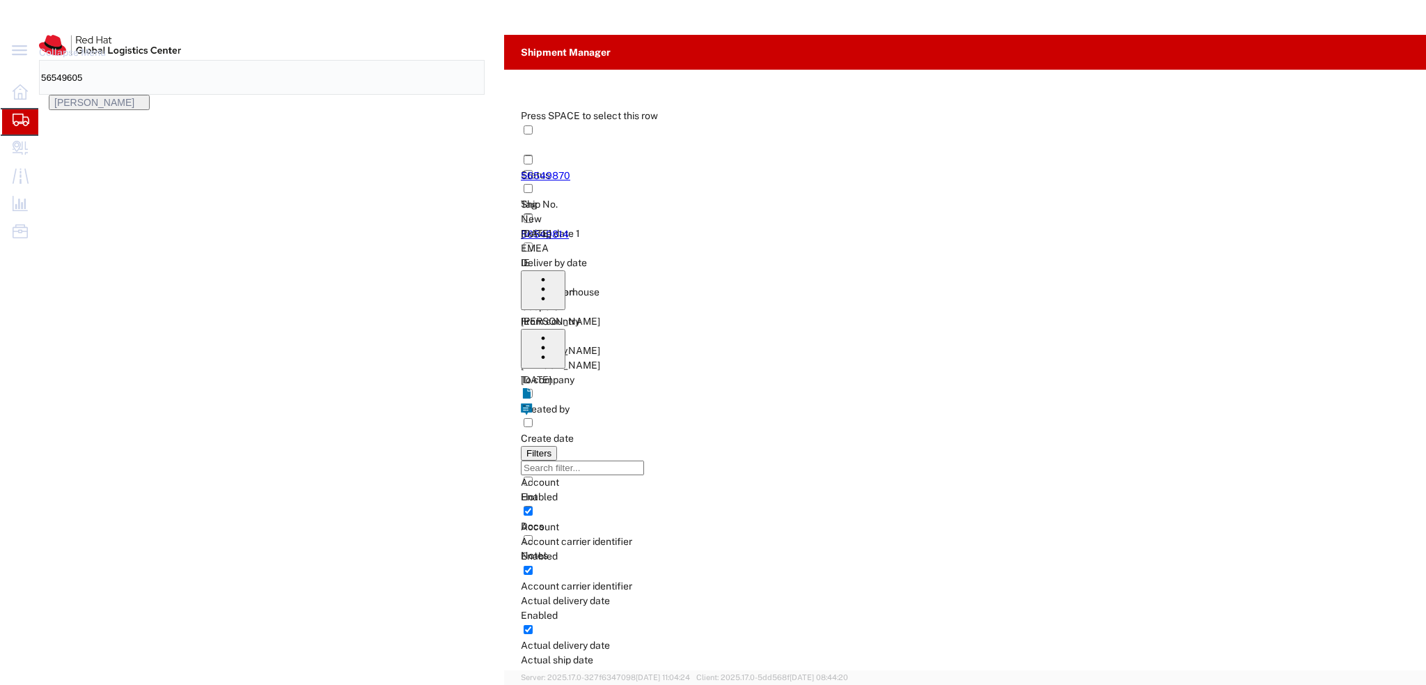
click at [343, 97] on button "Saved filters" at bounding box center [368, 88] width 111 height 22
click at [405, 155] on span "EMEA without Brno" at bounding box center [415, 149] width 165 height 26
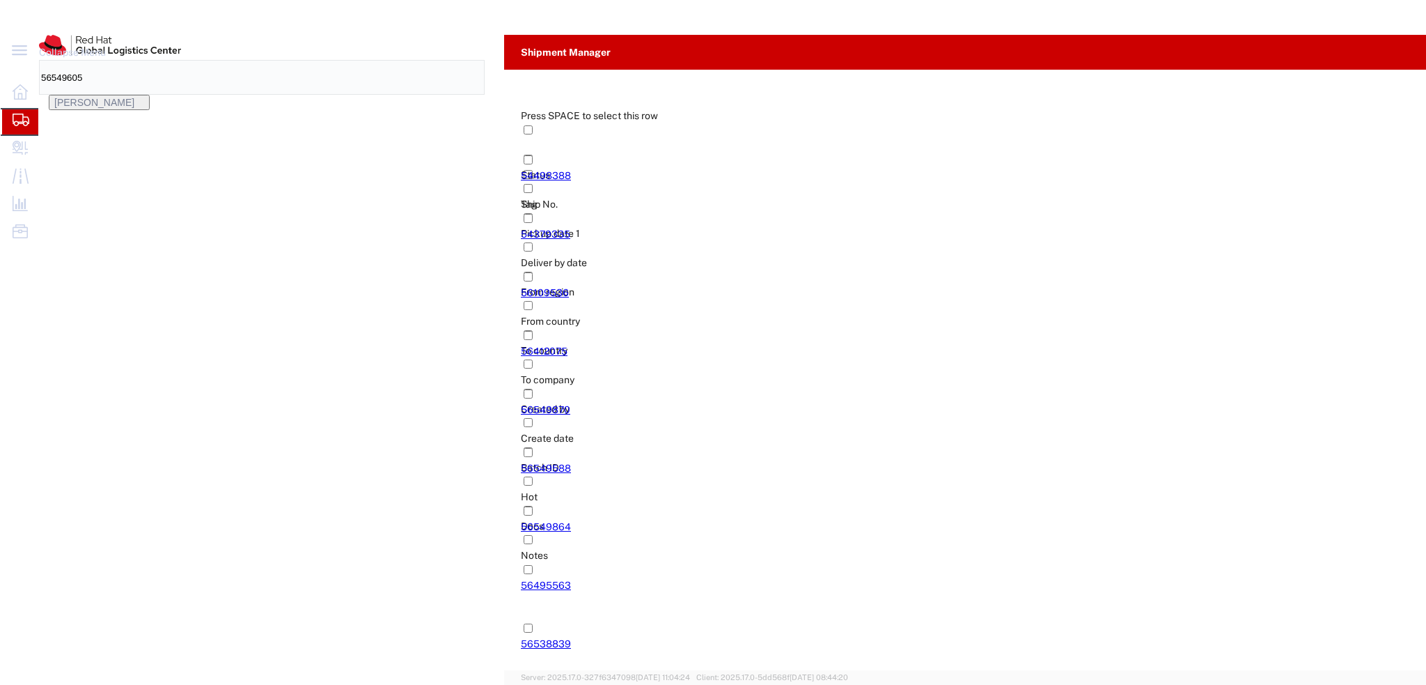
click at [1393, 86] on button "button" at bounding box center [1388, 88] width 22 height 22
click at [488, 274] on div at bounding box center [504, 270] width 98 height 29
click at [515, 201] on div at bounding box center [504, 200] width 98 height 29
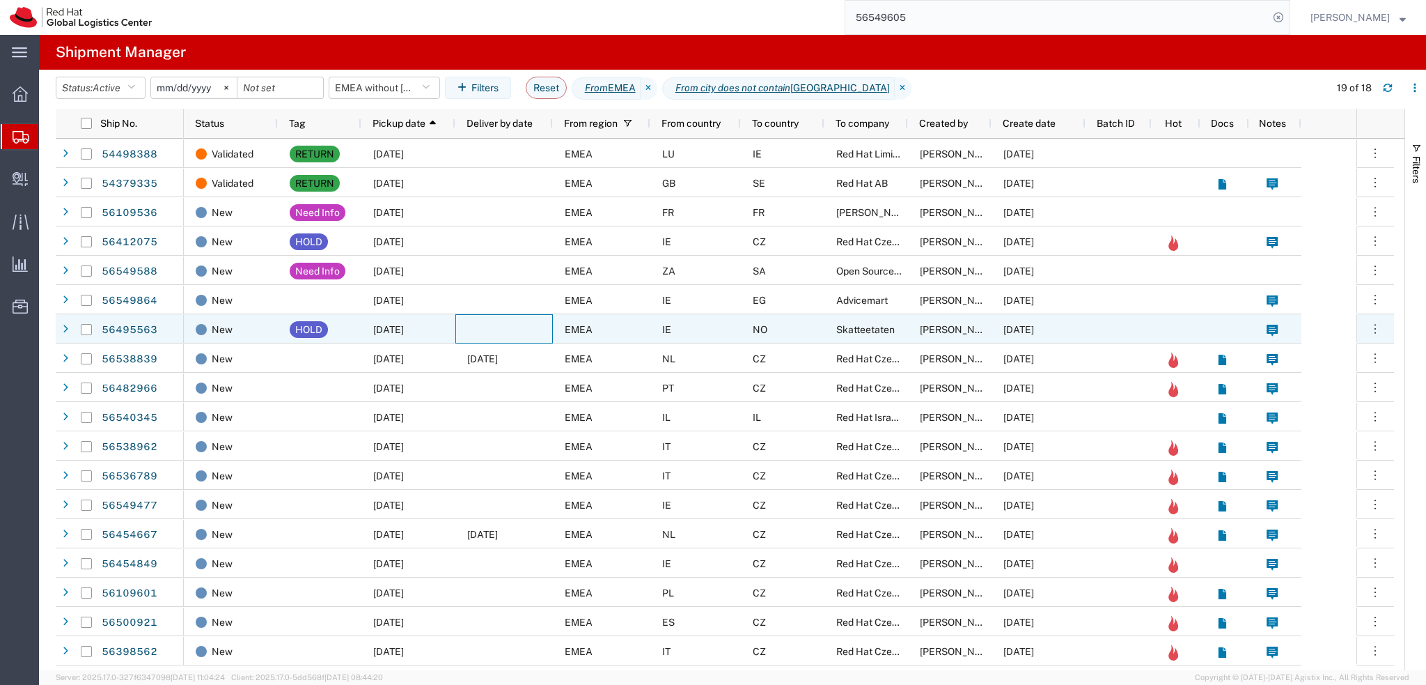
click at [513, 325] on div at bounding box center [504, 328] width 98 height 29
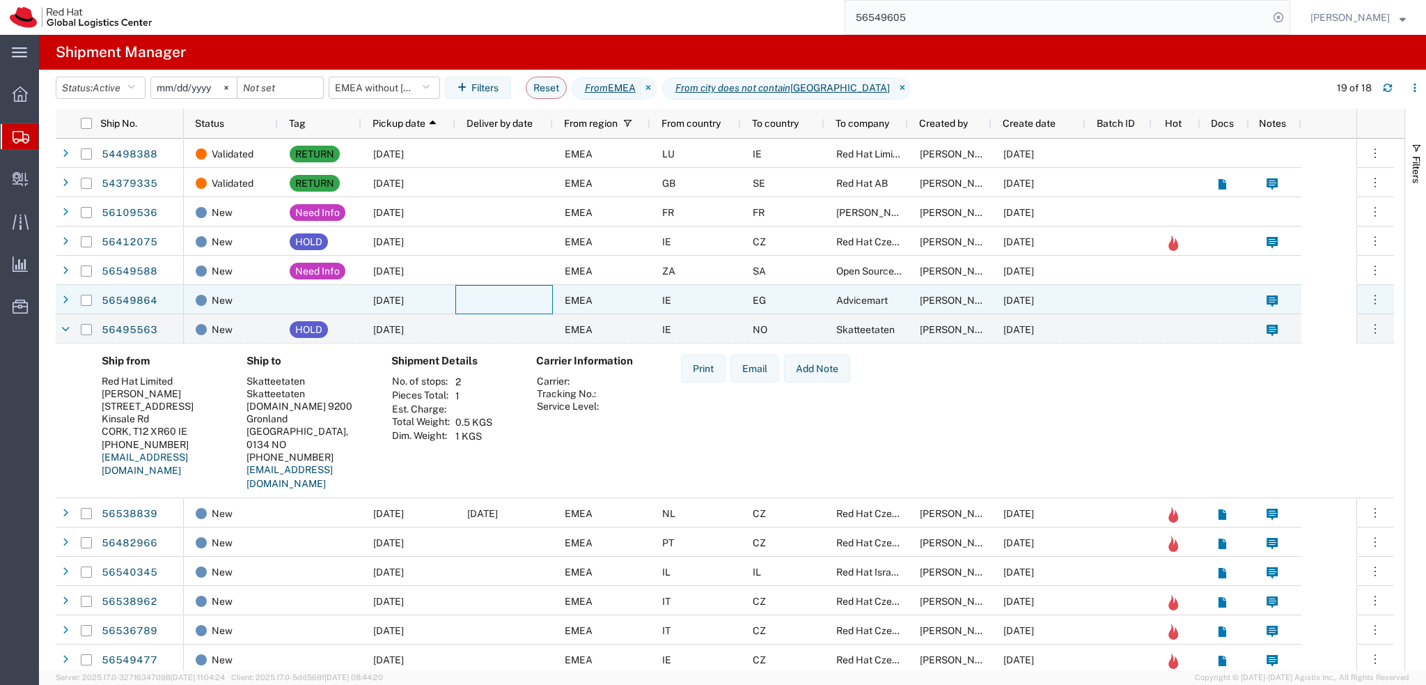
click at [513, 299] on div at bounding box center [504, 299] width 98 height 29
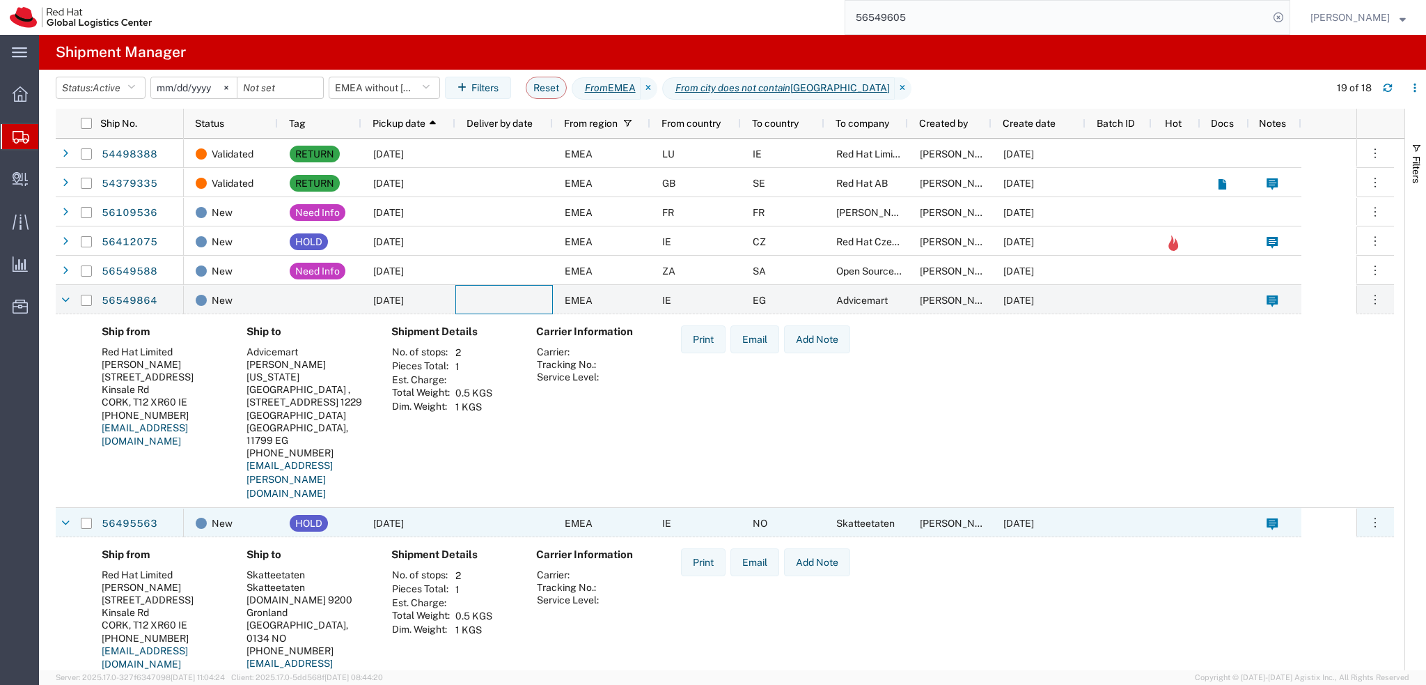
click at [522, 515] on div at bounding box center [504, 522] width 98 height 29
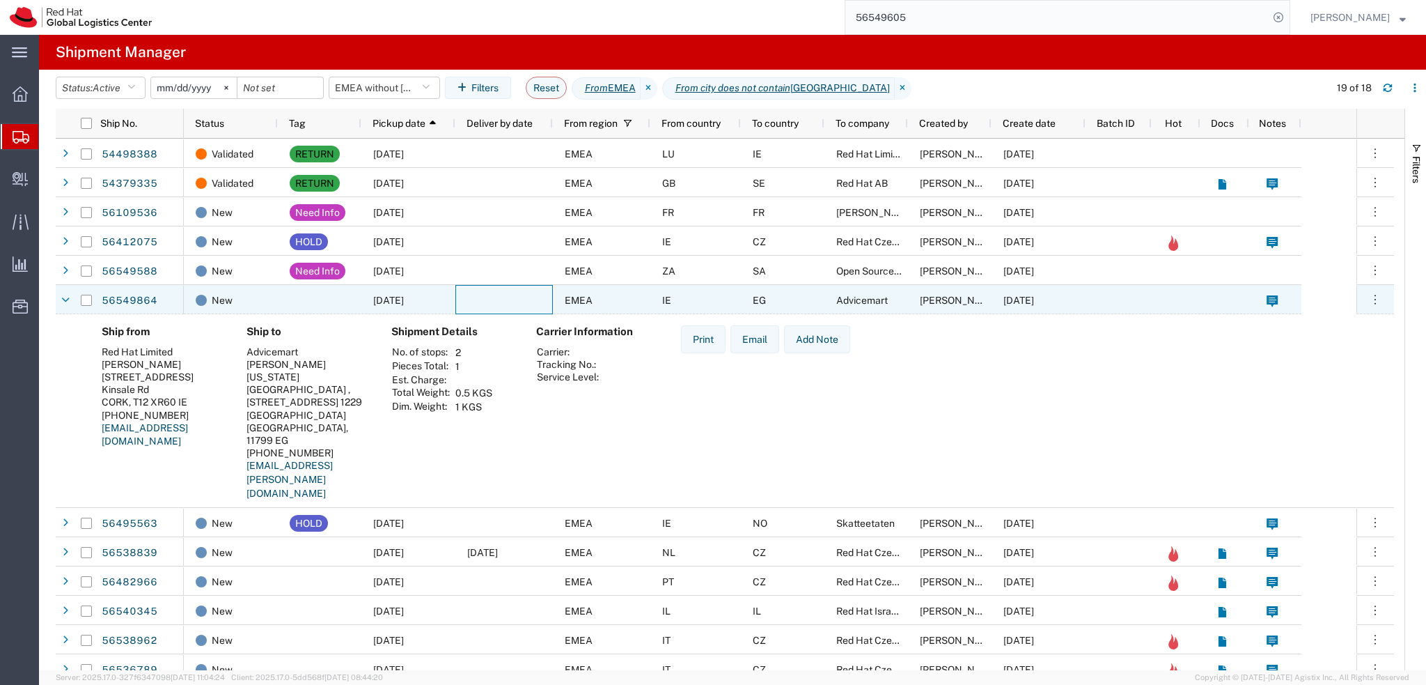
click at [501, 295] on div at bounding box center [504, 299] width 98 height 29
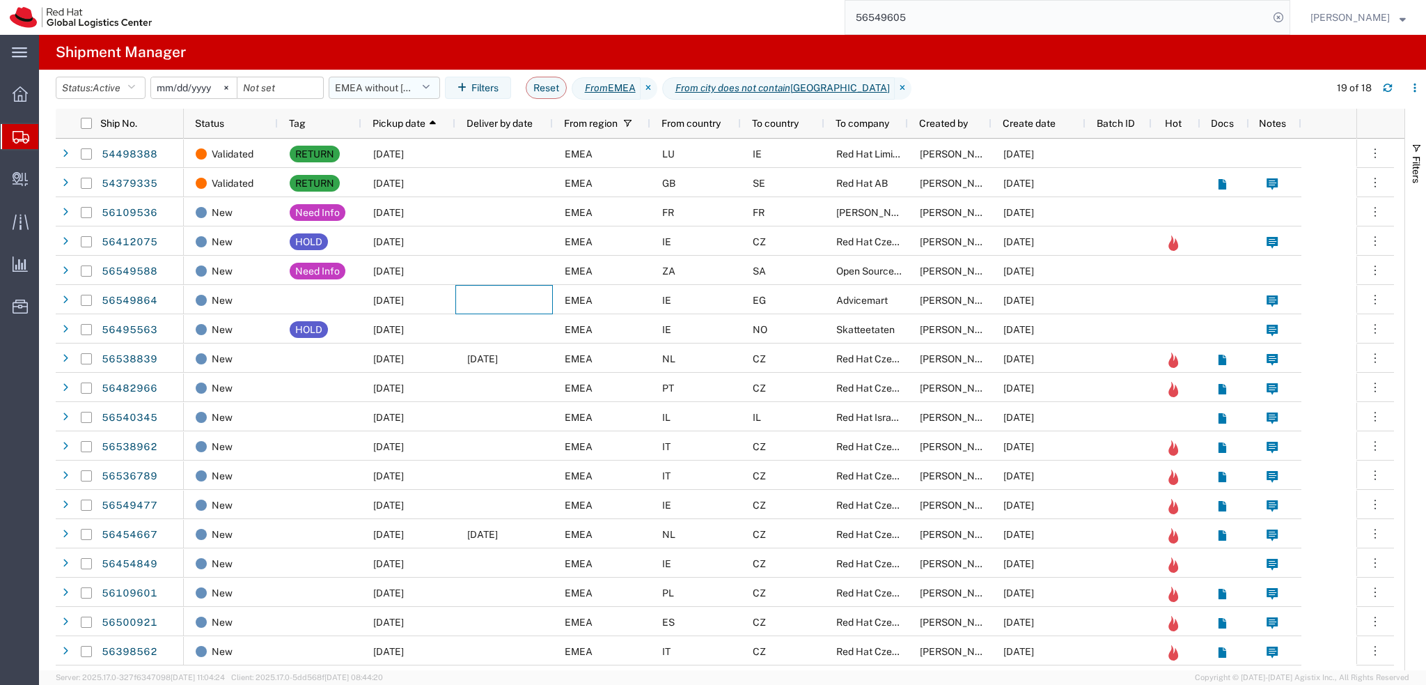
click at [413, 85] on button "EMEA without Brno" at bounding box center [384, 88] width 111 height 22
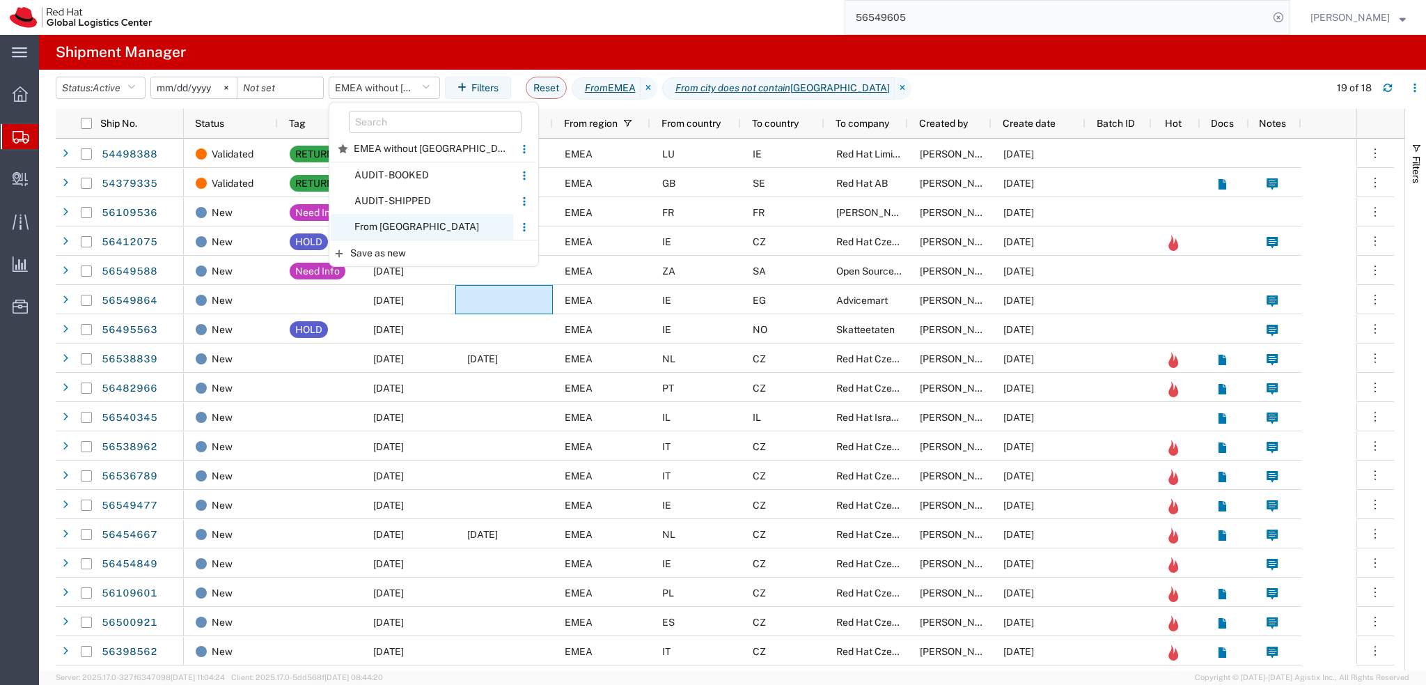
click at [406, 230] on span "From CZ" at bounding box center [422, 227] width 182 height 26
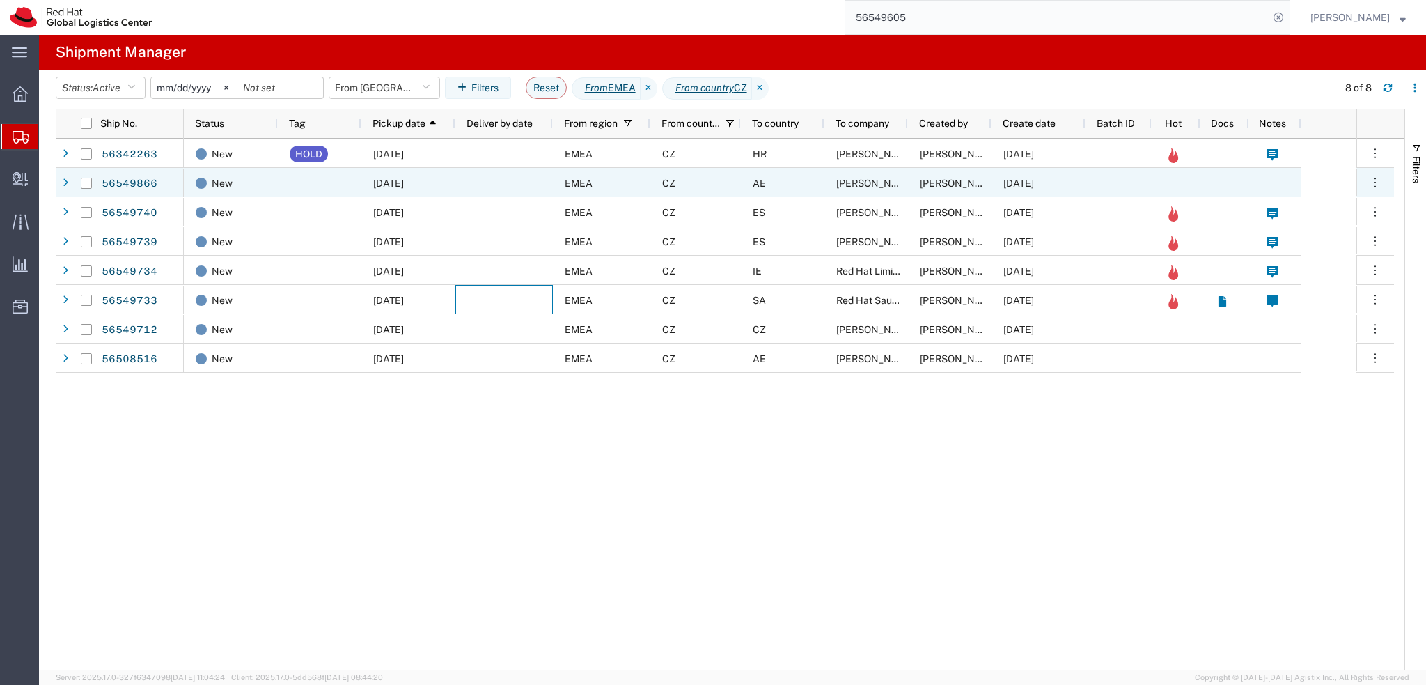
click at [788, 186] on div "AE" at bounding box center [783, 182] width 84 height 29
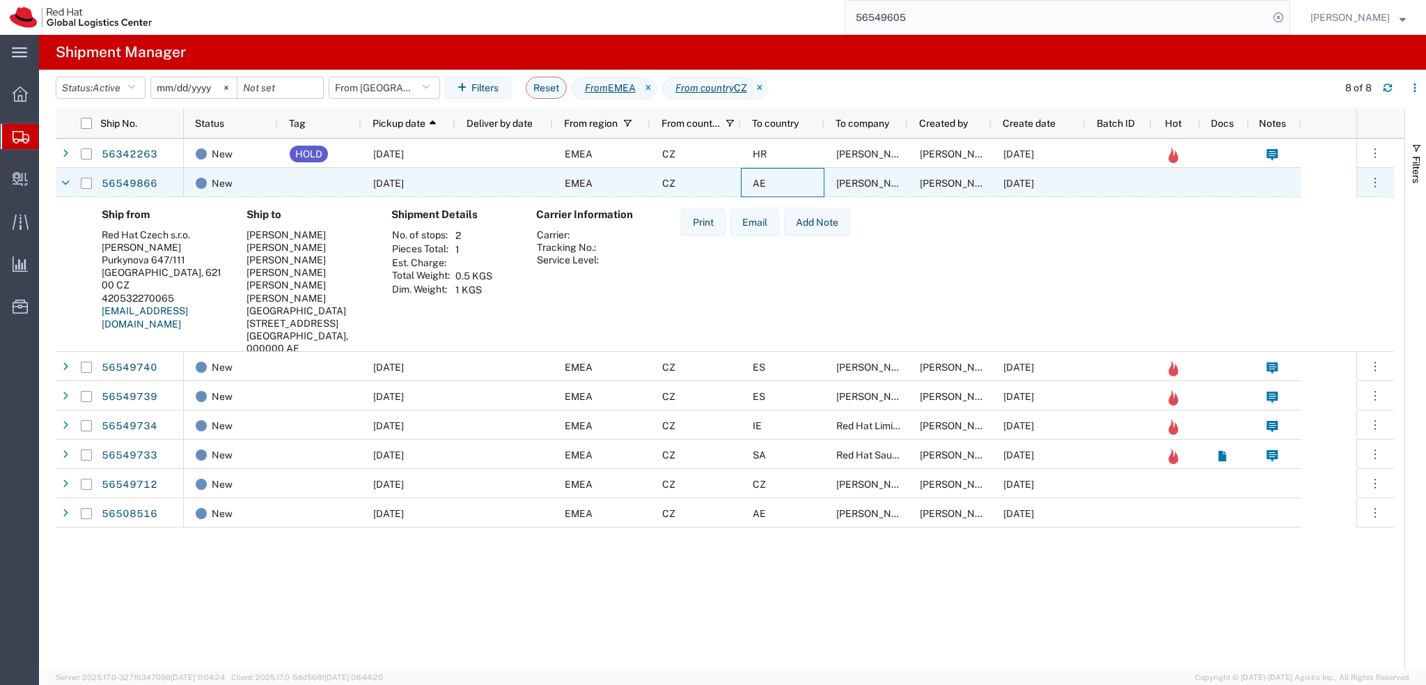
click at [785, 185] on div "AE" at bounding box center [783, 182] width 84 height 29
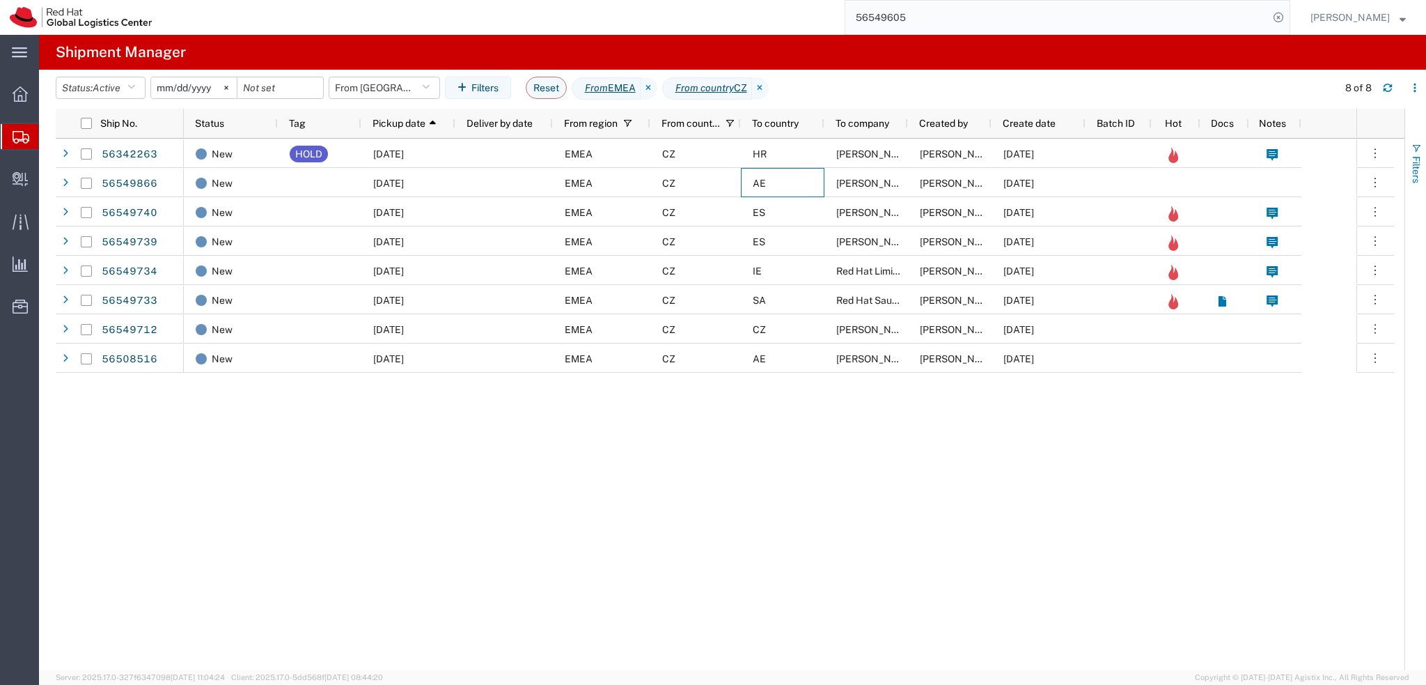
click at [1415, 153] on span "button" at bounding box center [1416, 148] width 11 height 11
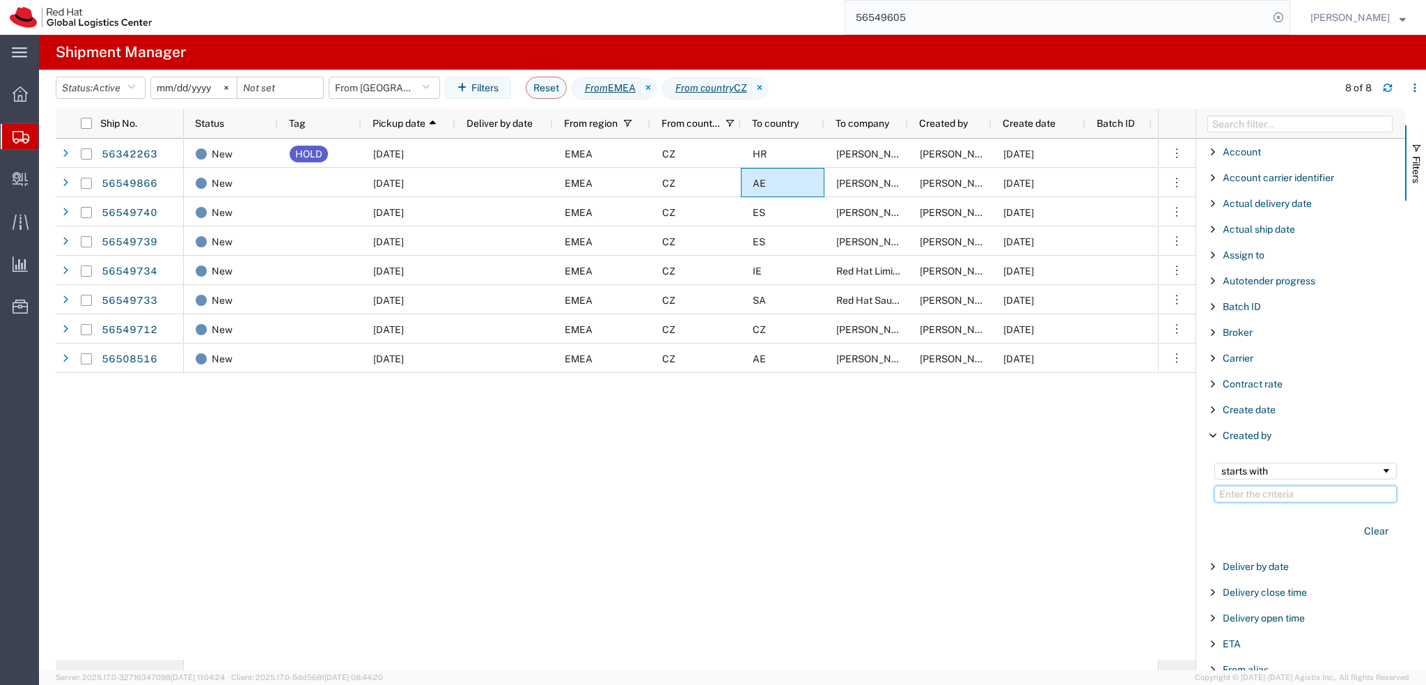
click at [1279, 493] on input "Filter Value" at bounding box center [1306, 493] width 182 height 17
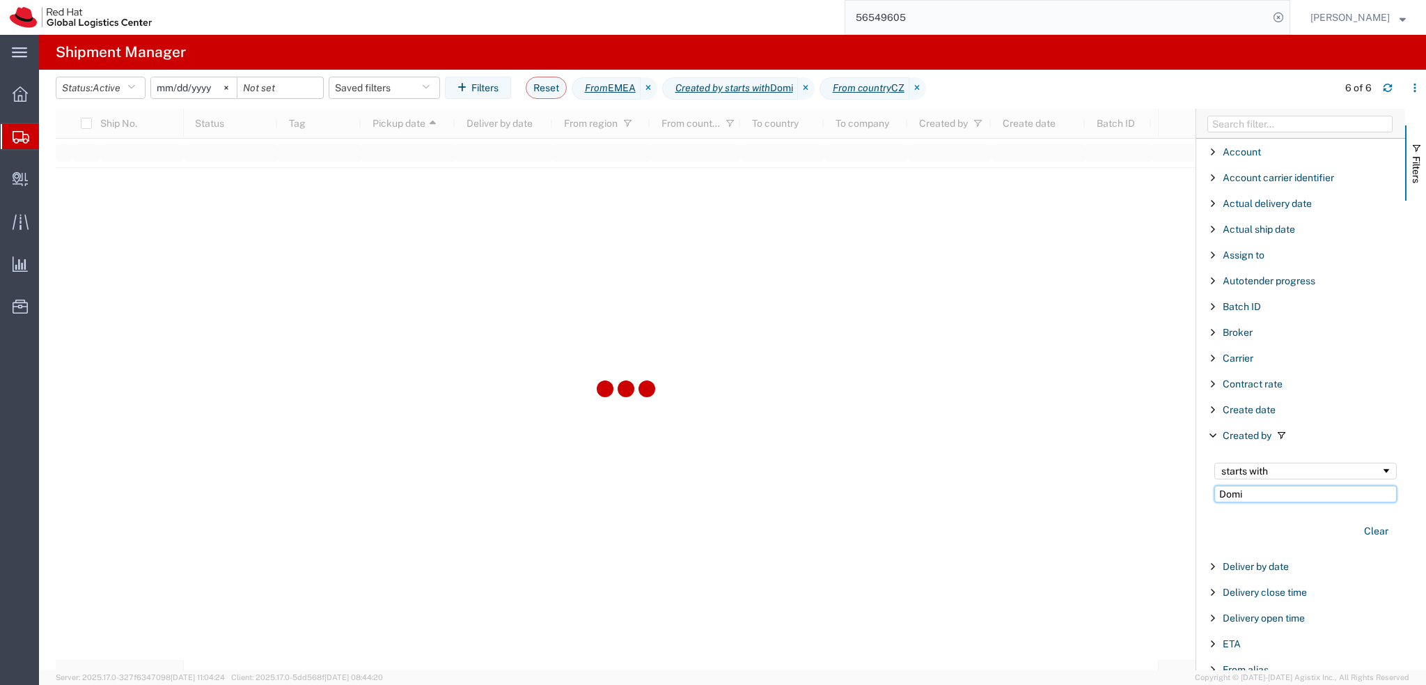
type input "Domi"
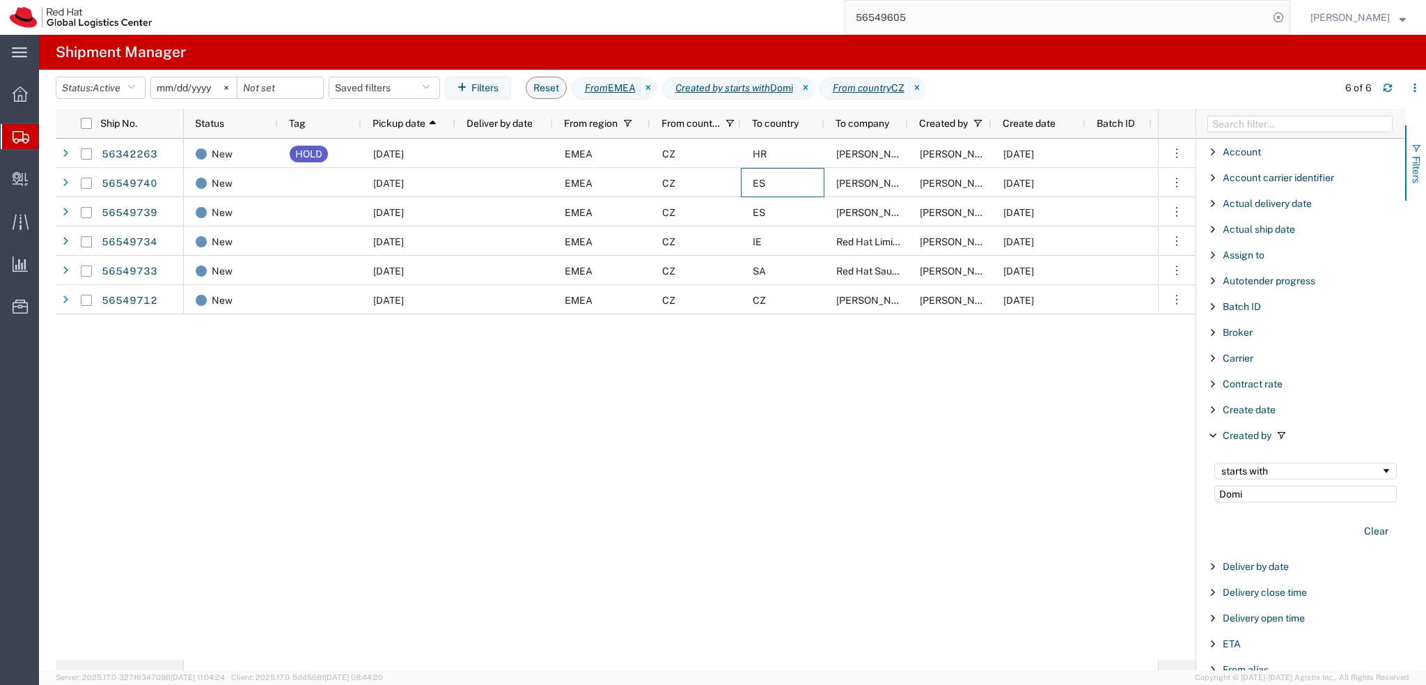
click at [1421, 163] on span "Filters" at bounding box center [1416, 169] width 11 height 27
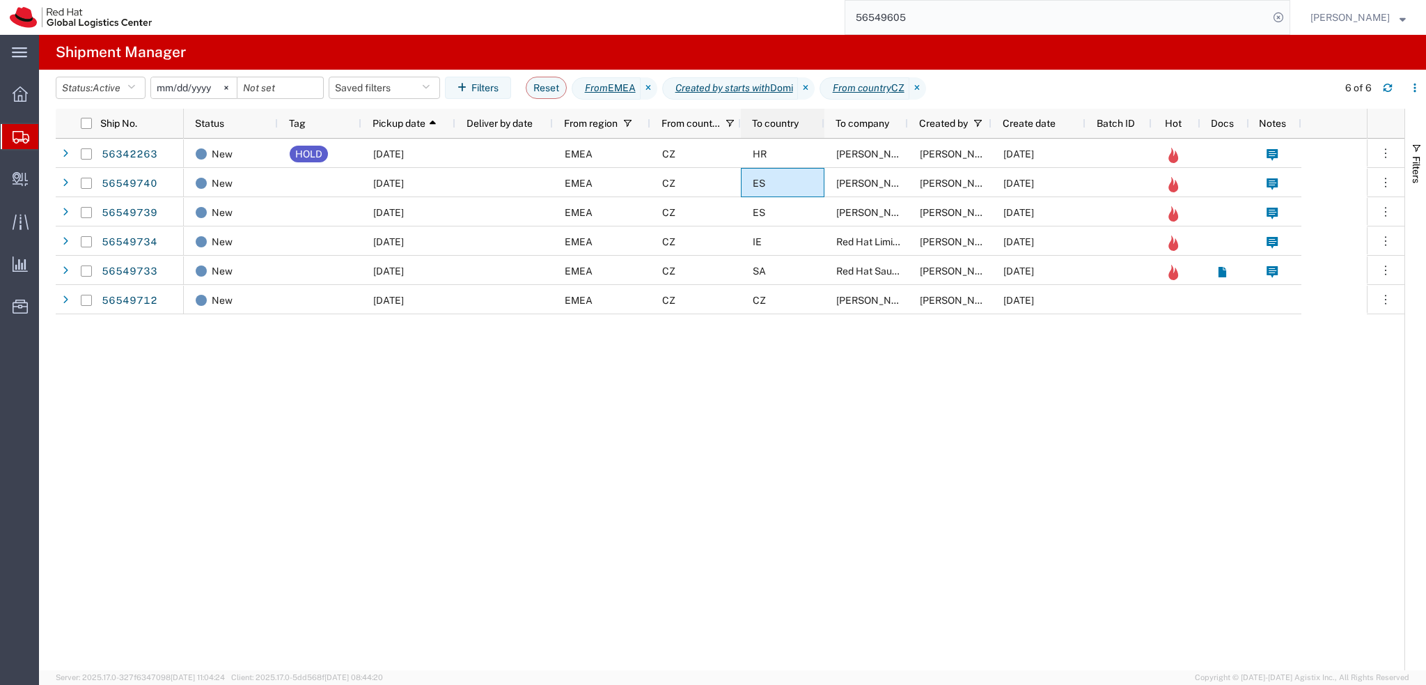
click at [791, 122] on span "To country" at bounding box center [775, 123] width 47 height 11
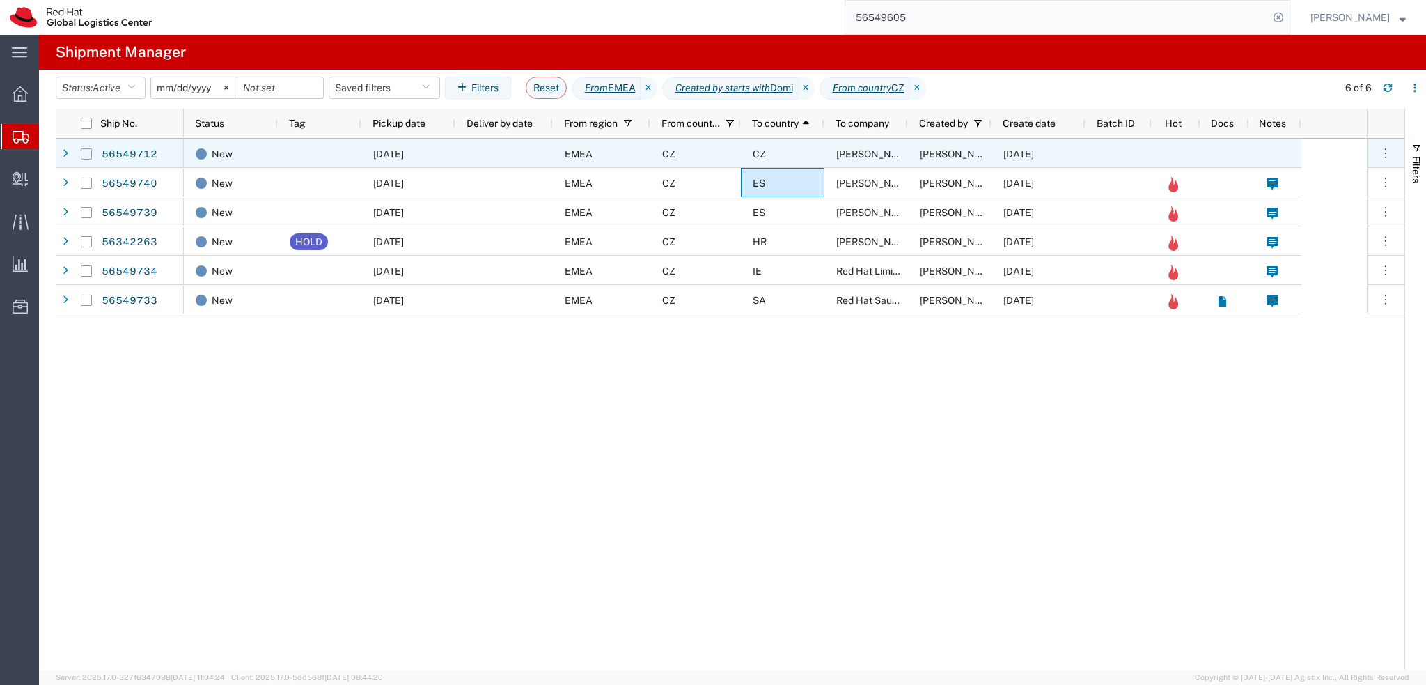
click at [84, 155] on input "Press Space to toggle row selection (unchecked)" at bounding box center [86, 153] width 11 height 11
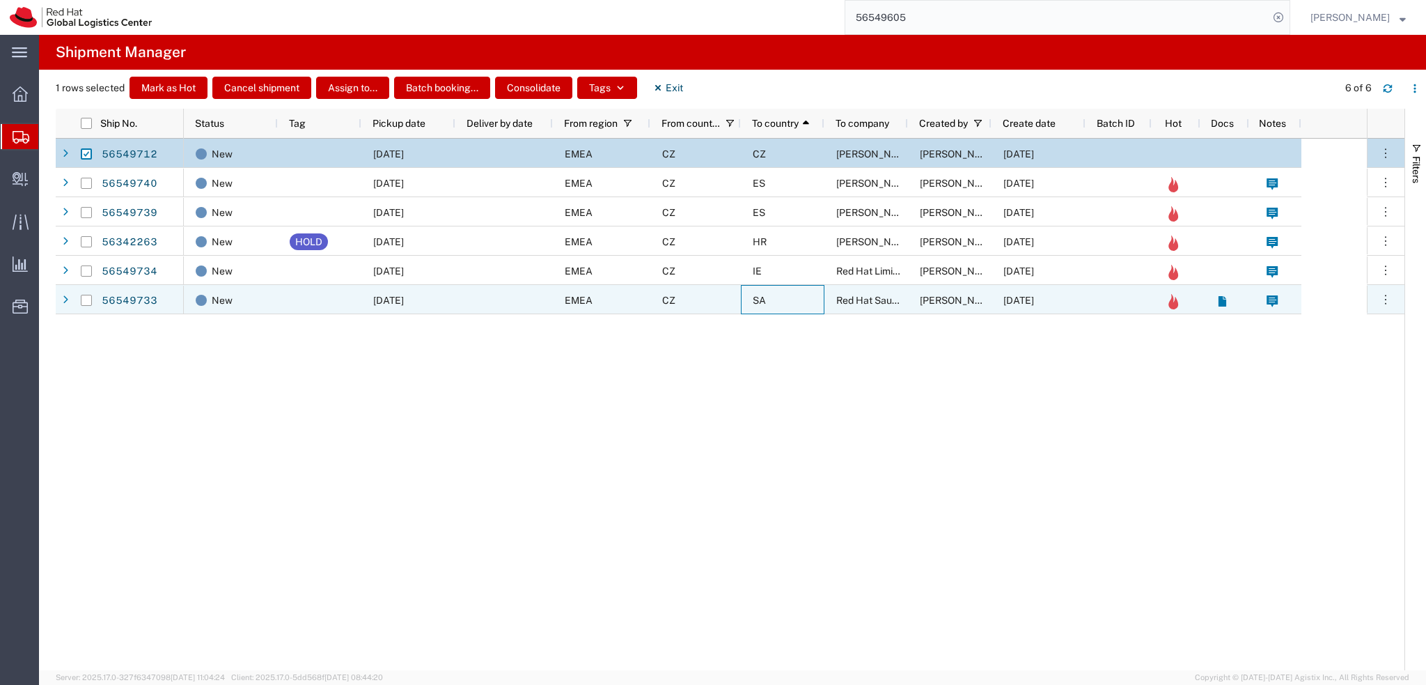
click at [782, 308] on div "SA" at bounding box center [783, 299] width 84 height 29
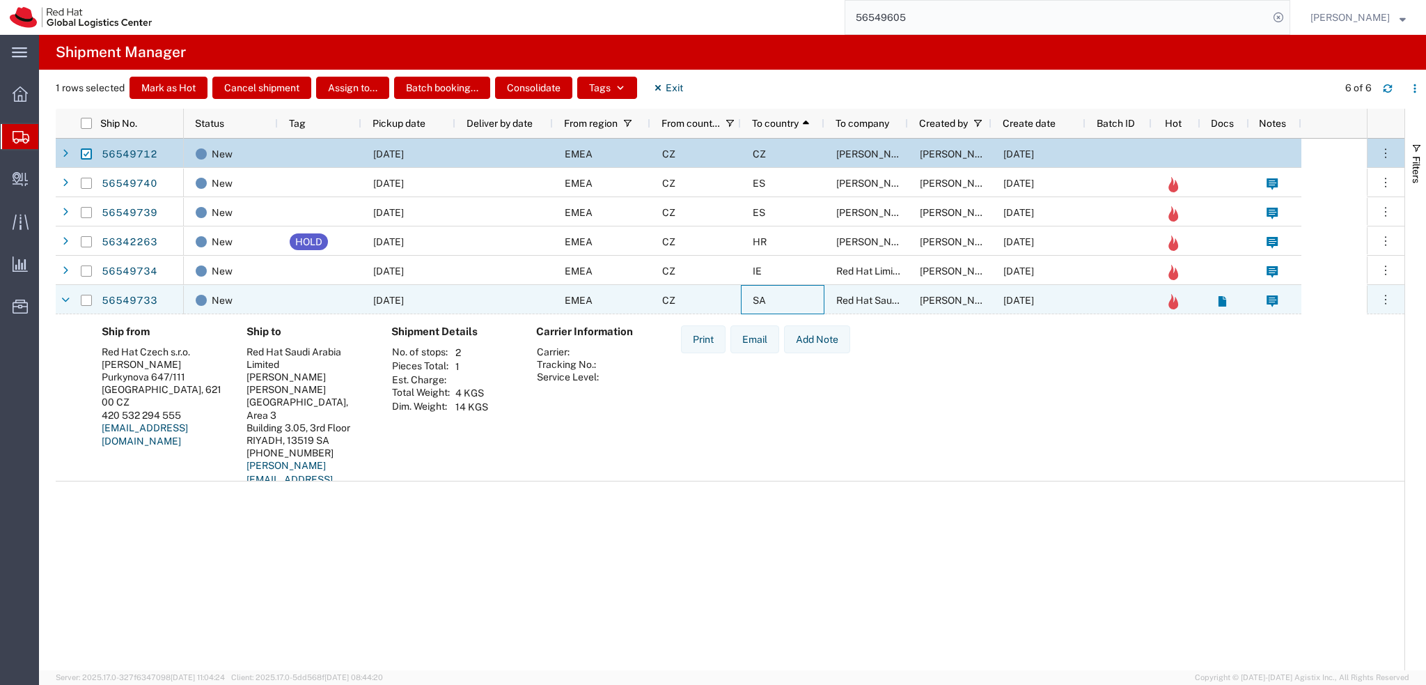
click at [782, 294] on div "SA" at bounding box center [783, 299] width 84 height 29
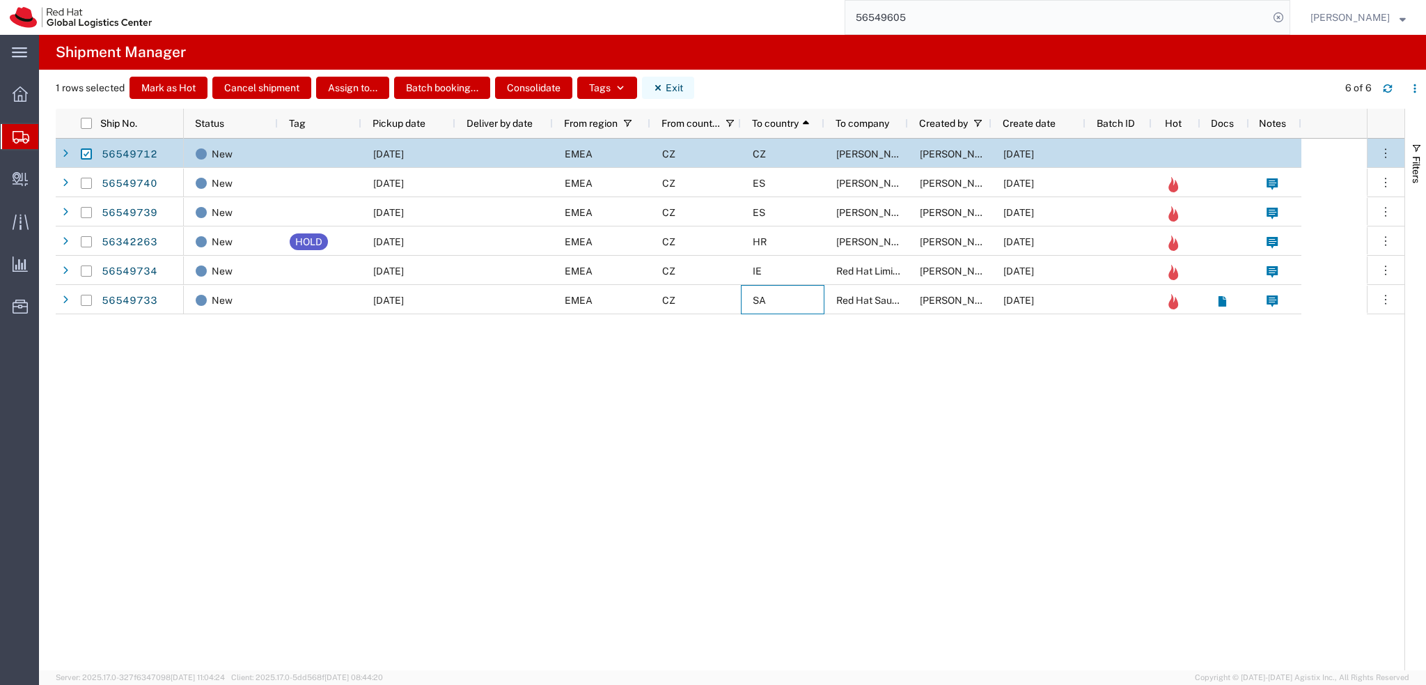
click at [675, 86] on button "Exit" at bounding box center [668, 88] width 52 height 22
checkbox input "false"
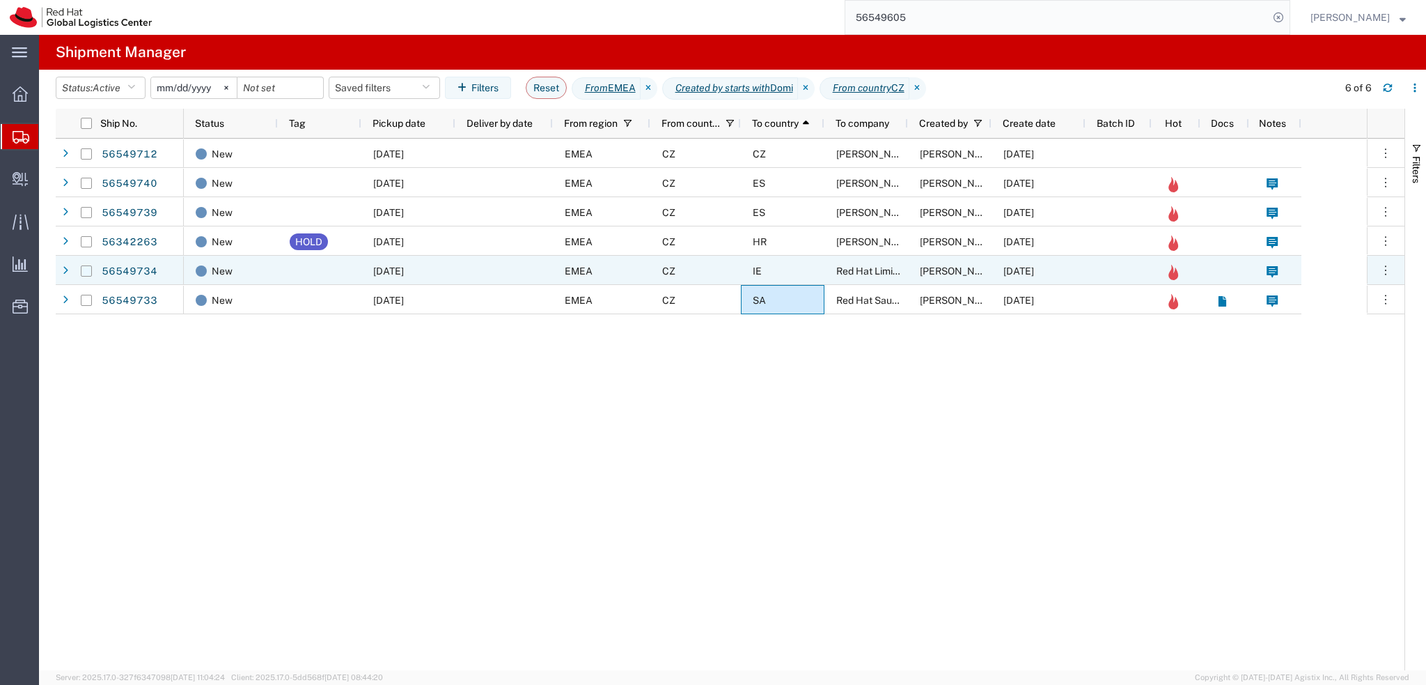
click at [87, 271] on input "Press Space to toggle row selection (unchecked)" at bounding box center [86, 270] width 11 height 11
checkbox input "true"
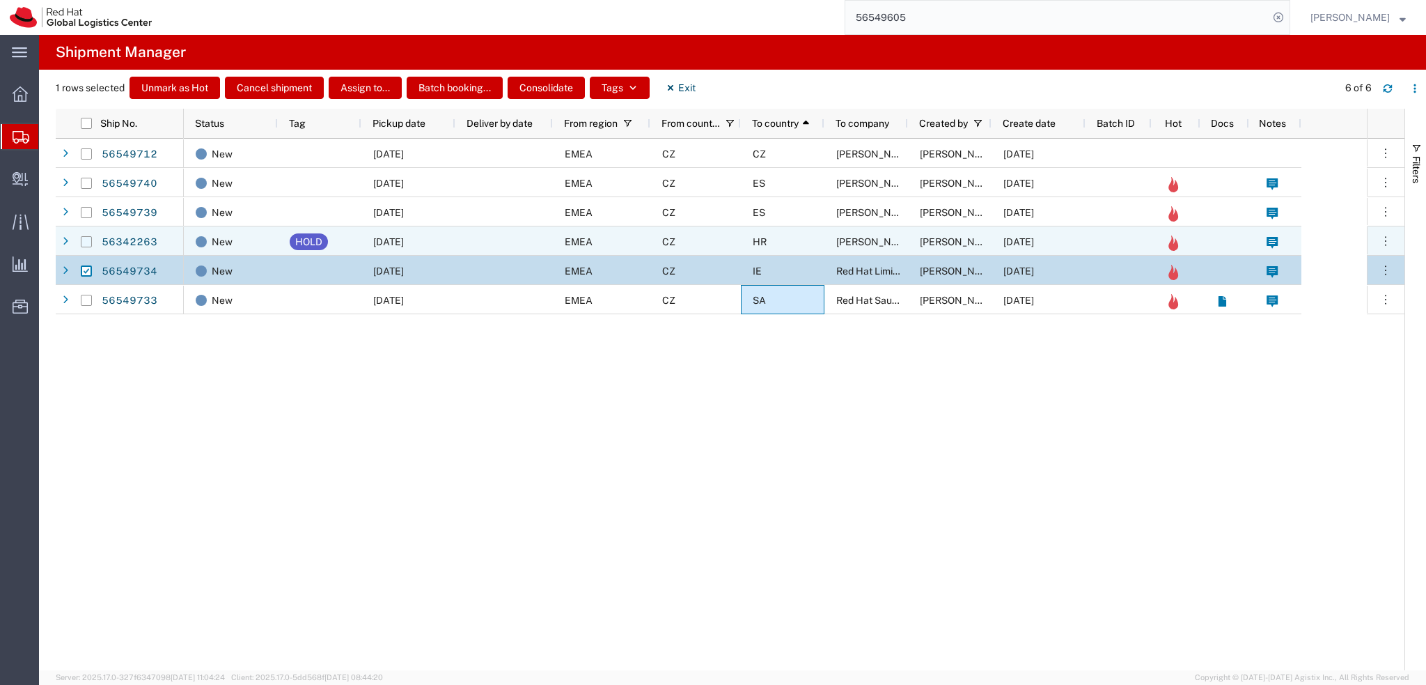
click at [87, 243] on input "Press Space to toggle row selection (unchecked)" at bounding box center [86, 241] width 11 height 11
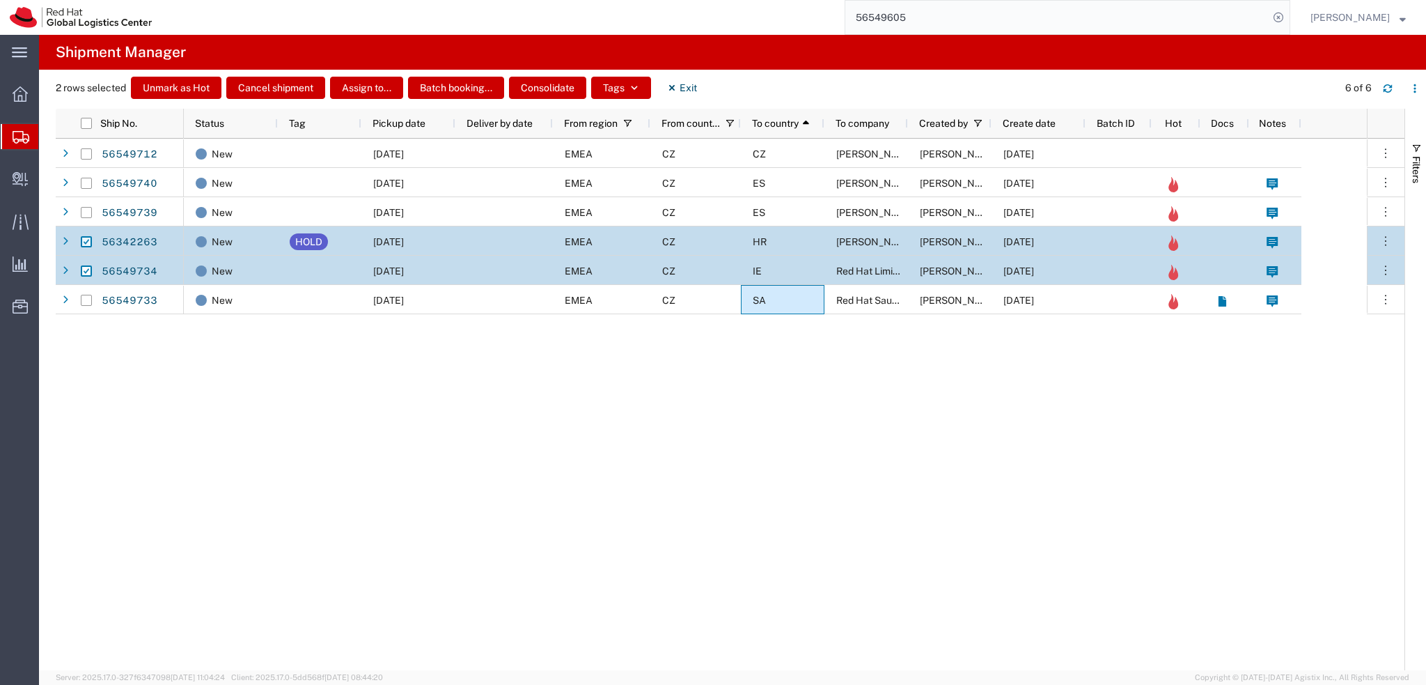
click at [87, 243] on input "Press Space to toggle row selection (checked)" at bounding box center [86, 241] width 11 height 11
checkbox input "false"
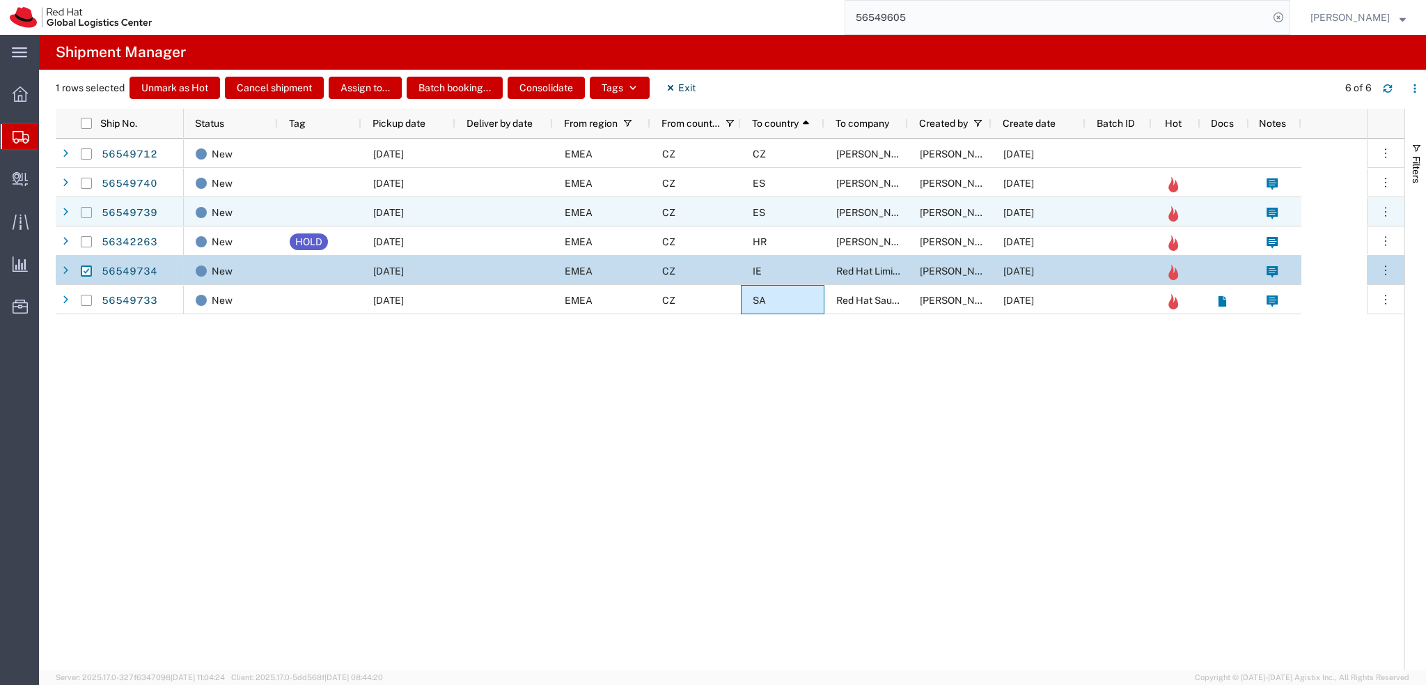
click at [87, 217] on input "Press Space to toggle row selection (unchecked)" at bounding box center [86, 212] width 11 height 11
checkbox input "true"
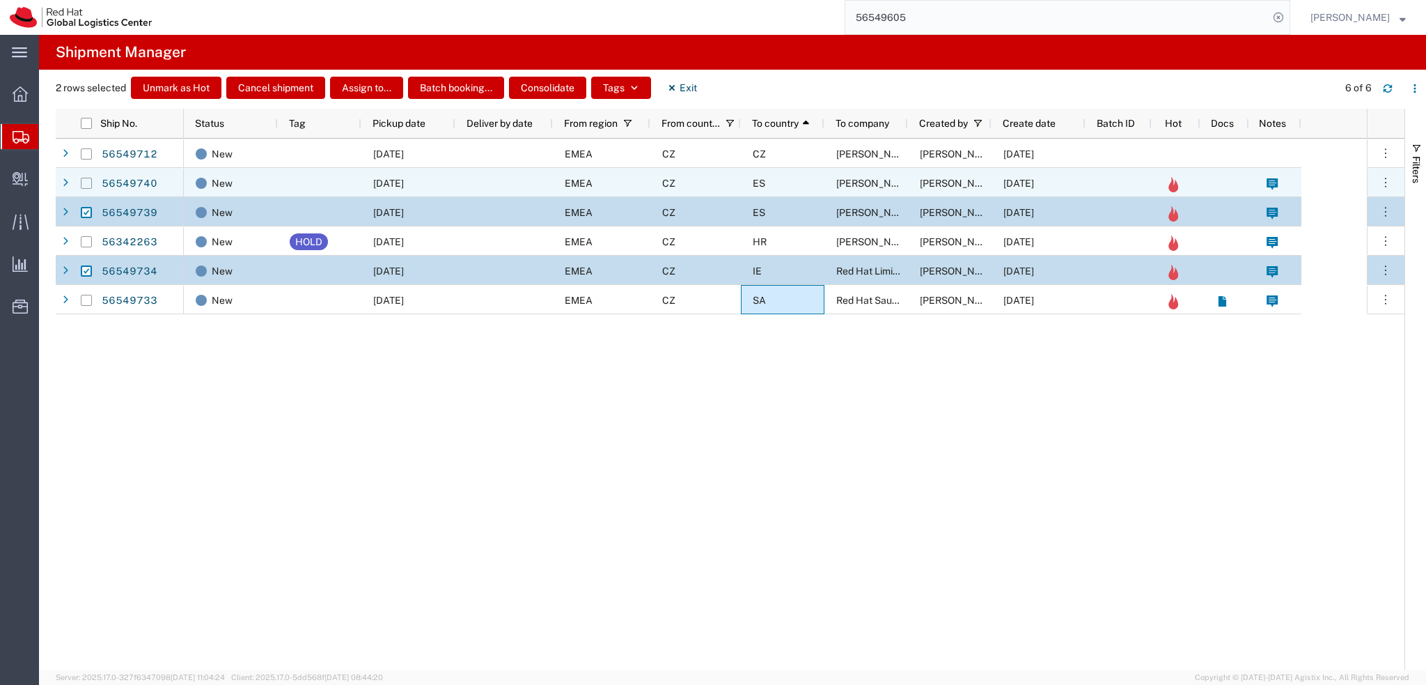
click at [87, 185] on input "Press Space to toggle row selection (unchecked)" at bounding box center [86, 183] width 11 height 11
checkbox input "true"
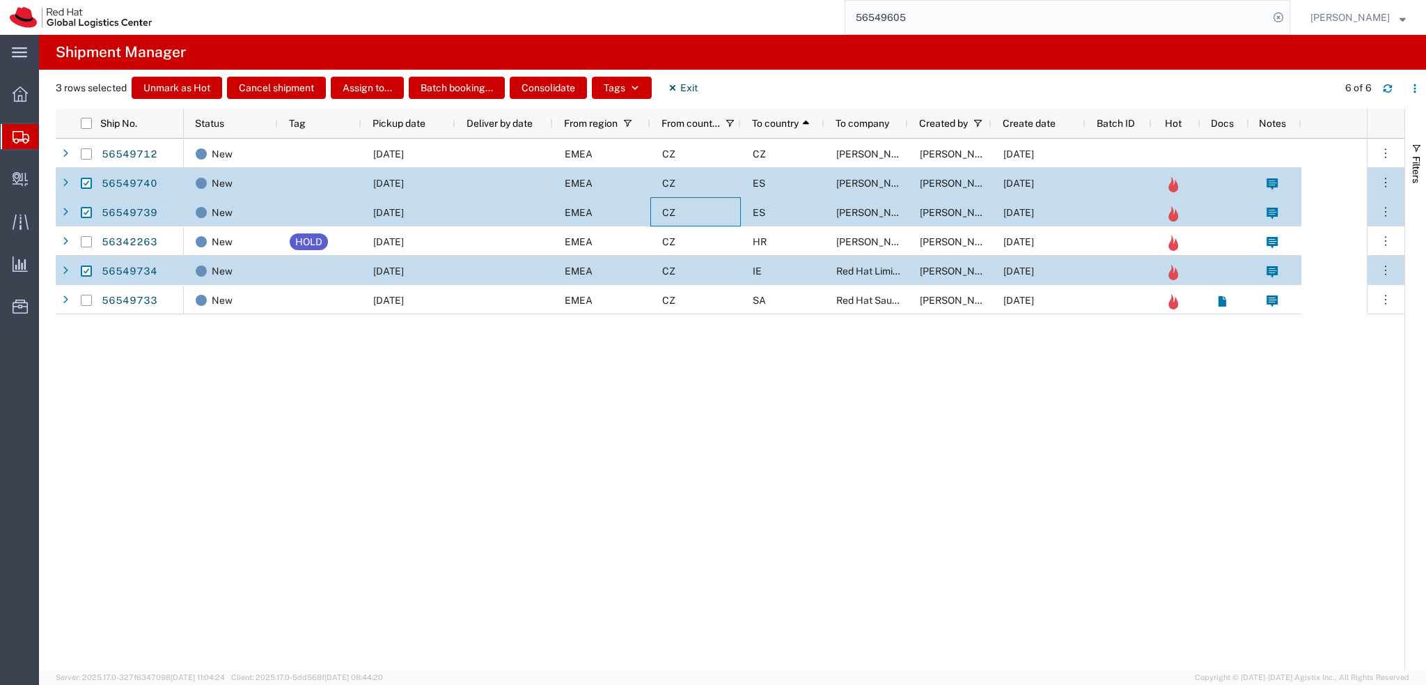
click at [724, 220] on div "CZ" at bounding box center [695, 211] width 91 height 29
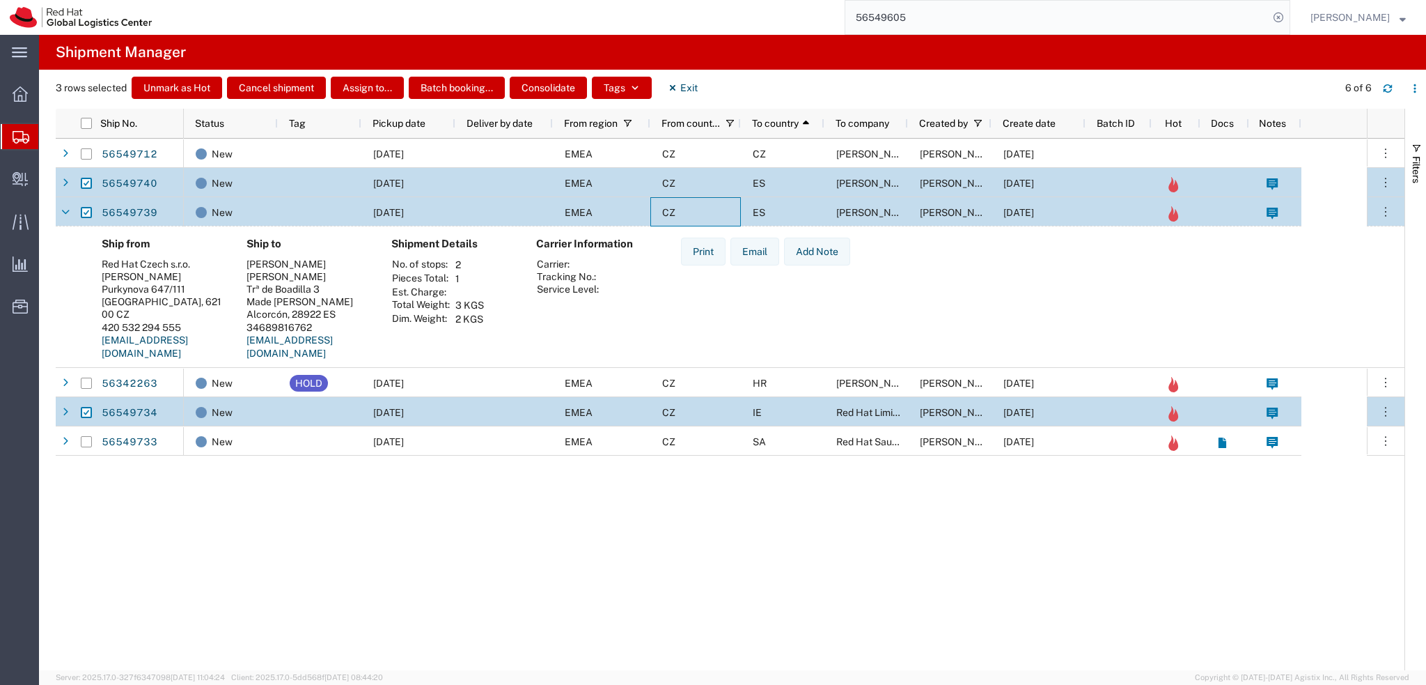
click at [722, 212] on div "CZ" at bounding box center [695, 211] width 91 height 29
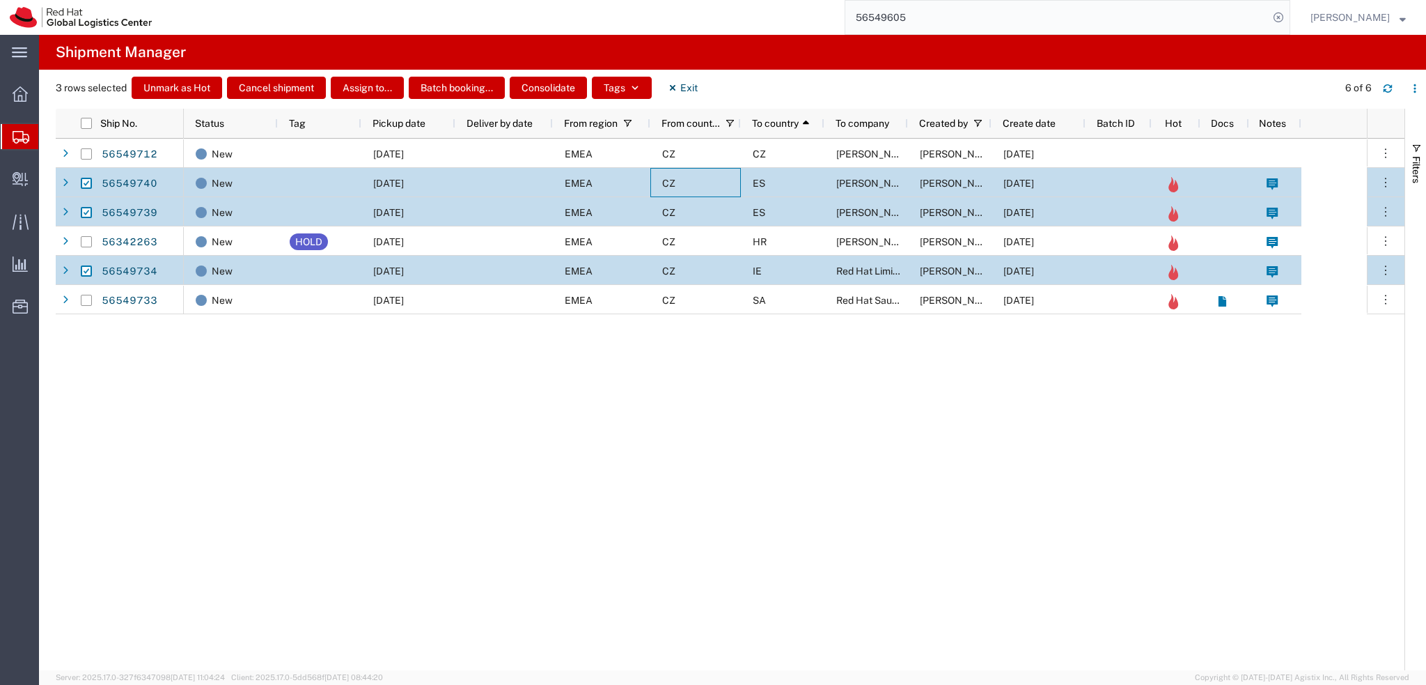
click at [724, 187] on div "CZ" at bounding box center [695, 182] width 91 height 29
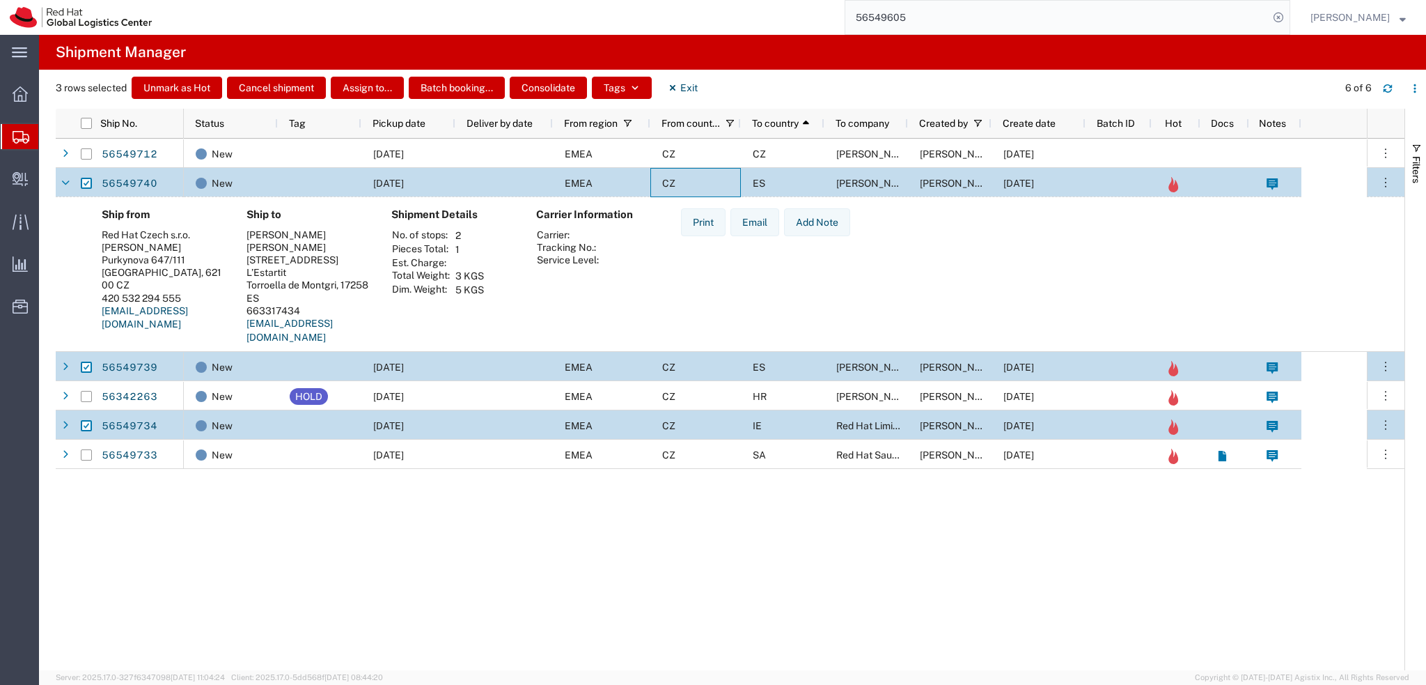
click at [724, 187] on div "CZ" at bounding box center [695, 182] width 91 height 29
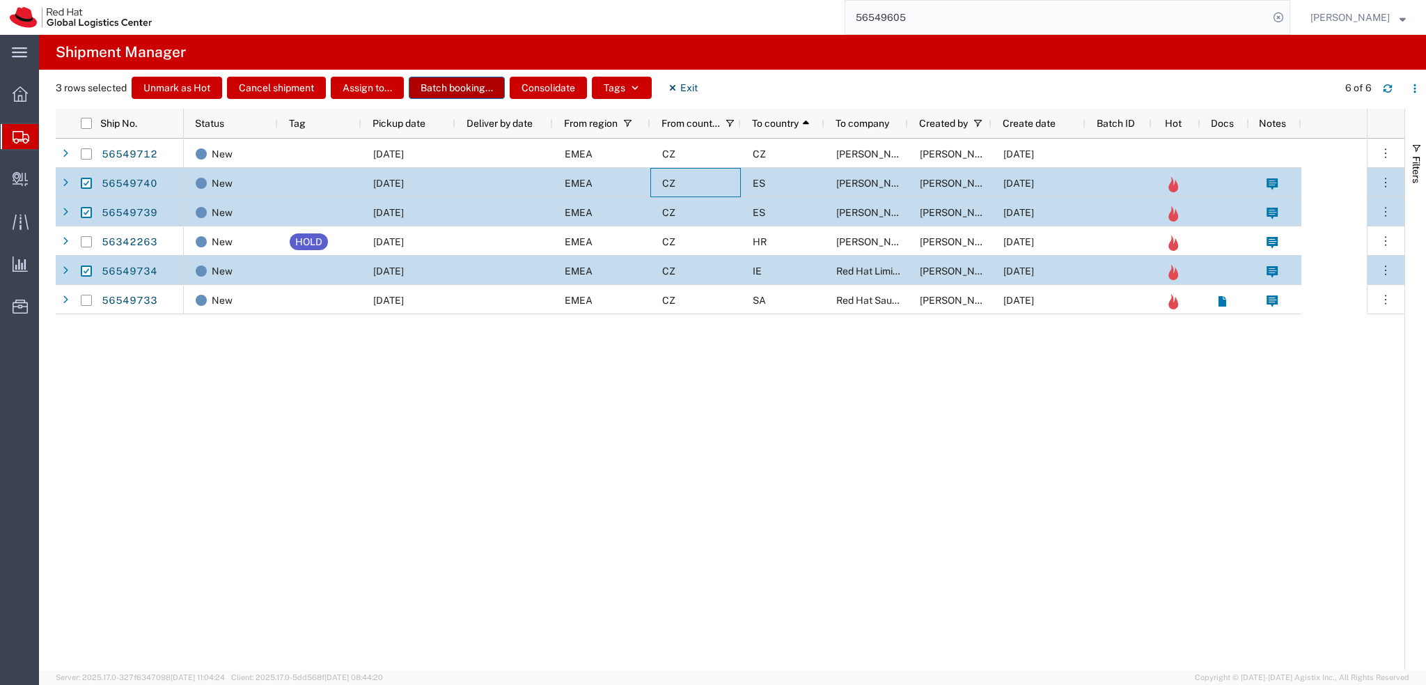
click at [467, 91] on button "Batch booking..." at bounding box center [457, 88] width 96 height 22
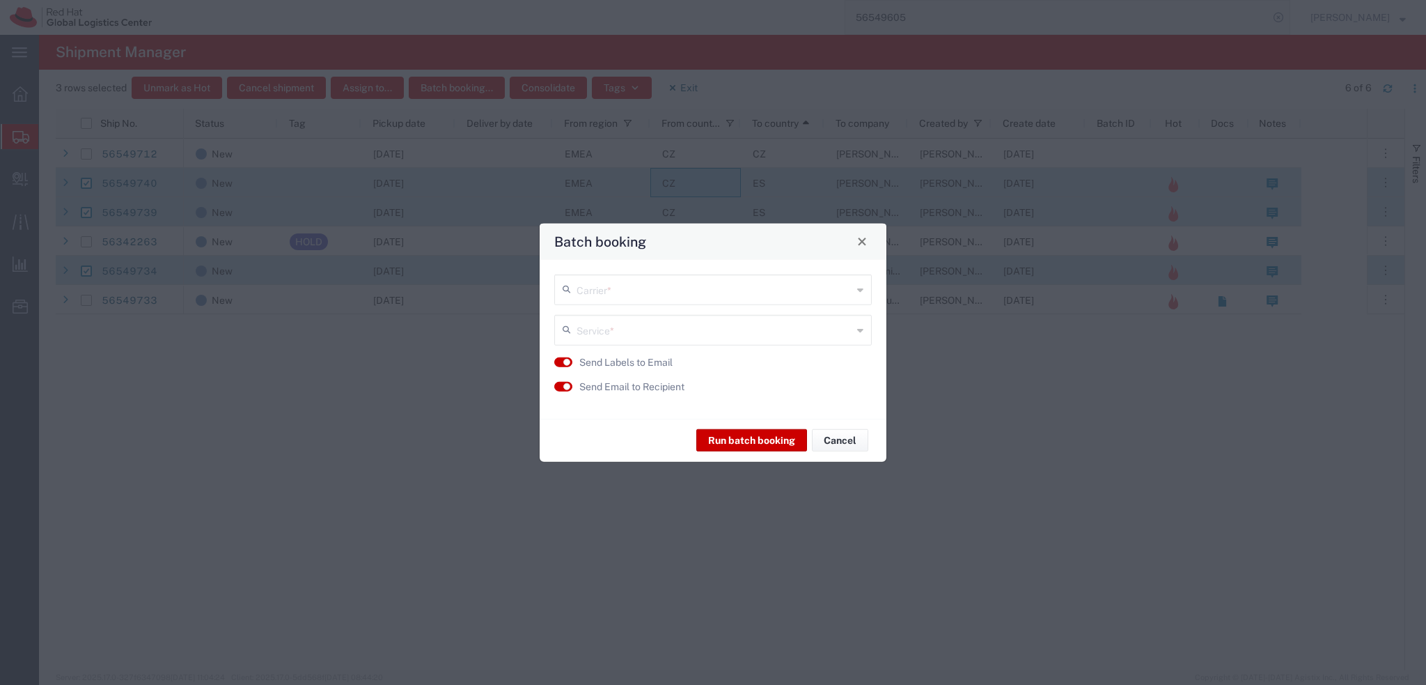
click at [674, 295] on input "text" at bounding box center [715, 288] width 276 height 24
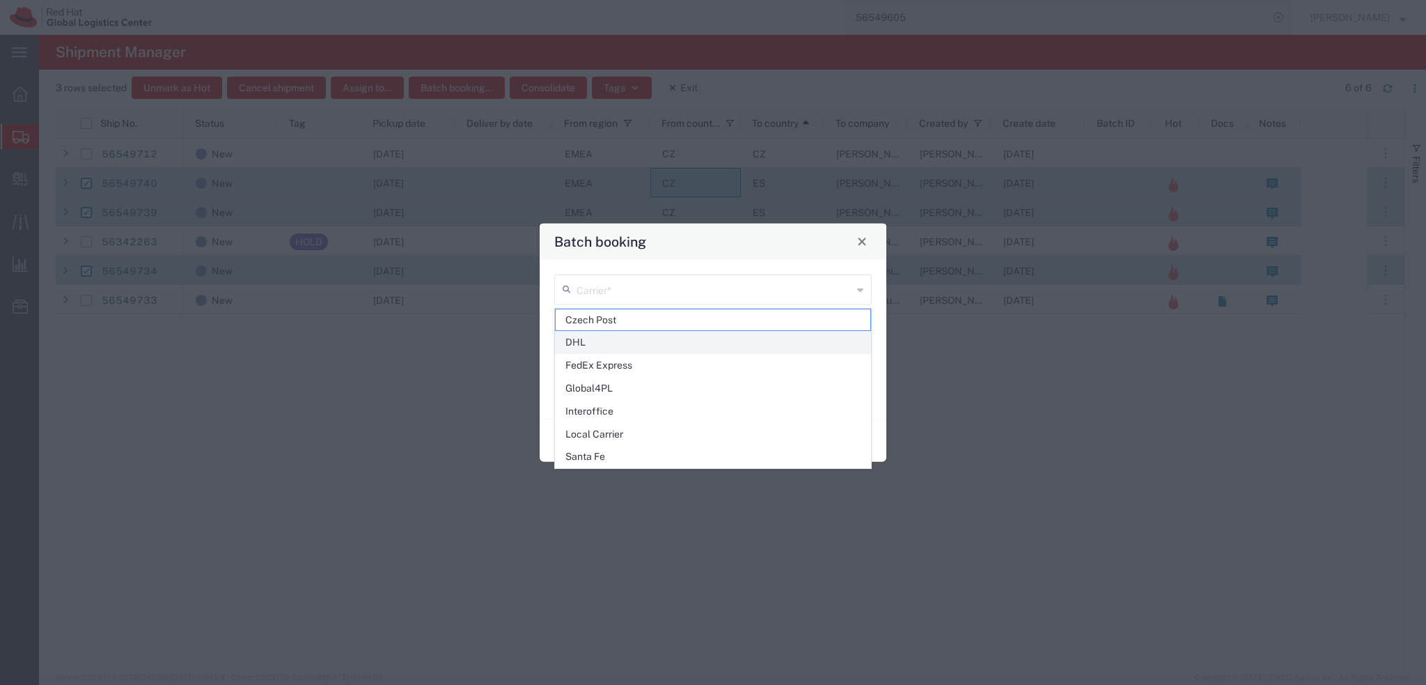
click at [616, 340] on span "DHL" at bounding box center [713, 343] width 315 height 22
type input "DHL"
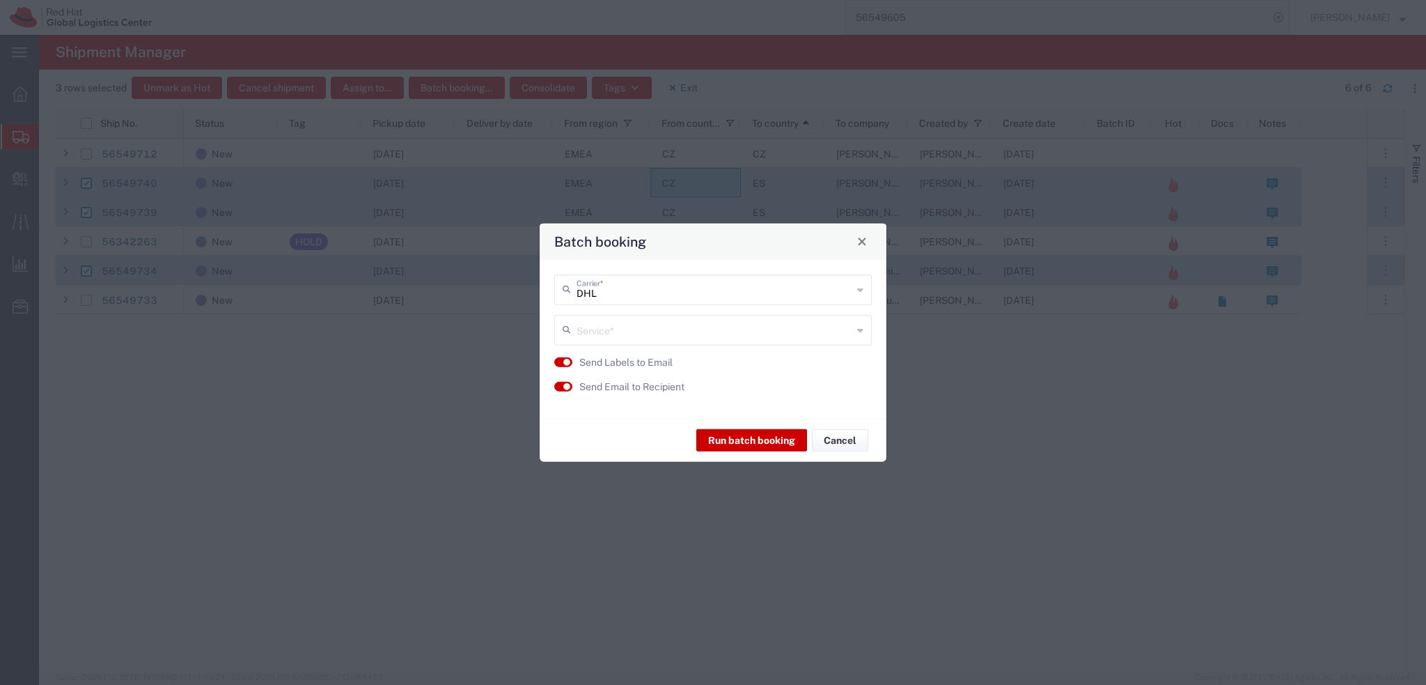
click at [635, 327] on input "text" at bounding box center [715, 328] width 276 height 24
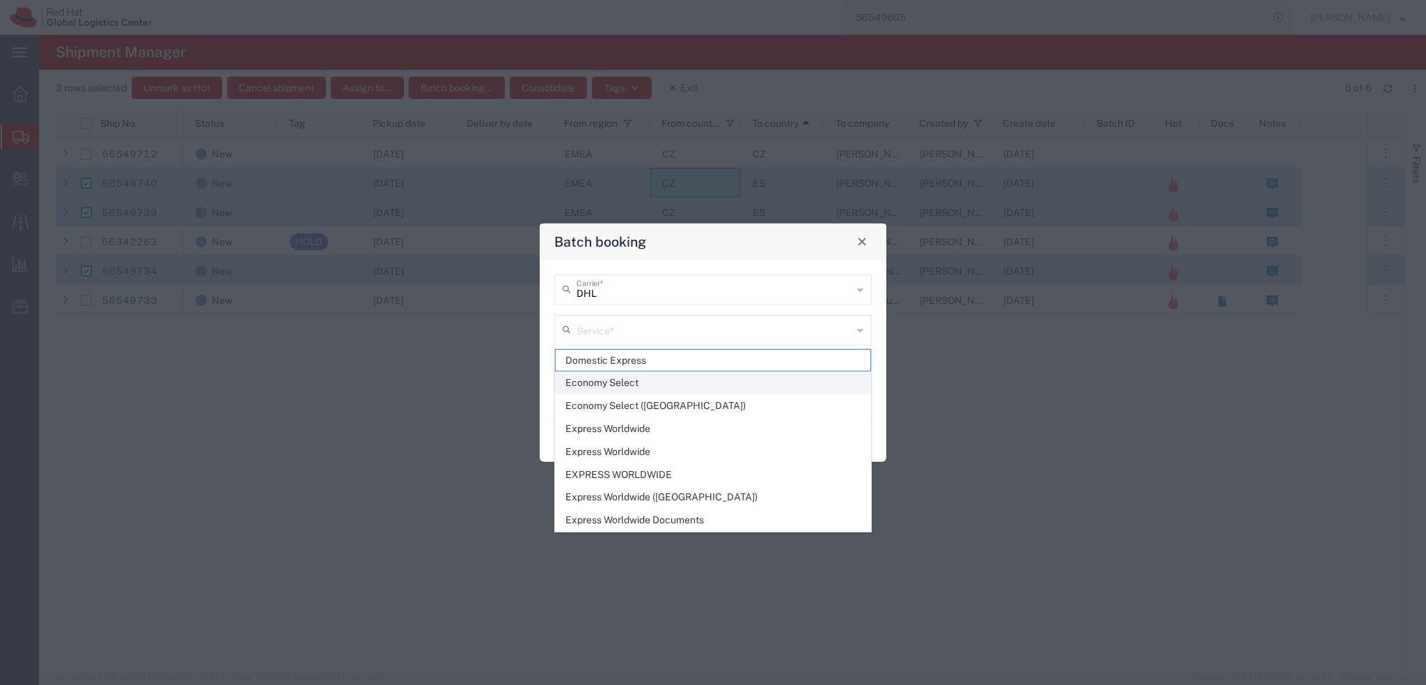
click at [638, 380] on span "Economy Select" at bounding box center [713, 383] width 315 height 22
type input "Economy Select"
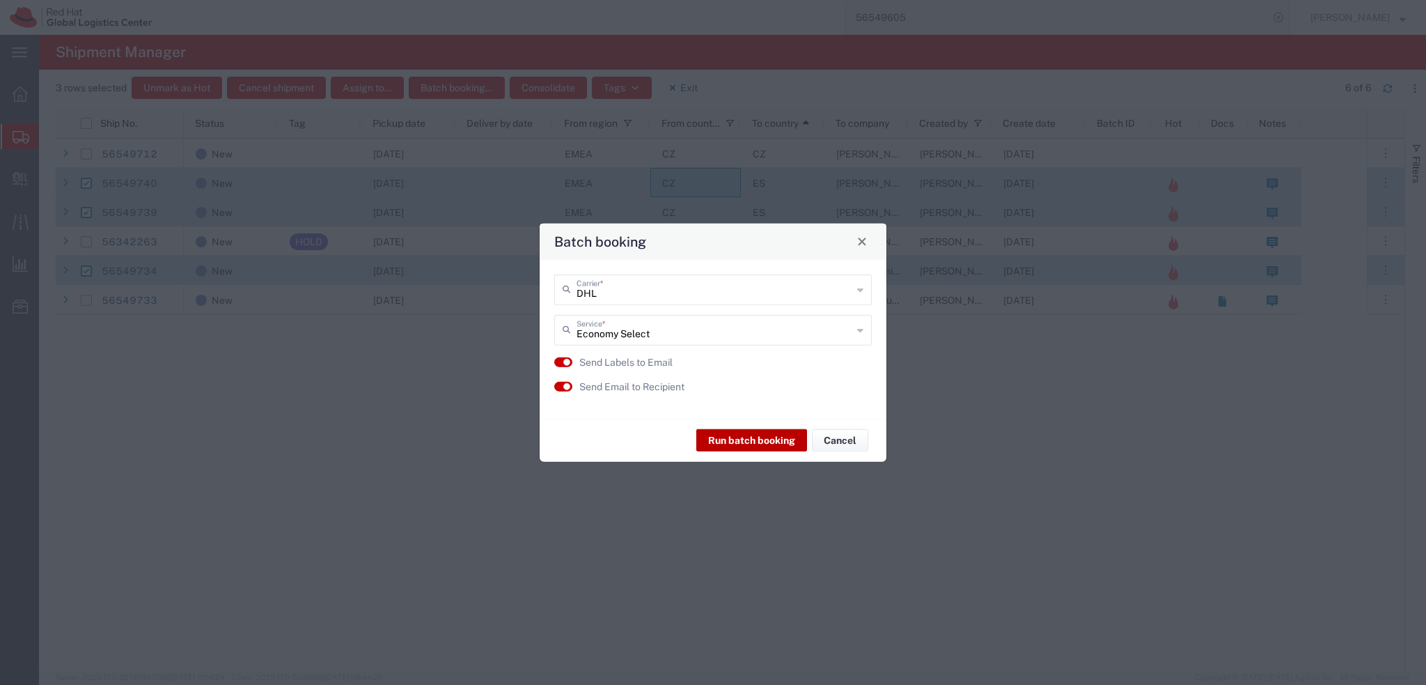
click at [780, 437] on button "Run batch booking" at bounding box center [751, 440] width 111 height 22
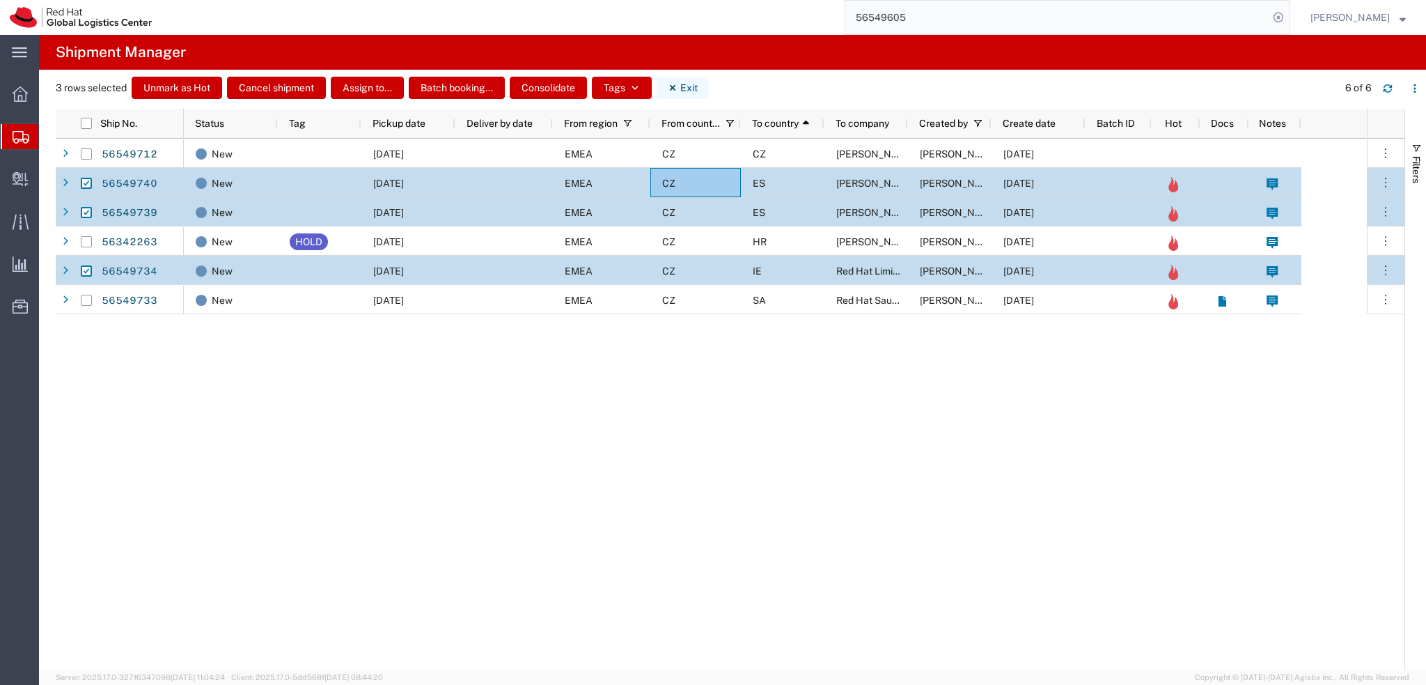
click at [684, 88] on button "Exit" at bounding box center [683, 88] width 52 height 22
checkbox input "false"
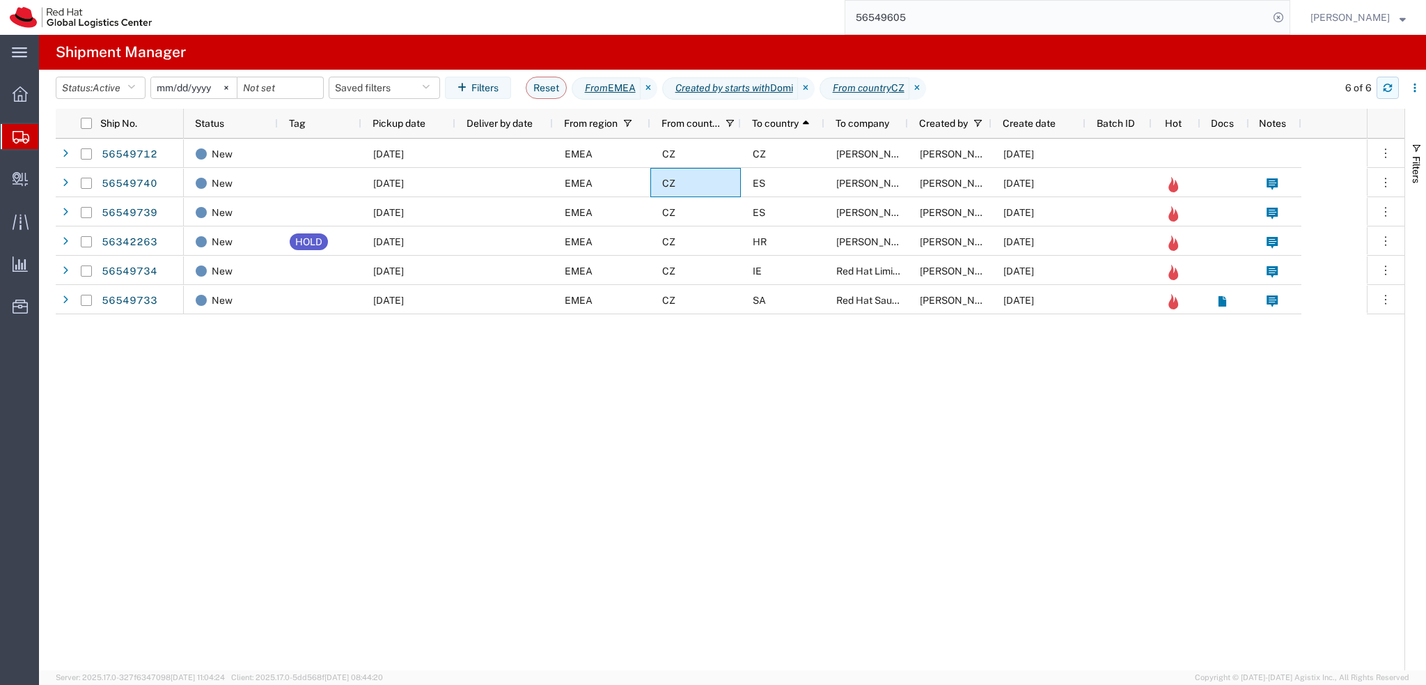
click at [1390, 89] on icon "button" at bounding box center [1388, 88] width 10 height 10
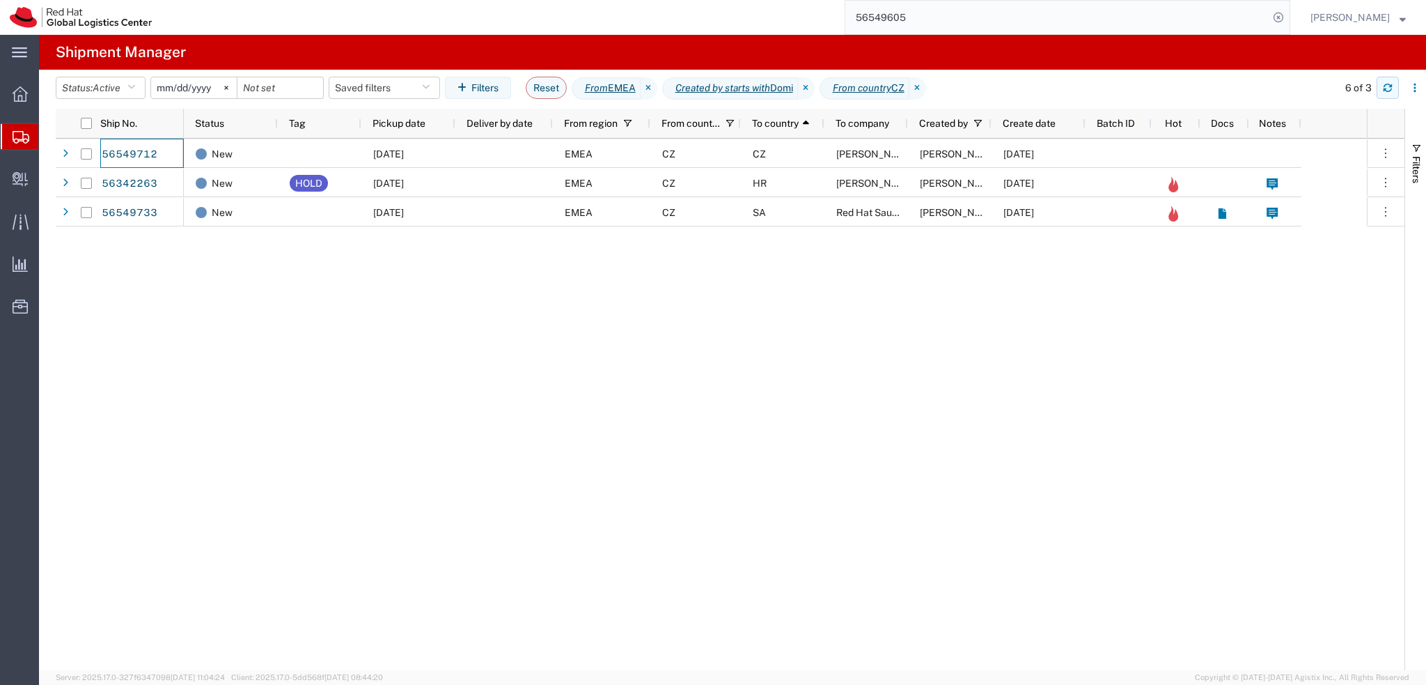
click at [1383, 90] on icon "button" at bounding box center [1388, 88] width 10 height 10
click at [1390, 86] on icon "button" at bounding box center [1388, 85] width 8 height 3
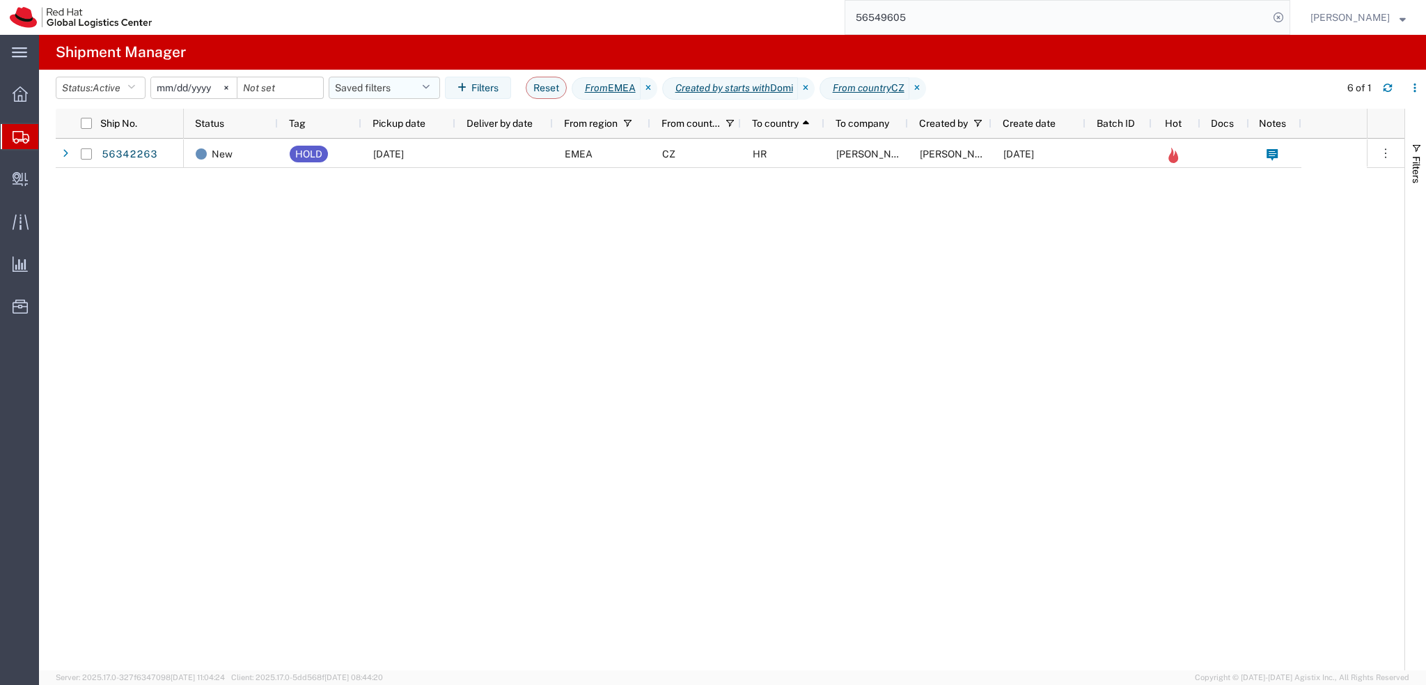
click at [412, 93] on button "Saved filters" at bounding box center [384, 88] width 111 height 22
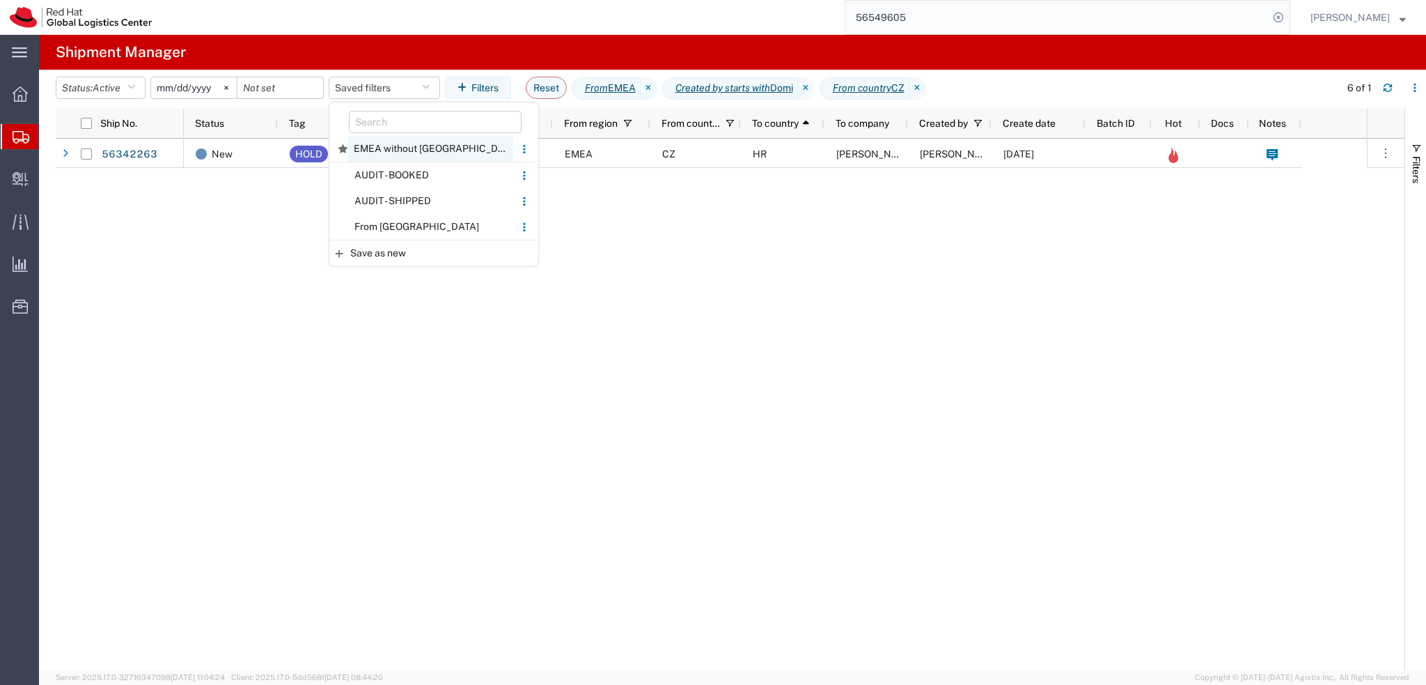
click at [435, 144] on span "EMEA without Brno" at bounding box center [430, 149] width 165 height 26
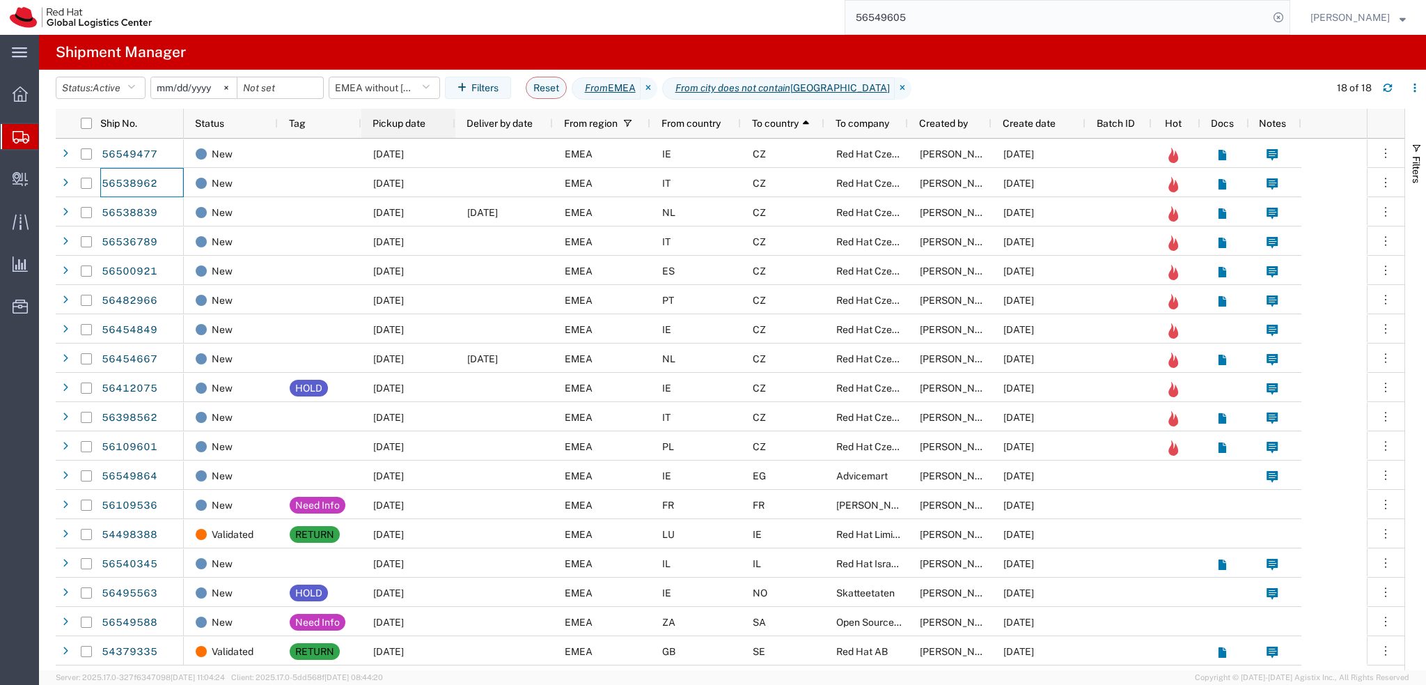
click at [403, 125] on span "Pickup date" at bounding box center [399, 123] width 53 height 11
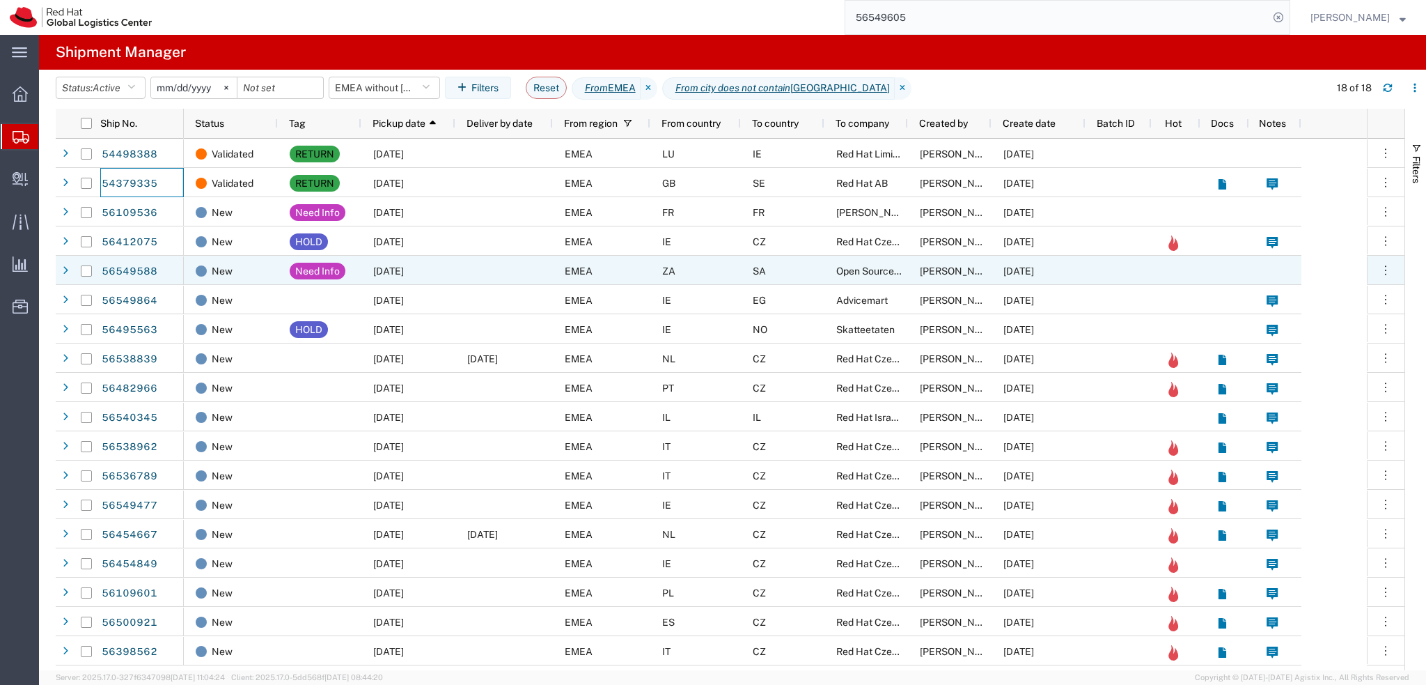
click at [479, 267] on div at bounding box center [504, 270] width 98 height 29
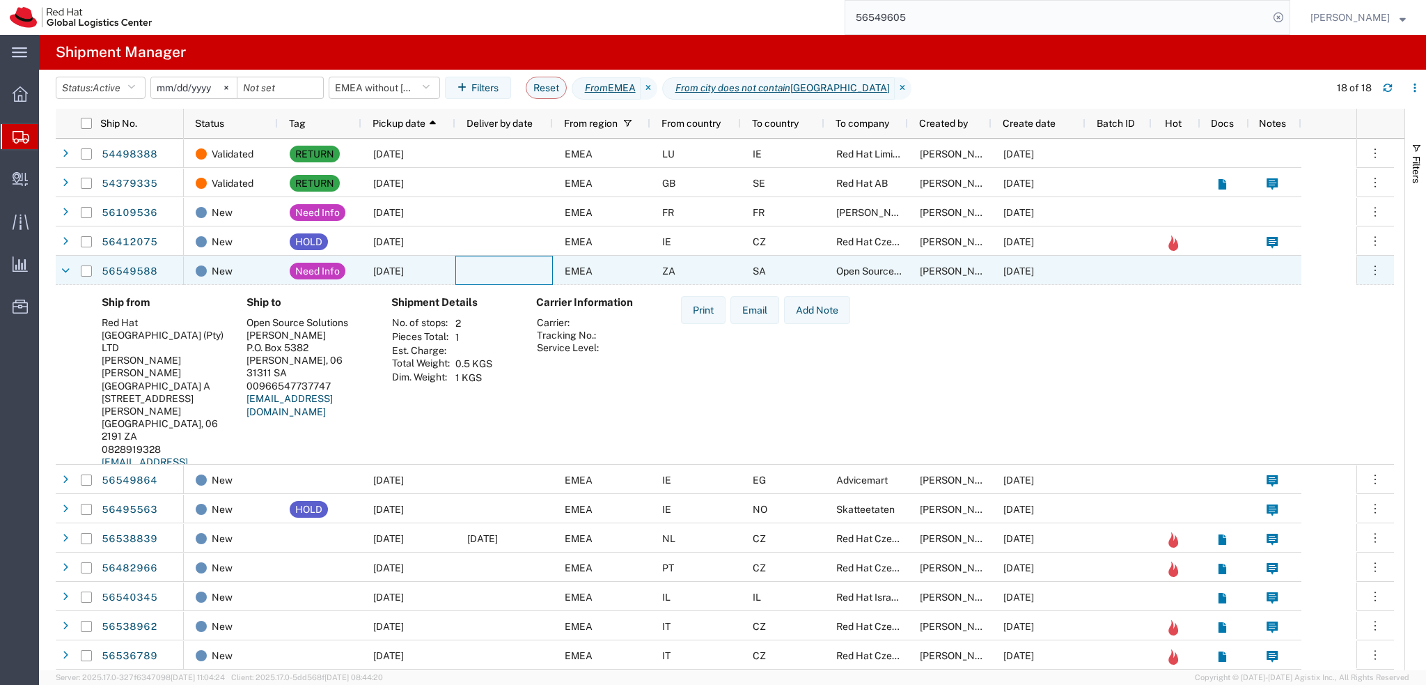
click at [492, 274] on div at bounding box center [504, 270] width 98 height 29
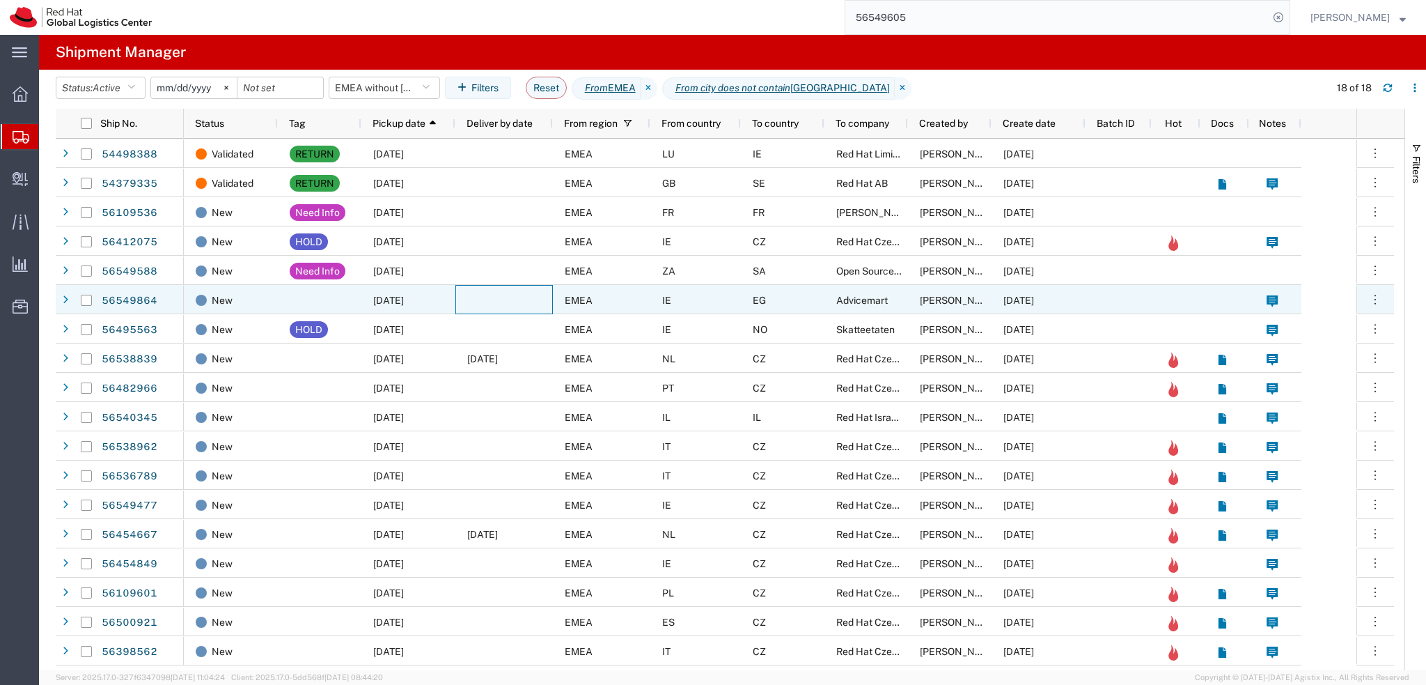
click at [468, 302] on div at bounding box center [504, 299] width 98 height 29
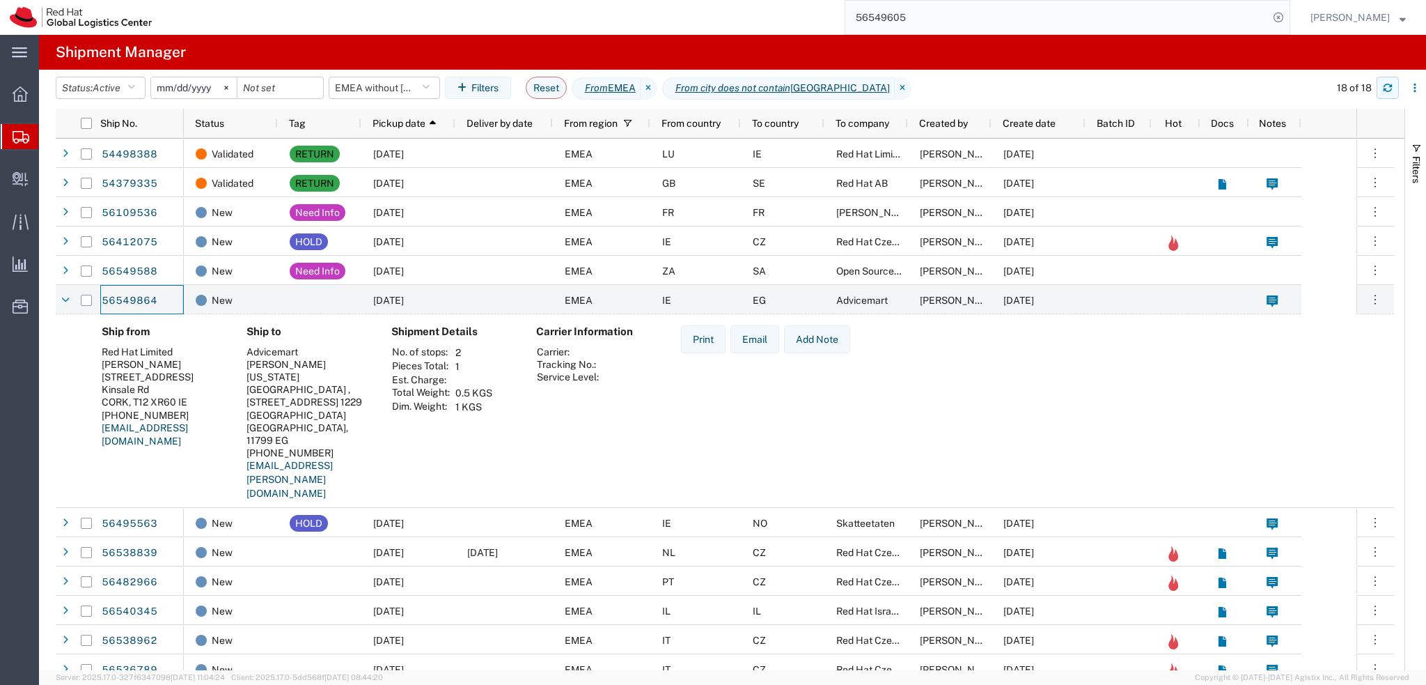
click at [1390, 84] on icon "button" at bounding box center [1388, 85] width 8 height 3
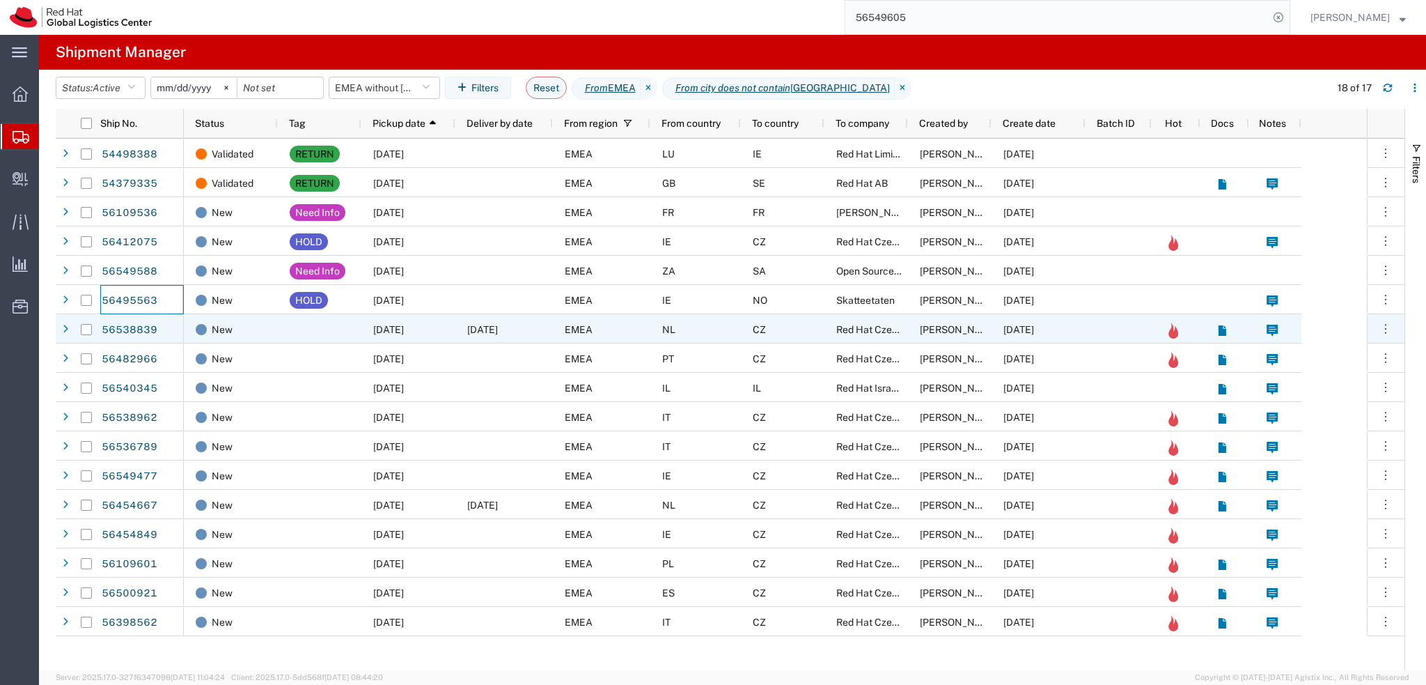
click at [498, 329] on span "08/27/2025" at bounding box center [482, 329] width 31 height 11
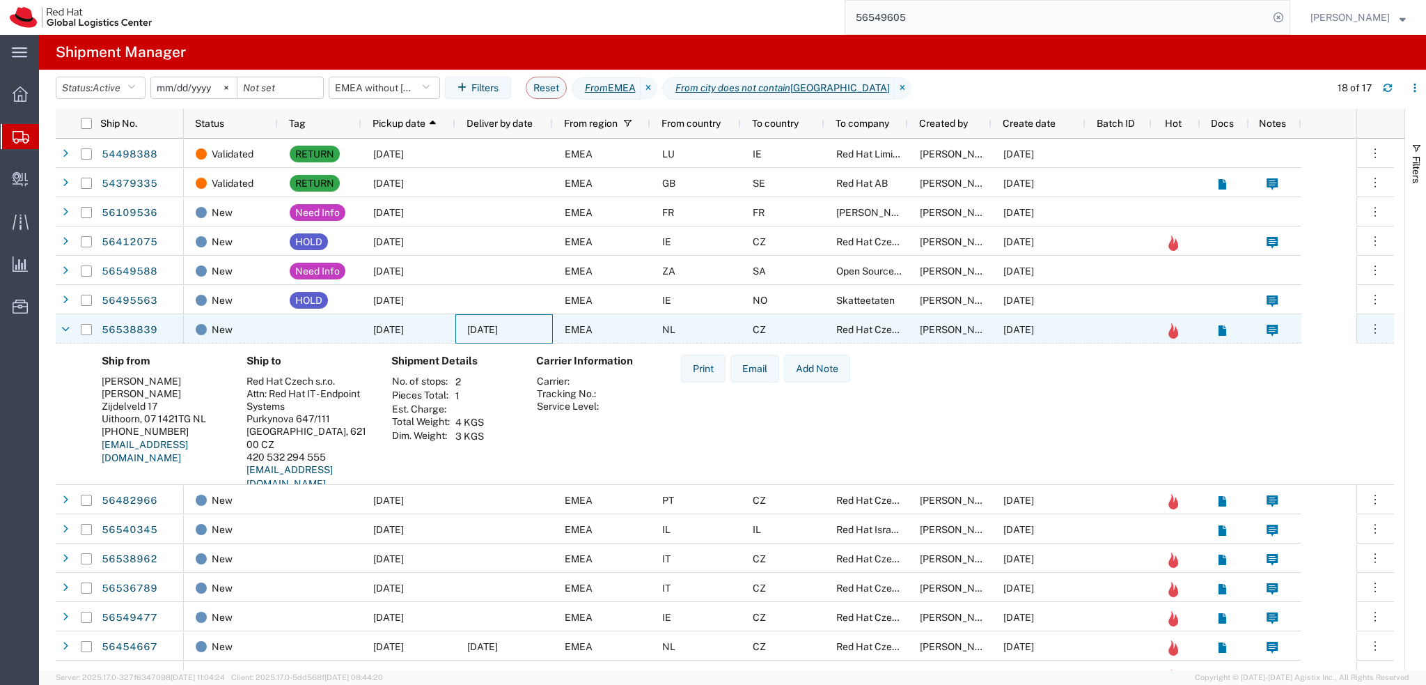
click at [535, 329] on div "08/27/2025" at bounding box center [504, 328] width 98 height 29
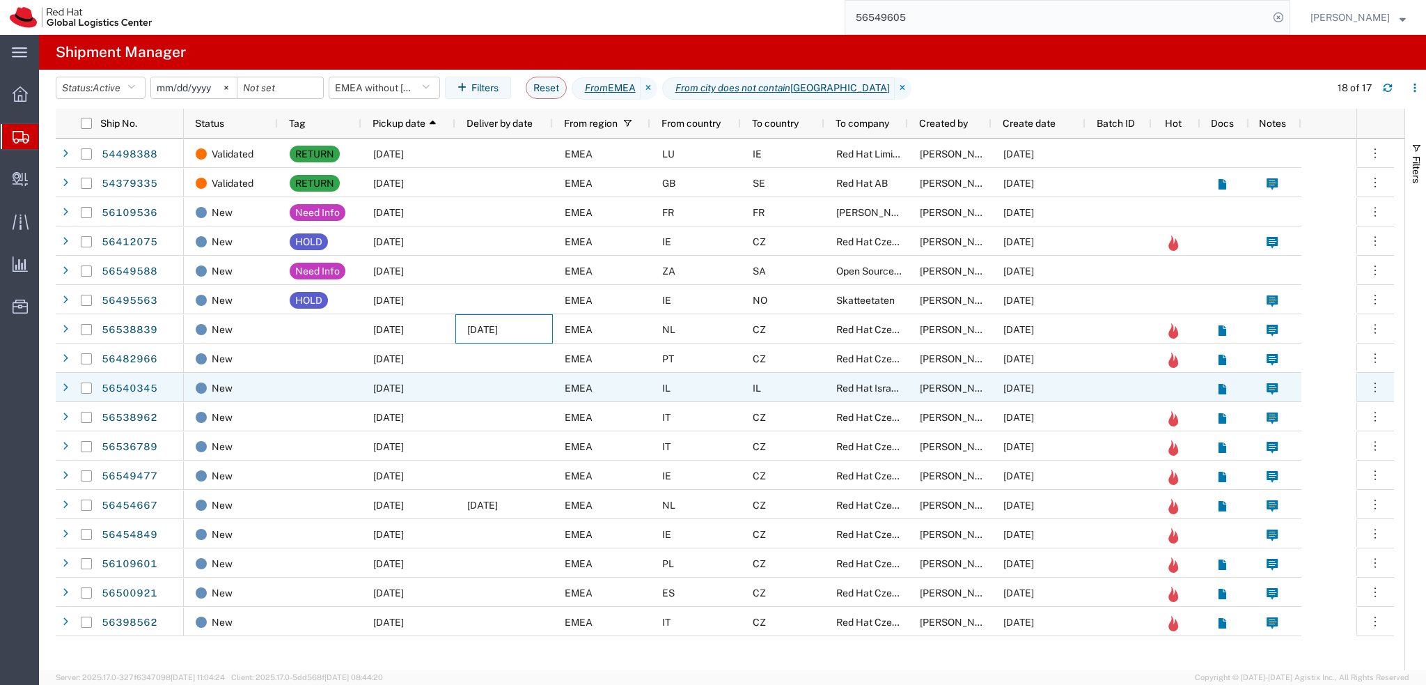
click at [596, 389] on div "EMEA" at bounding box center [602, 387] width 98 height 29
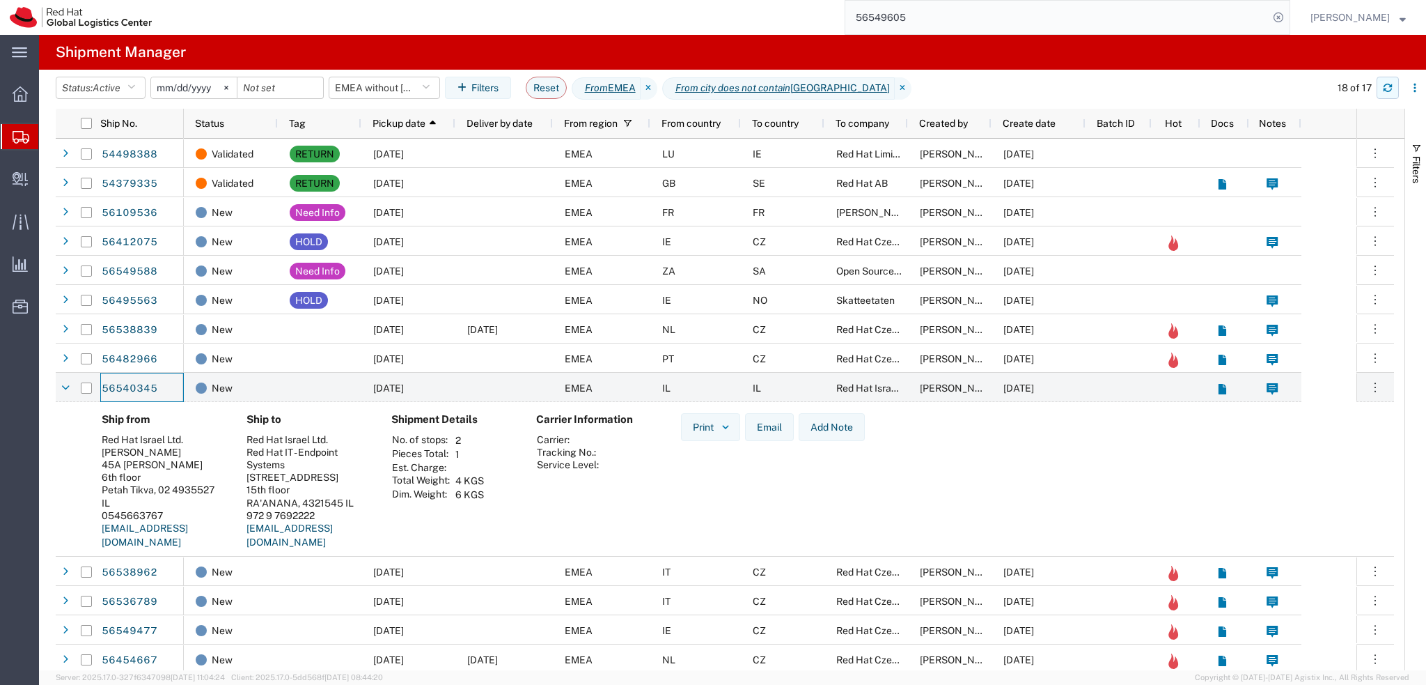
click at [1382, 91] on button "button" at bounding box center [1388, 88] width 22 height 22
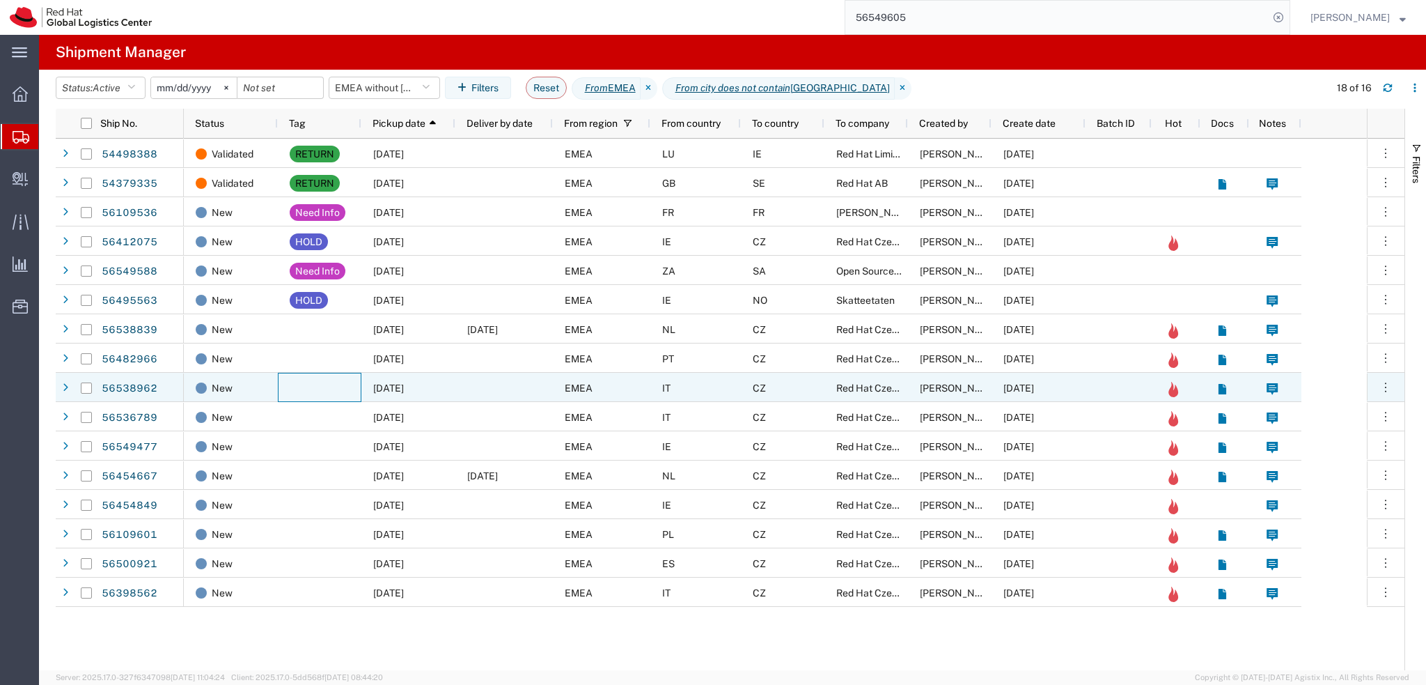
click at [322, 392] on div at bounding box center [320, 387] width 84 height 29
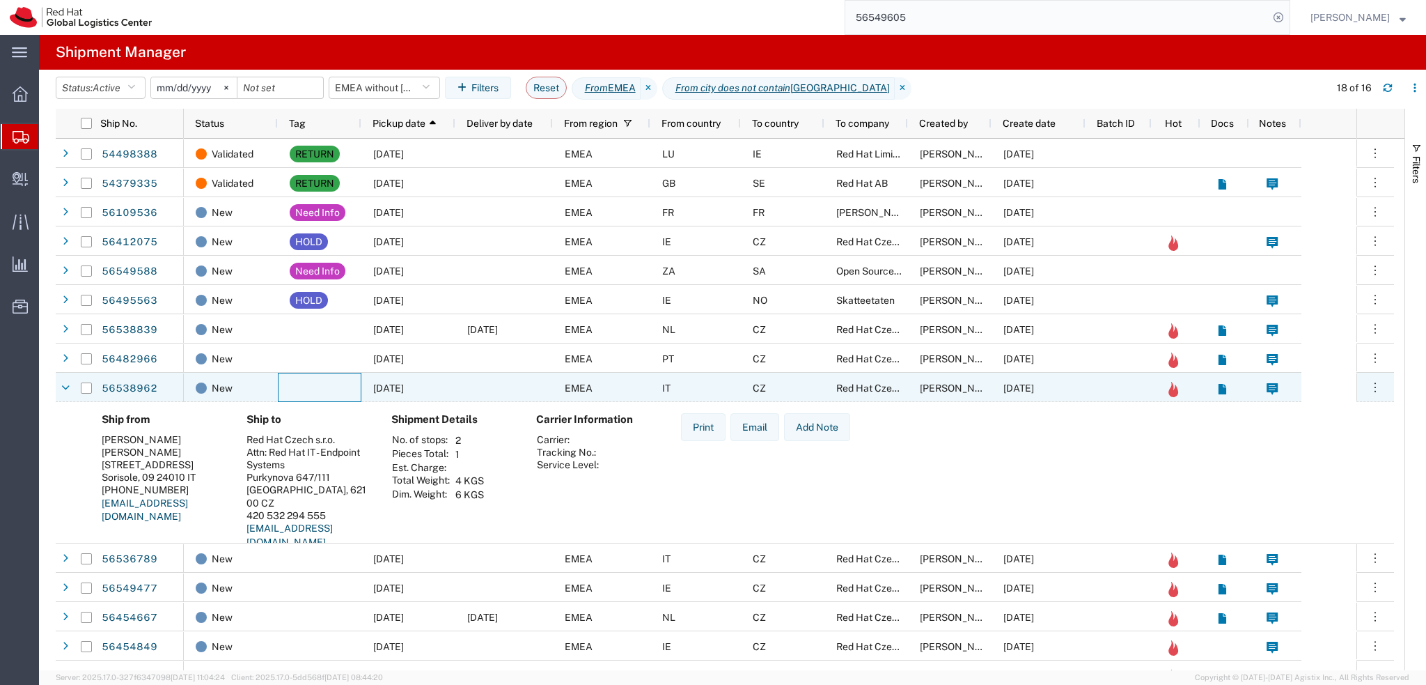
click at [322, 392] on div at bounding box center [320, 387] width 84 height 29
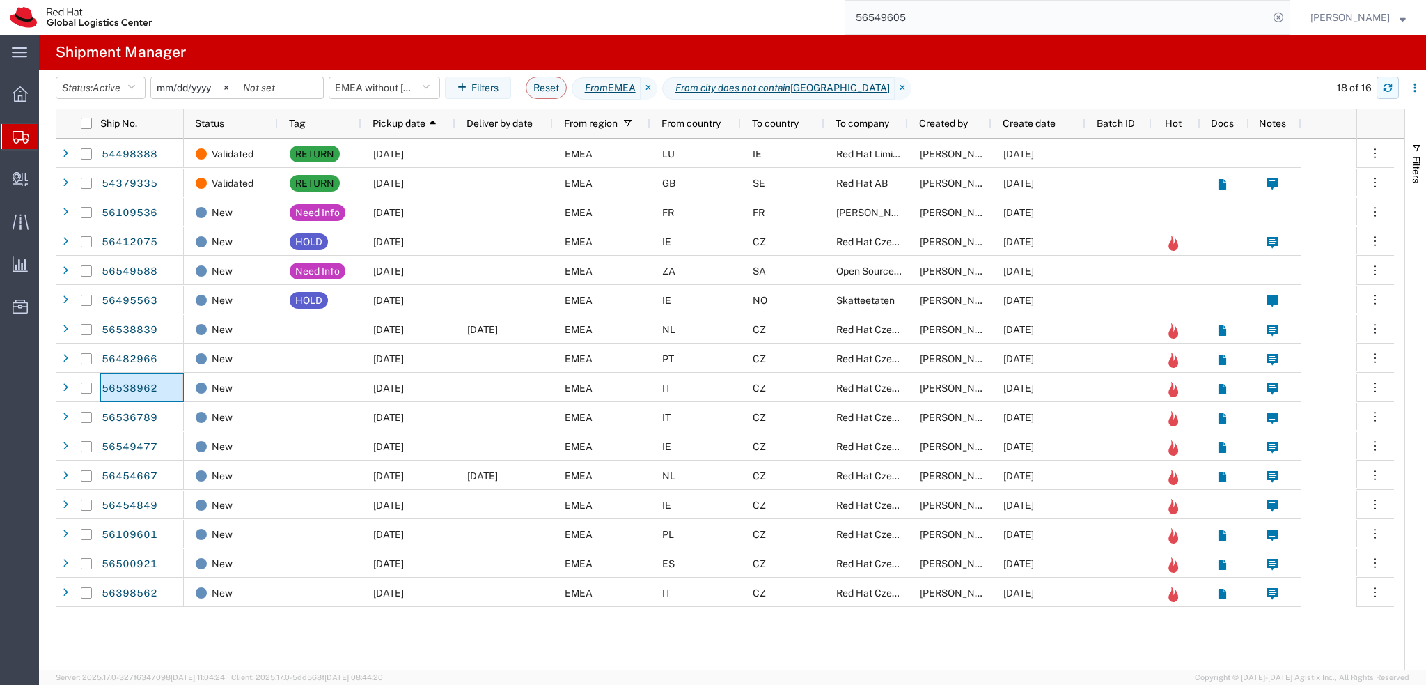
click at [1389, 90] on icon "button" at bounding box center [1388, 88] width 10 height 10
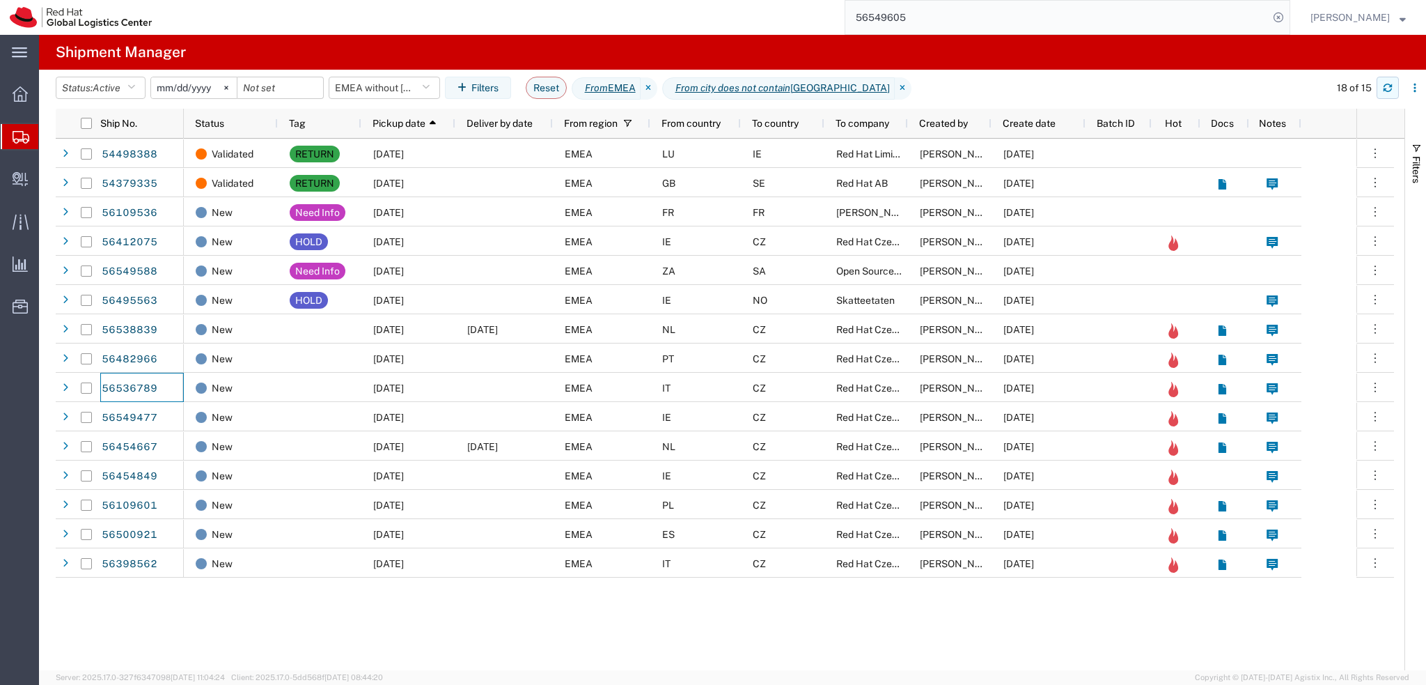
click at [1383, 91] on icon "button" at bounding box center [1388, 88] width 10 height 10
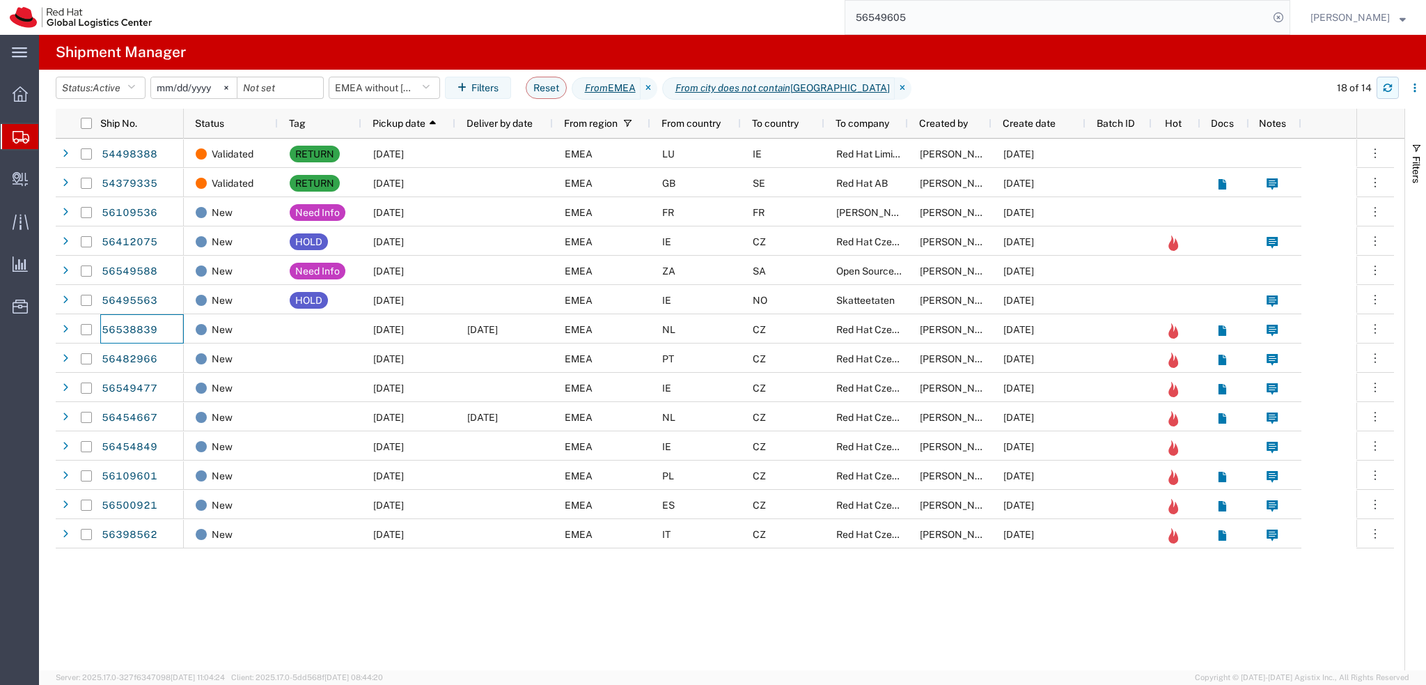
click at [1389, 79] on button "button" at bounding box center [1388, 88] width 22 height 22
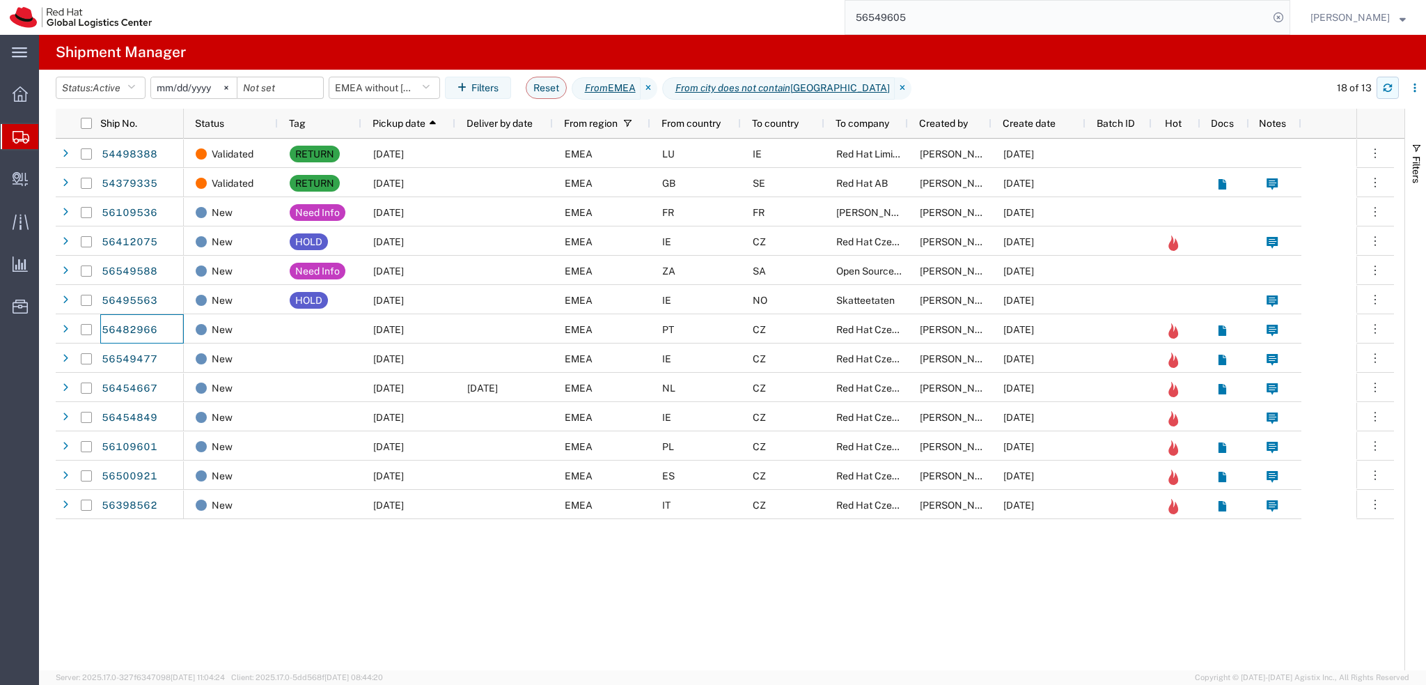
click at [1393, 92] on button "button" at bounding box center [1388, 88] width 22 height 22
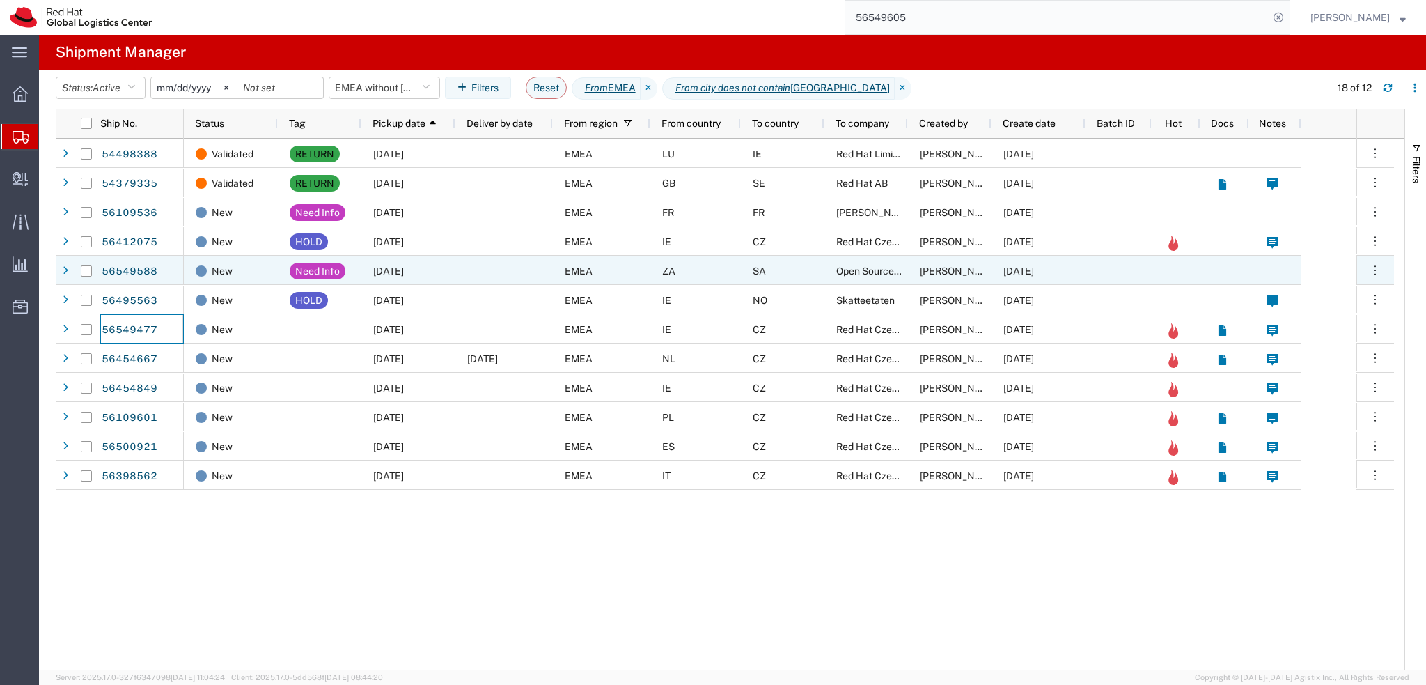
click at [462, 270] on div at bounding box center [504, 270] width 98 height 29
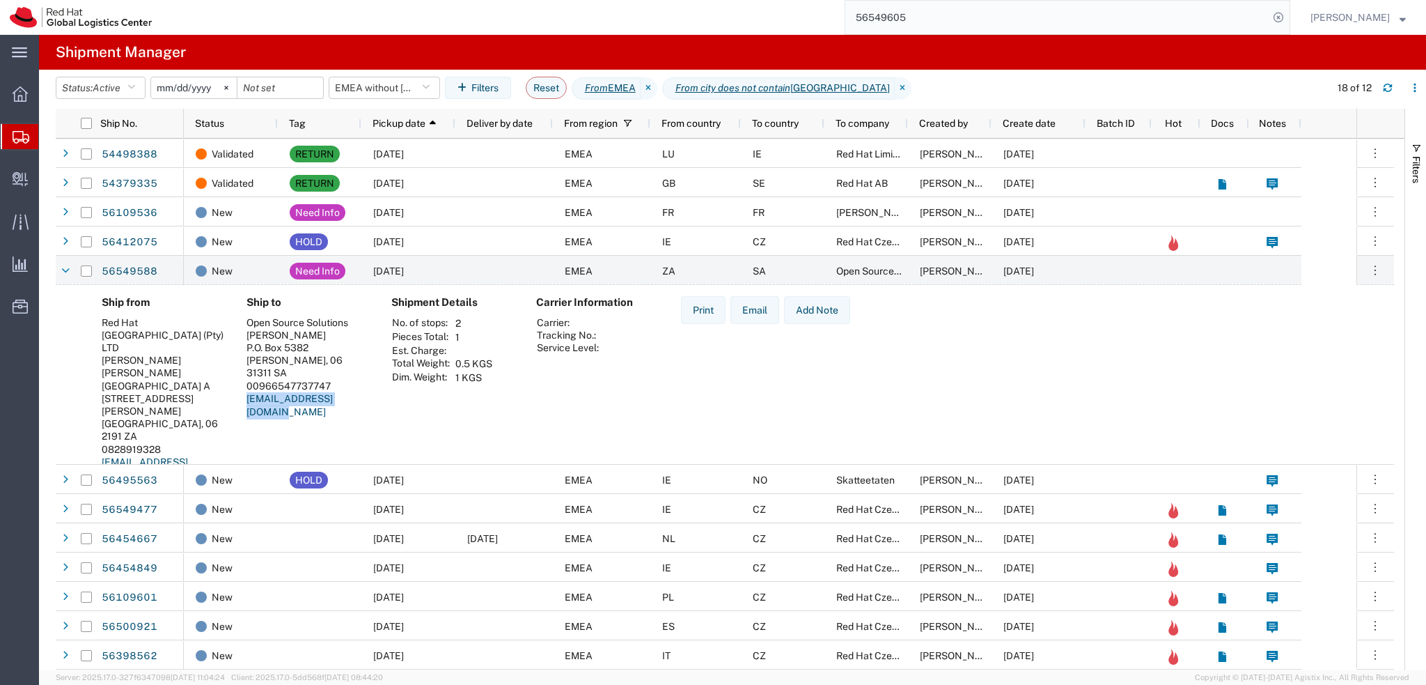
drag, startPoint x: 359, startPoint y: 389, endPoint x: 241, endPoint y: 391, distance: 118.4
click at [241, 391] on div "Ship to Open Source Solutions Mr. Raed AlShaikh P.O. Box 5382 Dhahran, 06 31311…" at bounding box center [307, 394] width 145 height 196
click at [320, 425] on div "Ship to Open Source Solutions Mr. Raed AlShaikh P.O. Box 5382 Dhahran, 06 31311…" at bounding box center [307, 394] width 145 height 196
click at [630, 276] on div "EMEA" at bounding box center [602, 270] width 98 height 29
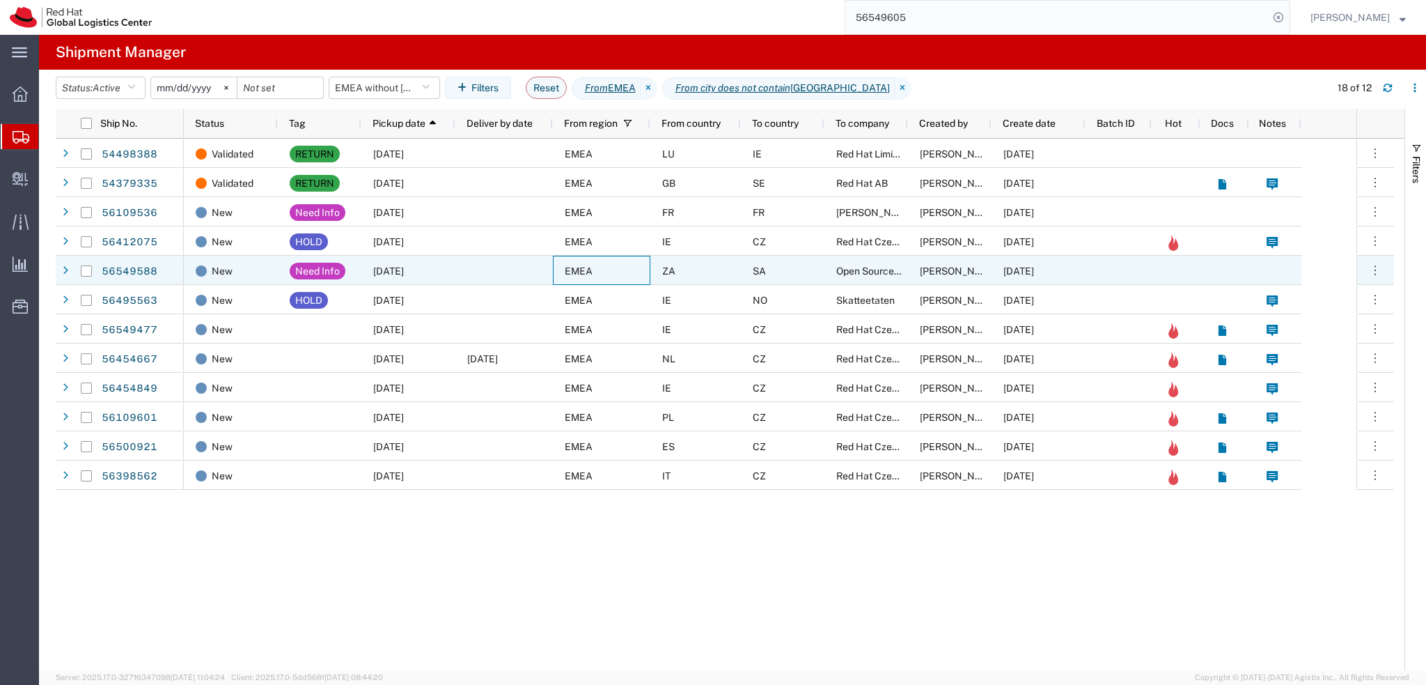
click at [624, 272] on div "EMEA" at bounding box center [602, 270] width 98 height 29
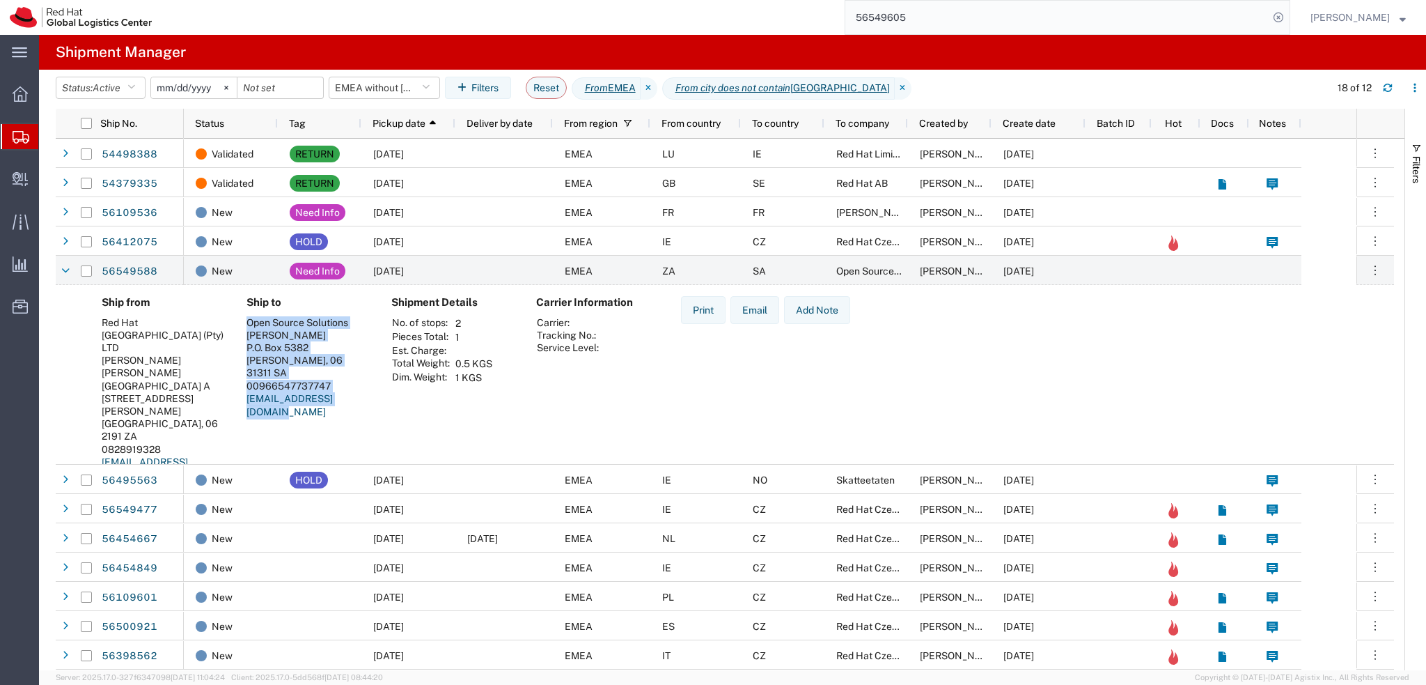
drag, startPoint x: 247, startPoint y: 322, endPoint x: 361, endPoint y: 390, distance: 132.7
click at [361, 390] on address "Open Source Solutions Mr. Raed AlShaikh P.O. Box 5382 Dhahran, 06 31311 SA 0096…" at bounding box center [308, 367] width 123 height 103
copy address "Open Source Solutions Mr. Raed AlShaikh P.O. Box 5382 Dhahran, 06 31311 SA 0096…"
drag, startPoint x: 475, startPoint y: 272, endPoint x: 497, endPoint y: 279, distance: 23.2
click at [475, 272] on div at bounding box center [504, 270] width 98 height 29
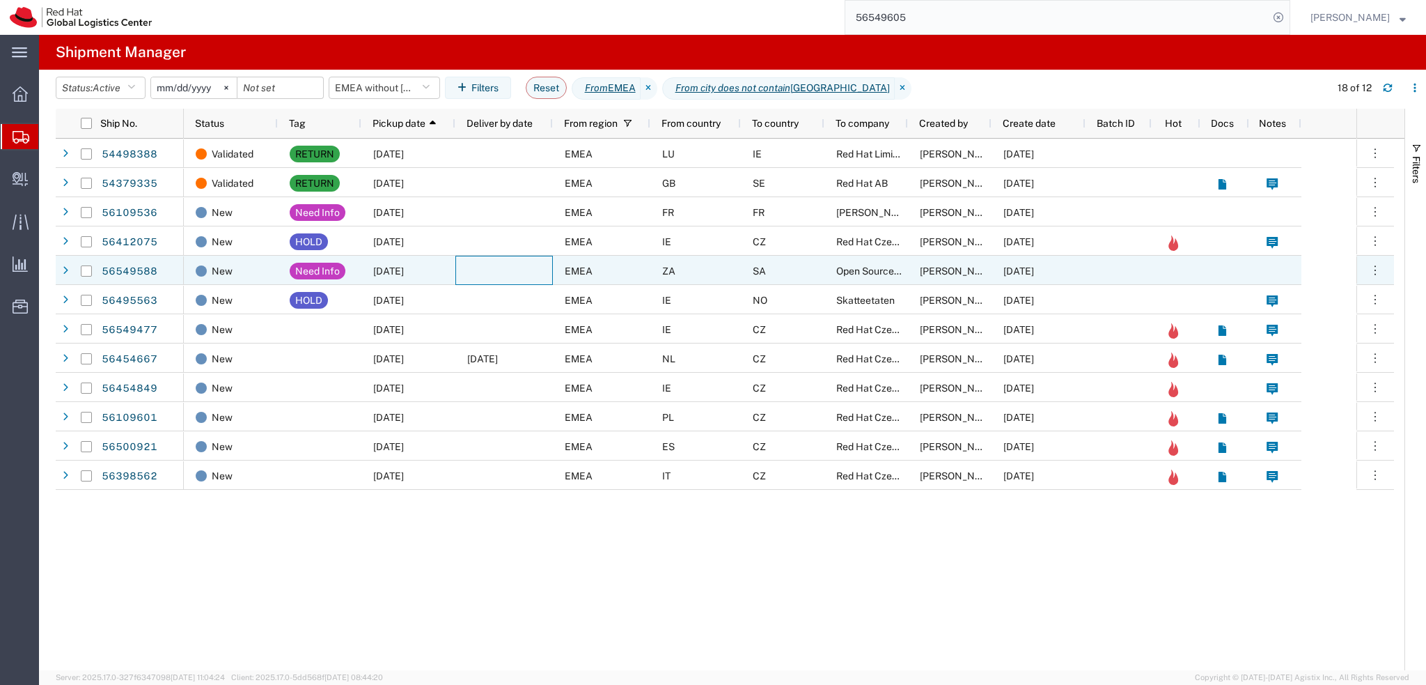
click at [513, 275] on div at bounding box center [504, 270] width 98 height 29
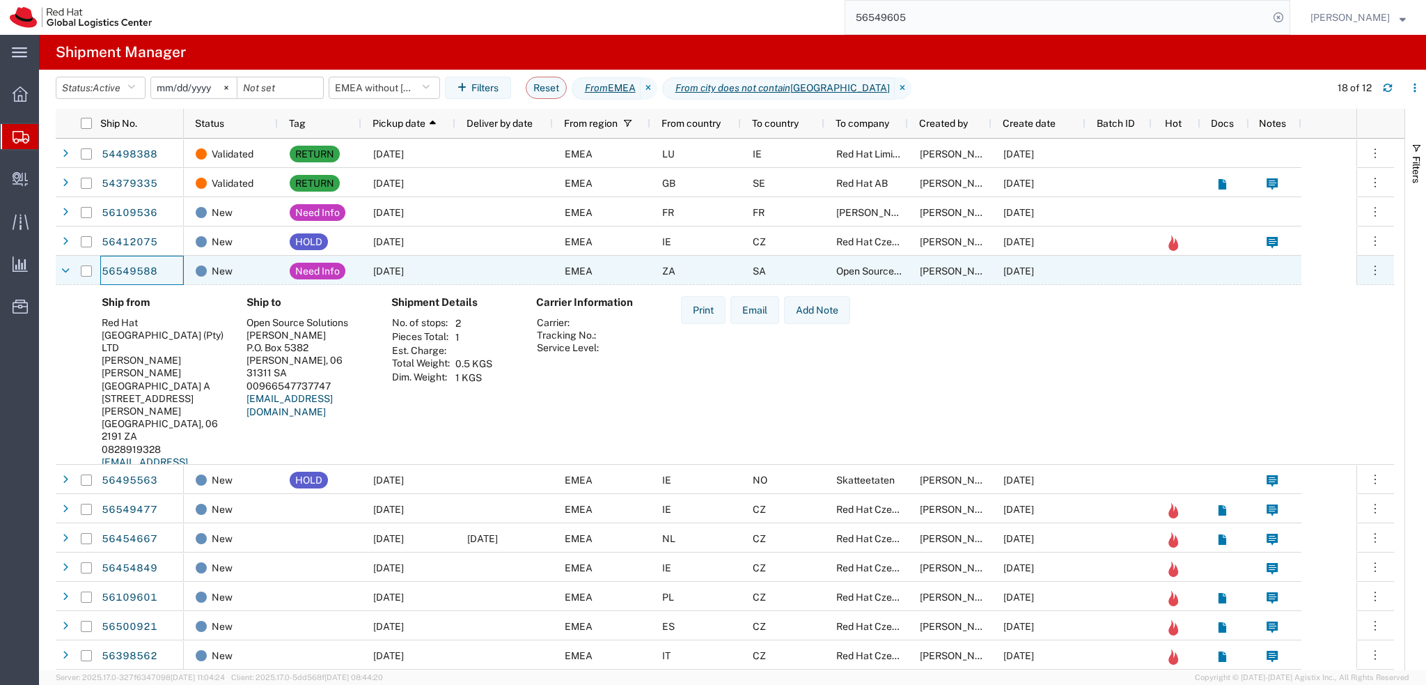
click at [453, 270] on div "08/20/2025" at bounding box center [408, 270] width 94 height 29
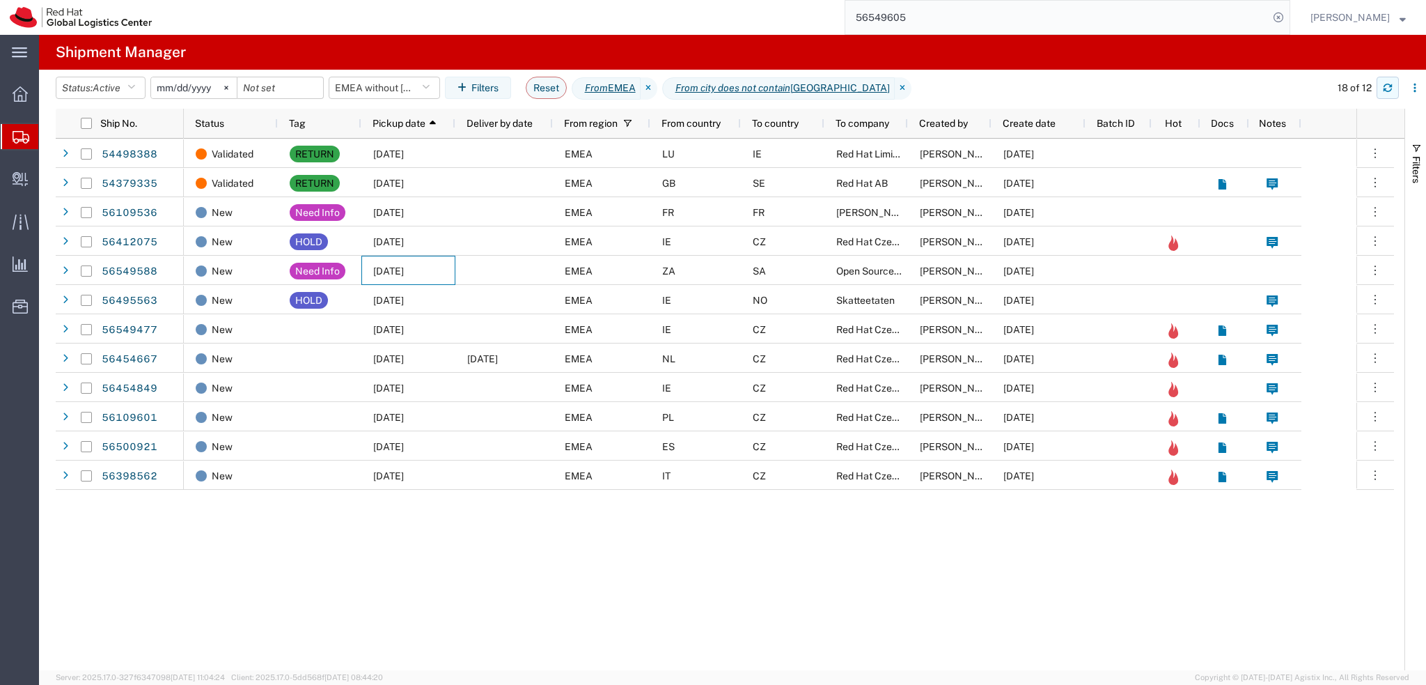
click at [1384, 88] on icon "button" at bounding box center [1388, 88] width 10 height 10
click at [958, 14] on input "56549605" at bounding box center [1056, 17] width 423 height 33
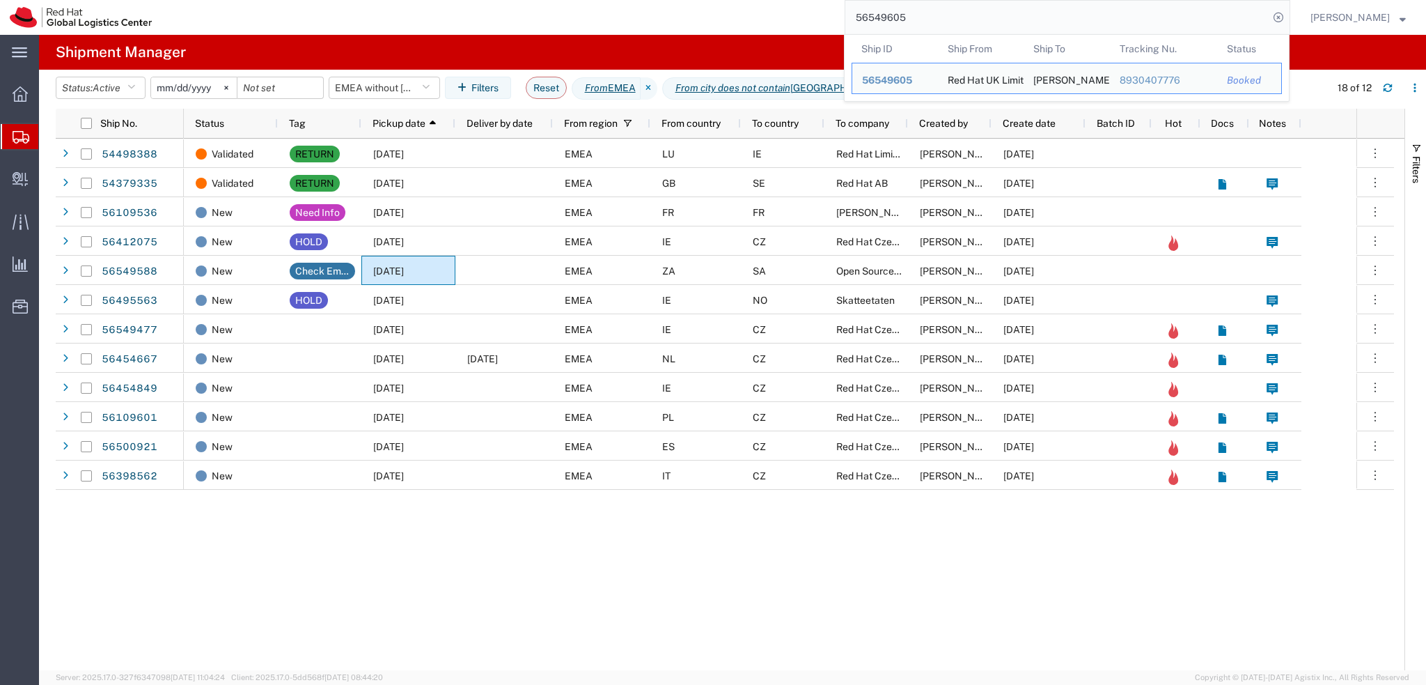
click at [958, 14] on input "56549605" at bounding box center [1056, 17] width 423 height 33
paste input "9901862121"
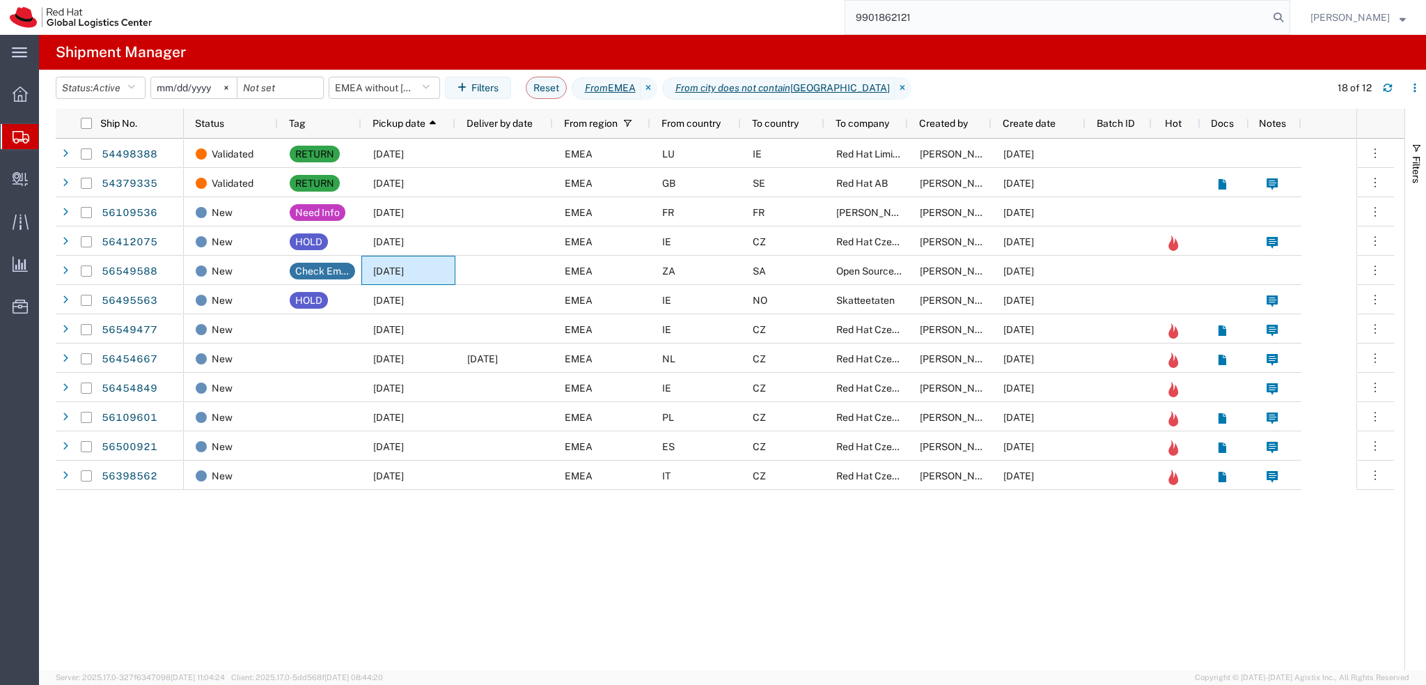
type input "9901862121"
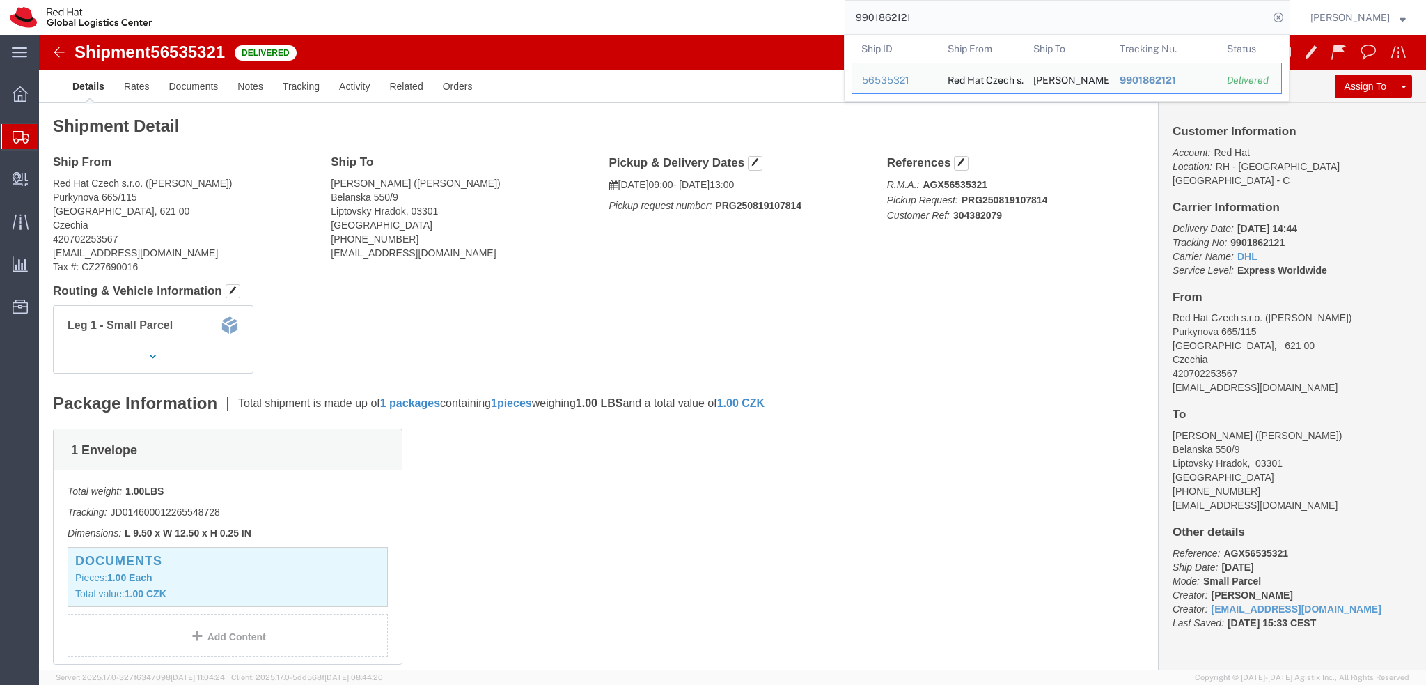
click div "Shipment 56535321 Delivered"
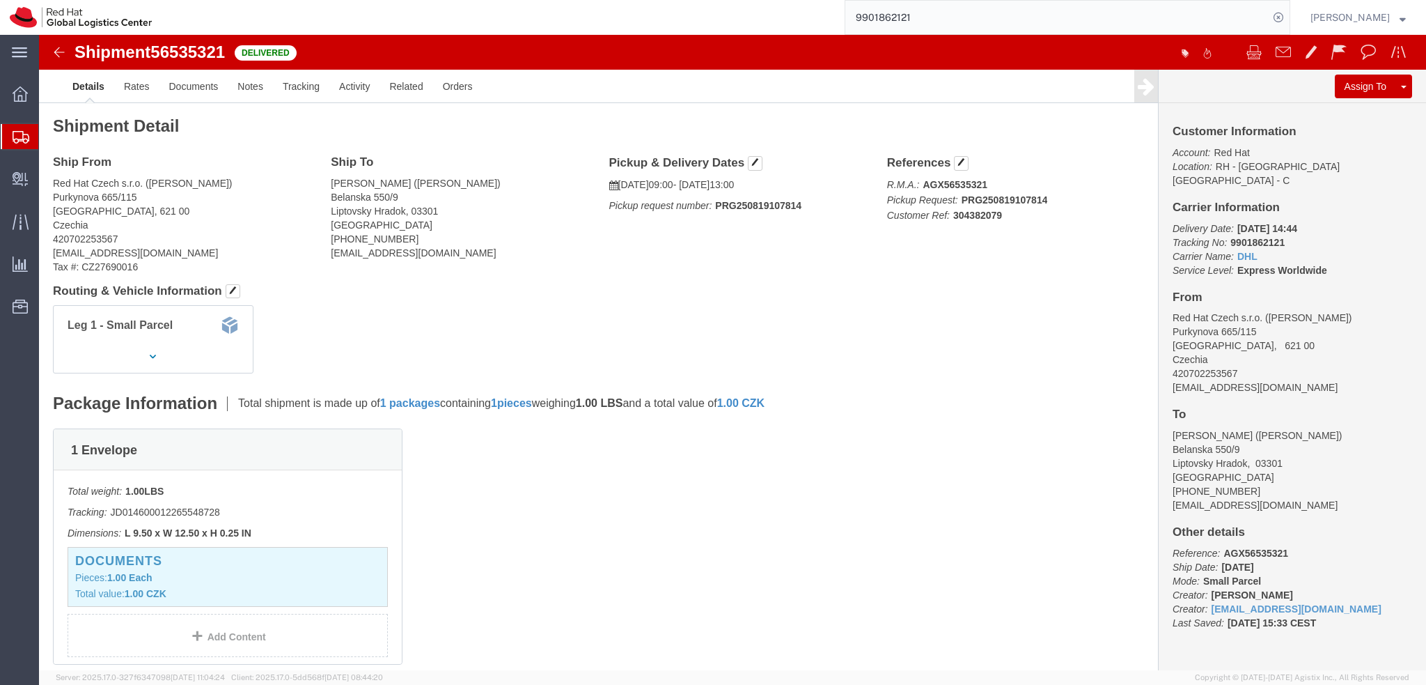
click img
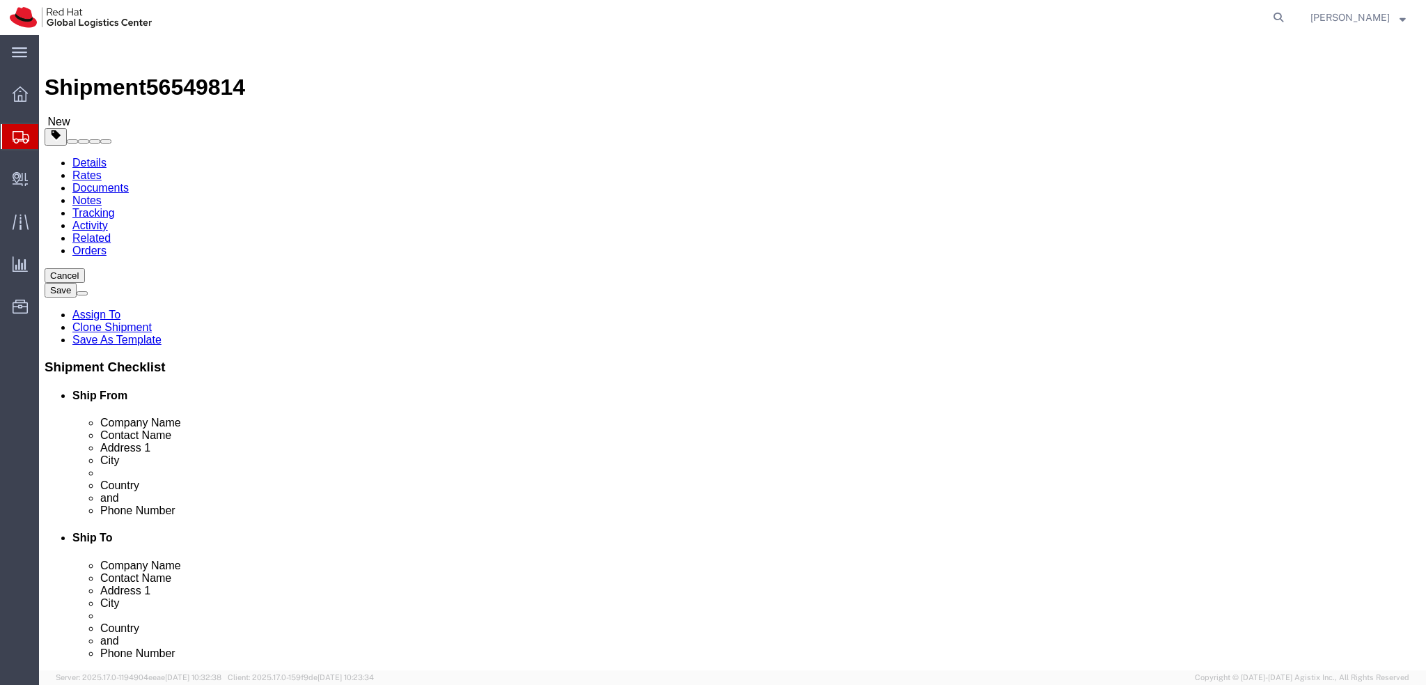
select select "37944"
select select
click icon
click div "Pieces: 1.00 Each Total value: 0.01 EUR"
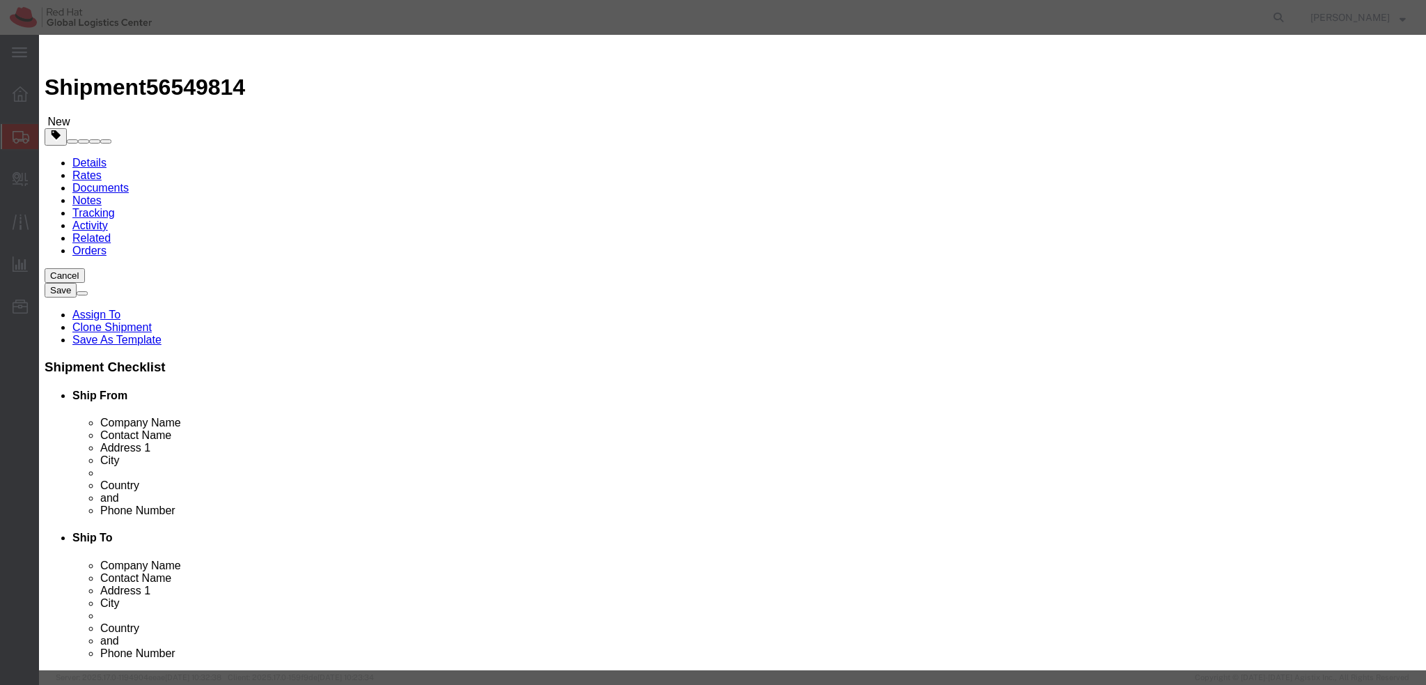
drag, startPoint x: 513, startPoint y: 167, endPoint x: 318, endPoint y: 168, distance: 195.7
click div "Total Value 0.01 Select ADP AED AFN ALL AMD AOA ARS ATS AUD AWG AZN BAM BBD BDT…"
type input "1"
click textarea
type textarea "Documents"
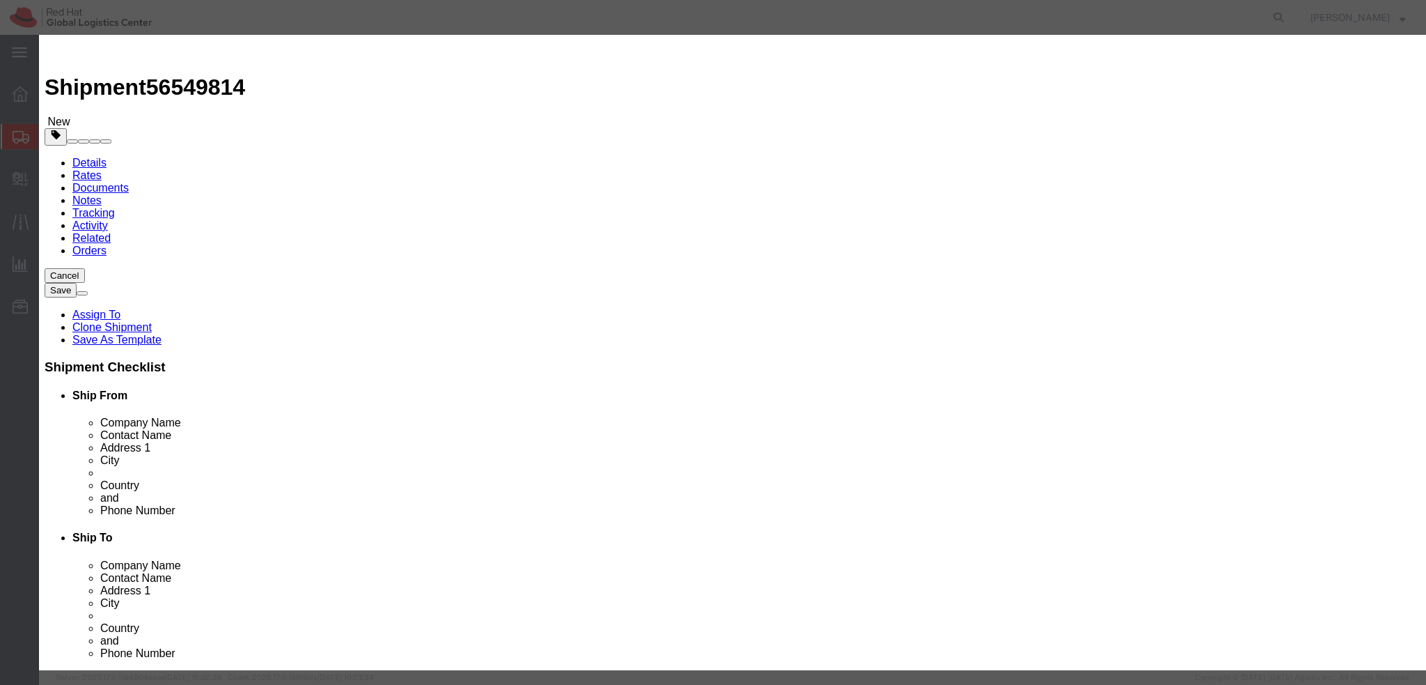
click div "Save & Add Another Save & Close Close"
click button "Save & Close"
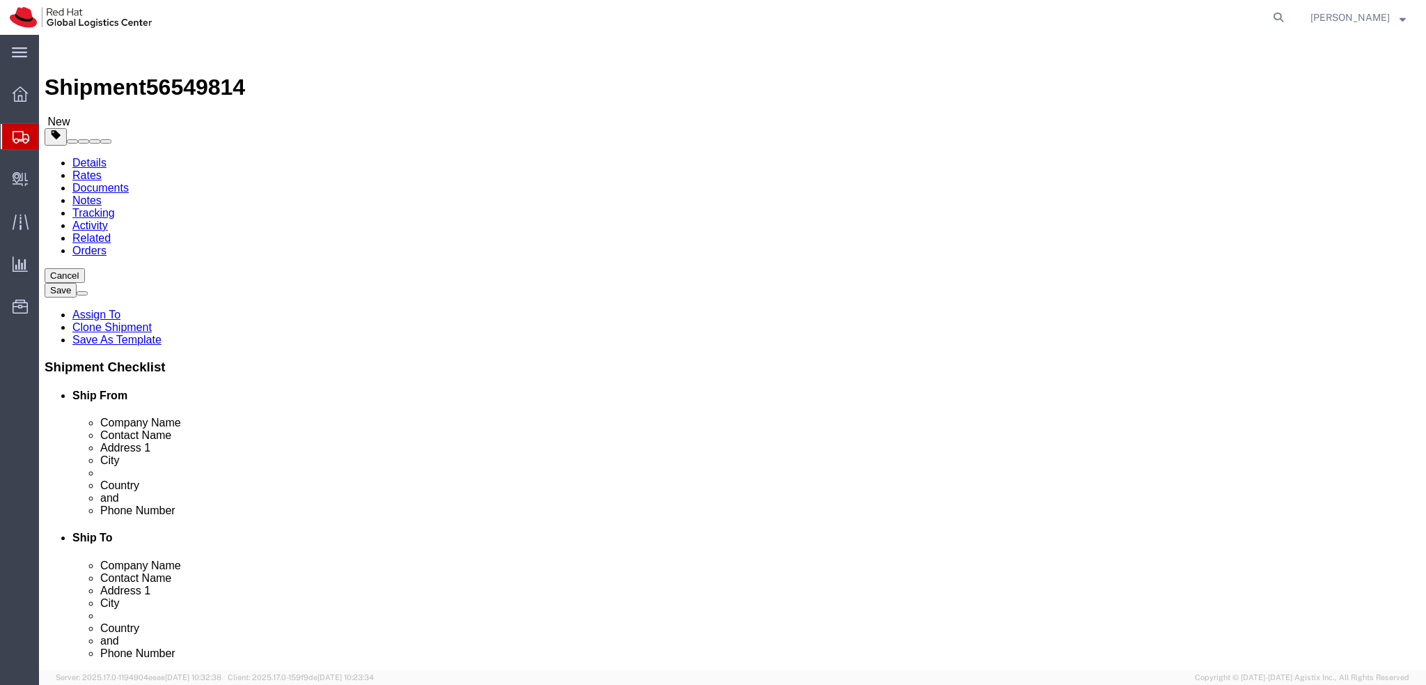
click link "Special Services"
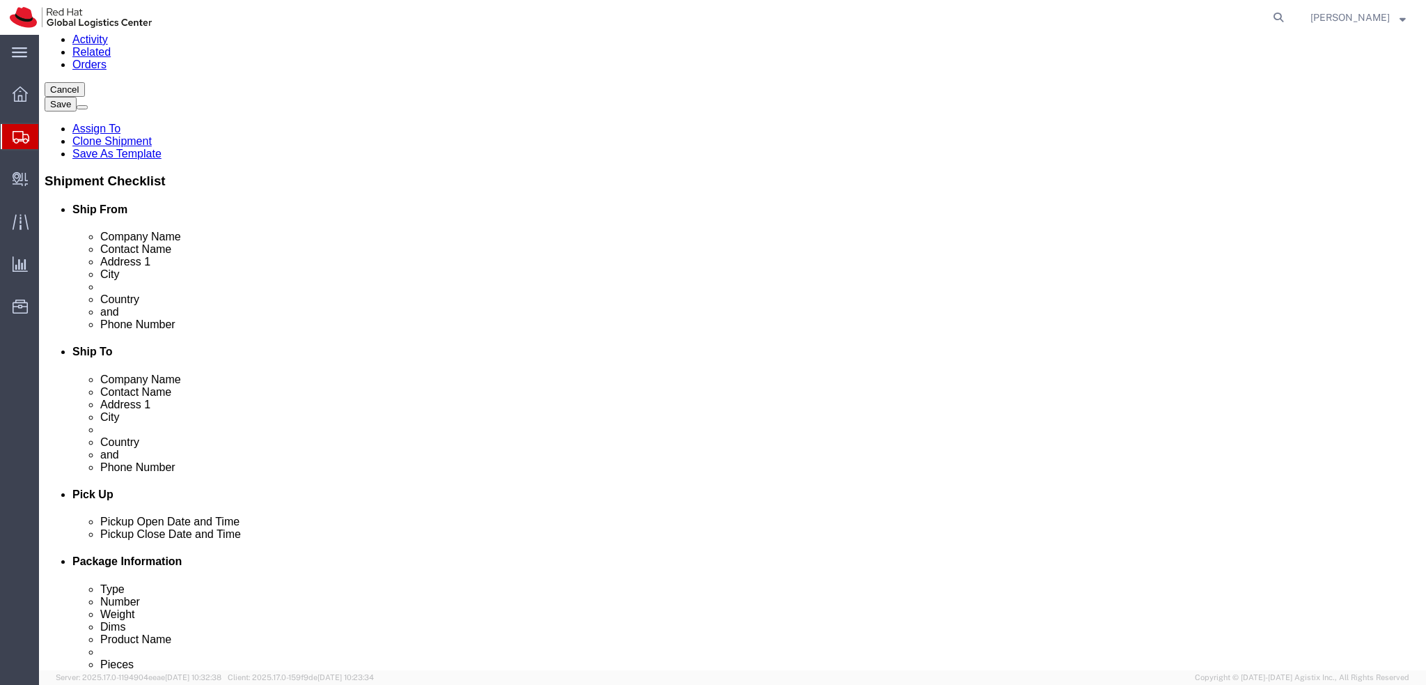
scroll to position [279, 0]
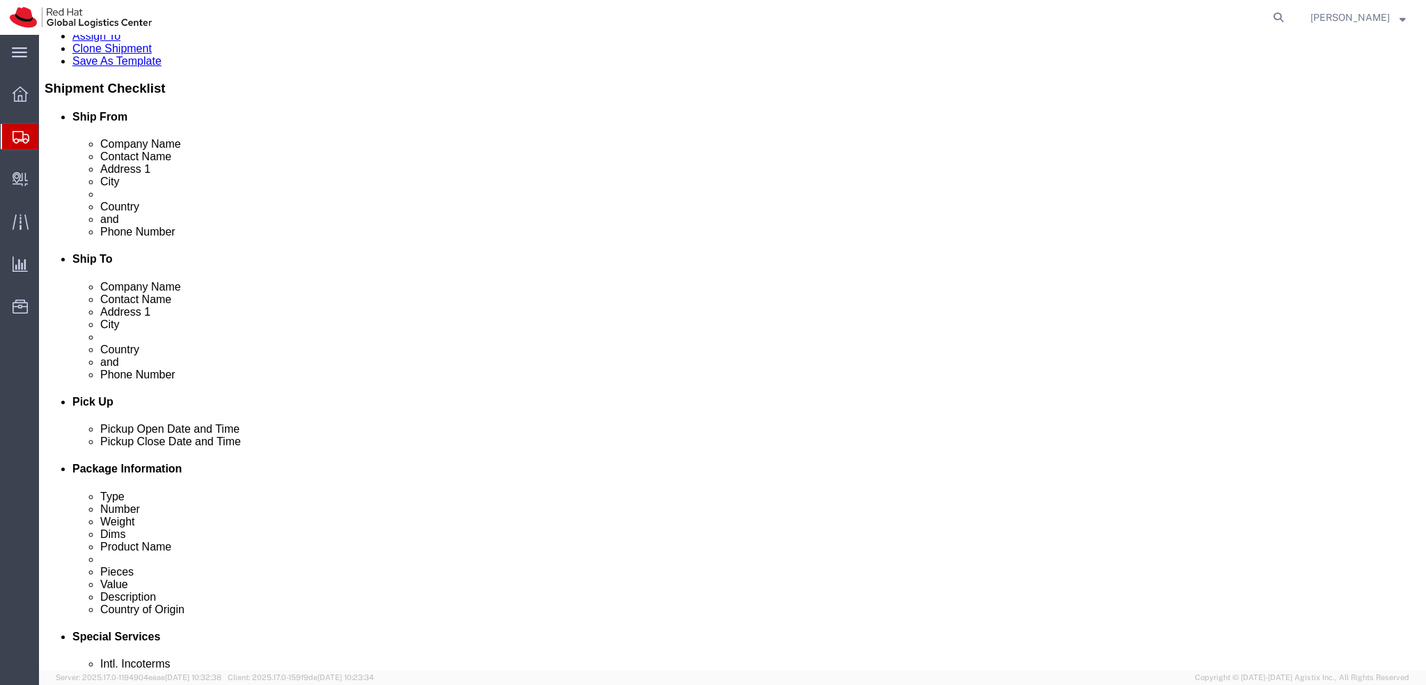
click button "Rate Shipment"
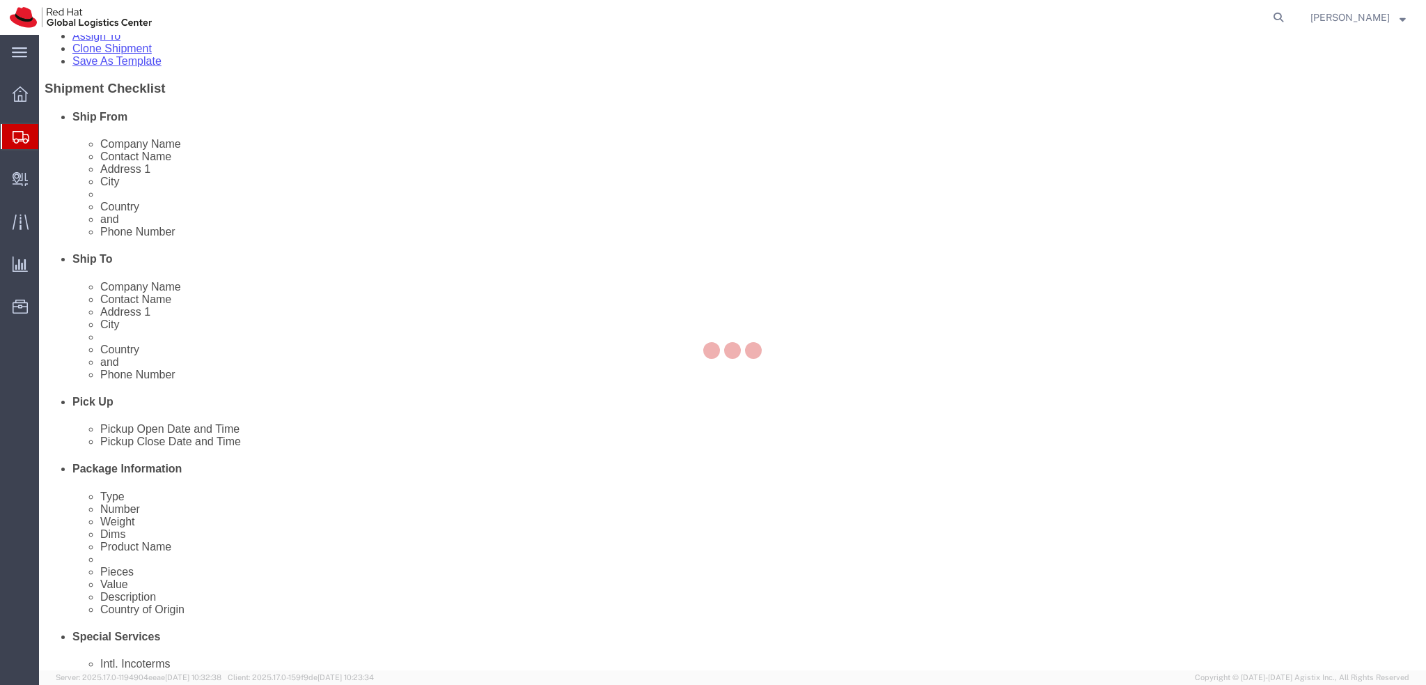
scroll to position [0, 0]
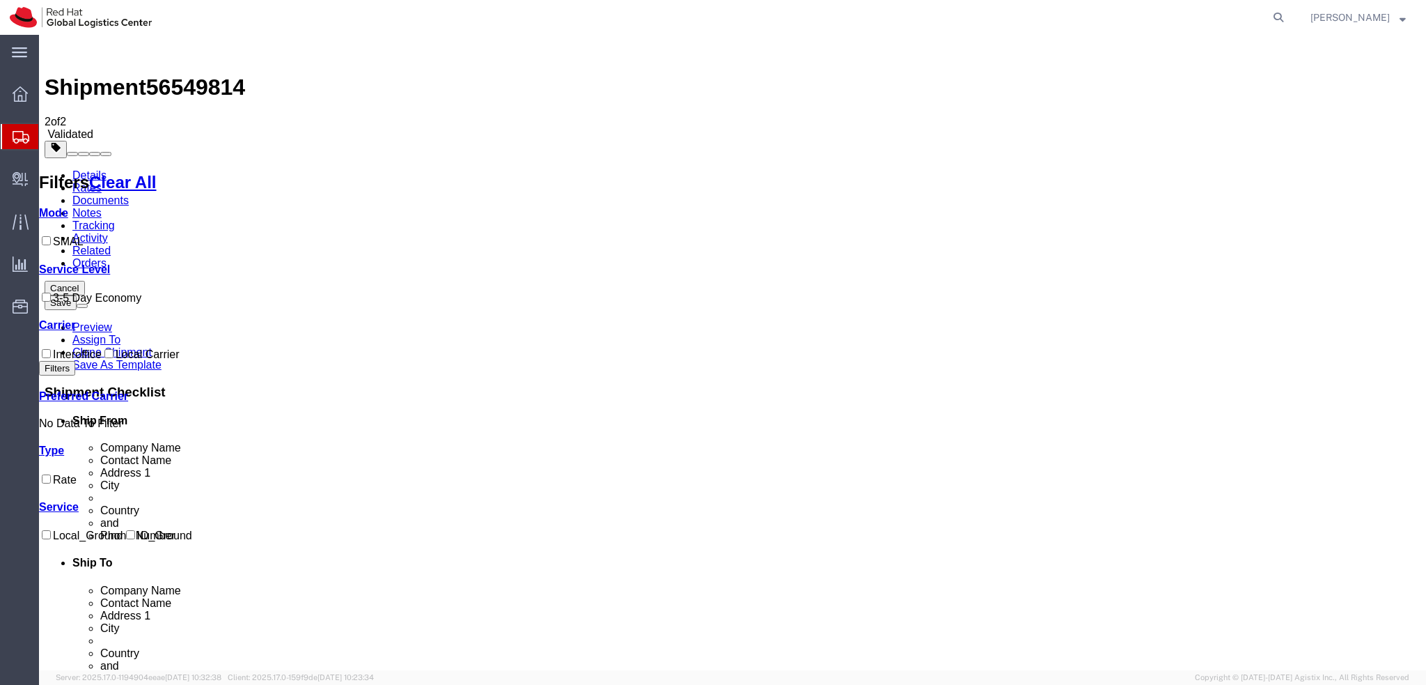
click at [72, 169] on link "Details" at bounding box center [89, 175] width 34 height 12
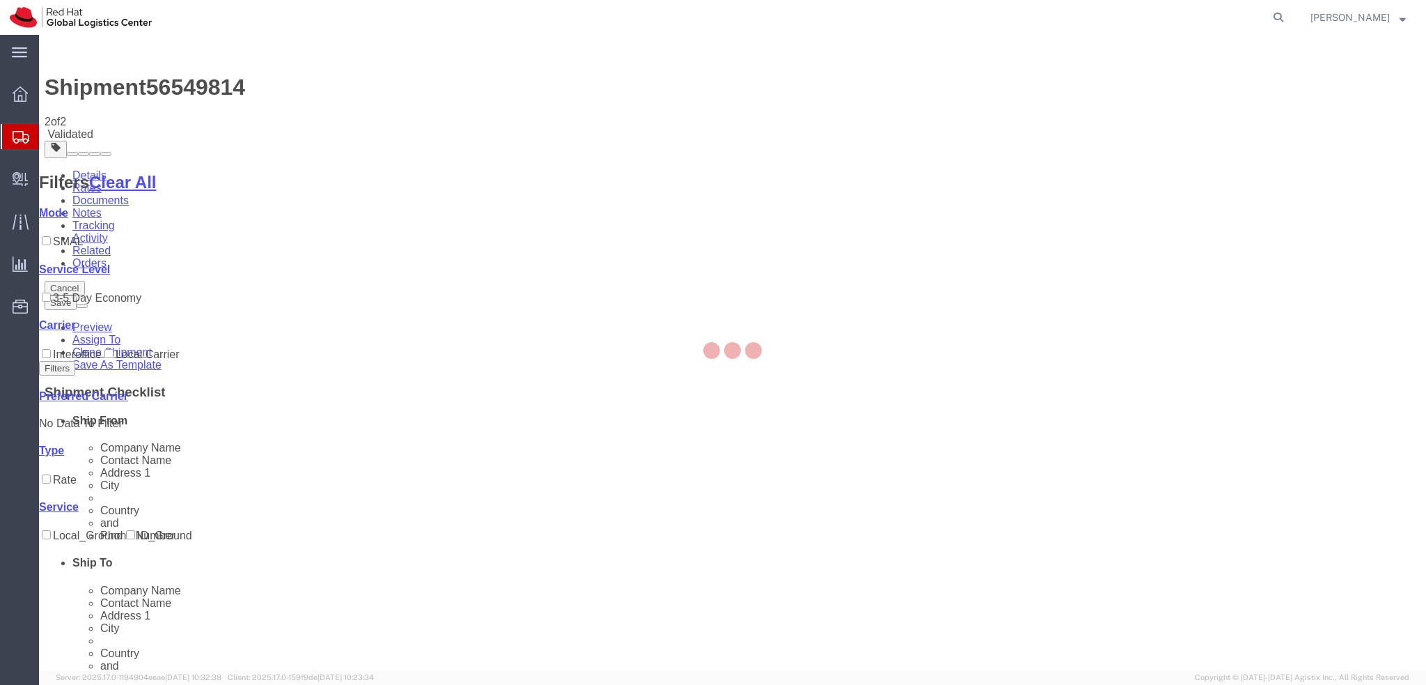
select select "37944"
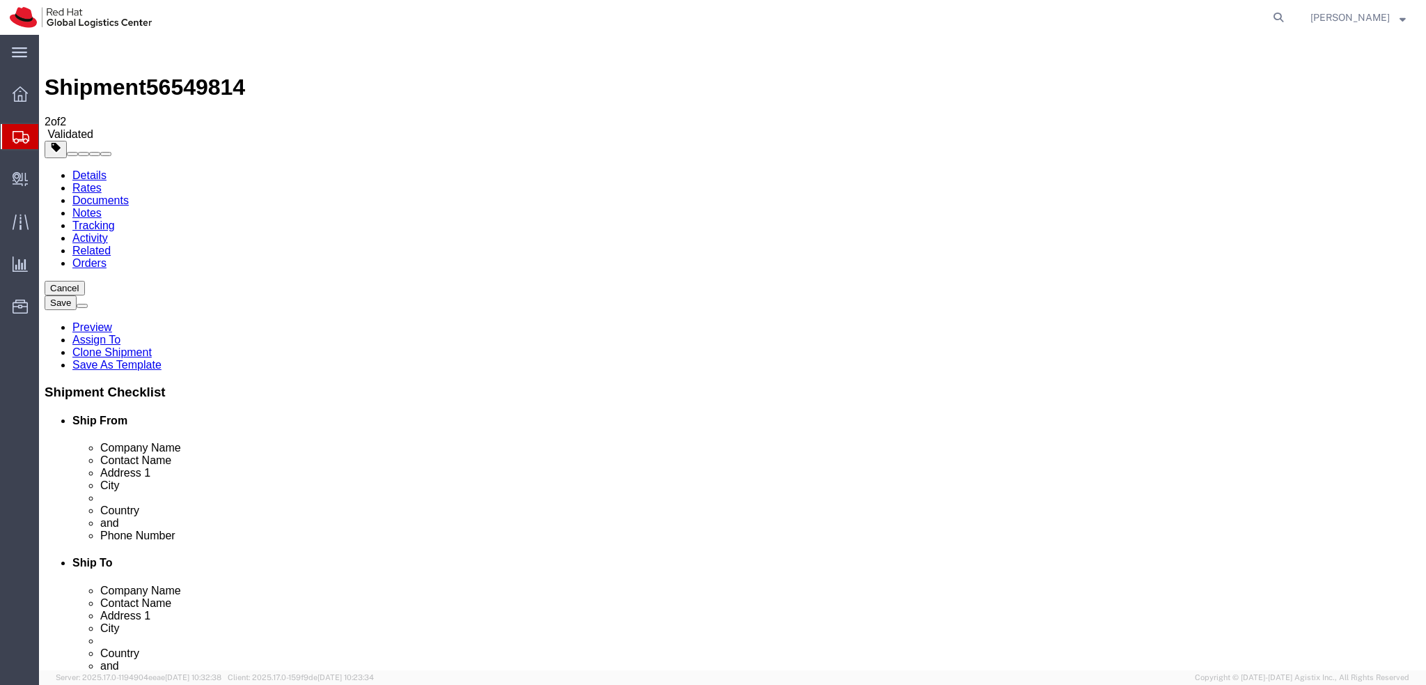
drag, startPoint x: 869, startPoint y: 315, endPoint x: 586, endPoint y: 325, distance: 283.6
click div "Location Select Select My Profile Location [GEOGRAPHIC_DATA] - [GEOGRAPHIC_DATA…"
click input "H-1055"
type input "1055"
click button "Rate Shipment"
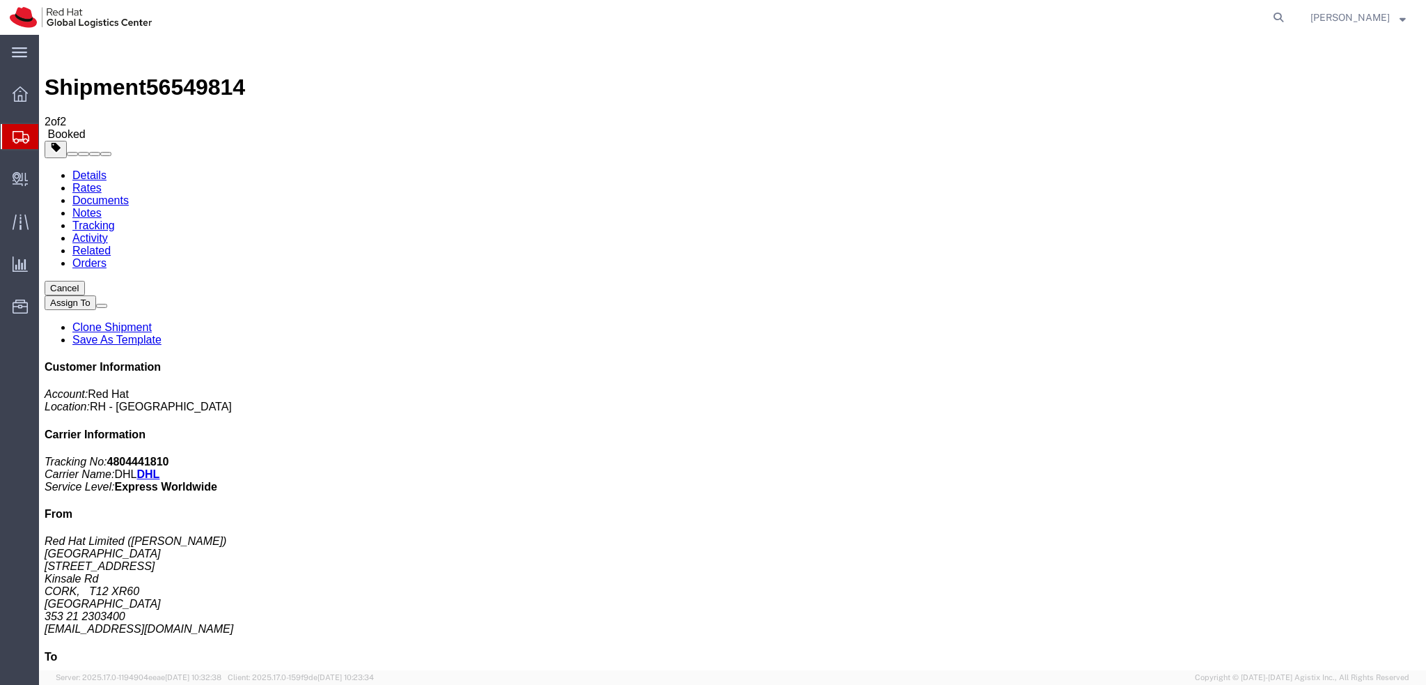
click at [92, 169] on link "Details" at bounding box center [89, 175] width 34 height 12
click button "button"
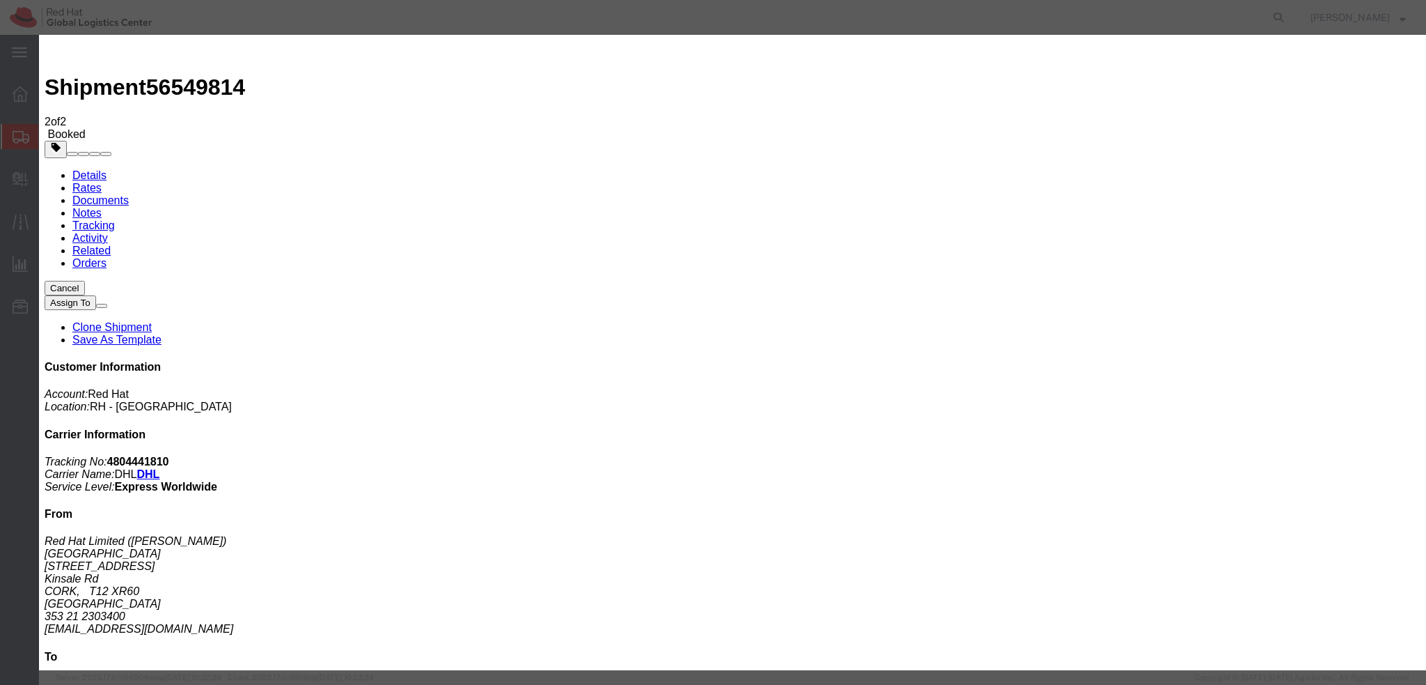
click div "[DATE] 3:11 PM"
click input "3:11 PM"
type input "12:00 PM"
click button "Apply"
click div "[DATE] 1:00 PM"
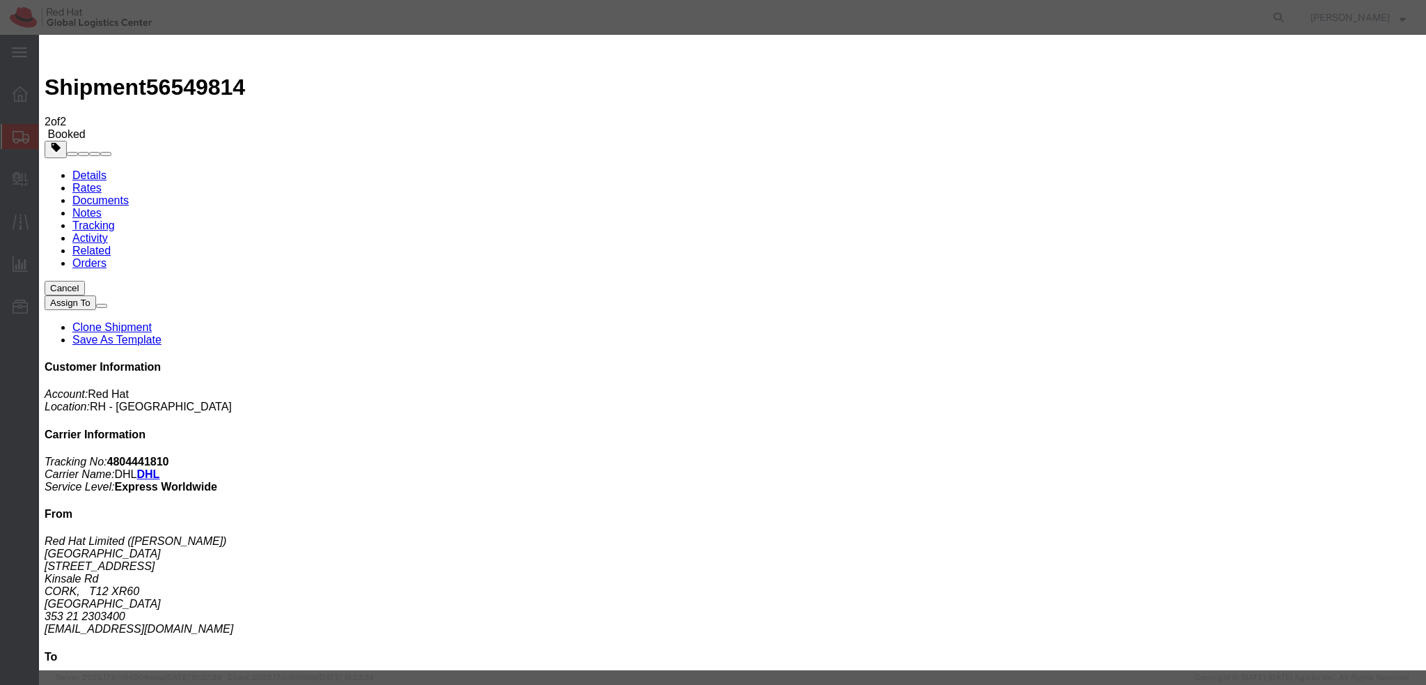
type input "3:00 PM"
click button "Apply"
click button "Save"
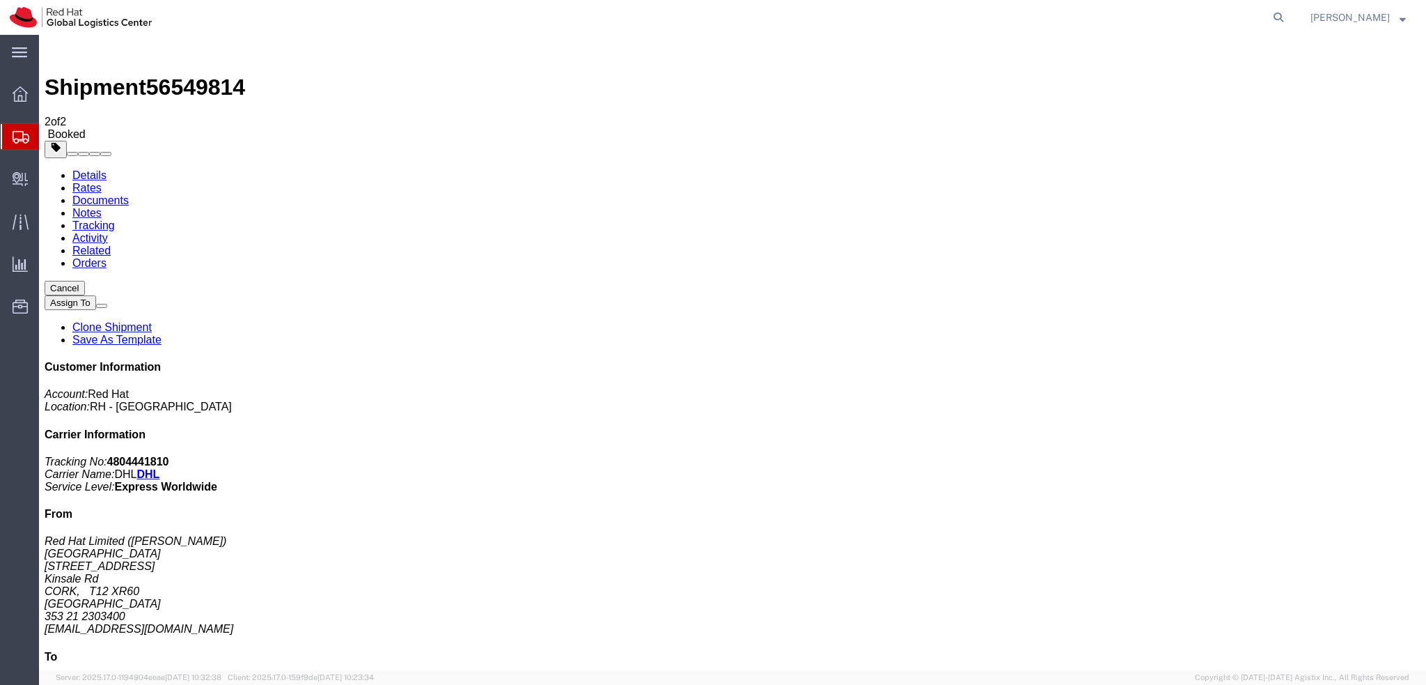
click button "Close"
click link "Documents"
click at [1217, 535] on address "Red Hat Limited ([PERSON_NAME]) [GEOGRAPHIC_DATA][STREET_ADDRESS] 353 21 230340…" at bounding box center [733, 585] width 1376 height 100
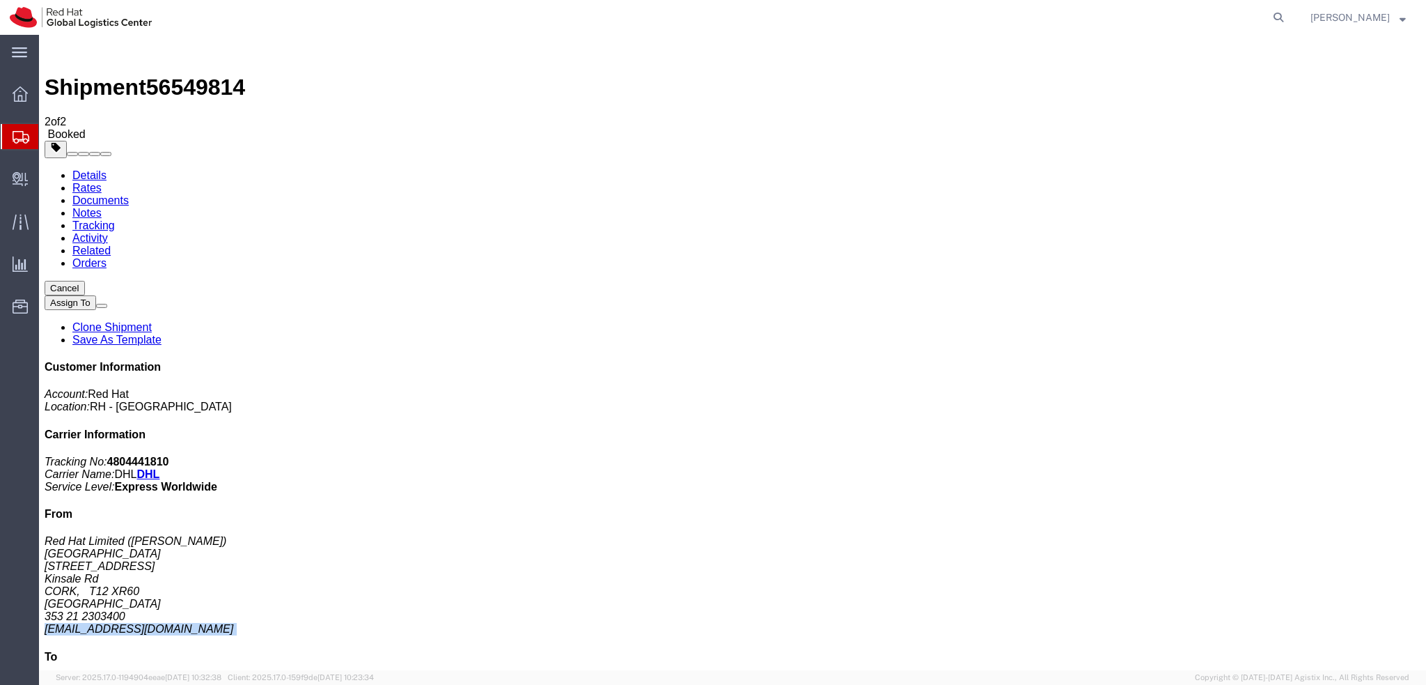
copy div "[EMAIL_ADDRESS][DOMAIN_NAME]"
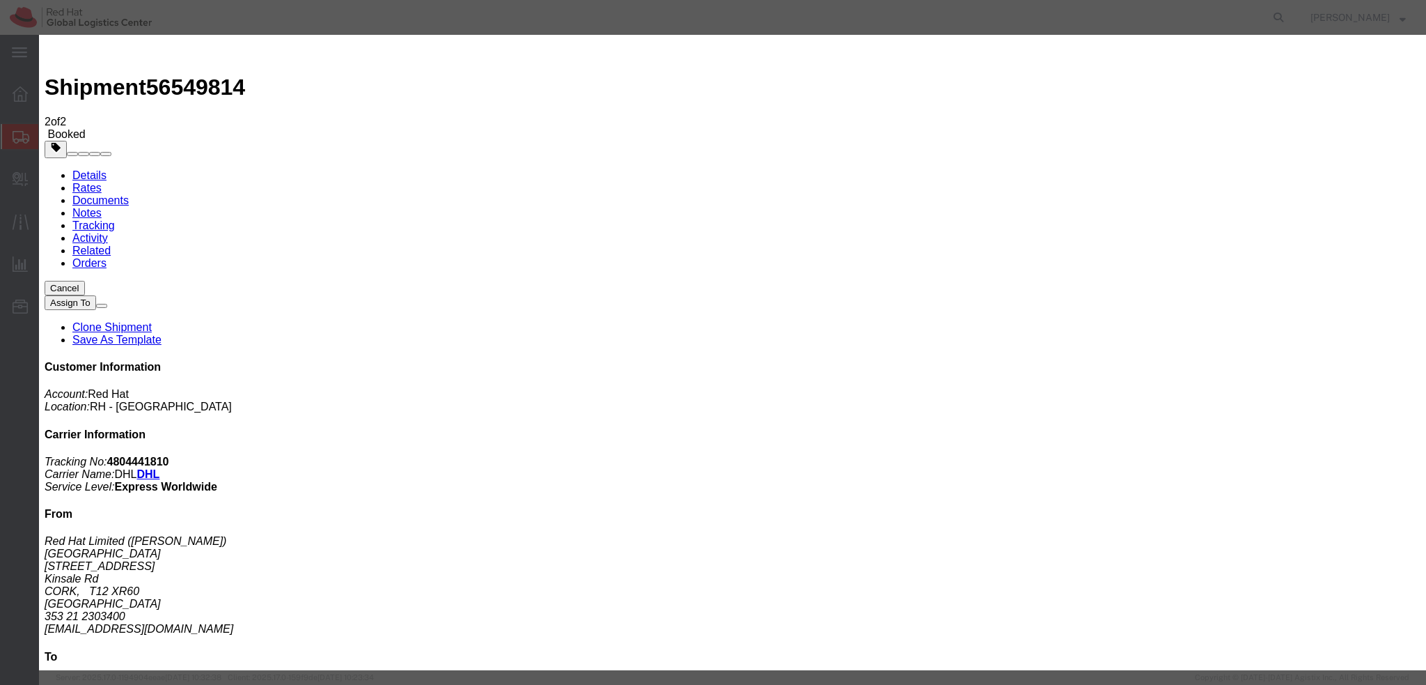
paste input "[EMAIL_ADDRESS][DOMAIN_NAME]"
type input "[EMAIL_ADDRESS][DOMAIN_NAME]"
paste input "[EMAIL_ADDRESS][DOMAIN_NAME]"
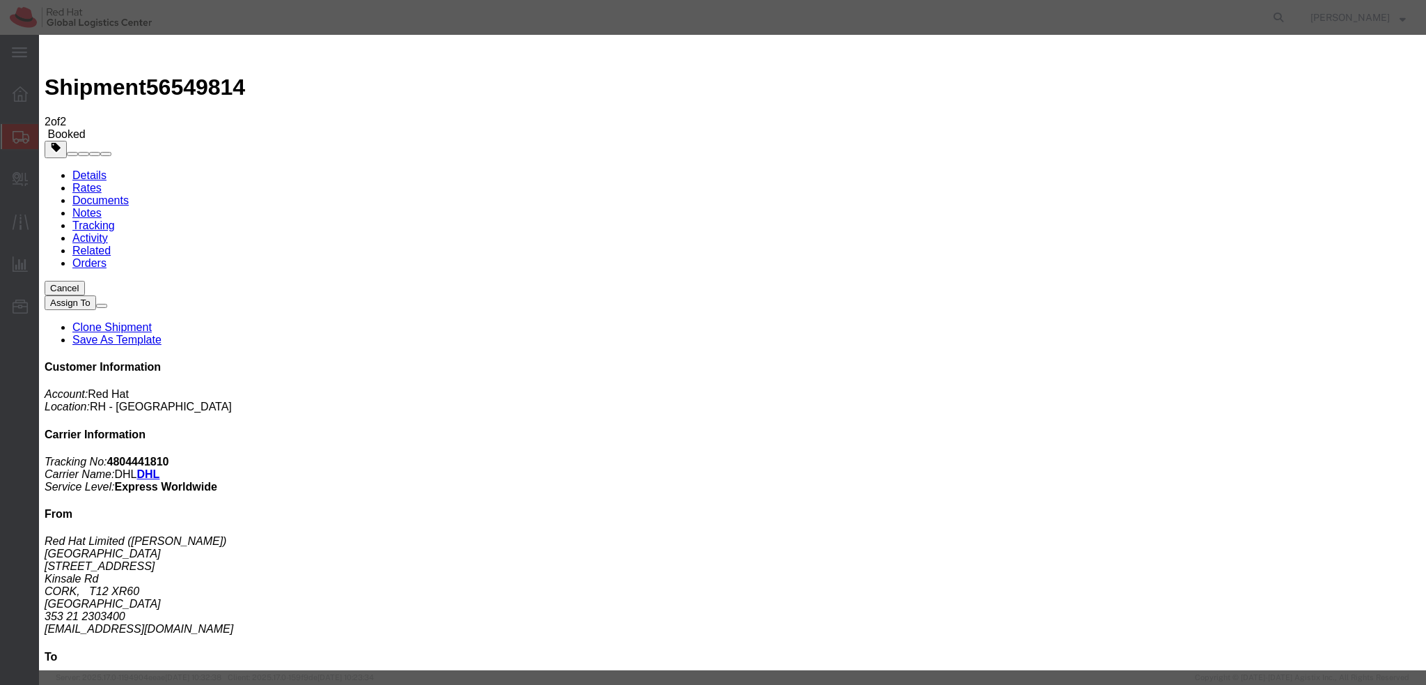
type input "[EMAIL_ADDRESS][DOMAIN_NAME]"
paste textarea "Hi A, please find the label for your shipment to B attached to this email. Plea…"
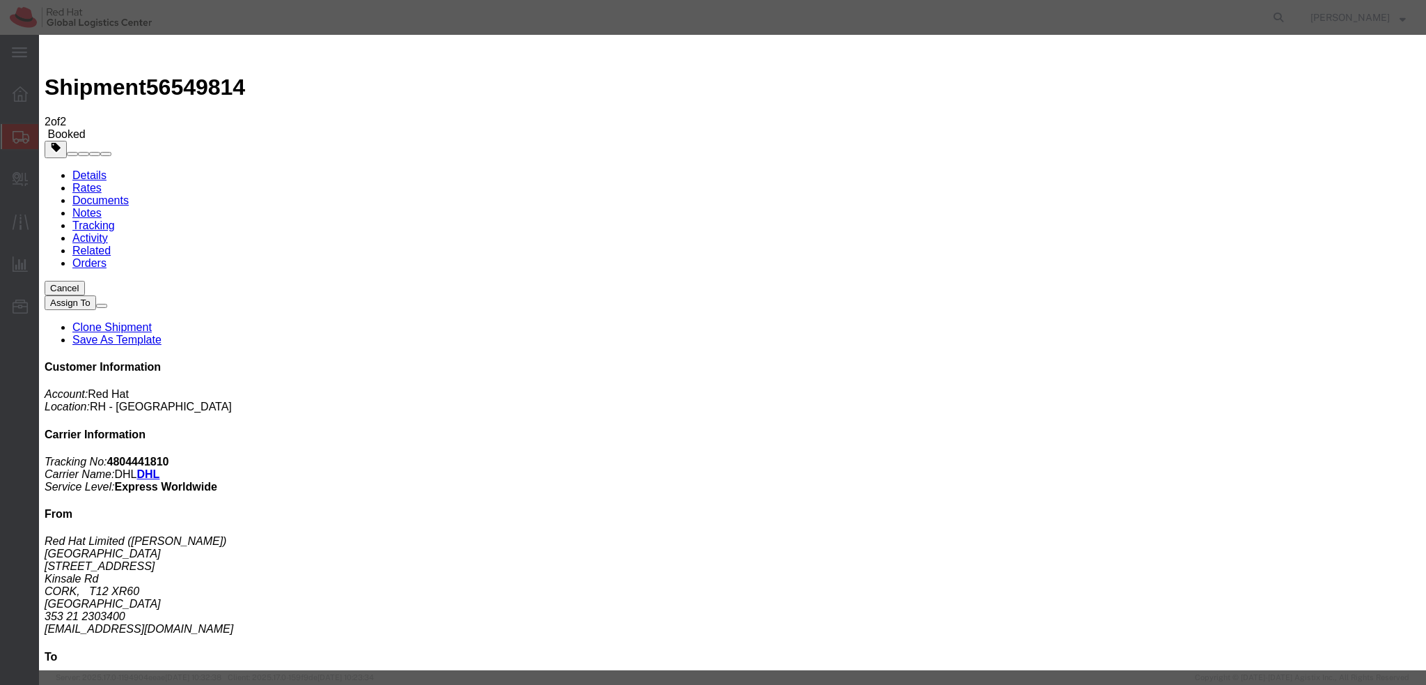
type textarea "Hi Sinead, please find the label for your shipment to [GEOGRAPHIC_DATA] attache…"
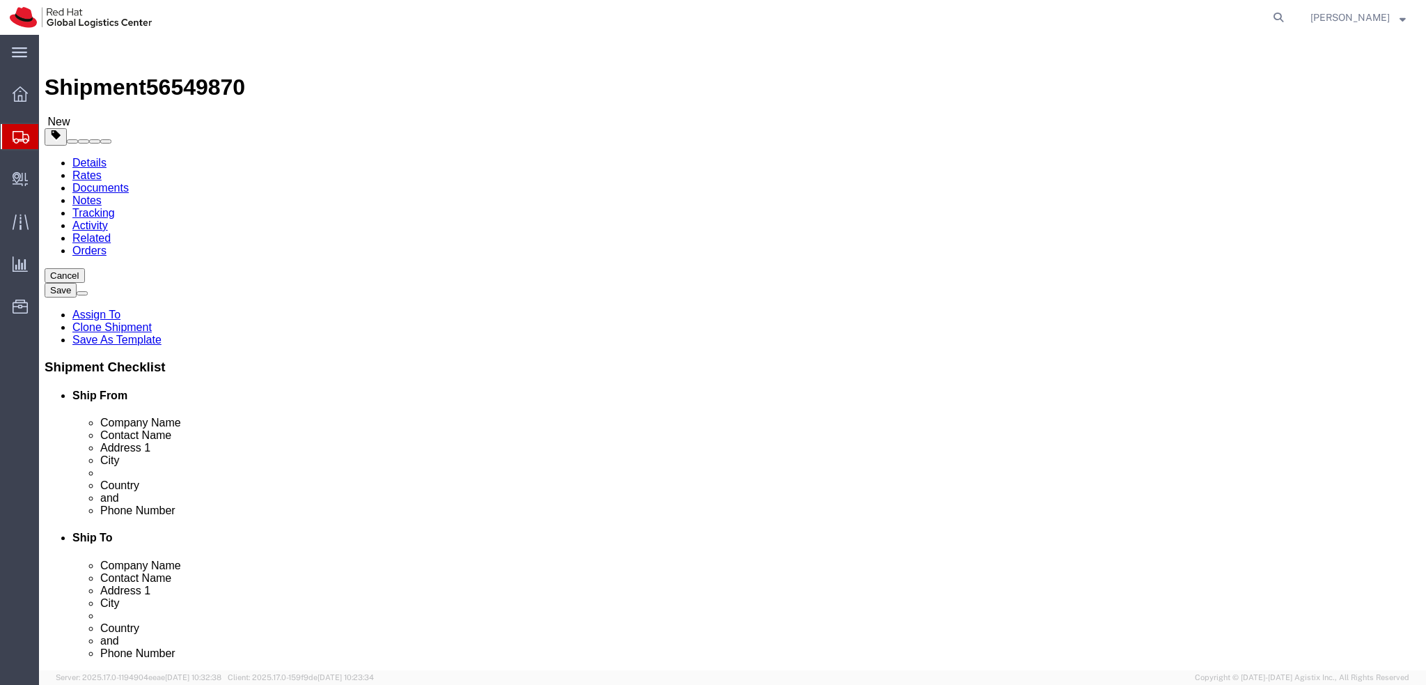
select select "37944"
select select
click link "Activity"
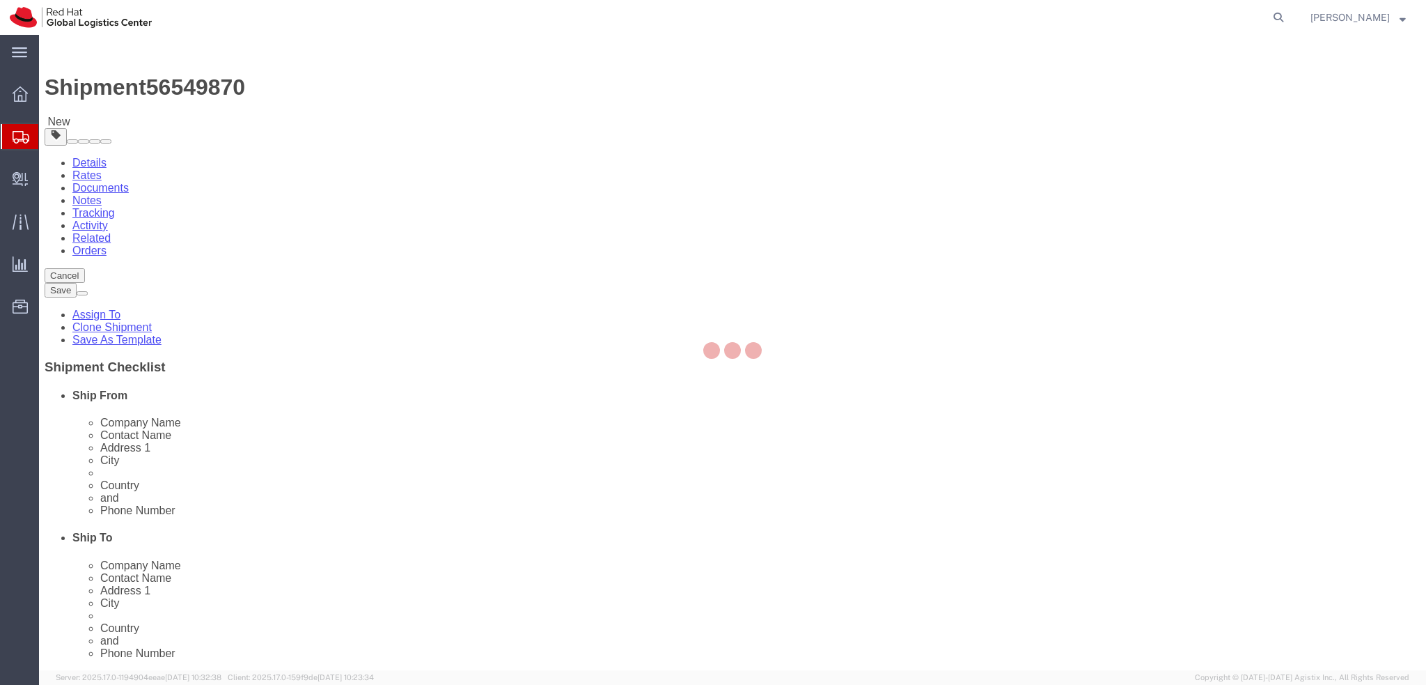
select select "37944"
select select
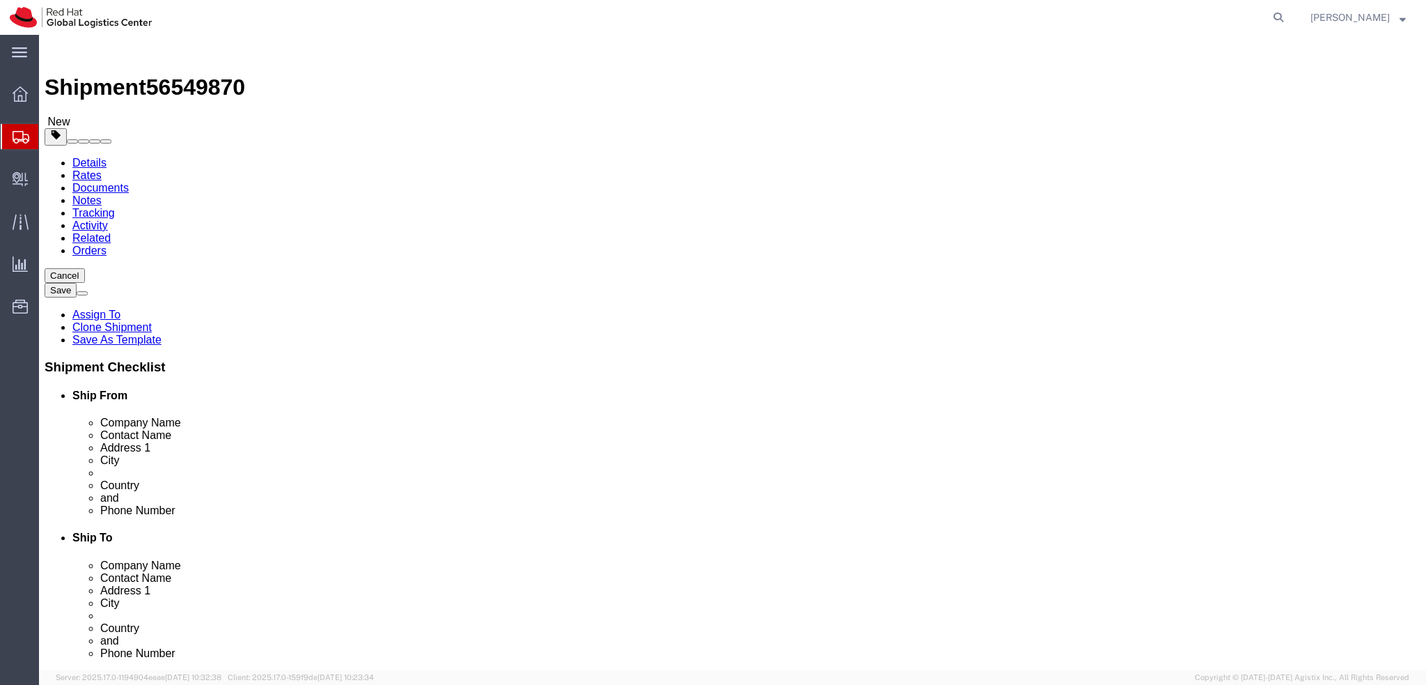
click link "Activity"
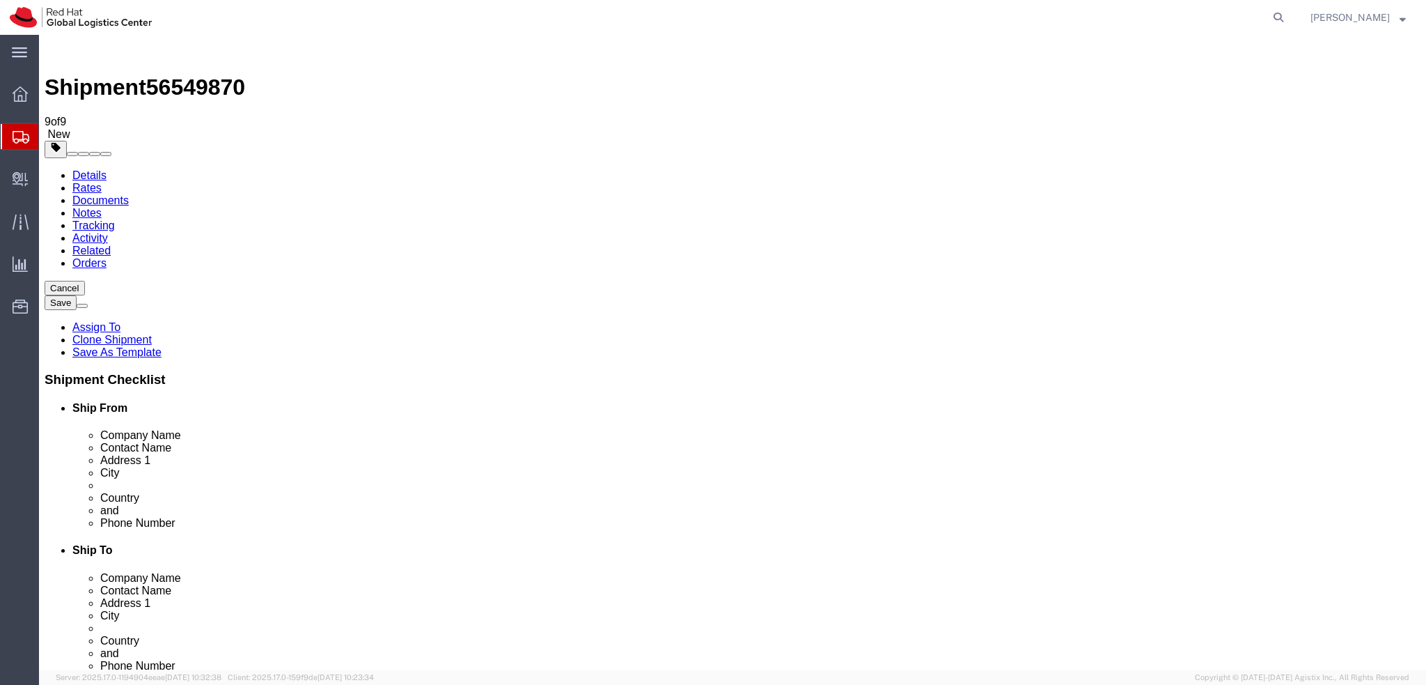
drag, startPoint x: 504, startPoint y: 193, endPoint x: 583, endPoint y: 195, distance: 78.7
copy td "[PERSON_NAME]"
drag, startPoint x: 377, startPoint y: 247, endPoint x: 300, endPoint y: 192, distance: 94.7
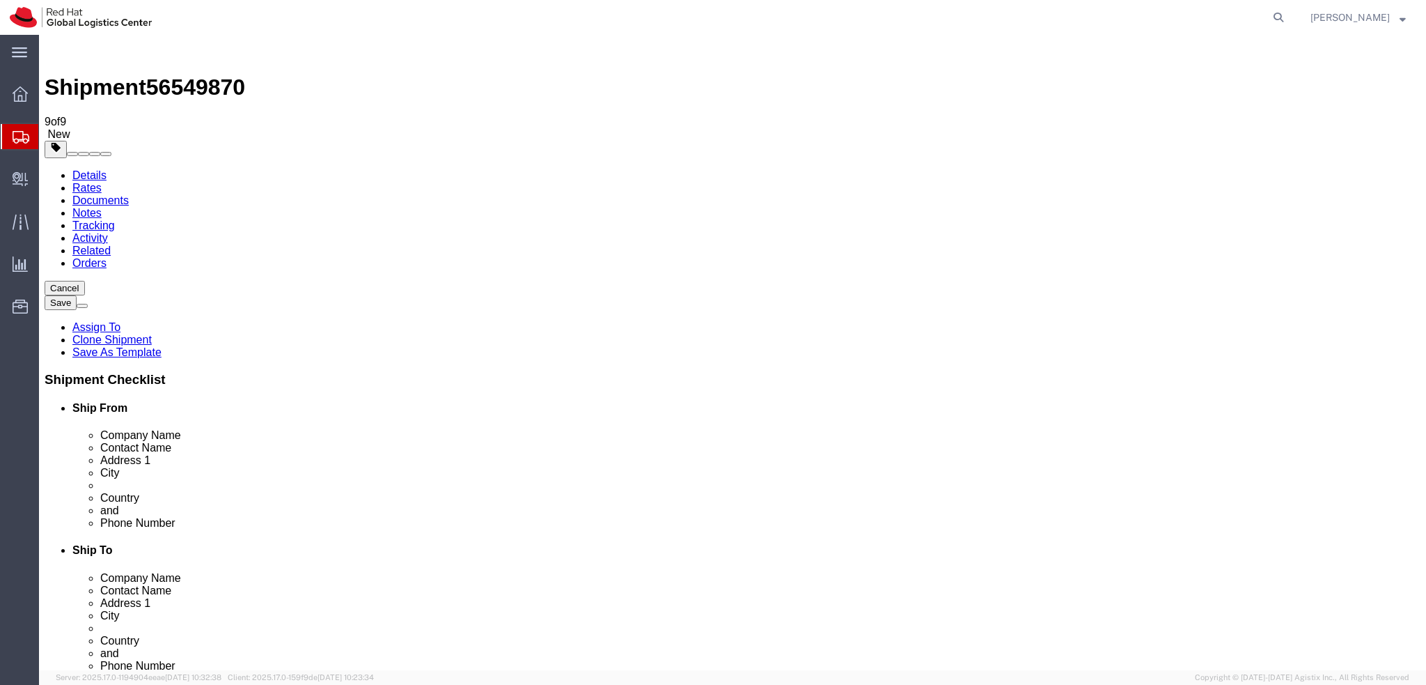
click at [99, 169] on link "Details" at bounding box center [89, 175] width 34 height 12
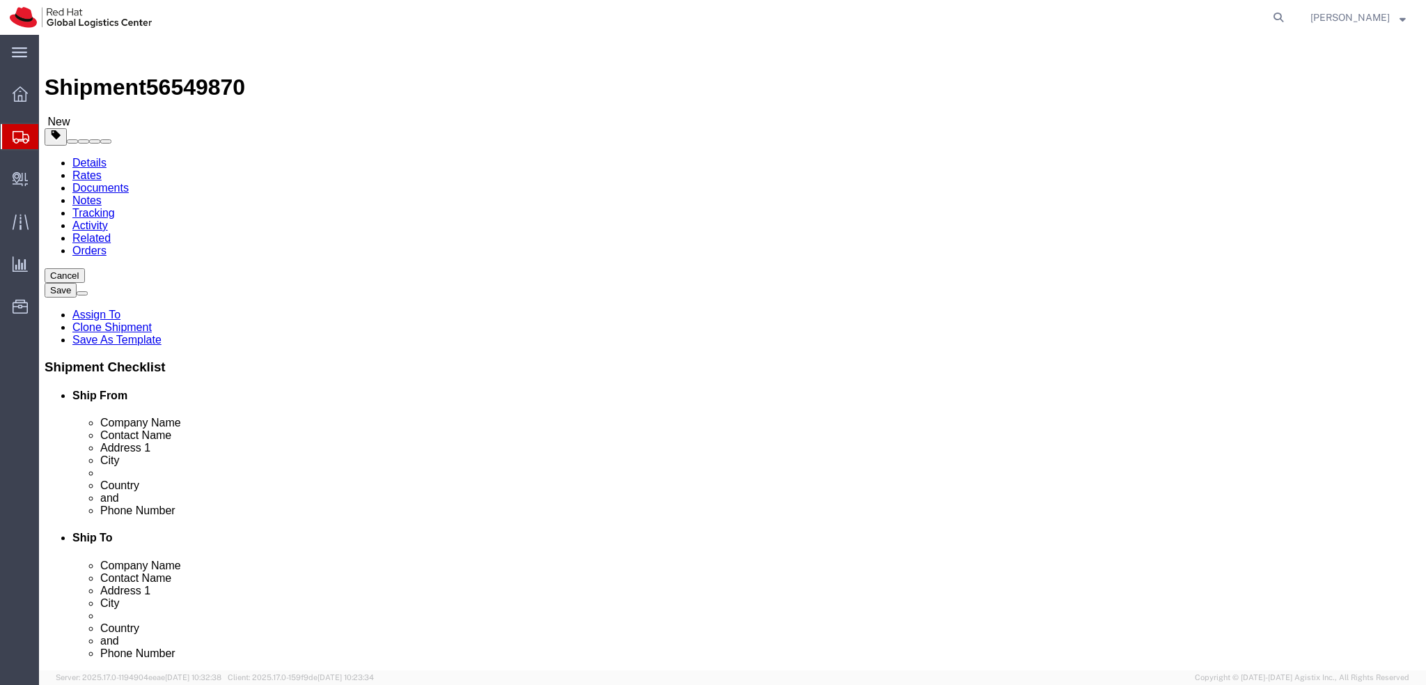
select select "37944"
select select
click icon
drag, startPoint x: 774, startPoint y: 448, endPoint x: 750, endPoint y: 448, distance: 23.7
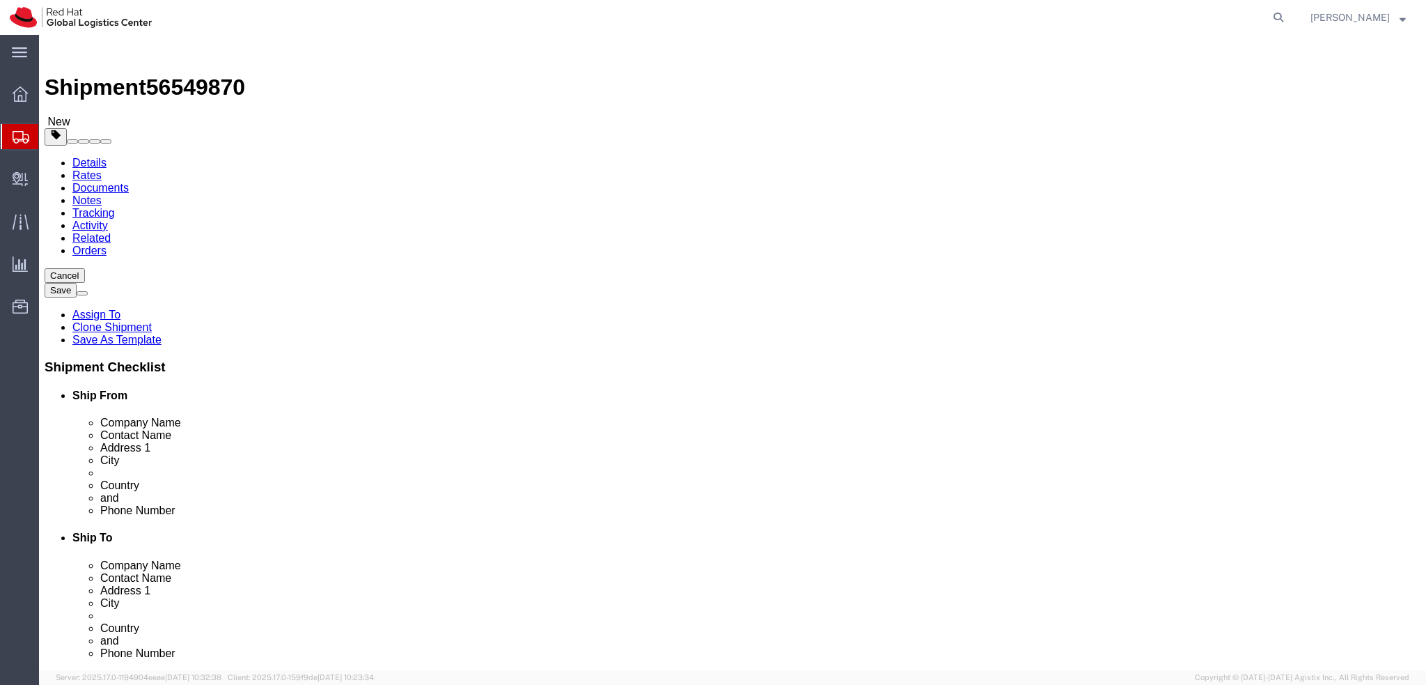
click div "H-1055"
type input "1055"
click link "Package Information"
click div "Package Type Select Case(s) Crate(s) Envelope Large Box Medium Box PAK Skid(s) …"
click div "Pieces: 1.00 Each Total value: 1.00 EUR"
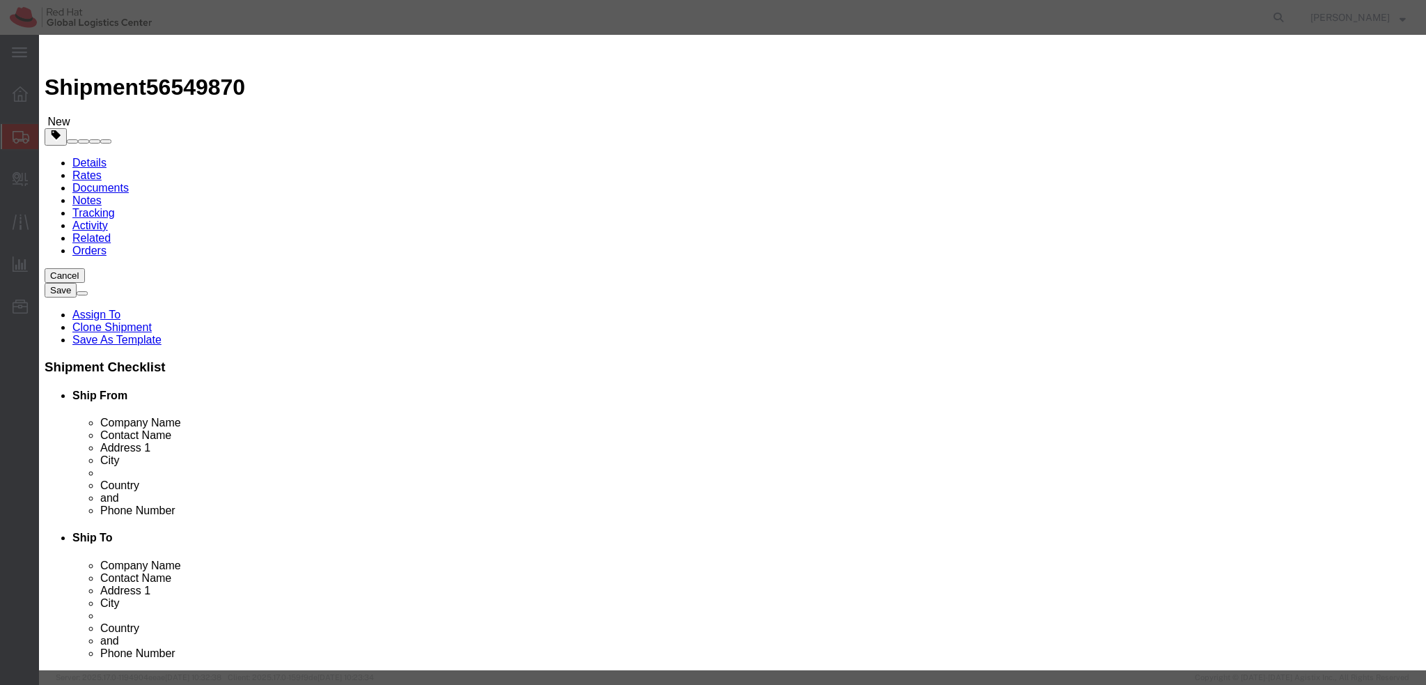
click textarea
type textarea "Documents"
click button "Save & Close"
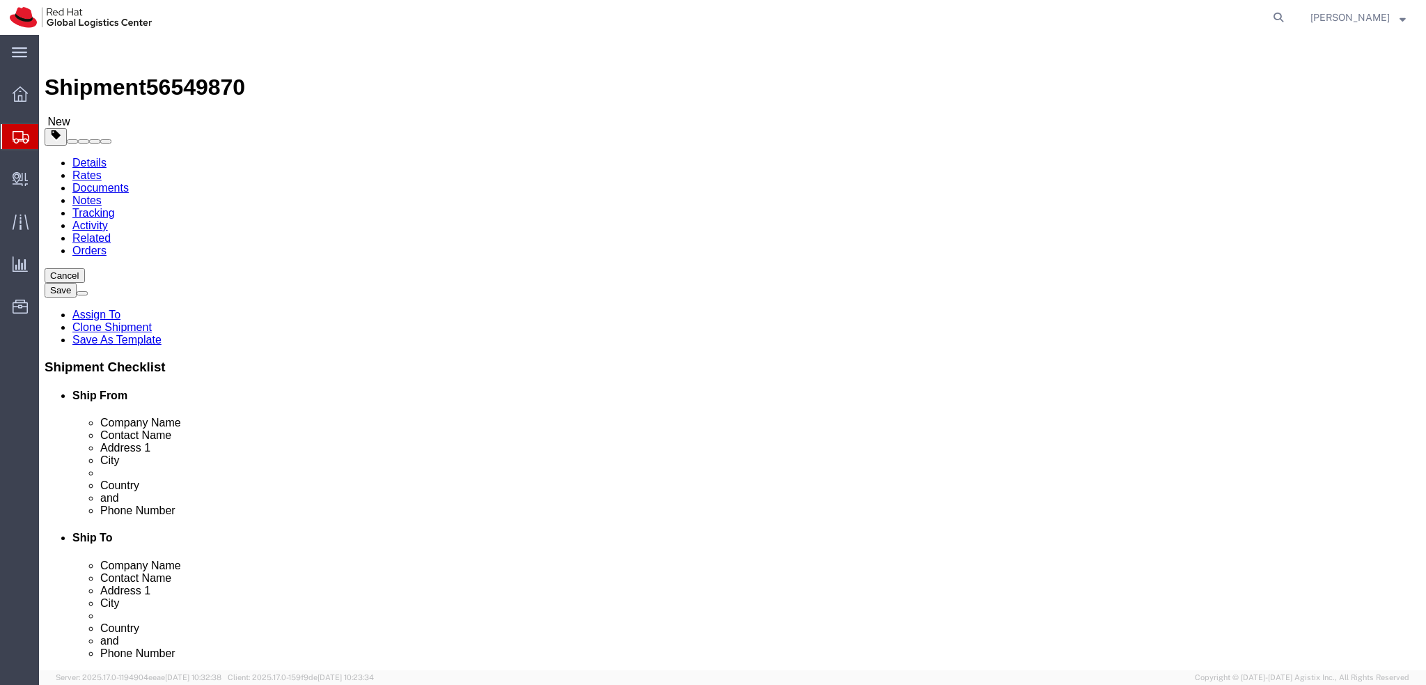
click icon
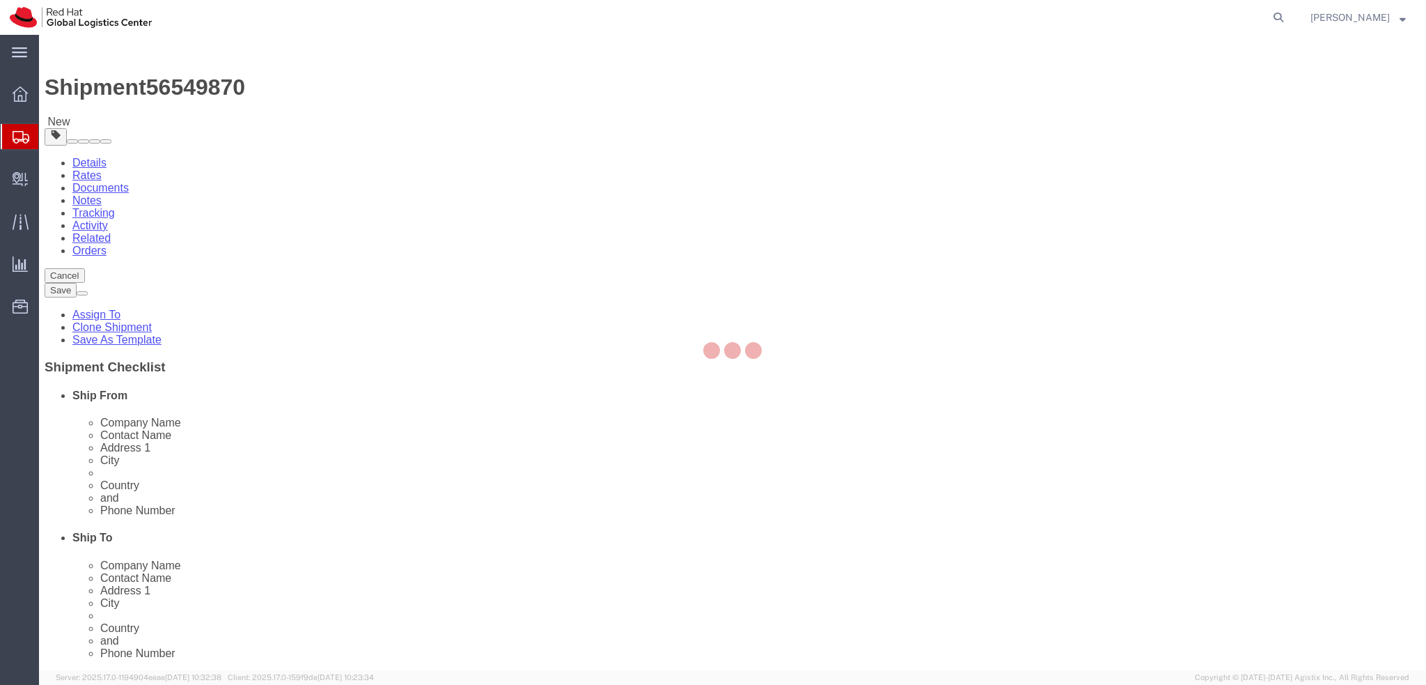
select select "COSTCENTER"
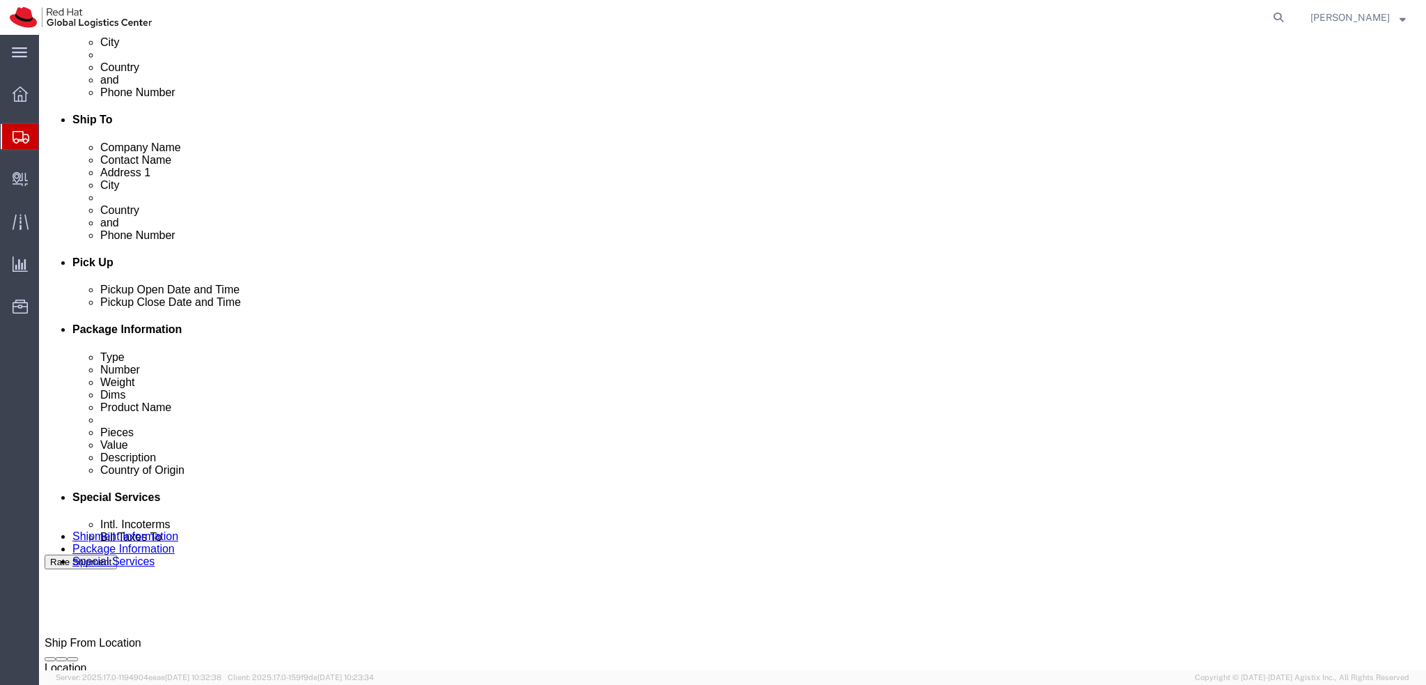
scroll to position [644, 0]
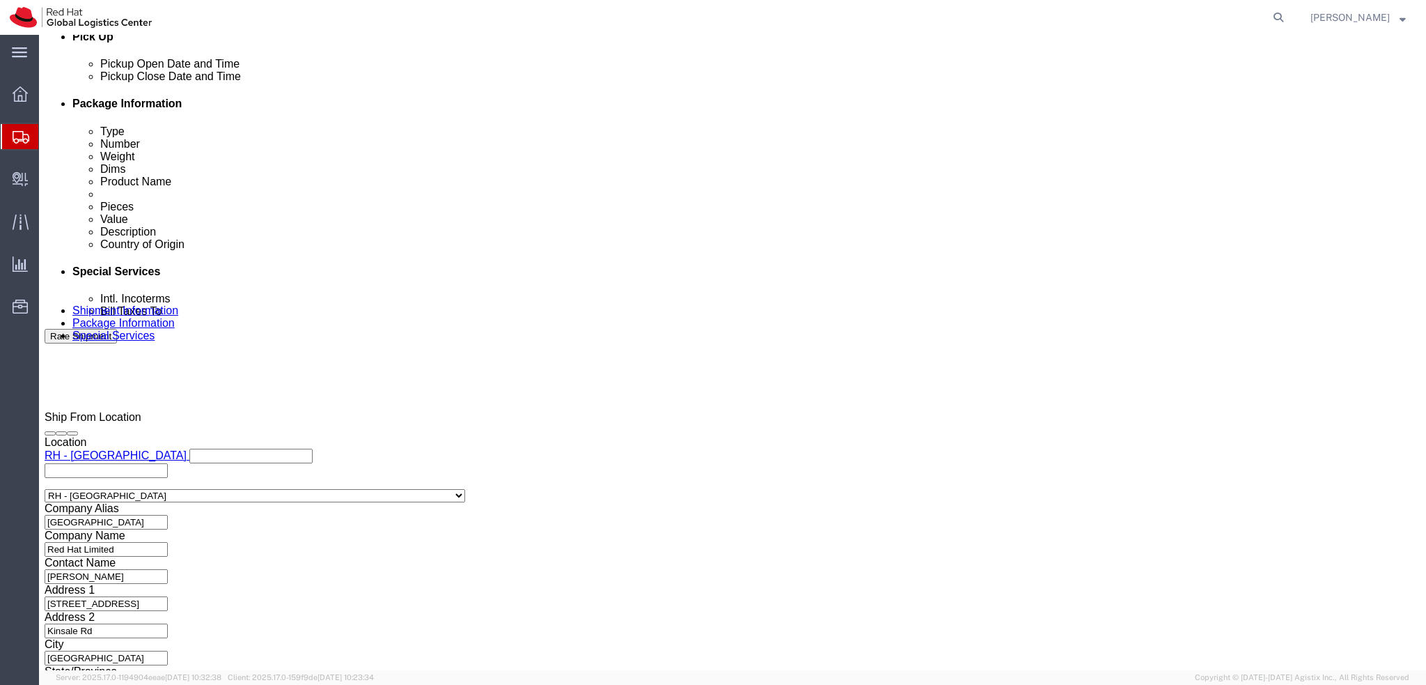
click button "Rate Shipment"
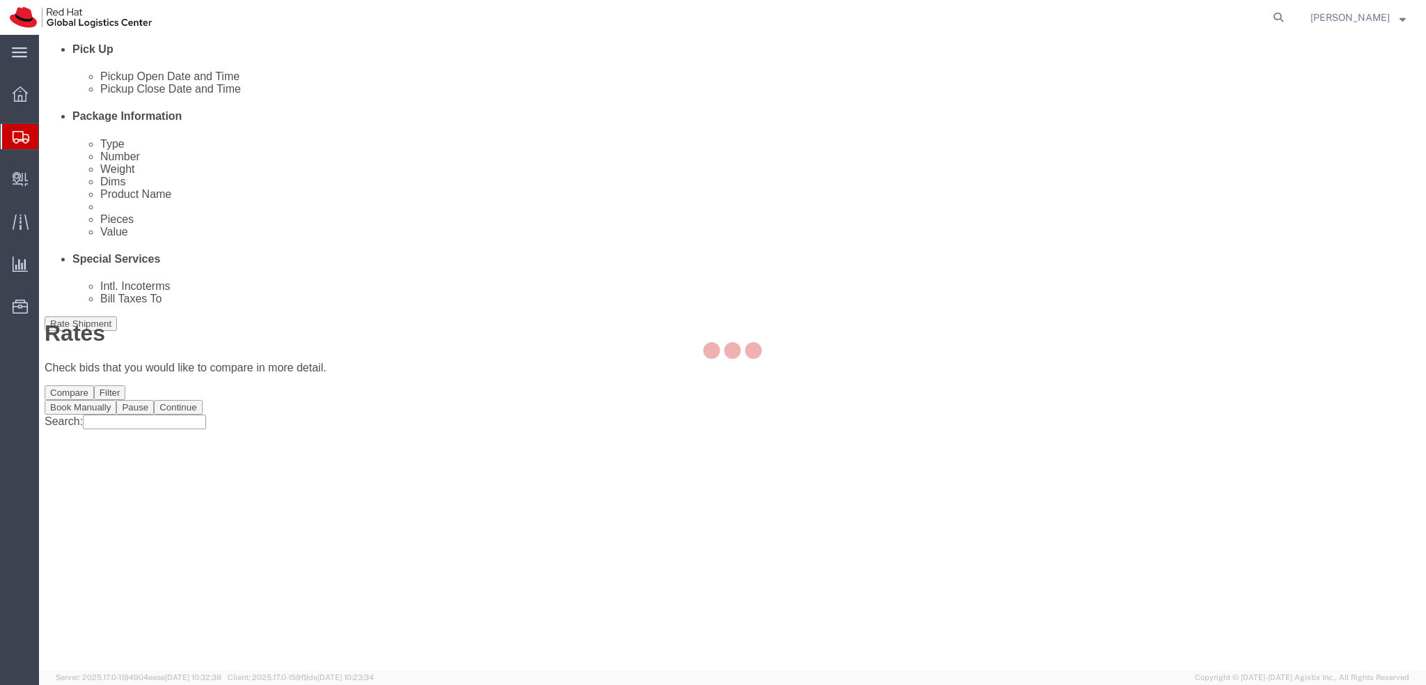
scroll to position [0, 0]
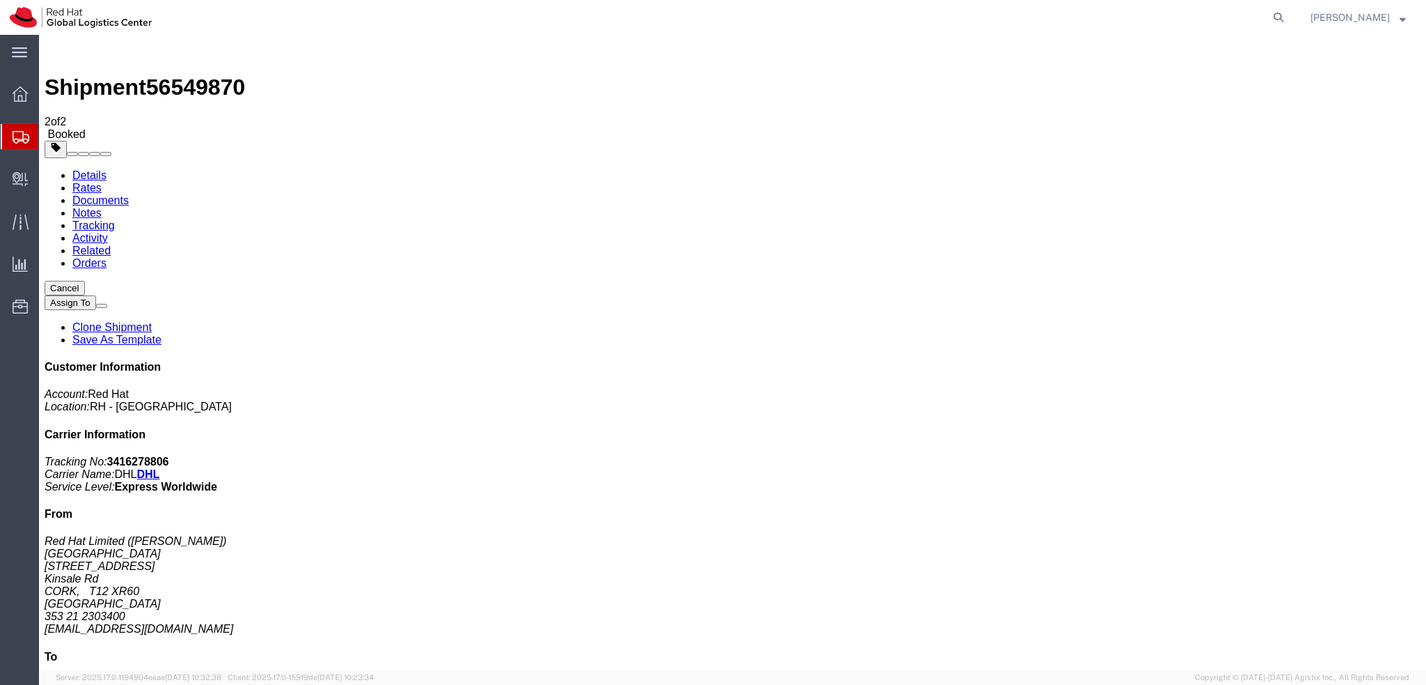
click at [82, 169] on link "Details" at bounding box center [89, 175] width 34 height 12
click button "button"
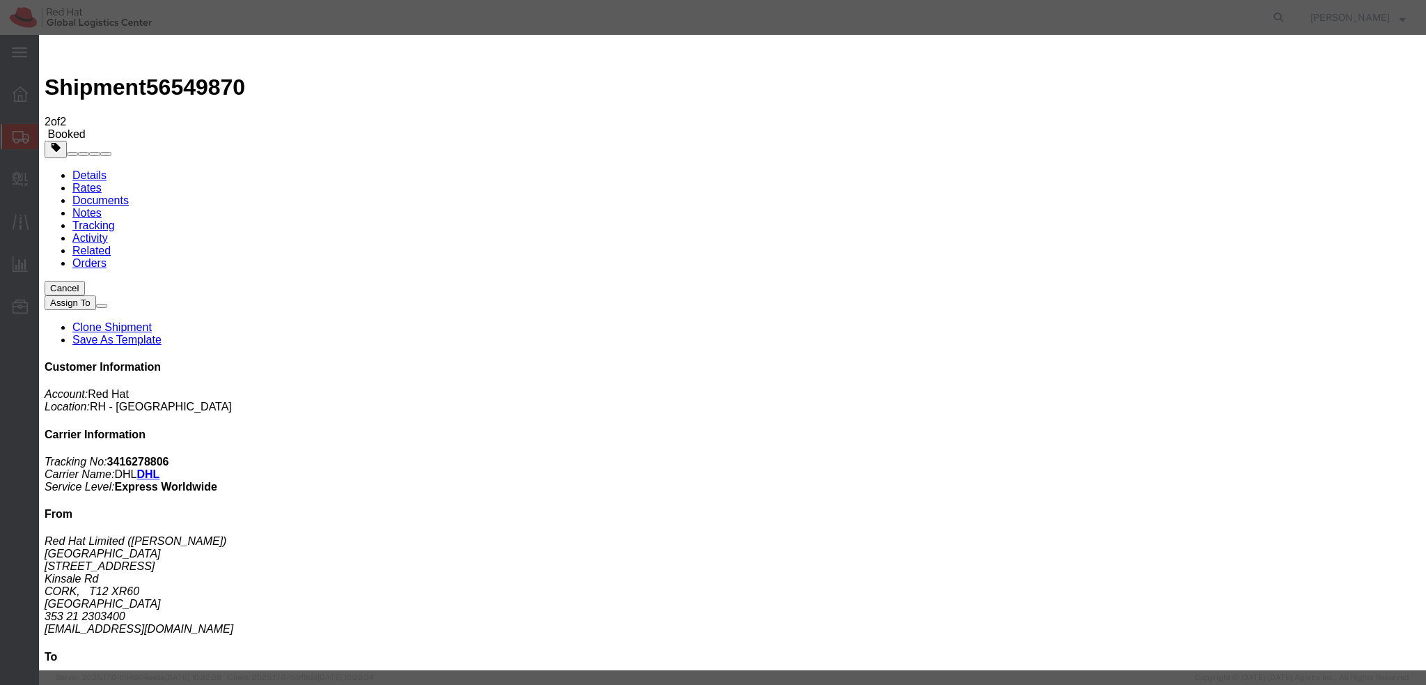
click div "[DATE] 3:32 PM"
type input "12:00 PM"
click button "Apply"
click div "[DATE] 4:32 PM"
type input "3:00 PM"
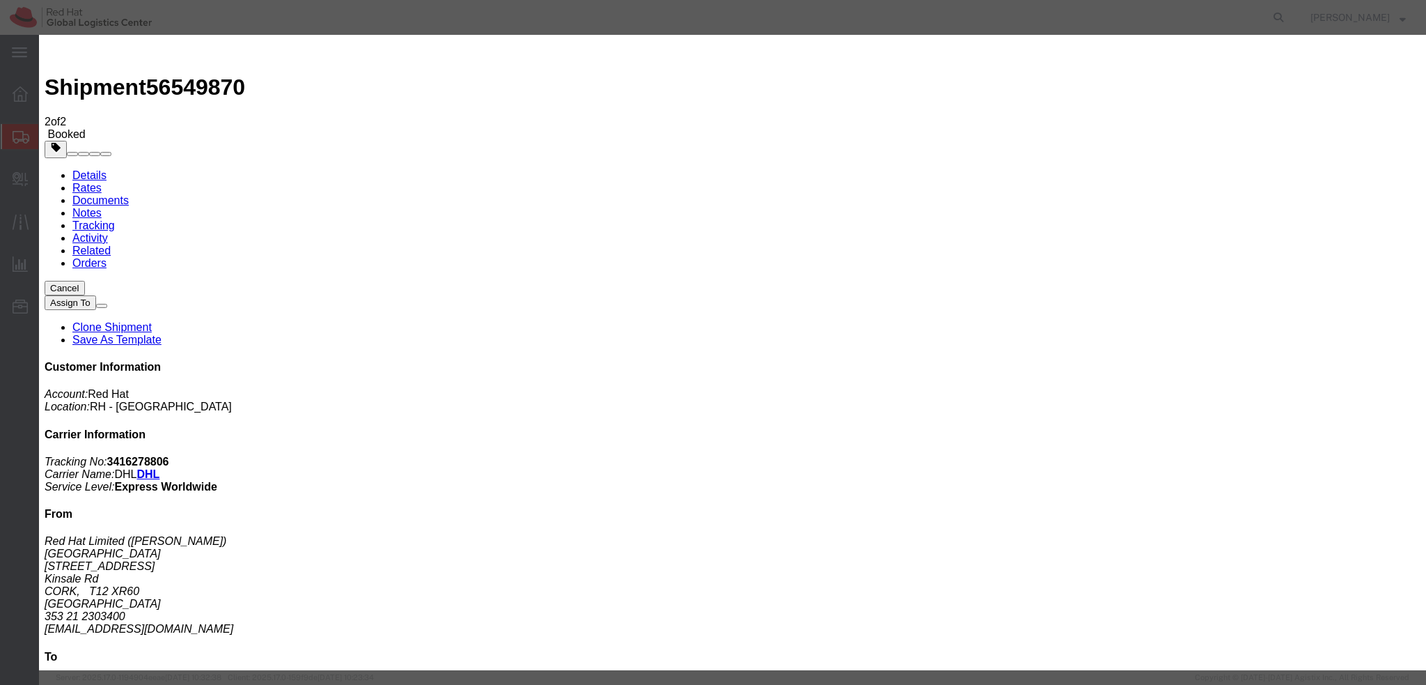
click button "Apply"
click button "Save"
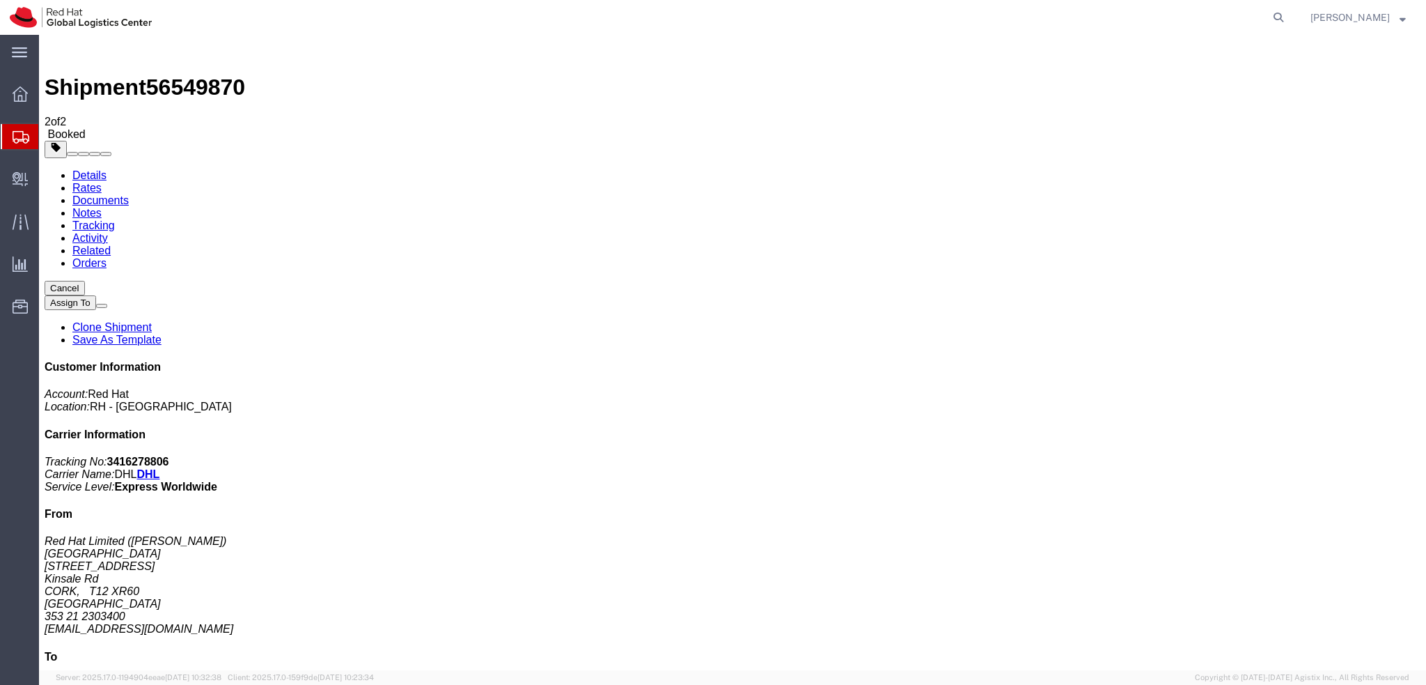
click button "Close"
click div "References Activity ID: Business Edit References Select Account Type Activity I…"
click button "button"
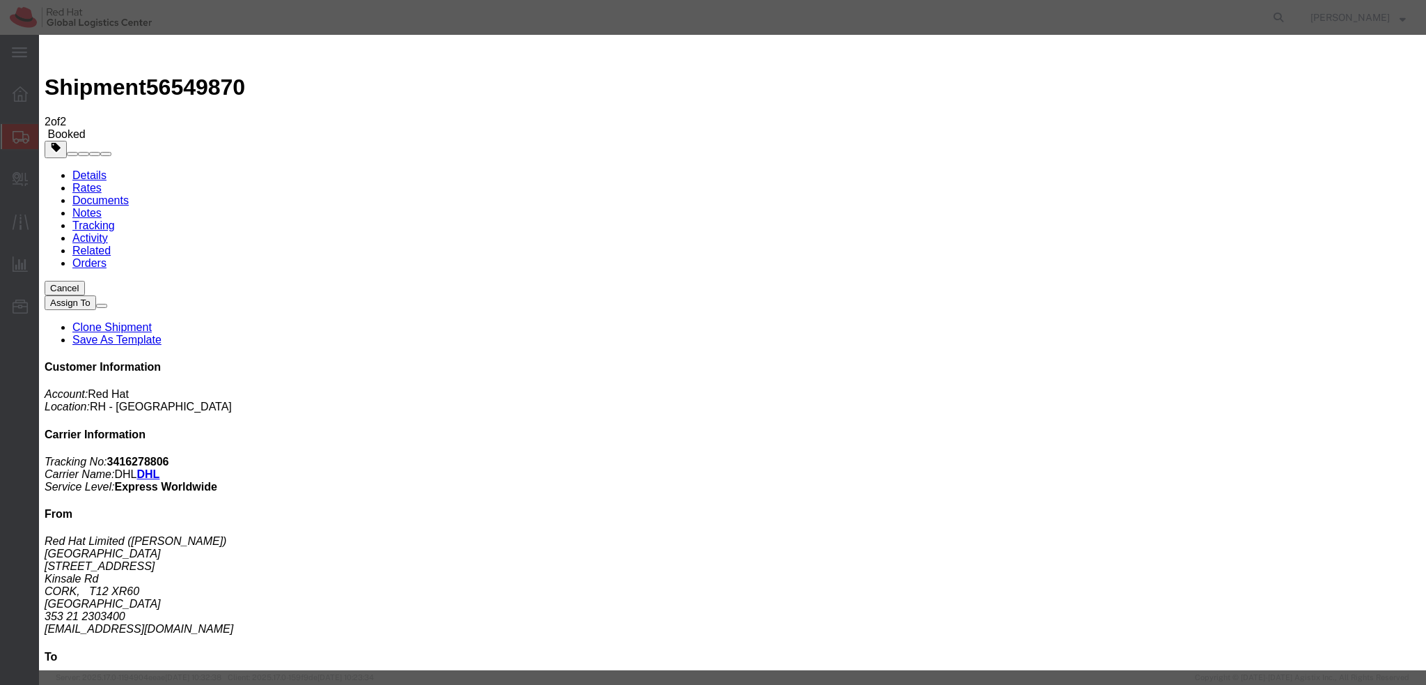
click div "[DATE] 3:32 PM"
click input "3:32 PM"
type input "12:00 PM"
click button "Apply"
click div "[DATE] 1:00 PM"
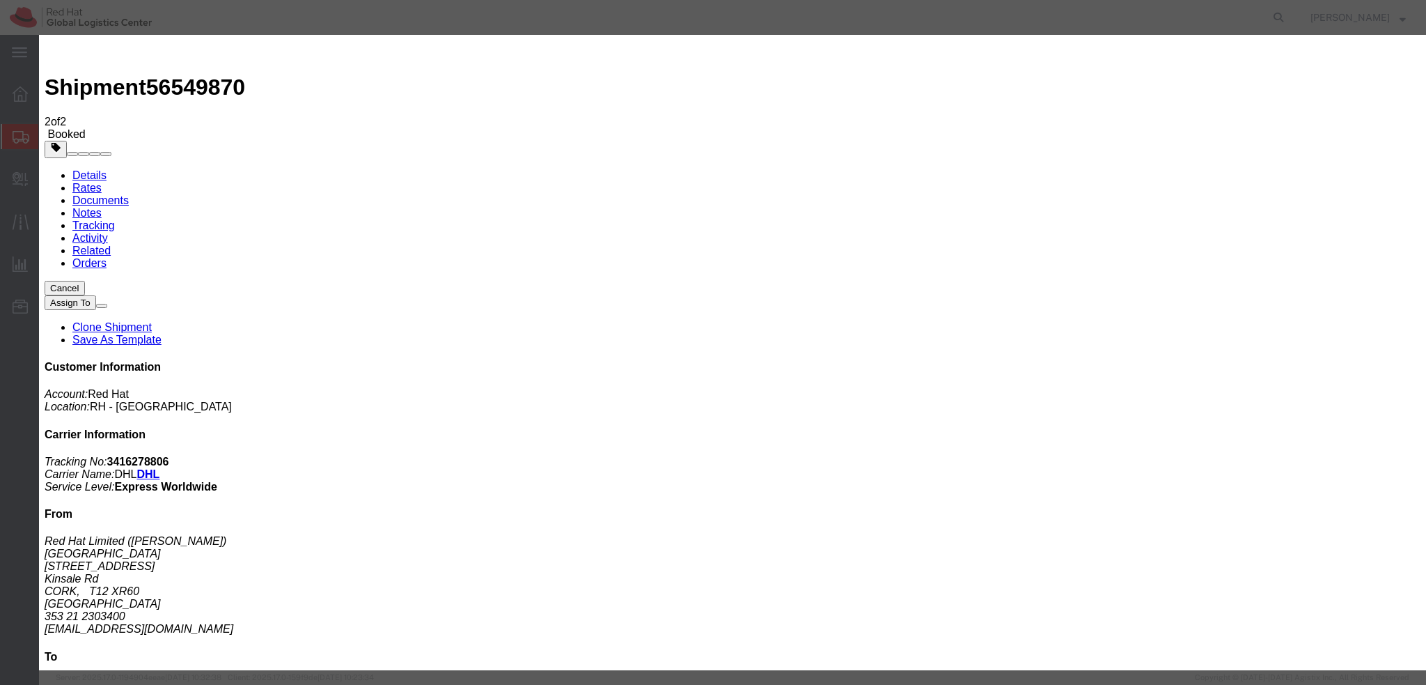
type input "3:00 PM"
click button "Apply"
click button "Save"
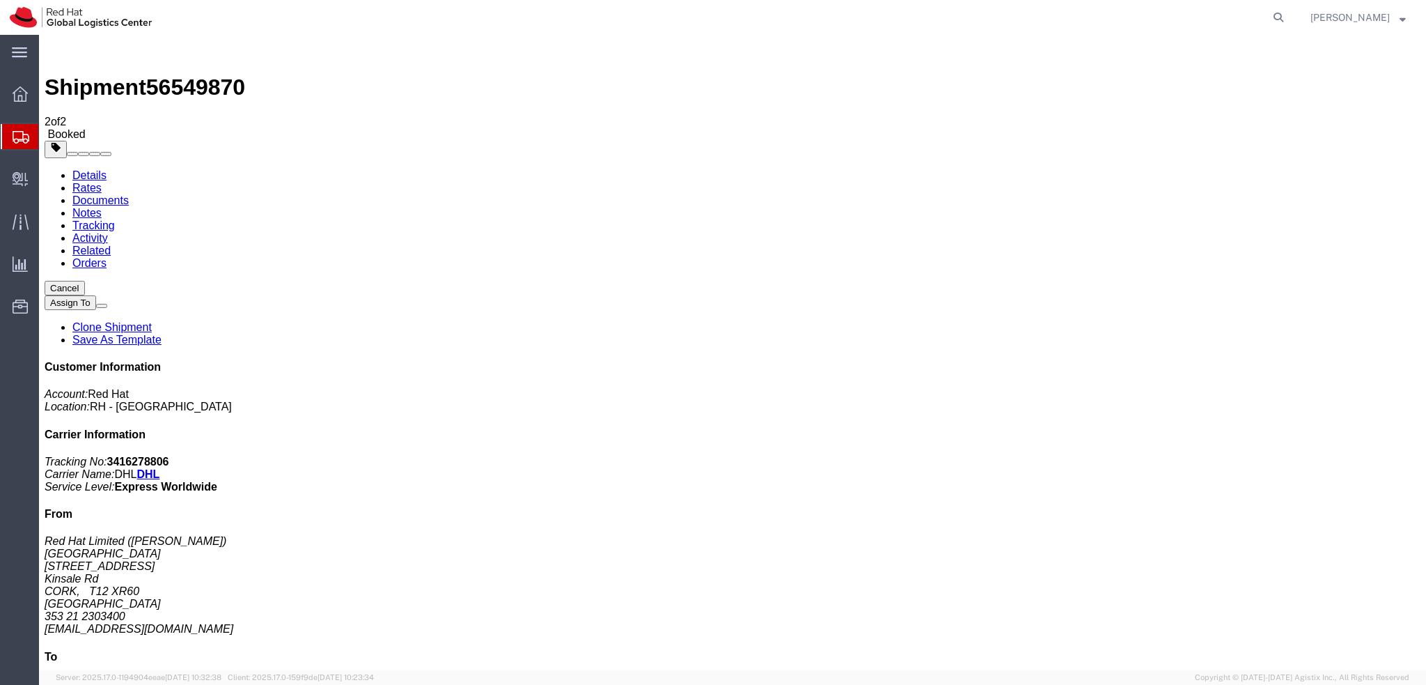
click button "Close"
click address "Red Hat Limited ([PERSON_NAME]) [GEOGRAPHIC_DATA][STREET_ADDRESS] 353 21 230340…"
copy div "[EMAIL_ADDRESS][DOMAIN_NAME]"
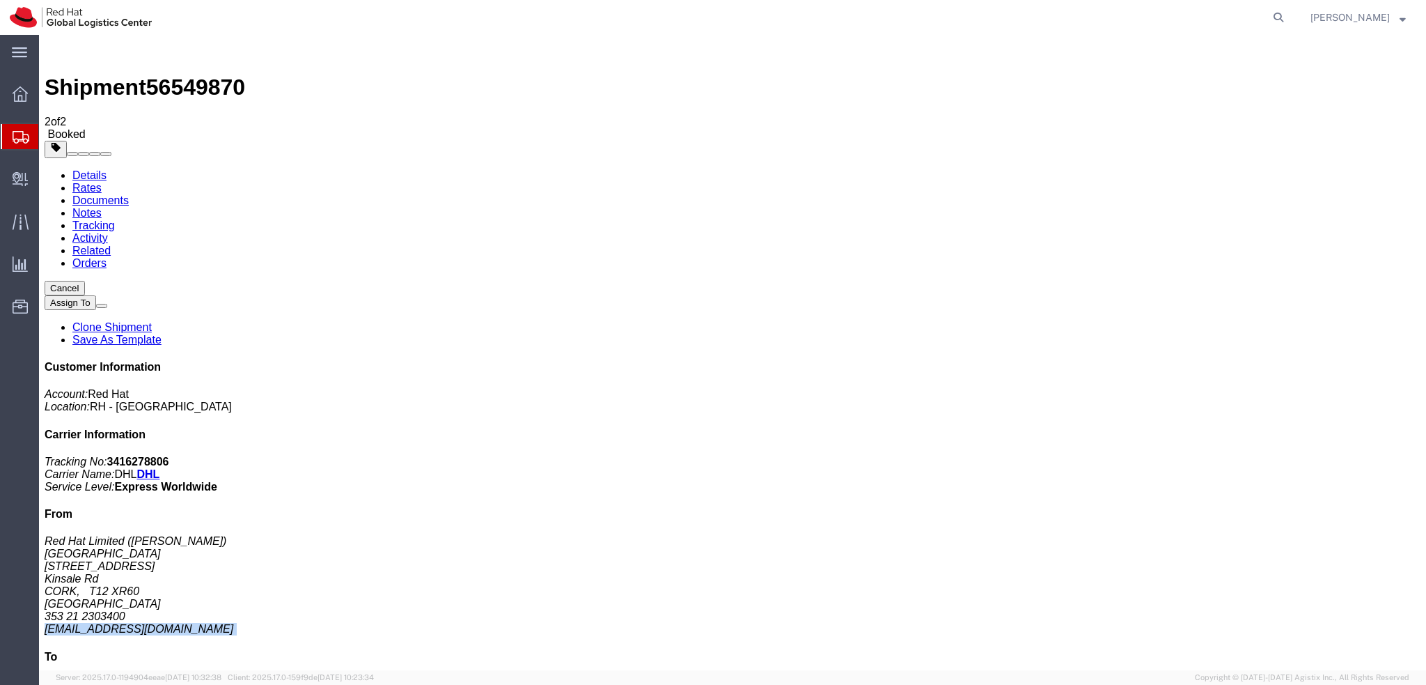
click link "Documents"
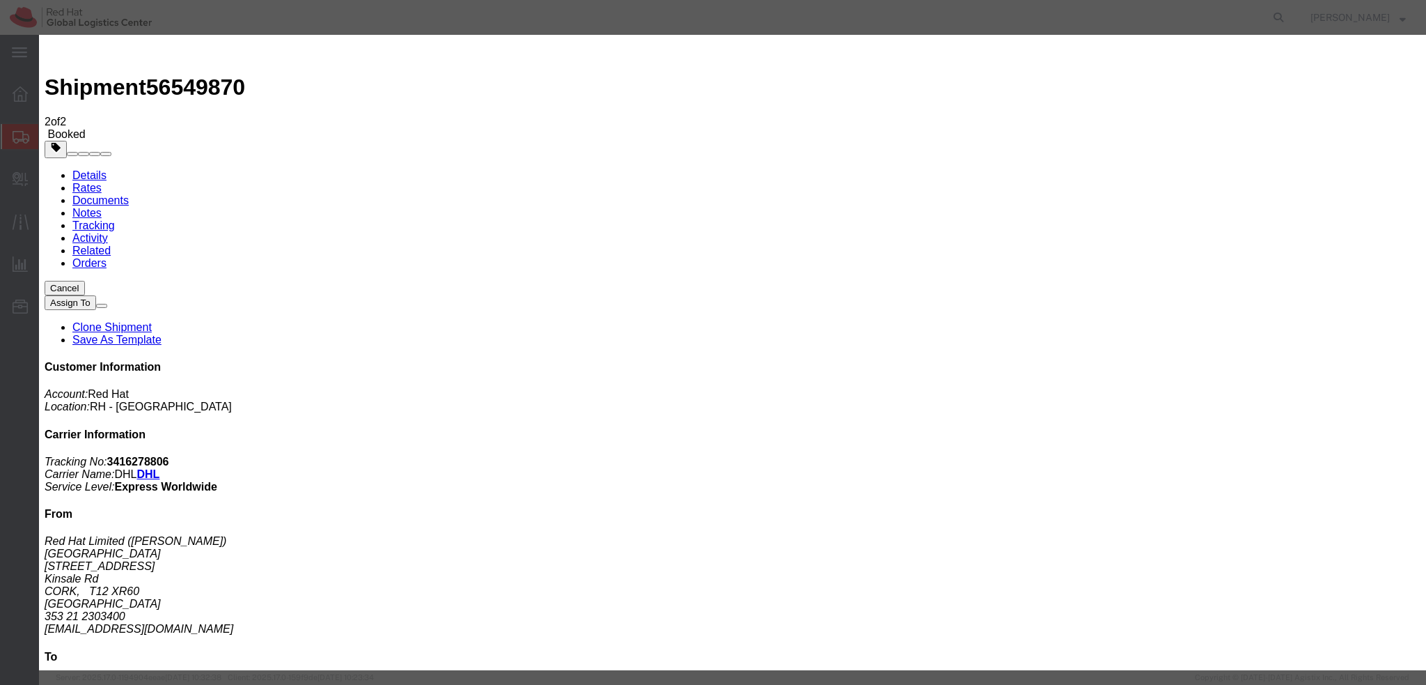
paste input "[EMAIL_ADDRESS][DOMAIN_NAME]"
type input "[EMAIL_ADDRESS][DOMAIN_NAME]"
paste input "[EMAIL_ADDRESS][DOMAIN_NAME]"
type input "[EMAIL_ADDRESS][DOMAIN_NAME]"
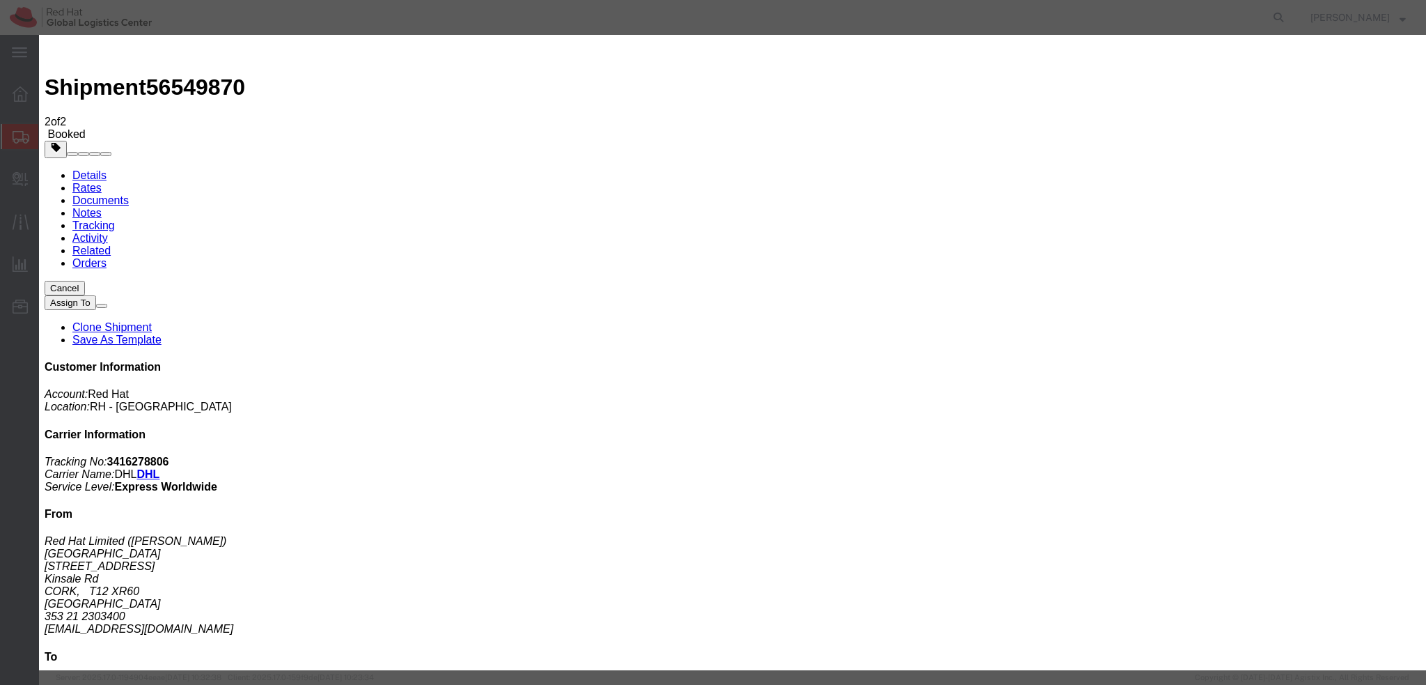
paste textarea "Hi Sinead, please find the label for your shipment to [GEOGRAPHIC_DATA] attache…"
type textarea "Hi Sinead, please find the label for your shipment to [GEOGRAPHIC_DATA] attache…"
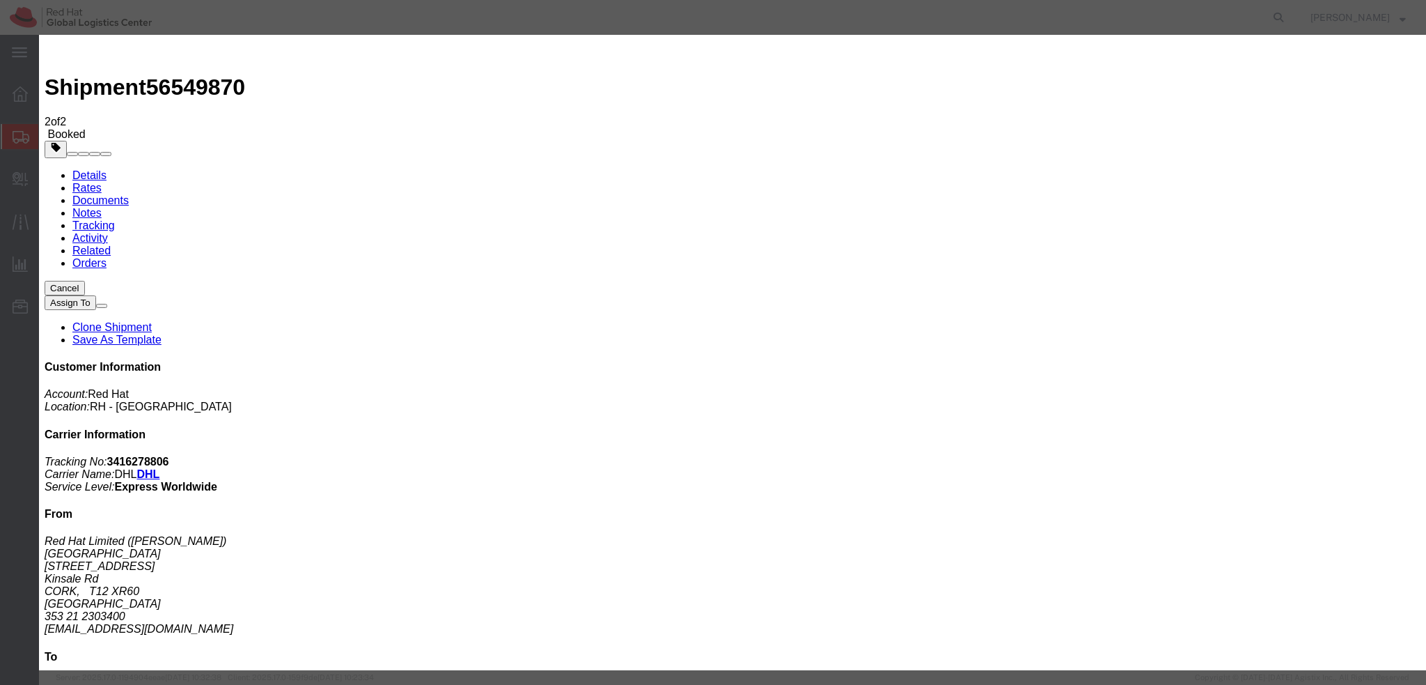
paste input "[EMAIL_ADDRESS][DOMAIN_NAME]"
type input "[EMAIL_ADDRESS][DOMAIN_NAME]"
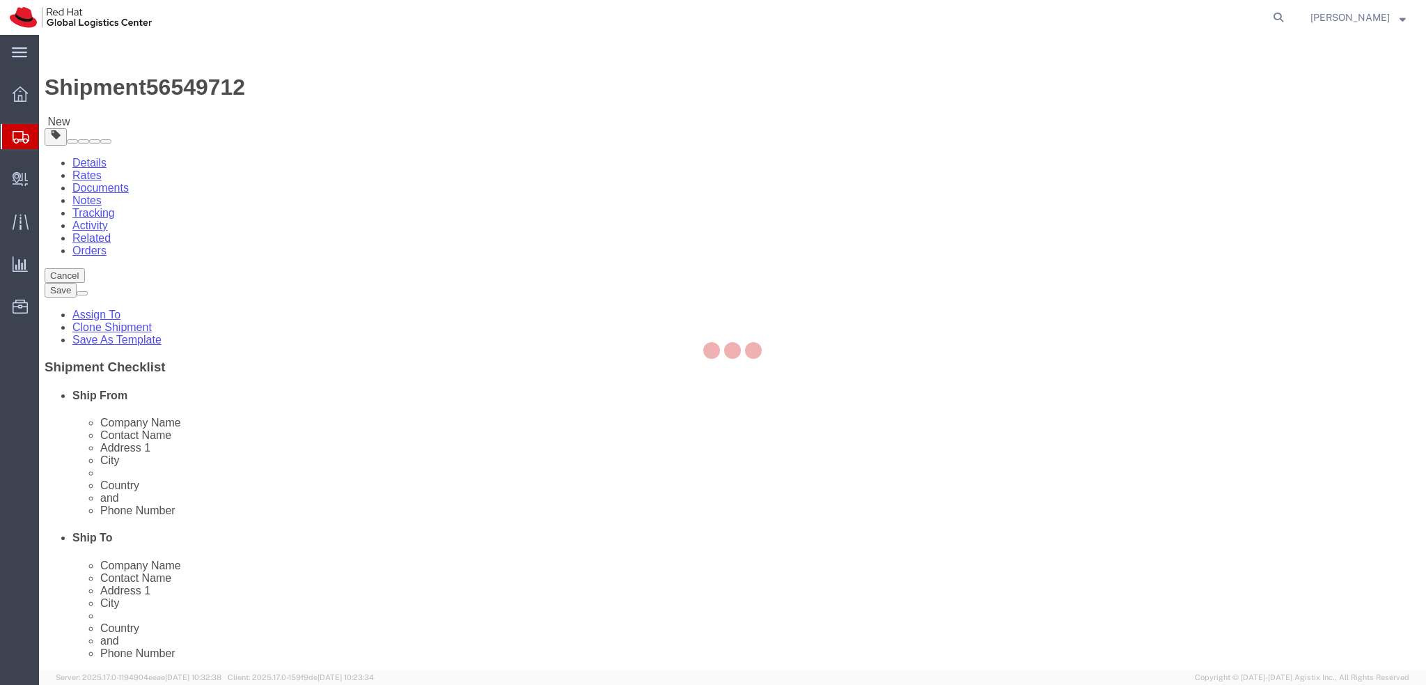
select select "38036"
select select
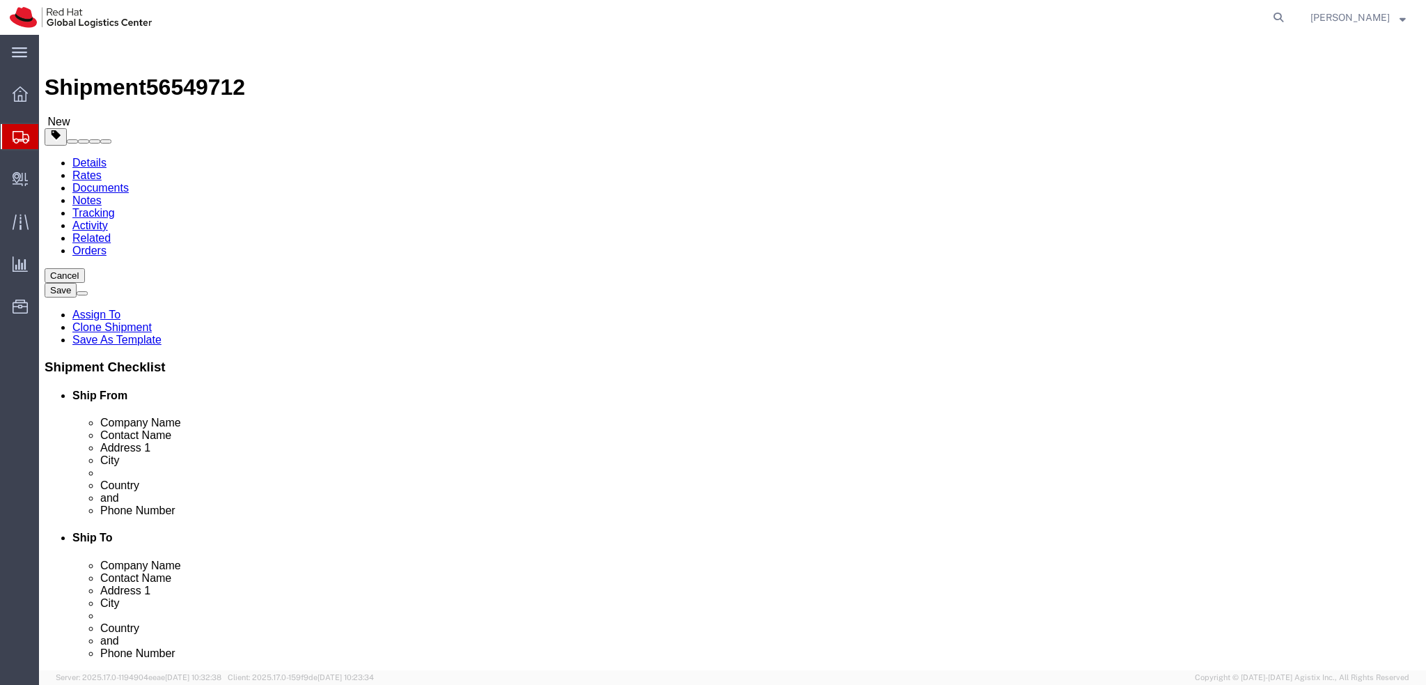
click button "Rate Shipment"
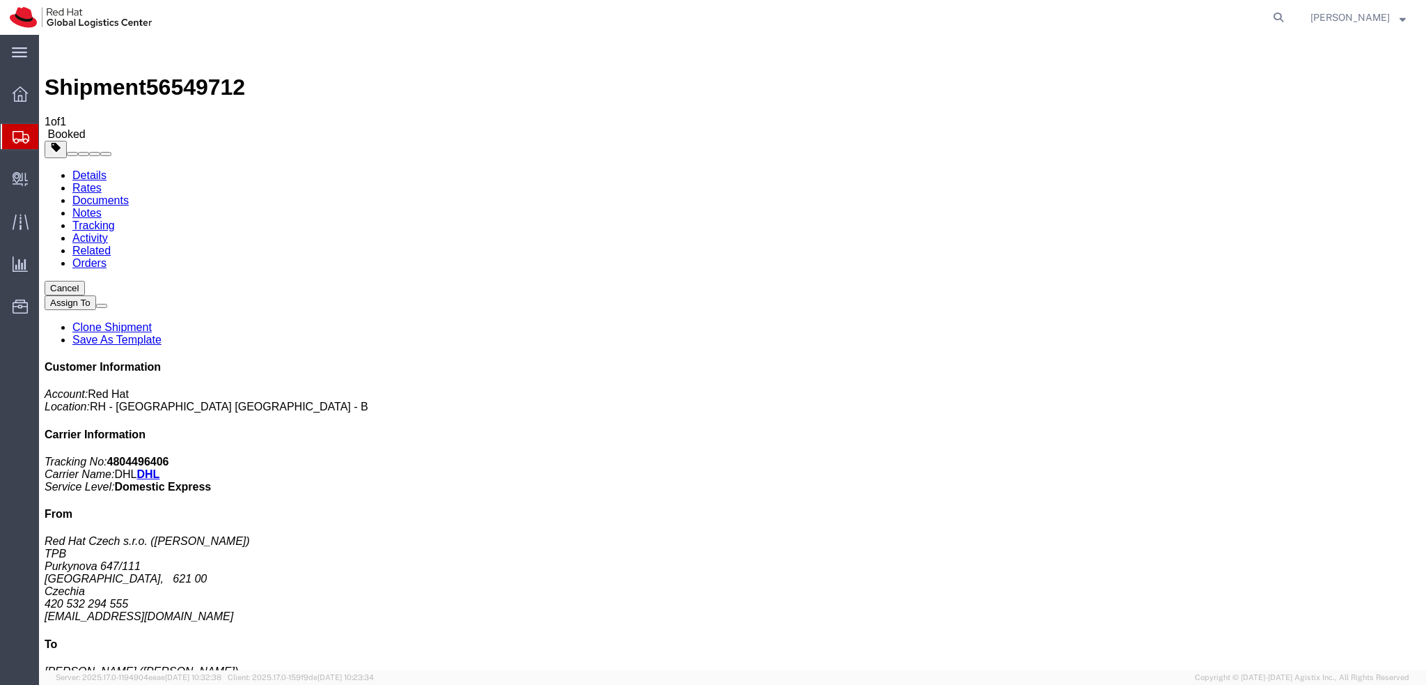
drag, startPoint x: 180, startPoint y: 194, endPoint x: 794, endPoint y: 393, distance: 645.1
click at [81, 169] on link "Details" at bounding box center [89, 175] width 34 height 12
click button "button"
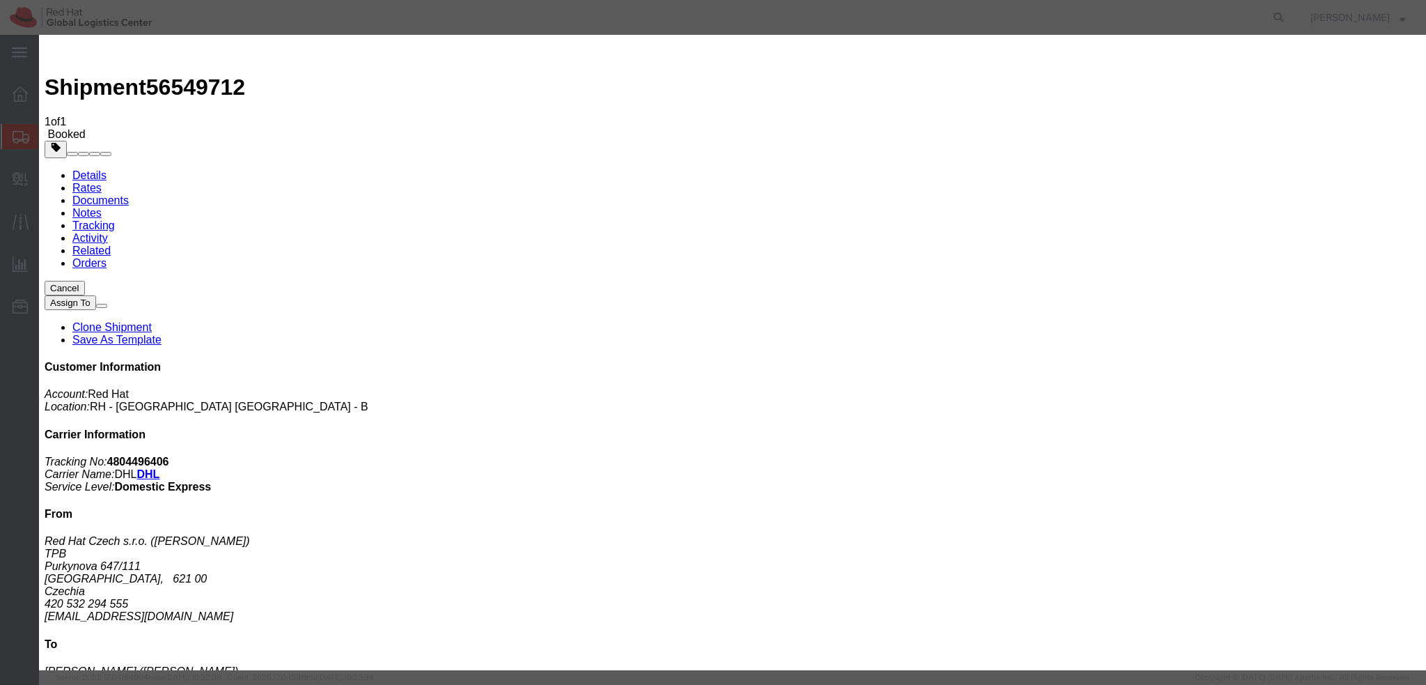
click div "[DATE] 3:49 PM"
type input "3:00 PM"
click button "Apply"
click div "[DATE] 4:49 PM"
type input "5:01 PM"
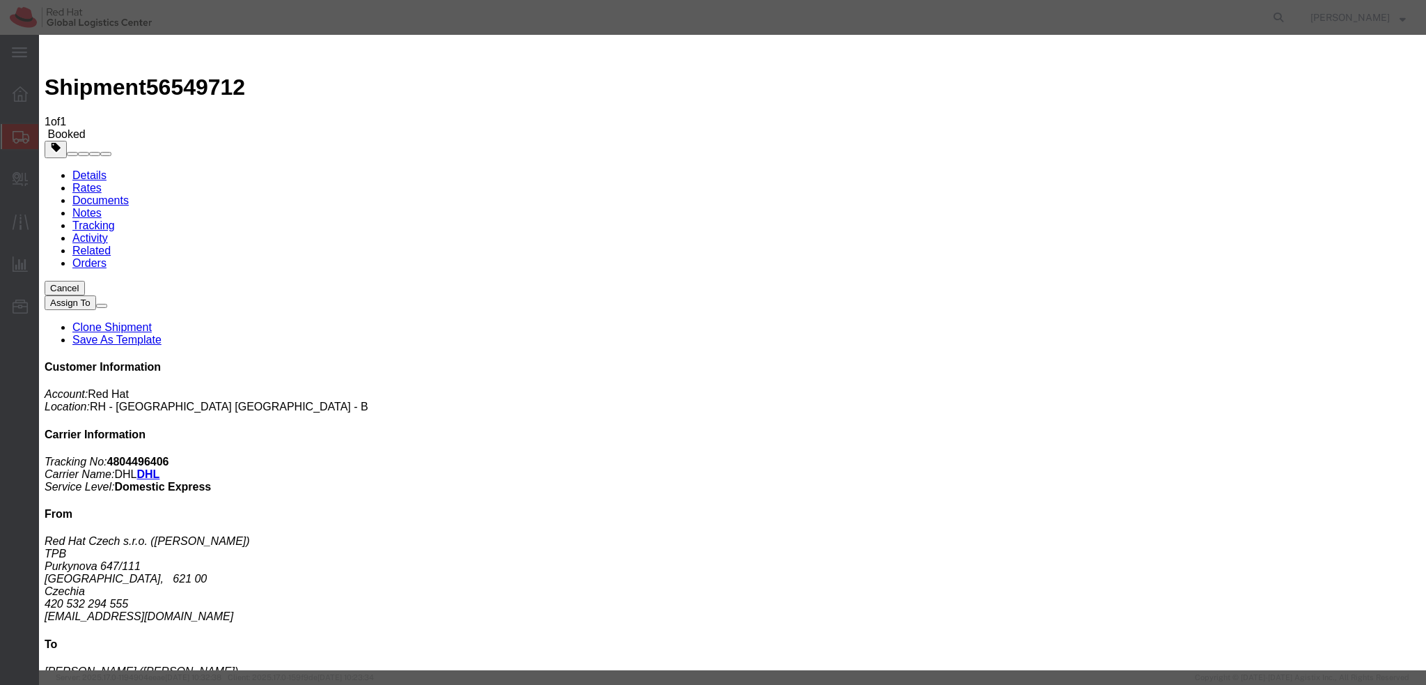
click div "Close Time 5:01 PM [DATE] 4:49 PM - [DATE] 4:49 PM Cancel Apply"
click button "Apply"
click button "Save"
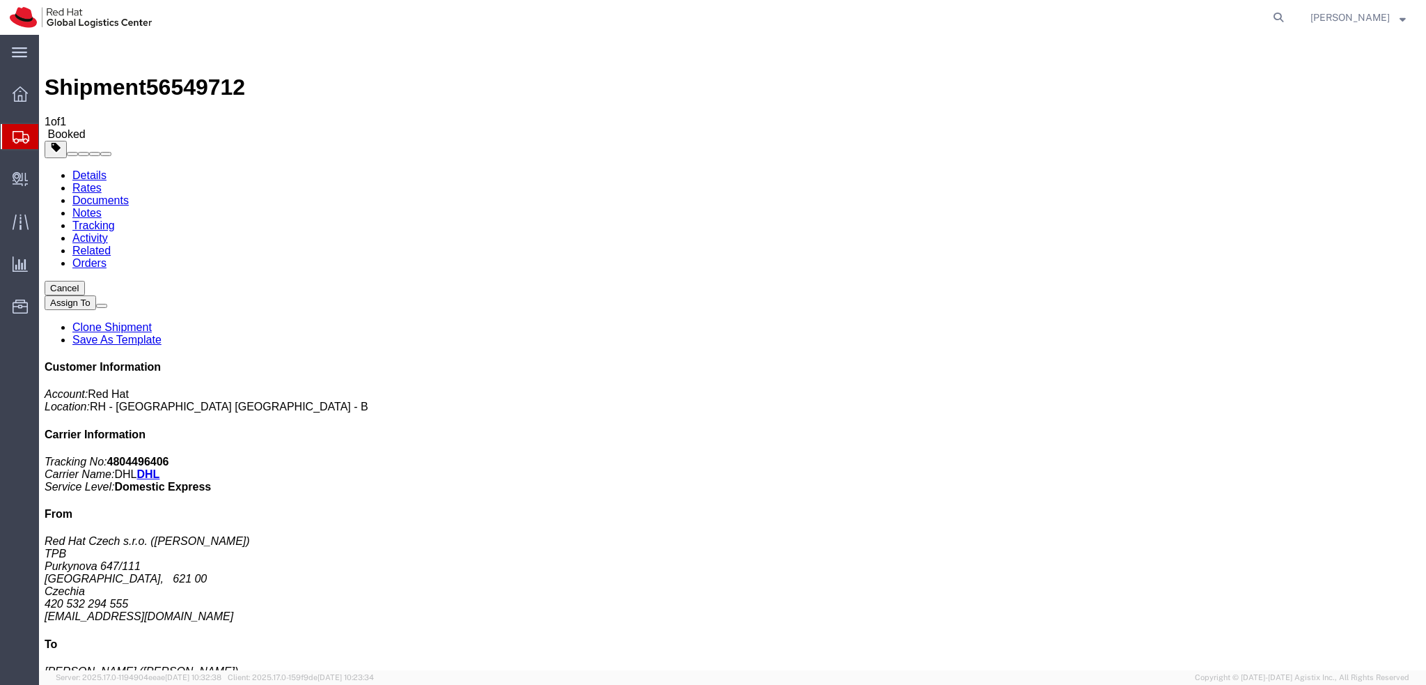
click button "Close"
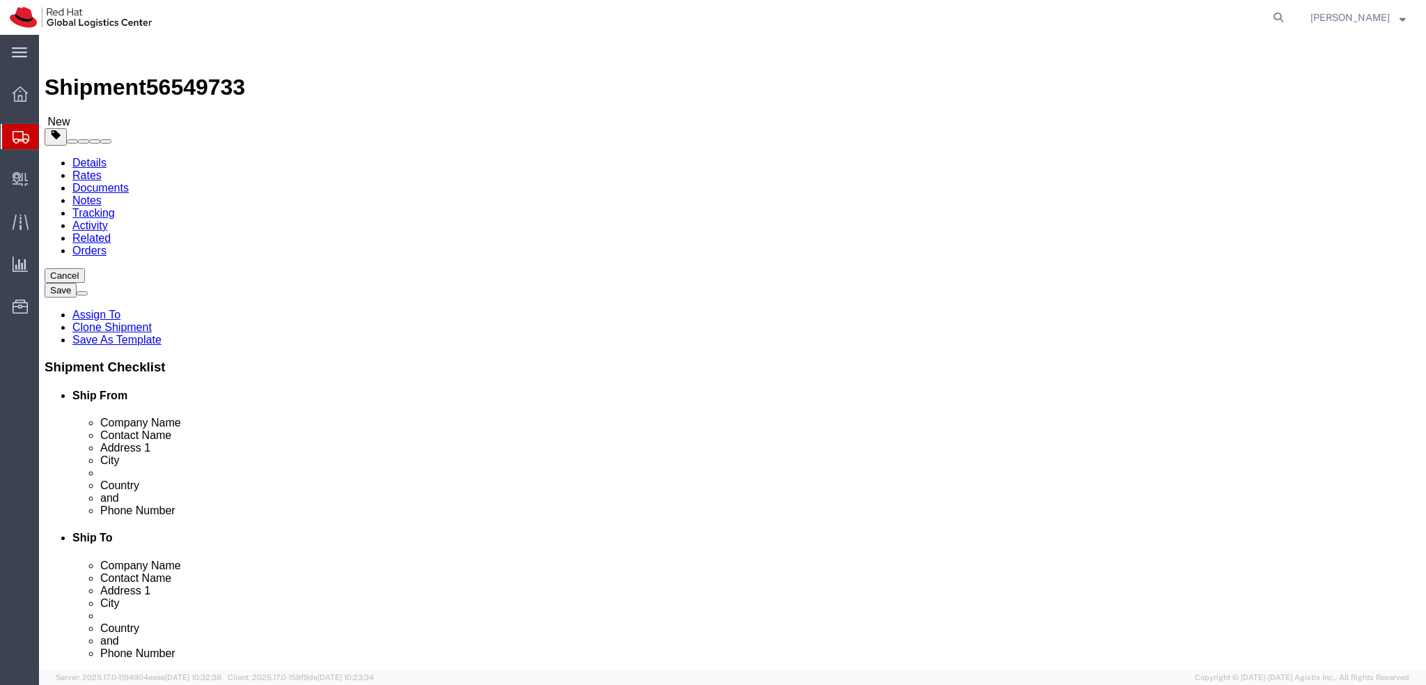
select select "38036"
select select "52191"
click input "snader@redhat.com"
type input "snader@redhat.com, emealogistics@redhat.com"
click label "Postal Code"
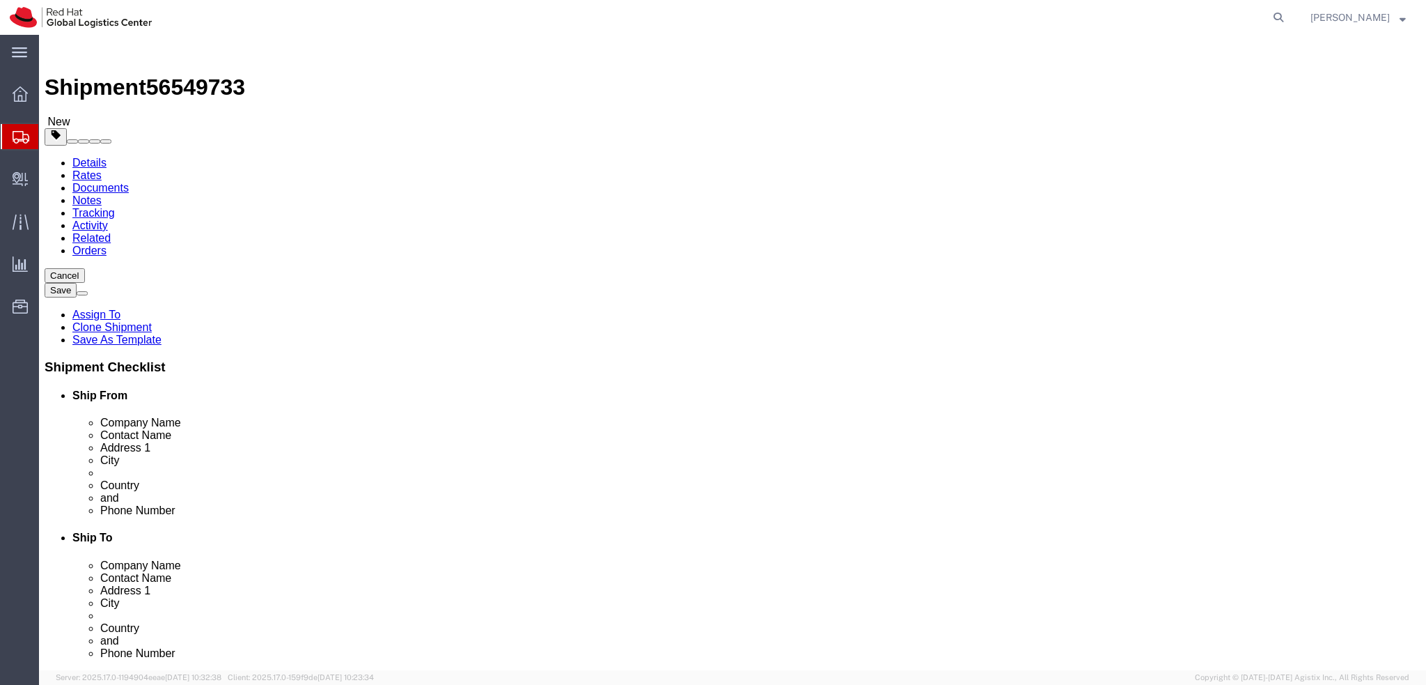
click input "13519"
click icon
click dd "1.00 Each"
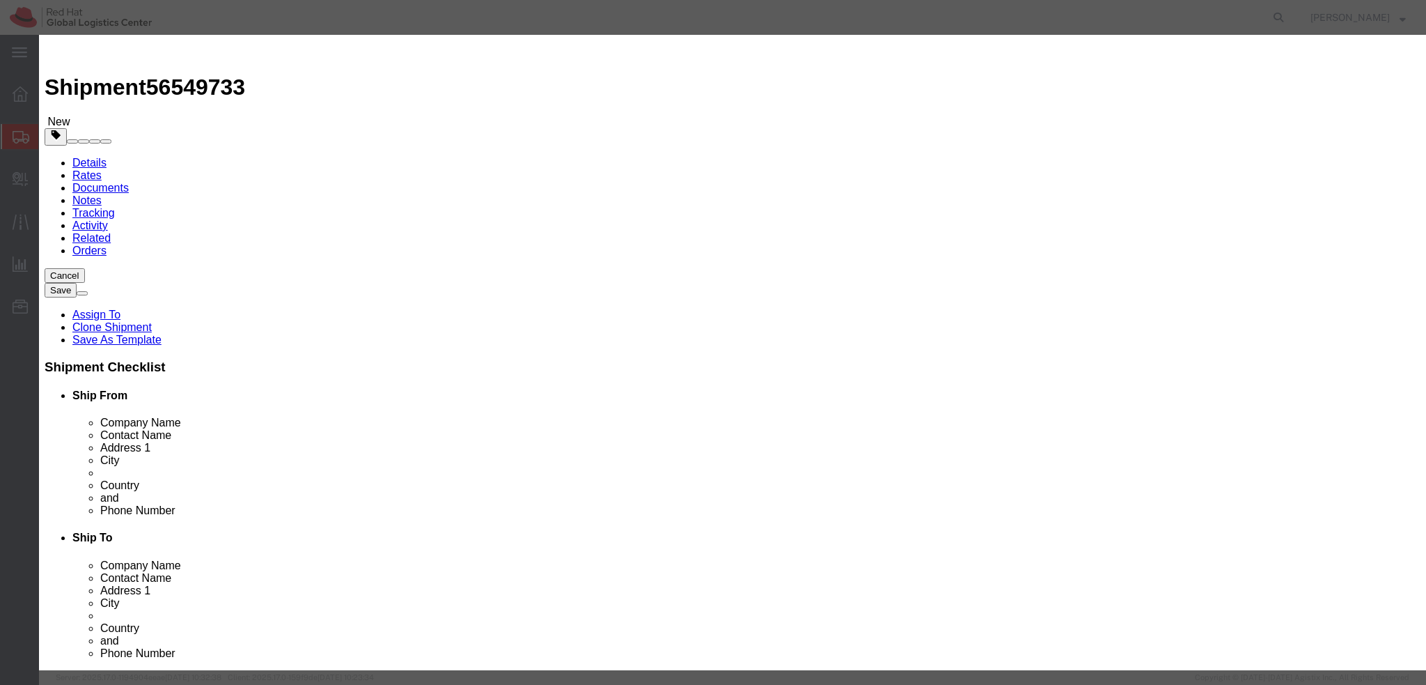
drag, startPoint x: 997, startPoint y: 107, endPoint x: 624, endPoint y: 102, distance: 373.3
click div "Product Name Lenovo Laptop Pieces 1.00 Select Bag Barrels 100Board Feet Bottle …"
type textarea "Laptop"
click div "Product Name Lenovo Laptop Pieces 1.00 Select Bag Barrels 100Board Feet Bottle …"
type input "8471.30"
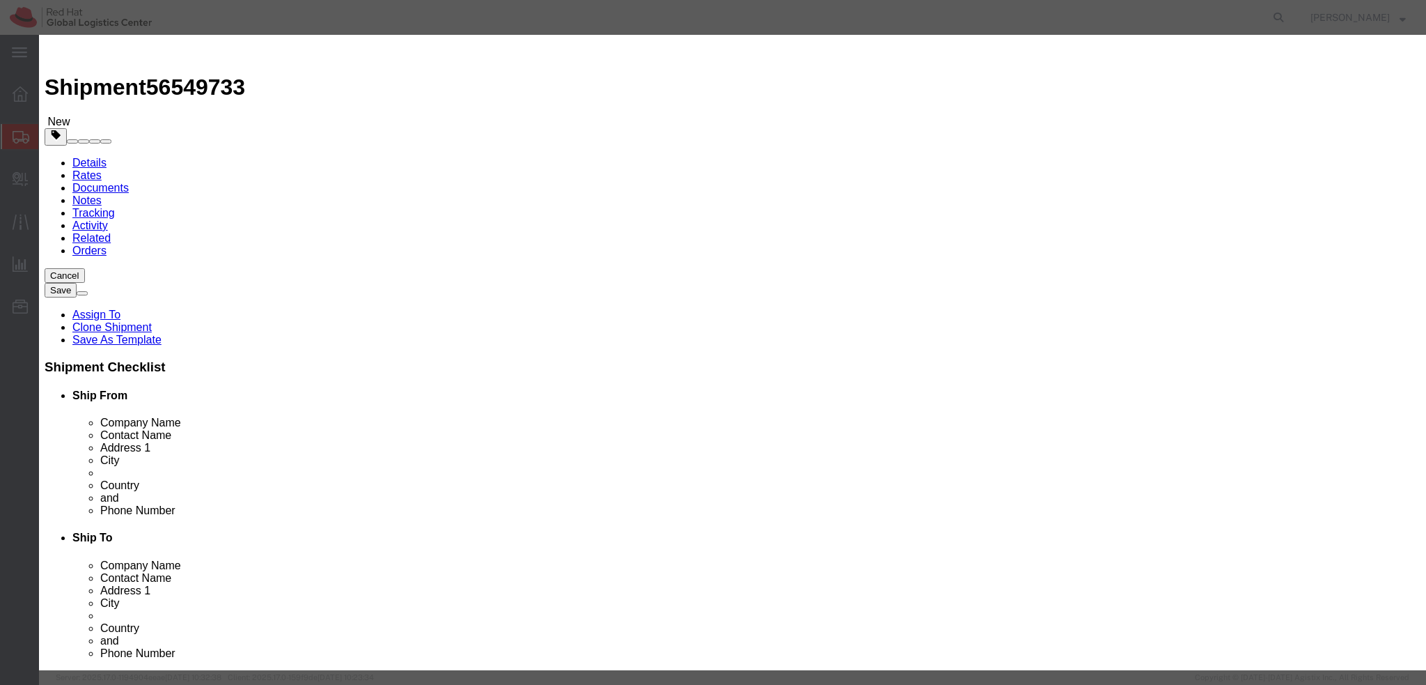
type input "8471.30"
click button
drag, startPoint x: 978, startPoint y: 104, endPoint x: 692, endPoint y: 116, distance: 286.5
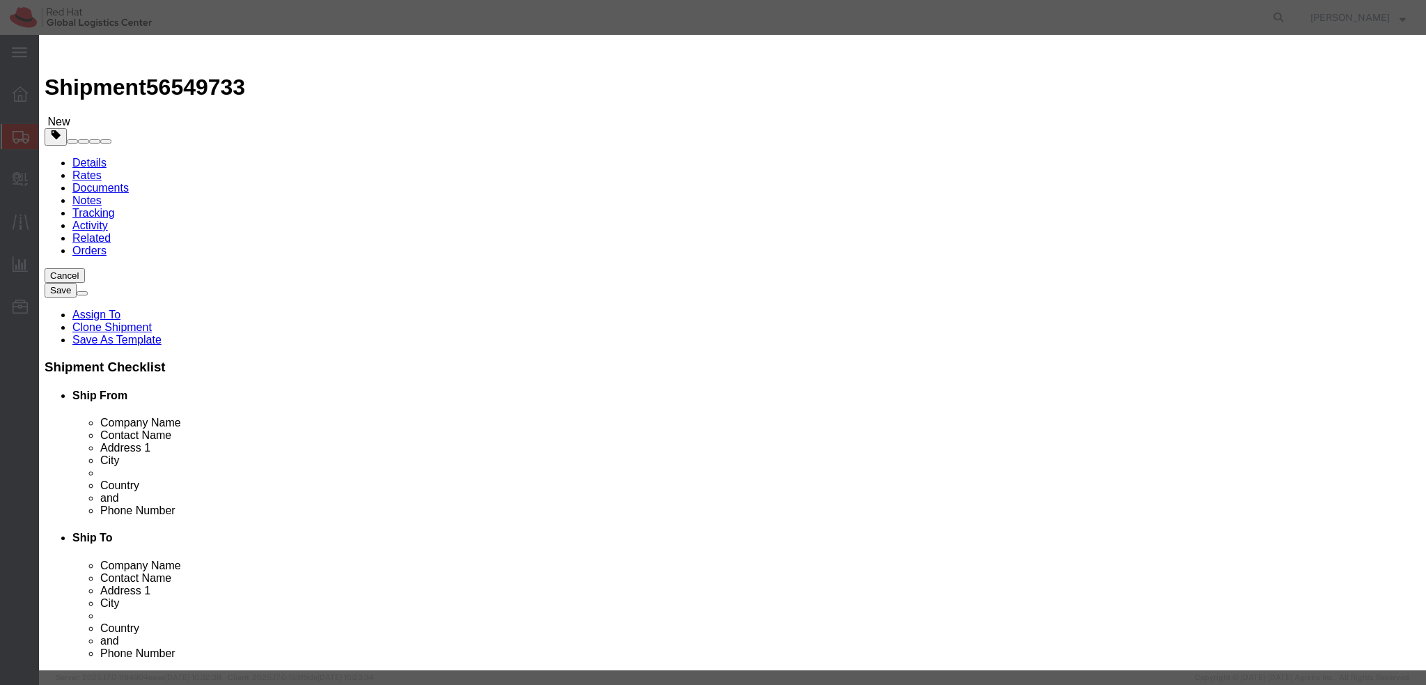
click div "Description Lenovo Thunderbolt 4 Dock"
type textarea "Docking station"
drag, startPoint x: 511, startPoint y: 357, endPoint x: 536, endPoint y: 365, distance: 26.4
type input "8471.90"
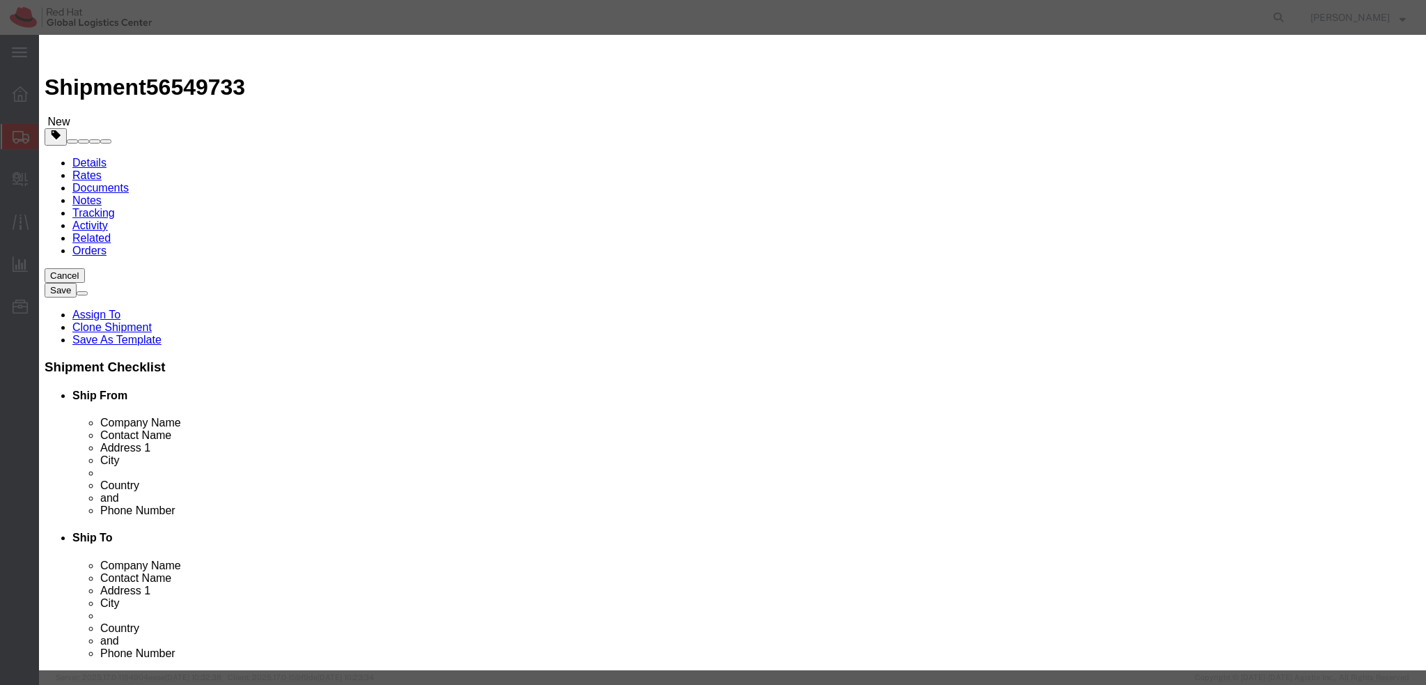
type input "8471.90"
click button "Save & Close"
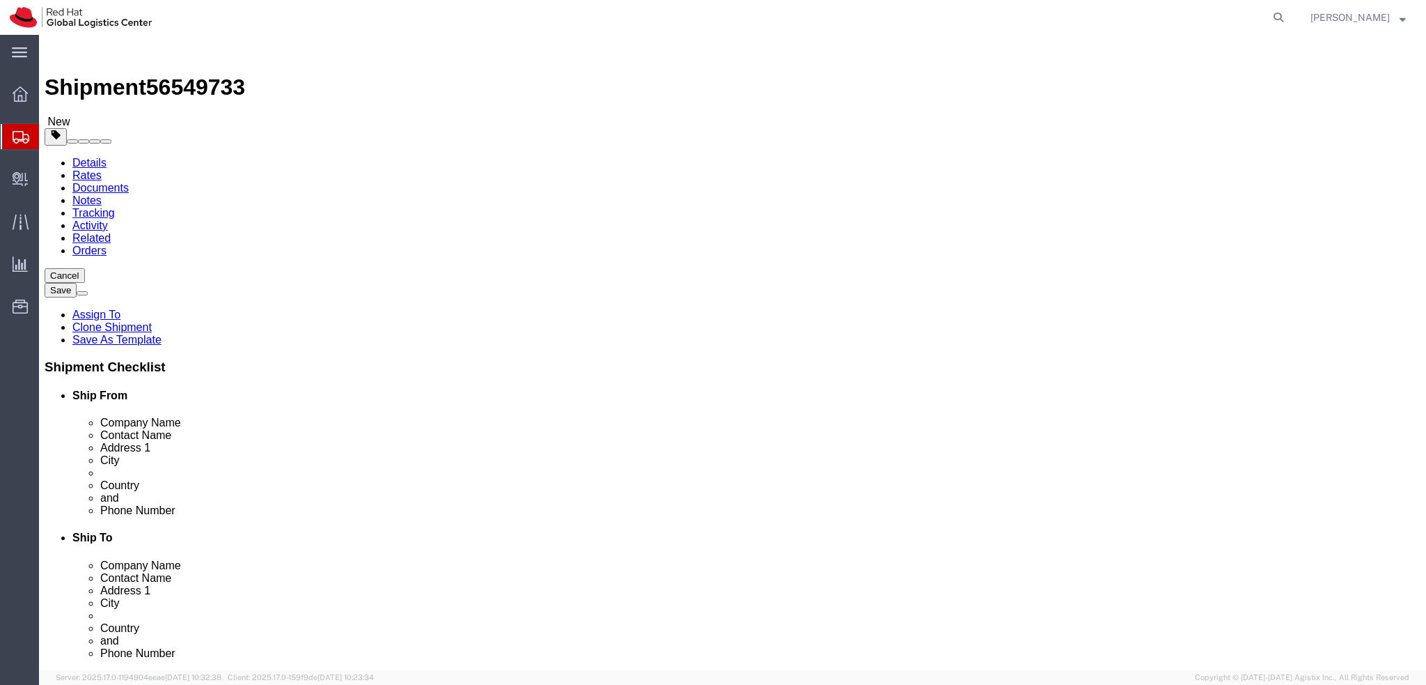
click icon
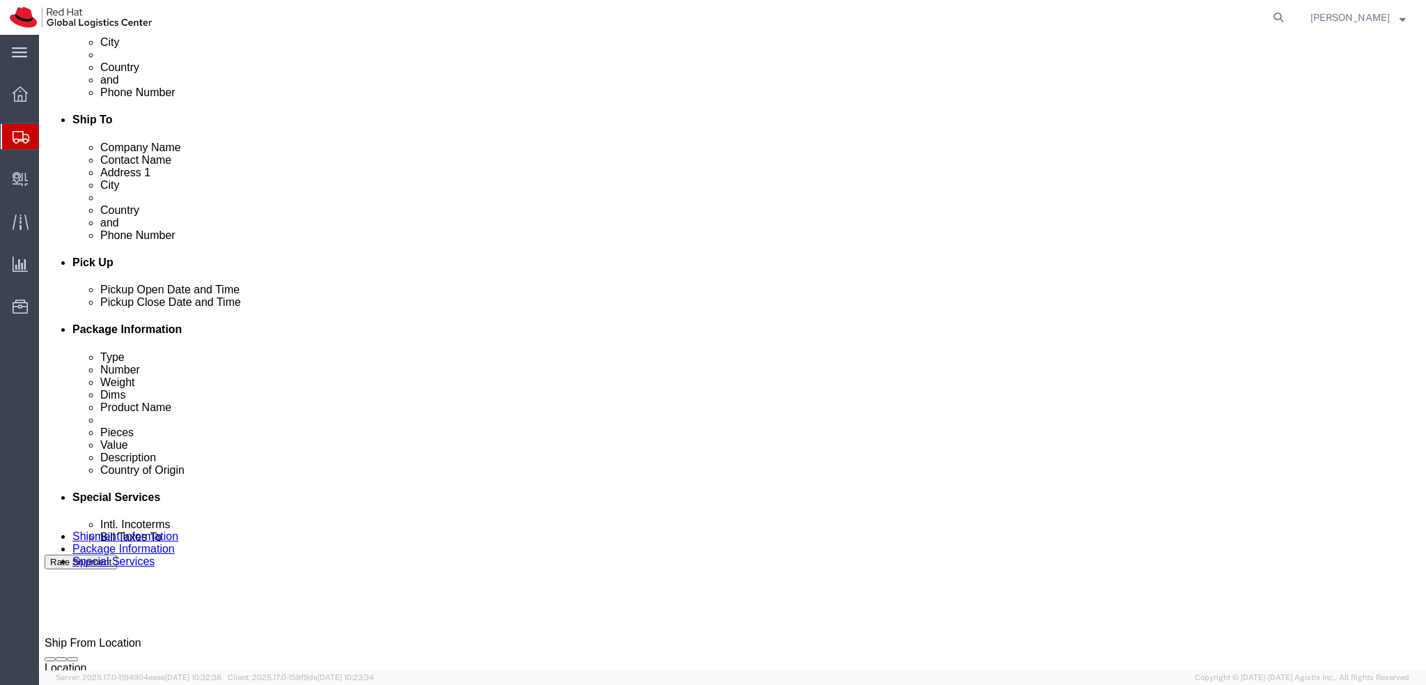
scroll to position [644, 0]
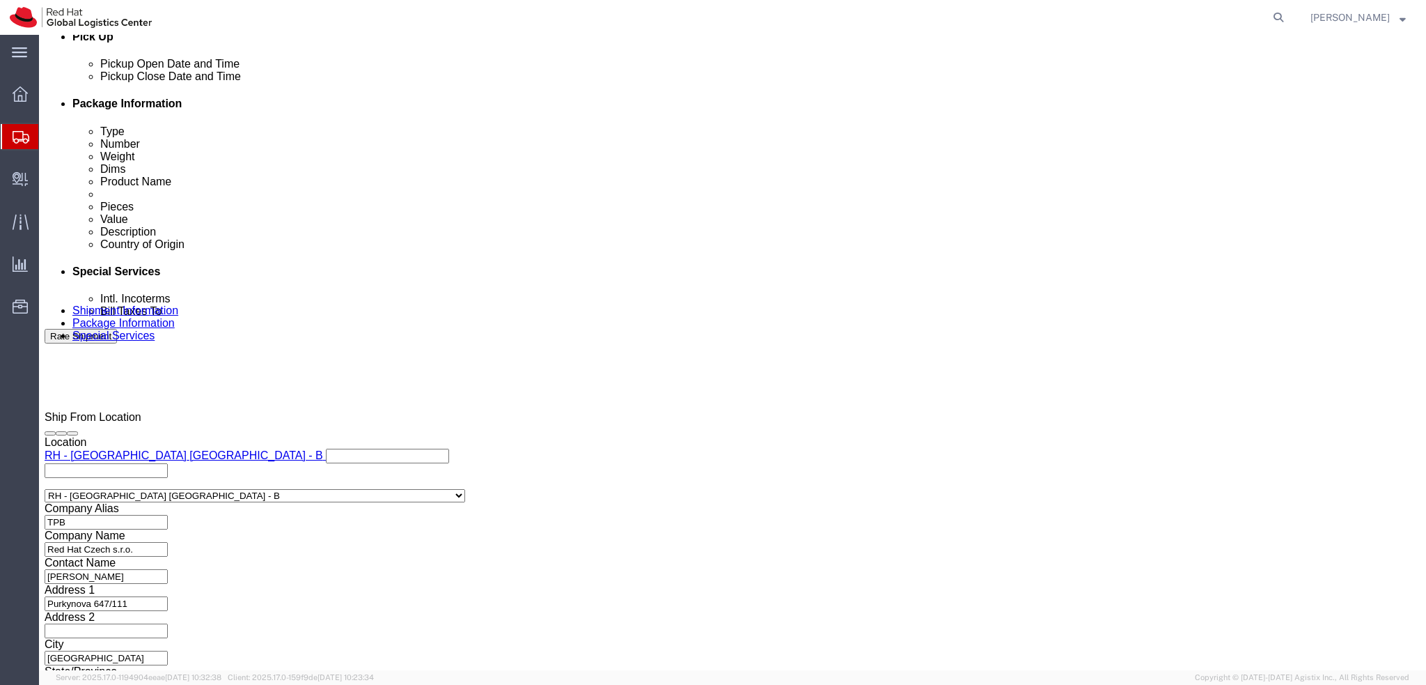
type input "riy"
click input "text"
type input "emealogistics@redhat.com"
click icon
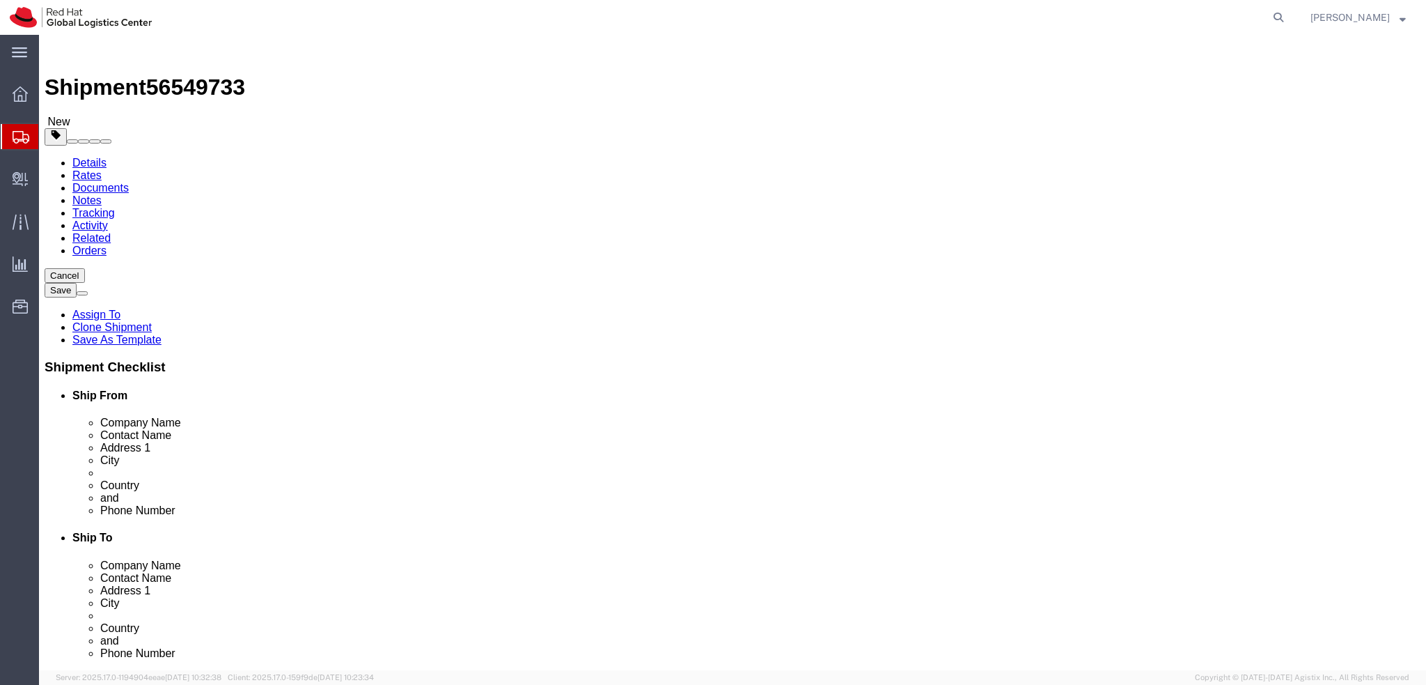
drag, startPoint x: 879, startPoint y: 472, endPoint x: 748, endPoint y: 474, distance: 130.9
click div "+966500947844"
click icon
select select "COSTCENTER"
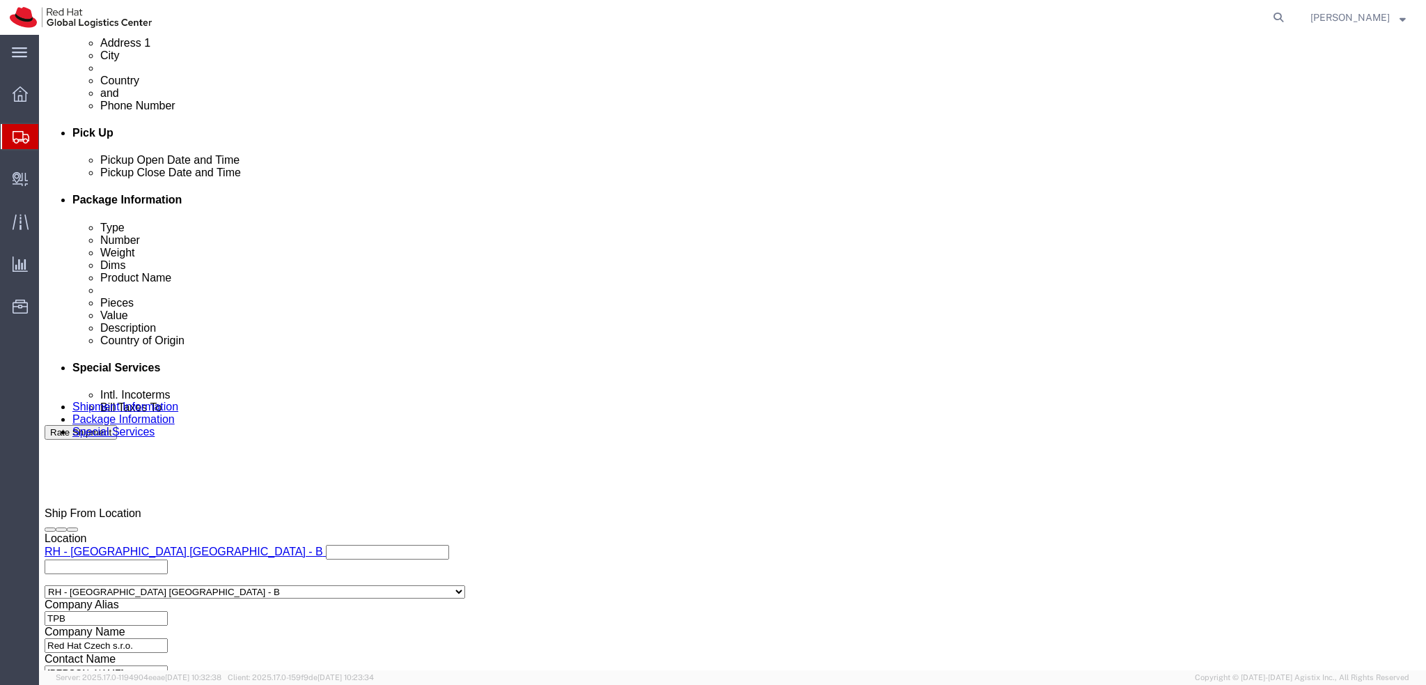
scroll to position [627, 0]
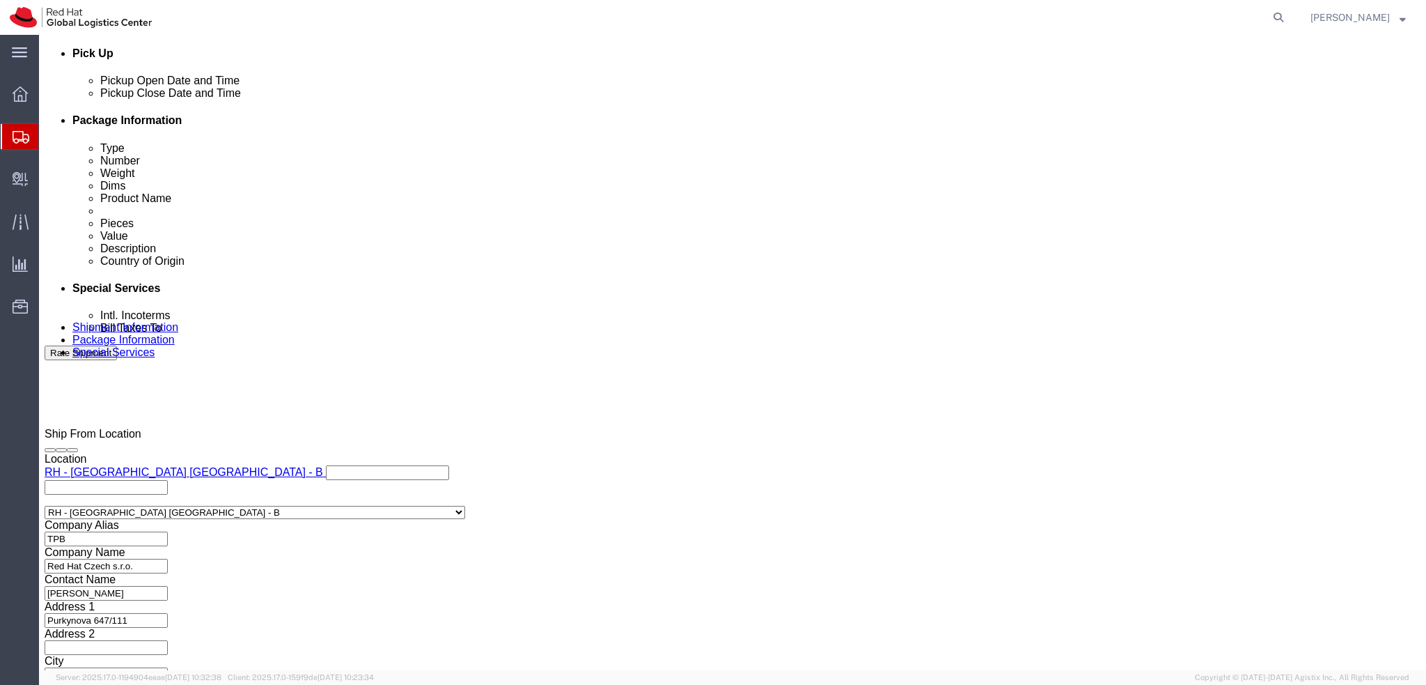
click input "text"
paste input "+966500947844"
type input "+966500947844"
click label "Address 2"
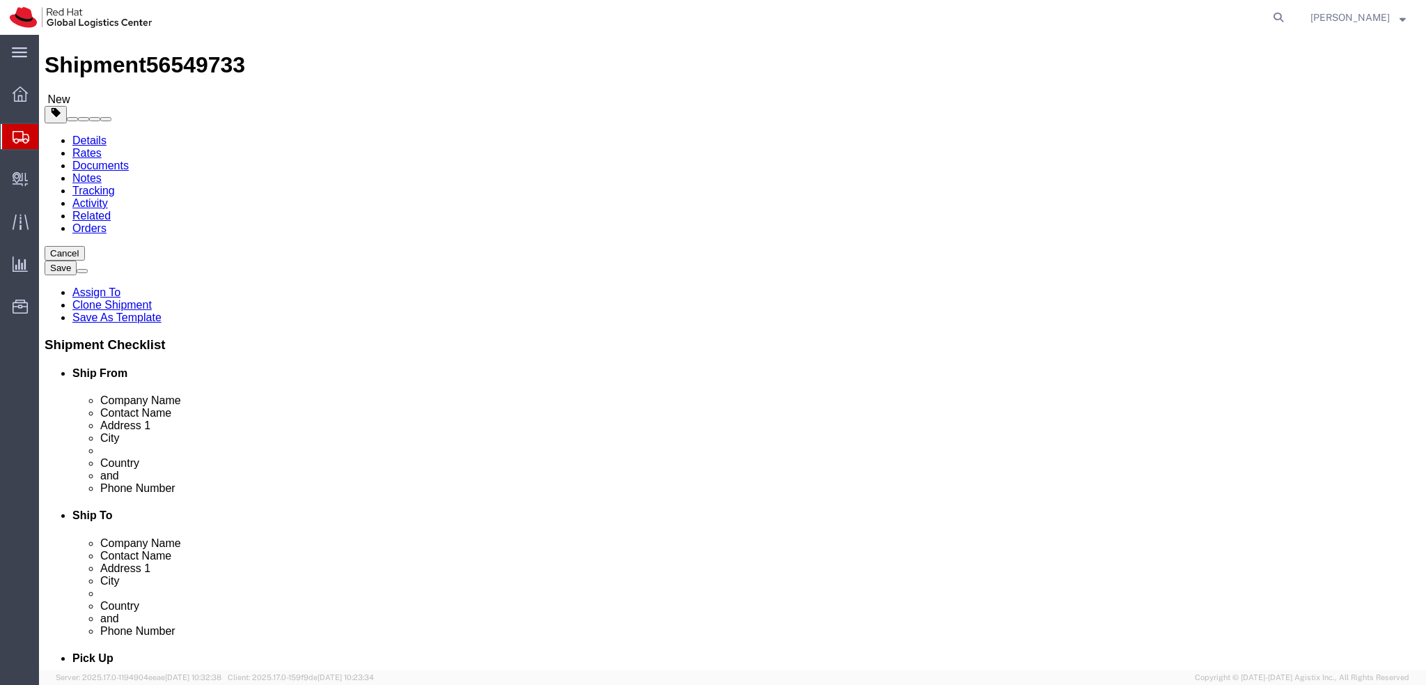
scroll to position [0, 0]
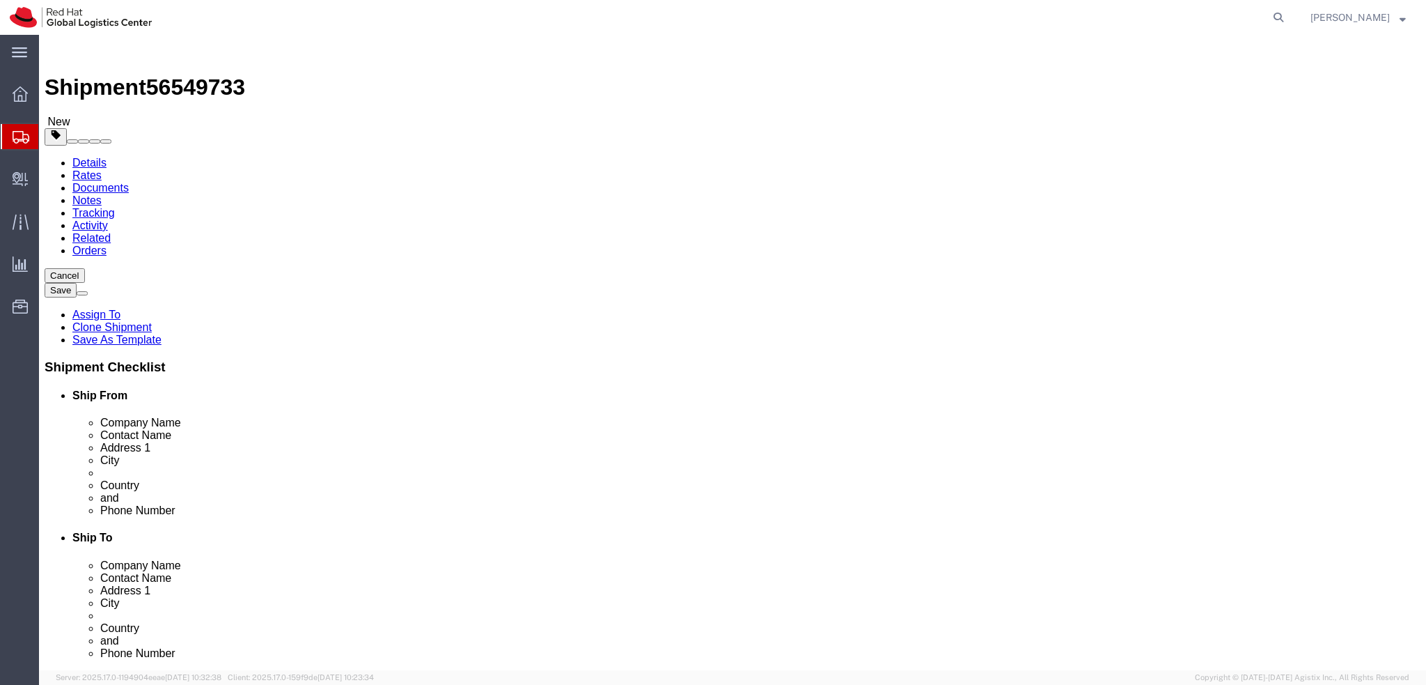
click button "Rate Shipment"
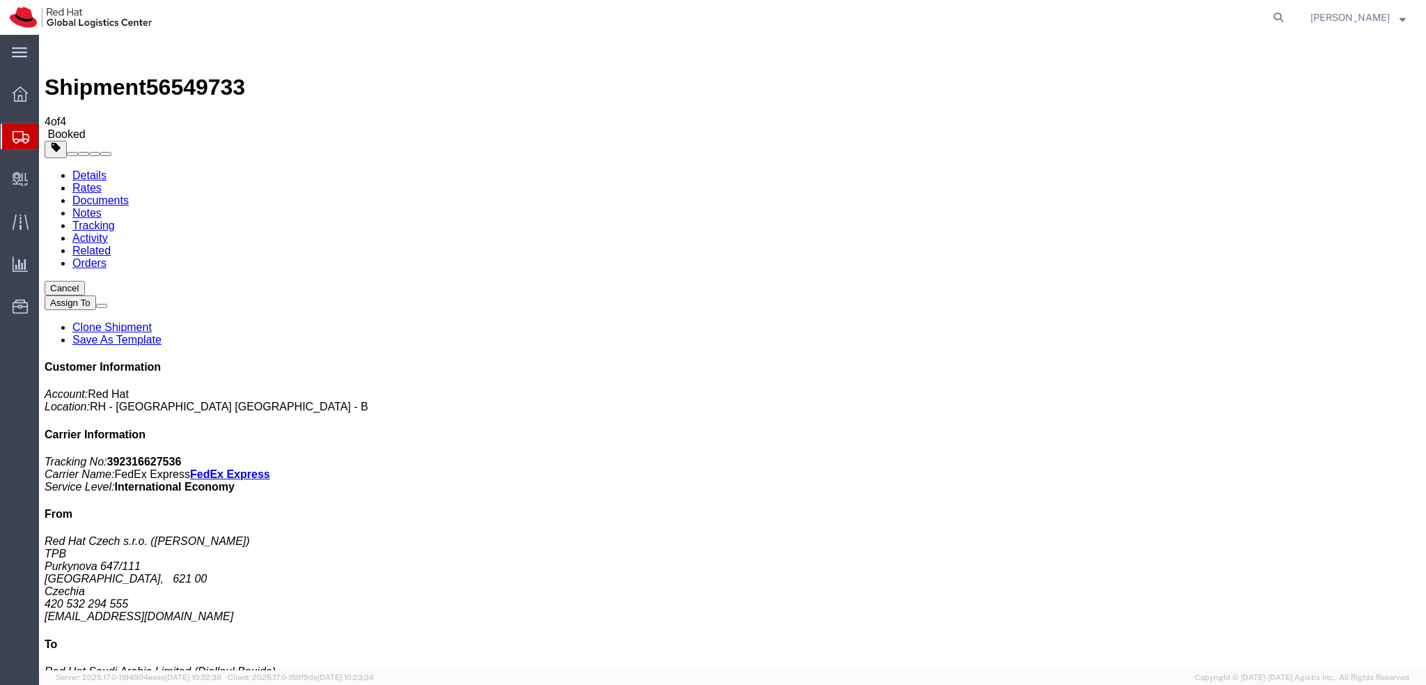
drag, startPoint x: 165, startPoint y: 247, endPoint x: 254, endPoint y: 278, distance: 94.3
click at [182, 455] on b "392316627536" at bounding box center [144, 461] width 75 height 12
copy b "392316627536"
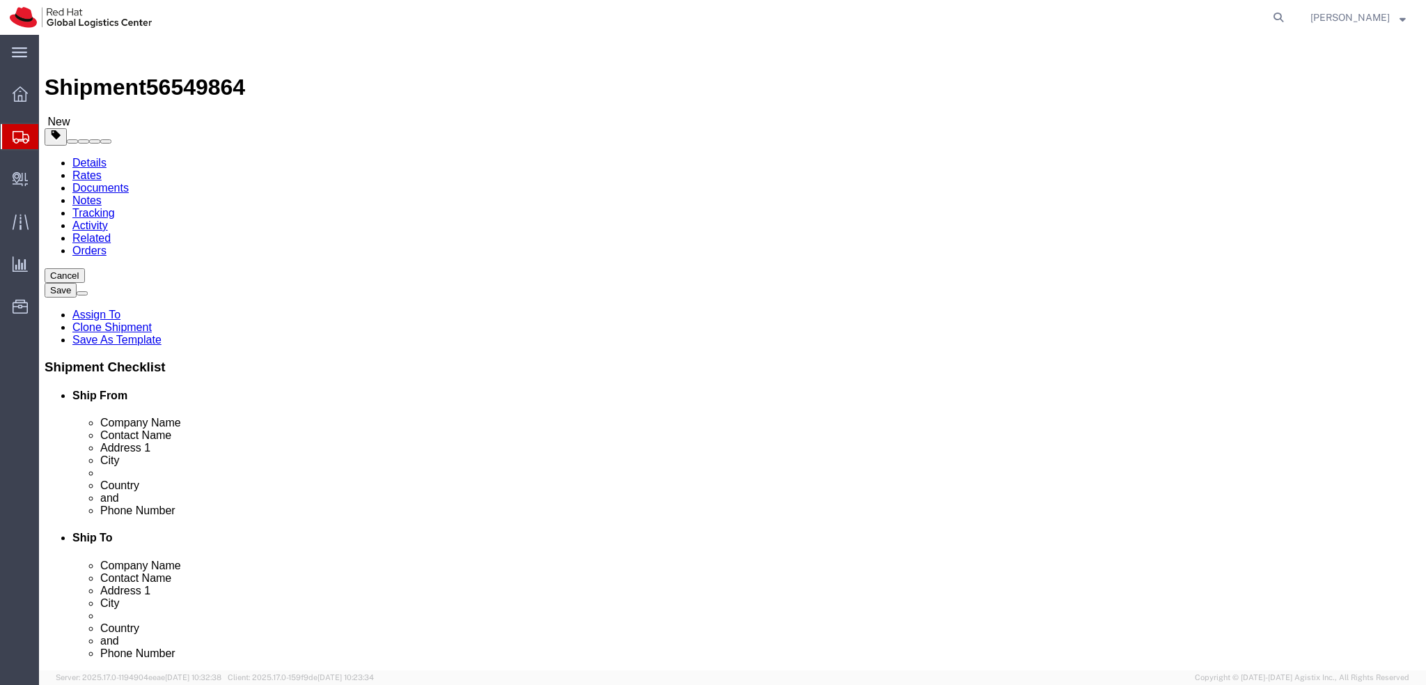
select select "37944"
select select
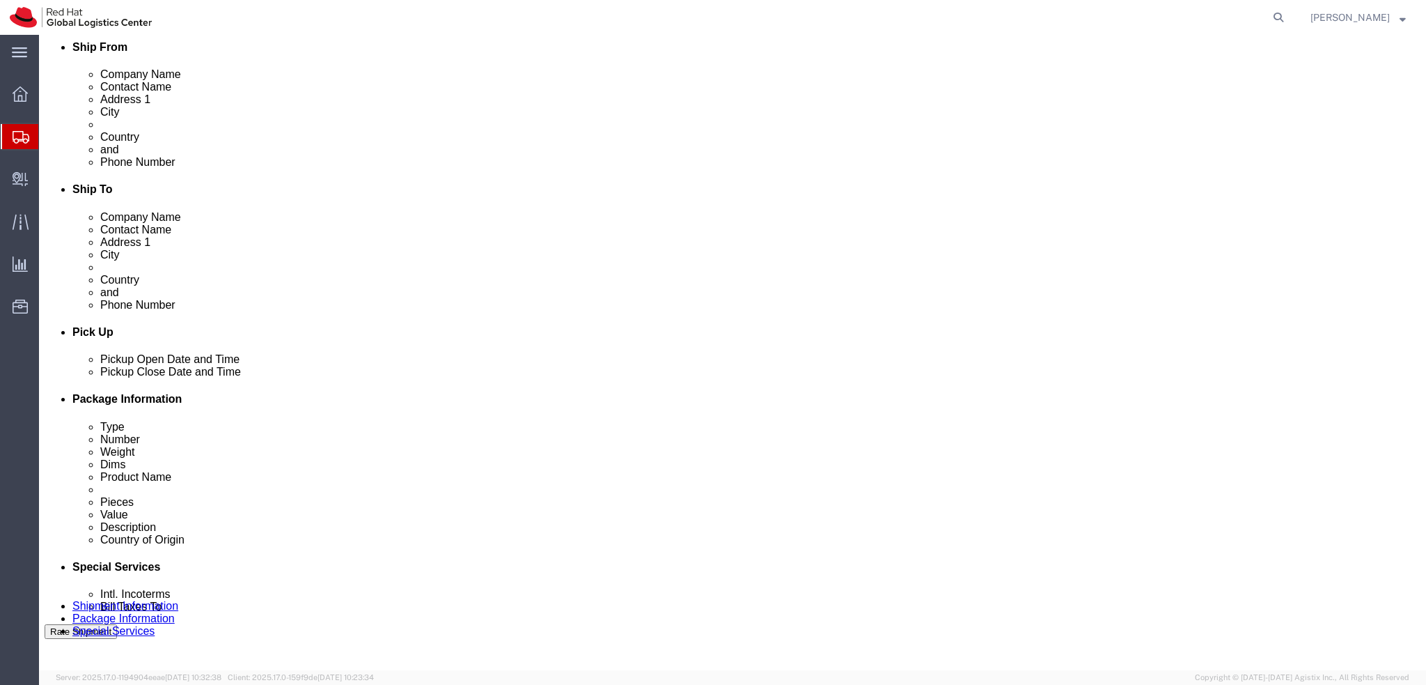
scroll to position [139, 0]
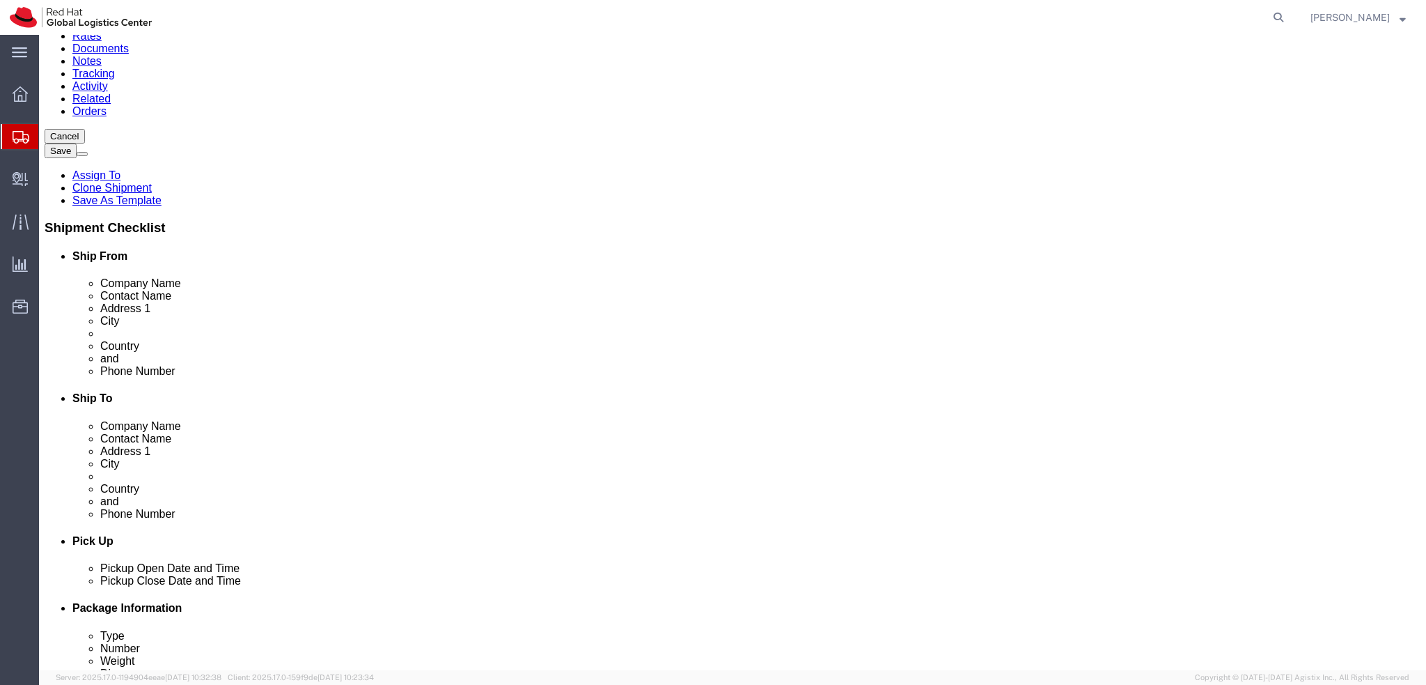
click input "[EMAIL_ADDRESS][PERSON_NAME][DOMAIN_NAME]"
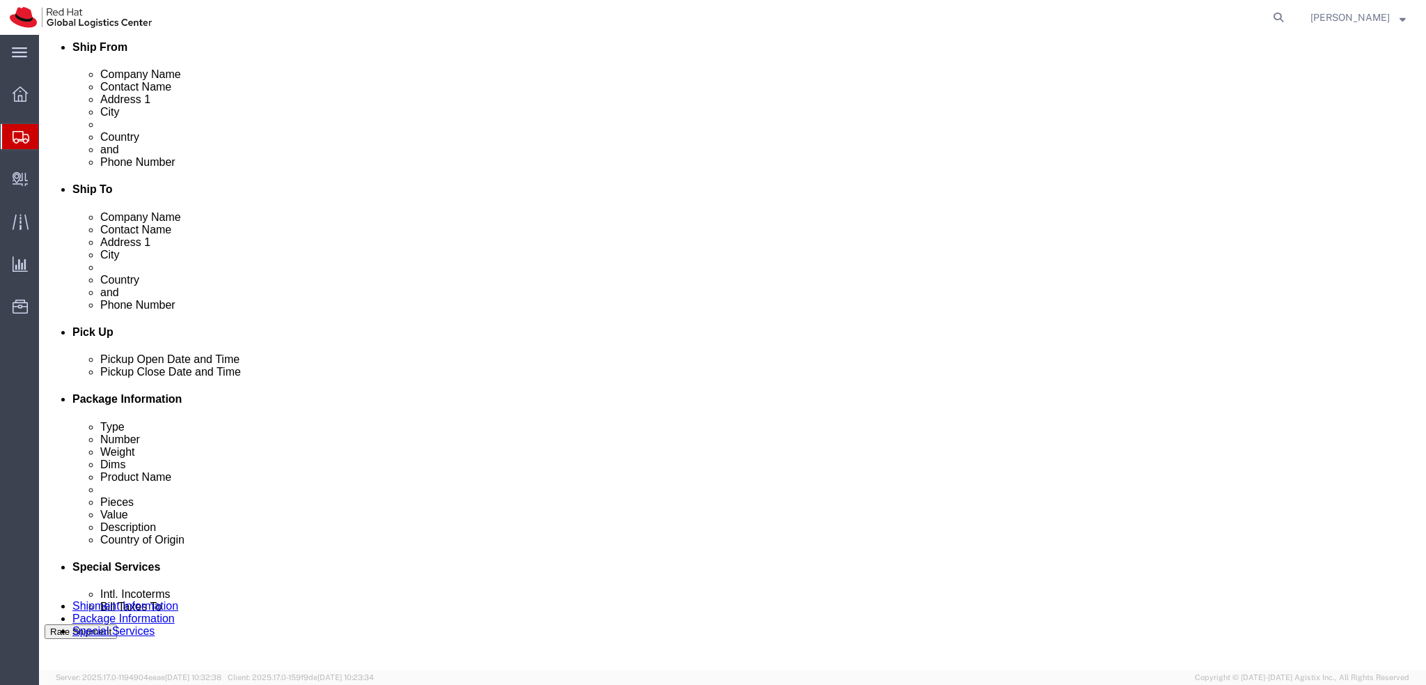
scroll to position [0, 0]
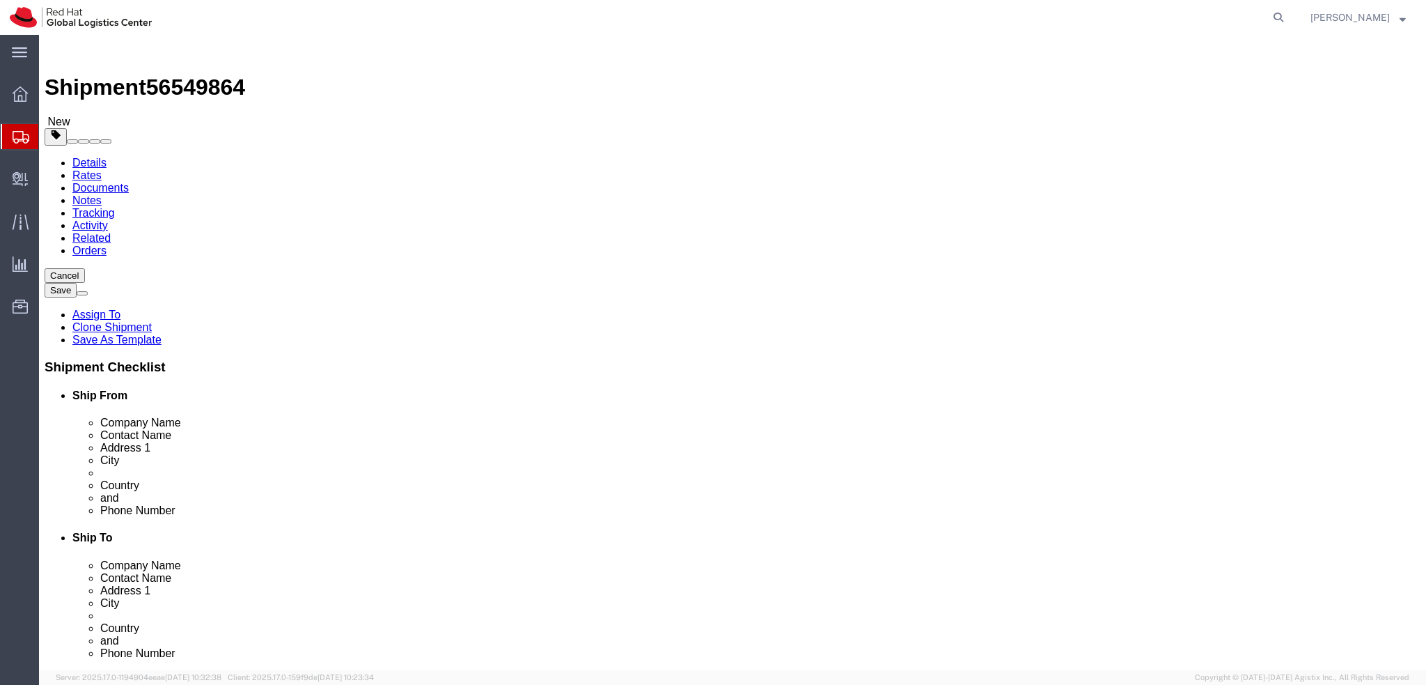
click icon
click dd "1.00 Each"
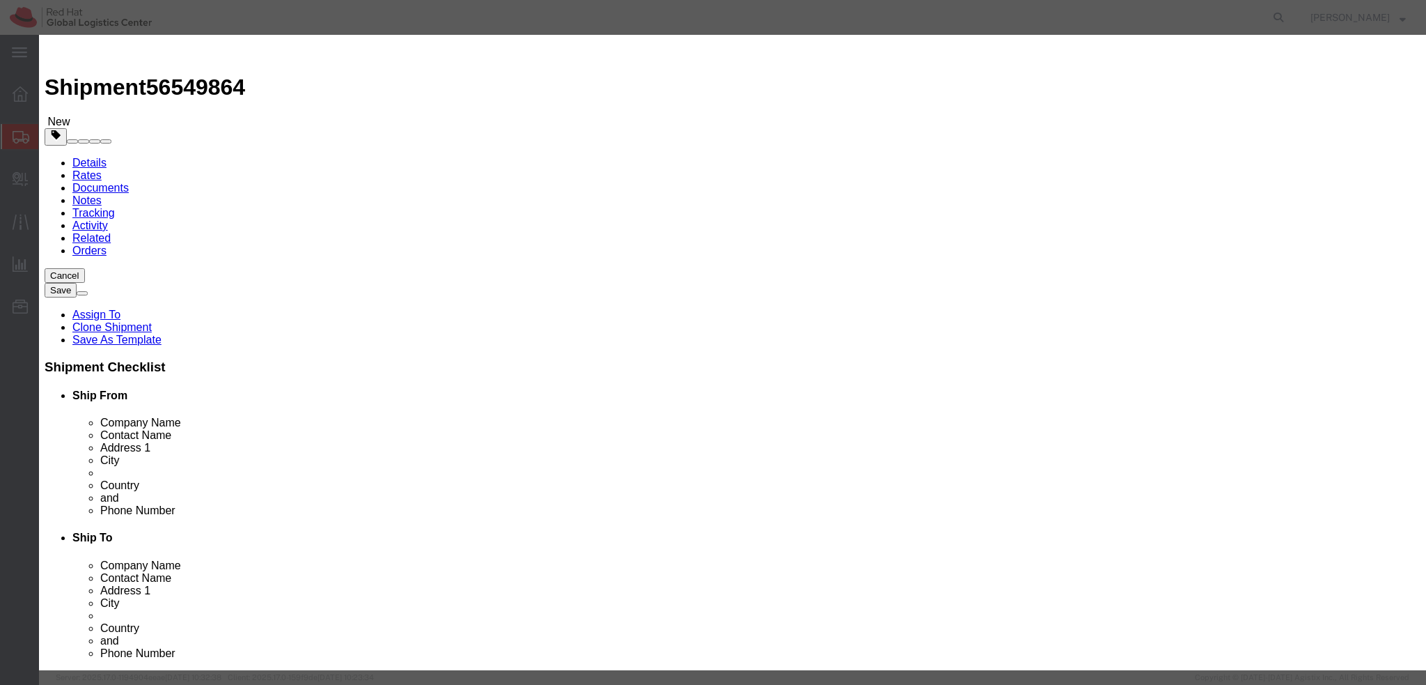
click button "Save & Close"
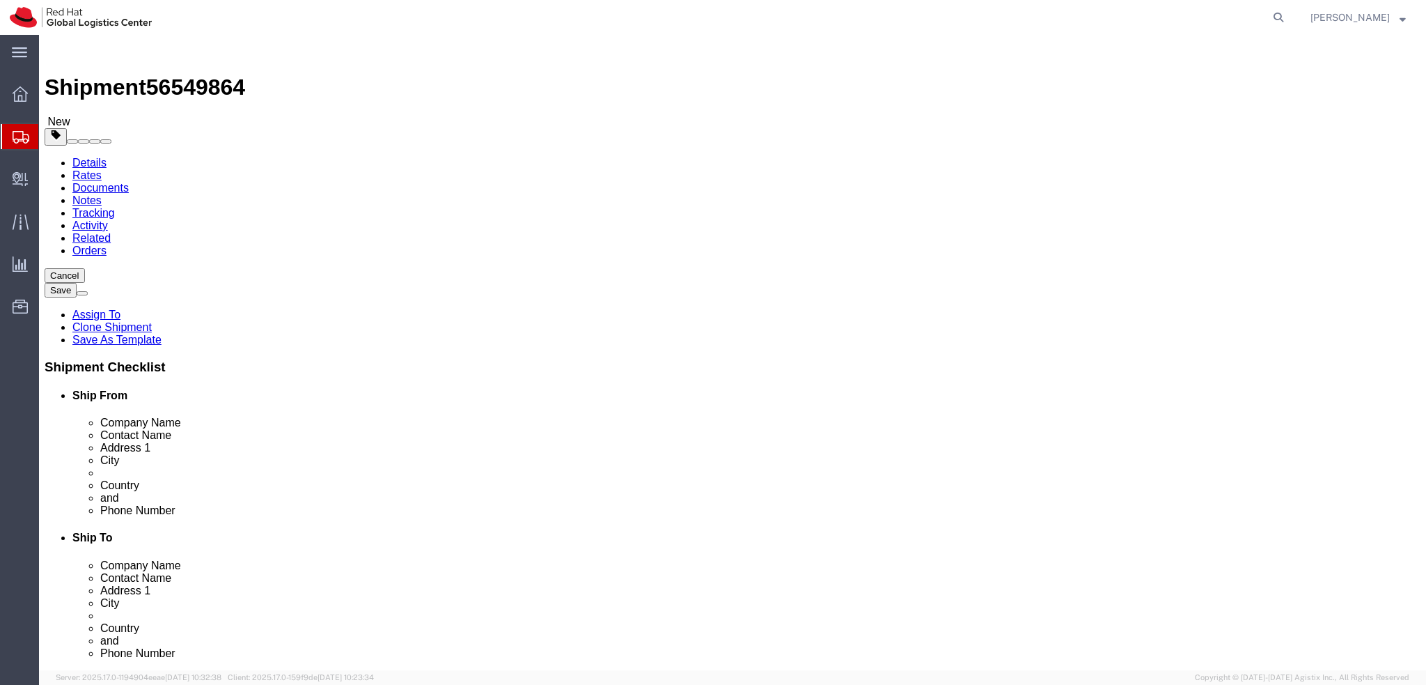
click icon
click link "Package Information"
click icon
click button "Rate Shipment"
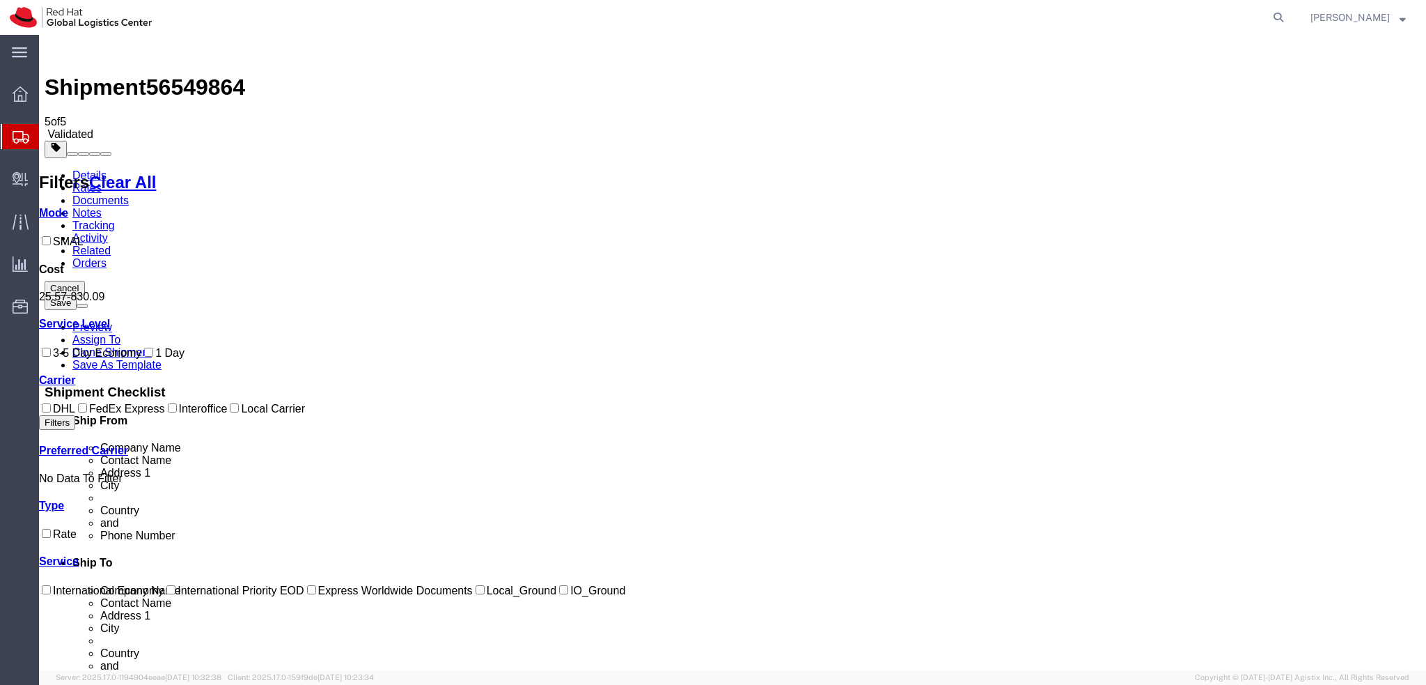
click at [75, 169] on link "Details" at bounding box center [89, 175] width 34 height 12
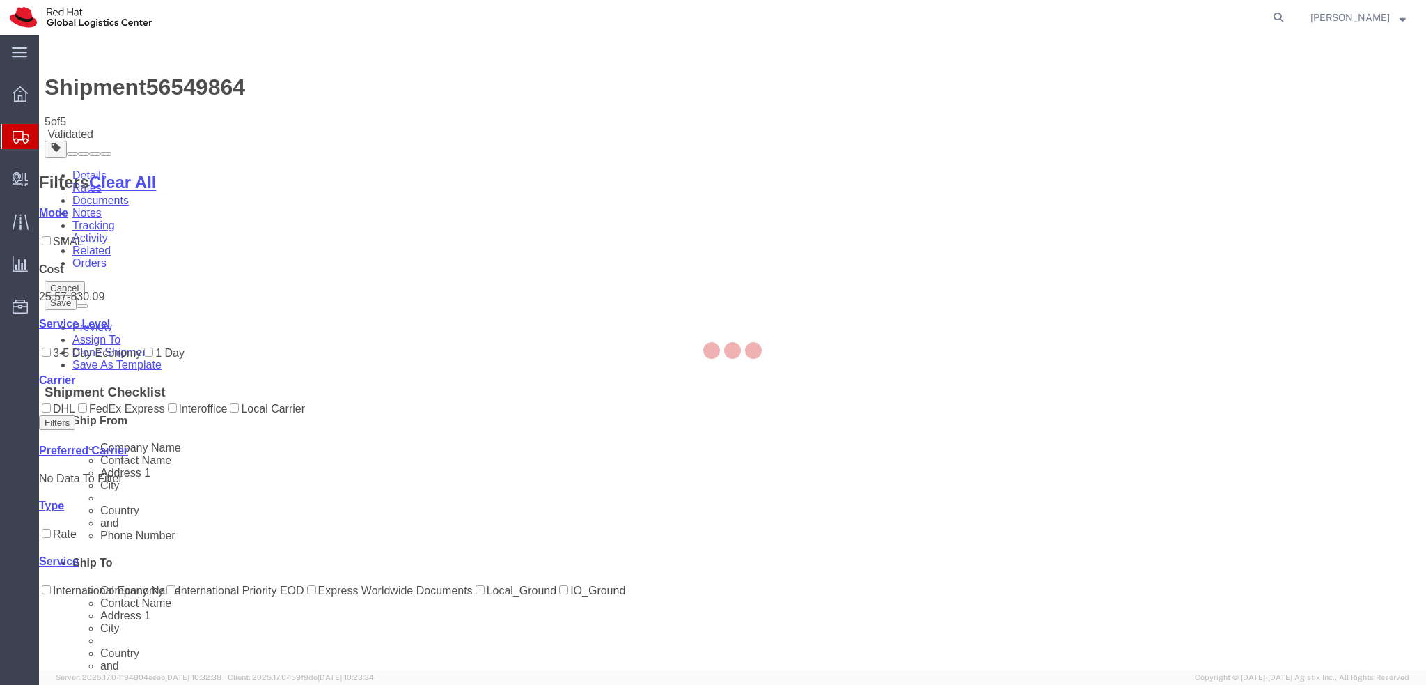
select select "37944"
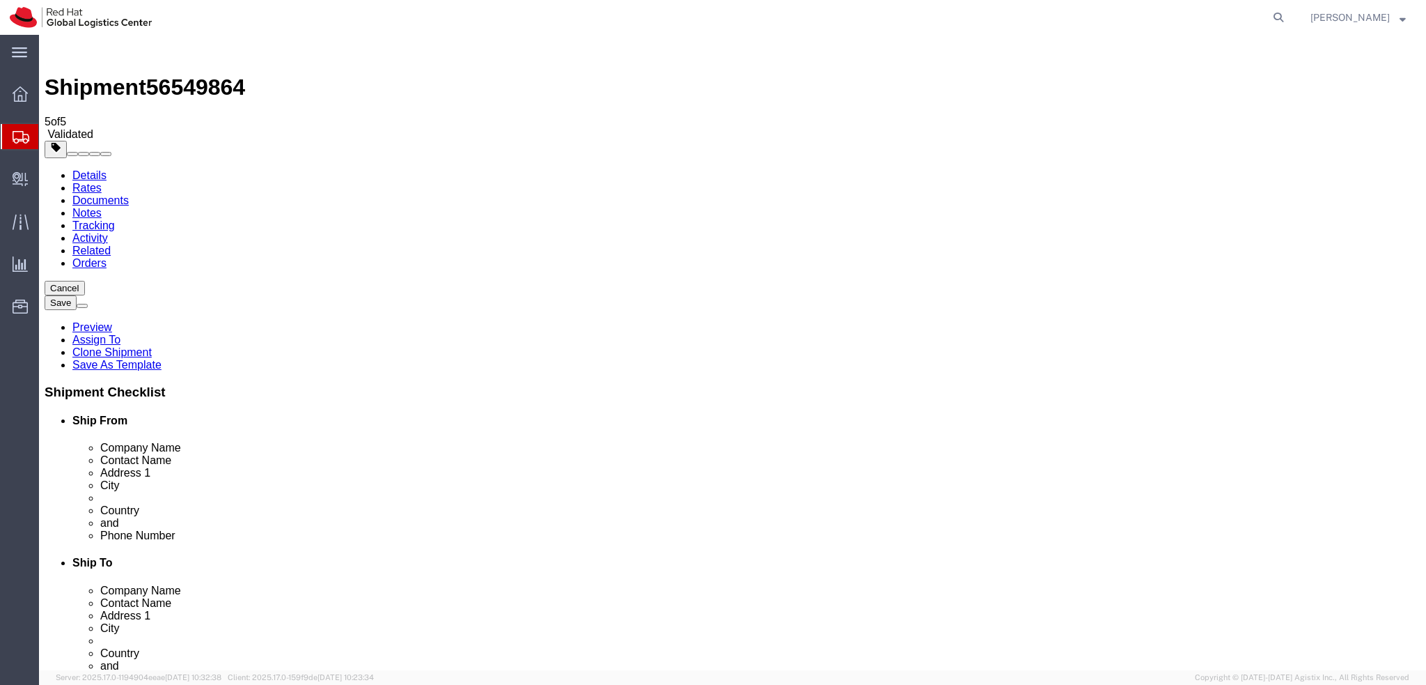
scroll to position [70, 0]
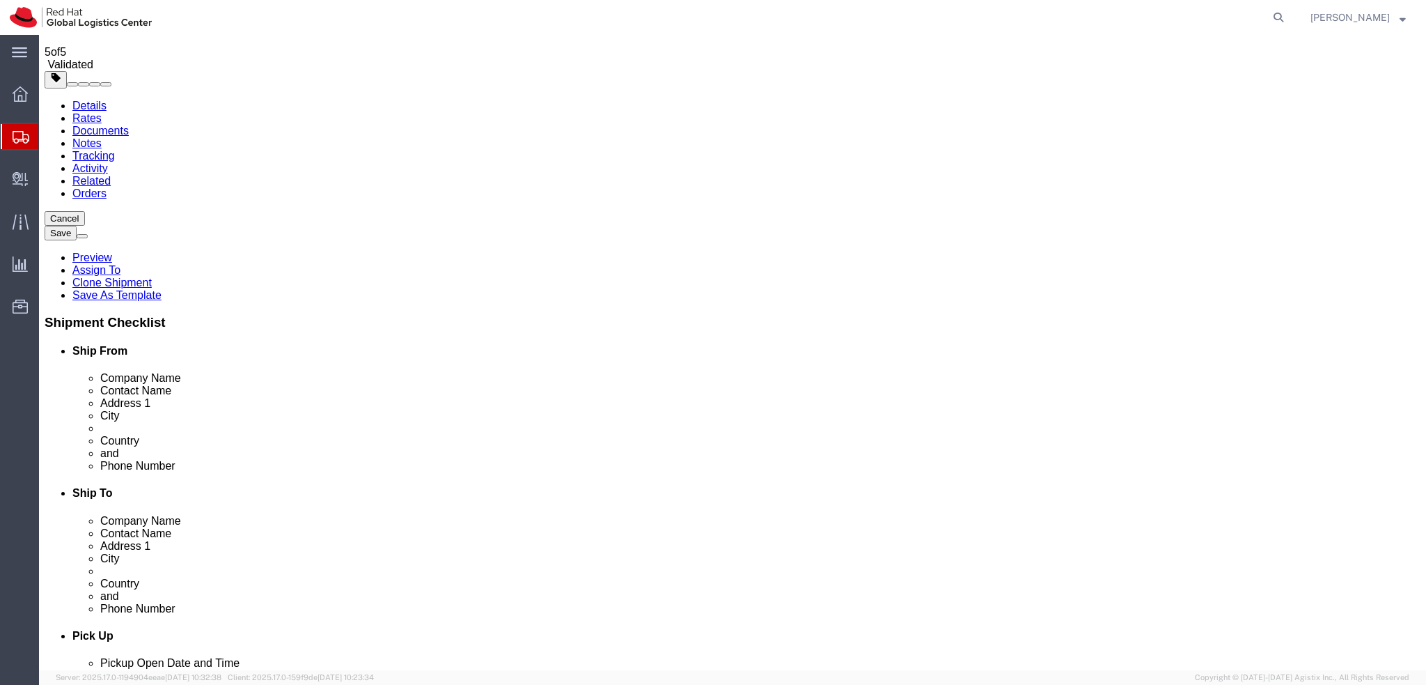
click icon
click select "Select Carriage Insurance Paid Carriage Paid To Cost and Freight Cost Insurance…"
select select "DDP"
click select "Select Carriage Insurance Paid Carriage Paid To Cost and Freight Cost Insurance…"
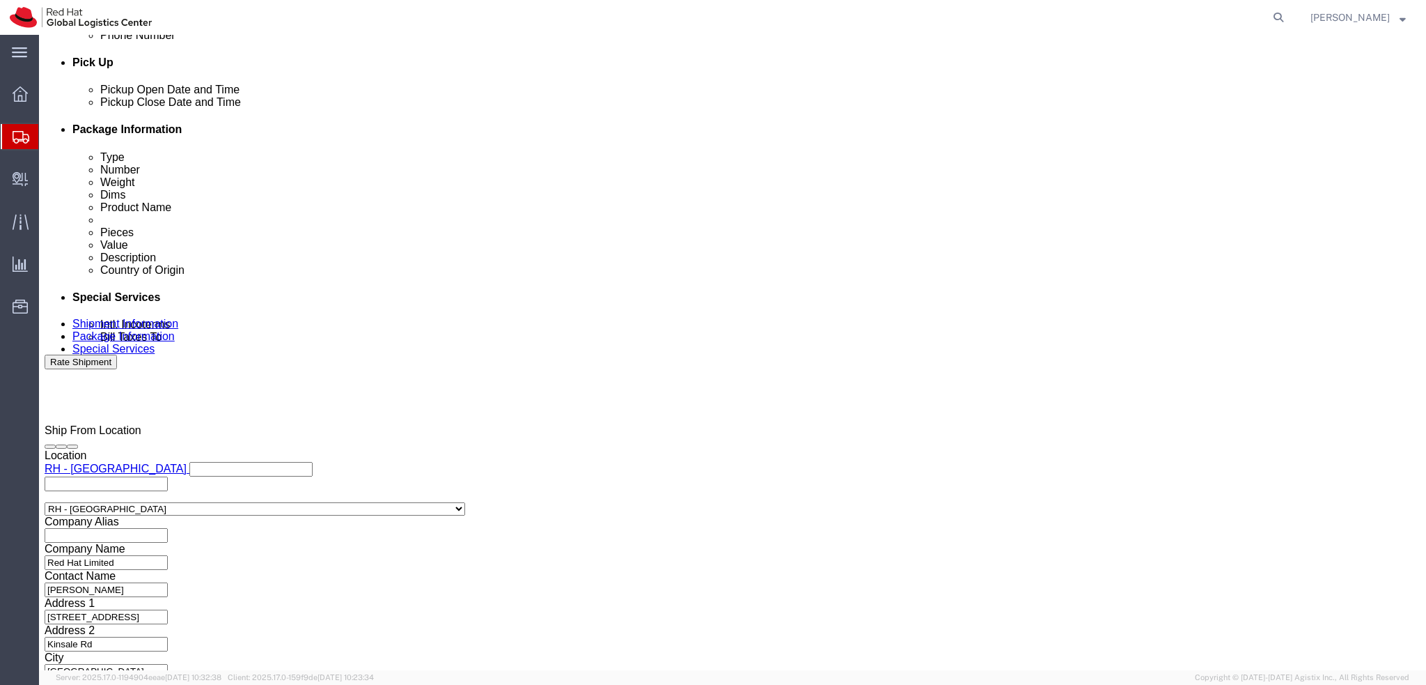
scroll to position [644, 0]
click button "Rate Shipment"
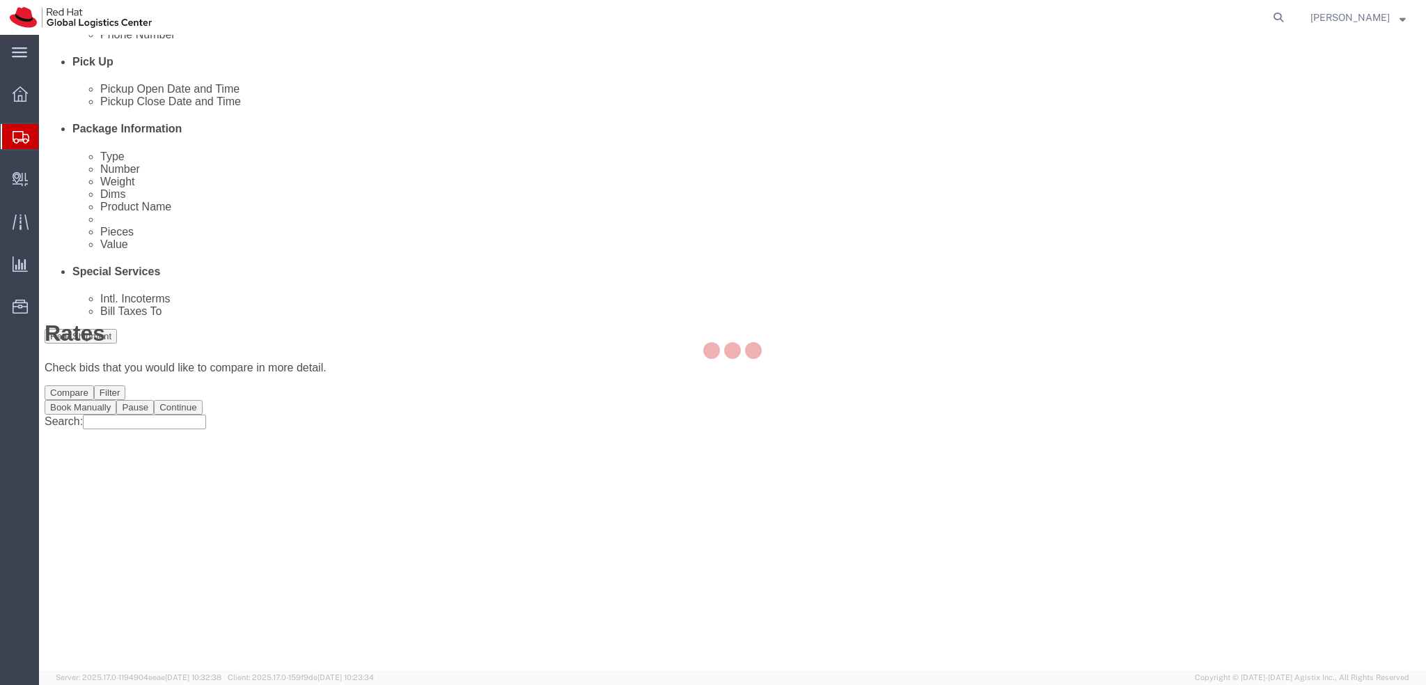
scroll to position [0, 0]
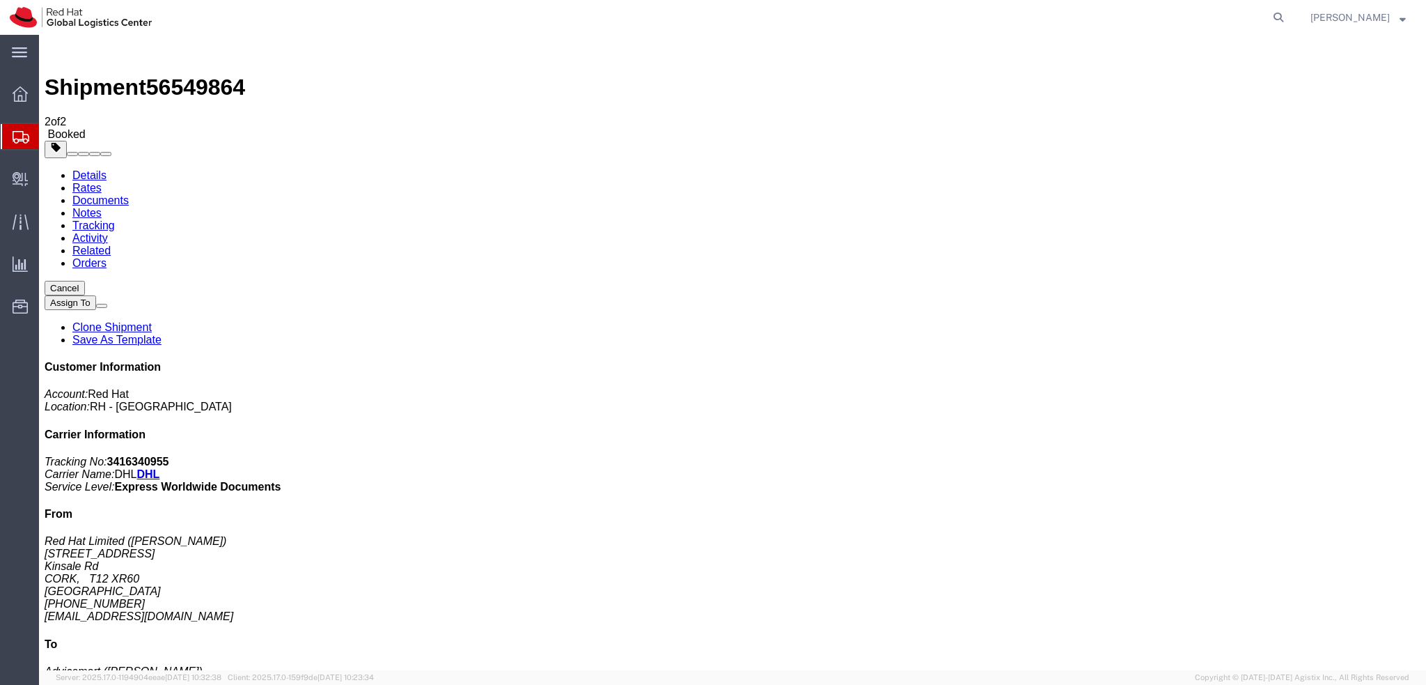
drag, startPoint x: 169, startPoint y: 219, endPoint x: 547, endPoint y: 333, distance: 394.2
click at [92, 169] on link "Details" at bounding box center [89, 175] width 34 height 12
click span "button"
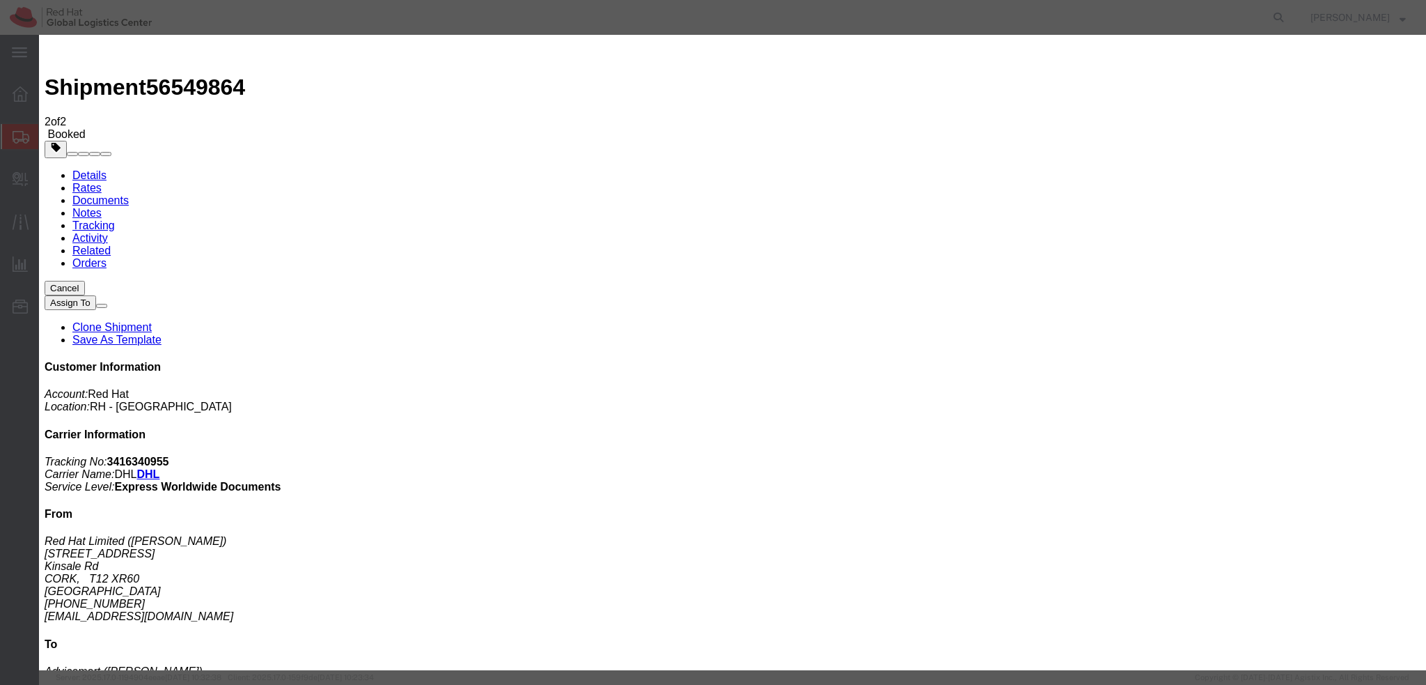
click div "[DATE] 4:00 PM"
type input "3:00 PM"
click button "Apply"
click button "Save"
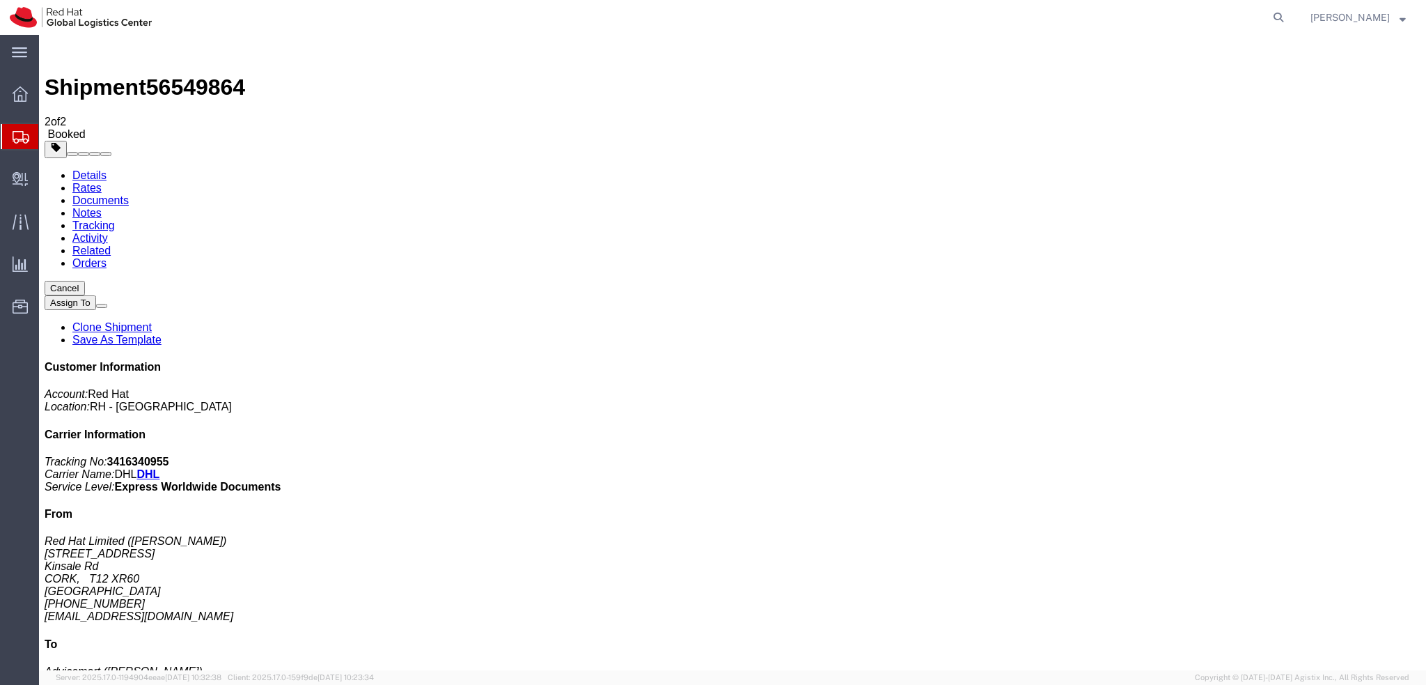
click button "Close"
click link "Schedule pickup request"
click address "Red Hat Limited ([PERSON_NAME]) [STREET_ADDRESS] [PHONE_NUMBER] [EMAIL_ADDRESS]…"
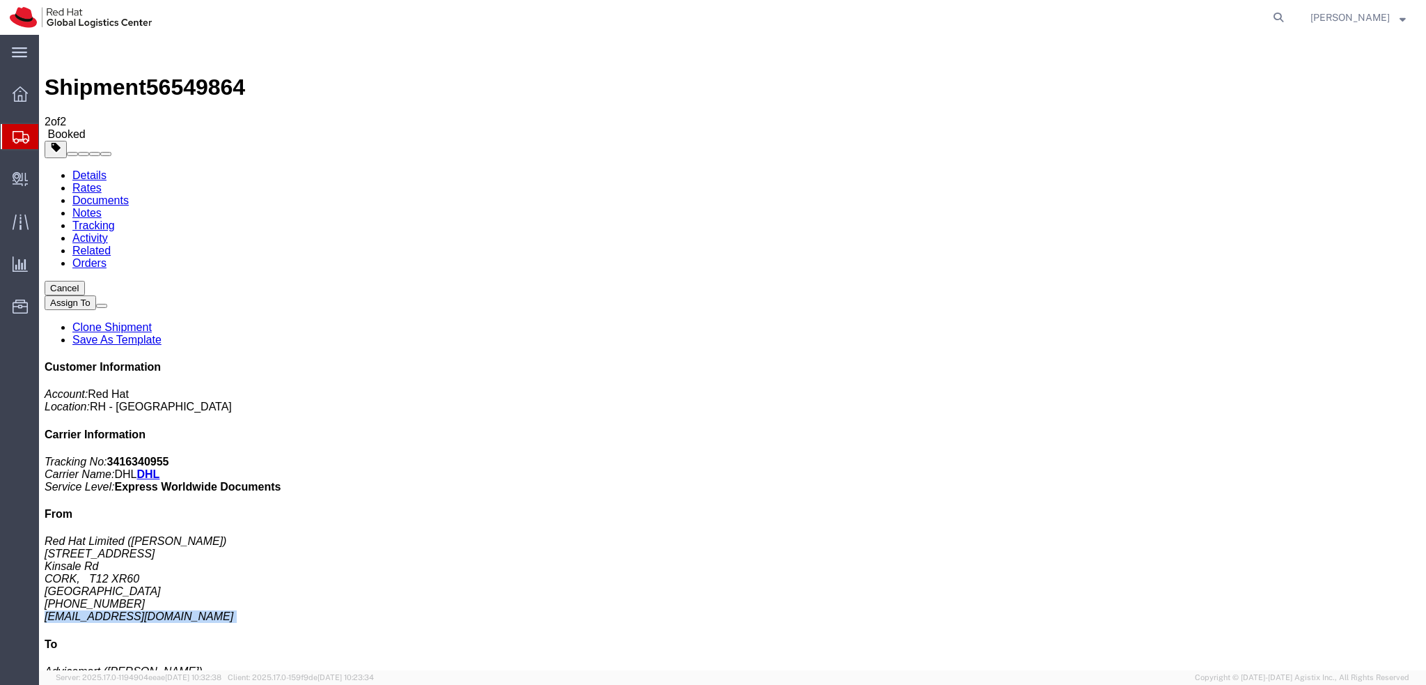
click address "Red Hat Limited ([PERSON_NAME]) [STREET_ADDRESS] [PHONE_NUMBER] [EMAIL_ADDRESS]…"
copy div "[EMAIL_ADDRESS][DOMAIN_NAME]"
click link "Documents"
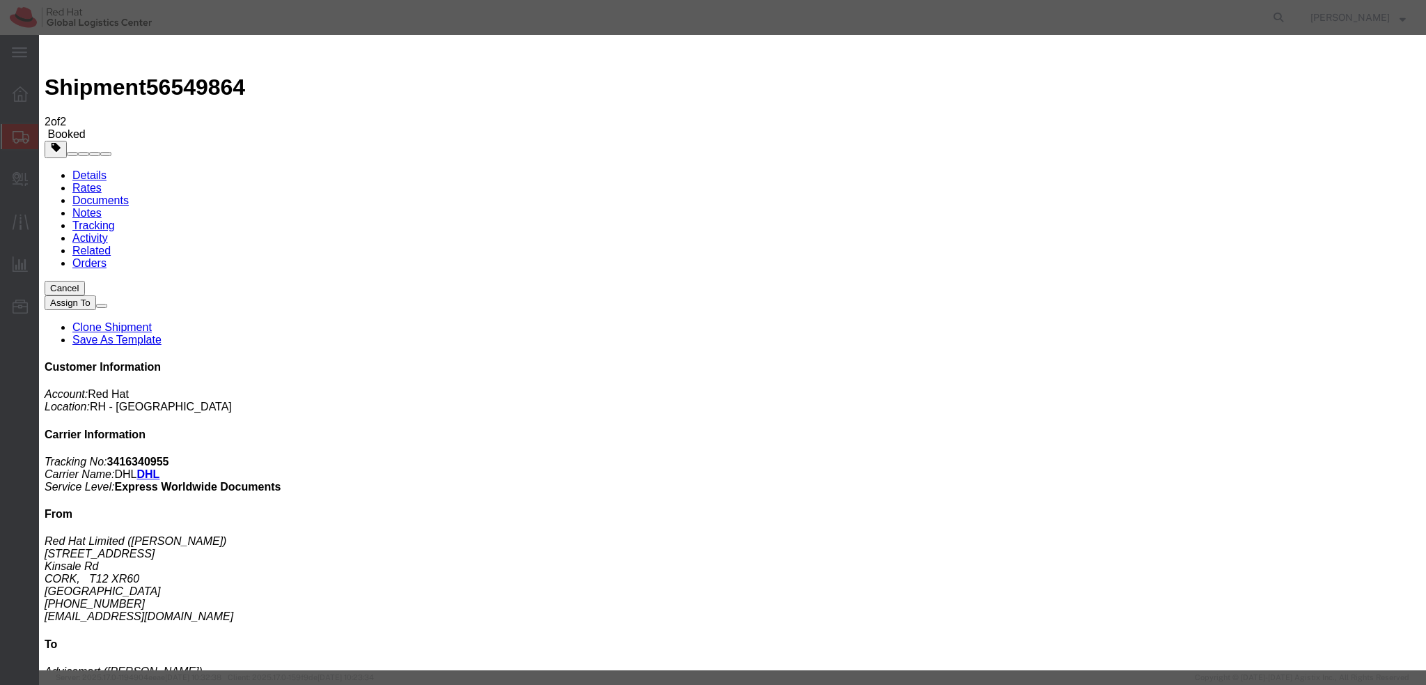
paste input "[EMAIL_ADDRESS][DOMAIN_NAME]"
type input "[EMAIL_ADDRESS][DOMAIN_NAME]"
paste input "[EMAIL_ADDRESS][DOMAIN_NAME]"
type input "[EMAIL_ADDRESS][DOMAIN_NAME]"
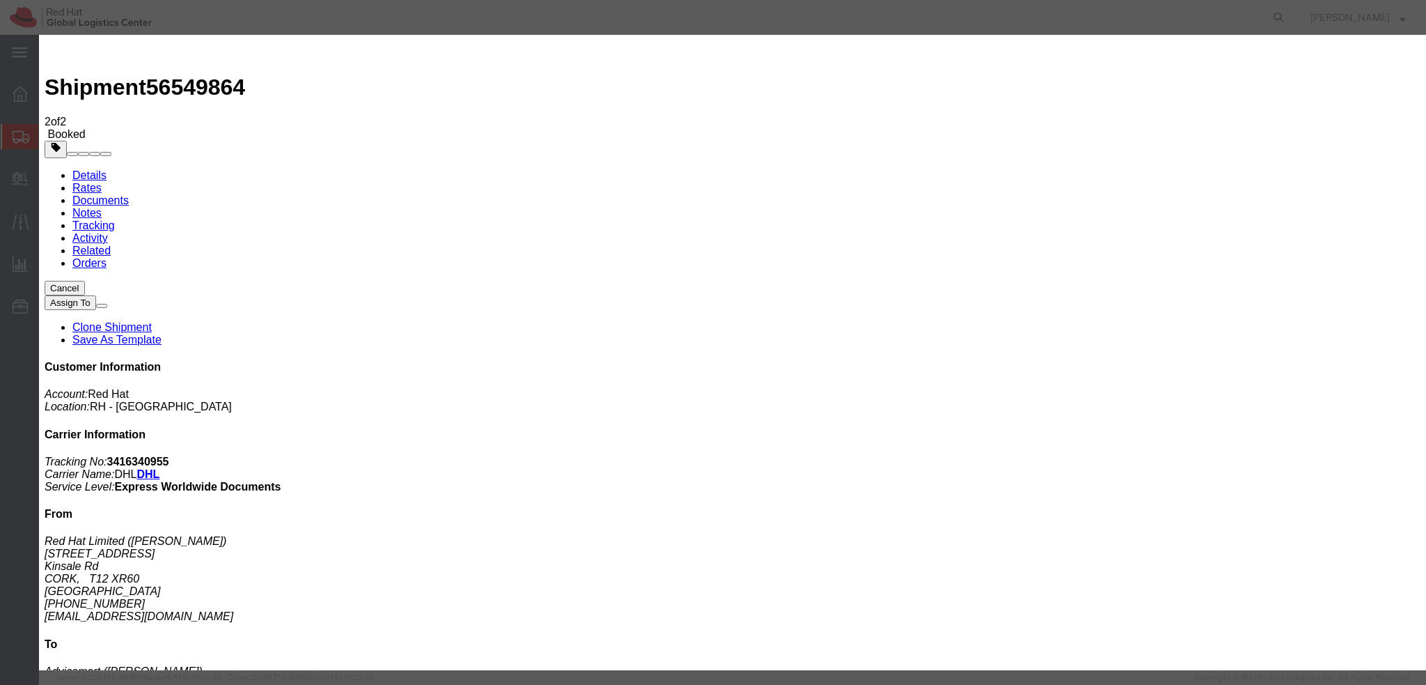
paste textarea "Hi Sinead, please find the label for your shipment to [GEOGRAPHIC_DATA] attache…"
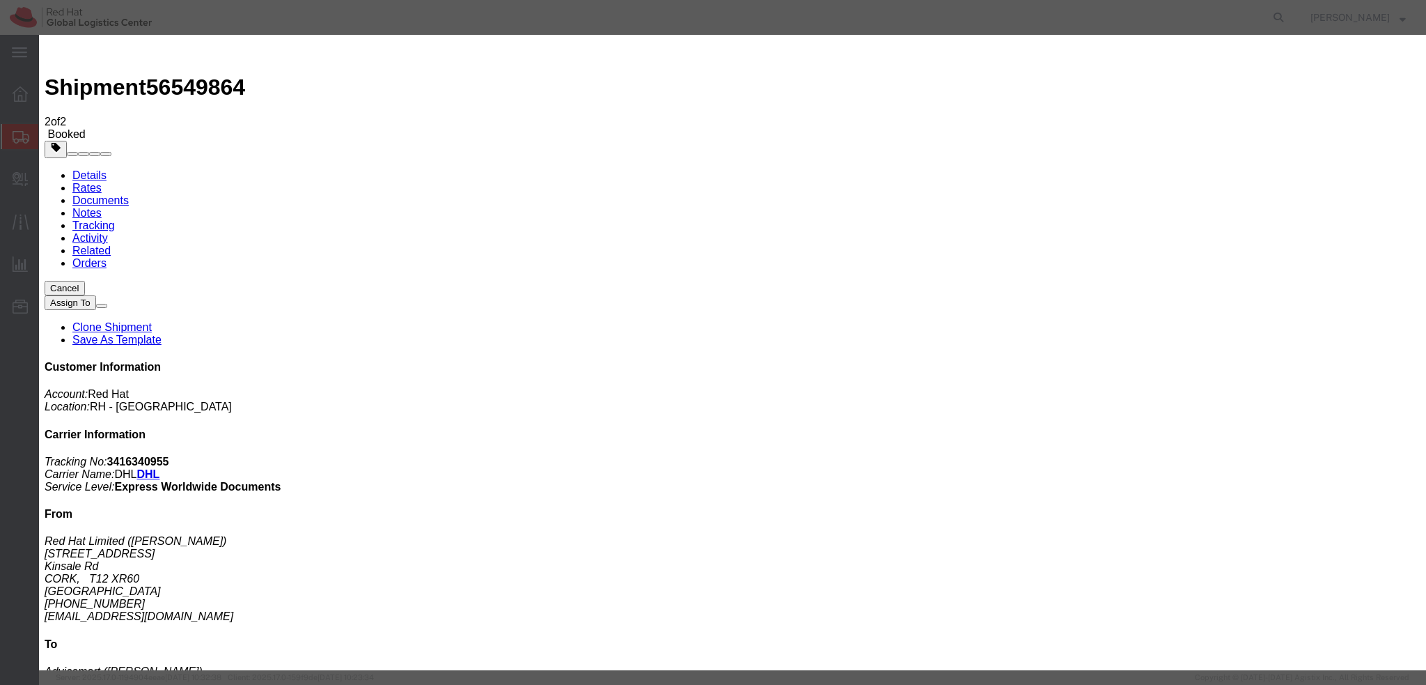
type textarea "Hi [PERSON_NAME], please find the label for your shipment to [GEOGRAPHIC_DATA] …"
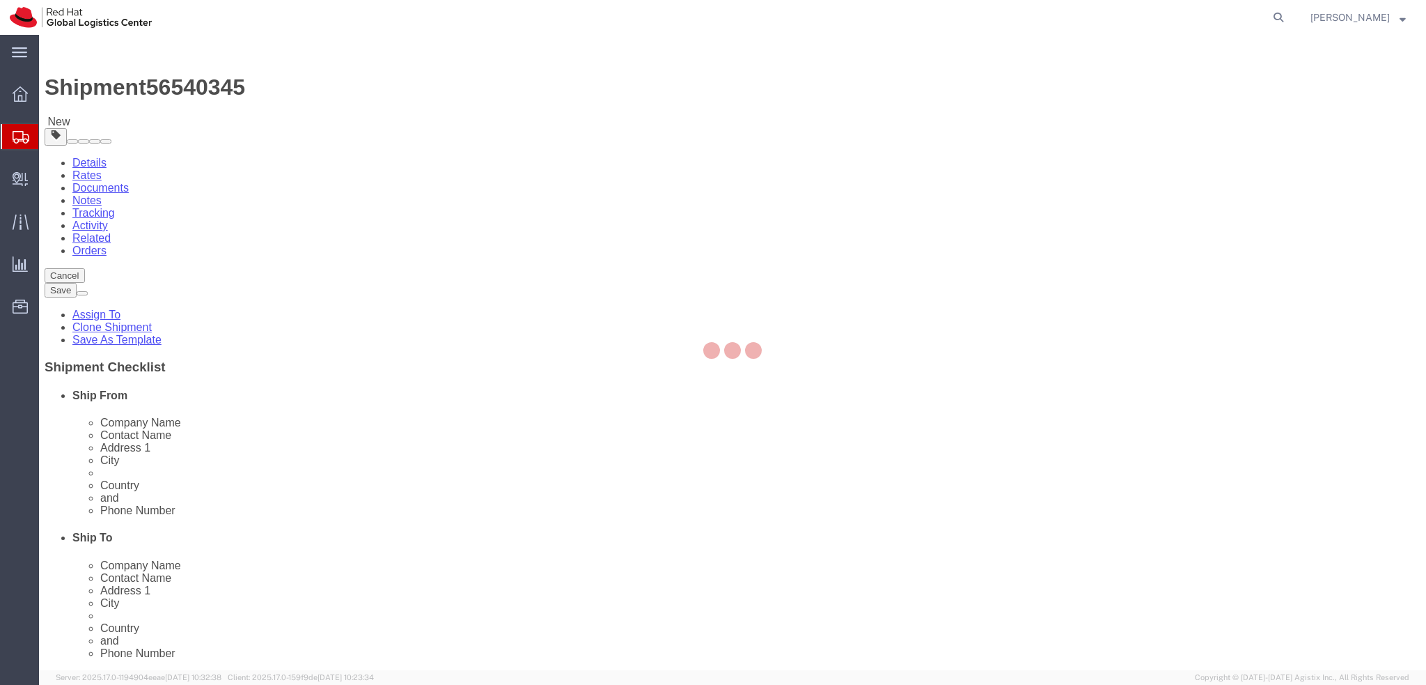
select select
select select "61972"
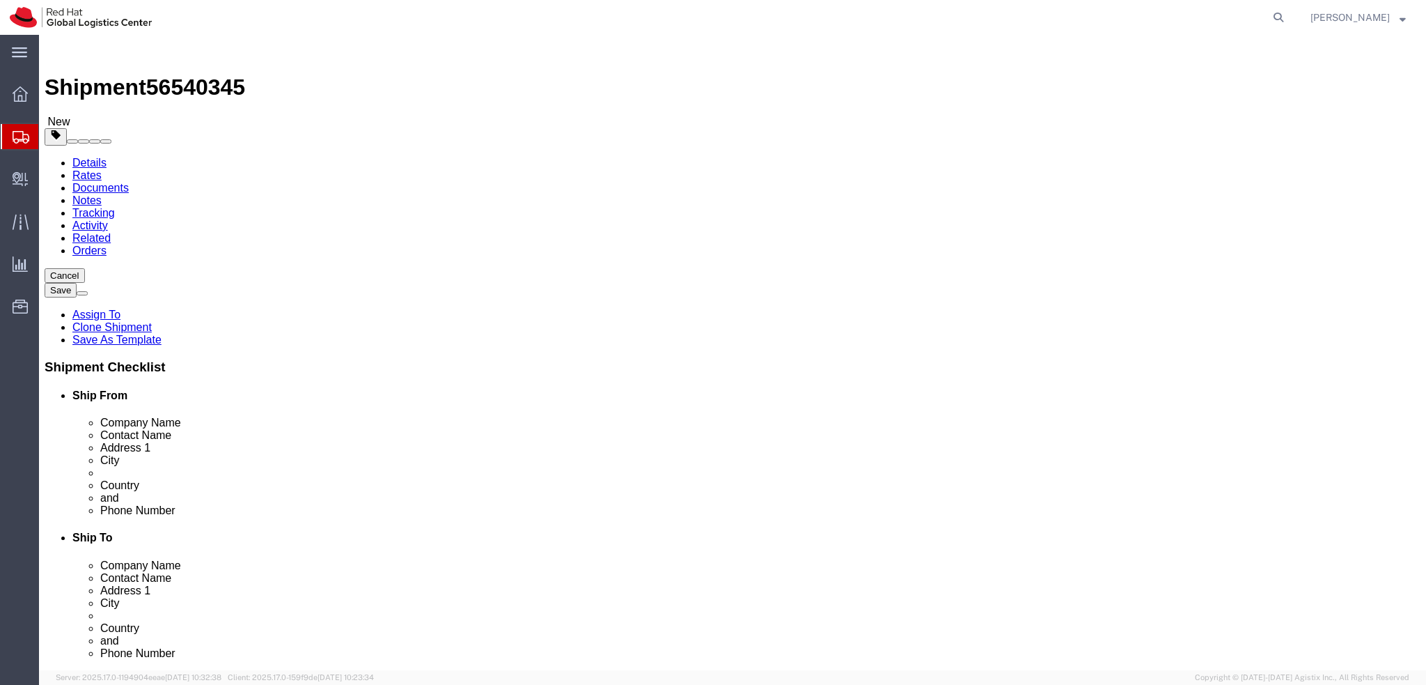
drag, startPoint x: 281, startPoint y: 290, endPoint x: 132, endPoint y: 288, distance: 149.7
click div "Contact Name Noam nakash"
drag, startPoint x: 332, startPoint y: 257, endPoint x: 181, endPoint y: 262, distance: 151.2
click div "Company Name Red Hat Israel Ltd."
paste input "Noam nakash"
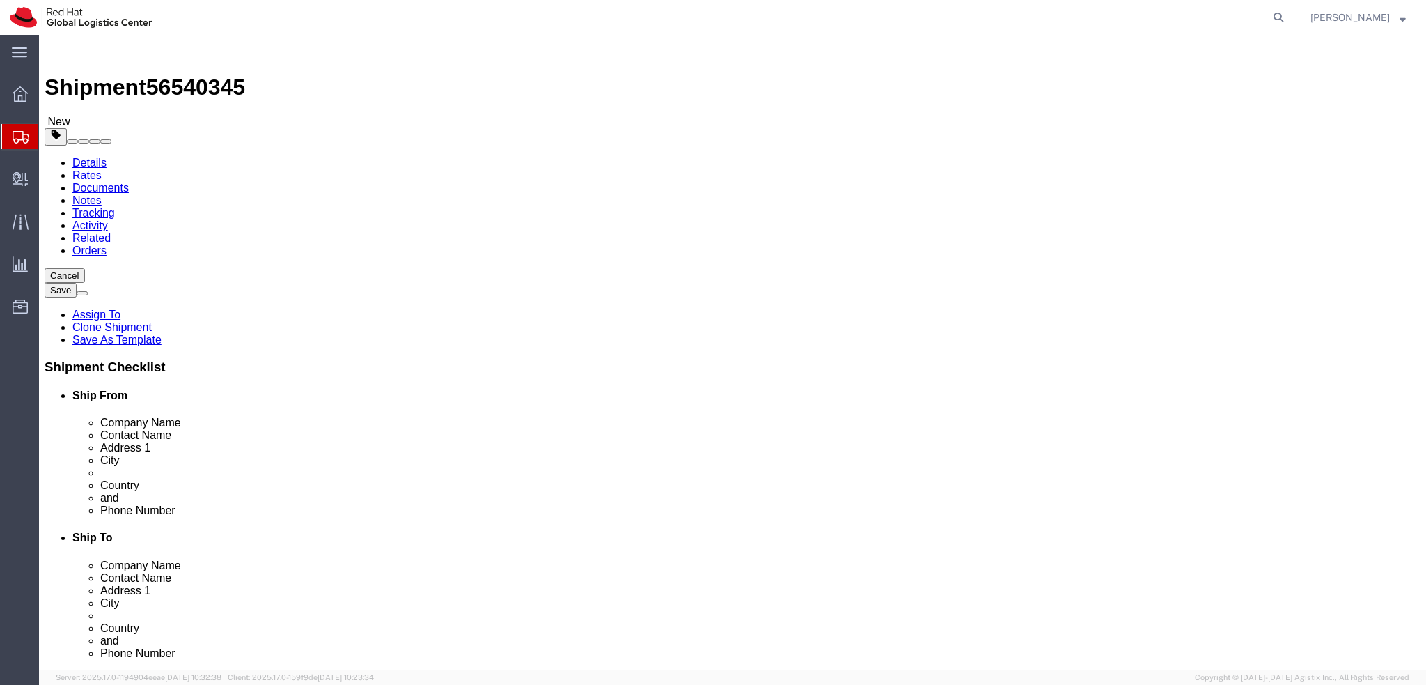
type input "Noam nakash"
click label "Address 1"
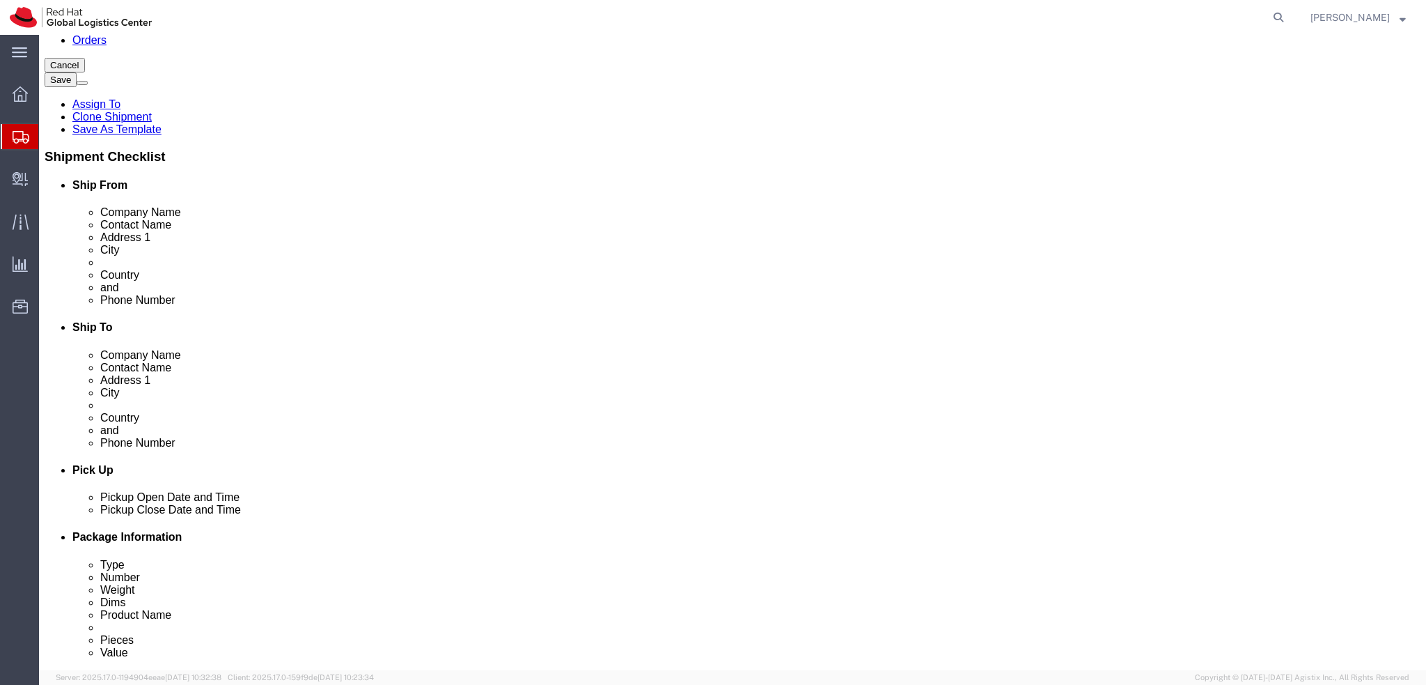
scroll to position [348, 0]
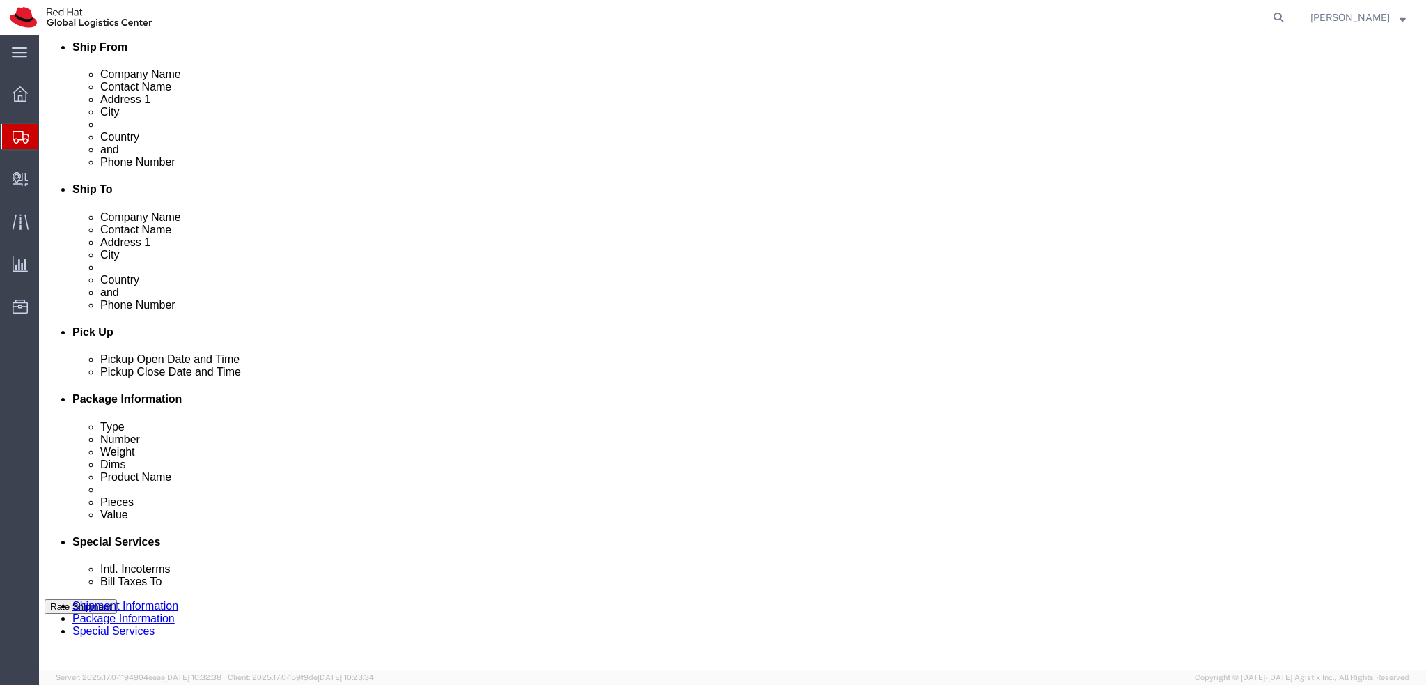
drag, startPoint x: 107, startPoint y: 374, endPoint x: 126, endPoint y: 380, distance: 19.6
click div "Aug 24 2025 12:00 PM"
click button "Apply"
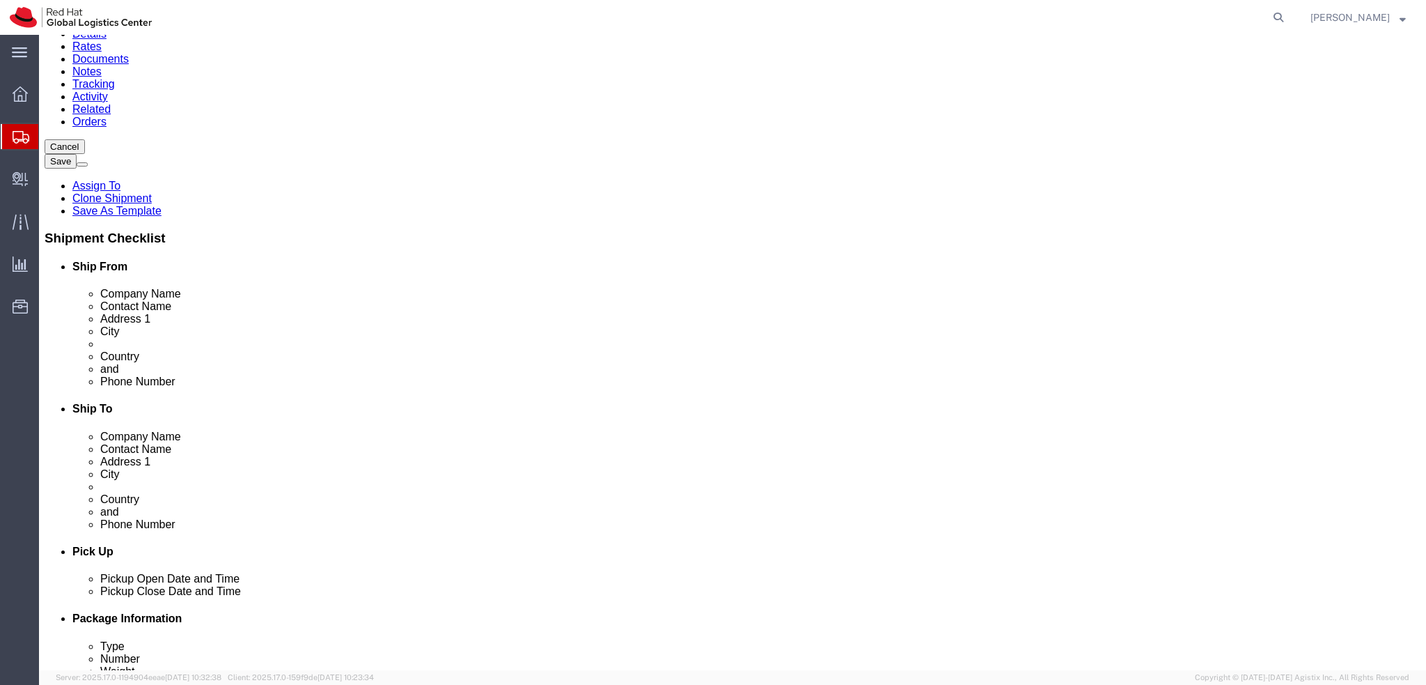
scroll to position [209, 0]
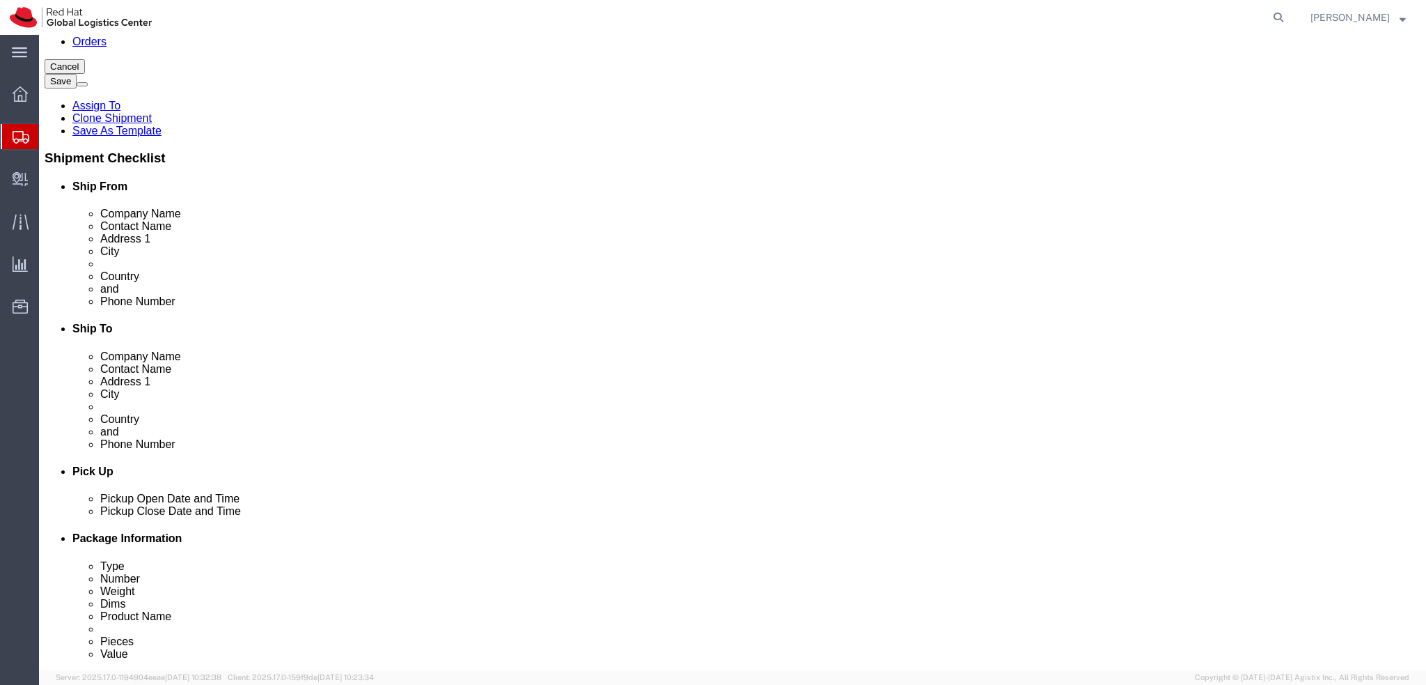
click div "Aug 25 2025 1:00 PM"
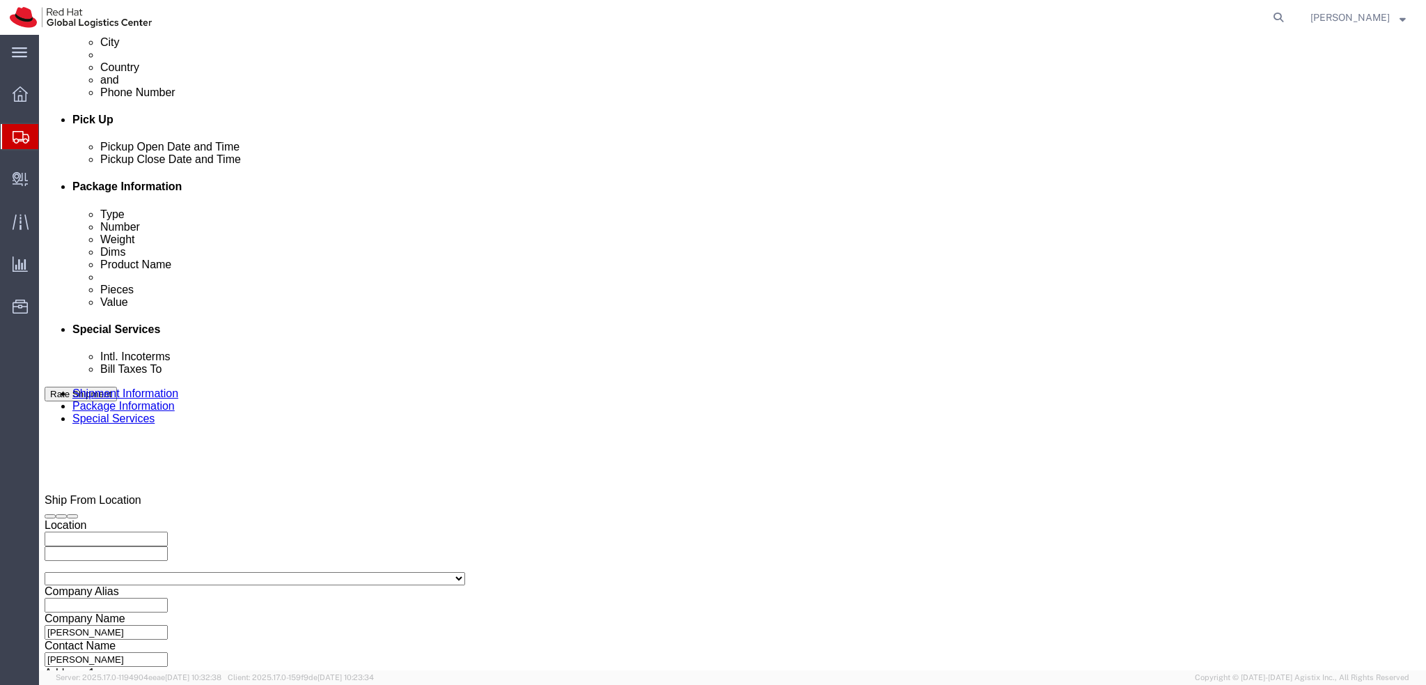
type input "4:00 PM"
click button "Apply"
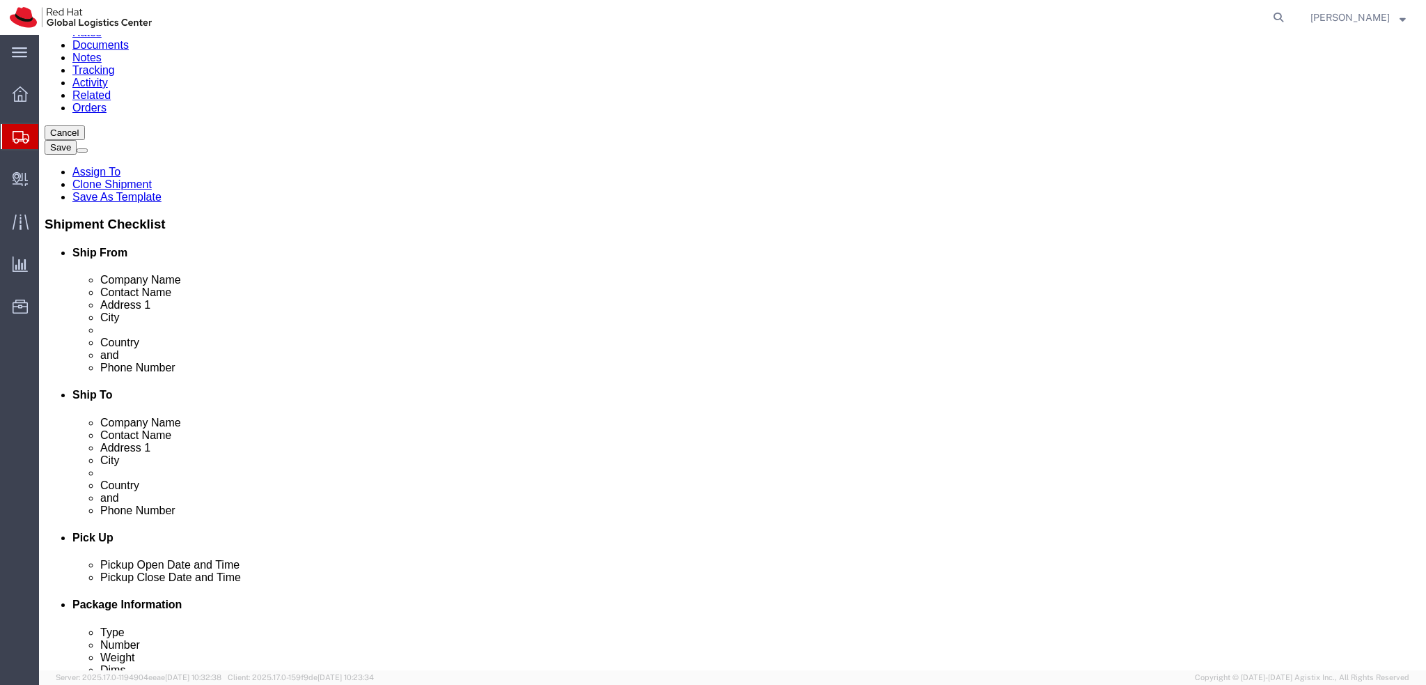
scroll to position [0, 0]
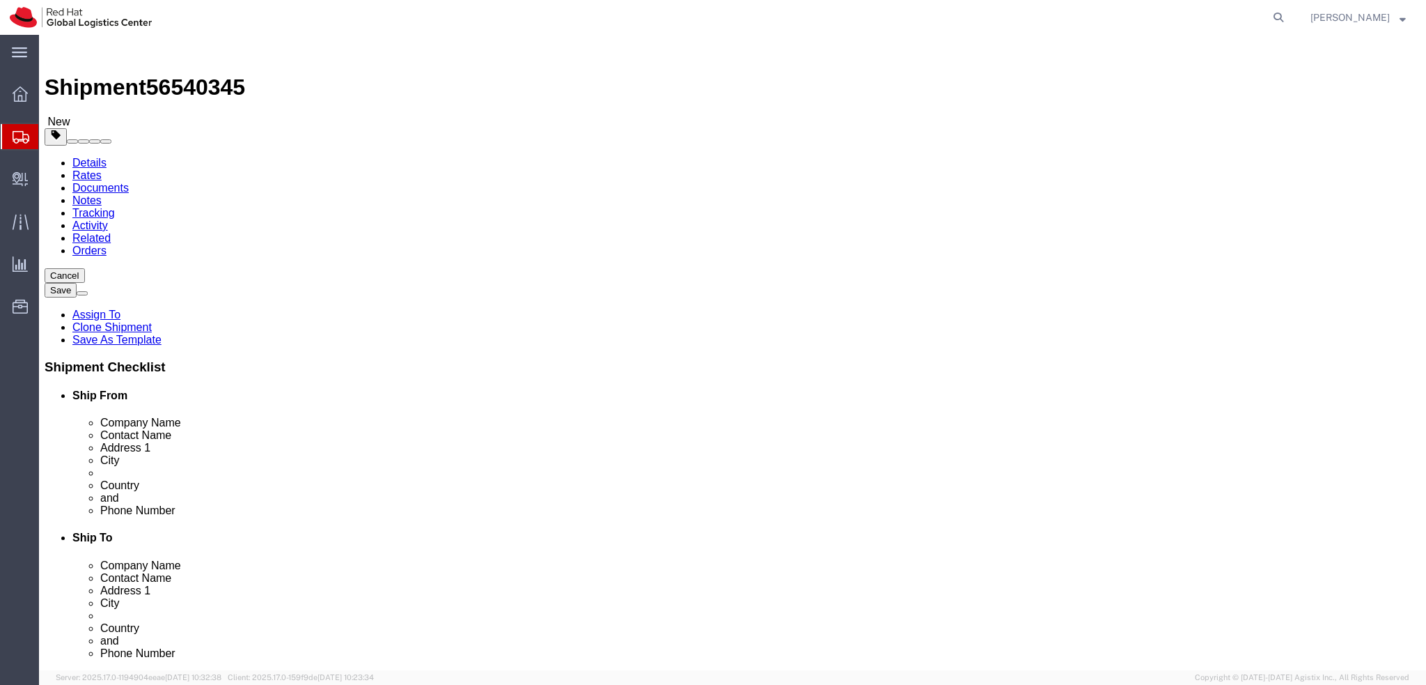
click icon
click dd "1.00 Each"
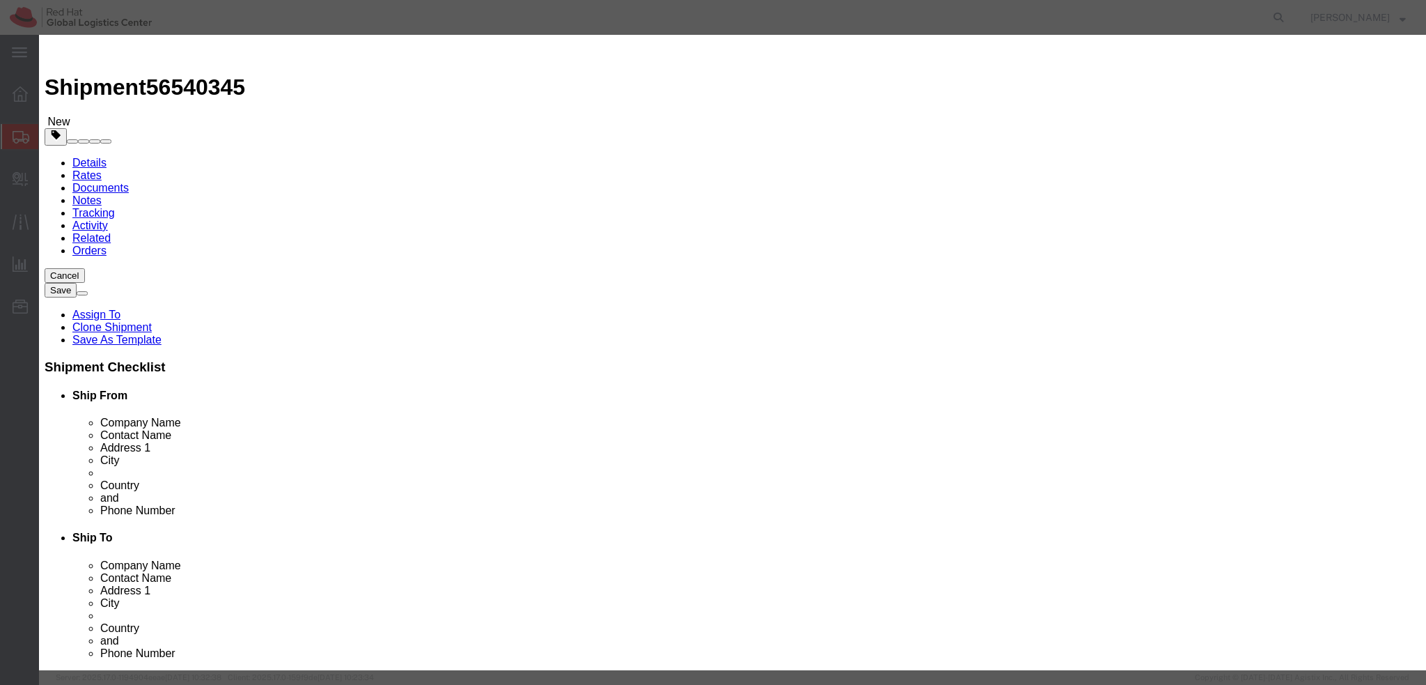
click input "1800.00"
type input "500"
click select "Select ADP AED AFN ALL AMD AOA ARS ATS AUD AWG AZN BAM BBD BDT BGL BGN BHD BIF …"
select select "EUR"
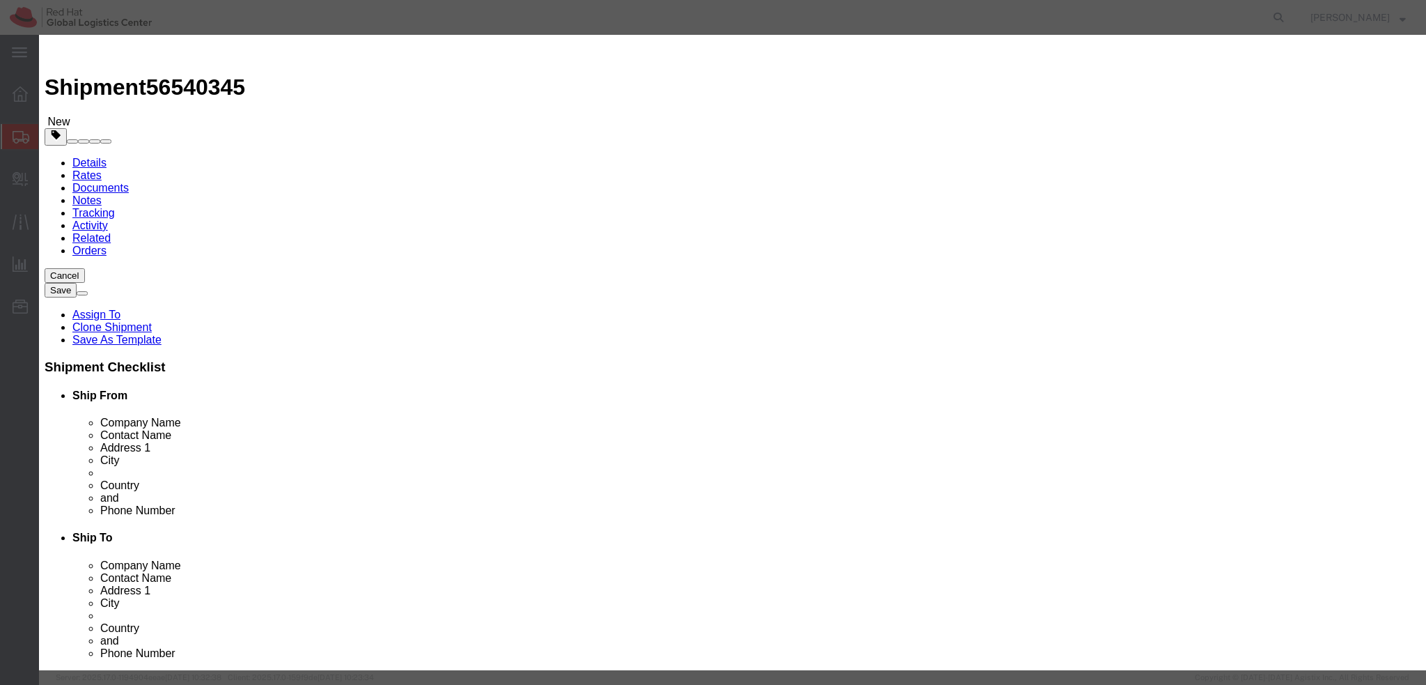
click select "Select ADP AED AFN ALL AMD AOA ARS ATS AUD AWG AZN BAM BBD BDT BGL BGN BHD BIF …"
click textarea
type textarea "Laptop"
click label "Serial"
click button "Save & Close"
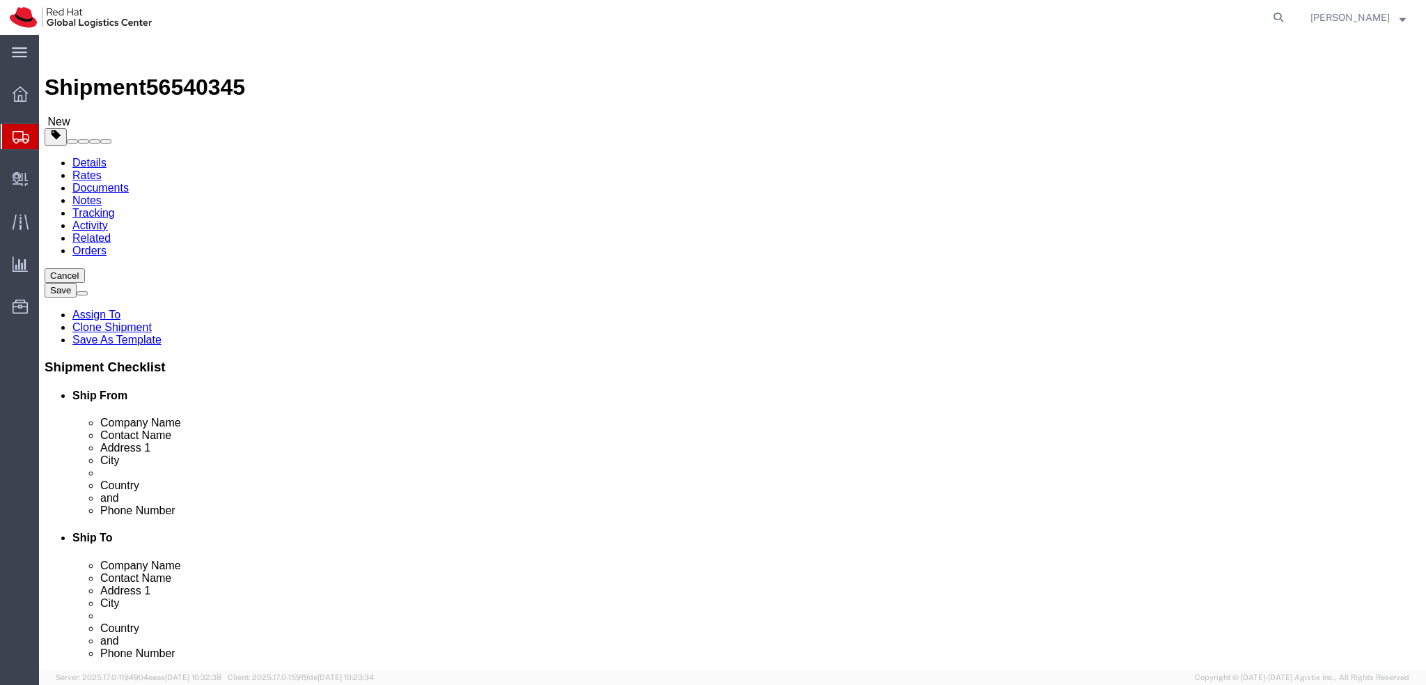
click icon
select select "COSTCENTER"
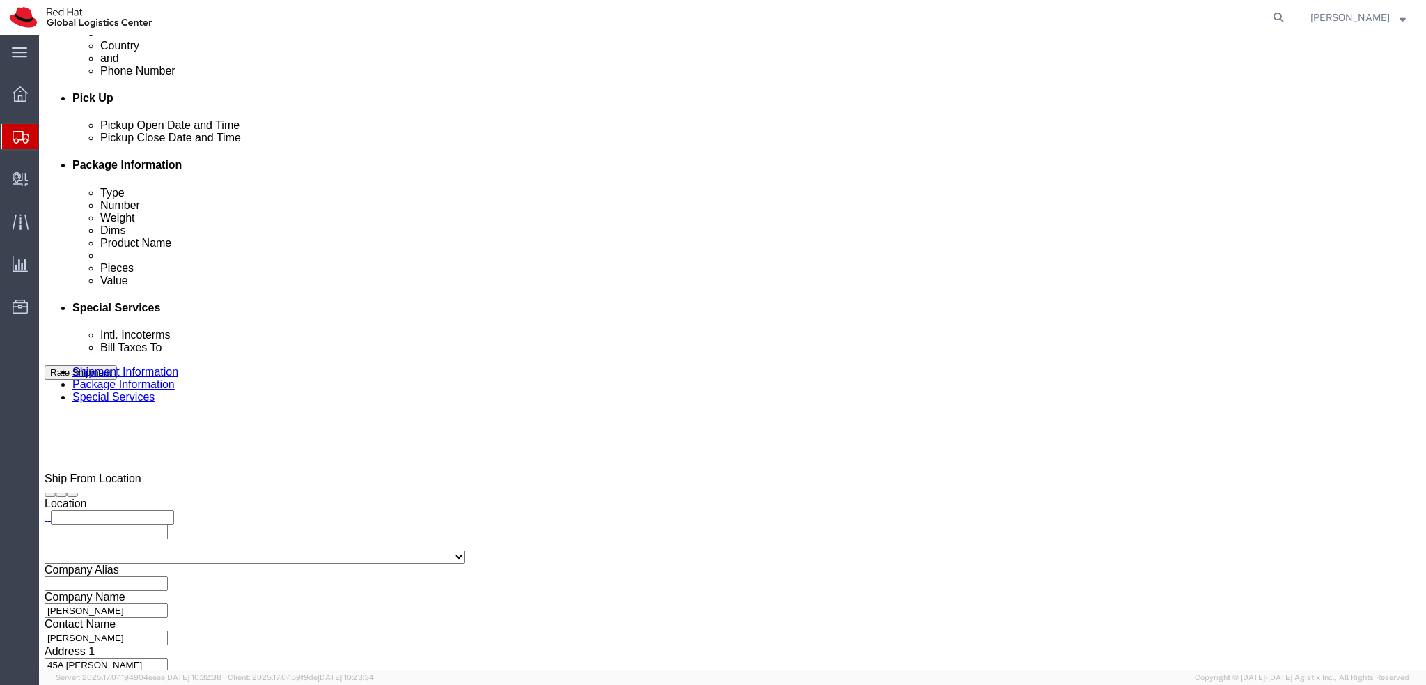
scroll to position [418, 0]
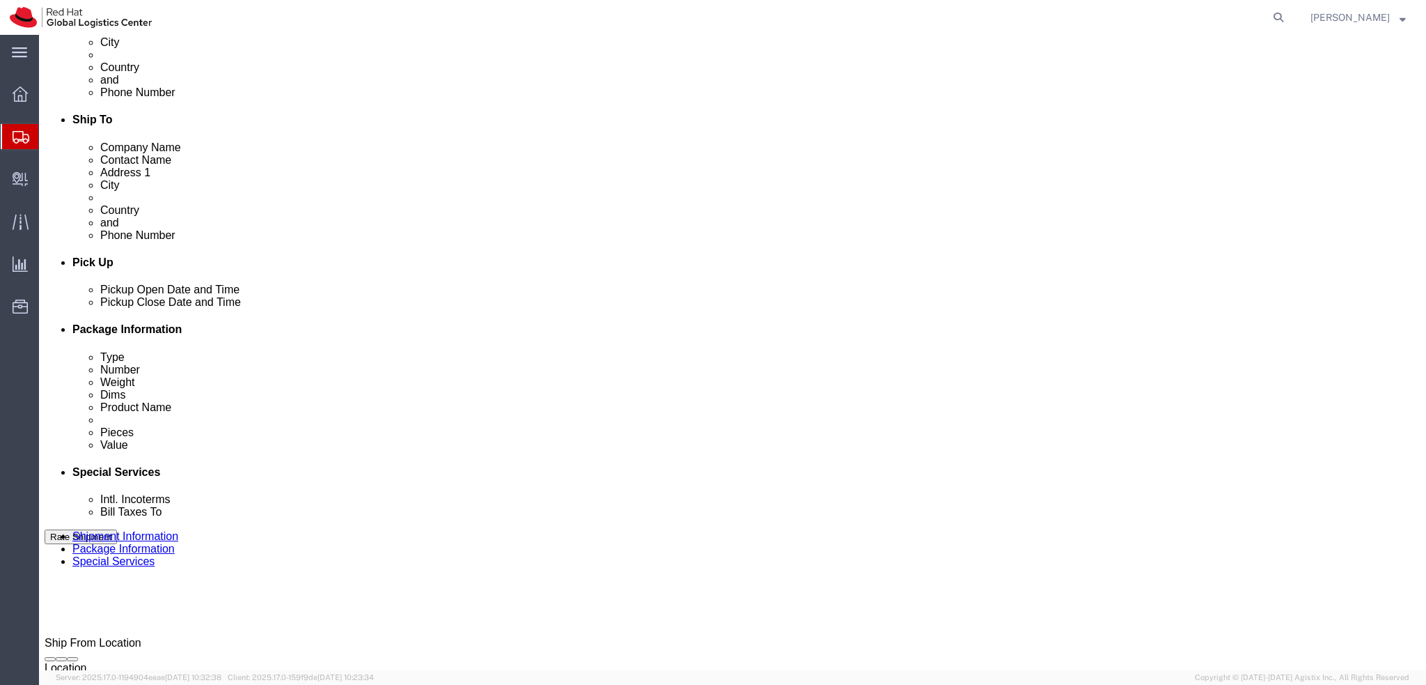
click icon
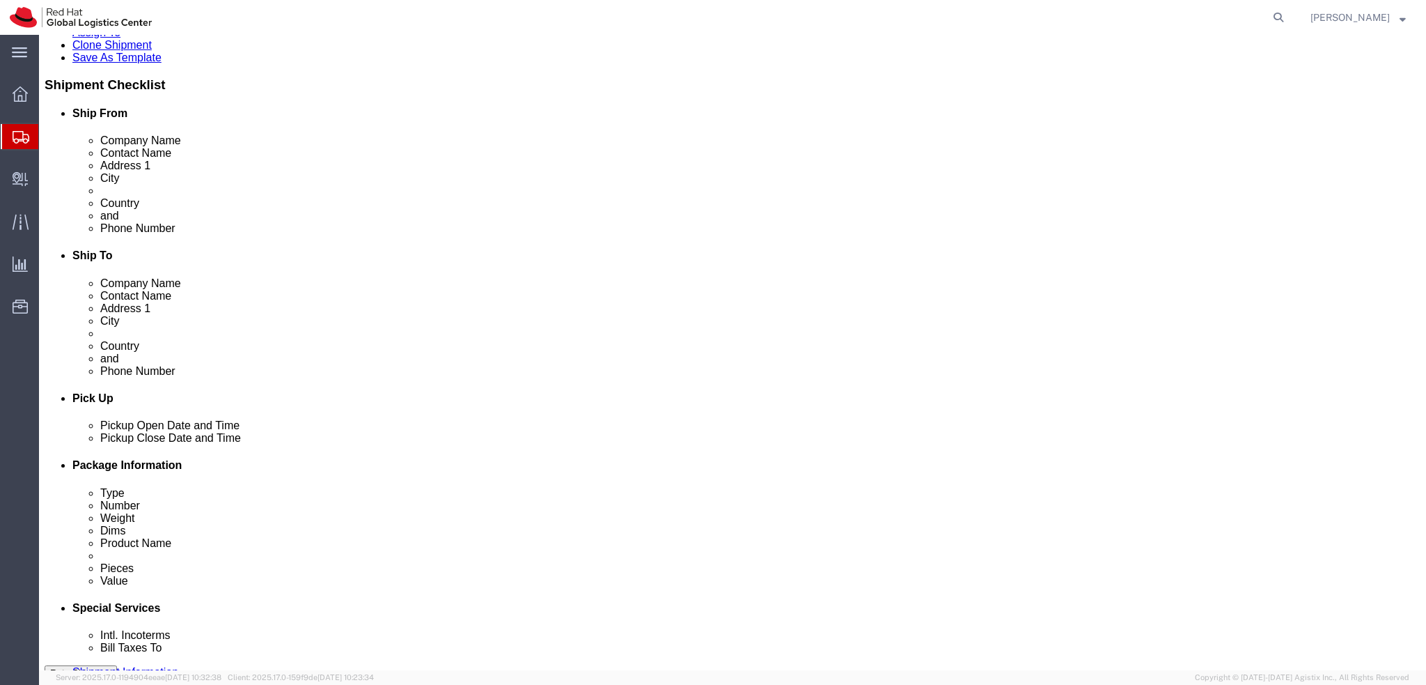
click div "Aug 25 2025 12:00 PM"
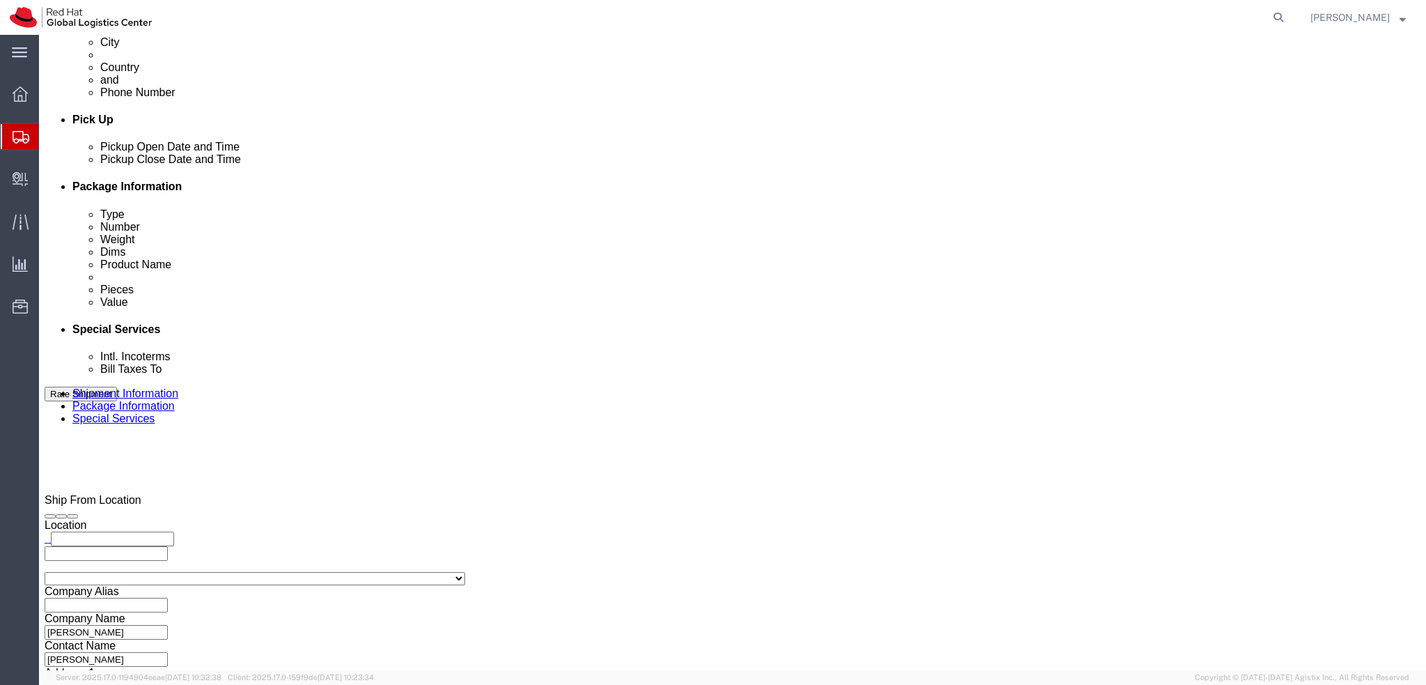
type input "9:00 AM"
click div "Aug 25 2025 4:00 PM"
click button "Apply"
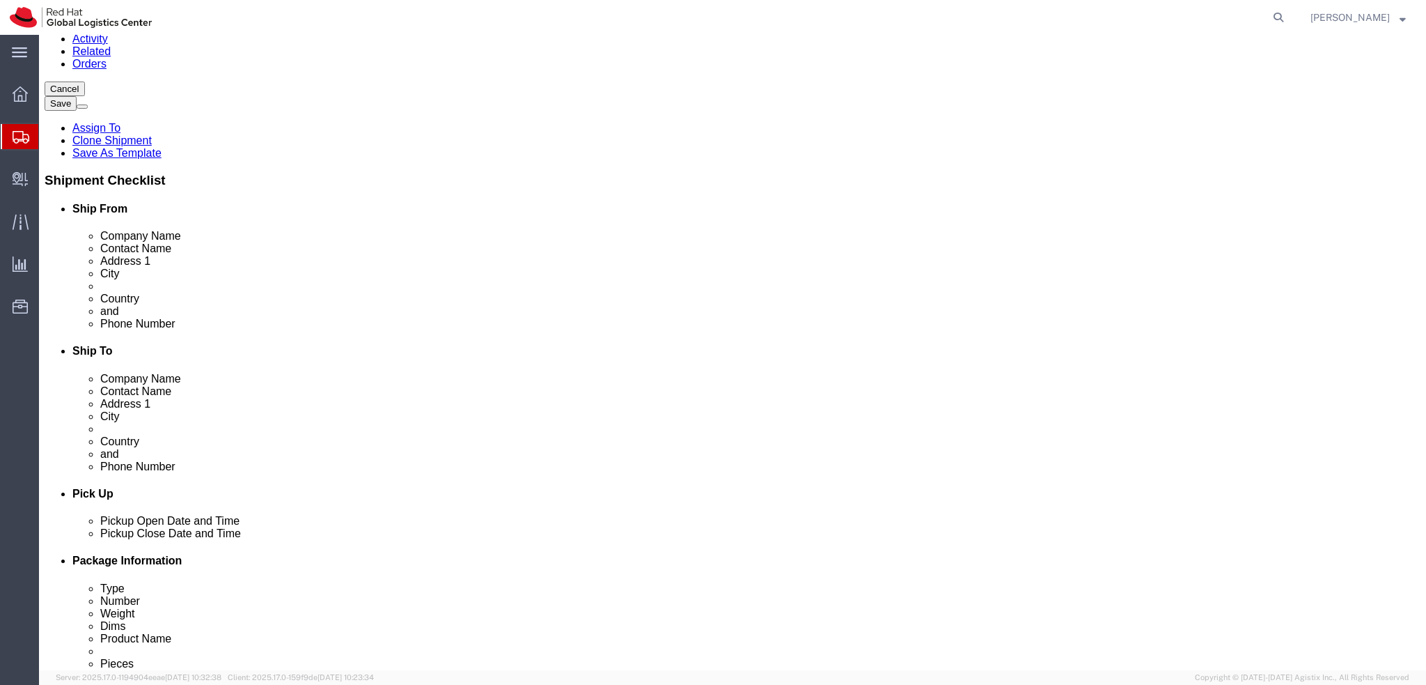
scroll to position [279, 0]
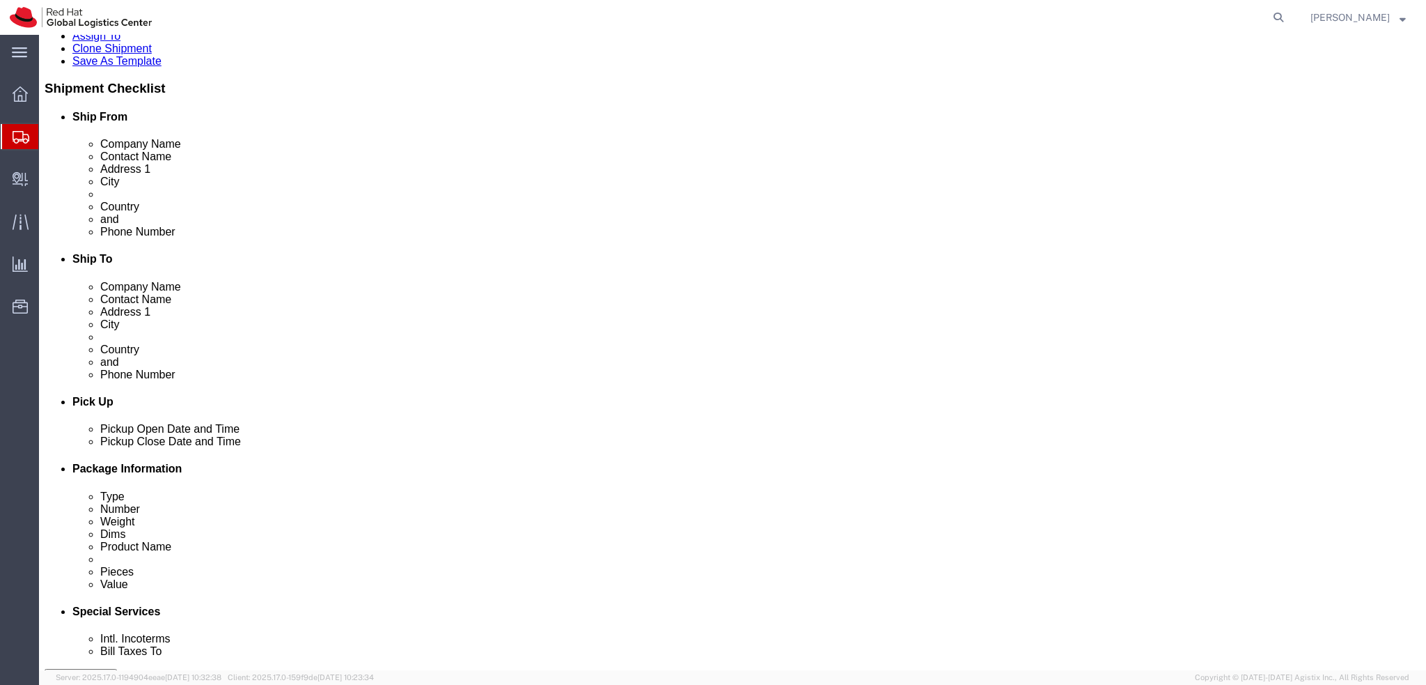
click div "Aug 25 2025 9:00 AM"
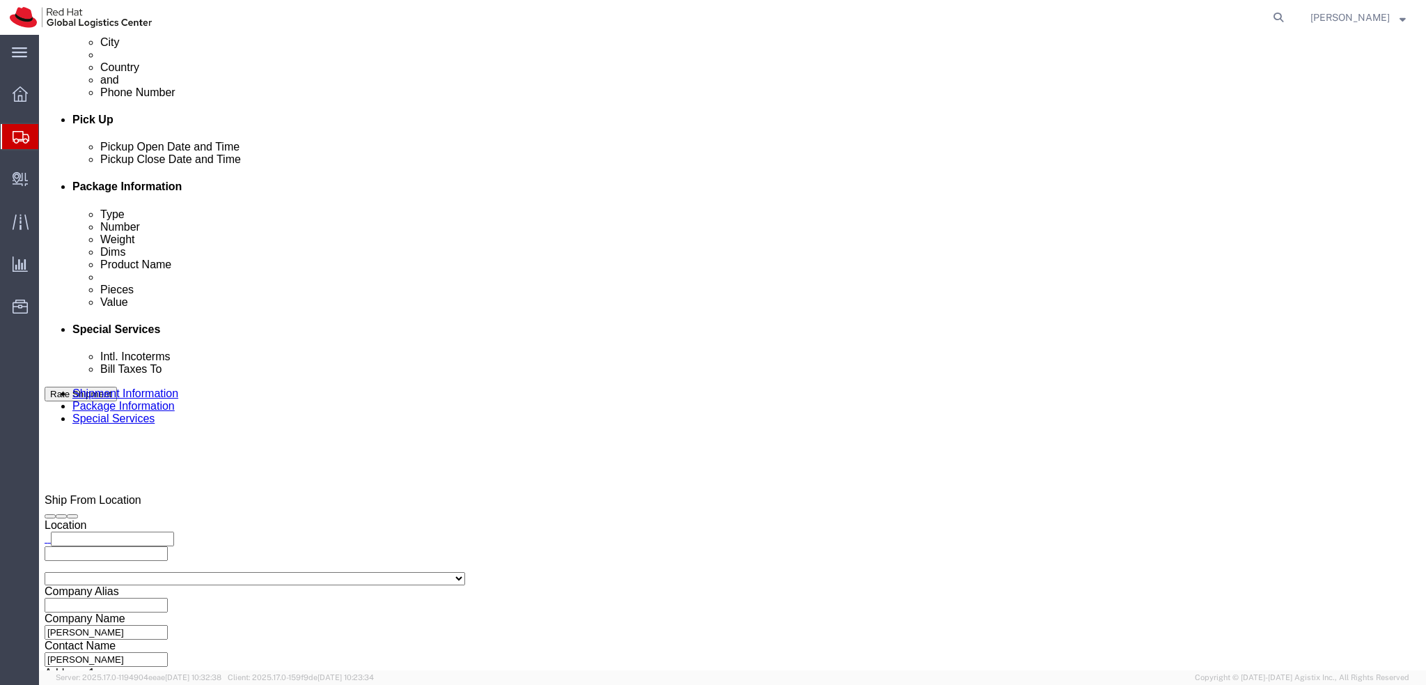
click button "Apply"
click div "Aug 25 2025 12:00 PM"
click button "Apply"
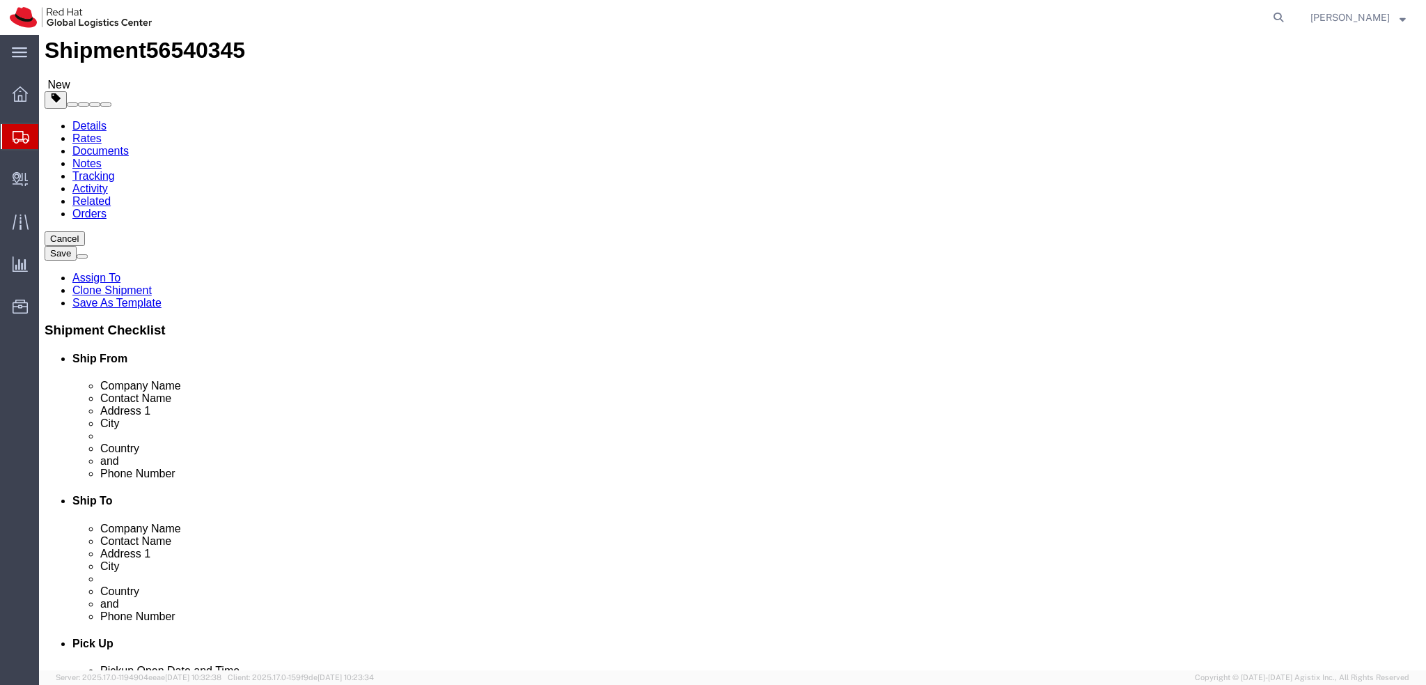
scroll to position [0, 0]
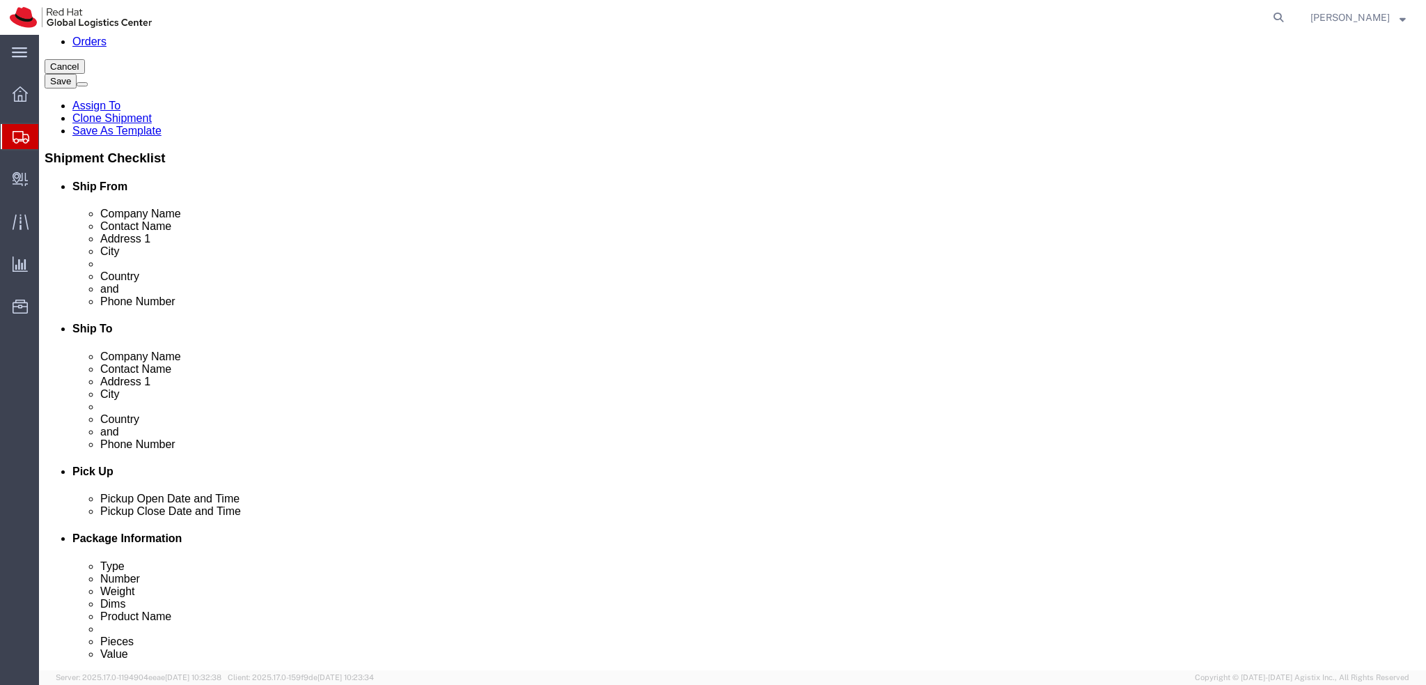
click div "Aug 24 2025 9:00 AM"
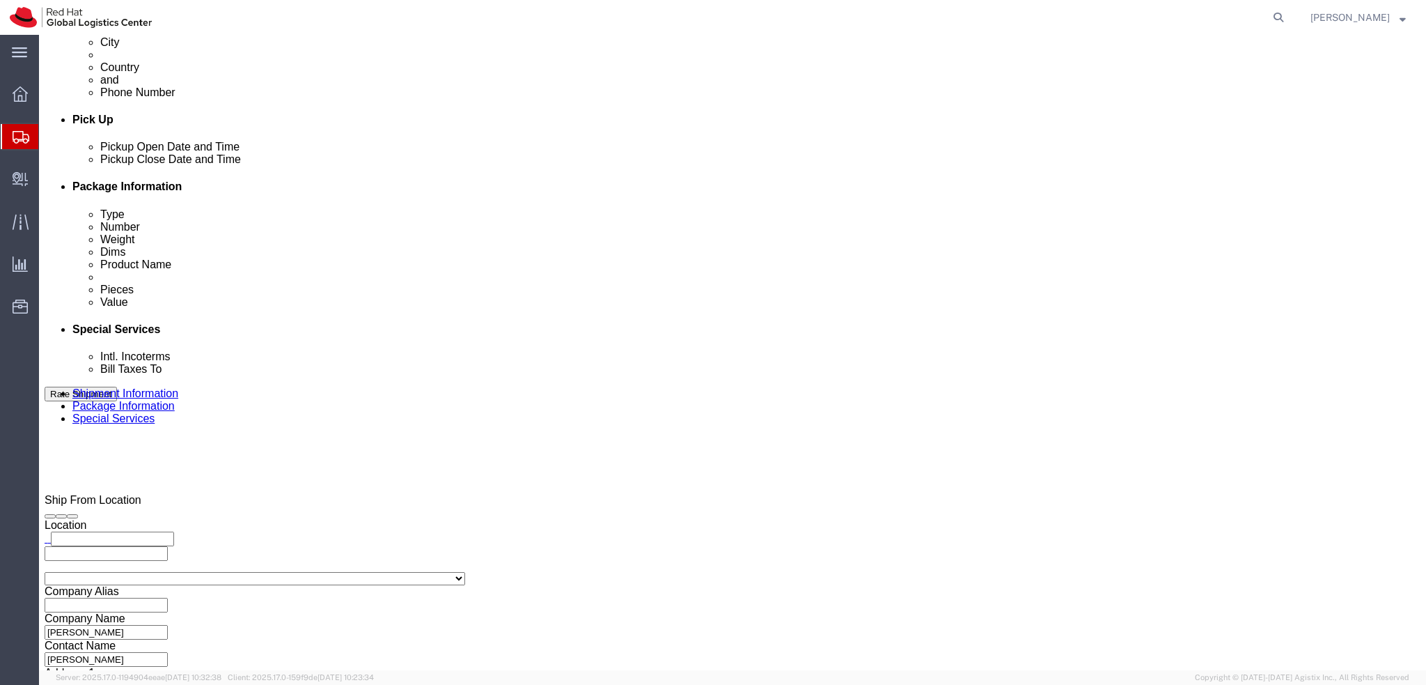
click button "Apply"
click div "Aug 25 2025 10:00 AM"
type input "12:00 PM"
click button "Apply"
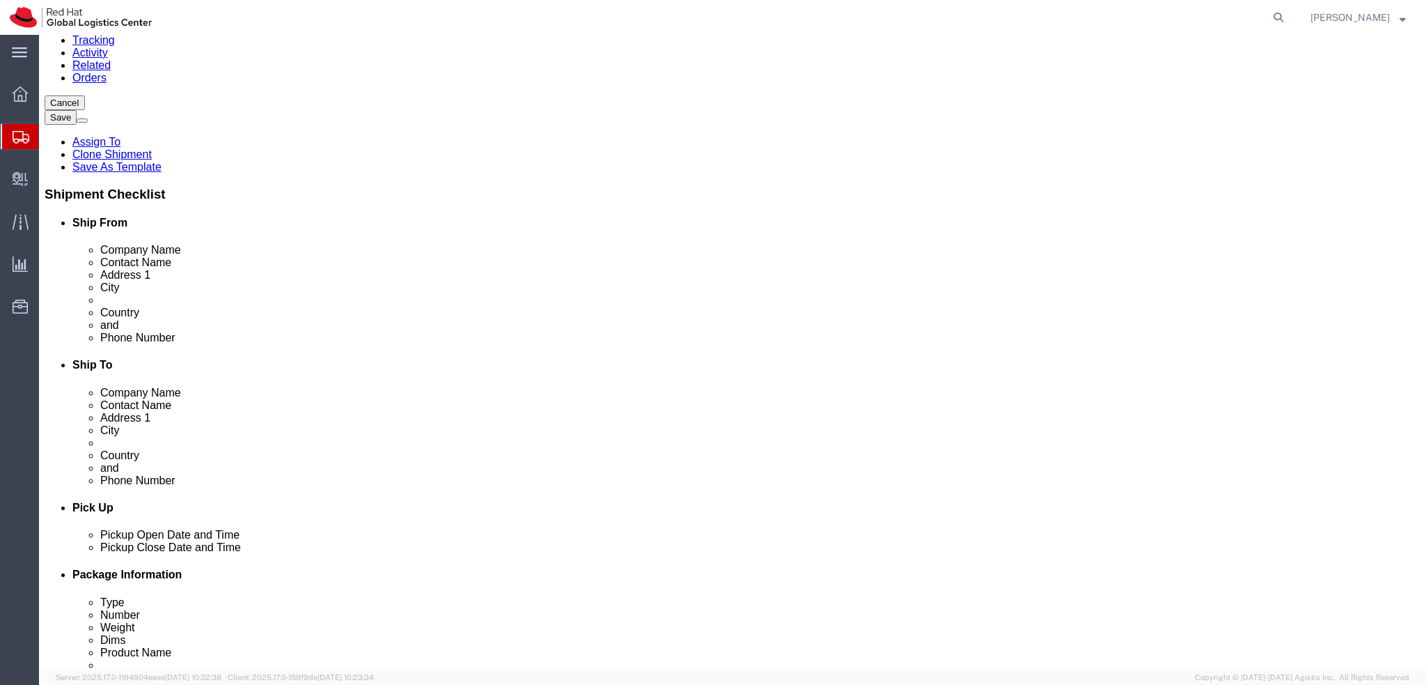
scroll to position [0, 0]
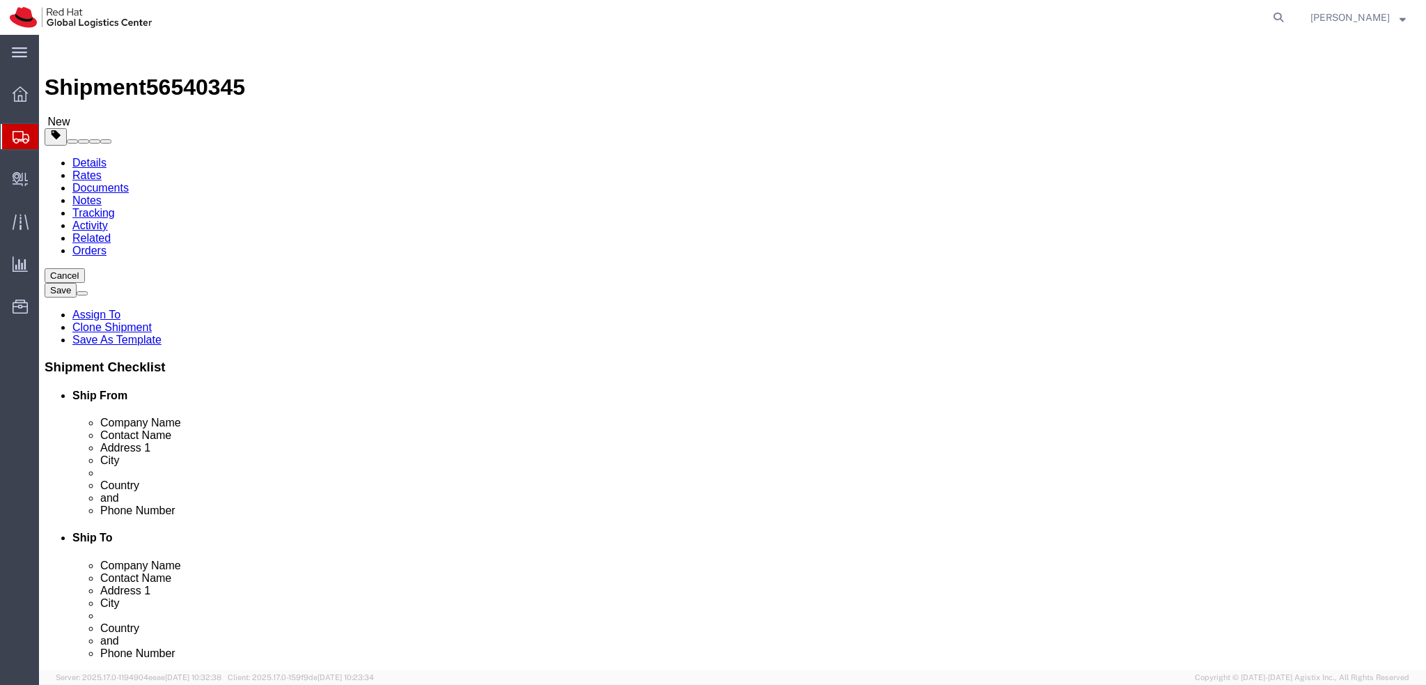
click icon
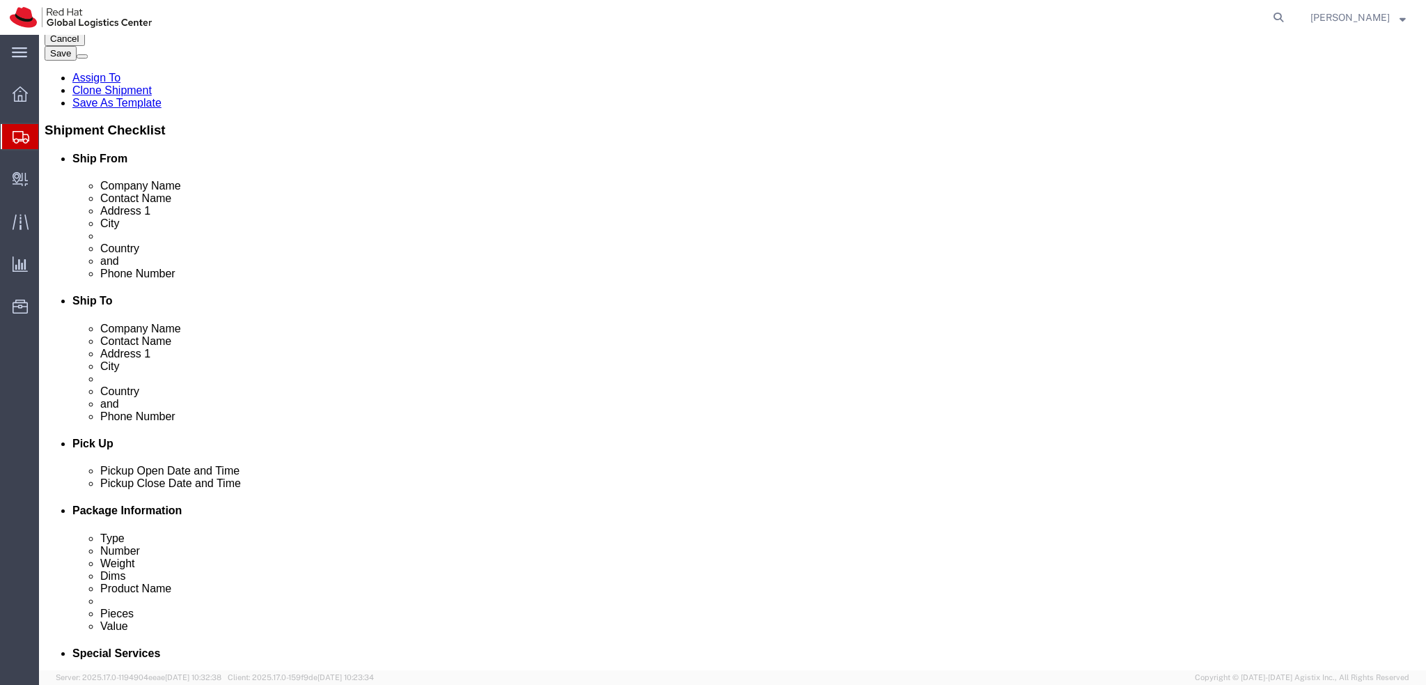
scroll to position [279, 0]
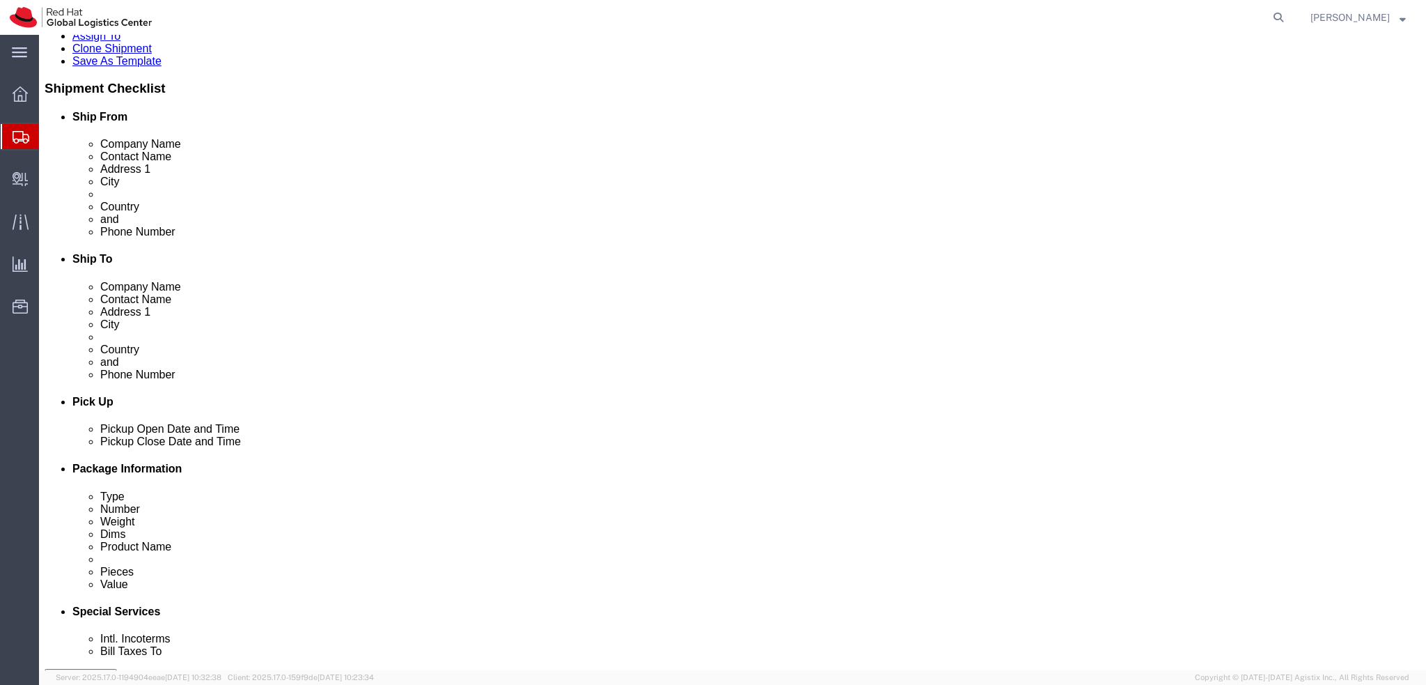
click button "Rate Shipment"
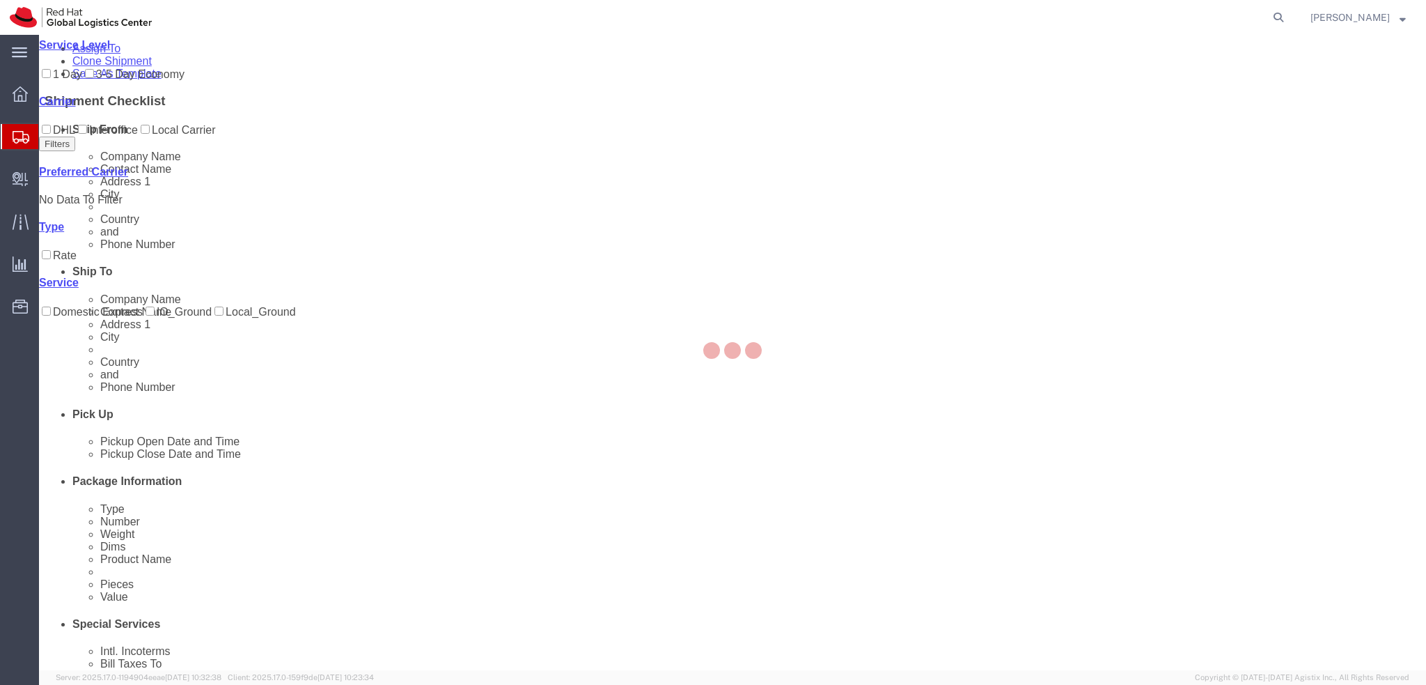
scroll to position [0, 0]
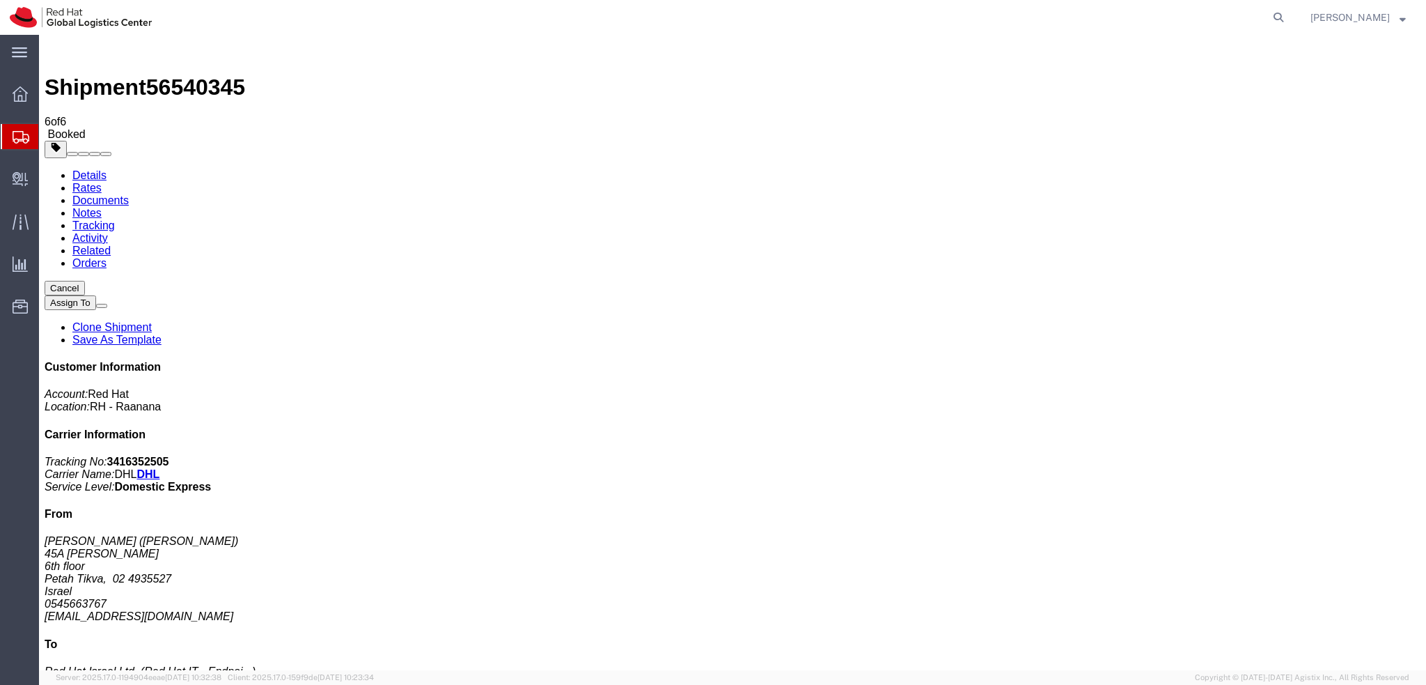
click at [94, 169] on link "Details" at bounding box center [89, 175] width 34 height 12
click link "Schedule pickup request"
click address "Noam nakash (Noam nakash) 45A Hafetz Haim 6th floor Petah Tikva, 02 4935527 Isr…"
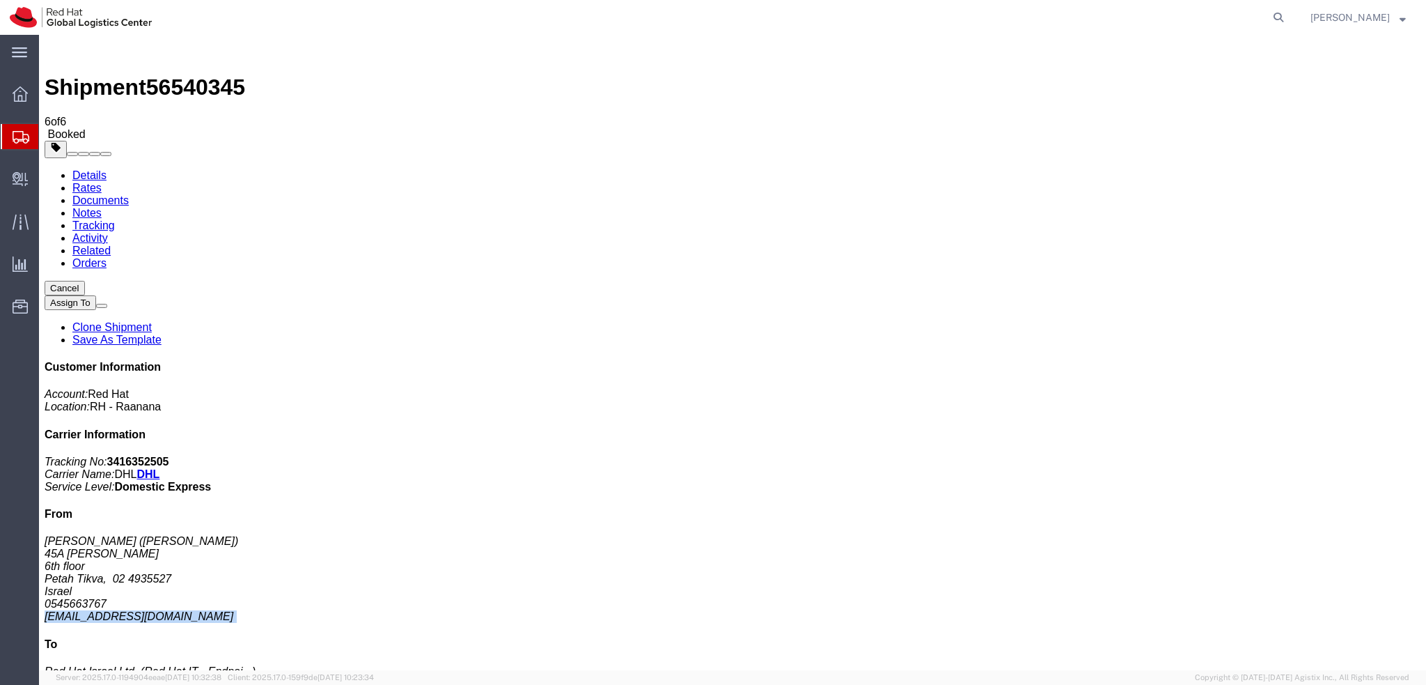
click address "Noam nakash (Noam nakash) 45A Hafetz Haim 6th floor Petah Tikva, 02 4935527 Isr…"
copy div "nnakash@redhat.com"
drag, startPoint x: 168, startPoint y: 52, endPoint x: 520, endPoint y: 222, distance: 390.9
click link "Documents"
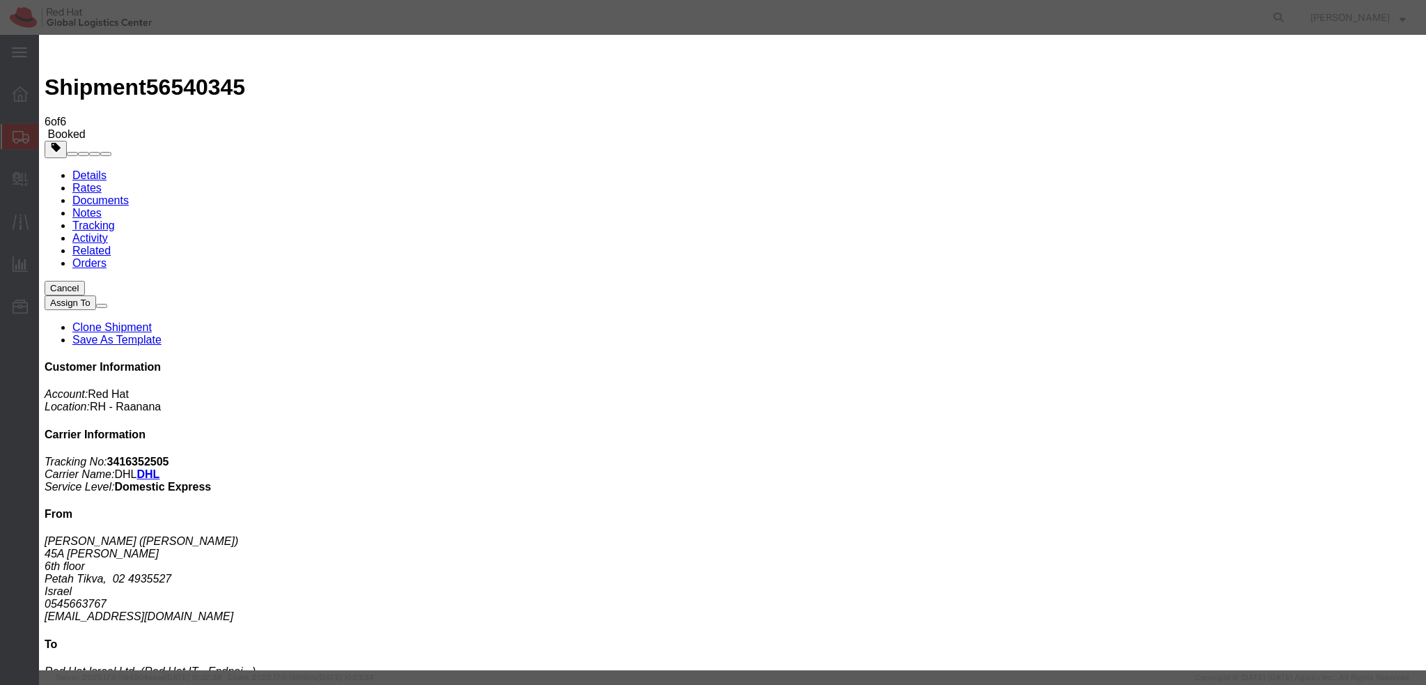
paste input "nnakash@redhat.com"
type input "nnakash@redhat.com"
paste textarea "Hi A, please find the label for your shipment to B attached to this email. Plea…"
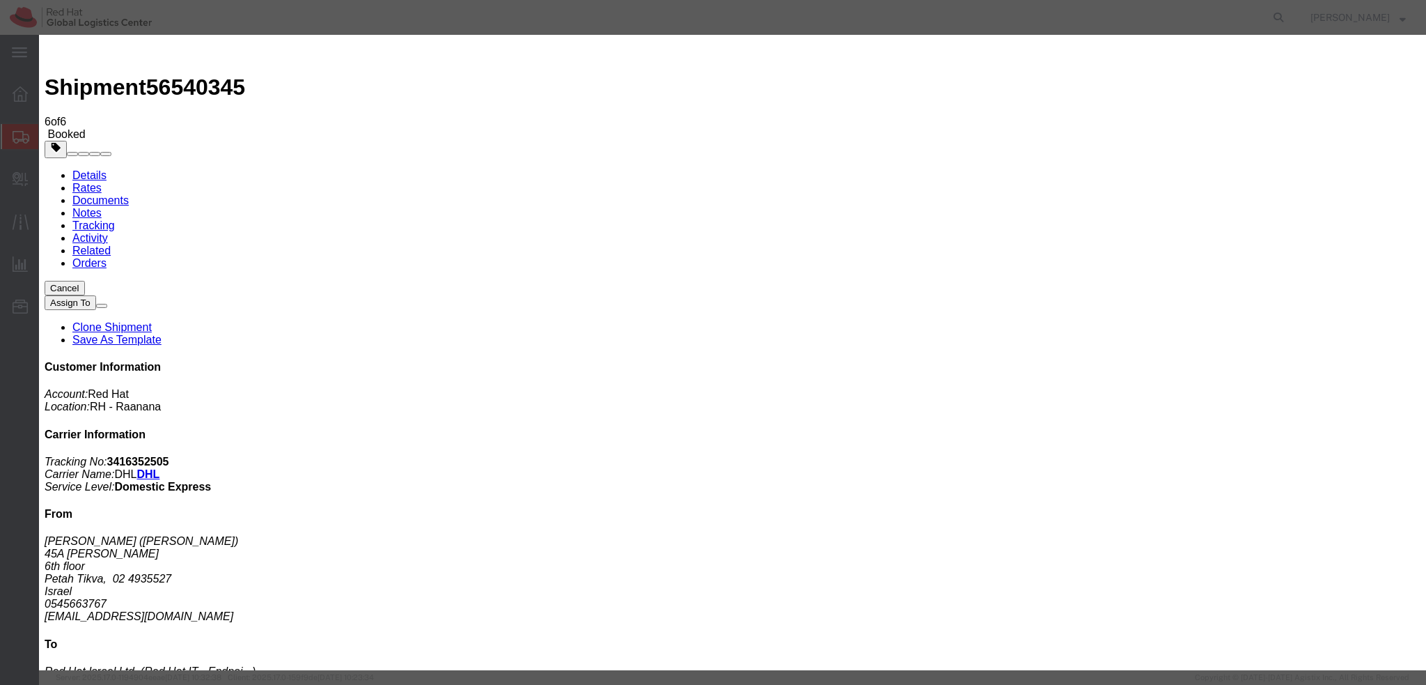
type textarea "Hi Noam, please find the label for your shipment to Rananna attached to this em…"
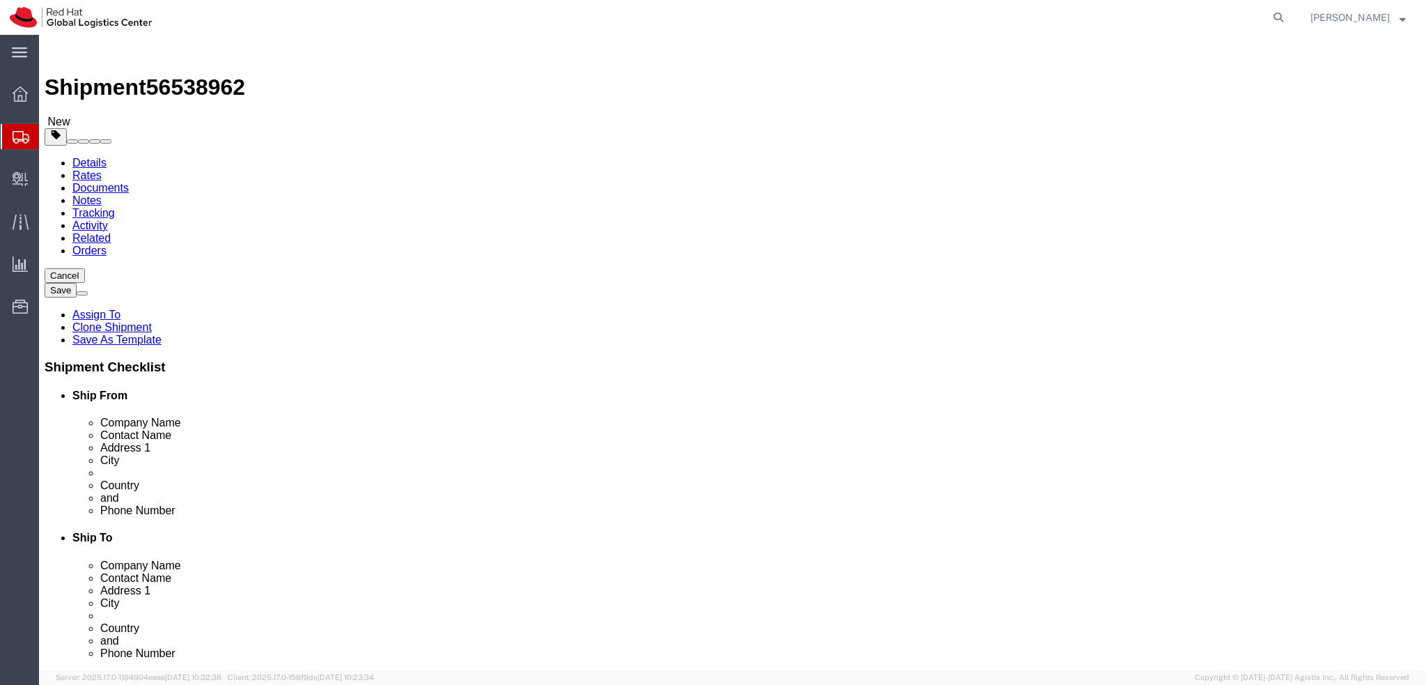
select select
select select "38036"
click link "Package Information"
click div "Pieces: 1.00 Each Total value: 500.00 EUR"
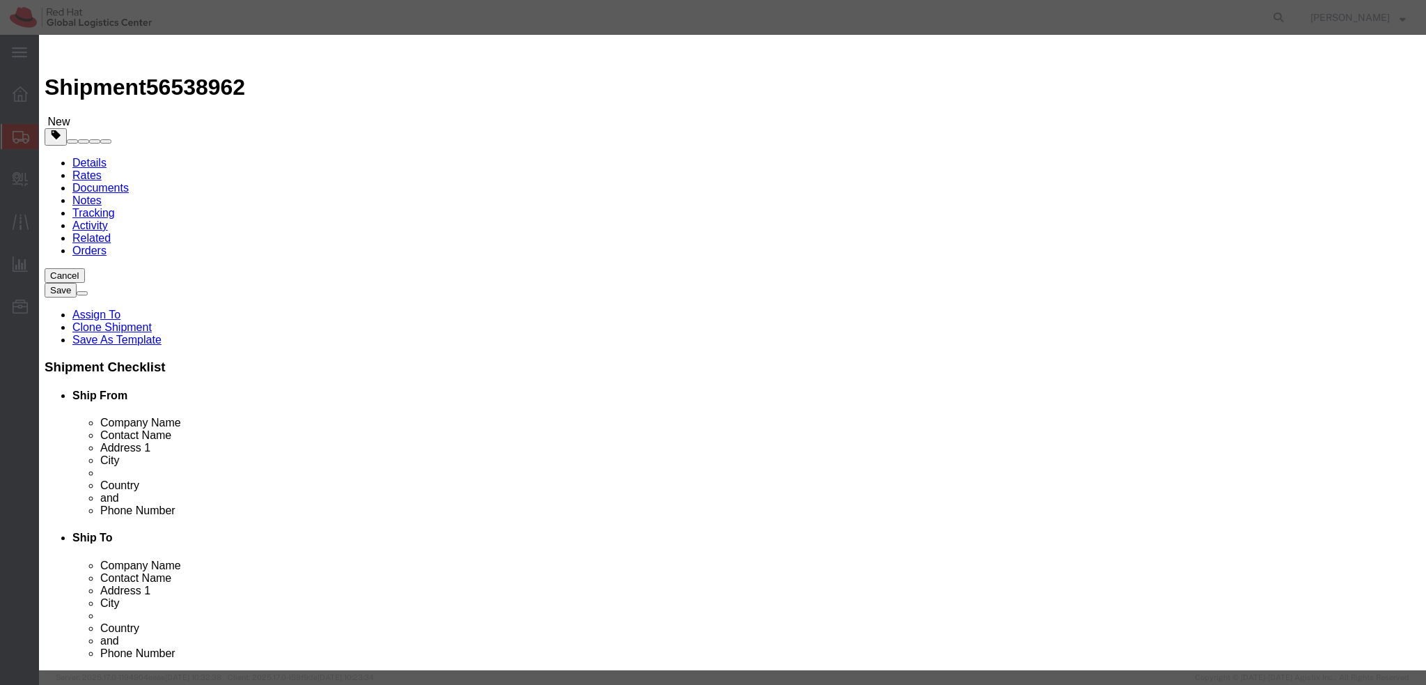
click textarea
type textarea "Laptop"
click button "Save & Close"
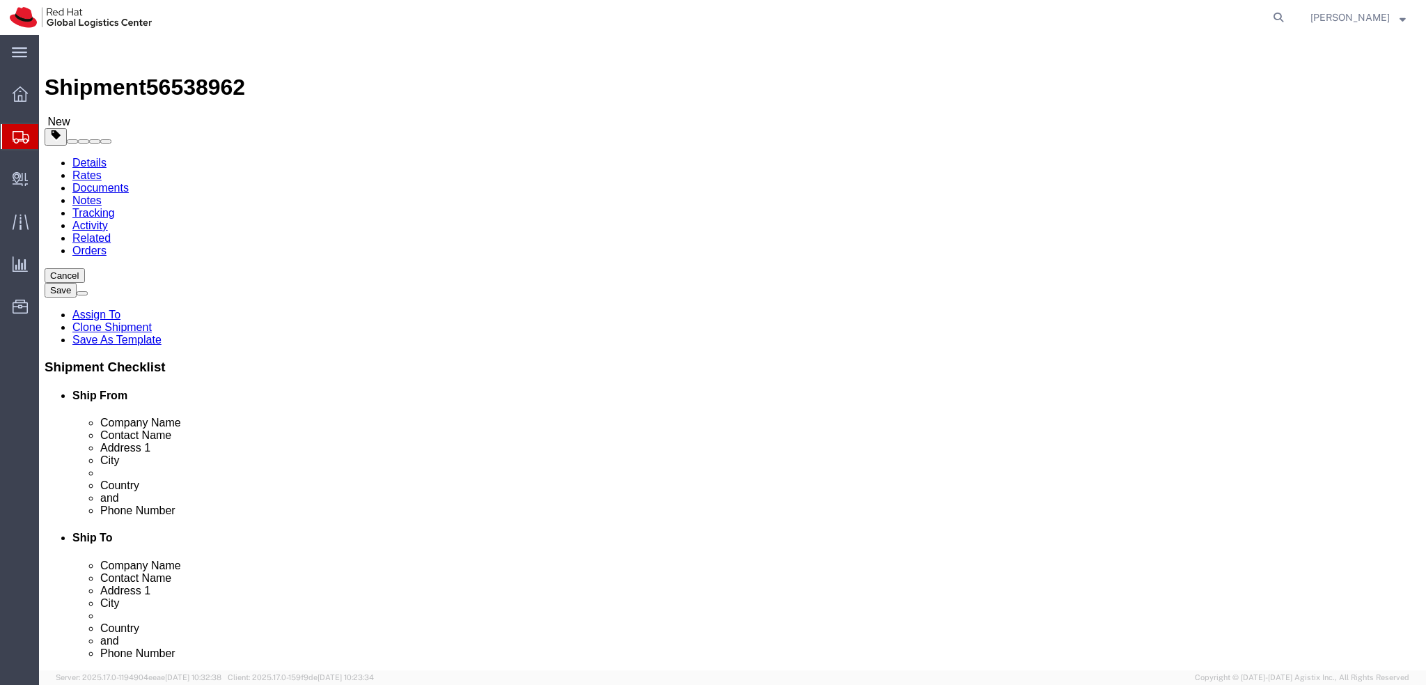
click icon
click button "Rate Shipment"
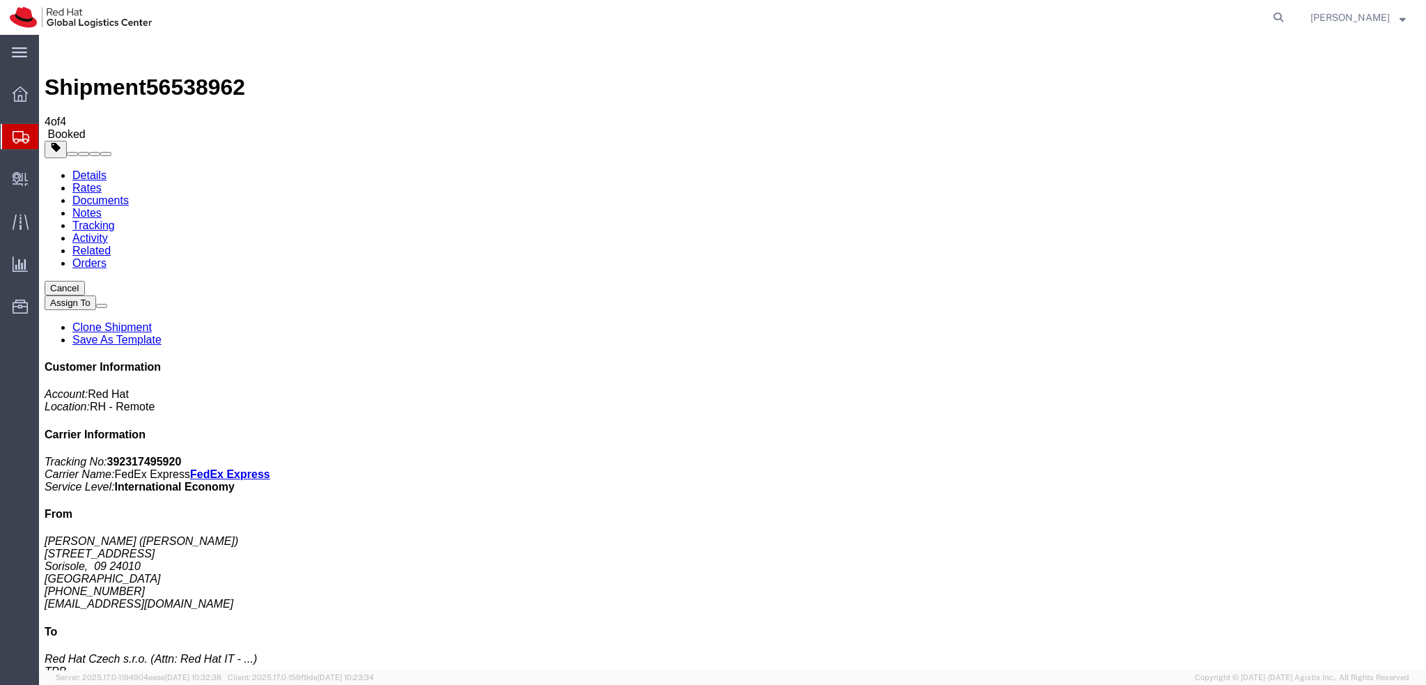
click at [83, 169] on link "Details" at bounding box center [89, 175] width 34 height 12
click link "Schedule pickup request"
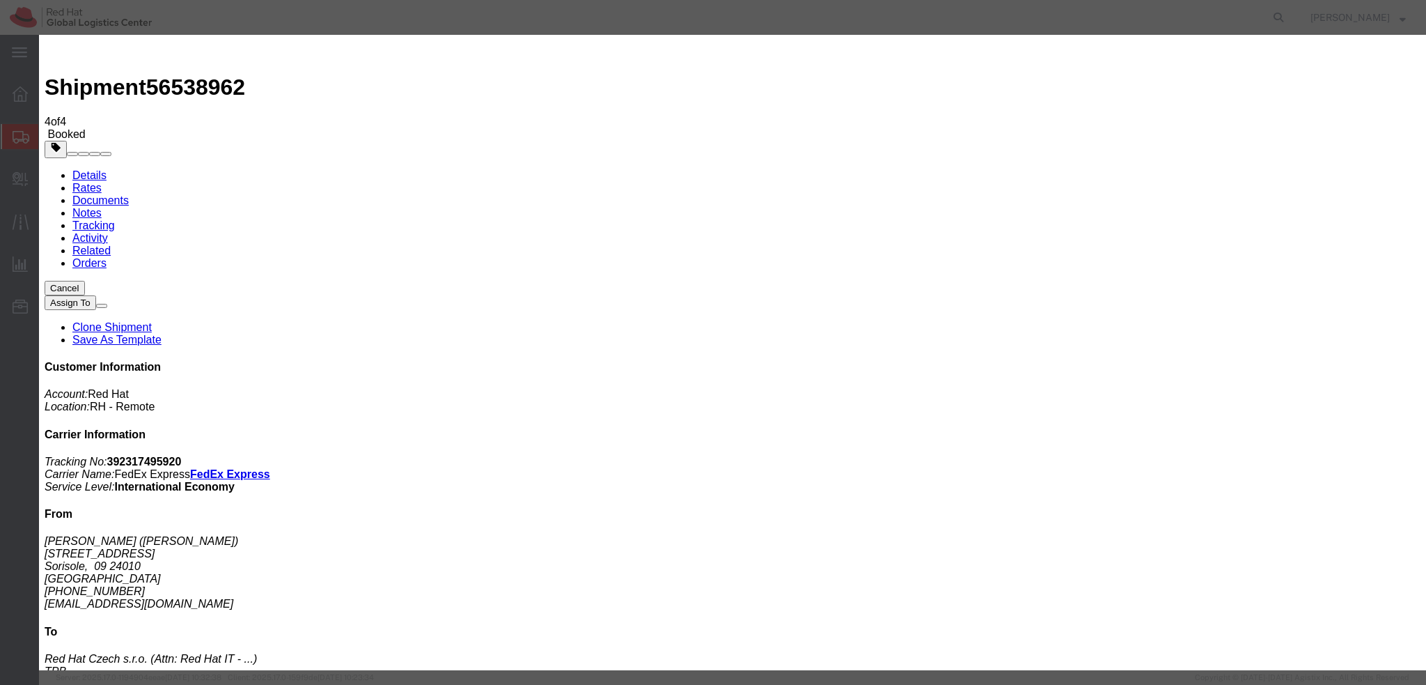
click button "Cancel Pickup Request"
click button "Close"
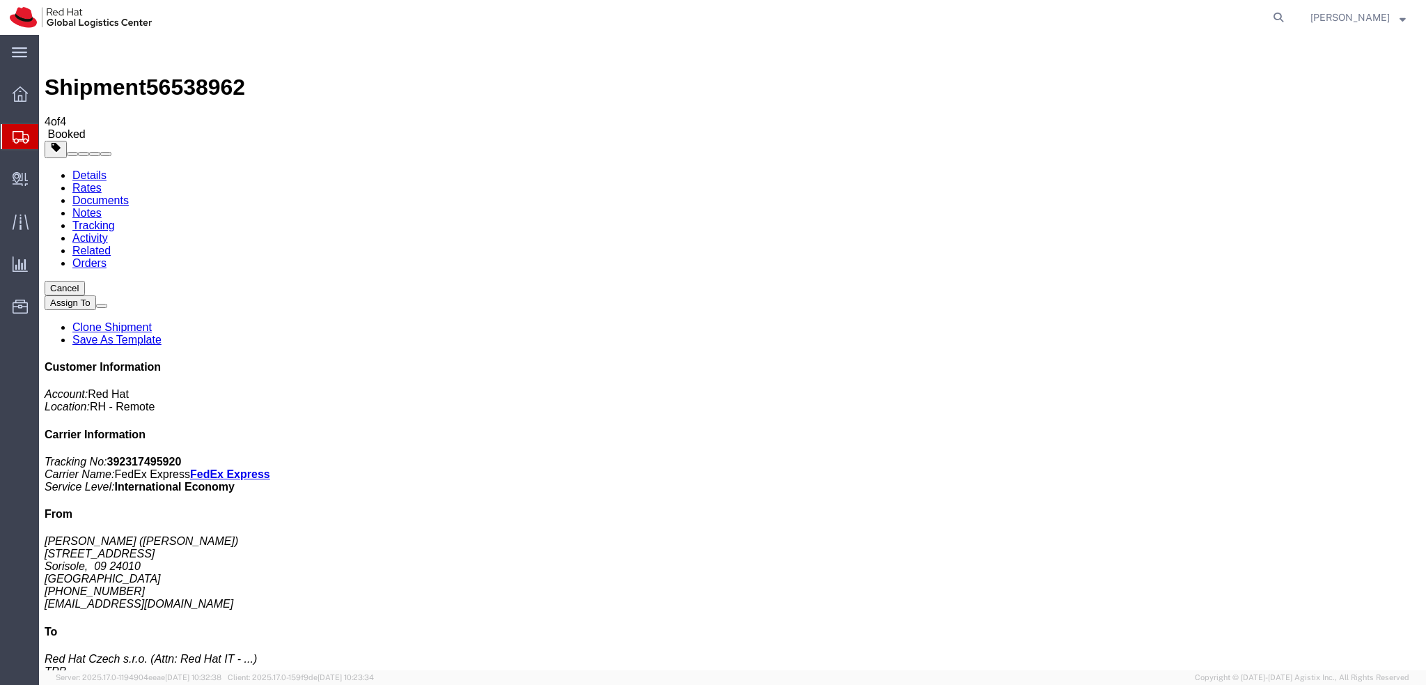
click button "Cancel"
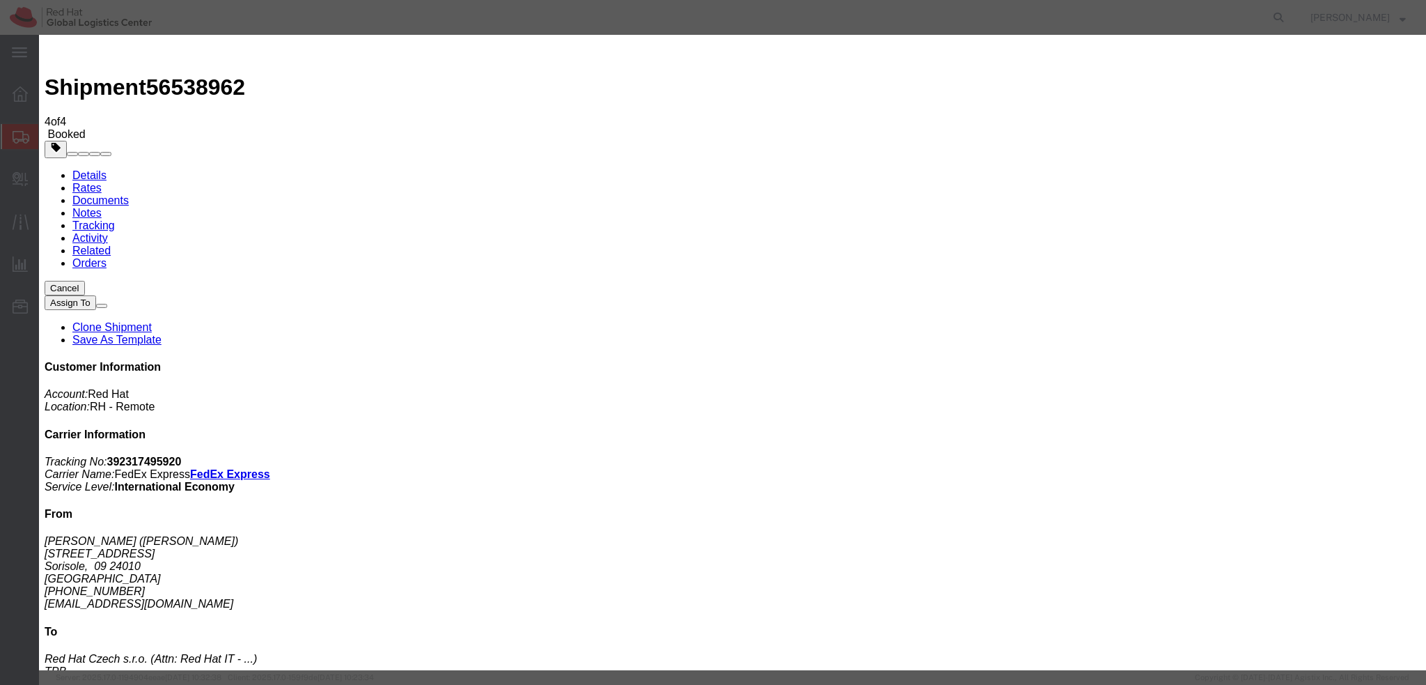
click button "Yes"
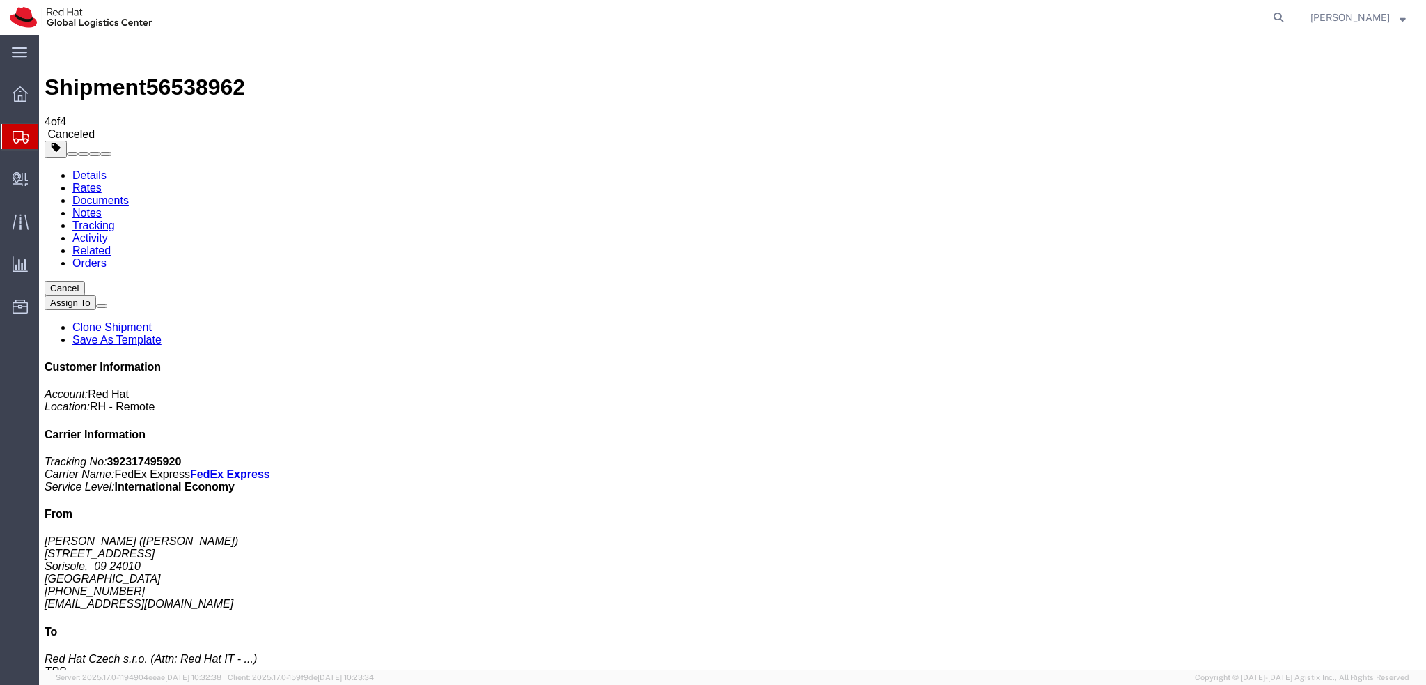
click div
click link "Clone Shipment"
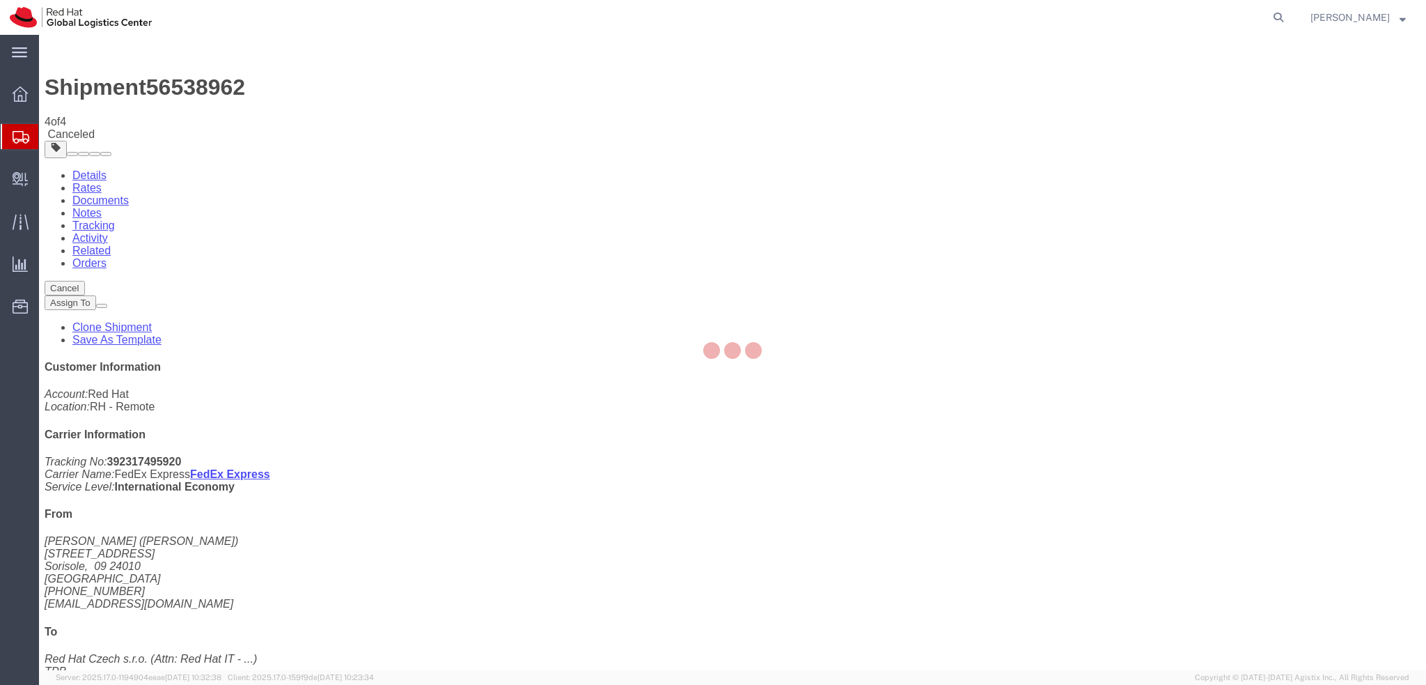
select select "38036"
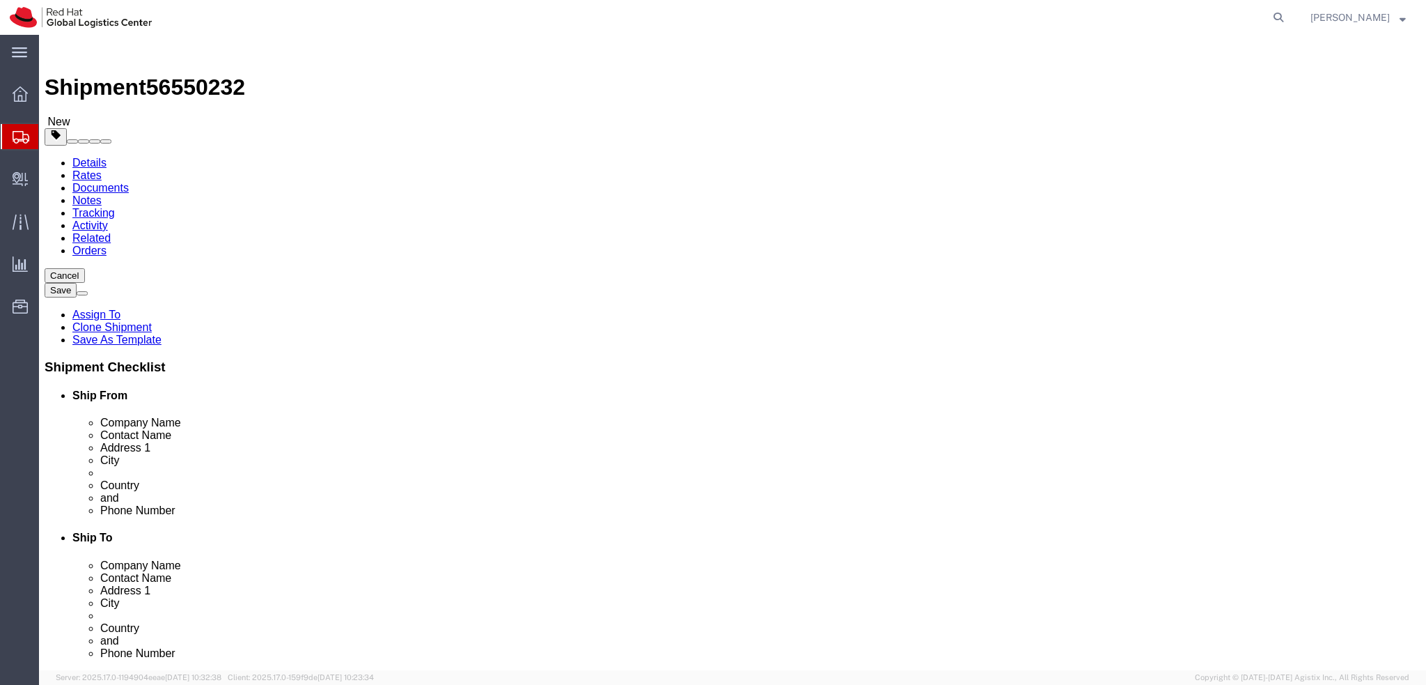
click link "Package Information"
click dd "1.00 Each"
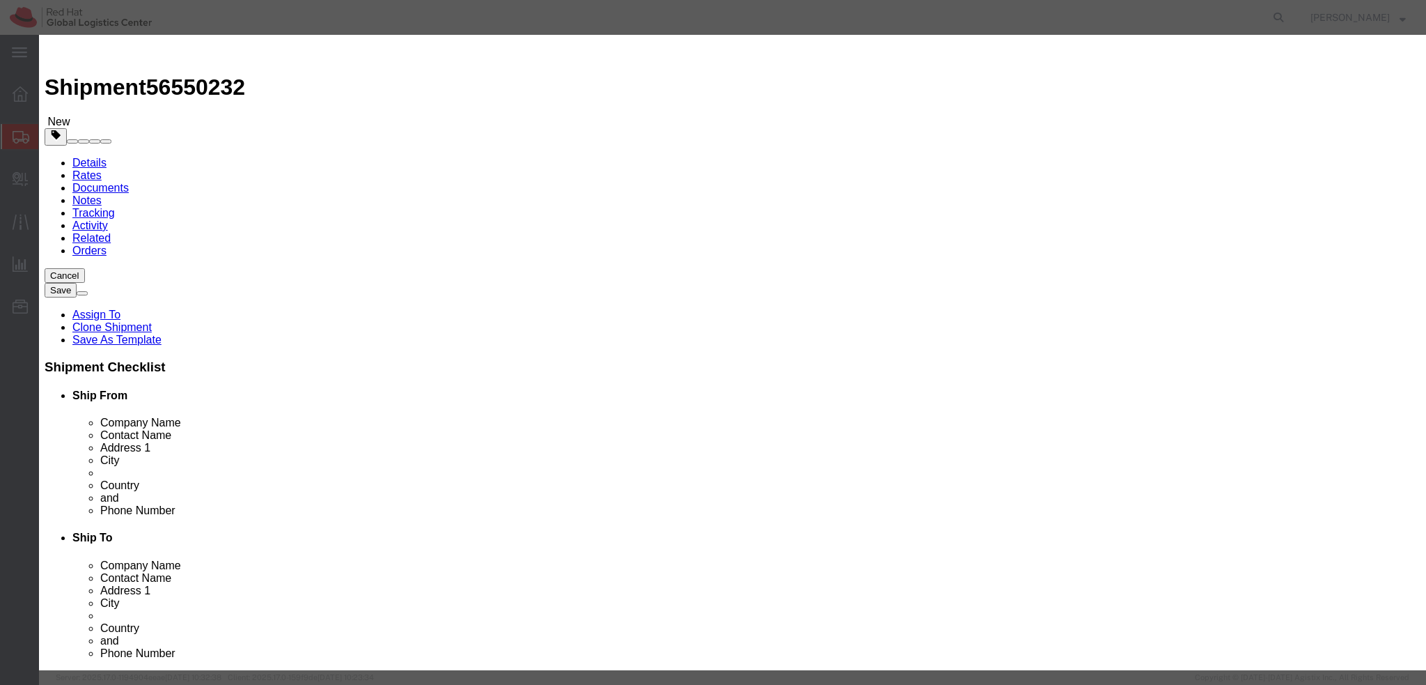
click button "Save & Close"
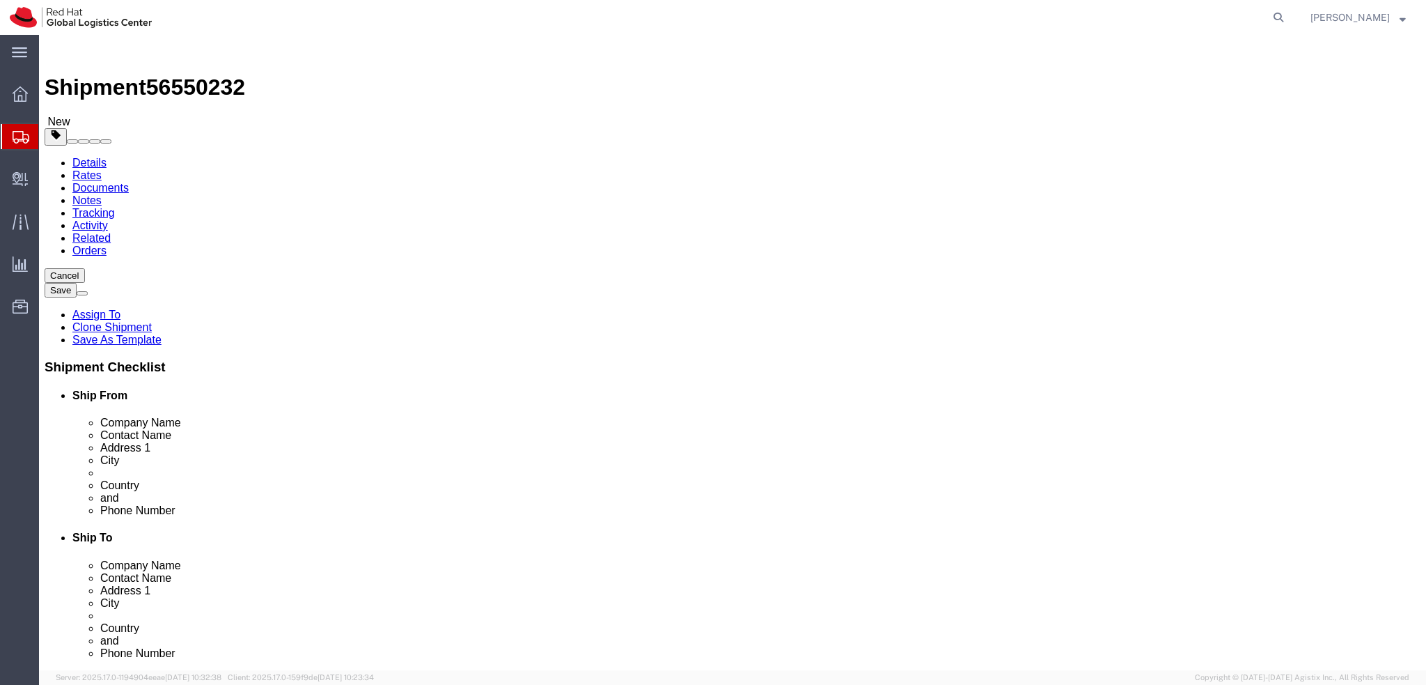
click icon
click button "Rate Shipment"
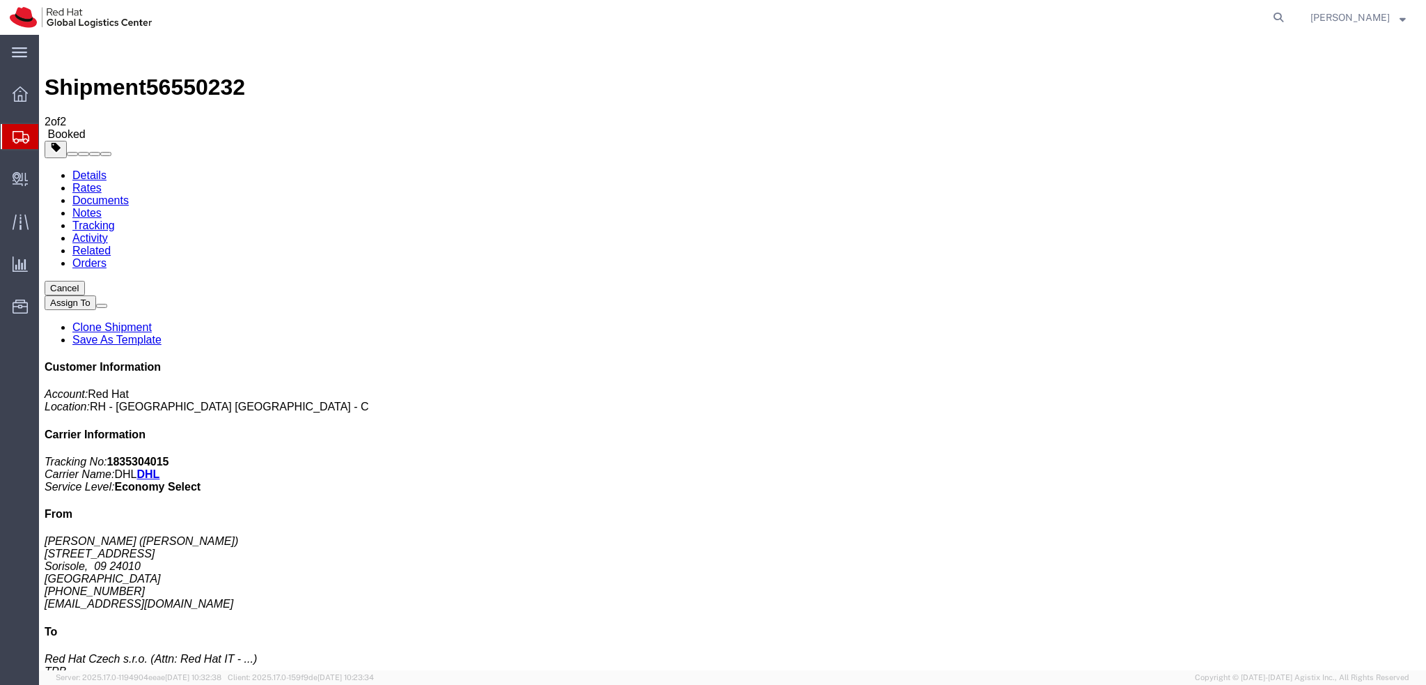
click at [81, 169] on link "Details" at bounding box center [89, 175] width 34 height 12
click p "Schedule pickup request"
click link "Schedule pickup request"
click address "[PERSON_NAME] ([PERSON_NAME]) [STREET_ADDRESS] [PHONE_NUMBER] [EMAIL_ADDRESS][D…"
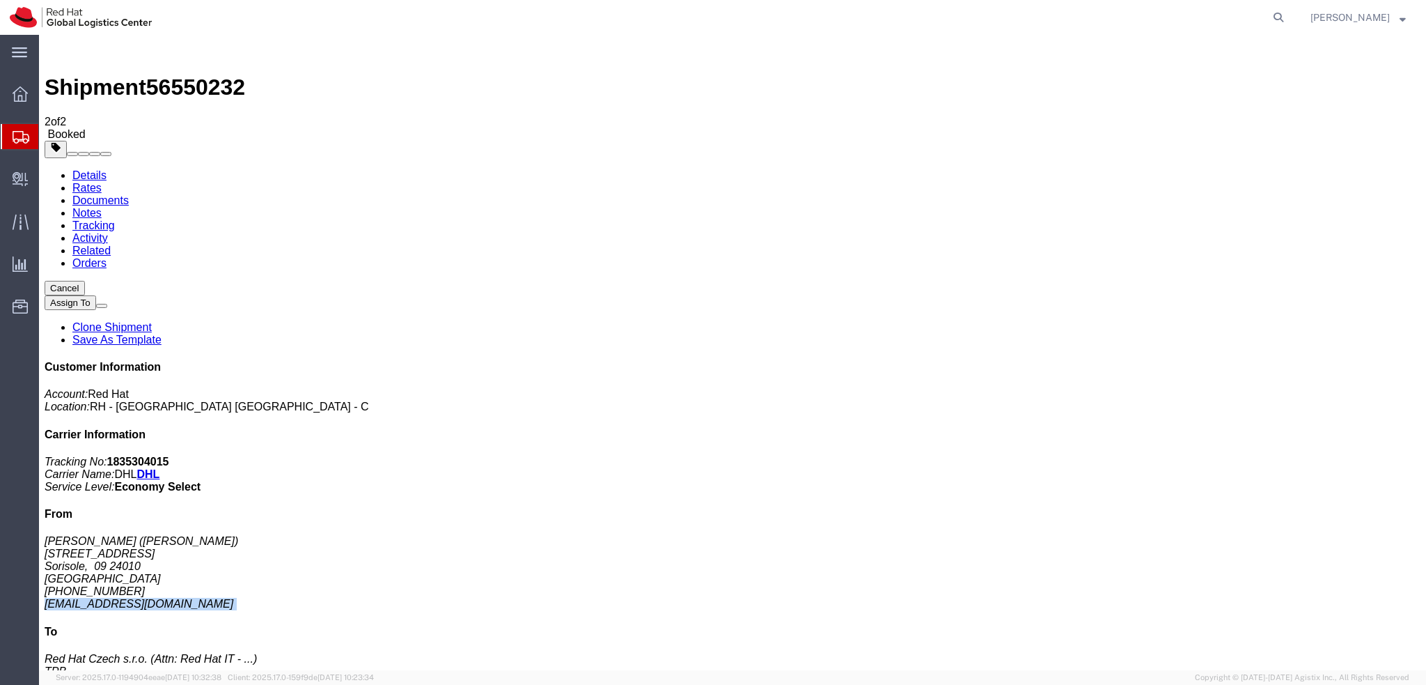
click address "[PERSON_NAME] ([PERSON_NAME]) [STREET_ADDRESS] [PHONE_NUMBER] [EMAIL_ADDRESS][D…"
copy div "[EMAIL_ADDRESS][DOMAIN_NAME]"
click link "Documents"
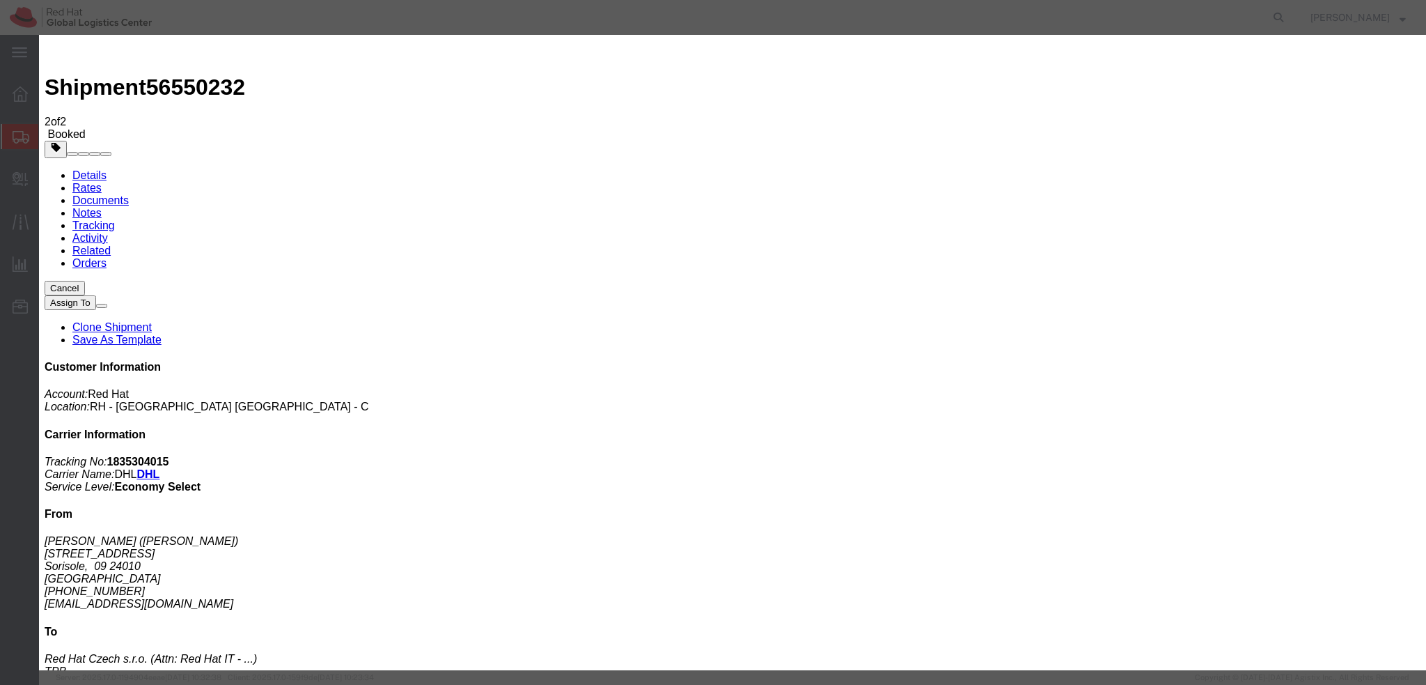
paste input "[EMAIL_ADDRESS][DOMAIN_NAME]"
type input "[EMAIL_ADDRESS][DOMAIN_NAME]"
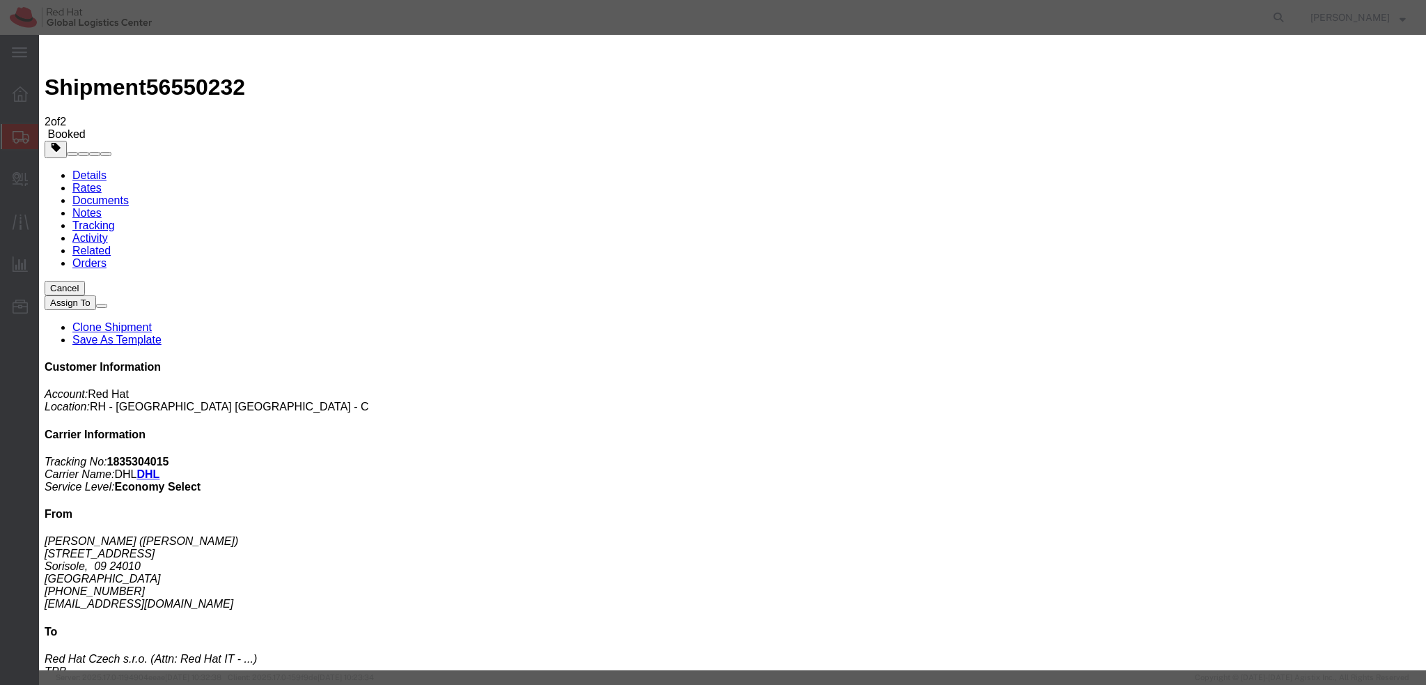
paste textarea "Hi [PERSON_NAME], please find the label for your shipment to [PERSON_NAME] atta…"
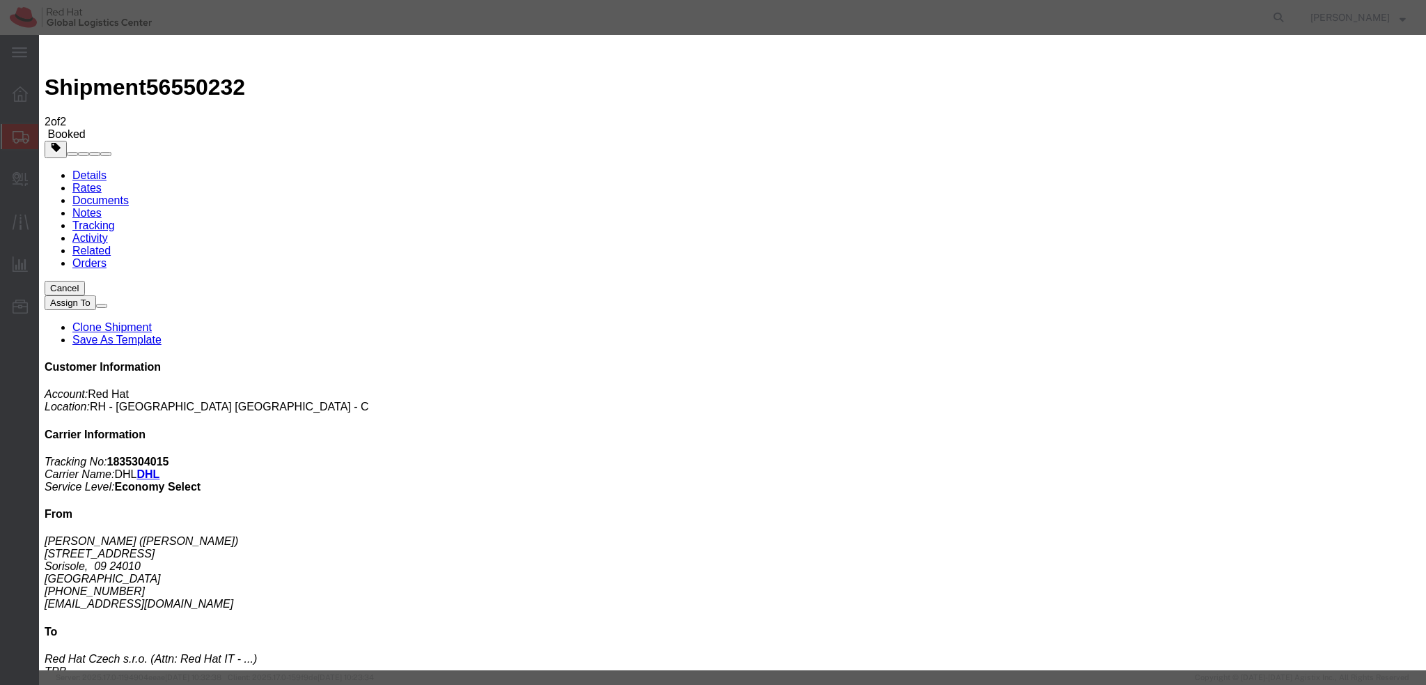
type textarea "Hi [PERSON_NAME], please find the label for your shipment to [GEOGRAPHIC_DATA] …"
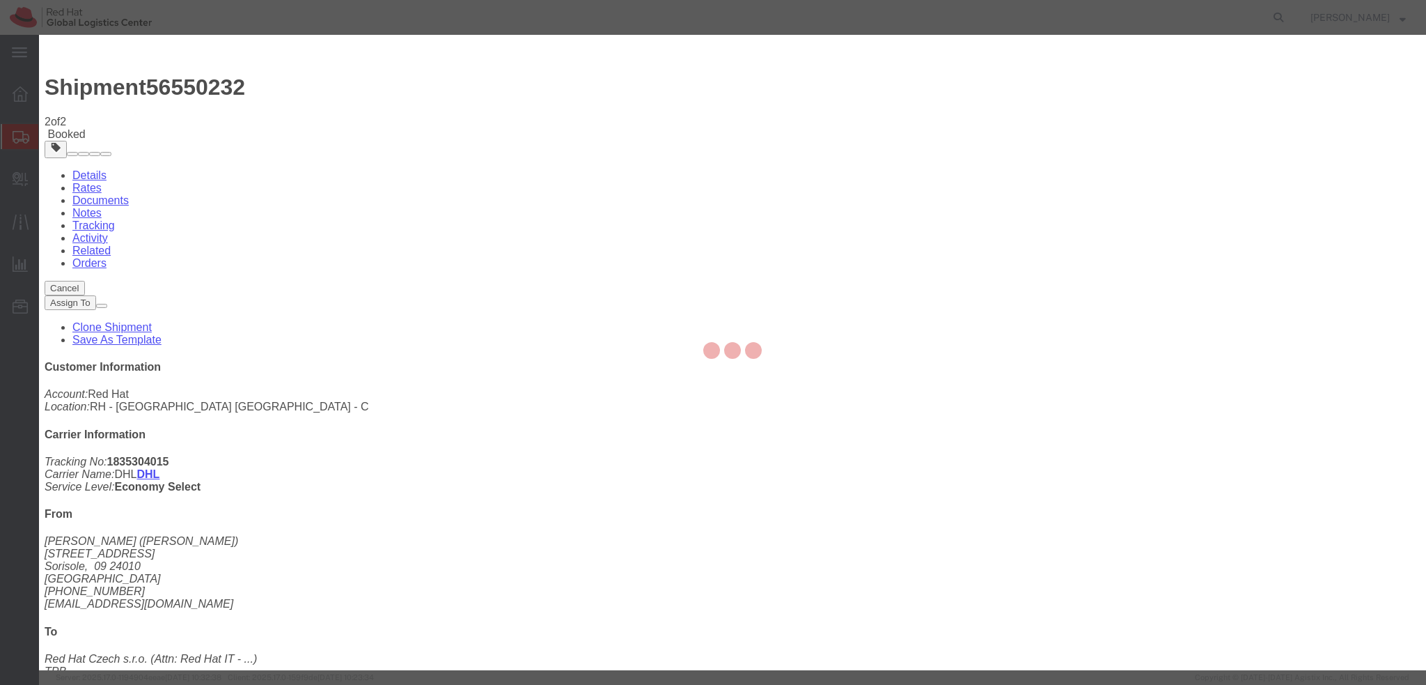
checkbox input "false"
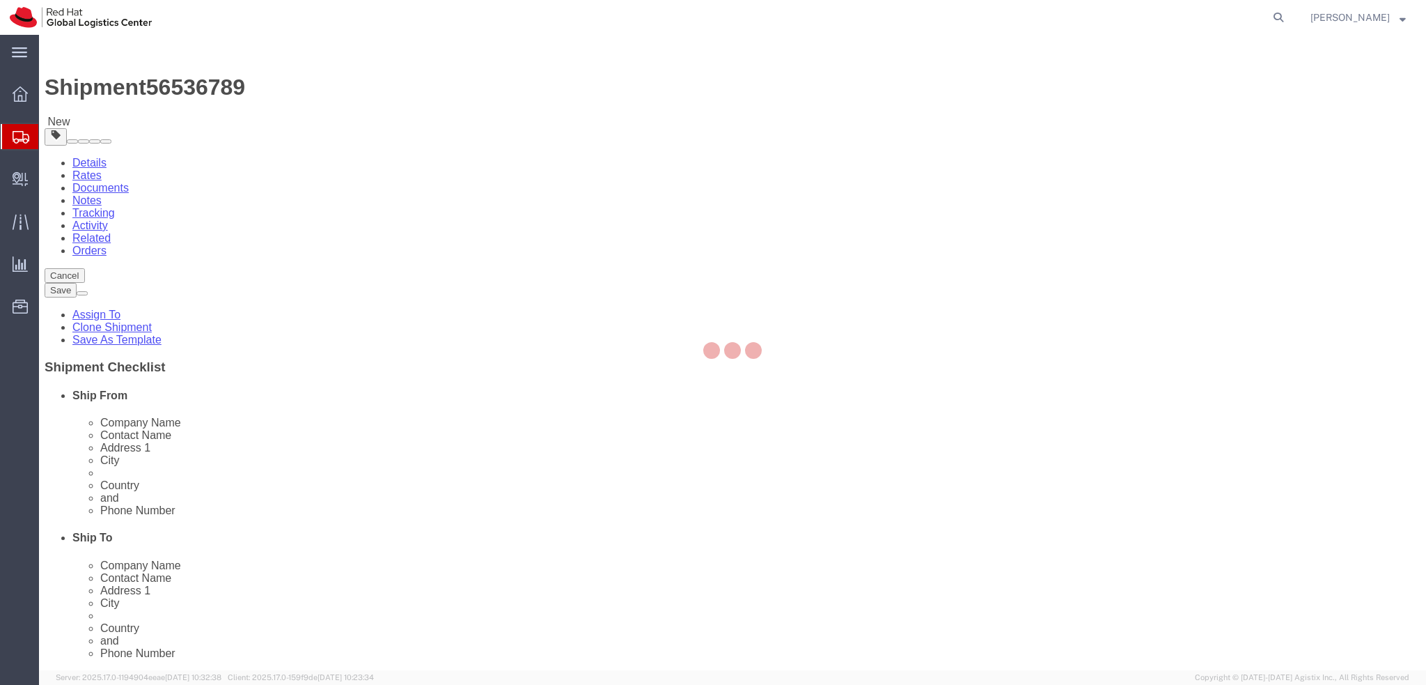
select select
select select "38036"
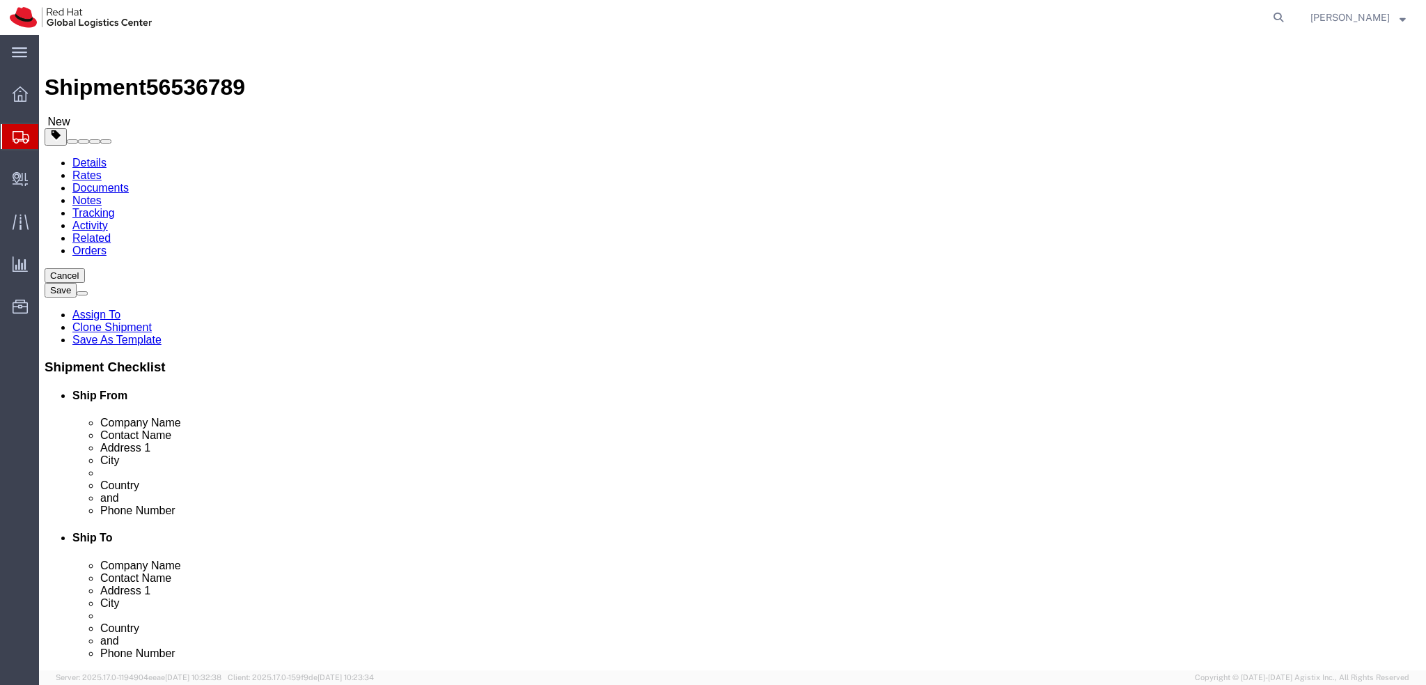
drag, startPoint x: 310, startPoint y: 287, endPoint x: 152, endPoint y: 282, distance: 158.2
click div "Contact Name [PERSON_NAME]"
drag, startPoint x: 289, startPoint y: 264, endPoint x: 150, endPoint y: 264, distance: 139.3
click div "Company Name Red Hat"
paste input "[PERSON_NAME]"
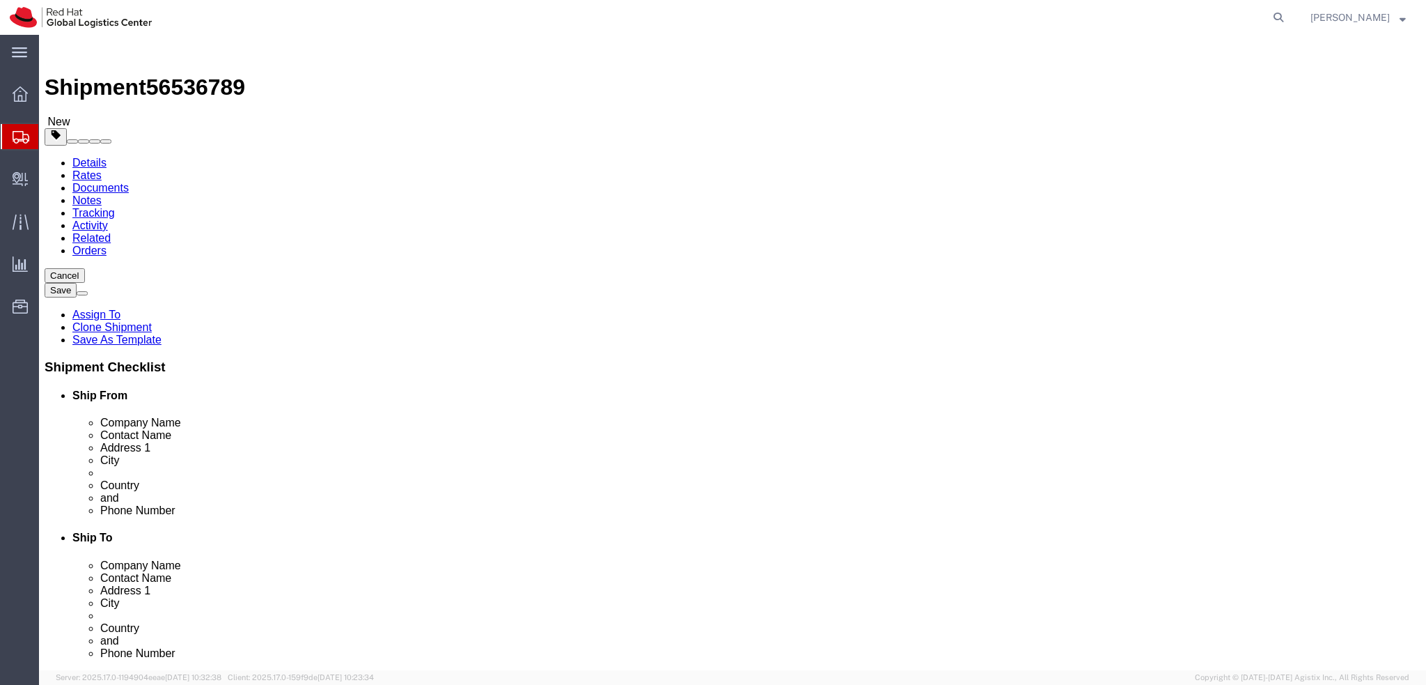
type input "[PERSON_NAME]"
click div "Location My Profile Location [GEOGRAPHIC_DATA] - [GEOGRAPHIC_DATA] - [GEOGRAPHI…"
click link "Package Information"
click dd "500.00 EUR"
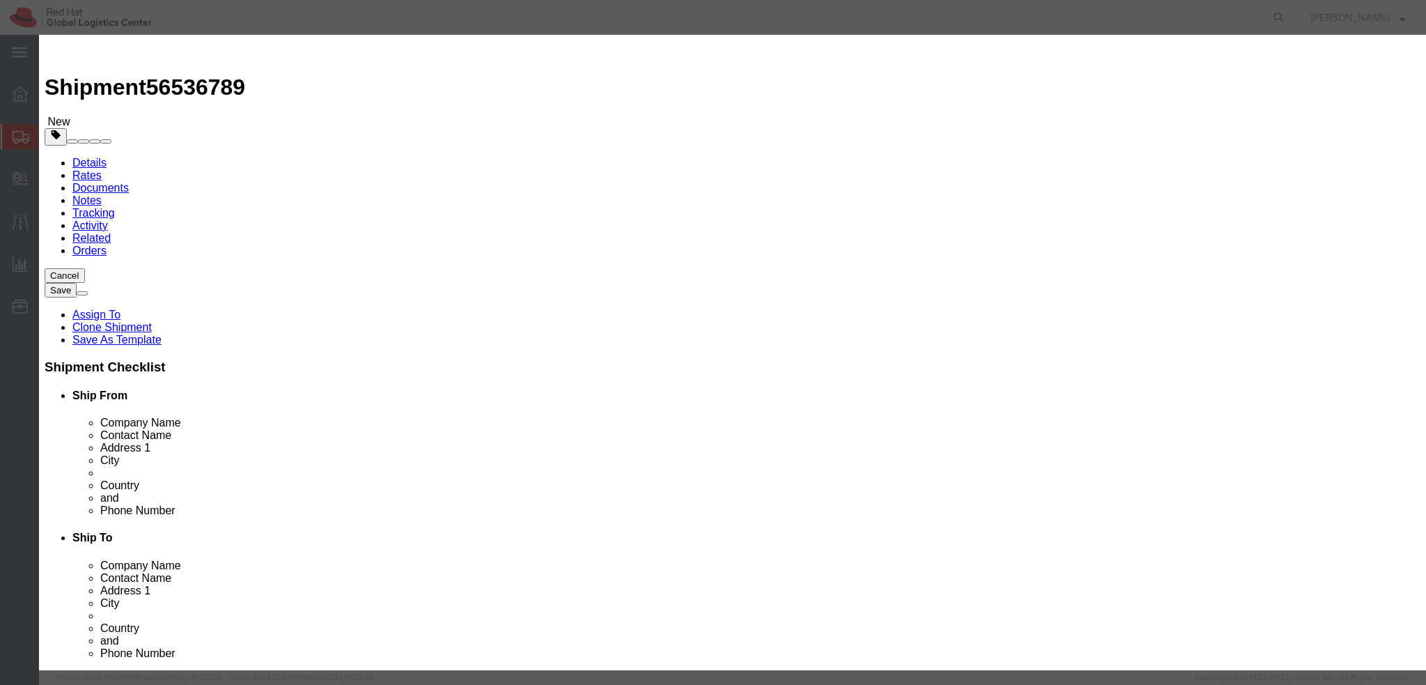
click textarea
click div "Product Name Lenovo P1Gen3 Pieces 1.00 Select Bag Barrels 100Board Feet Bottle …"
click textarea
type textarea "Laptop"
click button "Save & Close"
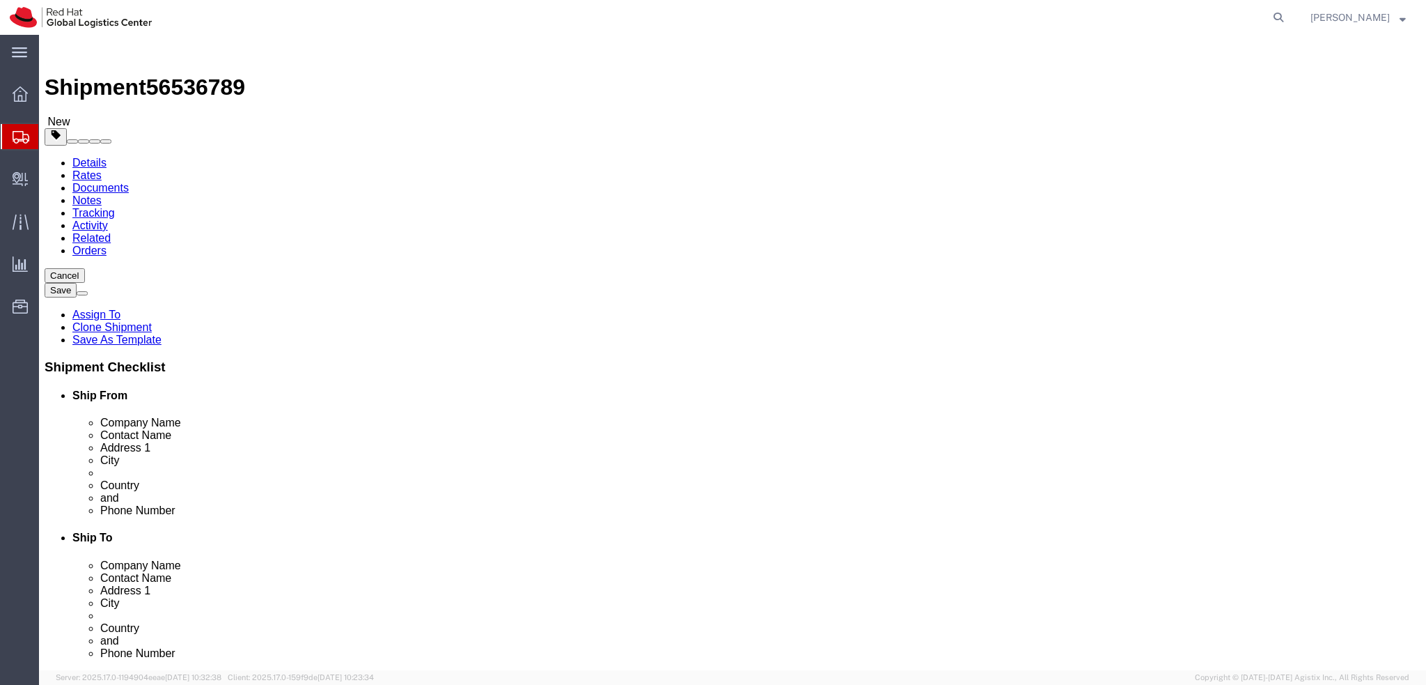
click icon
select select "COSTCENTER"
click button "Rate Shipment"
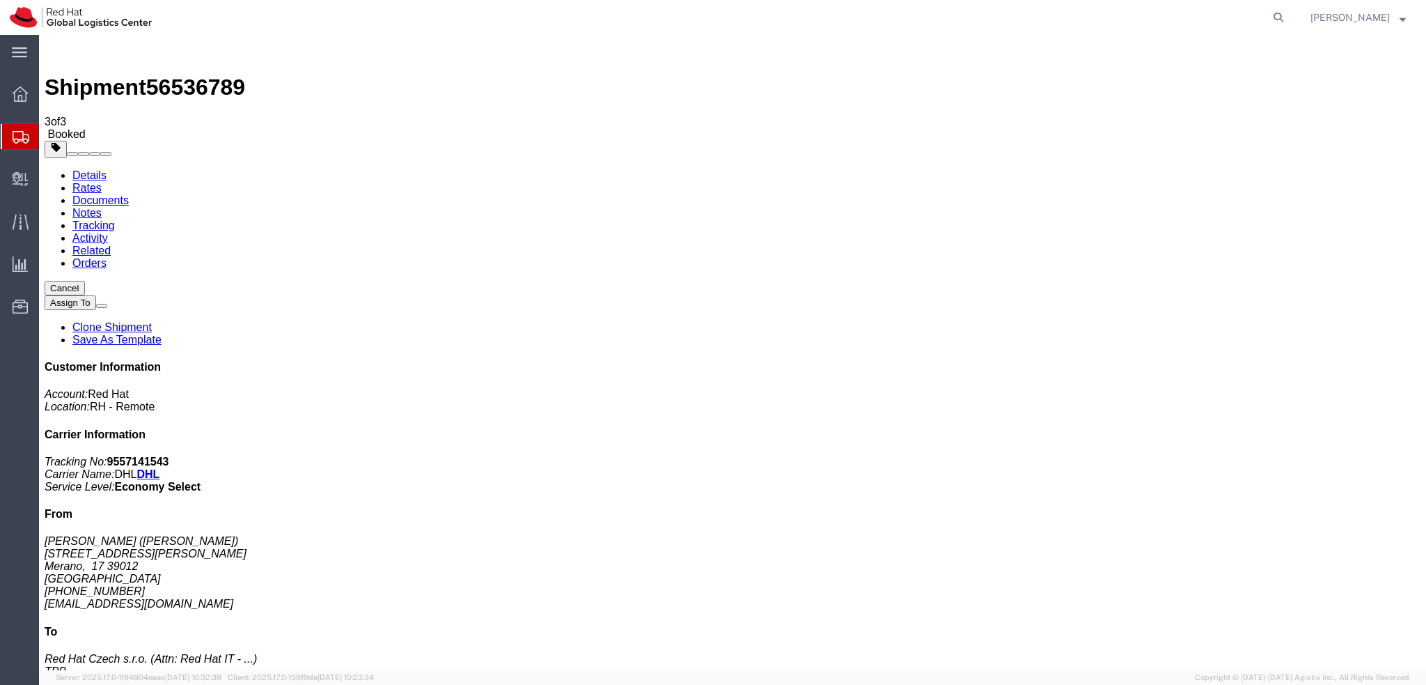
click at [92, 169] on link "Details" at bounding box center [89, 175] width 34 height 12
click link "Schedule pickup request"
click address "Riccardo Furlan (Riccardo Furlan) Via Virgilio, 27 Merano, 17 39012 Italy +3934…"
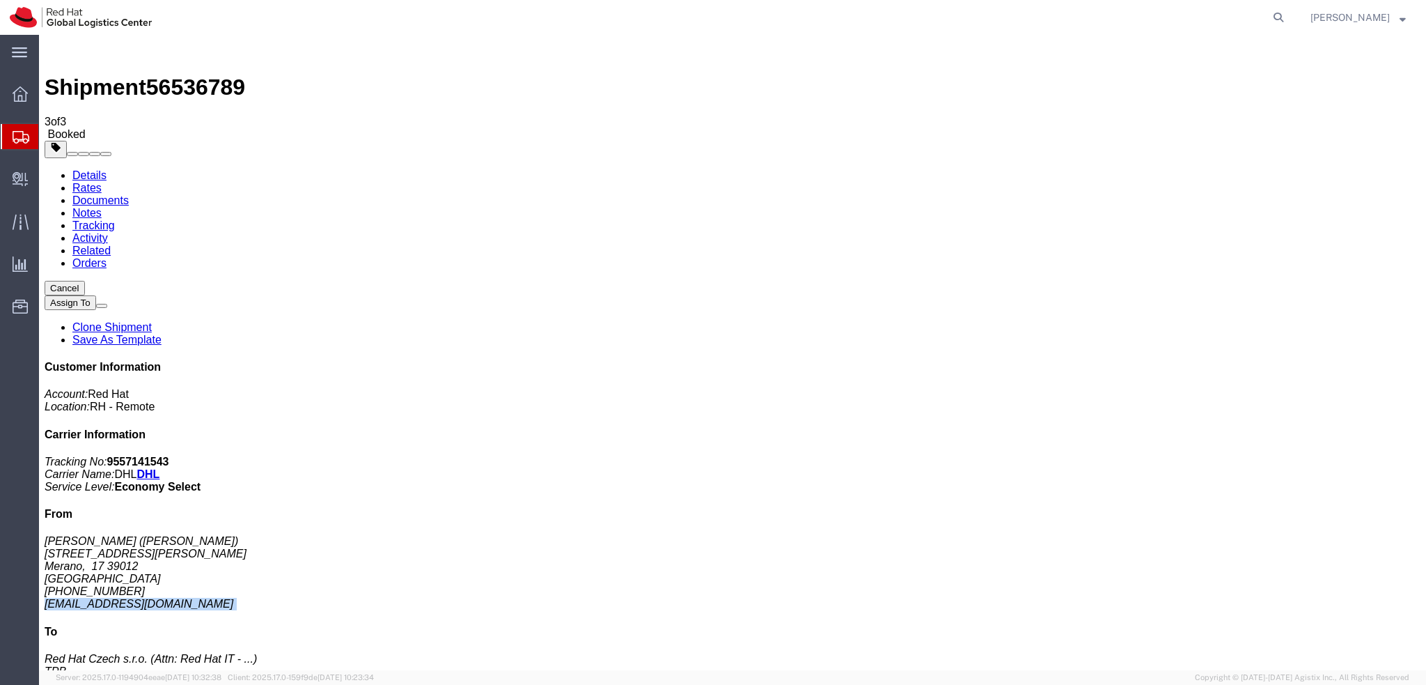
copy div "rfurlan@redhat.com"
click link "Documents"
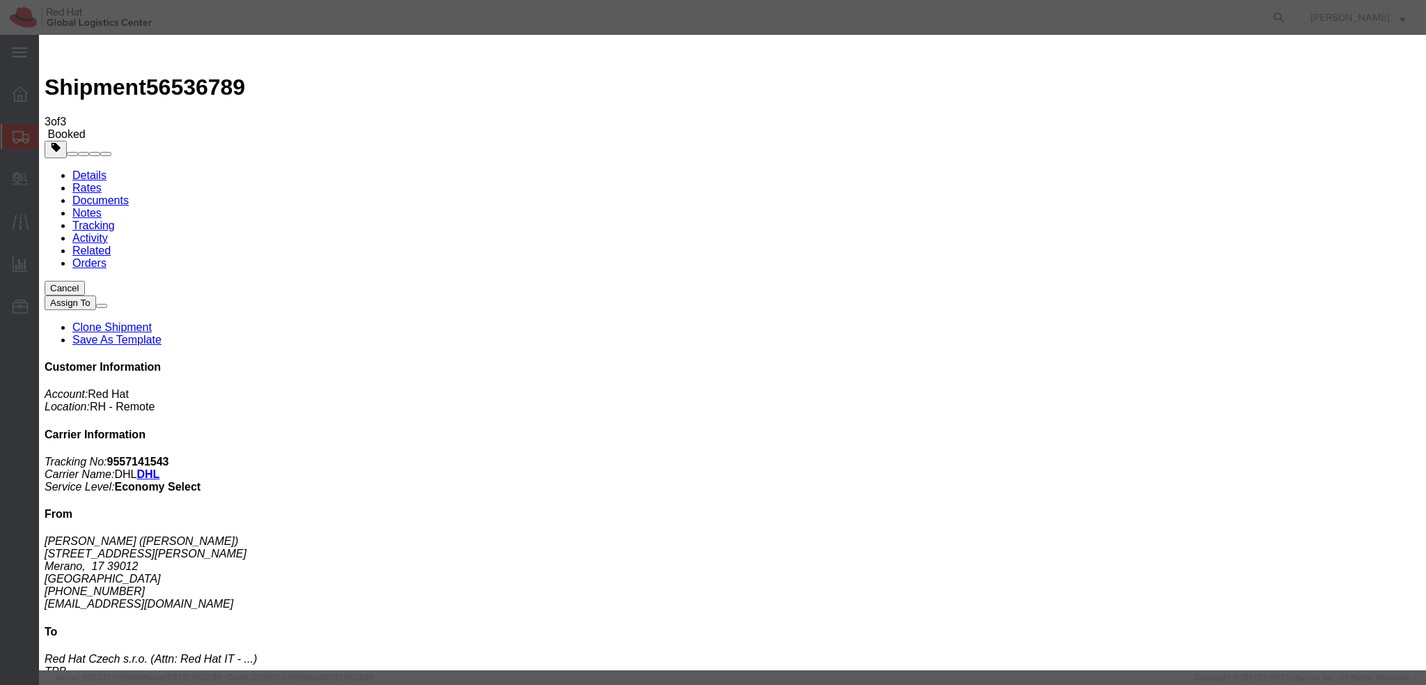
paste input "rfurlan@redhat.com"
type input "rfurlan@redhat.com"
paste textarea "Hi [PERSON_NAME], please find the label for your shipment to [GEOGRAPHIC_DATA] …"
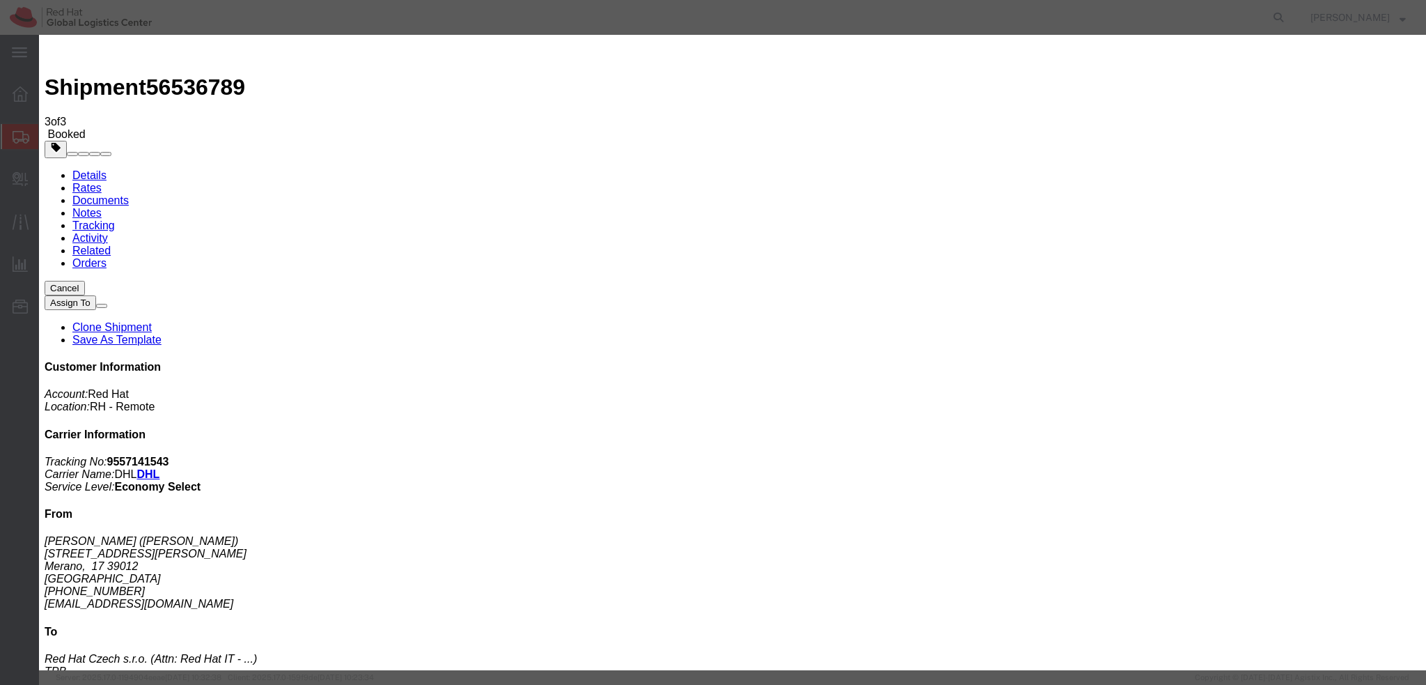
type textarea "Hi Riccardo, please find the label for your shipment to Brno attached to this e…"
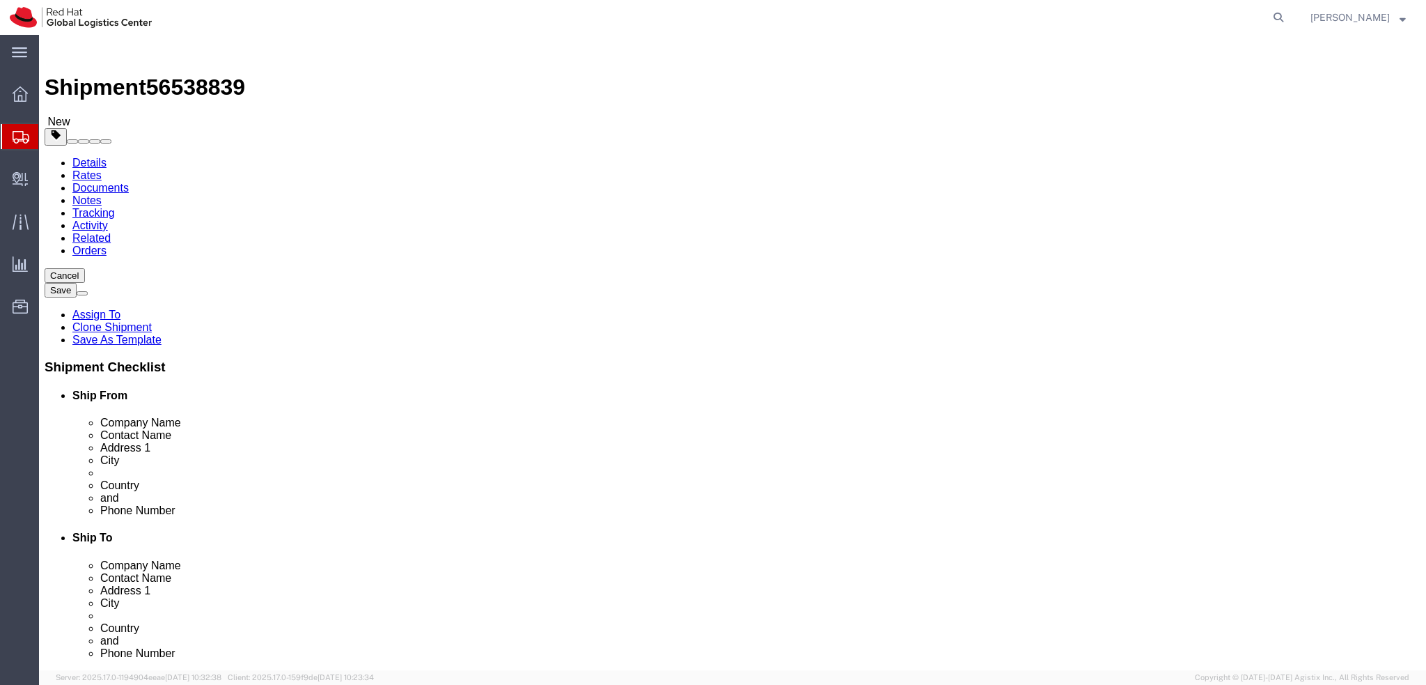
select select
select select "38036"
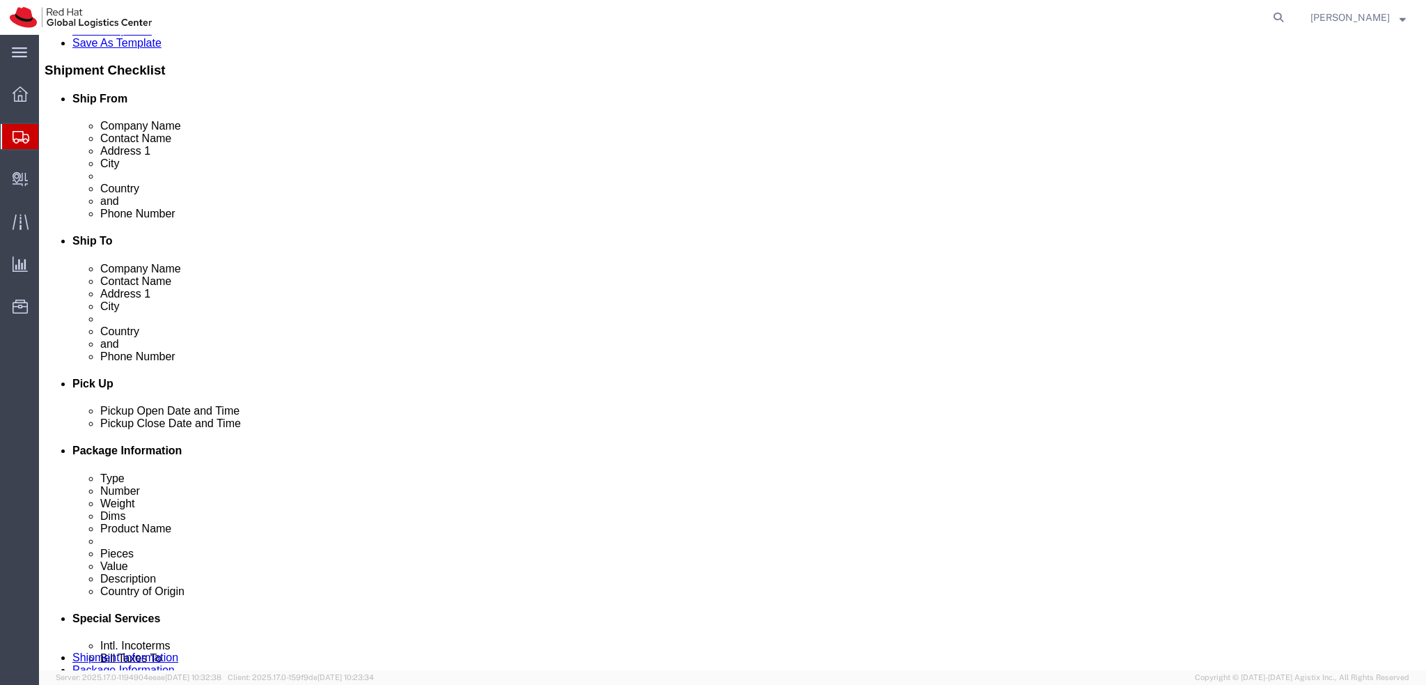
scroll to position [348, 0]
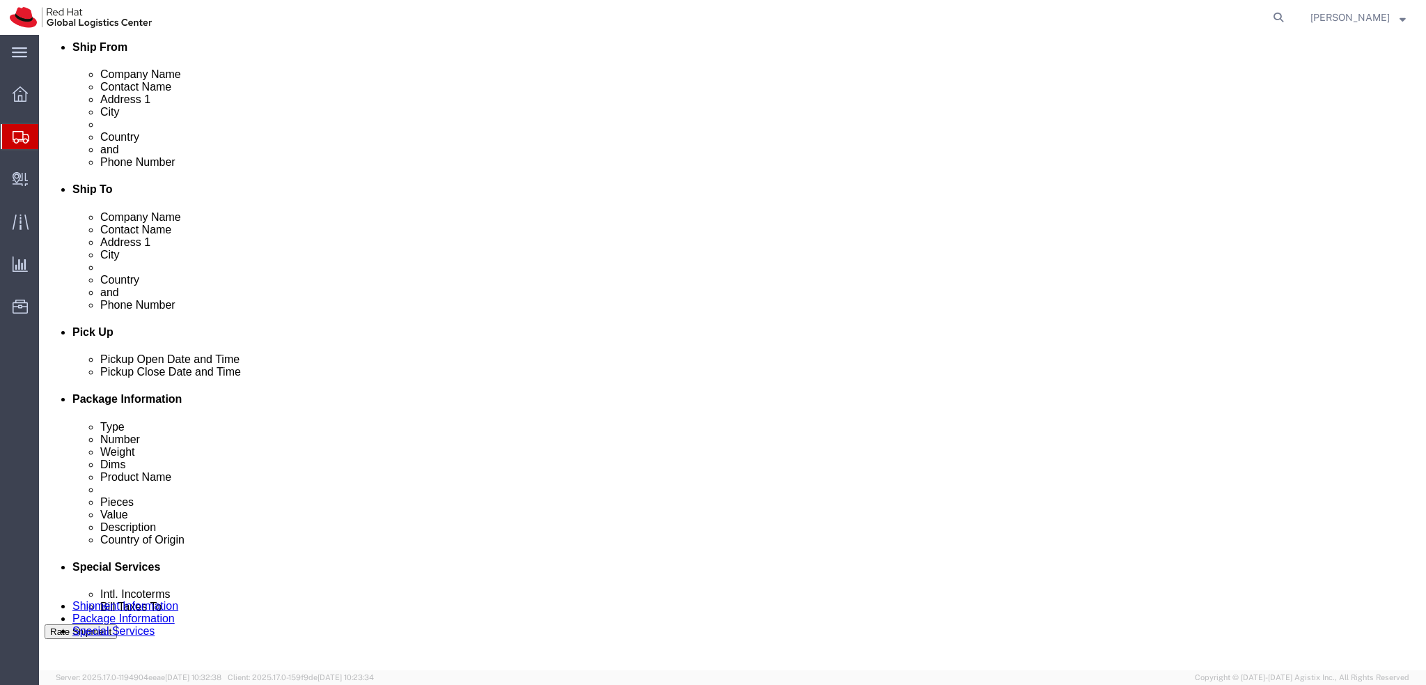
click icon
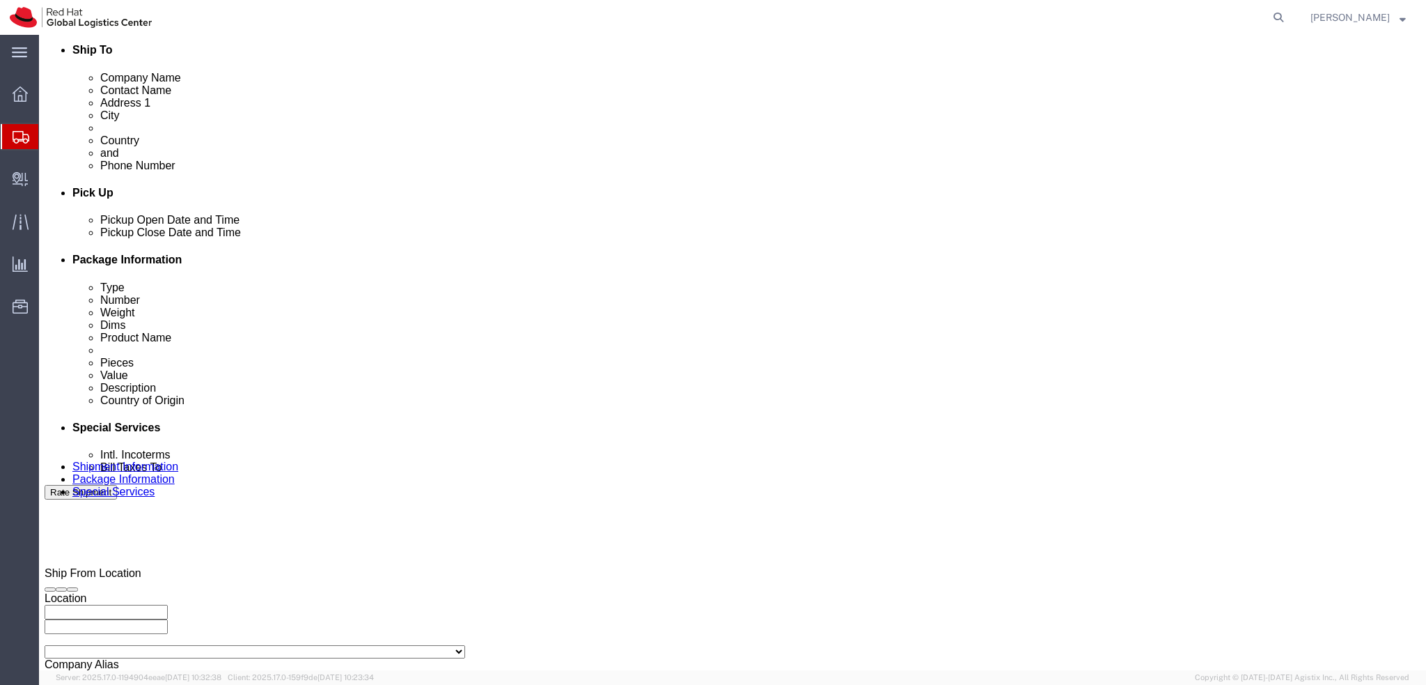
click icon "button"
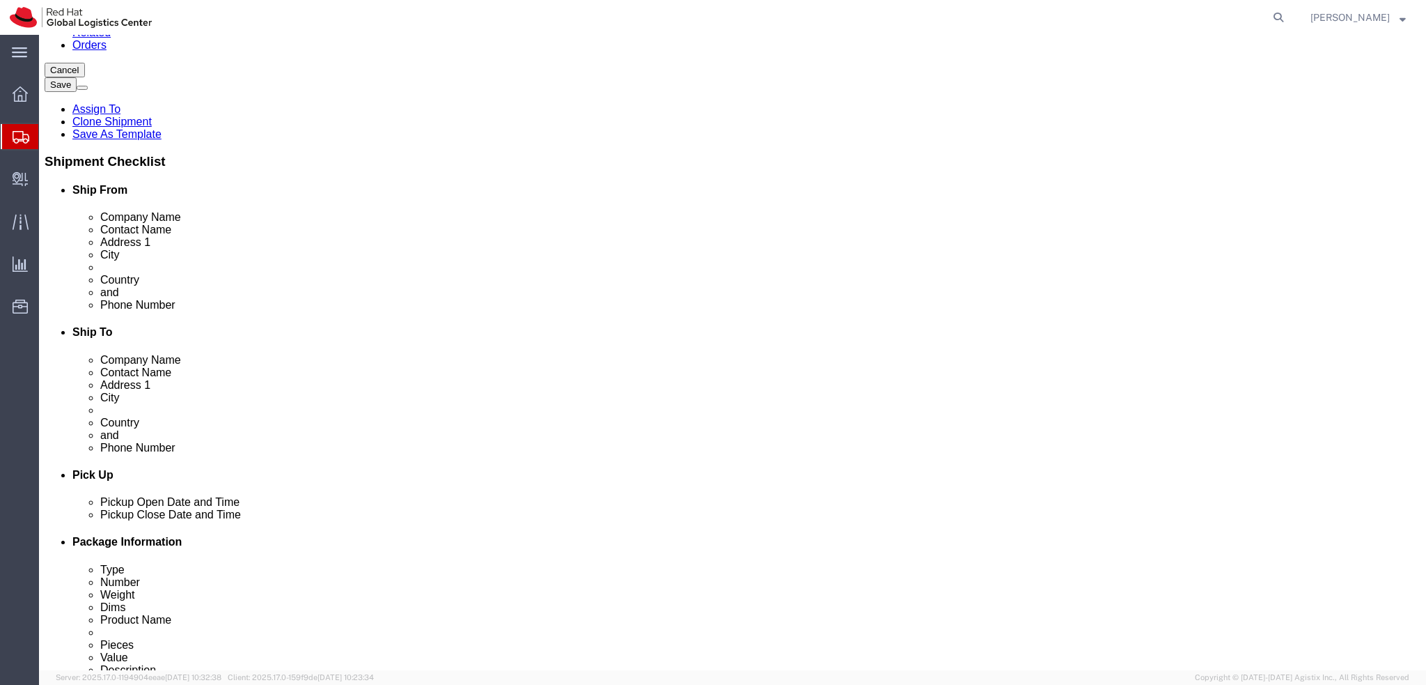
scroll to position [0, 0]
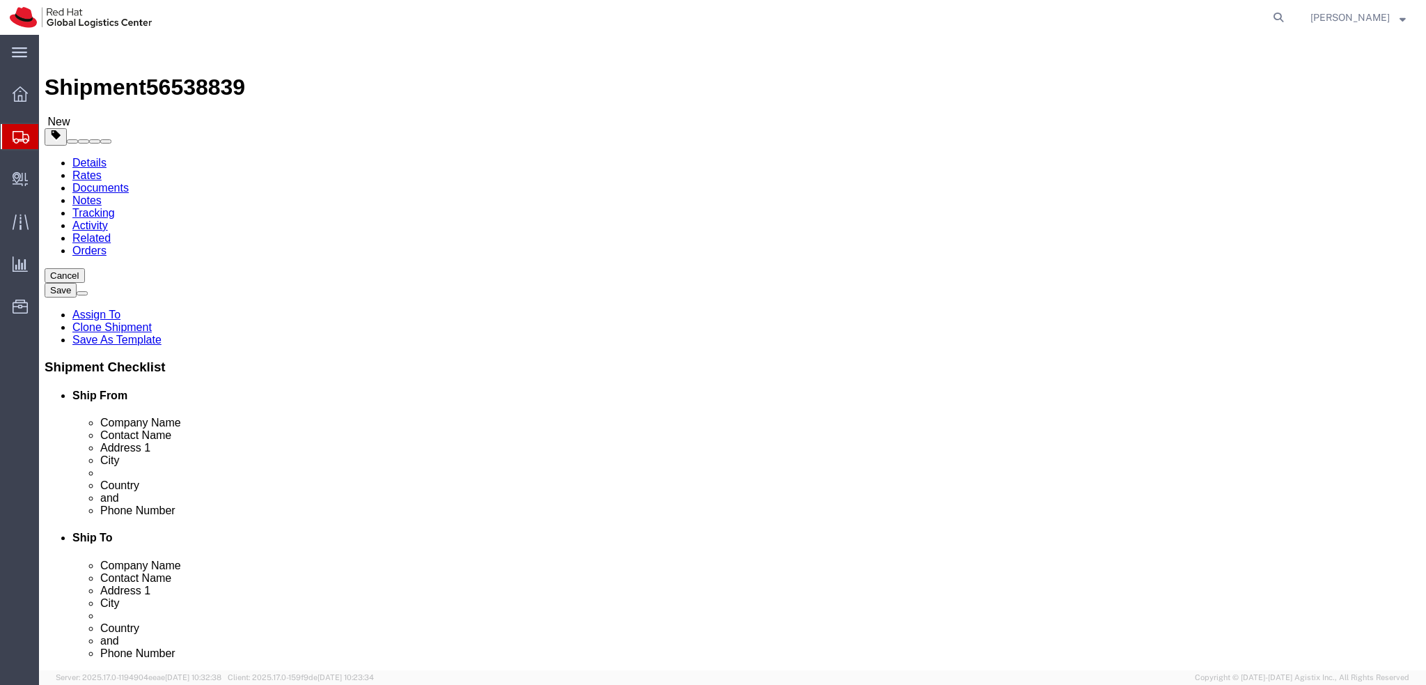
drag, startPoint x: 232, startPoint y: 233, endPoint x: -106, endPoint y: 242, distance: 337.9
click html "Shipment 56538839 New Details Rates Documents Notes Tracking Activity Related O…"
click div "Location My Profile Location [GEOGRAPHIC_DATA] - [GEOGRAPHIC_DATA] - [GEOGRAPHI…"
click icon
click dd "1.00 Each"
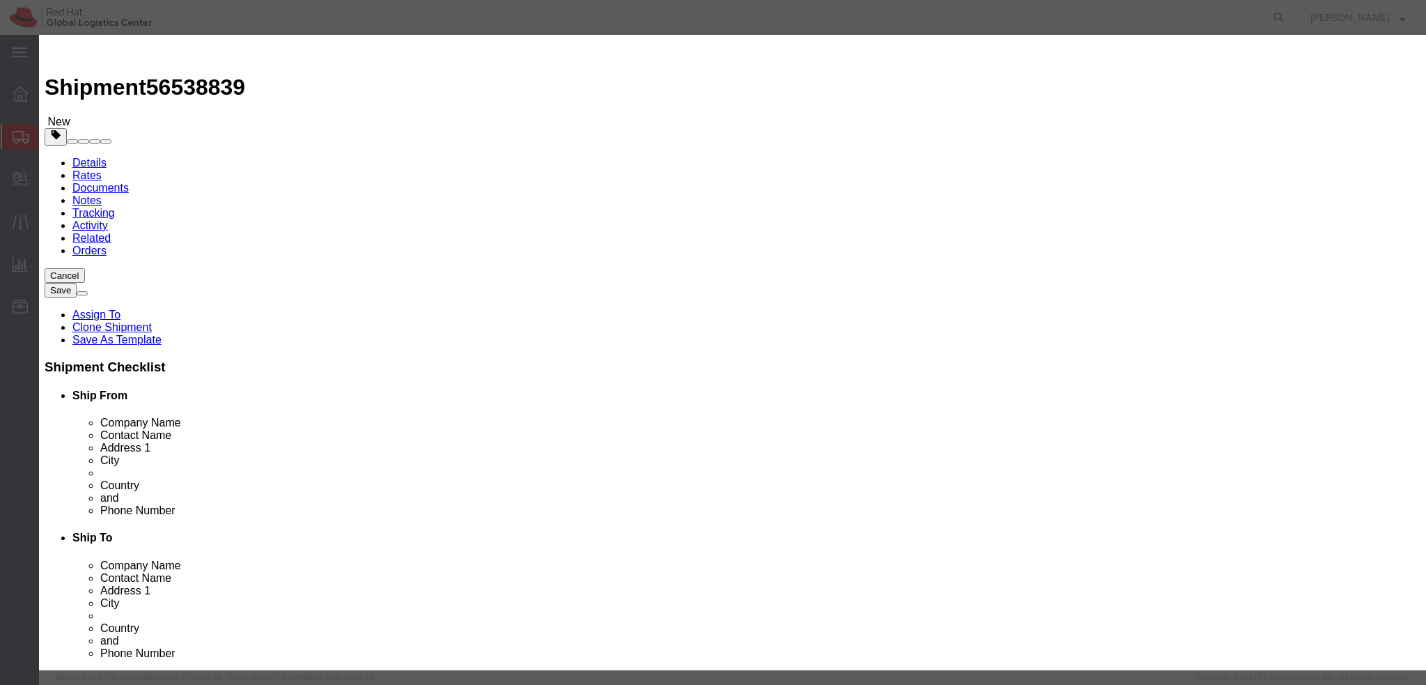
click input "1250.00"
type input "500"
click button "Save & Close"
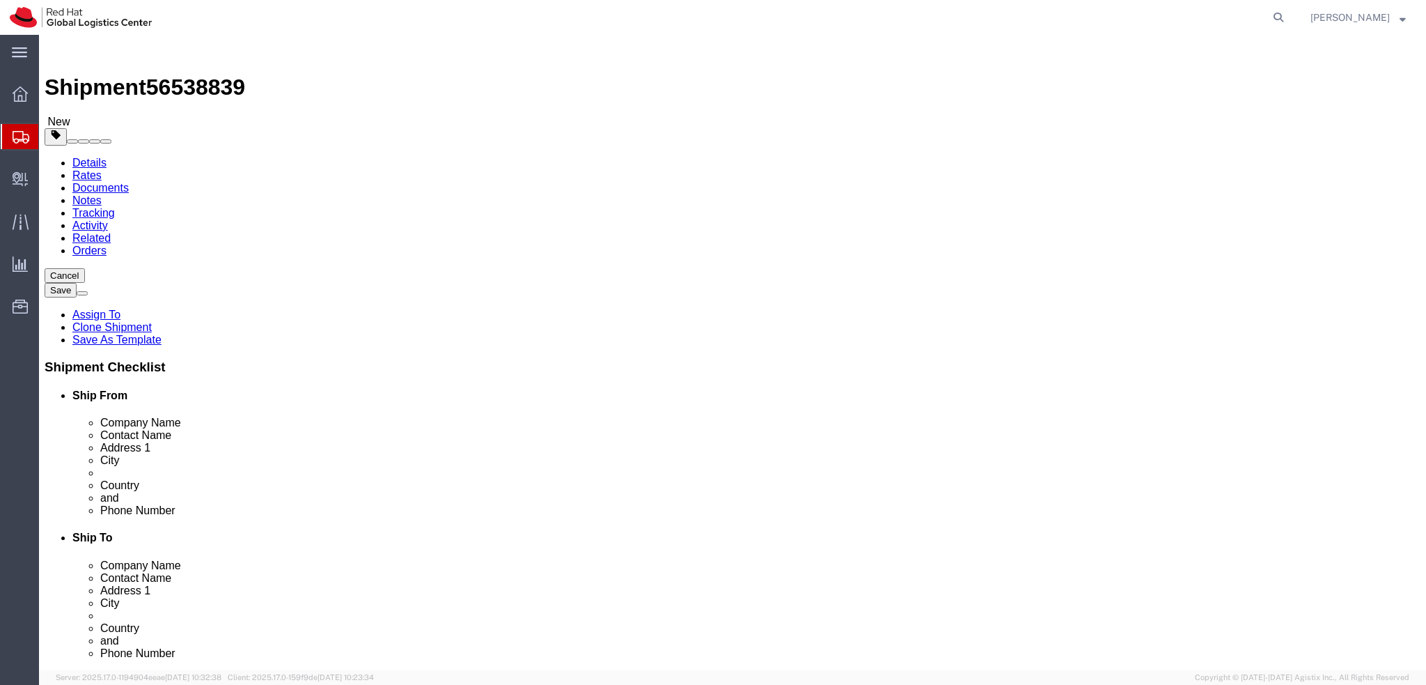
click icon
select select "COSTCENTER"
click input "Return Label Required"
checkbox input "false"
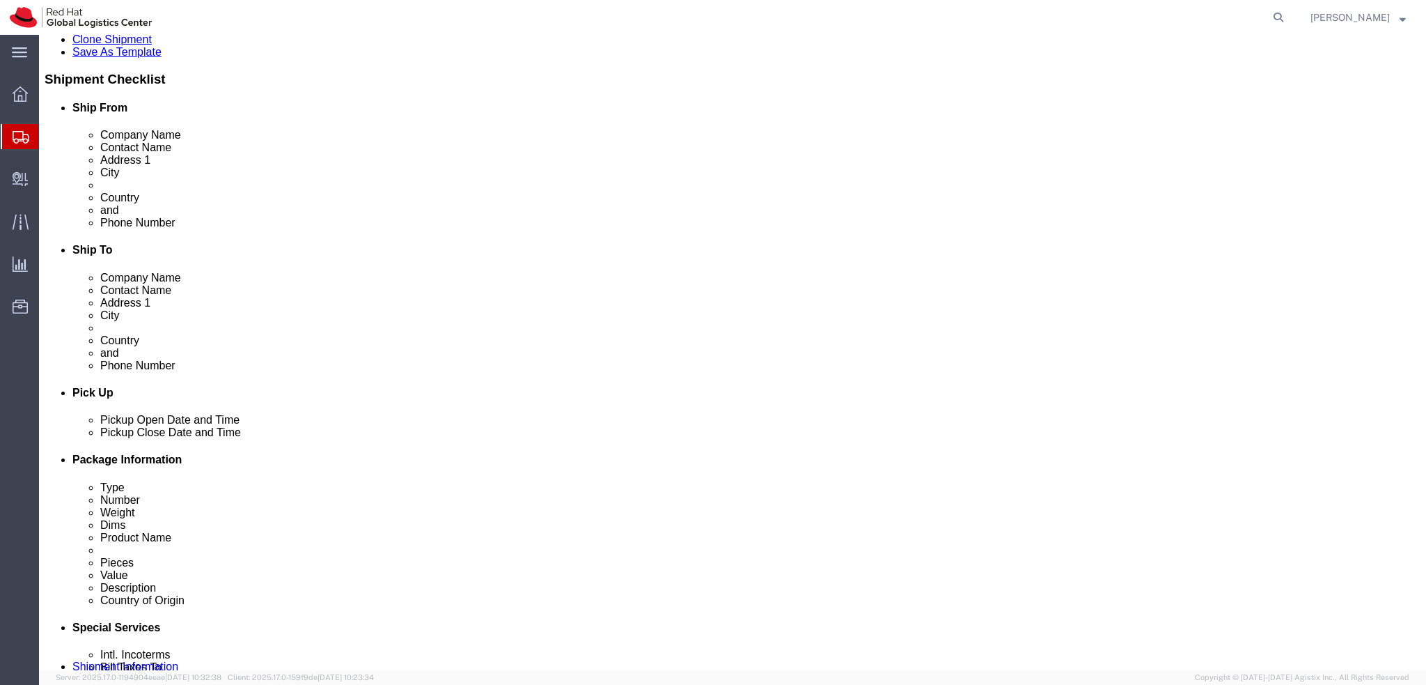
scroll to position [418, 0]
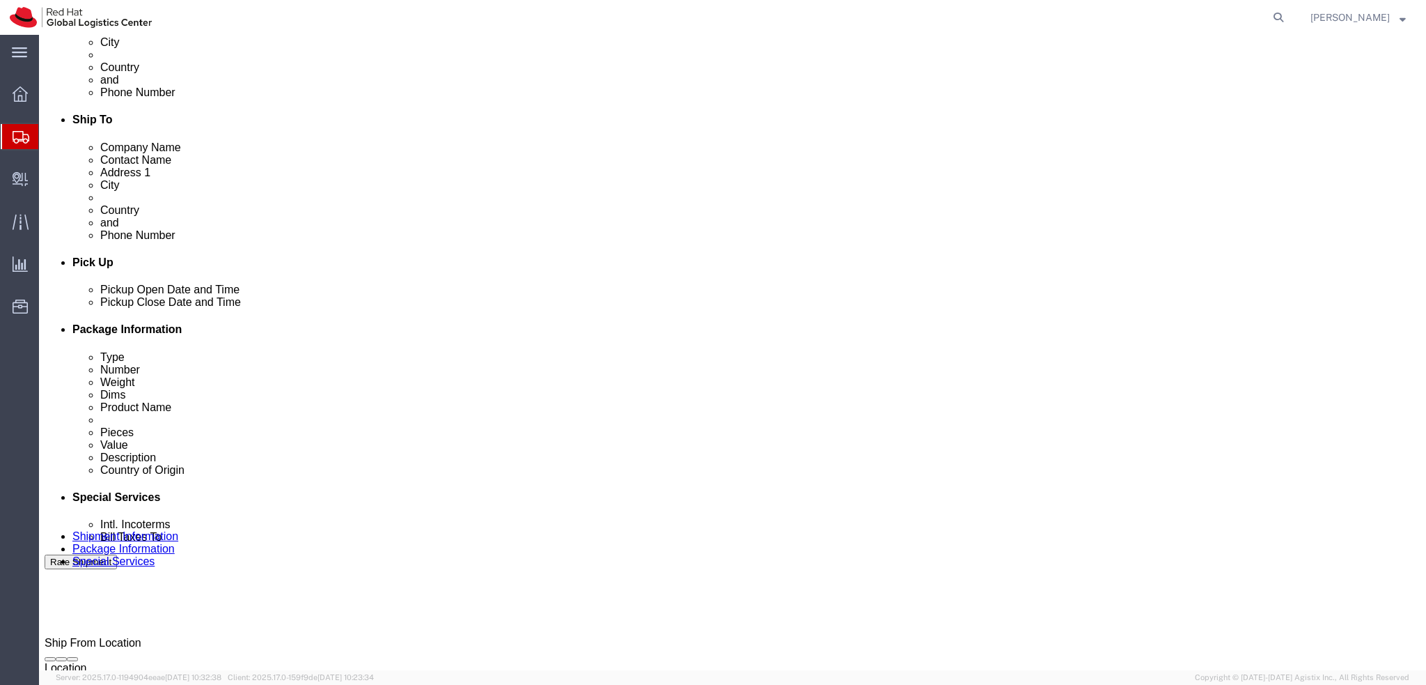
click button "Rate Shipment"
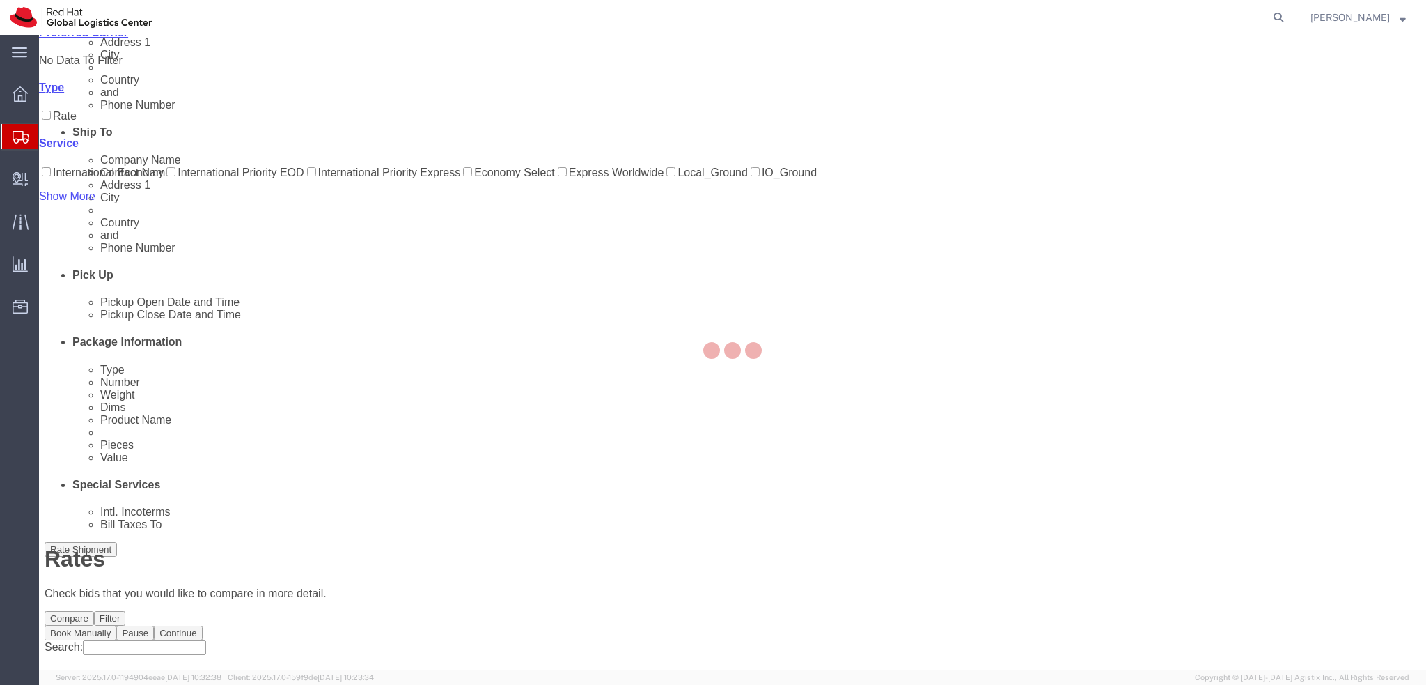
scroll to position [0, 0]
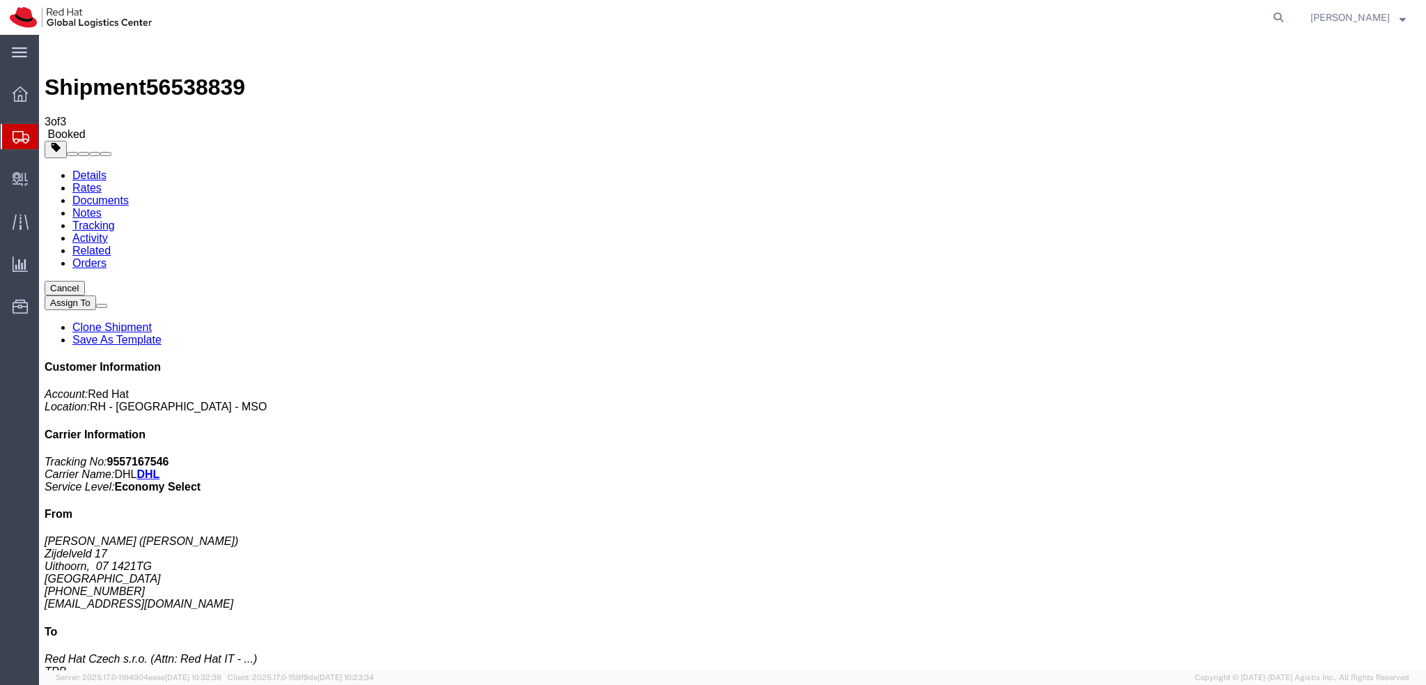
click at [1206, 535] on address "Jan van Velzen (Jan van Velzen) Zijdelveld 17 Uithoorn, 07 1421TG Netherlands +…" at bounding box center [733, 572] width 1376 height 75
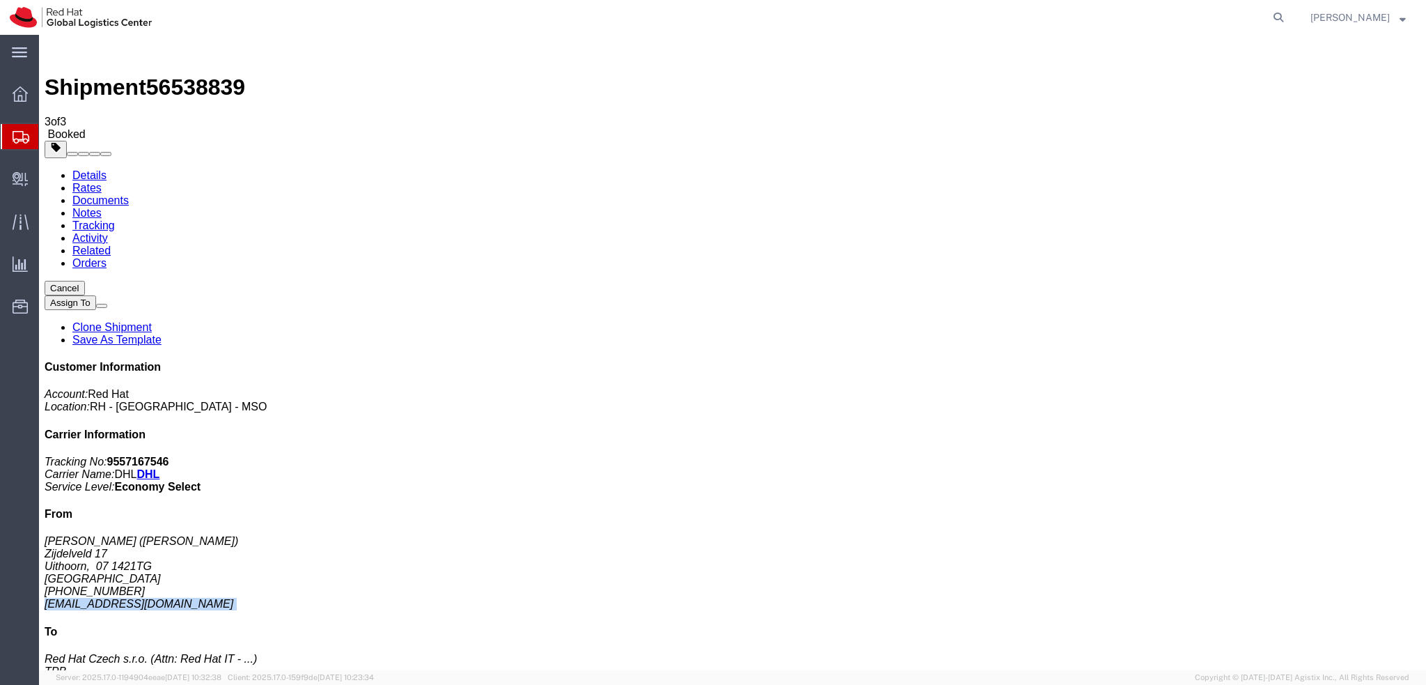
click at [79, 169] on link "Details" at bounding box center [89, 175] width 34 height 12
click button "button"
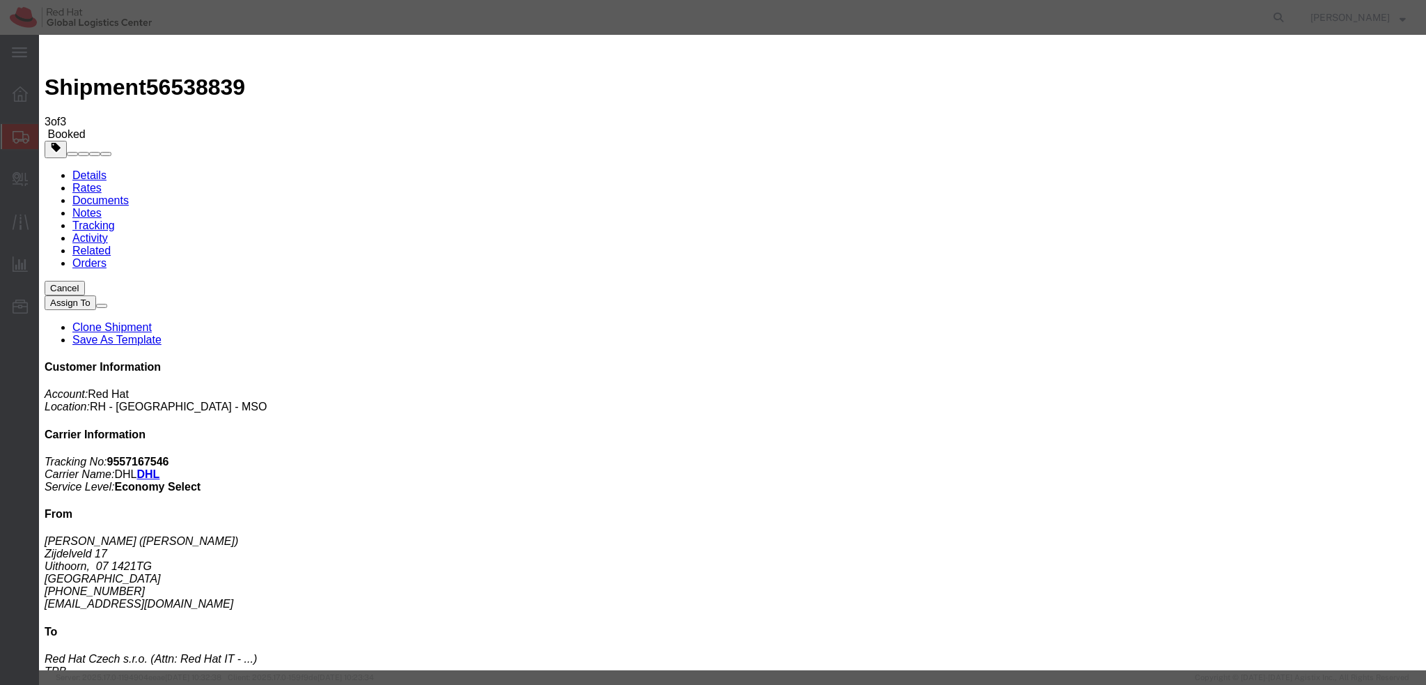
click div "[DATE] 12:00 PM"
type input "10:00 AM"
click button "Apply"
click div "[DATE] 4:00 PM"
type input "2:00 PM"
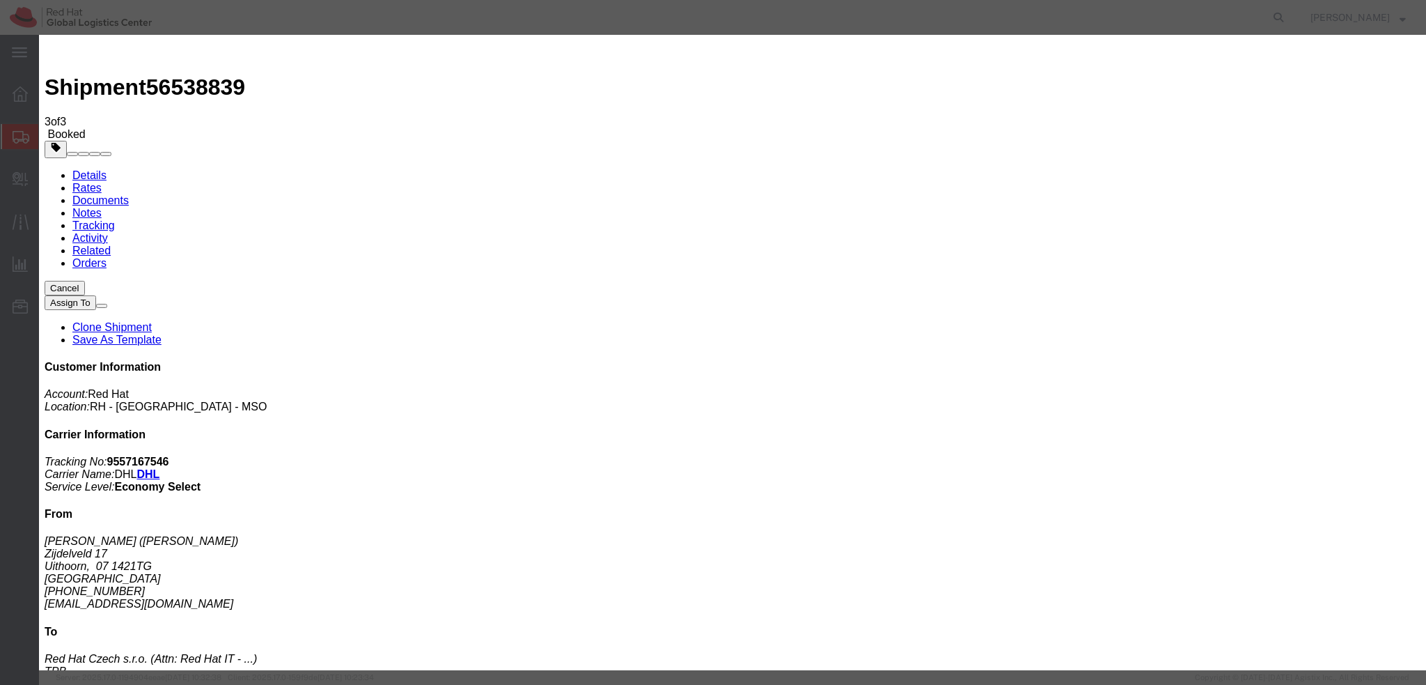
click div "Close Time 2:00 PM Aug 22 2025 4:00 PM - Aug 22 2025 4:00 PM Cancel Apply"
click button "Apply"
click button "Save"
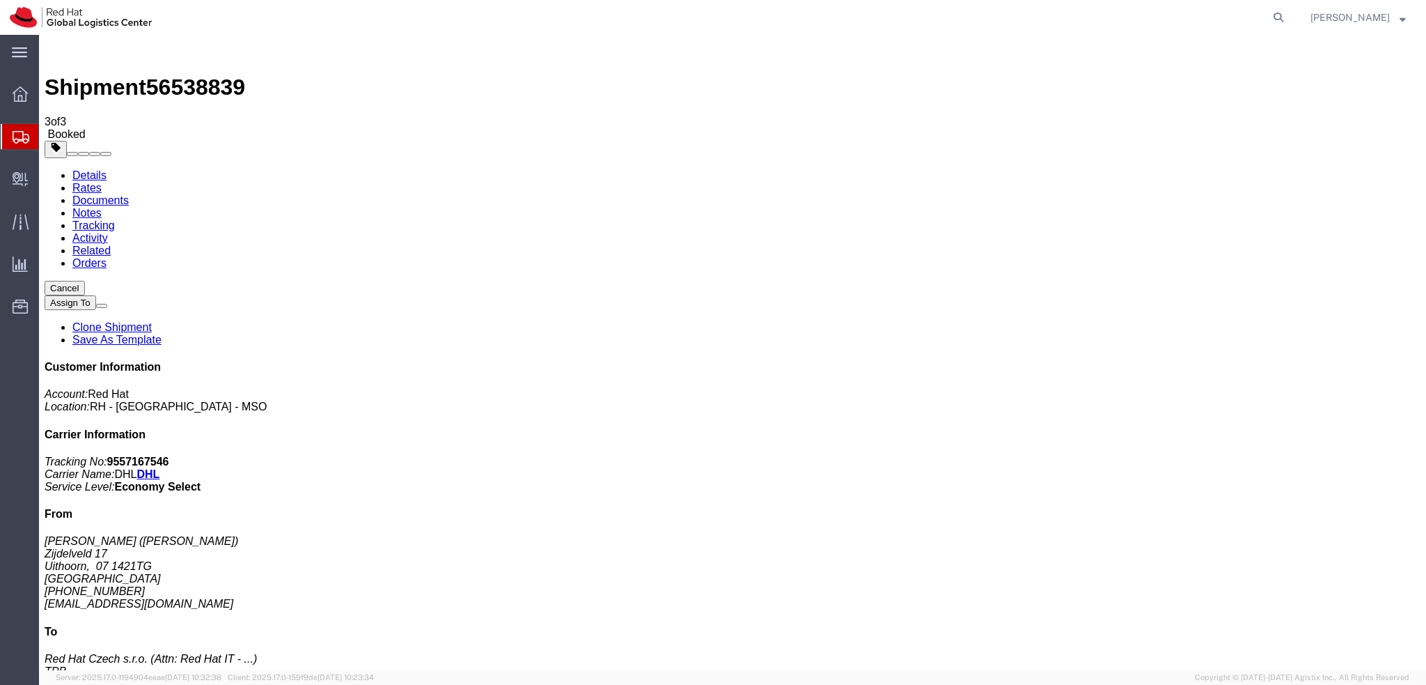
click button "Close"
click link "Documents"
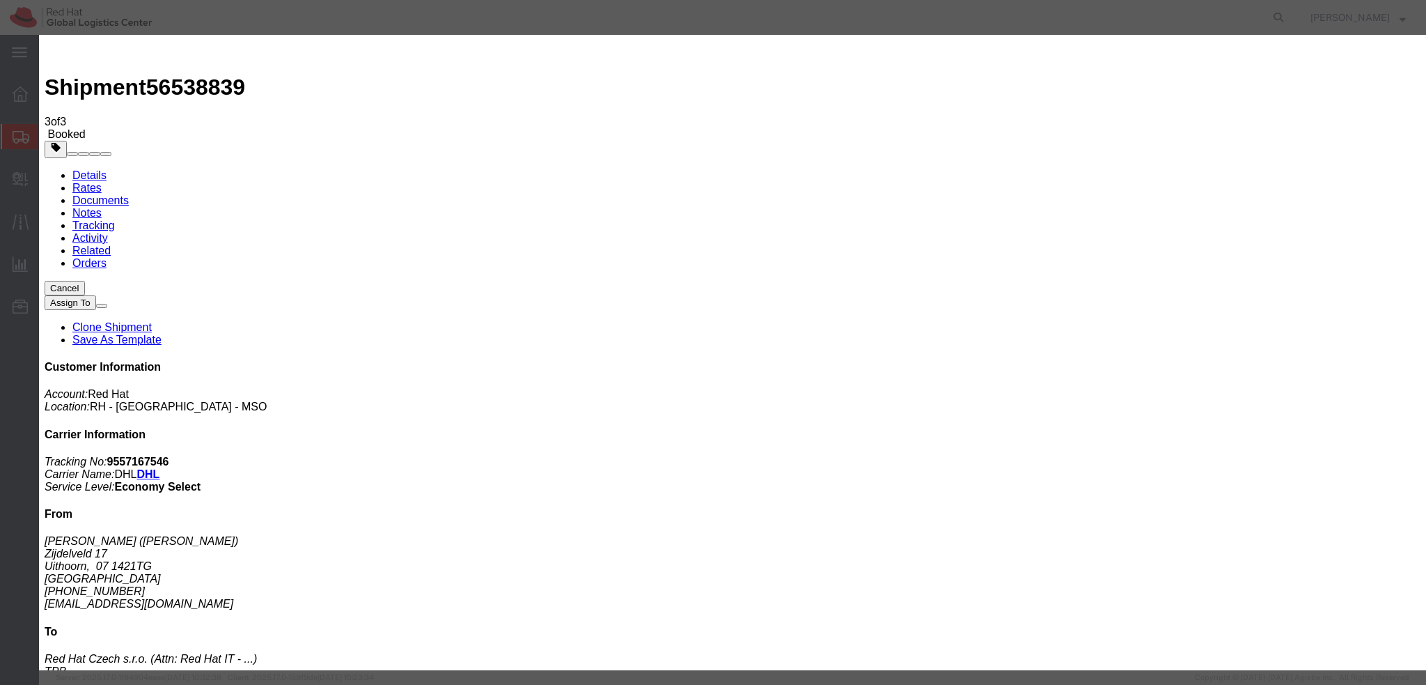
paste input "janvv@xs4all.nl"
type input "janvv@xs4all.nl"
paste textarea "Hi [PERSON_NAME], please find the label for your shipment to [GEOGRAPHIC_DATA] …"
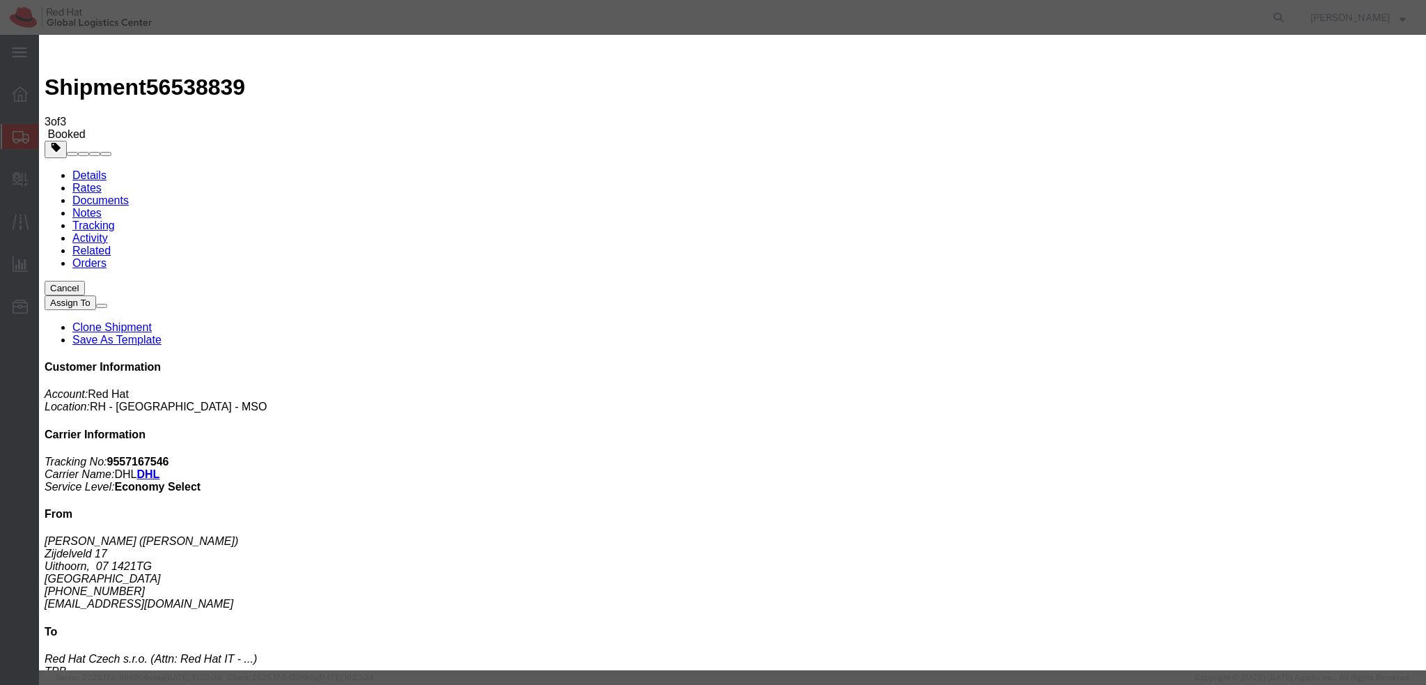
type textarea "Hi Jan, please find the label for your shipment to Brno attached to this email.…"
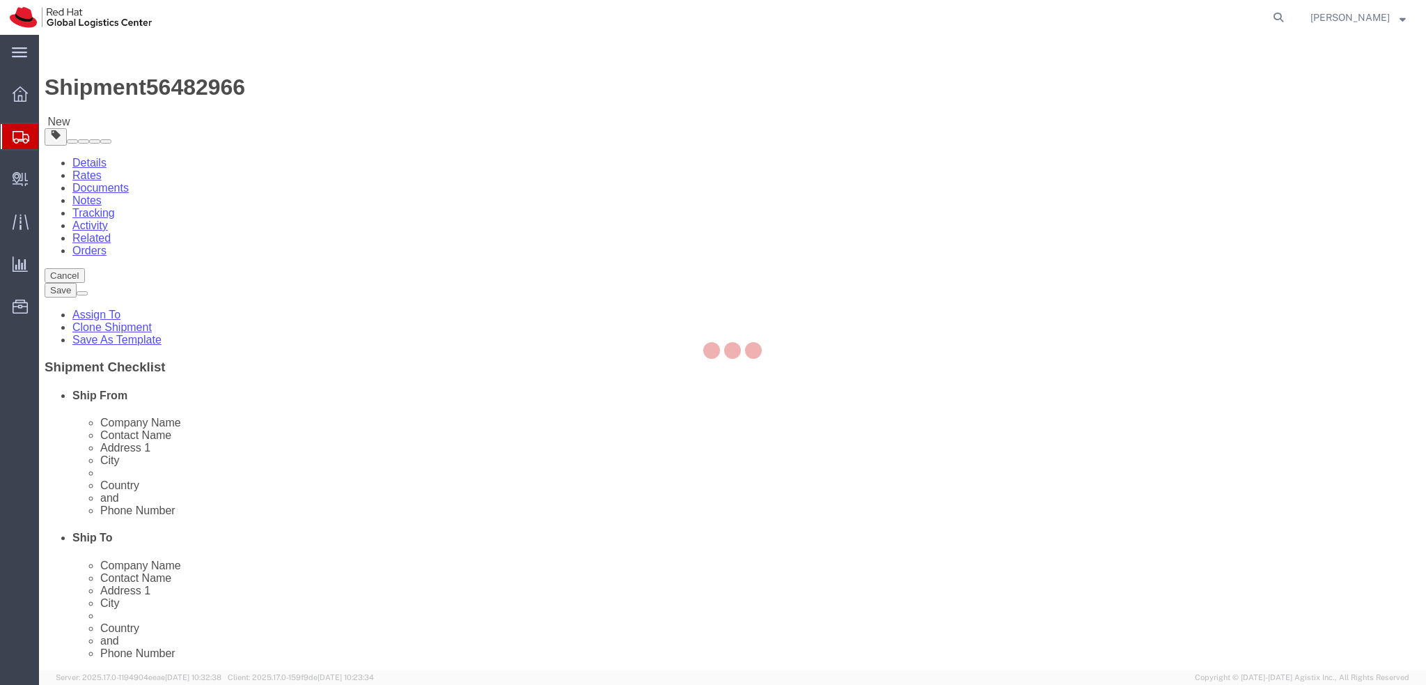
select select
select select "38036"
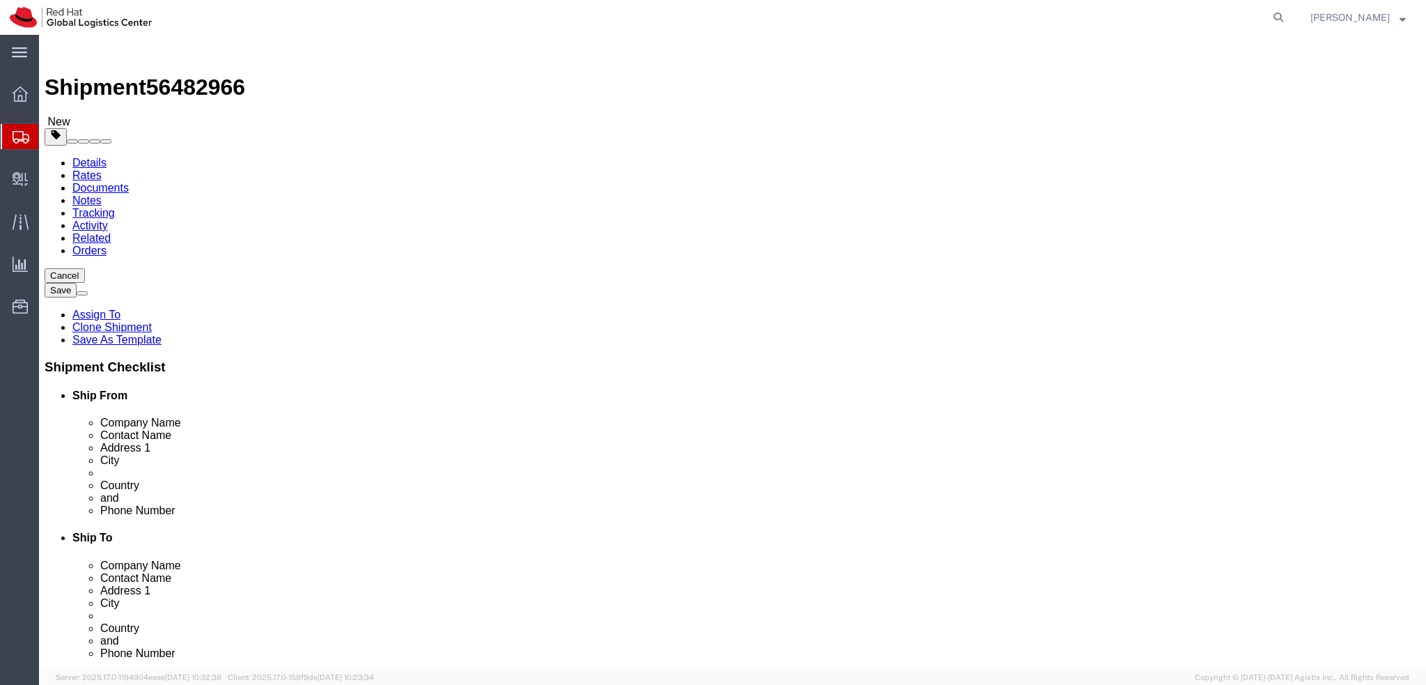
click input "[PERSON_NAME]"
drag, startPoint x: 297, startPoint y: 287, endPoint x: 186, endPoint y: 281, distance: 110.9
click div "Contact Name [PERSON_NAME]"
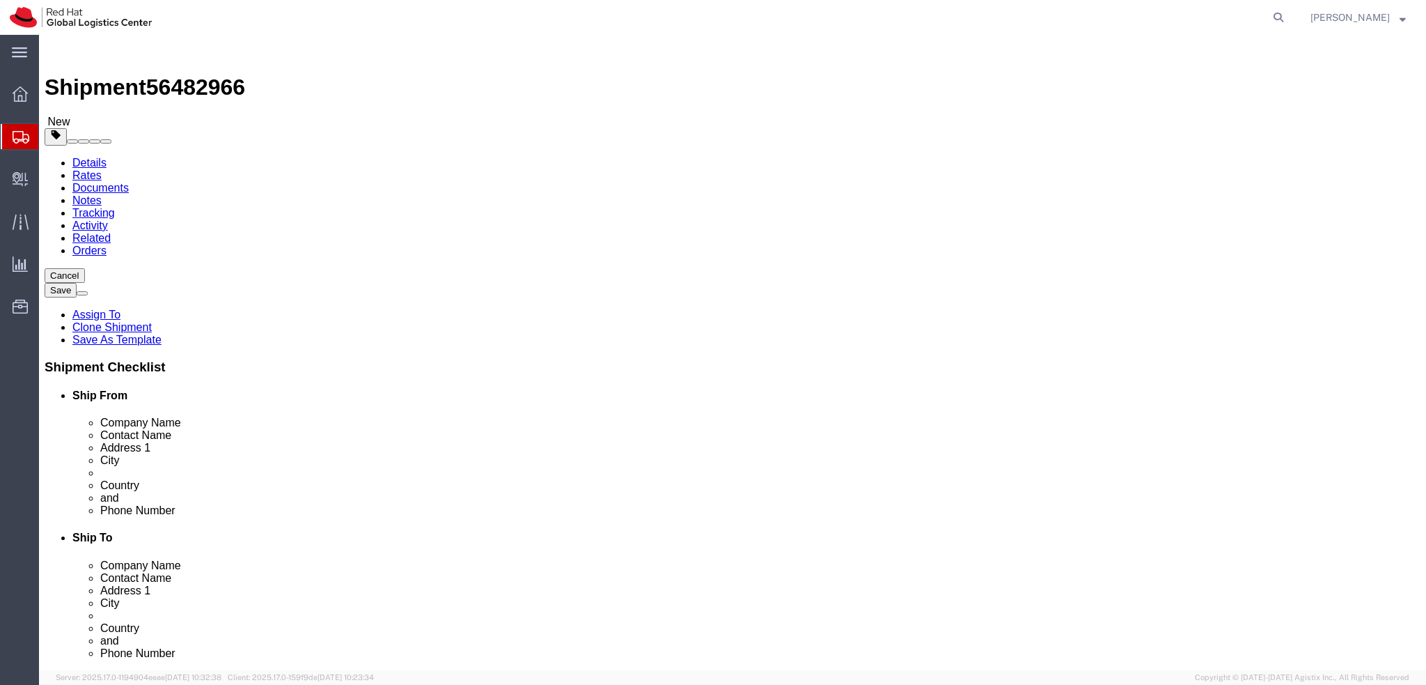
drag, startPoint x: 276, startPoint y: 266, endPoint x: 153, endPoint y: 259, distance: 123.5
click div "Company Name Red Hat"
paste input "[PERSON_NAME]"
type input "[PERSON_NAME]"
click div "Contact Name [PERSON_NAME]"
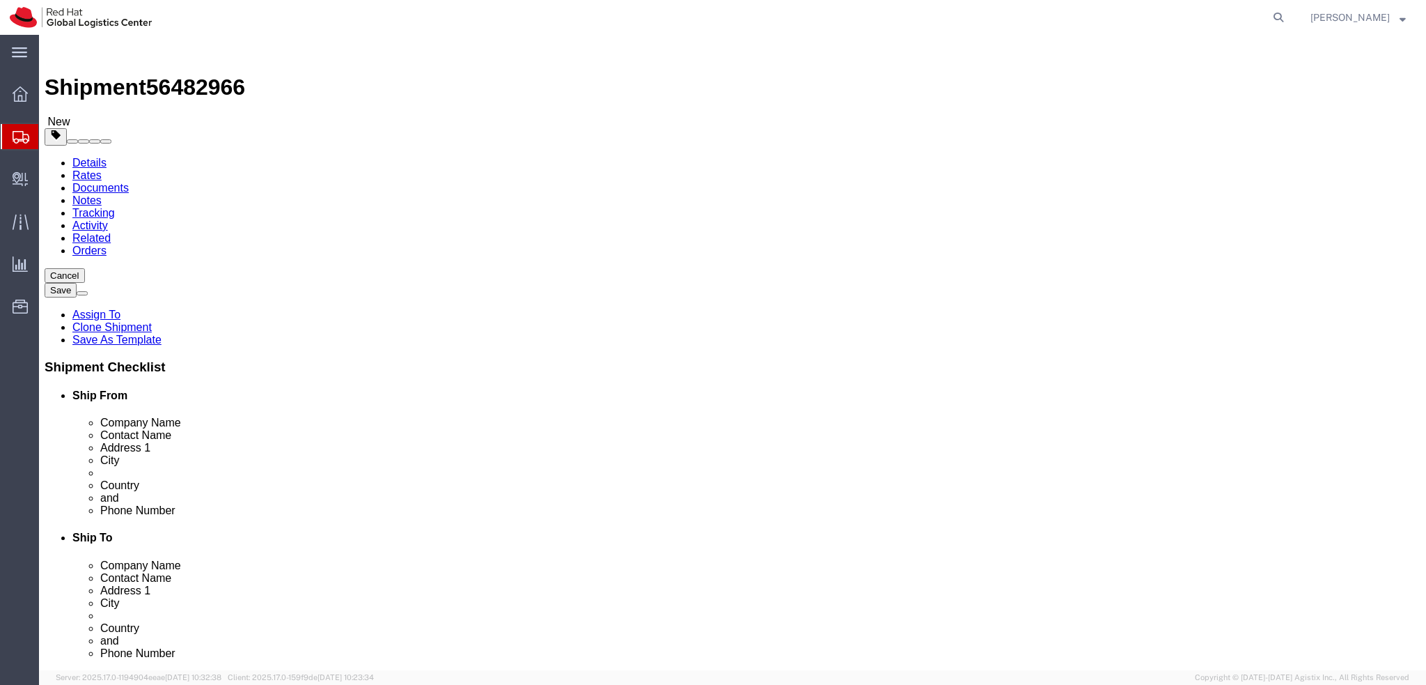
drag, startPoint x: 173, startPoint y: 74, endPoint x: 178, endPoint y: 88, distance: 14.8
click div "Shipment Information Package Information Special Services"
click icon
click dd "1.00 Each"
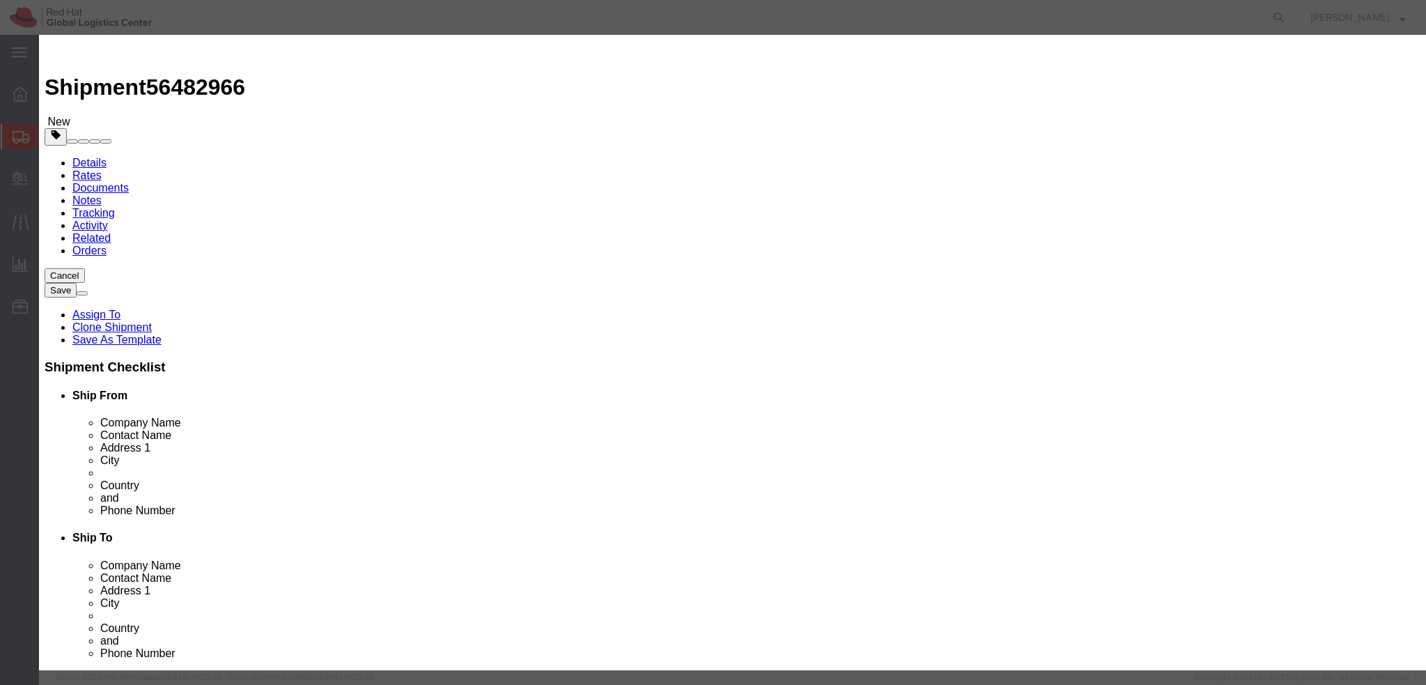
click textarea
type textarea "Laptop"
click button "Save & Close"
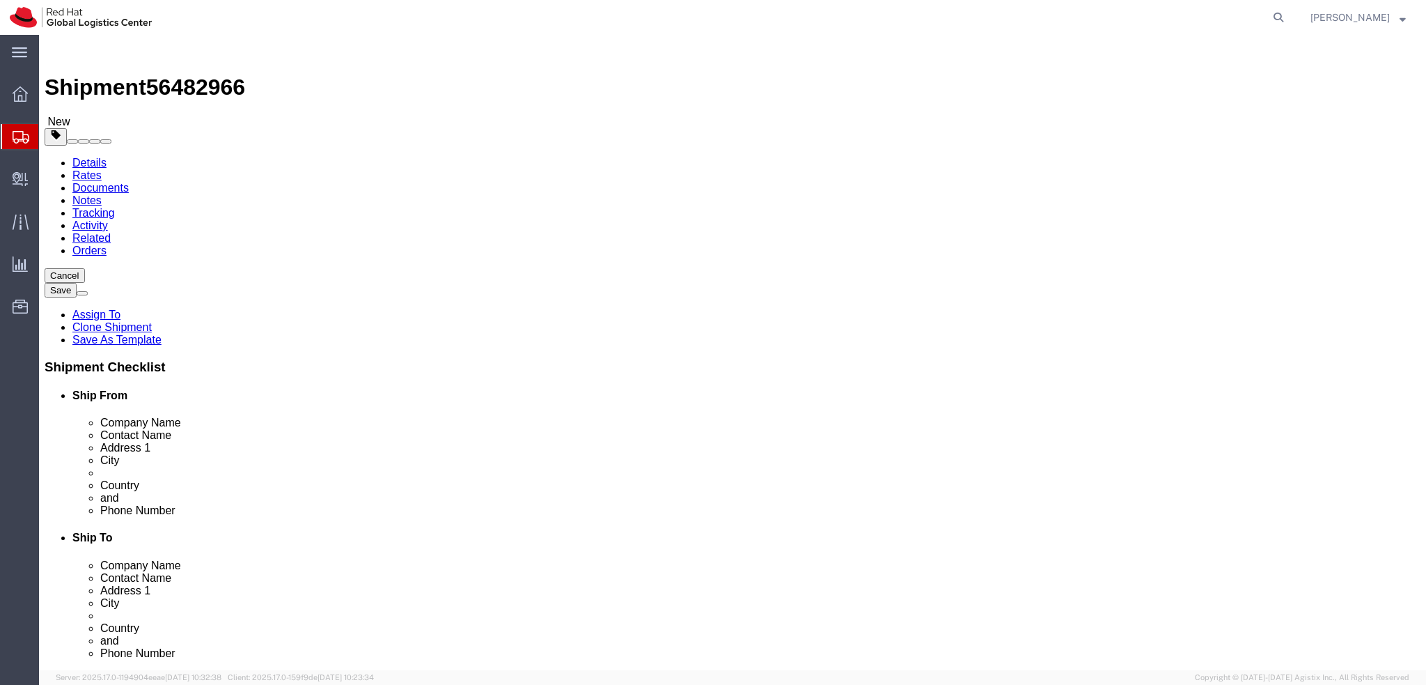
click dd "500.00 EUR"
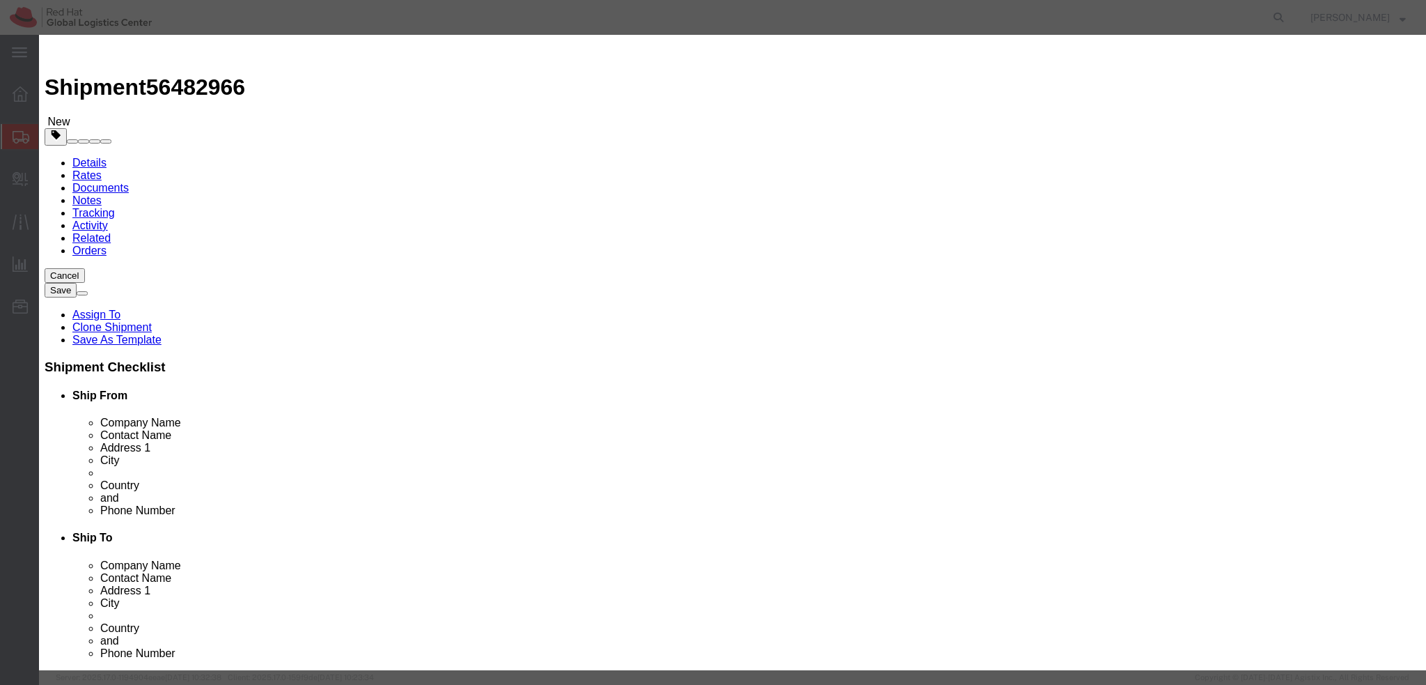
click button "Save & Close"
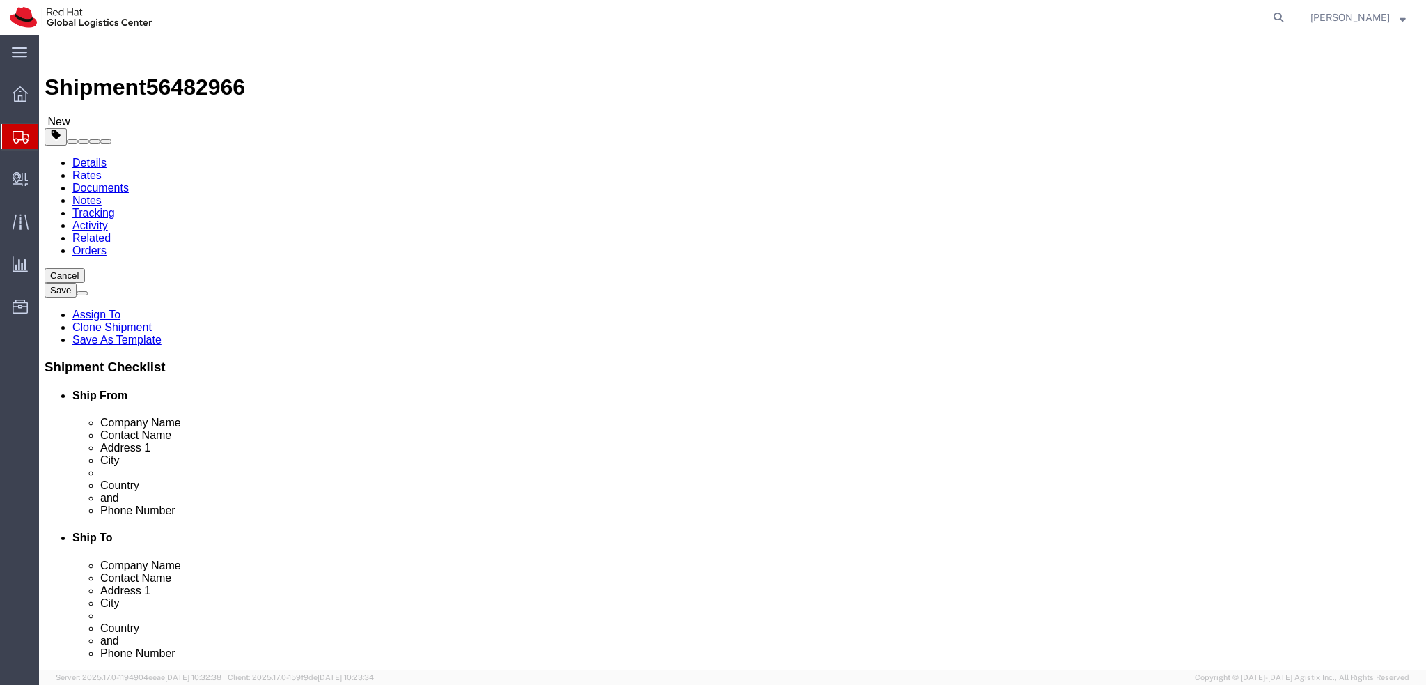
click icon
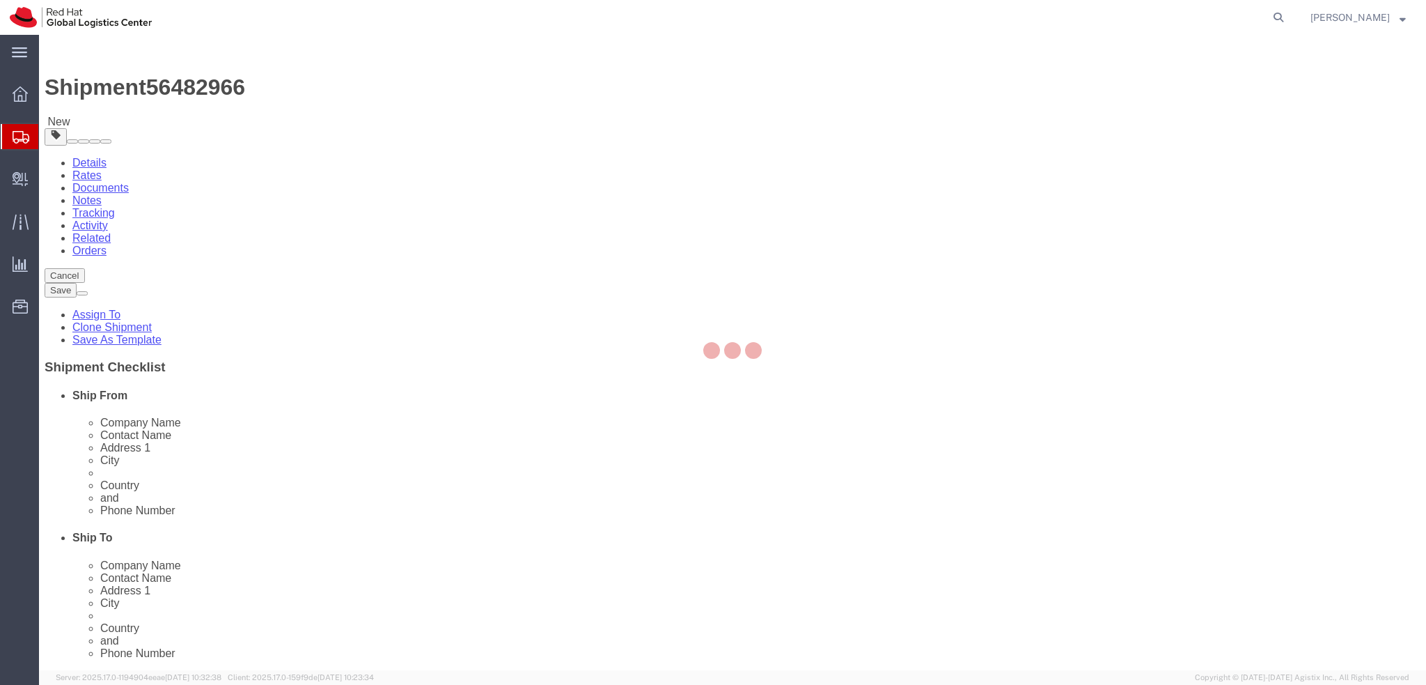
select select "COSTCENTER"
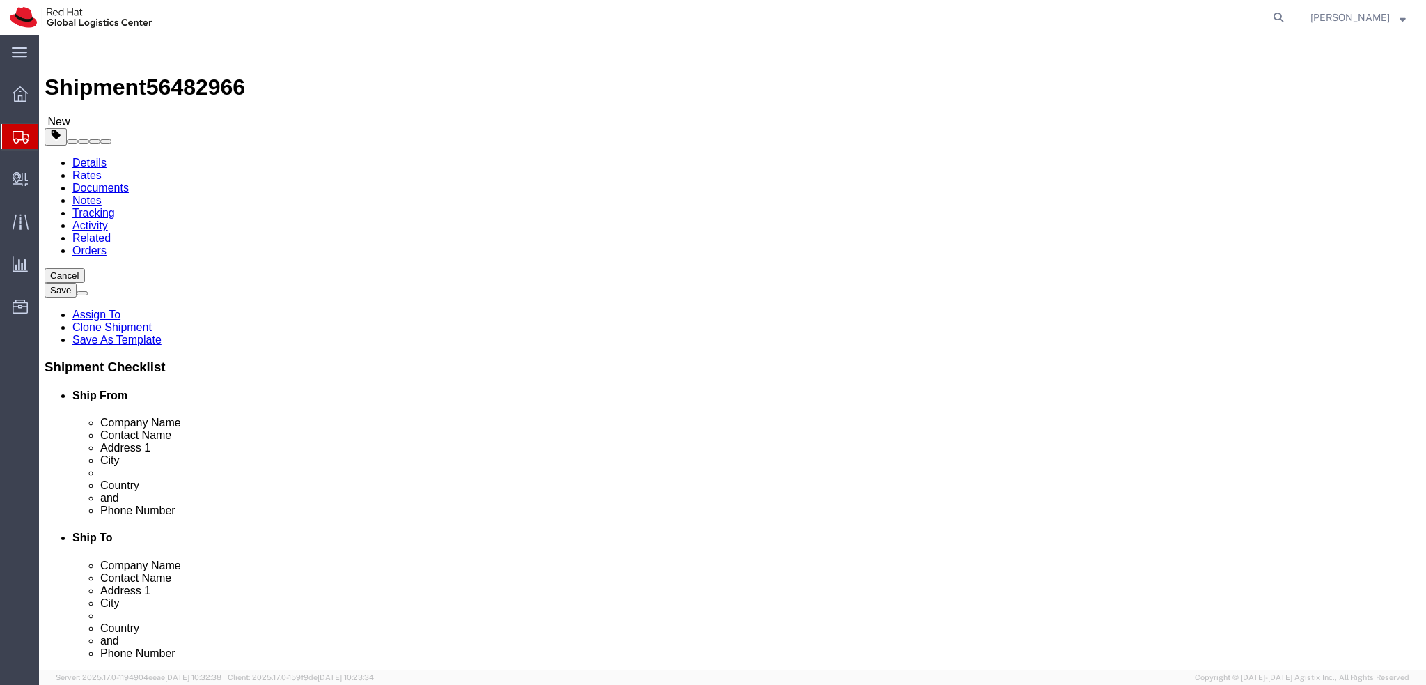
click link "Shipment Information"
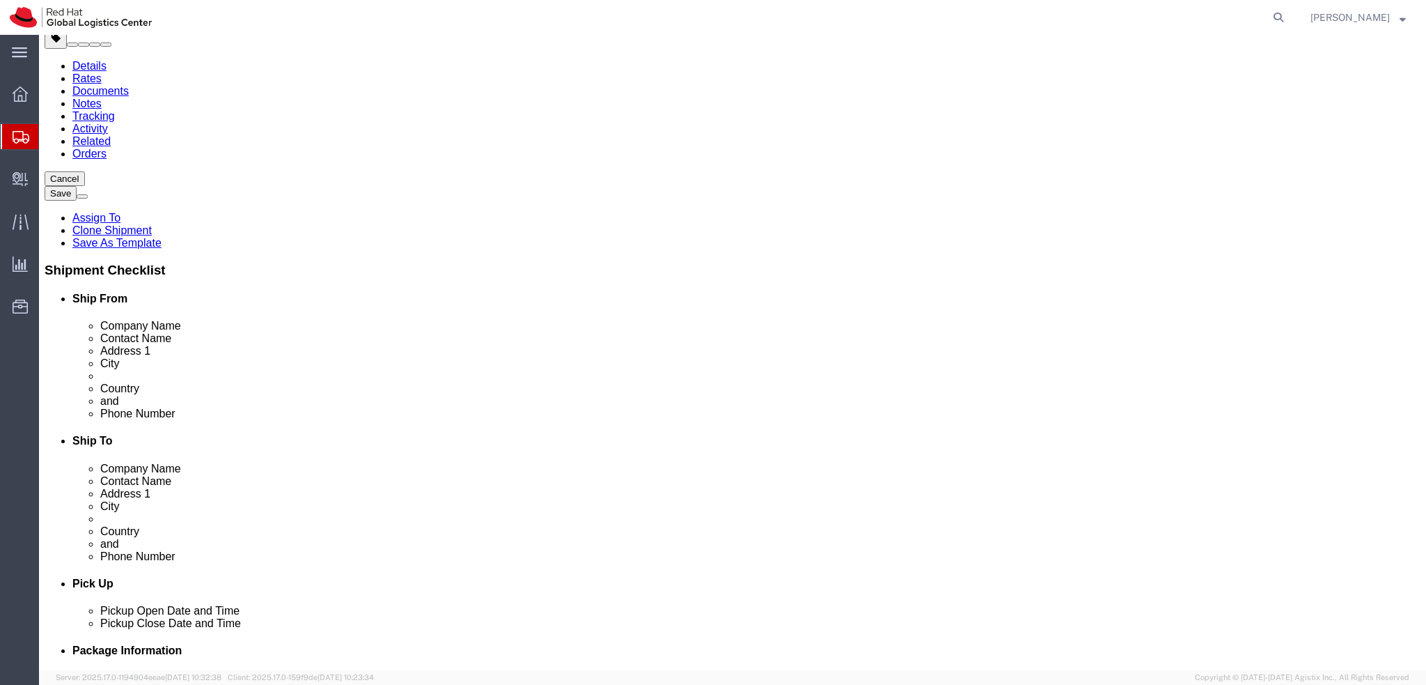
scroll to position [209, 0]
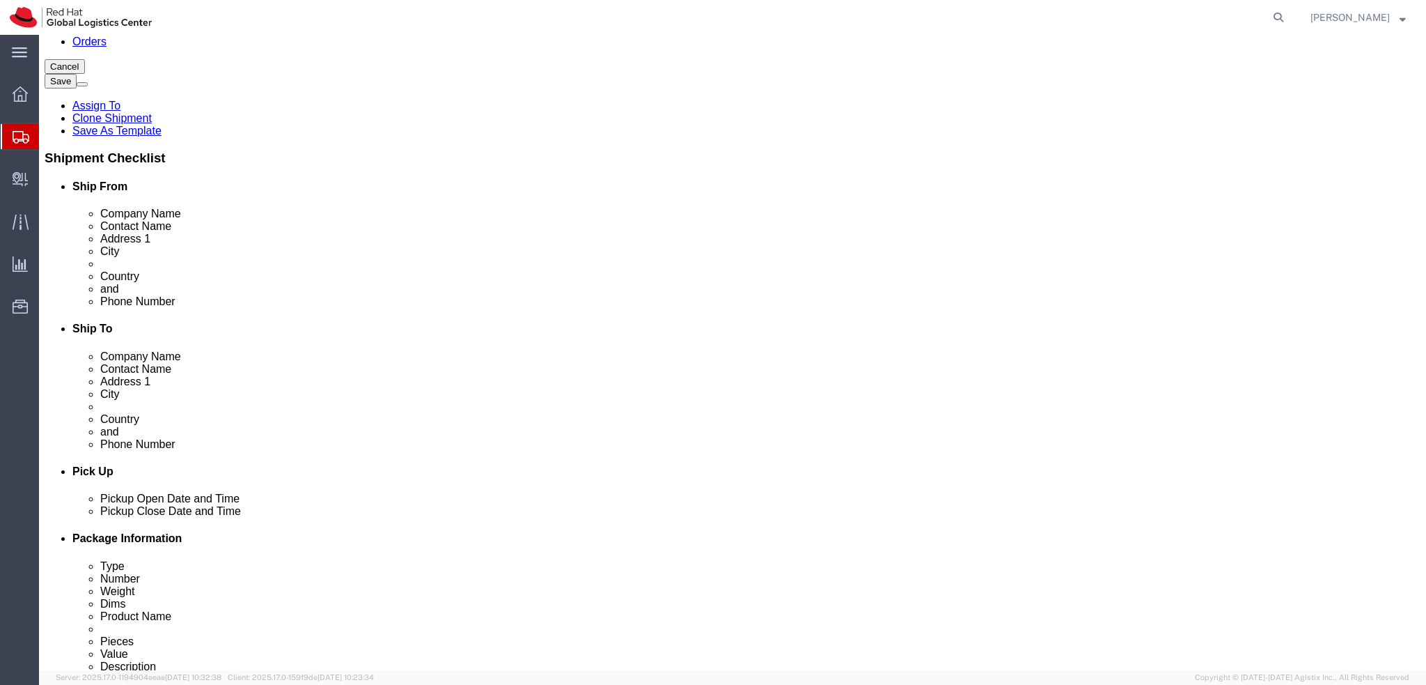
click div "[DATE] 12:00 PM"
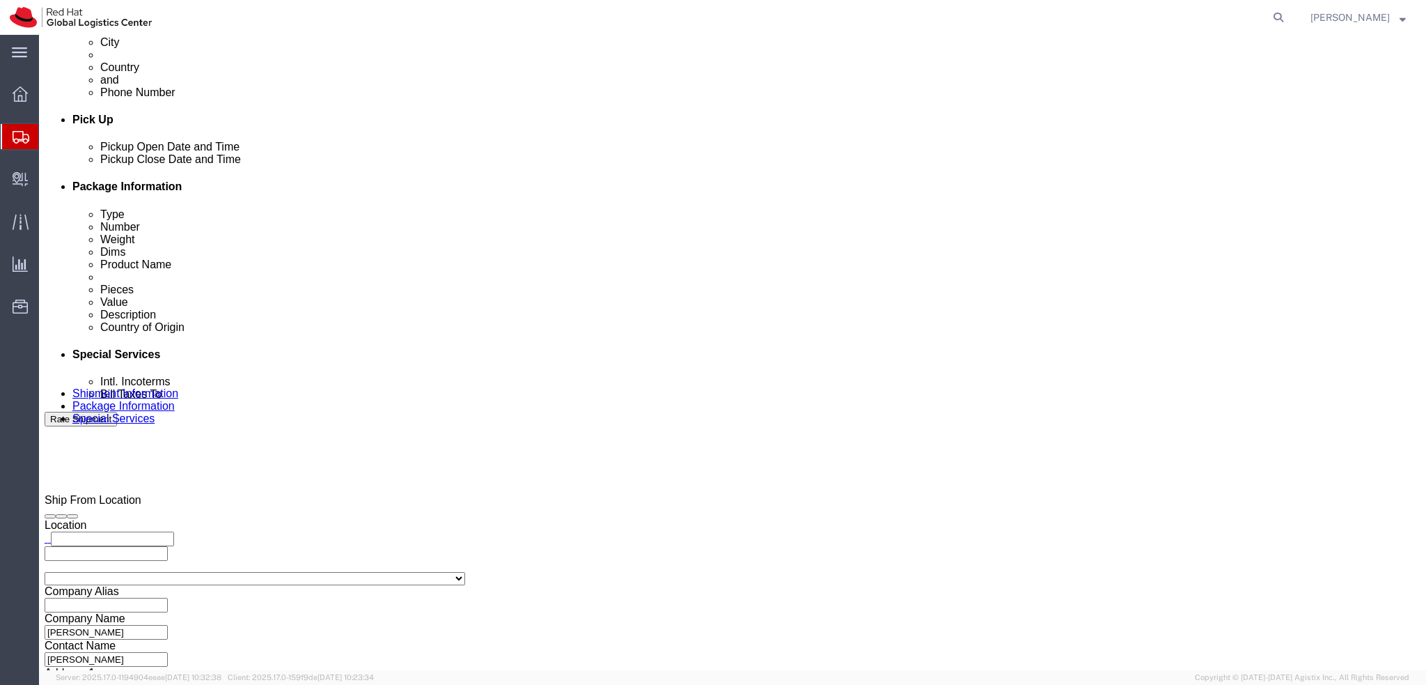
type input "9:00 AM"
click button "Apply"
click div "[DATE] 4:00 PM"
type input "12:00 PM"
click button "Apply"
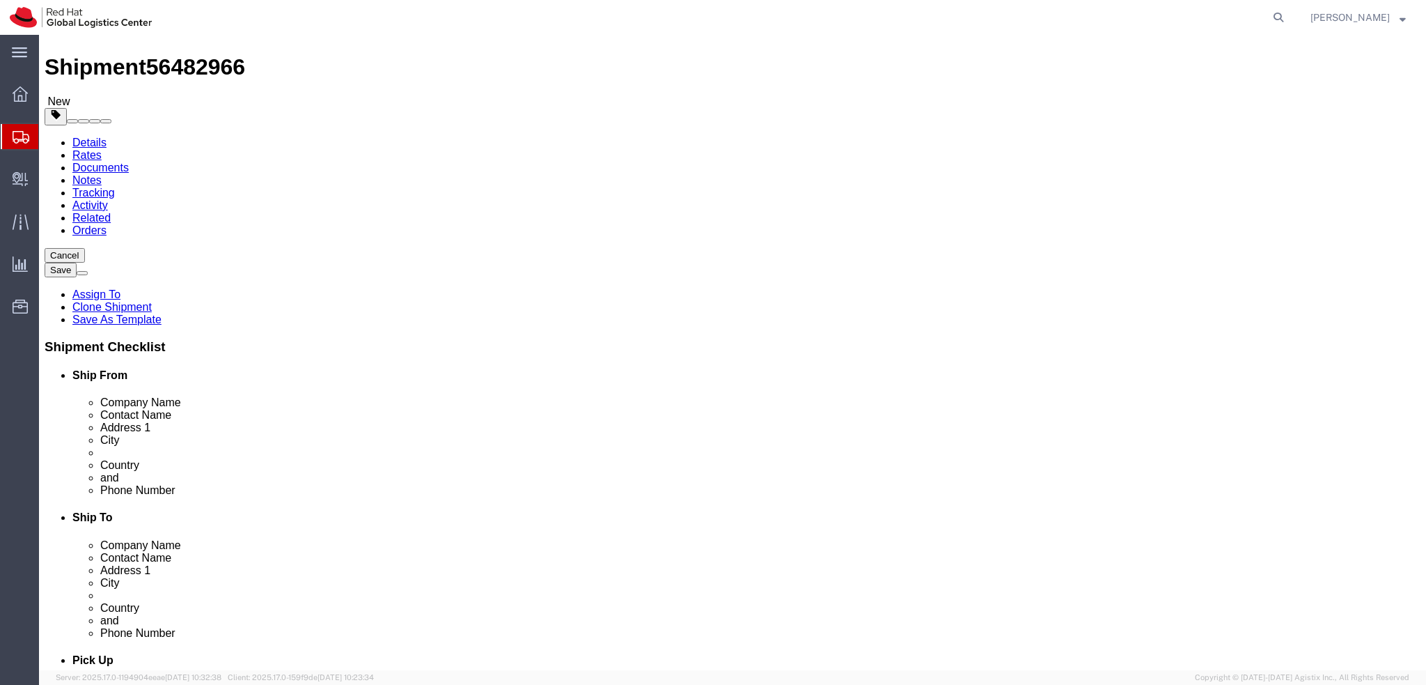
scroll to position [0, 0]
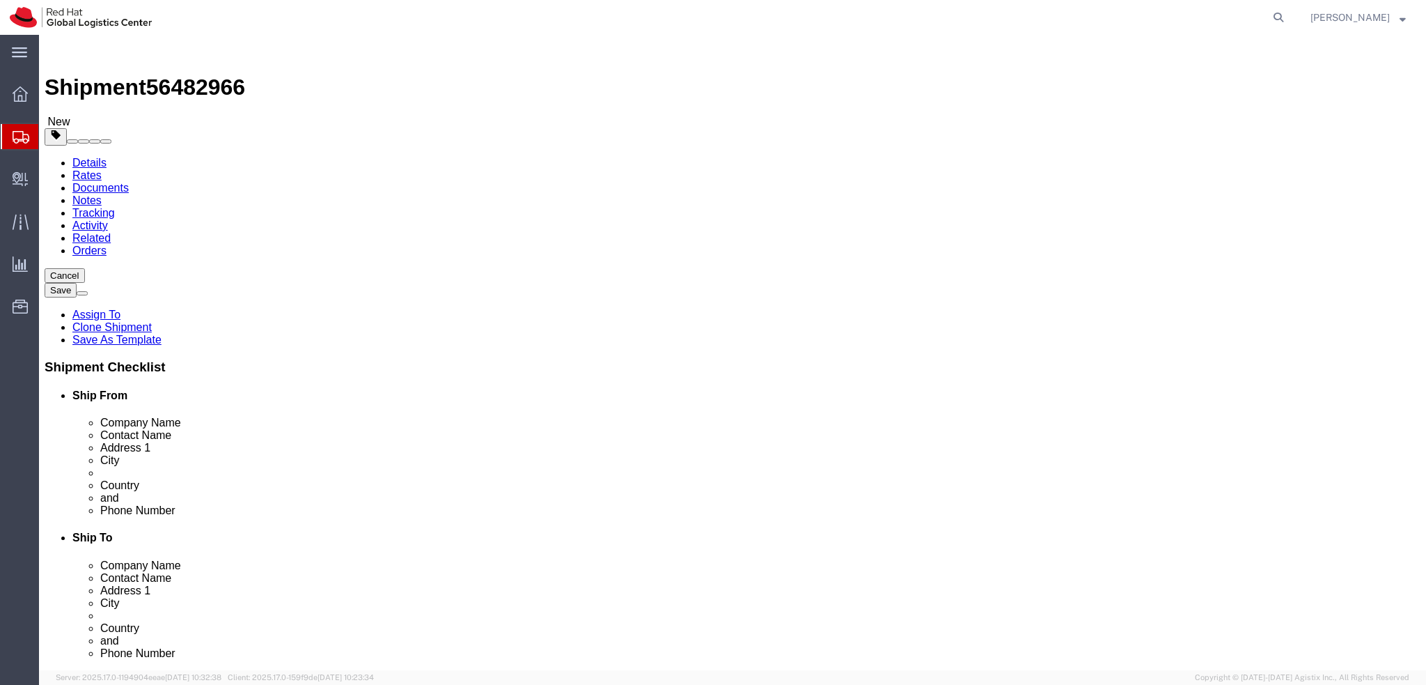
click button "Rate Shipment"
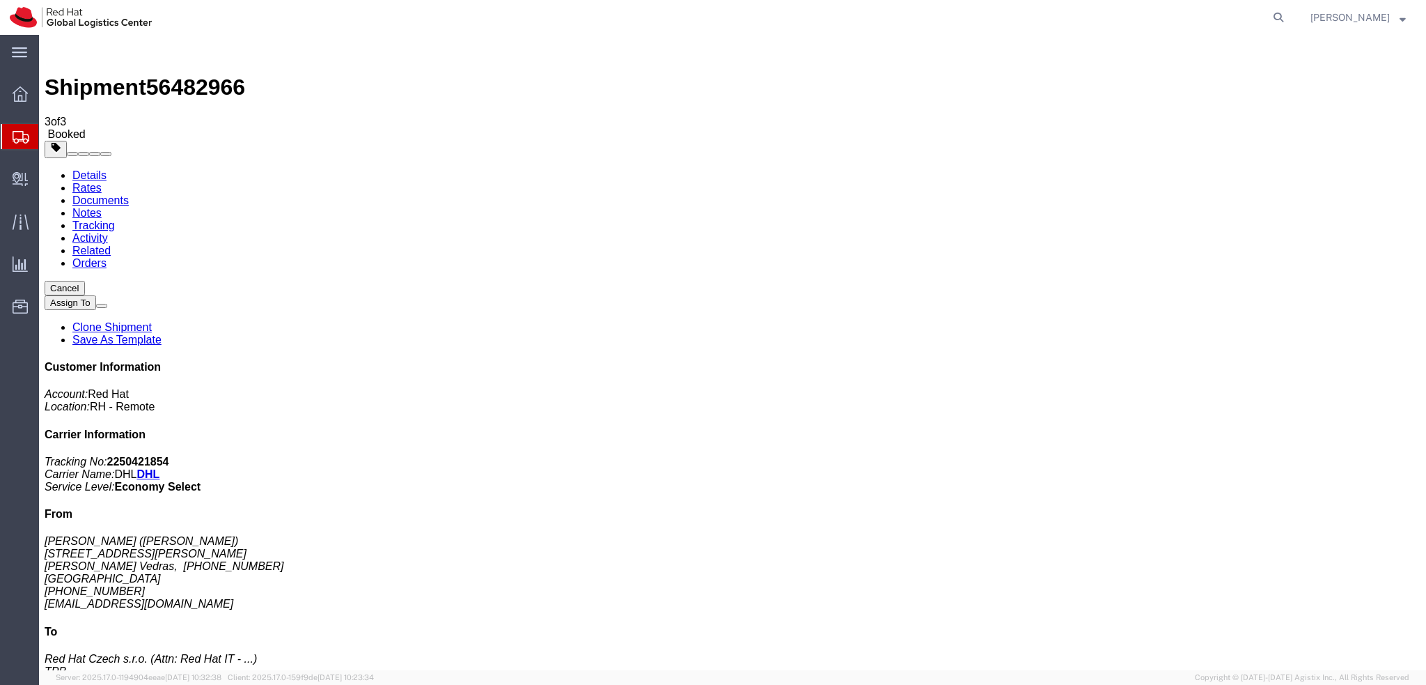
click at [84, 169] on link "Details" at bounding box center [89, 175] width 34 height 12
click link "Schedule pickup request"
click address "Rui Pacheco (Rui Pacheco) Rua Francisco do Rego bloco 8, 2Esq Torres Vedras, 14…"
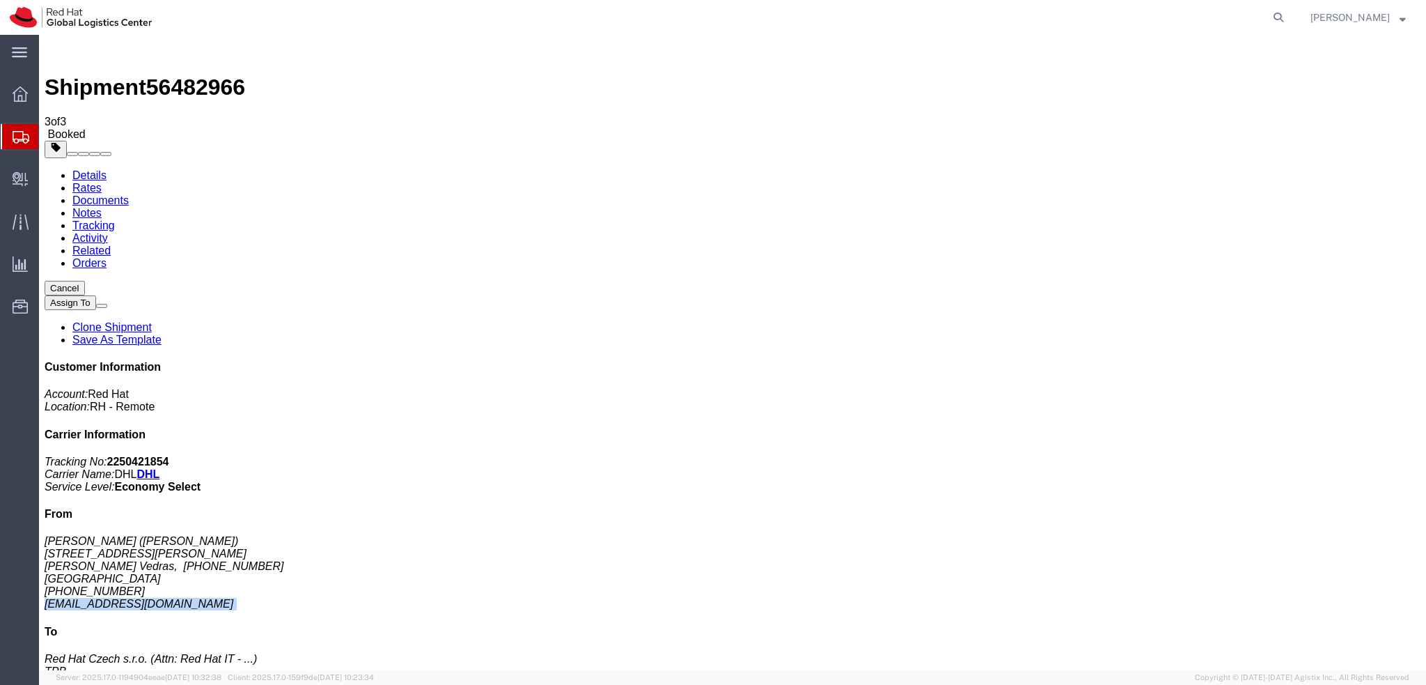
copy div "rupachec@redhat.com"
click link "Documents"
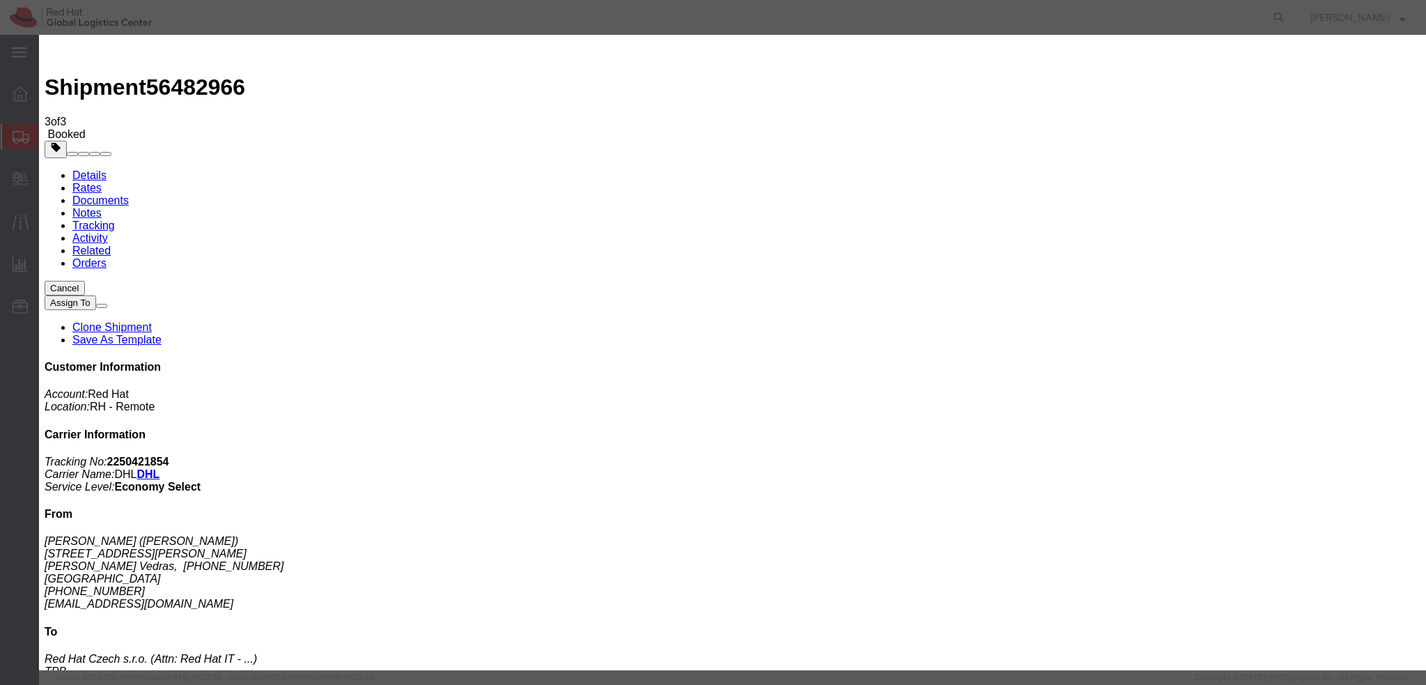
paste input "rupachec@redhat.com"
type input "rupachec@redhat.com"
paste textarea "Hi Pierangelo, please find the label for your shipment to Brno attached to this…"
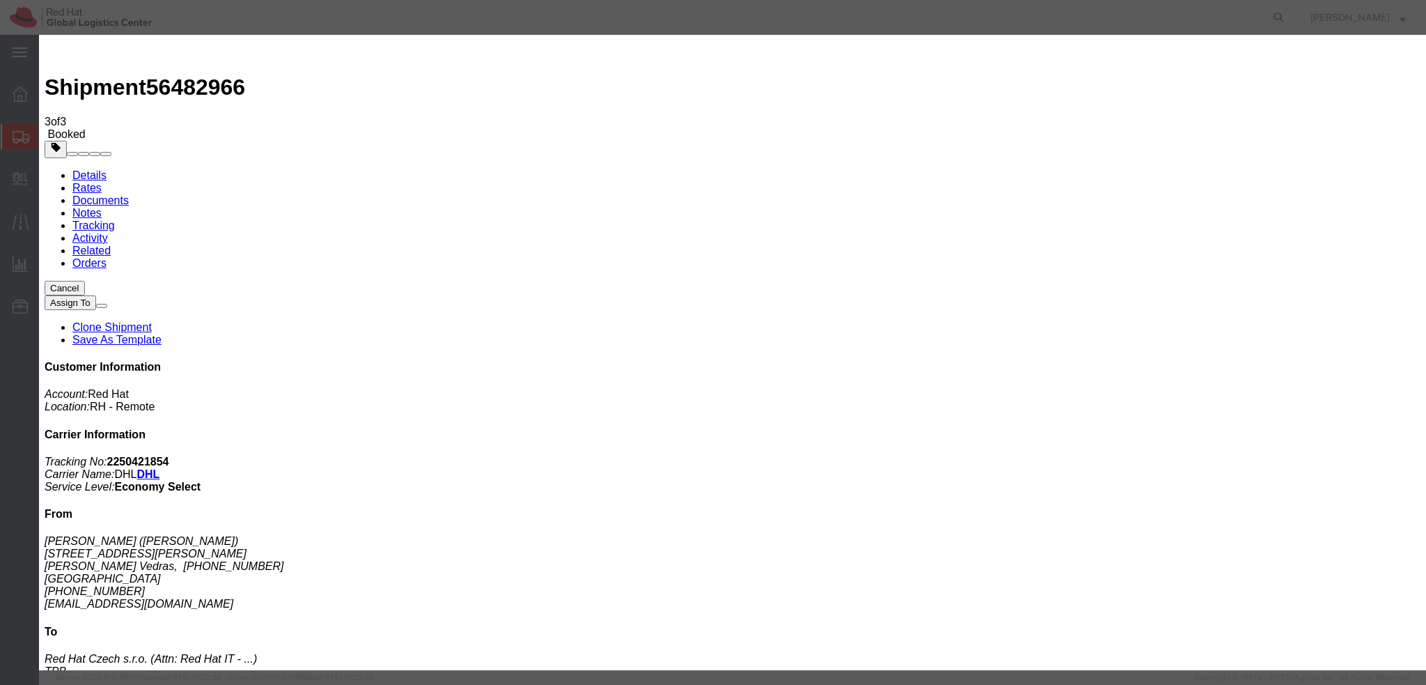
scroll to position [10, 0]
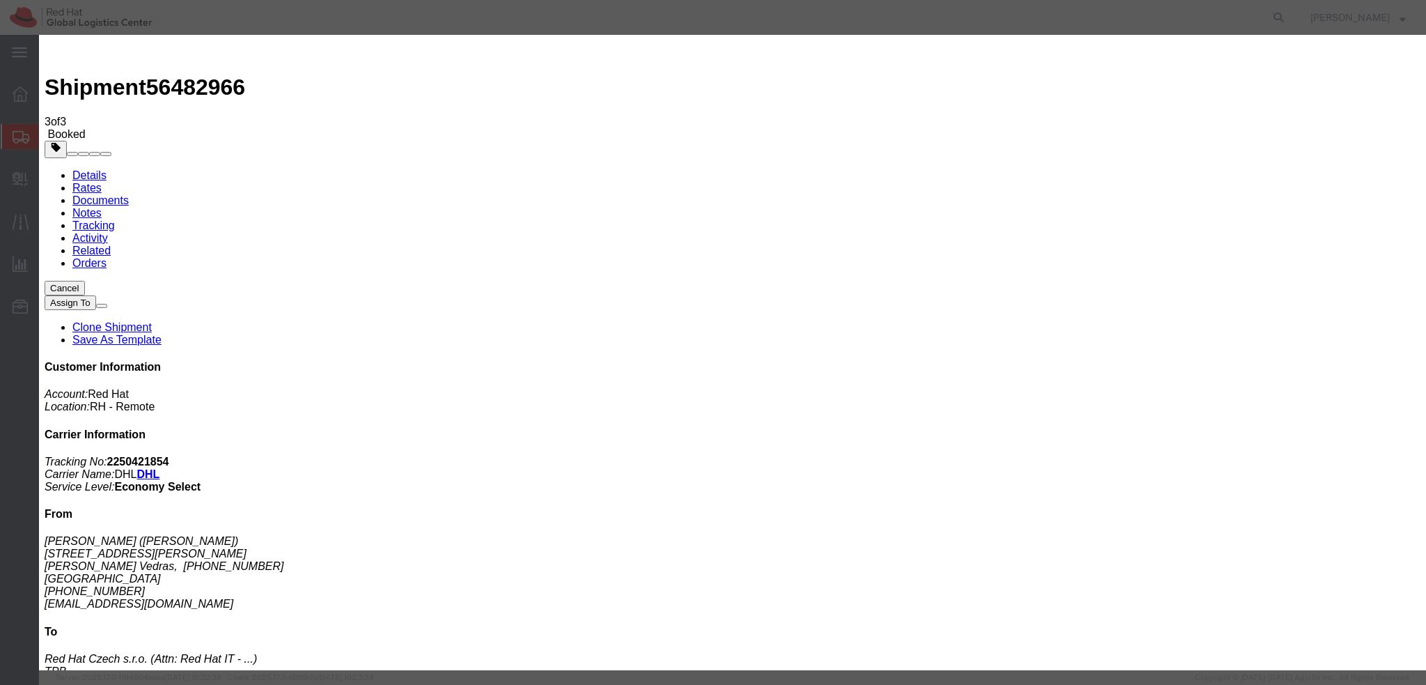
type textarea "Hi Rui, please find the label for your shipment to Brno attached to this email.…"
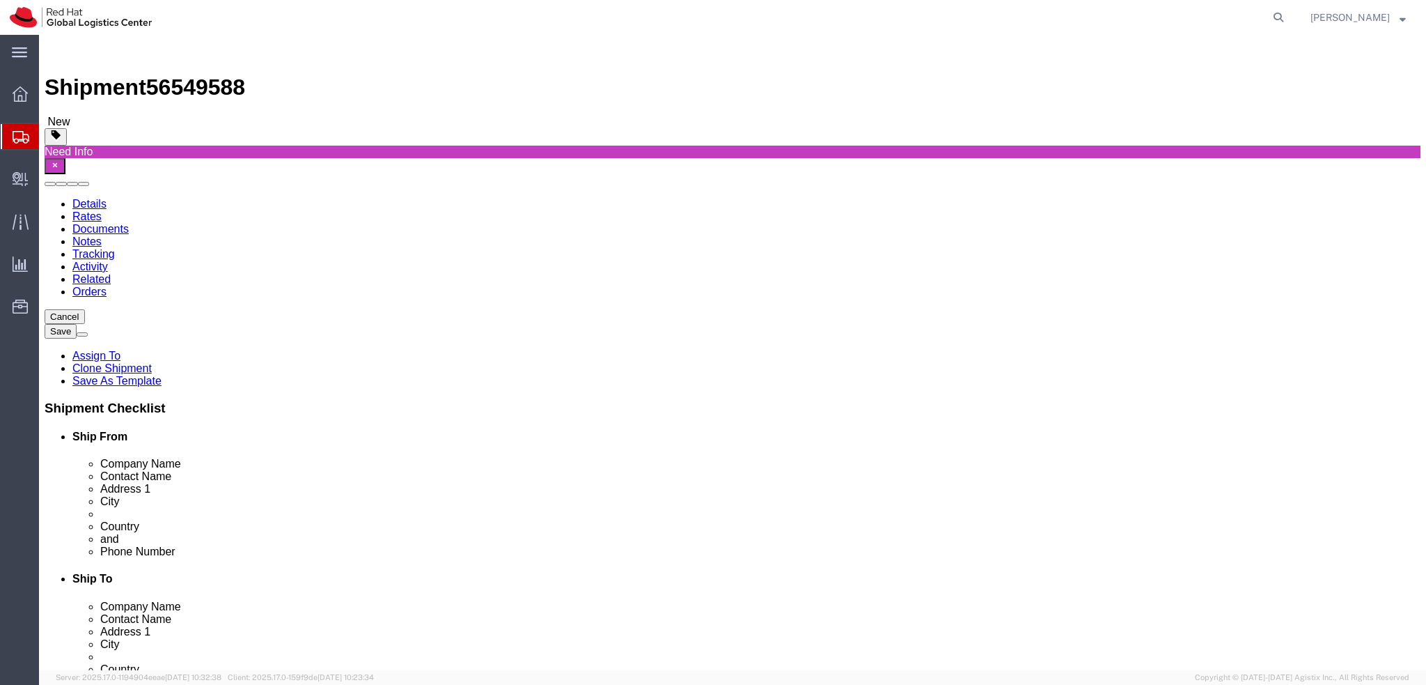
select select
click link "Activity"
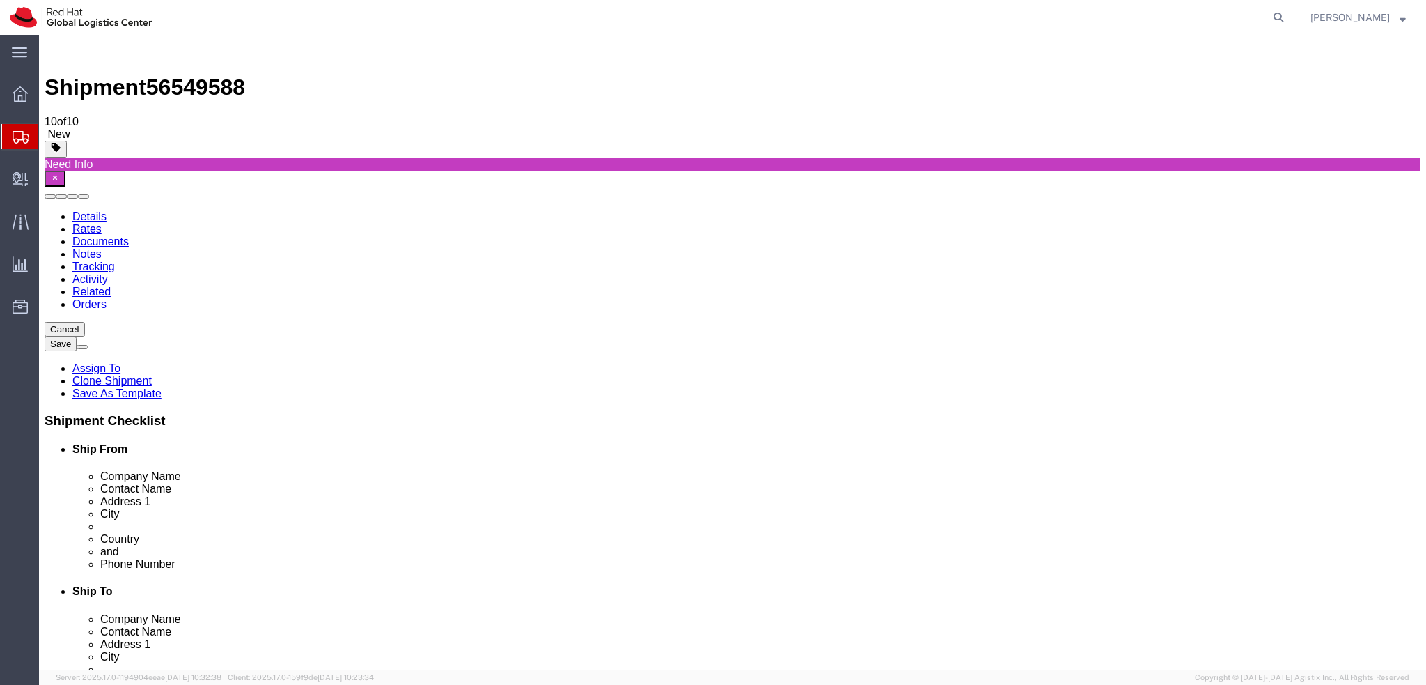
click at [72, 210] on link "Details" at bounding box center [89, 216] width 34 height 12
drag, startPoint x: 350, startPoint y: 496, endPoint x: 148, endPoint y: 512, distance: 201.9
click div "Location Select Select My Profile Location [GEOGRAPHIC_DATA] - [GEOGRAPHIC_DATA…"
drag, startPoint x: 35, startPoint y: 21, endPoint x: 207, endPoint y: 24, distance: 172.0
click div "Shipment 56549588 10 of 10 New"
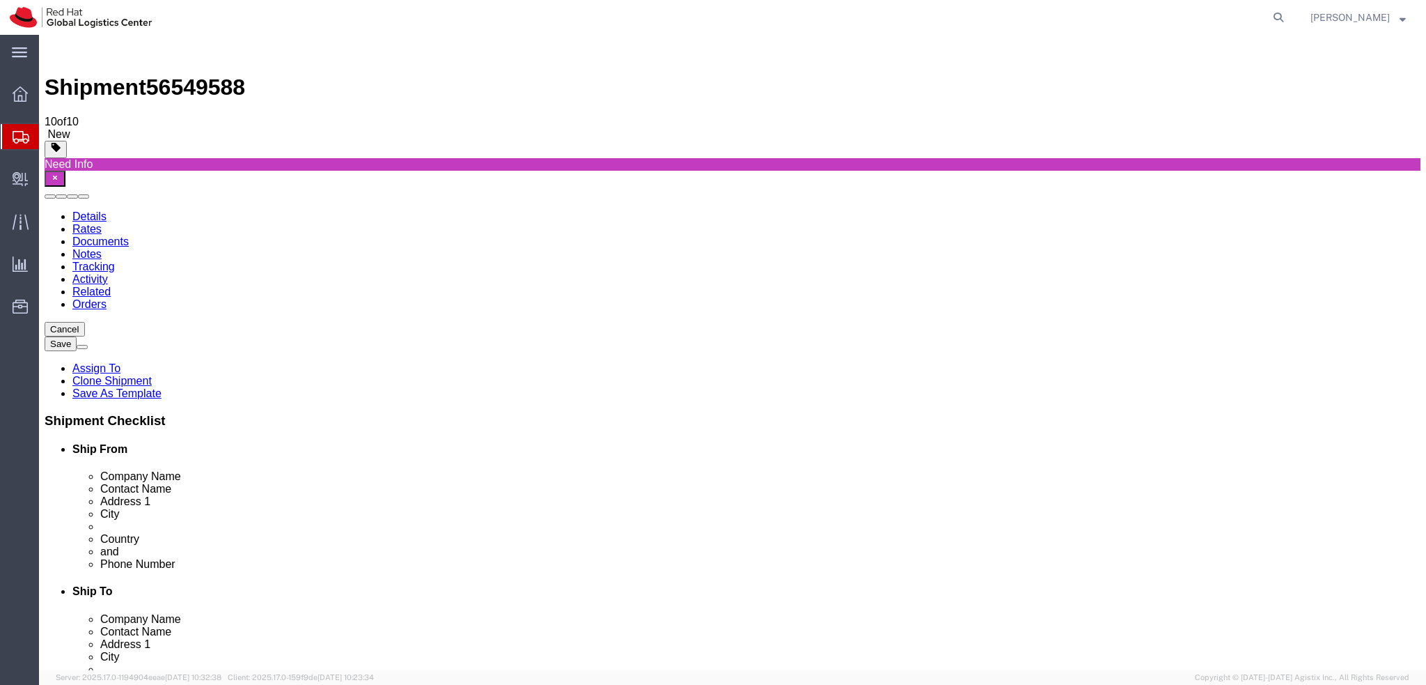
click span "New"
drag, startPoint x: 191, startPoint y: 19, endPoint x: 39, endPoint y: 23, distance: 151.9
click div "Shipment 56549588 10 of 10 New"
copy h1 "Shipment 56549588"
click icon "button"
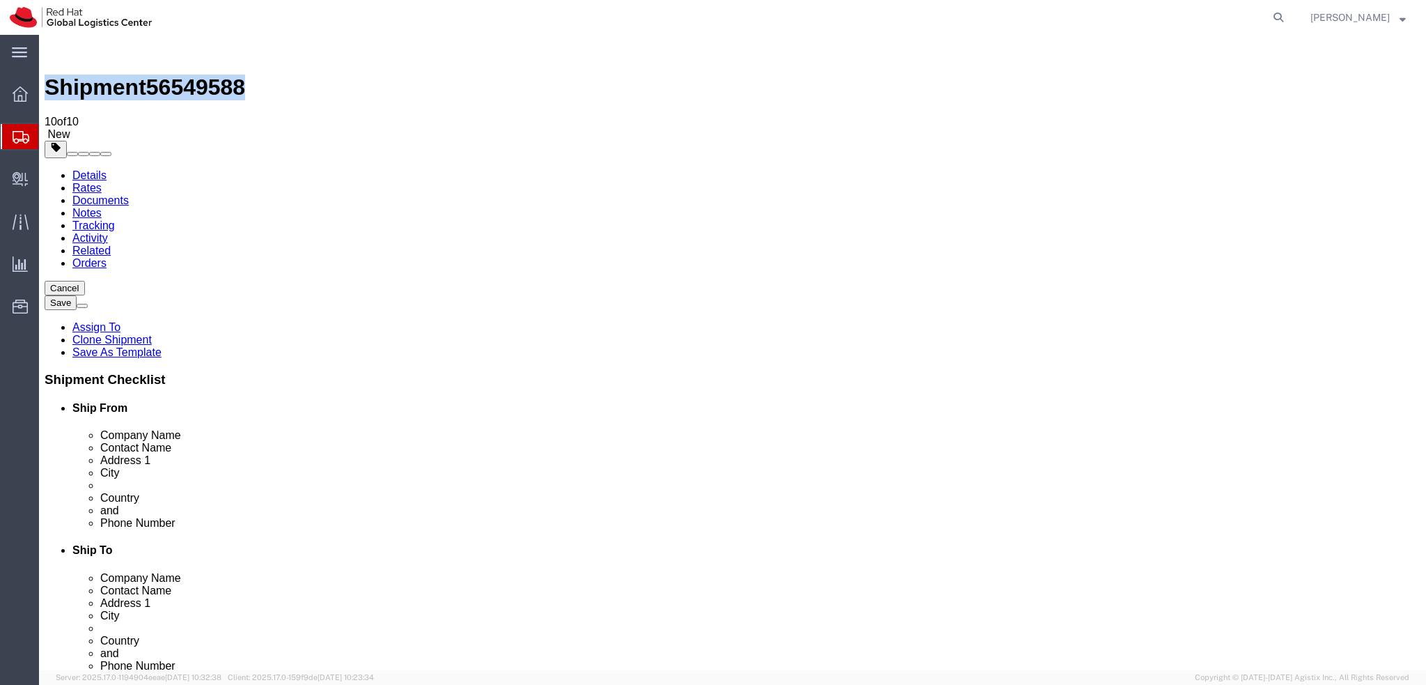
click button "button"
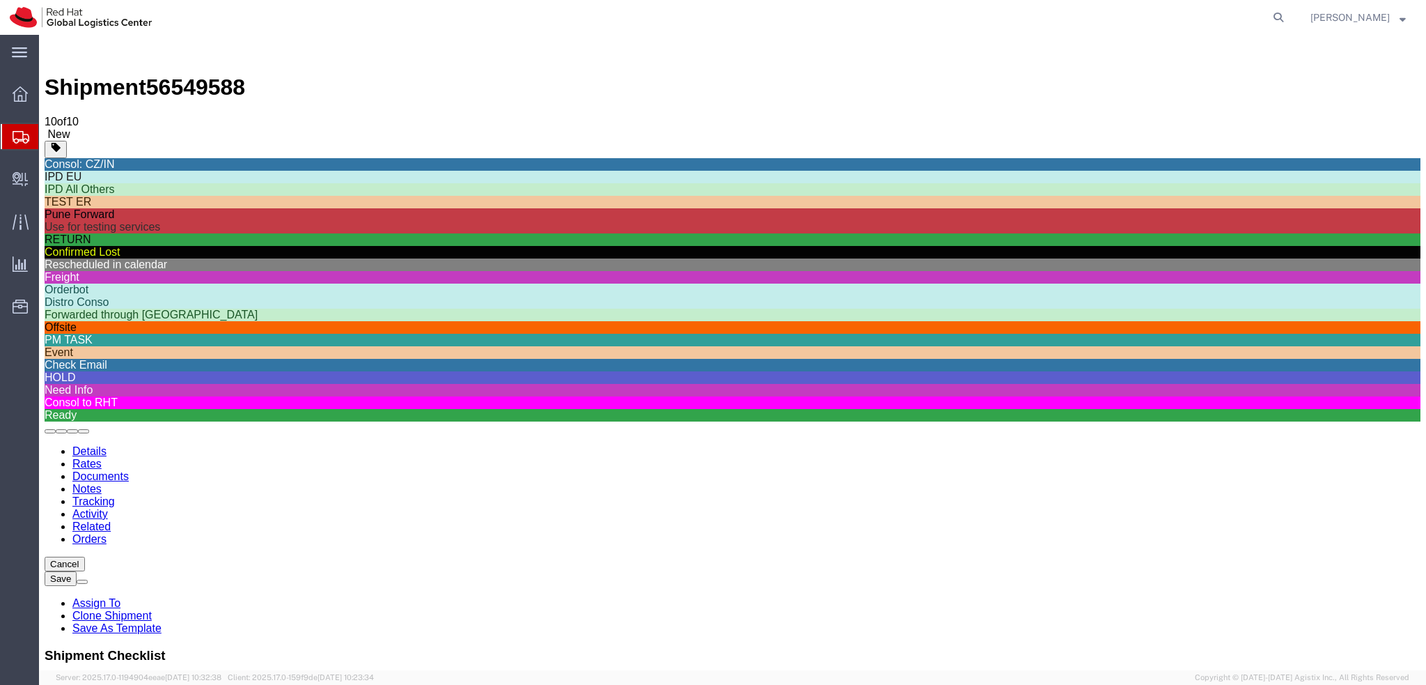
click div "Check Email"
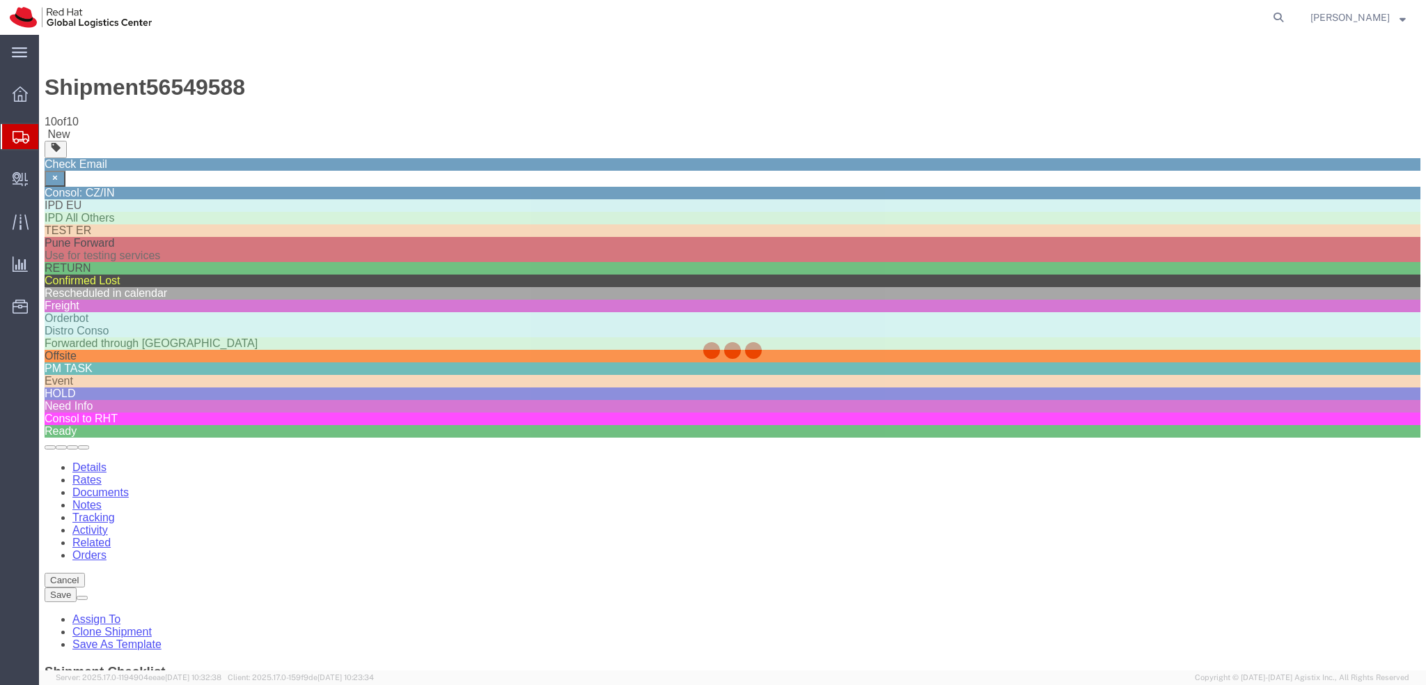
scroll to position [435, 0]
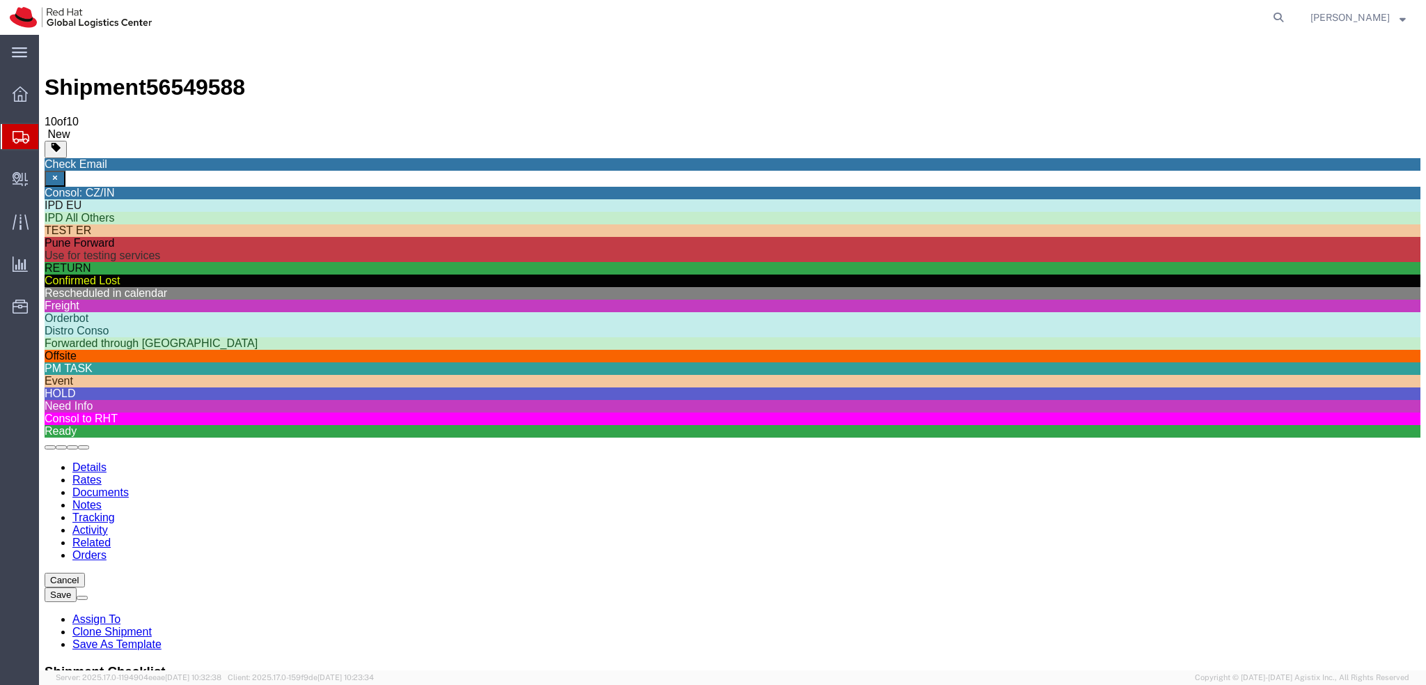
click icon
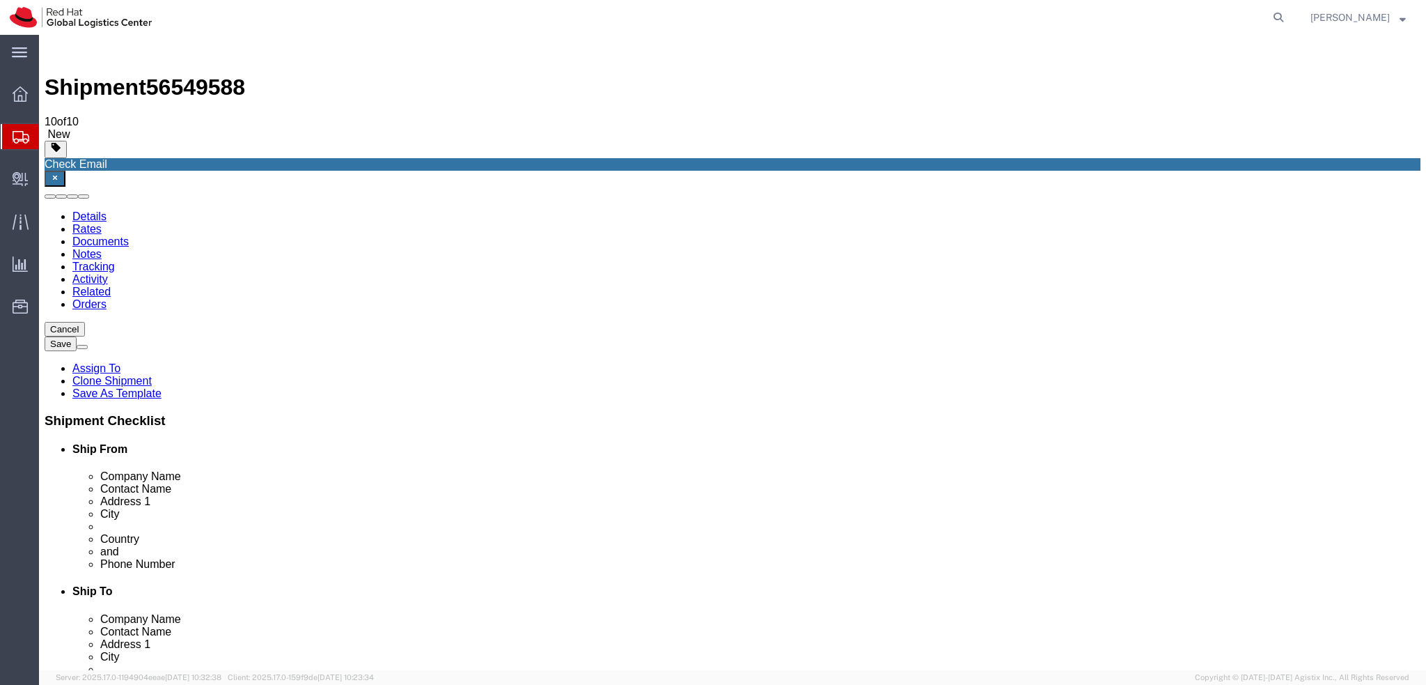
select select "ENV"
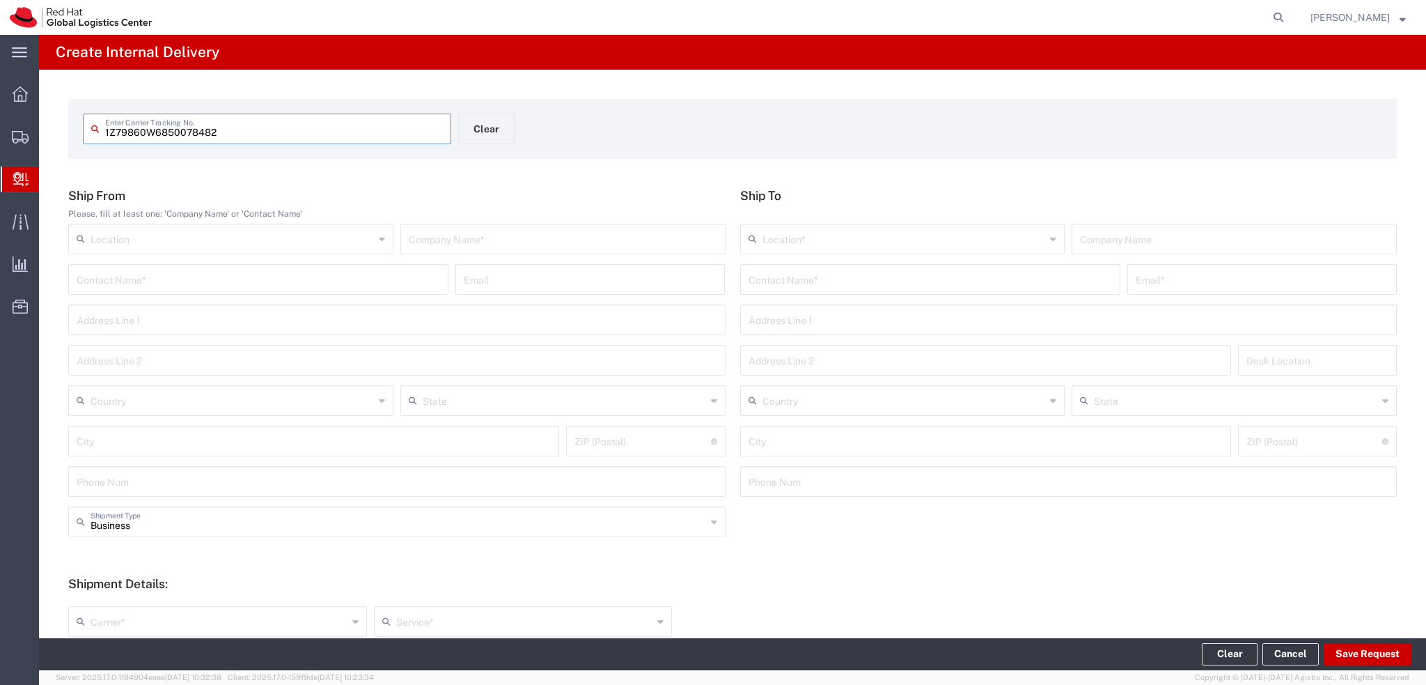
type input "1Z79860W6850078482"
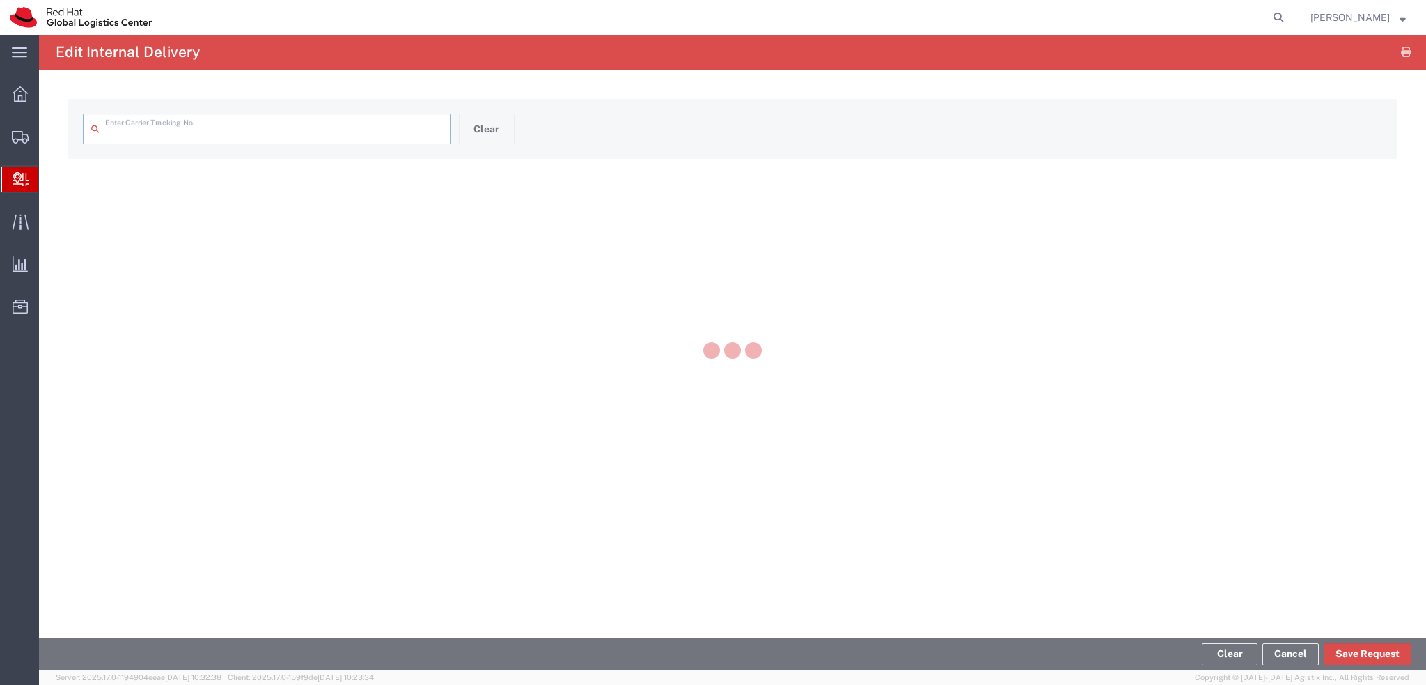
type input "1Z79860W6850078482"
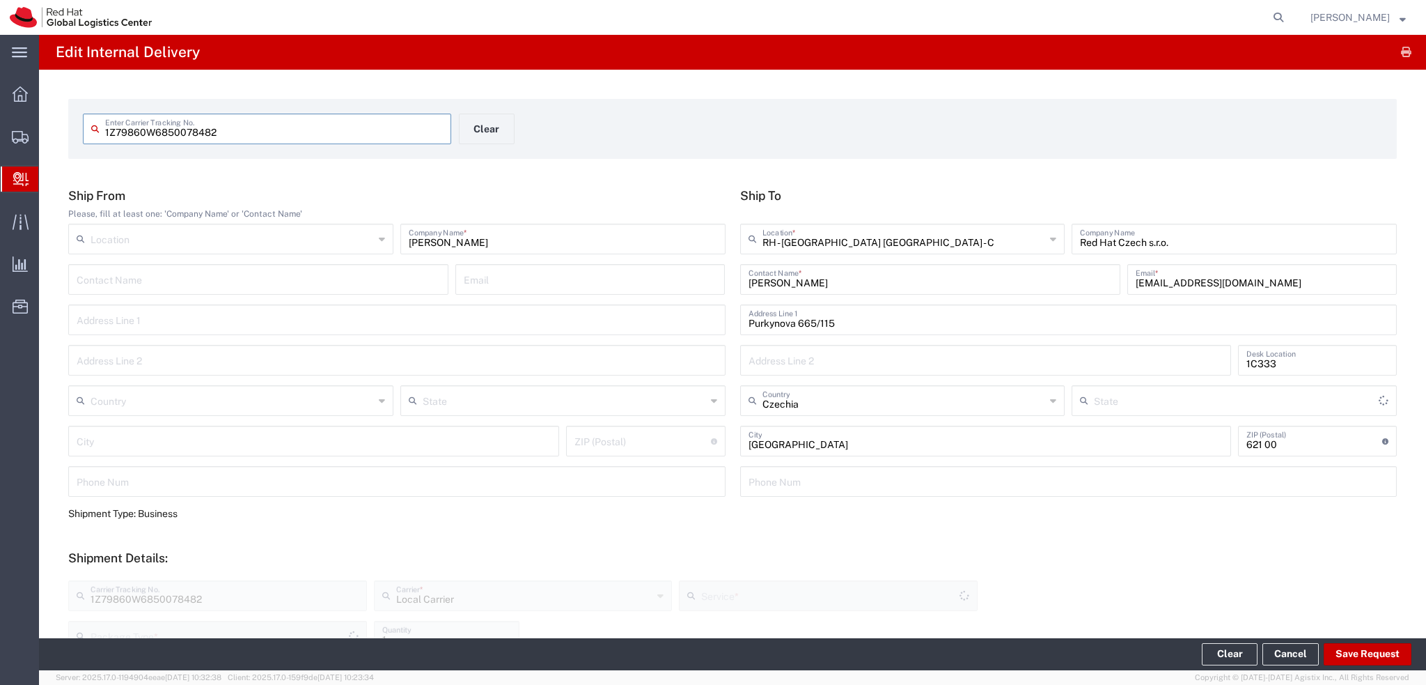
type input "Your Packaging"
type input "Local_Ground"
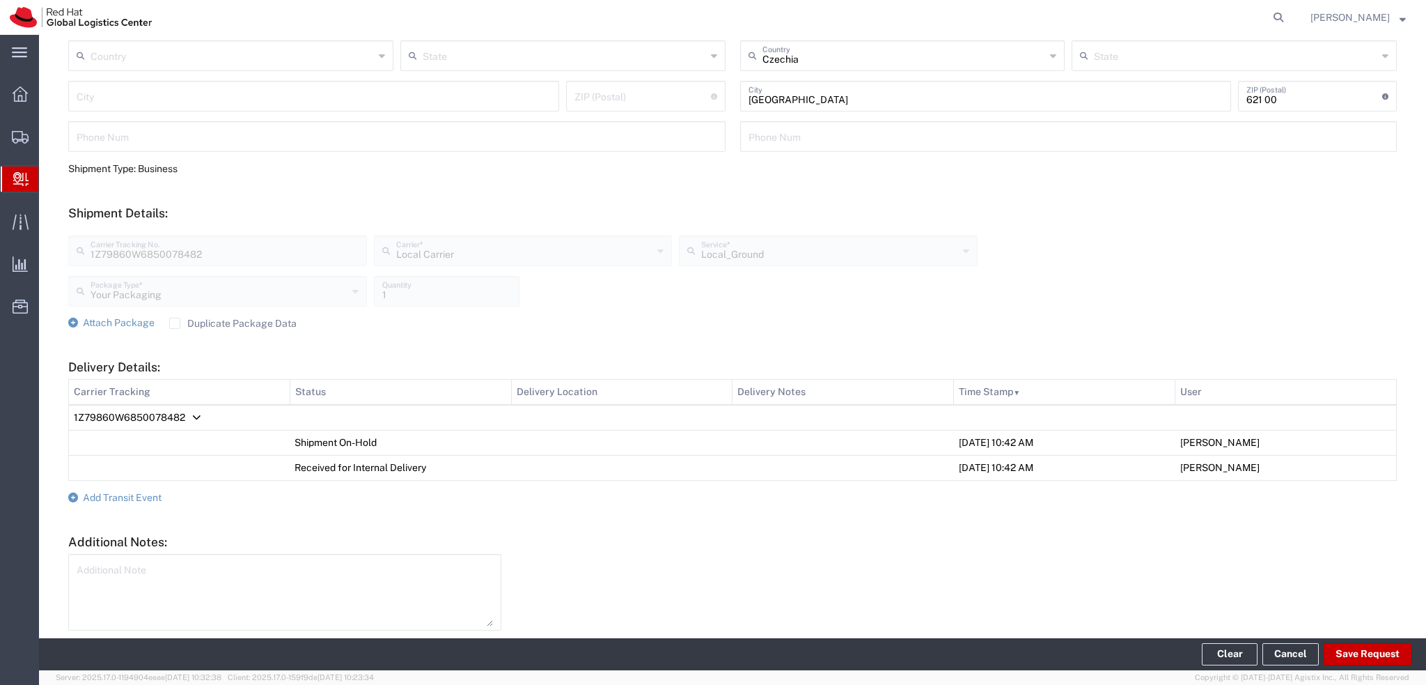
scroll to position [348, 0]
click at [107, 489] on span "Add Transit Event" at bounding box center [122, 493] width 79 height 11
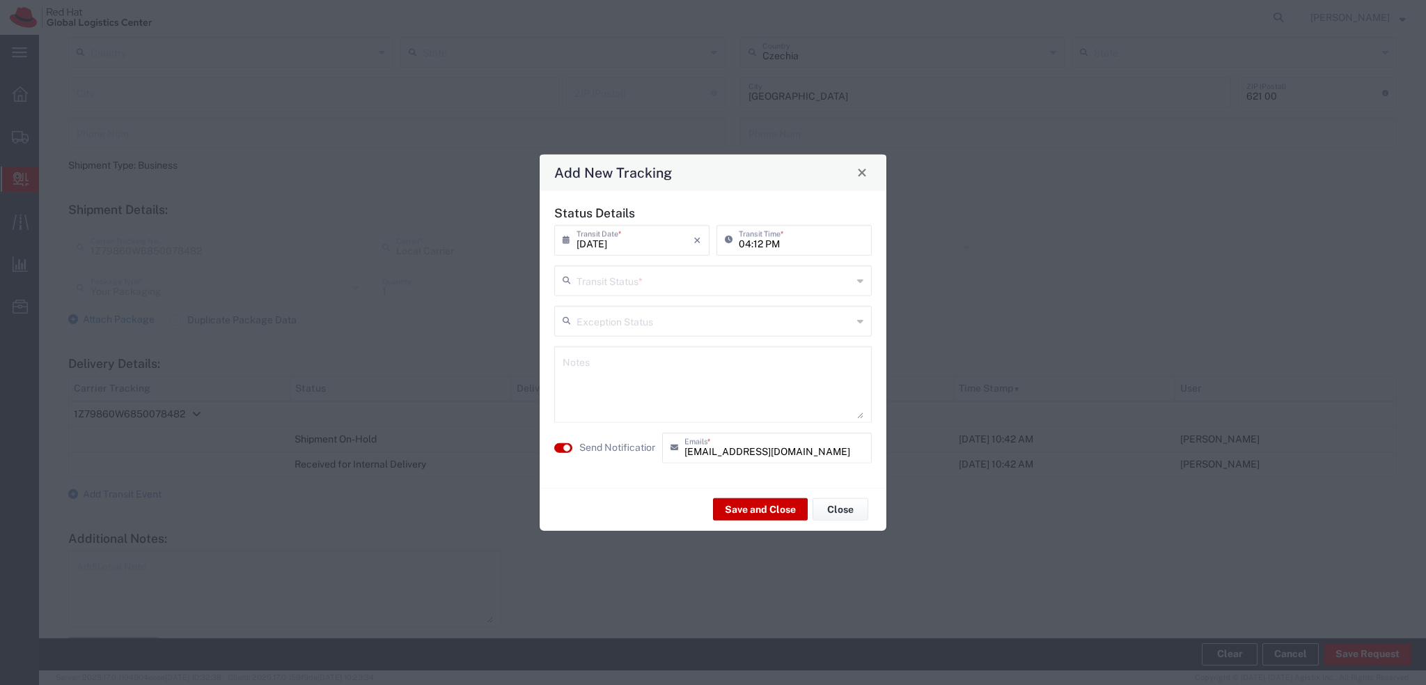
click at [680, 274] on input "text" at bounding box center [715, 279] width 276 height 24
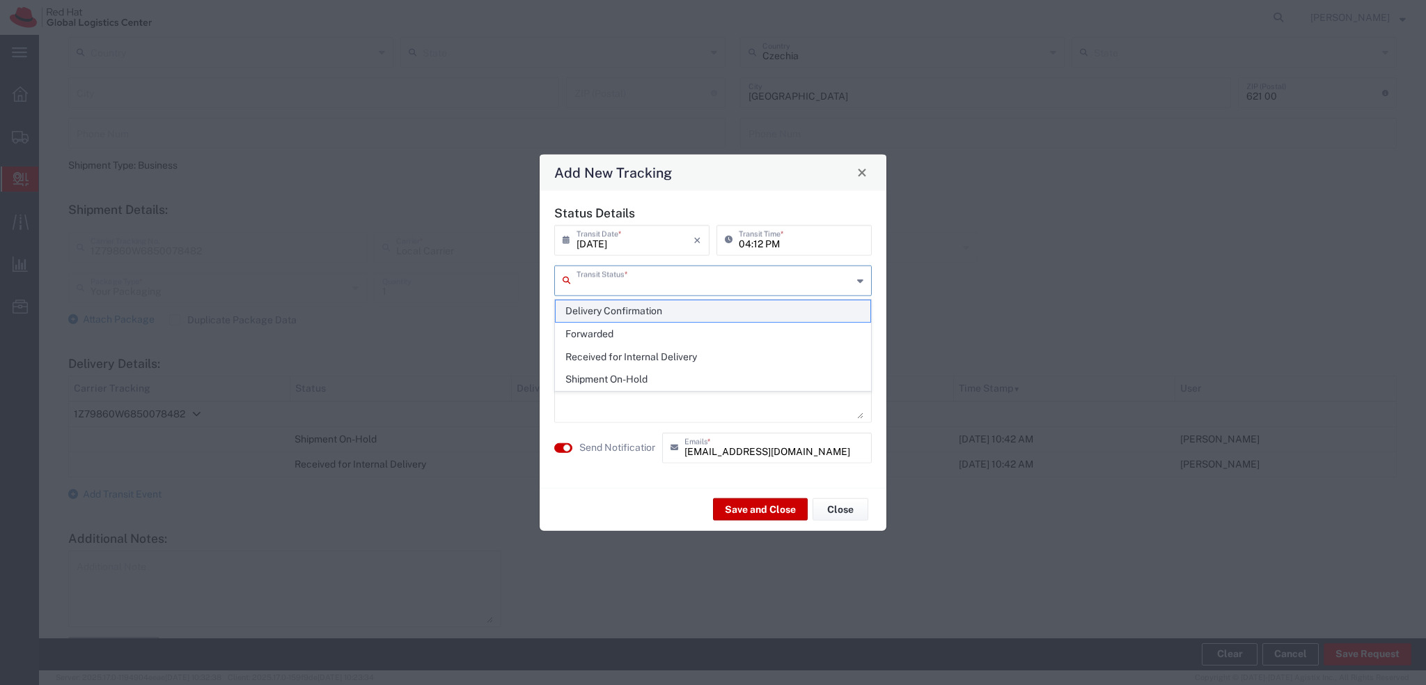
click at [671, 313] on span "Delivery Confirmation" at bounding box center [713, 311] width 315 height 22
type input "Delivery Confirmation"
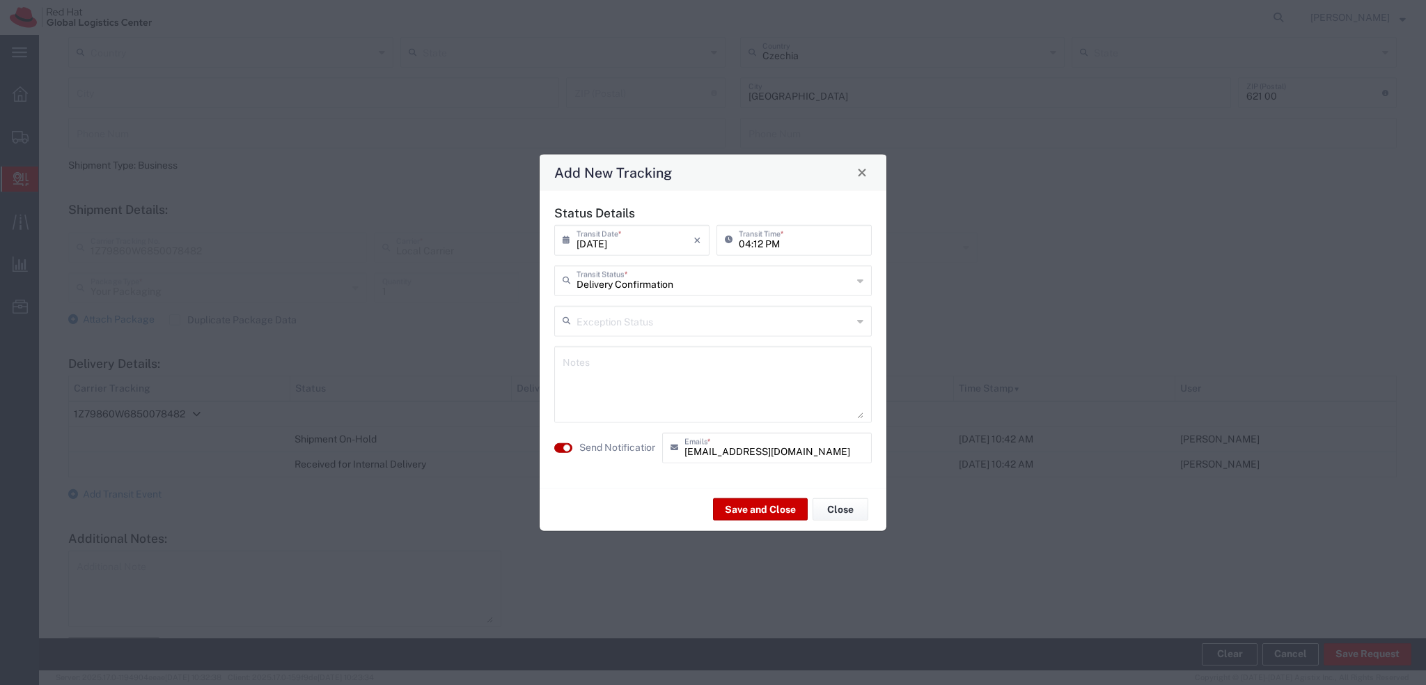
click at [559, 446] on button "button" at bounding box center [563, 447] width 18 height 10
click at [755, 515] on button "Save and Close" at bounding box center [760, 509] width 95 height 22
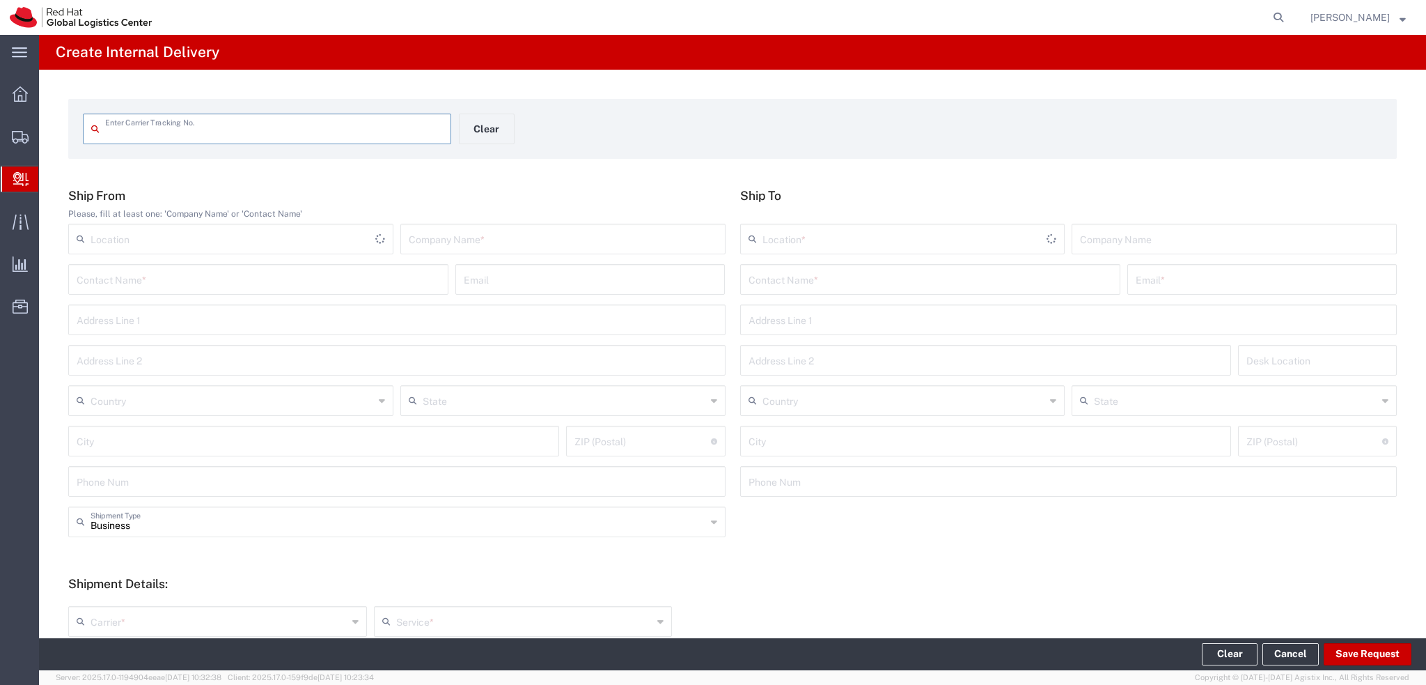
click at [199, 134] on input "text" at bounding box center [274, 128] width 338 height 24
type input "5875559513"
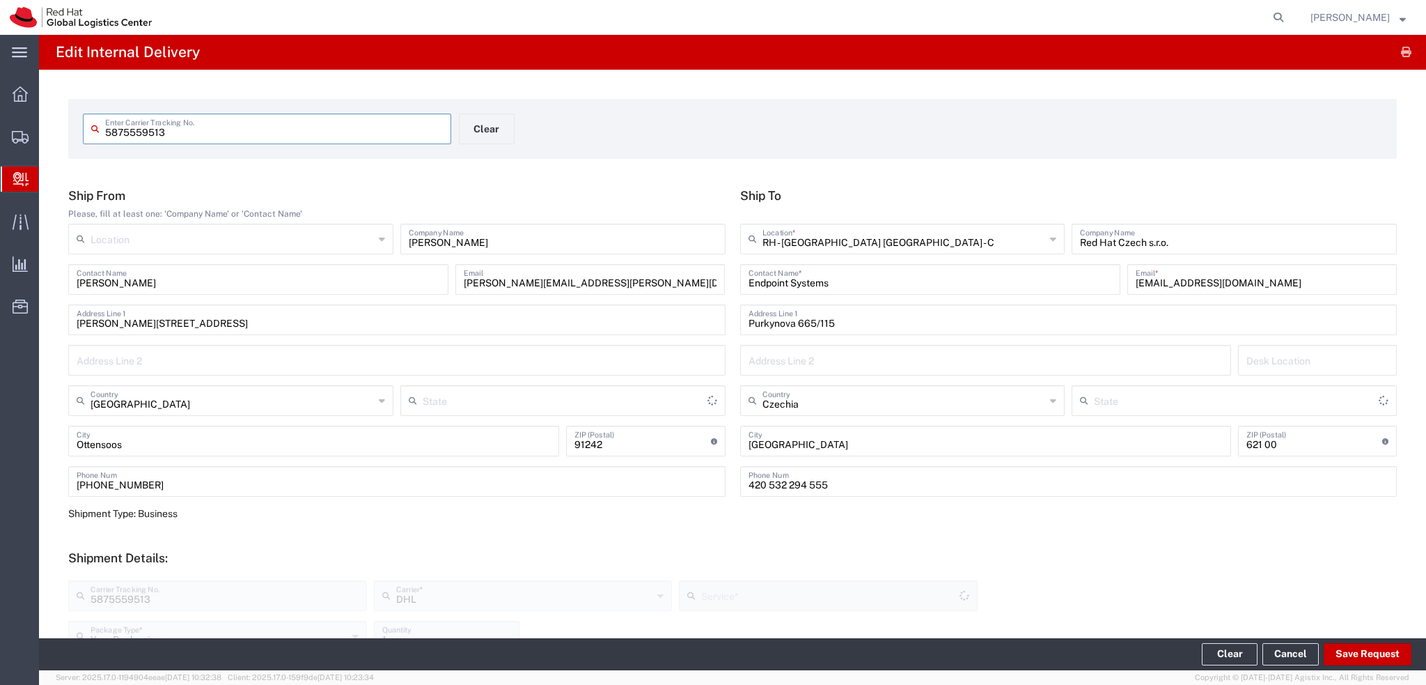
type input "Economy Select"
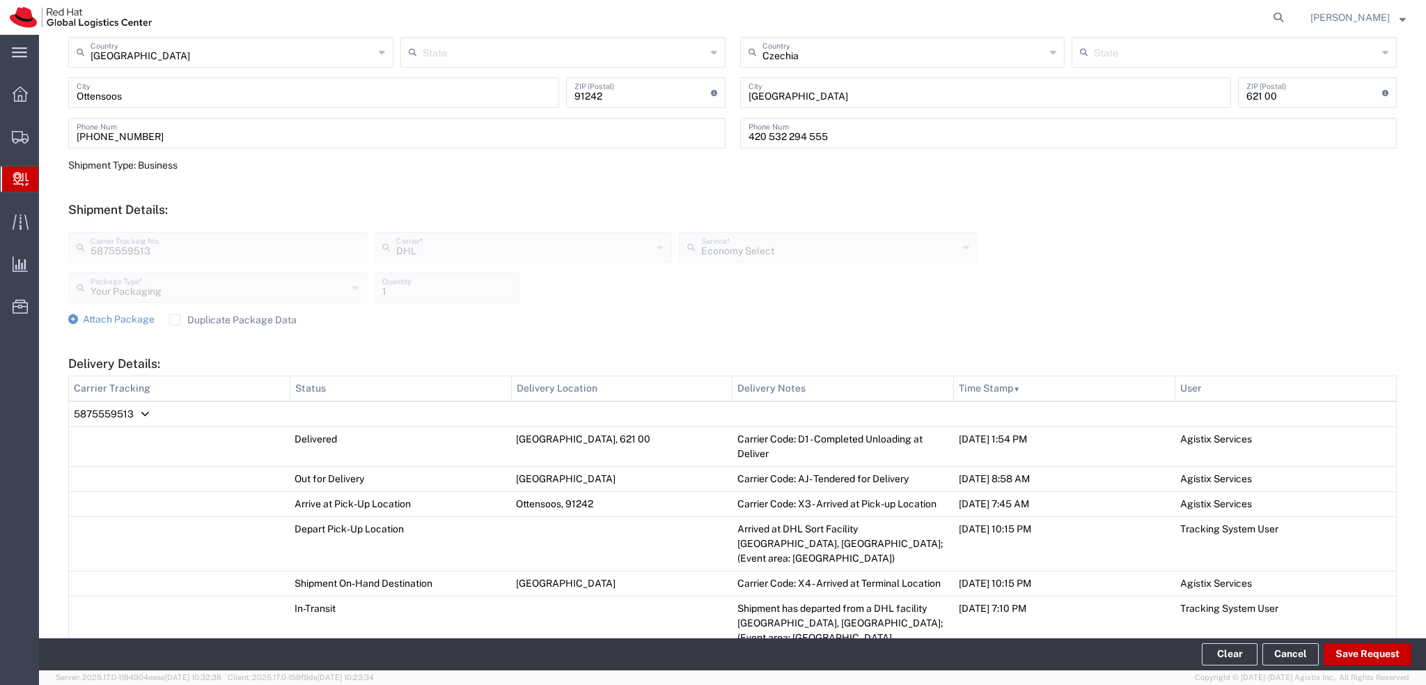
scroll to position [557, 0]
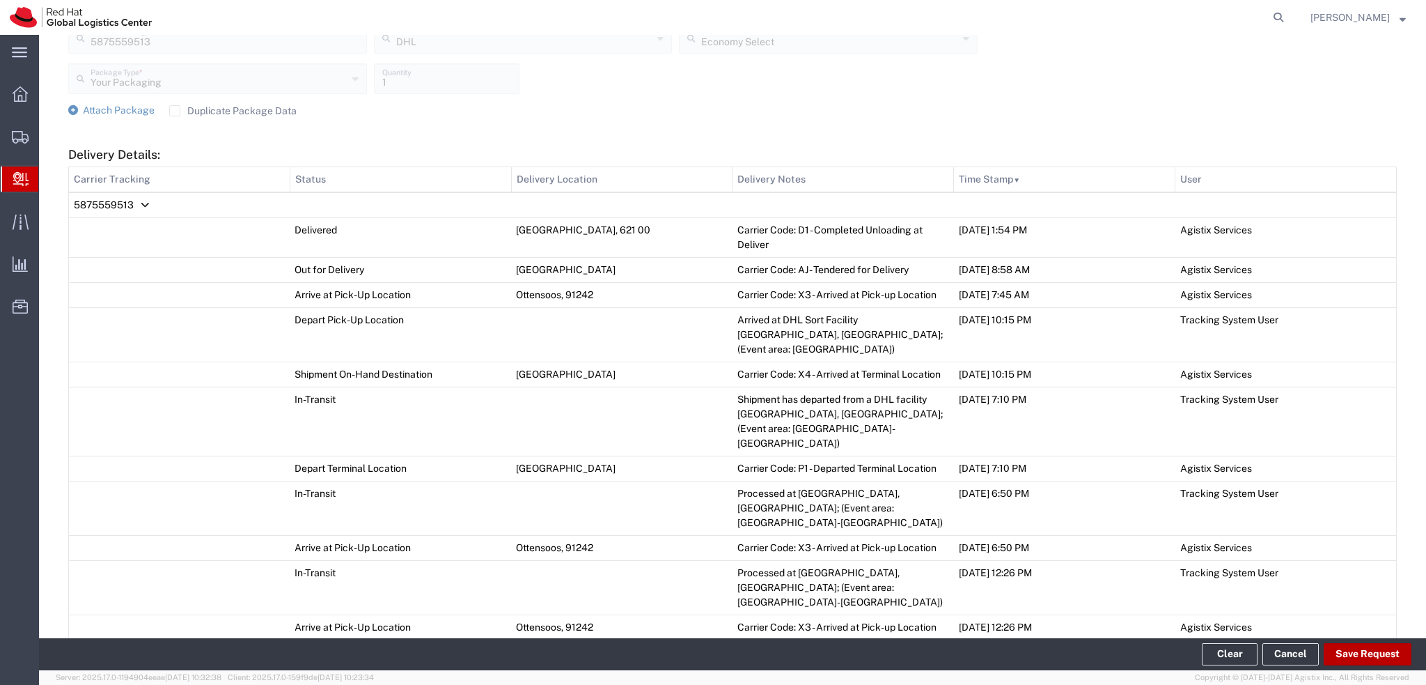
click at [1363, 653] on button "Save Request" at bounding box center [1368, 654] width 88 height 22
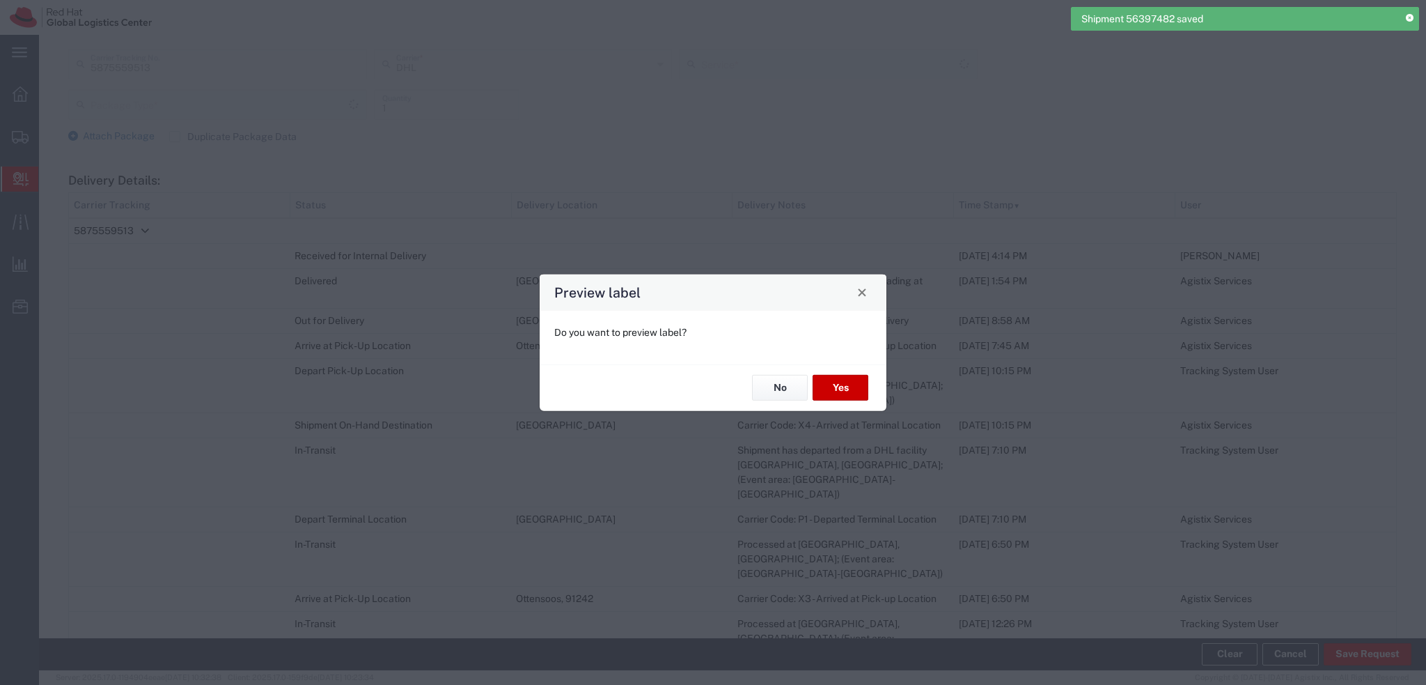
scroll to position [582, 0]
type input "Your Packaging"
type input "Economy Select"
click at [786, 390] on button "No" at bounding box center [780, 388] width 56 height 26
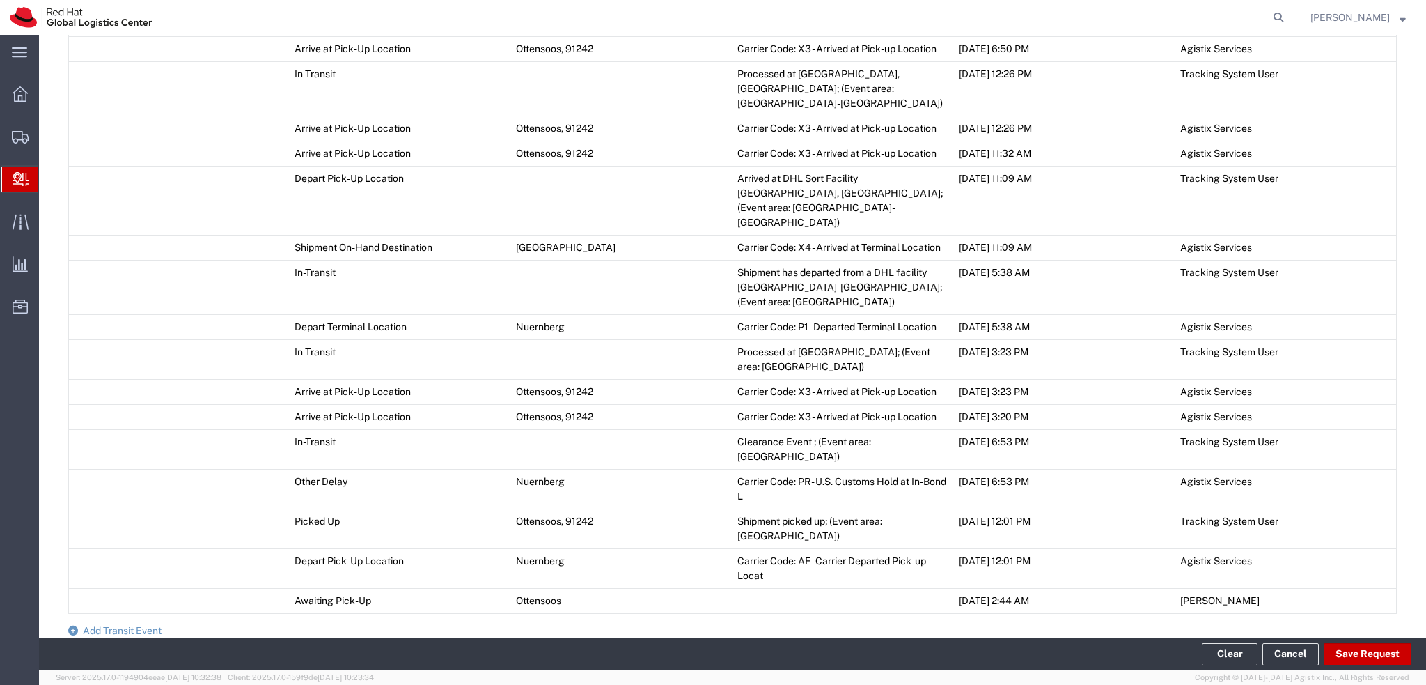
scroll to position [1187, 0]
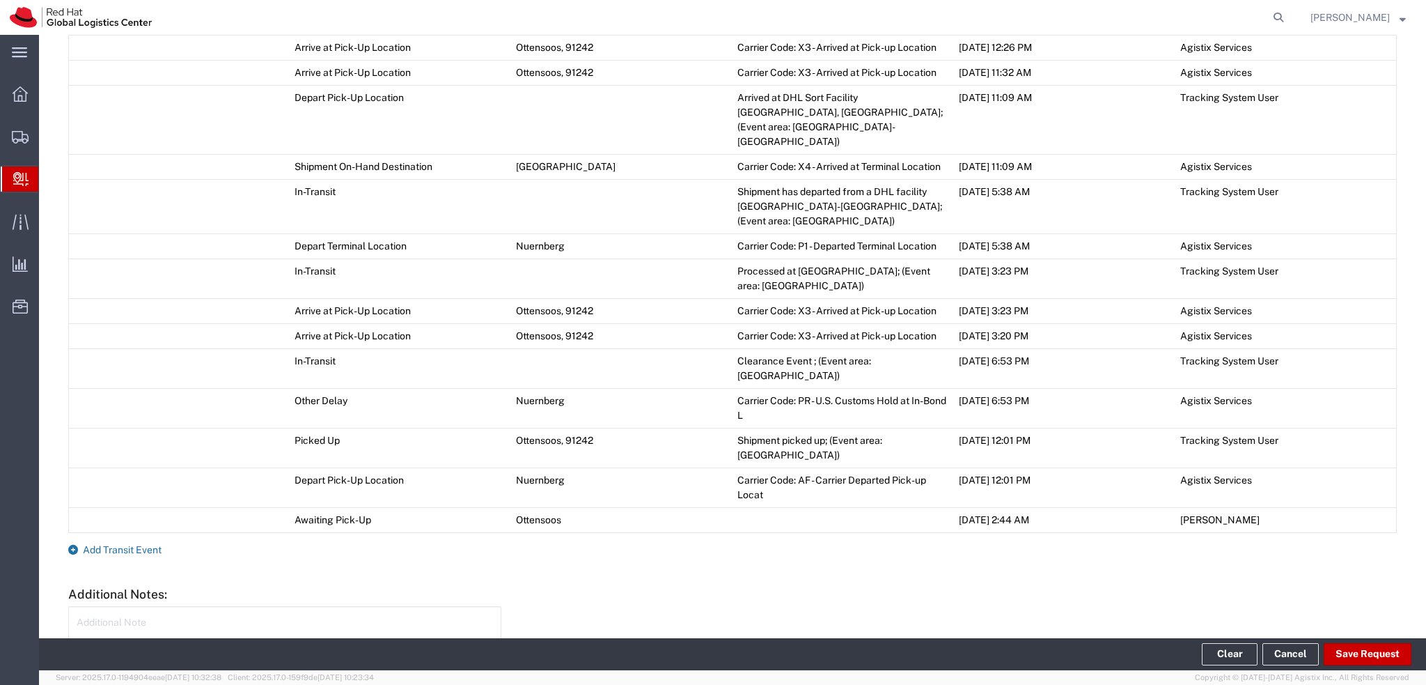
click at [138, 544] on span "Add Transit Event" at bounding box center [122, 549] width 79 height 11
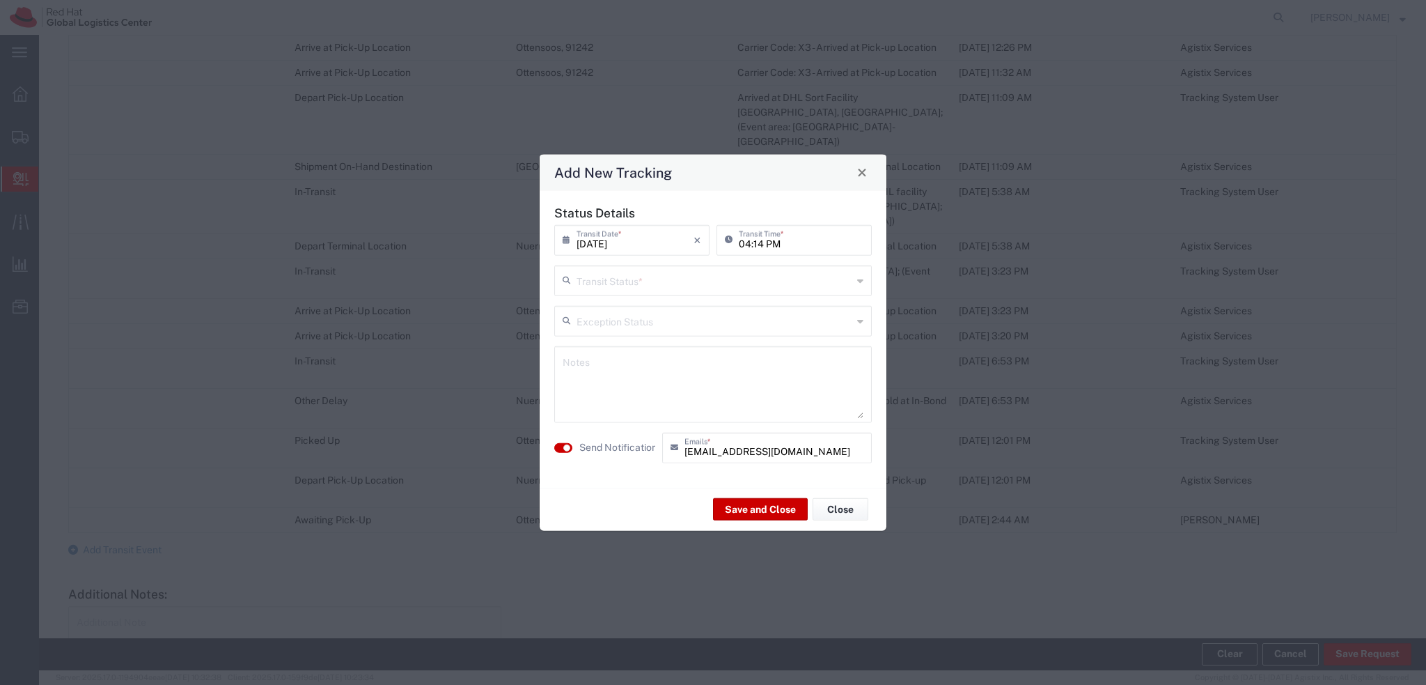
click at [653, 287] on input "text" at bounding box center [715, 279] width 276 height 24
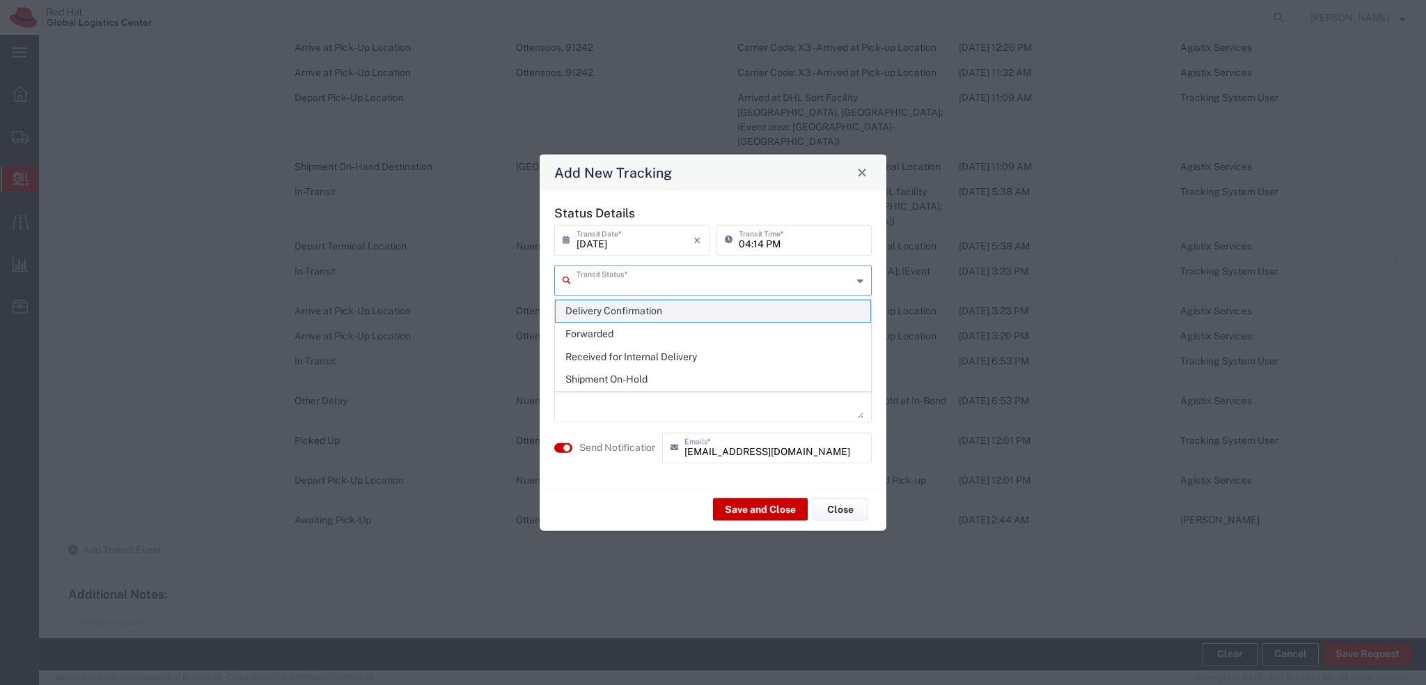
click at [653, 316] on span "Delivery Confirmation" at bounding box center [713, 311] width 315 height 22
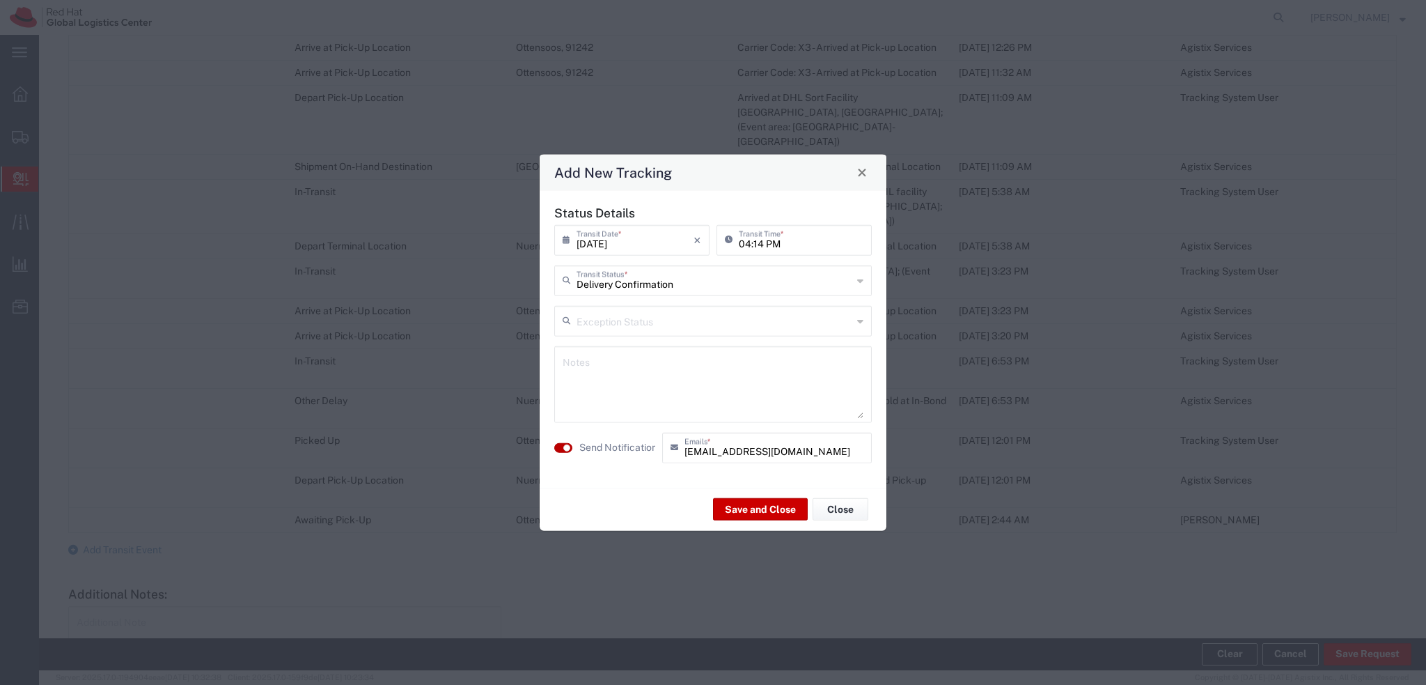
click at [565, 448] on small "button" at bounding box center [566, 447] width 7 height 7
click at [663, 293] on div "Delivery Confirmation Transit Status *" at bounding box center [713, 280] width 318 height 31
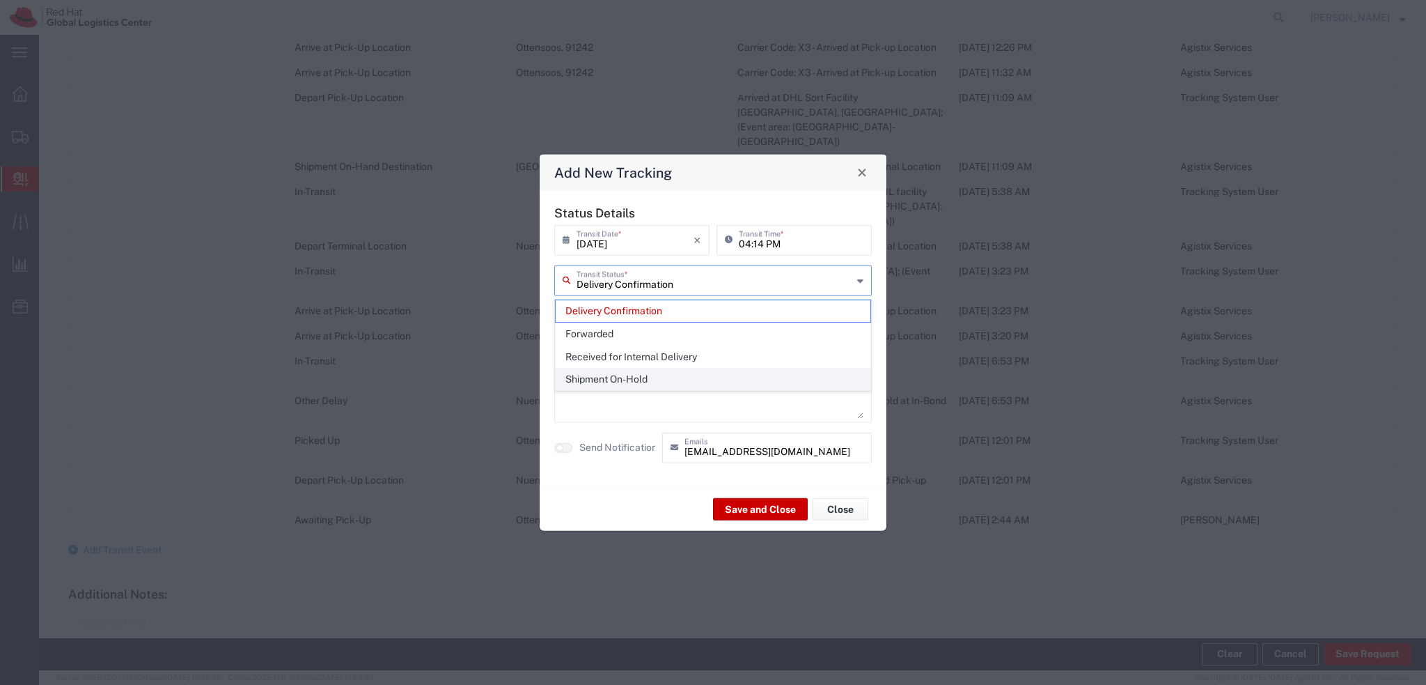
click at [627, 375] on span "Shipment On-Hold" at bounding box center [713, 379] width 315 height 22
type input "Shipment On-Hold"
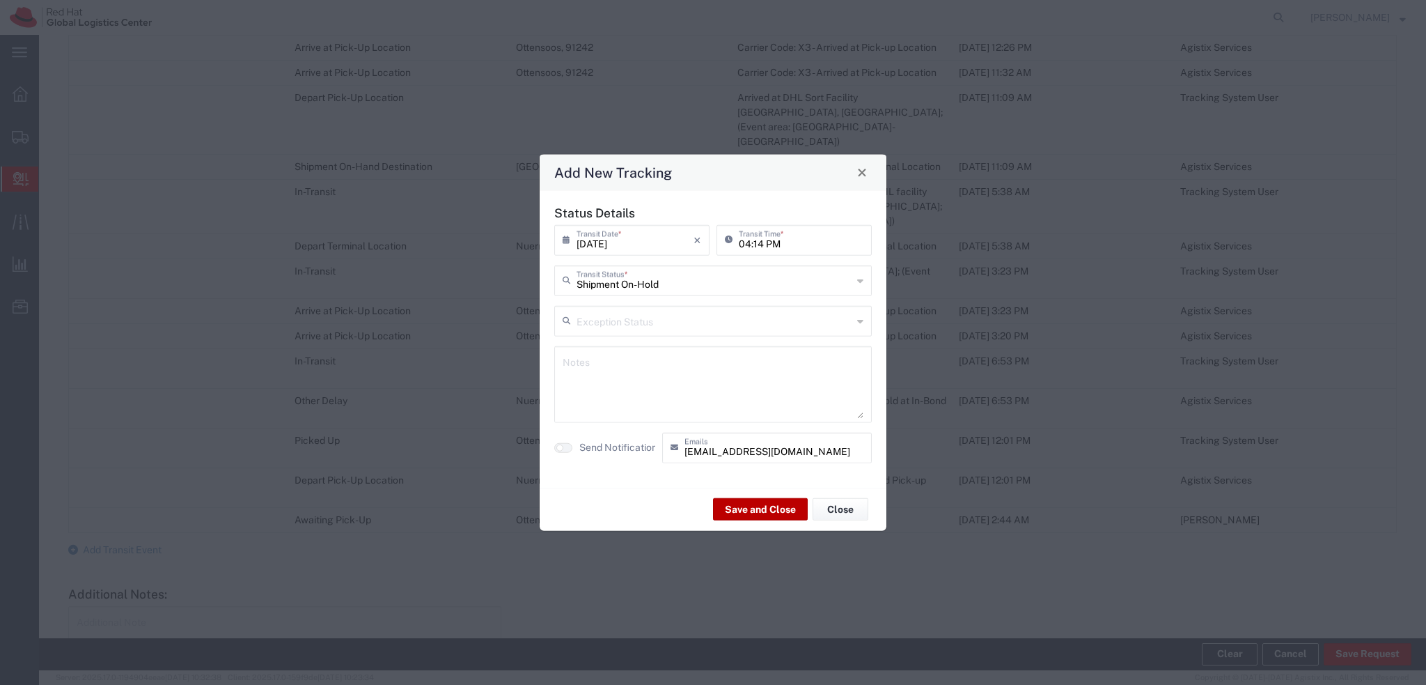
click at [755, 509] on button "Save and Close" at bounding box center [760, 509] width 95 height 22
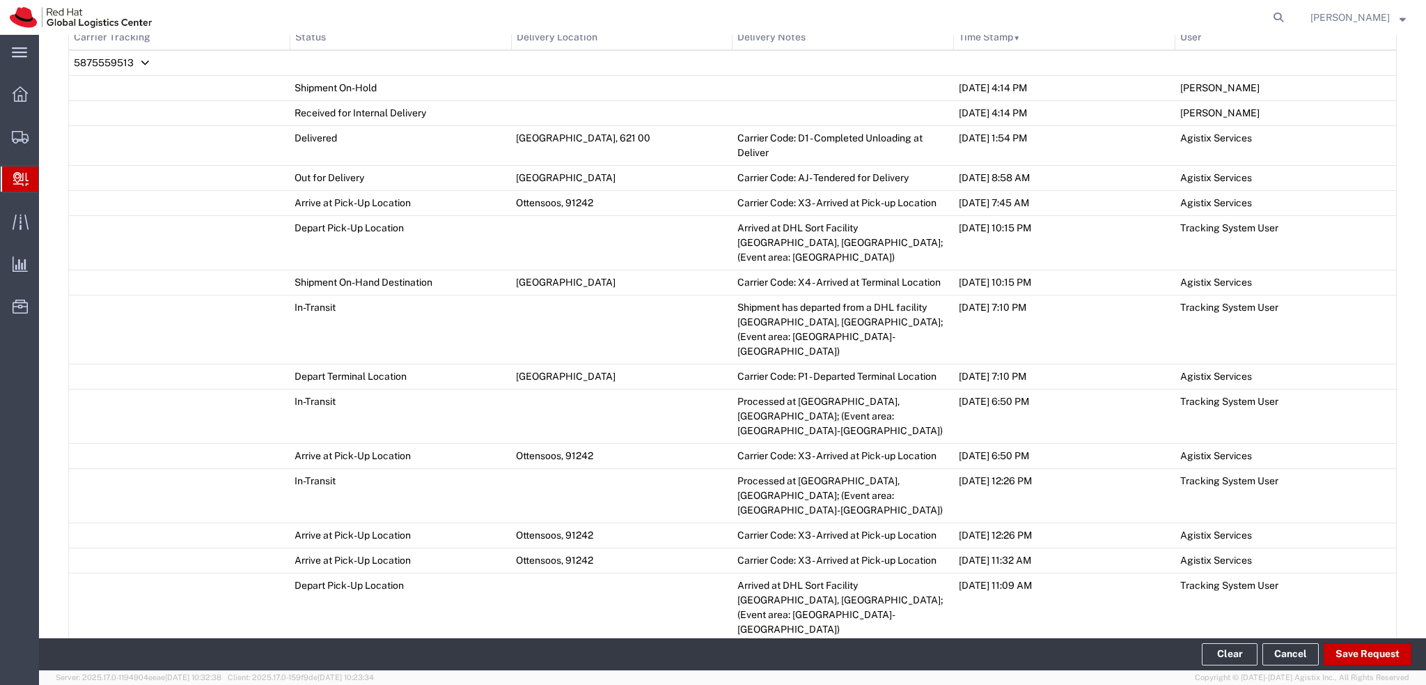
scroll to position [377, 0]
